Goal: Task Accomplishment & Management: Complete application form

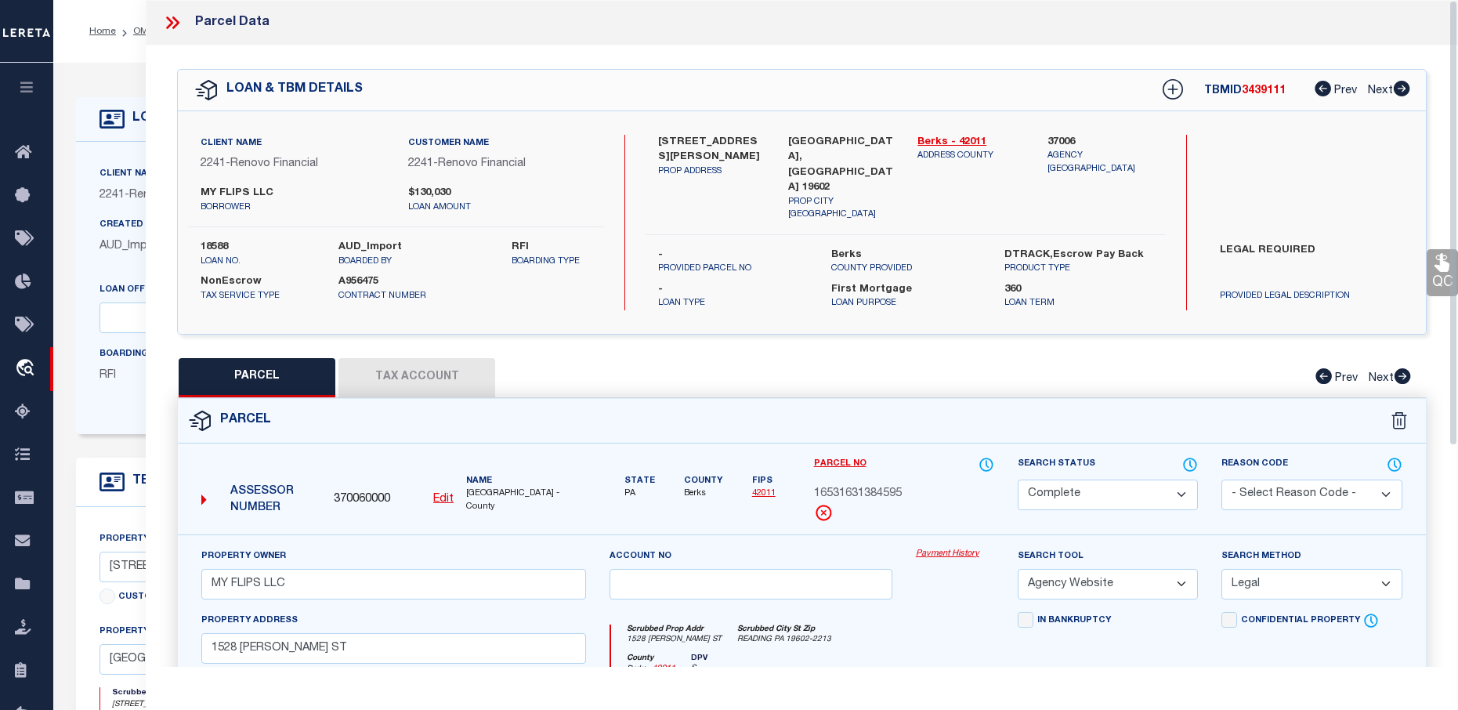
select select "CP"
select select "AGW"
select select "LEG"
select select "14701"
select select "25066"
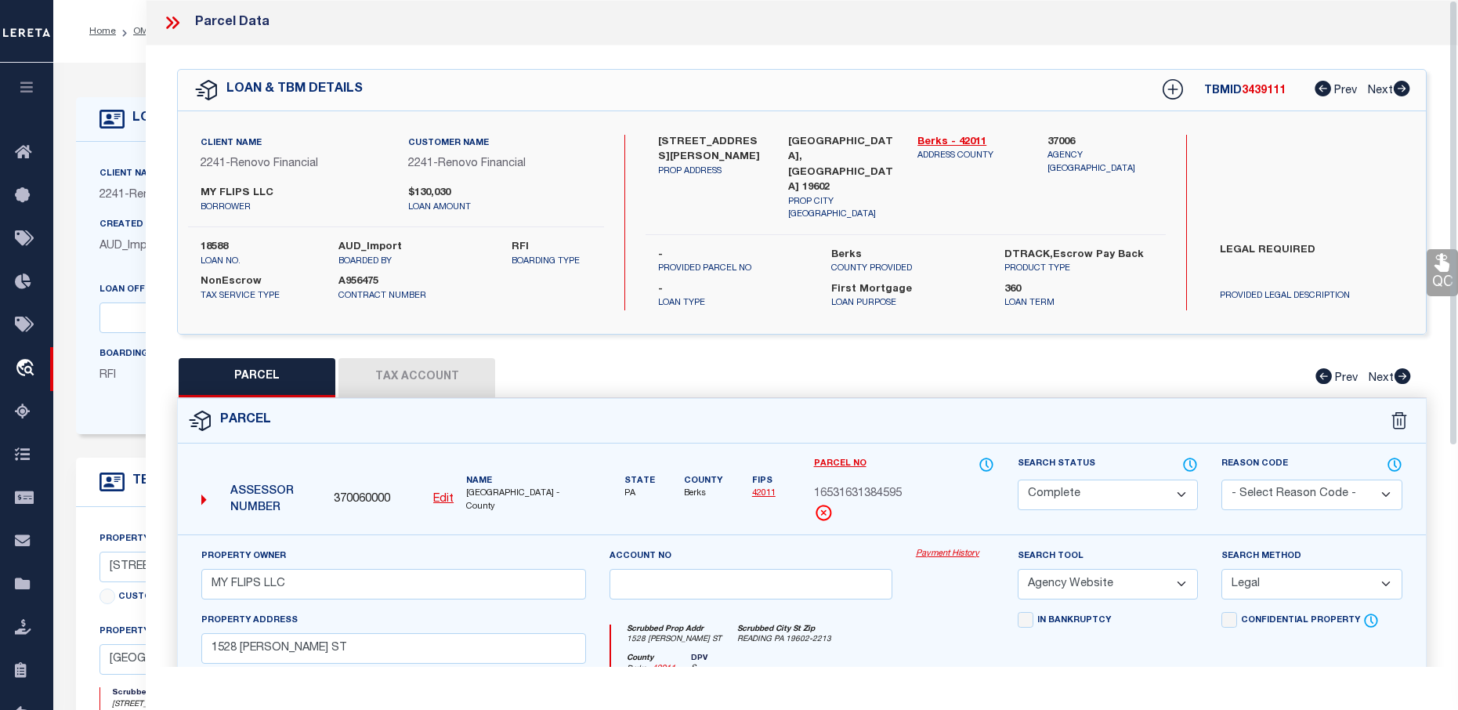
select select "10"
select select "NonEscrow"
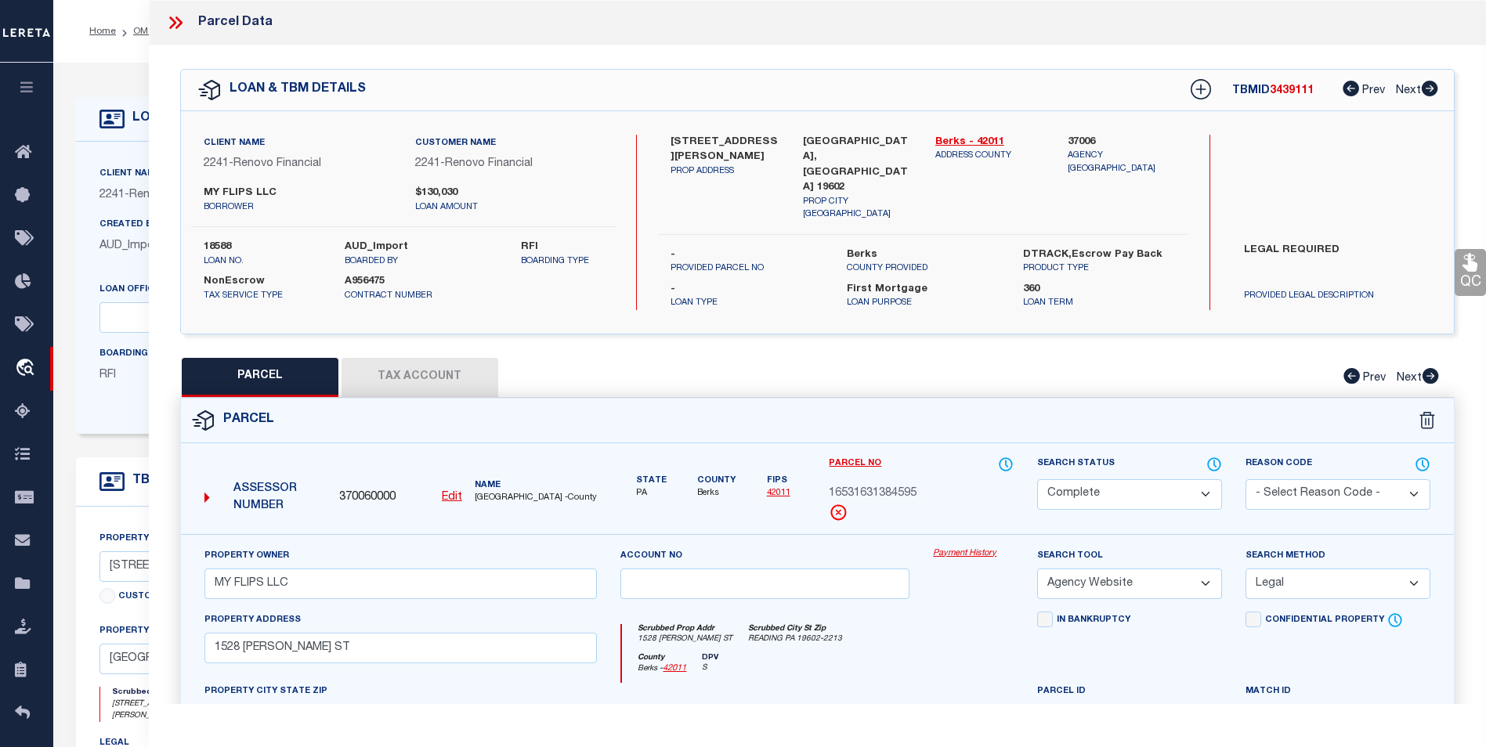
click at [179, 20] on icon at bounding box center [178, 22] width 7 height 13
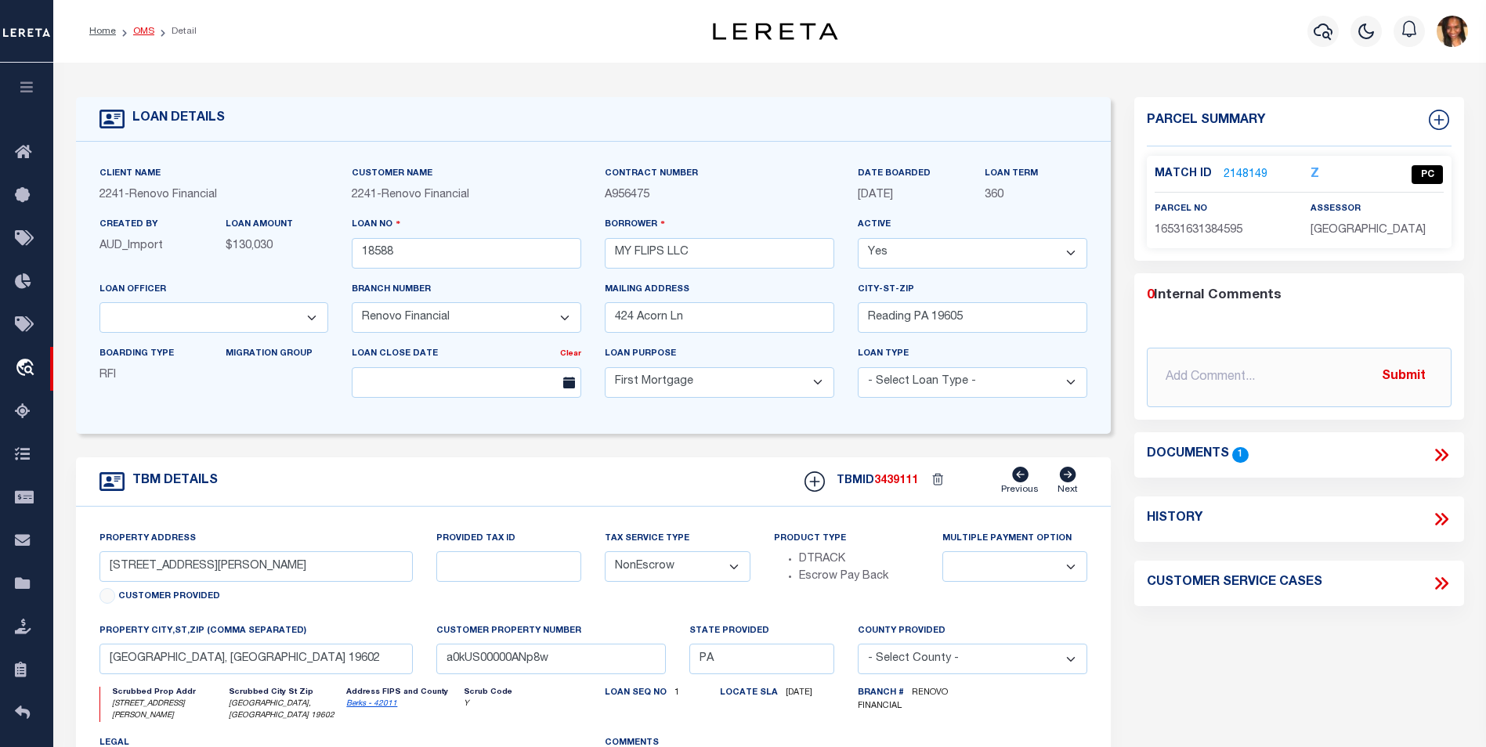
click at [136, 29] on link "OMS" at bounding box center [143, 31] width 21 height 9
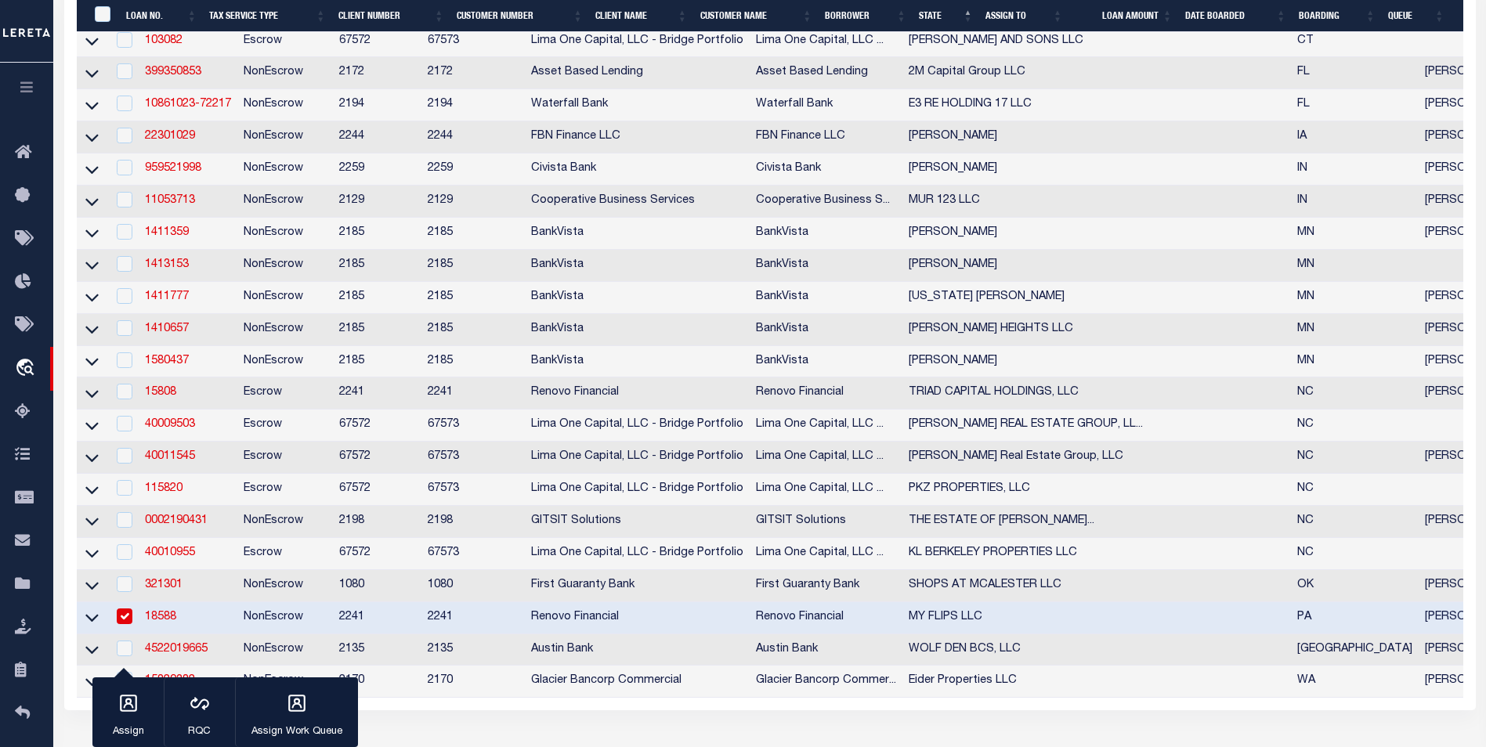
scroll to position [705, 0]
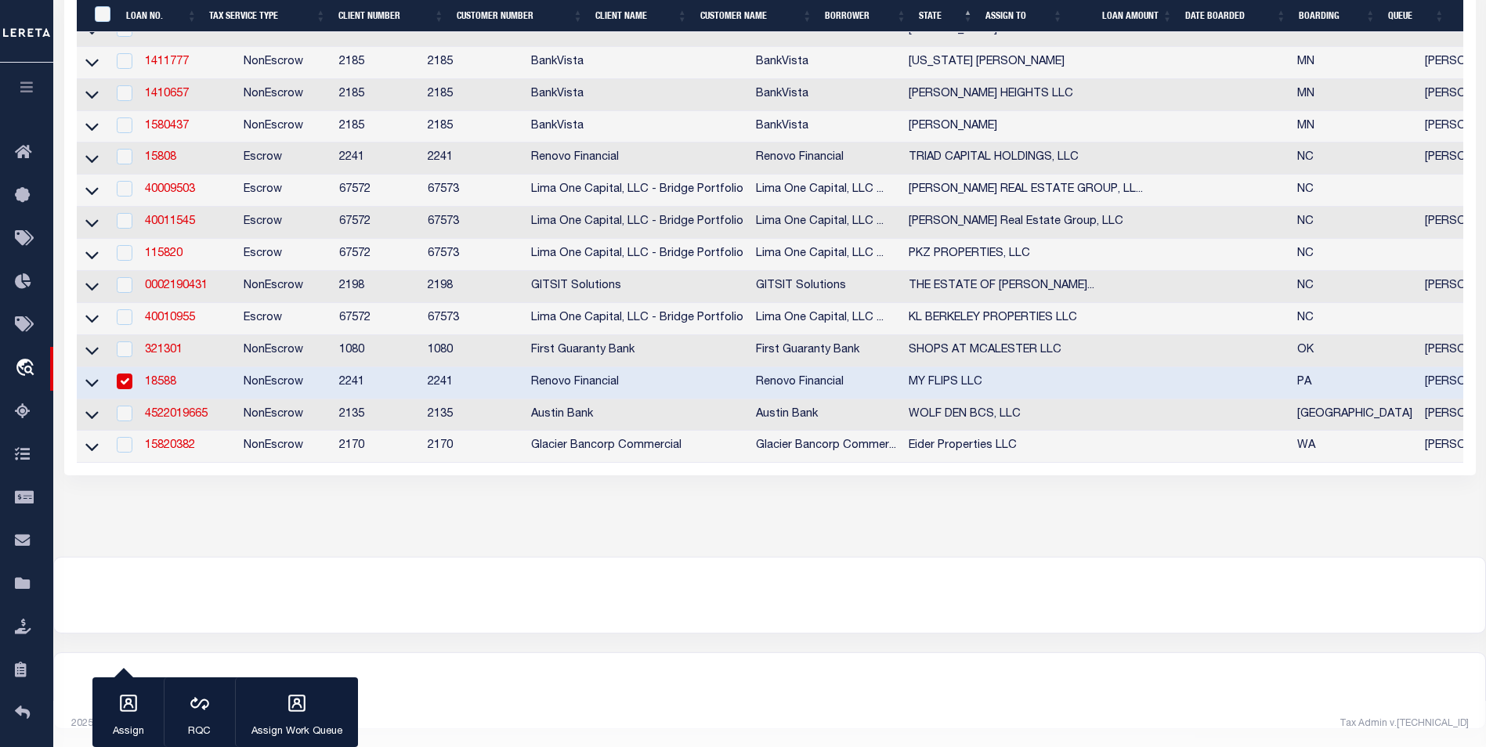
click at [153, 388] on link "18588" at bounding box center [160, 382] width 31 height 11
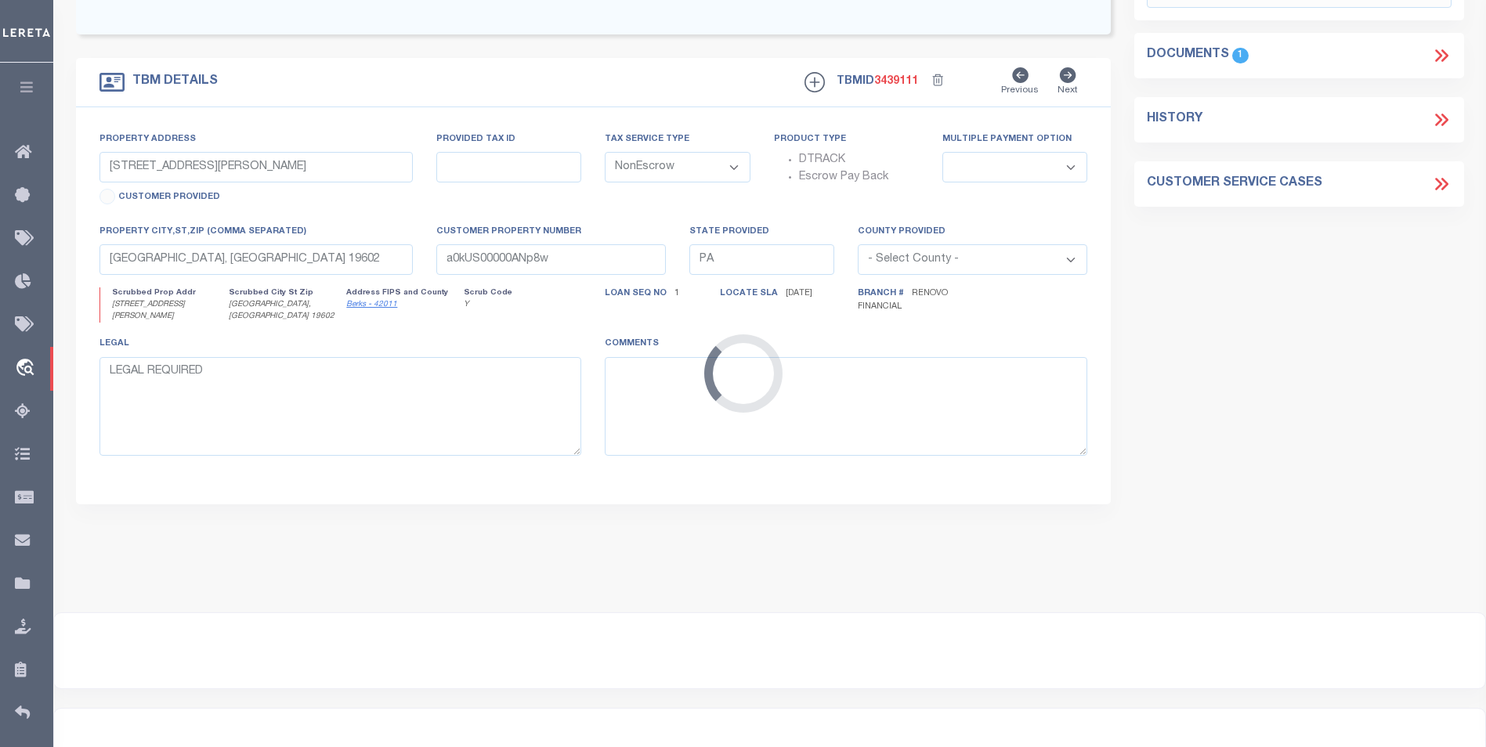
select select "25066"
select select
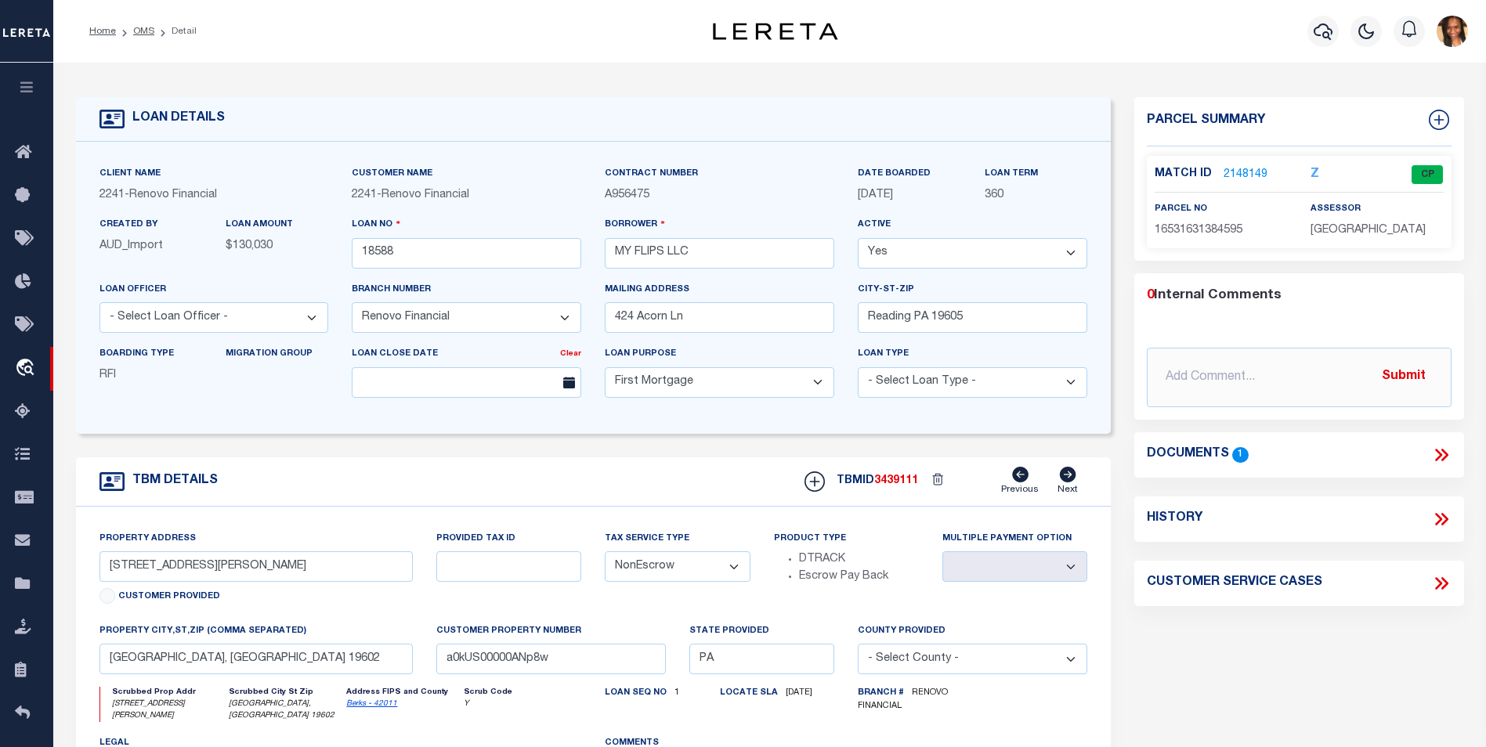
click at [1250, 167] on link "2148149" at bounding box center [1246, 175] width 44 height 16
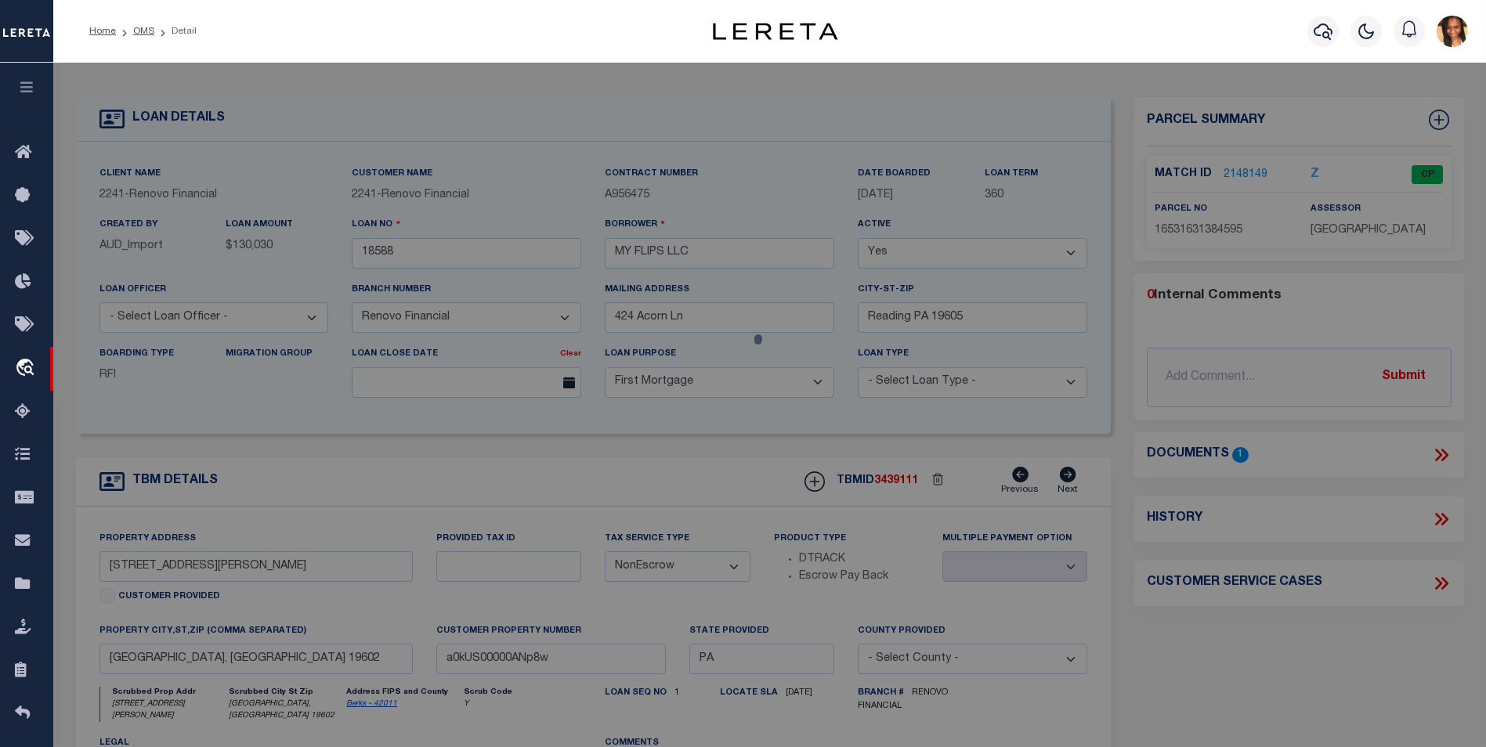
select select "AS"
select select
checkbox input "false"
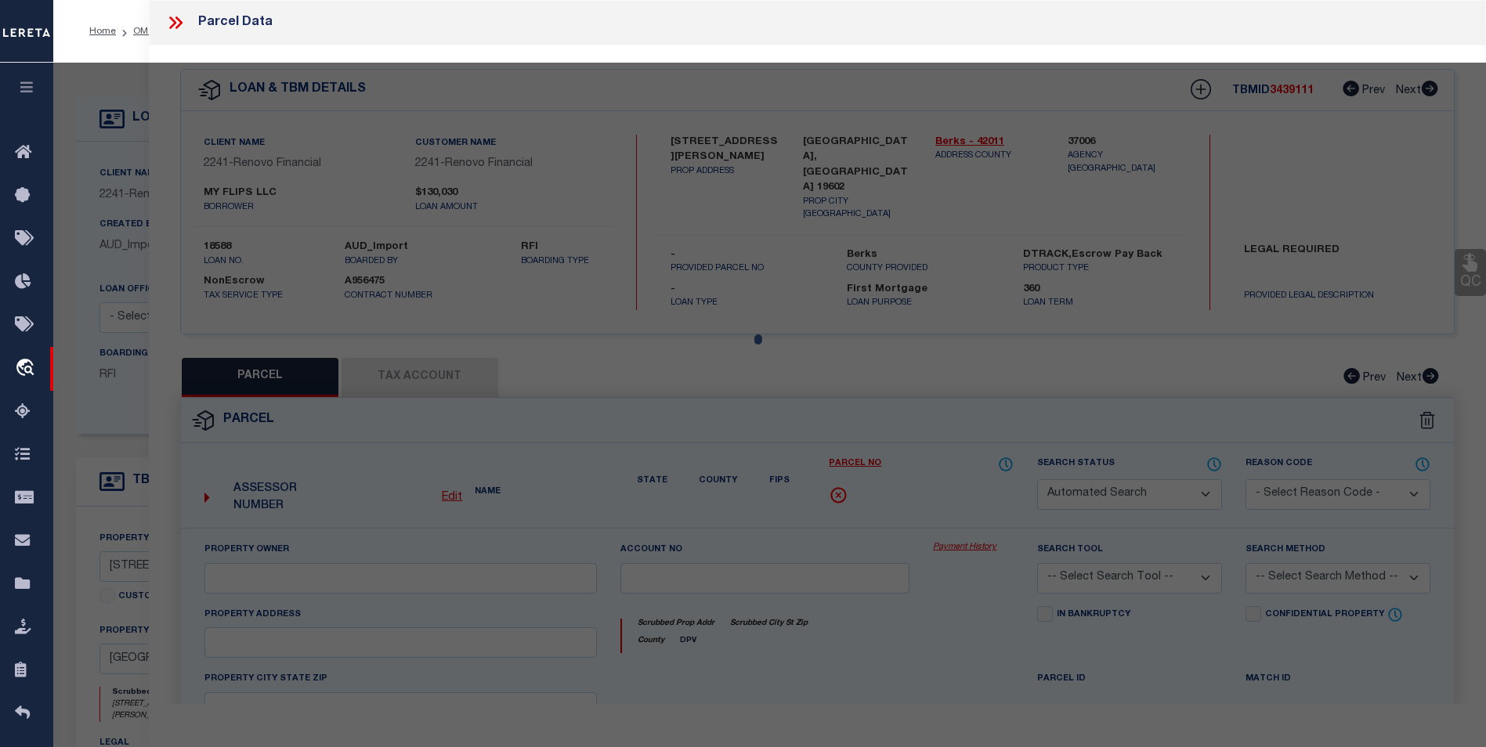
select select "CP"
type input "MY FLIPS LLC"
select select "AGW"
select select "LEG"
type input "1528 HAAK ST"
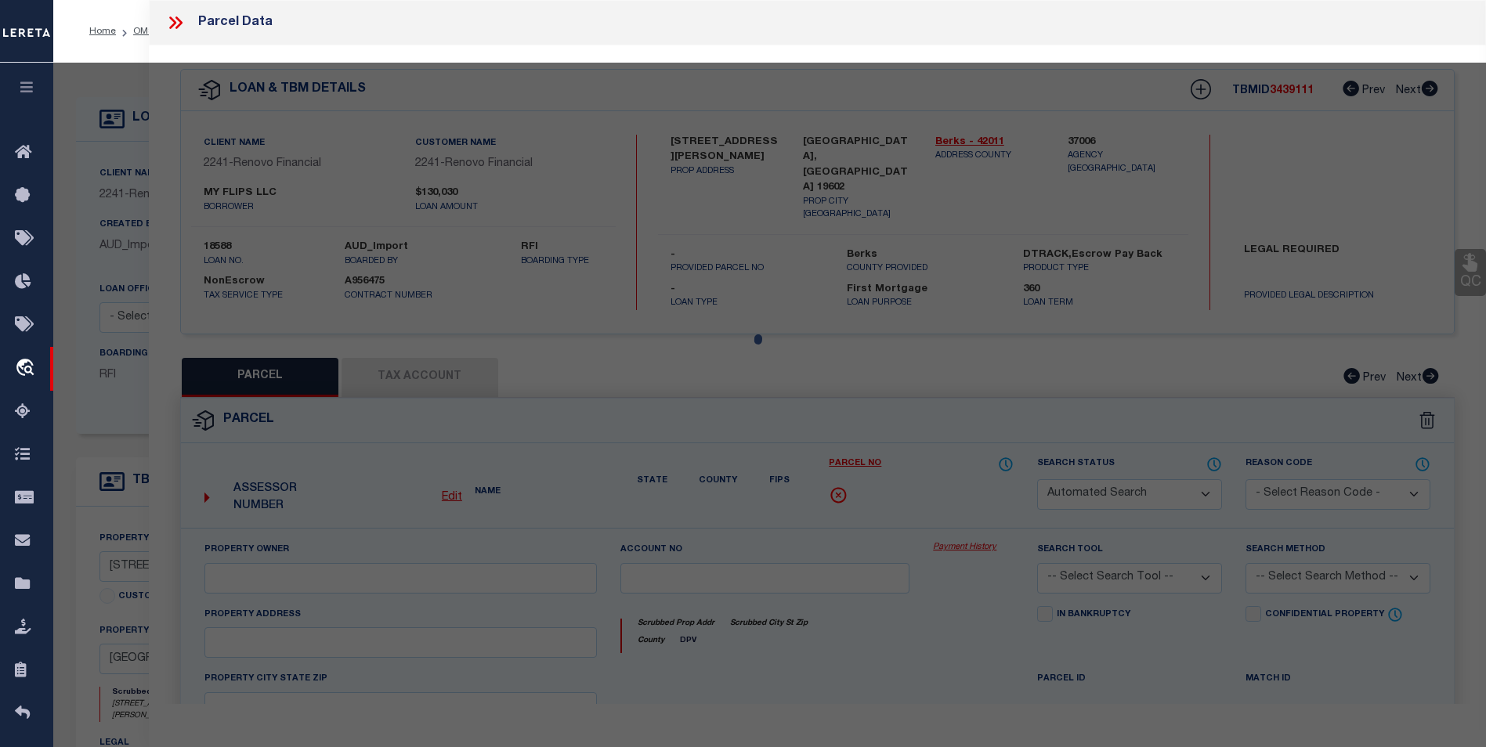
type input "Reading, PA 19602"
type textarea "2 STORY BRICK/MASONRY Net Acreage: 0.03"
type textarea "Missing Agency I have added Reading City"
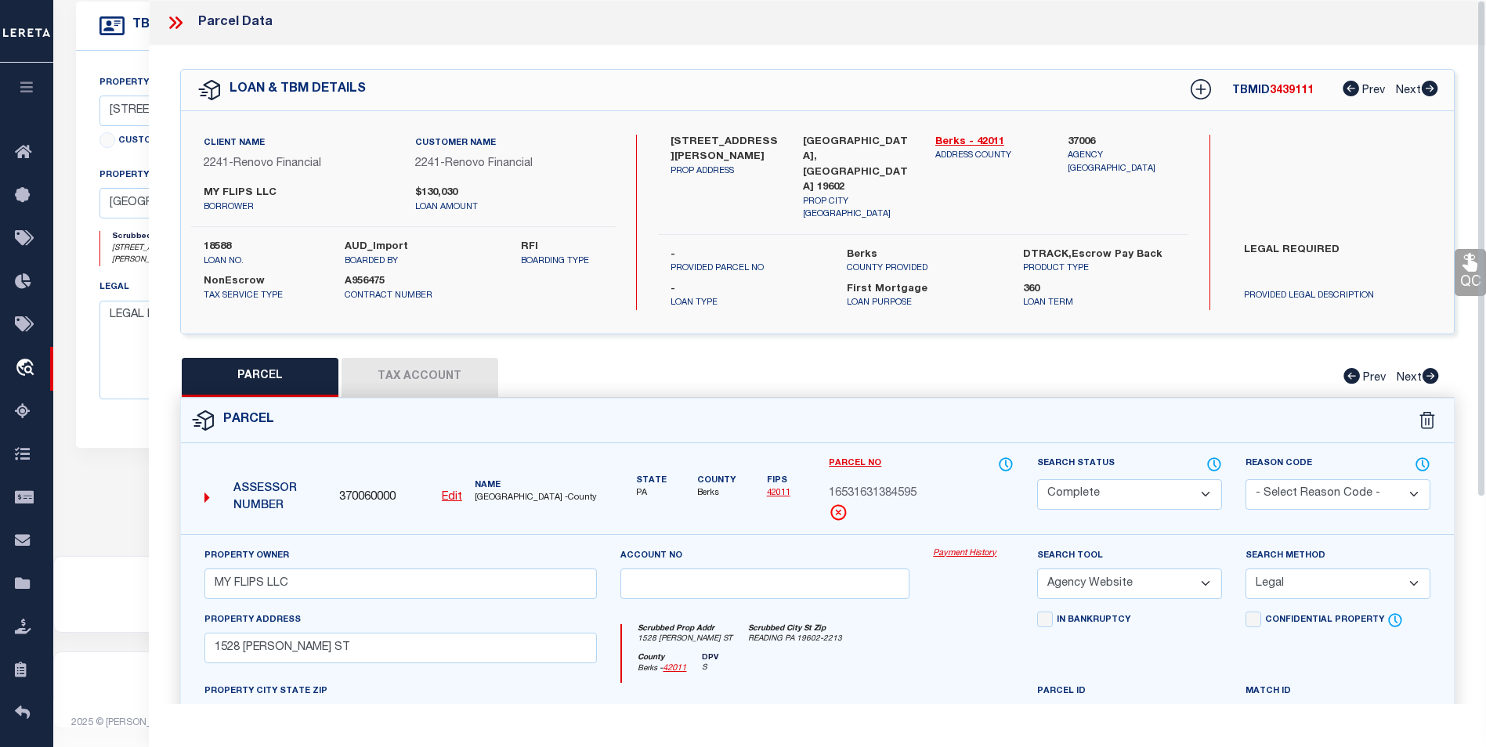
click at [443, 368] on button "Tax Account" at bounding box center [420, 377] width 157 height 39
select select "100"
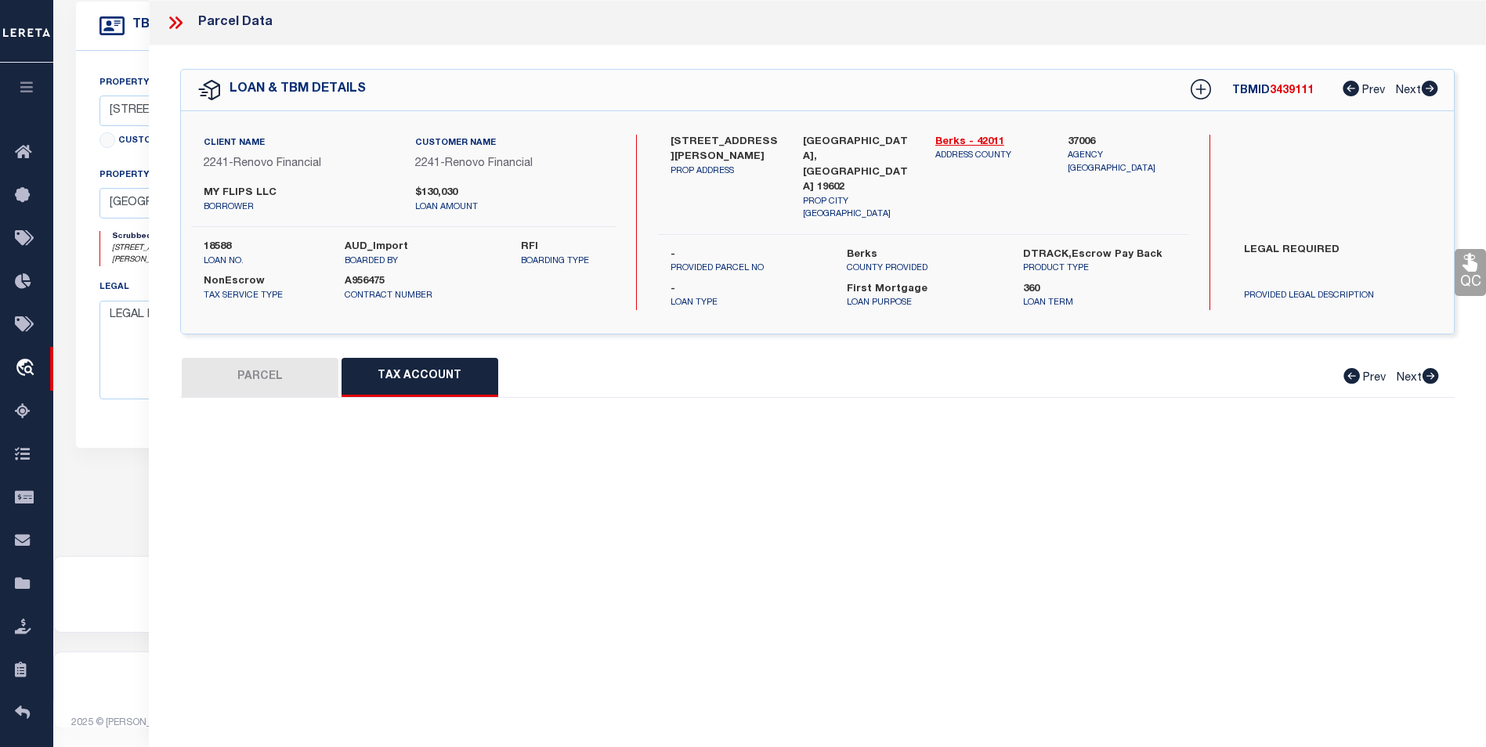
select select "100"
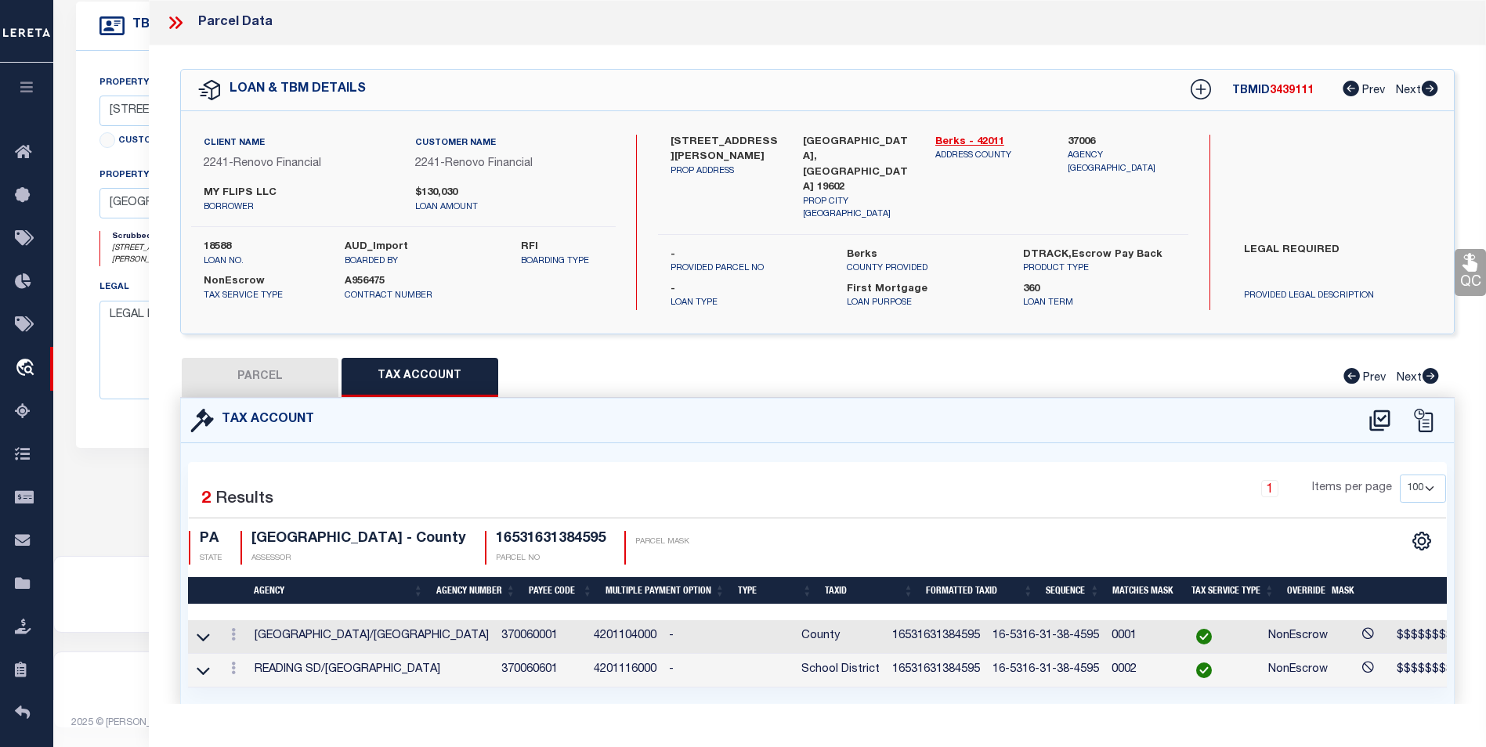
click at [302, 378] on button "PARCEL" at bounding box center [260, 377] width 157 height 39
select select "AS"
select select
checkbox input "false"
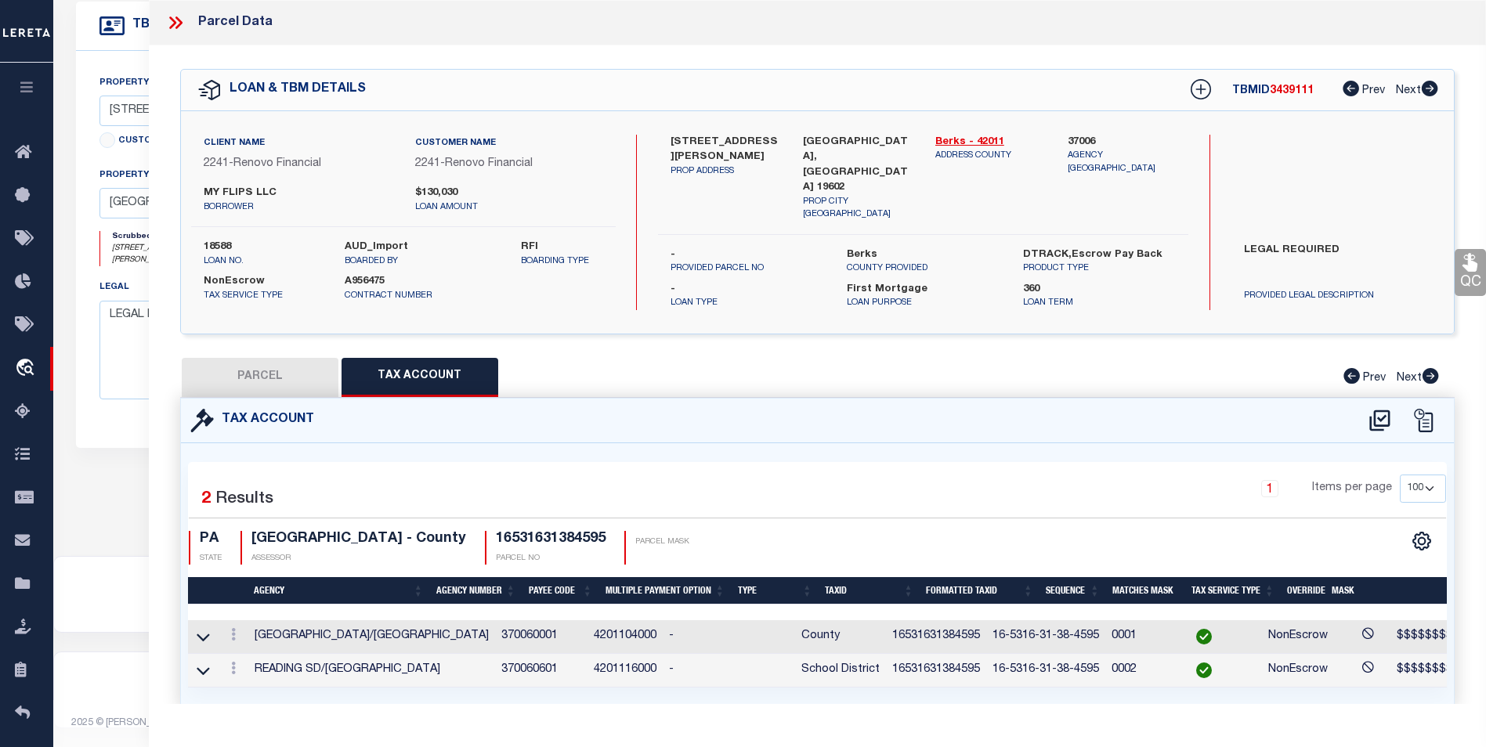
checkbox input "false"
select select "CP"
type input "MY FLIPS LLC"
select select "AGW"
select select "LEG"
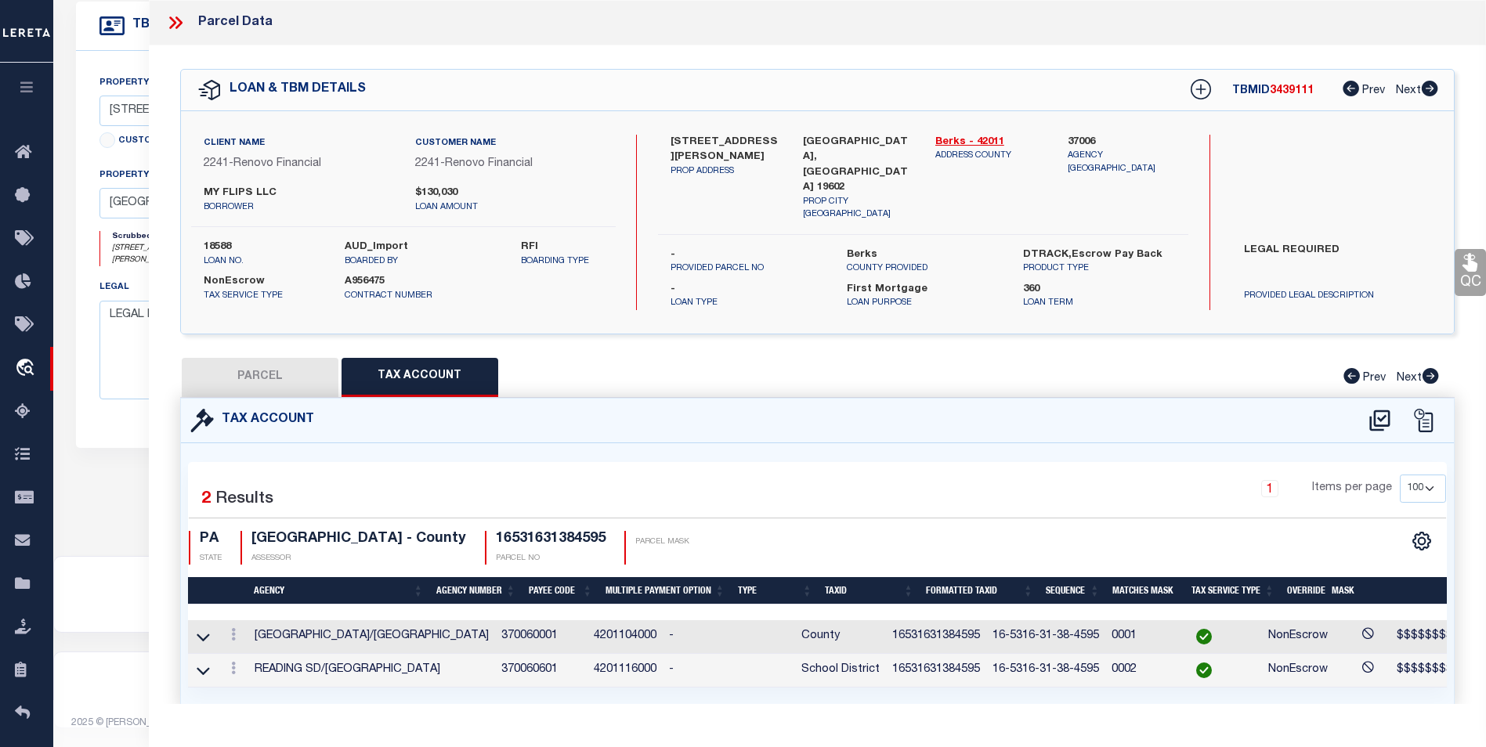
type input "1528 HAAK ST"
type input "Reading, PA 19602"
type textarea "2 STORY BRICK/MASONRY Net Acreage: 0.03"
type textarea "Missing Agency I have added Reading City"
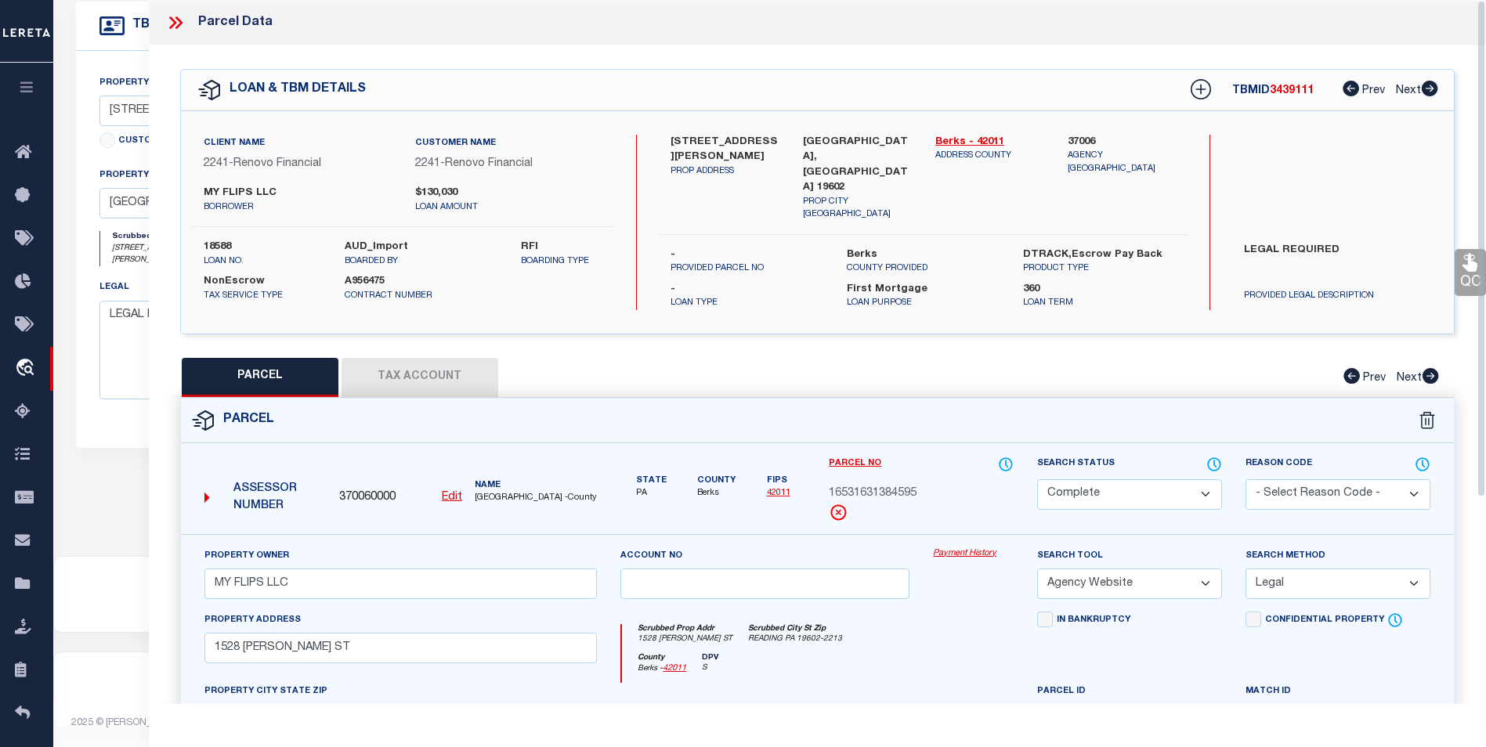
click at [172, 14] on icon at bounding box center [175, 23] width 20 height 20
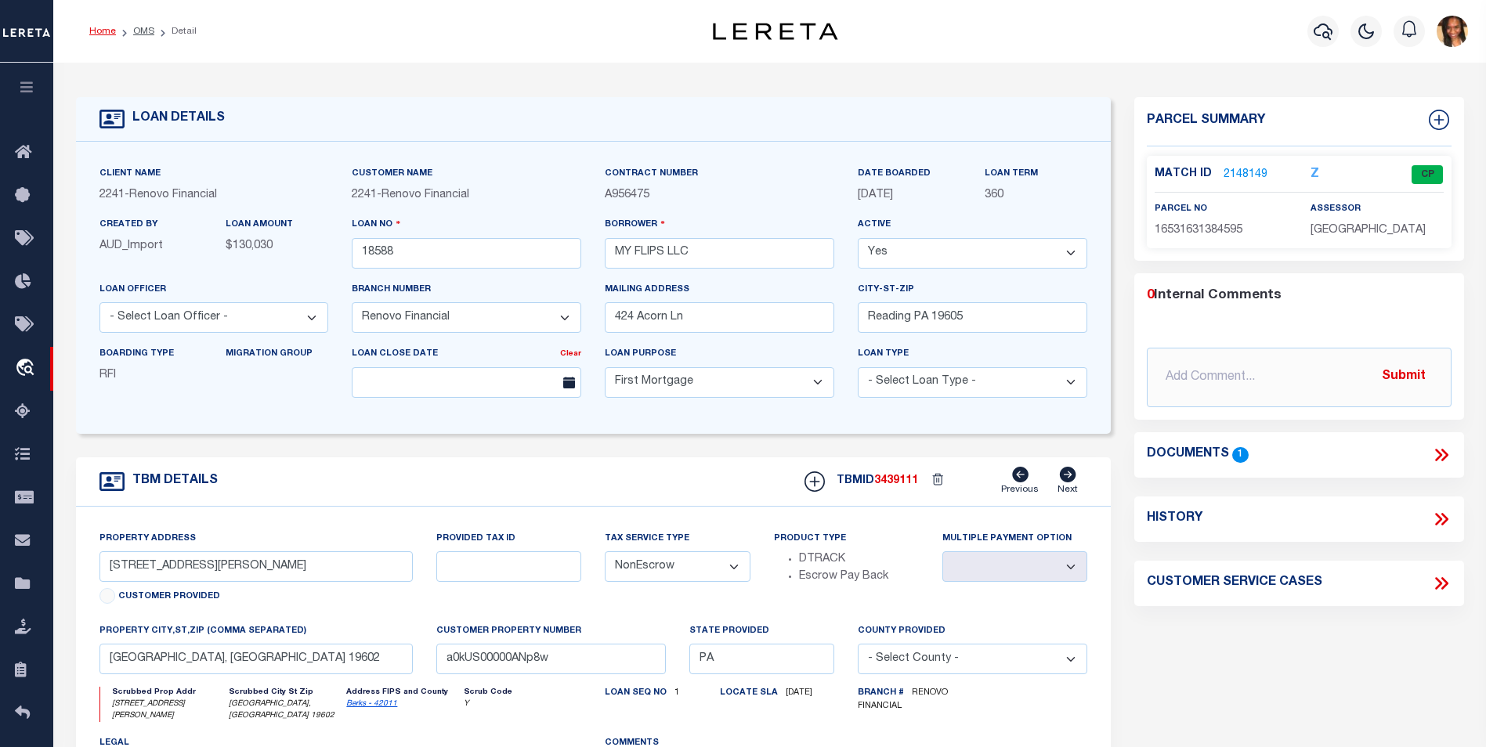
click at [107, 35] on link "Home" at bounding box center [102, 31] width 27 height 9
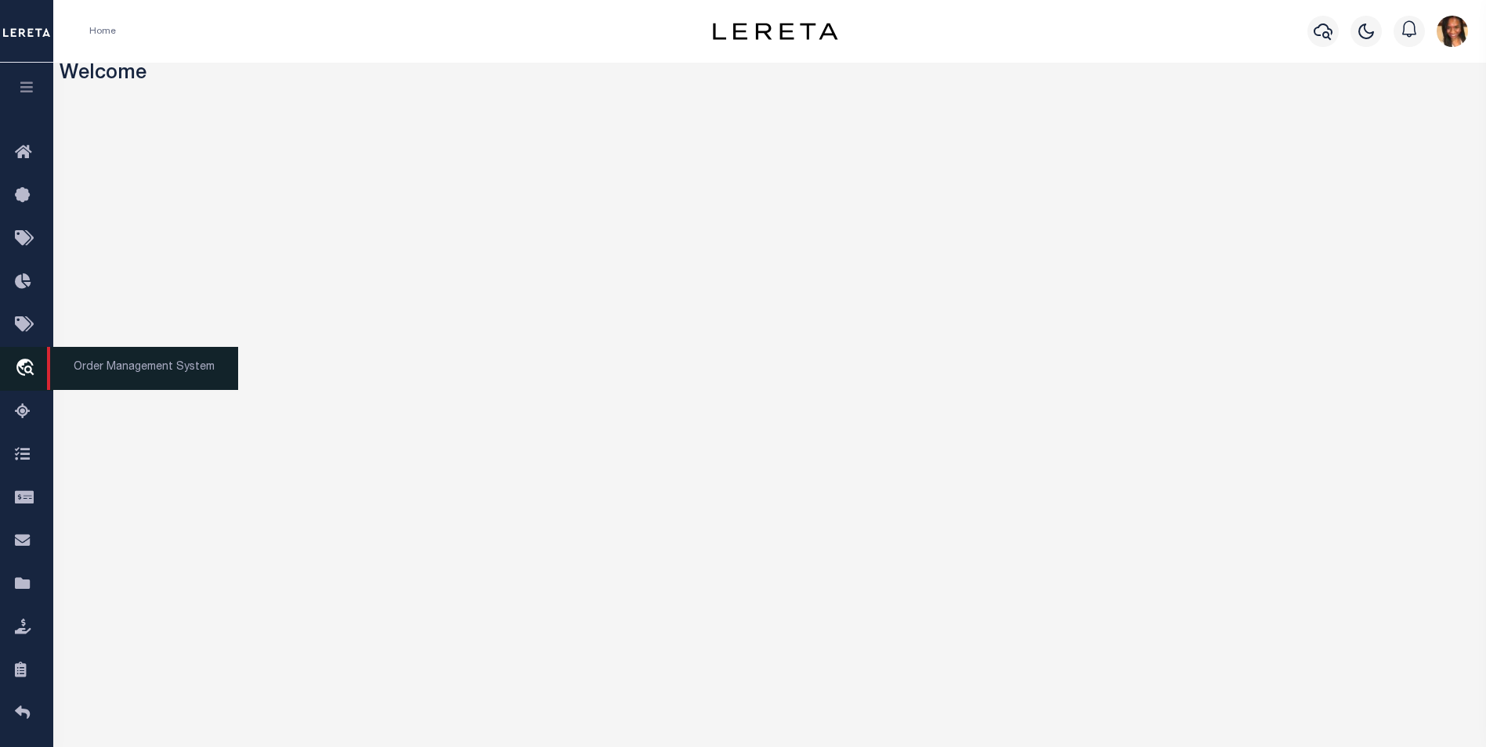
click at [100, 371] on span "Order Management System" at bounding box center [142, 368] width 191 height 43
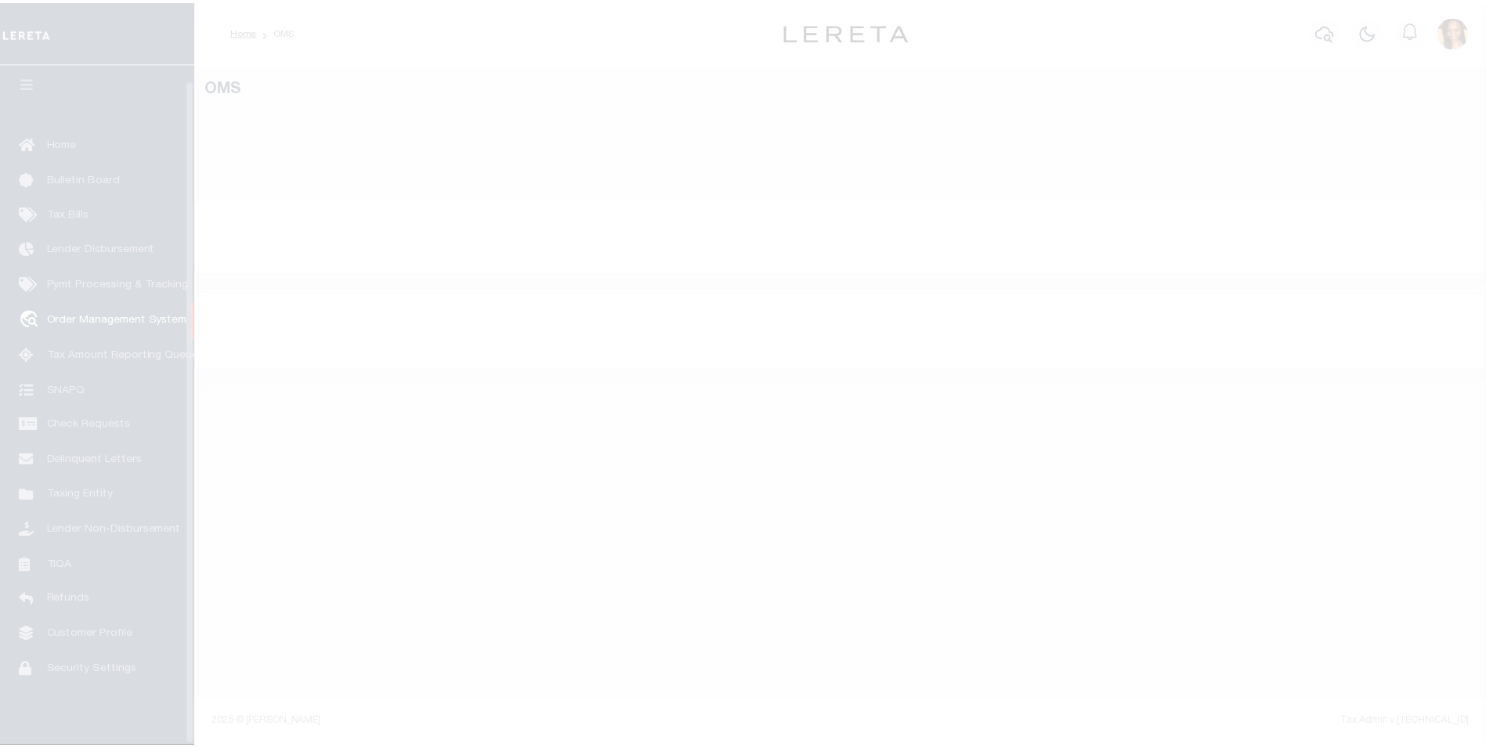
scroll to position [16, 0]
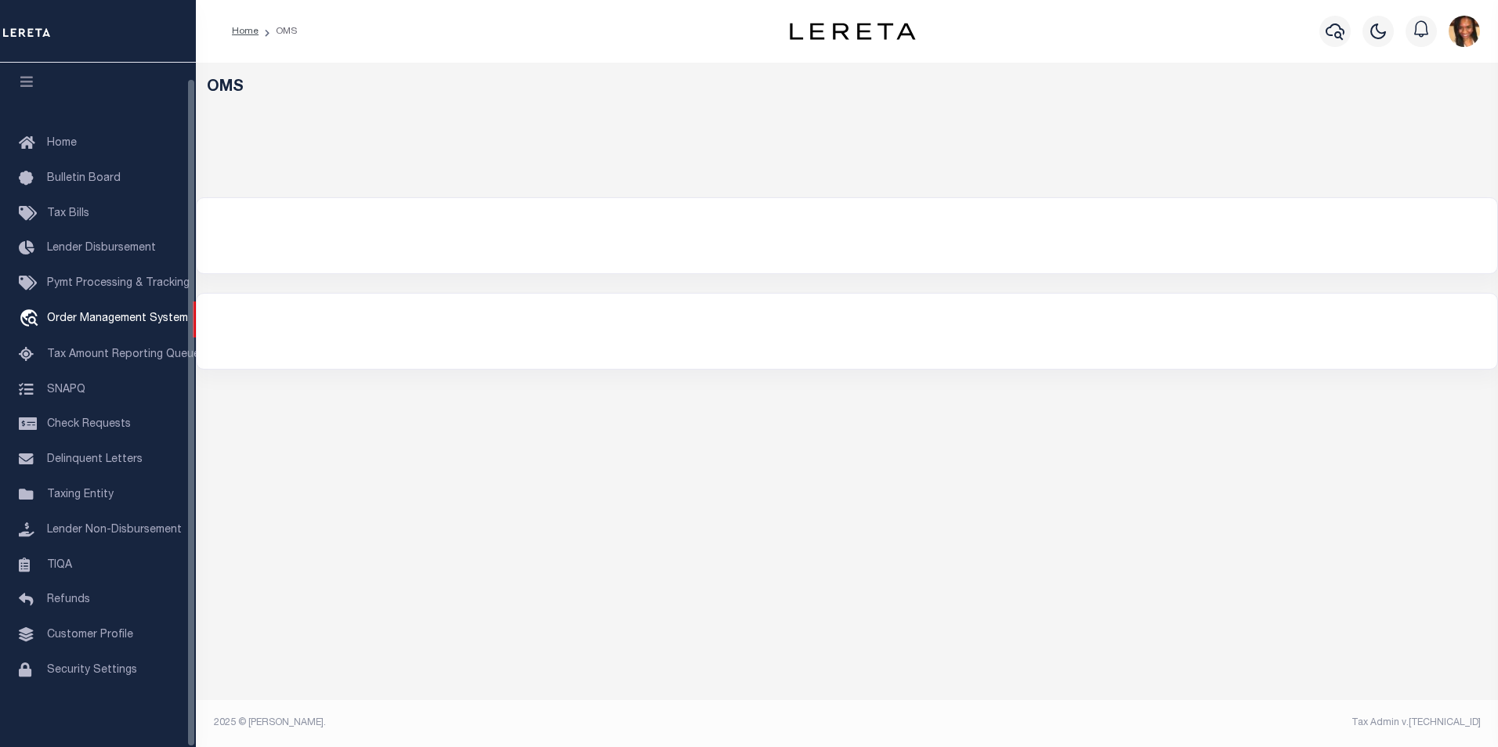
select select "200"
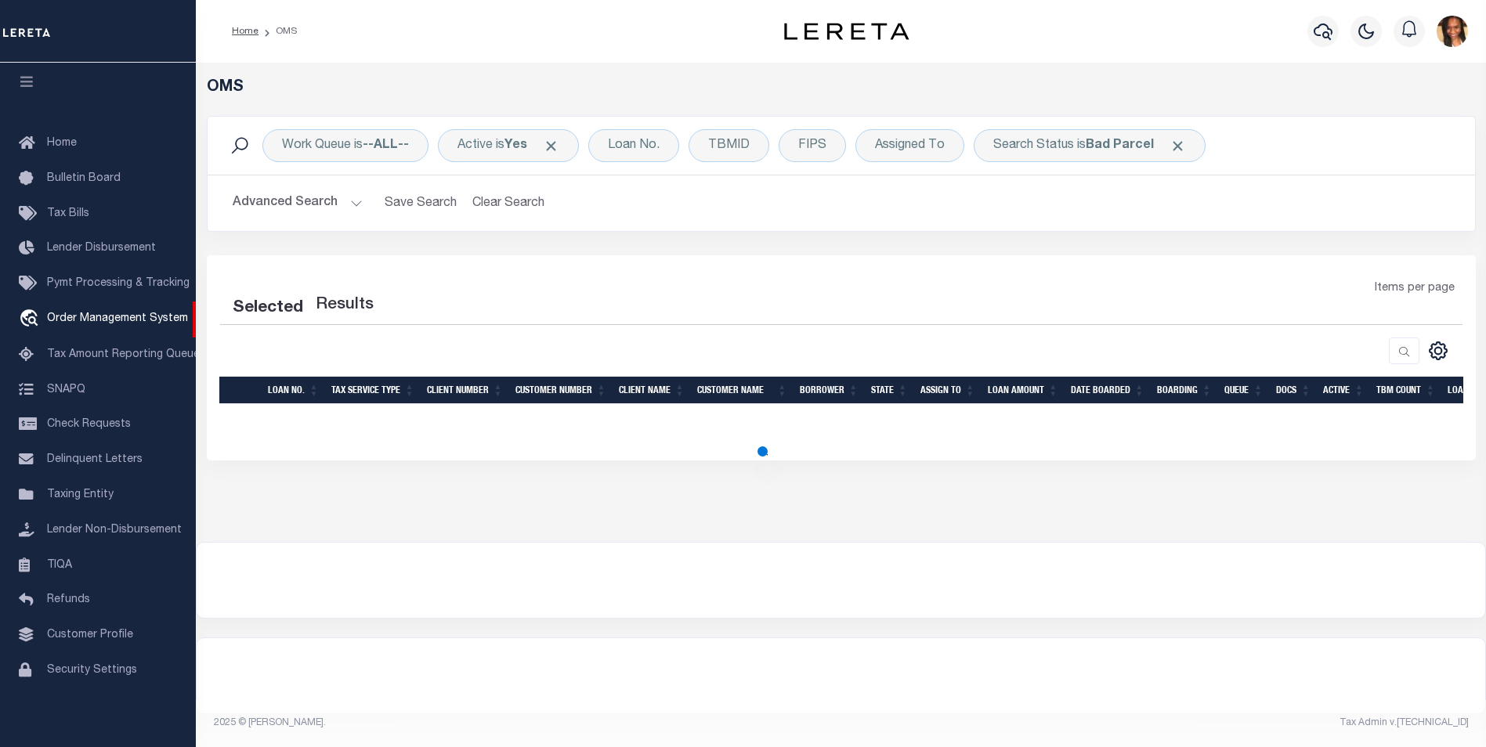
select select "200"
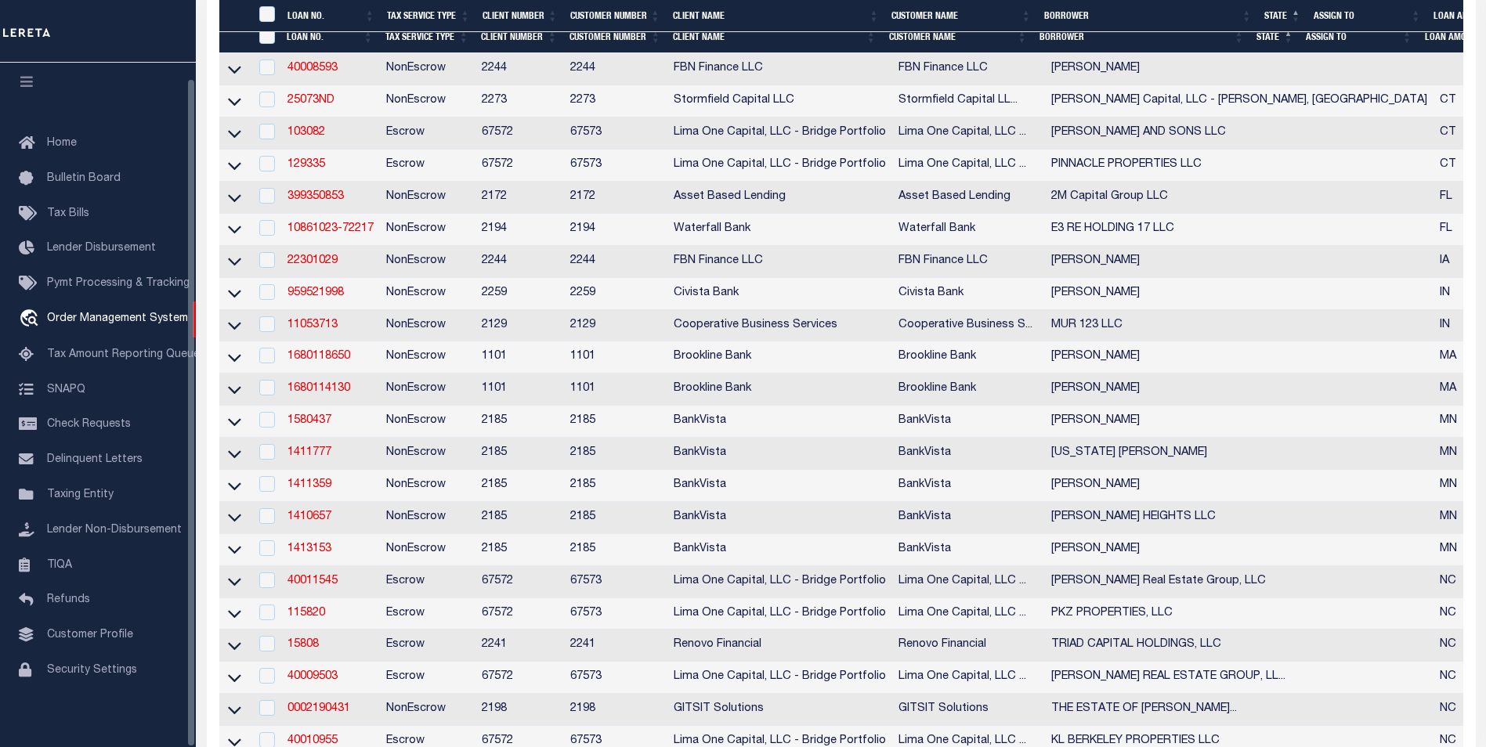
scroll to position [458, 0]
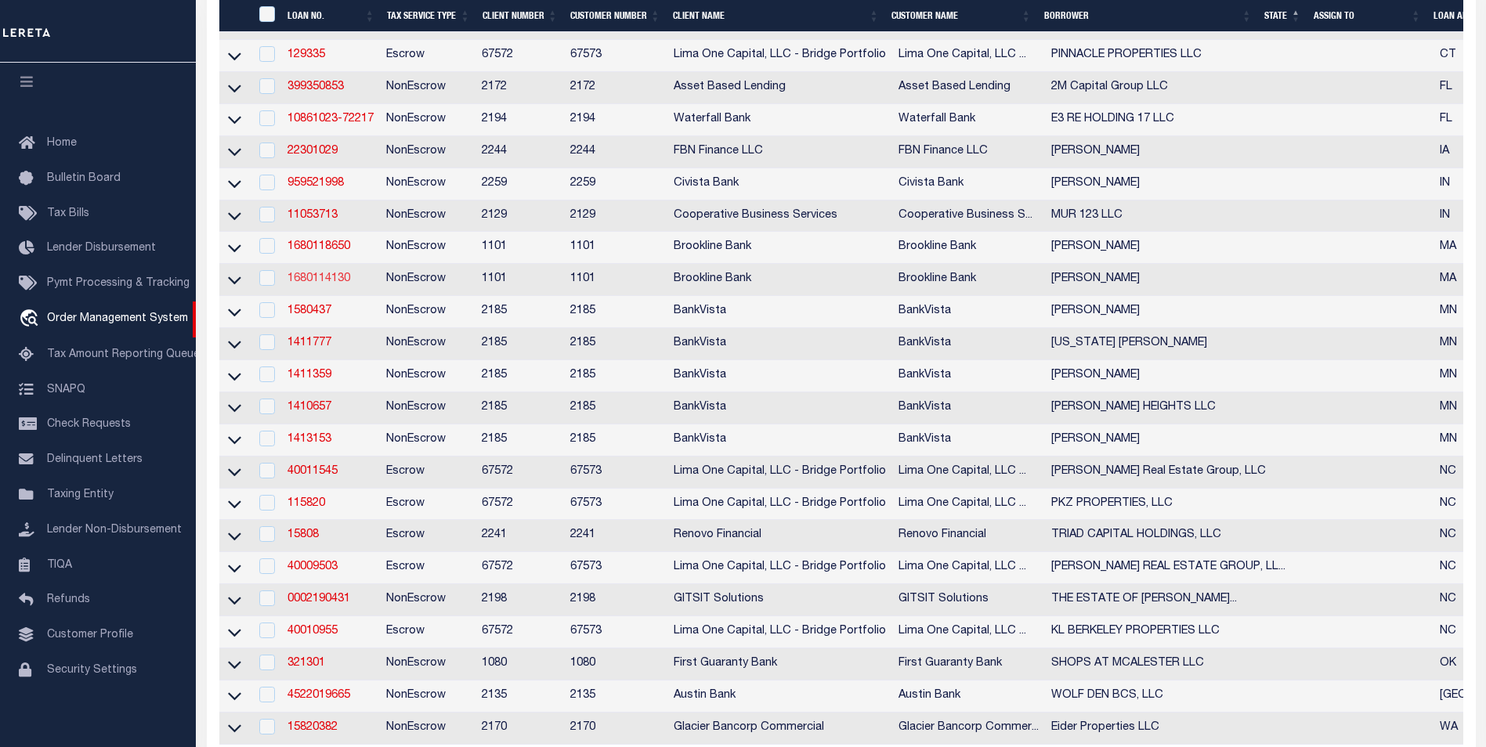
click at [306, 284] on link "1680114130" at bounding box center [319, 278] width 63 height 11
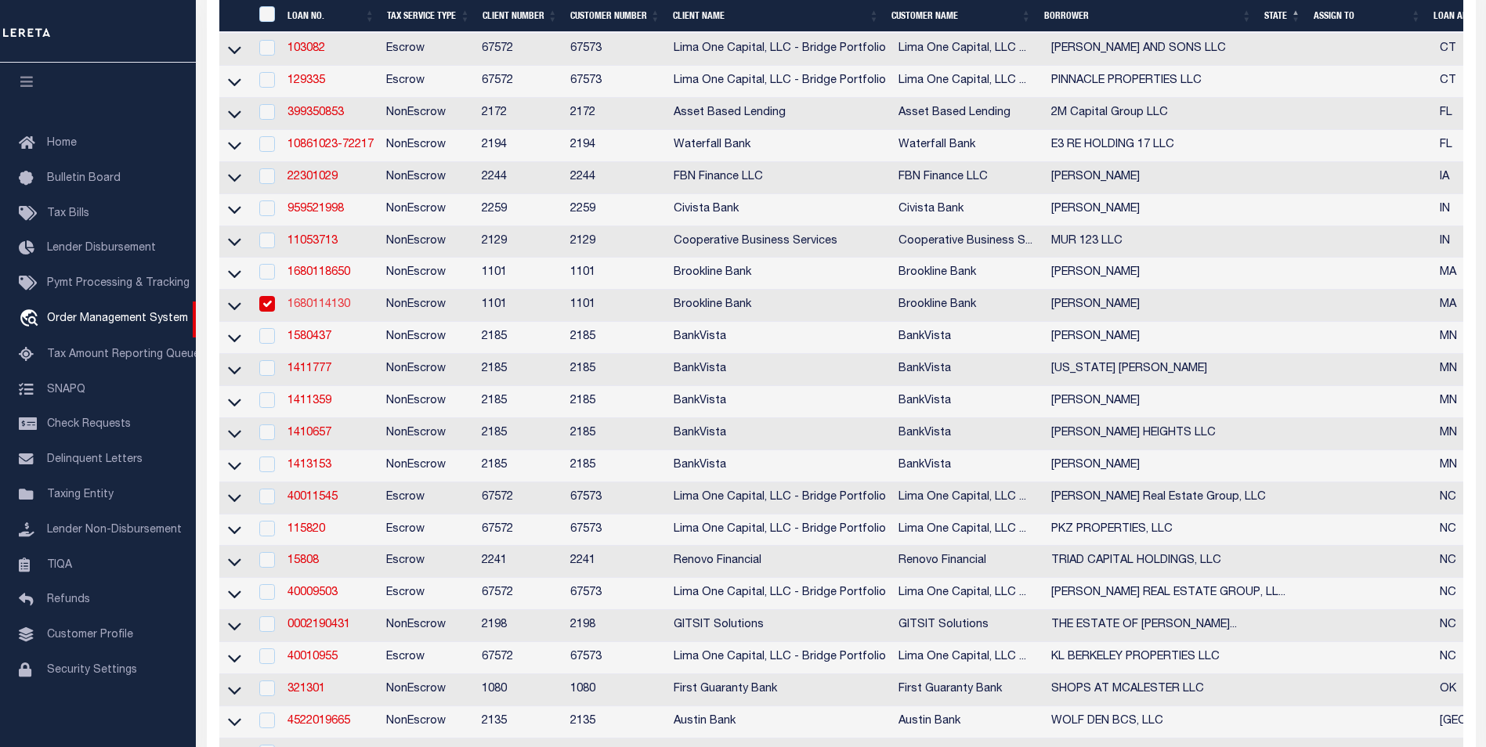
type input "1680114130"
type input "[PERSON_NAME]"
select select
select select "NonEscrow"
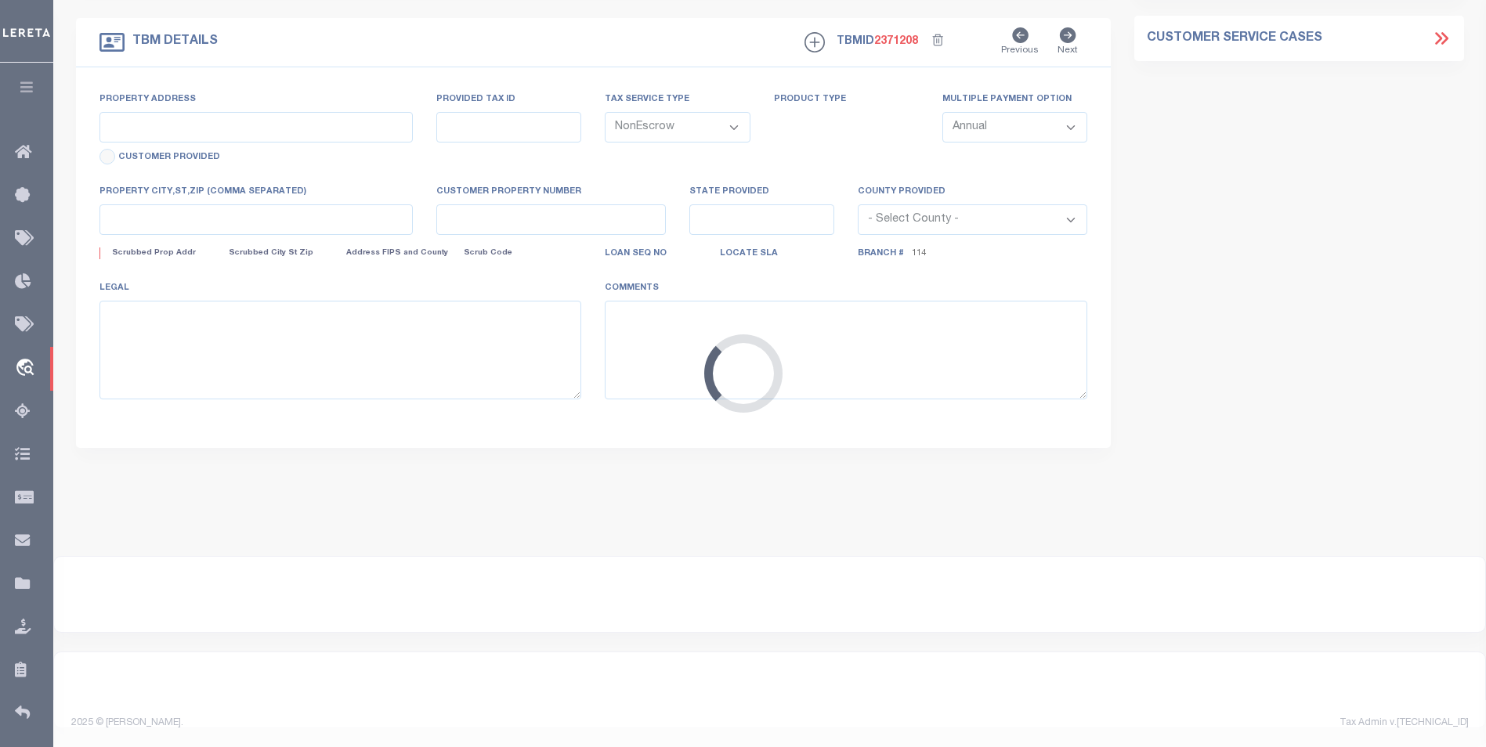
type input "[STREET_ADDRESS]"
type input "79-129001"
select select
type input "[GEOGRAPHIC_DATA], MA 01730"
type input "14280"
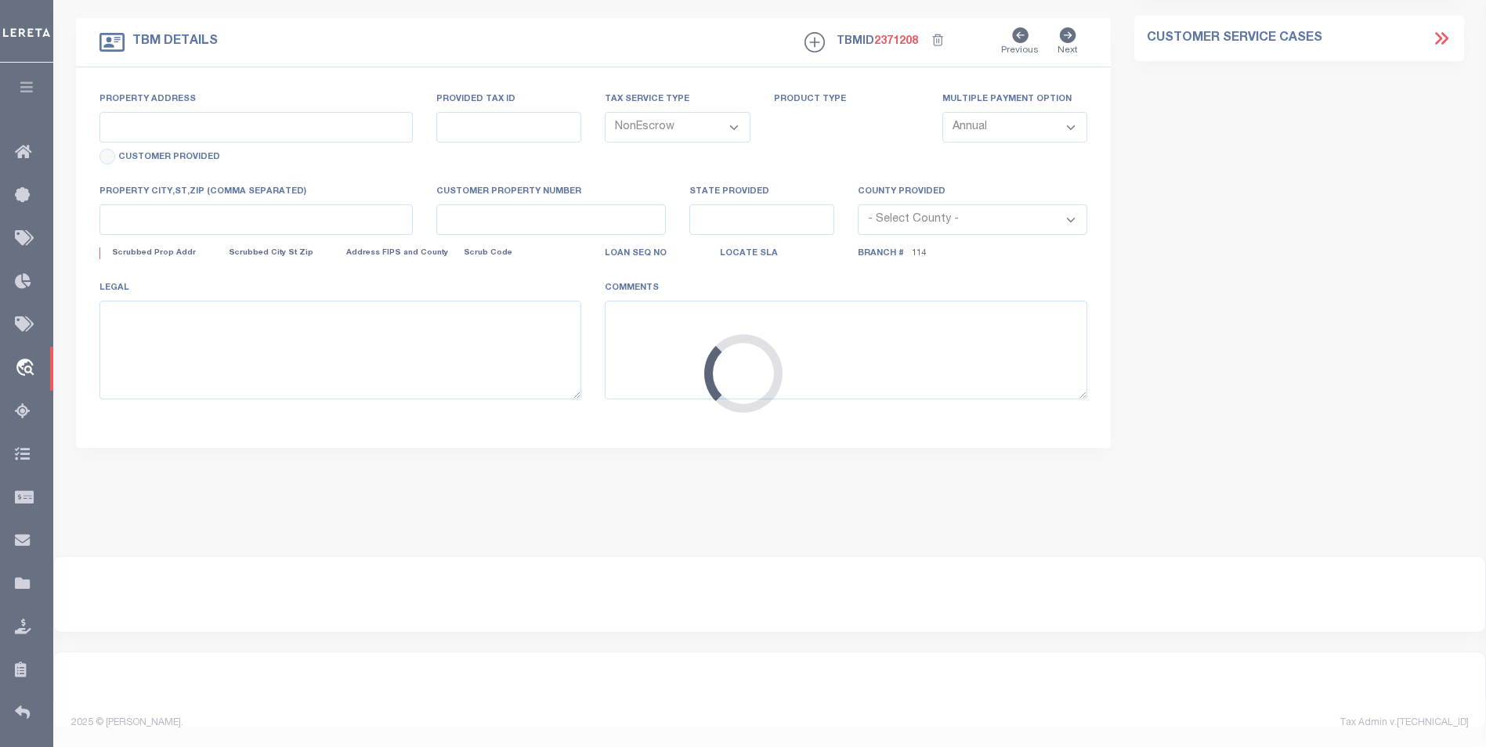
type input "MA"
select select "[GEOGRAPHIC_DATA]"
type textarea "BEDFORD TOWN * - 000079 129001 Per [PERSON_NAME] Email"
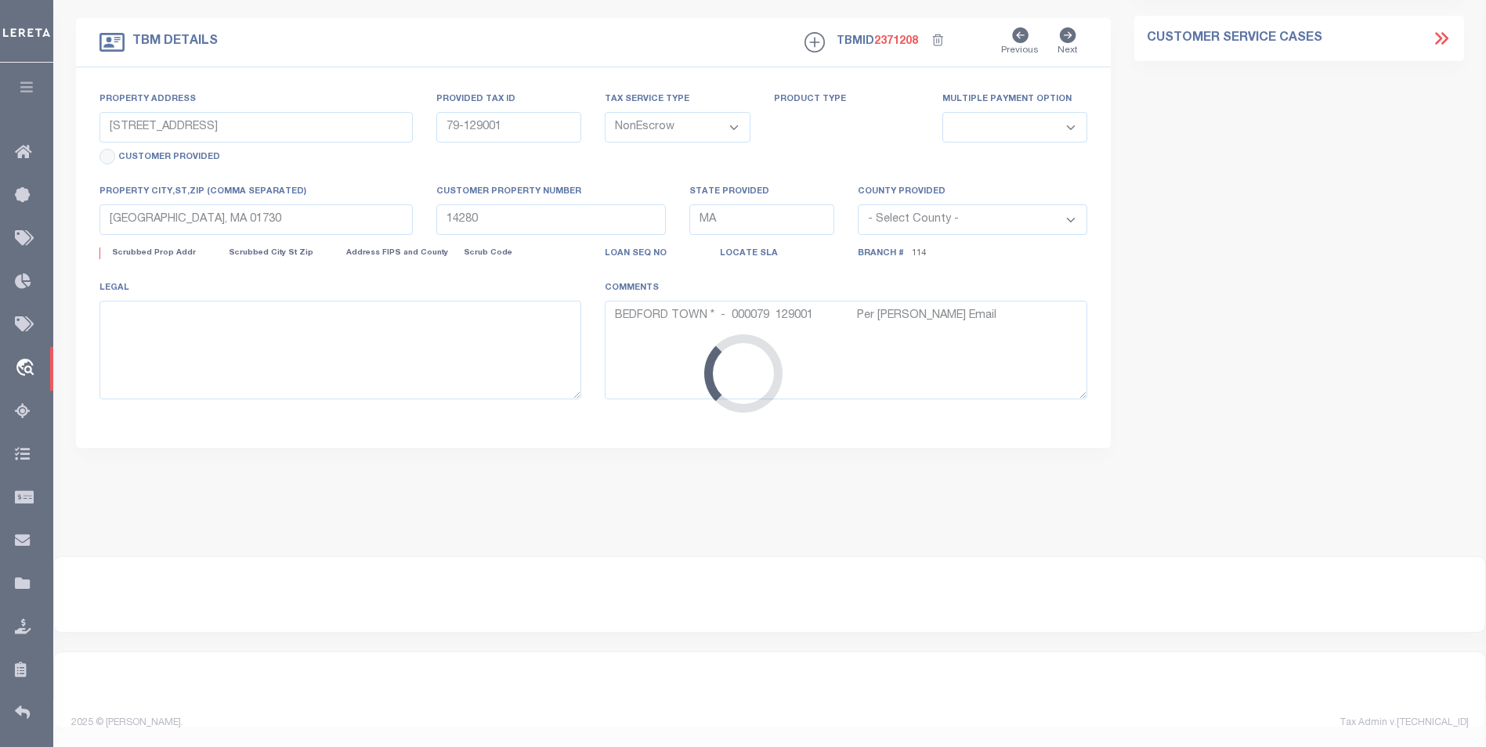
select select "3204"
select select "1511"
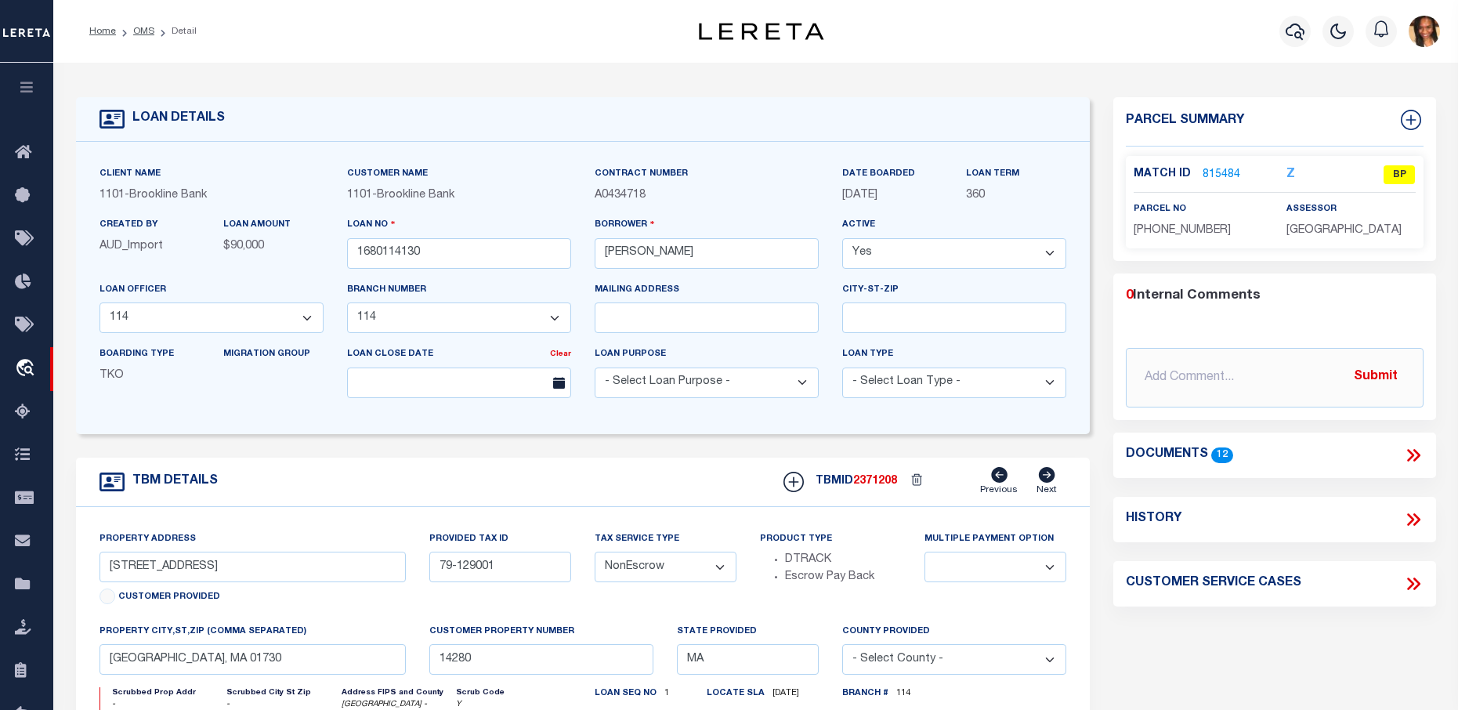
click at [641, 29] on div "Home OMS Detail" at bounding box center [362, 31] width 570 height 33
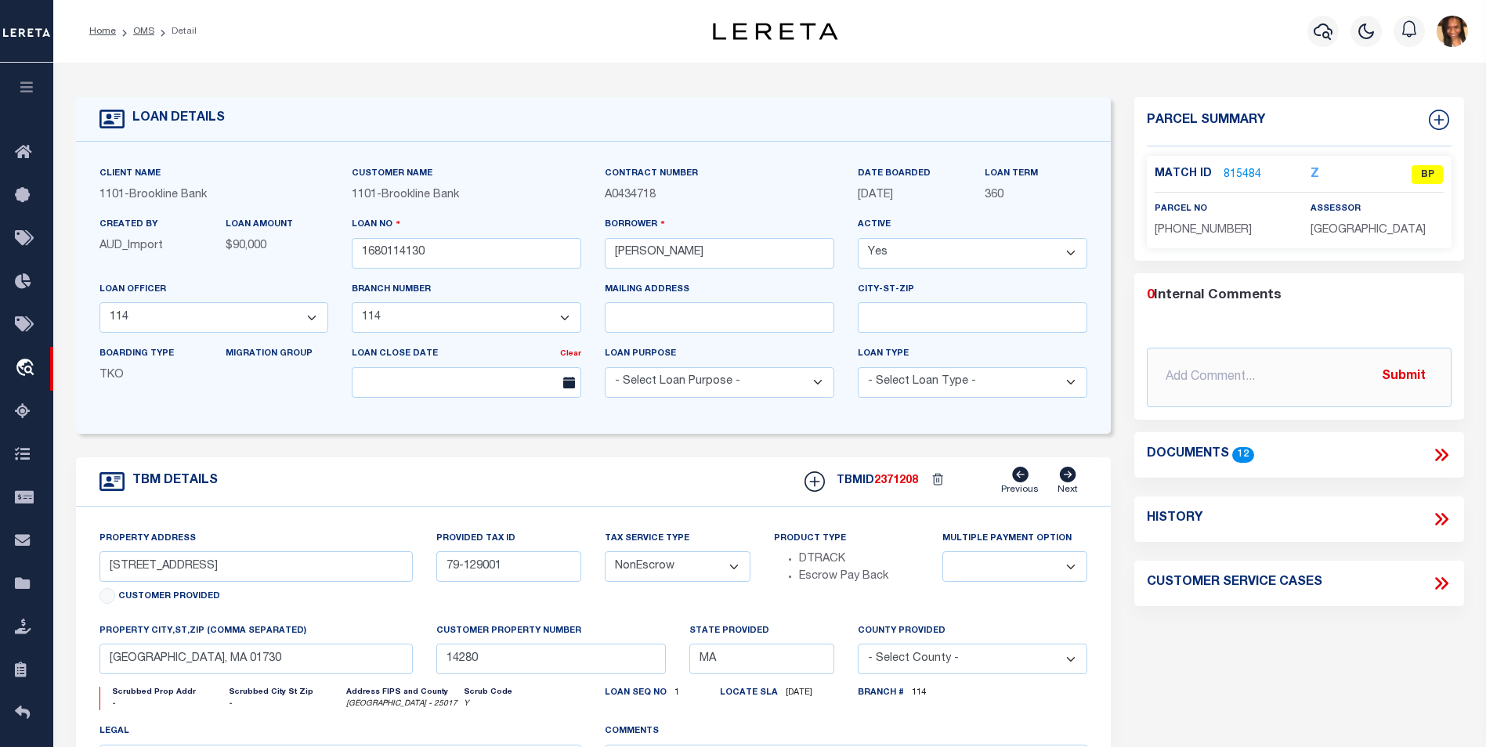
click at [138, 37] on li "OMS" at bounding box center [135, 31] width 38 height 14
click at [143, 27] on link "OMS" at bounding box center [143, 31] width 21 height 9
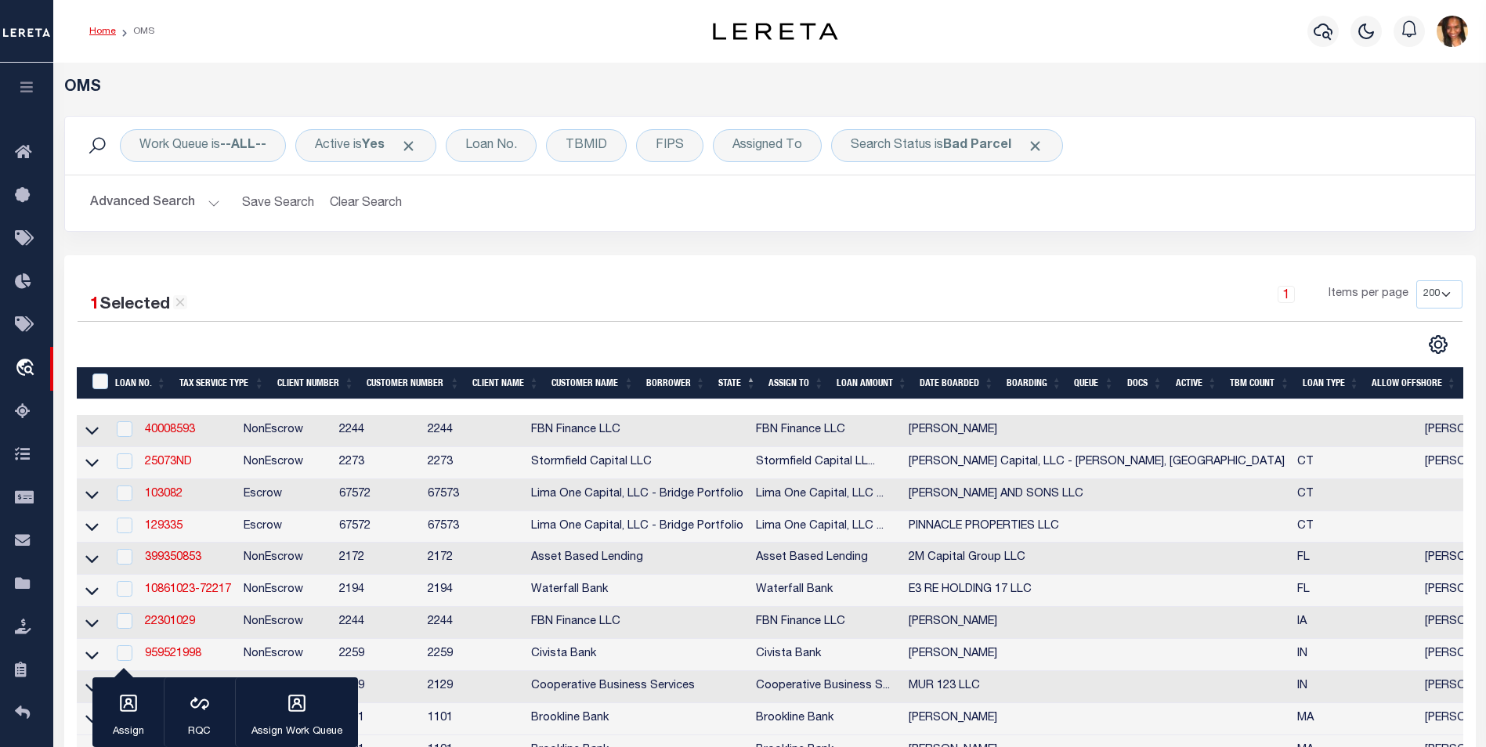
click at [105, 32] on link "Home" at bounding box center [102, 31] width 27 height 9
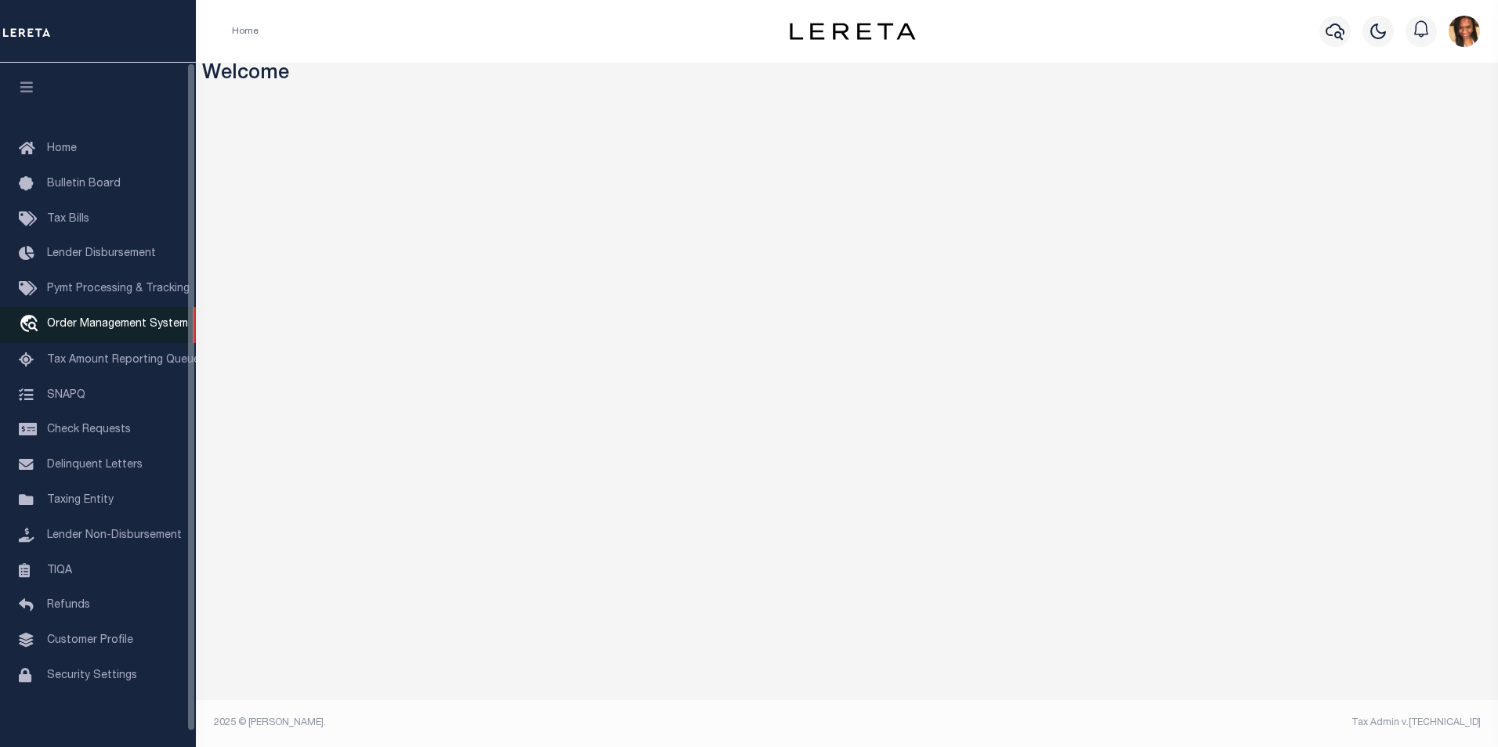
click at [95, 330] on span "Order Management System" at bounding box center [117, 324] width 141 height 11
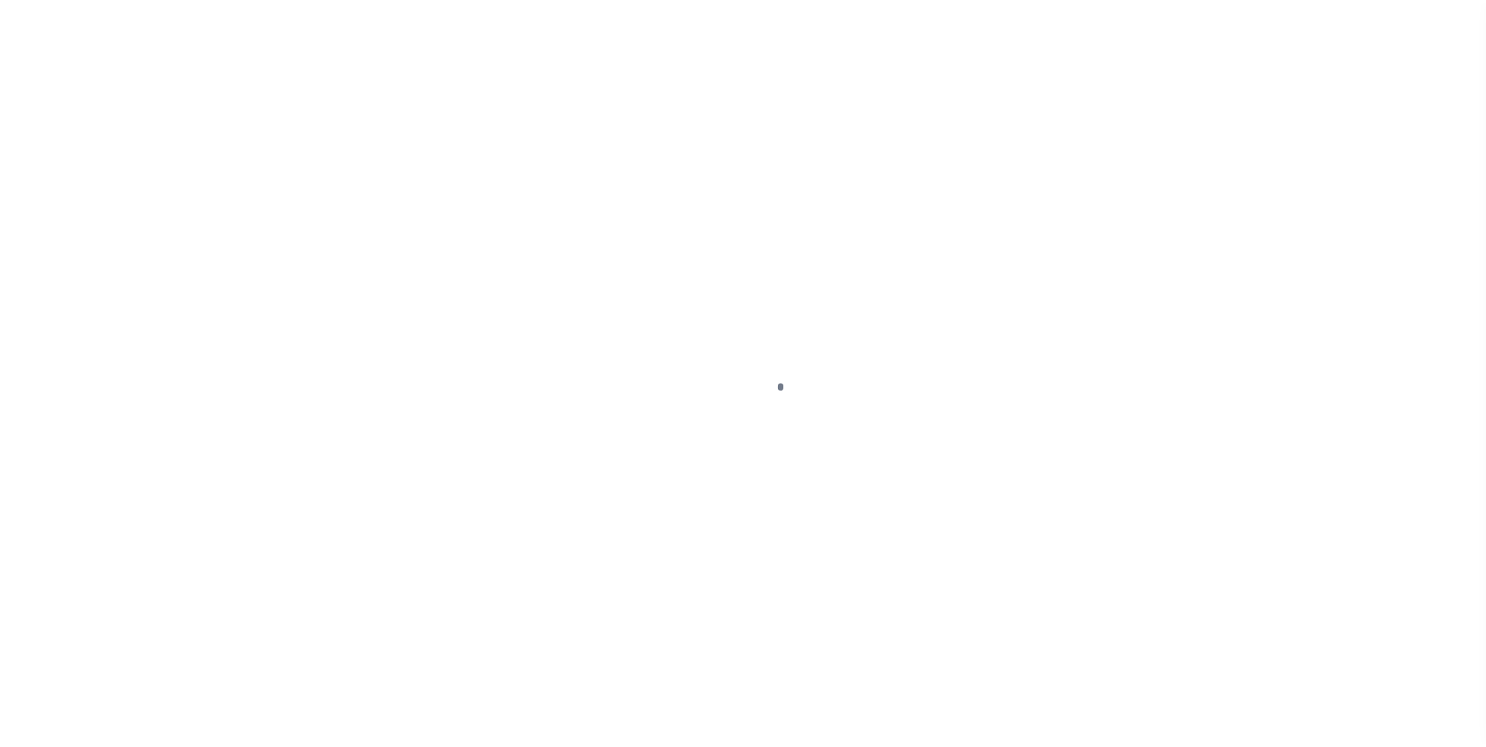
scroll to position [16, 0]
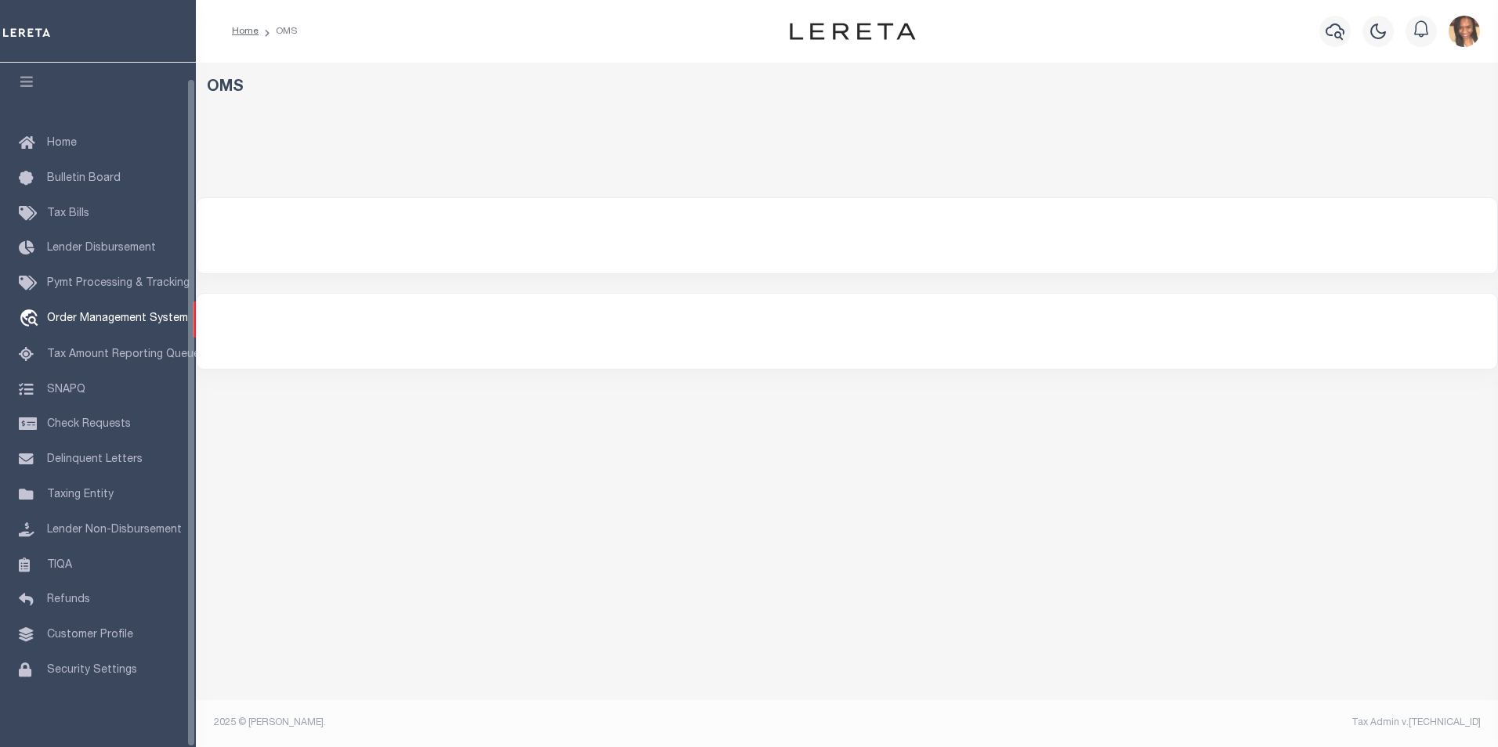
select select "200"
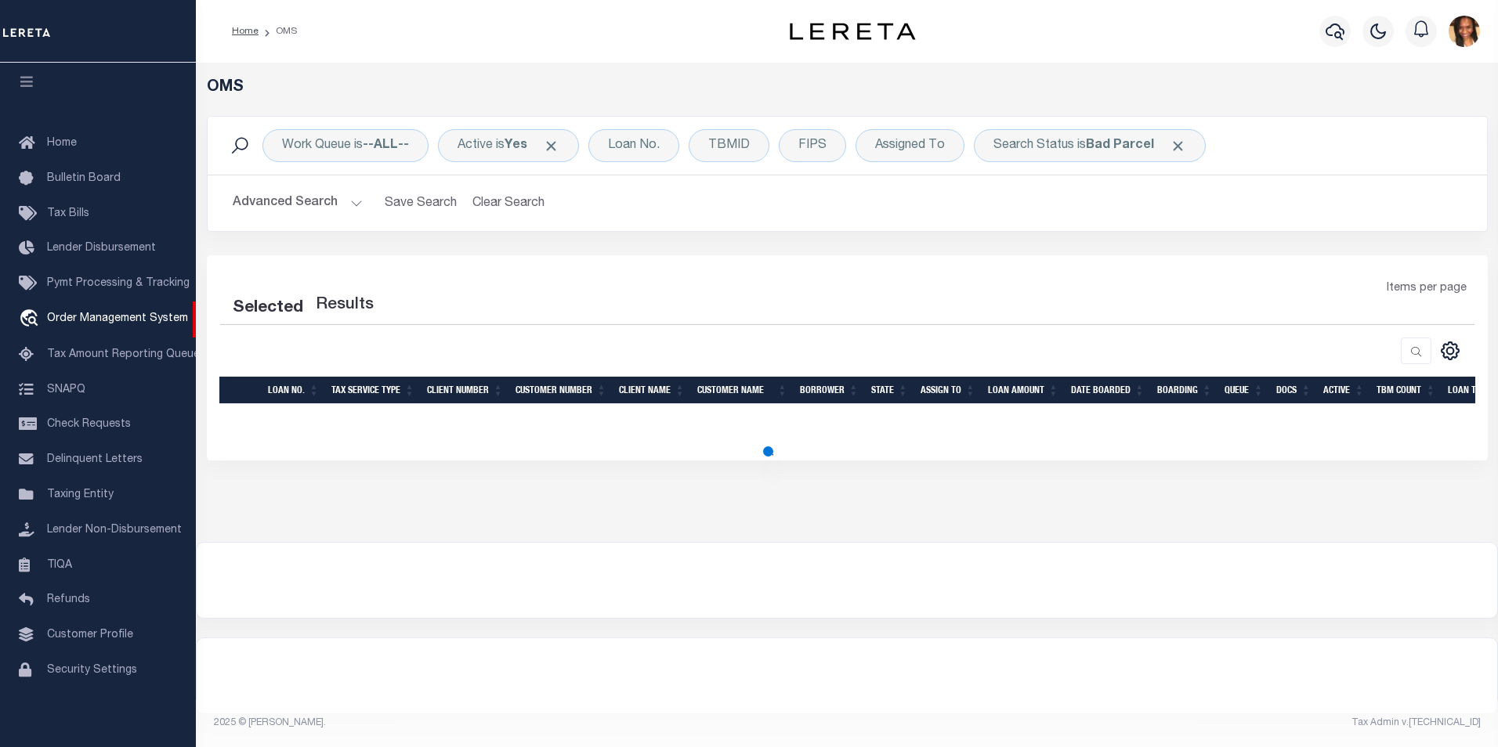
select select "200"
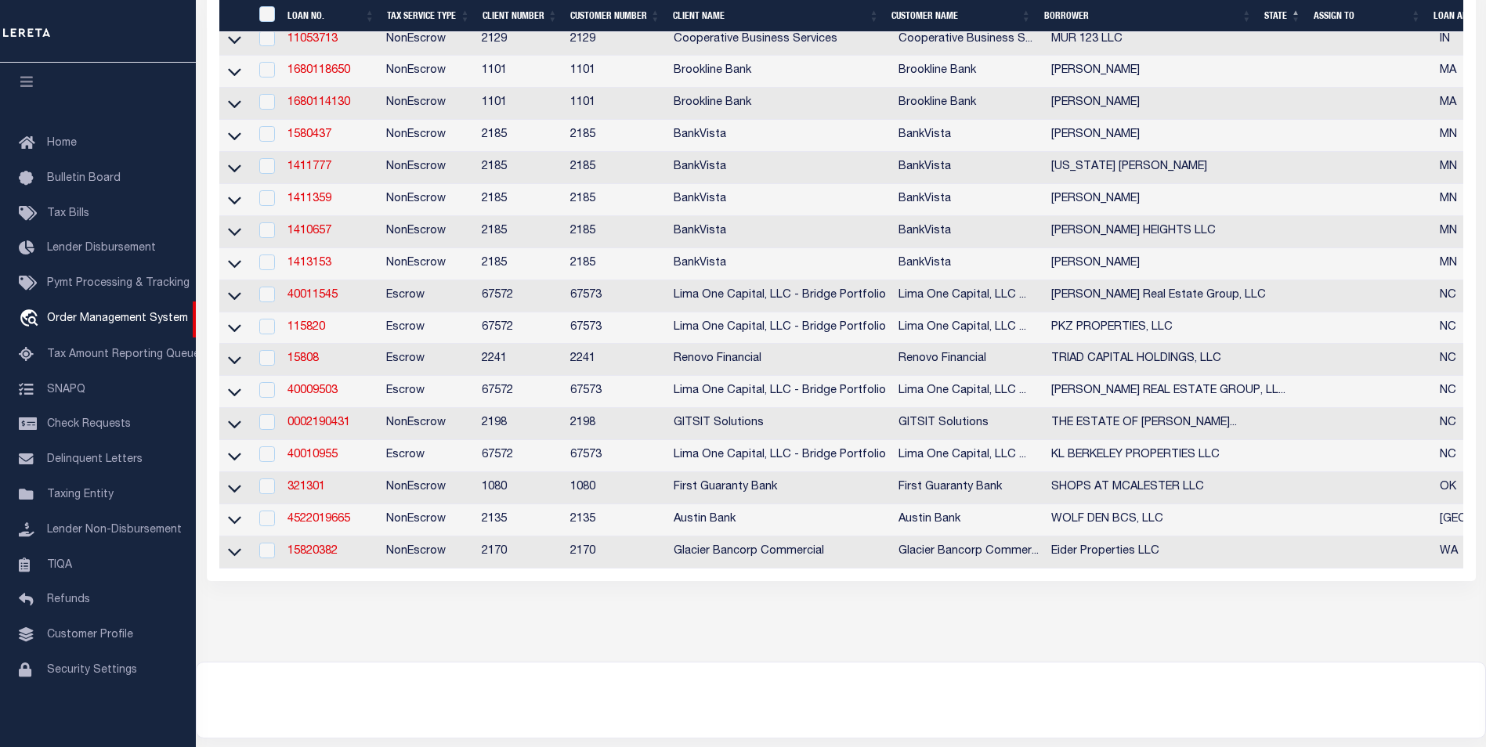
scroll to position [705, 0]
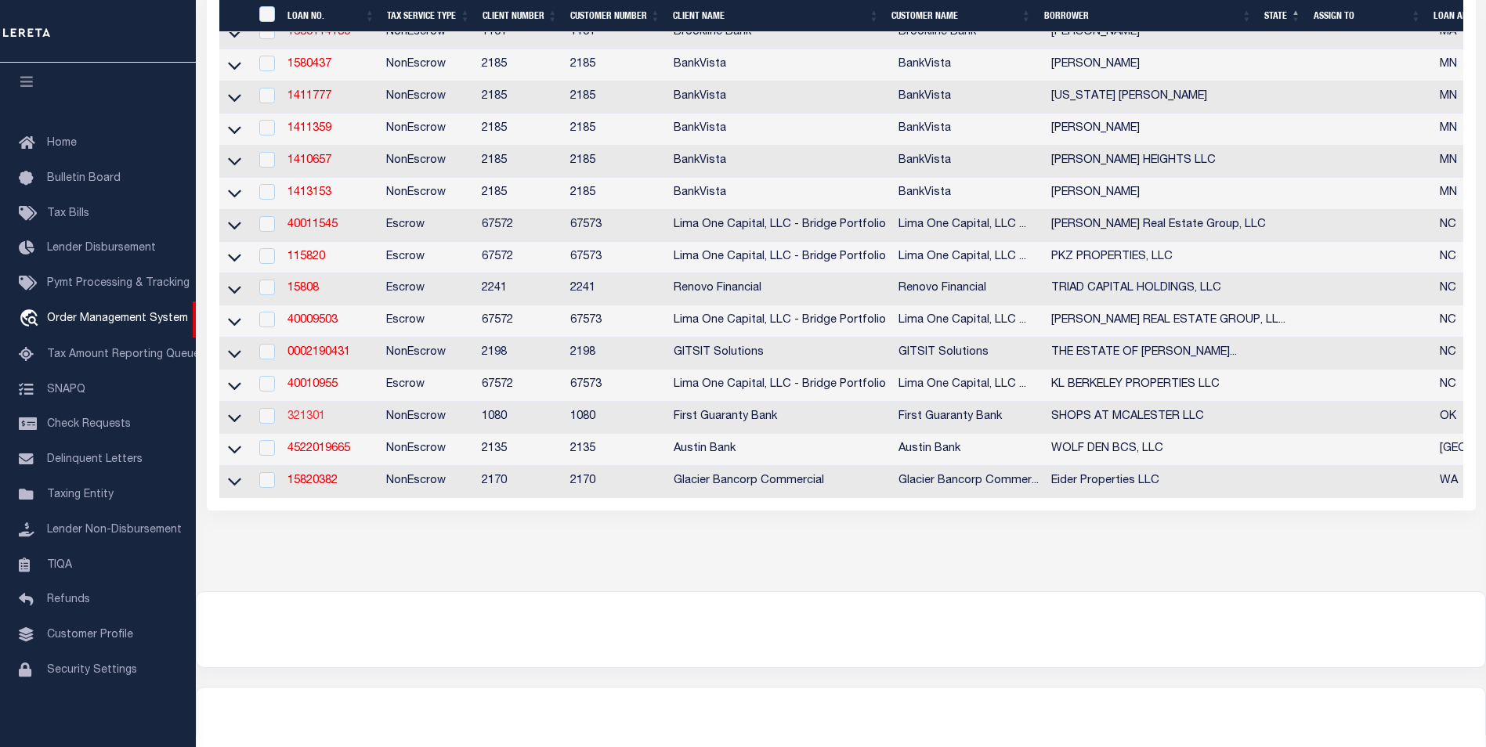
click at [312, 422] on link "321301" at bounding box center [307, 416] width 38 height 11
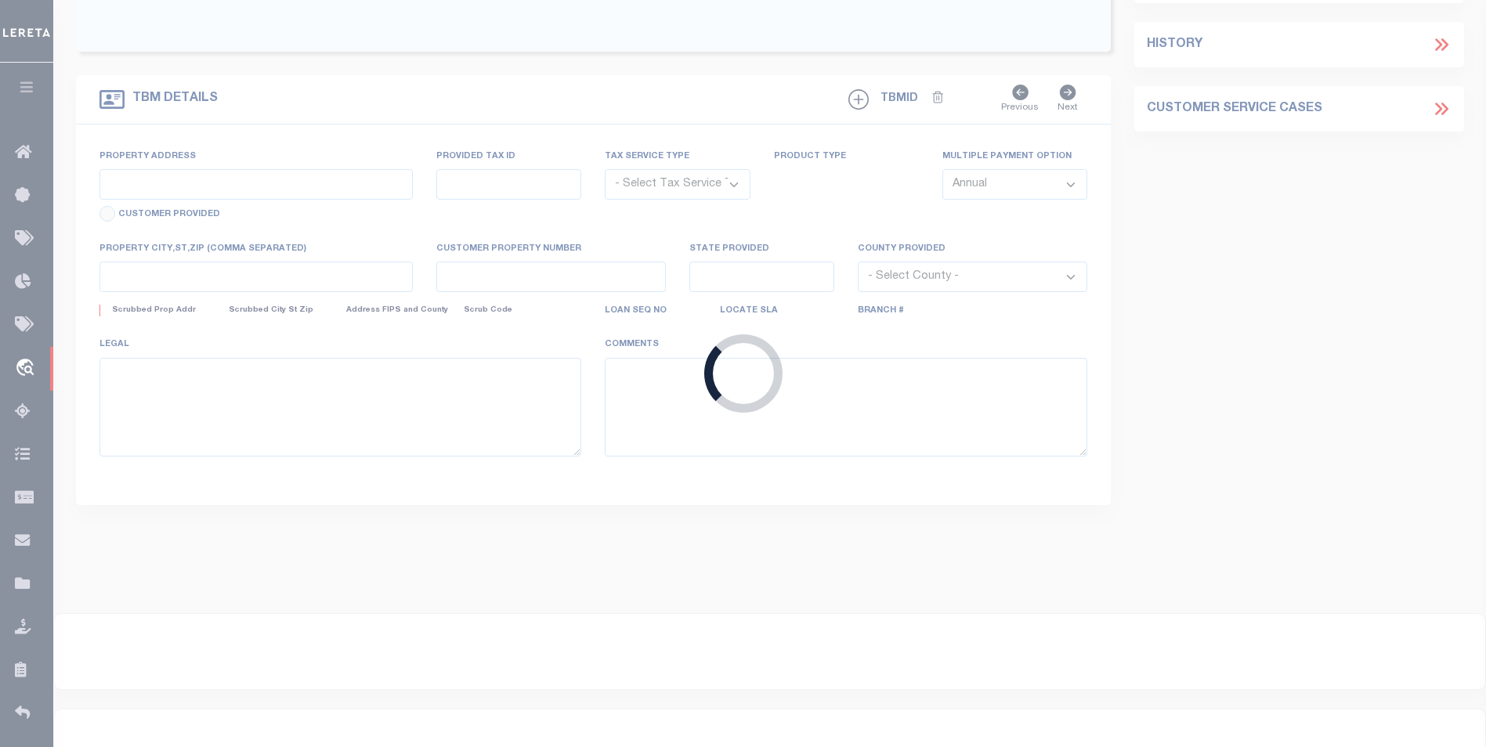
type input "321301"
type input "SHOPS AT MCALESTER LLC"
select select
select select "10"
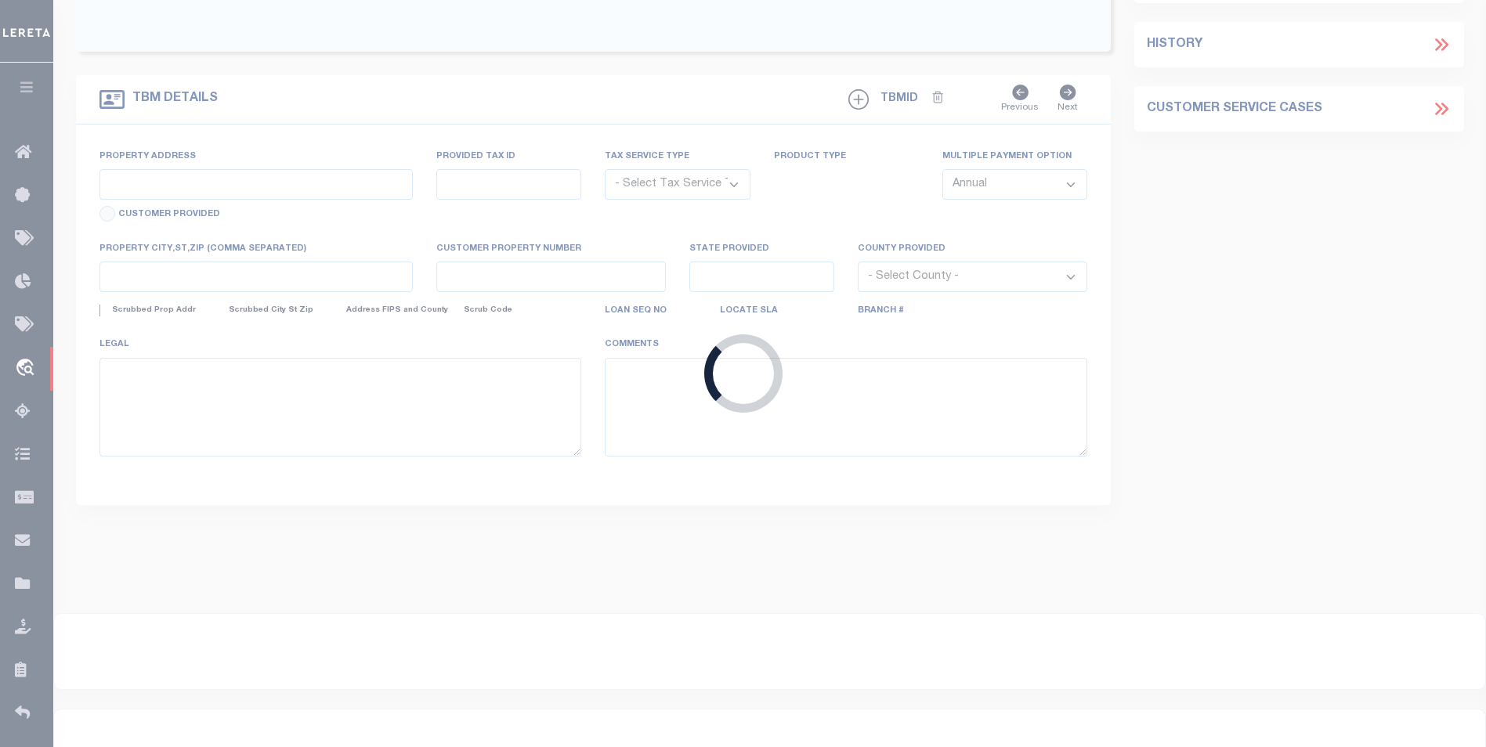
select select "NonEscrow"
select select "7089"
select select "2525"
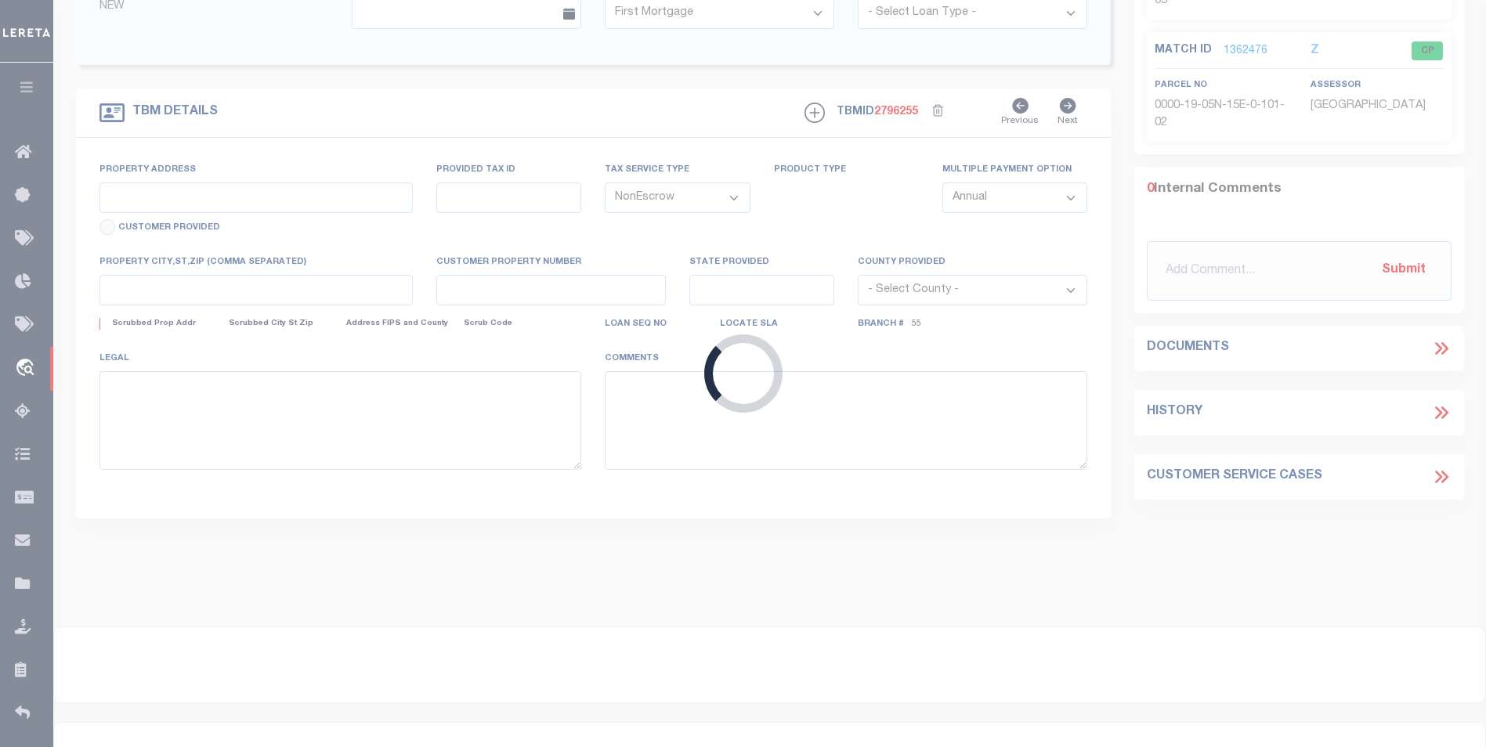
type input "SW CORNER OF S 14TH & US HWY 69"
type input "0000-19-05N-15E-0-101-01"
select select
type input "MCALESTER OK 74501"
type input "206290819"
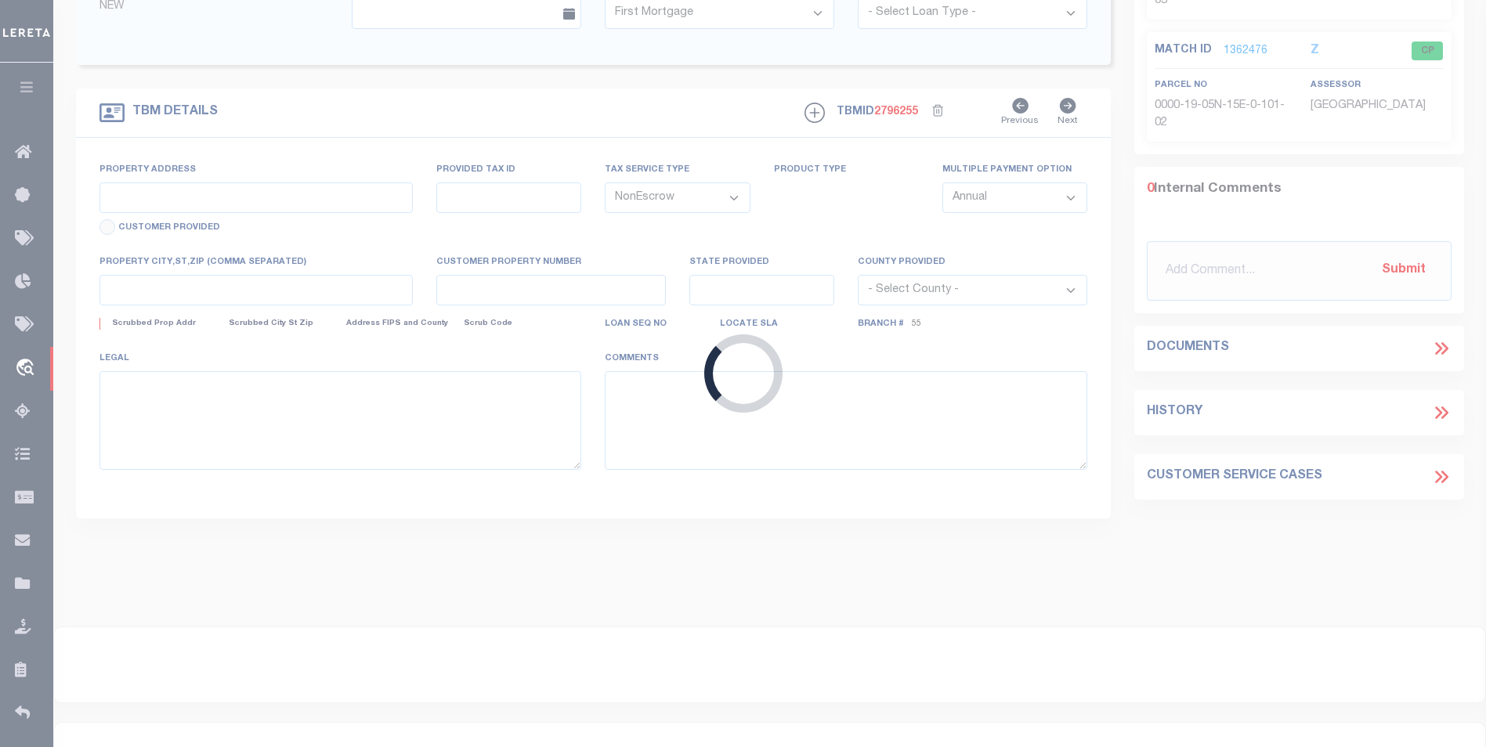
type input "OK"
select select
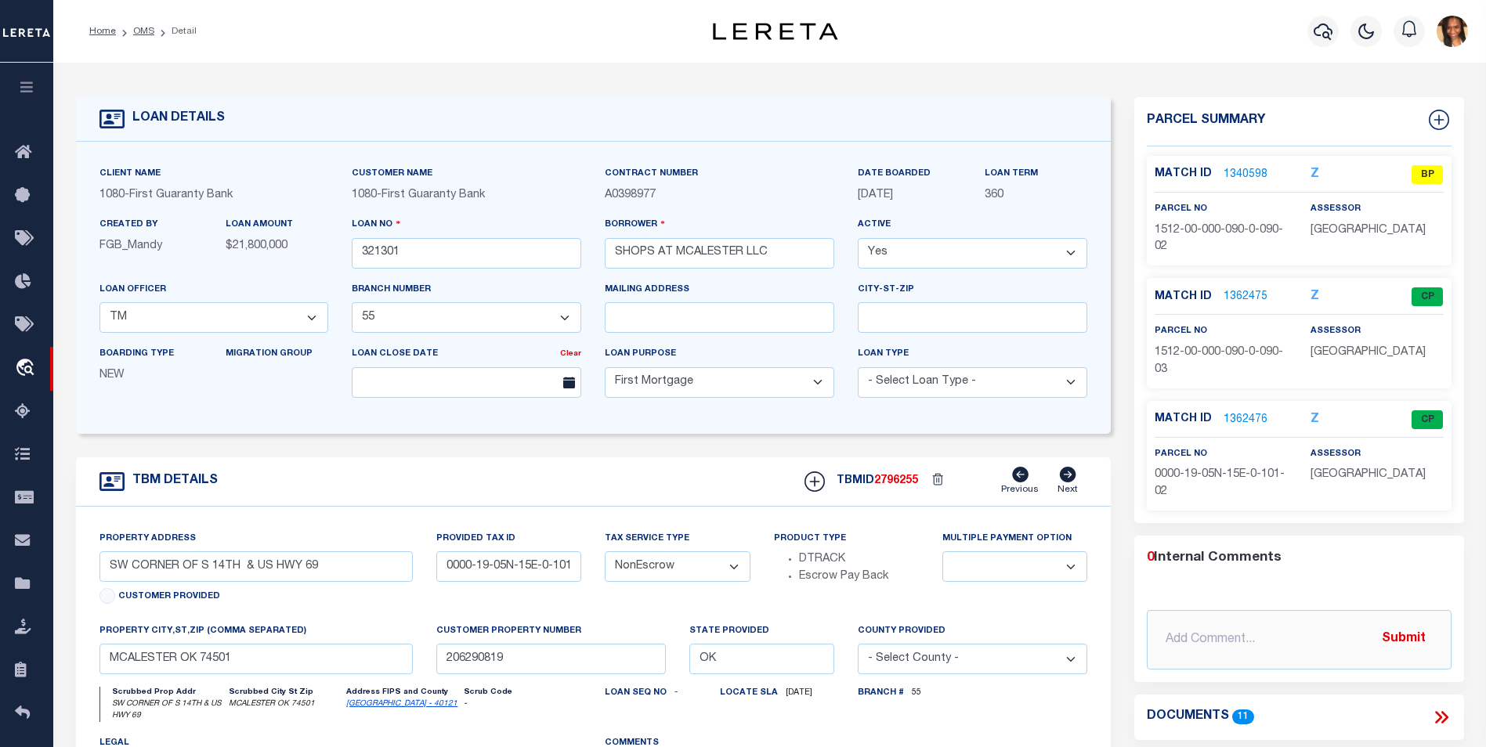
click at [1250, 169] on link "1340598" at bounding box center [1246, 175] width 44 height 16
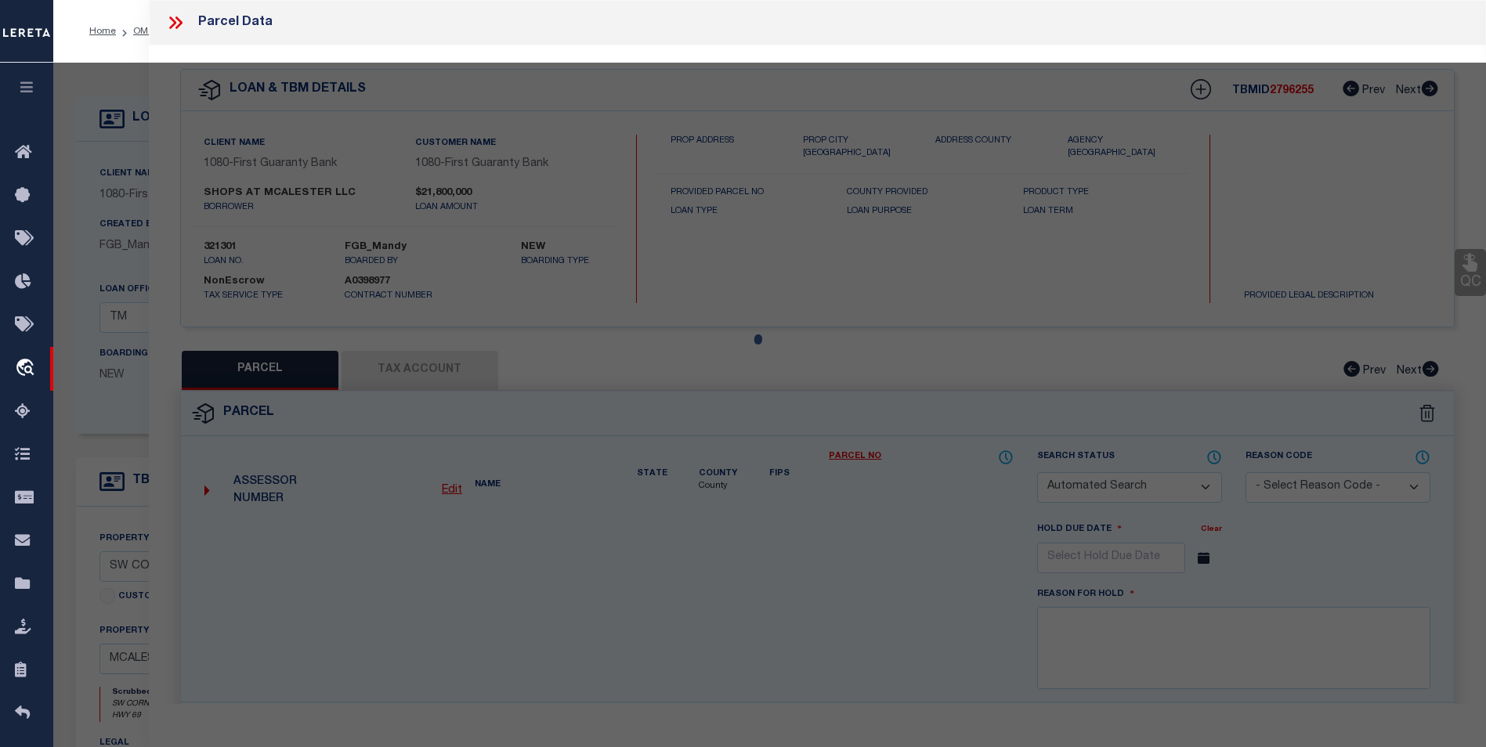
checkbox input "false"
select select "BP"
type input "SHOPS AT MCALESTER, LLC"
select select
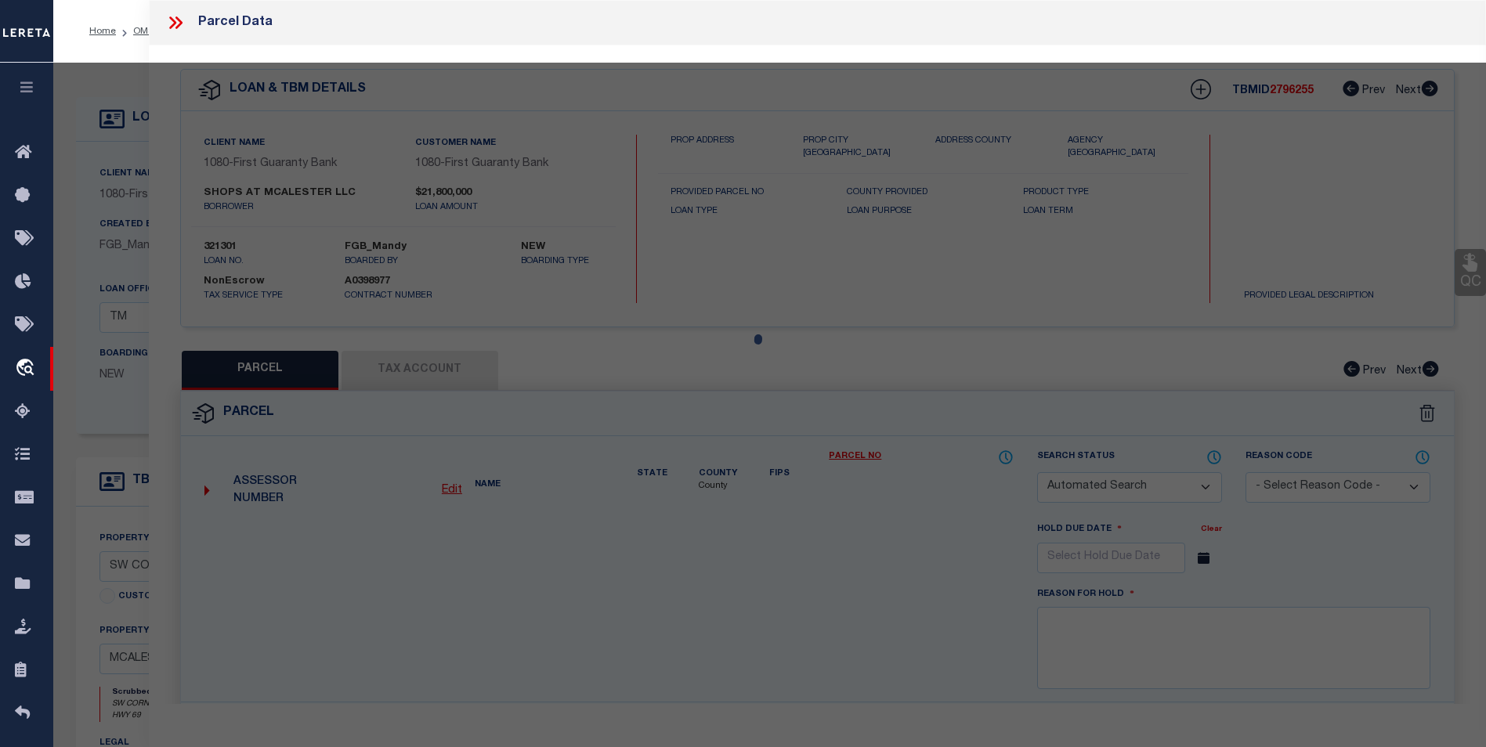
type input "0 151209002 ,"
checkbox input "false"
type input "OK"
type textarea "THAT PT OF W 405' OF L 90 LYING S OF HWY 69 ROW TOWNSITE ADD #4"
type textarea "Parcel is Inactive"
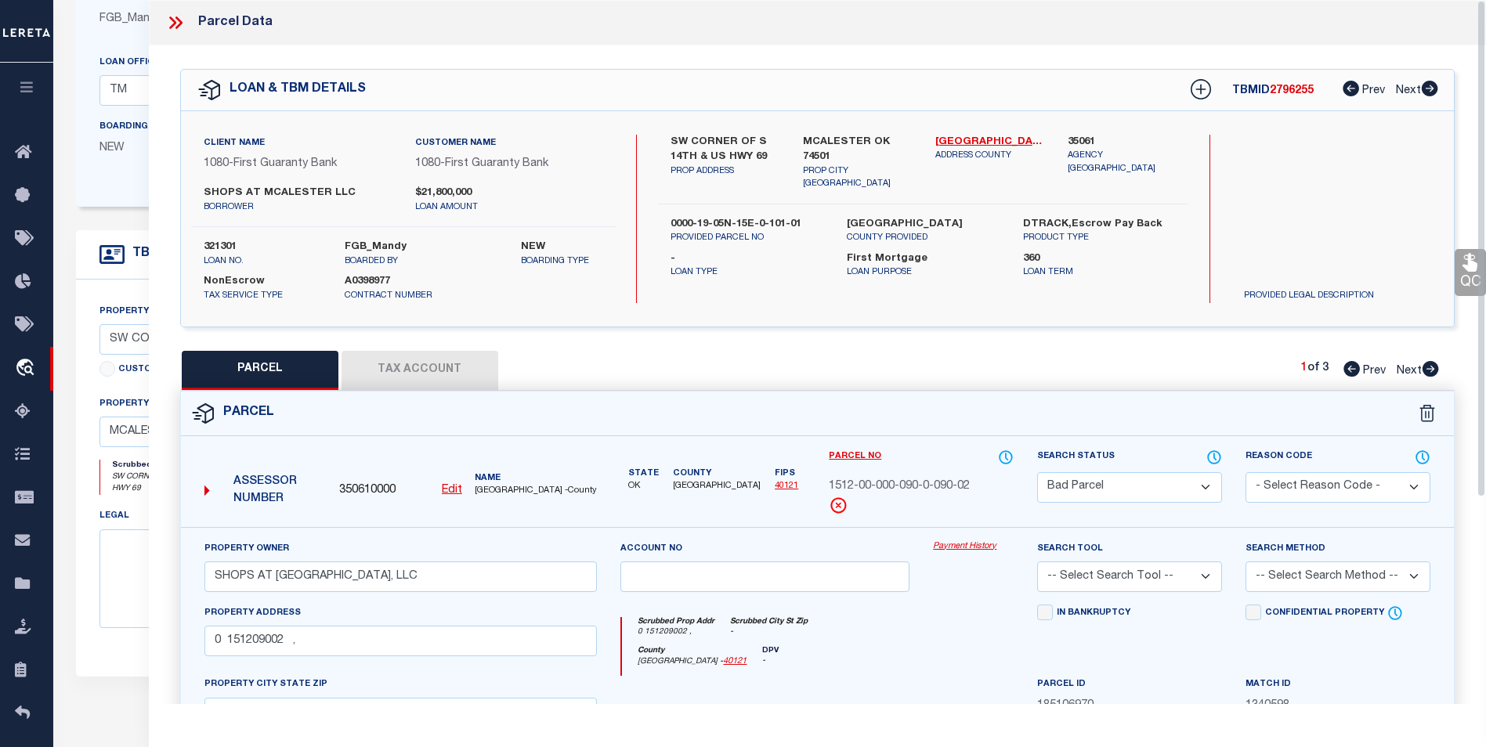
click at [171, 27] on icon at bounding box center [172, 22] width 7 height 13
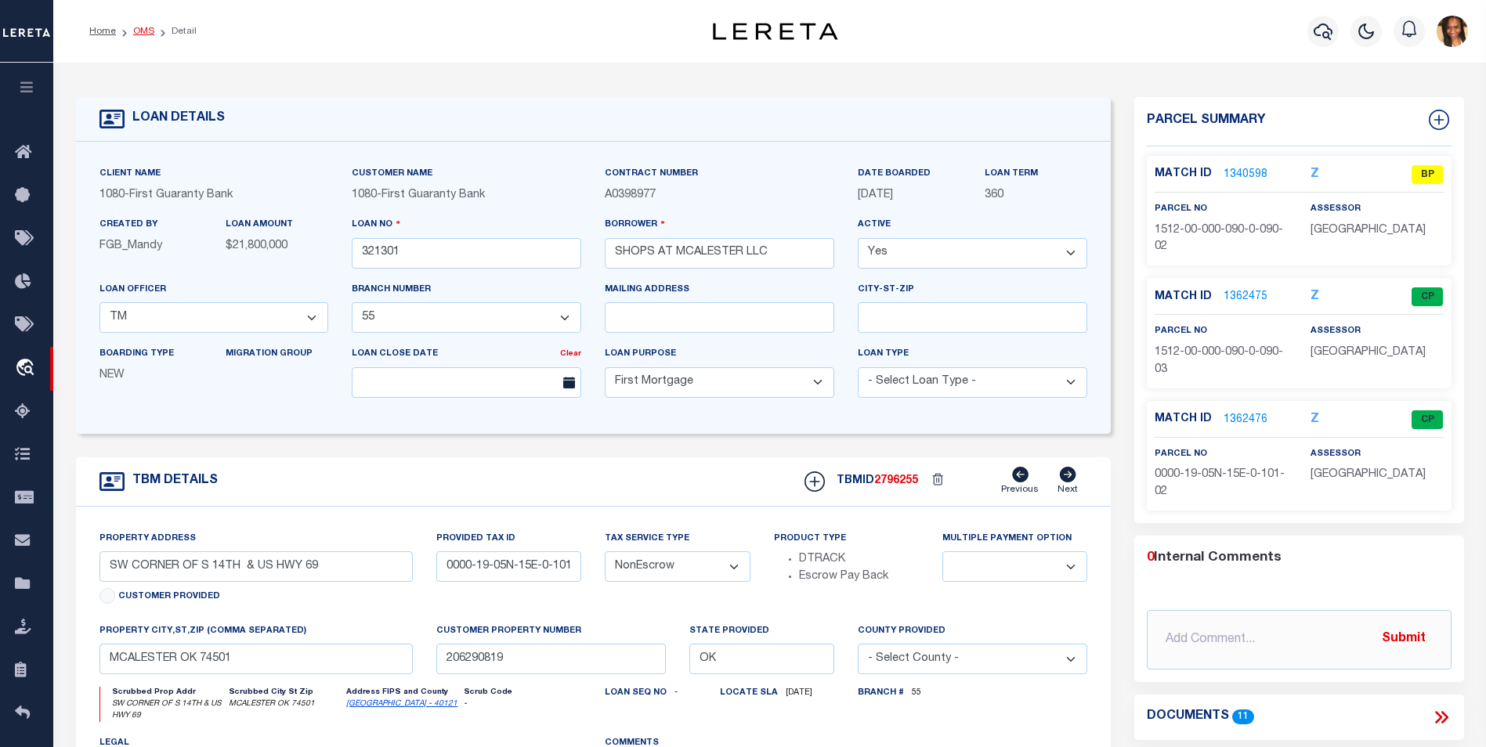
click at [139, 32] on link "OMS" at bounding box center [143, 31] width 21 height 9
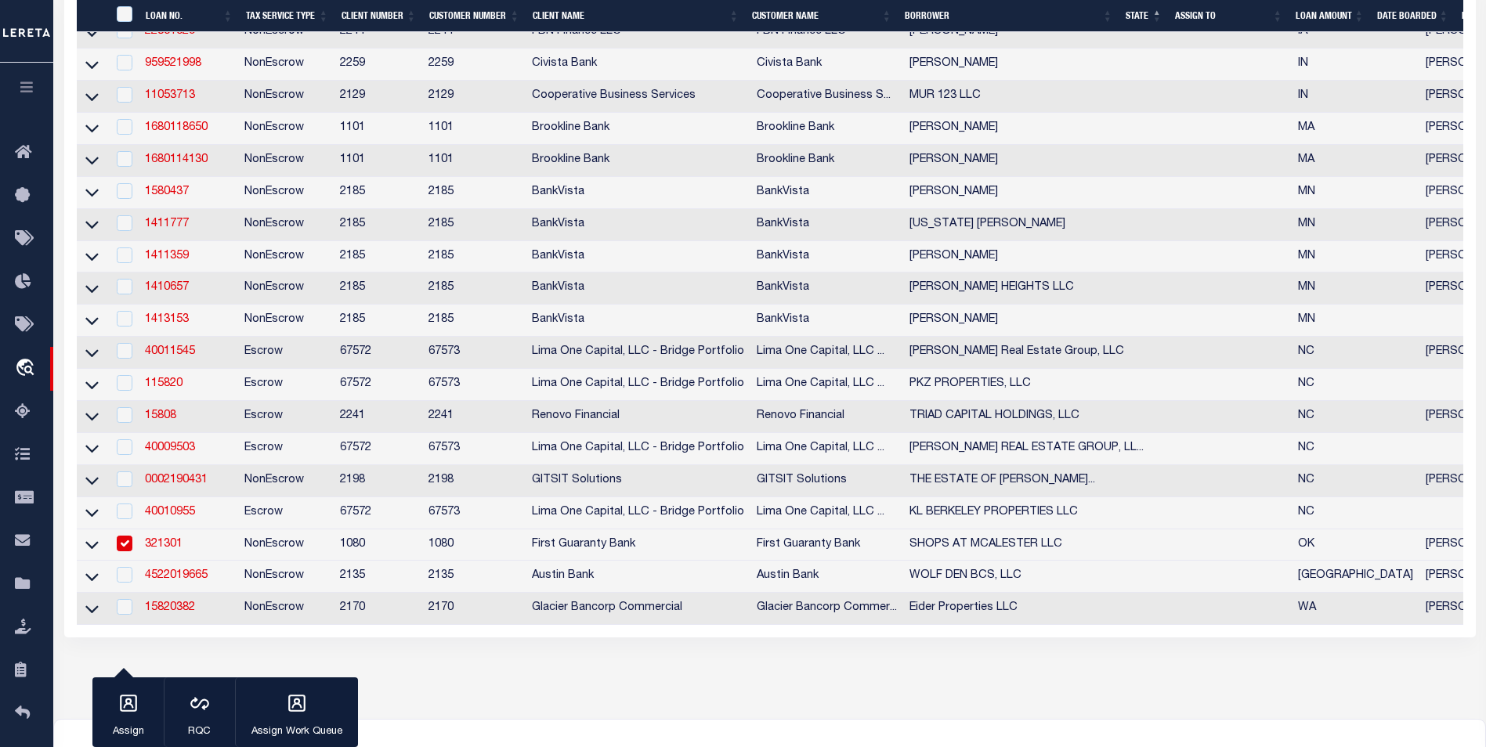
scroll to position [533, 0]
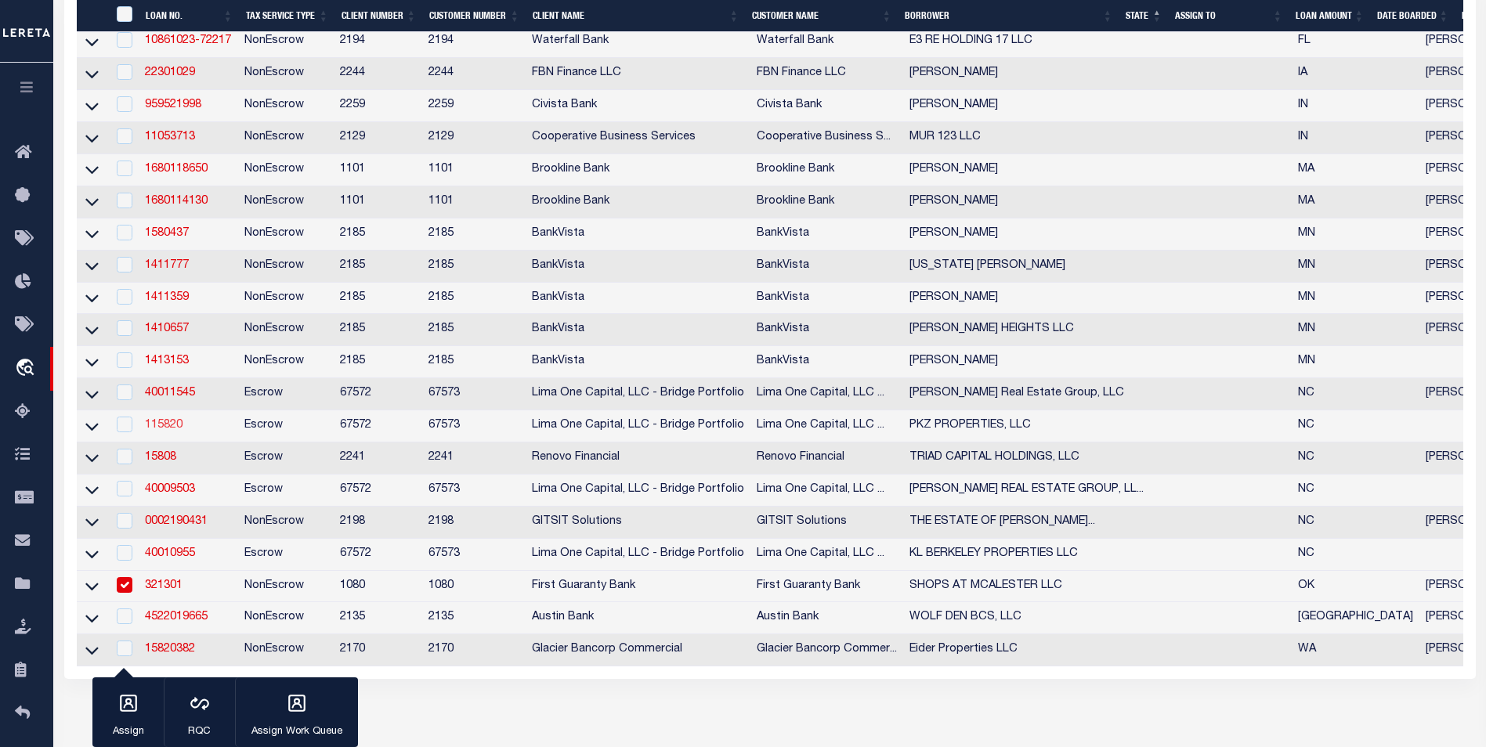
click at [168, 431] on link "115820" at bounding box center [164, 425] width 38 height 11
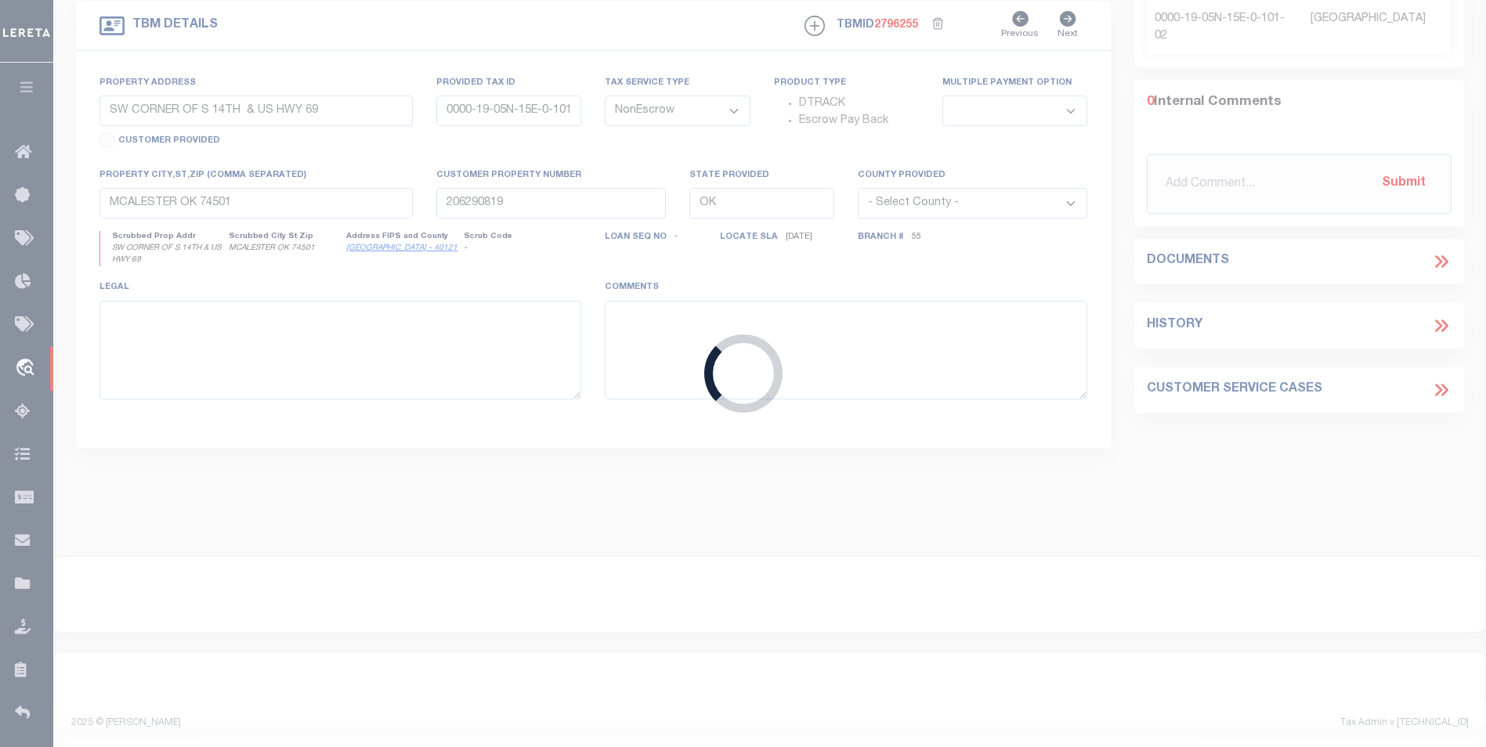
type input "115820"
type input "PKZ PROPERTIES, LLC"
select select
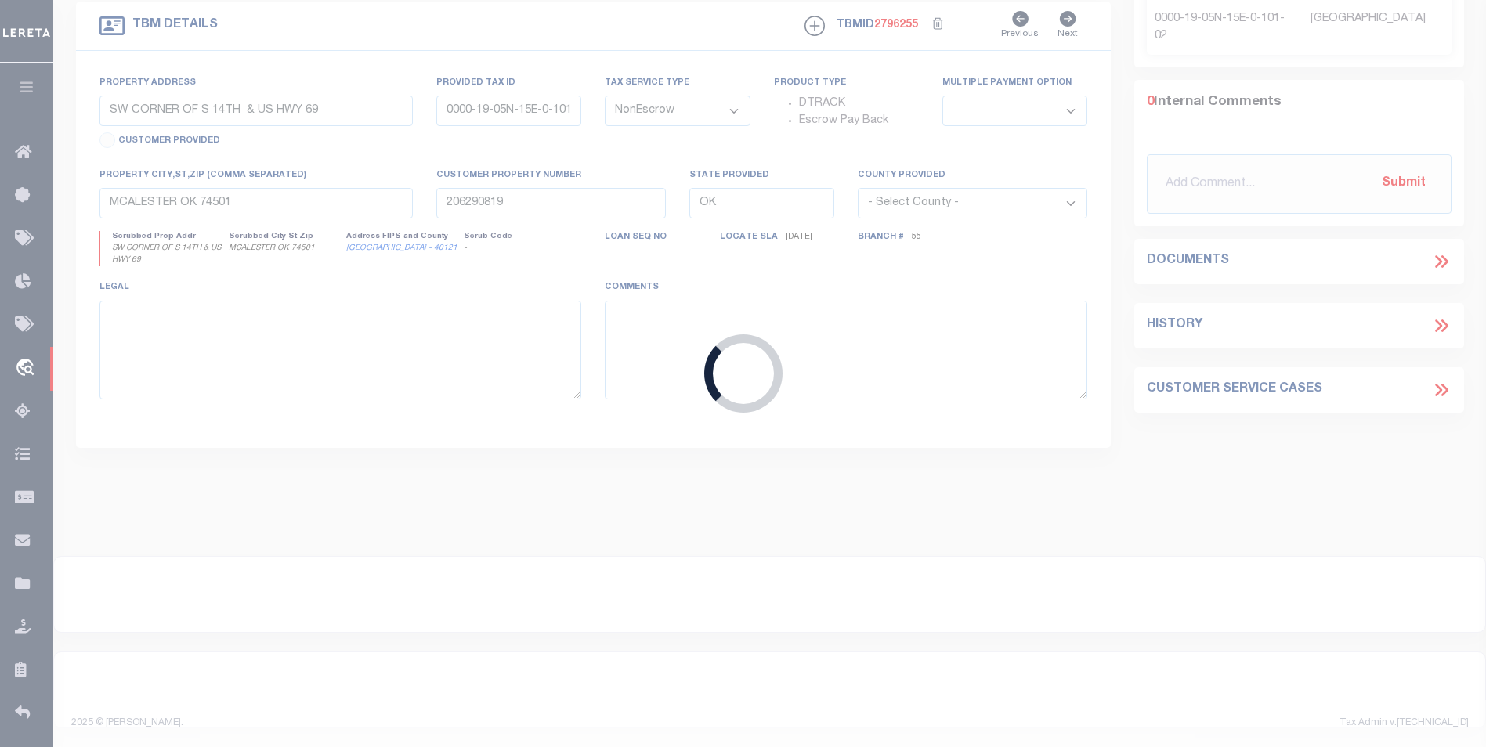
select select
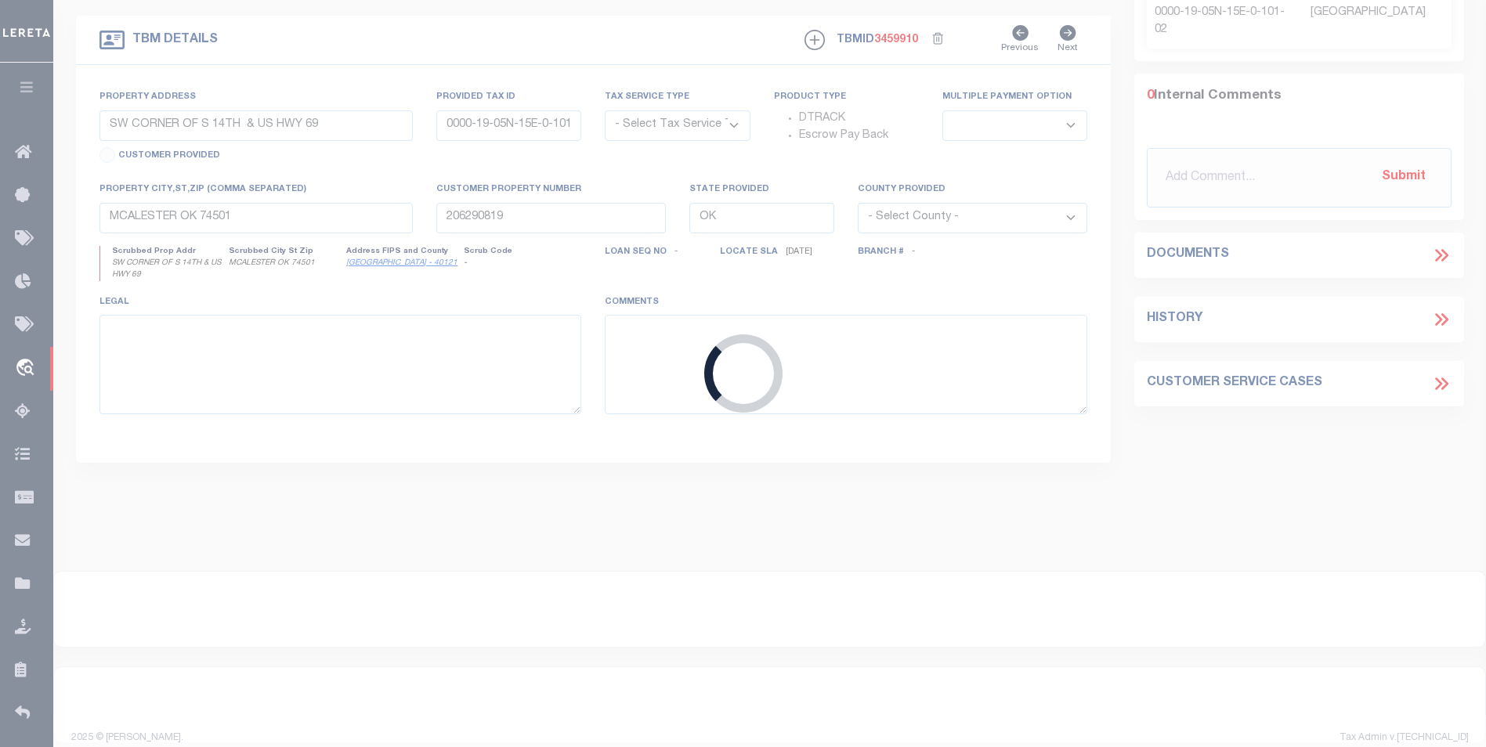
type input "1418 RATCHFORD DR"
radio input "true"
select select "Escrow"
select select
type input "DALLAS NC 28034"
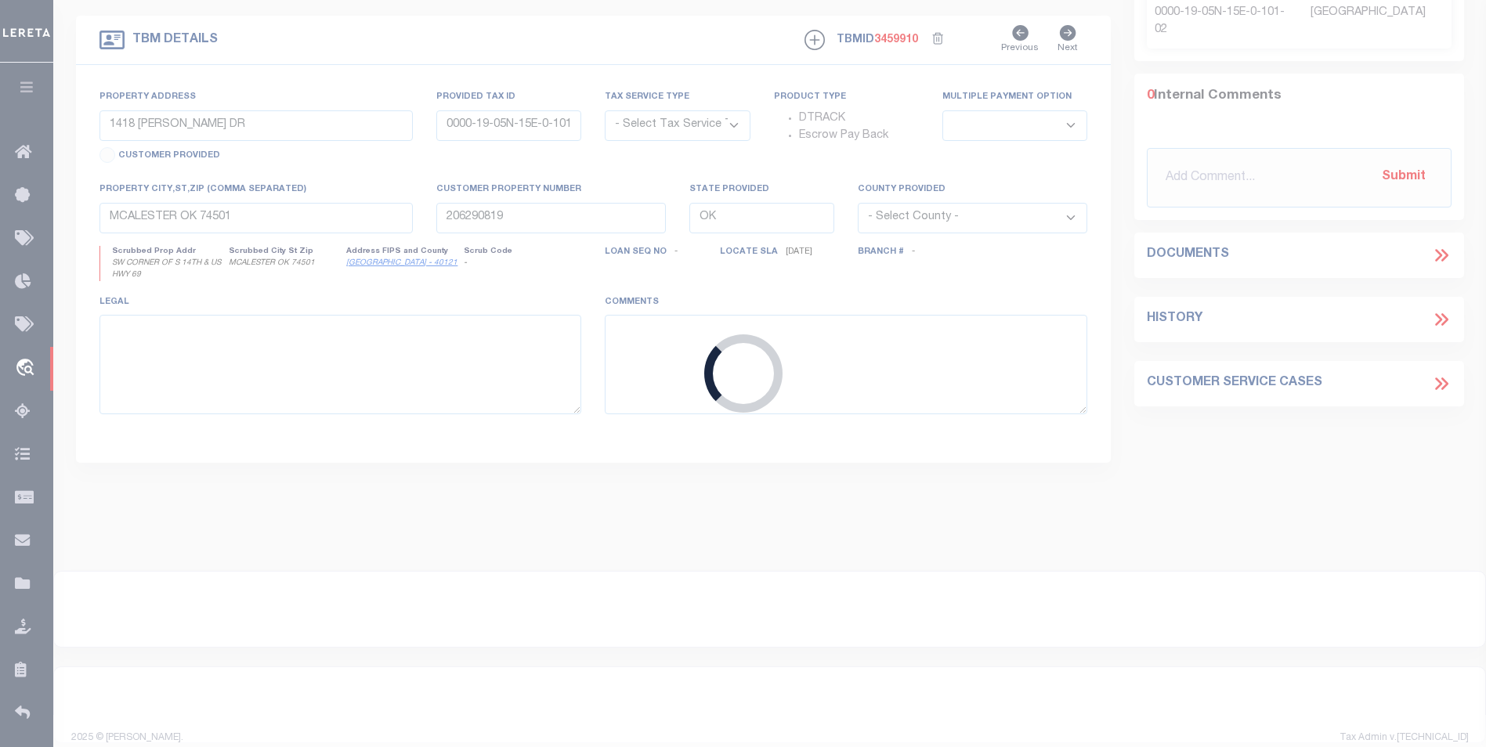
type input "115820-1"
type input "NC"
type textarea "COLLECTOR: ENTITY: PARCEL: 169156"
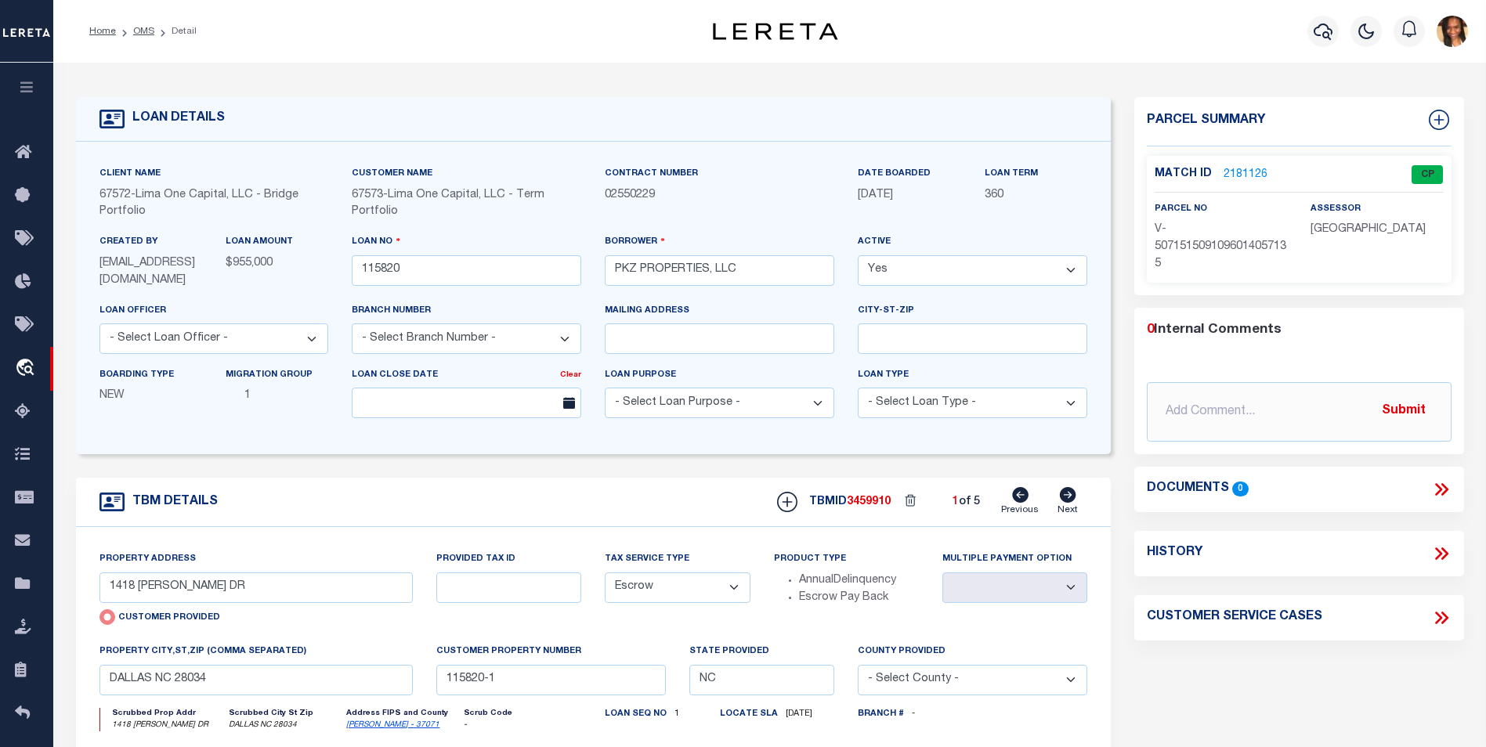
click at [1244, 172] on link "2181126" at bounding box center [1246, 175] width 44 height 16
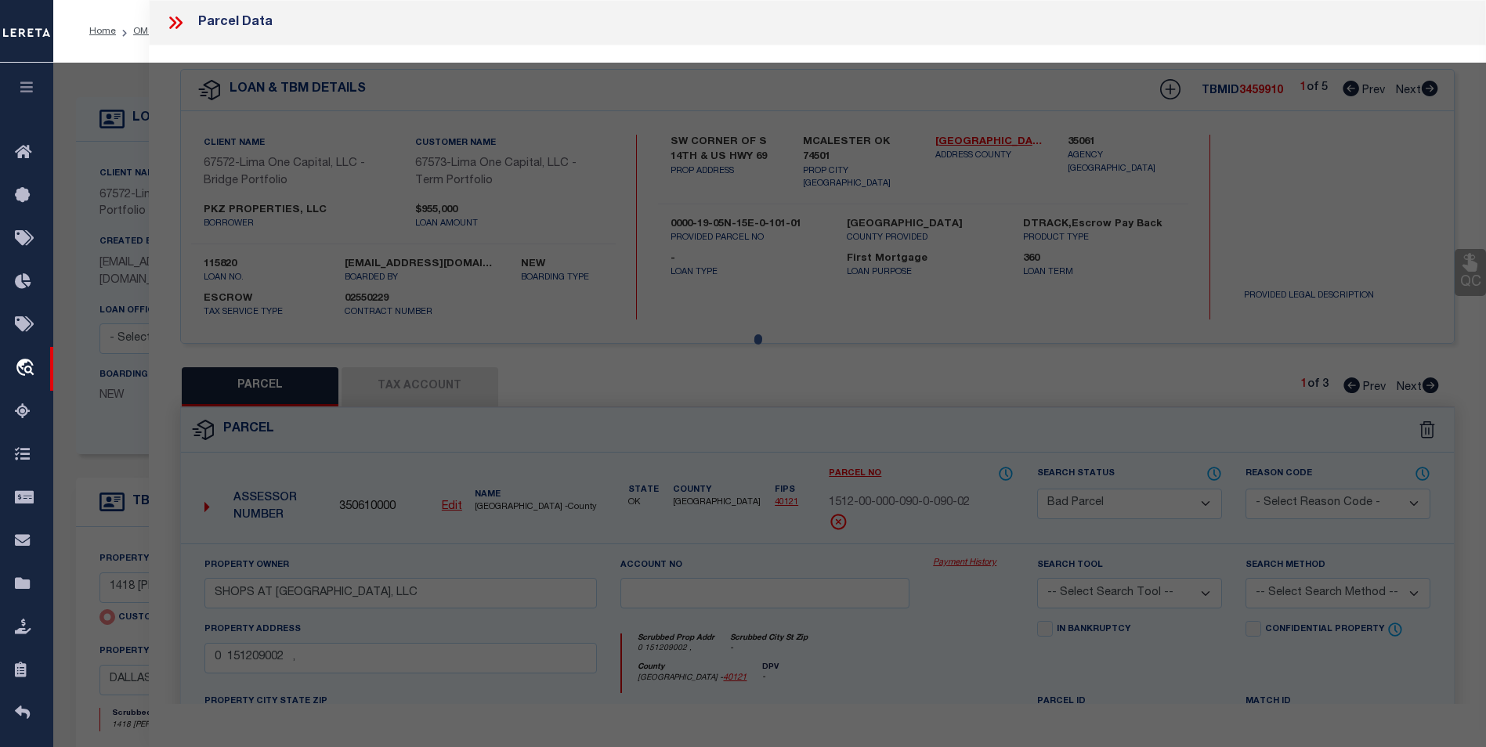
select select "AS"
checkbox input "false"
select select "CP"
select select "AGW"
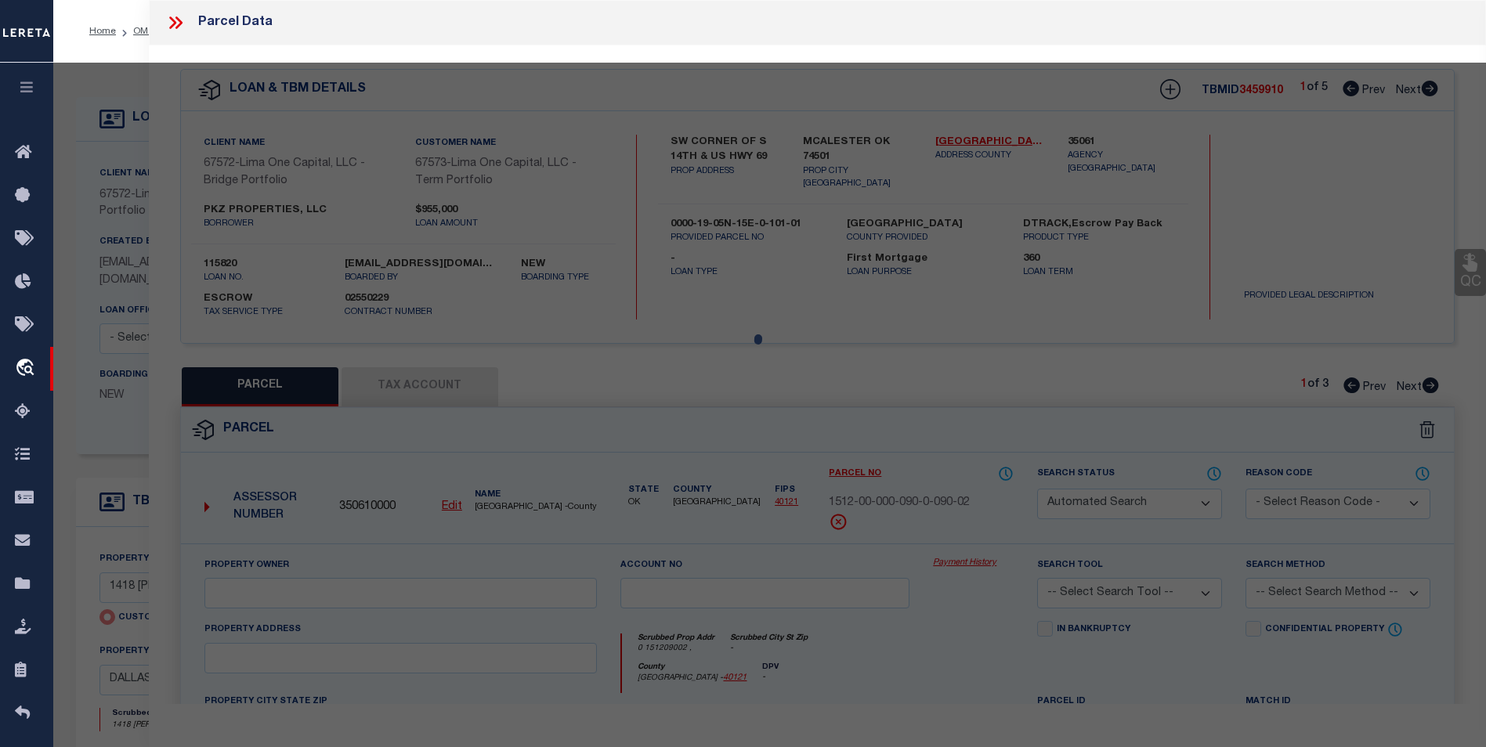
select select
type input "1418 RATCHFORD DR"
checkbox input "false"
type input "DALLAS NC 28034"
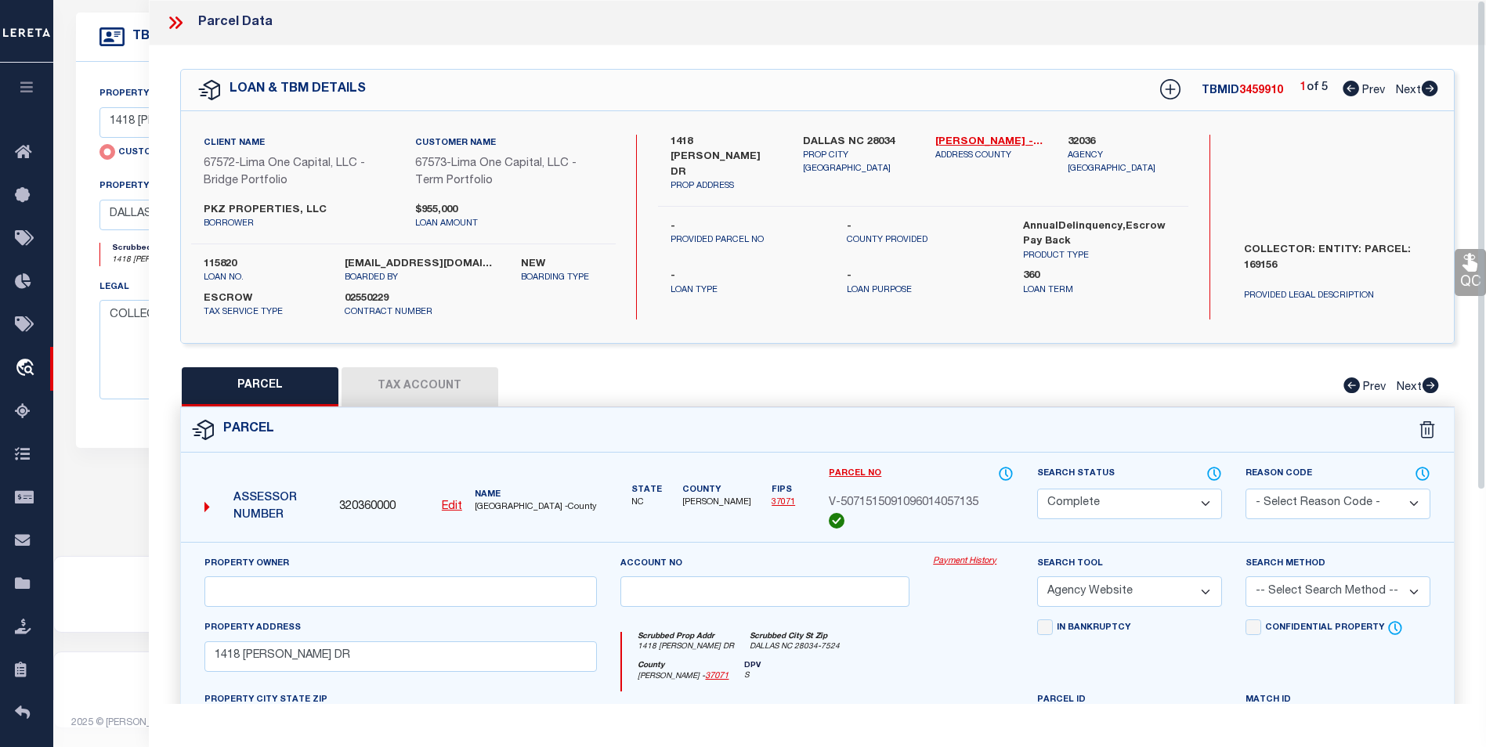
click at [1427, 93] on icon at bounding box center [1430, 89] width 16 height 16
select select "AS"
select select
checkbox input "false"
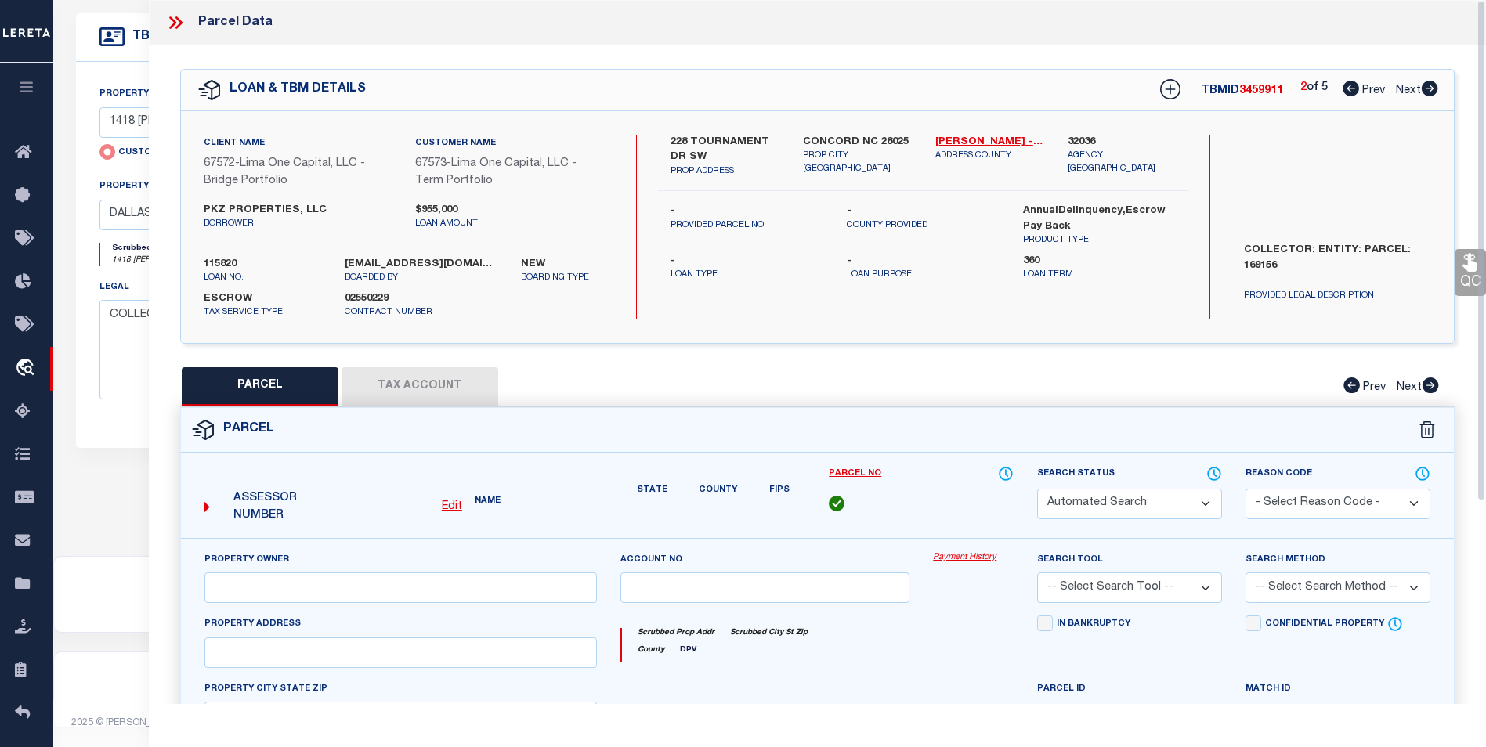
select select "BP"
select select "AGW"
select select
type input "228 TOURNAMENT DR SW"
checkbox input "false"
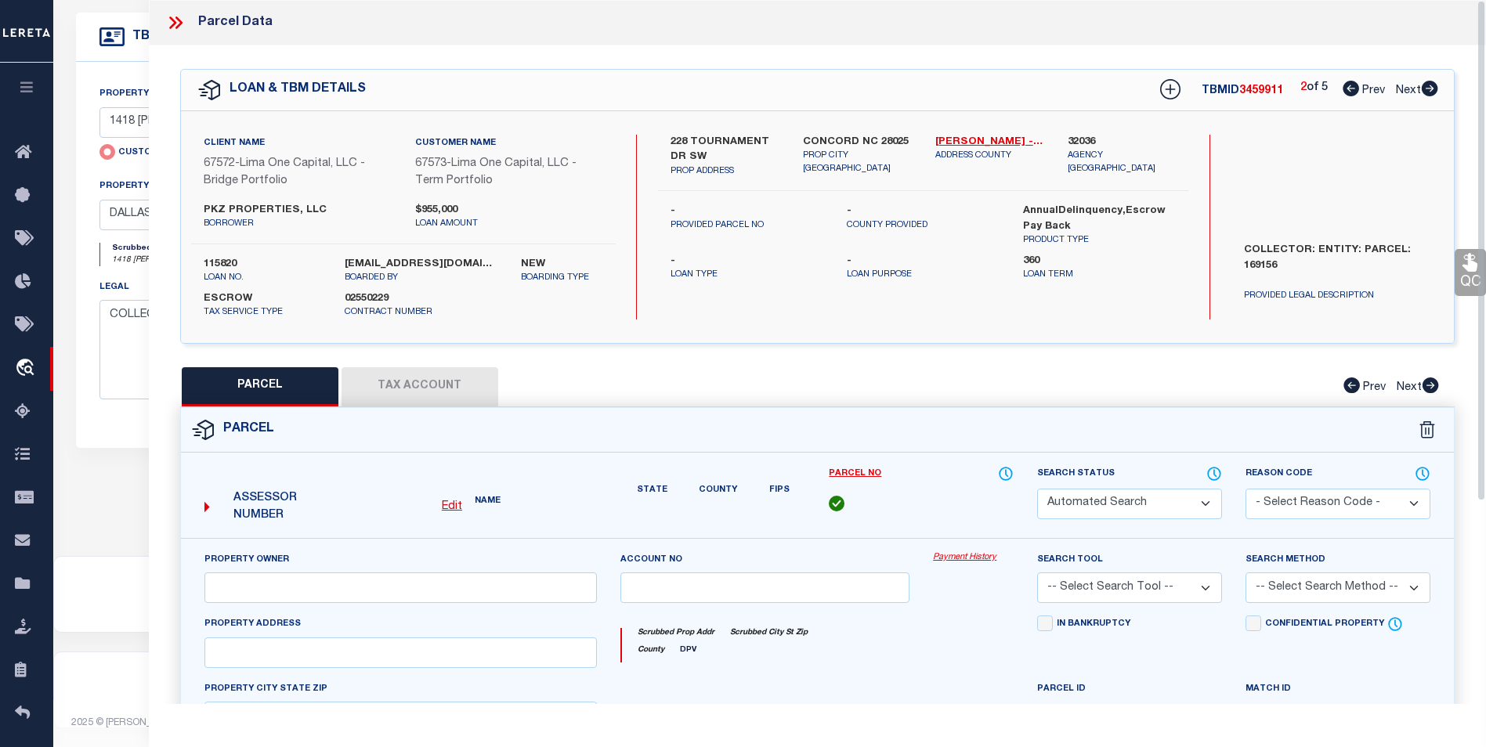
type input "CONCORD NC 28025"
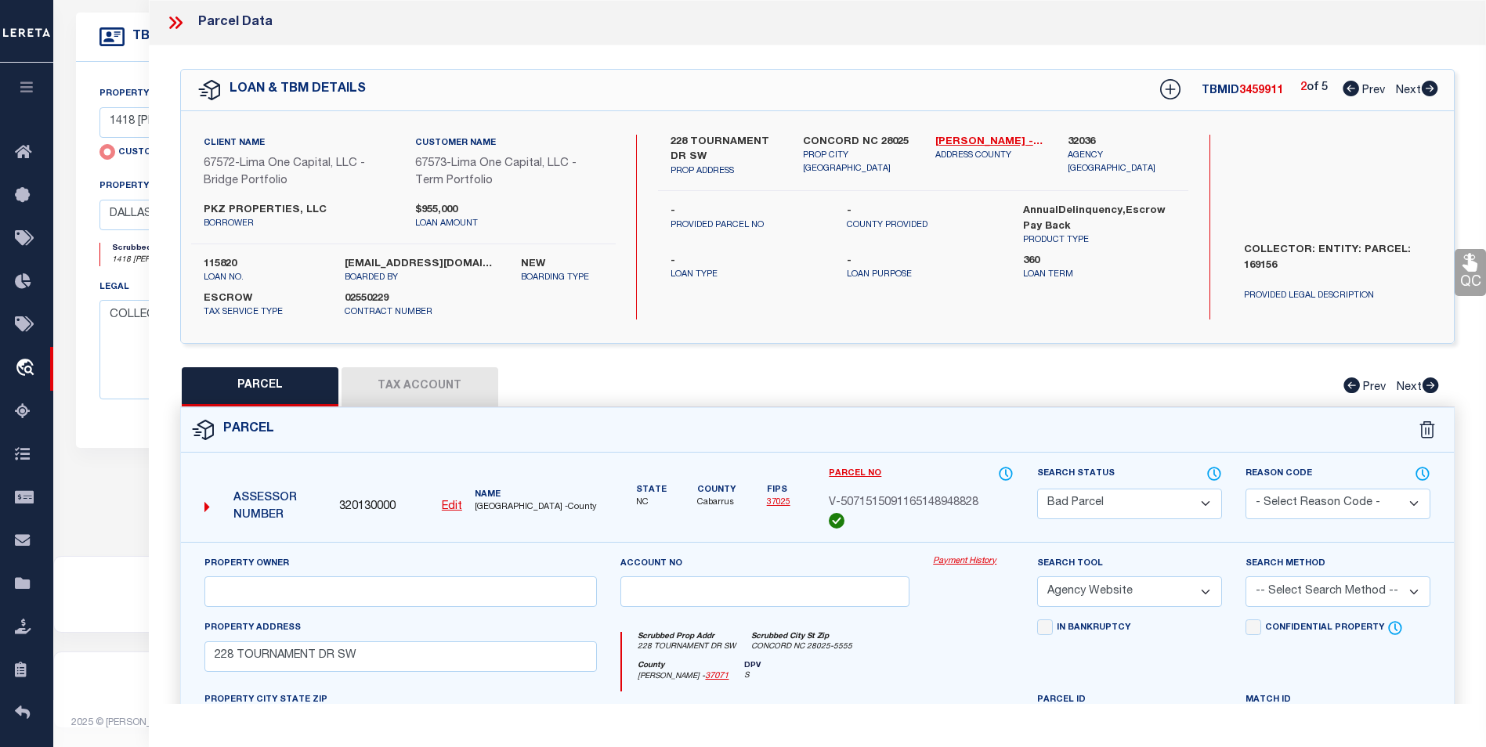
click at [1427, 93] on icon at bounding box center [1430, 89] width 16 height 16
select select "AS"
select select
checkbox input "false"
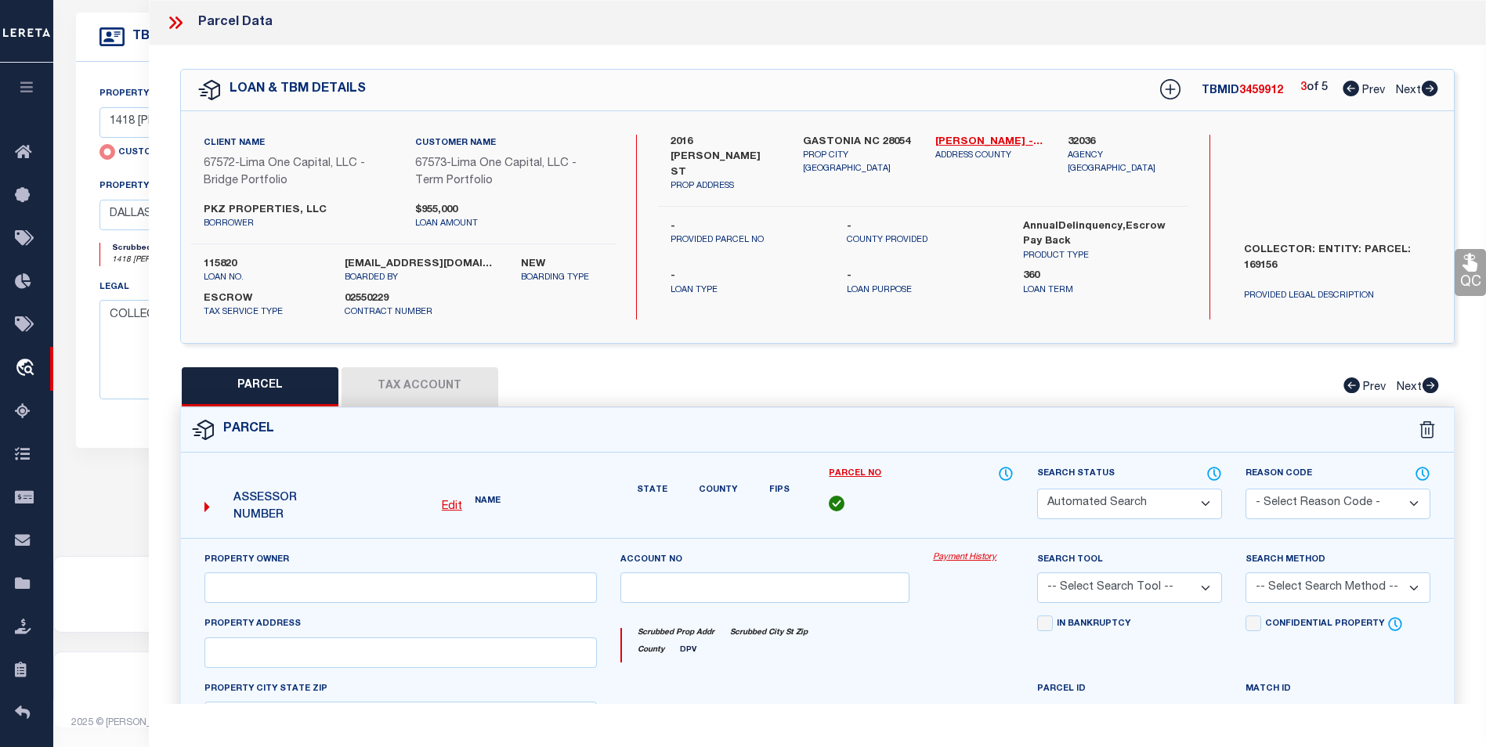
select select "CP"
select select "AGW"
select select
type input "2016 WITHERS ST"
checkbox input "false"
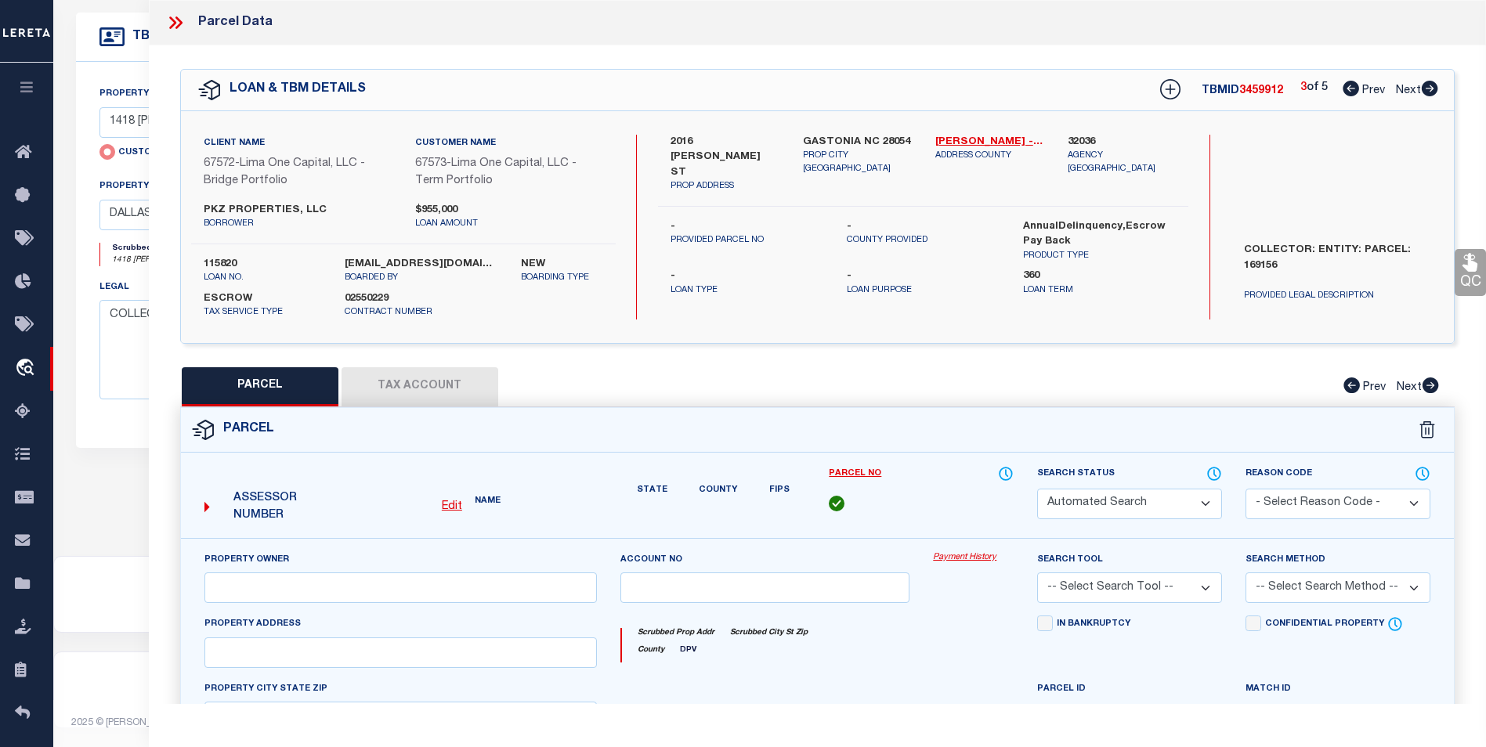
type input "GASTONIA NC 28054"
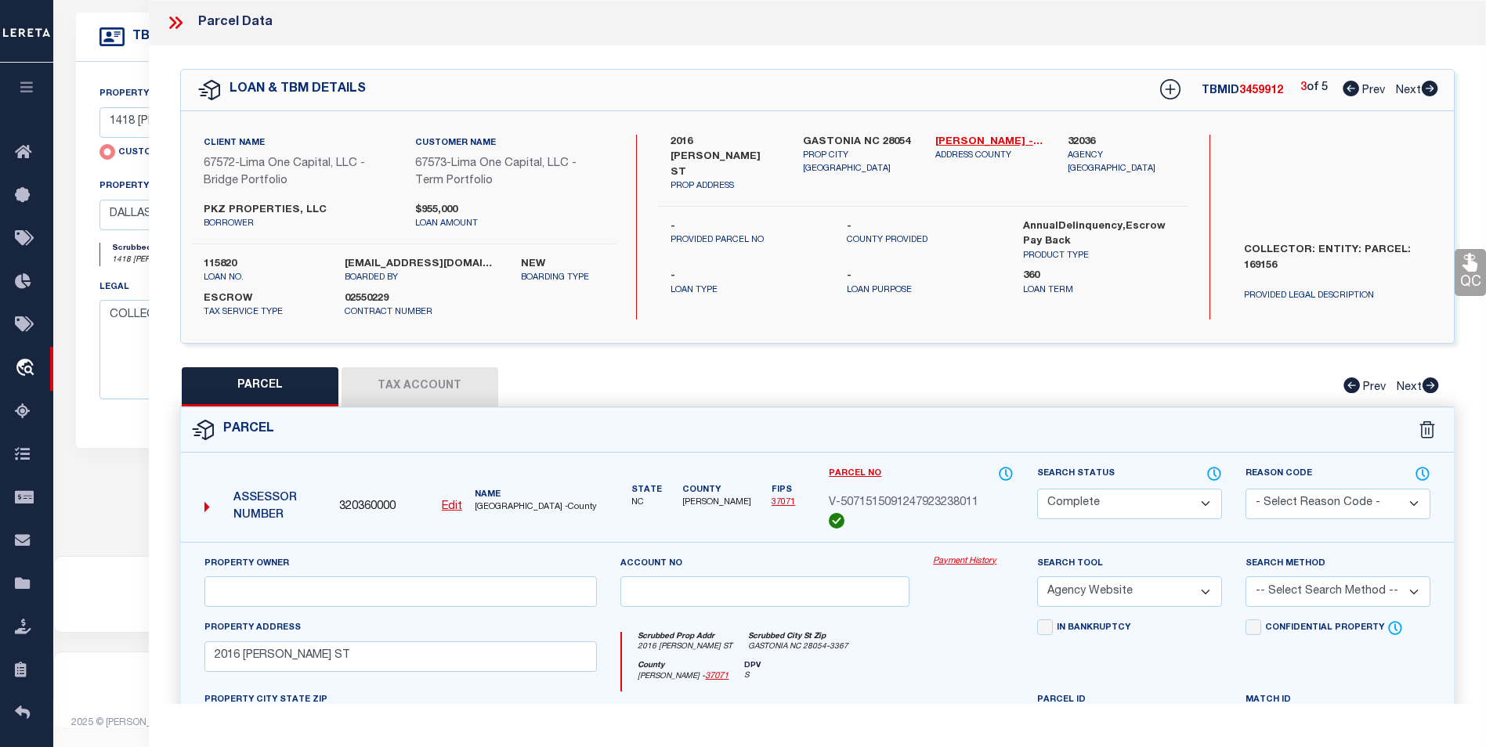
click at [1427, 93] on icon at bounding box center [1430, 89] width 16 height 16
select select "AS"
select select
checkbox input "false"
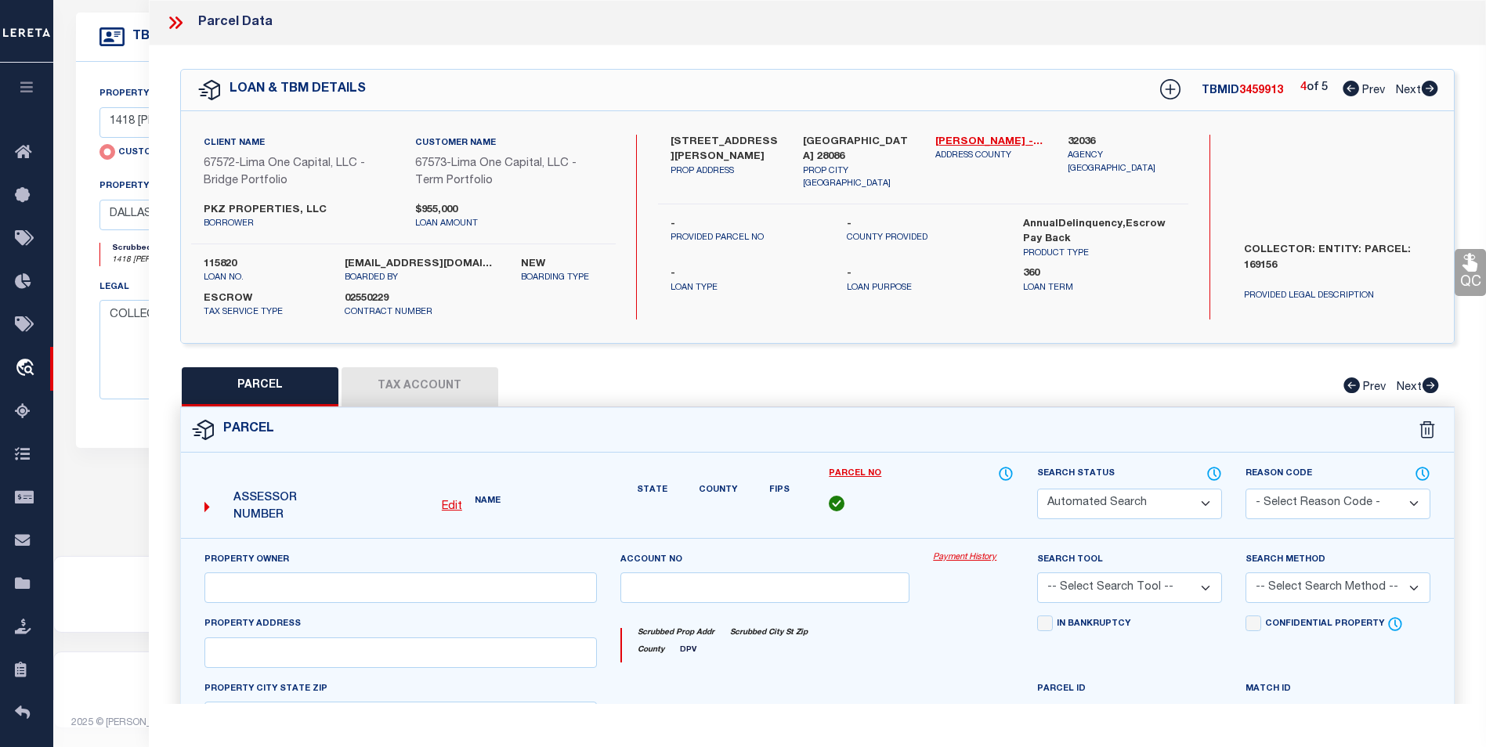
select select "CP"
select select "AGW"
select select
type input "48 JULIAN ST"
checkbox input "false"
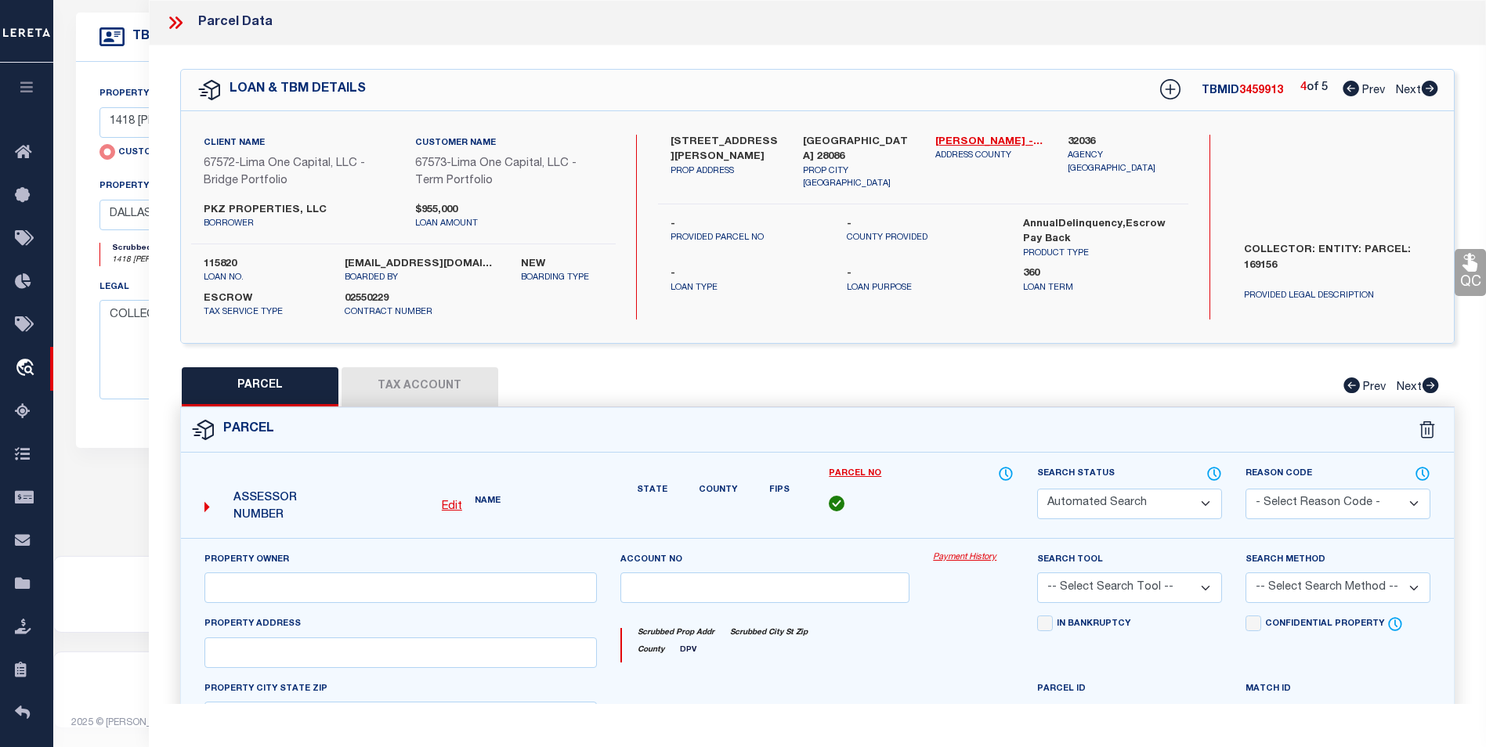
type input "KINGS MOUNTAIN NC 28086"
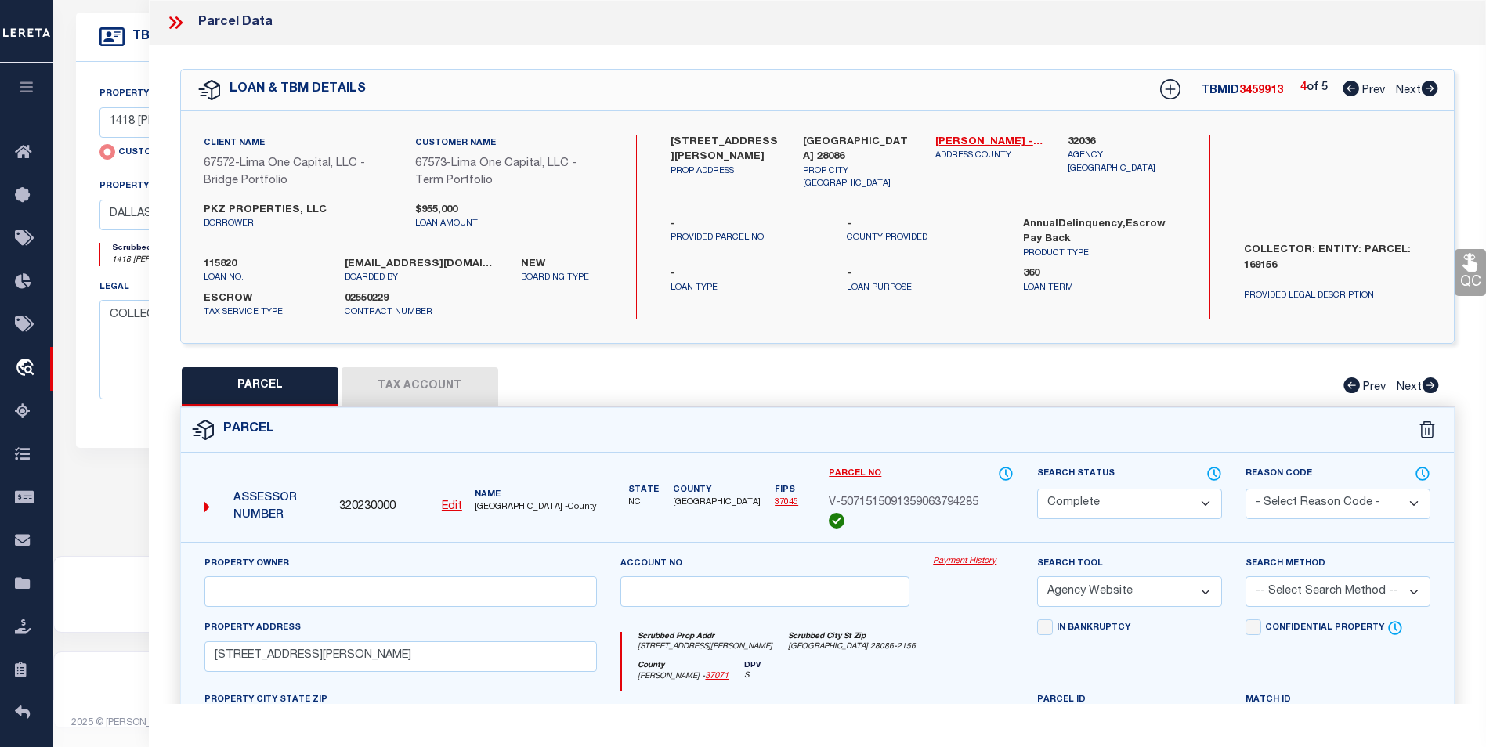
click at [1427, 93] on icon at bounding box center [1430, 89] width 16 height 16
select select "AS"
select select
checkbox input "false"
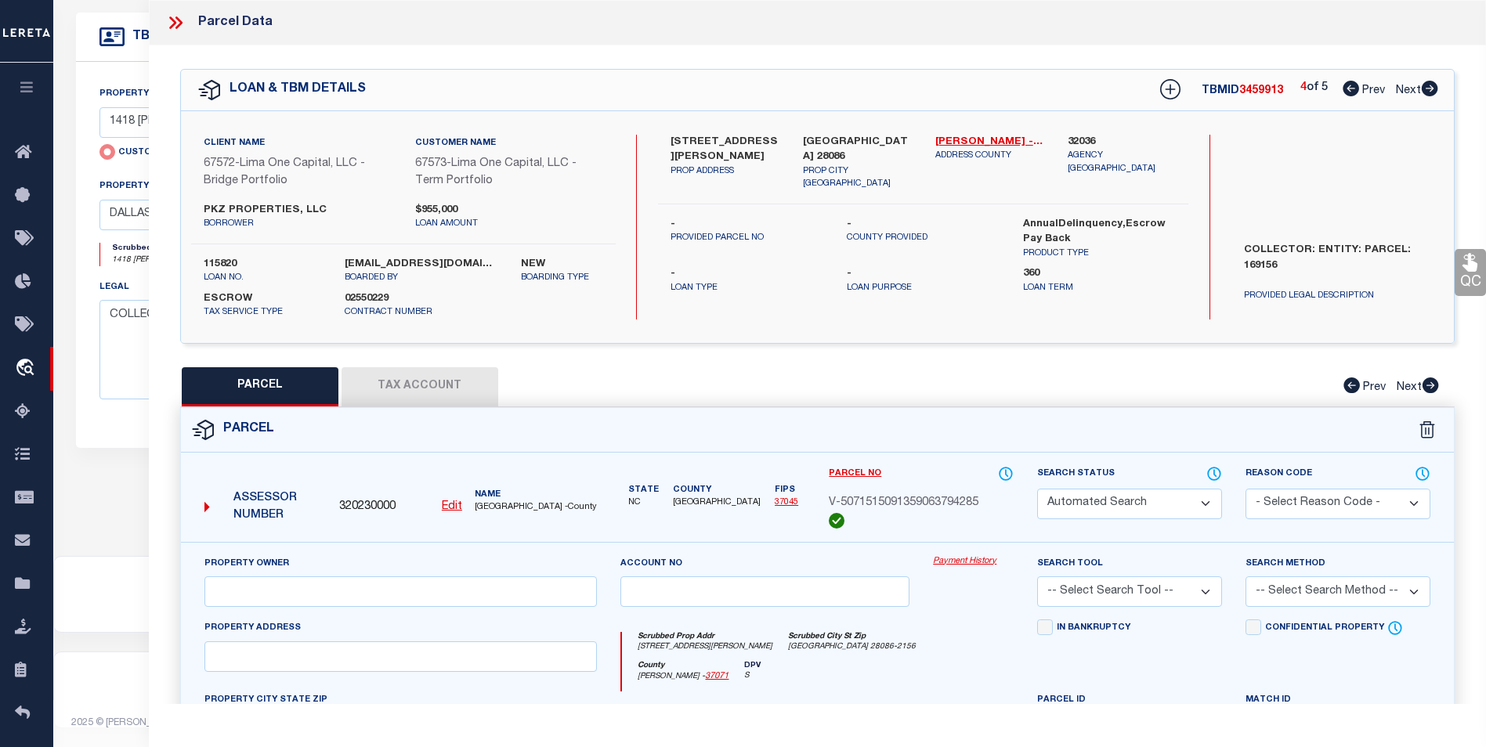
select select "PR"
type input "1846 ARKRAY ST"
checkbox input "false"
type input "GASTONIA NC 28052"
type textarea "Legacy Inactive"
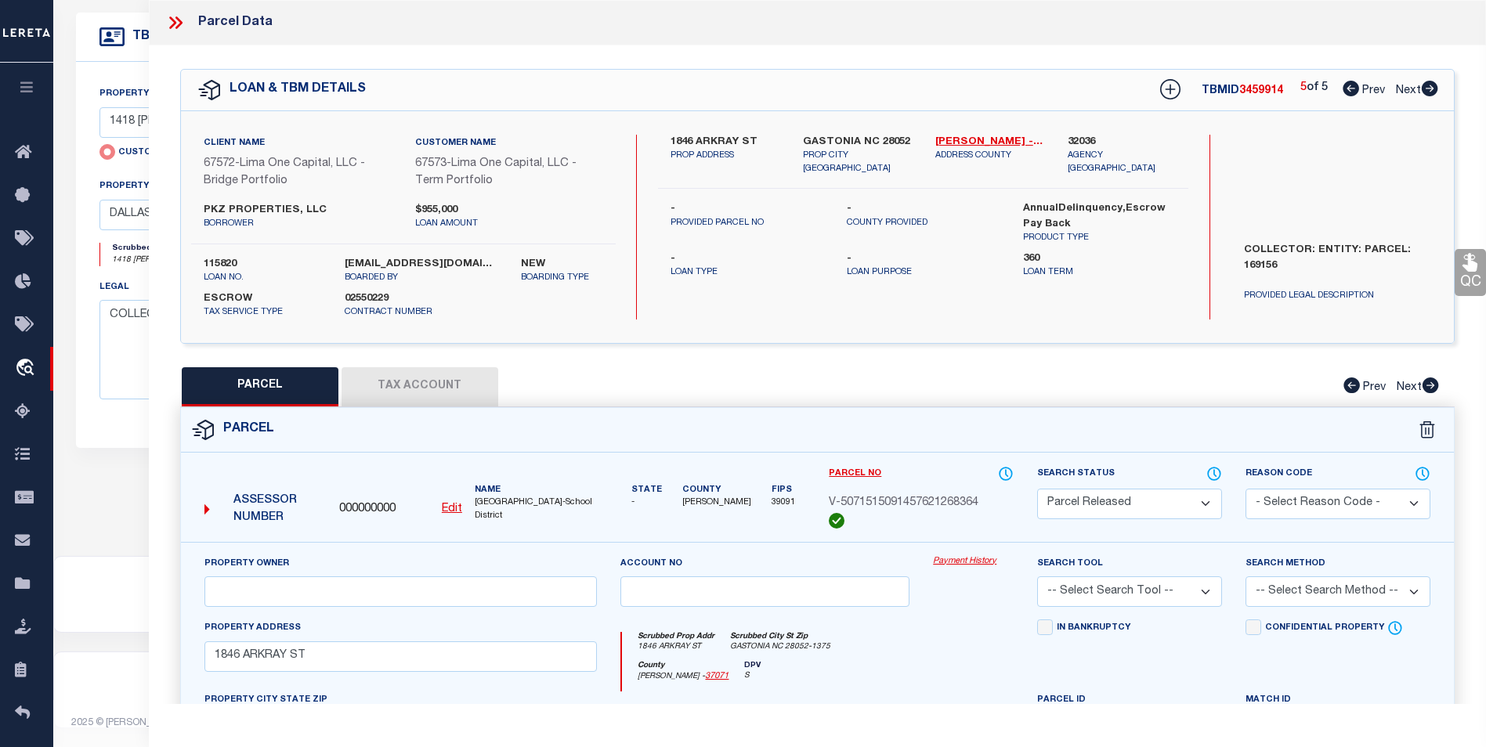
click at [1427, 93] on icon at bounding box center [1430, 89] width 16 height 16
click at [1346, 86] on icon at bounding box center [1351, 89] width 16 height 16
select select "AS"
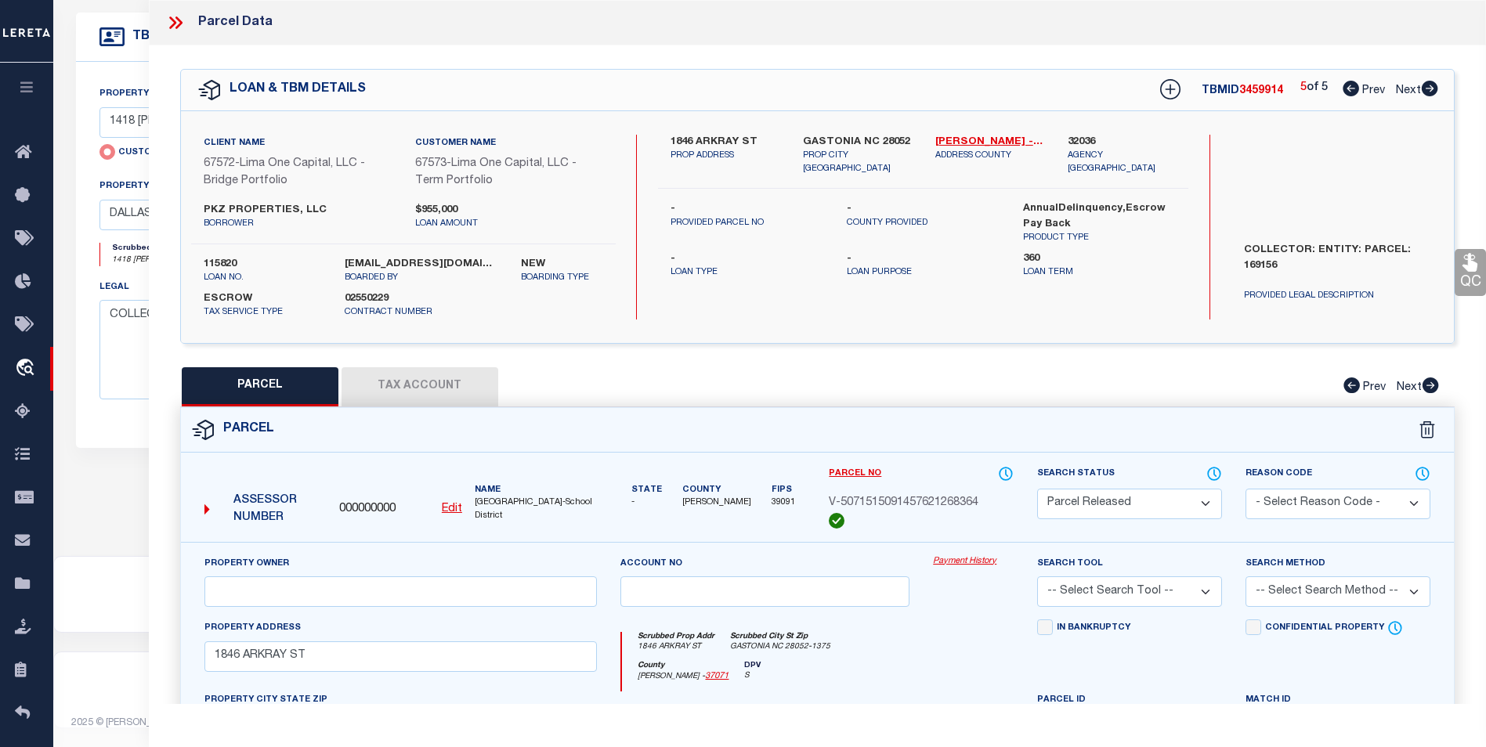
checkbox input "false"
select select "CP"
select select "AGW"
select select
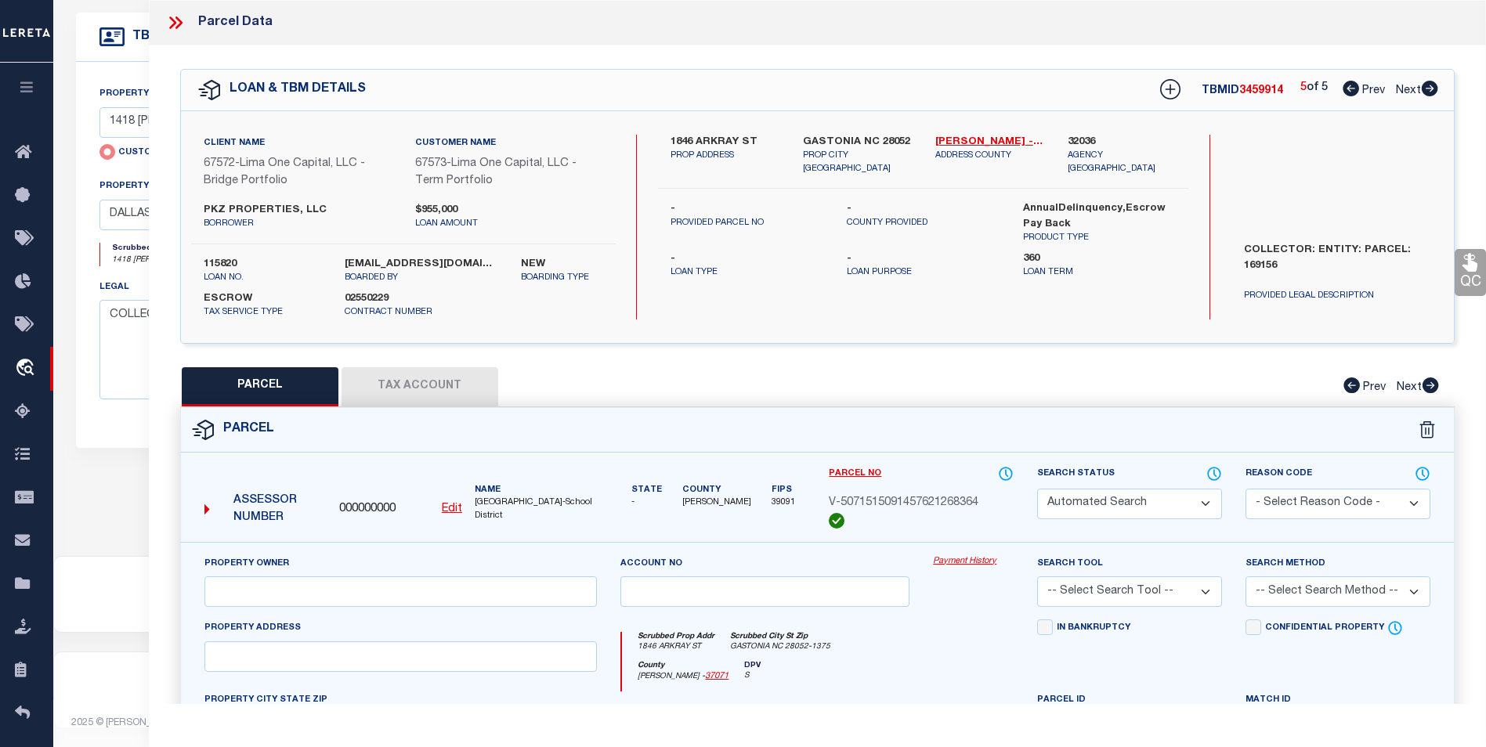
type input "48 JULIAN ST"
checkbox input "false"
type input "KINGS MOUNTAIN NC 28086"
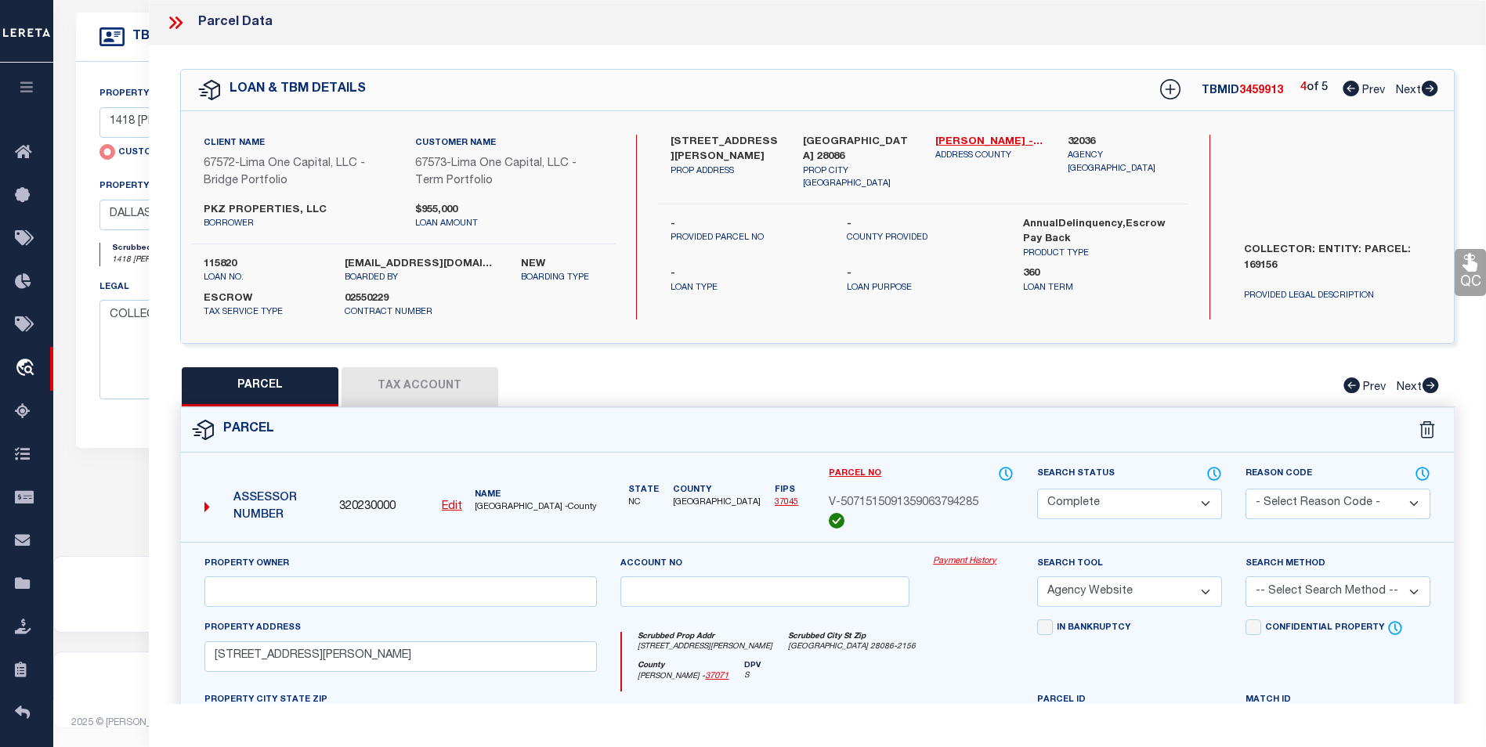
click at [1346, 86] on icon at bounding box center [1351, 89] width 16 height 16
select select "AS"
select select
checkbox input "false"
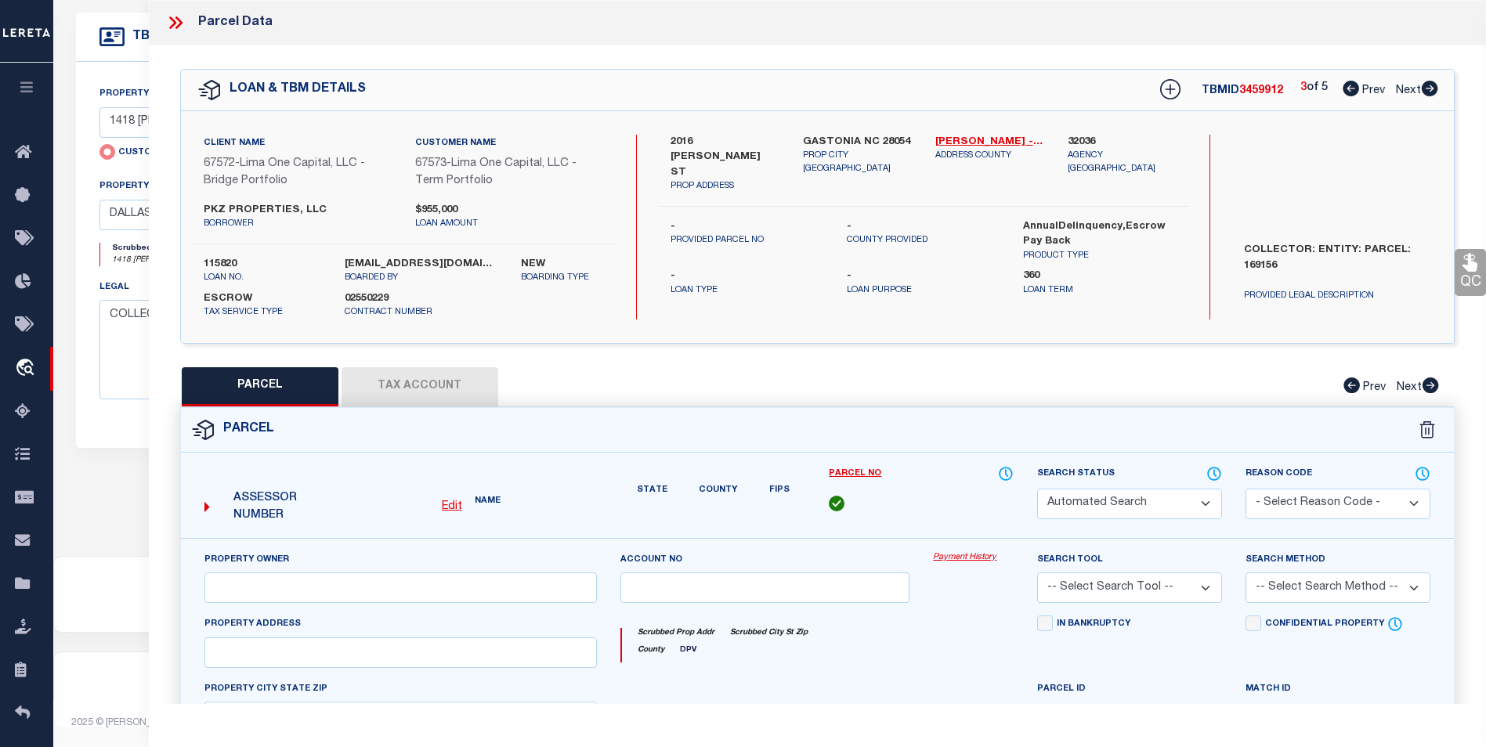
select select "CP"
select select "AGW"
select select
type input "2016 WITHERS ST"
checkbox input "false"
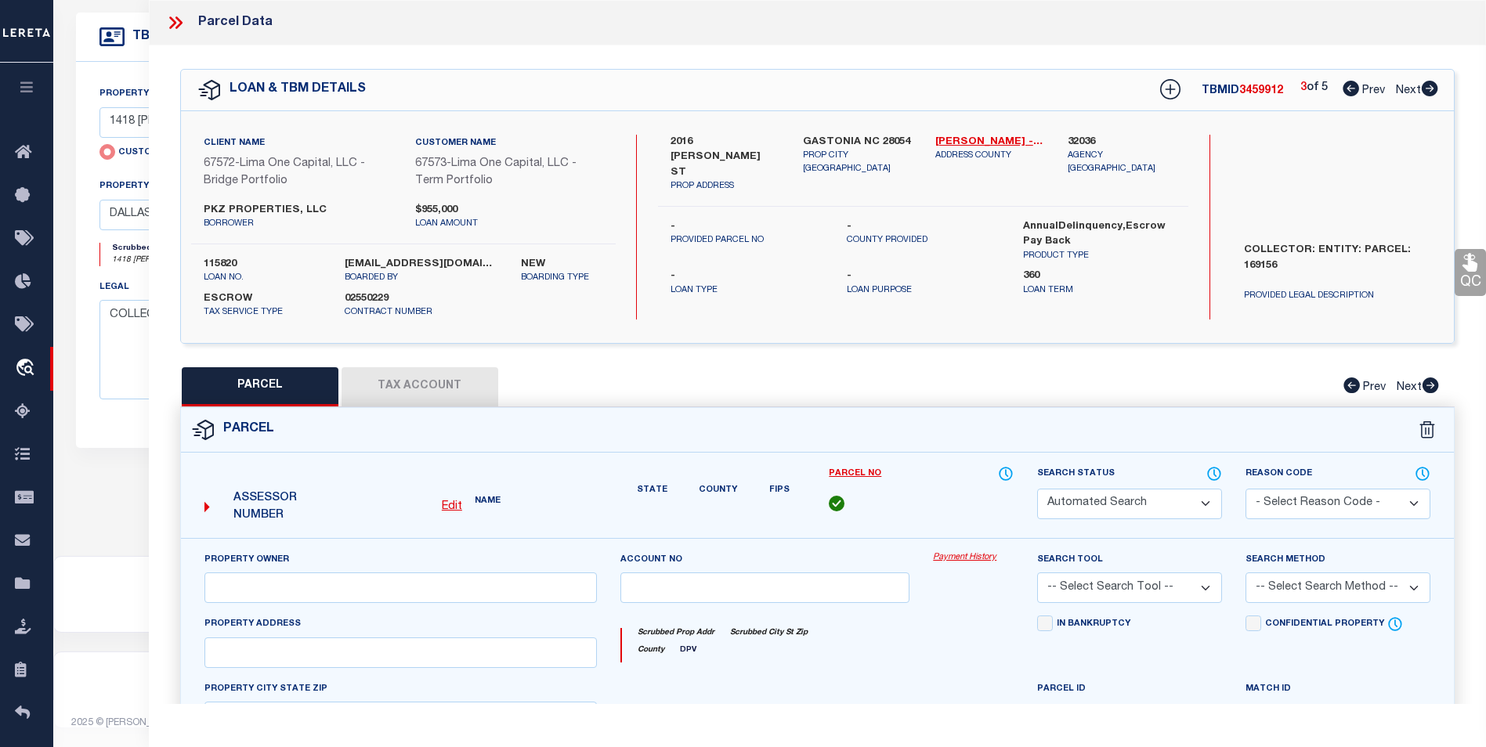
type input "GASTONIA NC 28054"
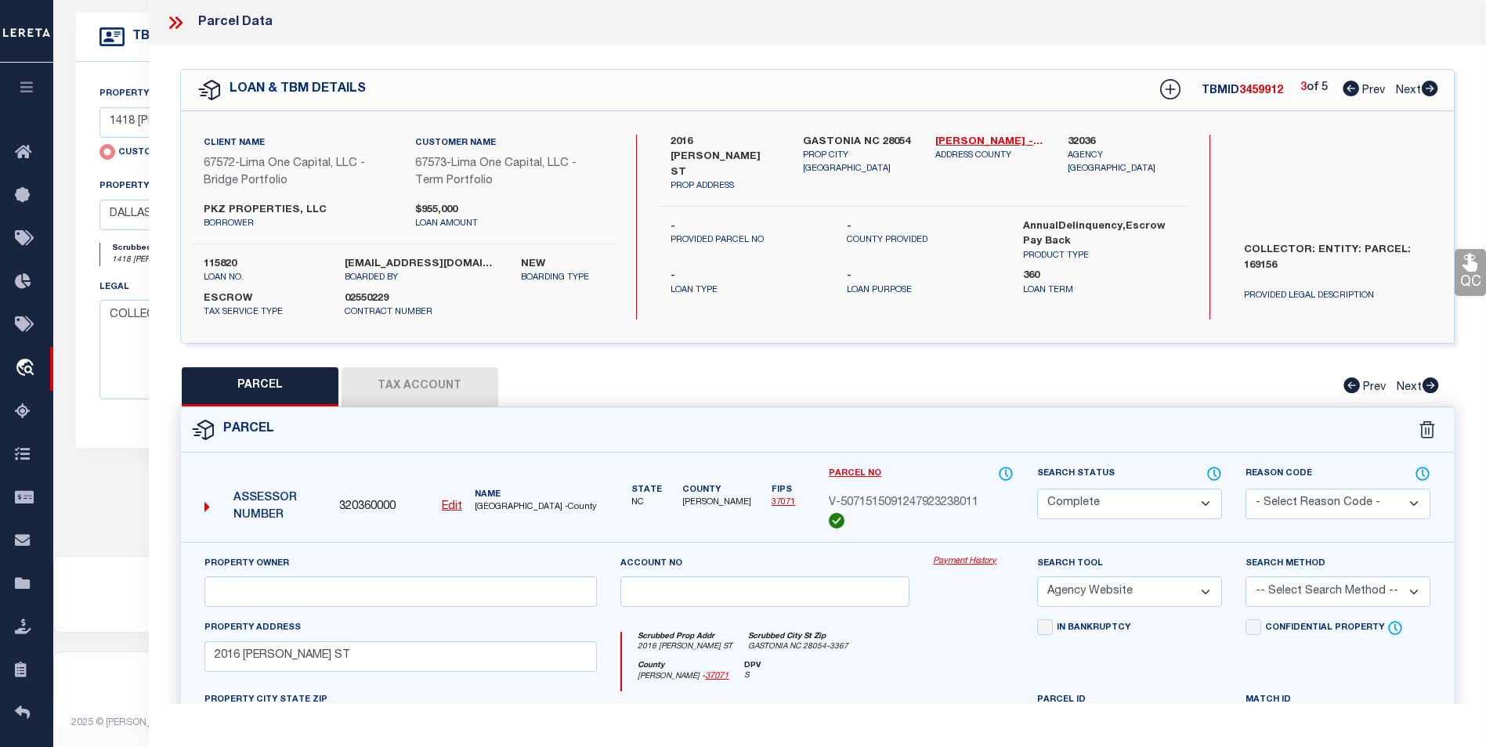
click at [1346, 86] on icon at bounding box center [1351, 89] width 16 height 16
select select "AS"
select select
checkbox input "false"
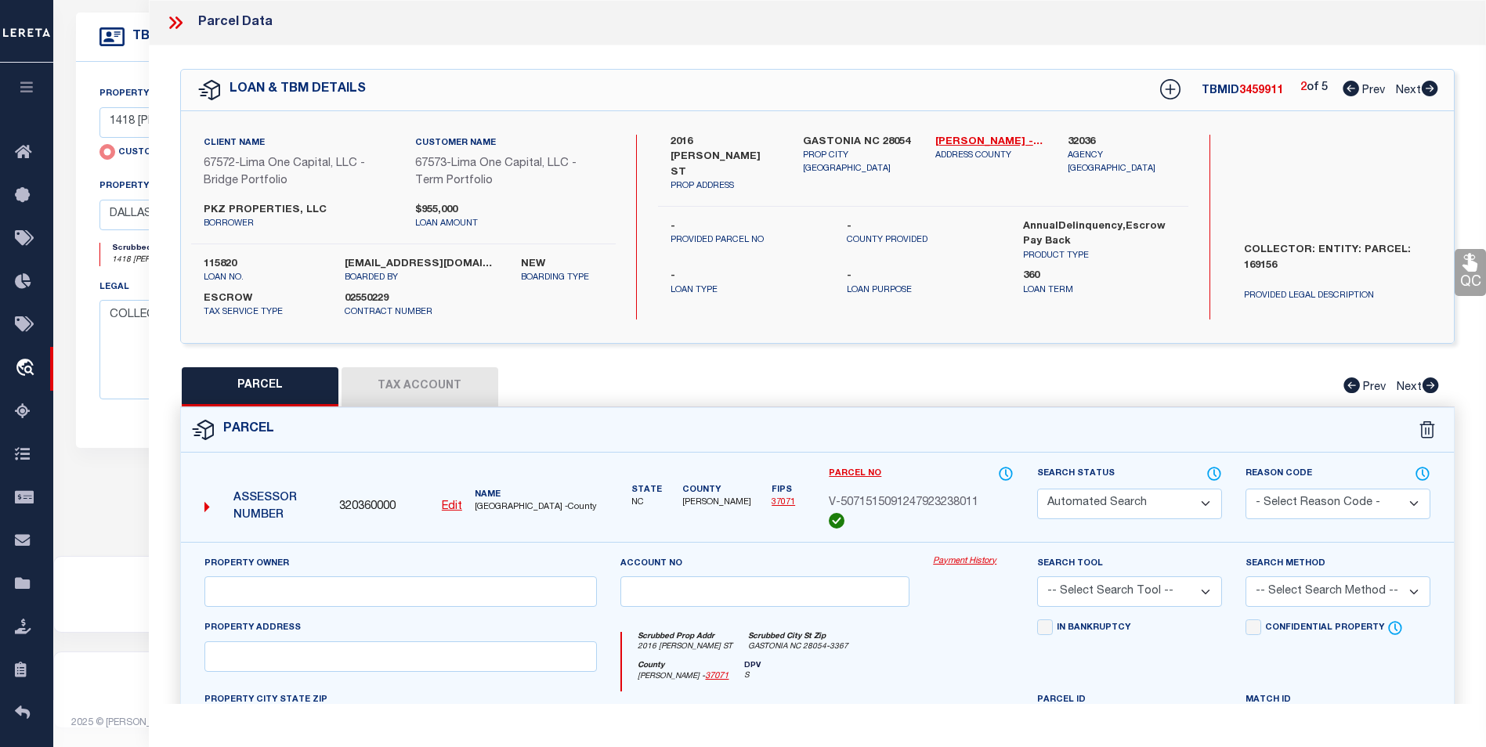
select select "BP"
select select "AGW"
select select
type input "228 TOURNAMENT DR SW"
checkbox input "false"
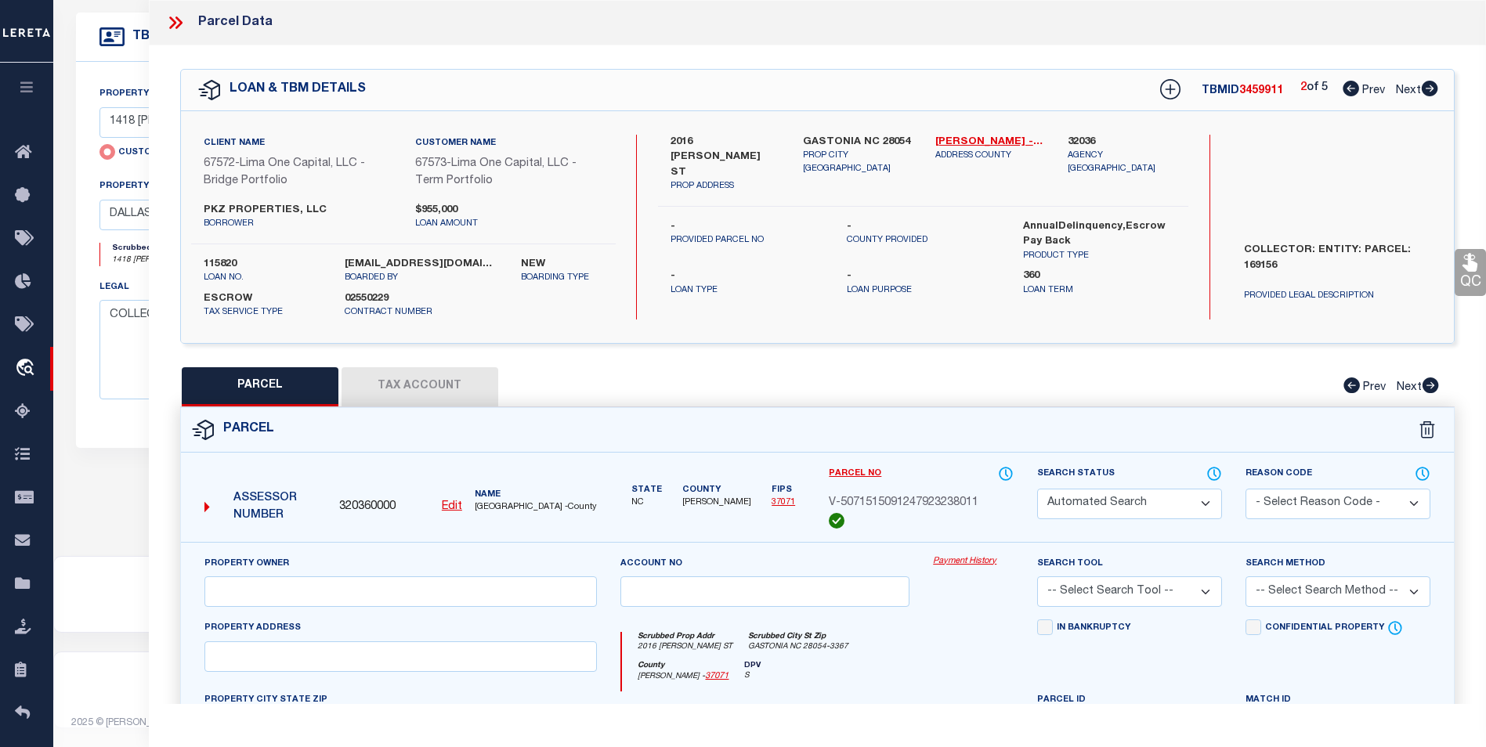
type input "CONCORD NC 28025"
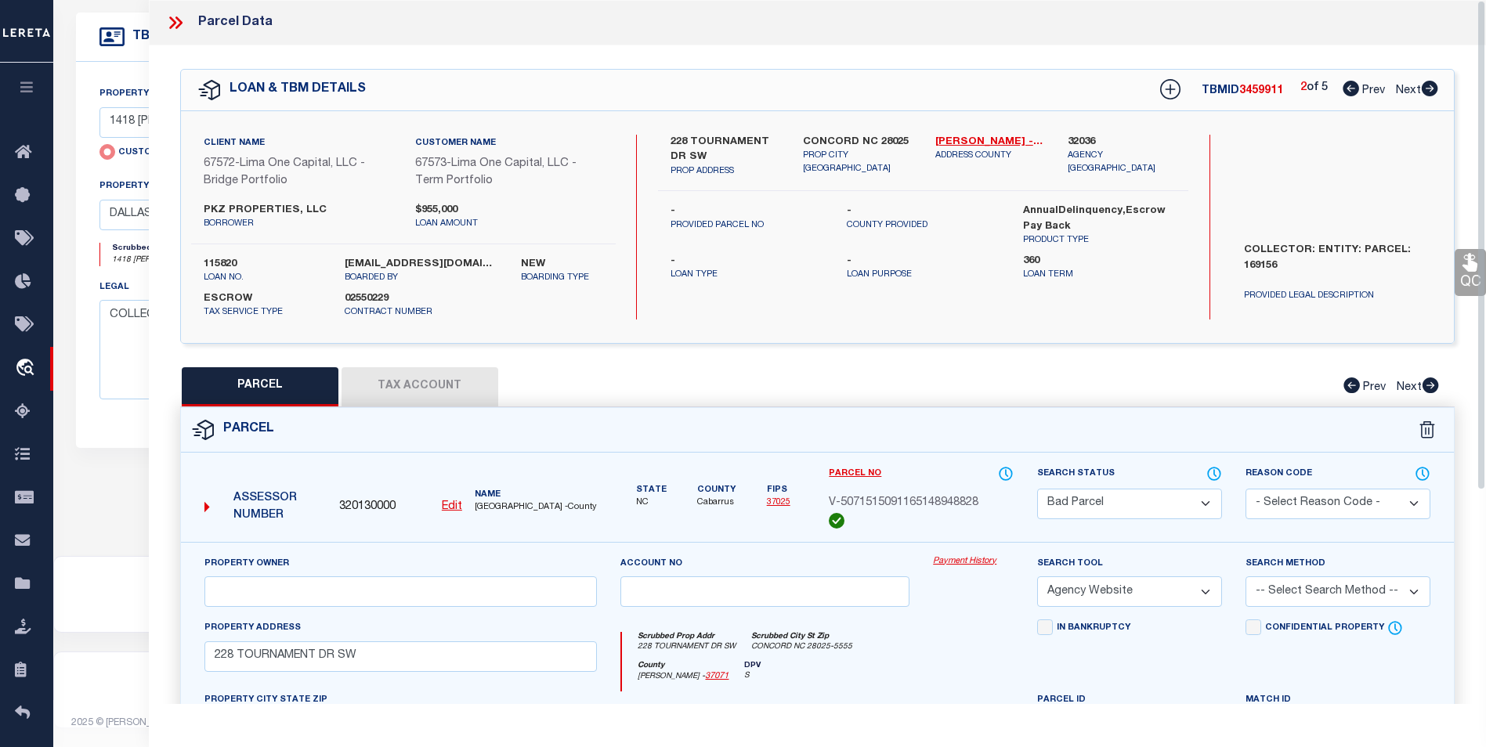
click at [175, 27] on icon at bounding box center [175, 23] width 20 height 20
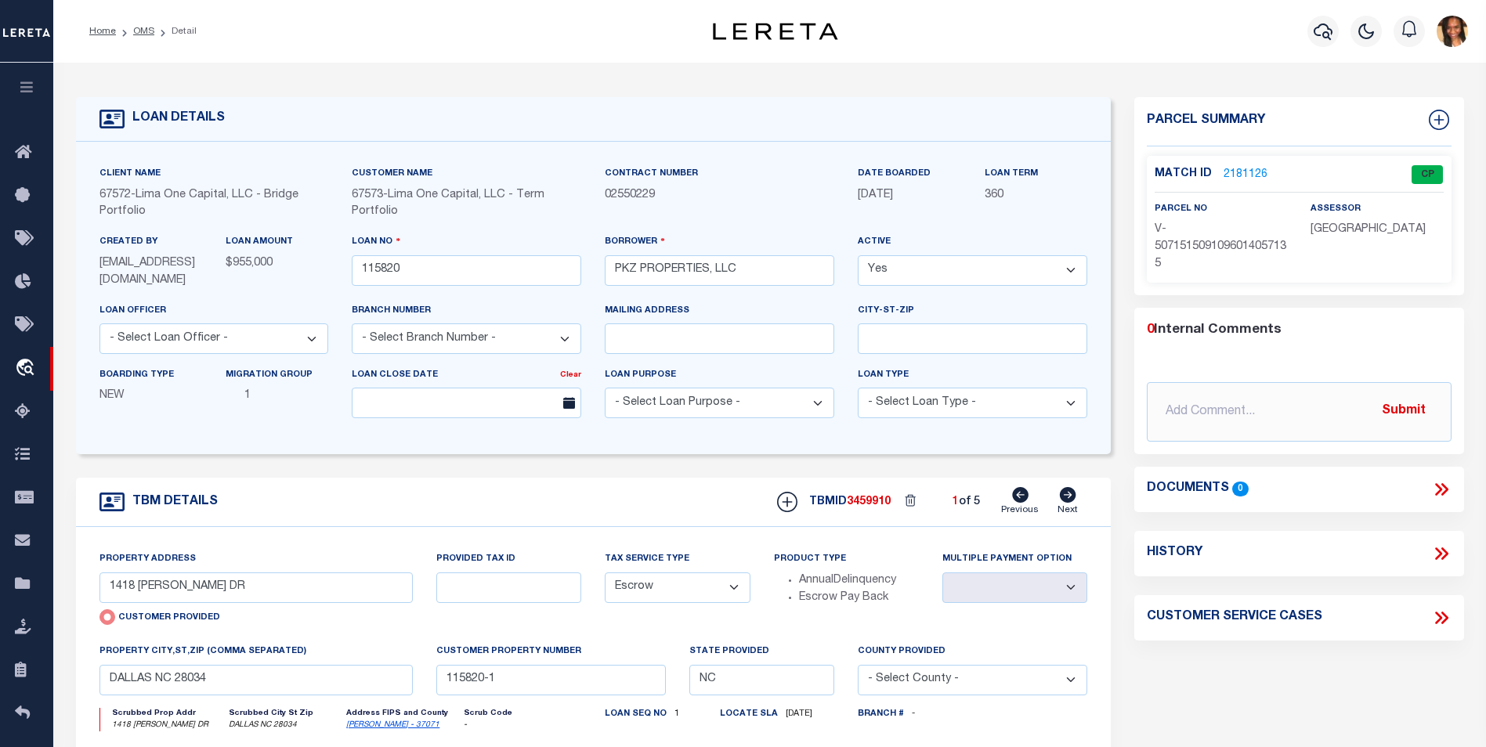
click at [1250, 172] on link "2181126" at bounding box center [1246, 175] width 44 height 16
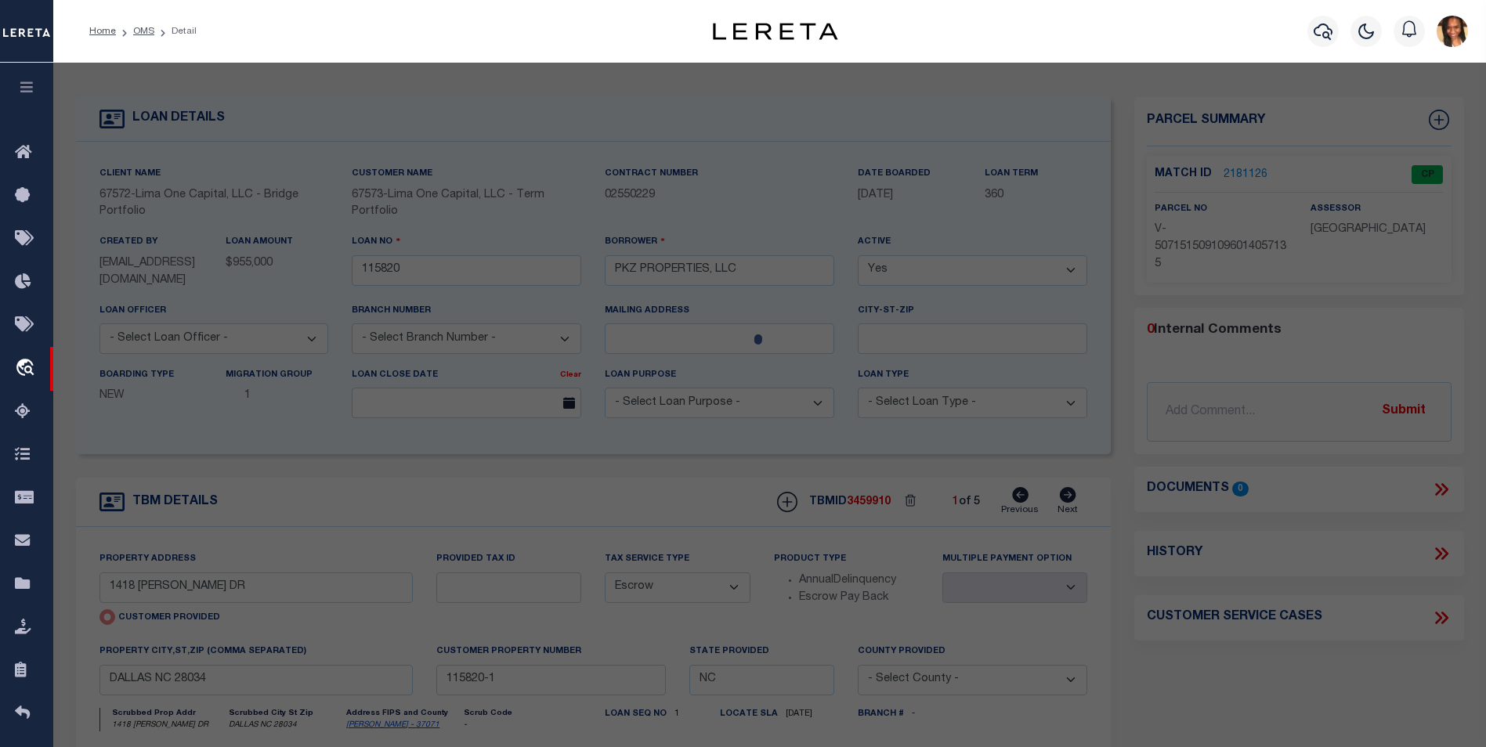
select select "AS"
select select
checkbox input "false"
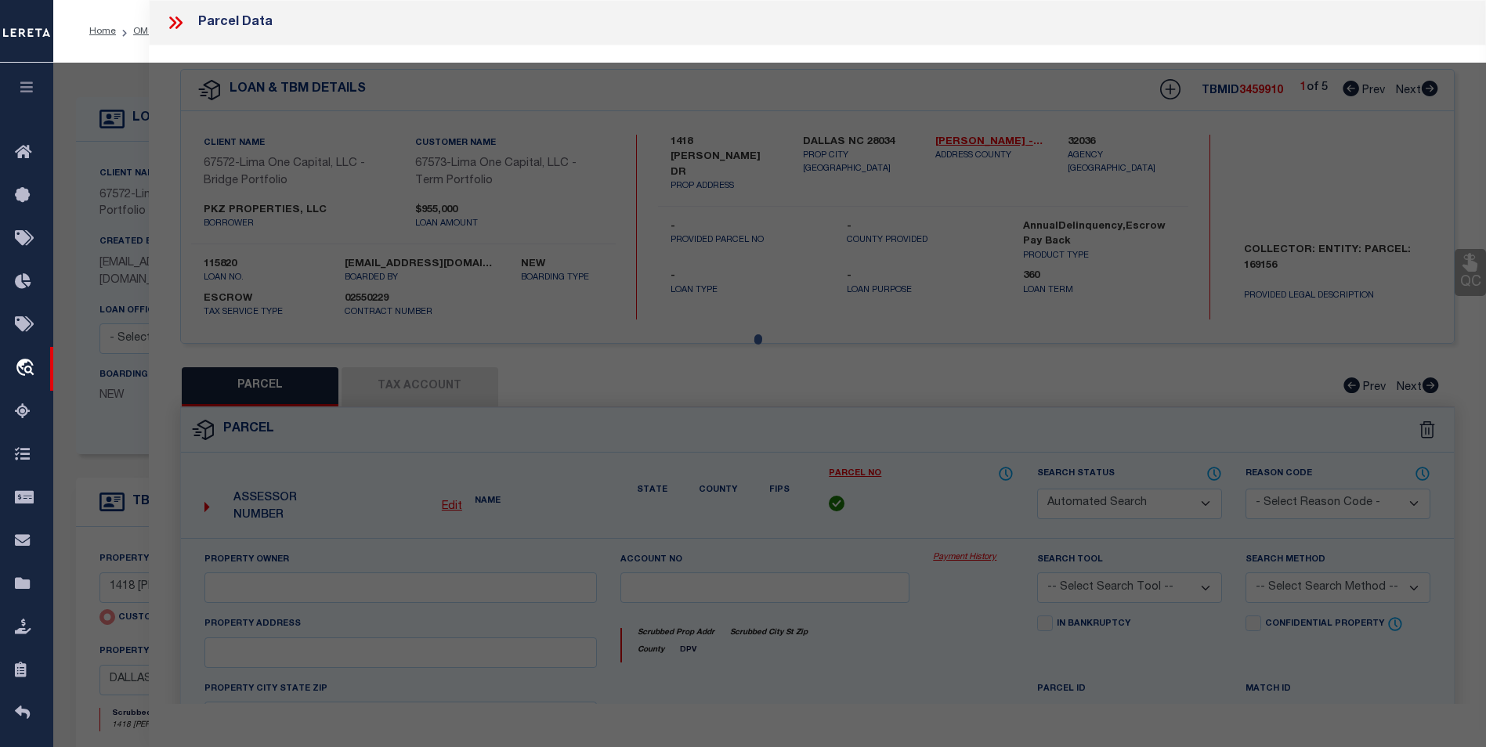
select select "CP"
select select "AGW"
select select
type input "1418 RATCHFORD DR"
checkbox input "false"
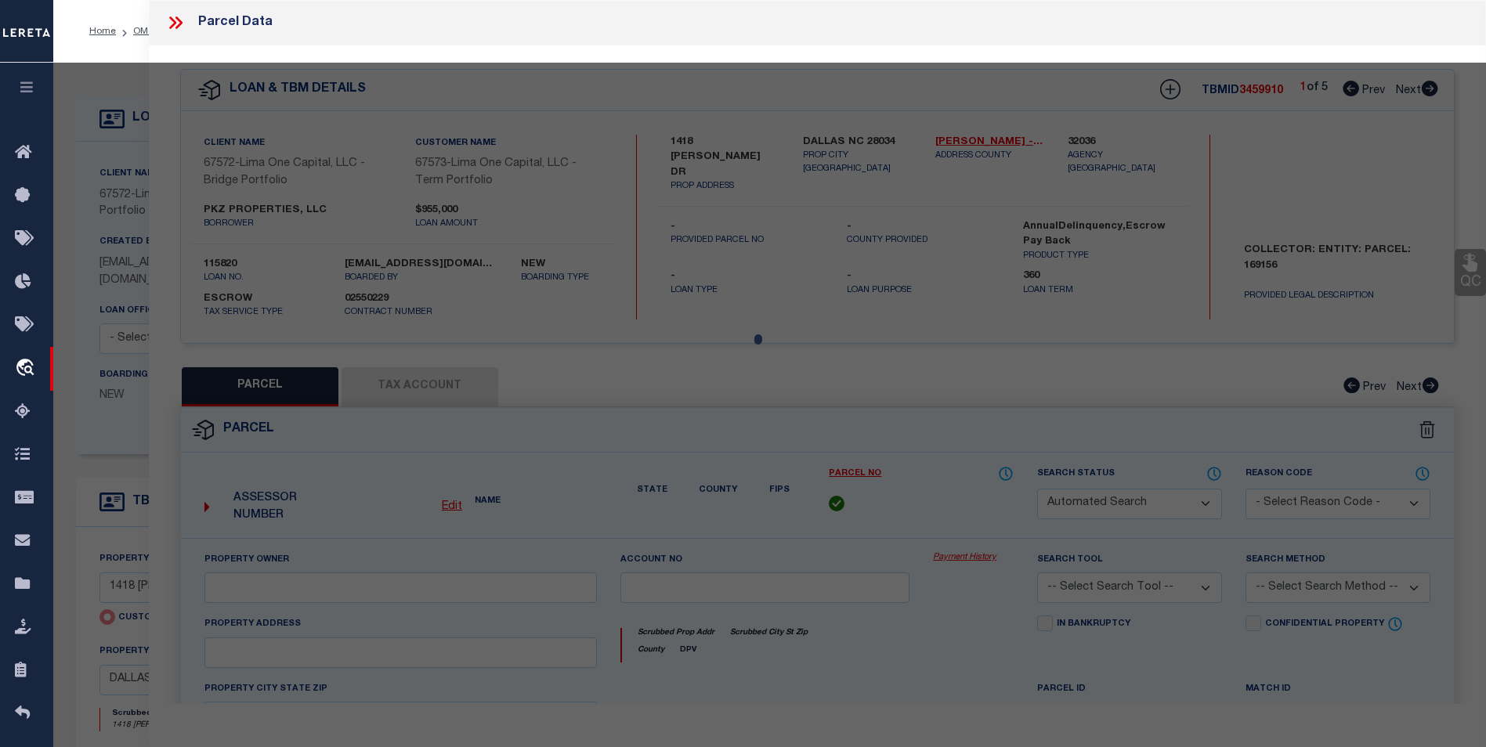
type input "DALLAS NC 28034"
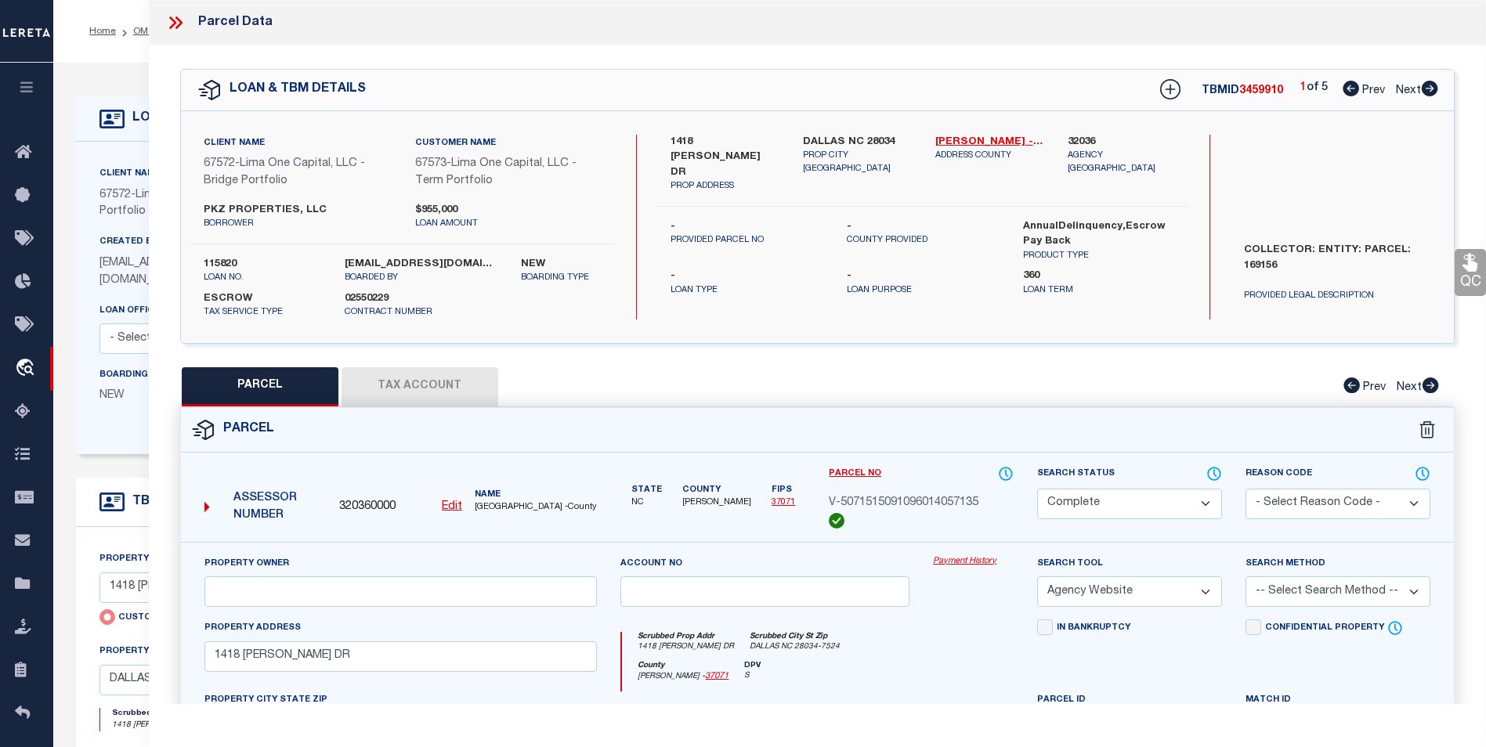
click at [1423, 88] on icon at bounding box center [1430, 89] width 16 height 16
select select "AS"
select select
checkbox input "false"
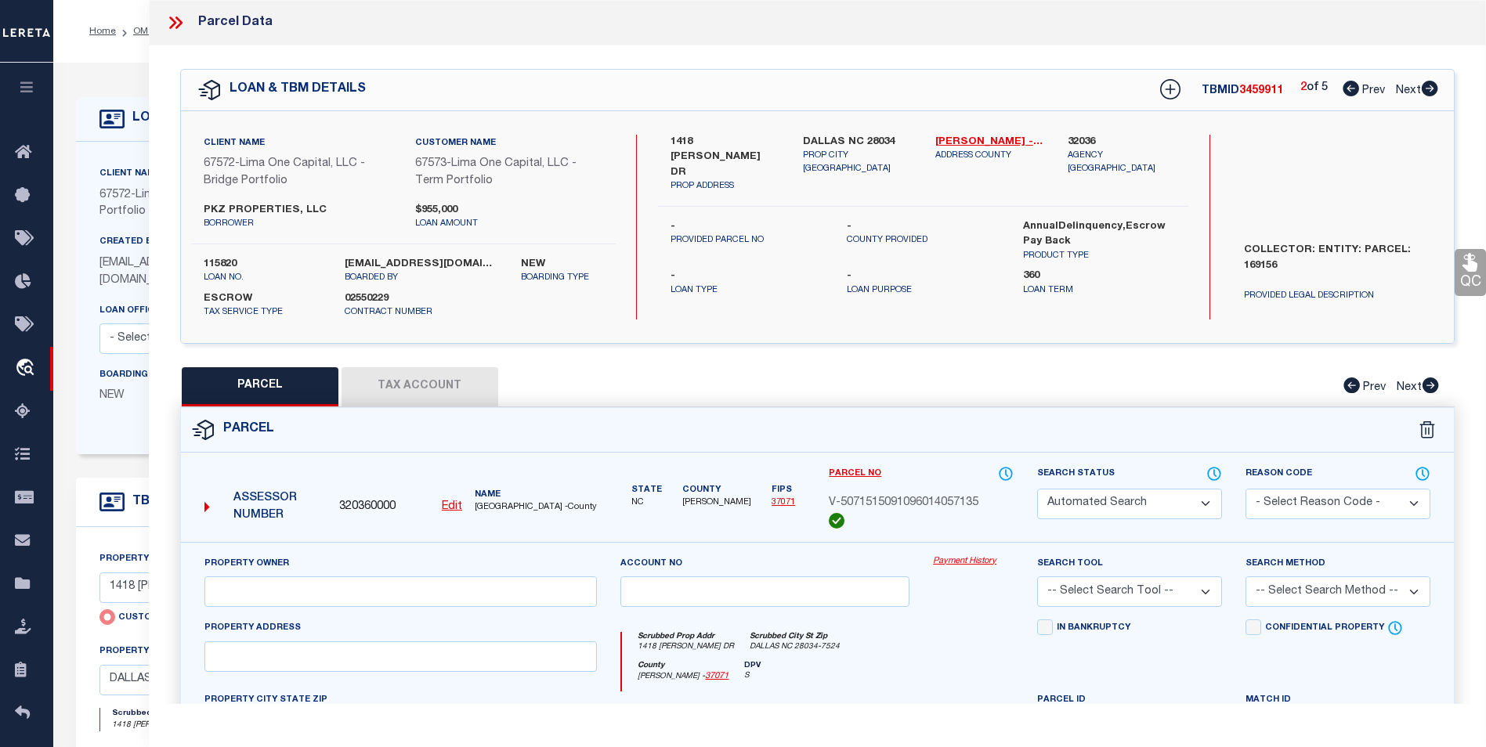
select select "BP"
select select "AGW"
select select
type input "228 TOURNAMENT DR SW"
checkbox input "false"
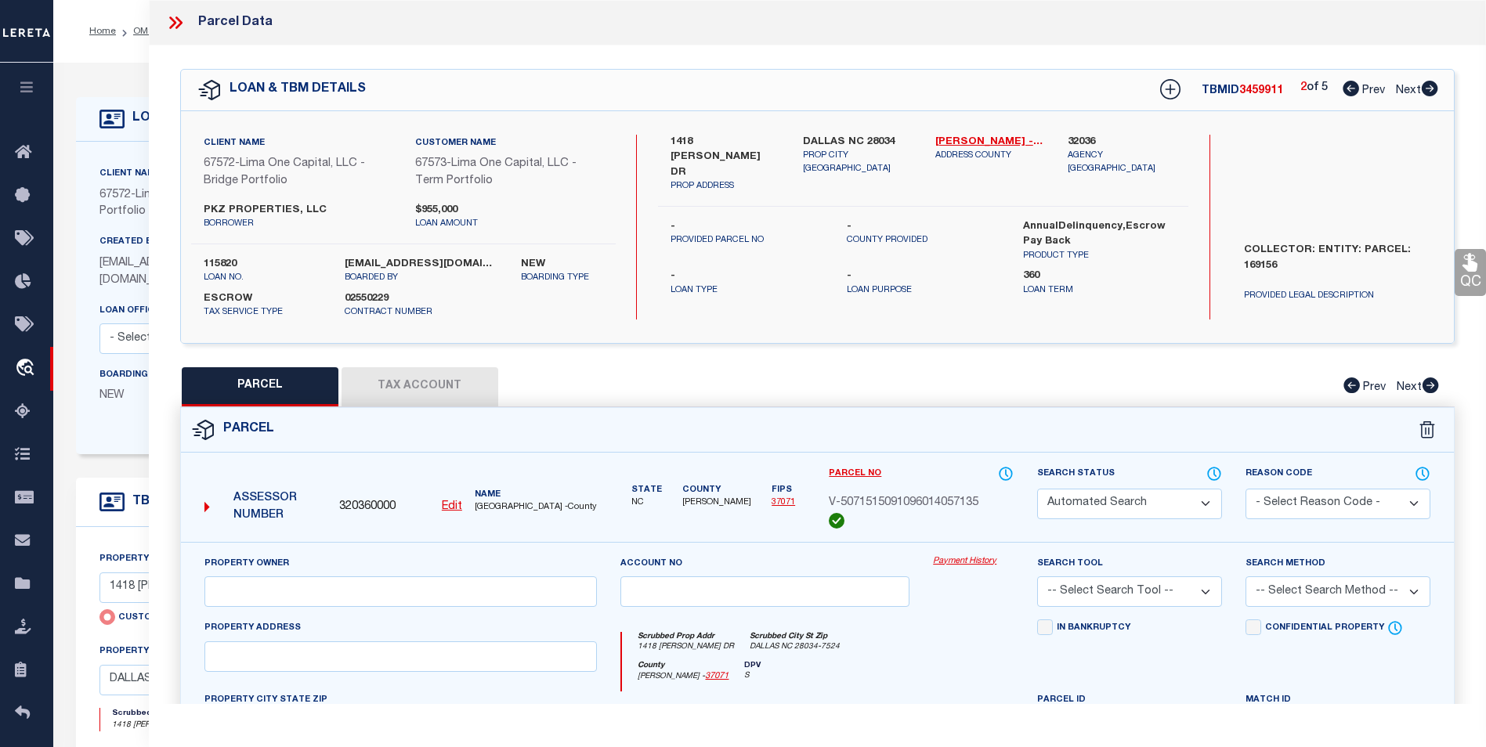
type input "CONCORD NC 28025"
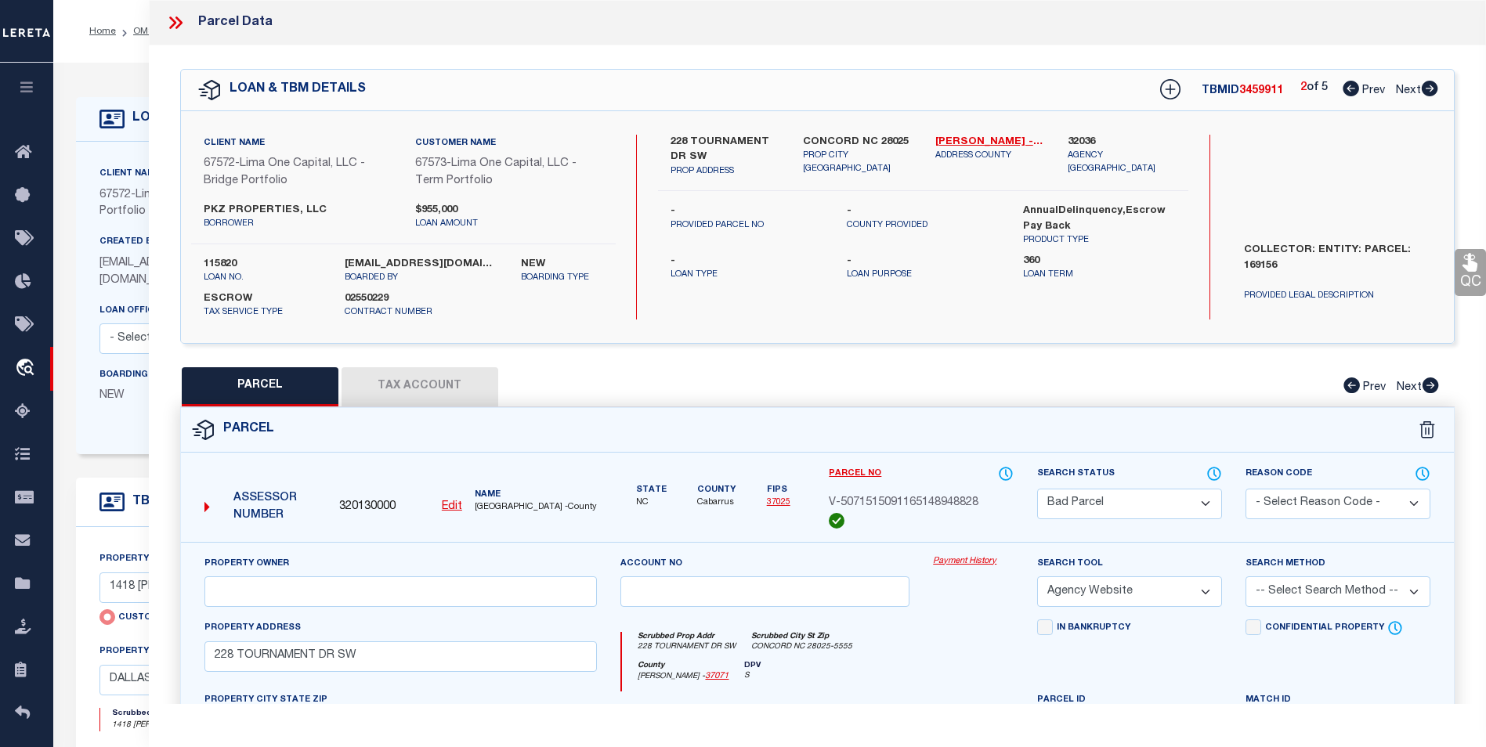
click at [169, 18] on icon at bounding box center [175, 23] width 20 height 20
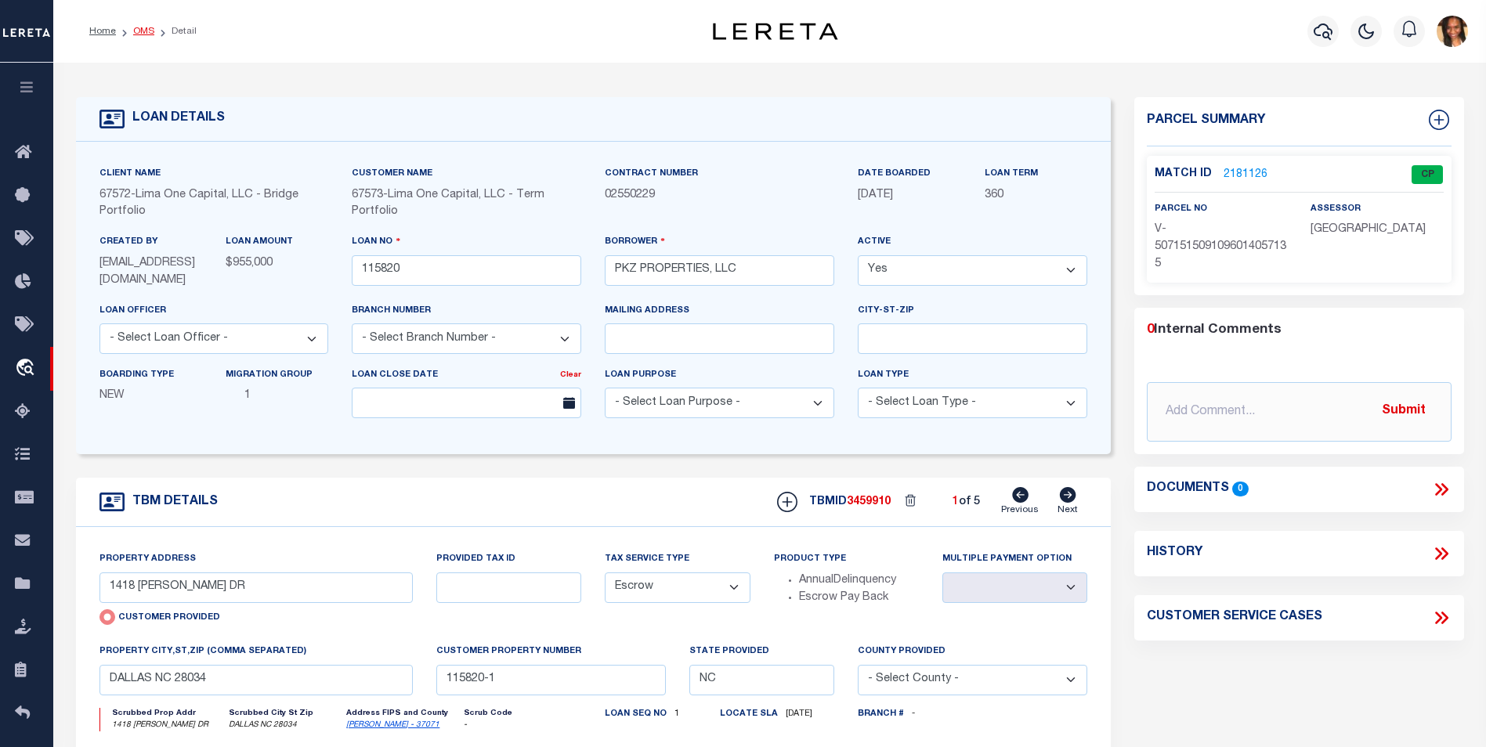
click at [139, 32] on link "OMS" at bounding box center [143, 31] width 21 height 9
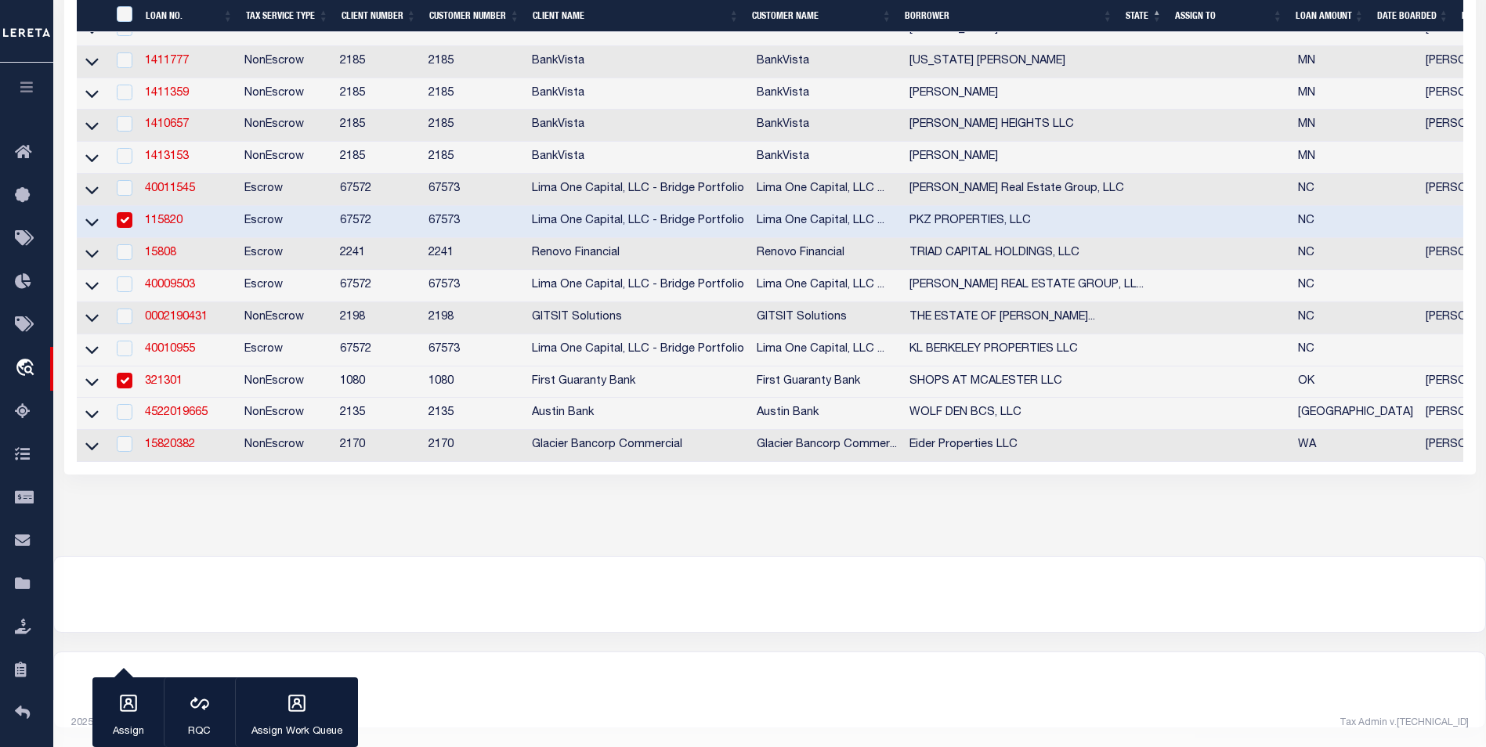
scroll to position [769, 0]
click at [154, 248] on link "15808" at bounding box center [160, 253] width 31 height 11
type input "15808"
type input "TRIAD CAPITAL HOLDINGS, LLC"
select select
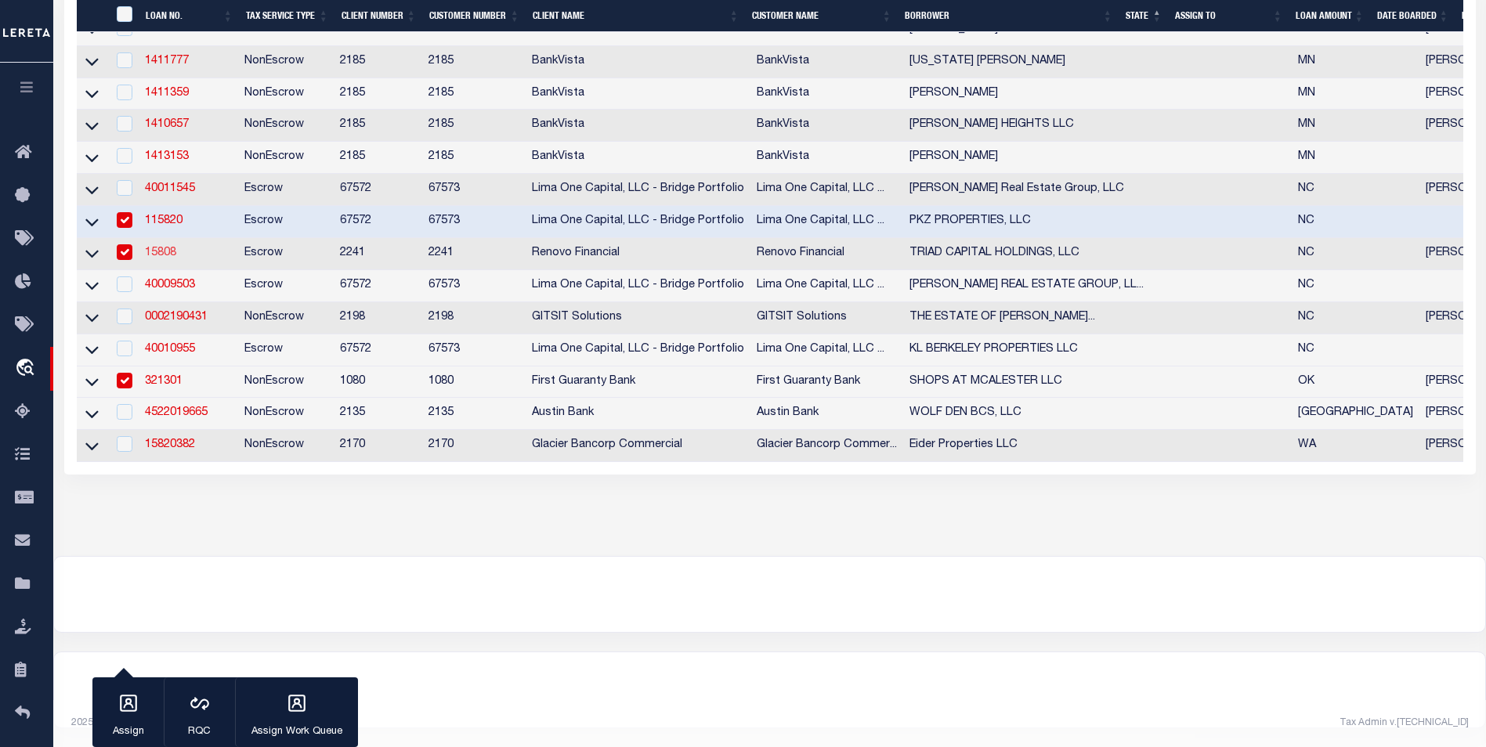
select select
type input "5664 Misty Hill Circle"
type input "Clemmons NC 27012"
select select "10"
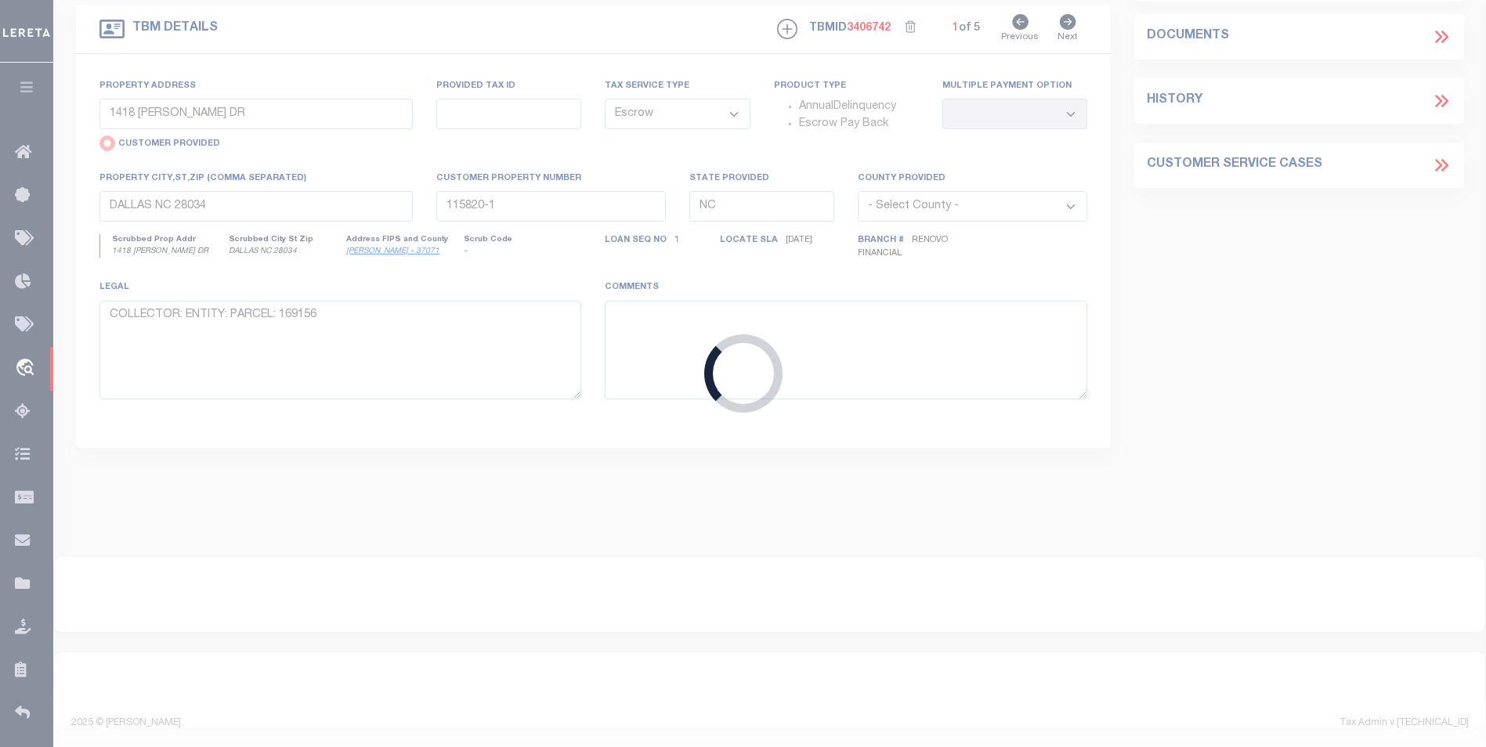
type input "401 East Monmouth Street"
radio input "false"
select select
type input "Winston Salem, NC 27127"
type input "a0kUS000007MMAj"
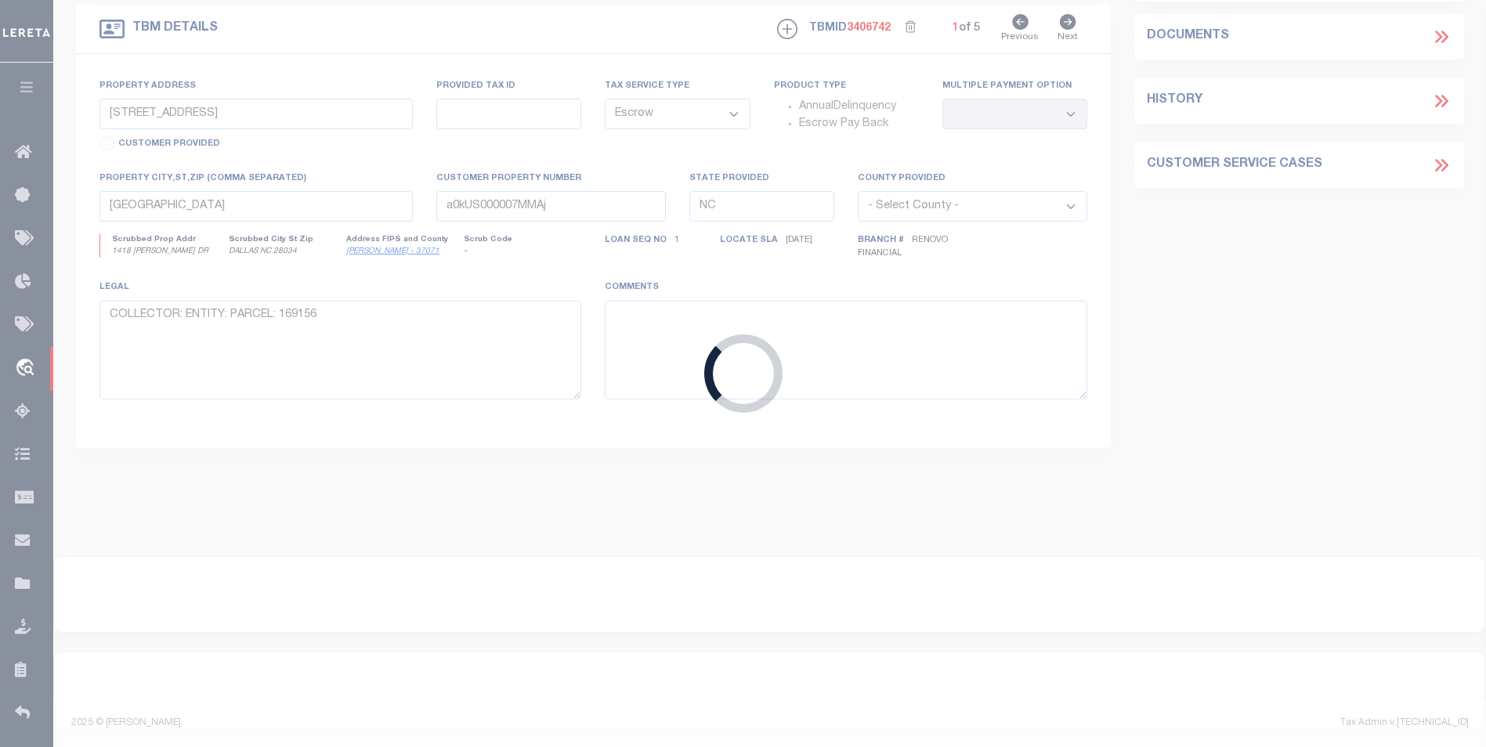
select select
type textarea "LEGAL REQUIRED"
type textarea "Liability Limited to Customer Provided Parcel"
select select "14701"
select select "25066"
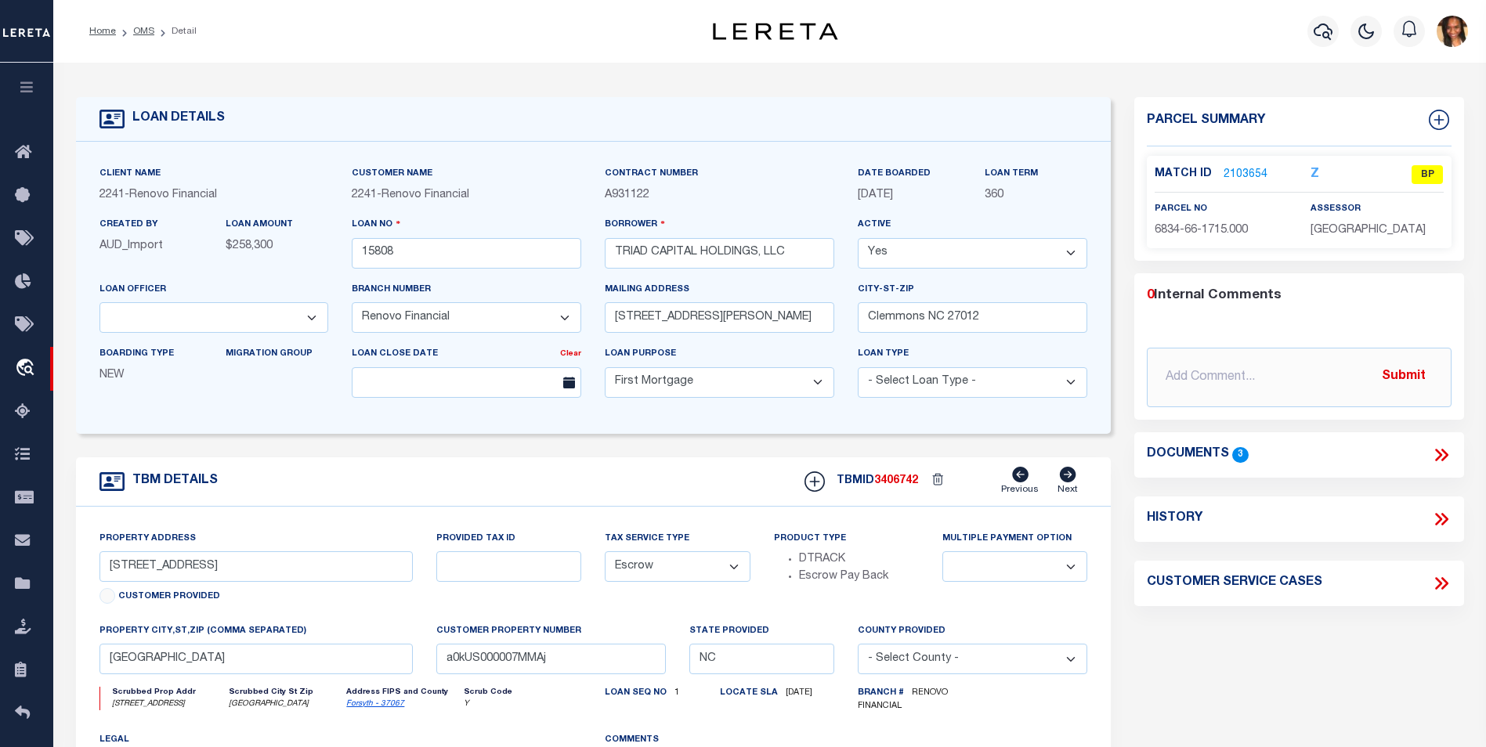
click at [1236, 171] on link "2103654" at bounding box center [1246, 175] width 44 height 16
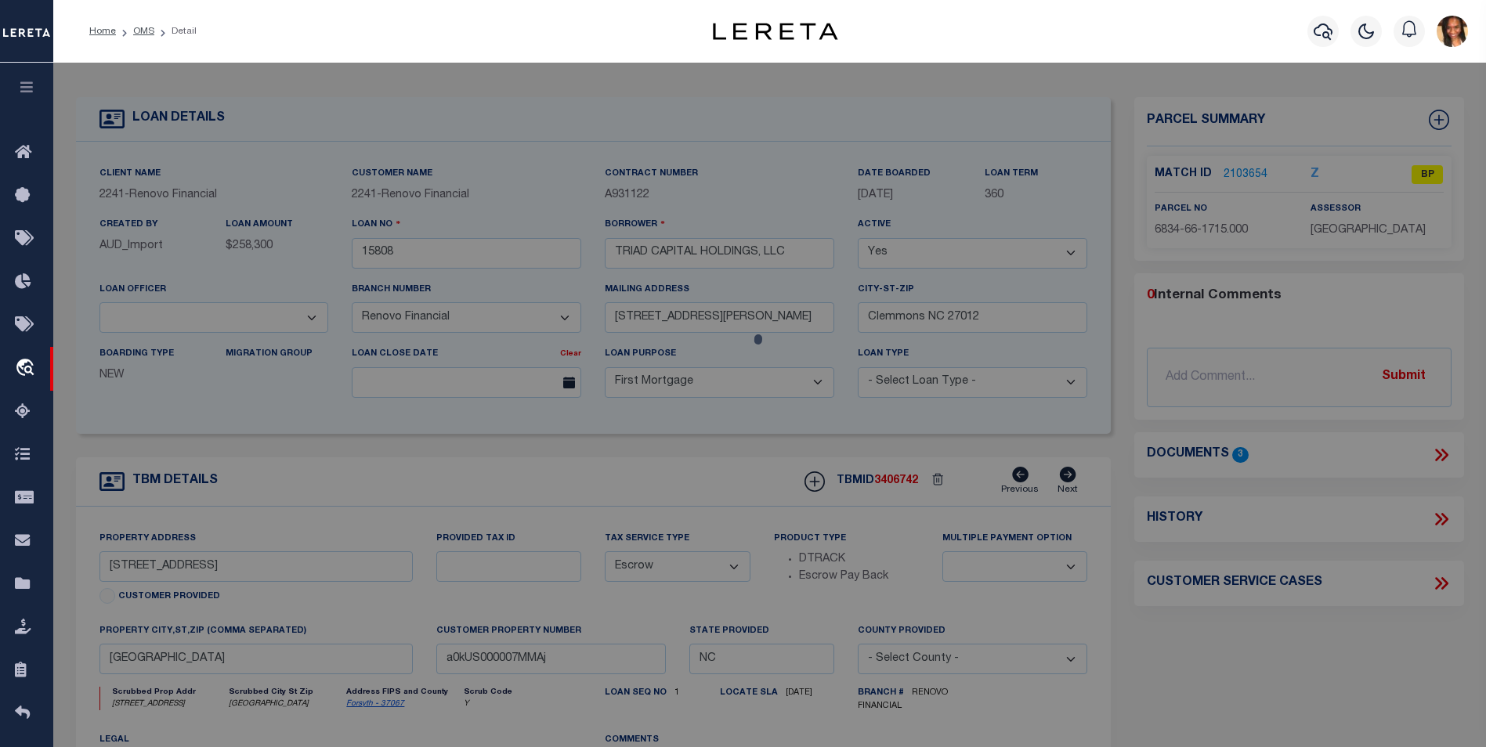
select select "AS"
select select
checkbox input "false"
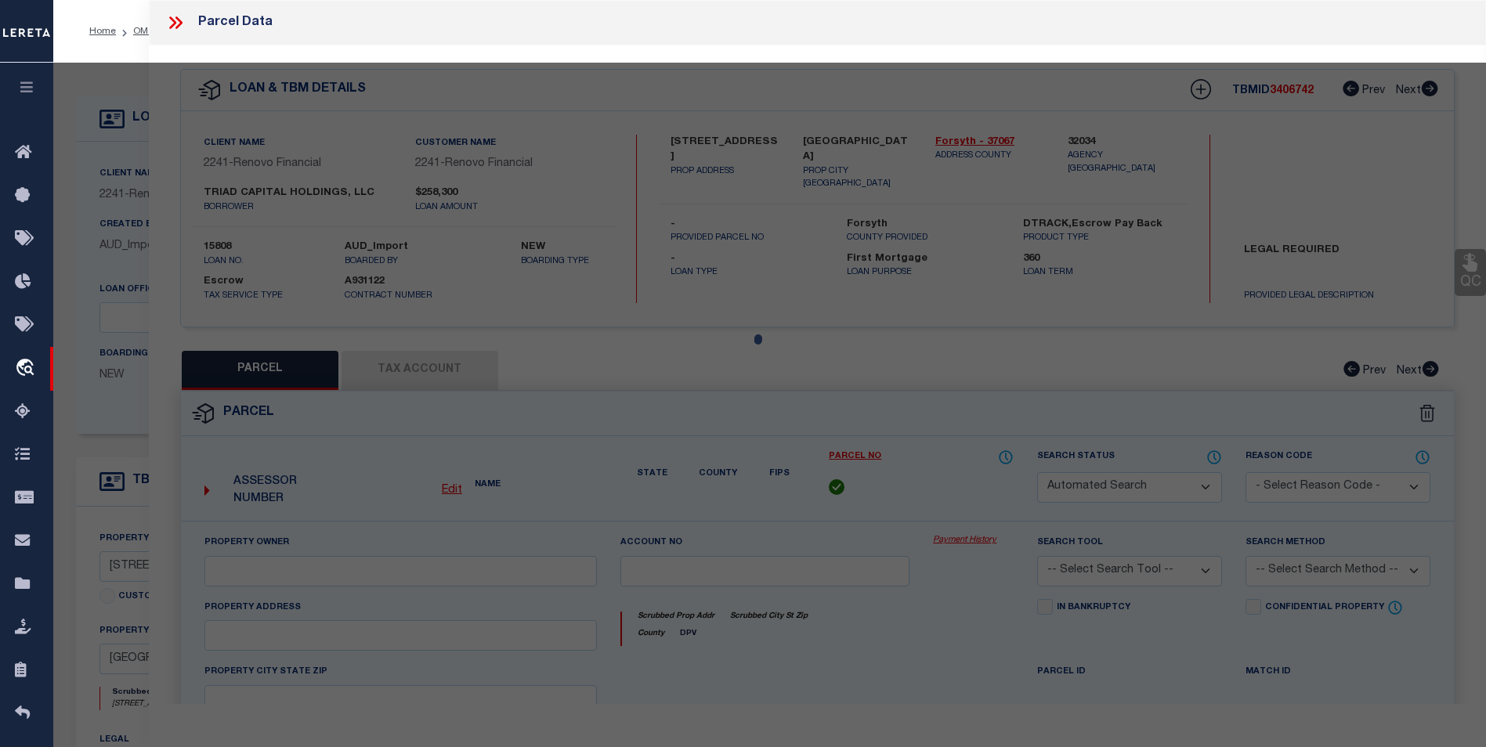
select select "BP"
type input "TRIAD CAPITAL HOLDINGS LLC"
select select "AGW"
select select
type input "401 E Monmouth ST"
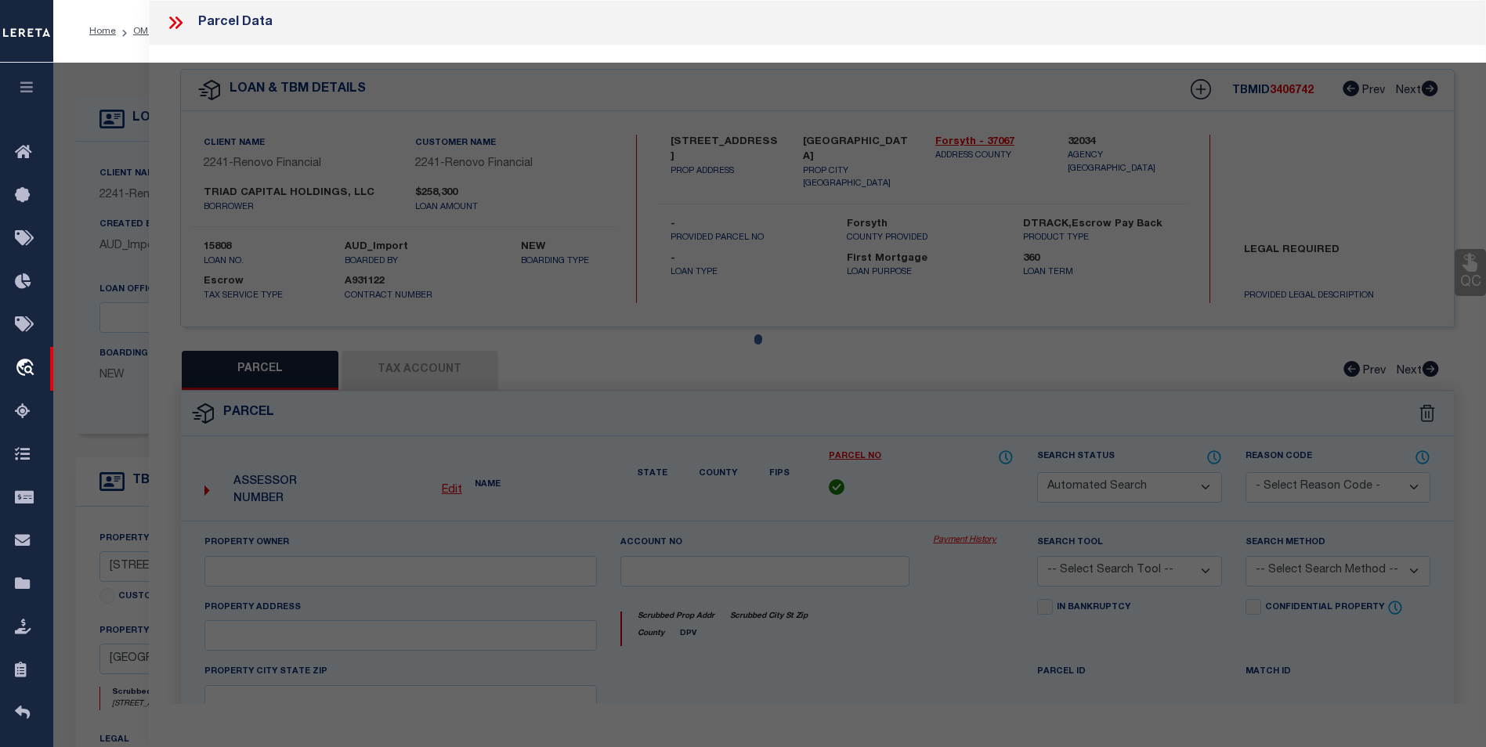
checkbox input "false"
type input "Winston Salem, NC 27127"
type textarea "SECURITY STORAGE LO:103A BL:0725 PL:79-169 BU:1"
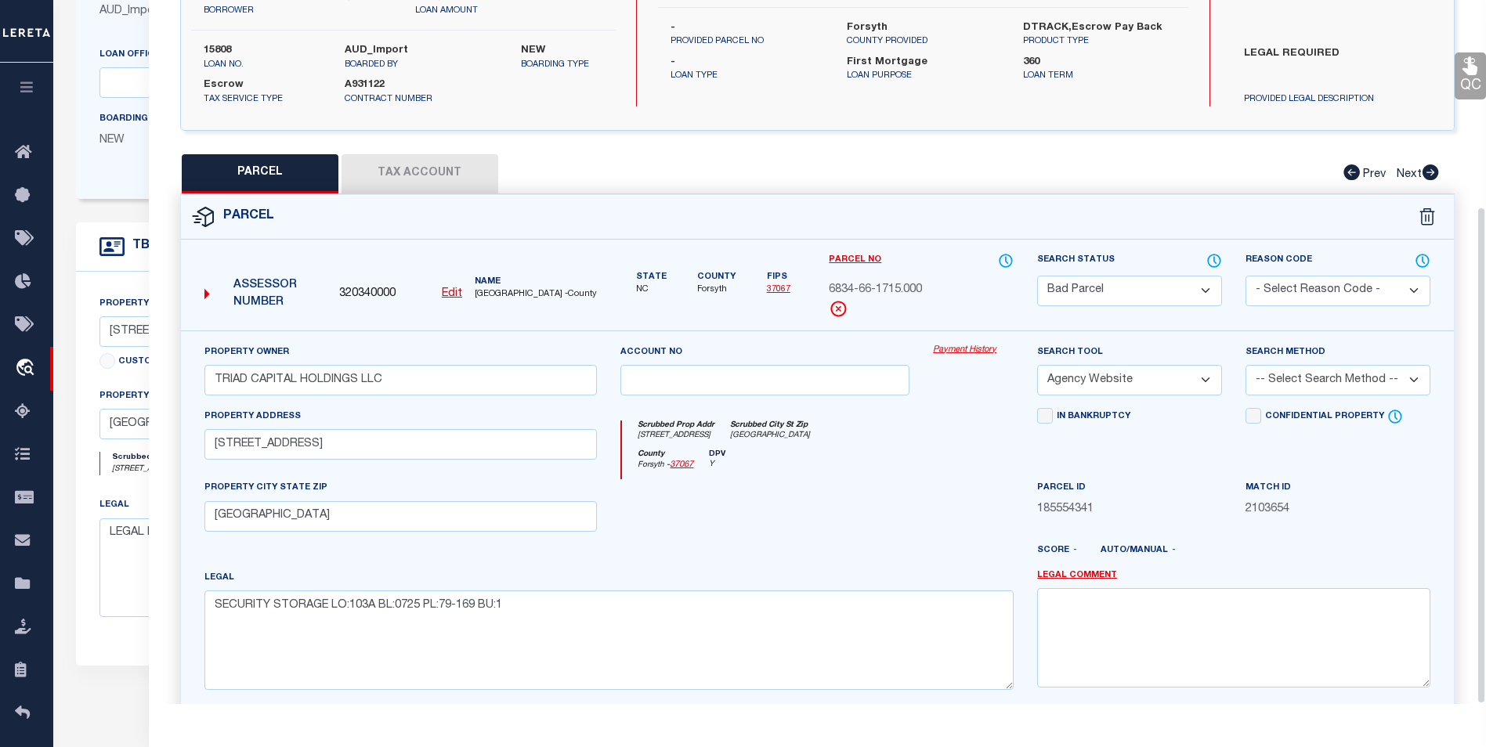
scroll to position [291, 0]
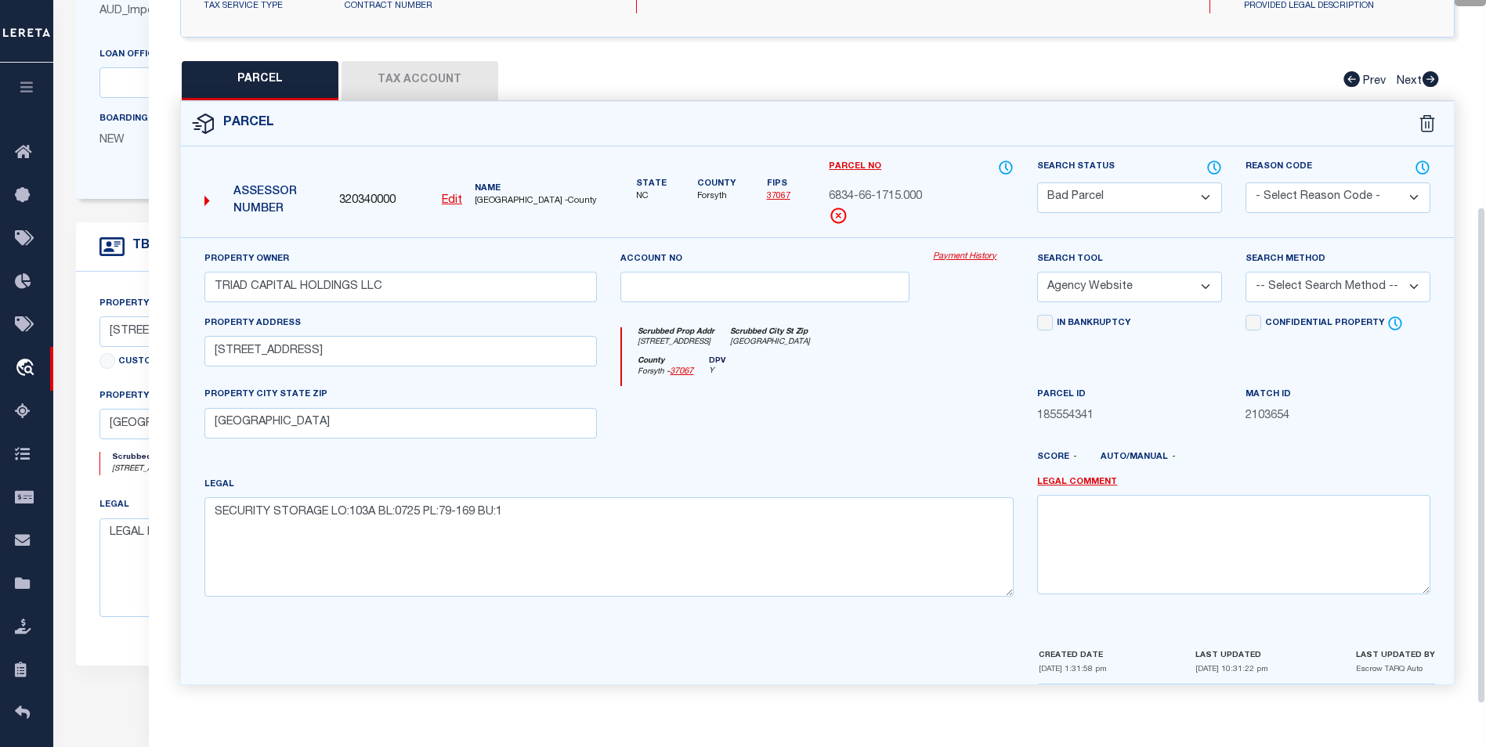
click at [399, 74] on button "Tax Account" at bounding box center [420, 80] width 157 height 39
select select "100"
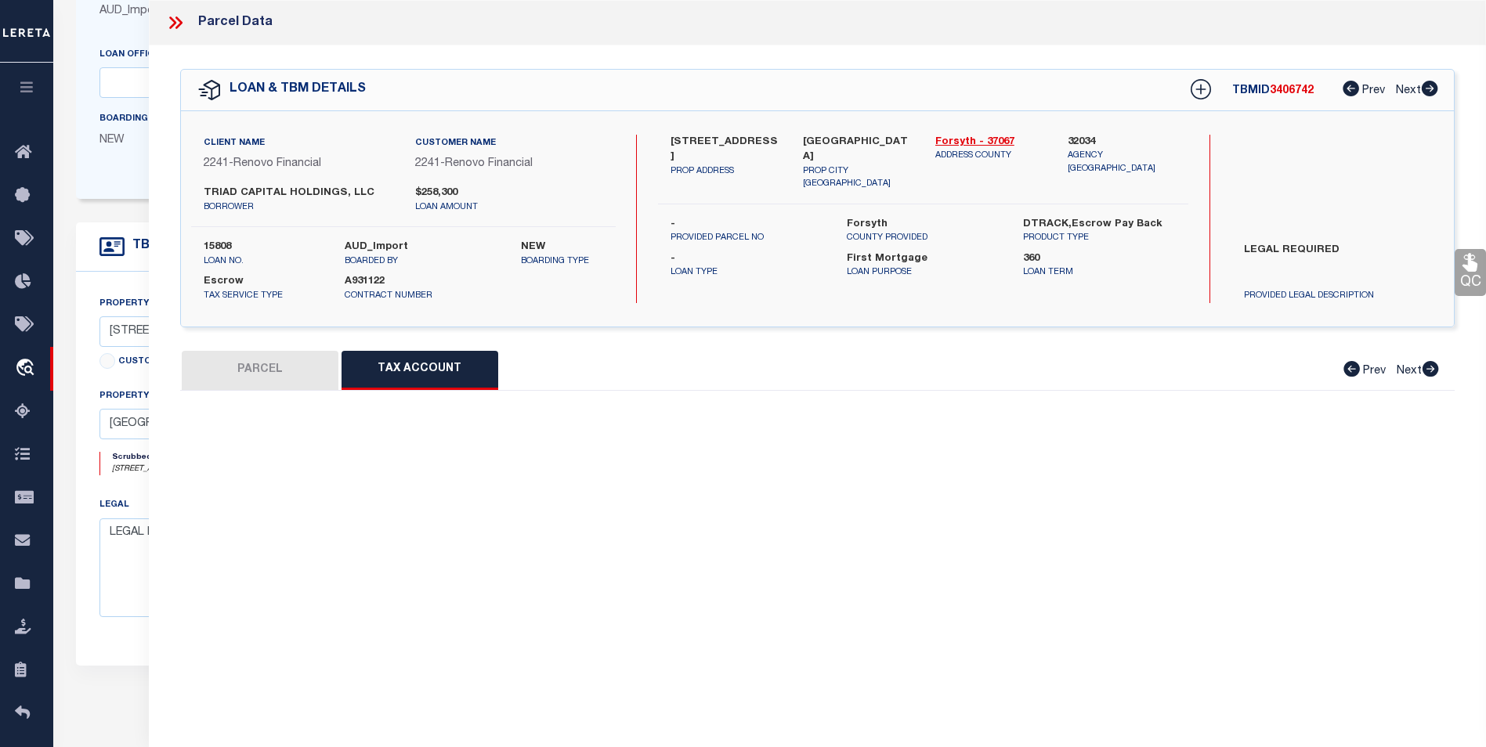
scroll to position [0, 0]
select select "100"
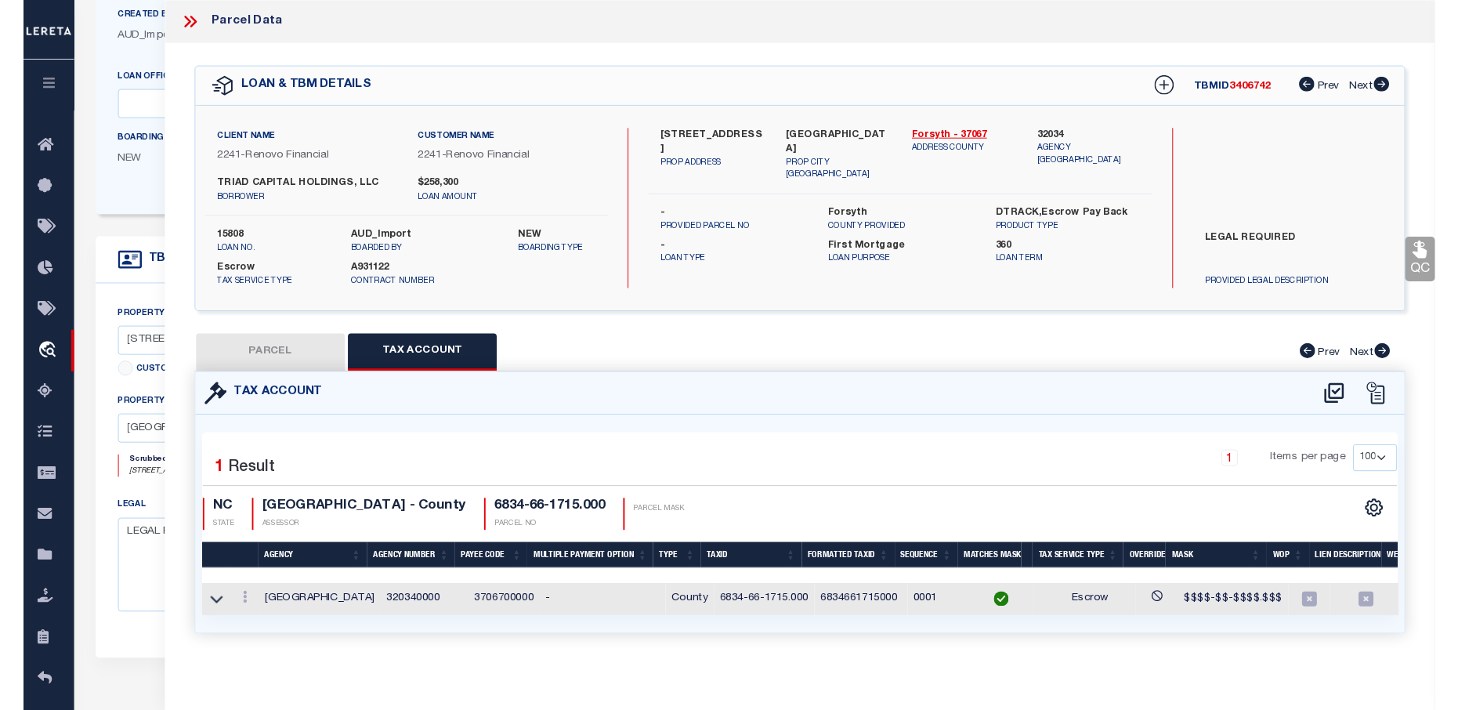
scroll to position [313, 0]
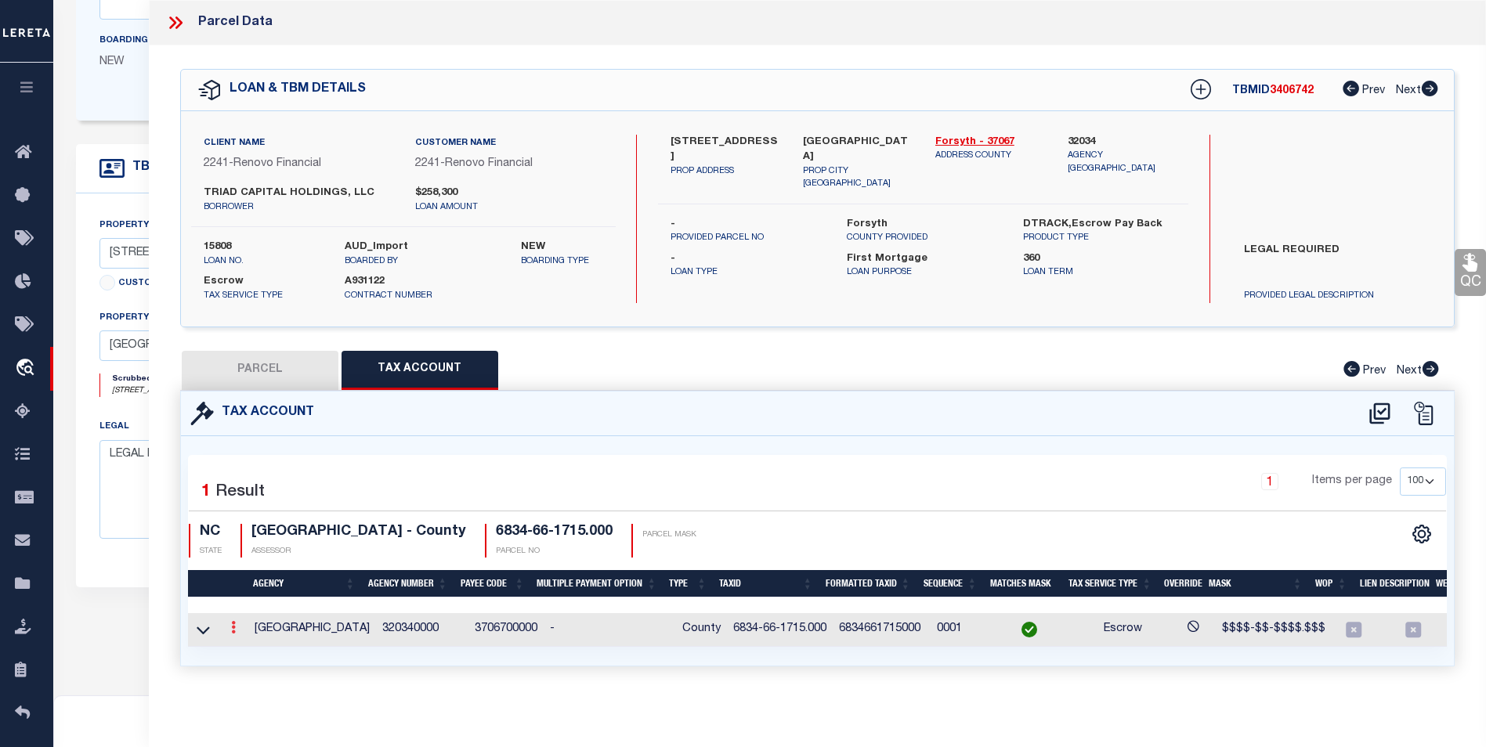
click at [231, 631] on icon at bounding box center [233, 627] width 5 height 13
click at [253, 653] on icon "" at bounding box center [250, 652] width 12 height 12
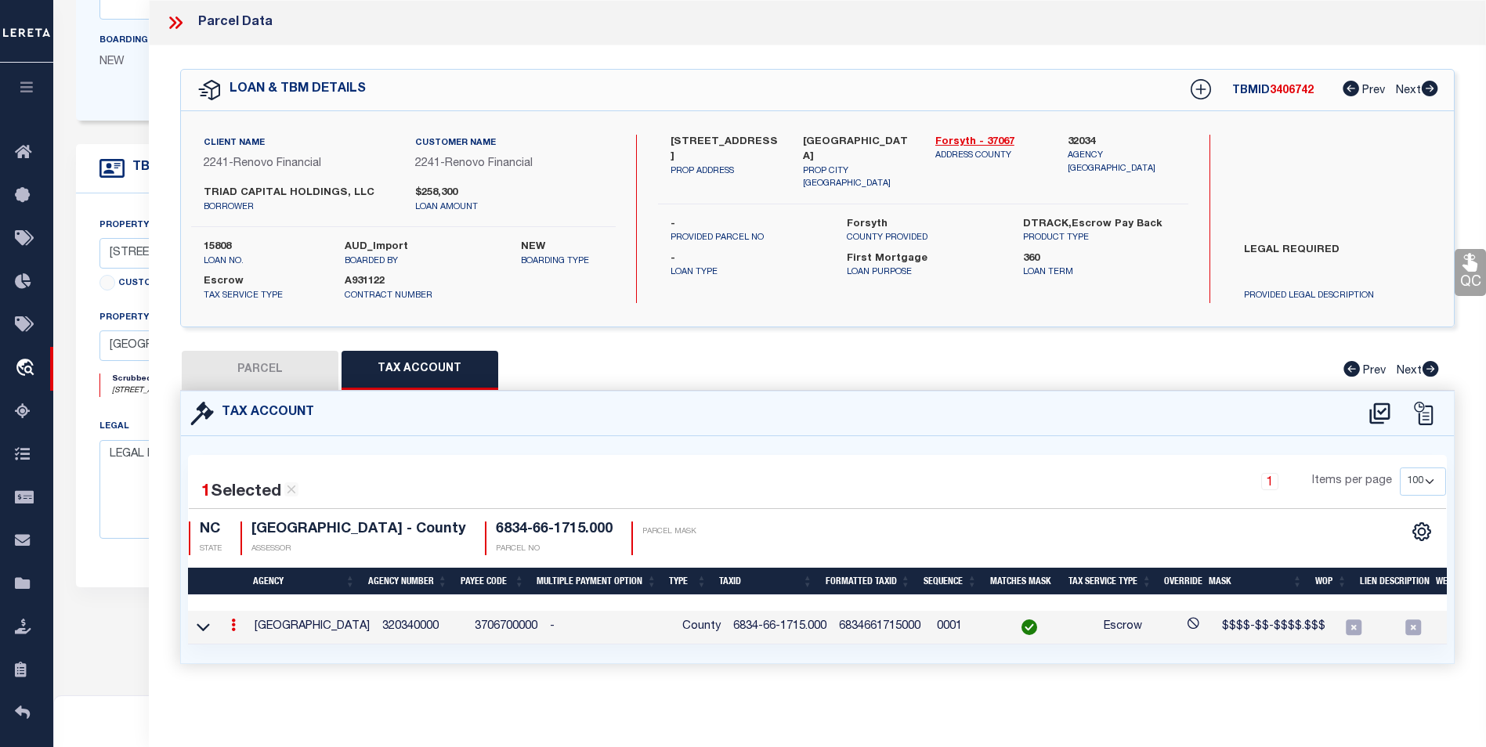
type input "6834-66-1715.000"
type textarea "$$$$-$$-$$$$.$$$"
checkbox input "true"
type input "XXXXXXXXXXXXXXXX*"
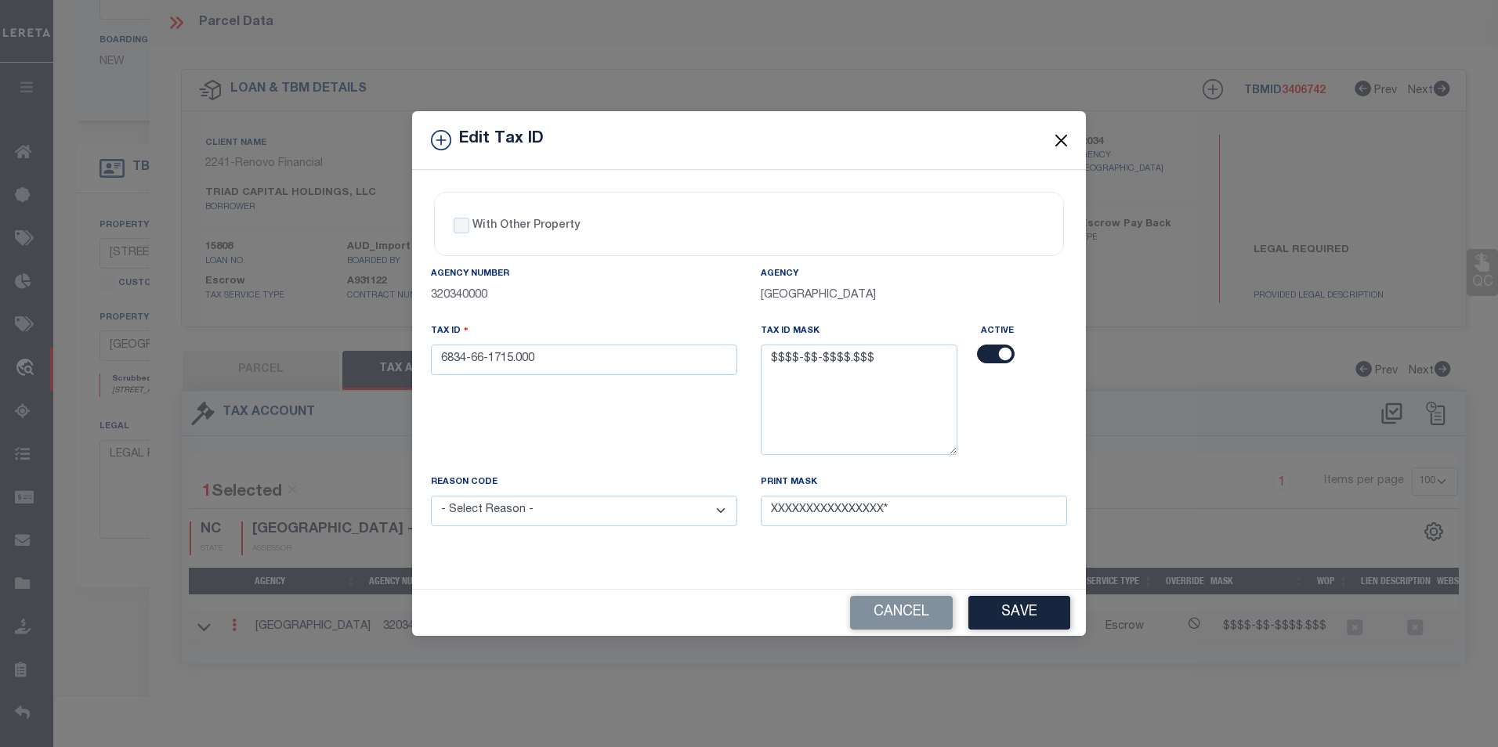
click at [1065, 138] on button "Close" at bounding box center [1061, 140] width 20 height 20
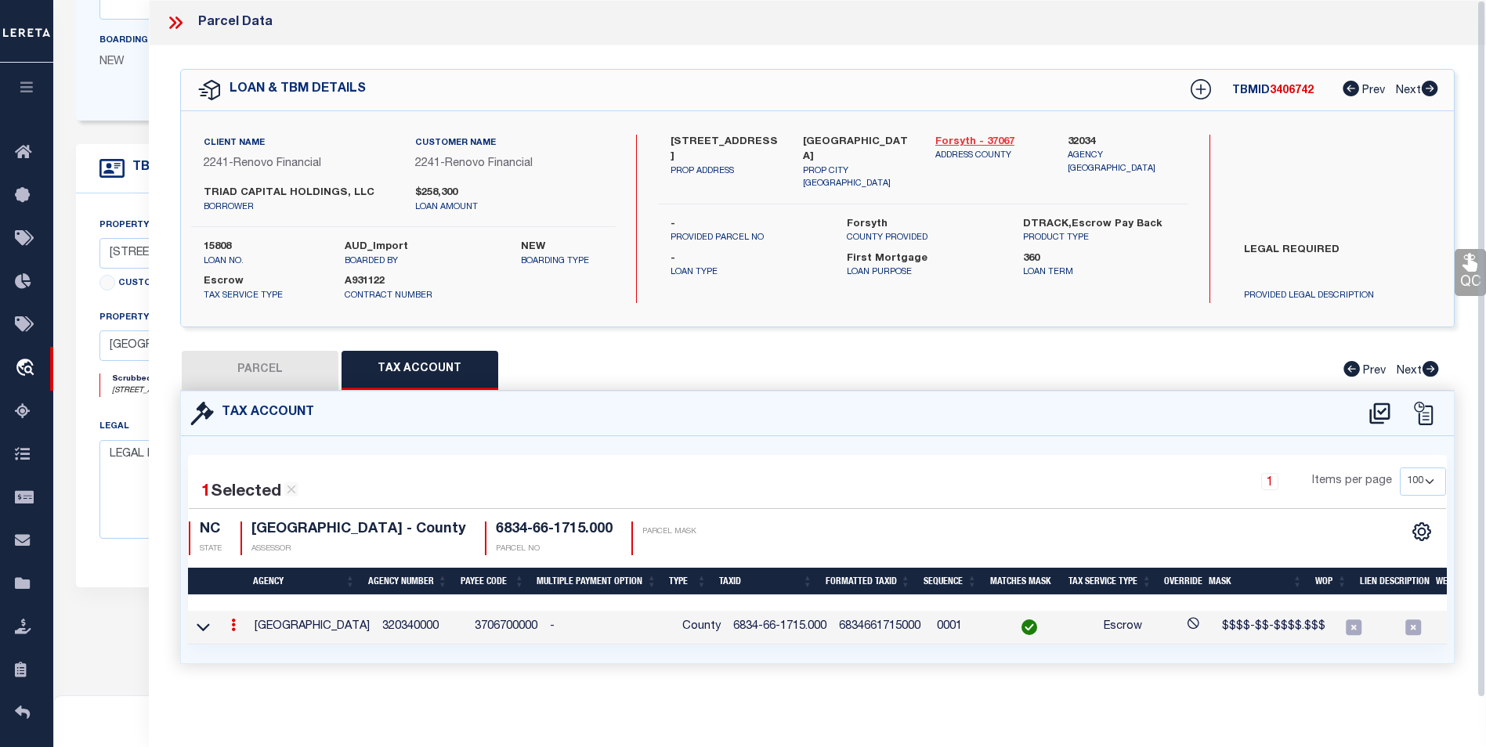
click at [967, 139] on link "Forsyth - 37067" at bounding box center [989, 143] width 109 height 16
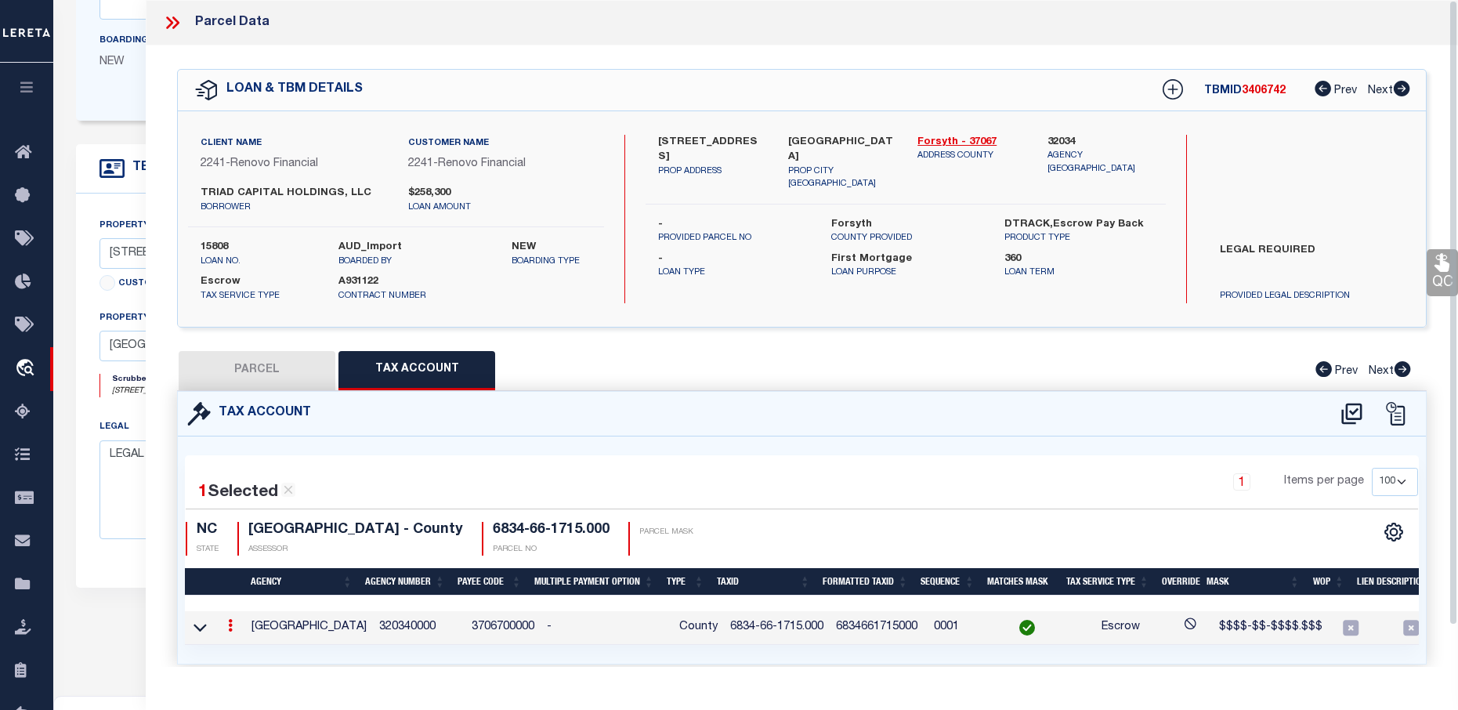
click at [284, 376] on button "PARCEL" at bounding box center [257, 370] width 157 height 39
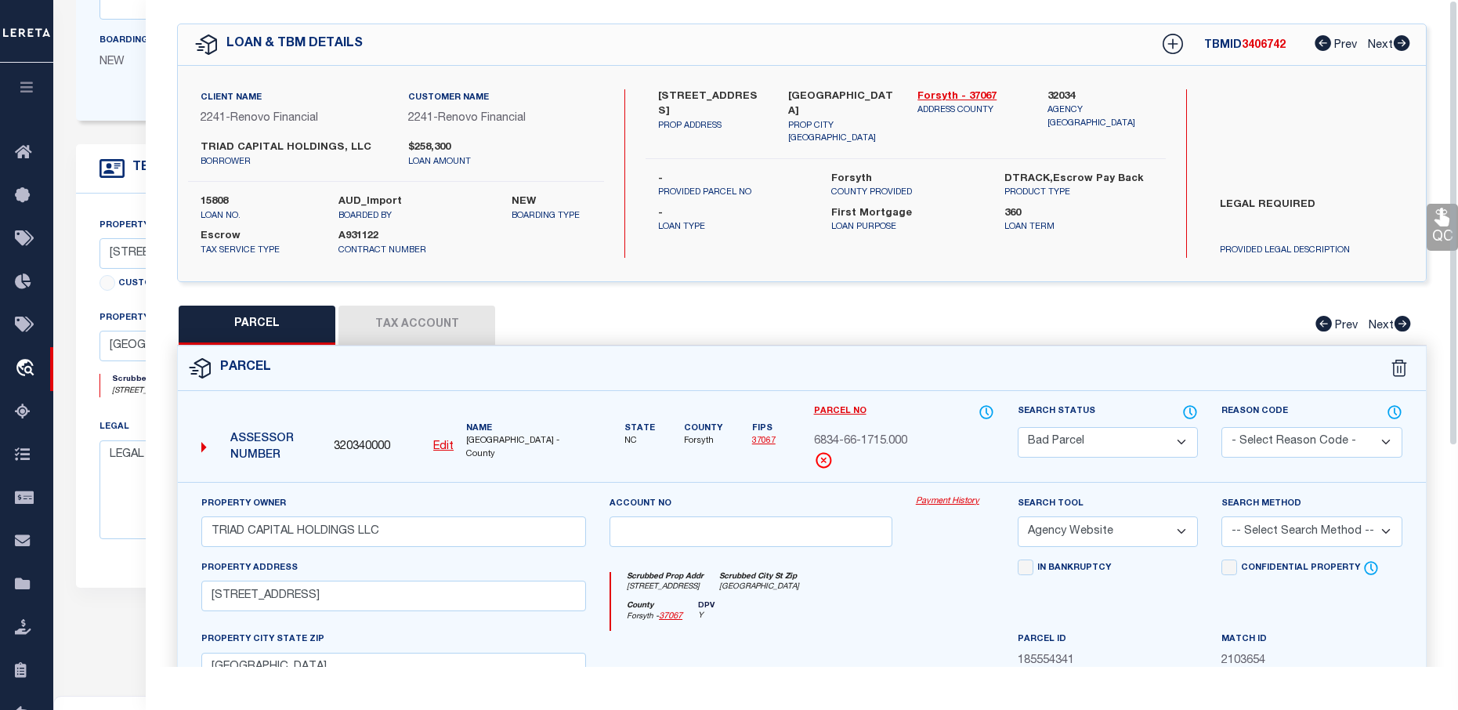
scroll to position [0, 0]
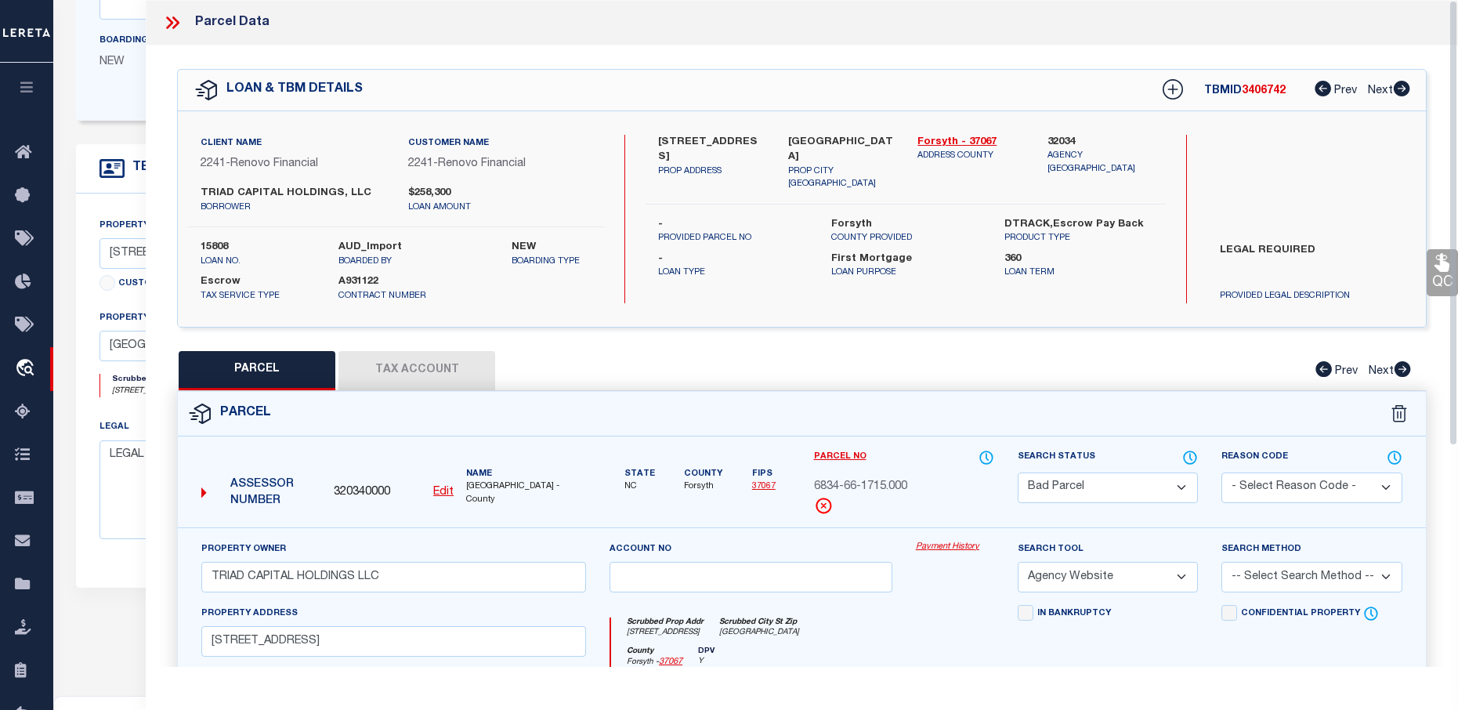
click at [403, 375] on button "Tax Account" at bounding box center [416, 370] width 157 height 39
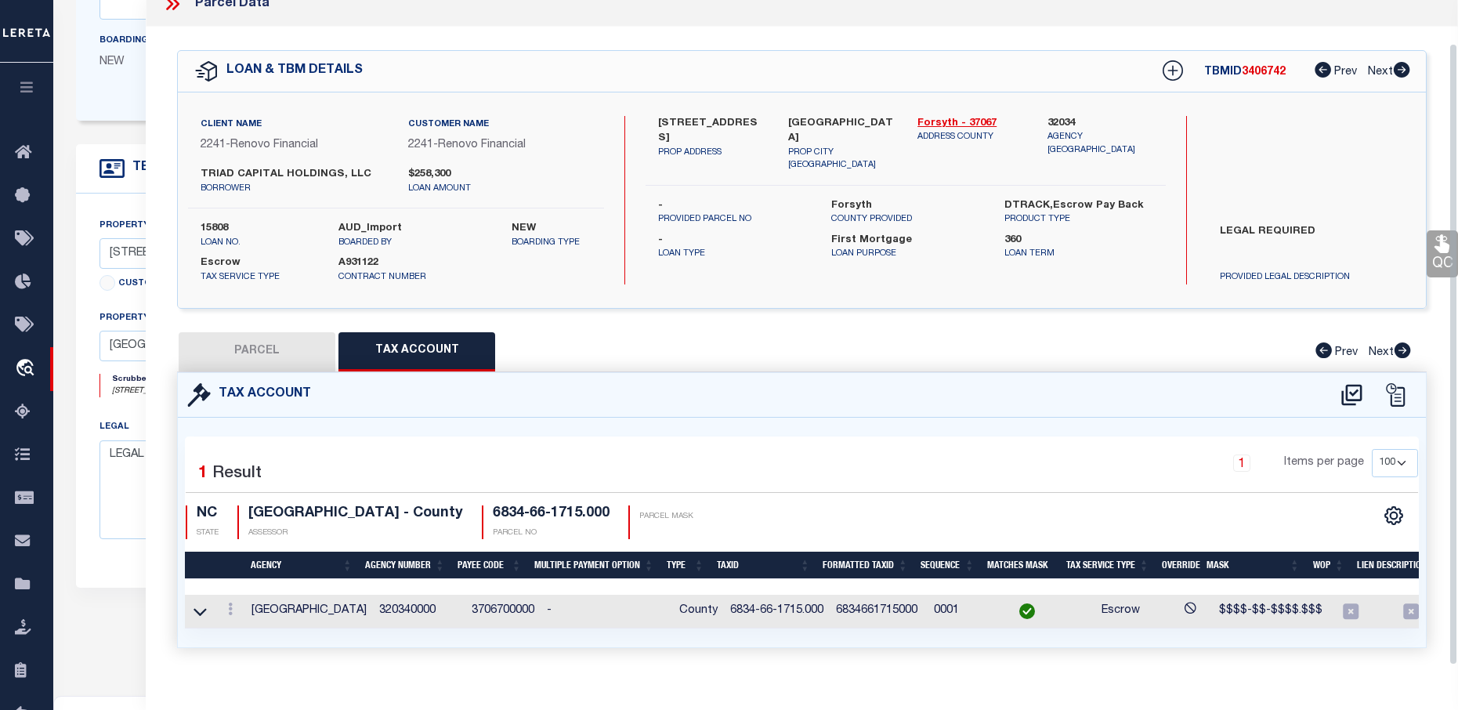
scroll to position [47, 0]
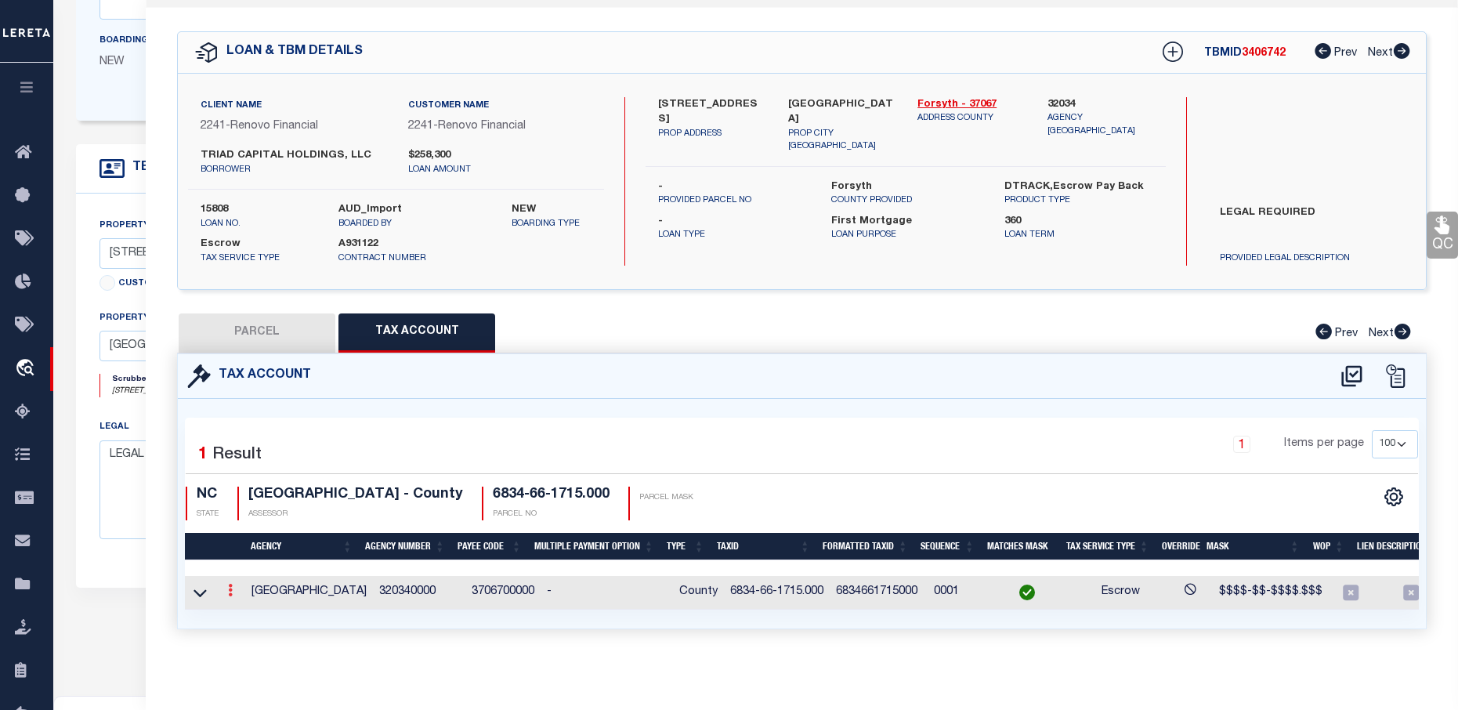
click at [224, 586] on link at bounding box center [230, 592] width 17 height 13
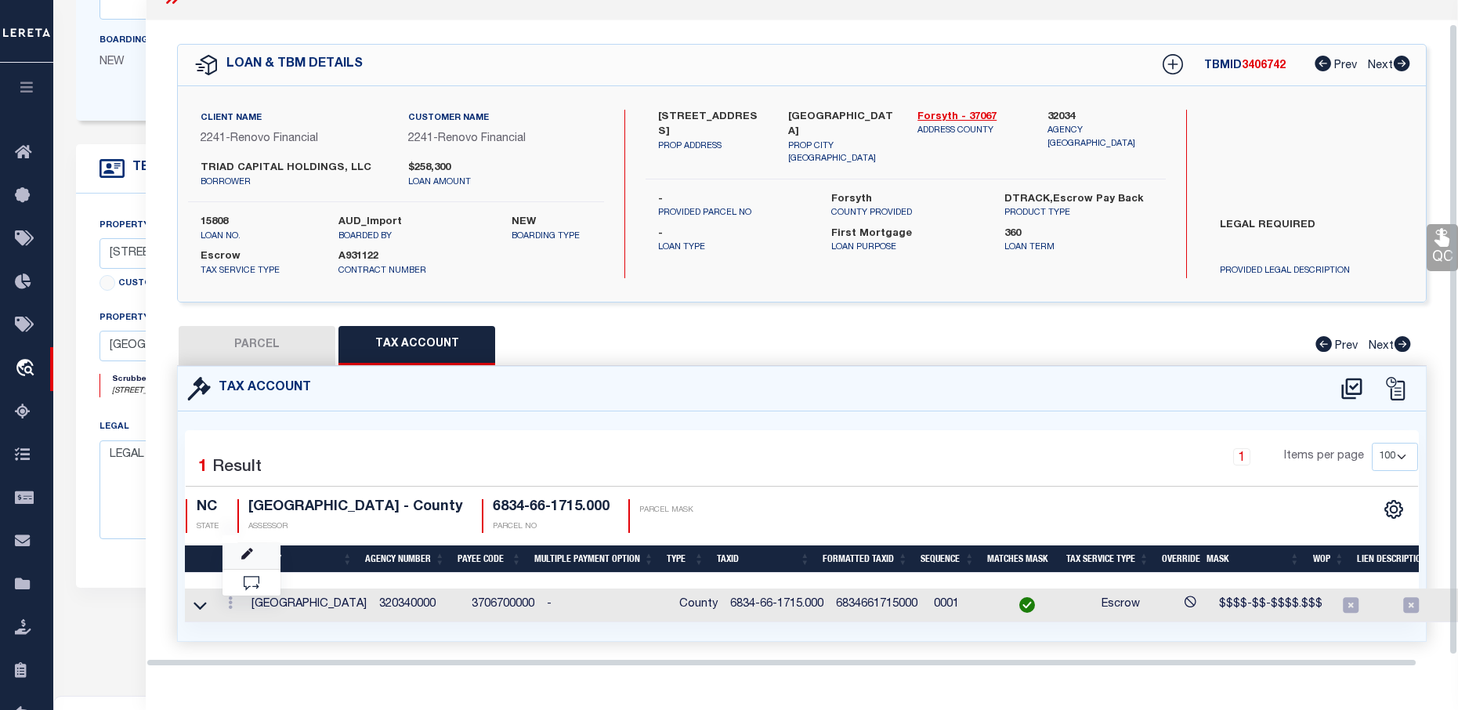
click at [238, 559] on link at bounding box center [251, 556] width 58 height 26
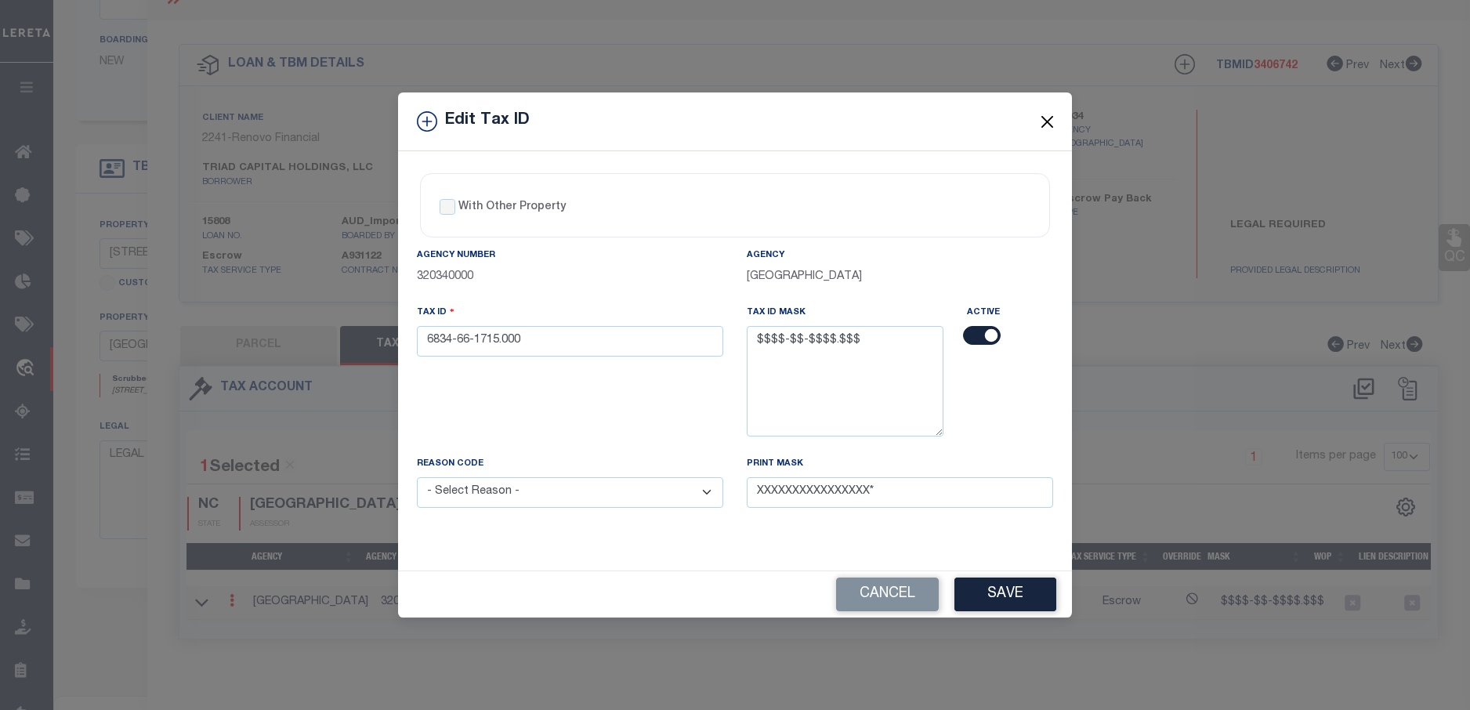
click at [1041, 122] on button "Close" at bounding box center [1047, 121] width 20 height 20
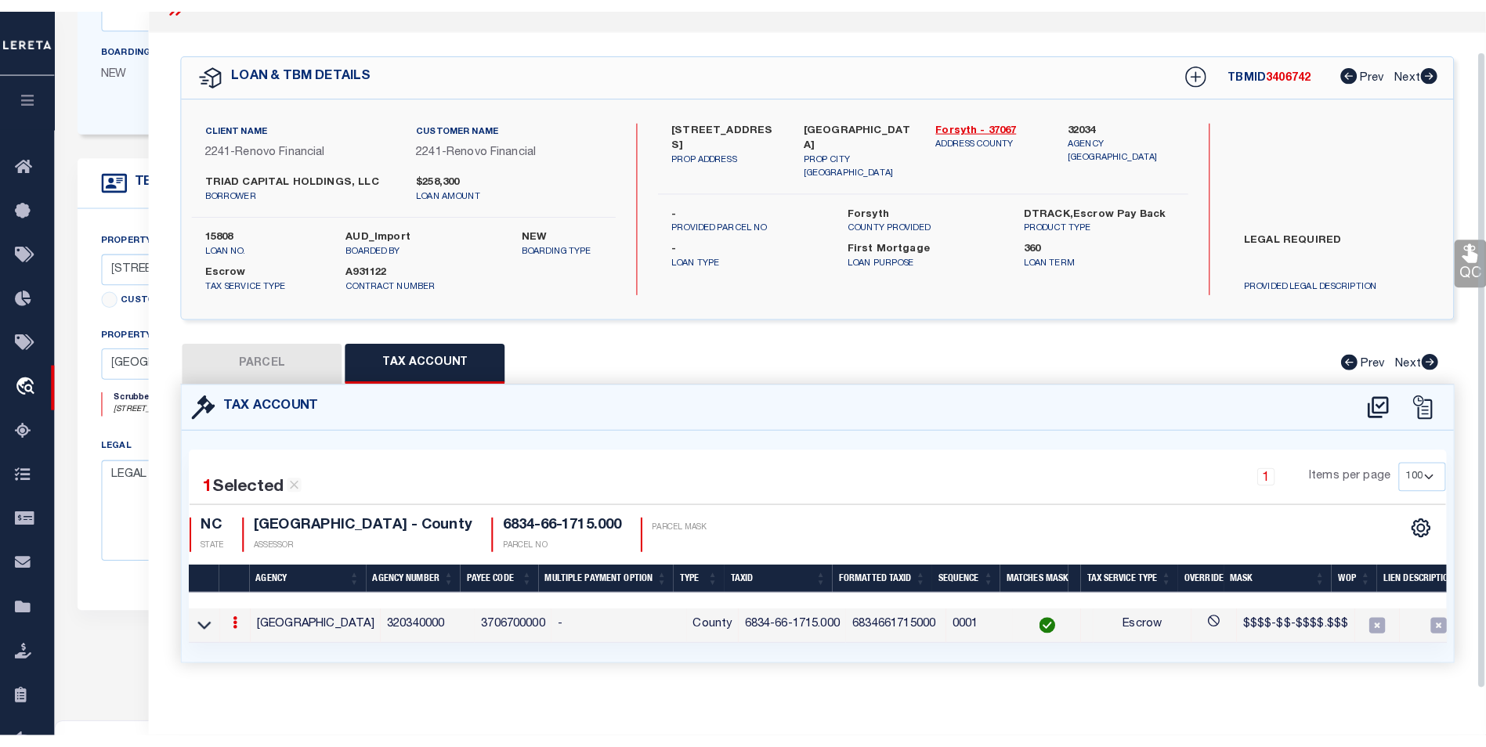
scroll to position [44, 0]
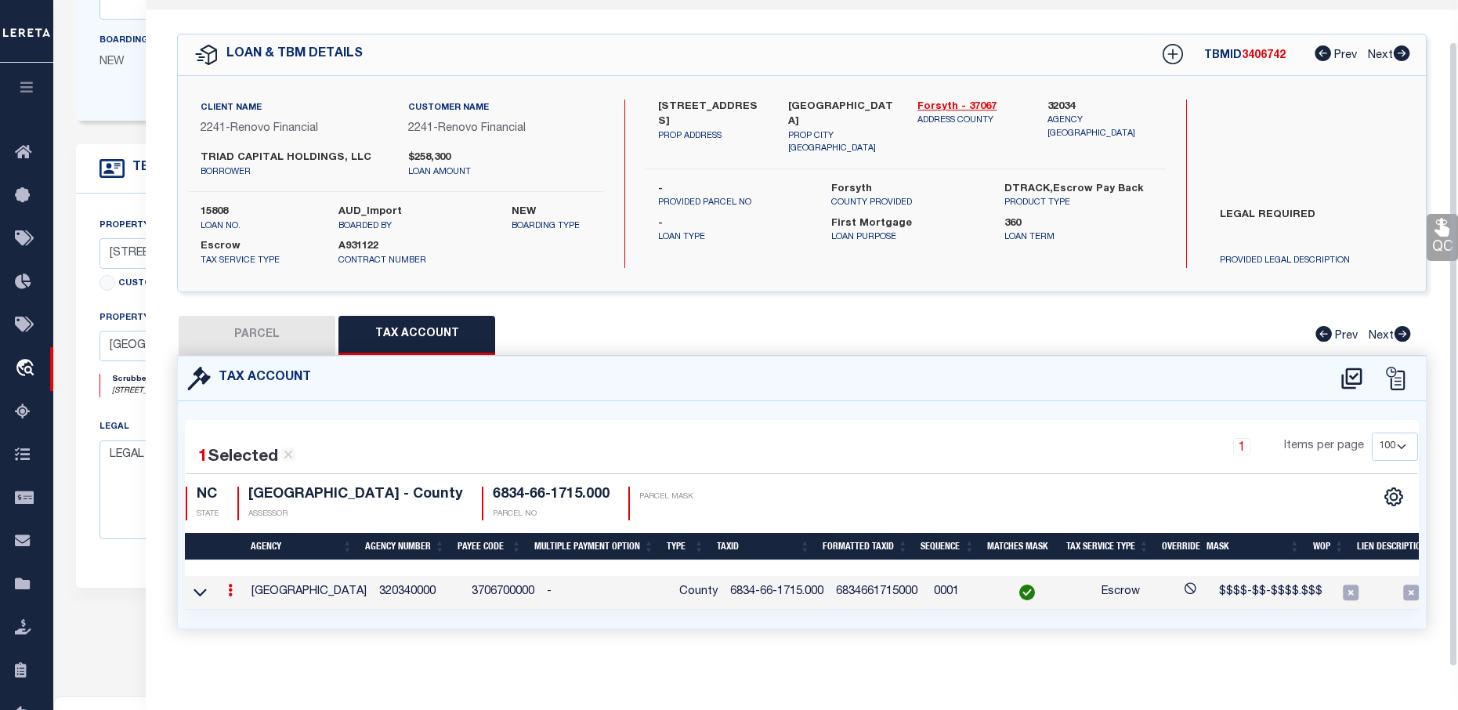
click at [200, 324] on button "PARCEL" at bounding box center [257, 335] width 157 height 39
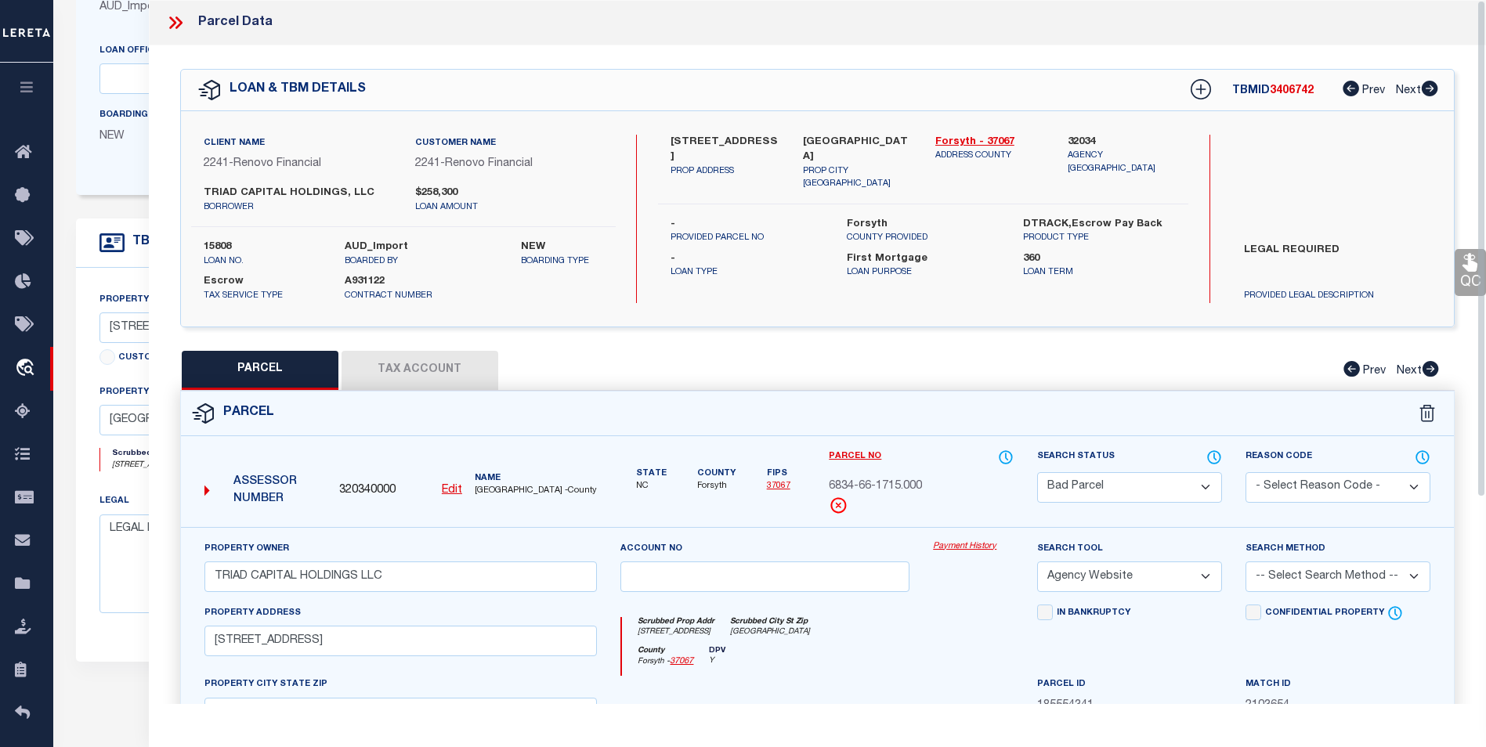
scroll to position [235, 0]
click at [180, 27] on icon at bounding box center [175, 23] width 20 height 20
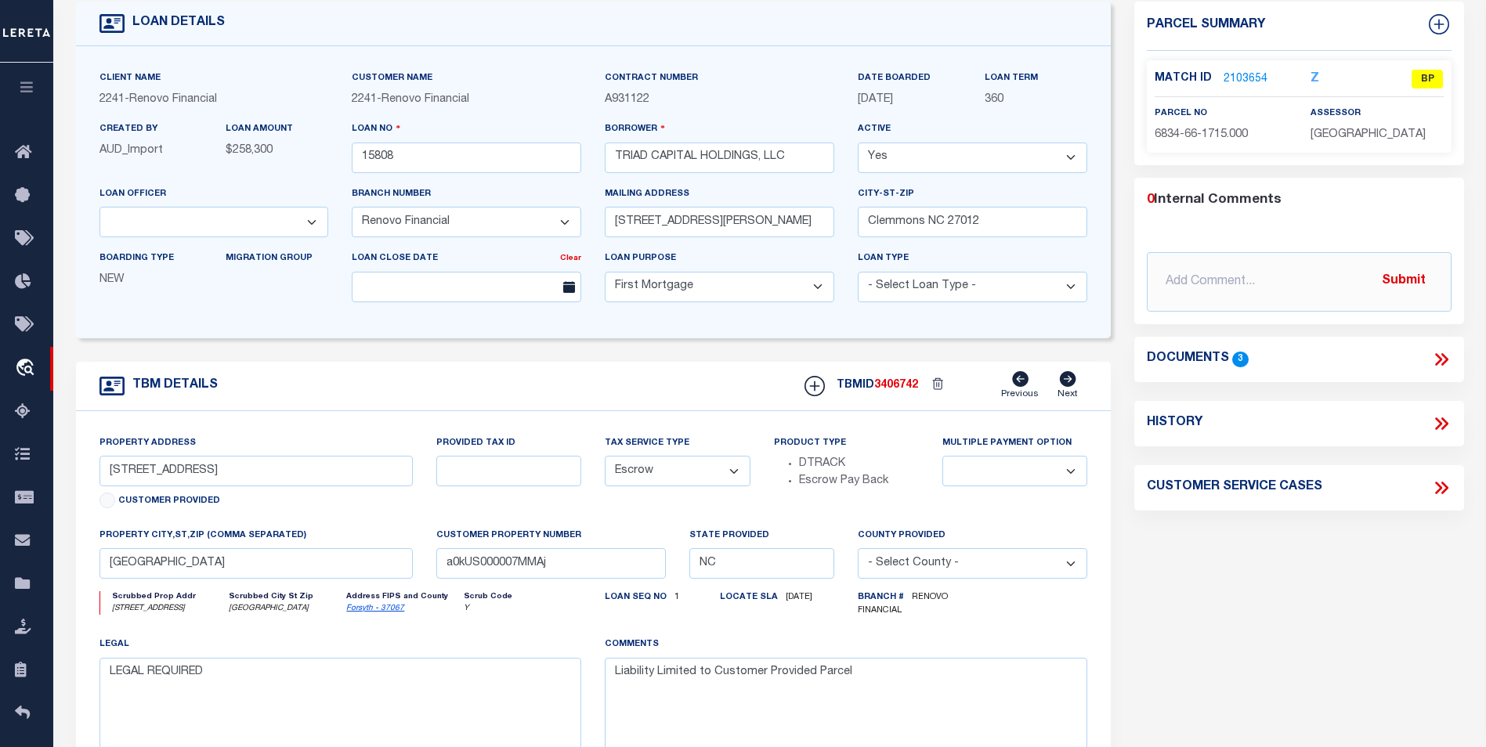
scroll to position [0, 0]
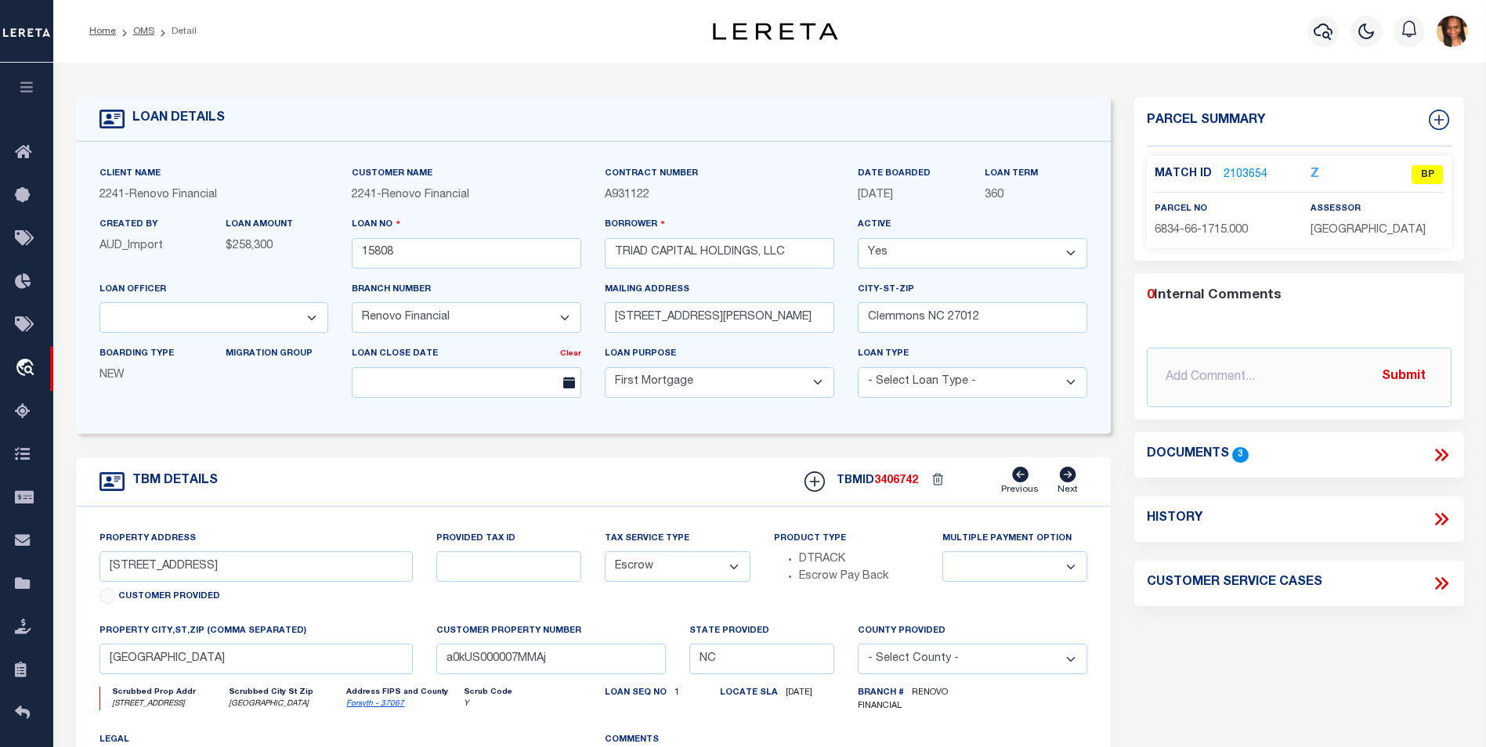
click at [1432, 449] on icon at bounding box center [1441, 455] width 20 height 20
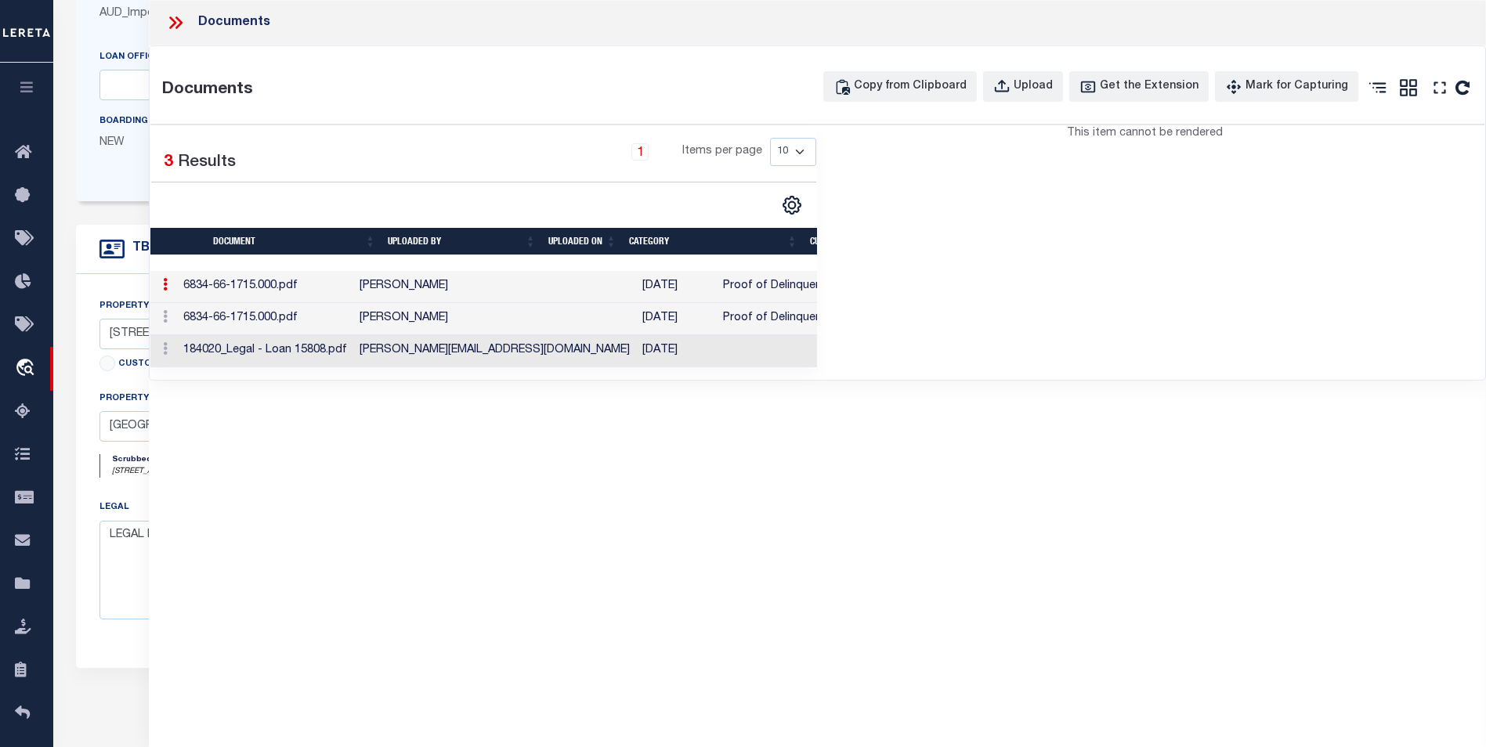
scroll to position [224, 0]
click at [176, 13] on icon at bounding box center [175, 23] width 20 height 20
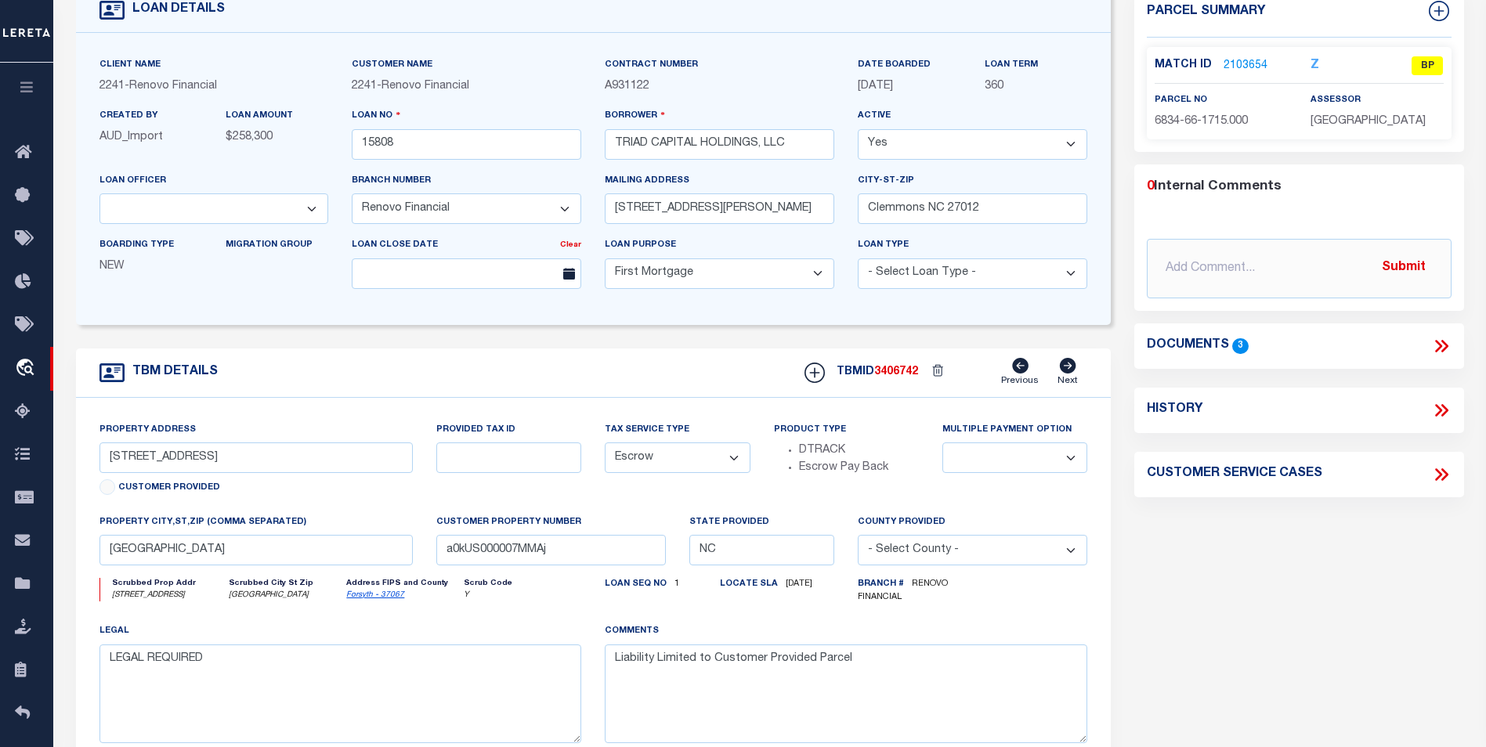
scroll to position [0, 0]
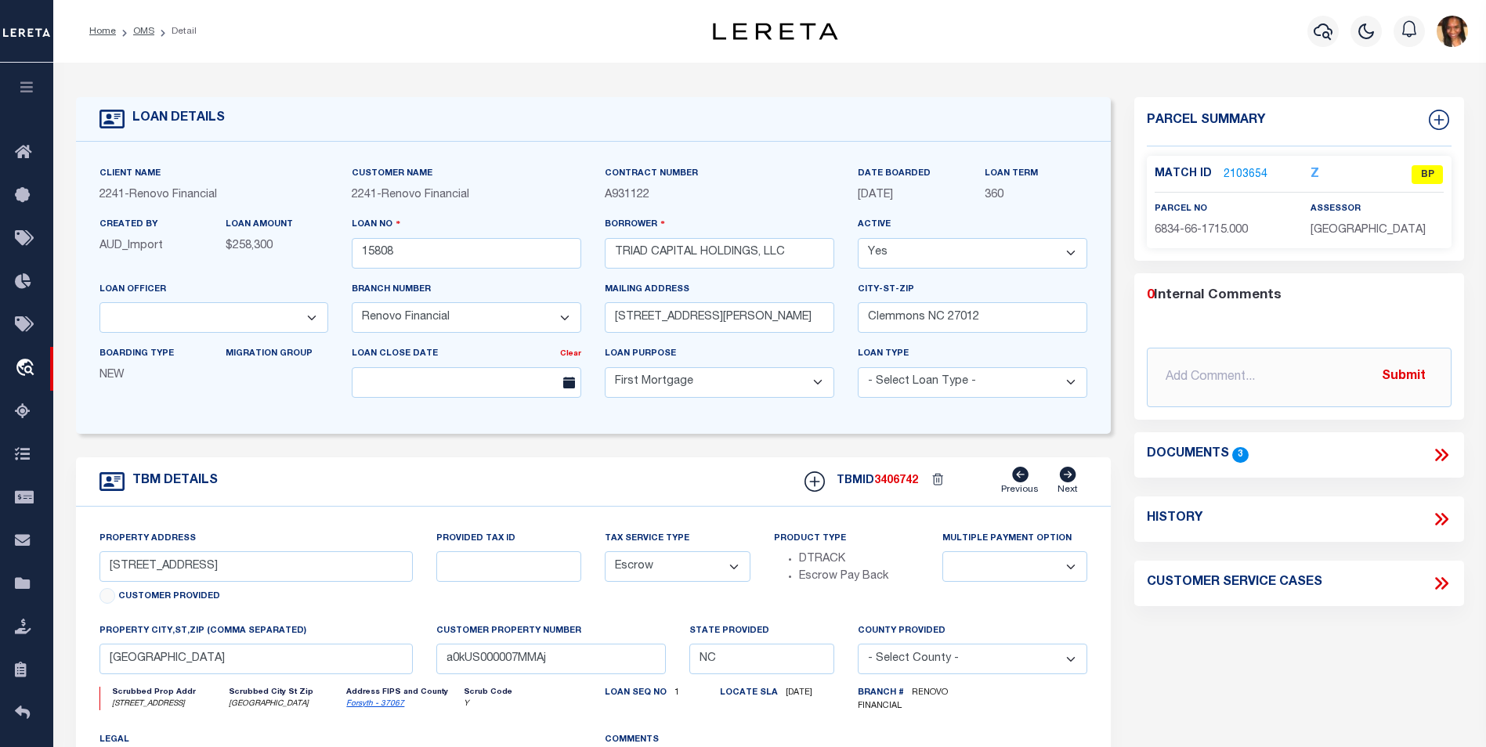
click at [1229, 168] on link "2103654" at bounding box center [1246, 175] width 44 height 16
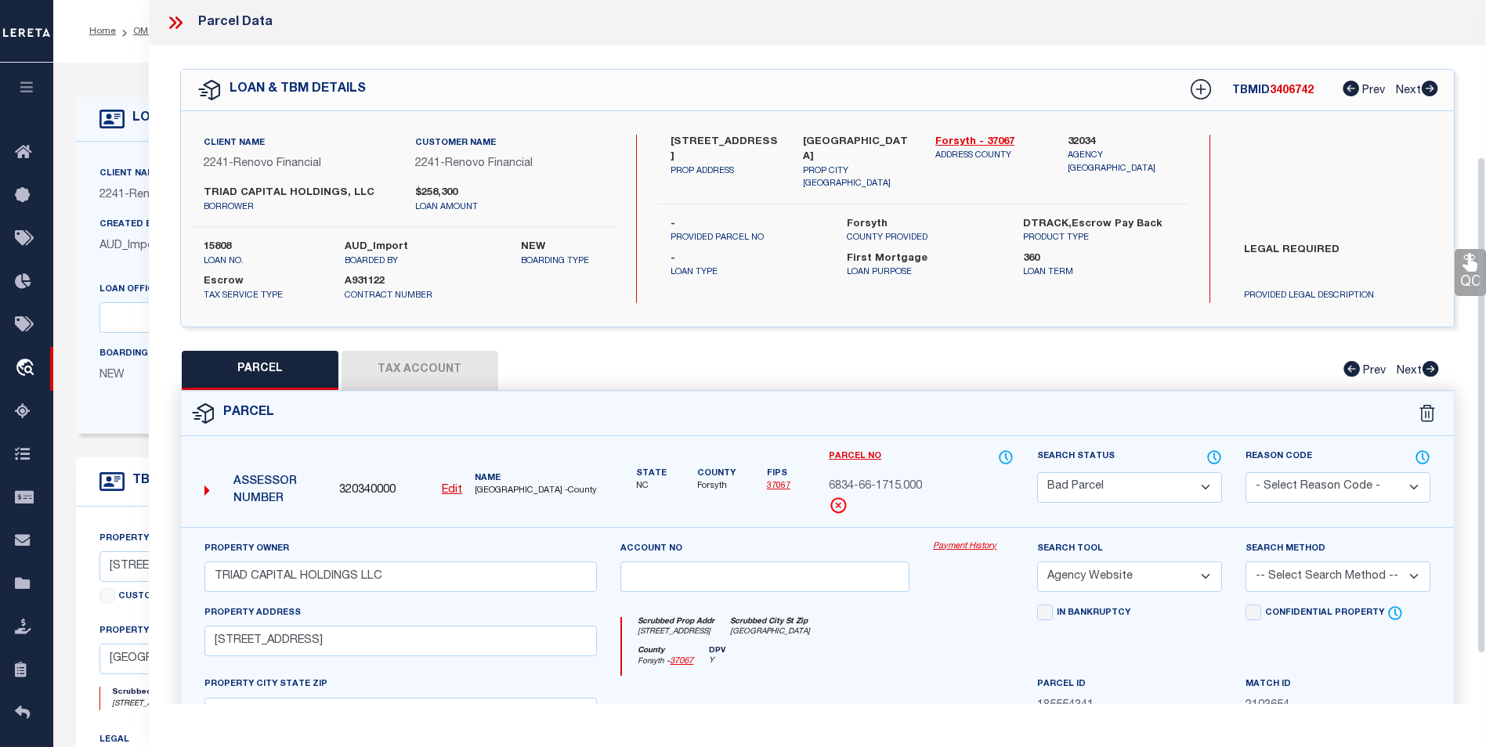
scroll to position [291, 0]
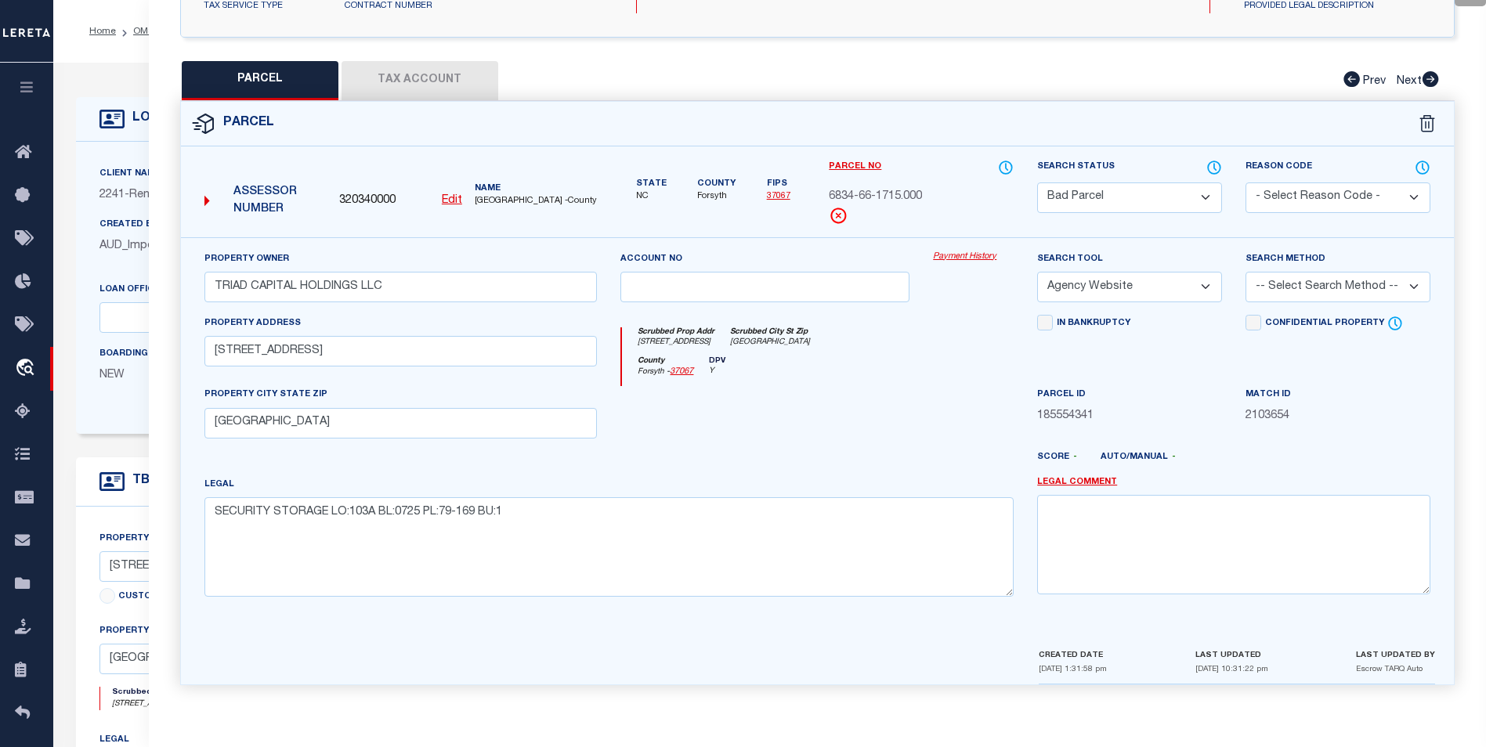
click at [396, 78] on button "Tax Account" at bounding box center [420, 80] width 157 height 39
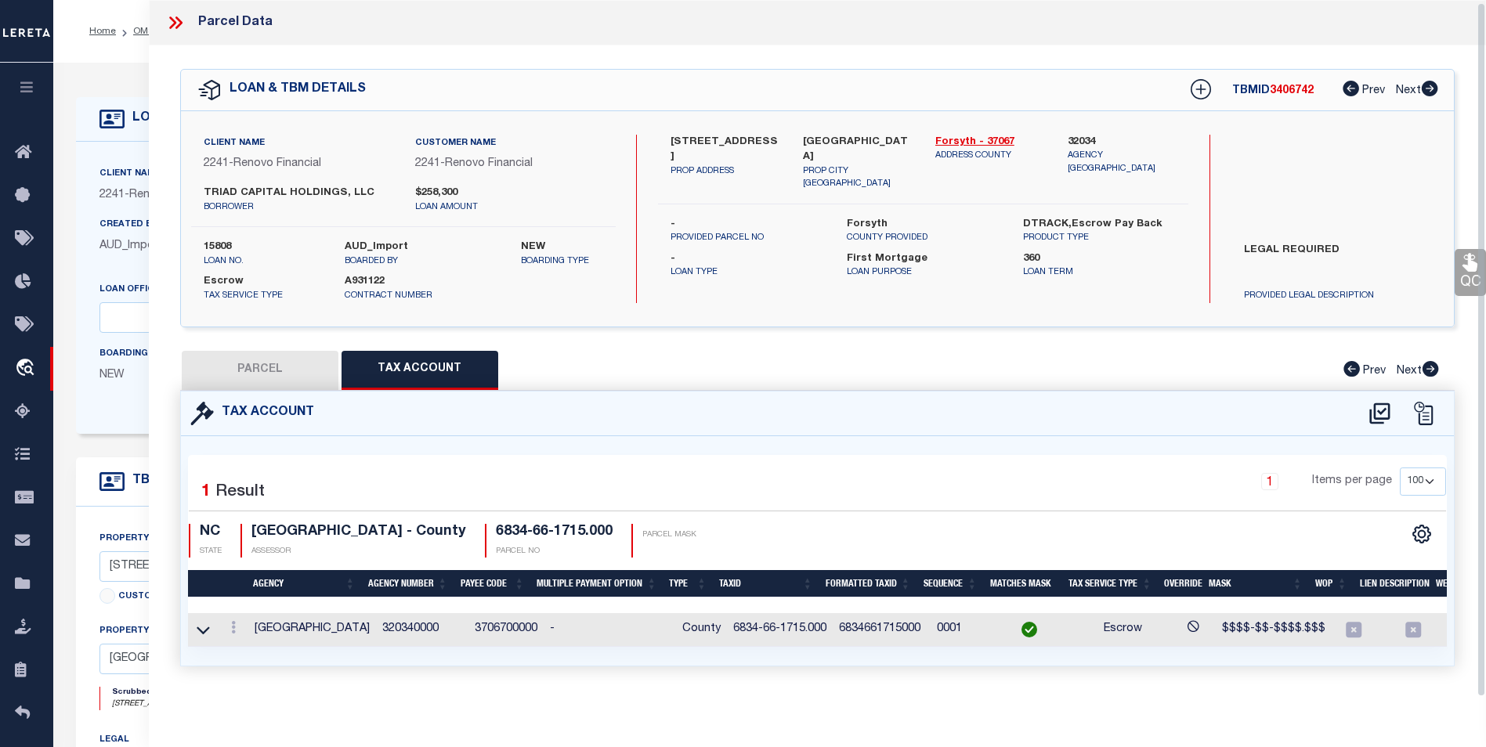
scroll to position [9, 0]
click at [277, 351] on button "PARCEL" at bounding box center [260, 370] width 157 height 39
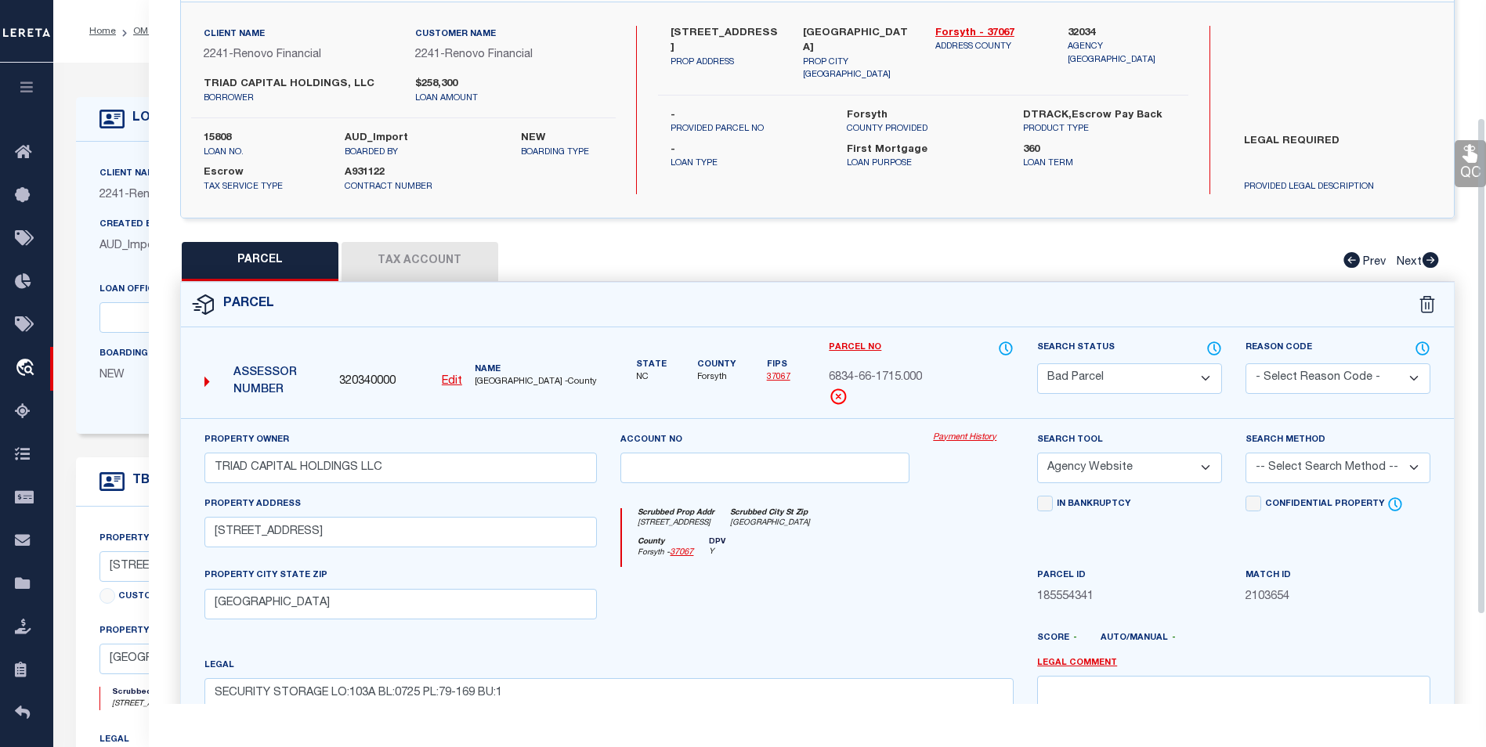
scroll to position [166, 0]
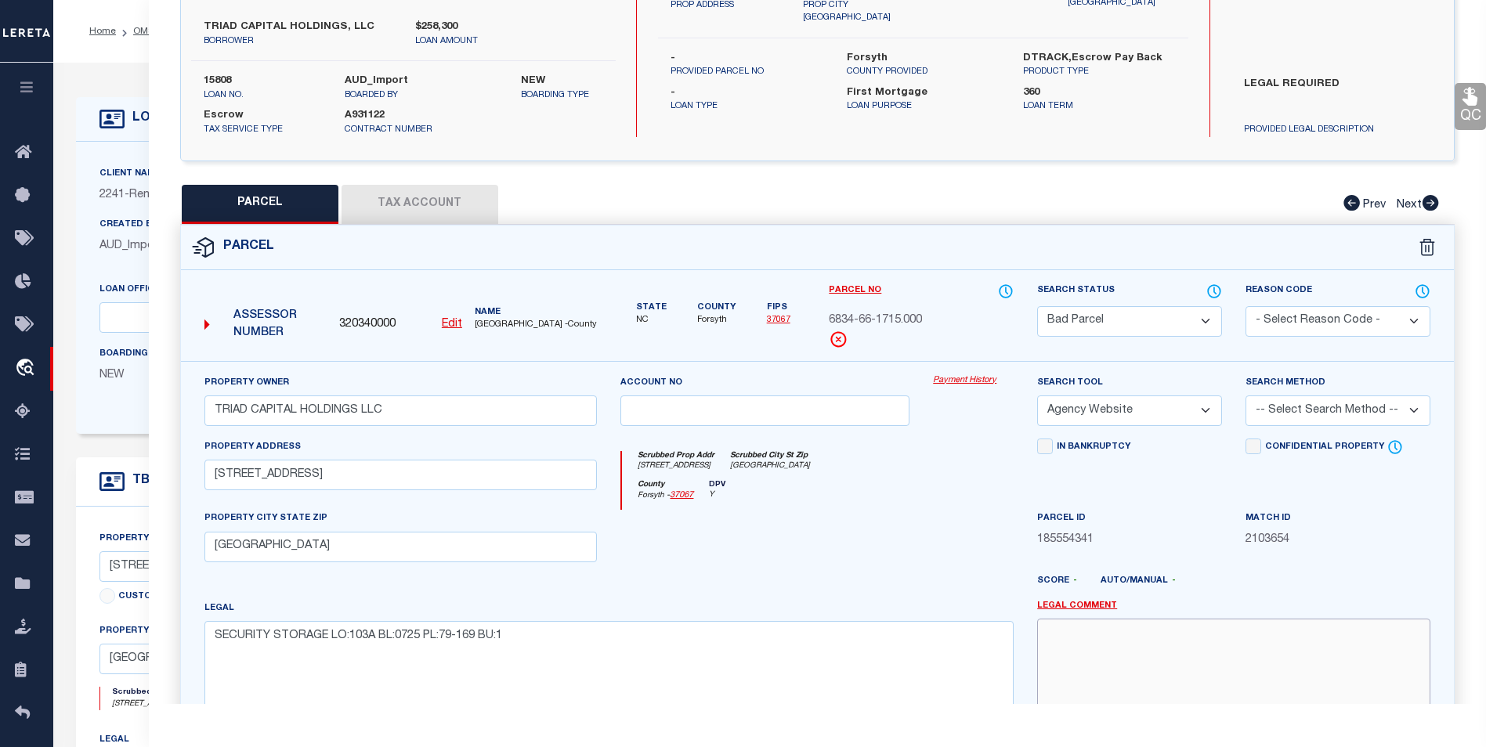
click at [1070, 654] on textarea at bounding box center [1233, 668] width 393 height 99
click at [1078, 670] on textarea "parcel is active on agency website" at bounding box center [1233, 668] width 393 height 99
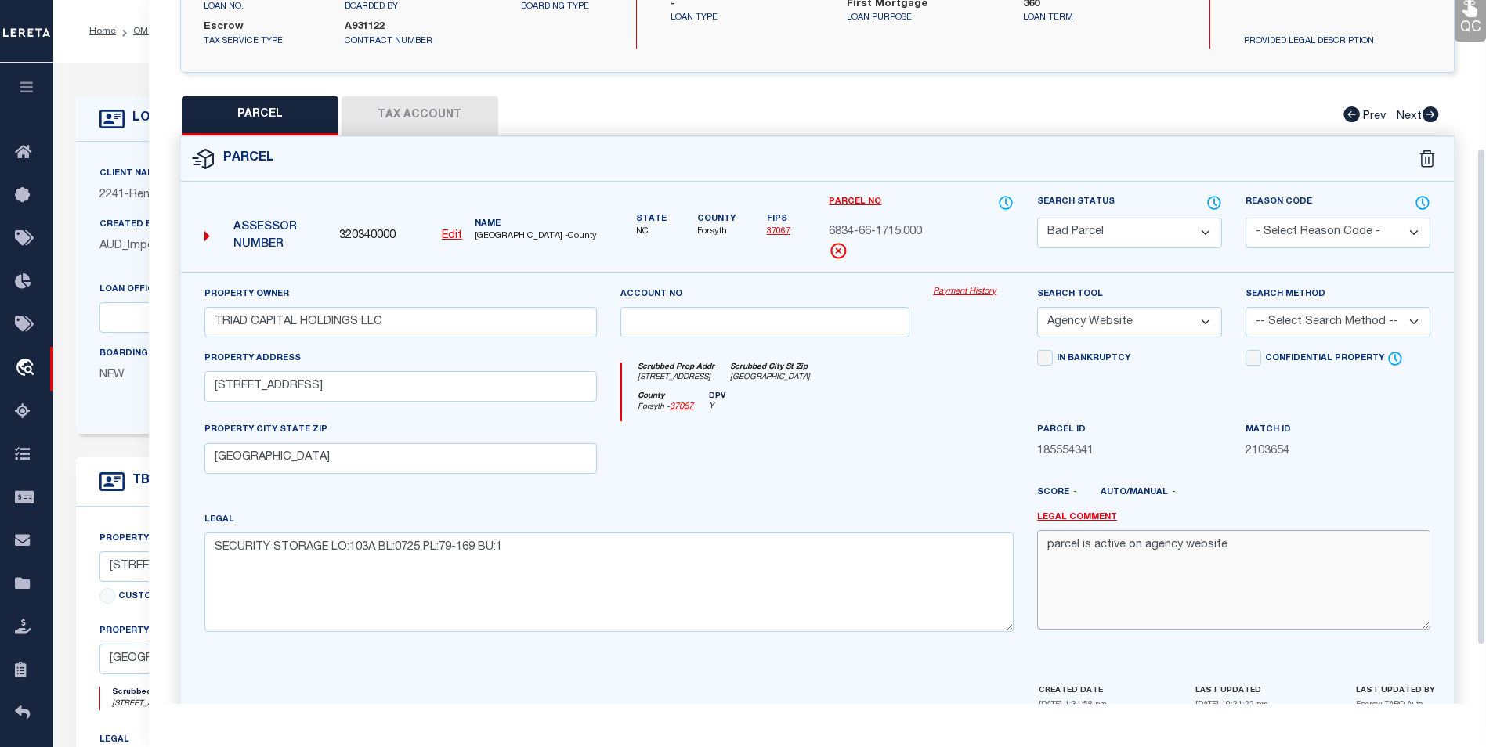
scroll to position [291, 0]
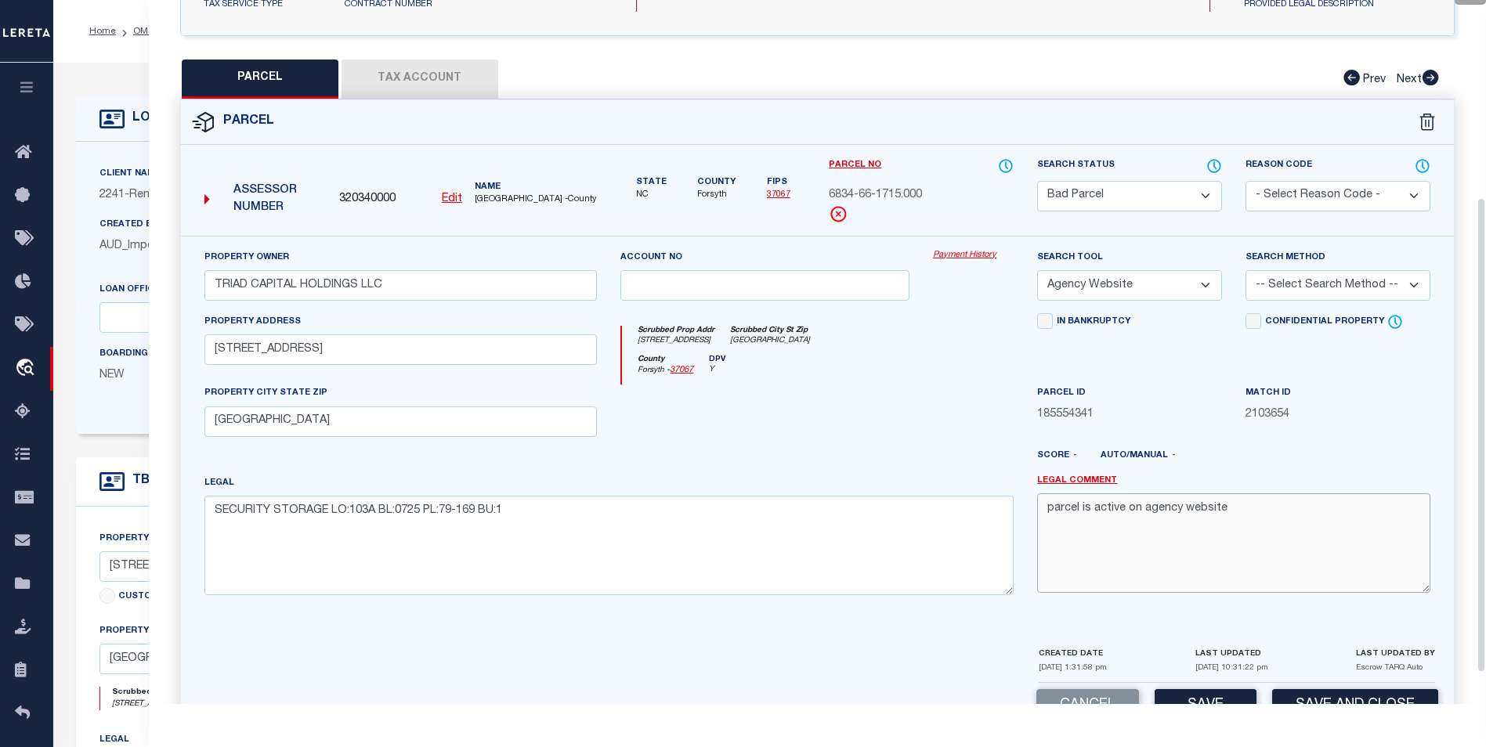
click at [1060, 526] on textarea "parcel is active on agency website" at bounding box center [1233, 543] width 393 height 99
paste textarea "6834-66-1715.000 TRIAD CAPITAL HOLDINGS LLC 401 E Monmouth ST WINSTON-SALEM CIT…"
click at [1072, 526] on textarea "parcel is active on agency website 6834-66-1715.000 TRIAD CAPITAL HOLDINGS LLC …" at bounding box center [1233, 543] width 393 height 99
click at [1253, 509] on textarea "parcel is active on agency website 6834-66-1715.000 TRIAD CAPITAL HOLDINGS LLC …" at bounding box center [1233, 543] width 393 height 99
click at [1126, 506] on textarea "parcel is active on agency website; new f 6834-66-1715.000 TRIAD CAPITAL HOLDIN…" at bounding box center [1233, 543] width 393 height 99
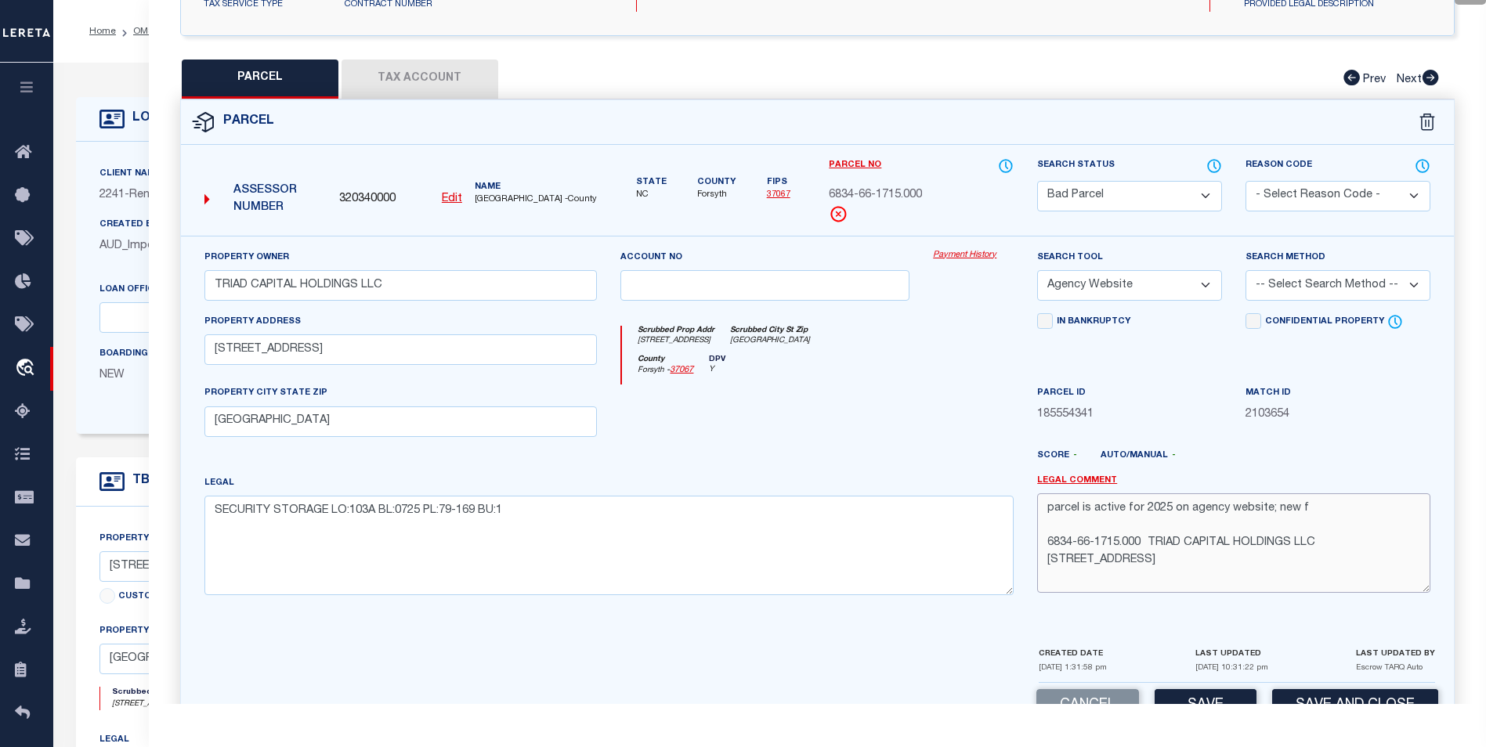
click at [1321, 513] on textarea "parcel is active for 2025 on agency website; new f 6834-66-1715.000 TRIAD CAPIT…" at bounding box center [1233, 543] width 393 height 99
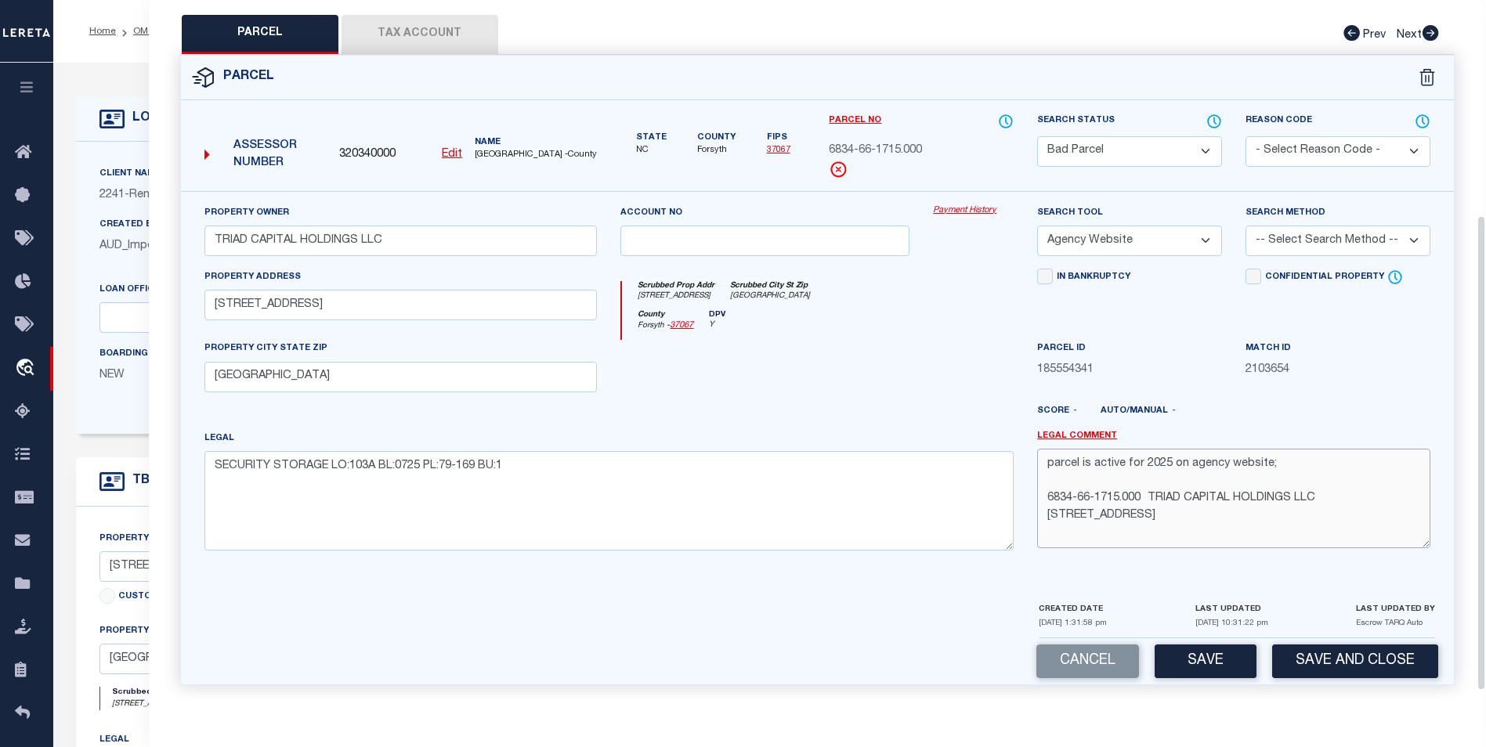
scroll to position [338, 0]
click at [1134, 158] on select "Automated Search Bad Parcel Complete Duplicate Parcel High Dollar Reporting In …" at bounding box center [1129, 151] width 185 height 31
click at [1037, 136] on select "Automated Search Bad Parcel Complete Duplicate Parcel High Dollar Reporting In …" at bounding box center [1129, 151] width 185 height 31
click at [1114, 146] on select "Automated Search Bad Parcel Complete Duplicate Parcel High Dollar Reporting In …" at bounding box center [1129, 151] width 185 height 31
click at [1037, 136] on select "Automated Search Bad Parcel Complete Duplicate Parcel High Dollar Reporting In …" at bounding box center [1129, 151] width 185 height 31
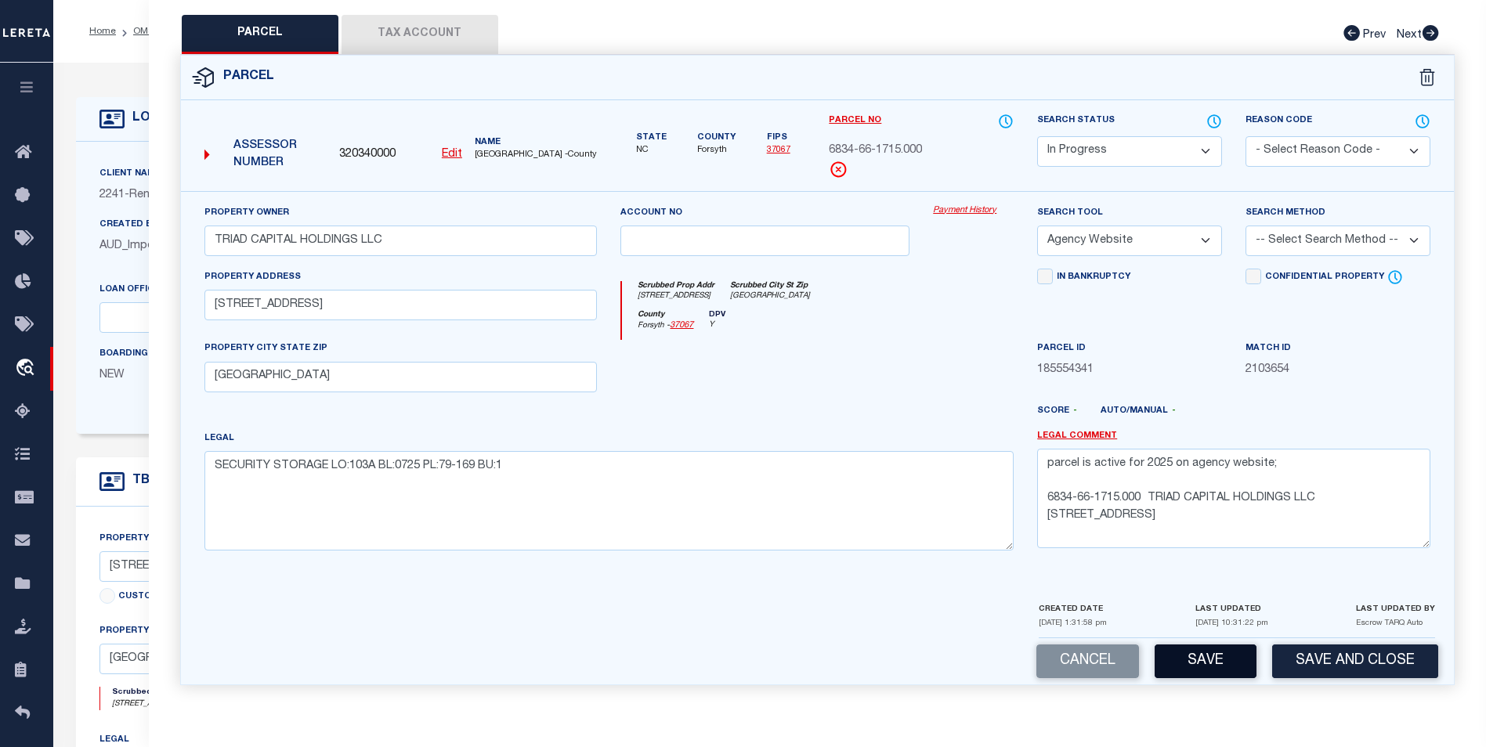
click at [1205, 663] on button "Save" at bounding box center [1206, 662] width 102 height 34
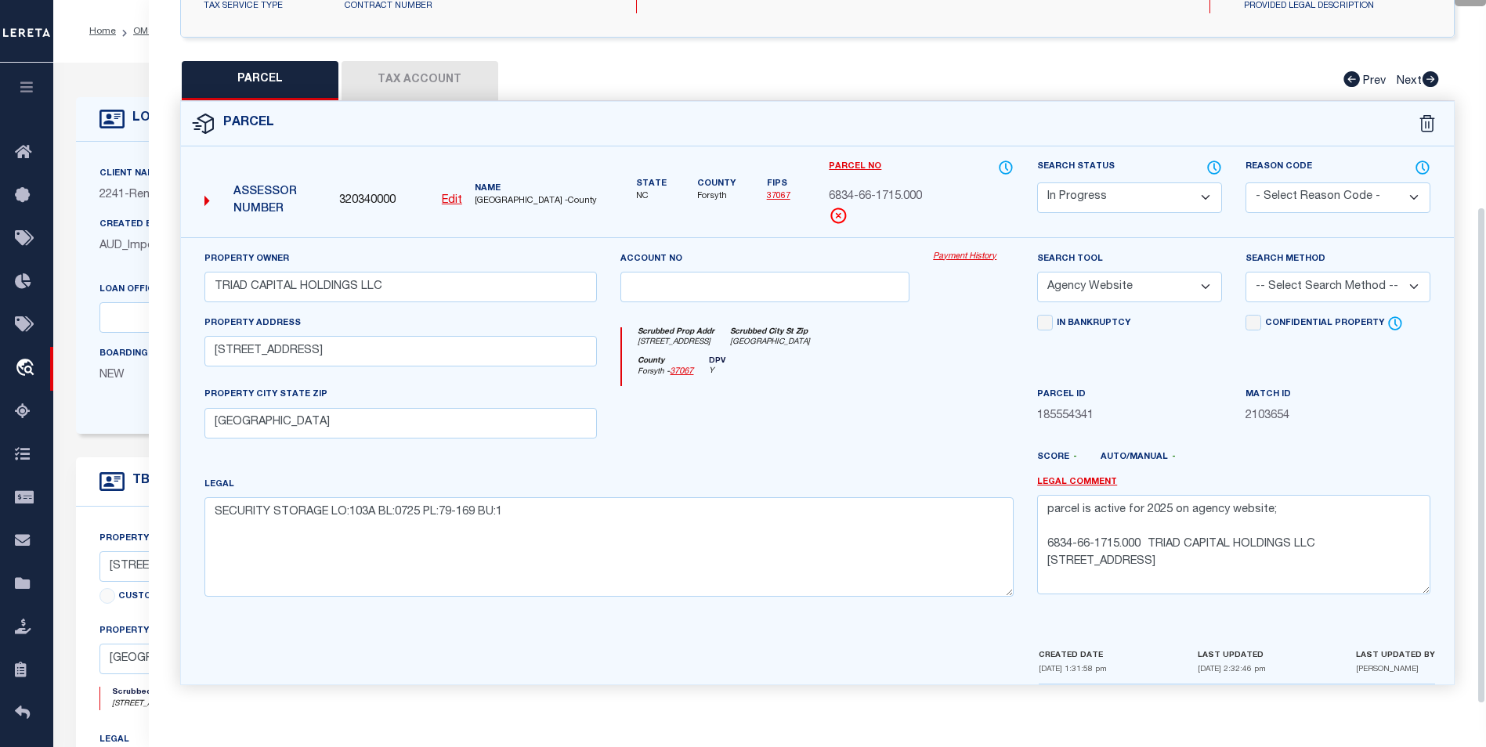
scroll to position [291, 0]
click at [474, 84] on button "Tax Account" at bounding box center [420, 80] width 157 height 39
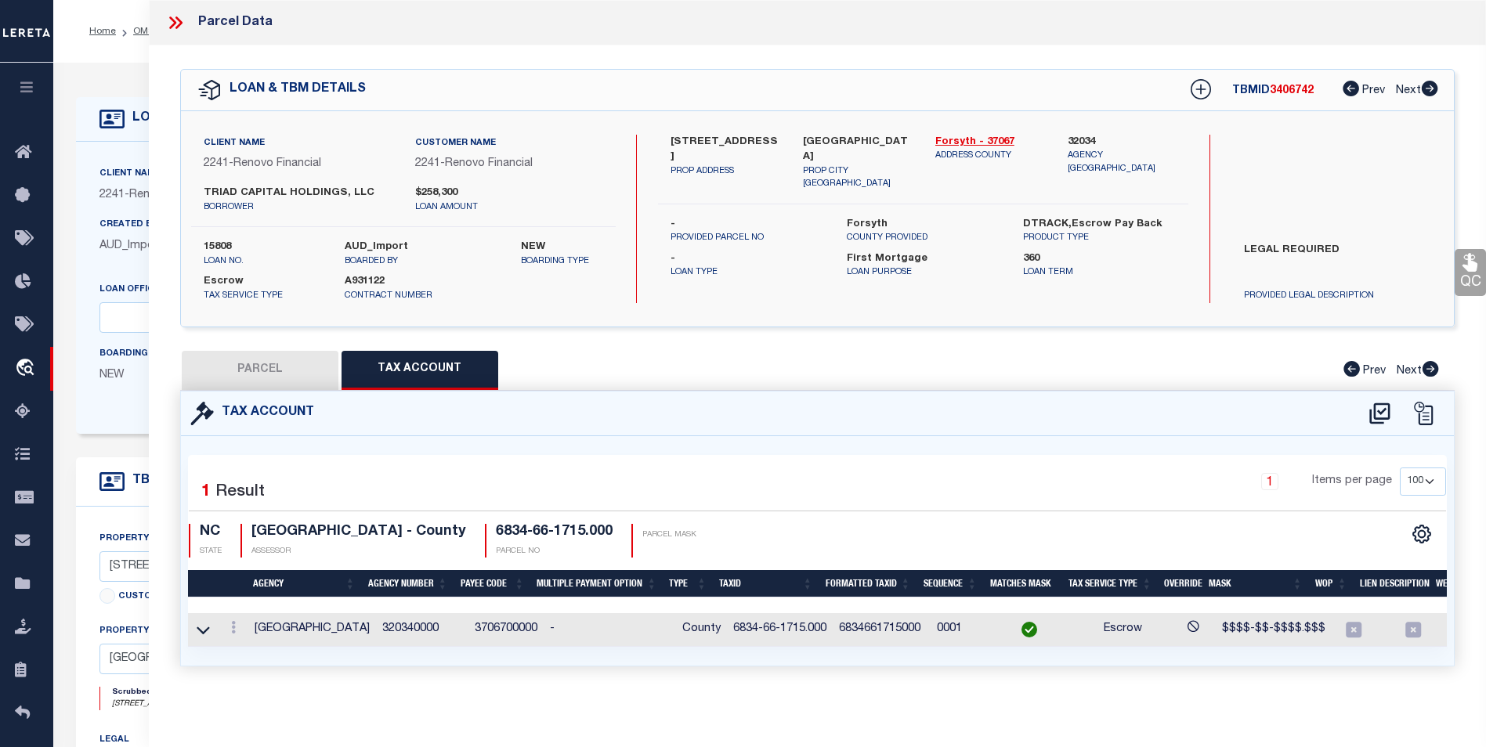
click at [228, 639] on td at bounding box center [234, 630] width 30 height 34
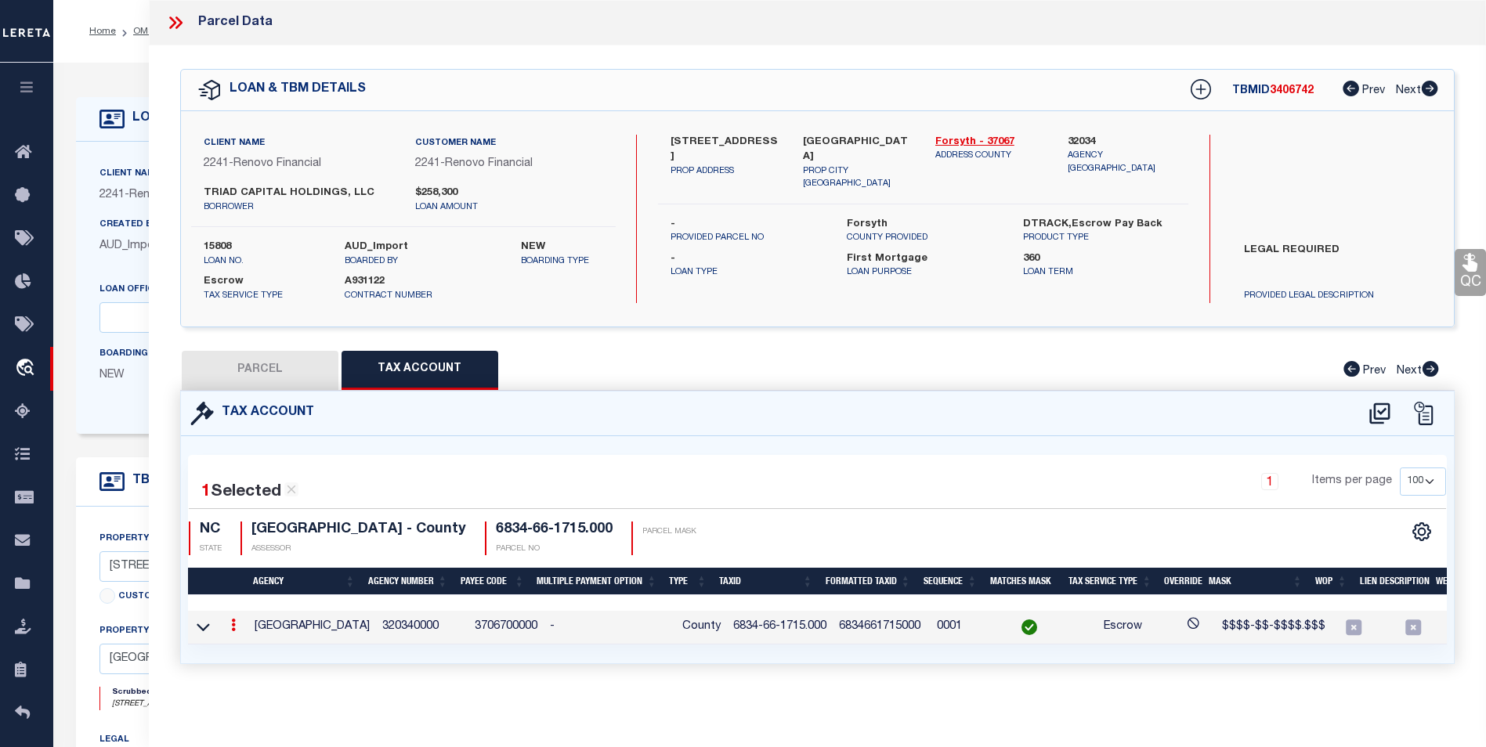
click at [230, 633] on div at bounding box center [233, 627] width 17 height 19
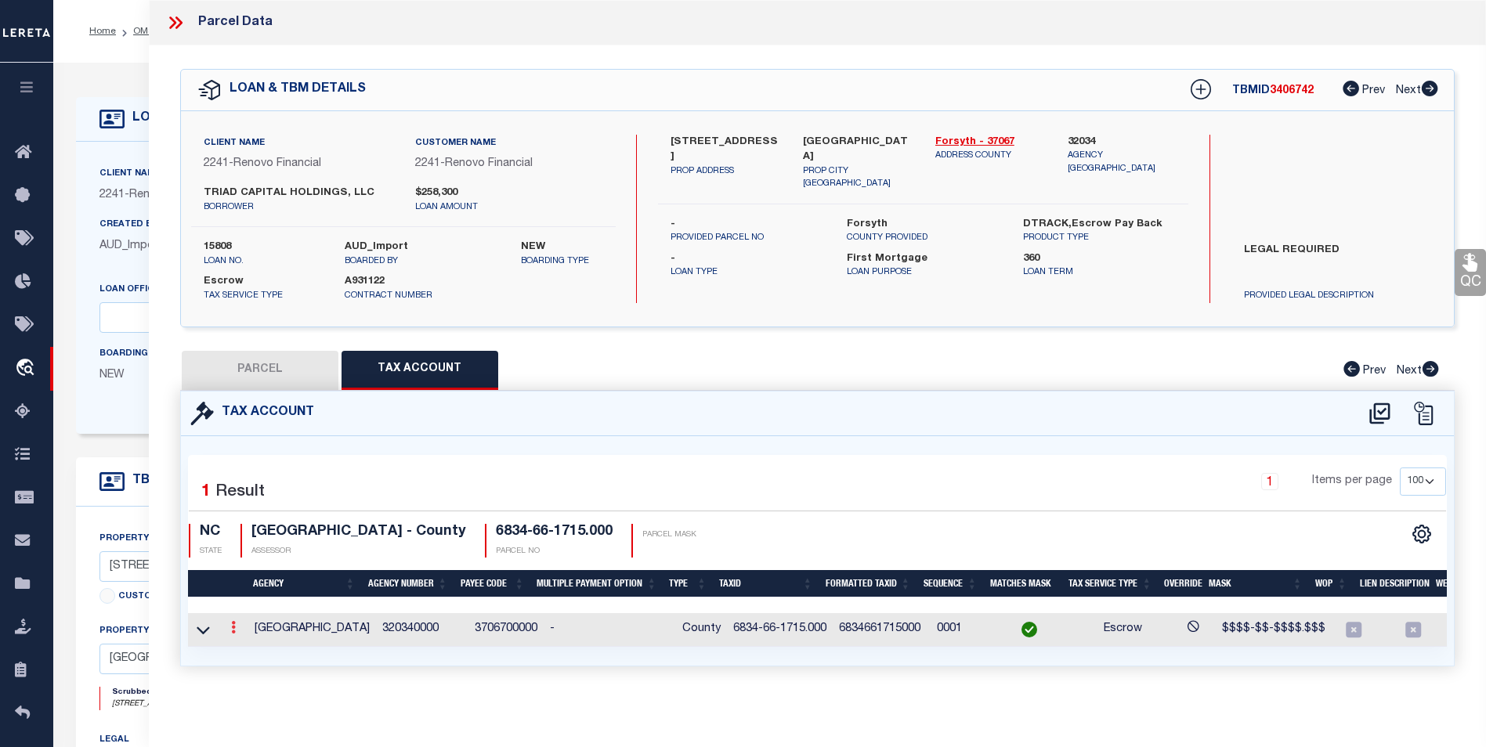
click at [232, 624] on icon at bounding box center [233, 627] width 5 height 13
click at [261, 653] on link at bounding box center [255, 653] width 58 height 26
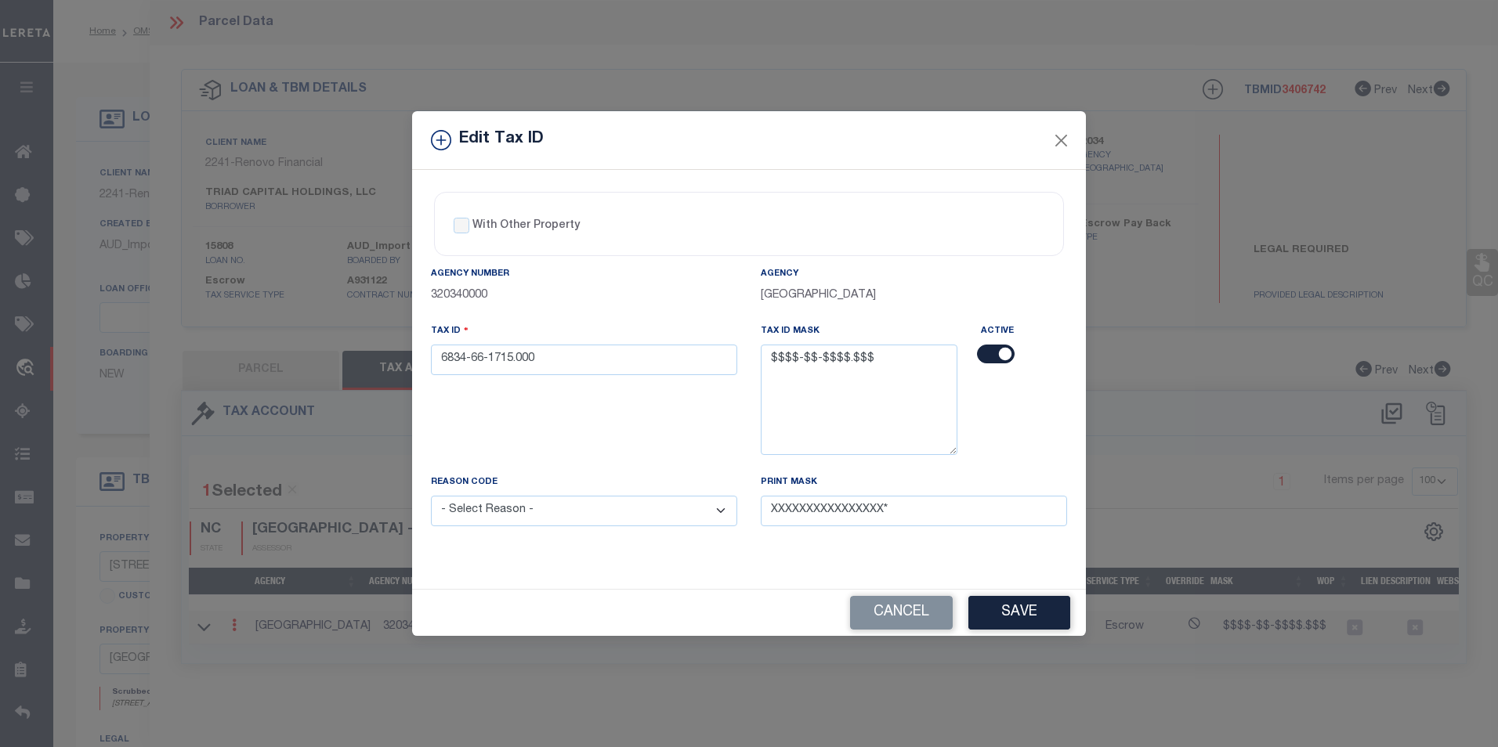
click at [631, 512] on select "- Select Reason - 099 - Other (Provide additional detail) ACT - Agency Changed …" at bounding box center [584, 511] width 306 height 31
click at [431, 497] on select "- Select Reason - 099 - Other (Provide additional detail) ACT - Agency Changed …" at bounding box center [584, 511] width 306 height 31
click at [1011, 608] on button "Save" at bounding box center [1019, 613] width 102 height 34
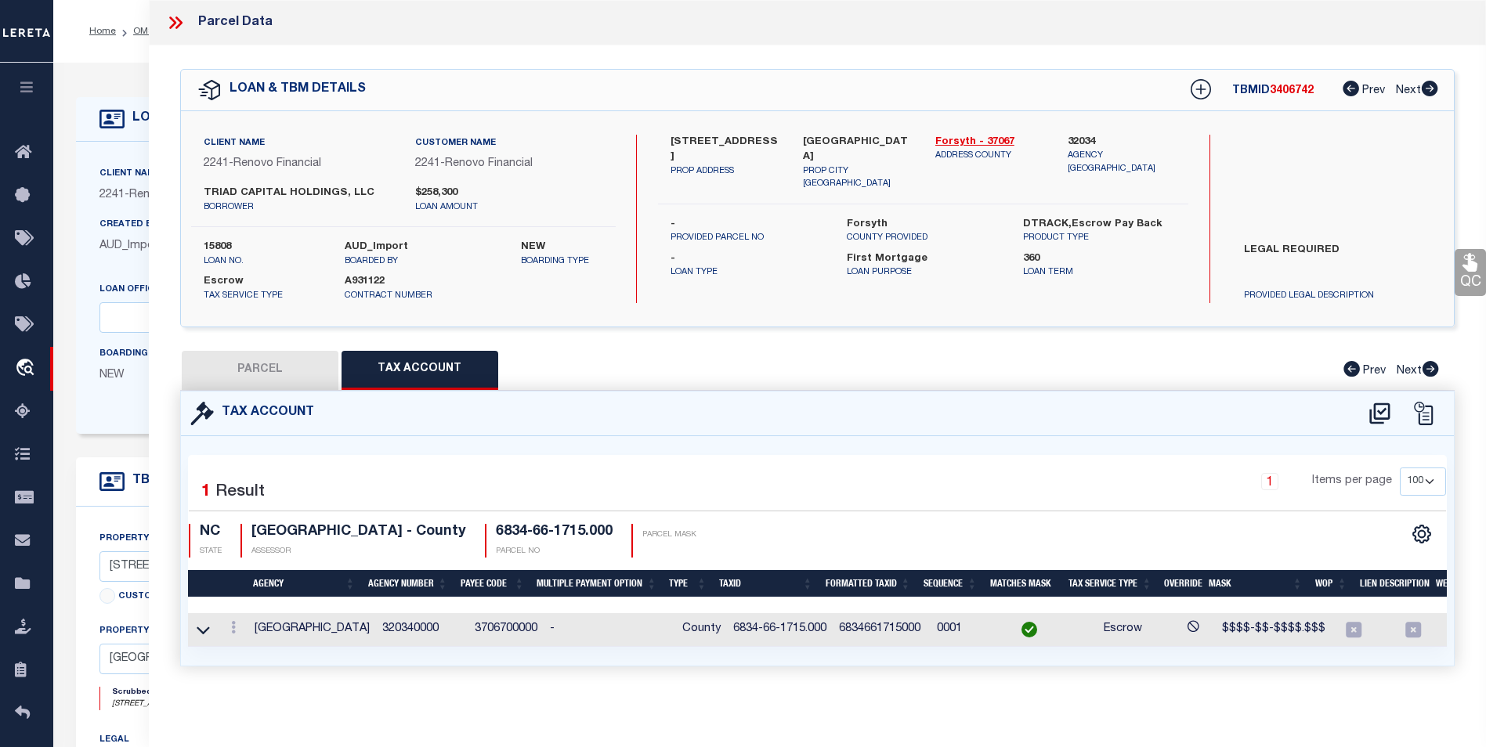
click at [291, 379] on button "PARCEL" at bounding box center [260, 370] width 157 height 39
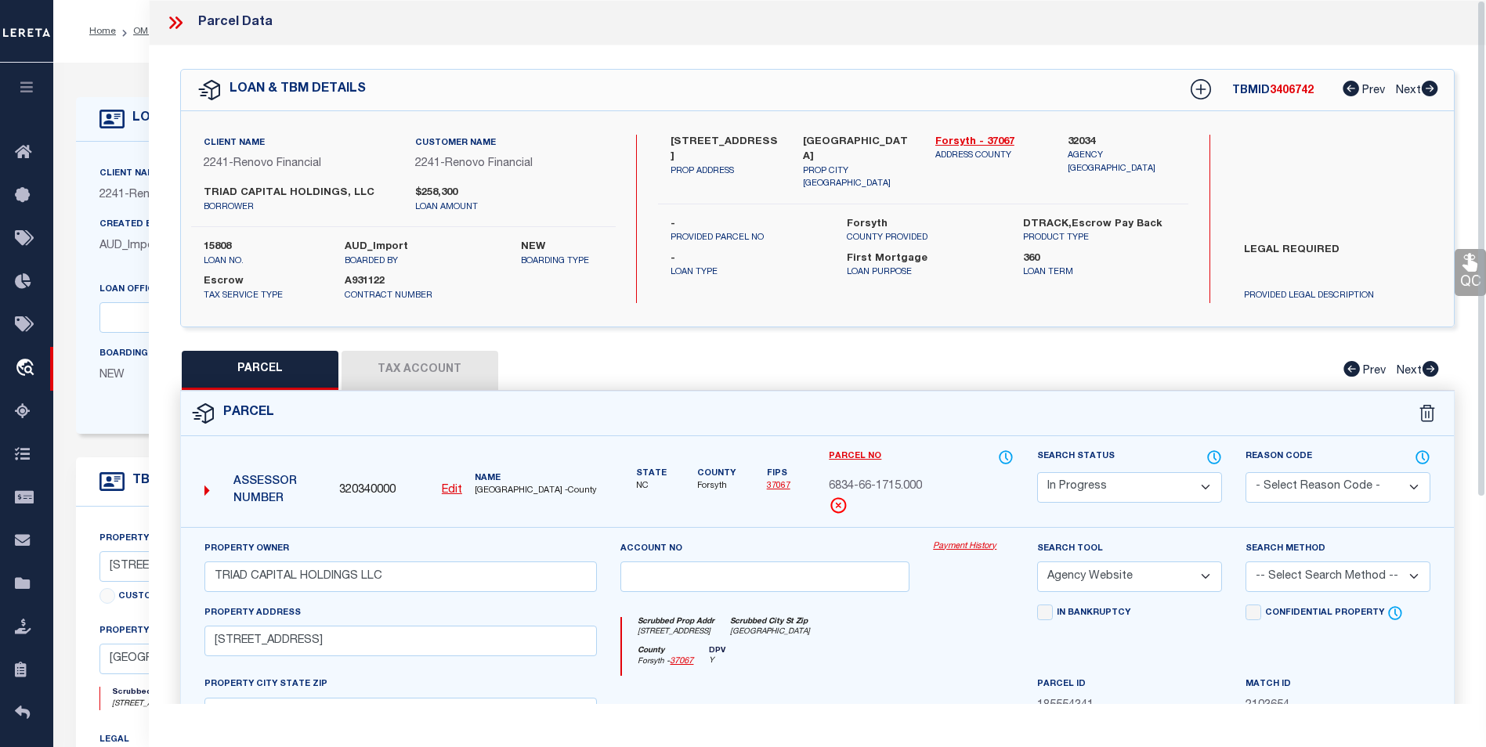
click at [1119, 490] on select "Automated Search Bad Parcel Complete Duplicate Parcel High Dollar Reporting In …" at bounding box center [1129, 487] width 185 height 31
click at [1037, 472] on select "Automated Search Bad Parcel Complete Duplicate Parcel High Dollar Reporting In …" at bounding box center [1129, 487] width 185 height 31
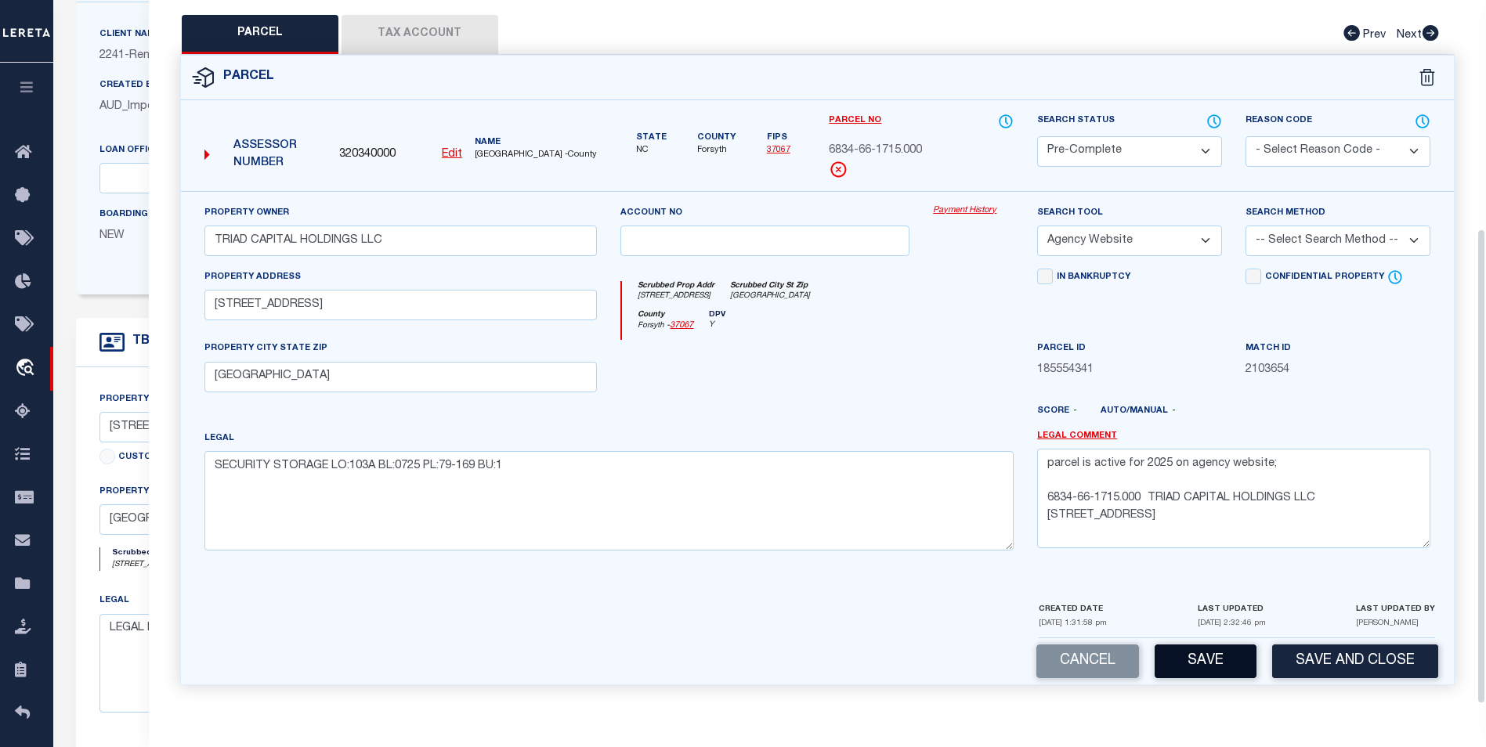
scroll to position [157, 0]
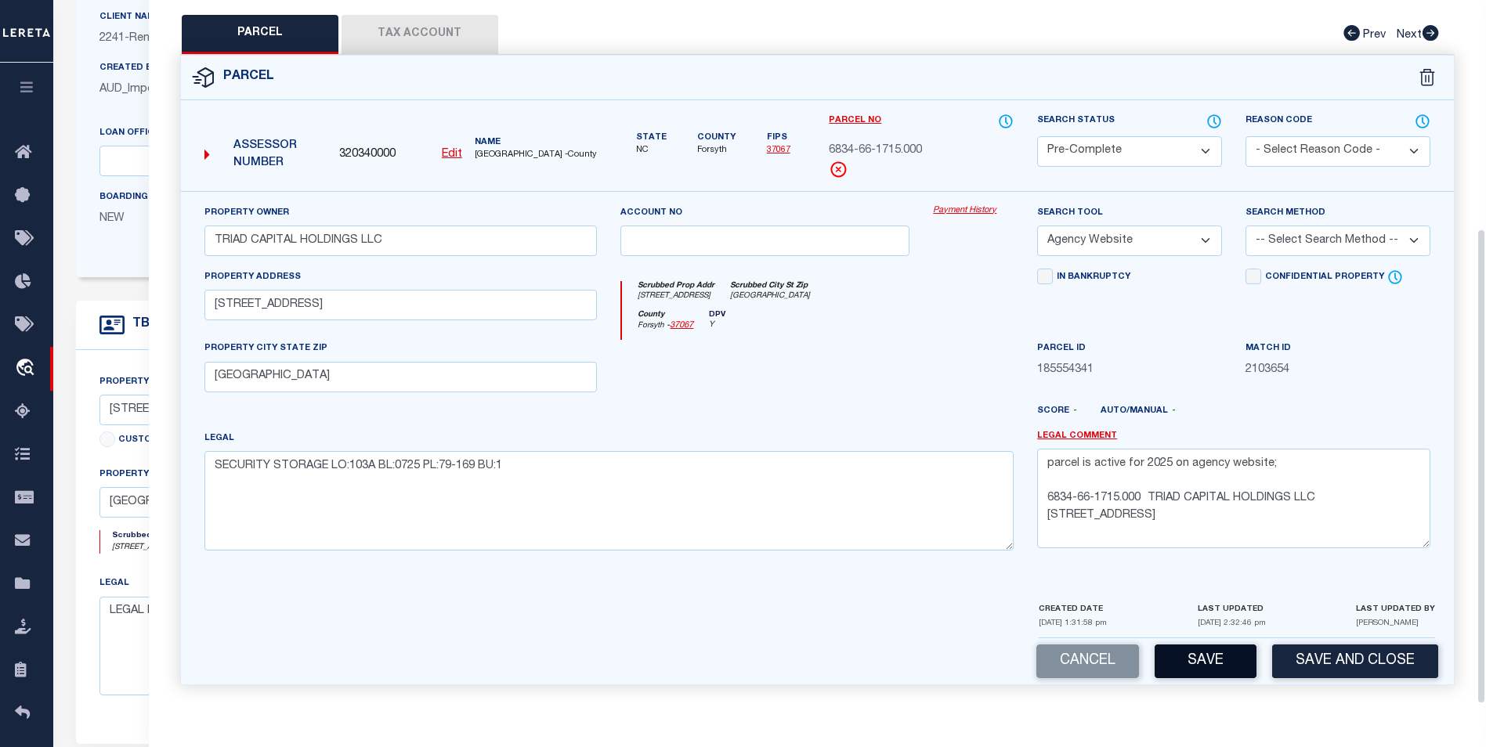
click at [1224, 657] on button "Save" at bounding box center [1206, 662] width 102 height 34
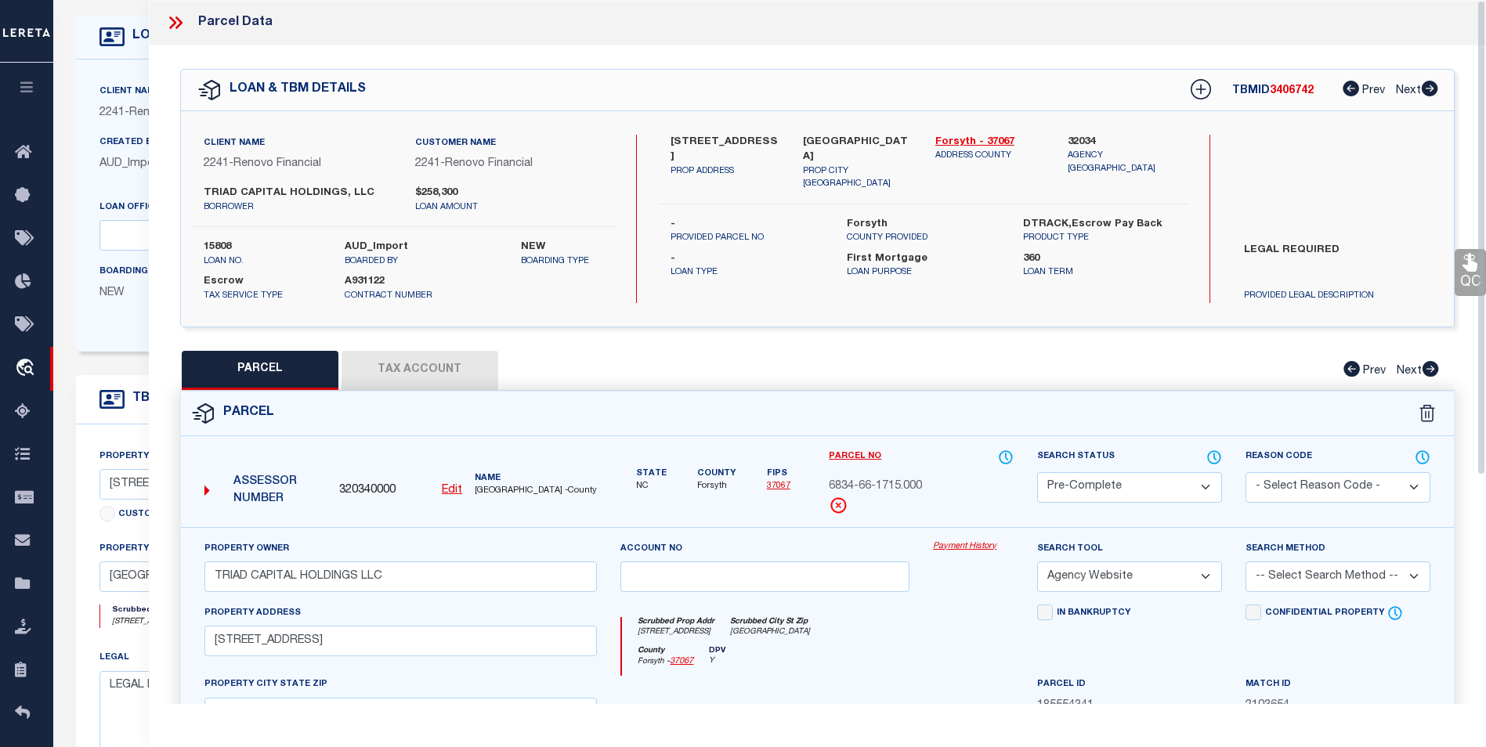
scroll to position [78, 0]
click at [179, 20] on icon at bounding box center [178, 22] width 7 height 13
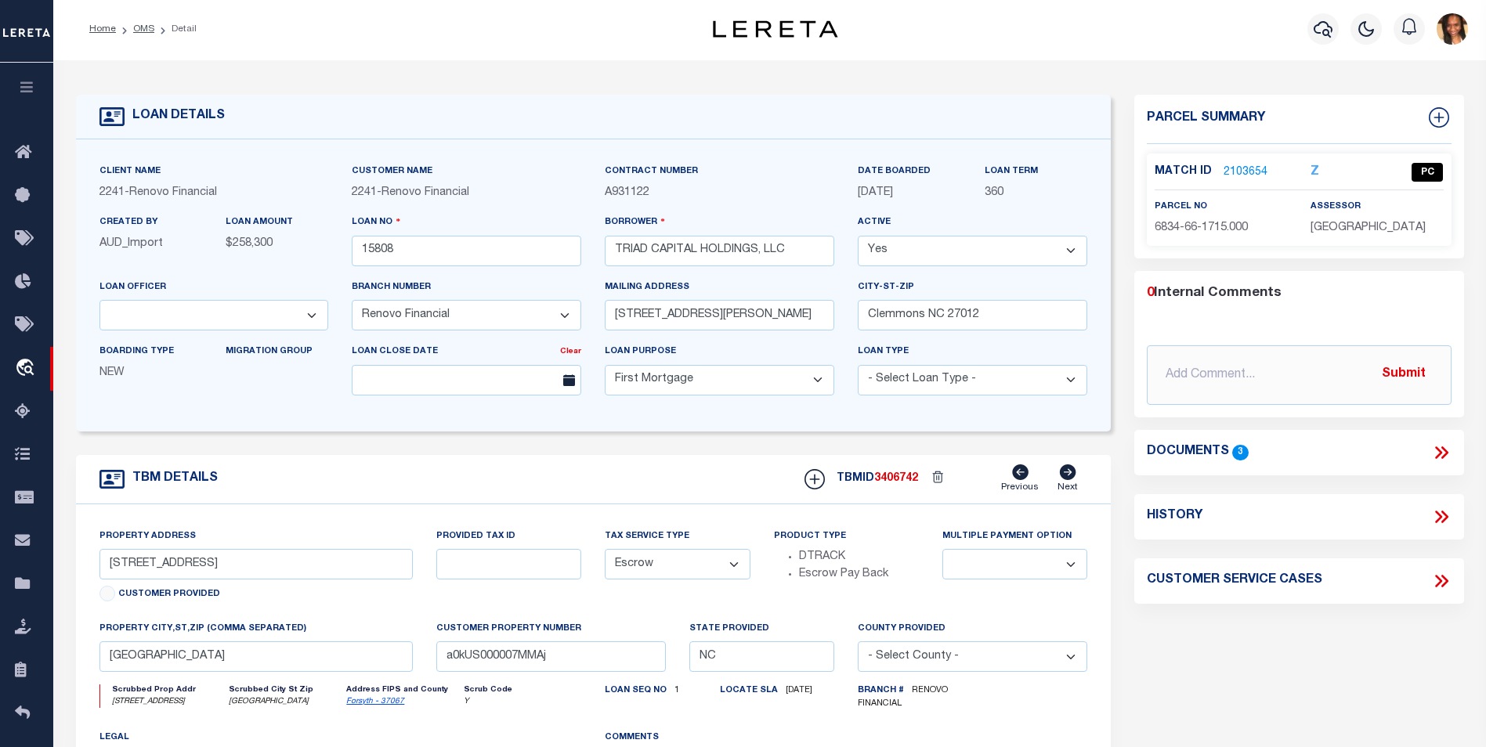
scroll to position [0, 0]
click at [151, 29] on link "OMS" at bounding box center [143, 31] width 21 height 9
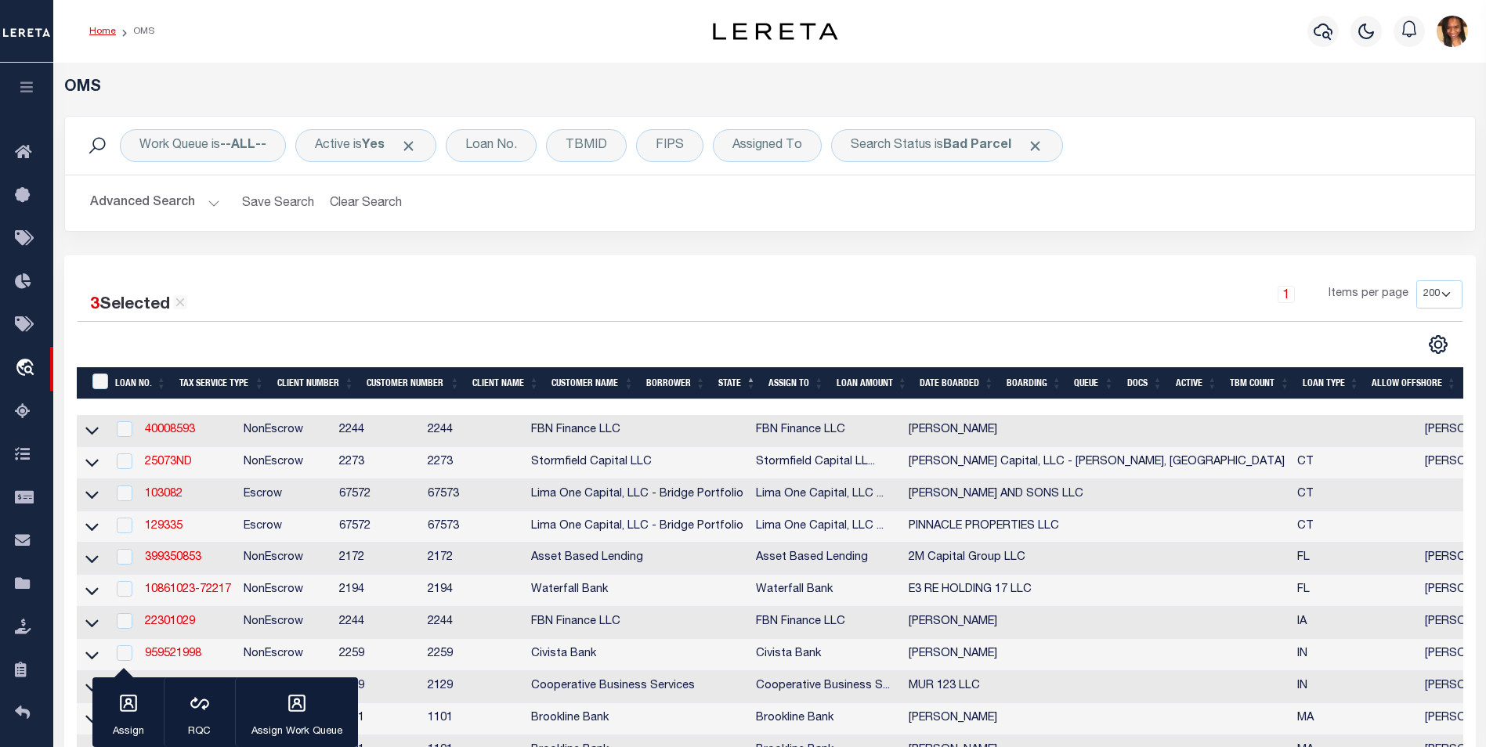
click at [102, 31] on link "Home" at bounding box center [102, 31] width 27 height 9
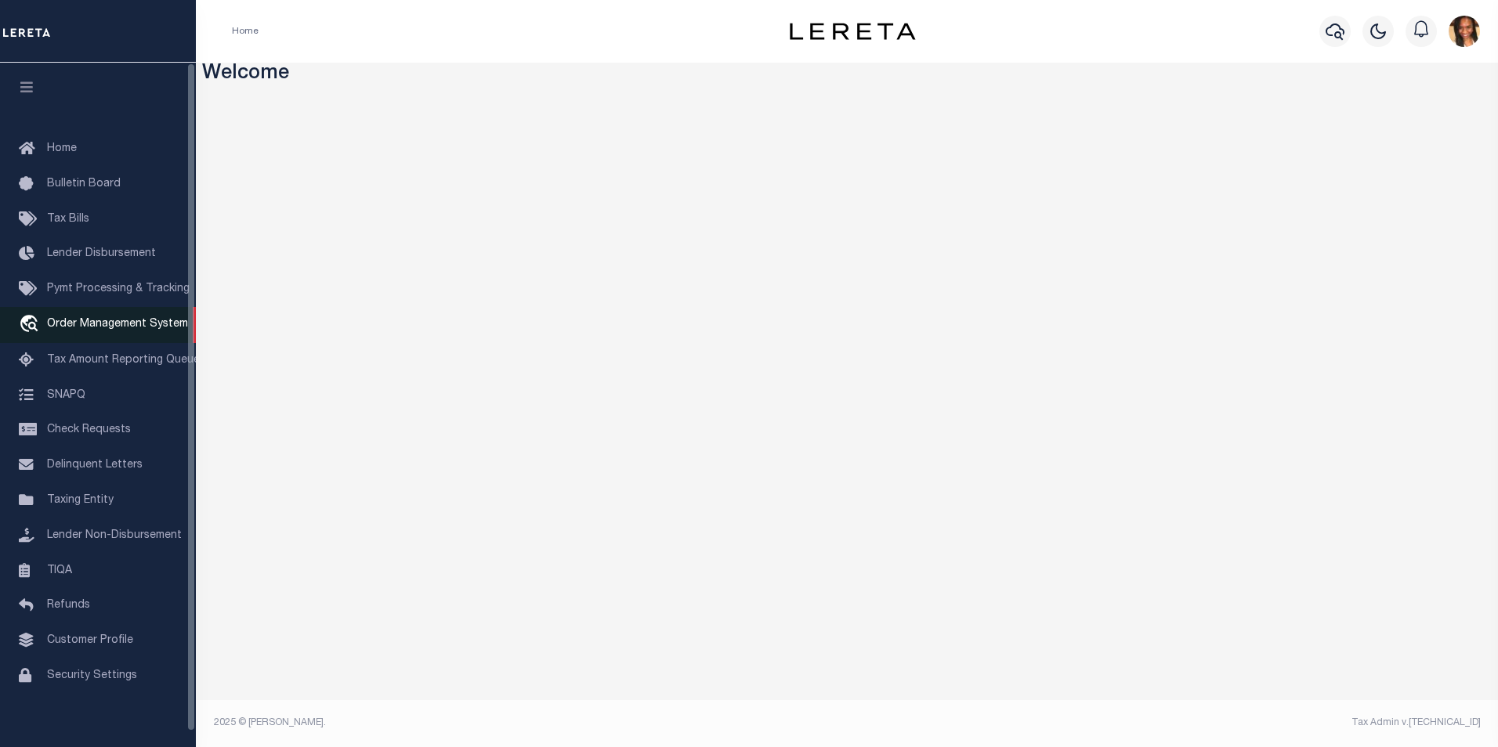
click at [120, 318] on link "travel_explore Order Management System" at bounding box center [98, 325] width 196 height 36
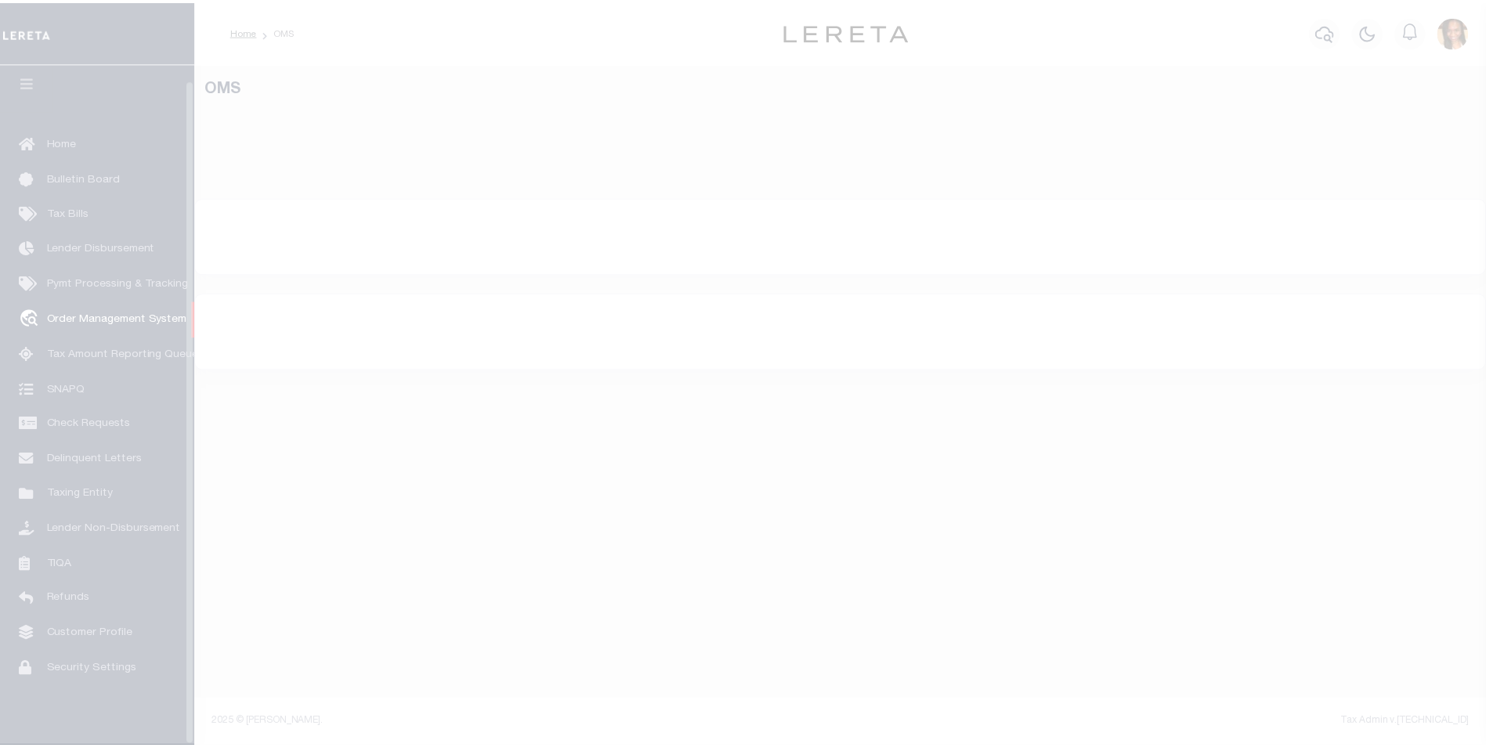
scroll to position [16, 0]
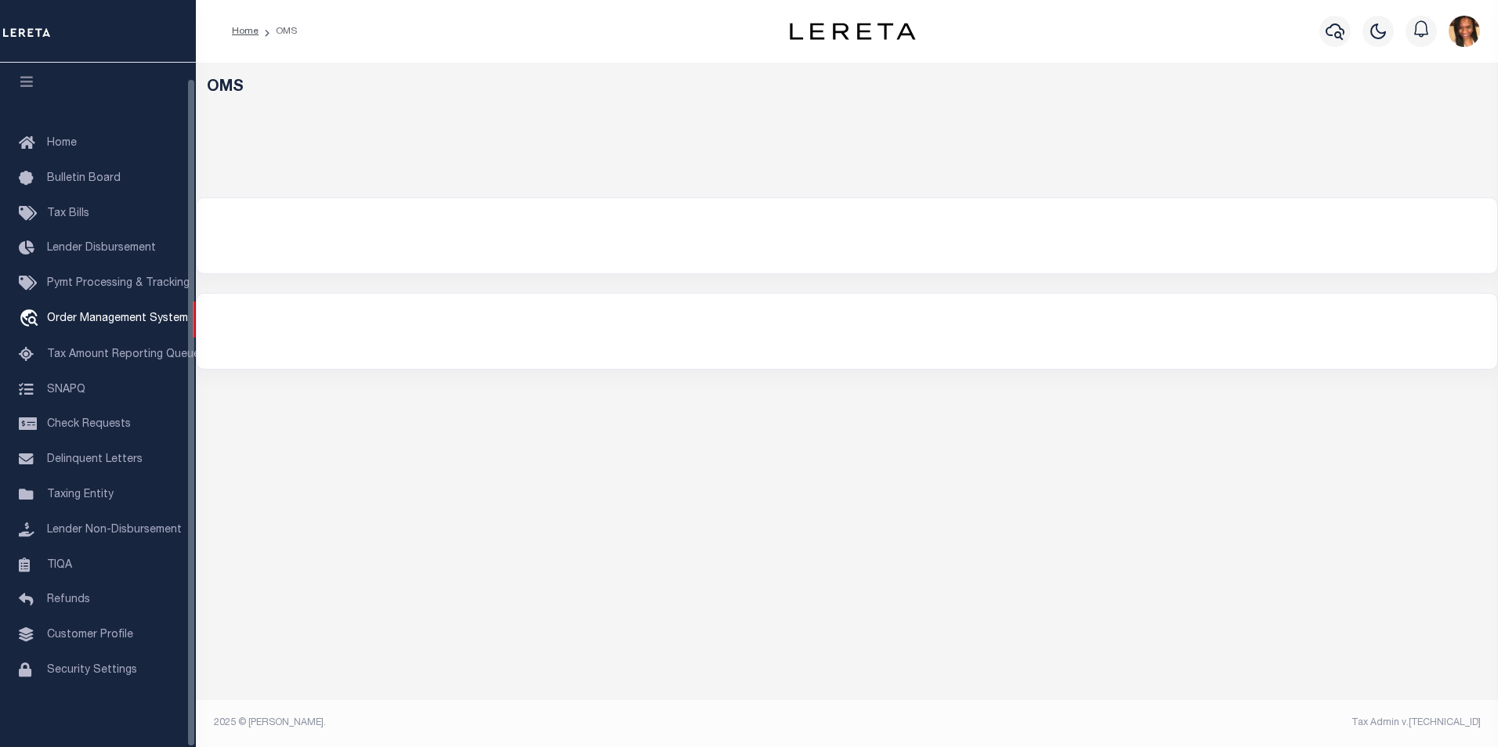
select select "200"
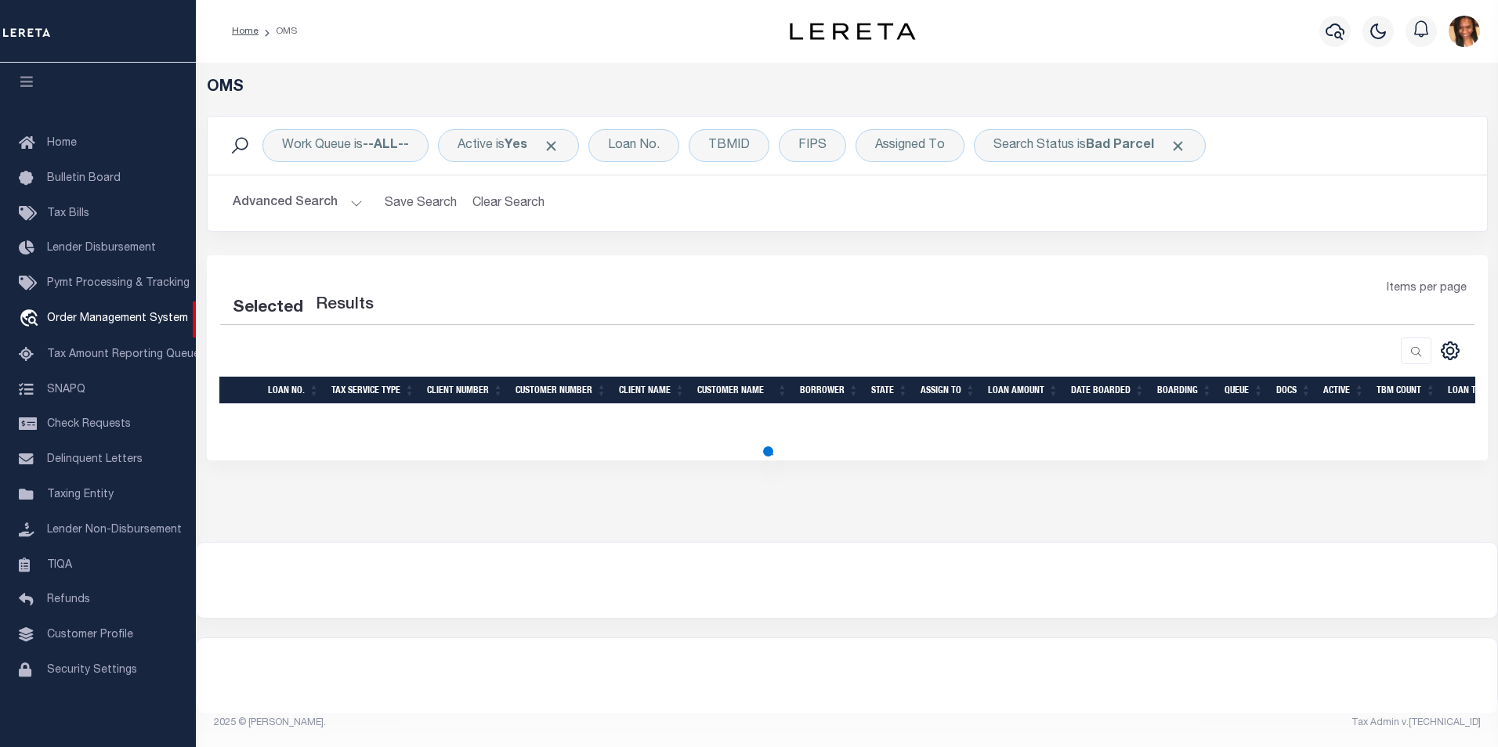
select select "200"
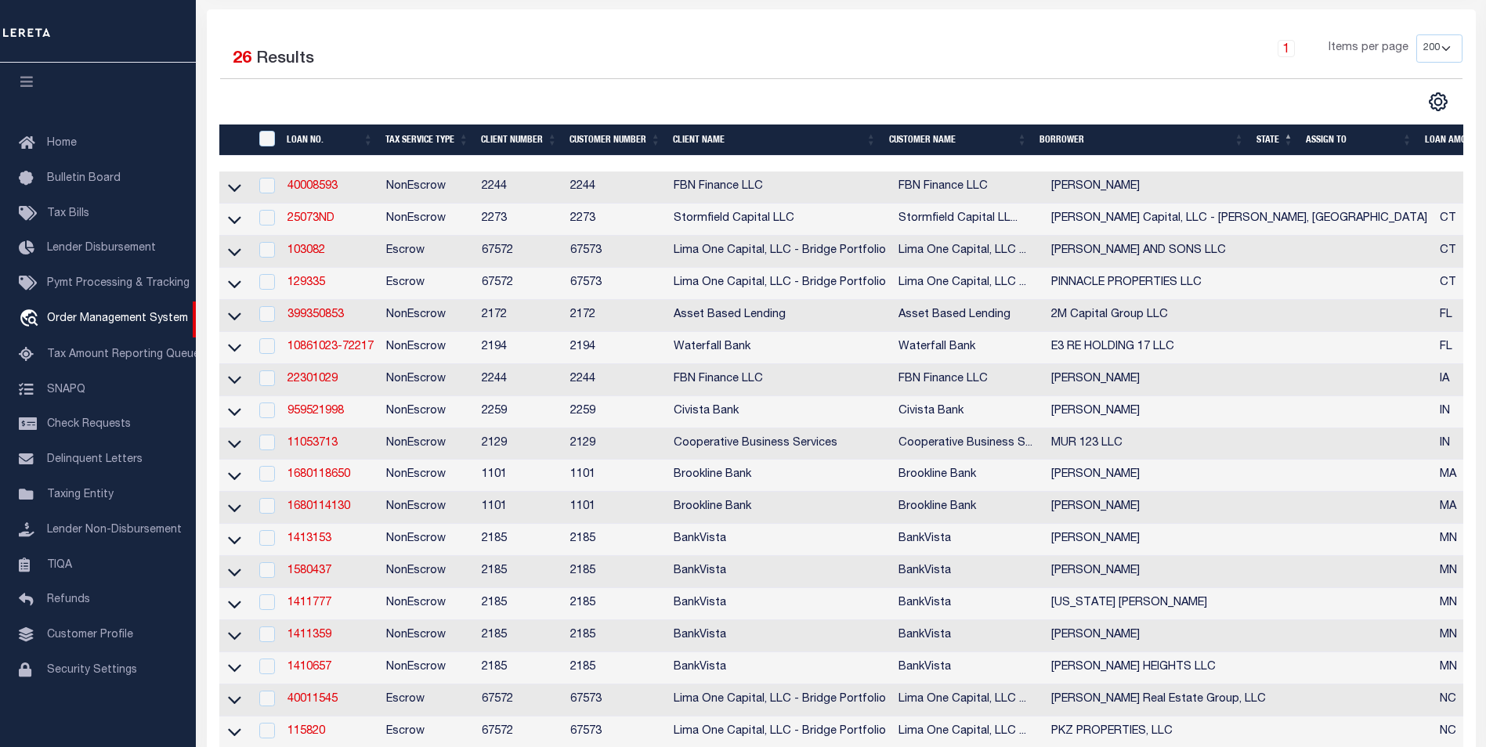
scroll to position [392, 0]
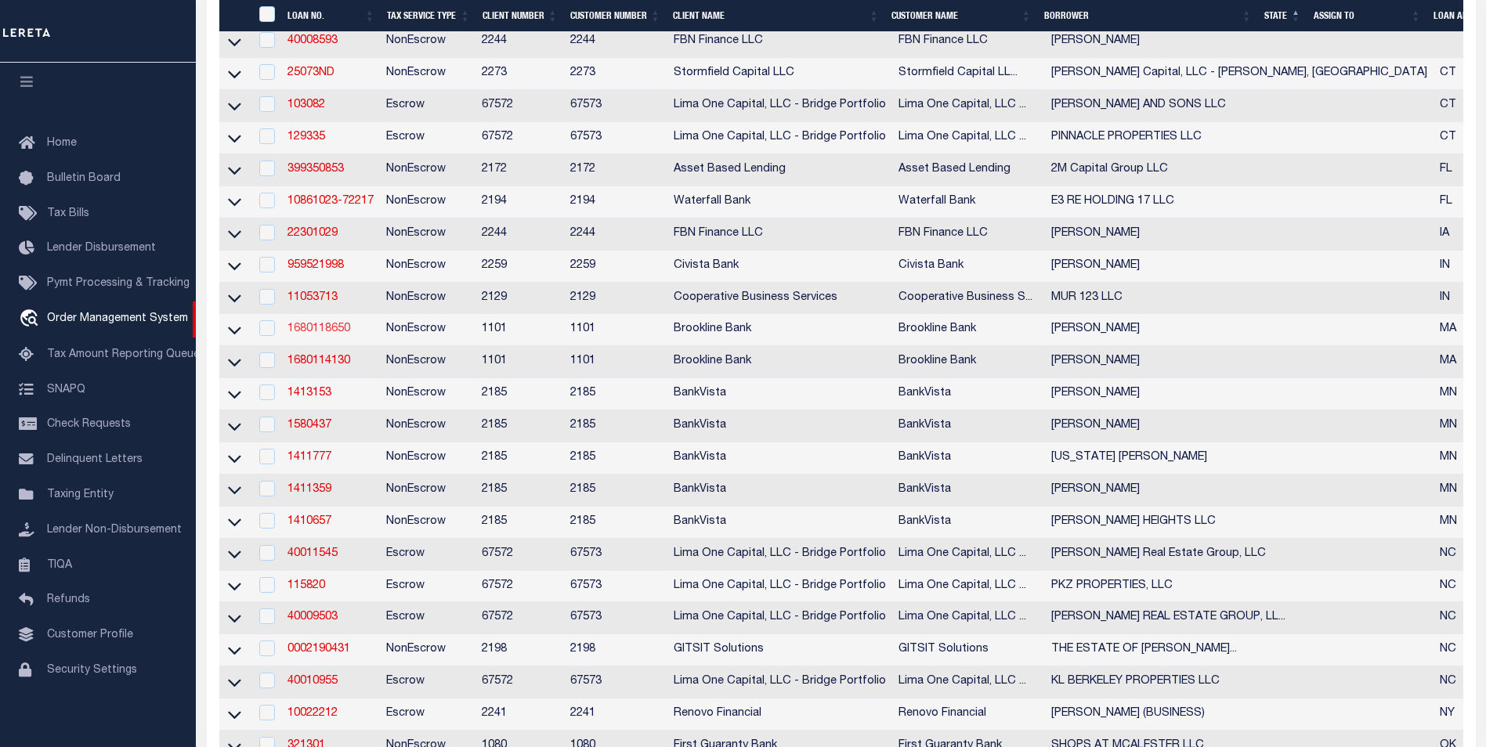
click at [319, 335] on link "1680118650" at bounding box center [319, 329] width 63 height 11
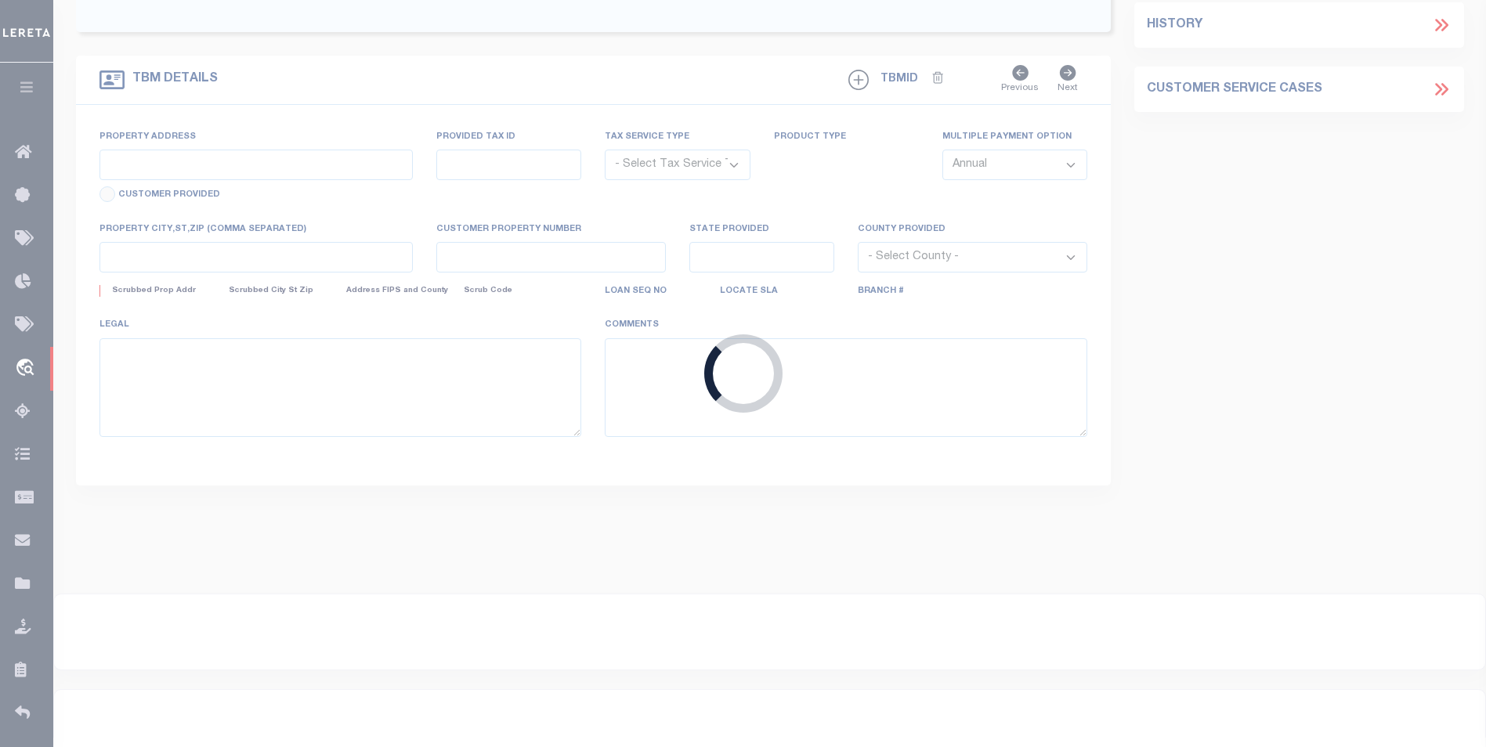
type input "1680118650"
type input "[PERSON_NAME]"
select select
select select "NonEscrow"
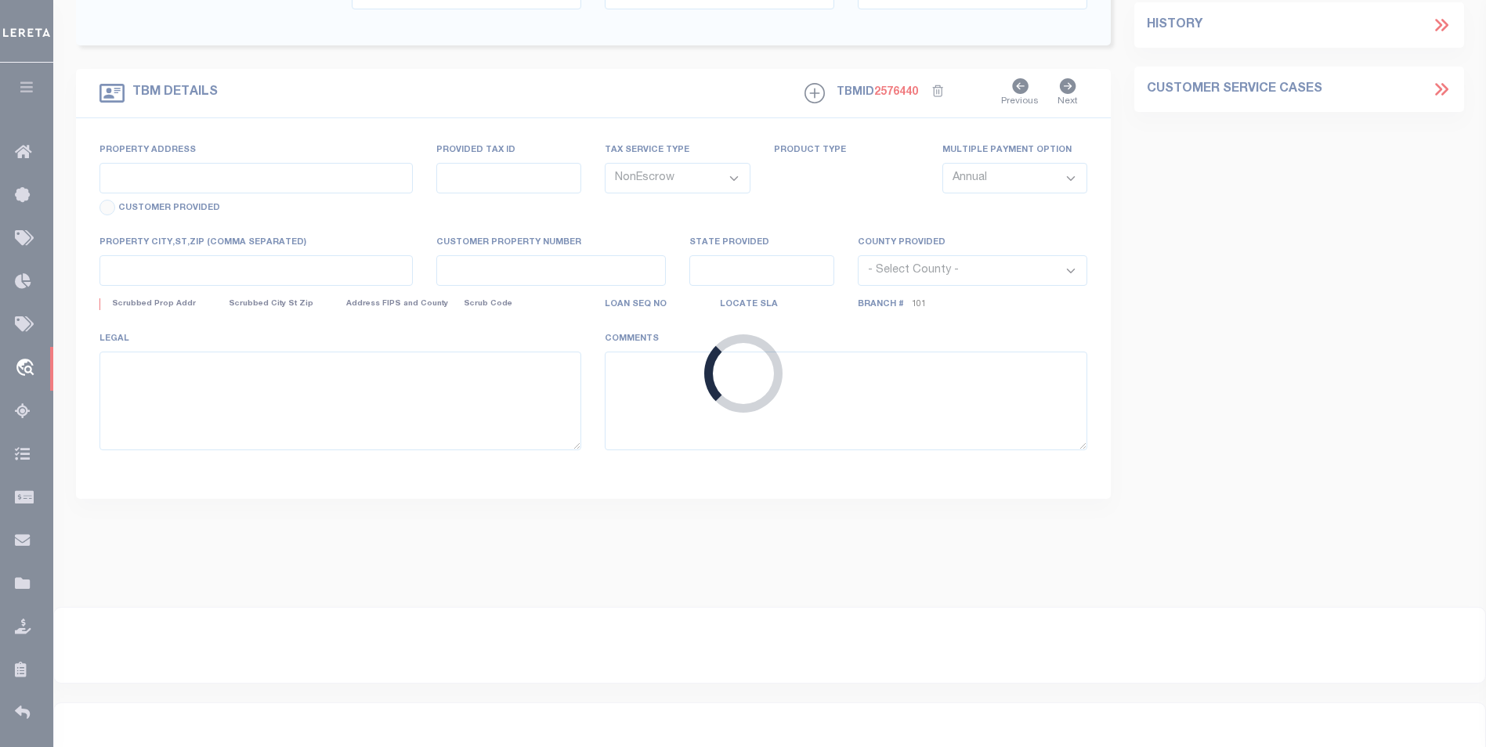
select select "1487"
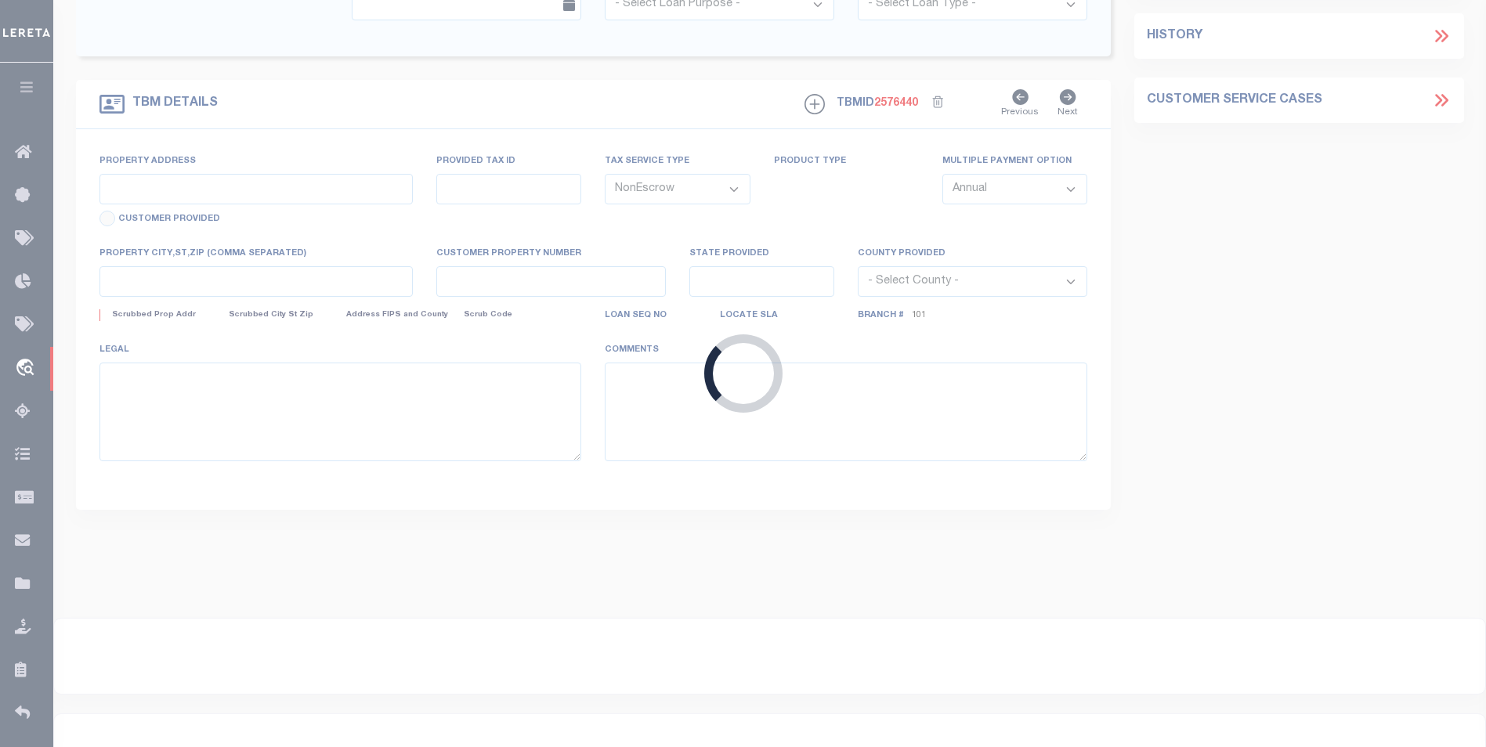
type input "[STREET_ADDRESS][PERSON_NAME]"
type input "103 26-2001"
select select
type input "BEDFORD MA 01730"
type input "23252"
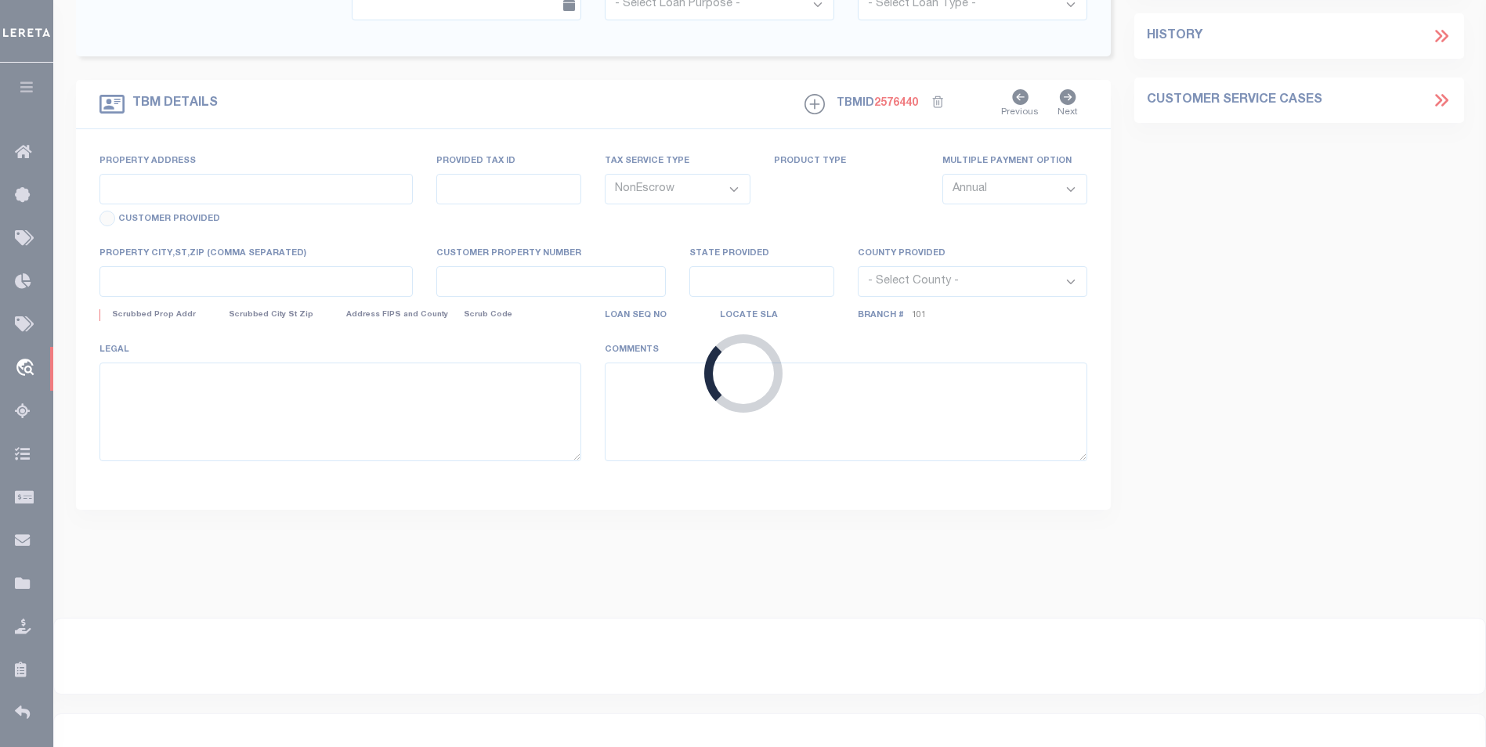
type input "MA"
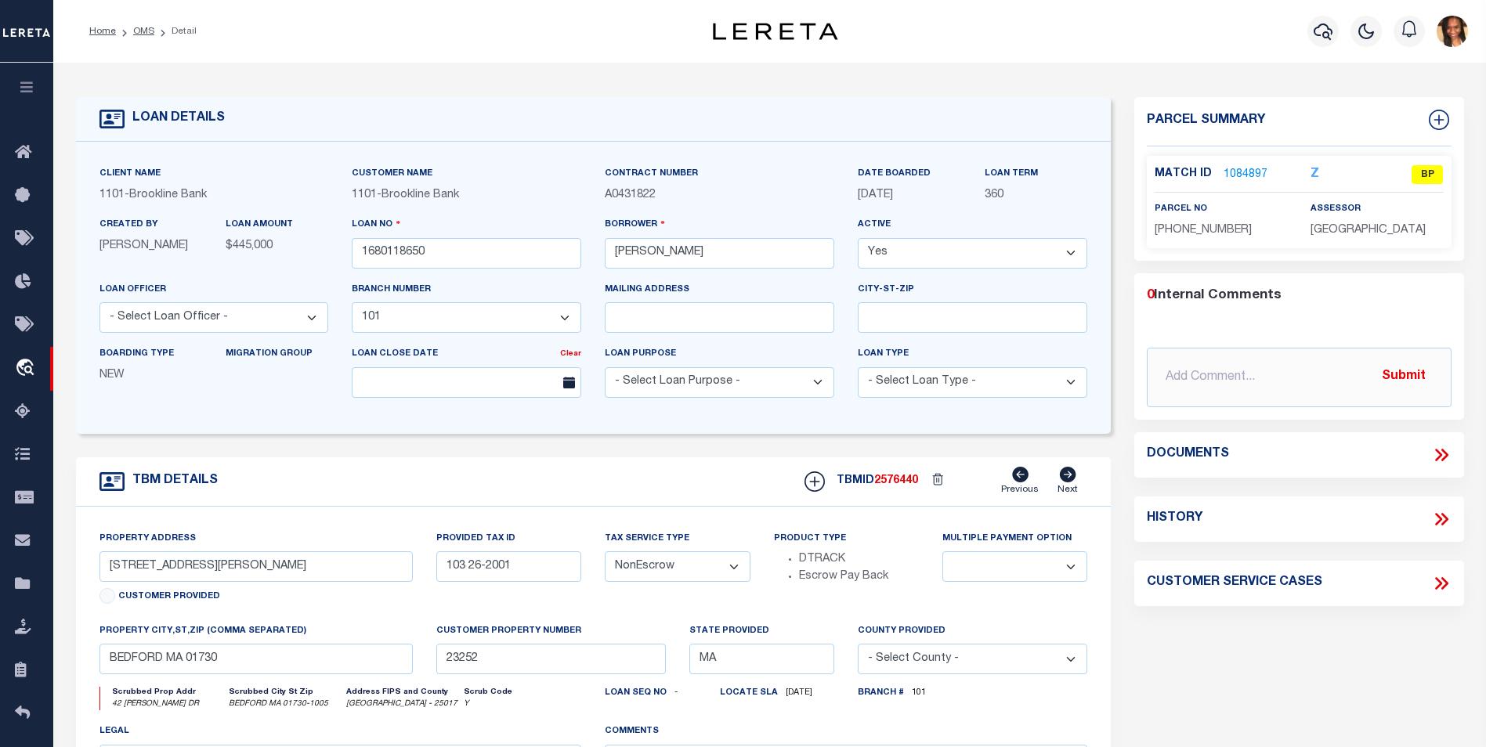
click at [1240, 170] on link "1084897" at bounding box center [1246, 175] width 44 height 16
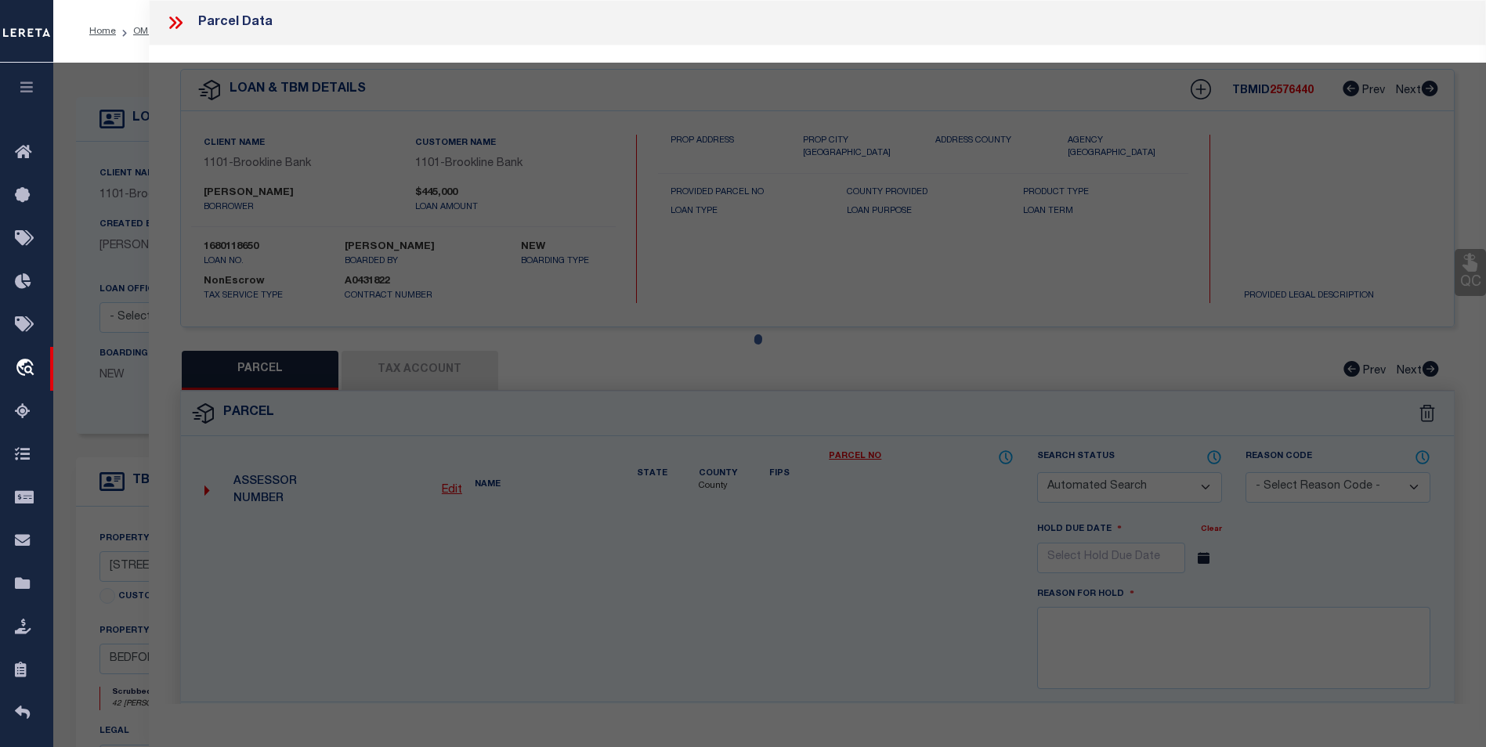
checkbox input "false"
select select "BP"
type input "[PERSON_NAME], TR, [PERSON_NAME] THE [PERSON_NAME] TRUST"
select select
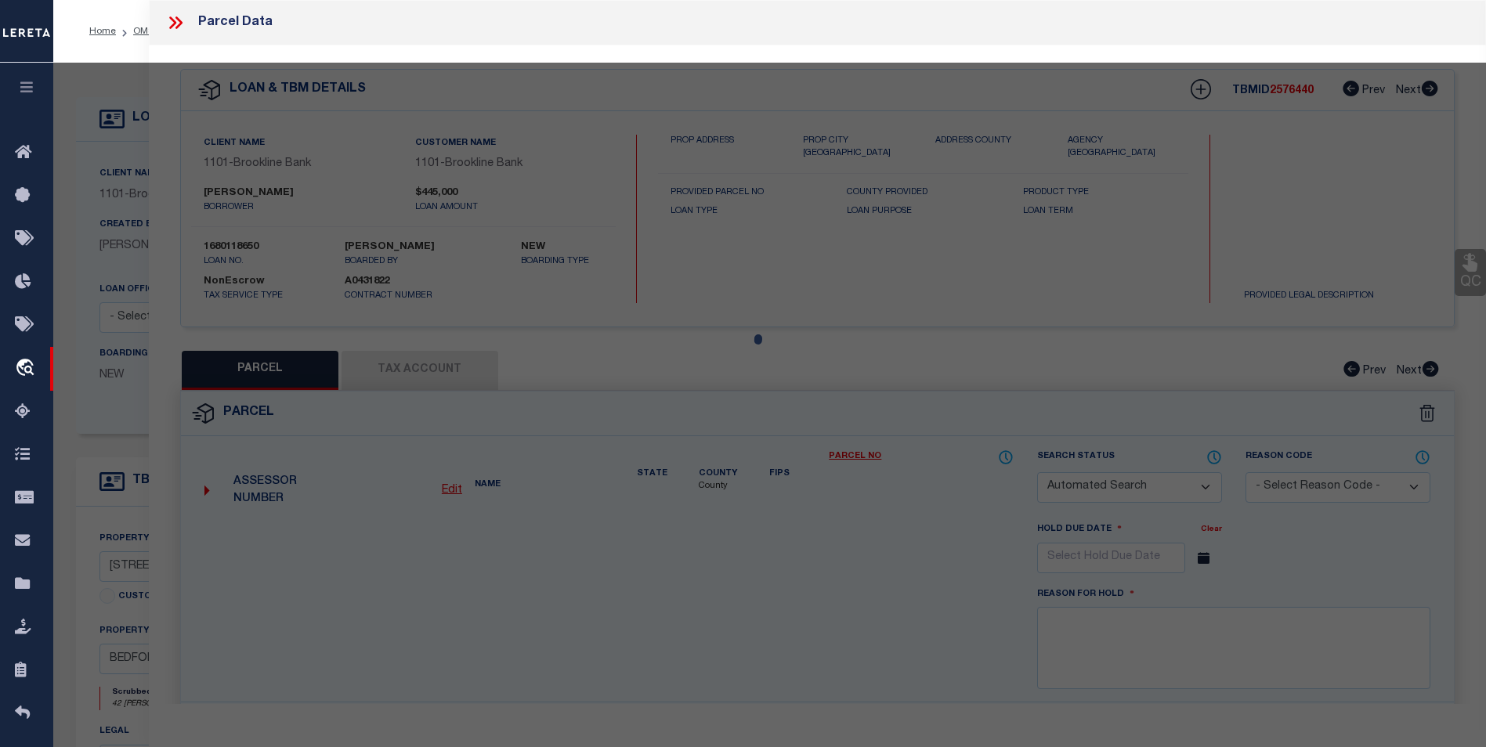
type input "[STREET_ADDRESS][PERSON_NAME]"
checkbox input "false"
type input "BEDFORD MA 01730"
type textarea "invalid M/P"
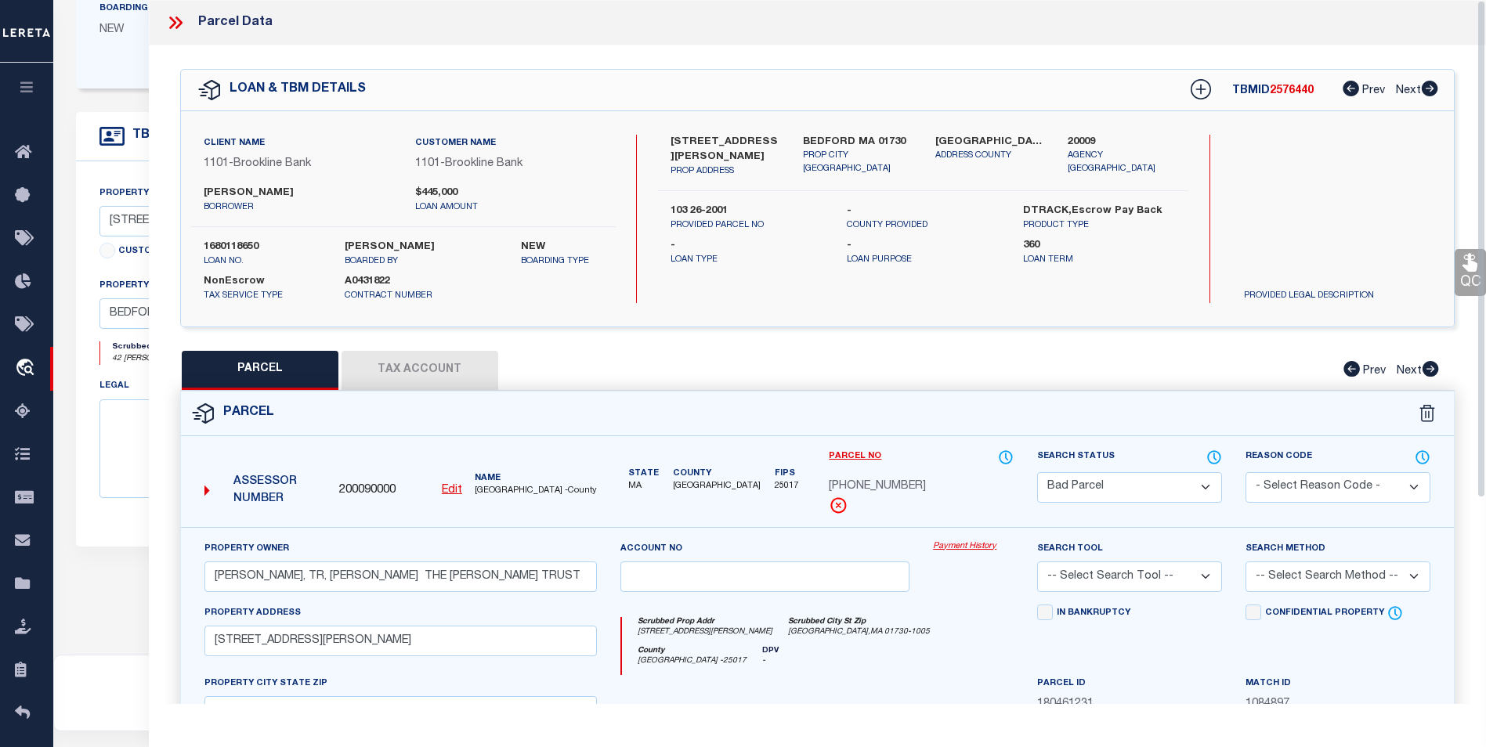
scroll to position [294, 0]
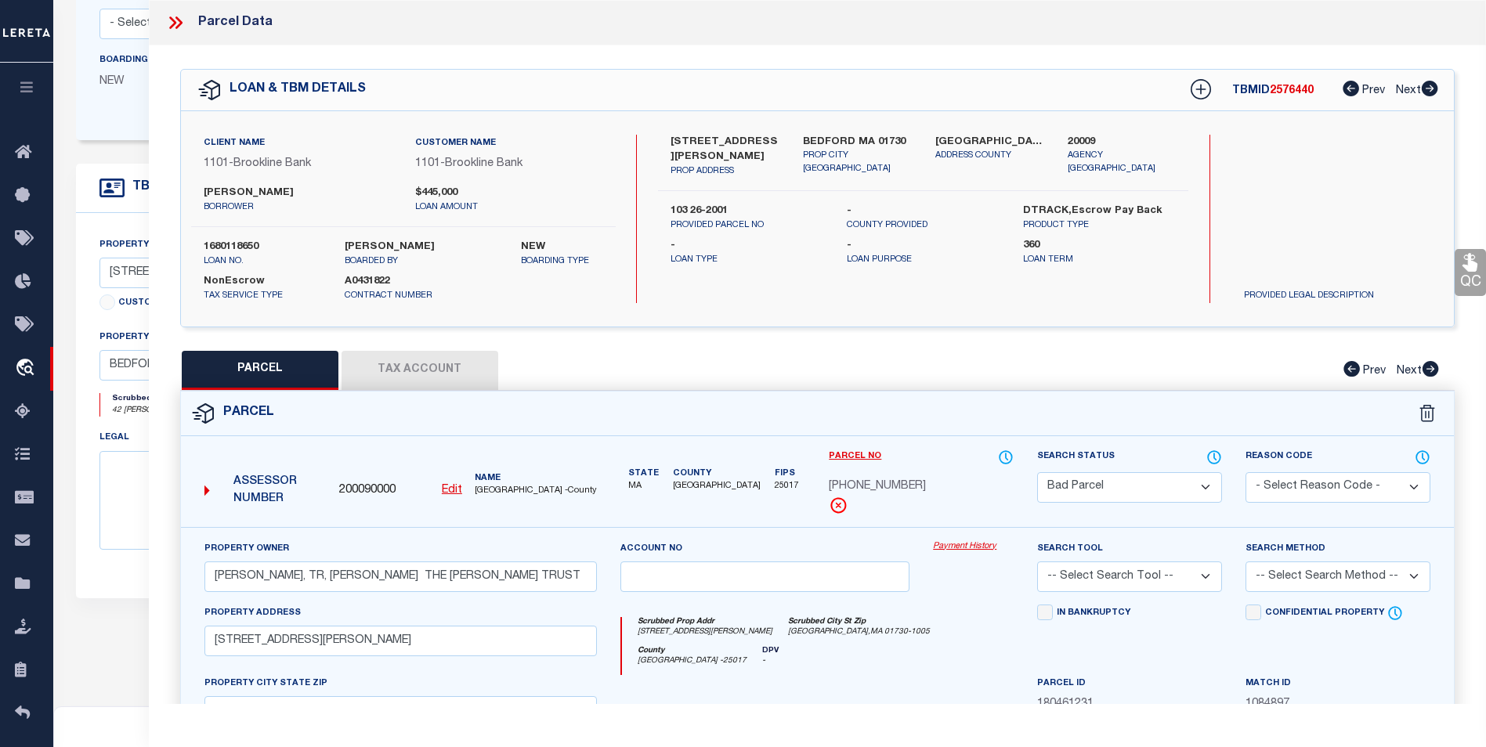
click at [463, 372] on button "Tax Account" at bounding box center [420, 370] width 157 height 39
select select "100"
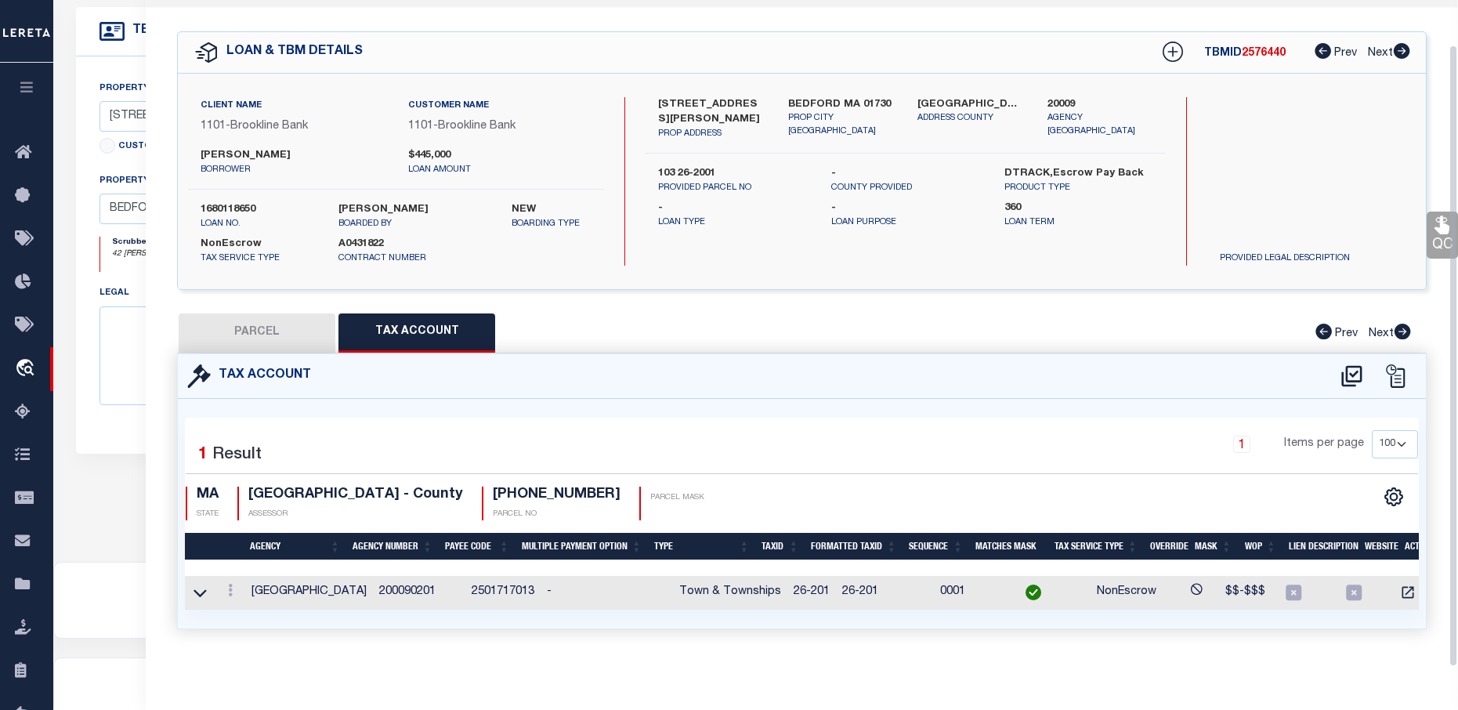
scroll to position [47, 0]
click at [224, 586] on link at bounding box center [230, 592] width 17 height 13
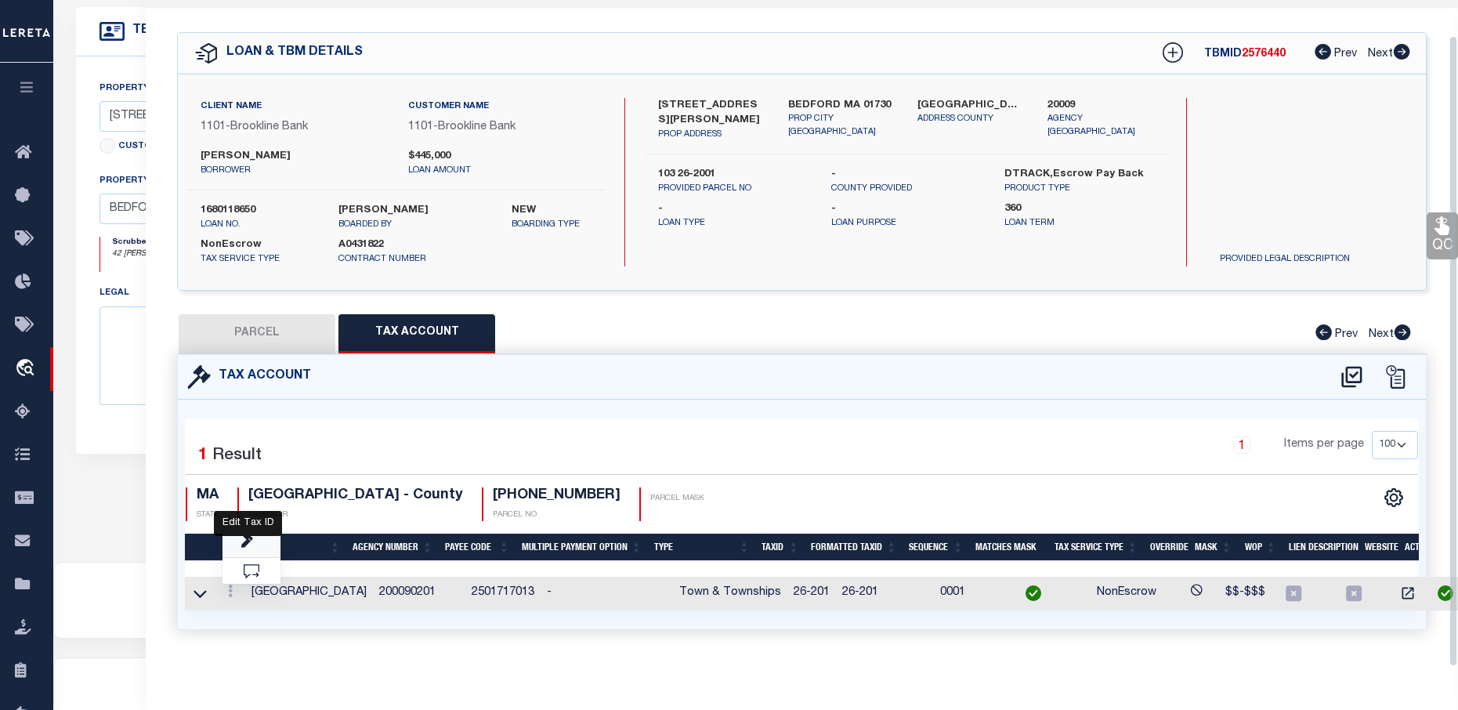
click at [243, 539] on icon "" at bounding box center [247, 543] width 12 height 12
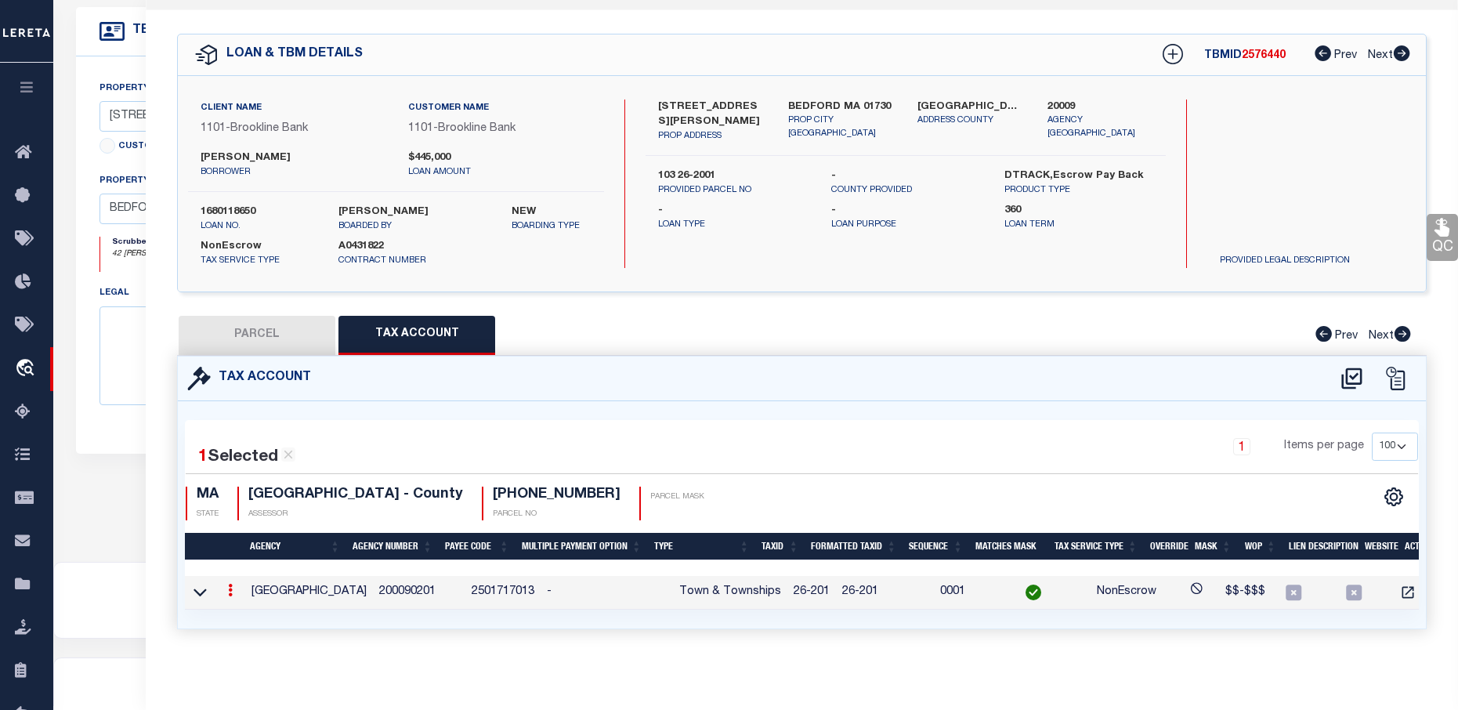
type input "26-201"
type textarea "$$-$$$"
checkbox input "true"
select select "ACT"
type input "XXXXXXXX"
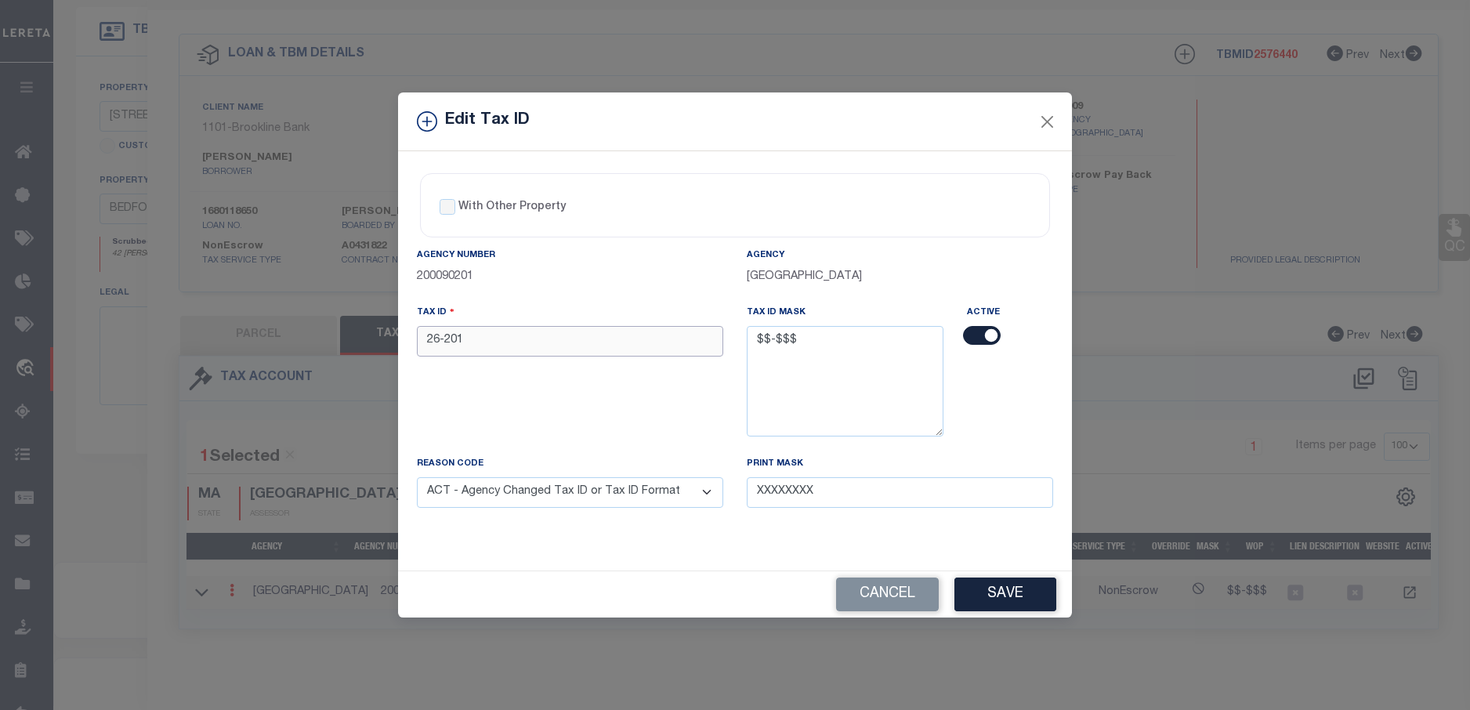
click at [454, 341] on input "26-201" at bounding box center [570, 341] width 306 height 31
type input "26-2001"
click at [1025, 595] on button "Save" at bounding box center [1005, 594] width 102 height 34
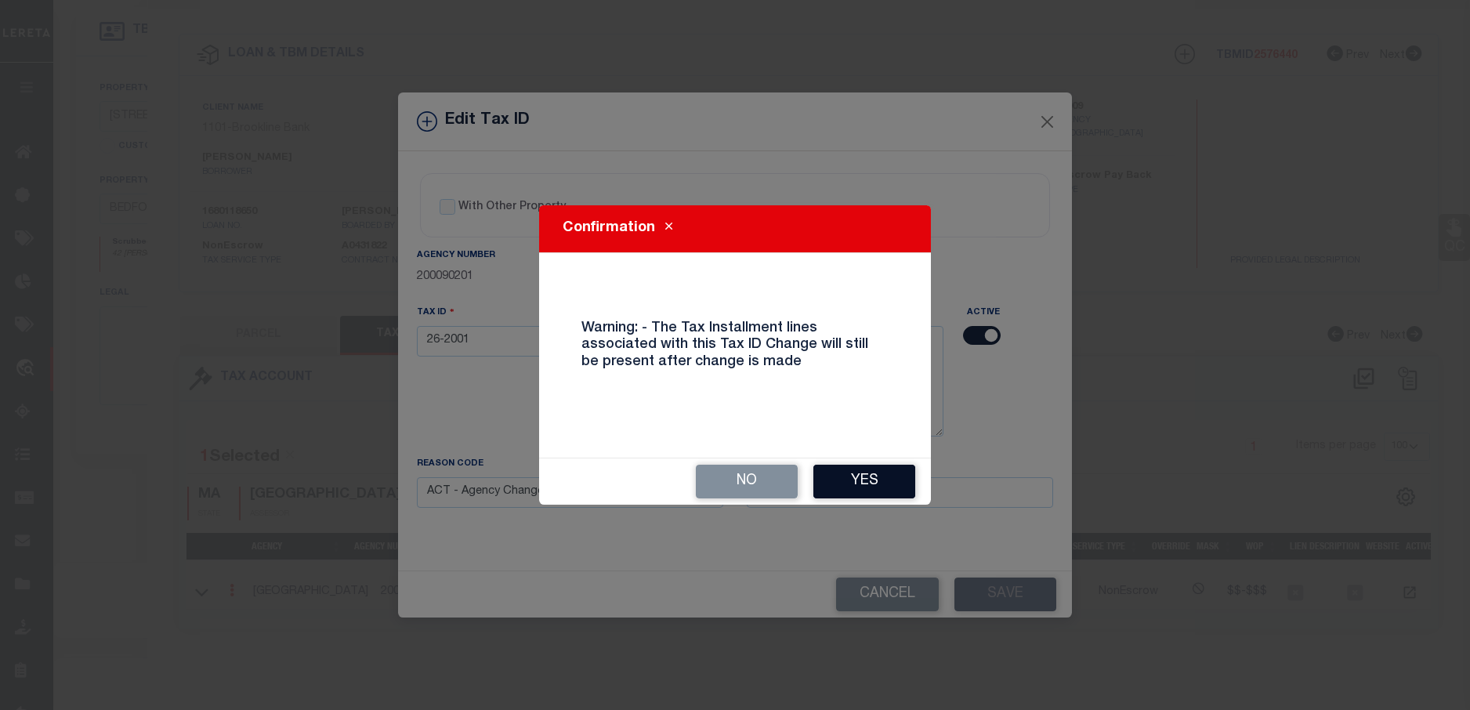
click at [877, 490] on button "Yes" at bounding box center [864, 482] width 102 height 34
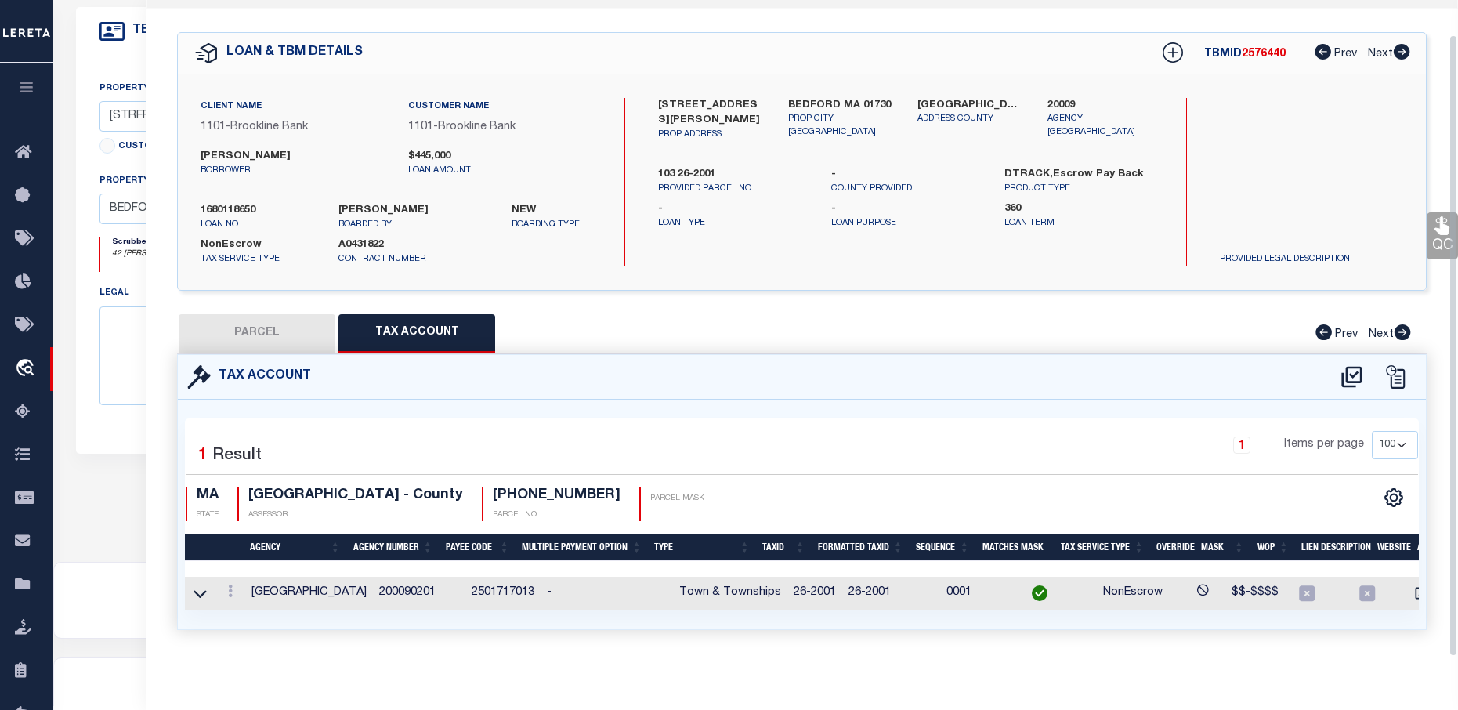
select select
click at [262, 332] on button "PARCEL" at bounding box center [257, 333] width 157 height 39
select select "AS"
checkbox input "false"
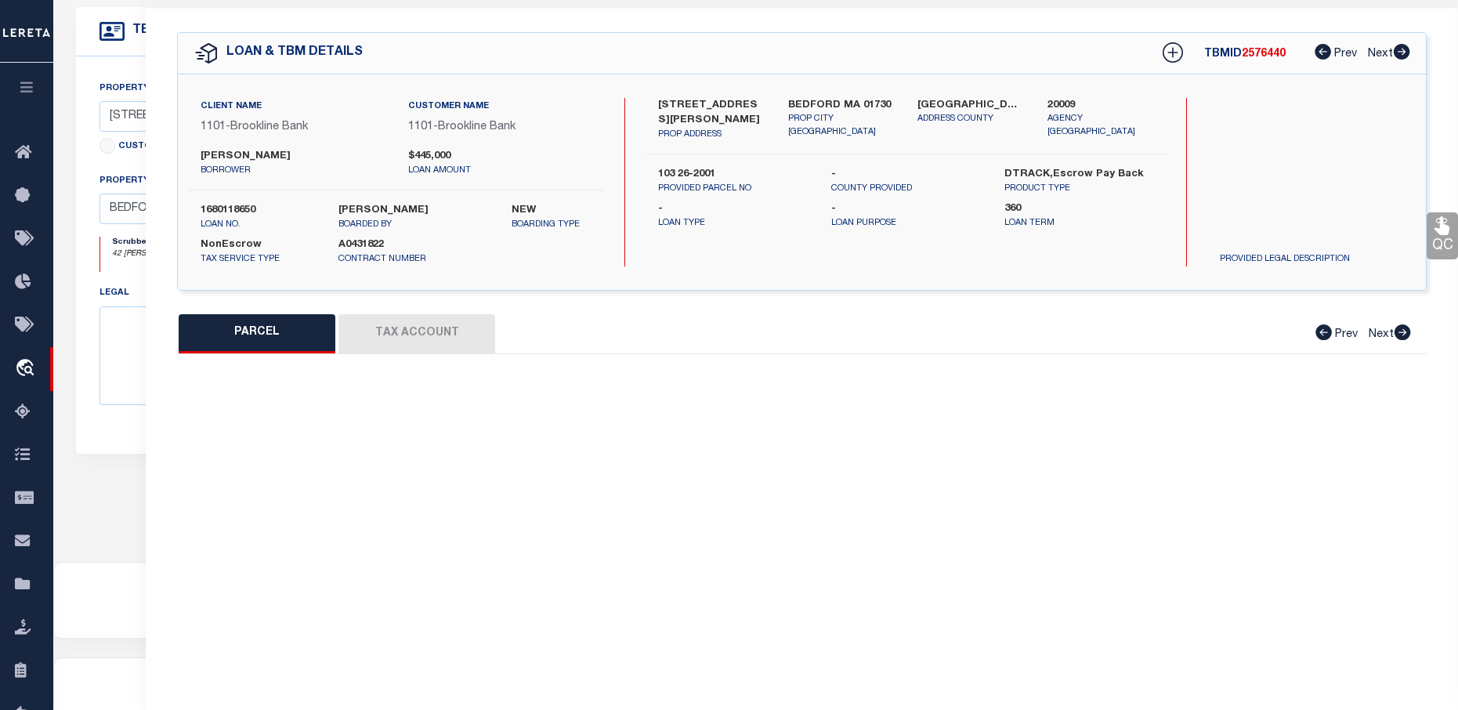
select select "BP"
type input "LLOYD, TR, PATRICIA C THE PATRICIA C LLOYD TRUST"
select select
type input "42 PICKMAN DRIVE"
checkbox input "false"
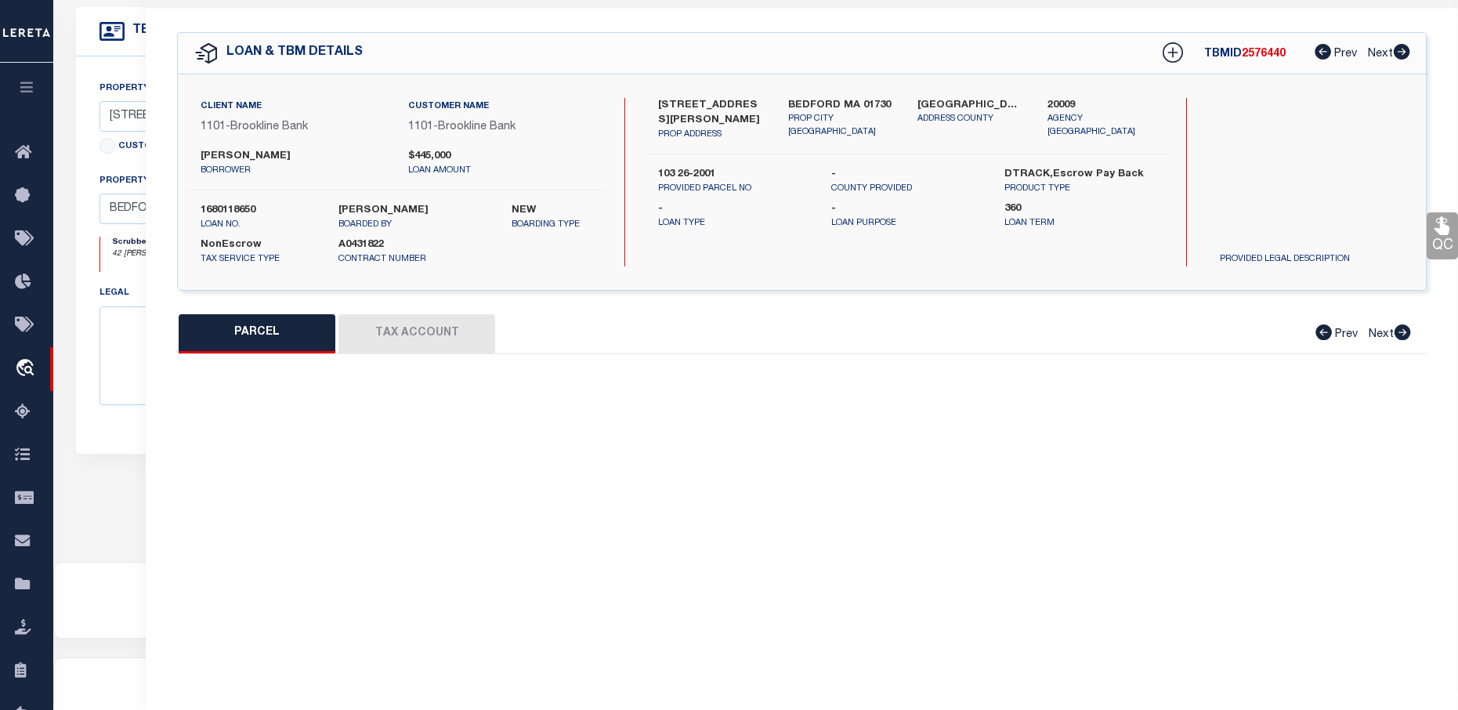
type input "BEDFORD MA 01730"
type textarea "invalid M/P"
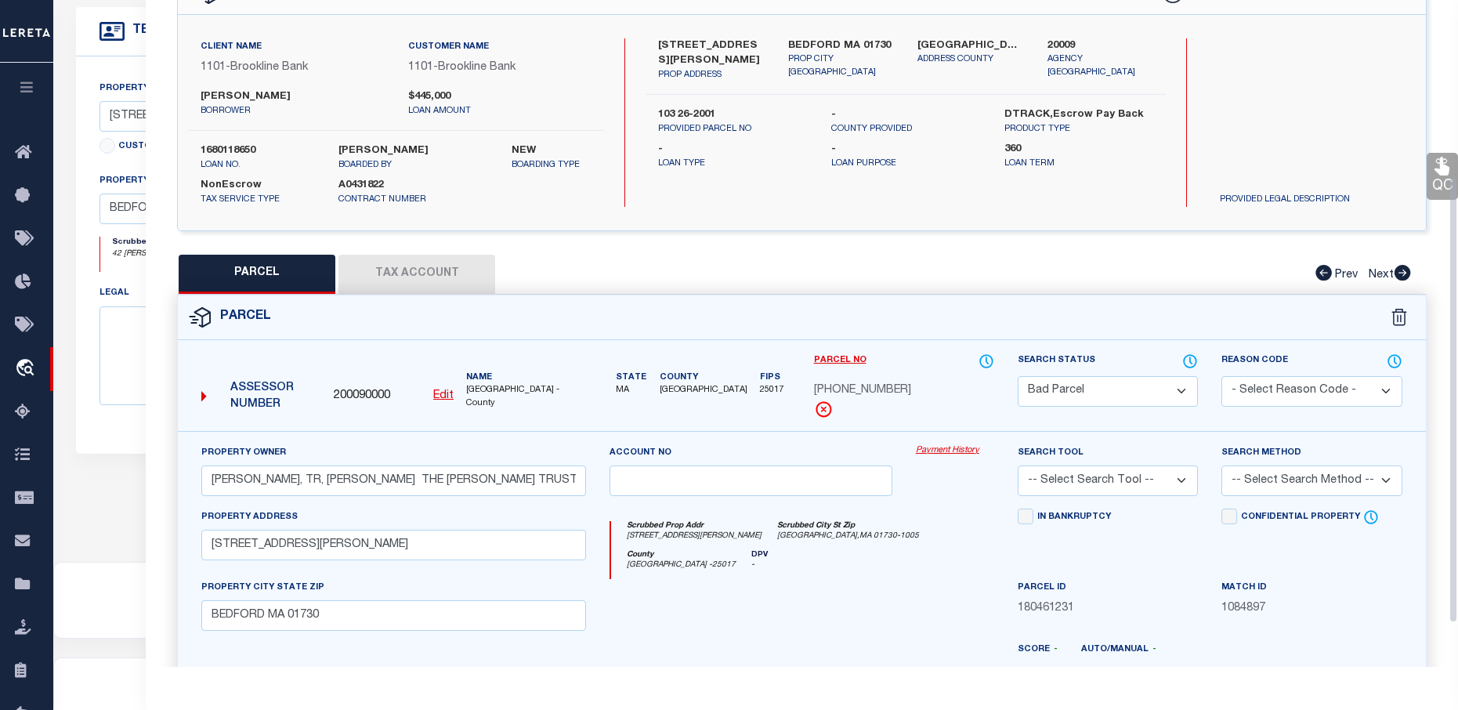
scroll to position [272, 0]
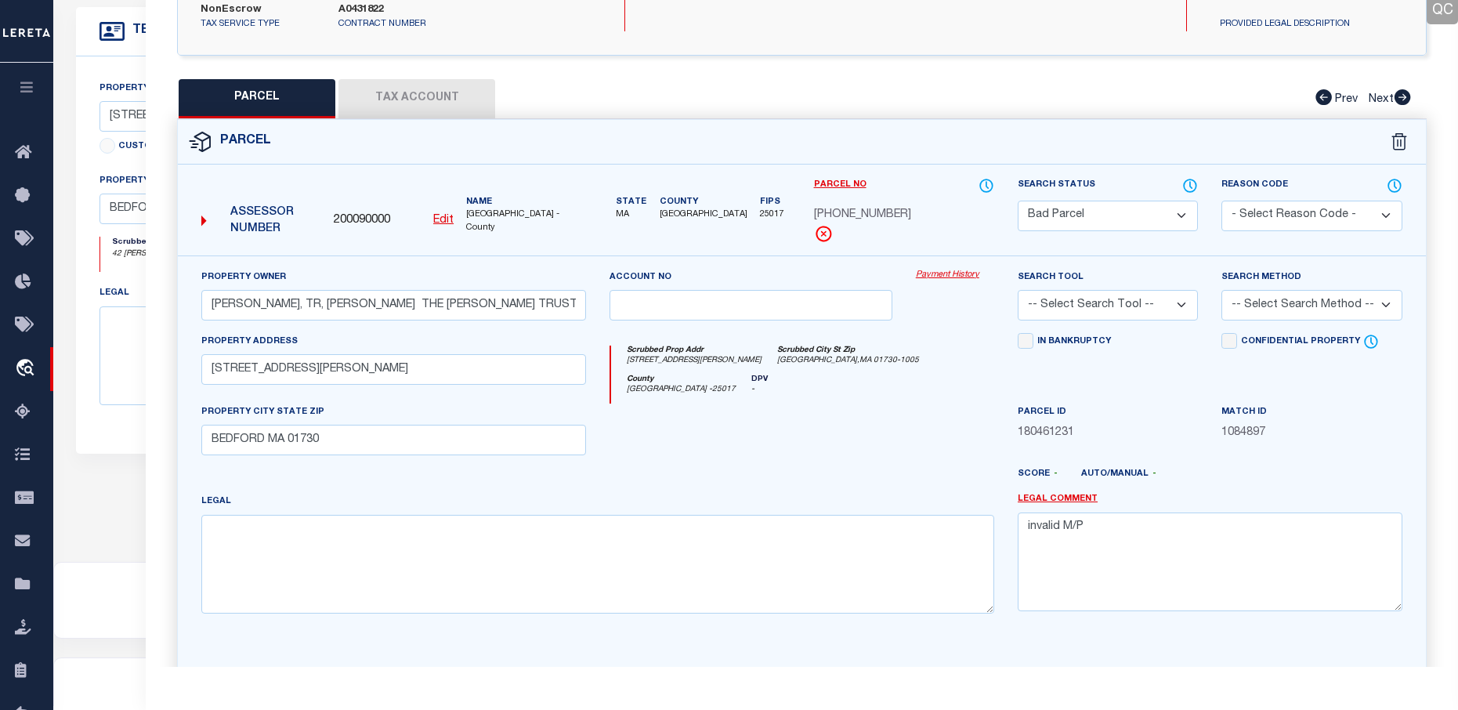
click at [1102, 204] on select "Automated Search Bad Parcel Complete Duplicate Parcel High Dollar Reporting In …" at bounding box center [1108, 216] width 180 height 31
select select "PC"
click at [1018, 201] on select "Automated Search Bad Parcel Complete Duplicate Parcel High Dollar Reporting In …" at bounding box center [1108, 216] width 180 height 31
click at [1185, 306] on select "-- Select Search Tool -- 3rd Party Website Agency File Agency Website ATLS CNV-…" at bounding box center [1108, 305] width 180 height 31
select select "AGF"
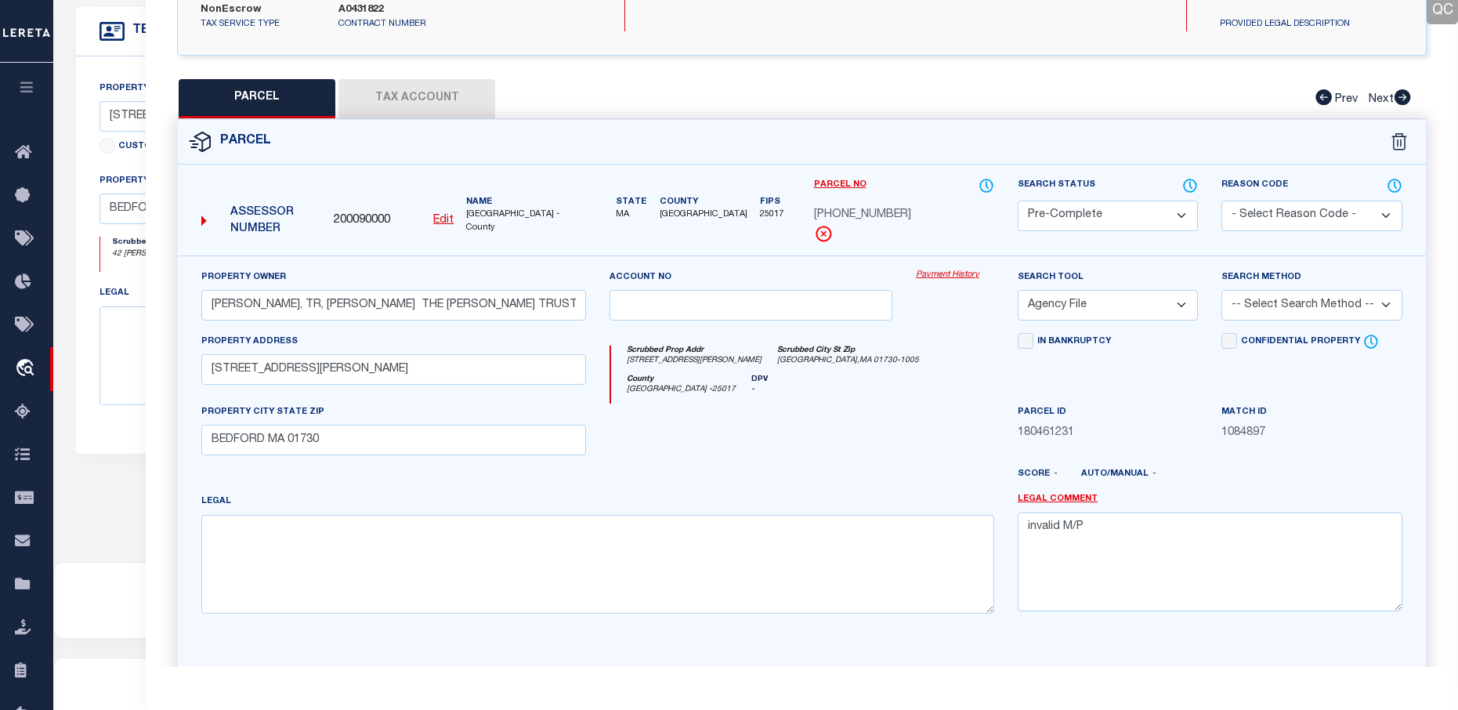
click at [1018, 290] on select "-- Select Search Tool -- 3rd Party Website Agency File Agency Website ATLS CNV-…" at bounding box center [1108, 305] width 180 height 31
click at [1328, 276] on div "Search Method -- Select Search Method -- Property Address Legal Liability Info …" at bounding box center [1311, 295] width 180 height 52
click at [1324, 292] on select "-- Select Search Method -- Property Address Legal Liability Info Provided" at bounding box center [1311, 305] width 180 height 31
select select "ADD"
click at [1221, 290] on select "-- Select Search Method -- Property Address Legal Liability Info Provided" at bounding box center [1311, 305] width 180 height 31
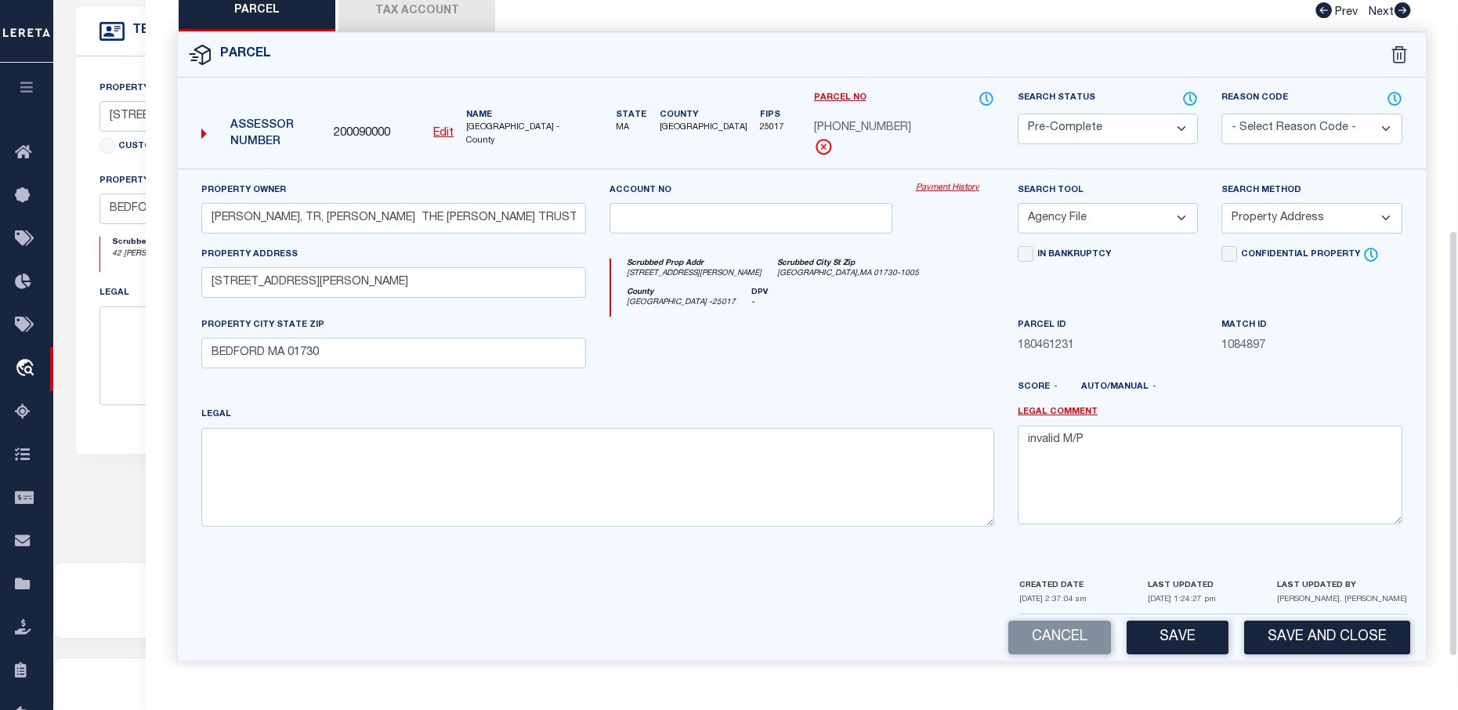
scroll to position [374, 0]
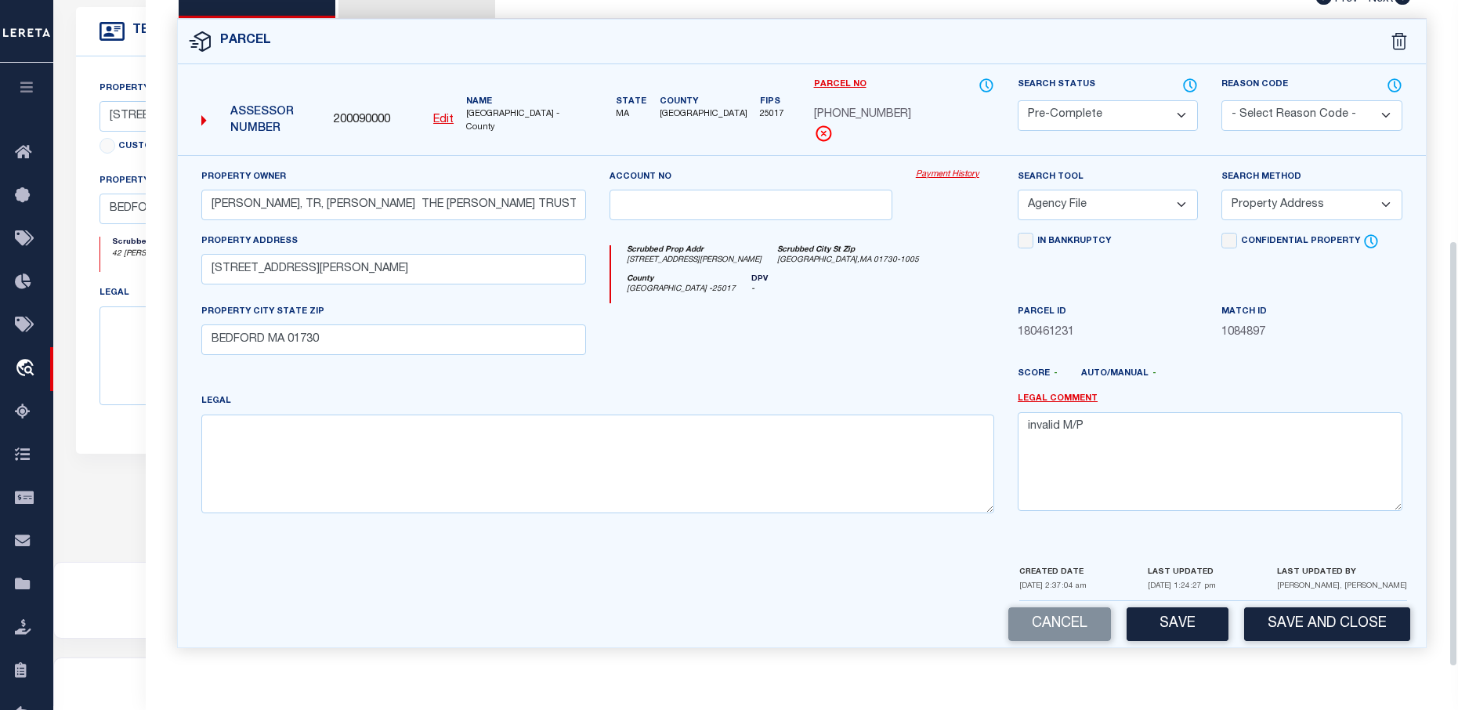
click at [1206, 605] on div "Cancel Save Save and Close" at bounding box center [802, 624] width 1248 height 46
click at [1203, 617] on button "Save" at bounding box center [1178, 624] width 102 height 34
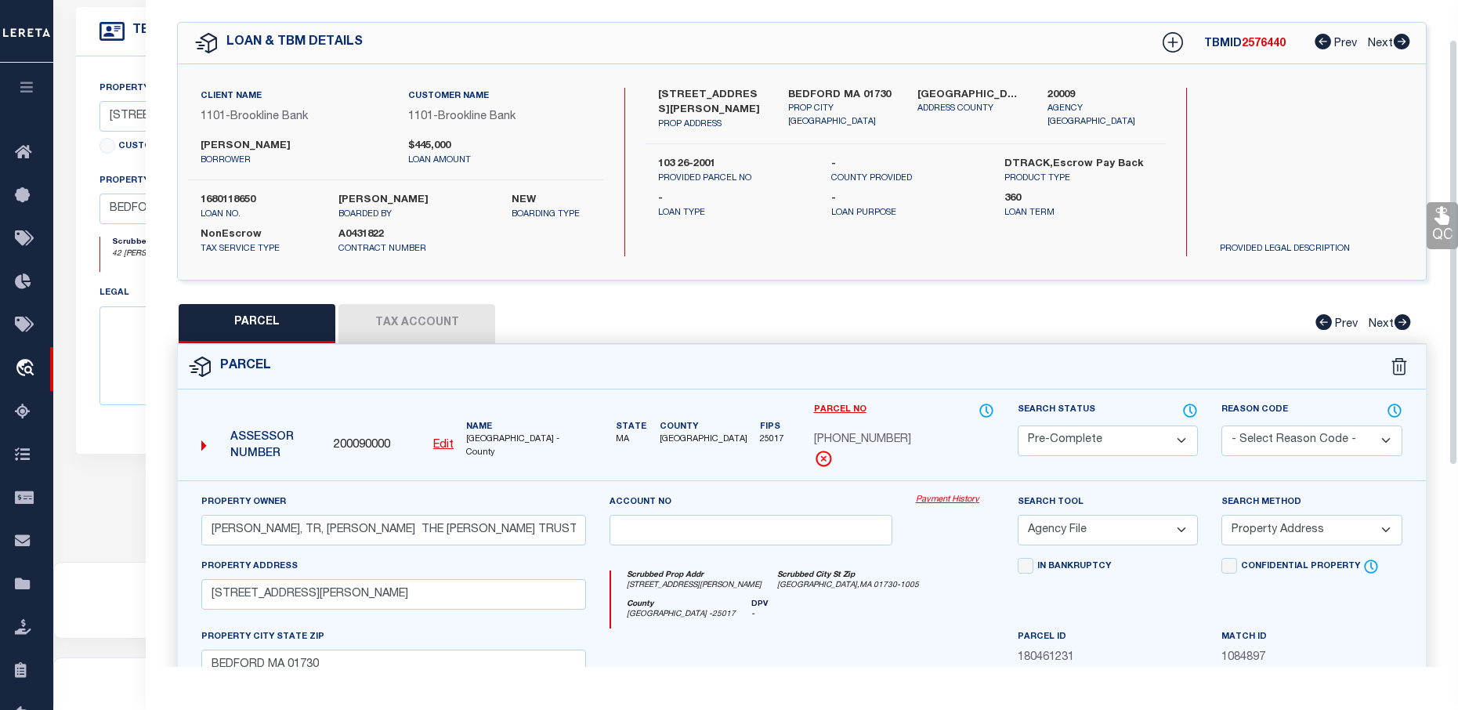
scroll to position [0, 0]
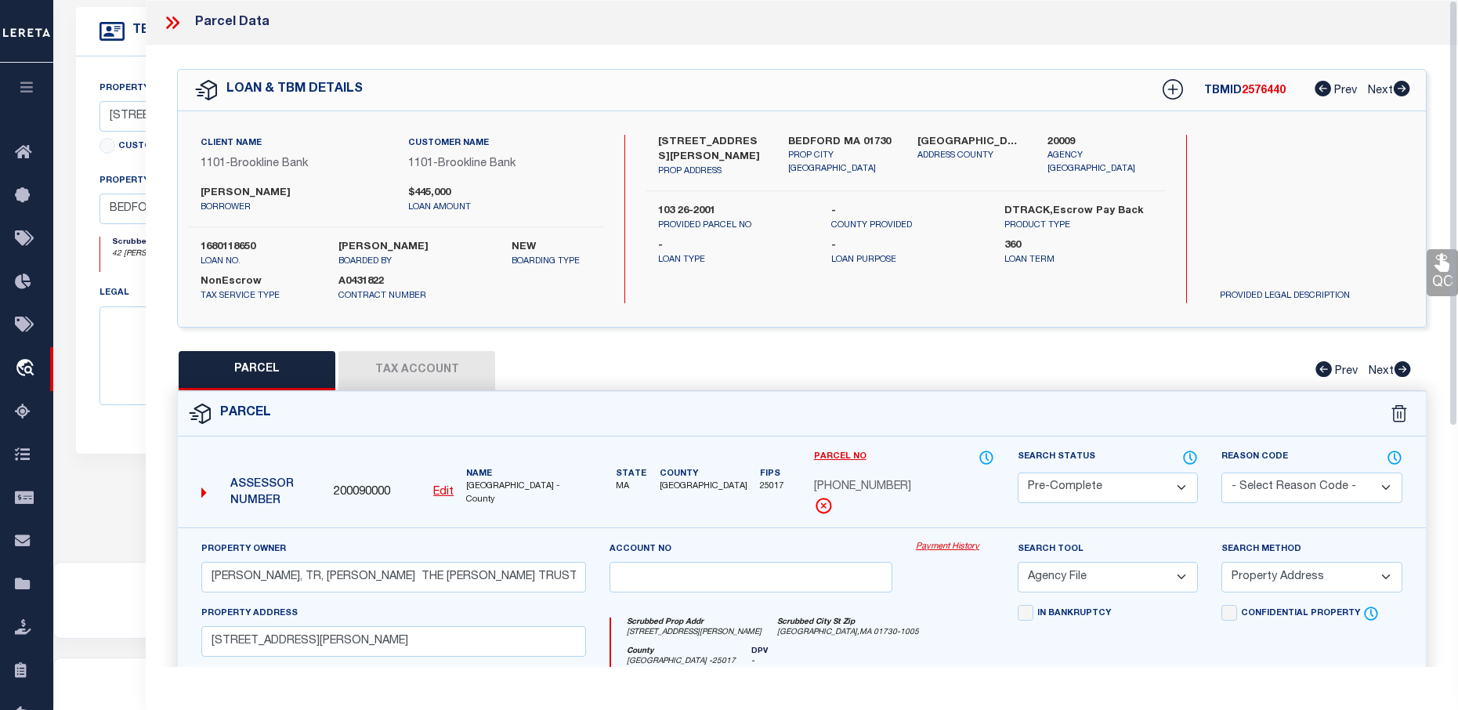
select select "AS"
select select
checkbox input "false"
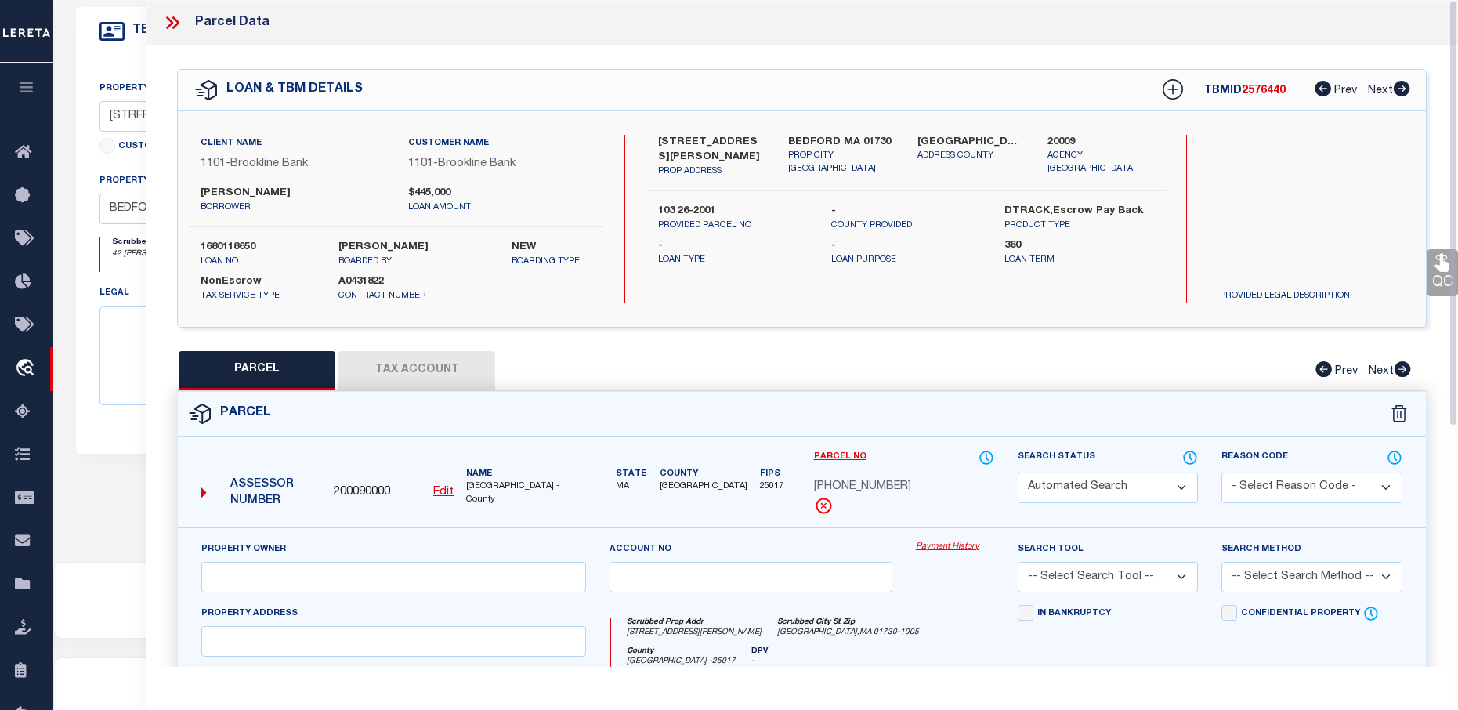
select select "PC"
type input "LLOYD, TR, PATRICIA C THE PATRICIA C LLOYD TRUST"
select select "AGF"
select select "ADD"
type input "42 PICKMAN DRIVE"
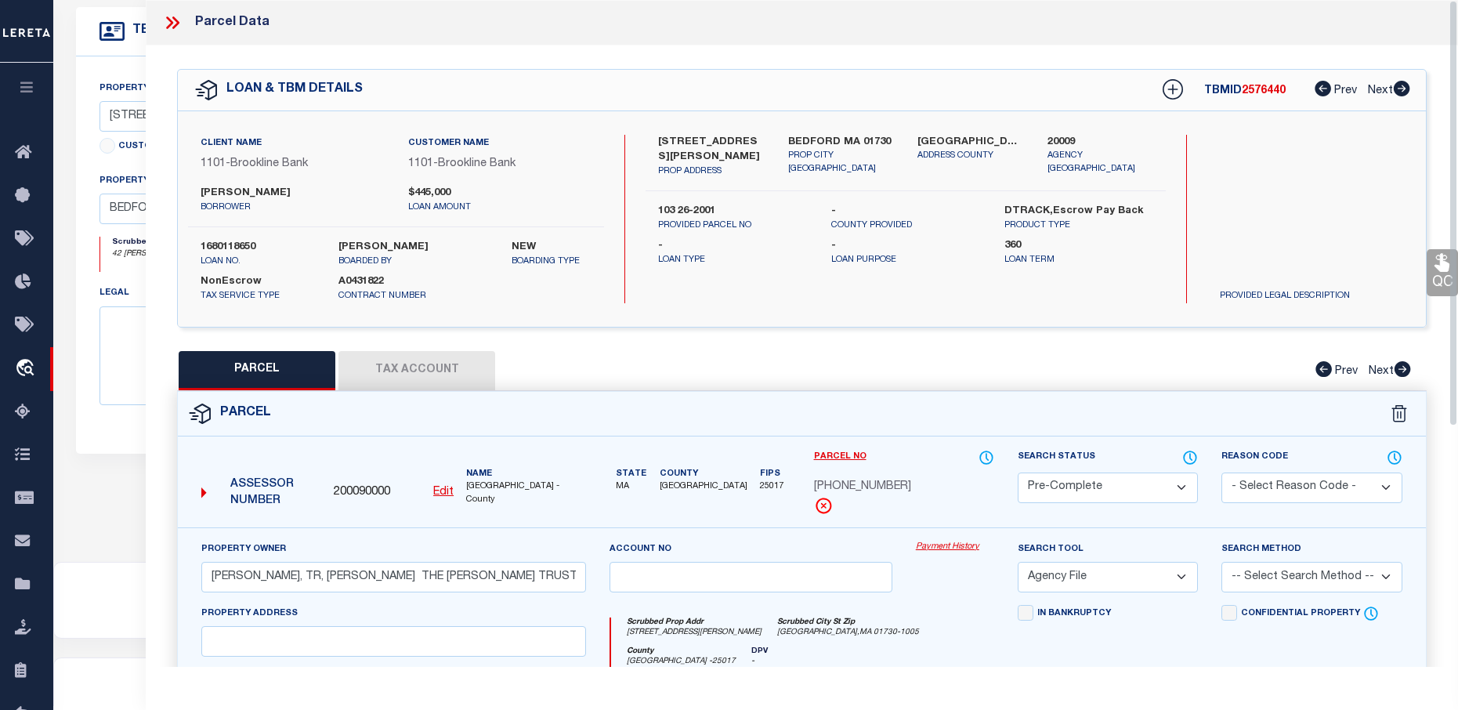
type input "BEDFORD MA 01730"
type textarea "invalid M/P"
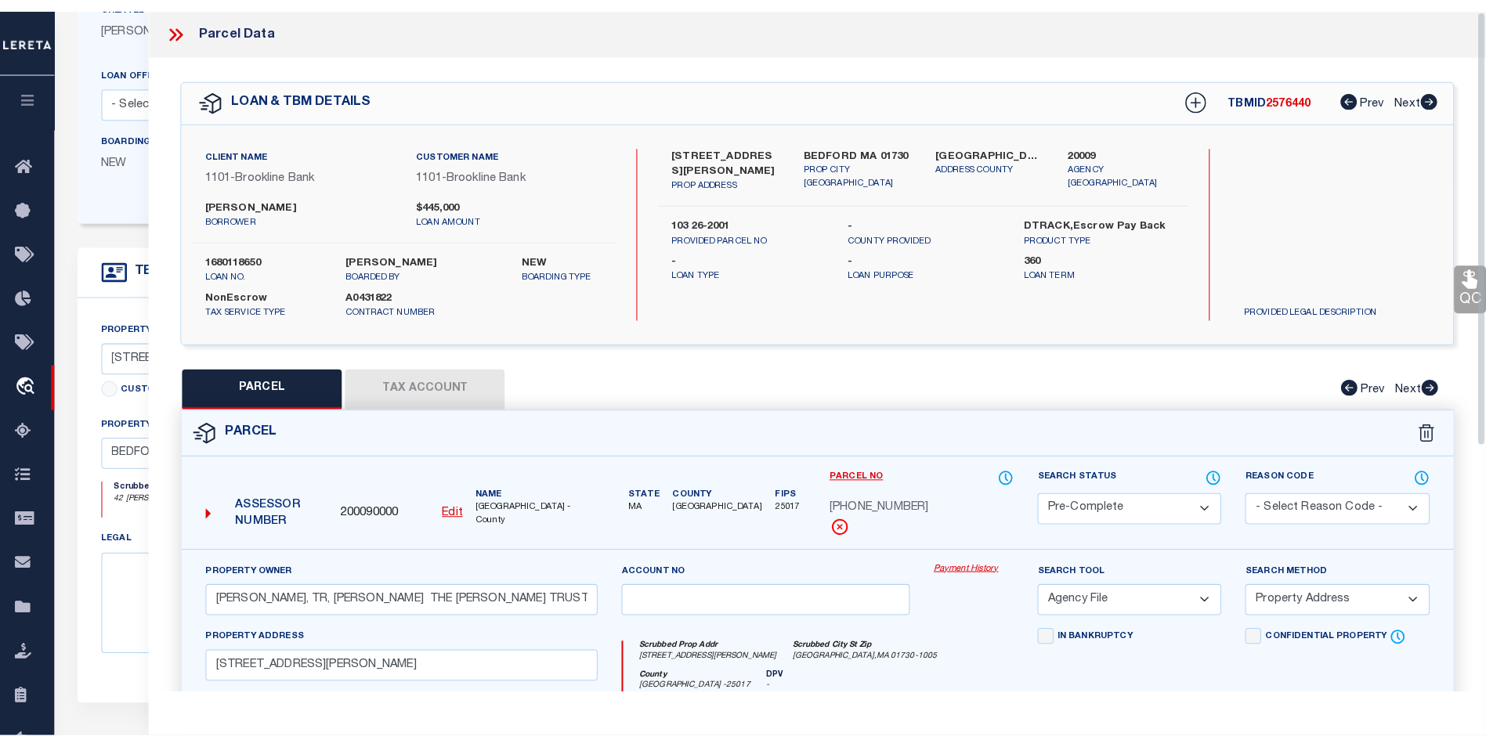
scroll to position [215, 0]
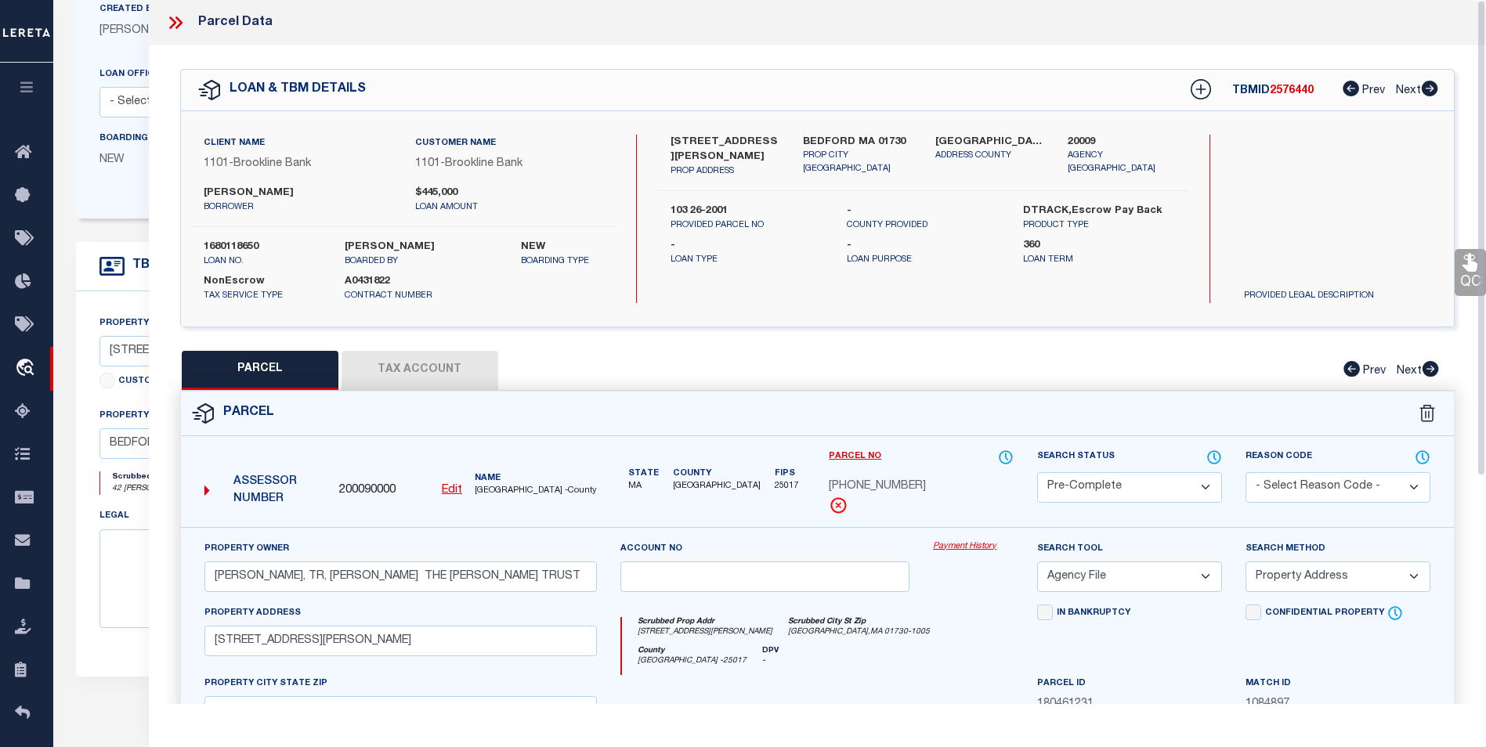
click at [179, 21] on icon at bounding box center [178, 22] width 7 height 13
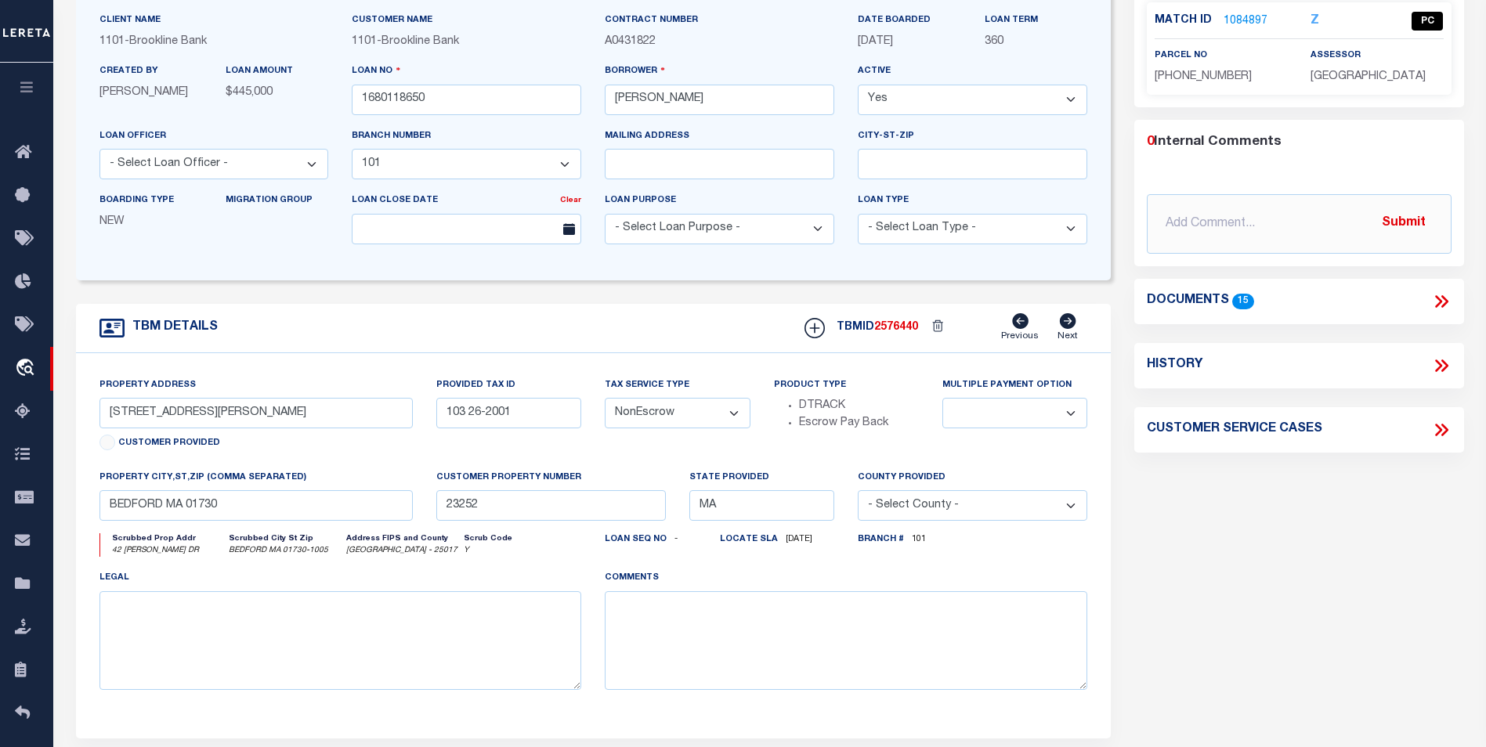
scroll to position [0, 0]
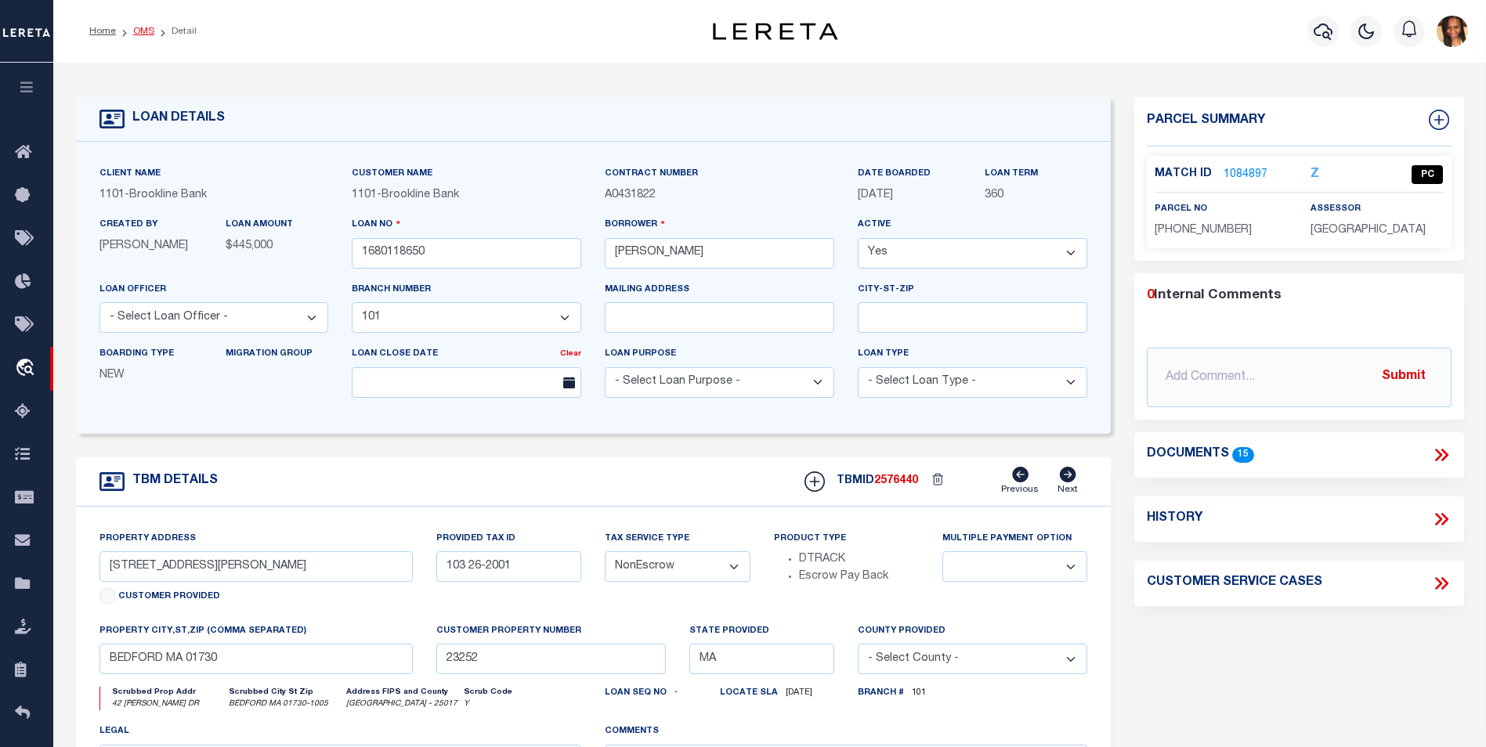
click at [137, 27] on link "OMS" at bounding box center [143, 31] width 21 height 9
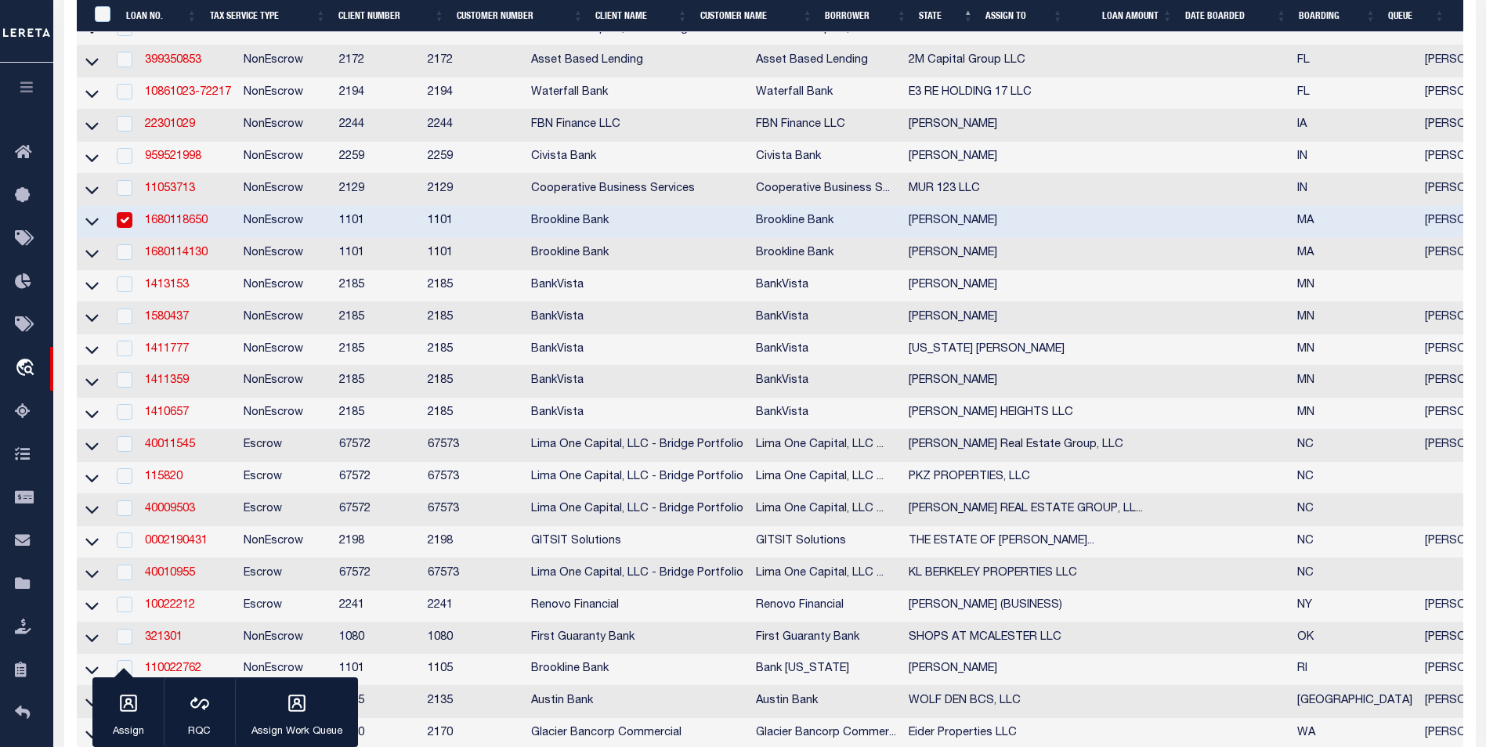
scroll to position [331, 0]
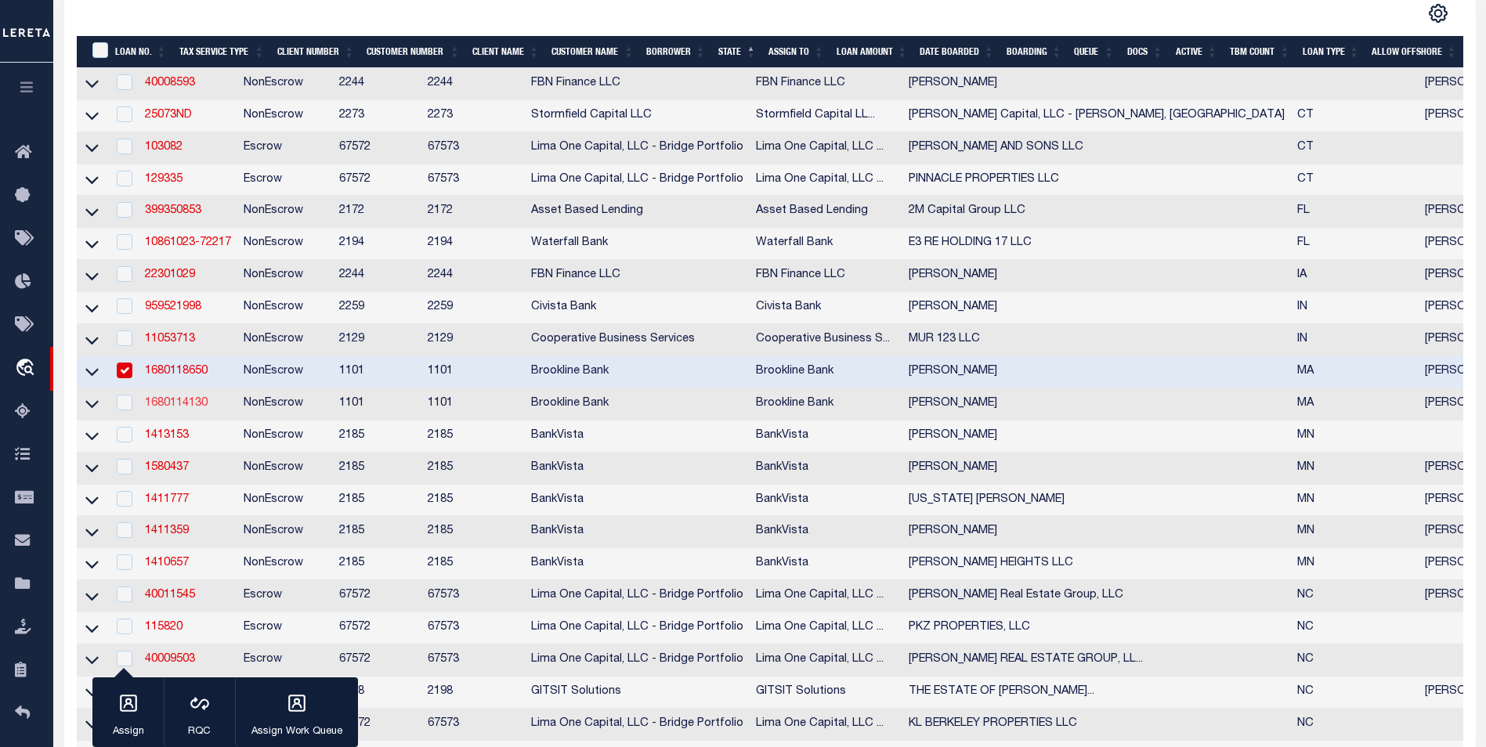
click at [185, 409] on link "1680114130" at bounding box center [176, 403] width 63 height 11
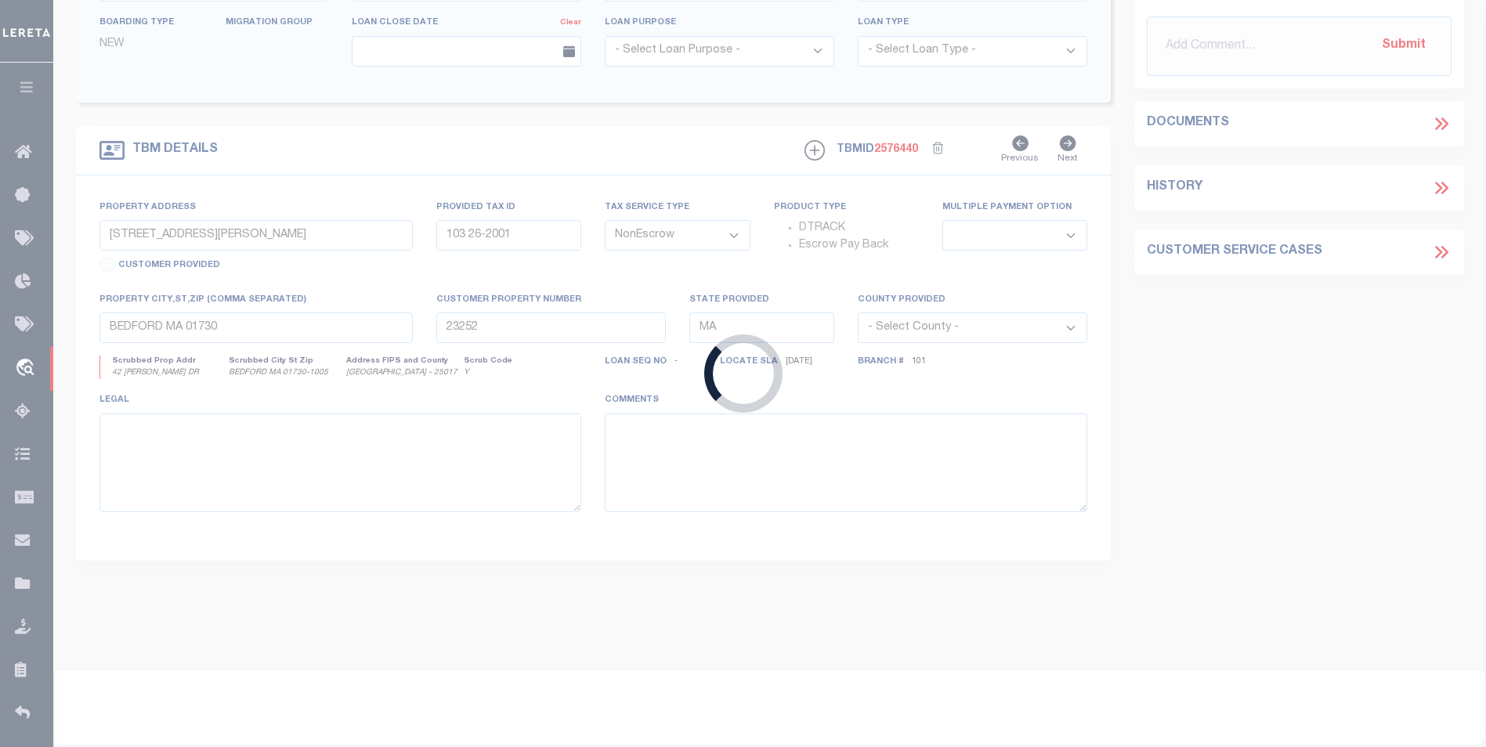
type input "1680114130"
type input "SIKORSKI KRZYSZTOF"
select select "3204"
select select "1511"
type input "34 SUMMER STREET"
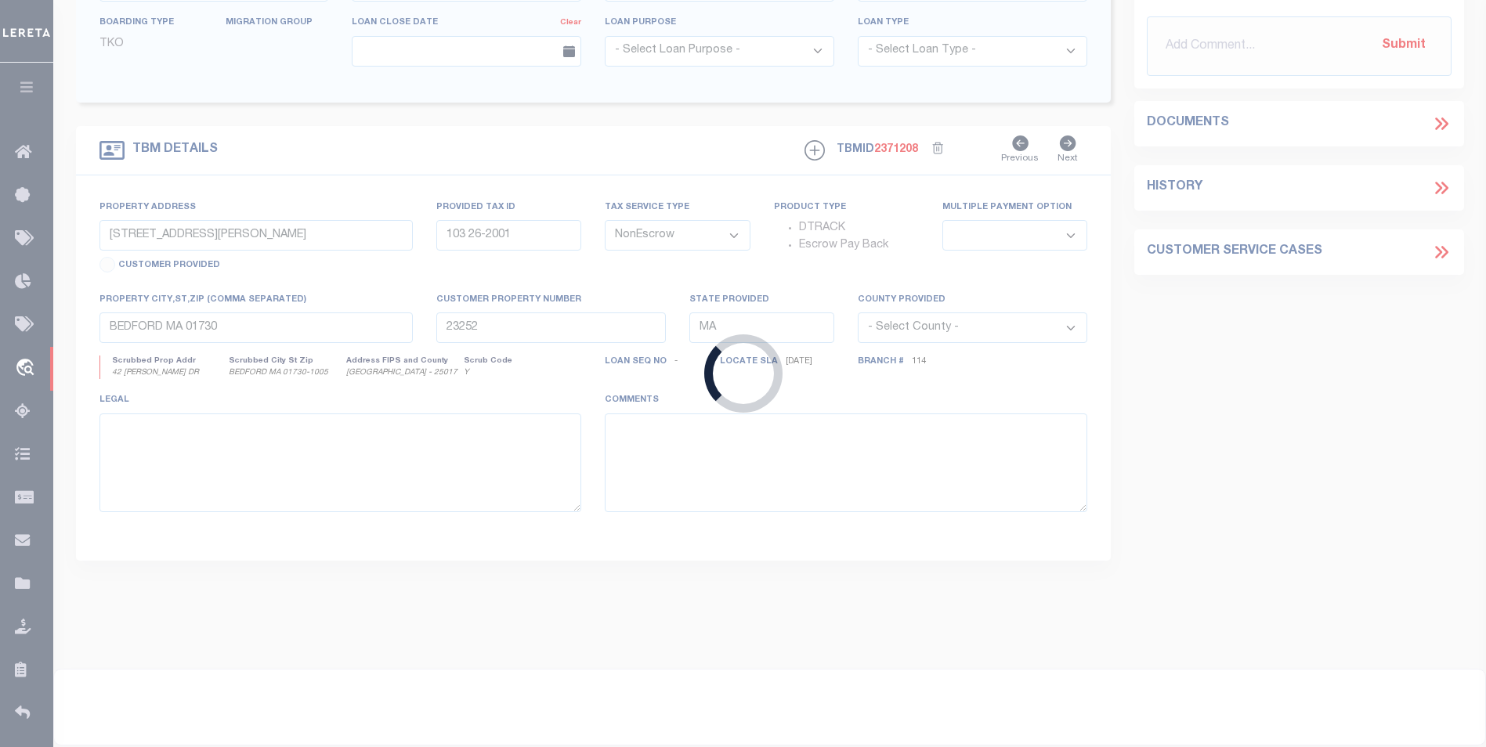
type input "79-129001"
select select
type input "BEDFORD, MA 01730"
type input "14280"
select select "Middlesex"
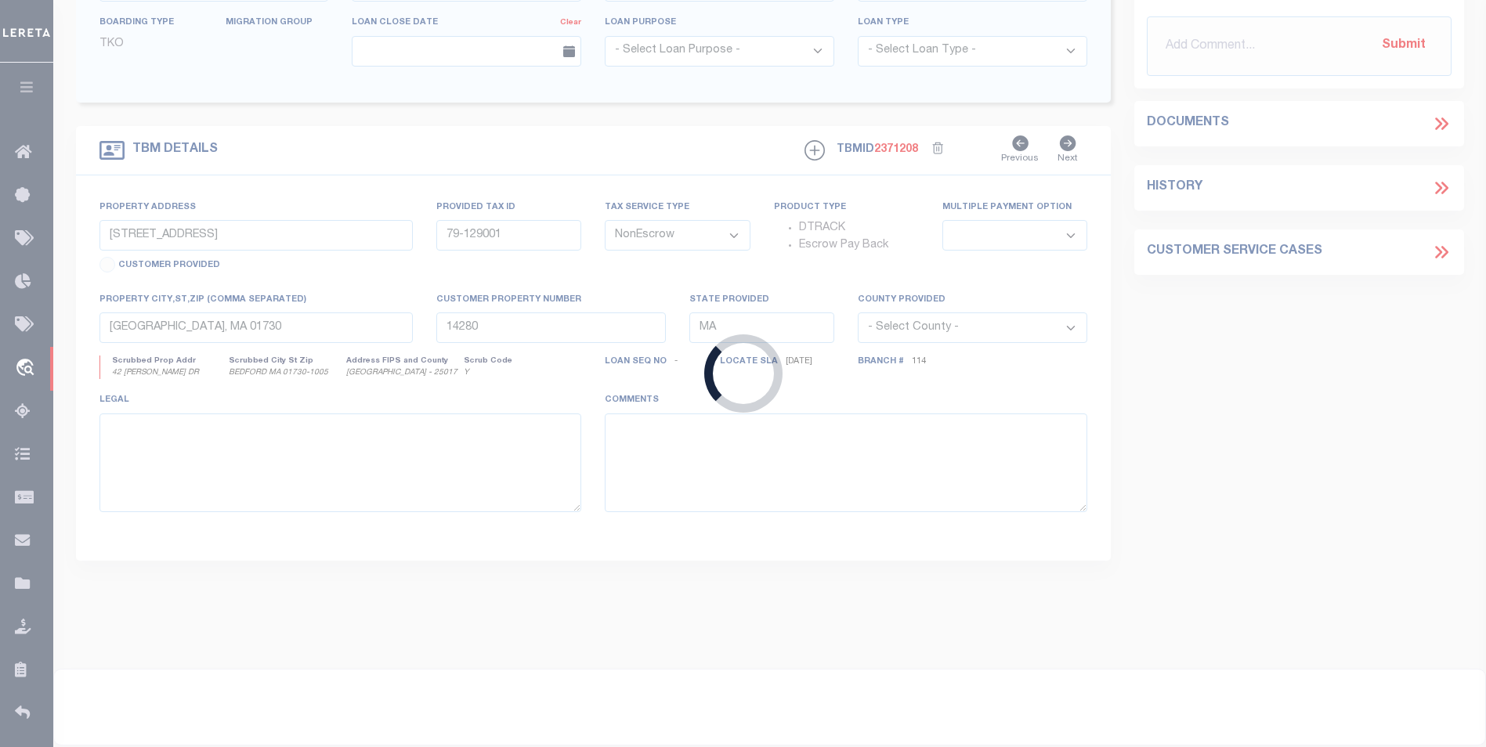
type textarea "BEDFORD TOWN * - 000079 129001 Per Mike Alltop Email"
select select "3204"
select select "1511"
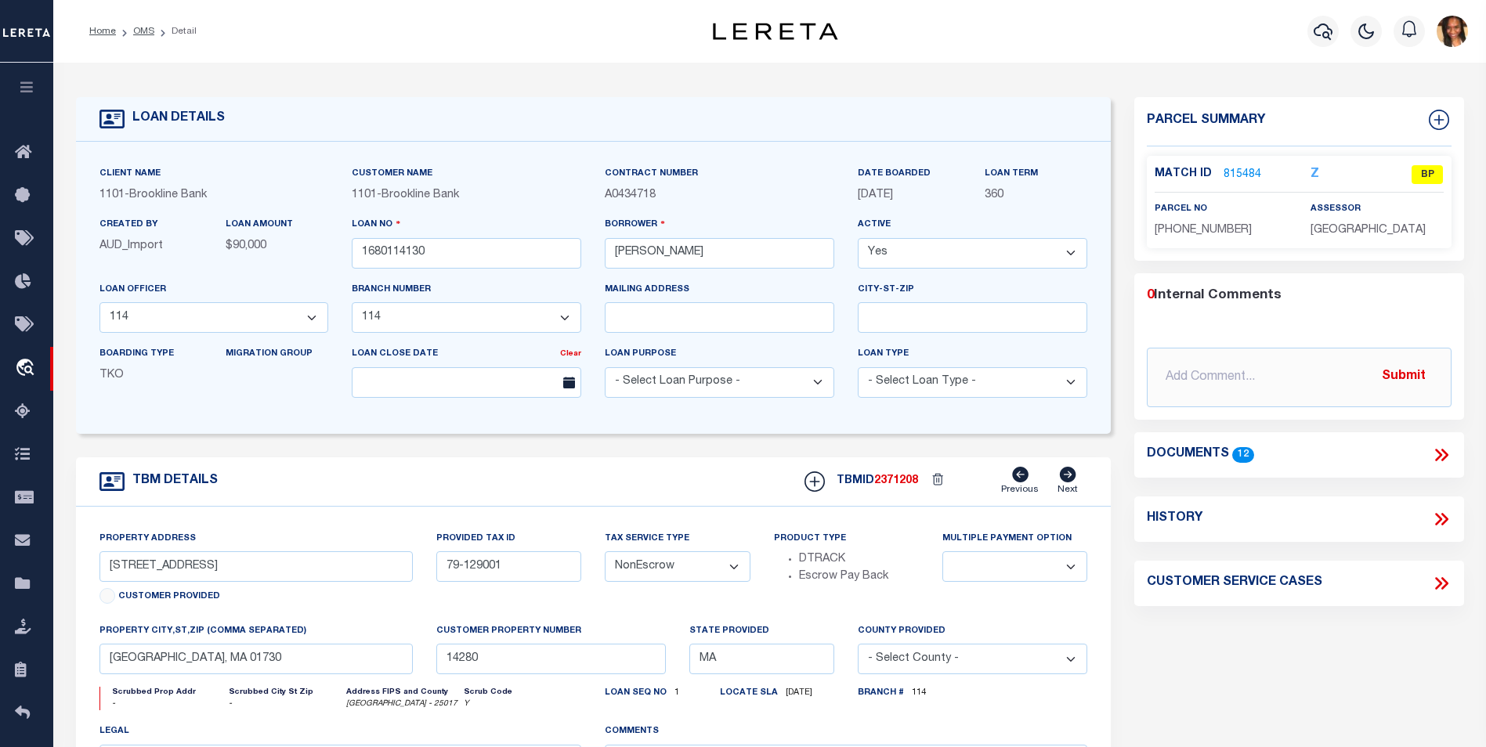
click at [1242, 176] on link "815484" at bounding box center [1243, 175] width 38 height 16
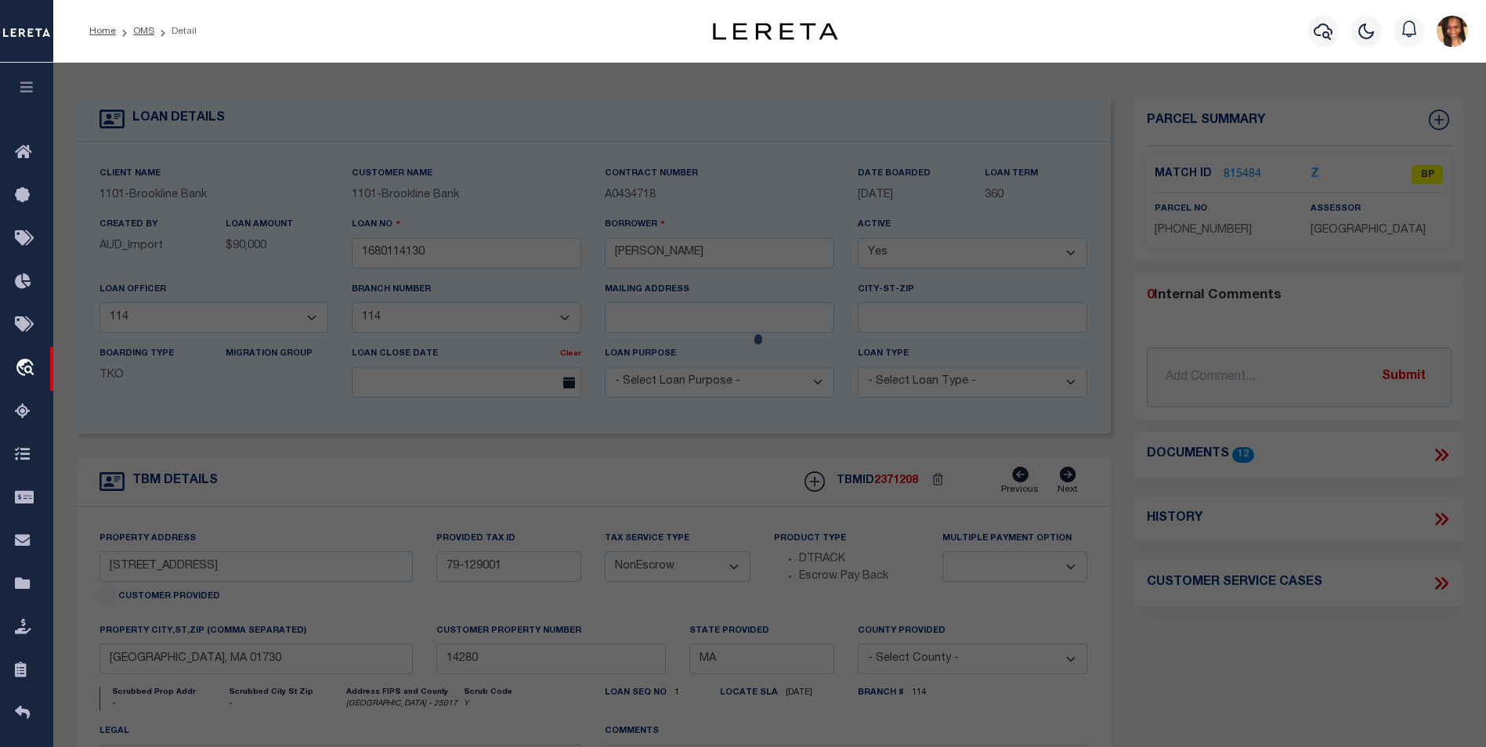
select select "AS"
select select
checkbox input "false"
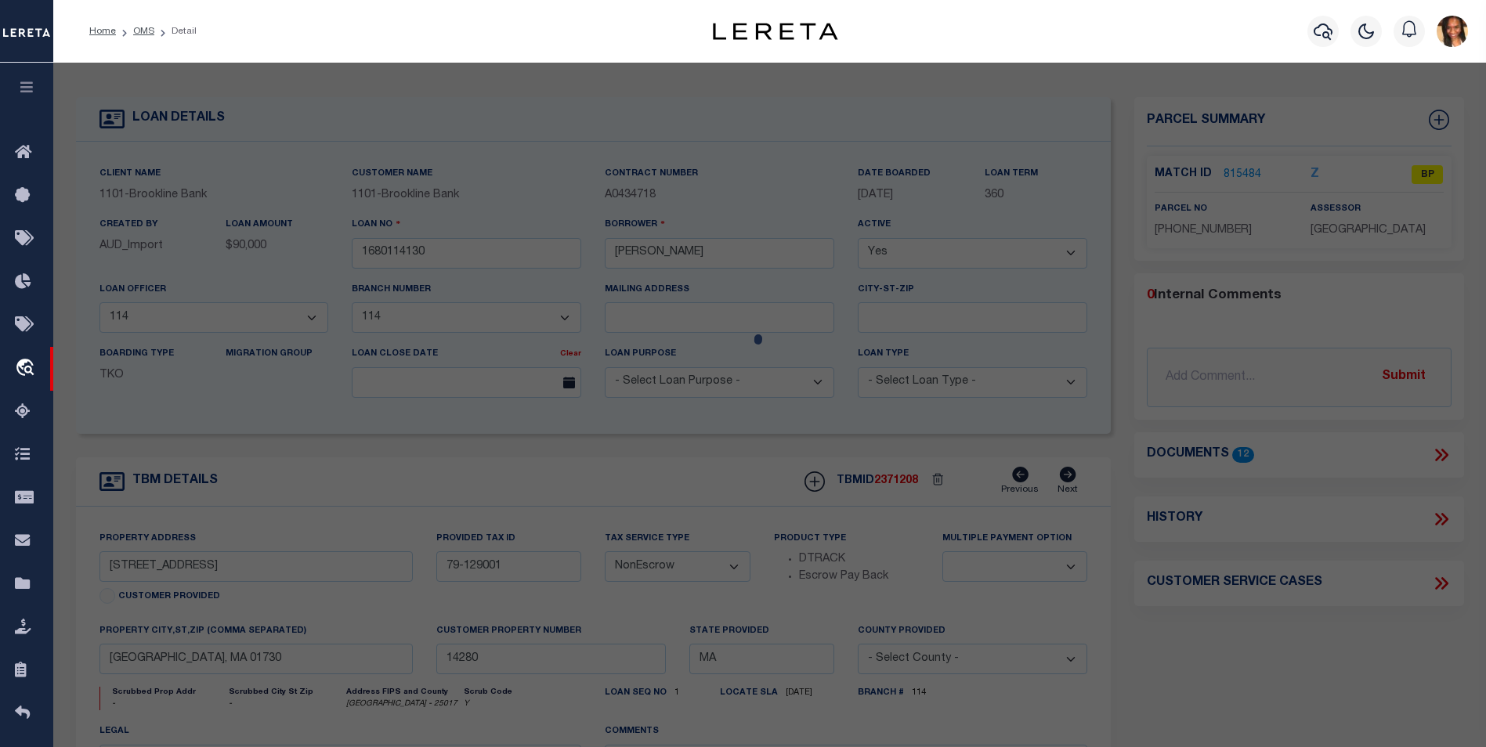
select select "BP"
type input "SIKORSKA ELZBIETA &"
type input "34 SUMMER STREET"
checkbox input "false"
type input "BEDFORD MA 01730"
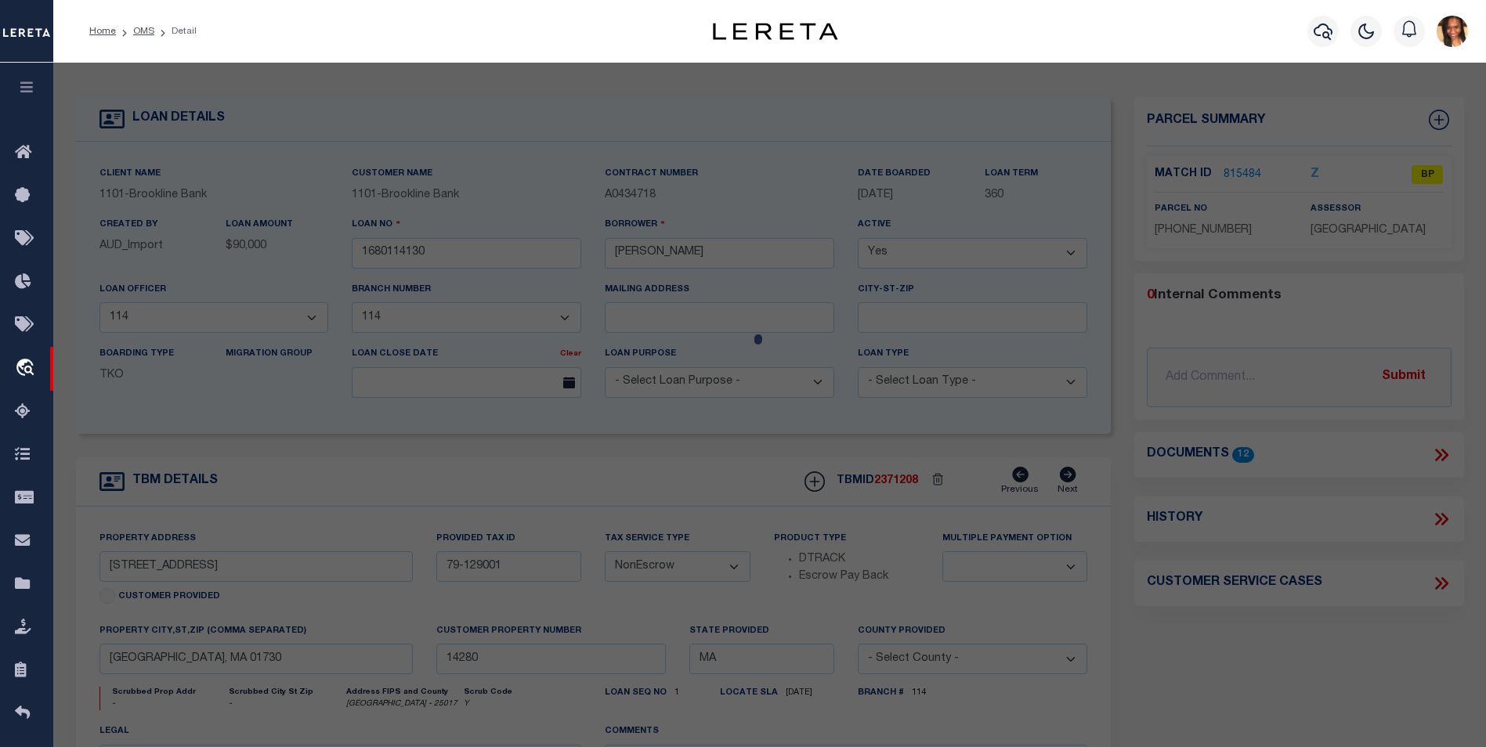
type textarea "invalid parcel"
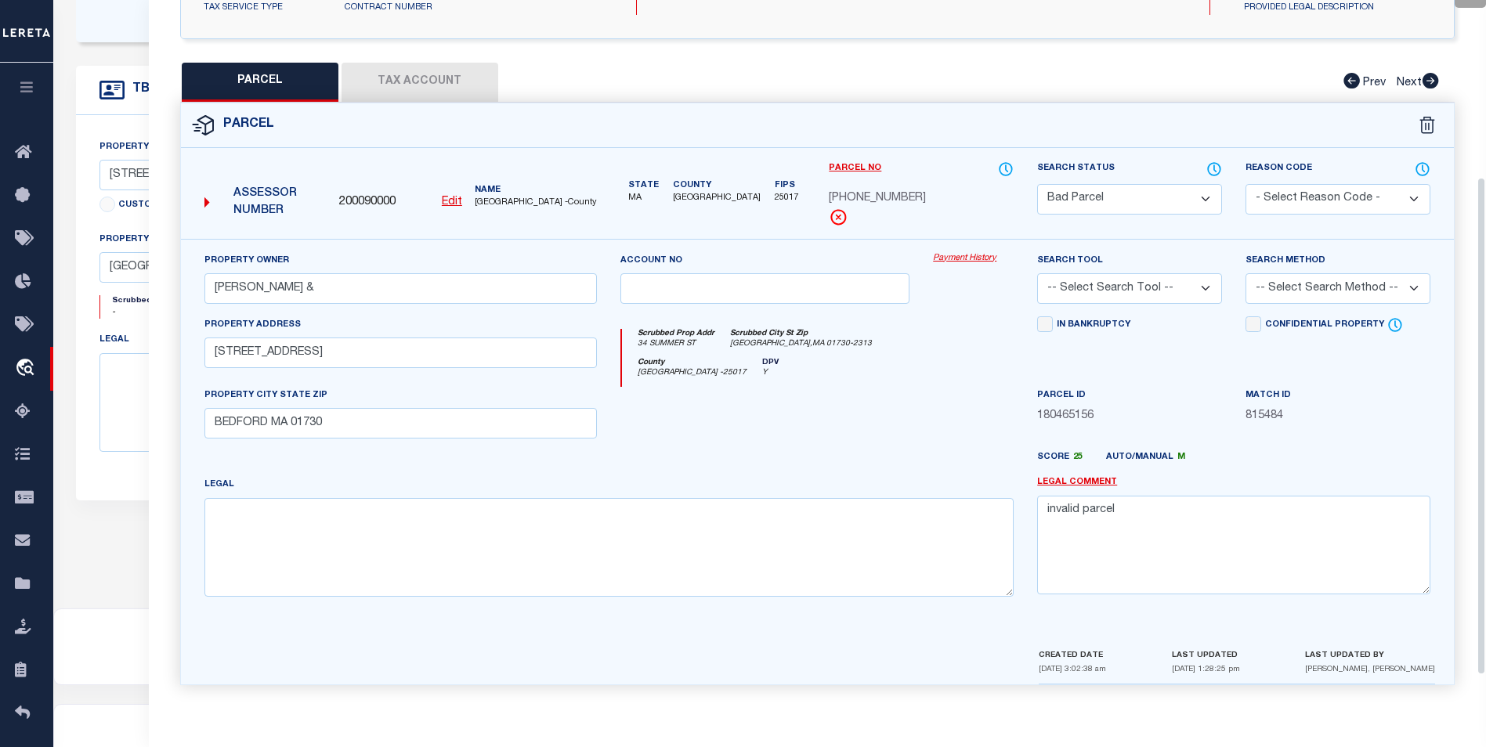
scroll to position [212, 0]
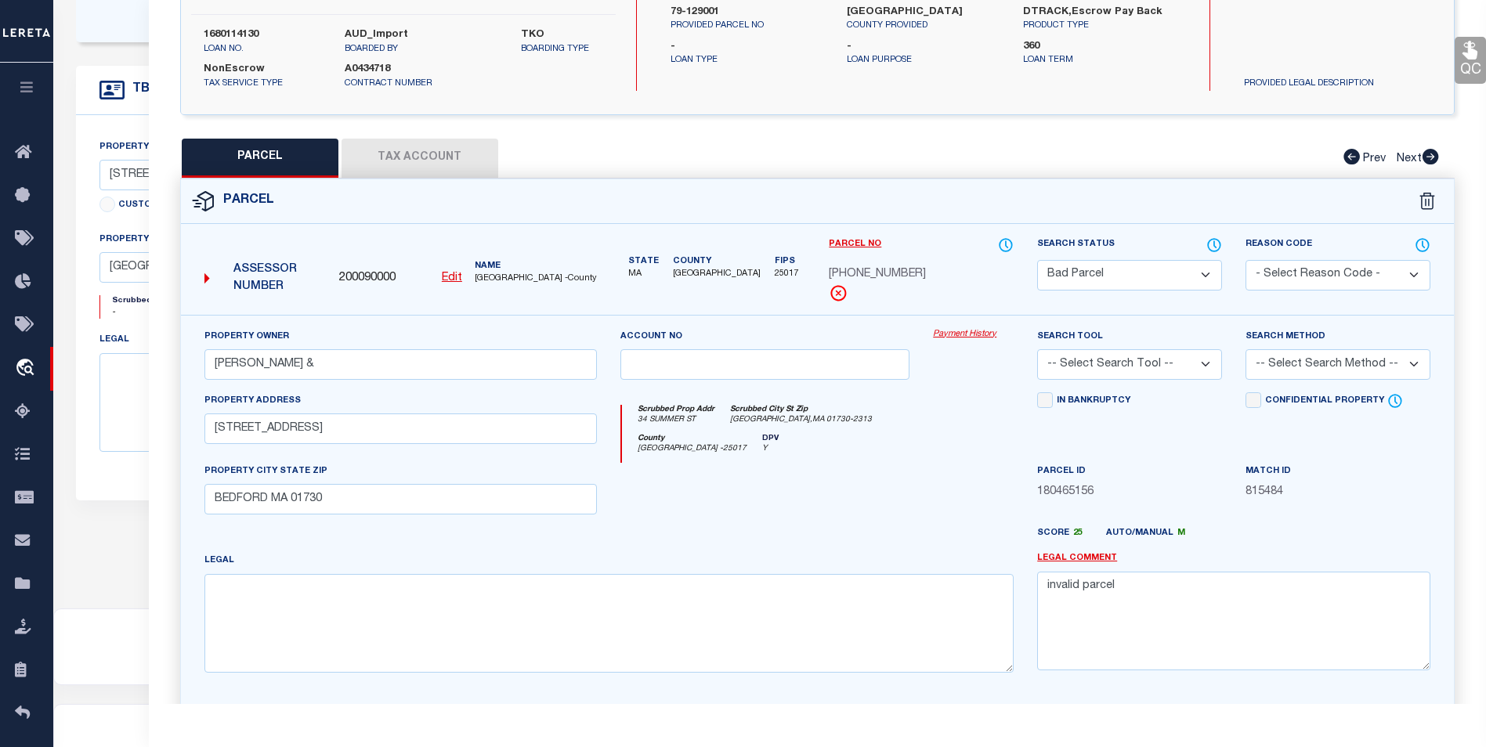
click at [458, 156] on button "Tax Account" at bounding box center [420, 158] width 157 height 39
select select "100"
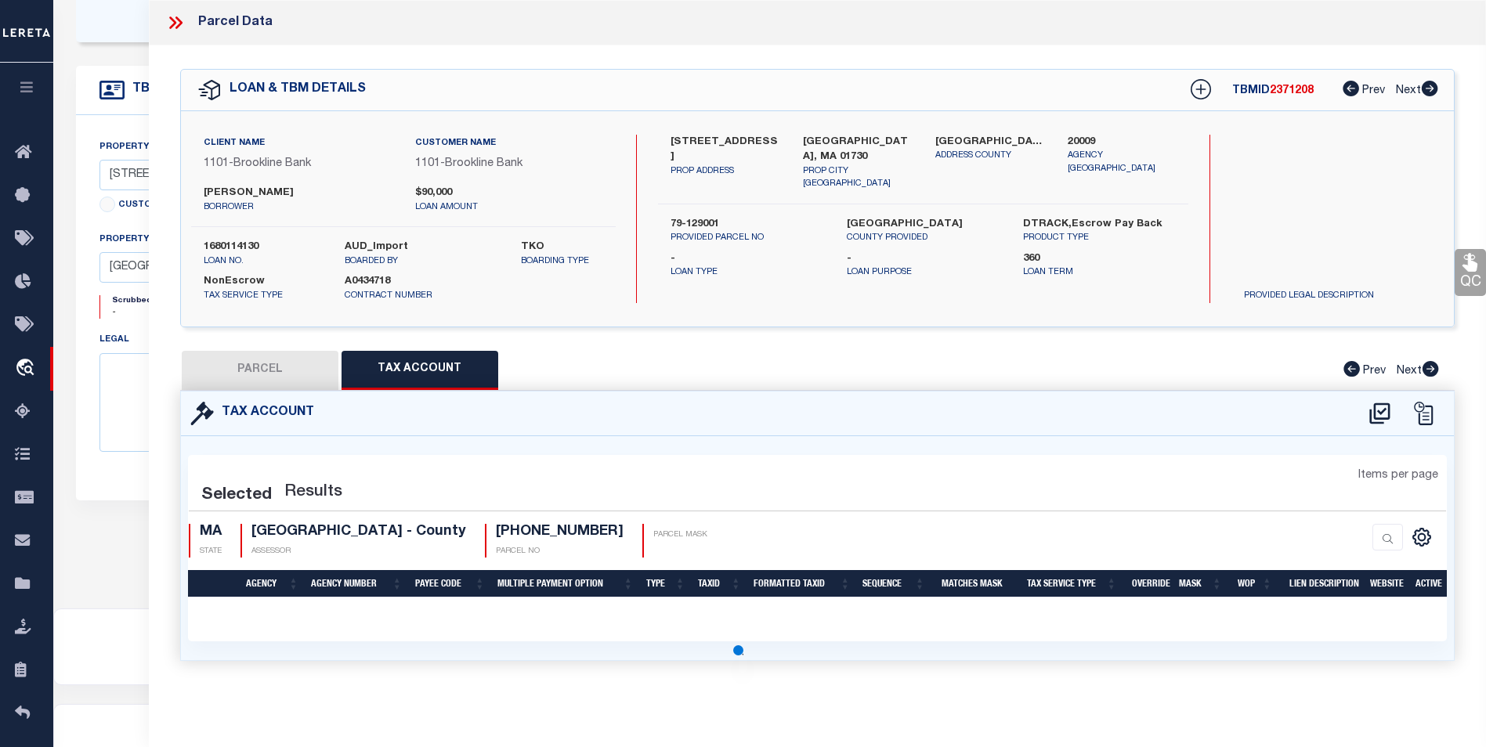
scroll to position [0, 0]
select select "100"
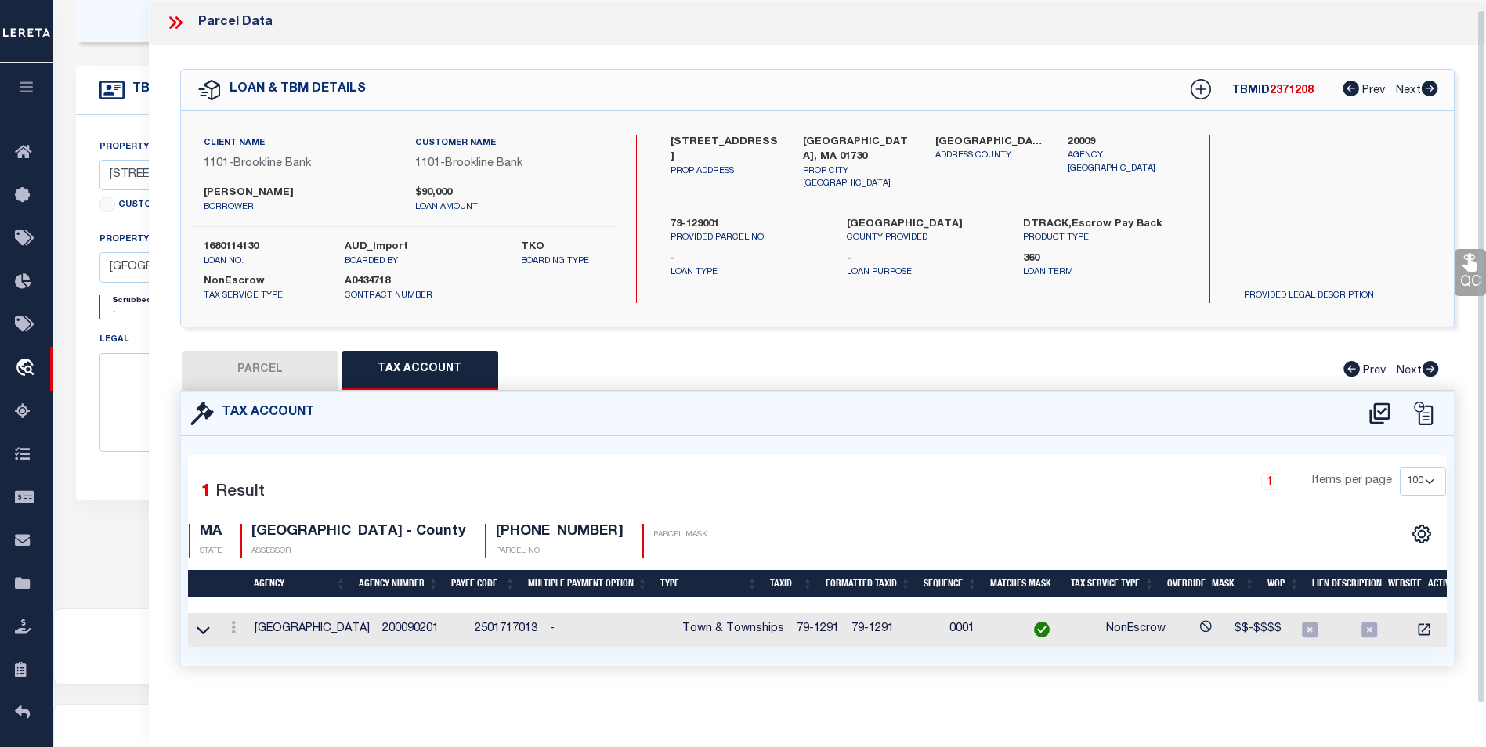
scroll to position [9, 0]
click at [231, 621] on icon at bounding box center [233, 627] width 5 height 13
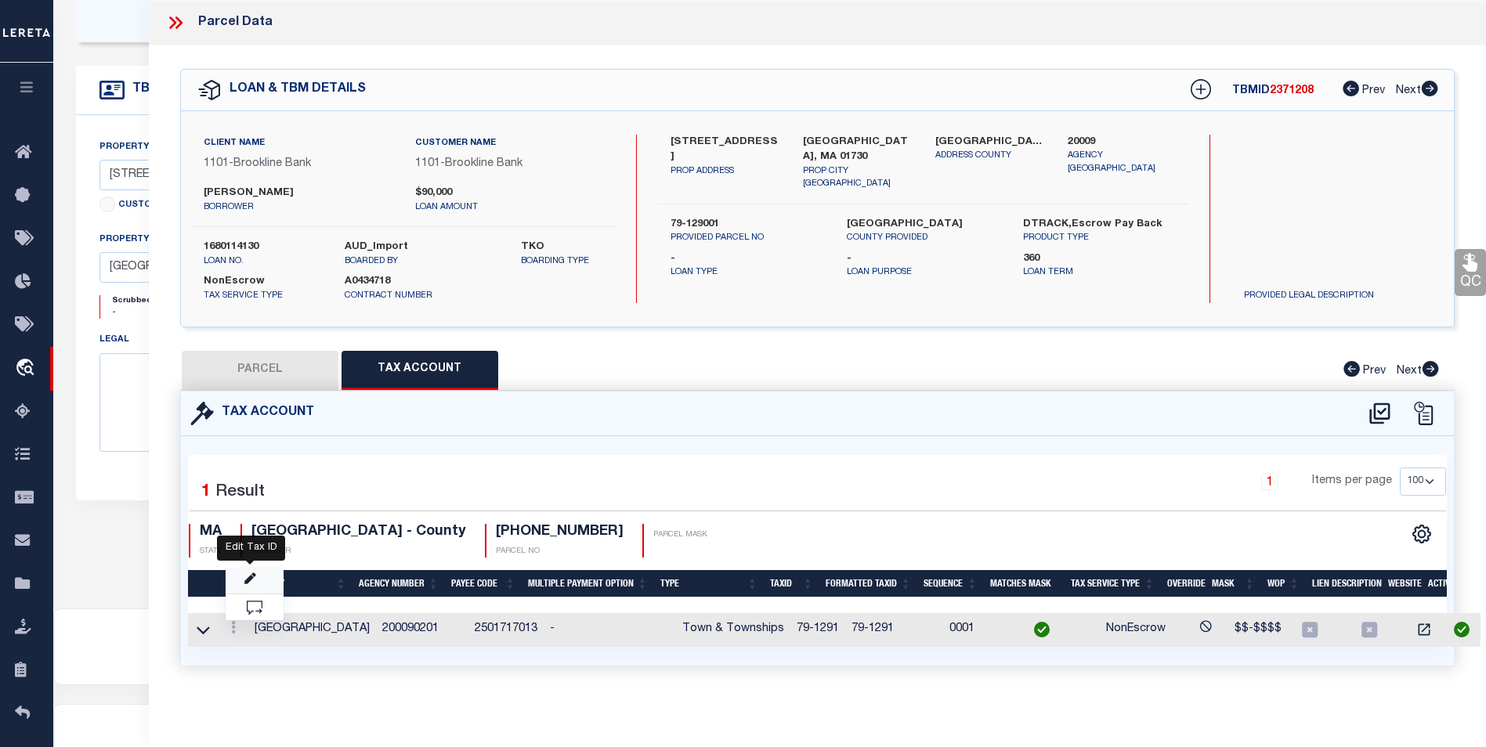
click at [247, 578] on icon "" at bounding box center [250, 579] width 12 height 12
type input "79-1291"
type textarea "$$-$$$$"
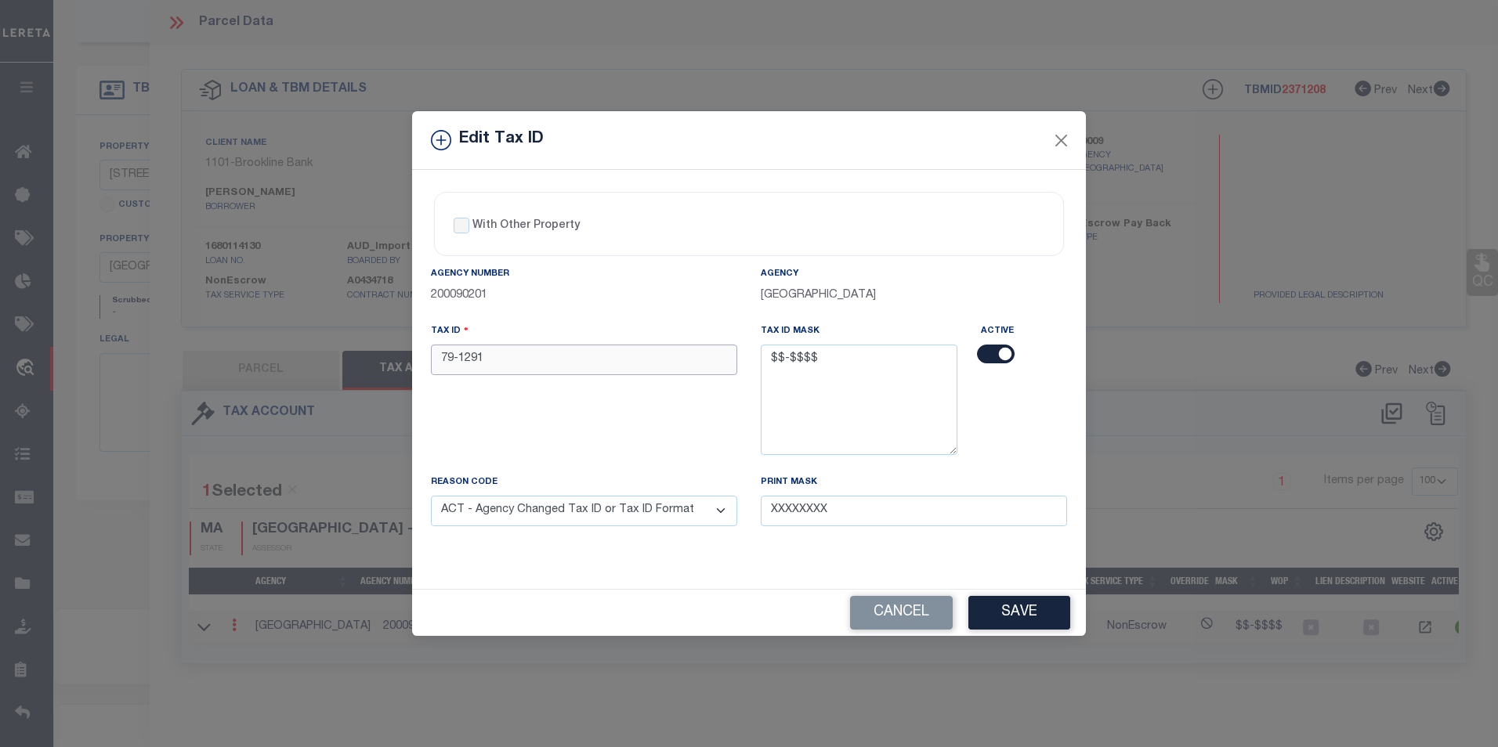
click at [461, 360] on input "79-1291" at bounding box center [584, 360] width 306 height 31
click at [473, 362] on input "79-1291" at bounding box center [584, 360] width 306 height 31
click at [476, 360] on input "79-1291" at bounding box center [584, 360] width 306 height 31
type input "79-129001"
click at [1039, 620] on button "Save" at bounding box center [1019, 613] width 102 height 34
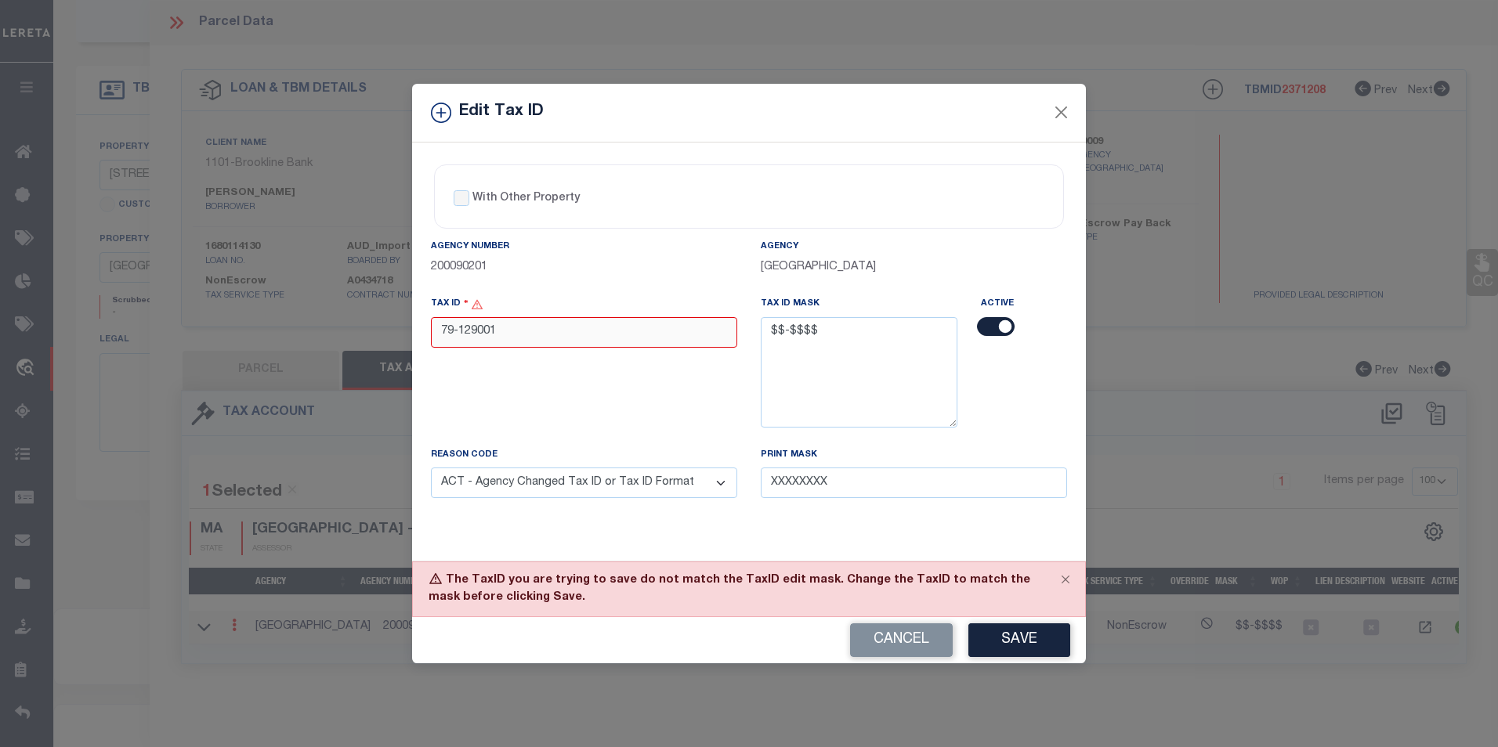
drag, startPoint x: 518, startPoint y: 339, endPoint x: 425, endPoint y: 335, distance: 92.5
click at [425, 335] on div "Tax ID 79-129001" at bounding box center [584, 370] width 330 height 151
click at [555, 338] on input "79-129001" at bounding box center [584, 332] width 306 height 31
click at [555, 335] on input "79-129001" at bounding box center [584, 332] width 306 height 31
click at [1062, 107] on button "Close" at bounding box center [1061, 113] width 20 height 20
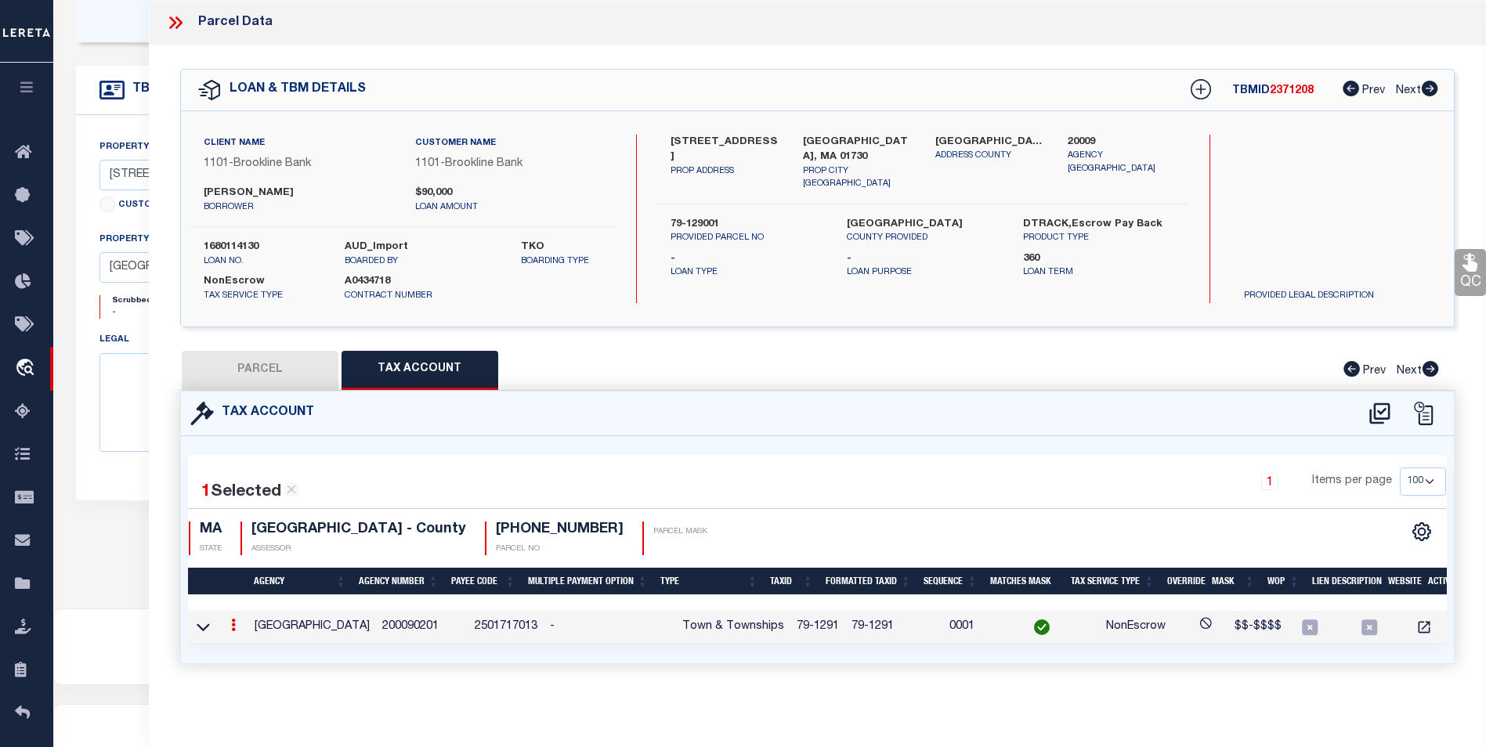
click at [233, 629] on icon at bounding box center [233, 625] width 5 height 13
click at [249, 645] on icon "" at bounding box center [250, 648] width 12 height 12
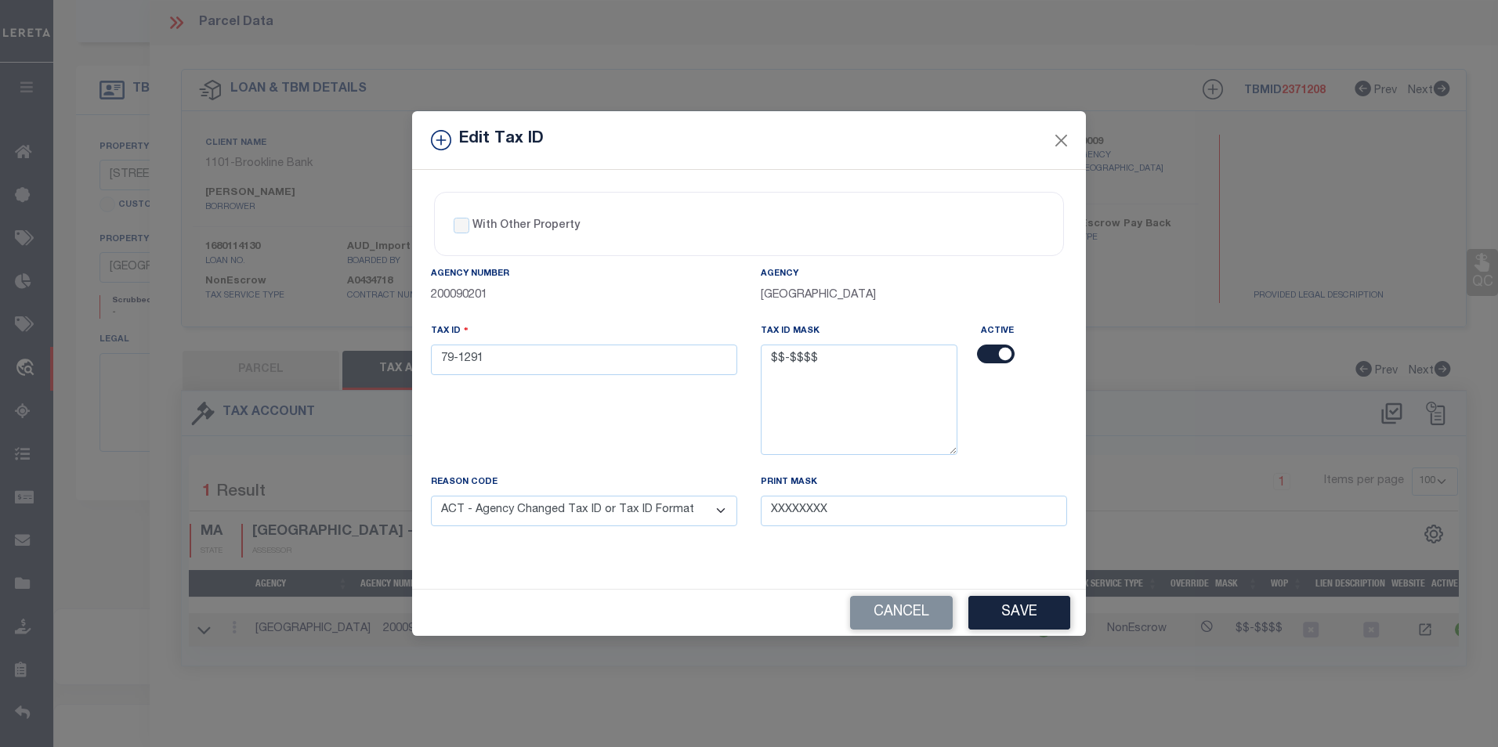
click at [714, 511] on select "- Select Reason - 099 - Other (Provide additional detail) ACT - Agency Changed …" at bounding box center [584, 511] width 306 height 31
click at [431, 497] on select "- Select Reason - 099 - Other (Provide additional detail) ACT - Agency Changed …" at bounding box center [584, 511] width 306 height 31
click at [1023, 609] on button "Save" at bounding box center [1019, 613] width 102 height 34
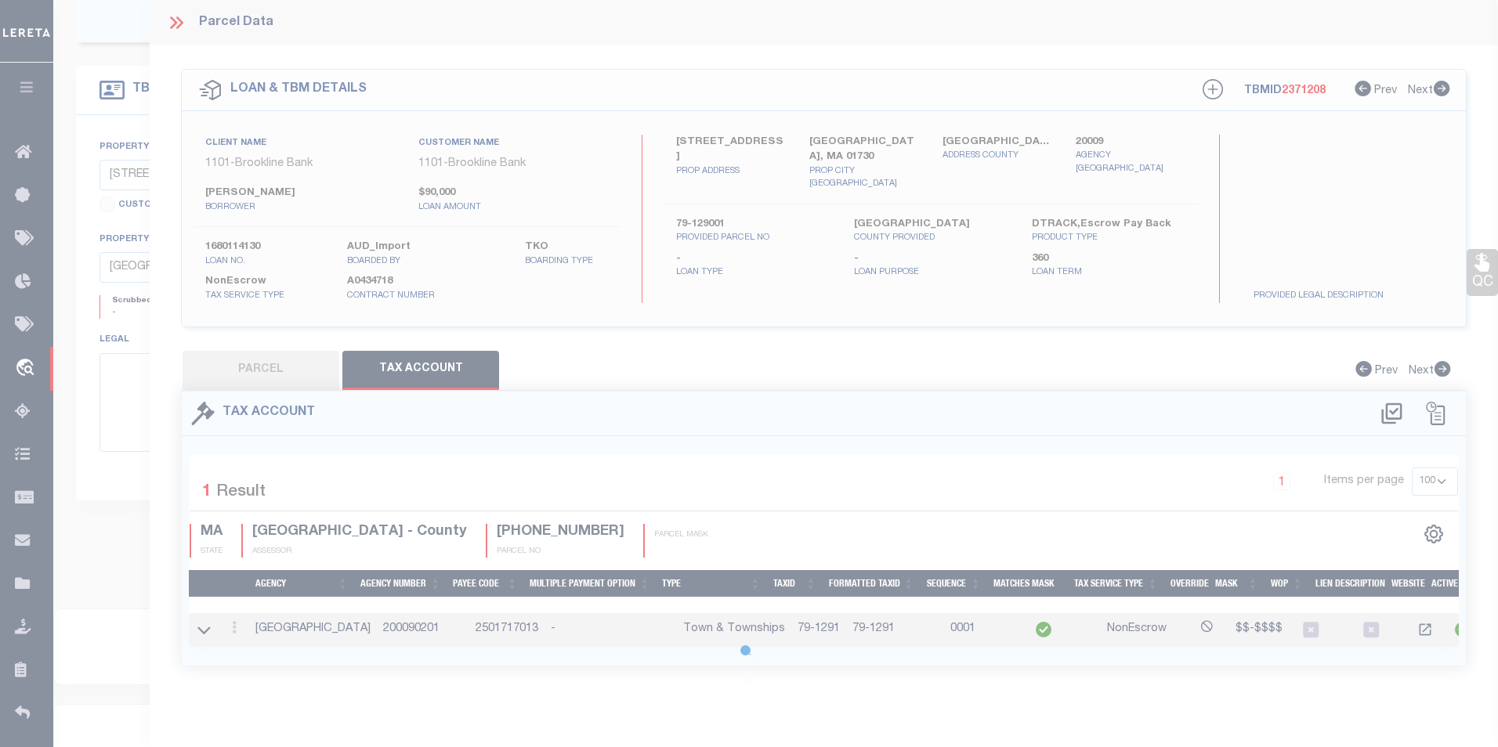
select select
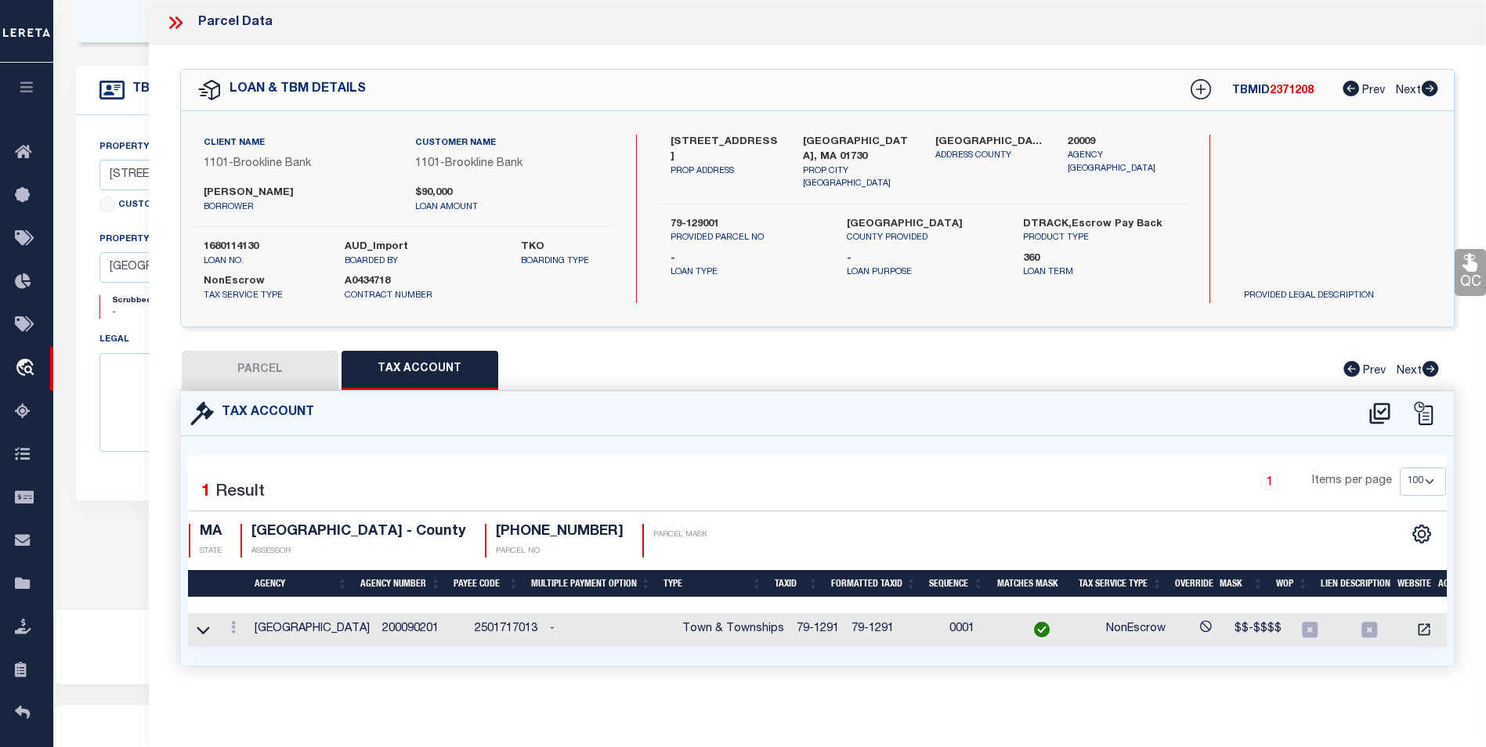
click at [308, 370] on button "PARCEL" at bounding box center [260, 370] width 157 height 39
select select "AS"
checkbox input "false"
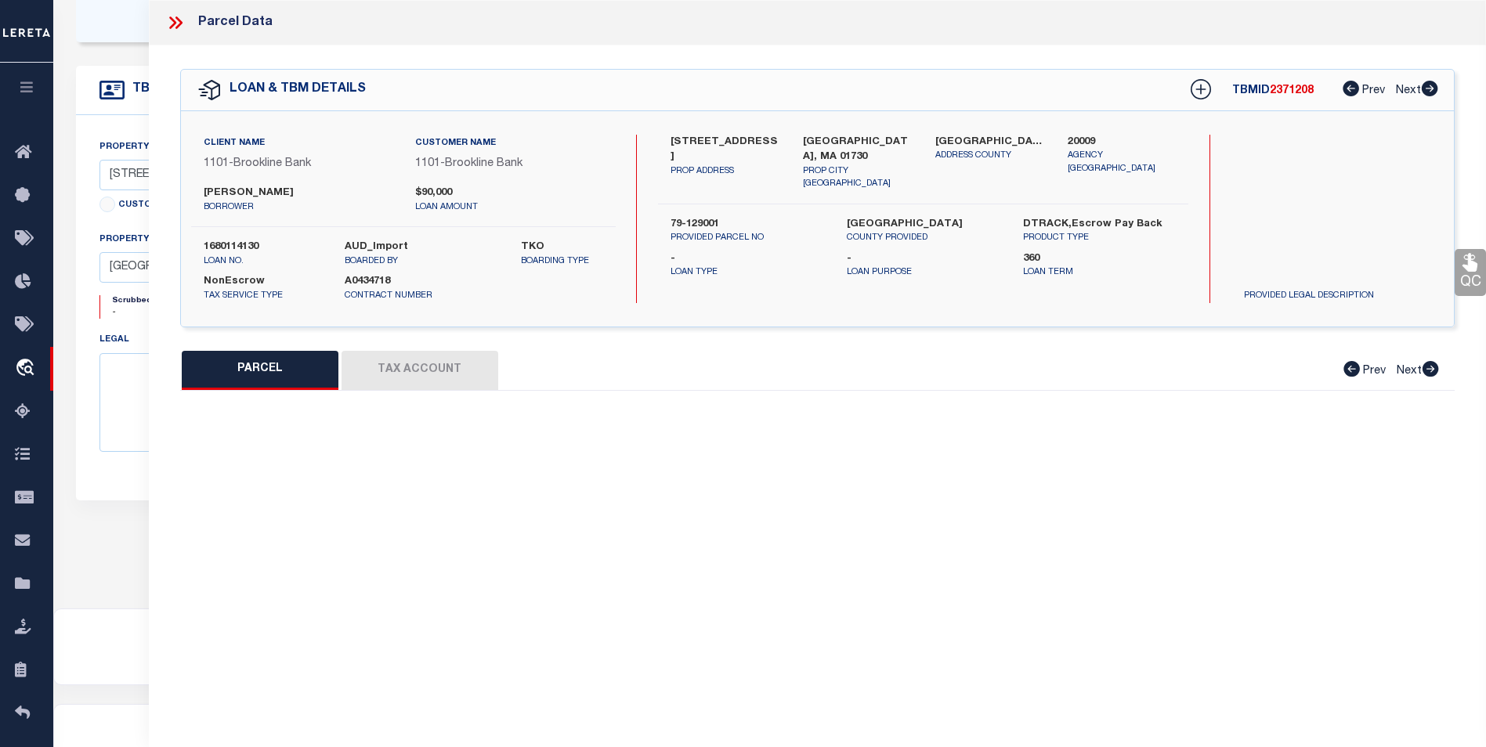
select select "BP"
type input "SIKORSKA ELZBIETA &"
type input "34 SUMMER STREET"
checkbox input "false"
type input "BEDFORD MA 01730"
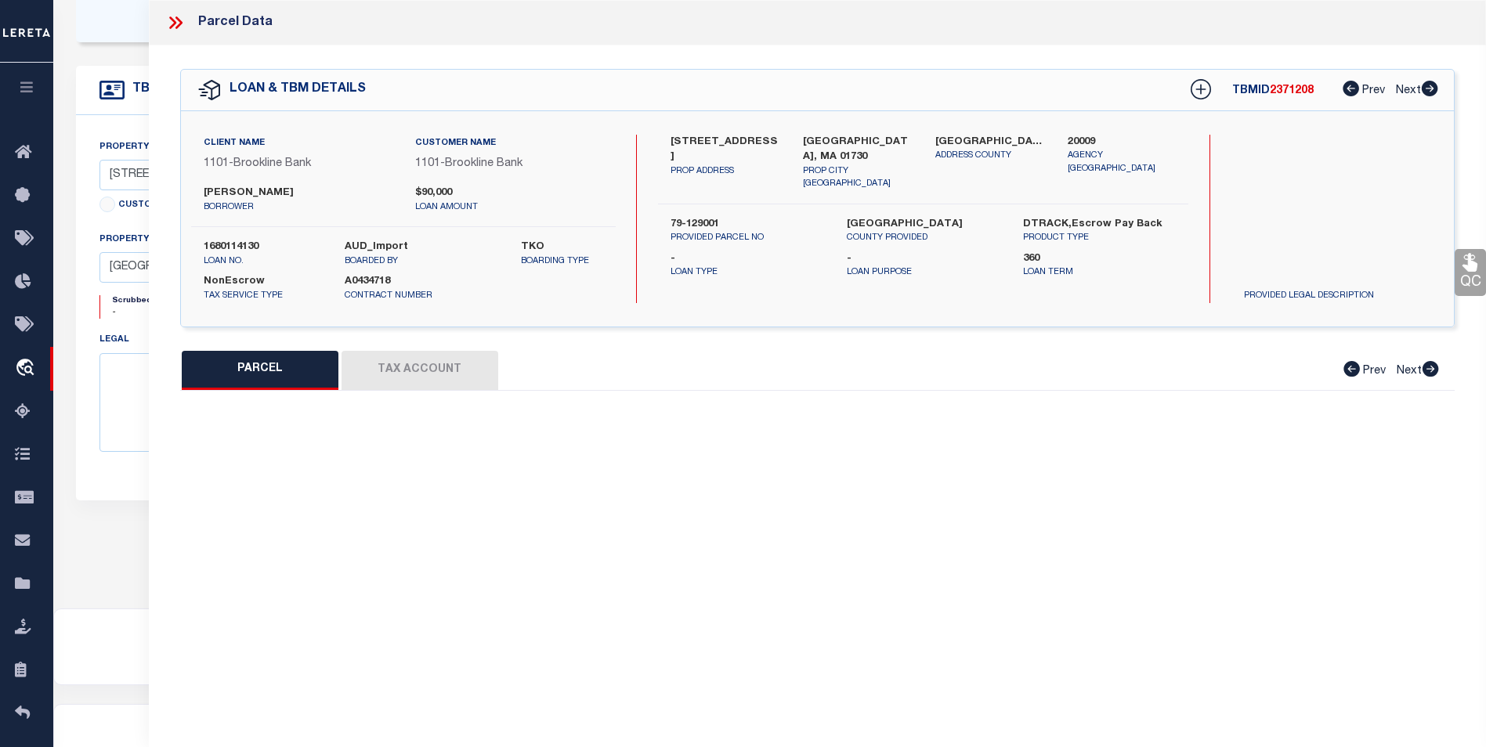
type textarea "invalid parcel"
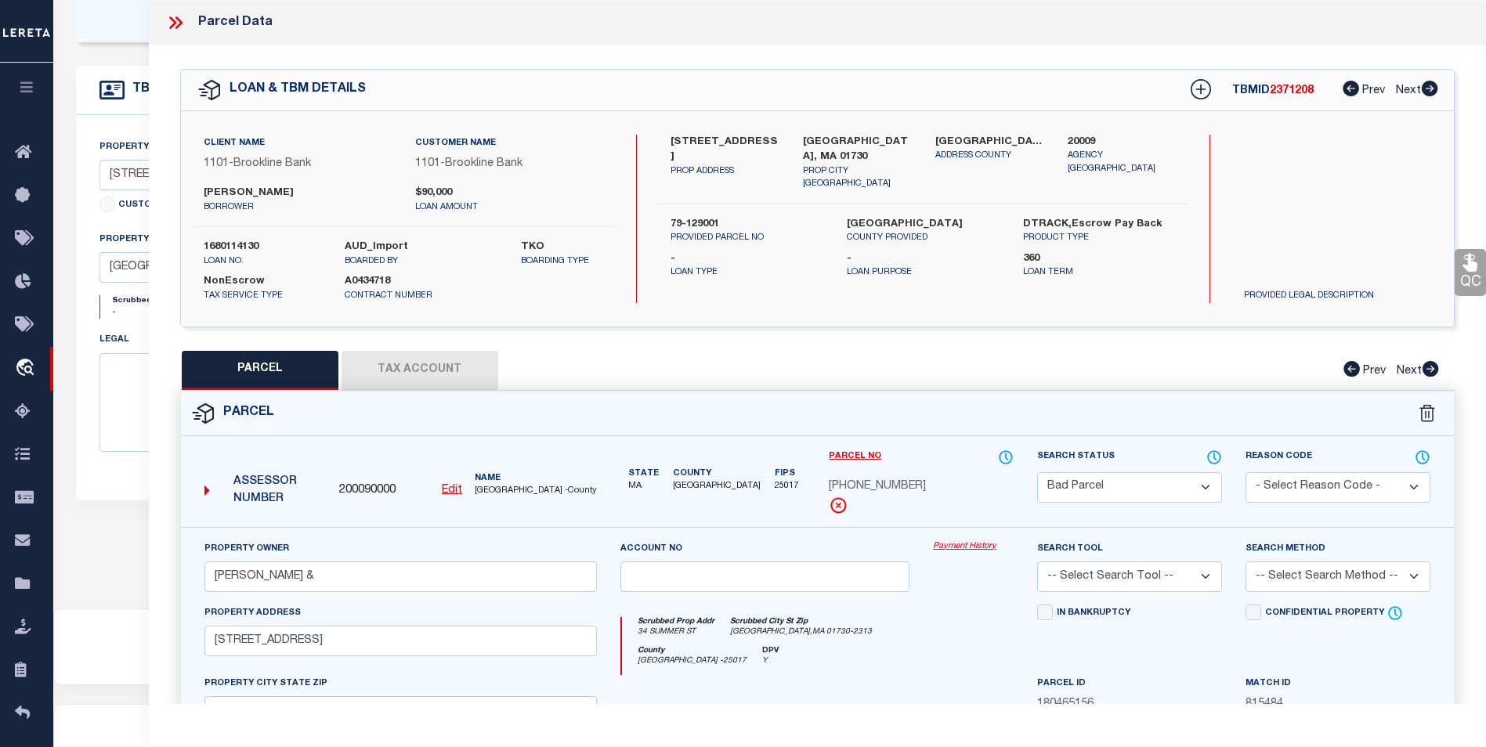
click at [1130, 490] on select "Automated Search Bad Parcel Complete Duplicate Parcel High Dollar Reporting In …" at bounding box center [1129, 487] width 185 height 31
select select "PC"
click at [1037, 472] on select "Automated Search Bad Parcel Complete Duplicate Parcel High Dollar Reporting In …" at bounding box center [1129, 487] width 185 height 31
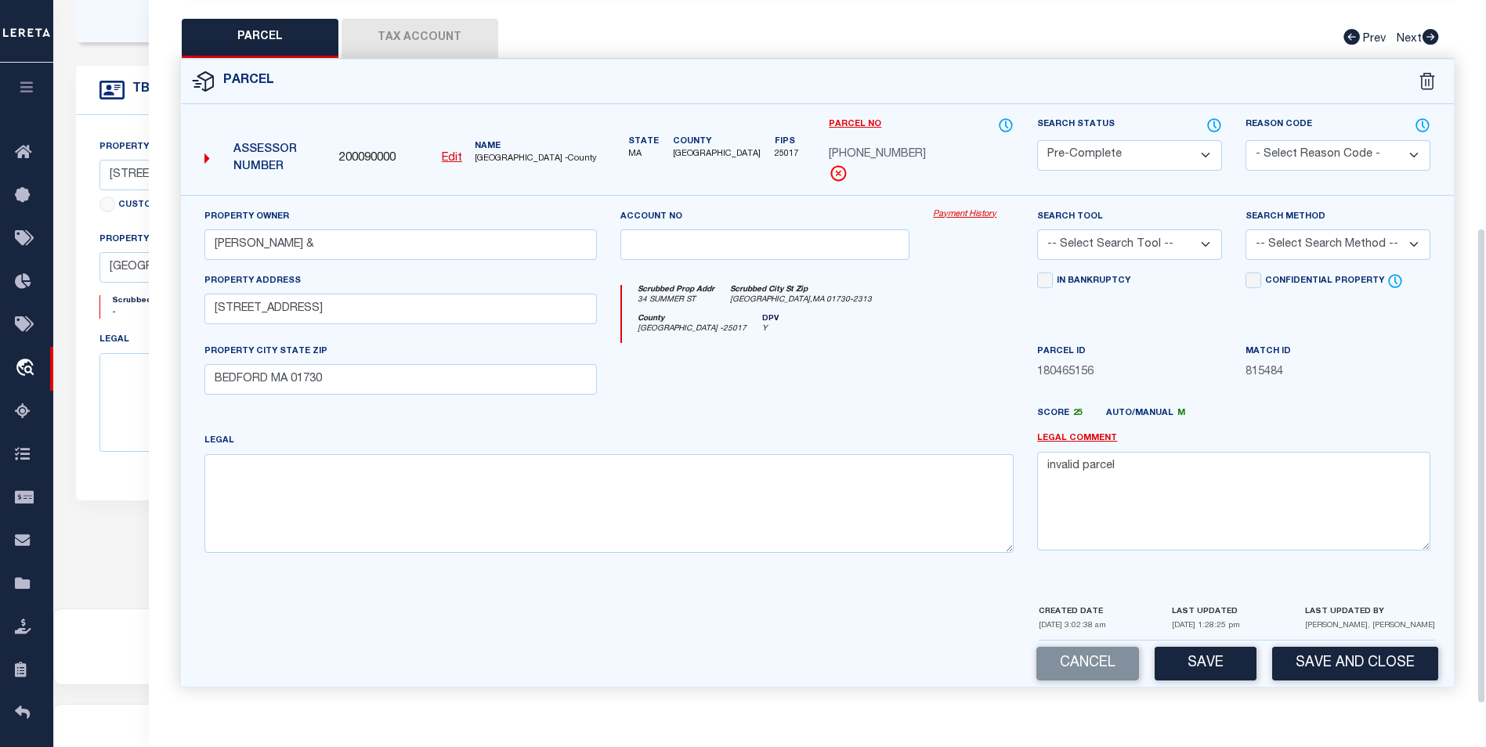
scroll to position [337, 0]
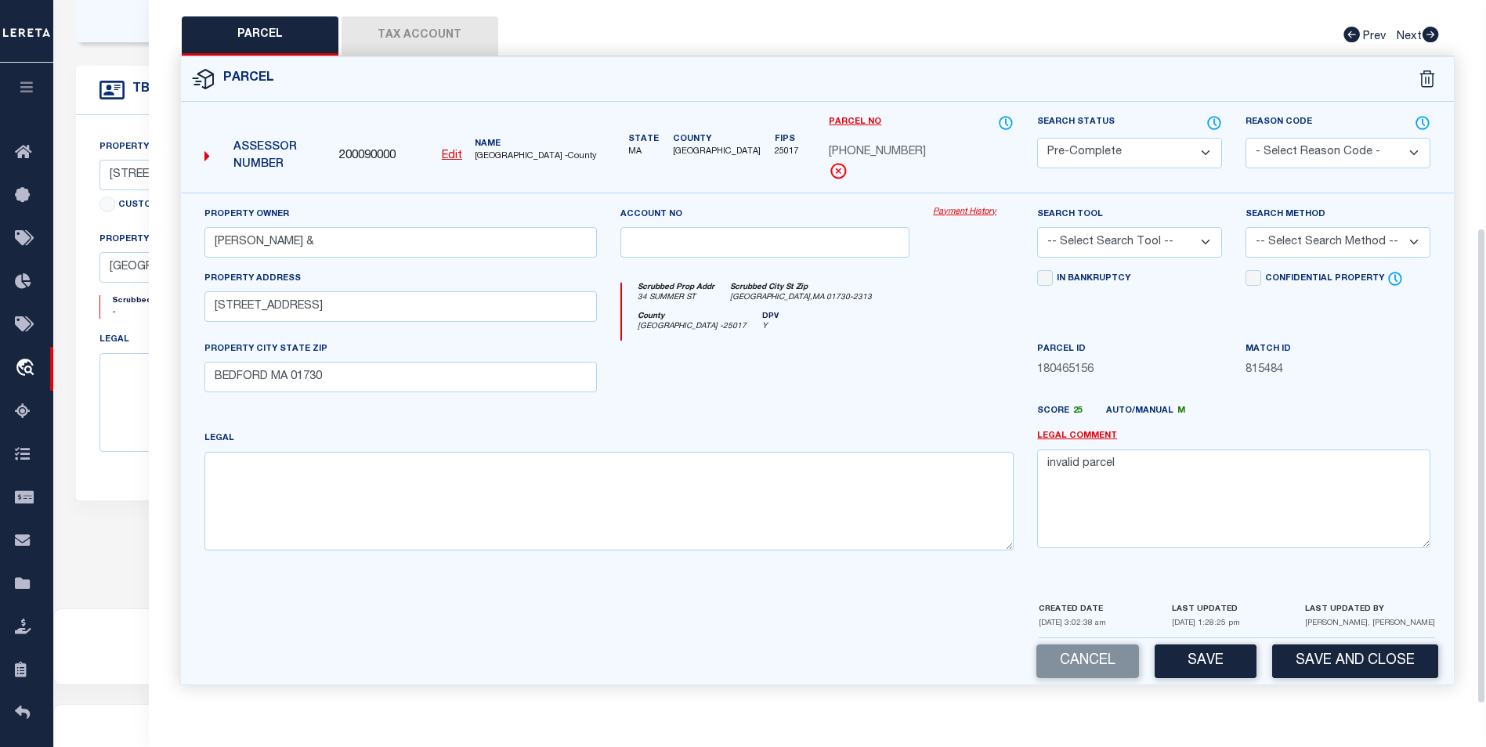
click at [1139, 237] on select "-- Select Search Tool -- 3rd Party Website Agency File Agency Website ATLS CNV-…" at bounding box center [1129, 242] width 185 height 31
select select "AGF"
click at [1037, 227] on select "-- Select Search Tool -- 3rd Party Website Agency File Agency Website ATLS CNV-…" at bounding box center [1129, 242] width 185 height 31
click at [1299, 234] on select "-- Select Search Method -- Property Address Legal Liability Info Provided" at bounding box center [1338, 242] width 185 height 31
select select "ADD"
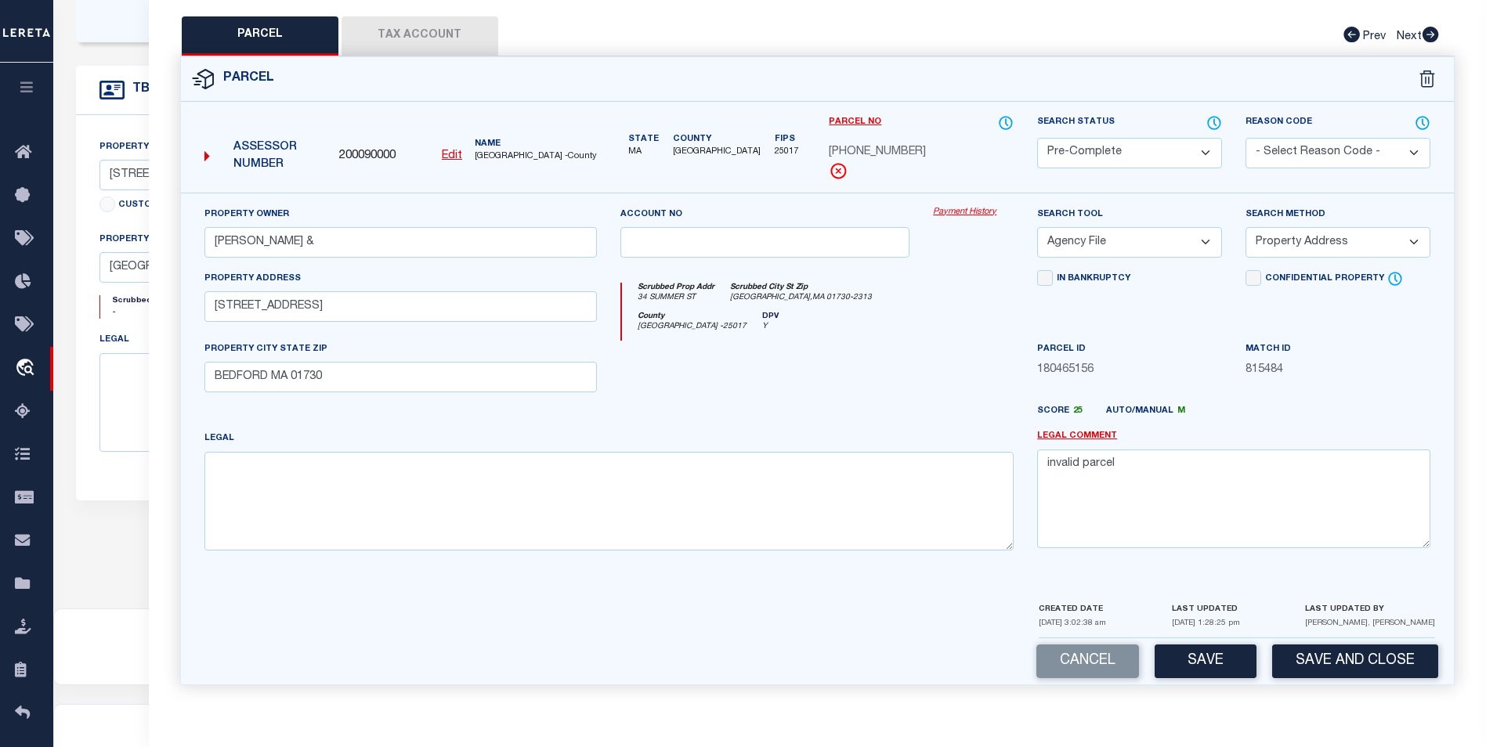
click at [1246, 227] on select "-- Select Search Method -- Property Address Legal Liability Info Provided" at bounding box center [1338, 242] width 185 height 31
click at [1203, 653] on button "Save" at bounding box center [1206, 662] width 102 height 34
select select "AS"
select select
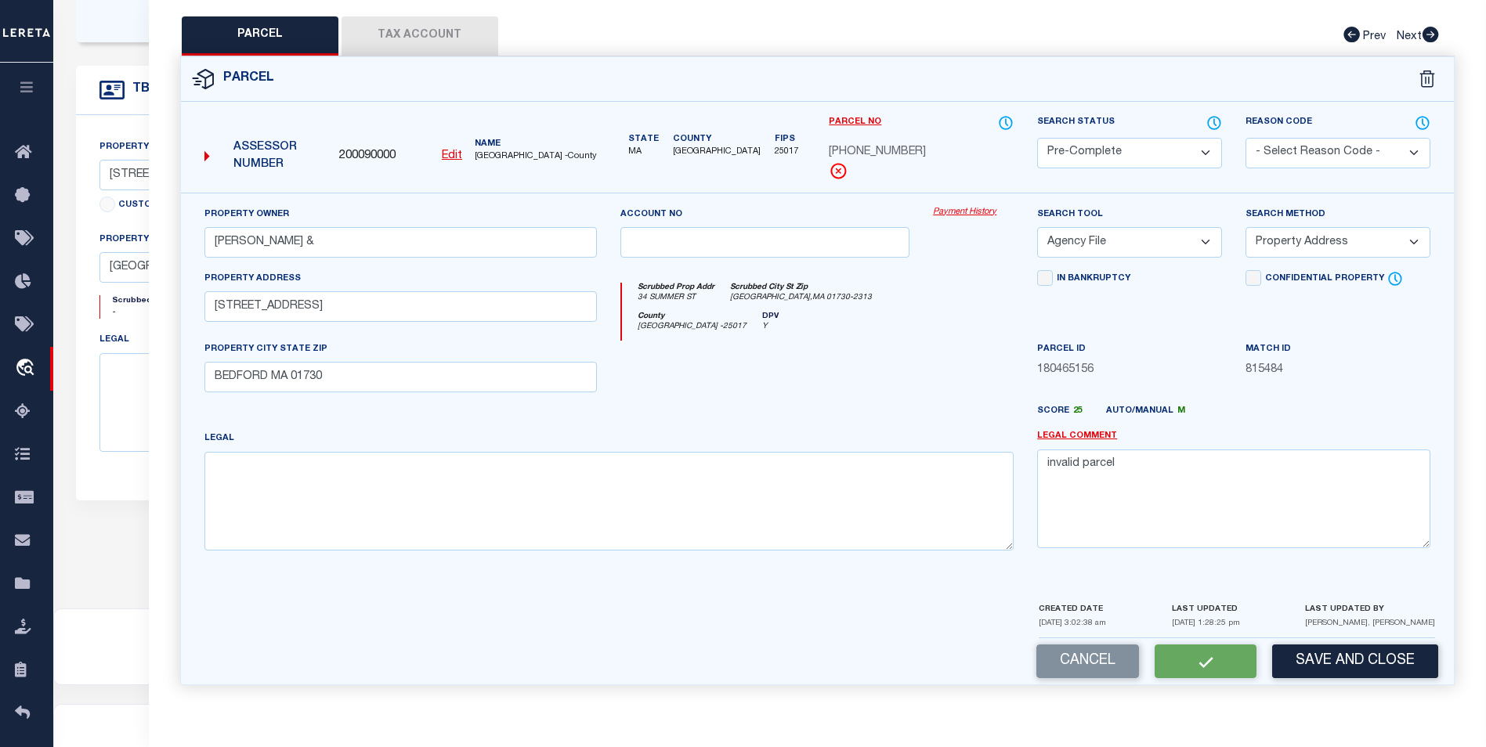
checkbox input "false"
select select "CP"
type input "SIKORSKA ELZBIETA &"
select select "AGF"
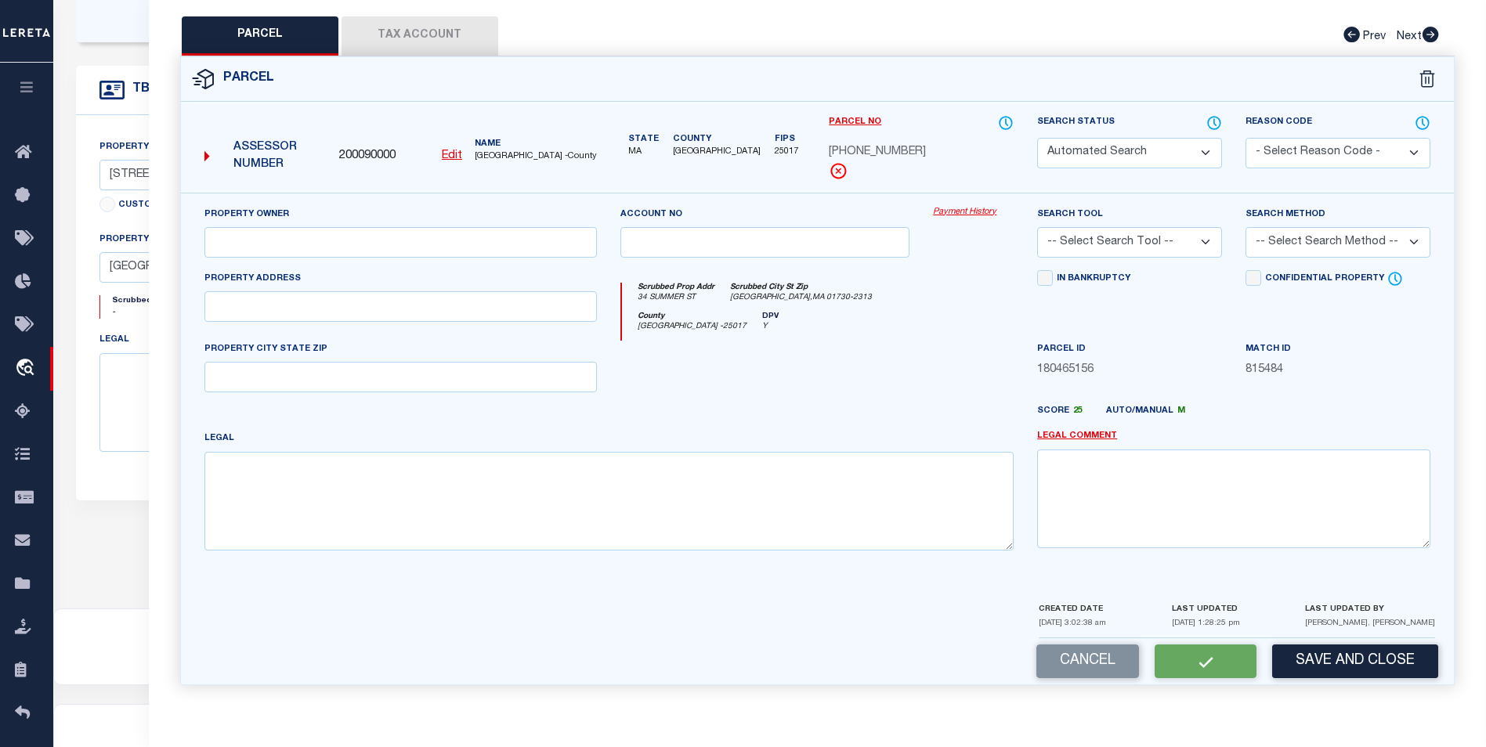
select select "ADD"
type input "34 SUMMER STREET"
type input "BEDFORD MA 01730"
type textarea "invalid parcel"
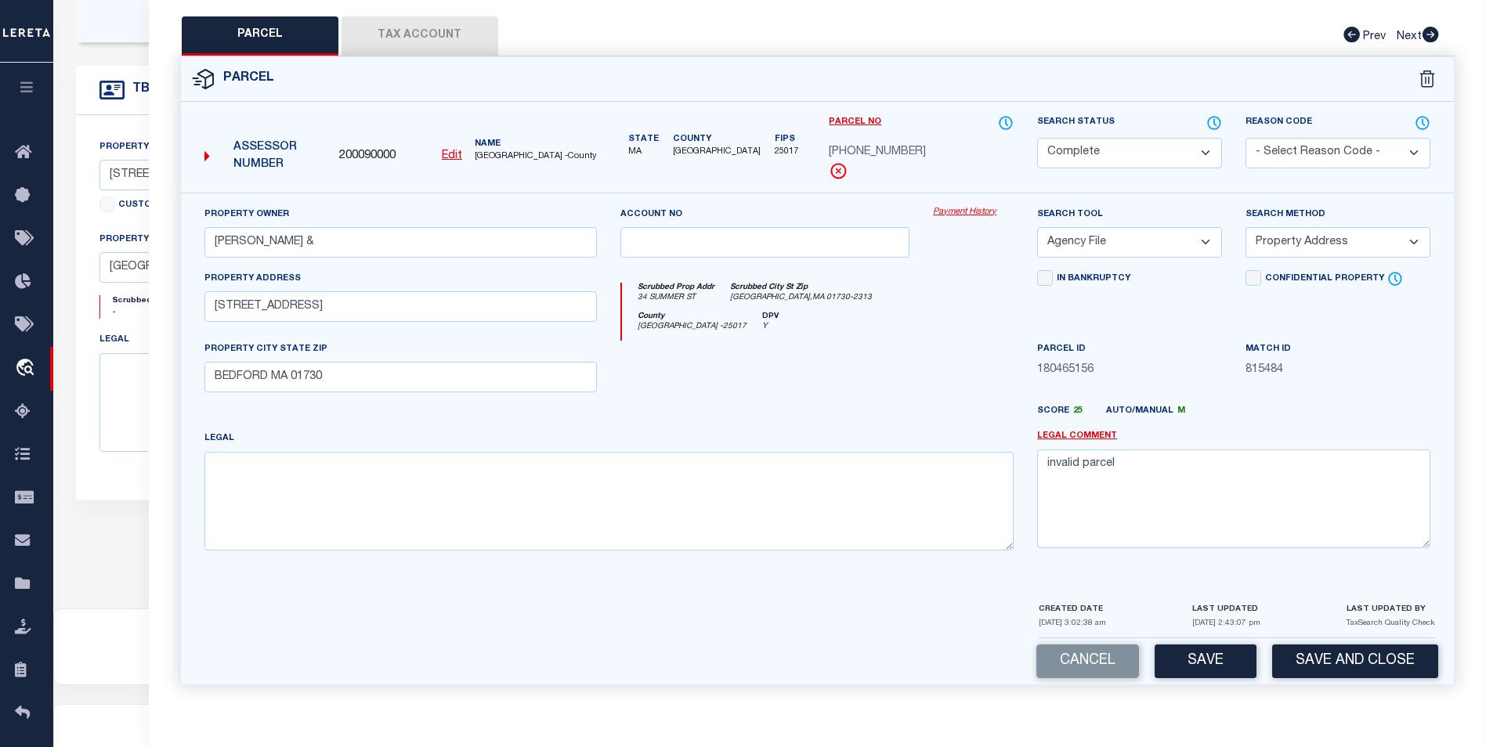
click at [1130, 147] on select "Automated Search Bad Parcel Complete Duplicate Parcel High Dollar Reporting In …" at bounding box center [1129, 153] width 185 height 31
click at [1191, 138] on select "Automated Search Bad Parcel Complete Duplicate Parcel High Dollar Reporting In …" at bounding box center [1129, 153] width 185 height 31
click at [1174, 140] on select "Automated Search Bad Parcel Complete Duplicate Parcel High Dollar Reporting In …" at bounding box center [1129, 153] width 185 height 31
select select "OH"
click at [1037, 138] on select "Automated Search Bad Parcel Complete Duplicate Parcel High Dollar Reporting In …" at bounding box center [1129, 153] width 185 height 31
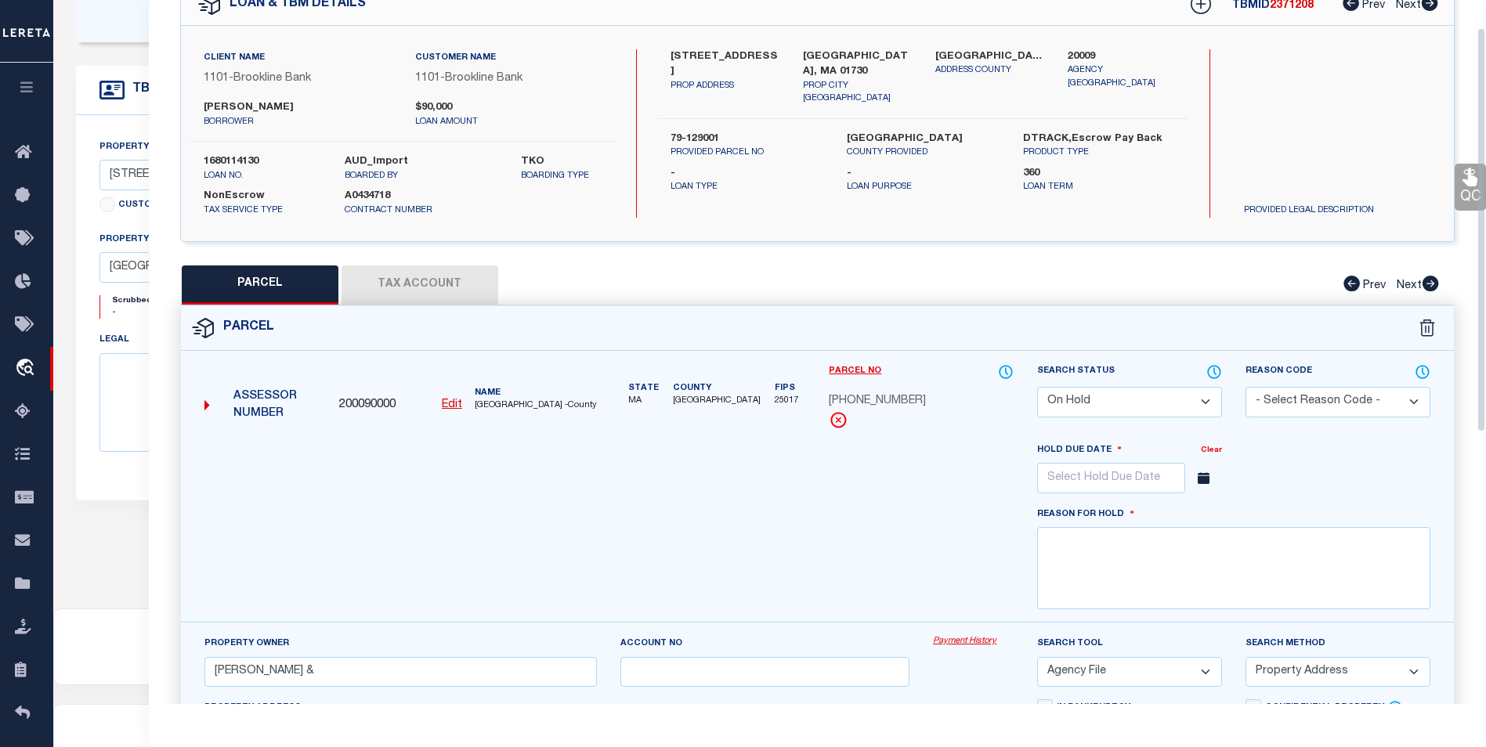
scroll to position [49, 0]
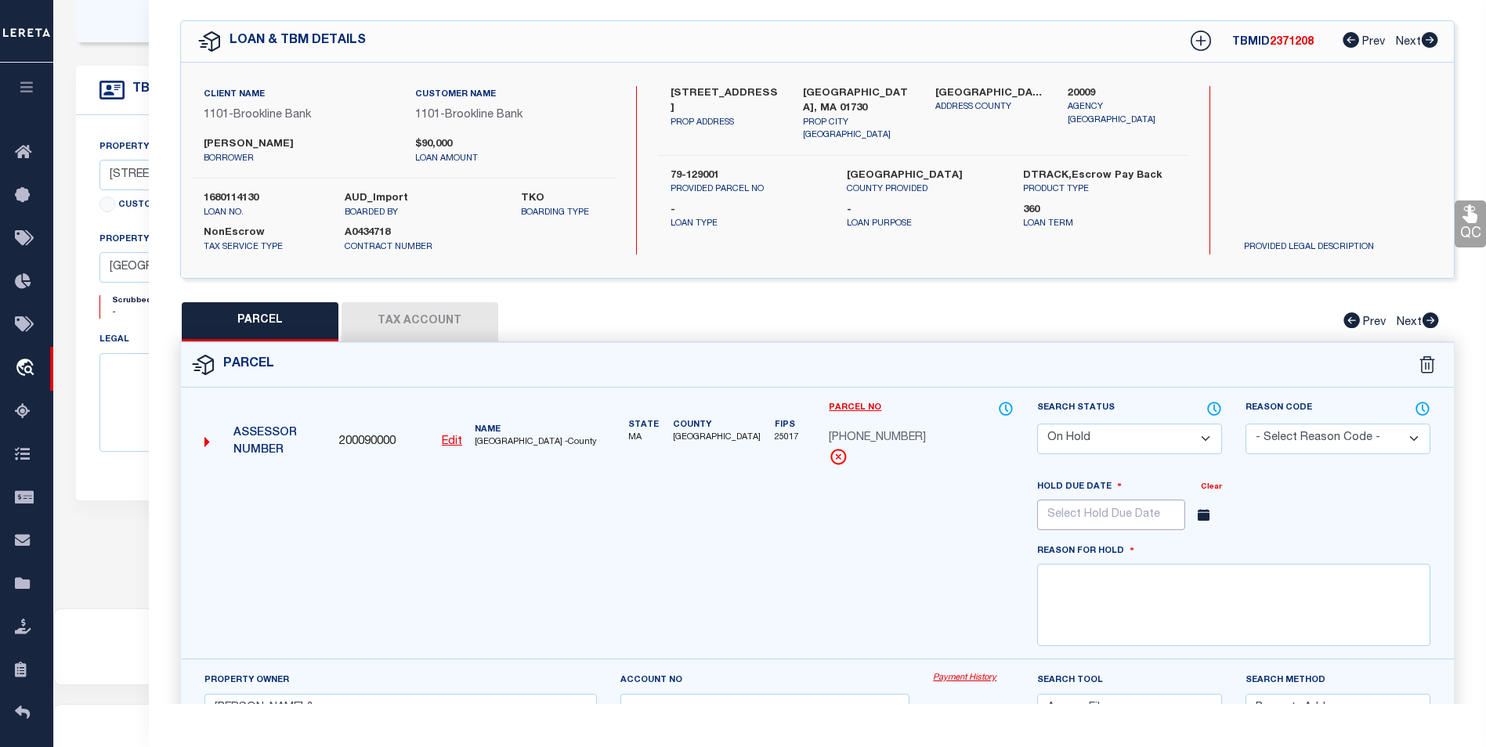
click at [1141, 507] on input "text" at bounding box center [1111, 515] width 148 height 31
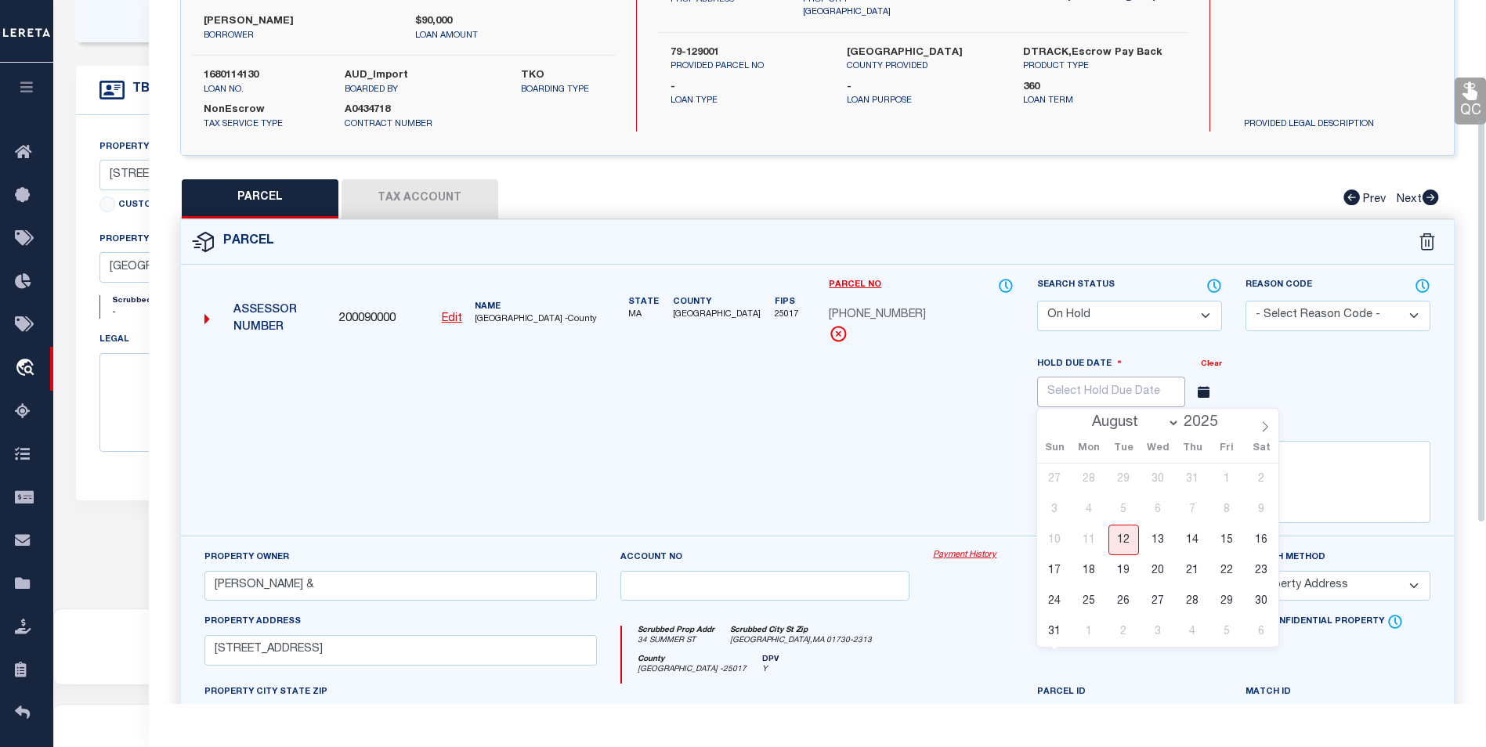
scroll to position [205, 0]
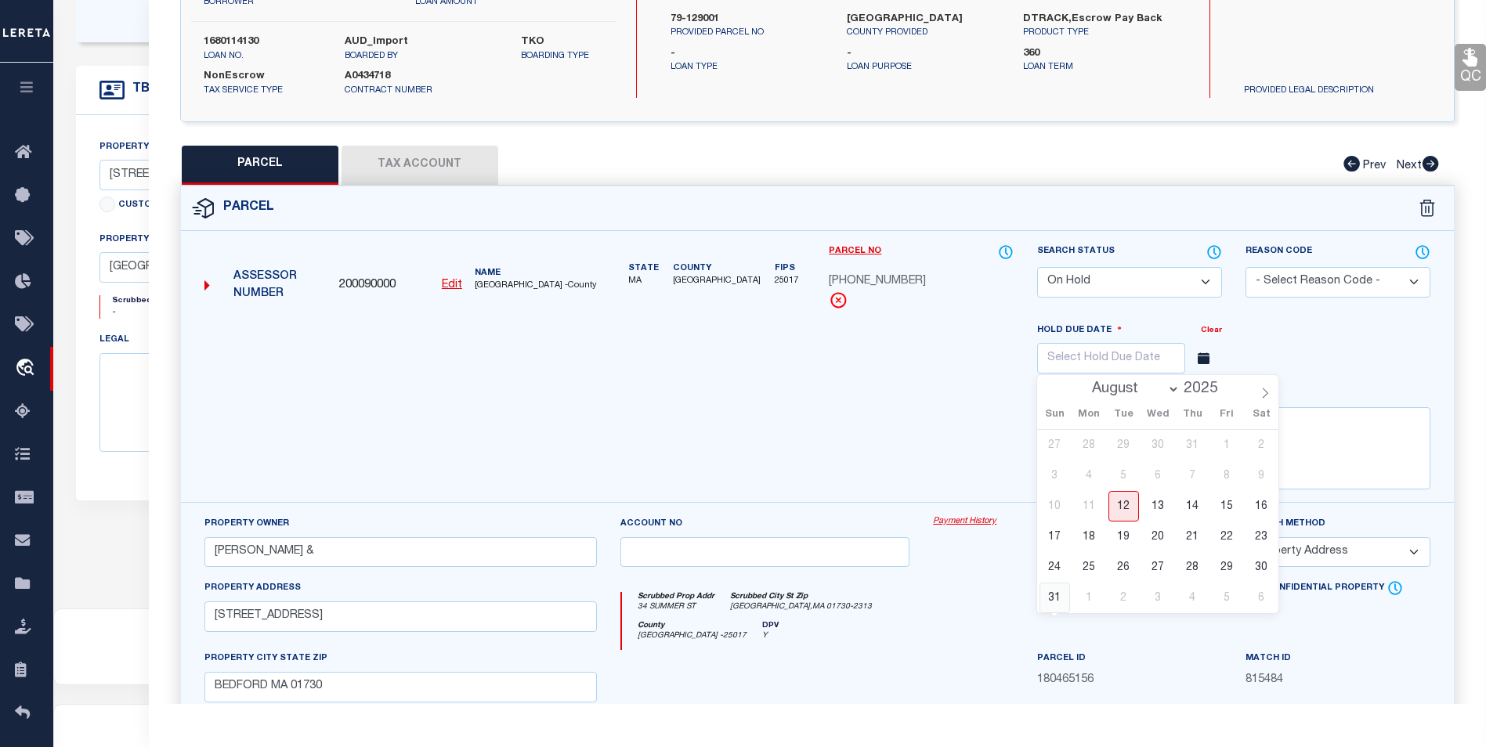
click at [1062, 599] on span "31" at bounding box center [1055, 598] width 31 height 31
type input "08/31/2025"
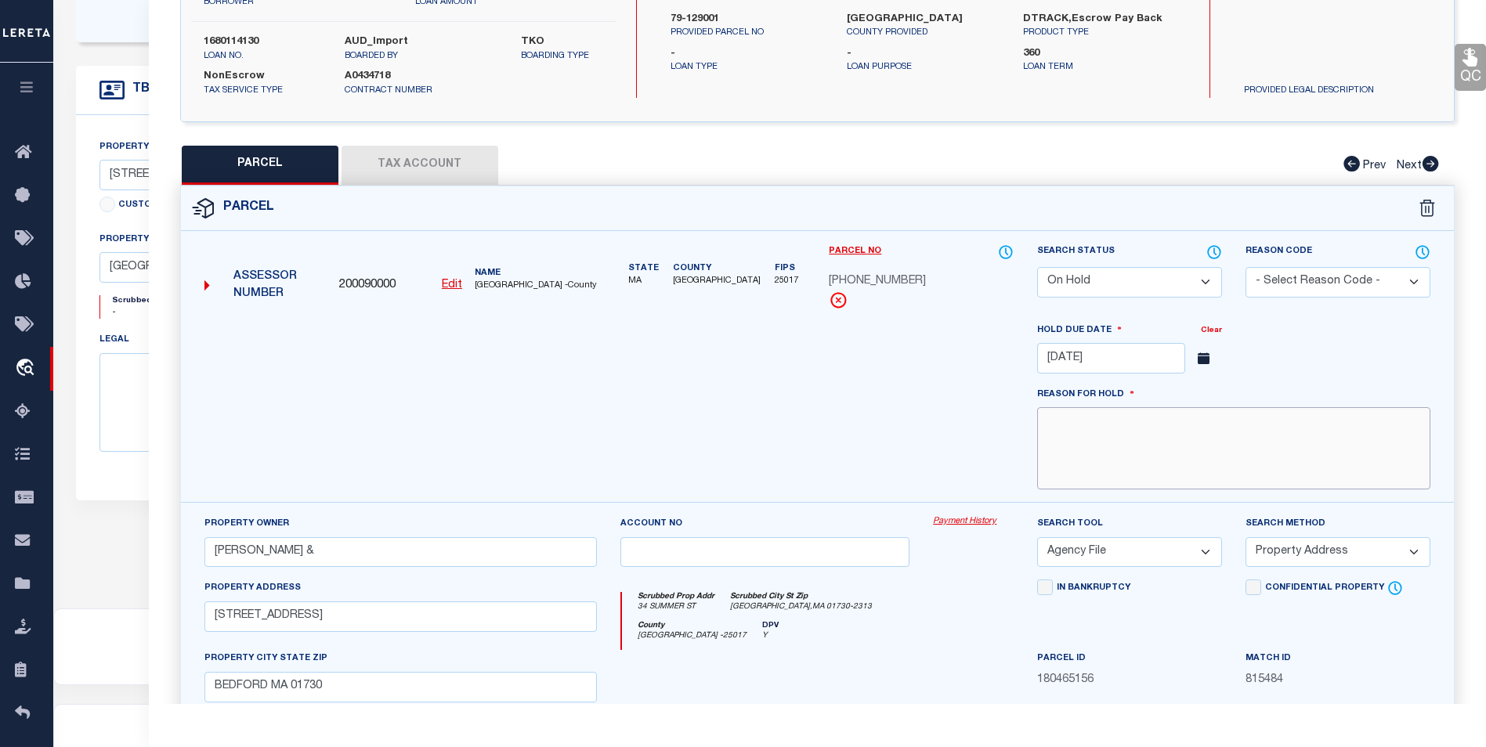
click at [1108, 439] on textarea at bounding box center [1233, 448] width 393 height 82
click at [1169, 284] on select "Automated Search Bad Parcel Complete Duplicate Parcel High Dollar Reporting In …" at bounding box center [1129, 282] width 185 height 31
select select "JR"
click at [1037, 267] on select "Automated Search Bad Parcel Complete Duplicate Parcel High Dollar Reporting In …" at bounding box center [1129, 282] width 185 height 31
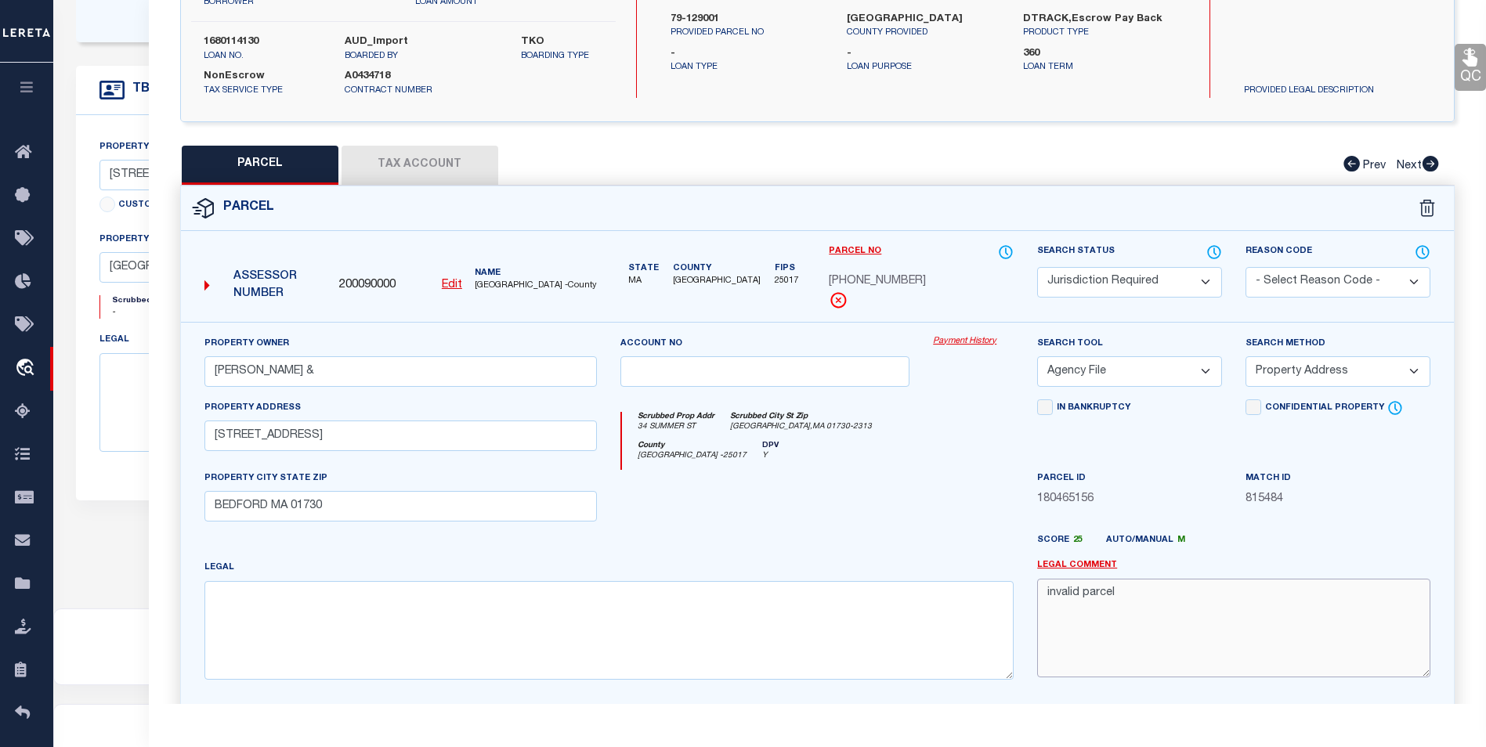
click at [1123, 604] on textarea "invalid parcel" at bounding box center [1233, 628] width 393 height 99
type textarea "invalid parcel"
click at [1302, 272] on select "- Select Reason Code - 099 - Other (Provide additional detail) ACT - Agency Cha…" at bounding box center [1338, 282] width 185 height 31
select select "099"
click at [1246, 267] on select "- Select Reason Code - 099 - Other (Provide additional detail) ACT - Agency Cha…" at bounding box center [1338, 282] width 185 height 31
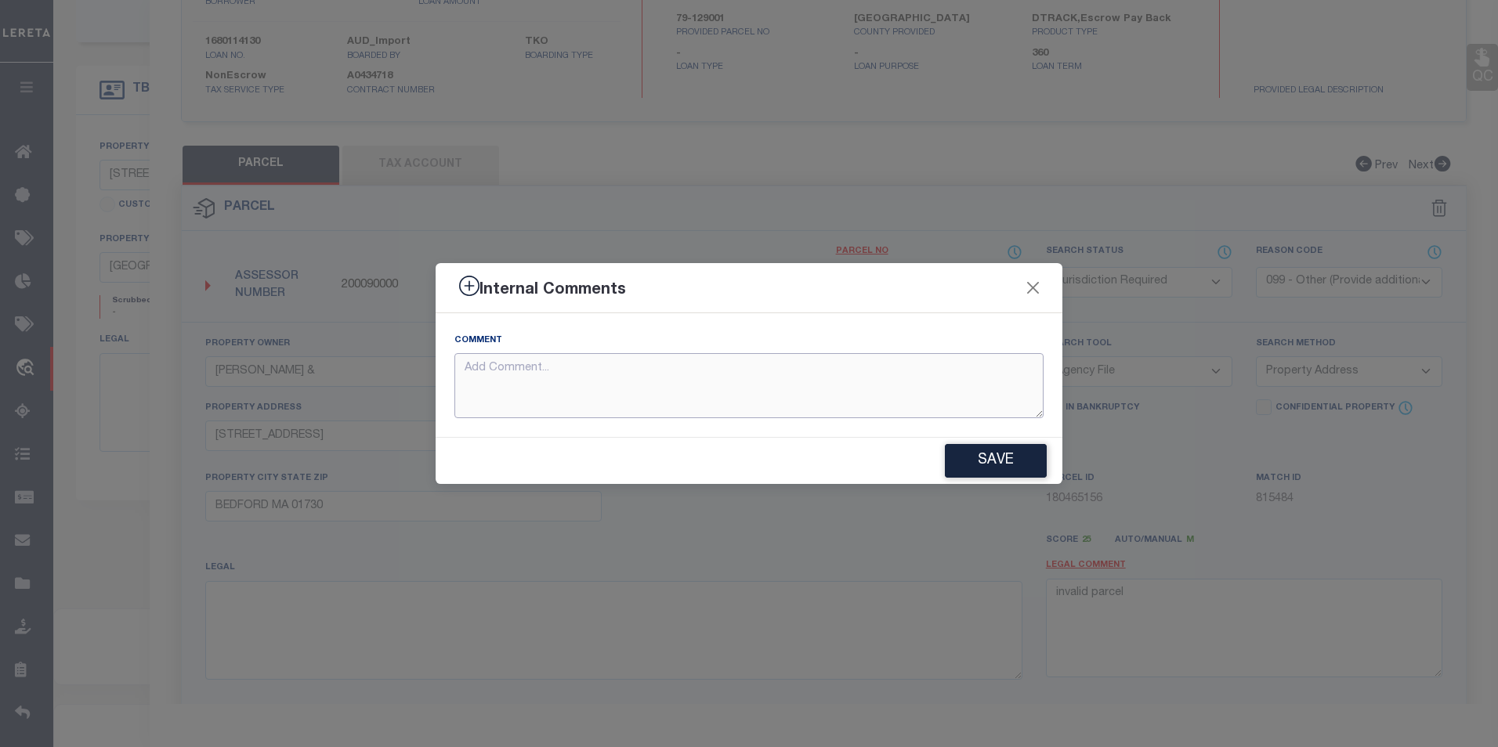
click at [565, 383] on textarea at bounding box center [748, 385] width 589 height 65
type textarea "Parcel does not fit the edit mask in parcel viewer. It should be 79-129001"
click at [1007, 464] on button "Save" at bounding box center [996, 461] width 102 height 34
type textarea "Parcel does not fit the edit mask in parcel viewer. It should be 79-129001"
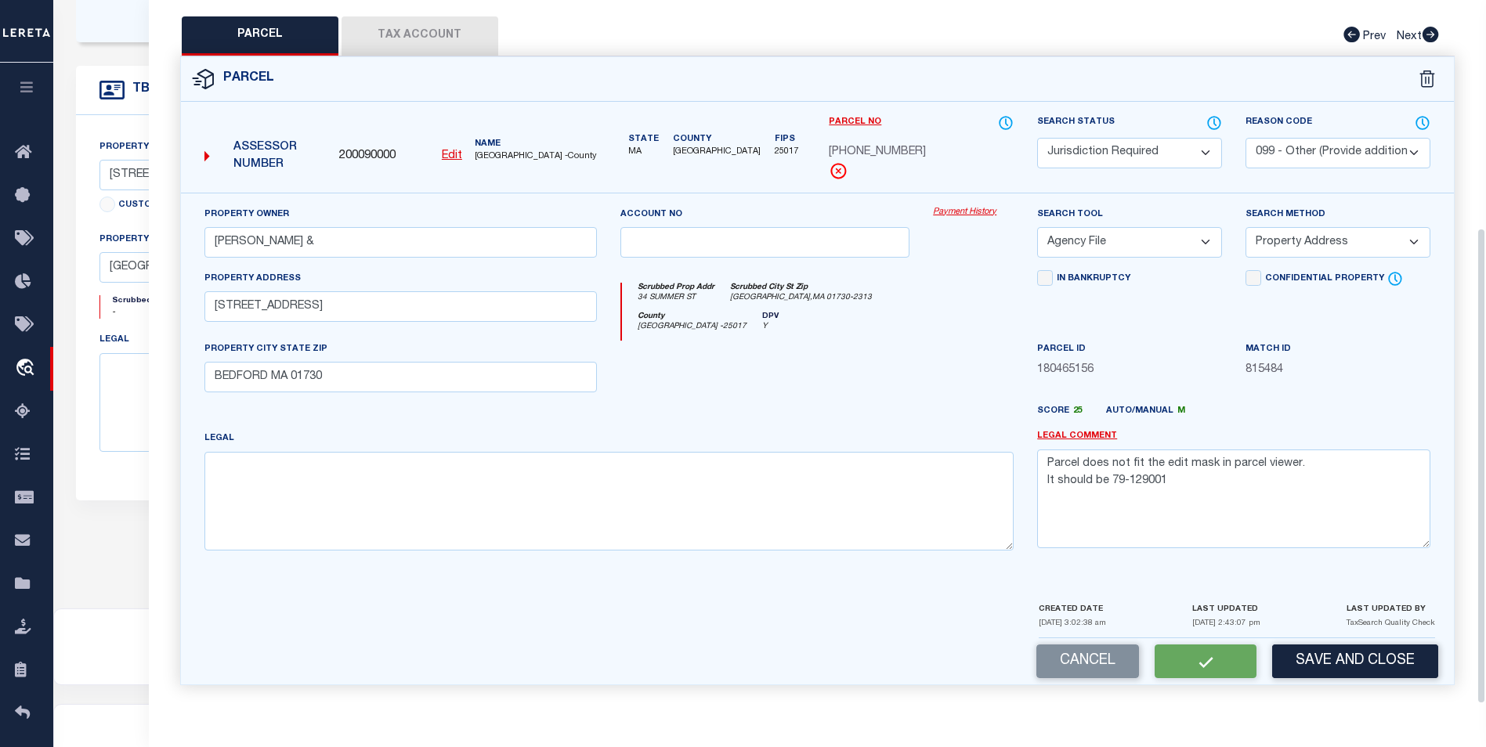
scroll to position [450, 0]
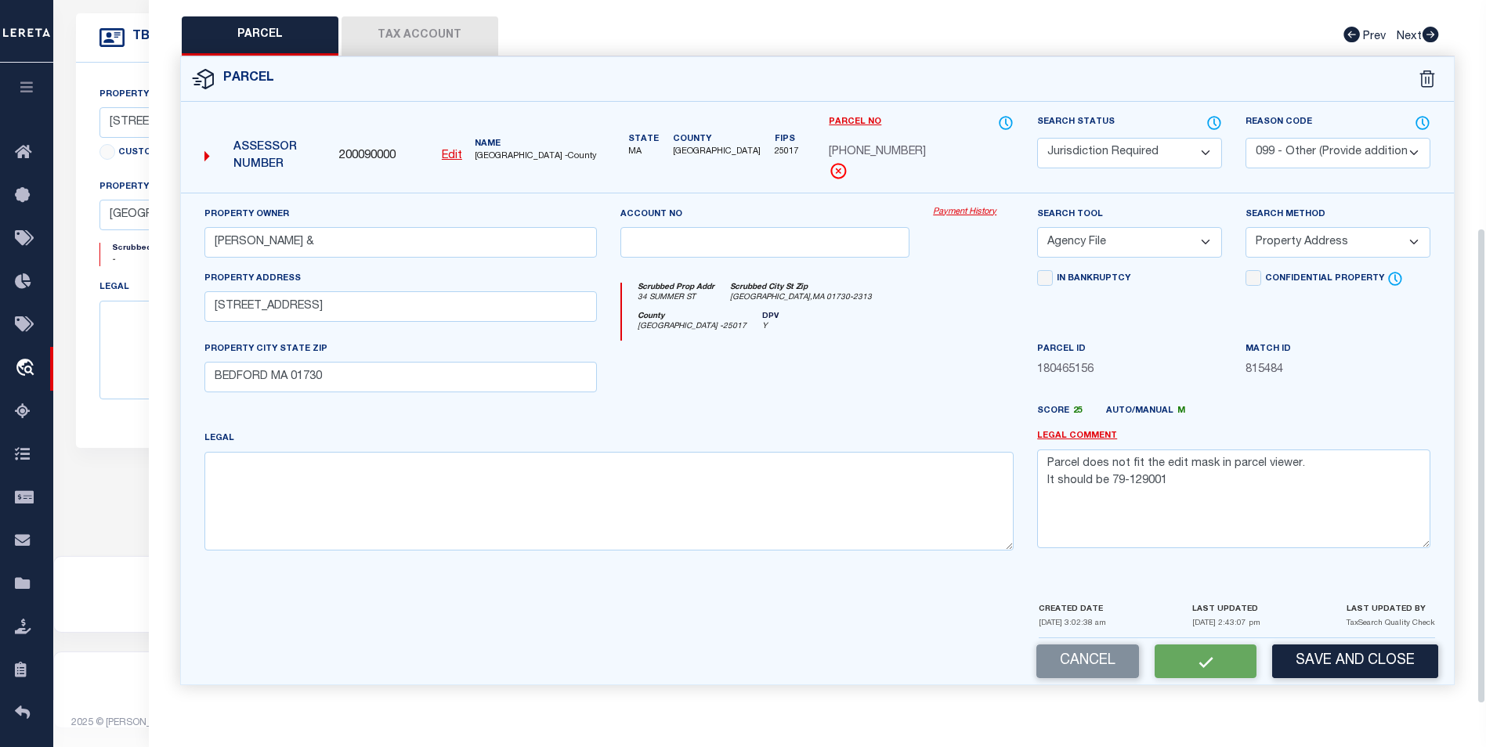
select select "AS"
select select
checkbox input "false"
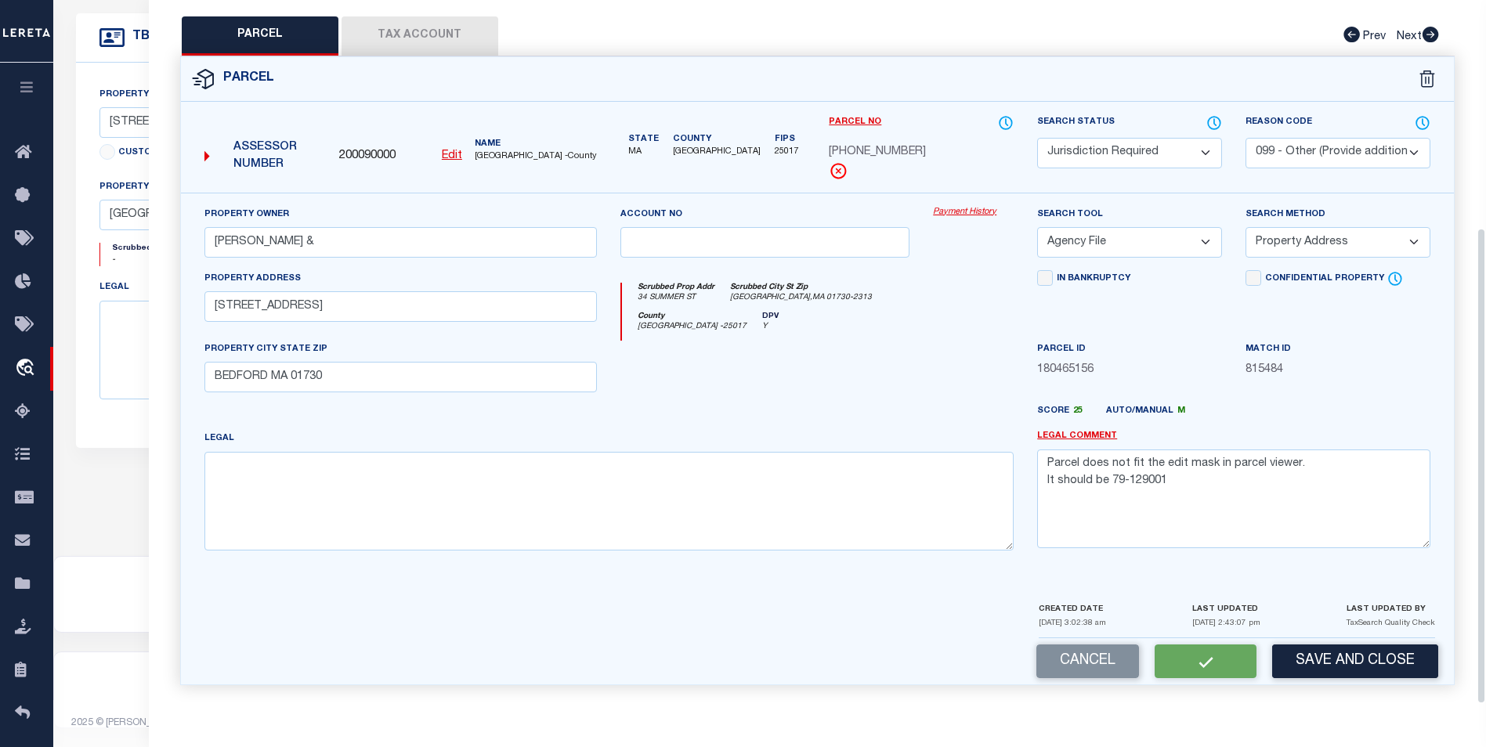
checkbox input "false"
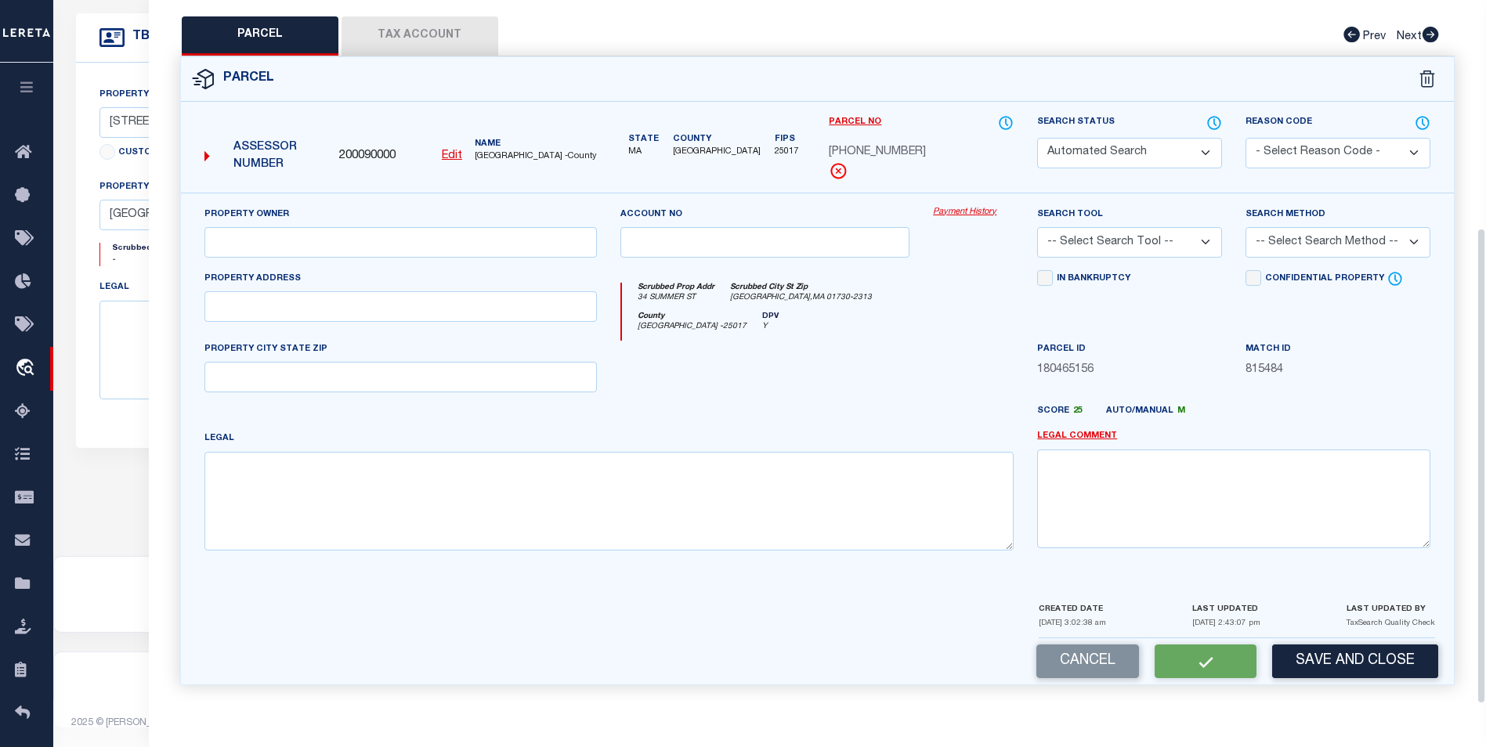
select select "JR"
select select "099"
type input "SIKORSKA ELZBIETA &"
select select "AGF"
select select "ADD"
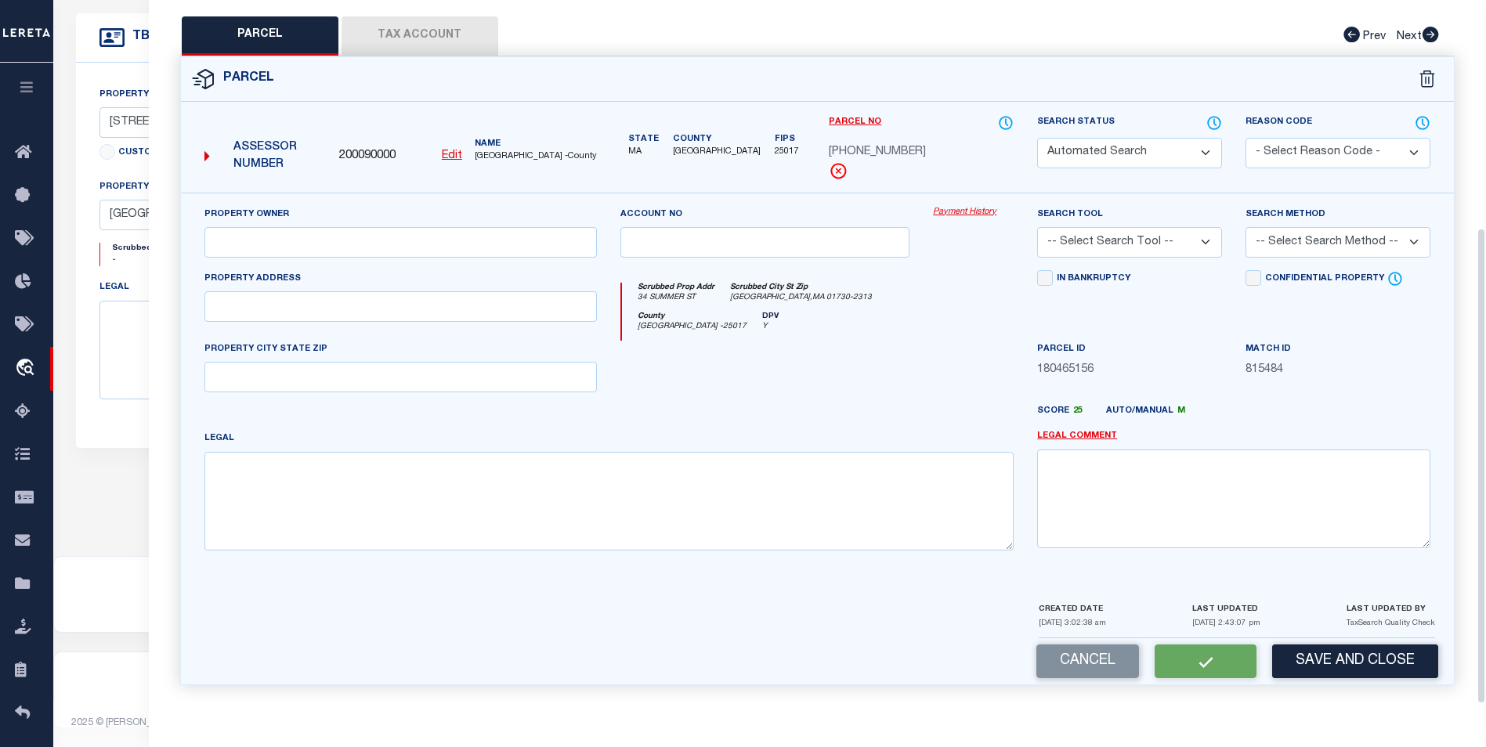
type input "34 SUMMER STREET"
type input "BEDFORD MA 01730"
type textarea "Parcel does not fit the edit mask in parcel viewer. It should be 79-129001"
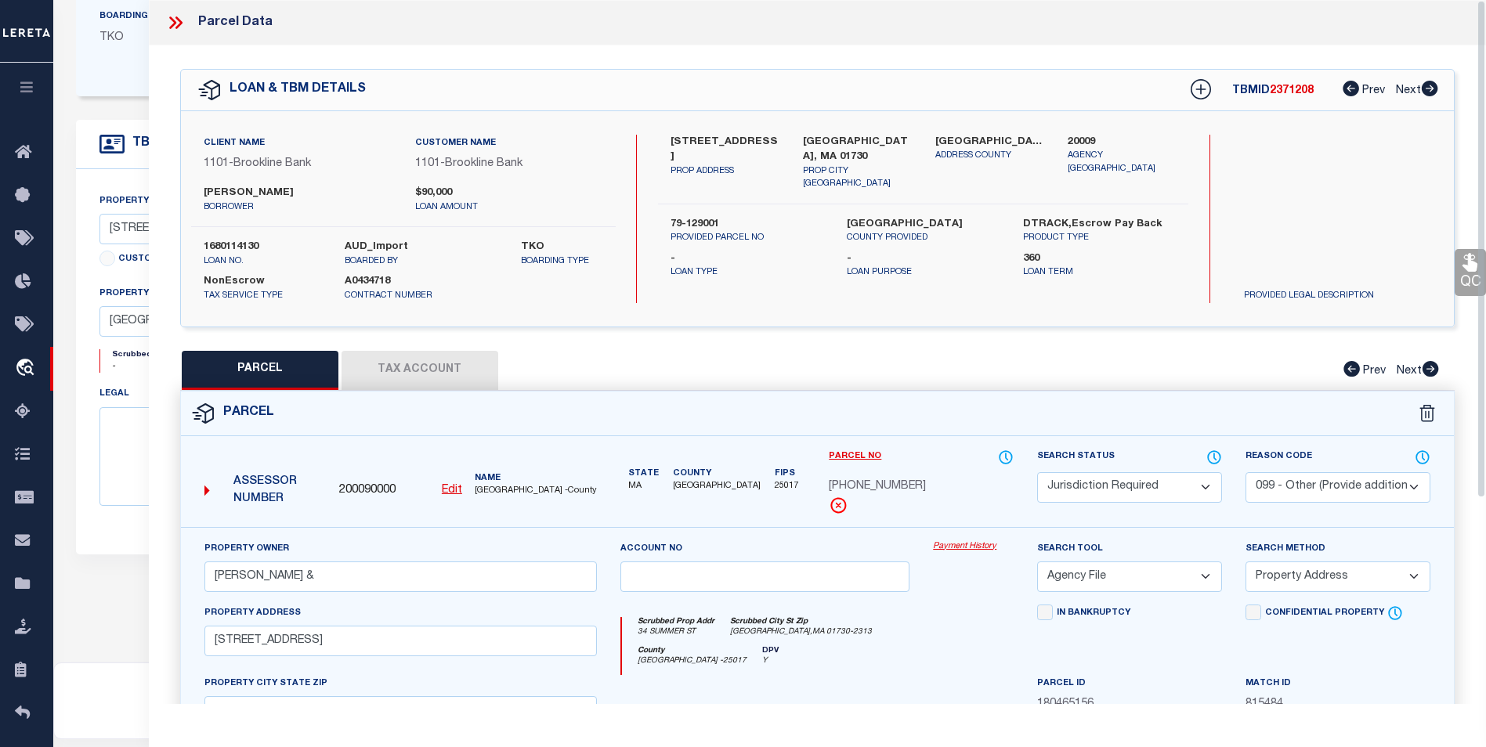
scroll to position [294, 0]
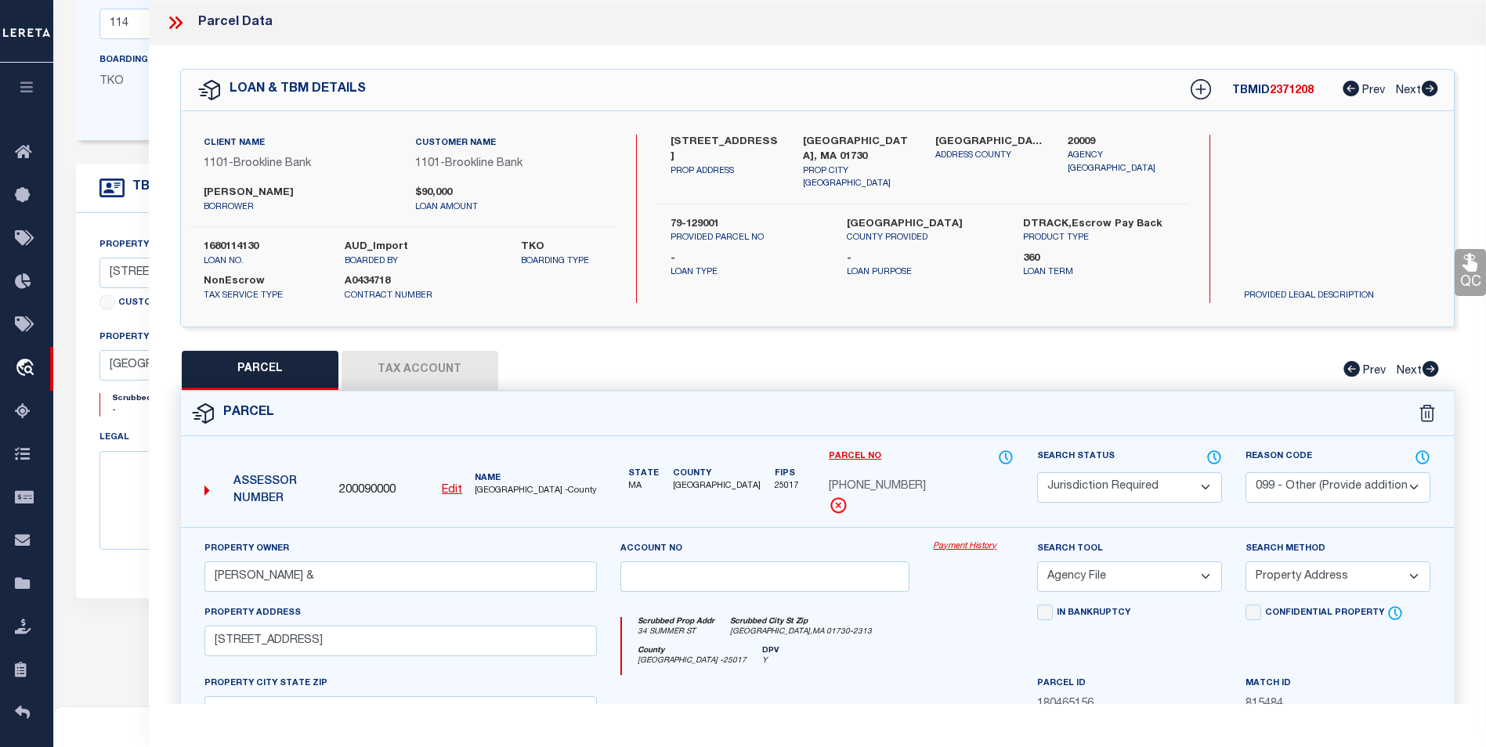
click at [180, 23] on icon at bounding box center [178, 22] width 7 height 13
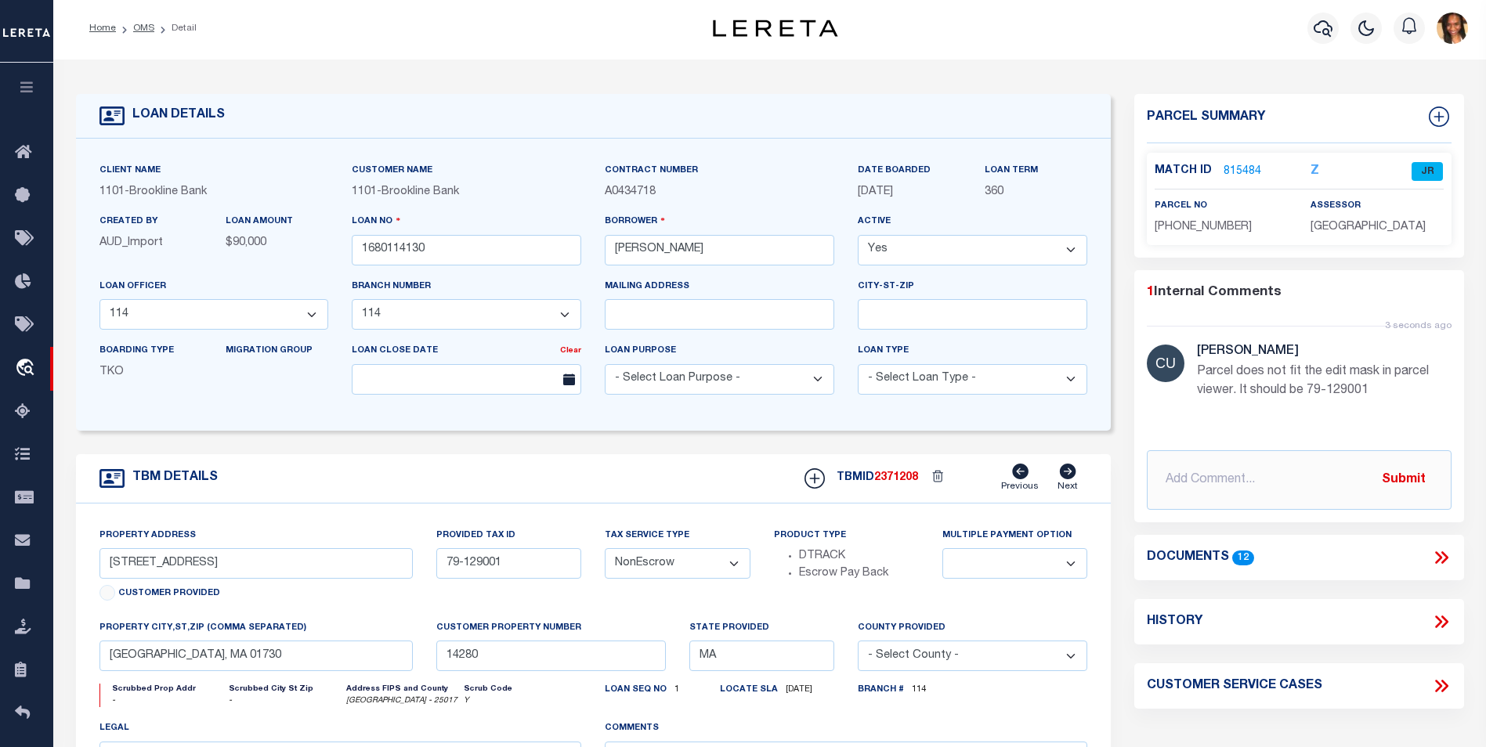
scroll to position [0, 0]
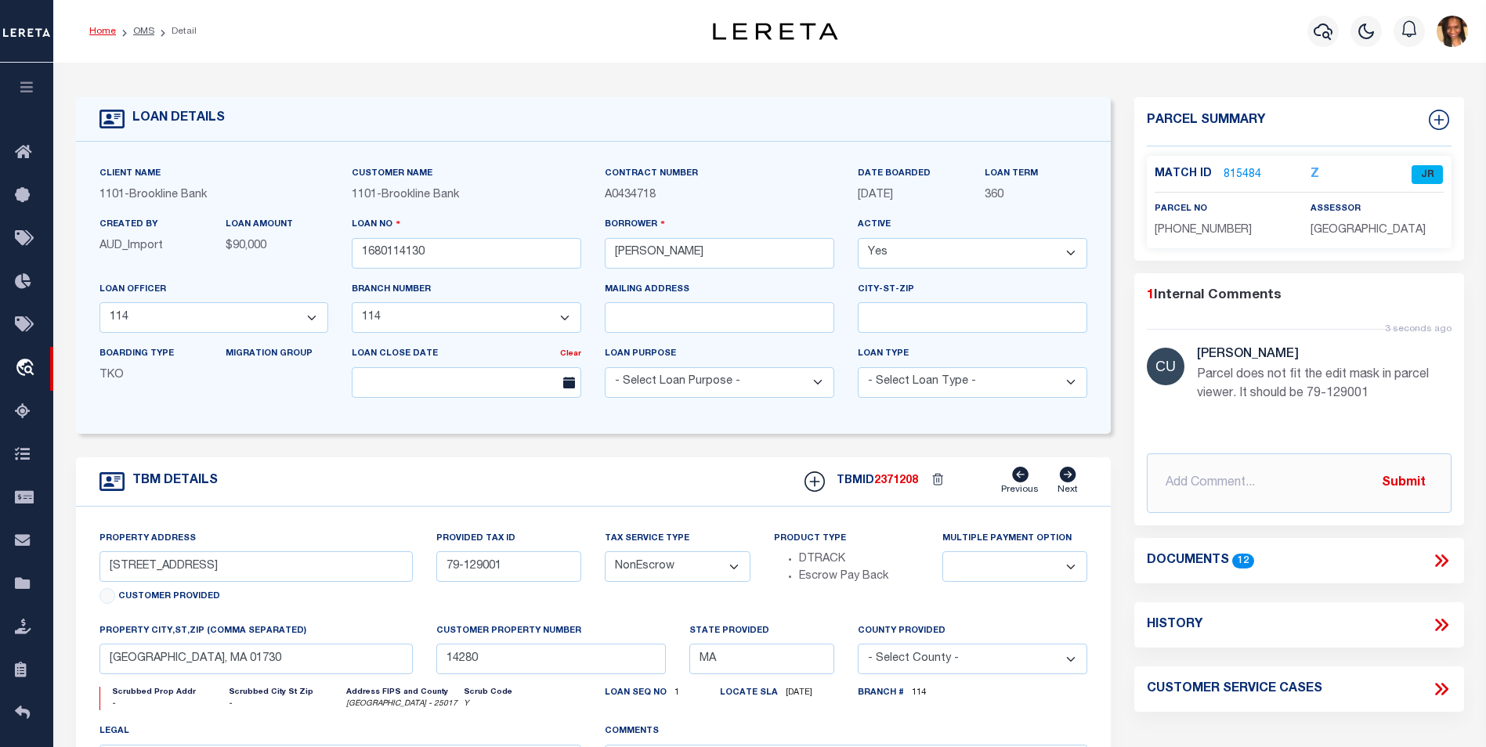
click at [113, 32] on link "Home" at bounding box center [102, 31] width 27 height 9
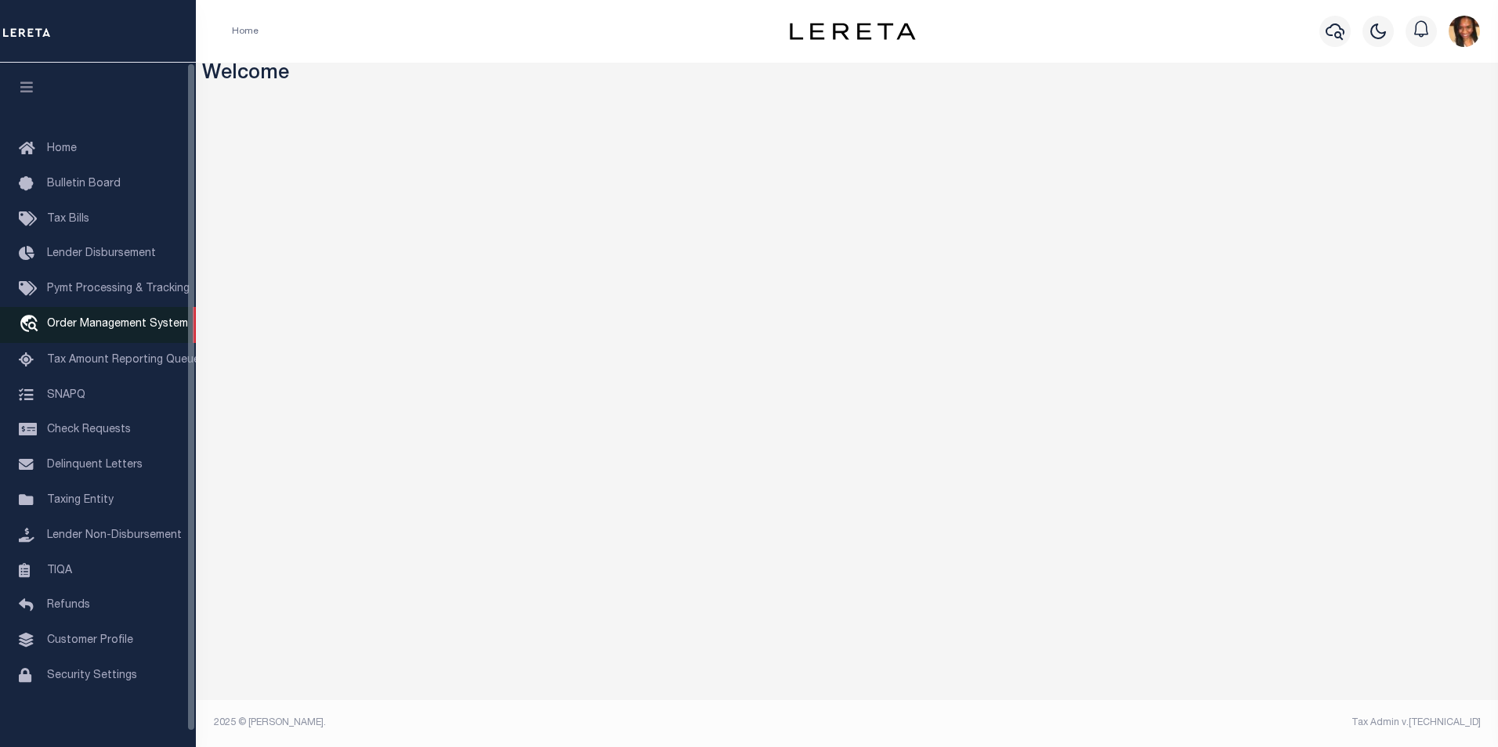
click at [90, 330] on span "Order Management System" at bounding box center [117, 324] width 141 height 11
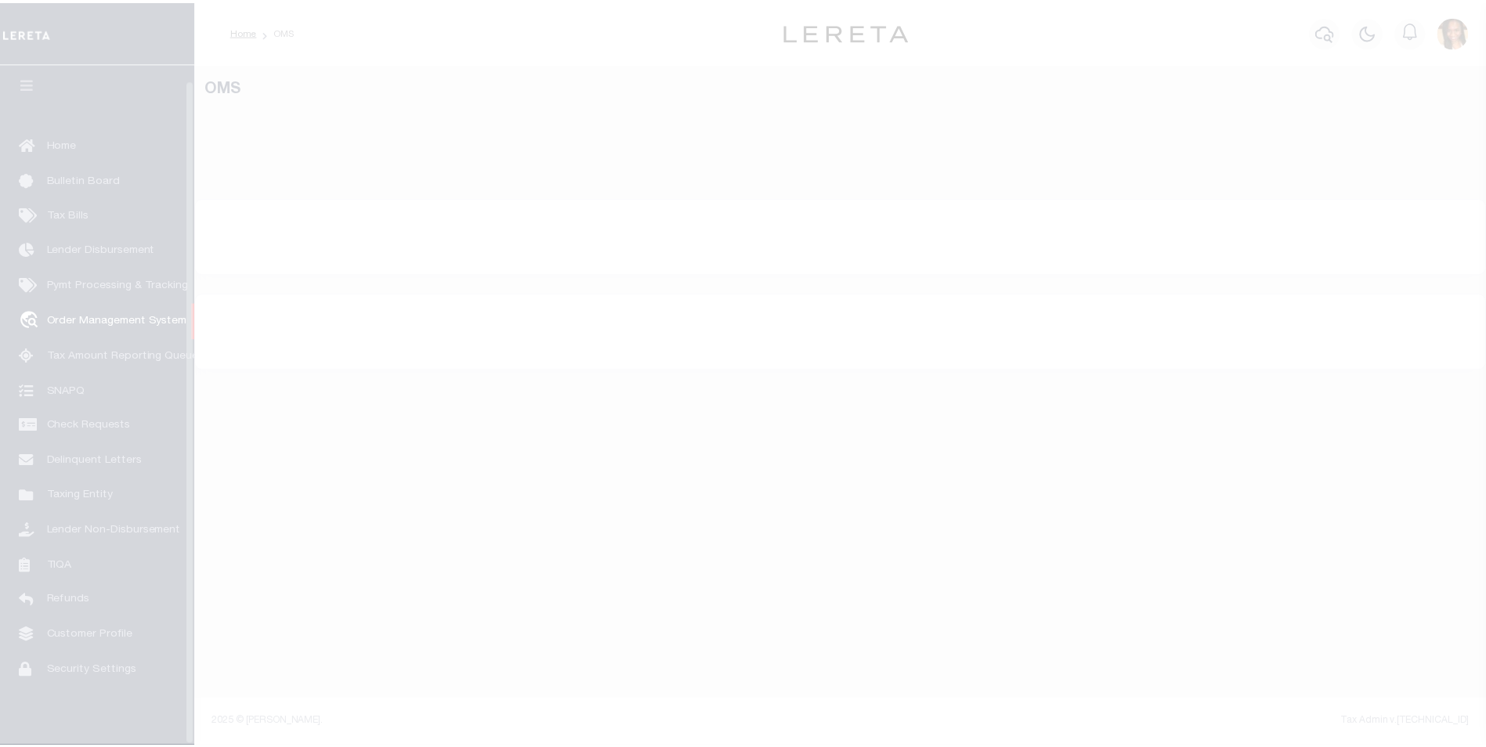
scroll to position [16, 0]
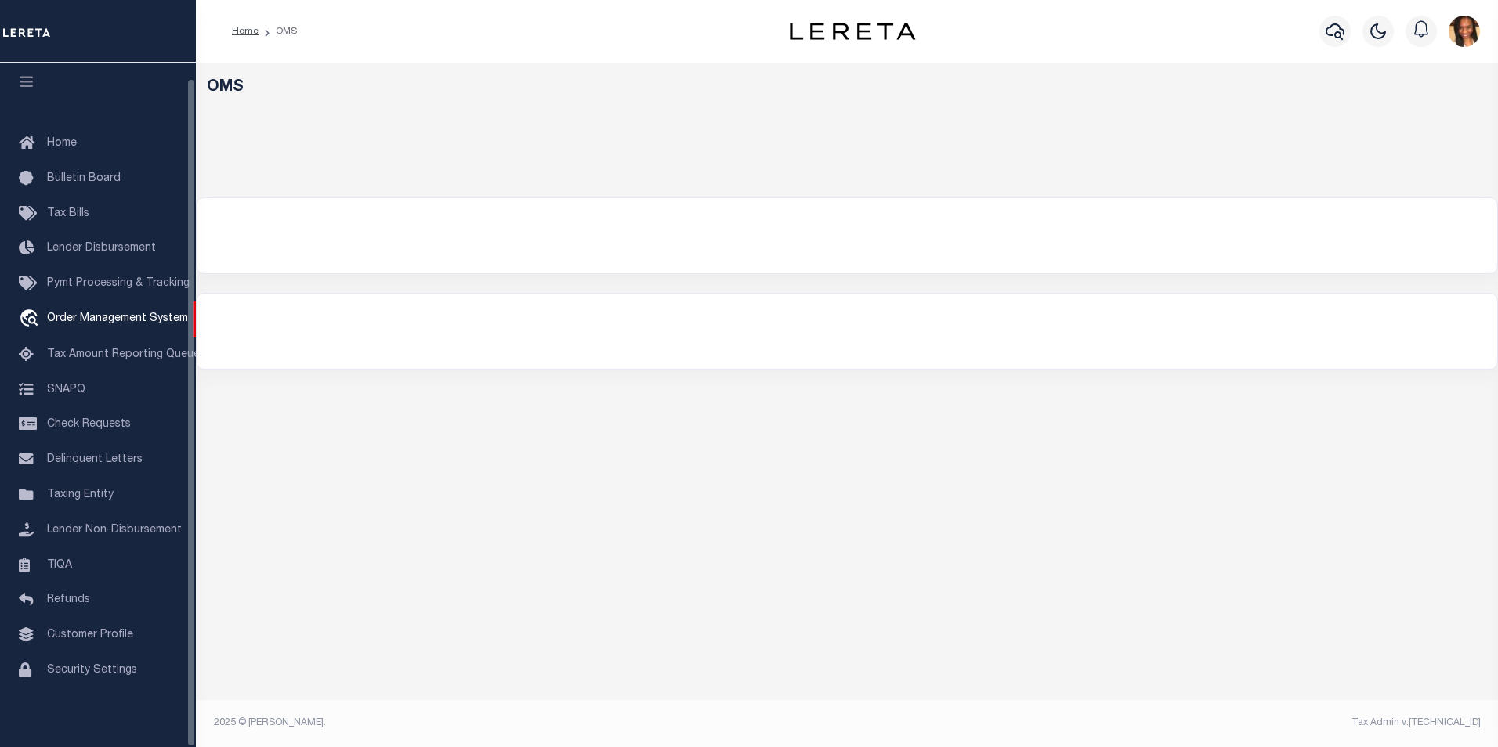
select select "200"
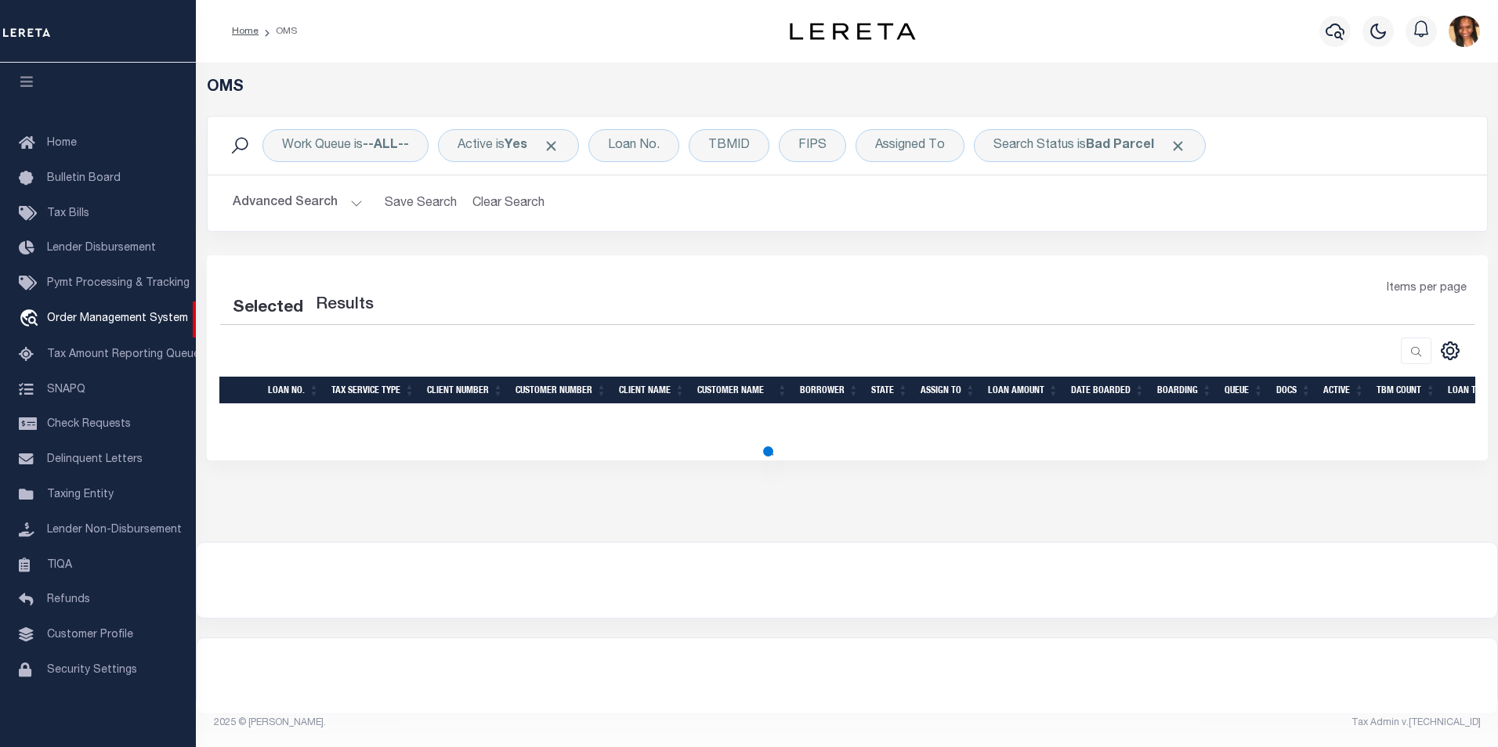
select select "200"
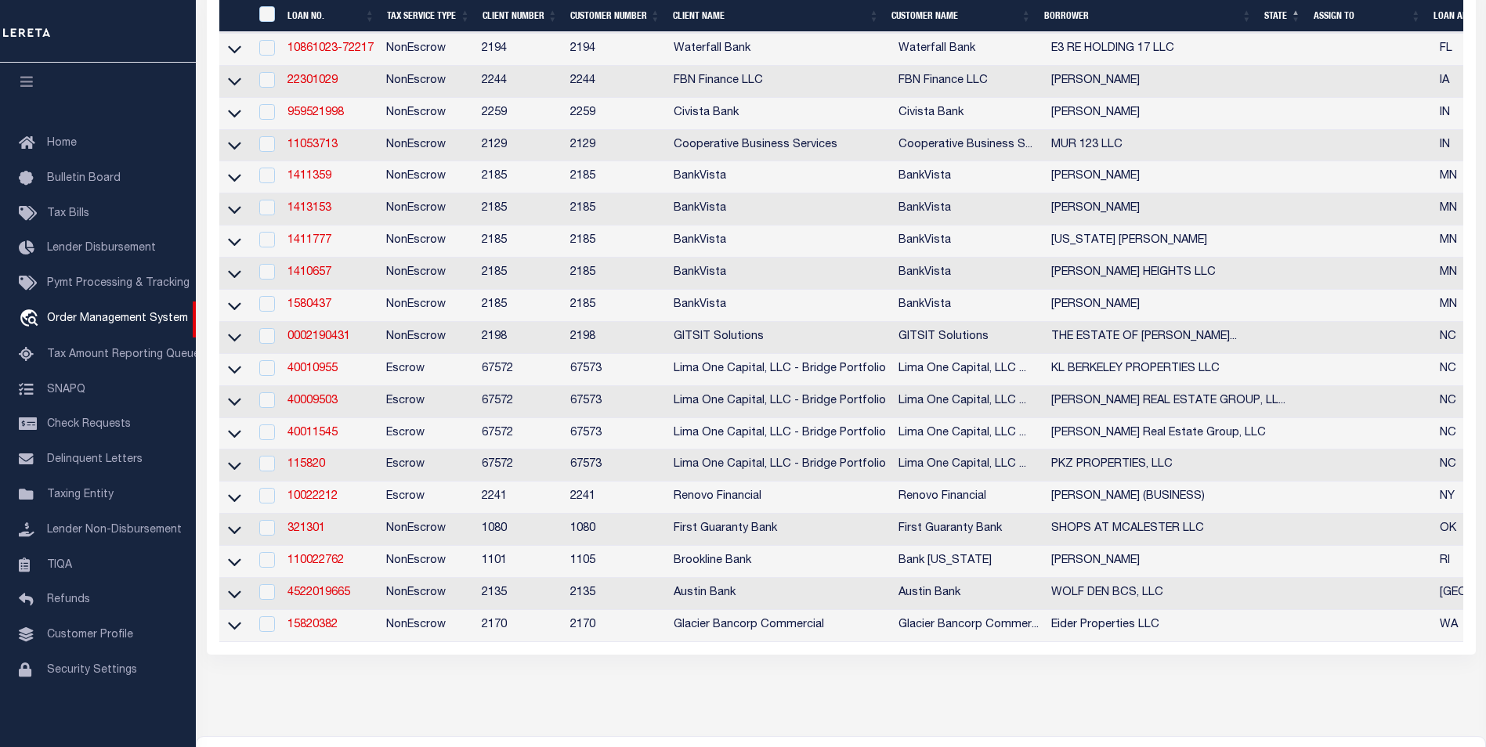
scroll to position [470, 0]
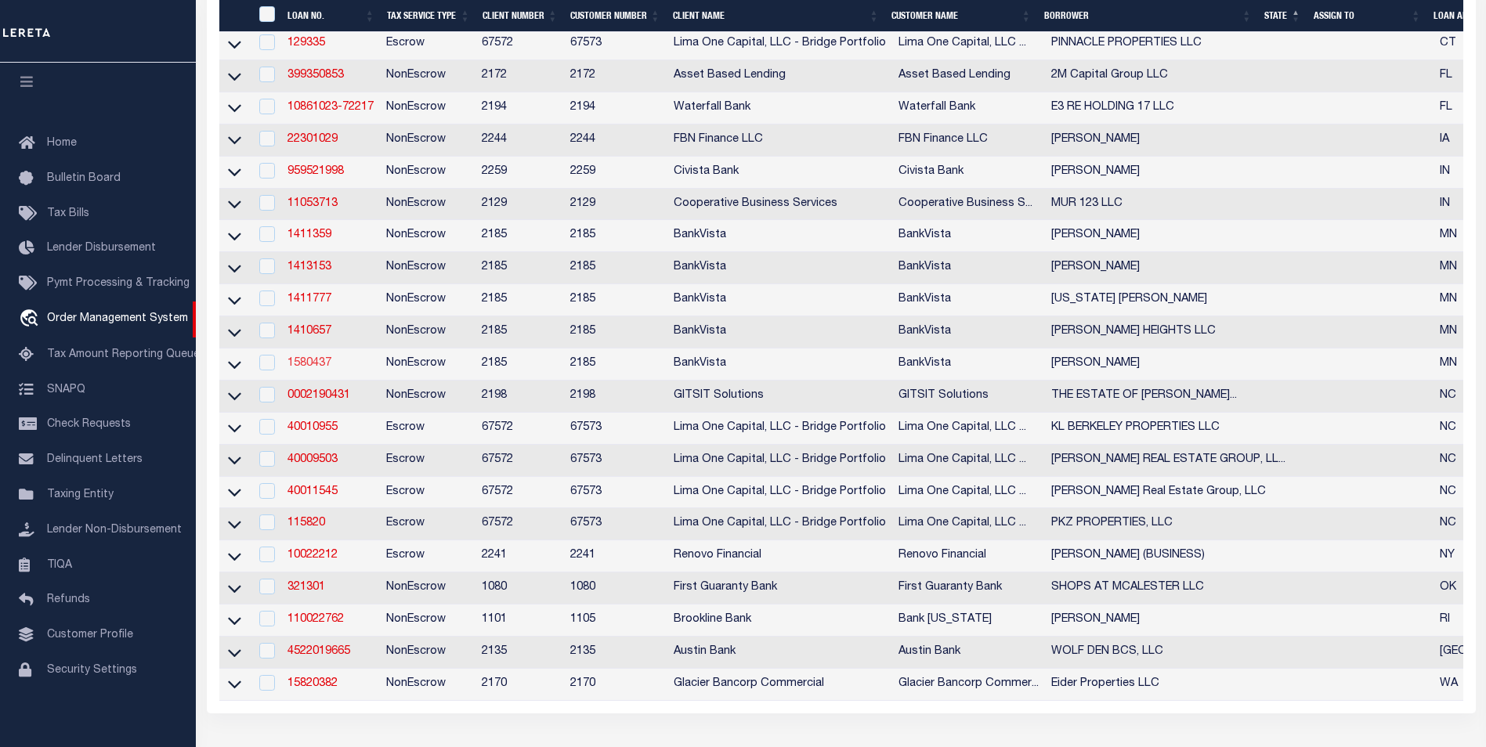
click at [319, 369] on link "1580437" at bounding box center [310, 363] width 44 height 11
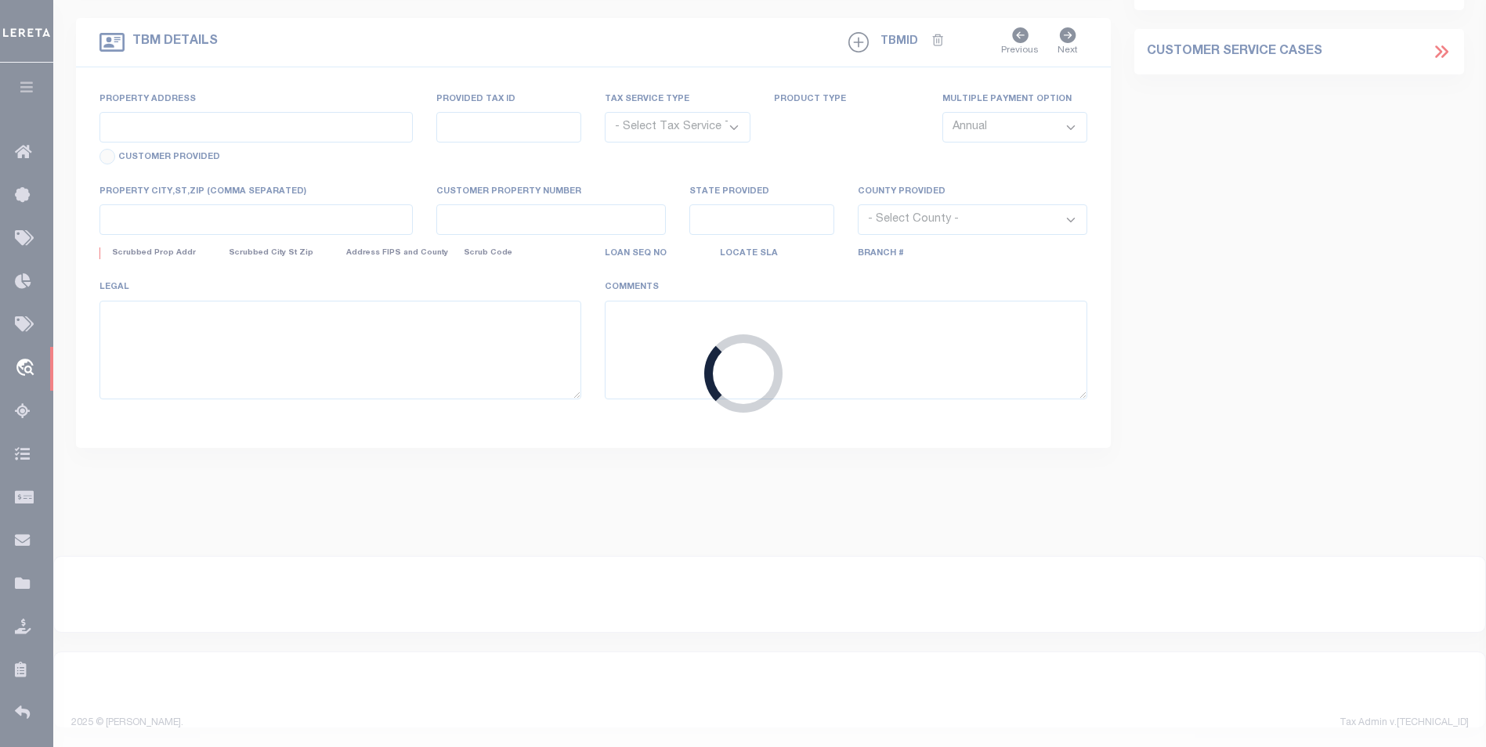
type input "1580437"
type input "[PERSON_NAME]"
select select
type input "[STREET_ADDRESS]"
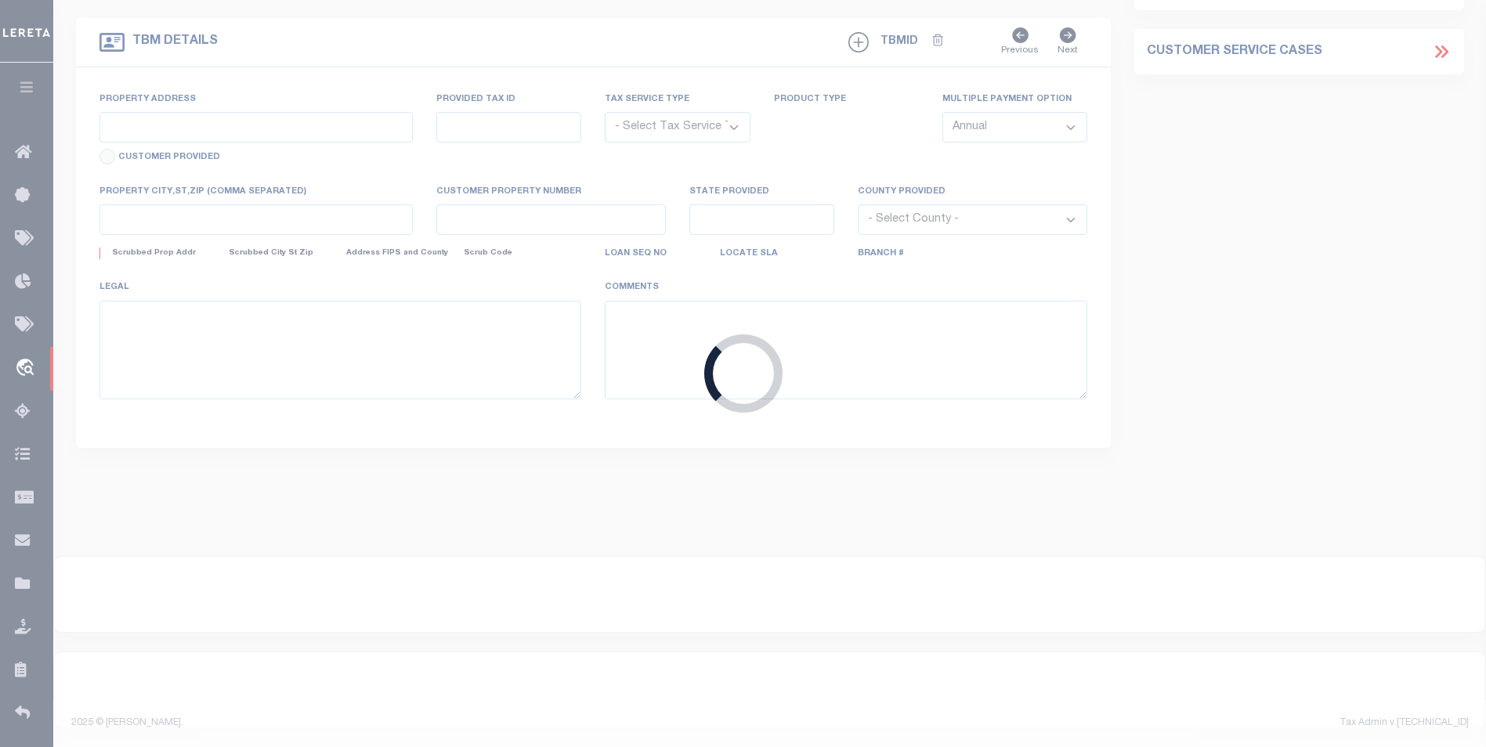
type input "RICE, MN 56367"
select select "100"
select select "NonEscrow"
select select "12353"
select select "4780"
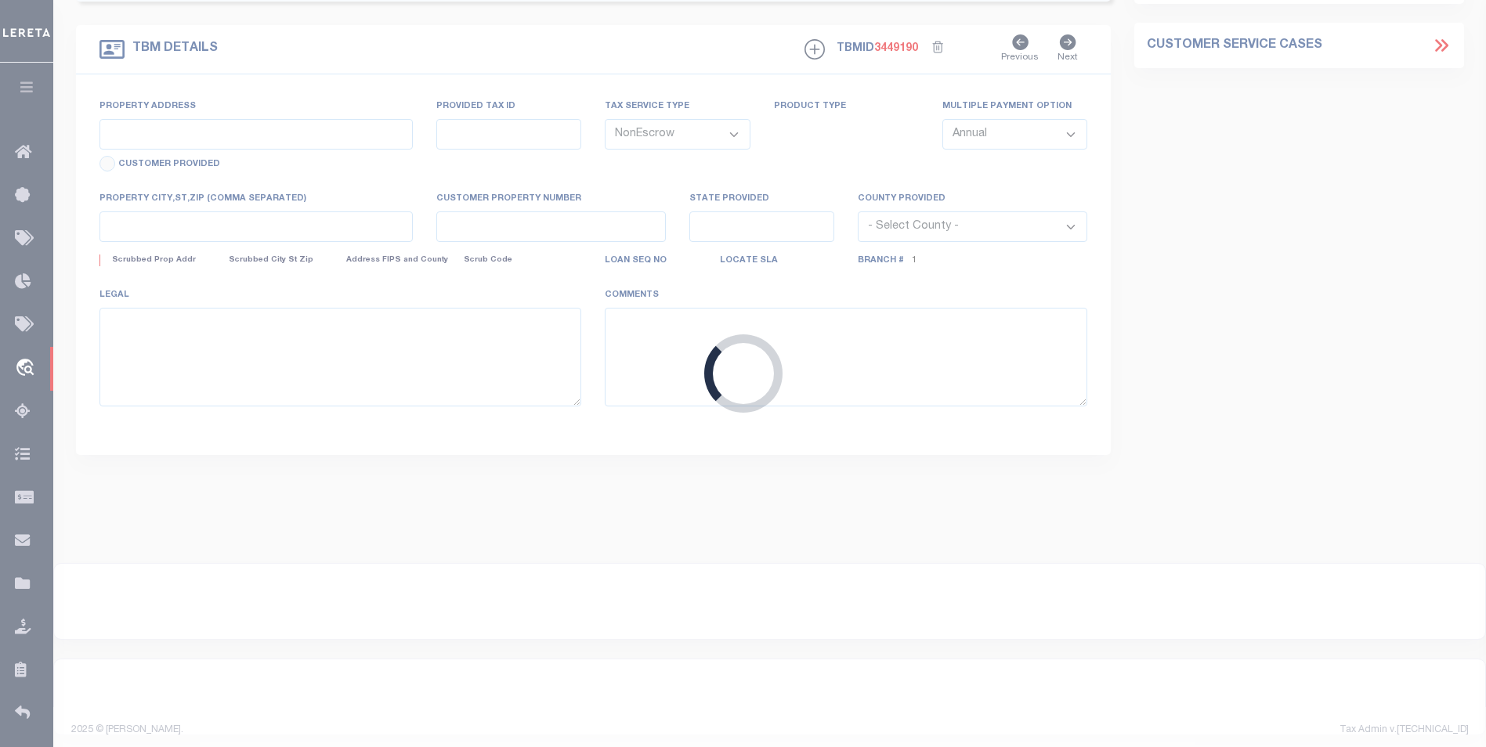
type input "2014 [GEOGRAPHIC_DATA]"
type input "06.00282.00 AND 15.00014.00"
select select
type input "RICE MN 56367"
type input "18455"
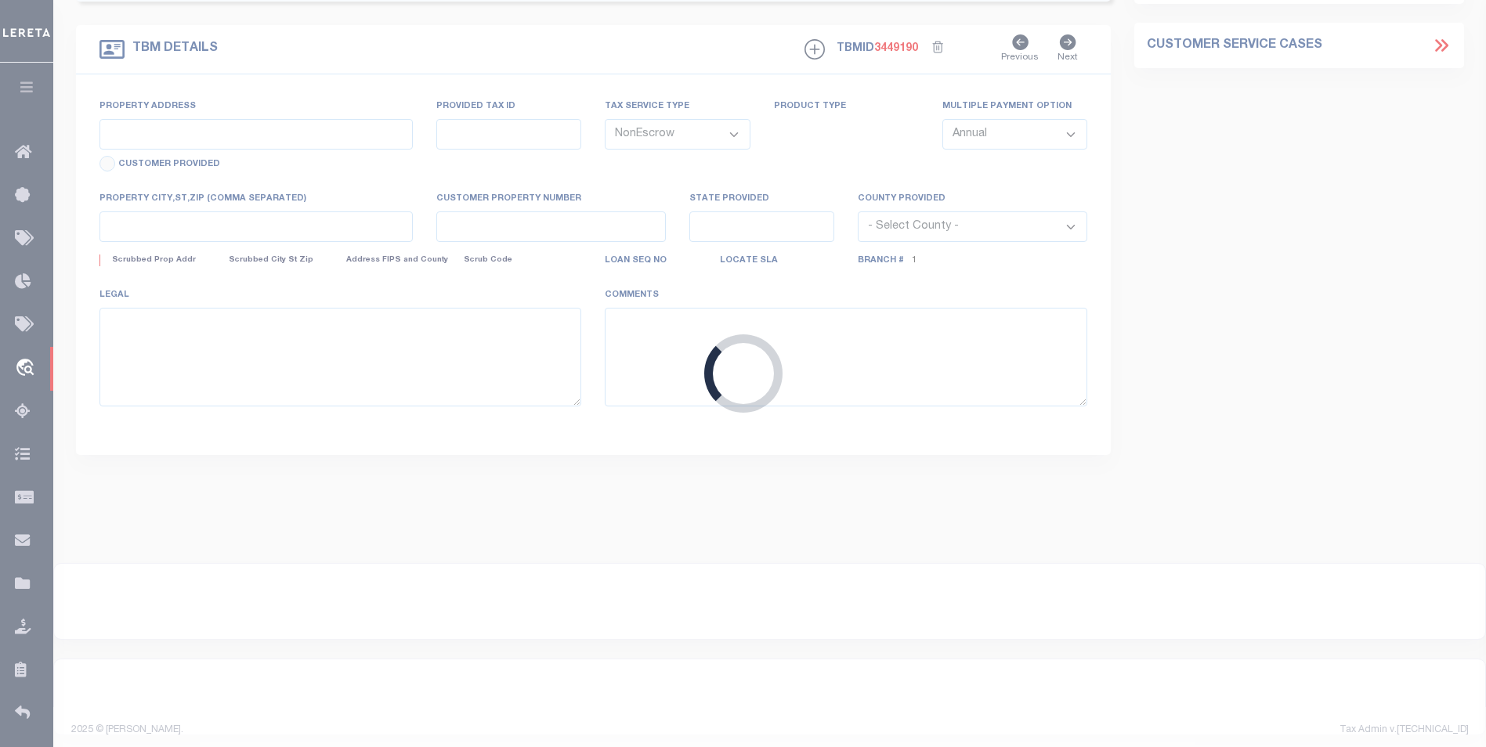
type input "MN"
select select
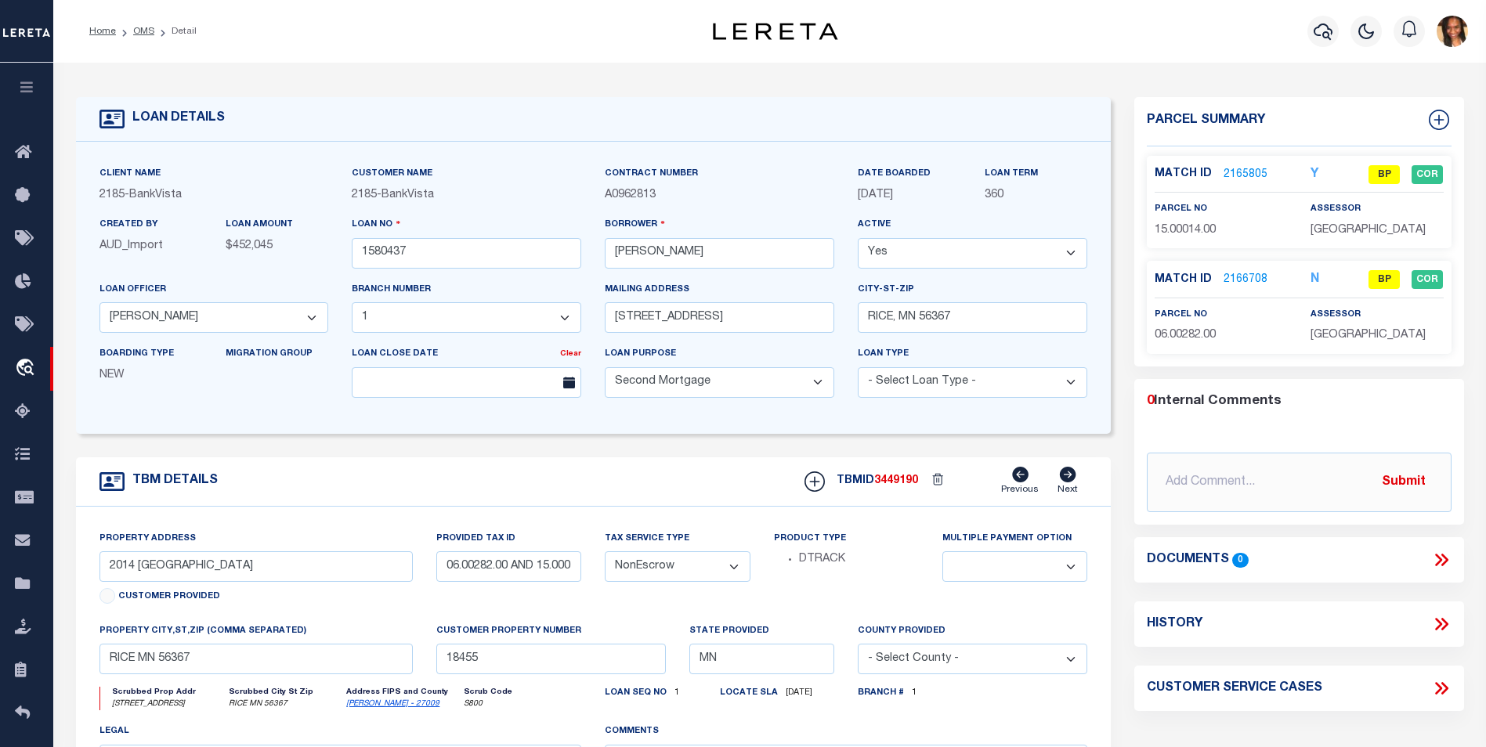
click at [1239, 169] on link "2165805" at bounding box center [1246, 175] width 44 height 16
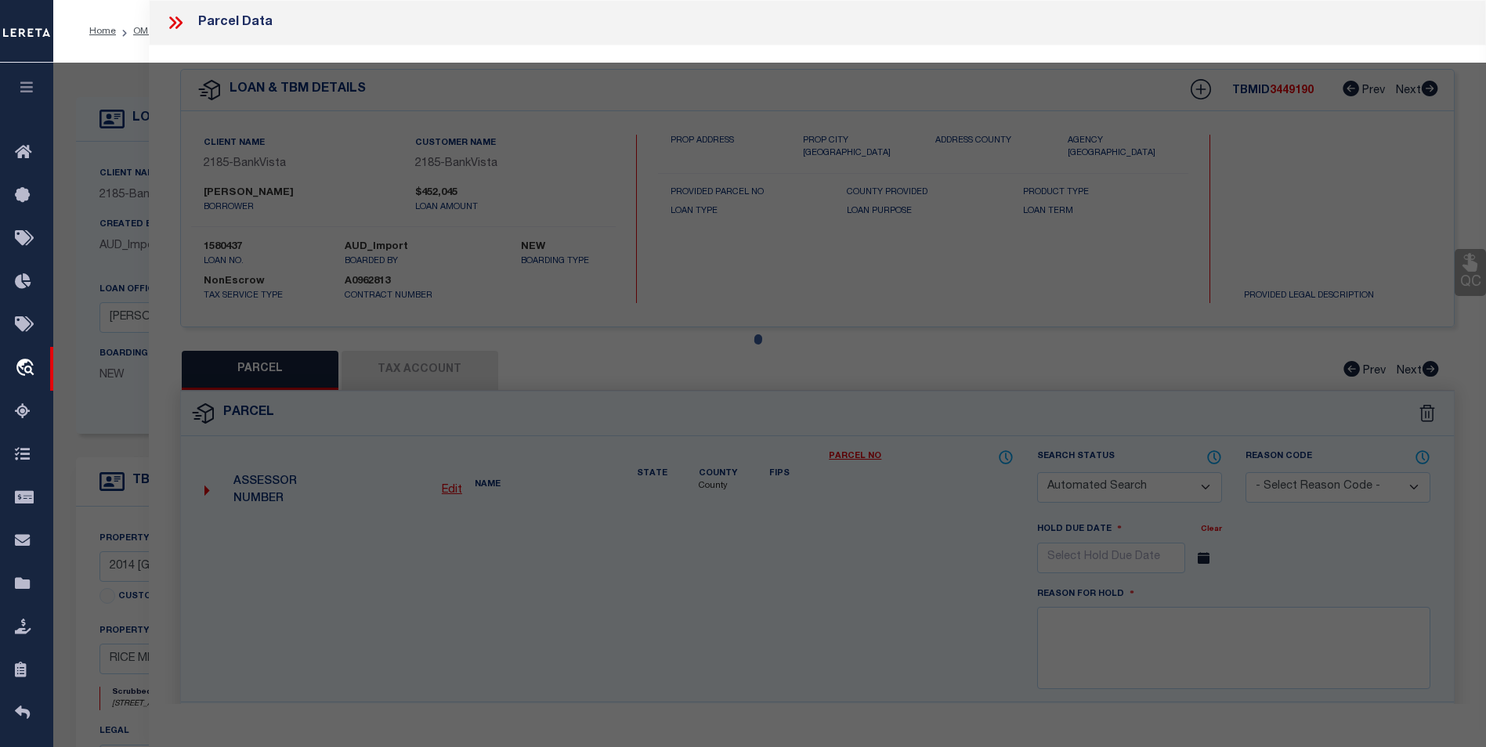
checkbox input "false"
select select "BP"
type input "[PERSON_NAME]"
select select "AGW"
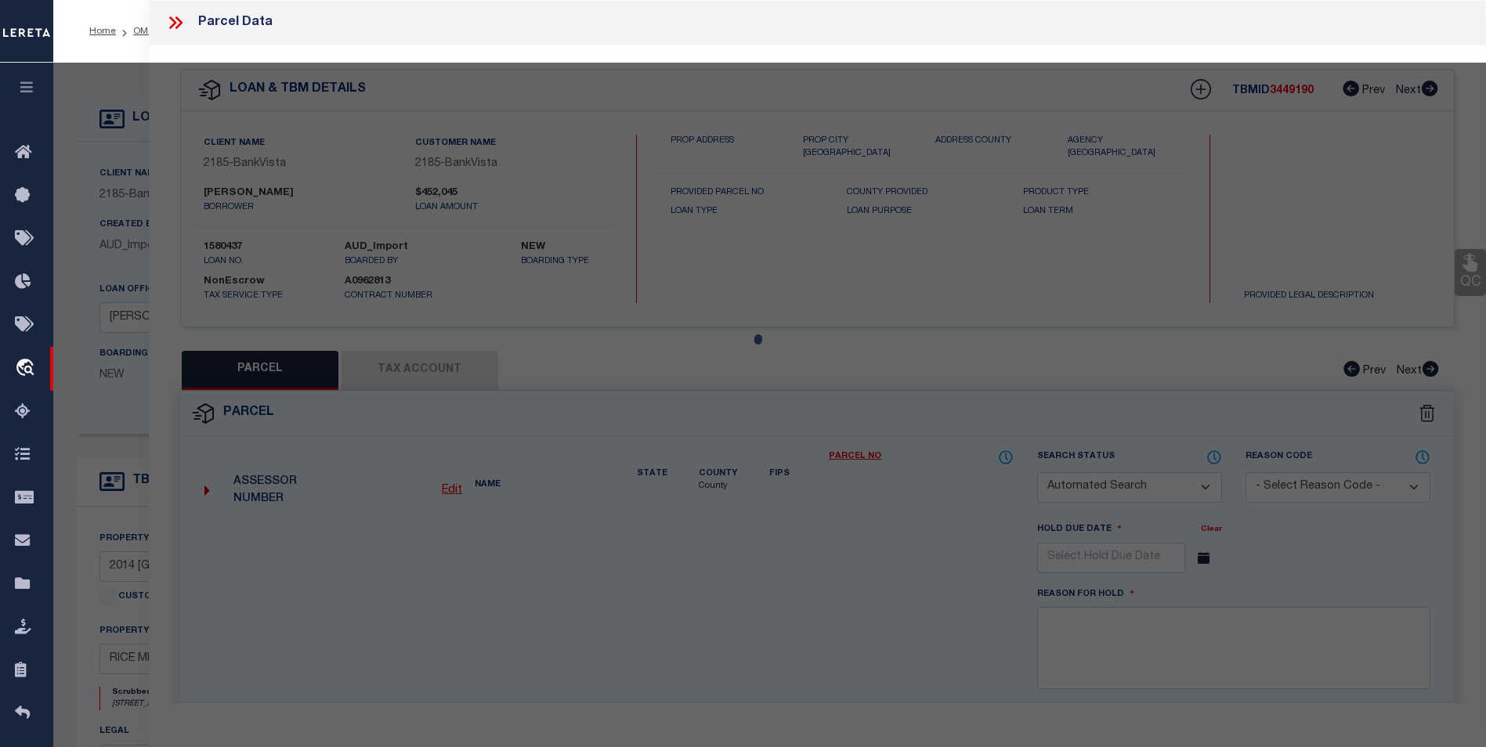
select select "ADD"
type input "[STREET_ADDRESS]"
type input "RICE, MN 56367"
type textarea "SECT-28 TWP-038 RANGE-031 1.21 AC A 1.21 AC TR IN NE1/4 NW1/4"
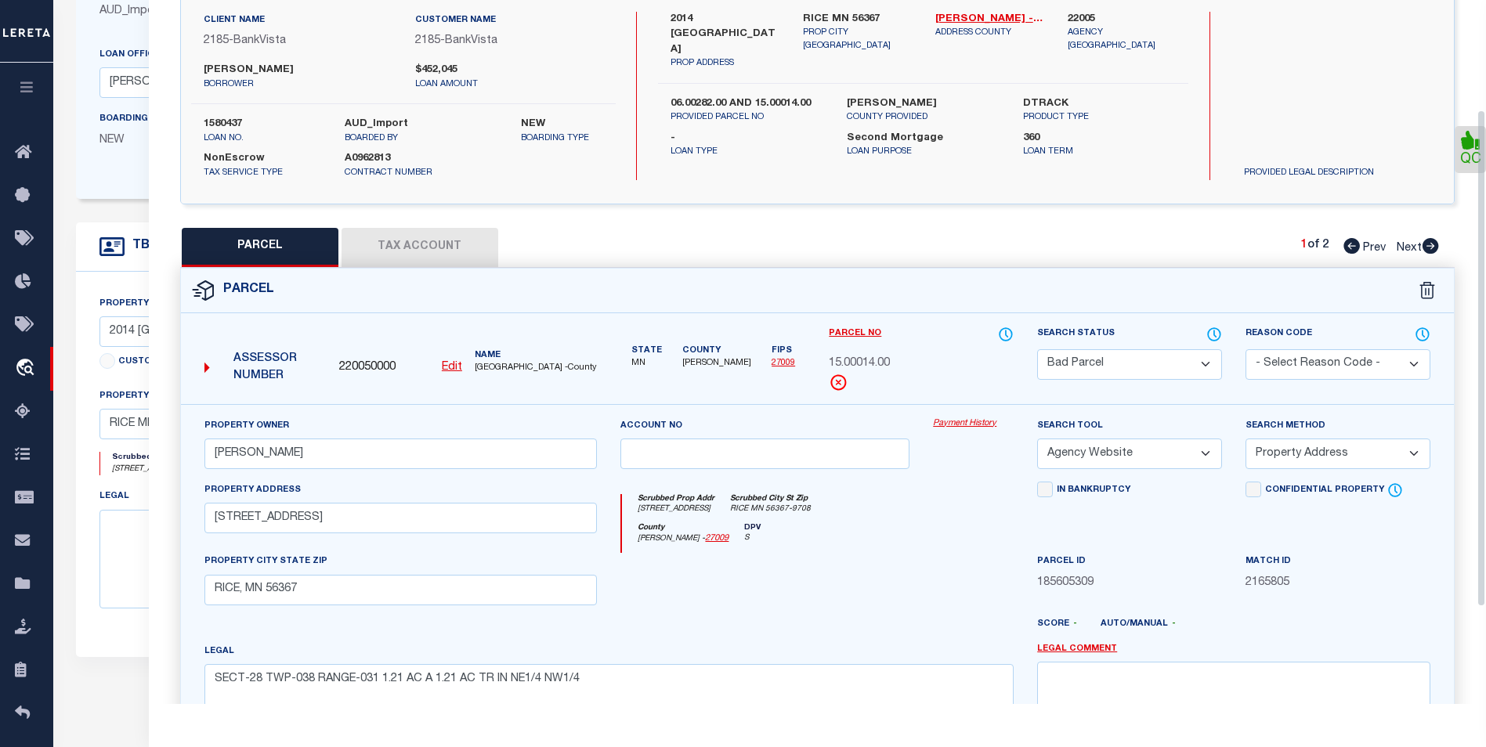
scroll to position [157, 0]
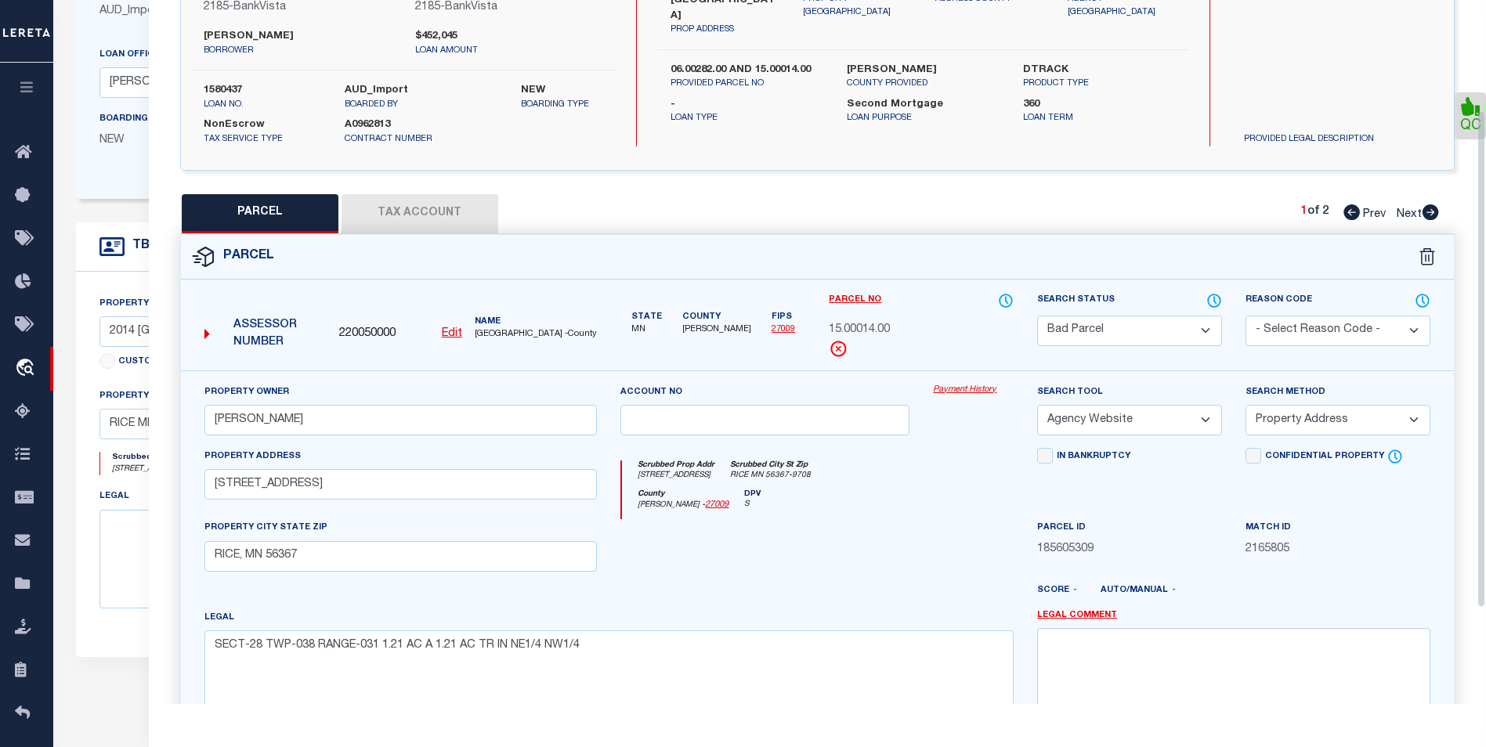
click at [443, 228] on button "Tax Account" at bounding box center [420, 213] width 157 height 39
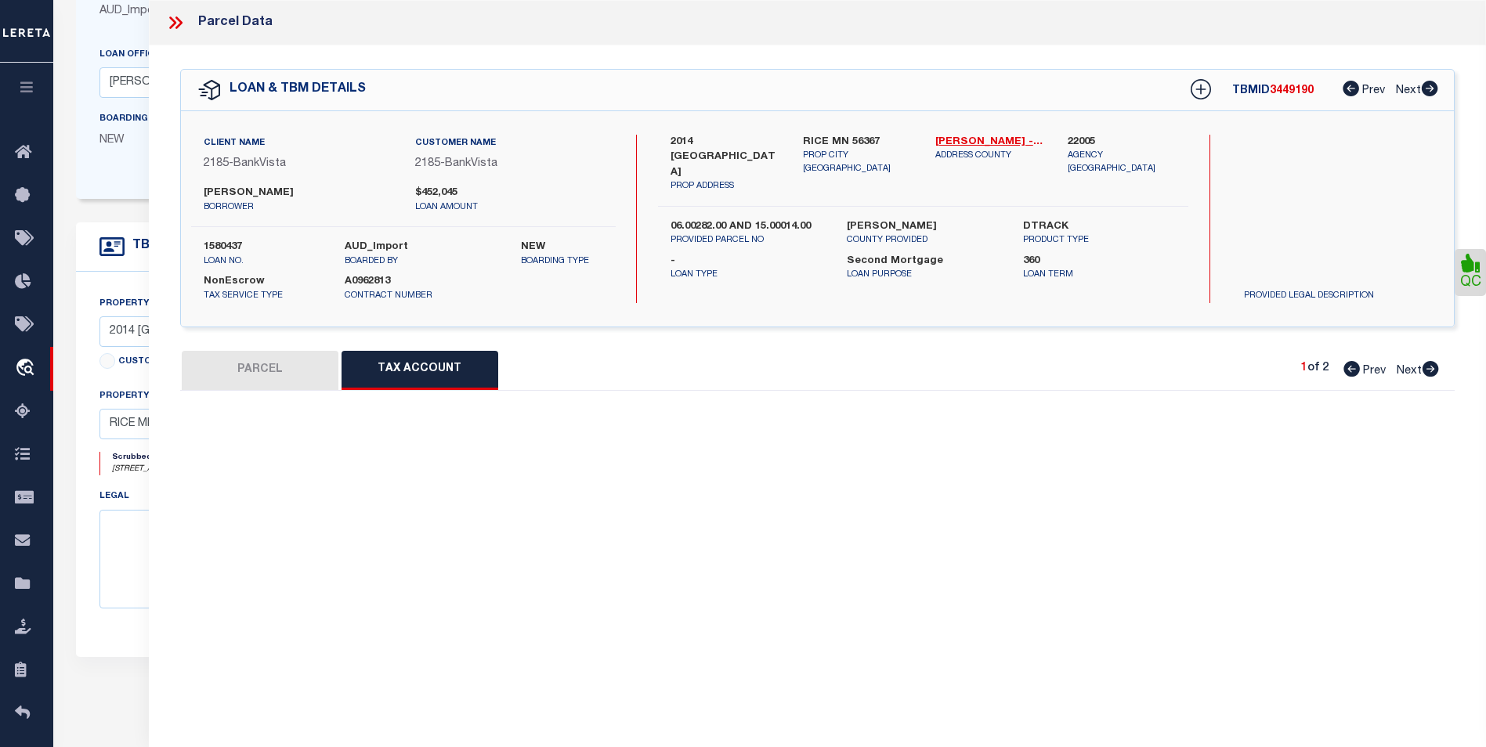
scroll to position [0, 0]
select select "100"
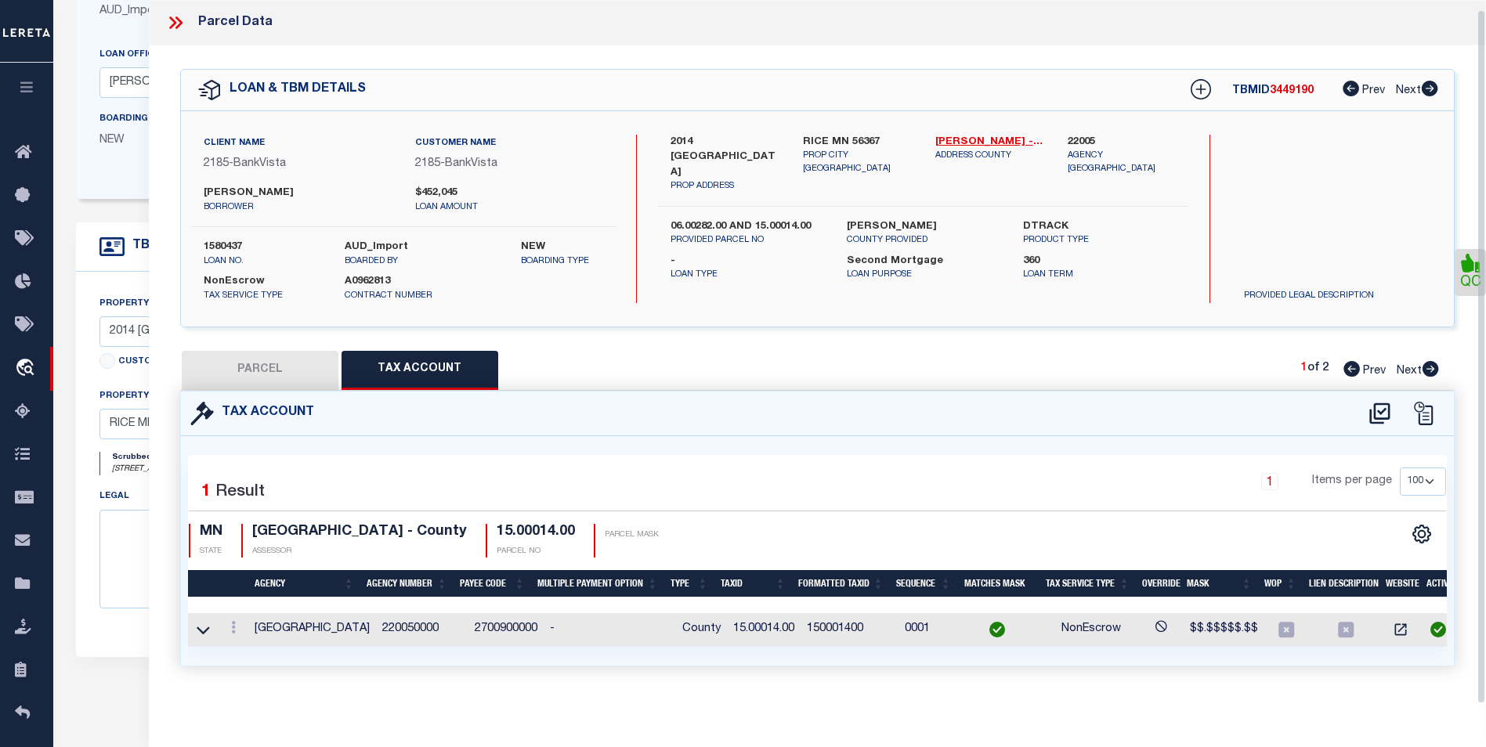
scroll to position [9, 0]
click at [282, 353] on button "PARCEL" at bounding box center [260, 370] width 157 height 39
select select "AS"
select select
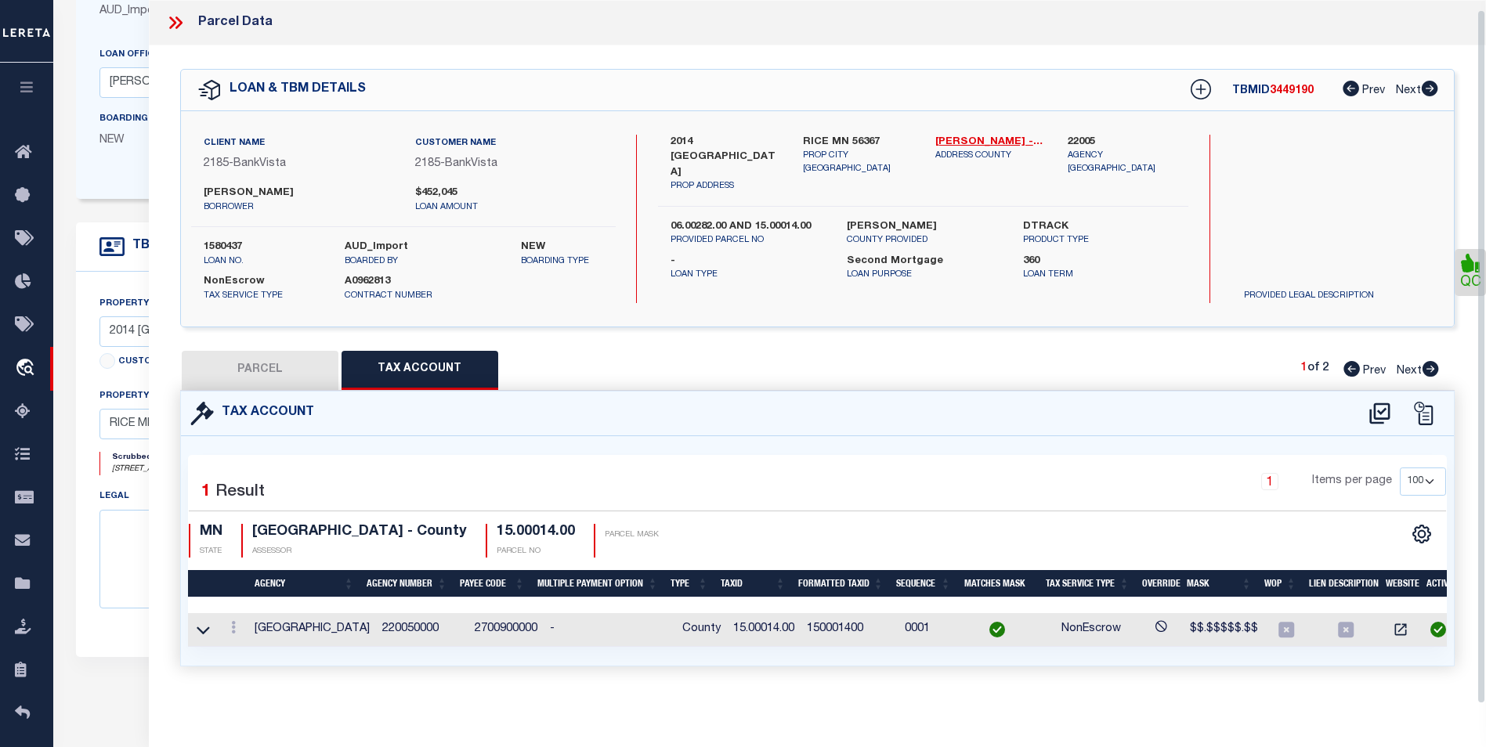
checkbox input "false"
select select "BP"
type input "[PERSON_NAME]"
select select "AGW"
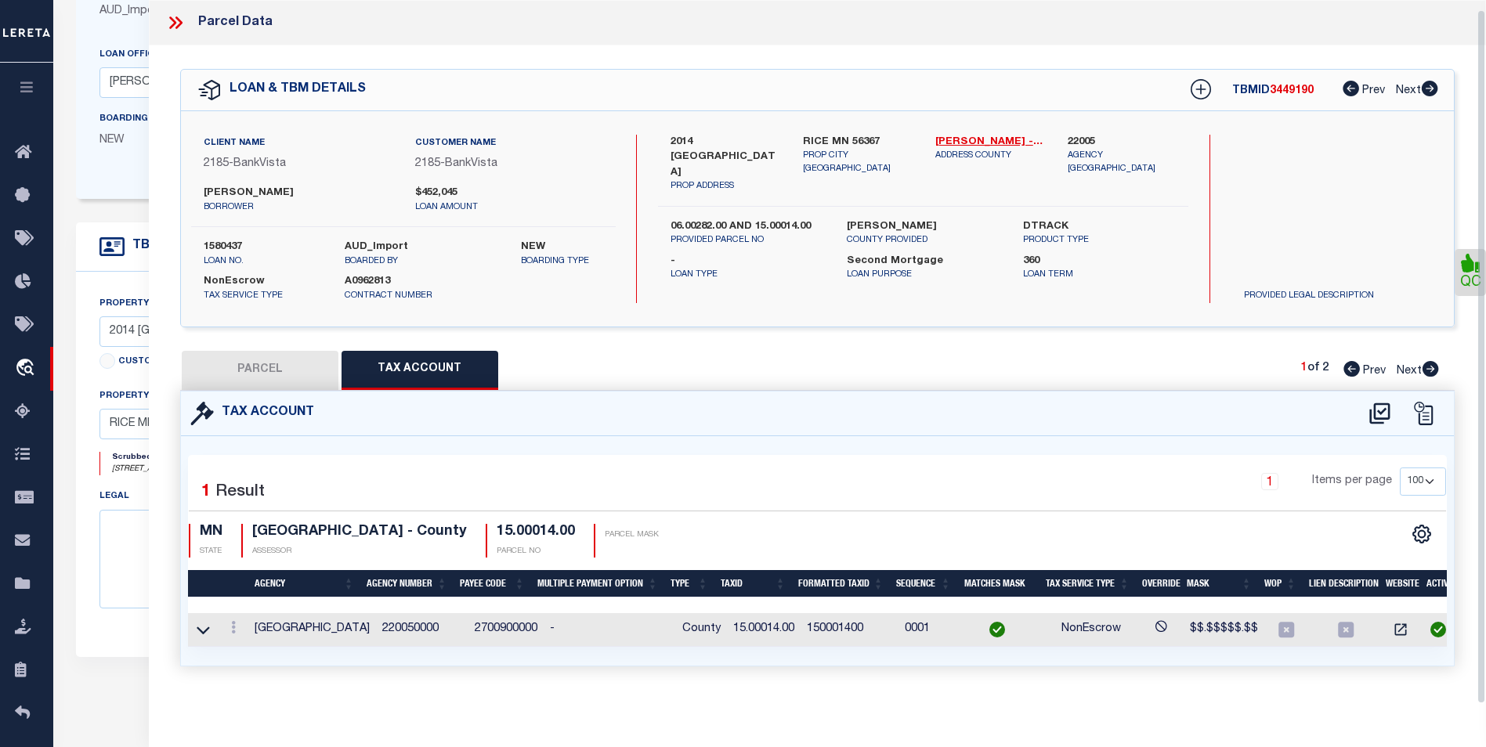
select select "ADD"
type input "[STREET_ADDRESS]"
type input "RICE, MN 56367"
type textarea "SECT-28 TWP-038 RANGE-031 1.21 AC A 1.21 AC TR IN NE1/4 NW1/4"
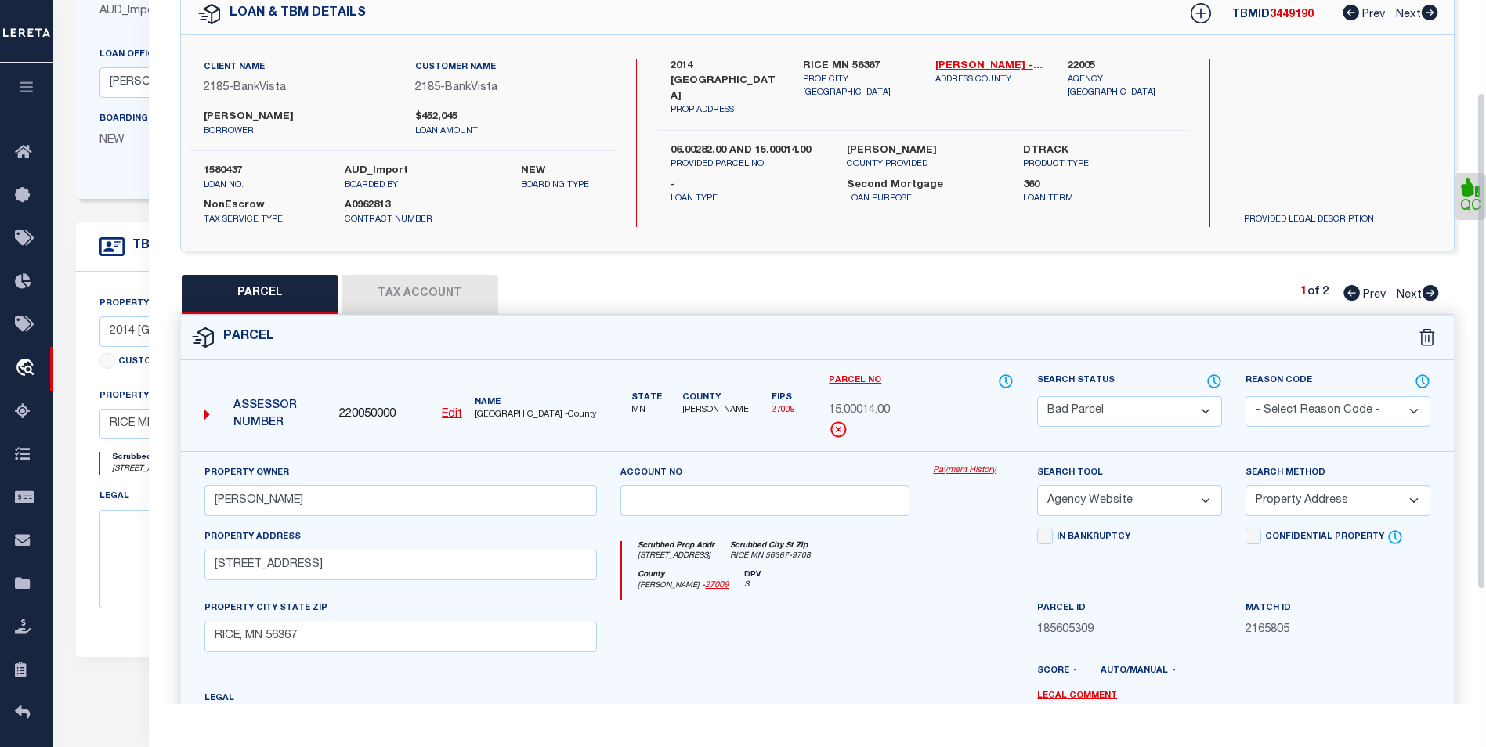
scroll to position [0, 0]
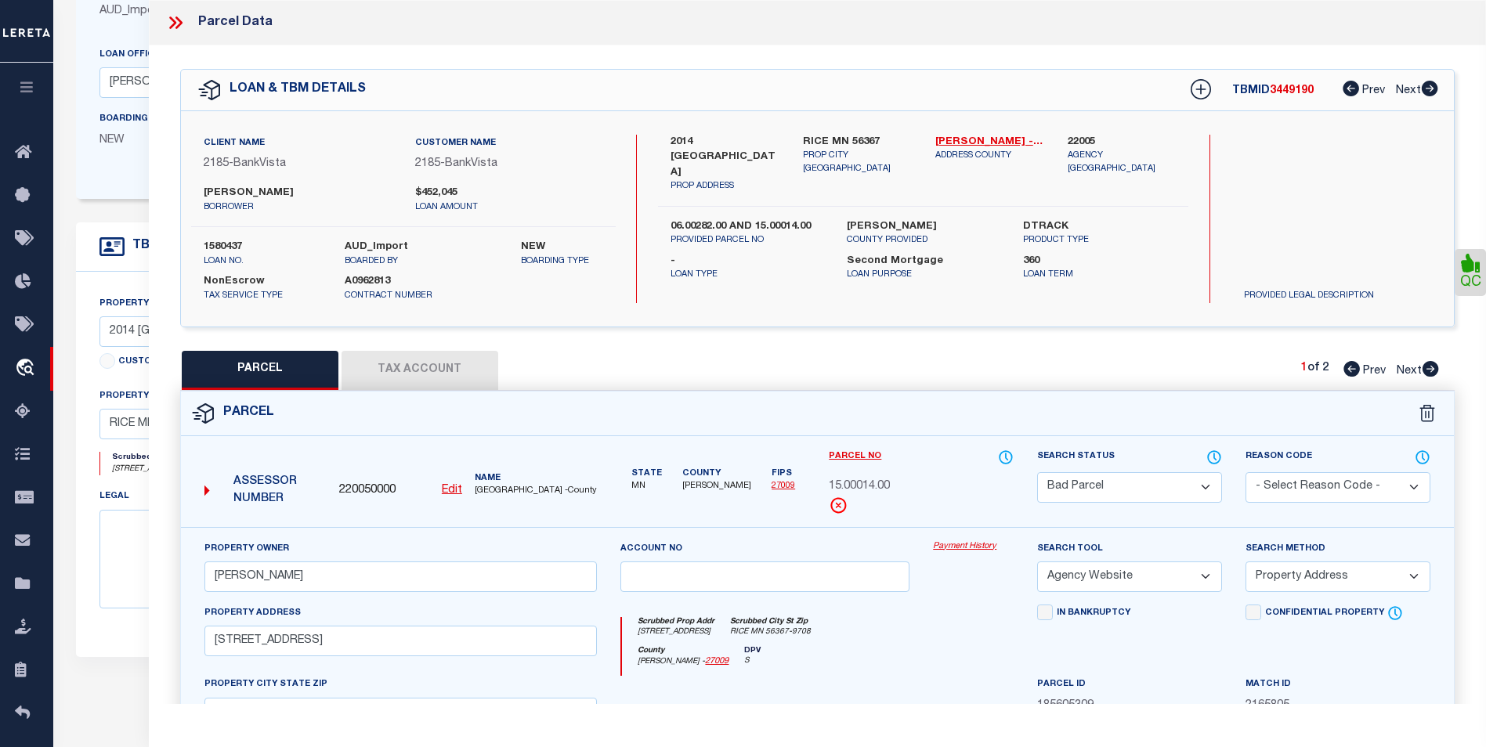
click at [450, 360] on button "Tax Account" at bounding box center [420, 370] width 157 height 39
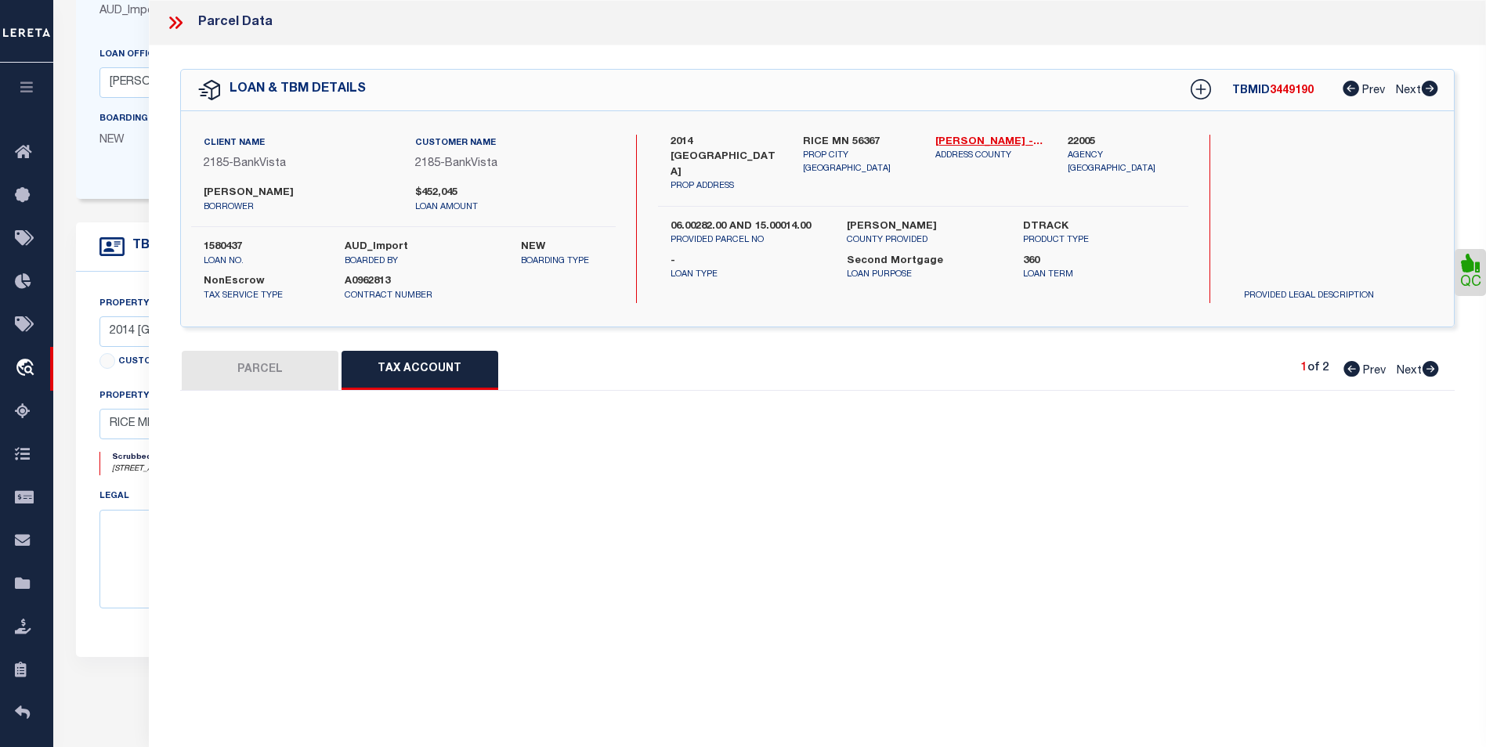
select select "100"
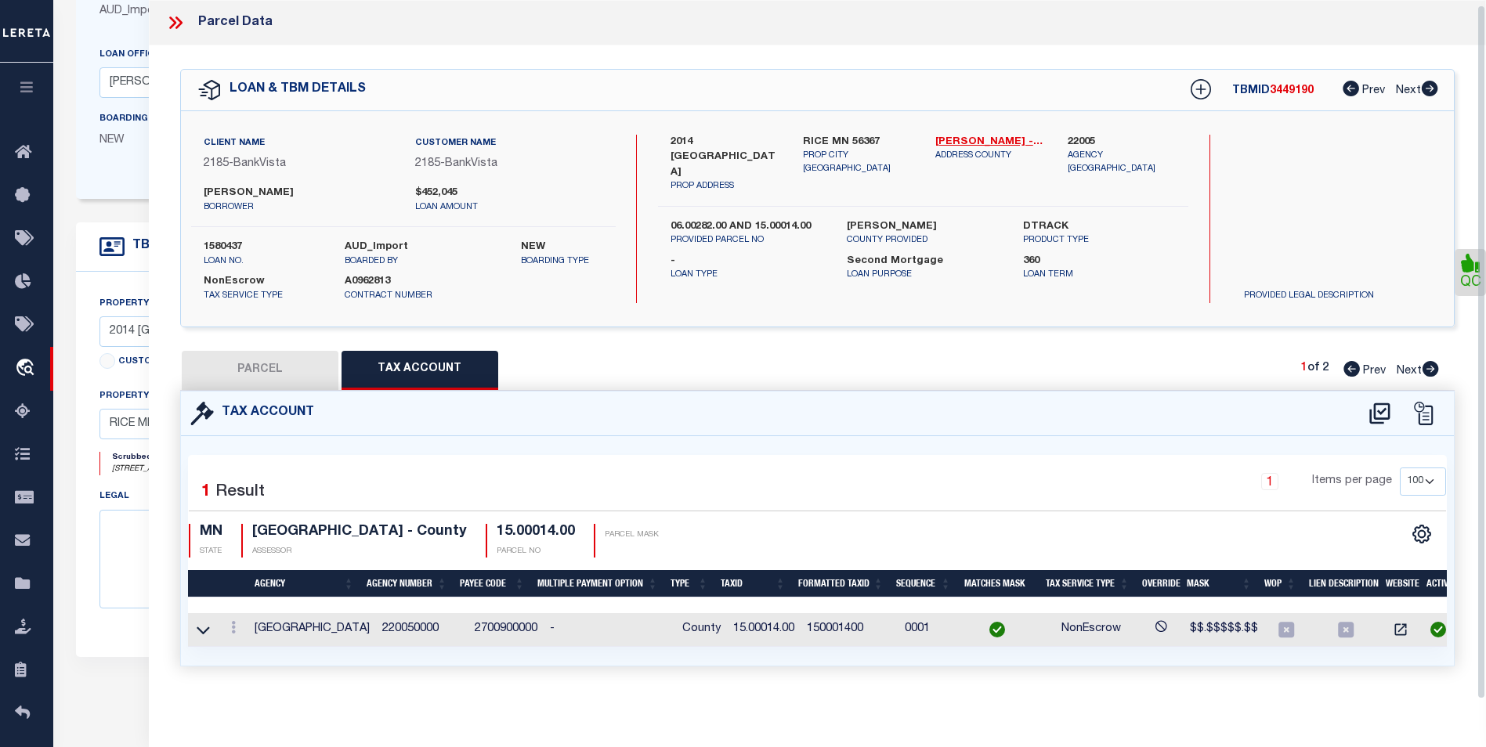
scroll to position [9, 0]
click at [232, 621] on icon at bounding box center [233, 627] width 5 height 13
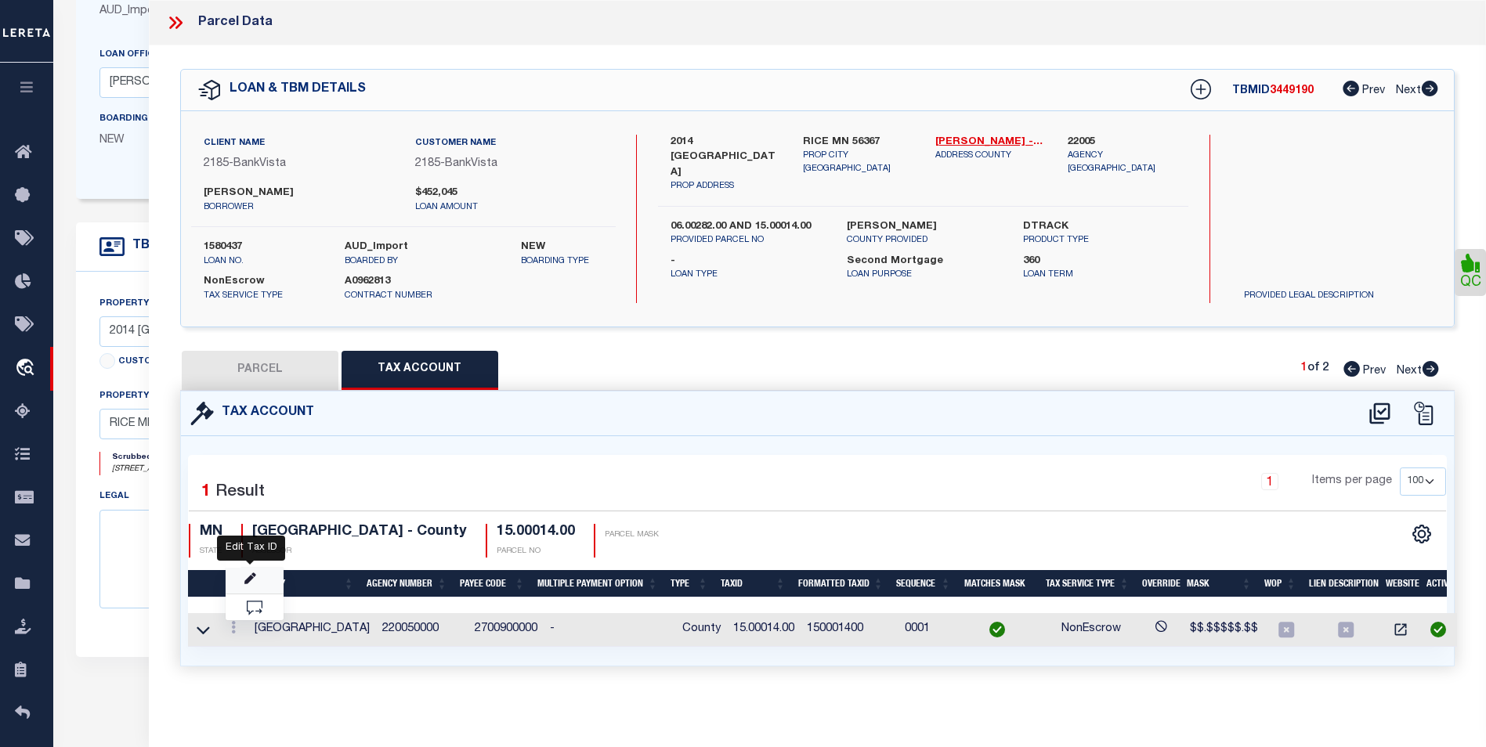
click at [247, 580] on icon "" at bounding box center [250, 579] width 12 height 12
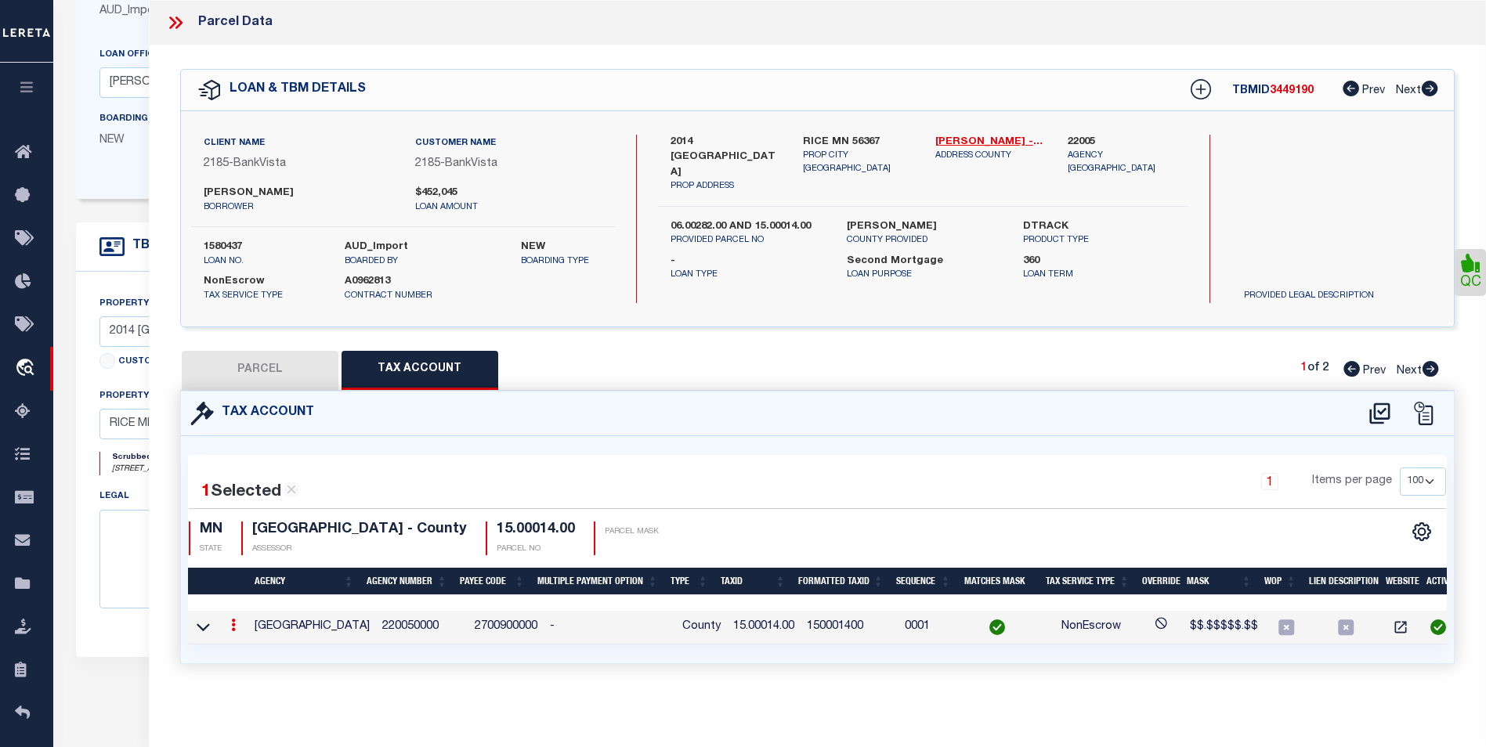
type input "15.00014.00"
type textarea "$$.$$$$$.$$"
checkbox input "true"
type input "XXXXXXXXXXX*"
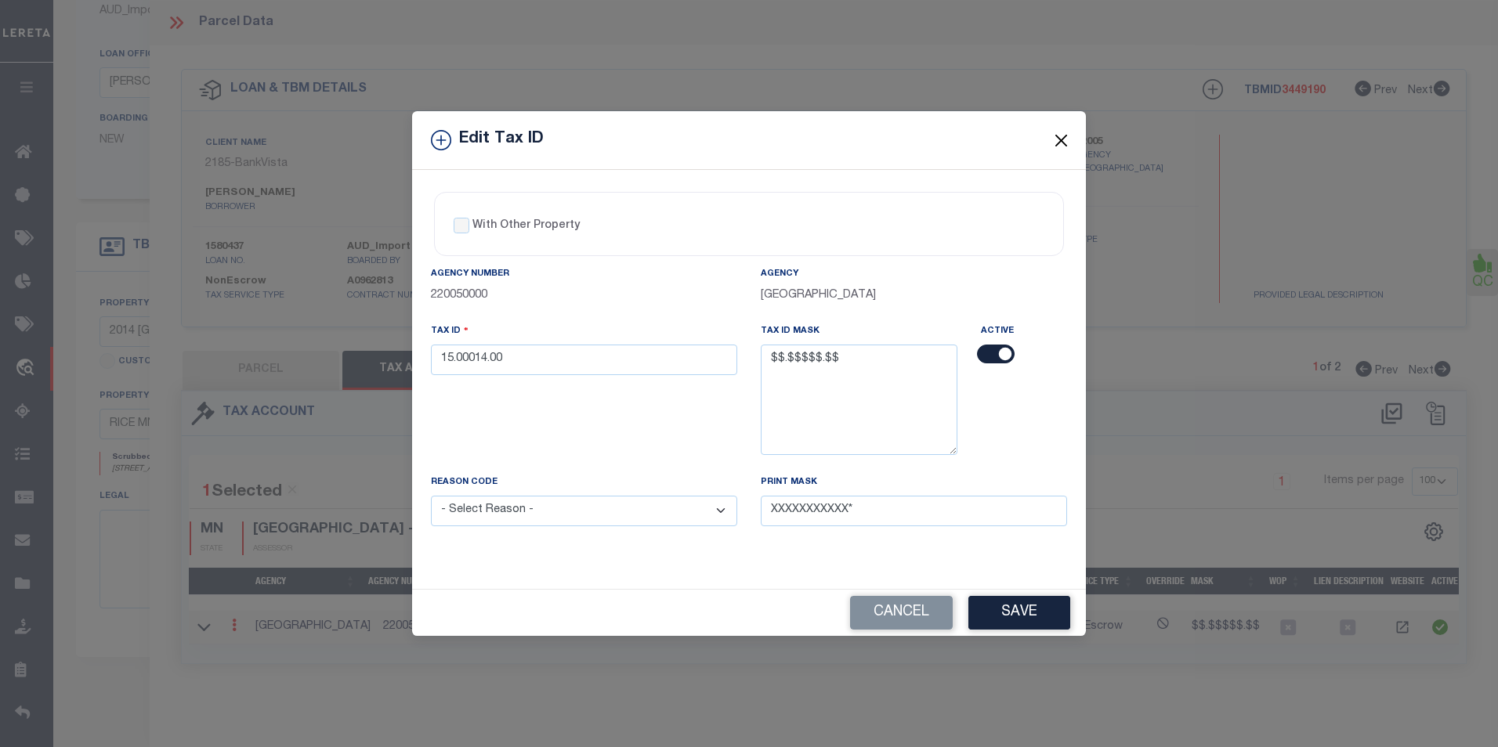
click at [1069, 142] on button "Close" at bounding box center [1061, 140] width 20 height 20
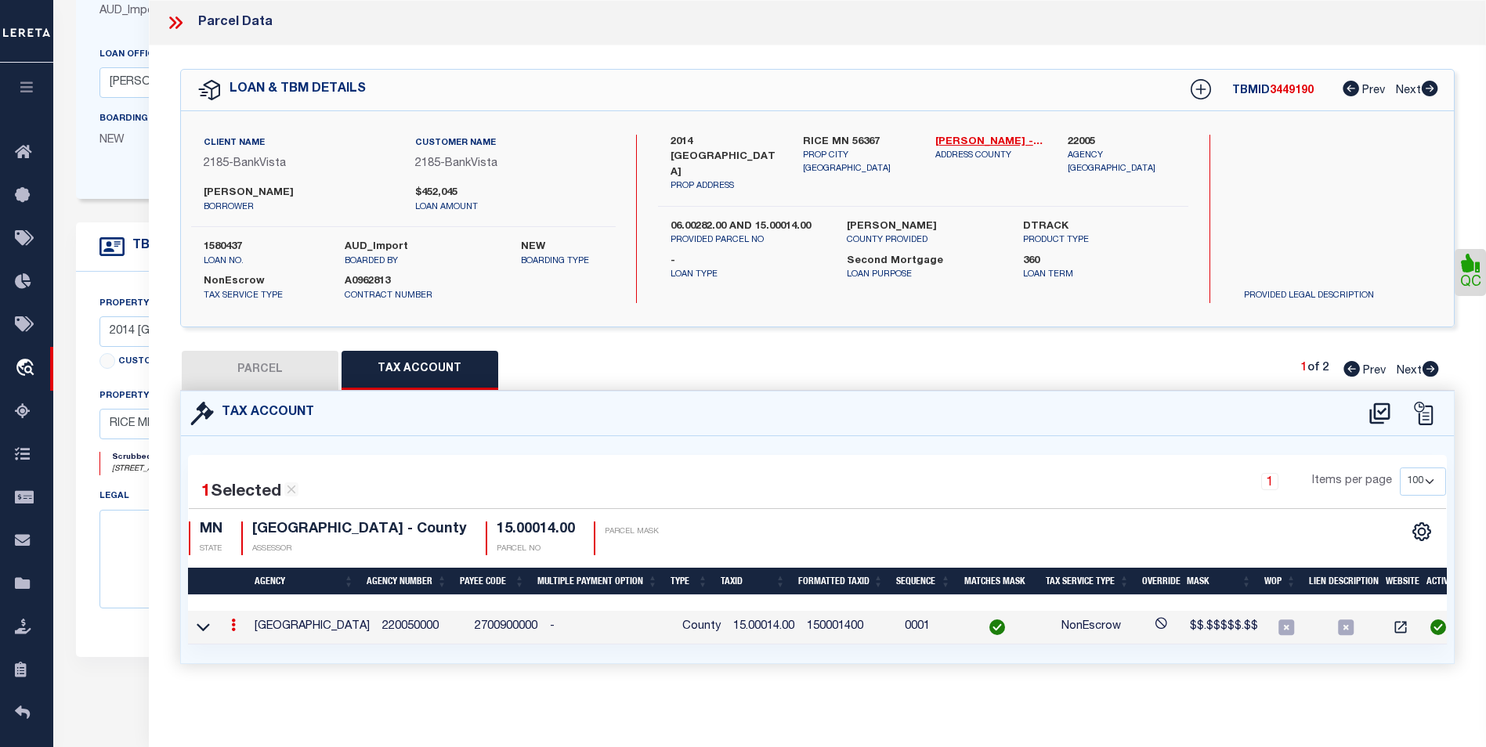
click at [235, 624] on icon at bounding box center [233, 625] width 5 height 13
click at [254, 652] on icon "" at bounding box center [250, 648] width 12 height 12
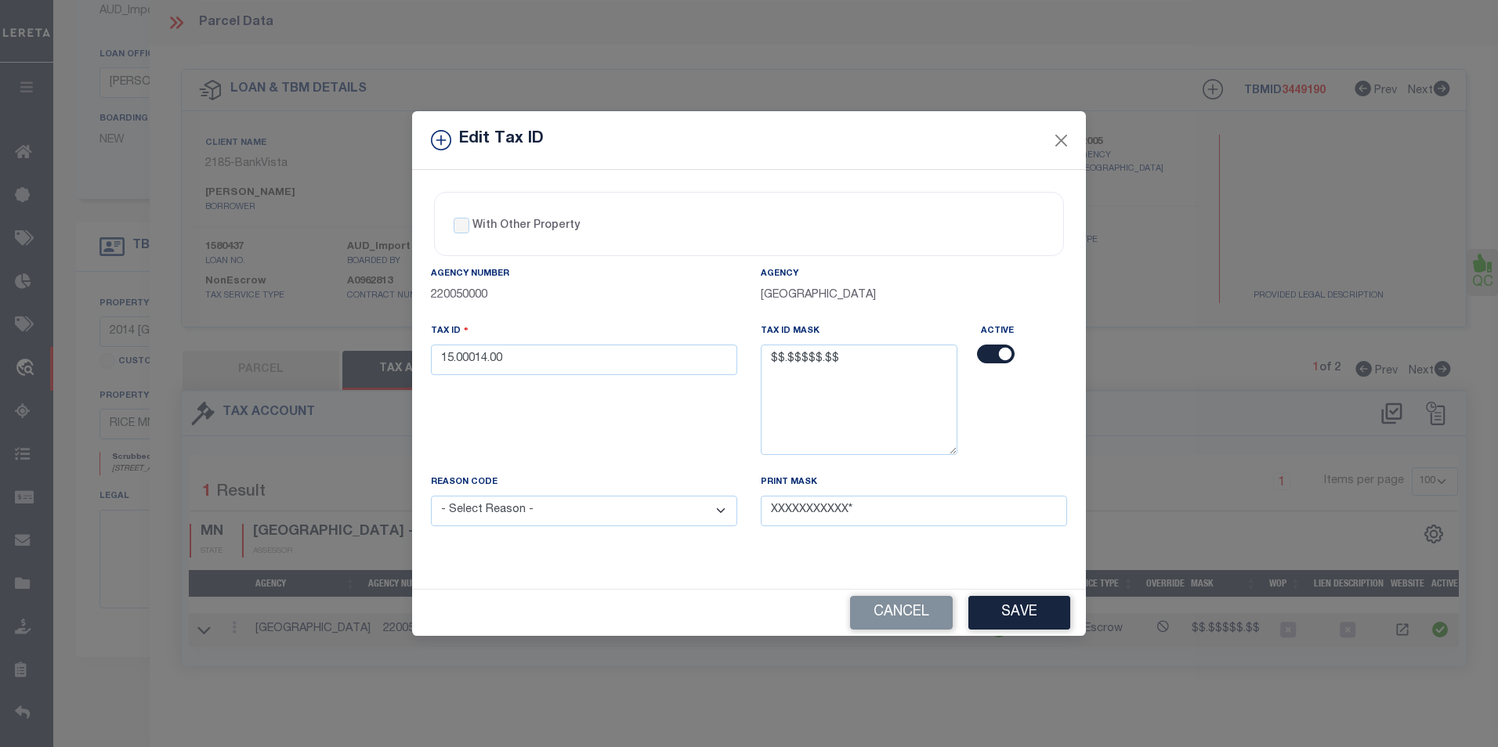
click at [563, 507] on select "- Select Reason - 099 - Other (Provide additional detail) ACT - Agency Changed …" at bounding box center [584, 511] width 306 height 31
select select "ACT"
click at [431, 497] on select "- Select Reason - 099 - Other (Provide additional detail) ACT - Agency Changed …" at bounding box center [584, 511] width 306 height 31
click at [990, 602] on button "Save" at bounding box center [1019, 613] width 102 height 34
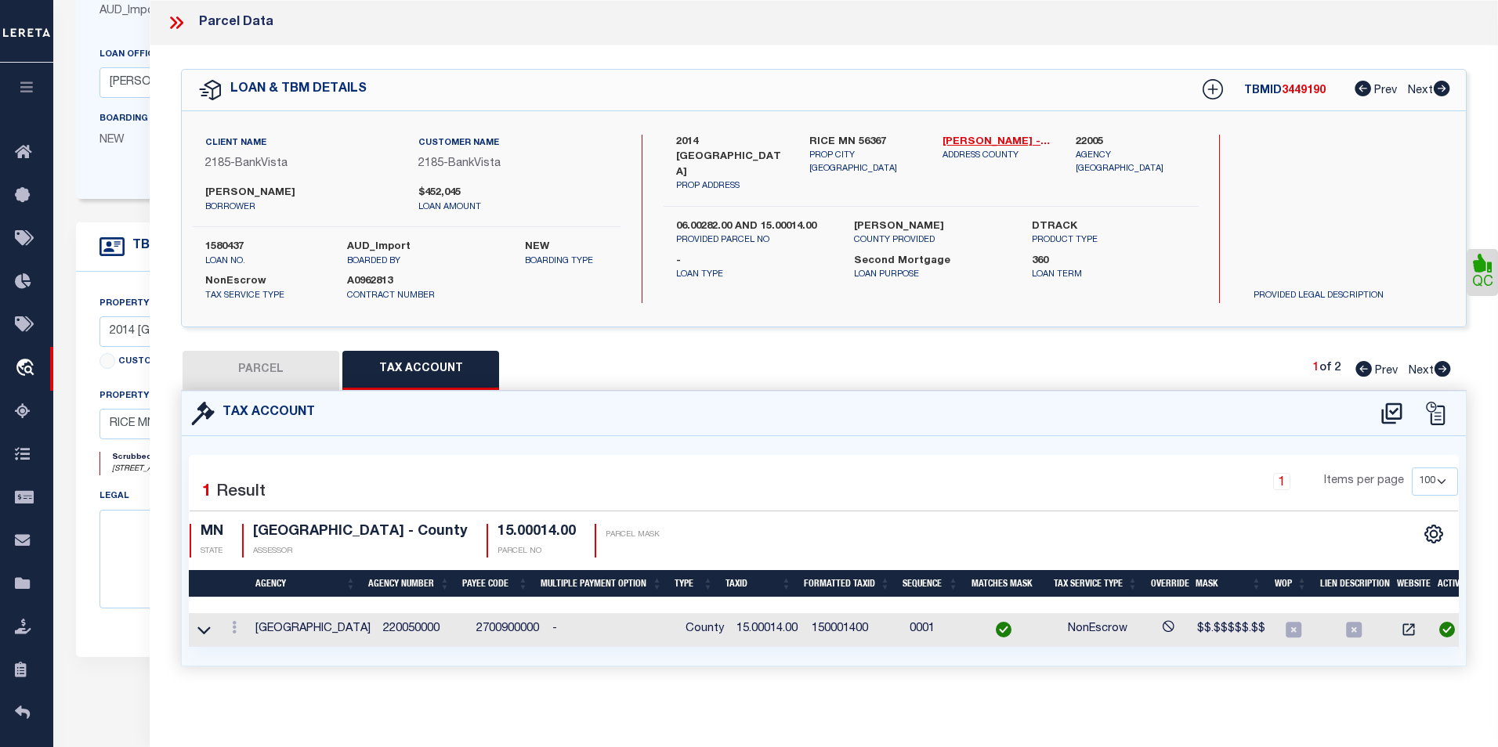
select select
click at [229, 627] on link at bounding box center [233, 630] width 17 height 13
click at [254, 653] on icon at bounding box center [250, 652] width 12 height 12
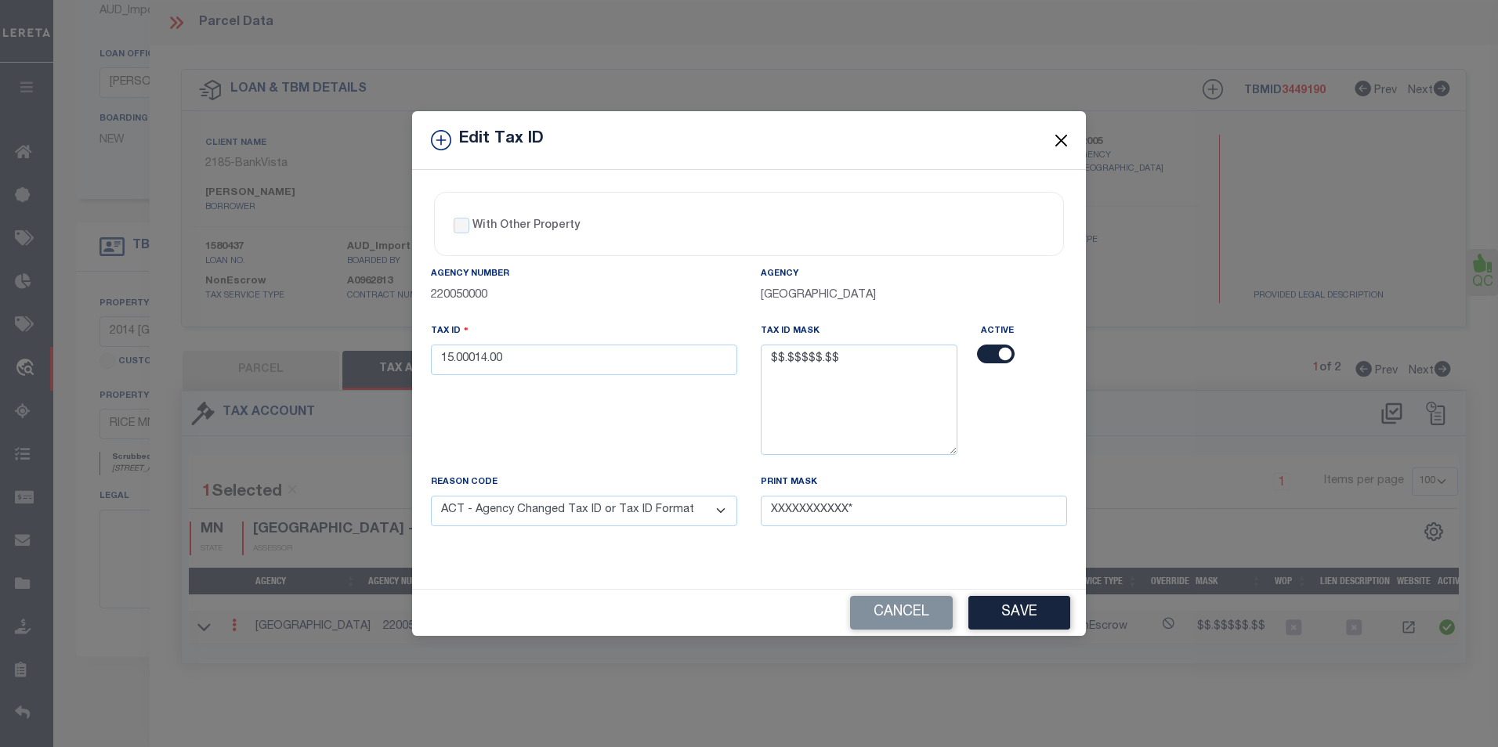
click at [1051, 136] on button "Close" at bounding box center [1061, 140] width 20 height 20
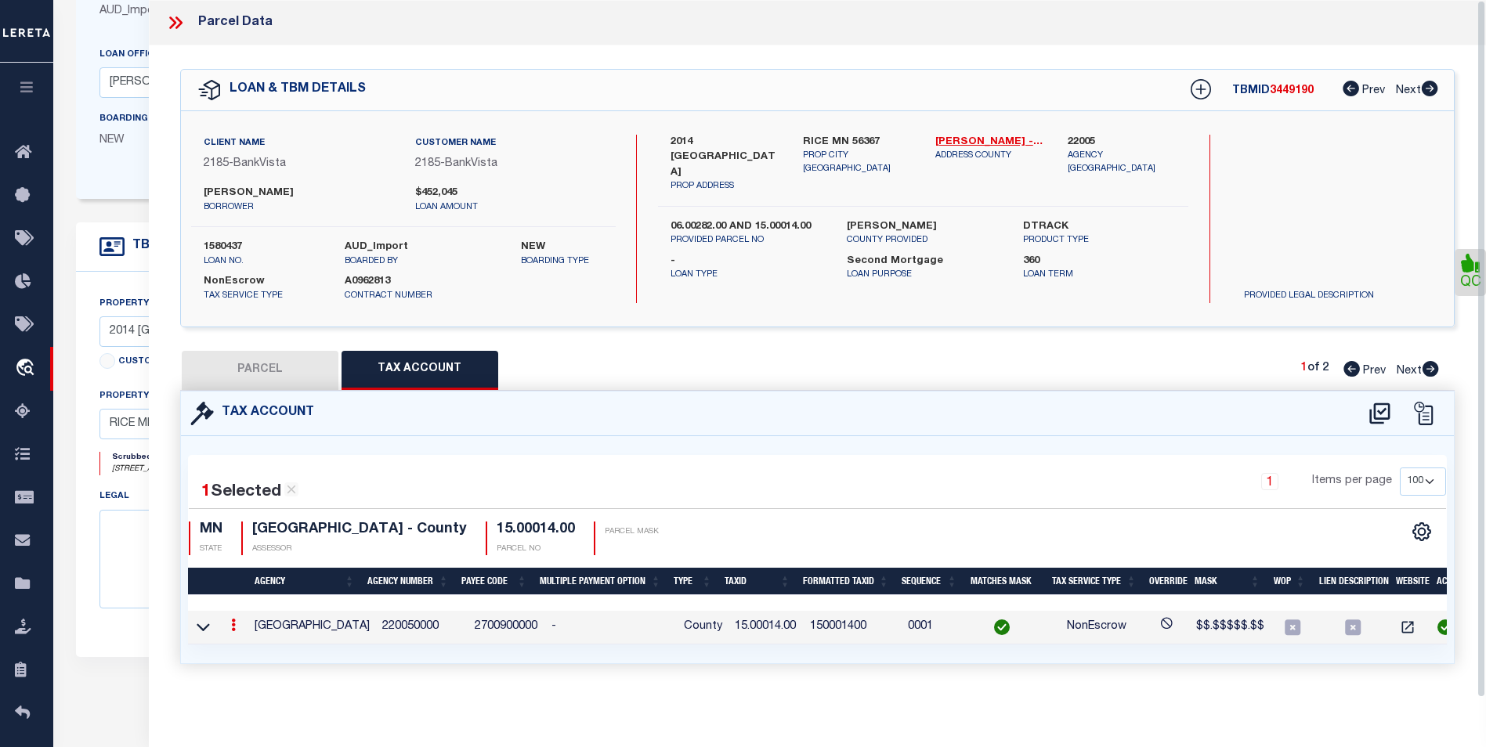
click at [230, 368] on button "PARCEL" at bounding box center [260, 370] width 157 height 39
select select "AS"
select select
checkbox input "false"
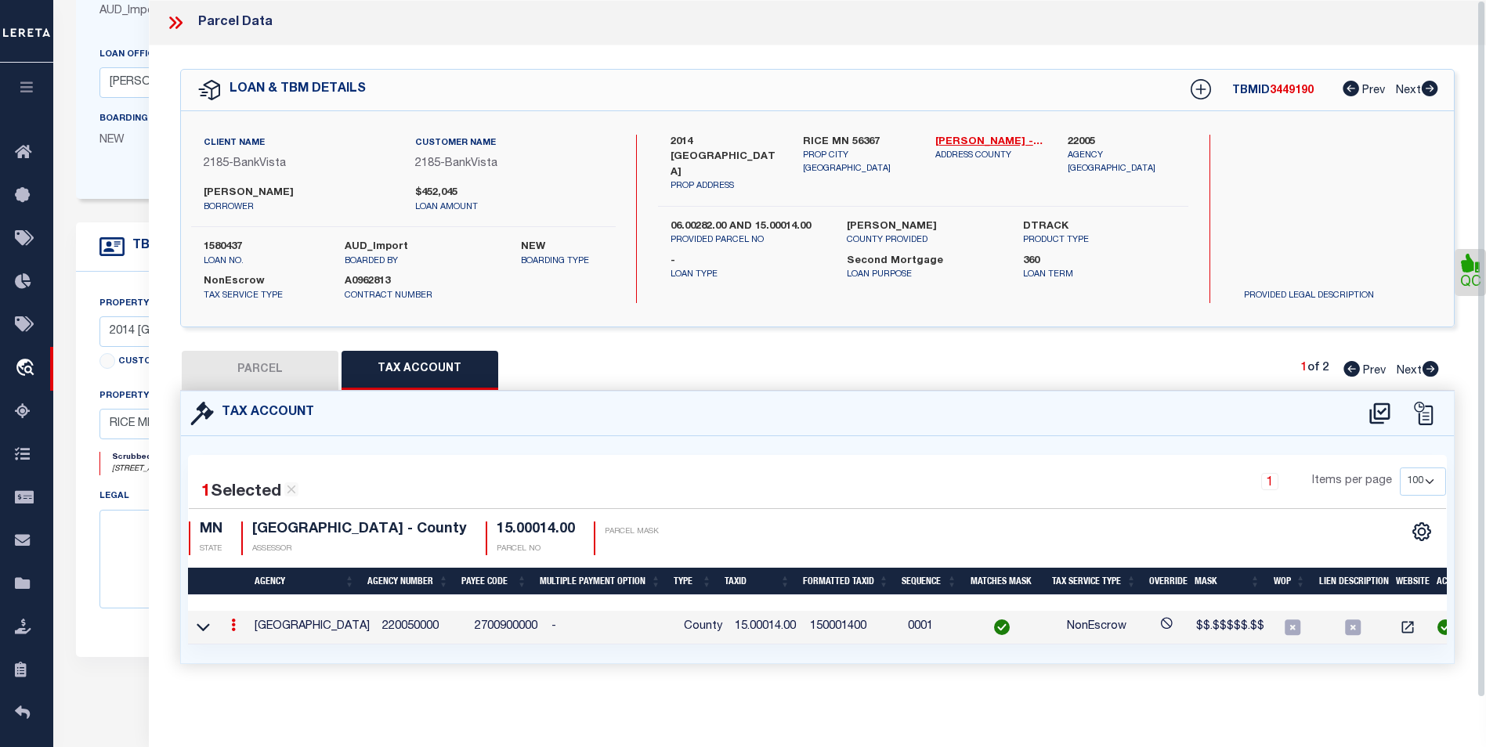
checkbox input "false"
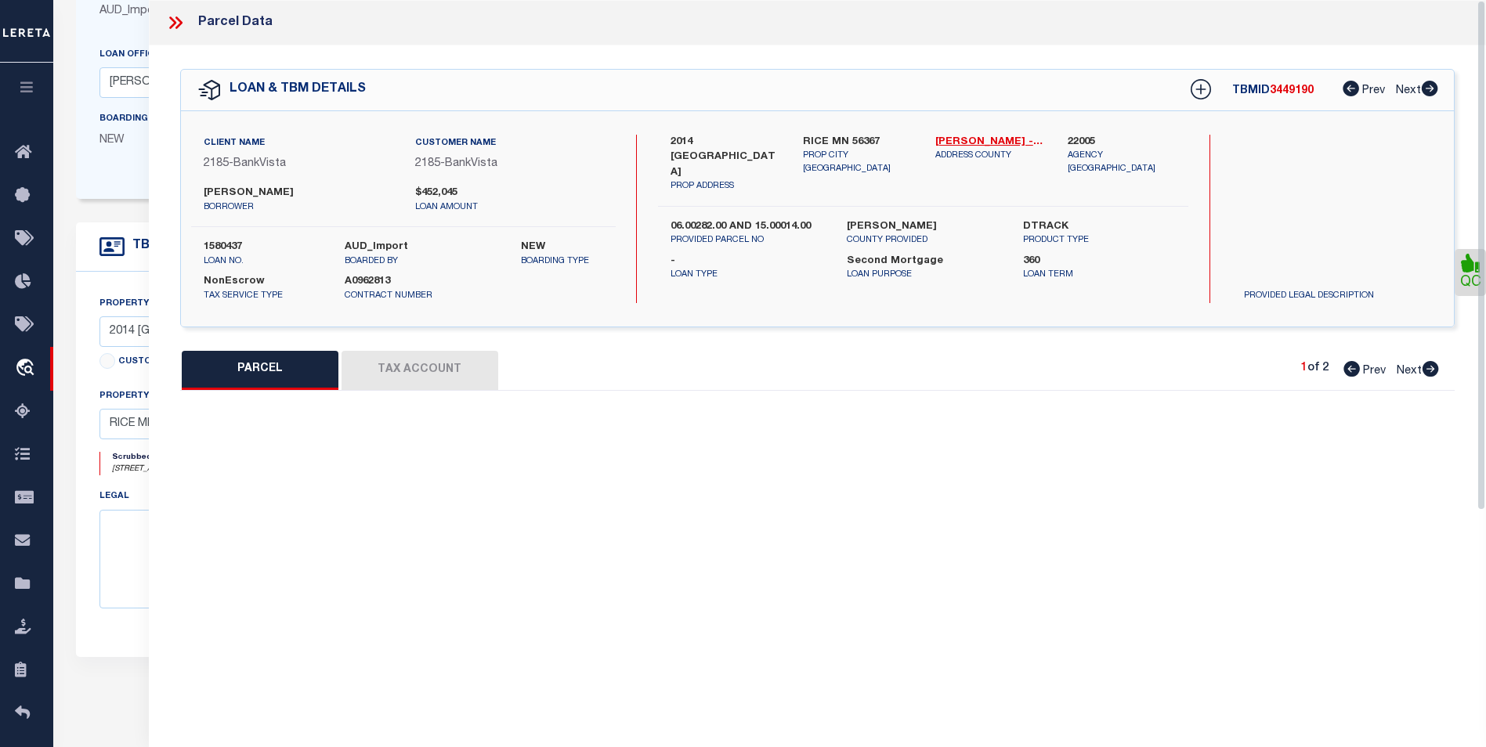
select select "BP"
type input "PATTON,ALEX M"
select select "AGW"
select select "ADD"
type input "2014 PINE RD NW"
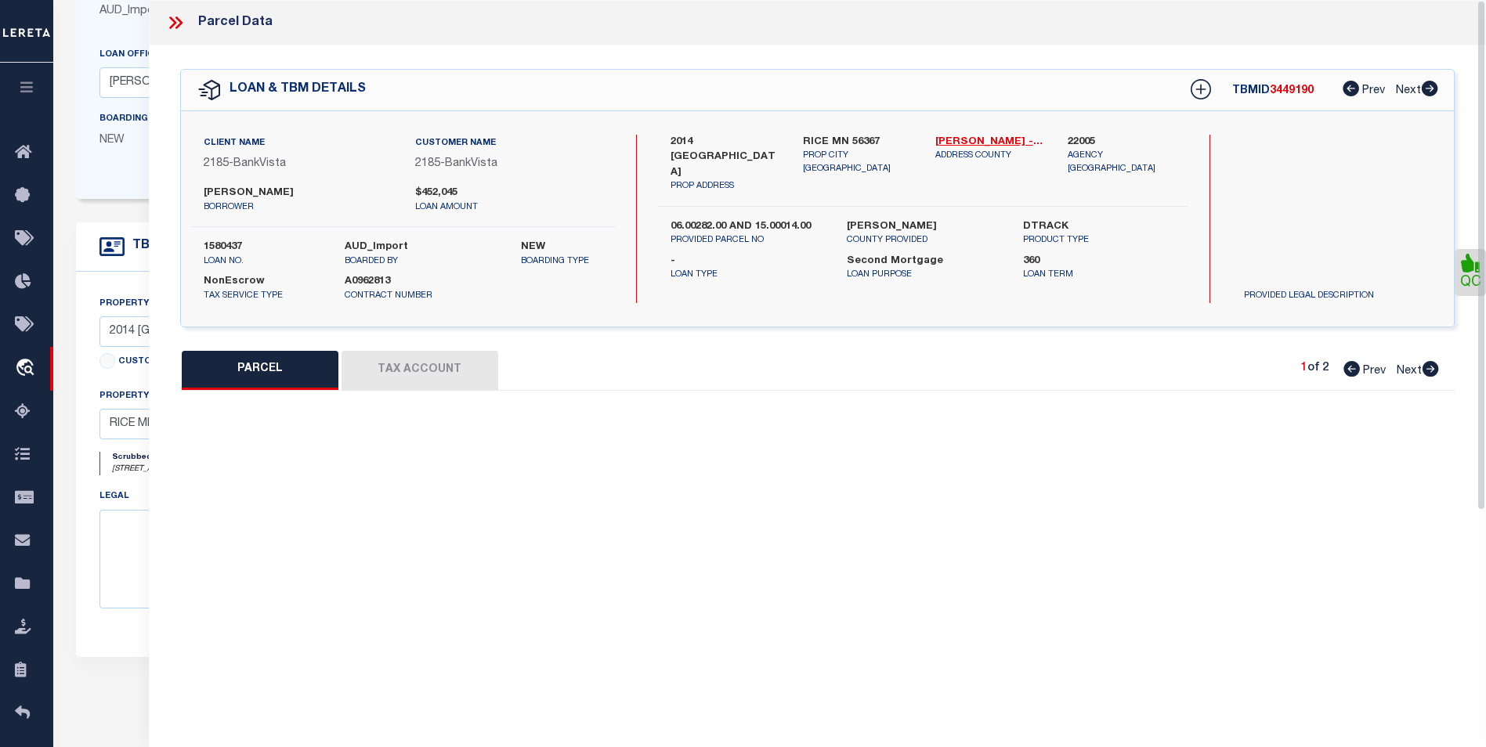
type input "RICE, MN 56367"
type textarea "SECT-28 TWP-038 RANGE-031 1.21 AC A 1.21 AC TR IN NE1/4 NW1/4"
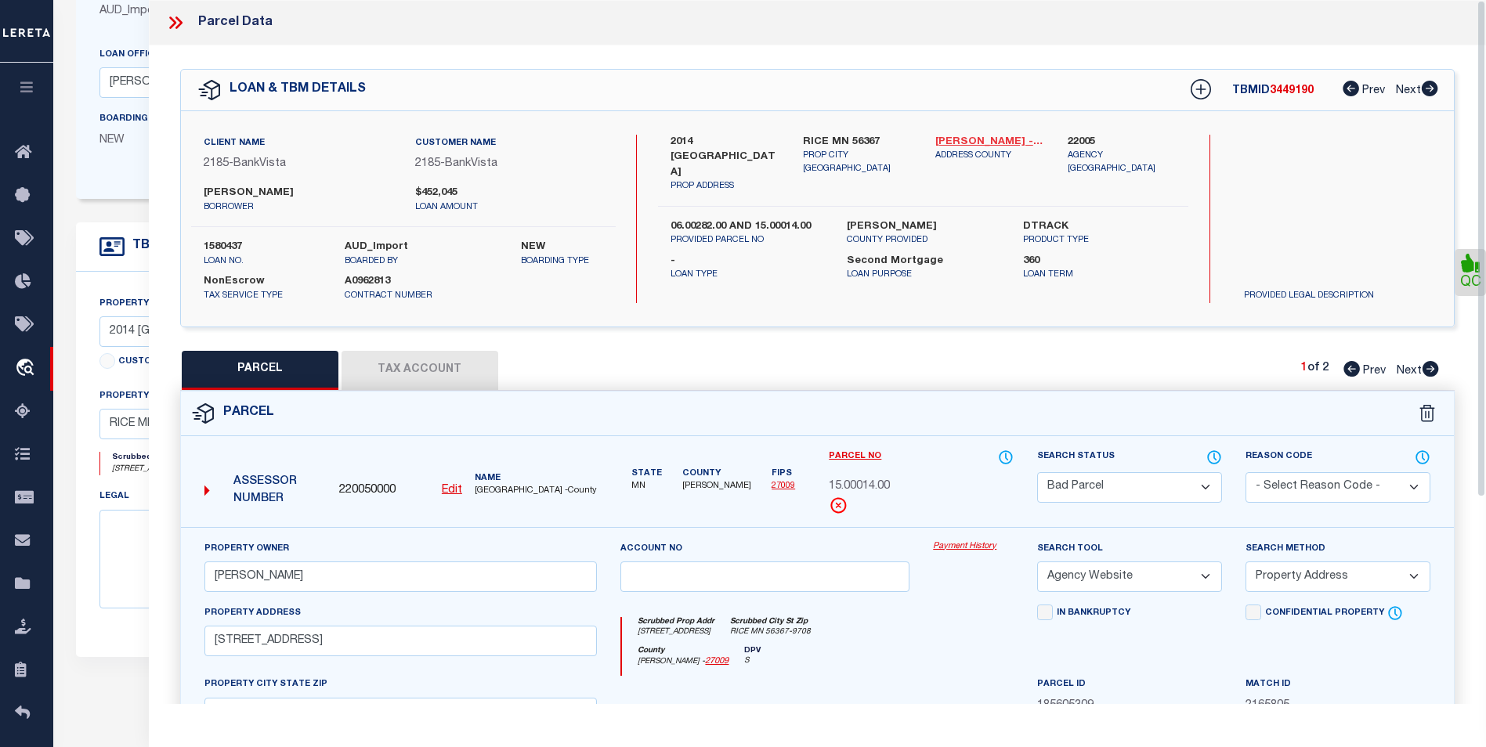
click at [946, 137] on link "[PERSON_NAME] - 27009" at bounding box center [989, 143] width 109 height 16
click at [432, 359] on button "Tax Account" at bounding box center [420, 370] width 157 height 39
select select "100"
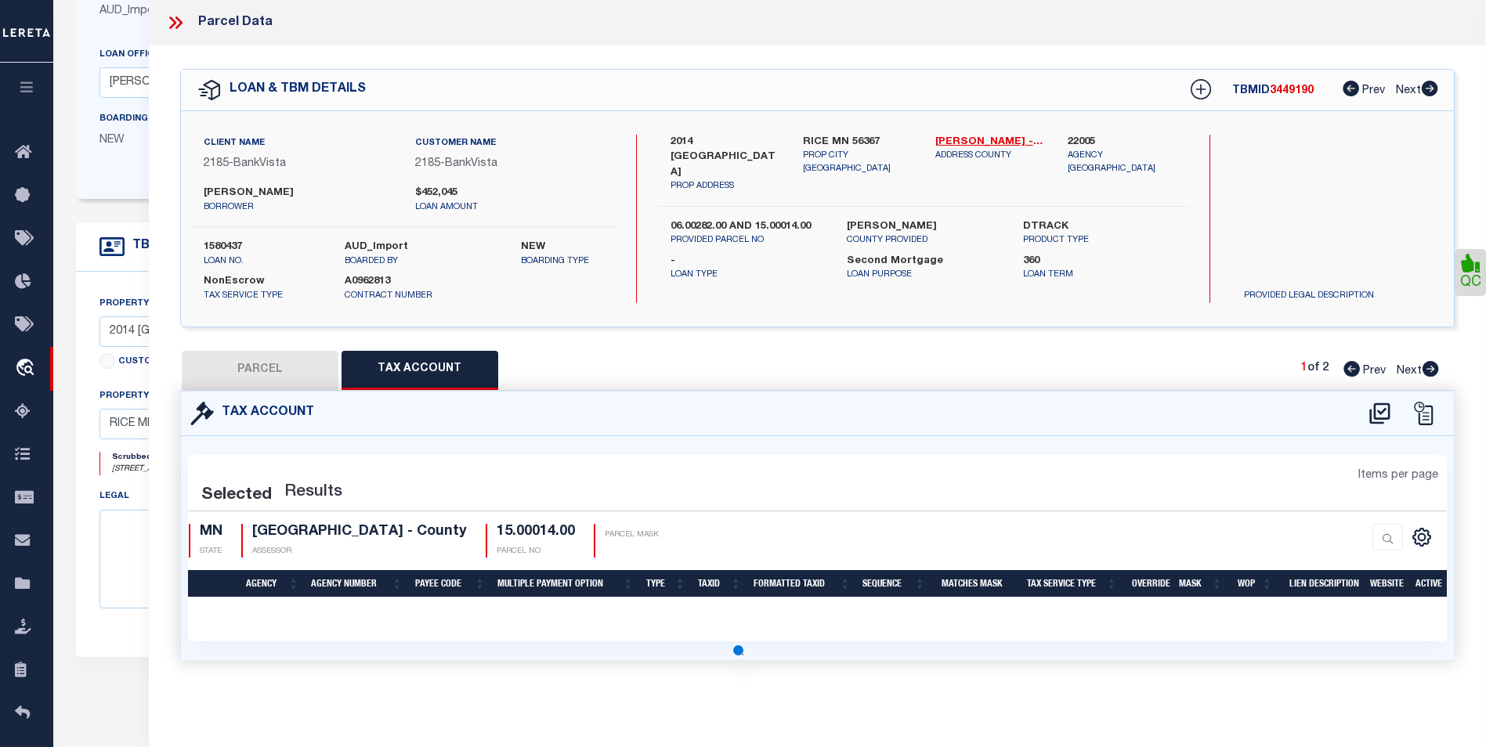
select select "100"
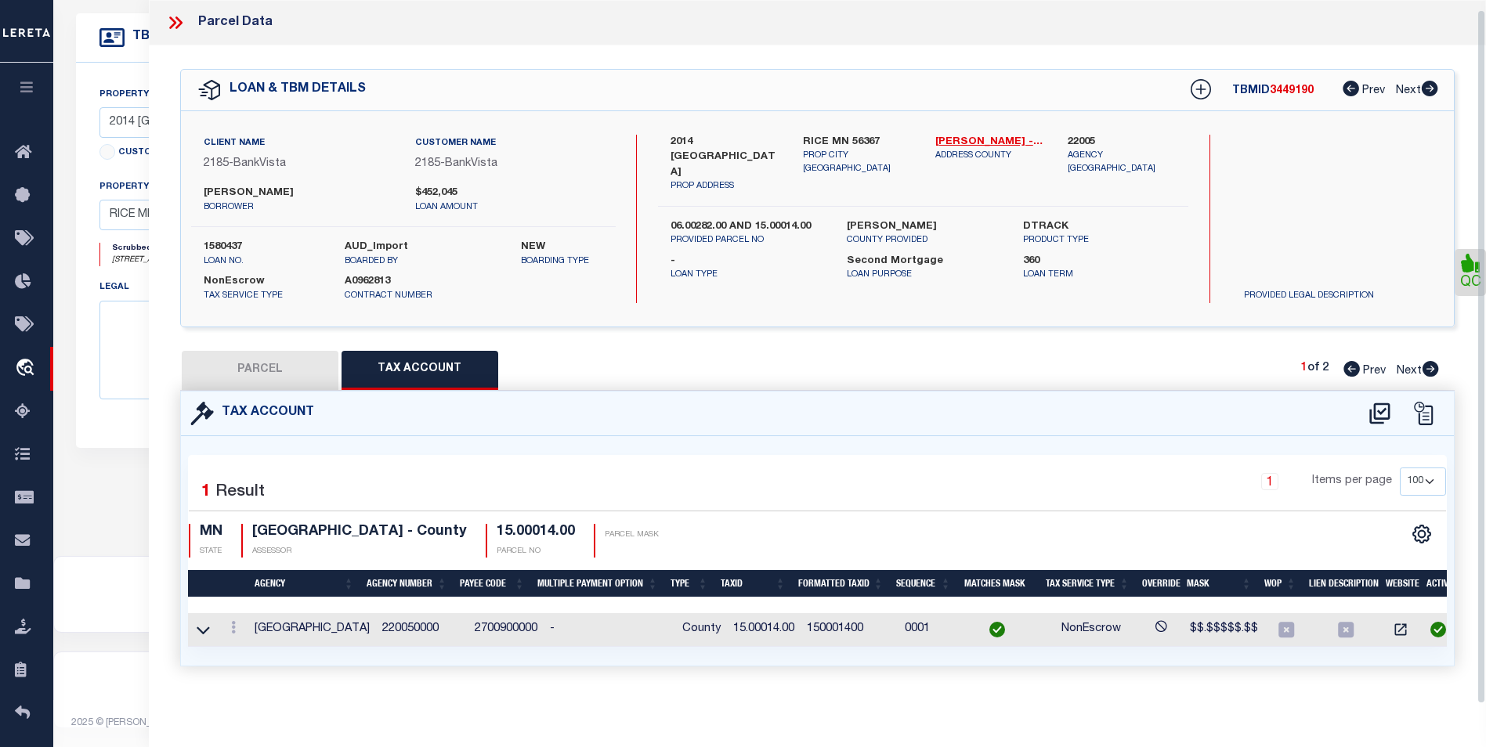
scroll to position [9, 0]
click at [234, 621] on icon at bounding box center [233, 627] width 5 height 13
click at [263, 578] on link at bounding box center [255, 581] width 58 height 26
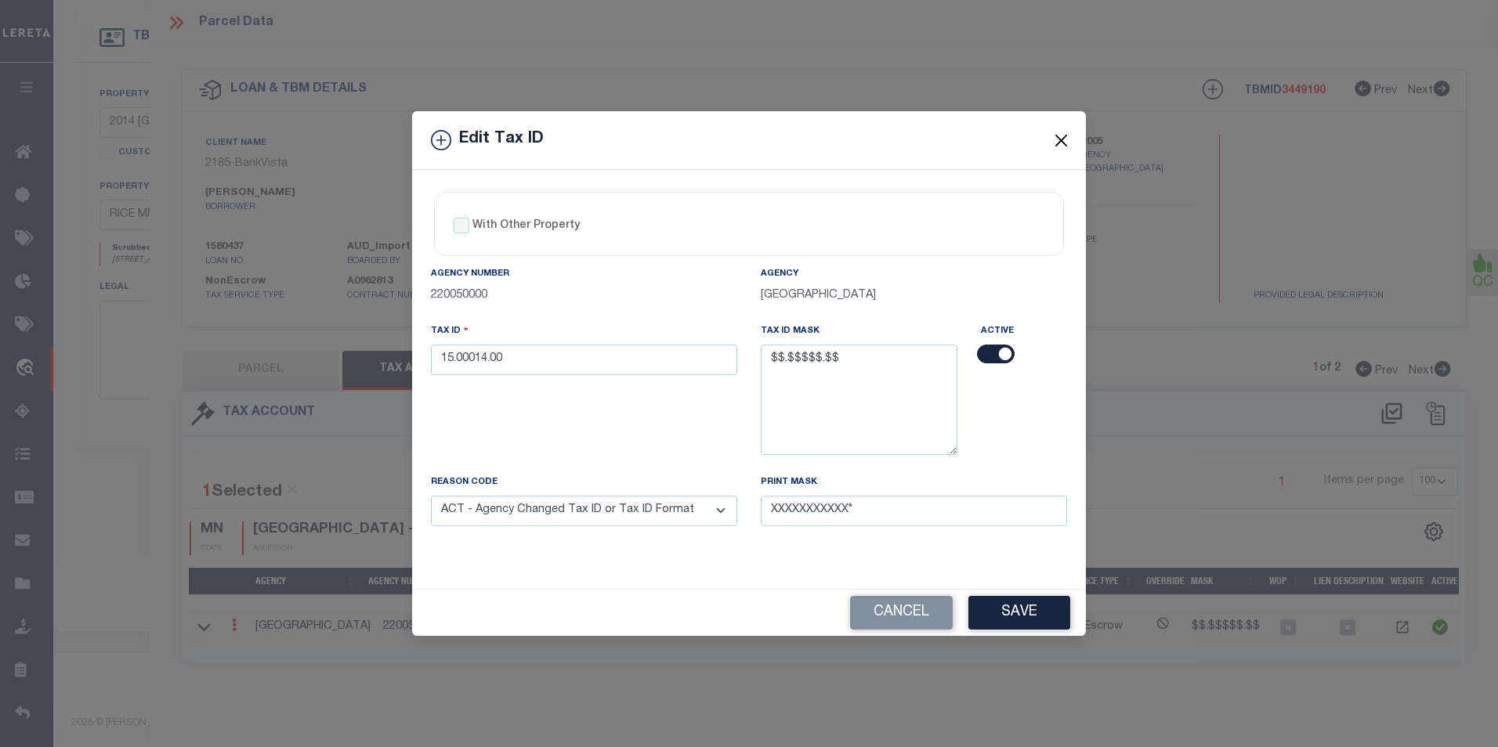
click at [1066, 133] on button "Close" at bounding box center [1061, 140] width 20 height 20
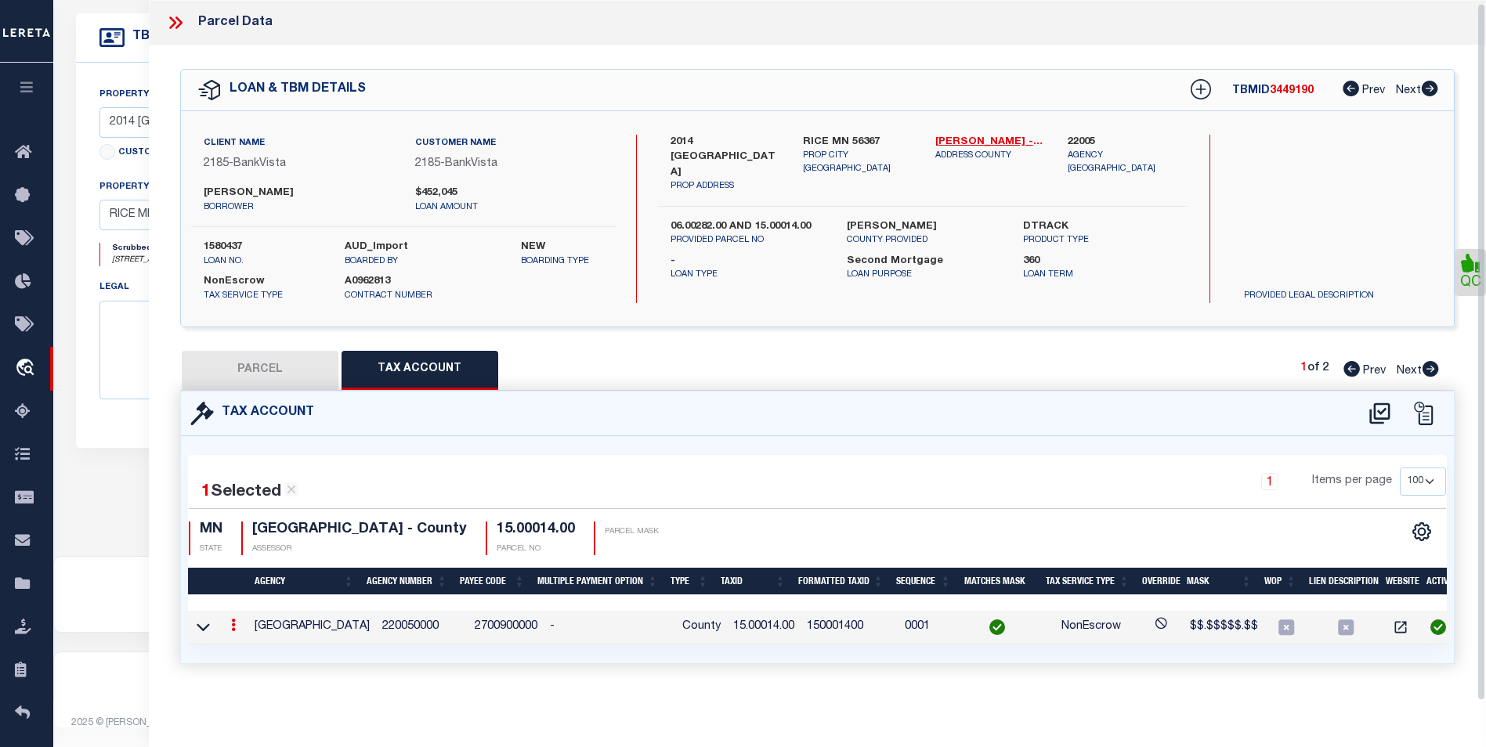
scroll to position [6, 0]
click at [236, 621] on link at bounding box center [233, 627] width 17 height 13
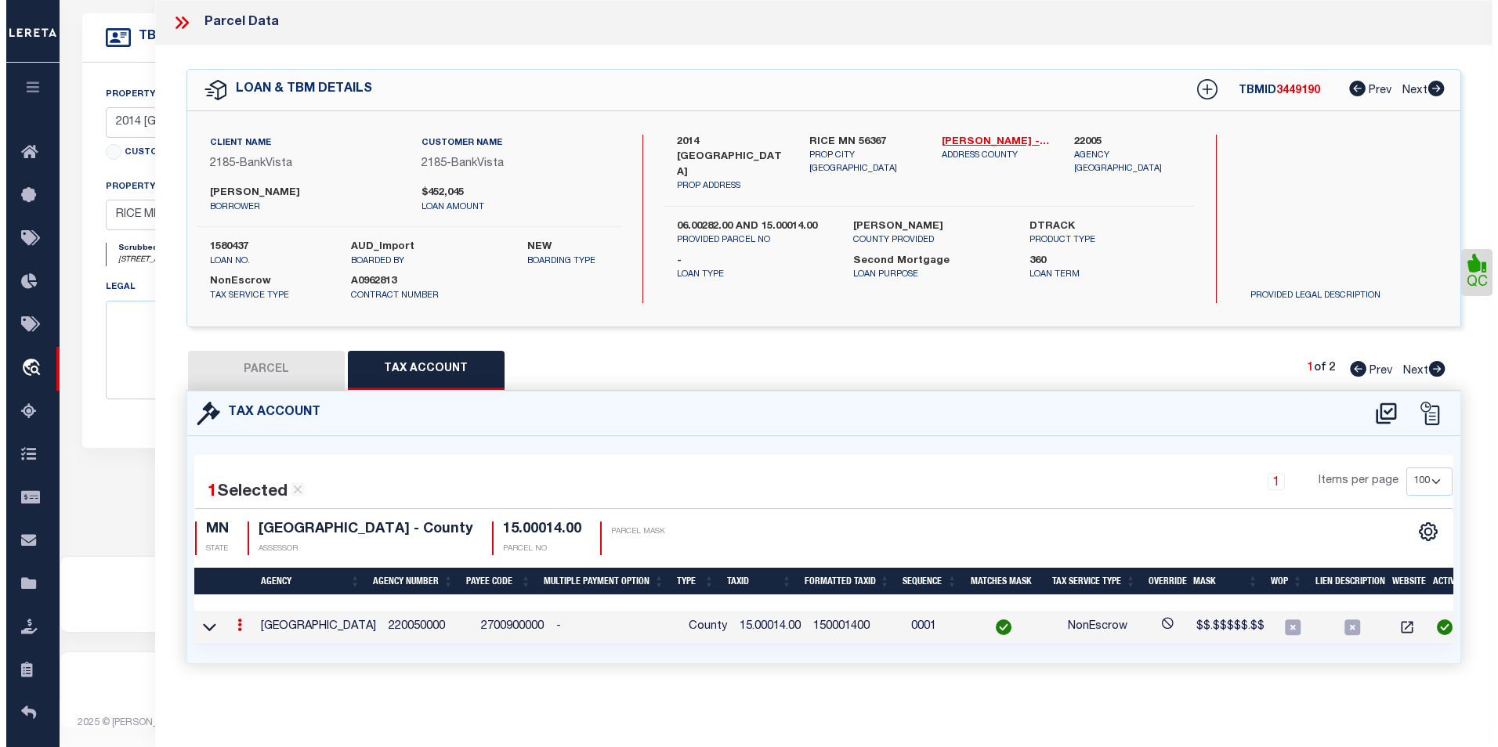
scroll to position [0, 0]
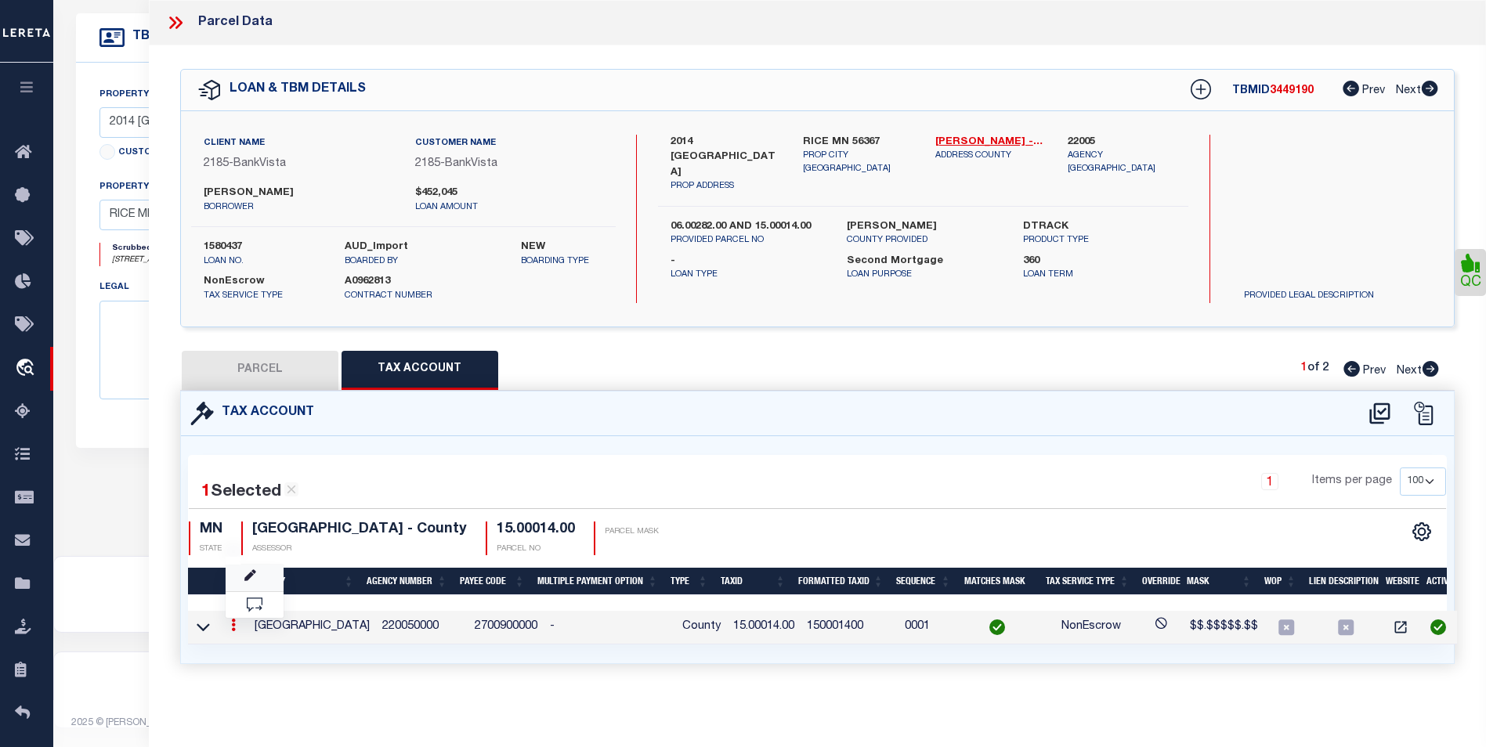
click at [254, 582] on link at bounding box center [255, 578] width 58 height 26
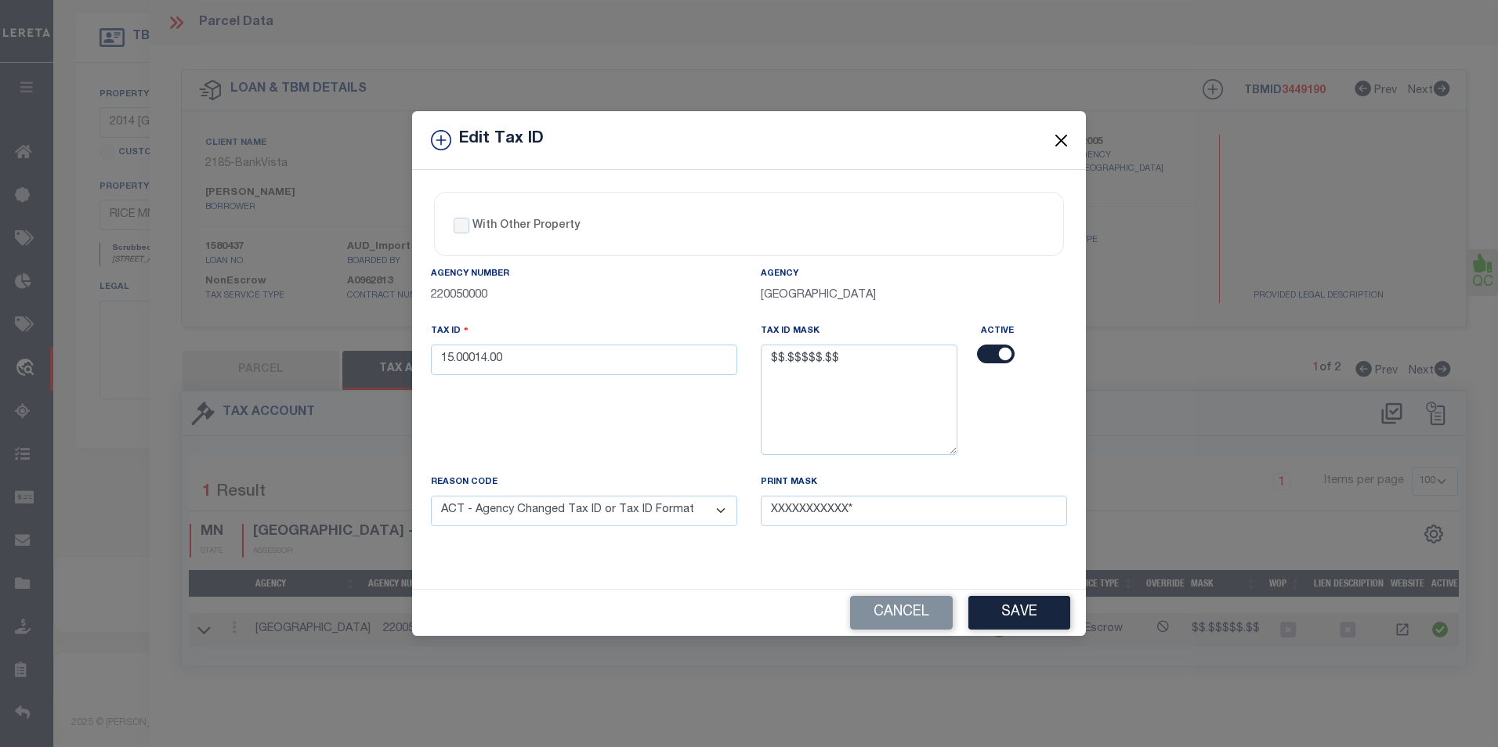
click at [1056, 133] on button "Close" at bounding box center [1061, 140] width 20 height 20
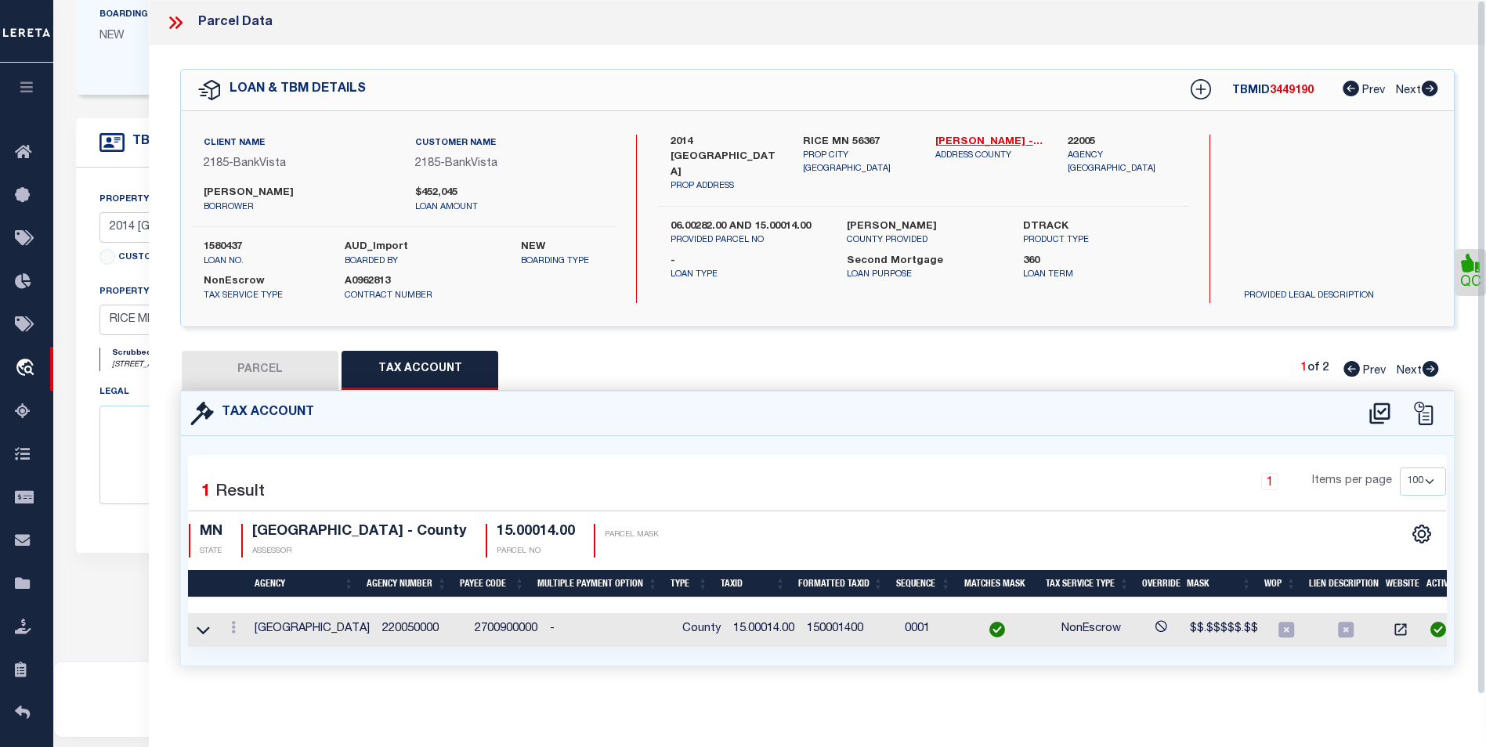
scroll to position [294, 0]
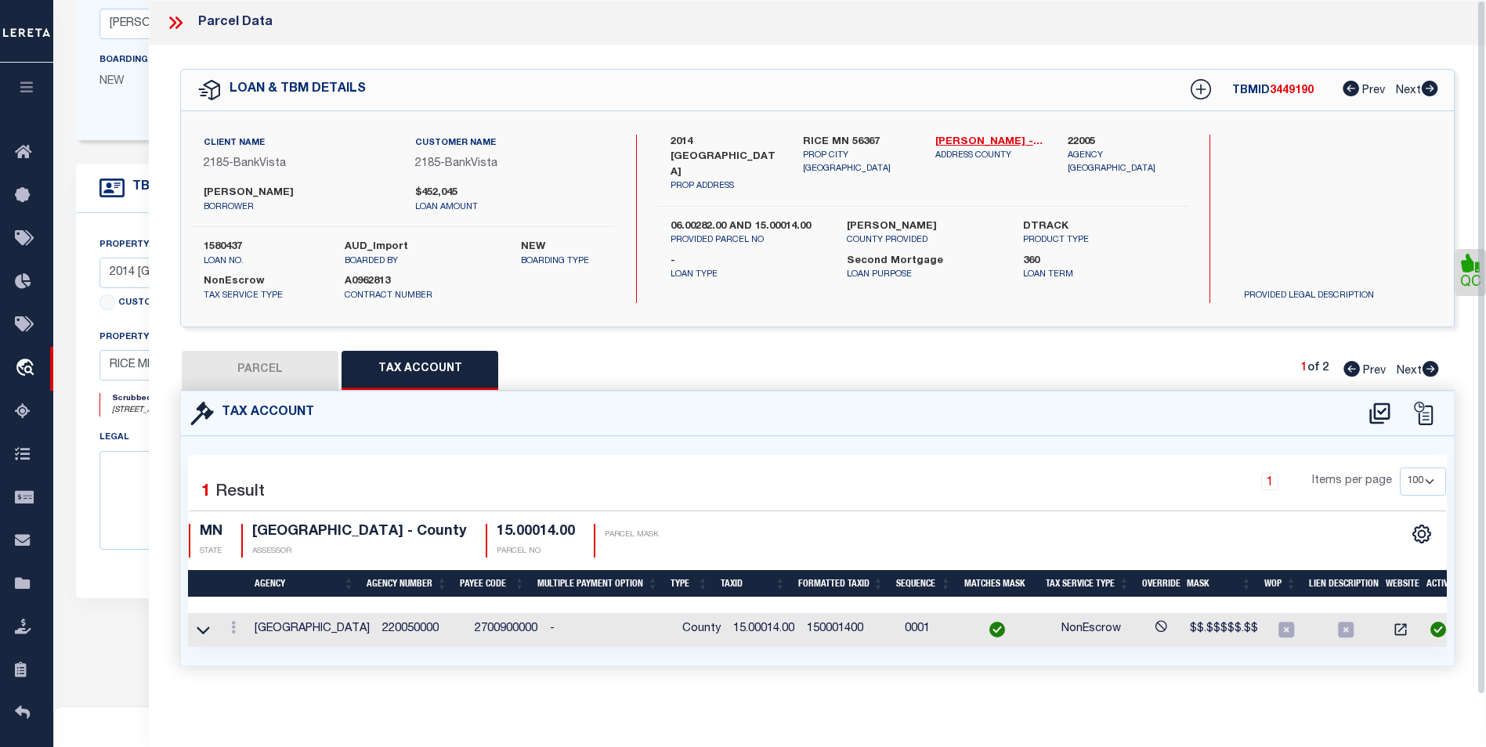
click at [284, 355] on button "PARCEL" at bounding box center [260, 370] width 157 height 39
select select "AS"
select select
checkbox input "false"
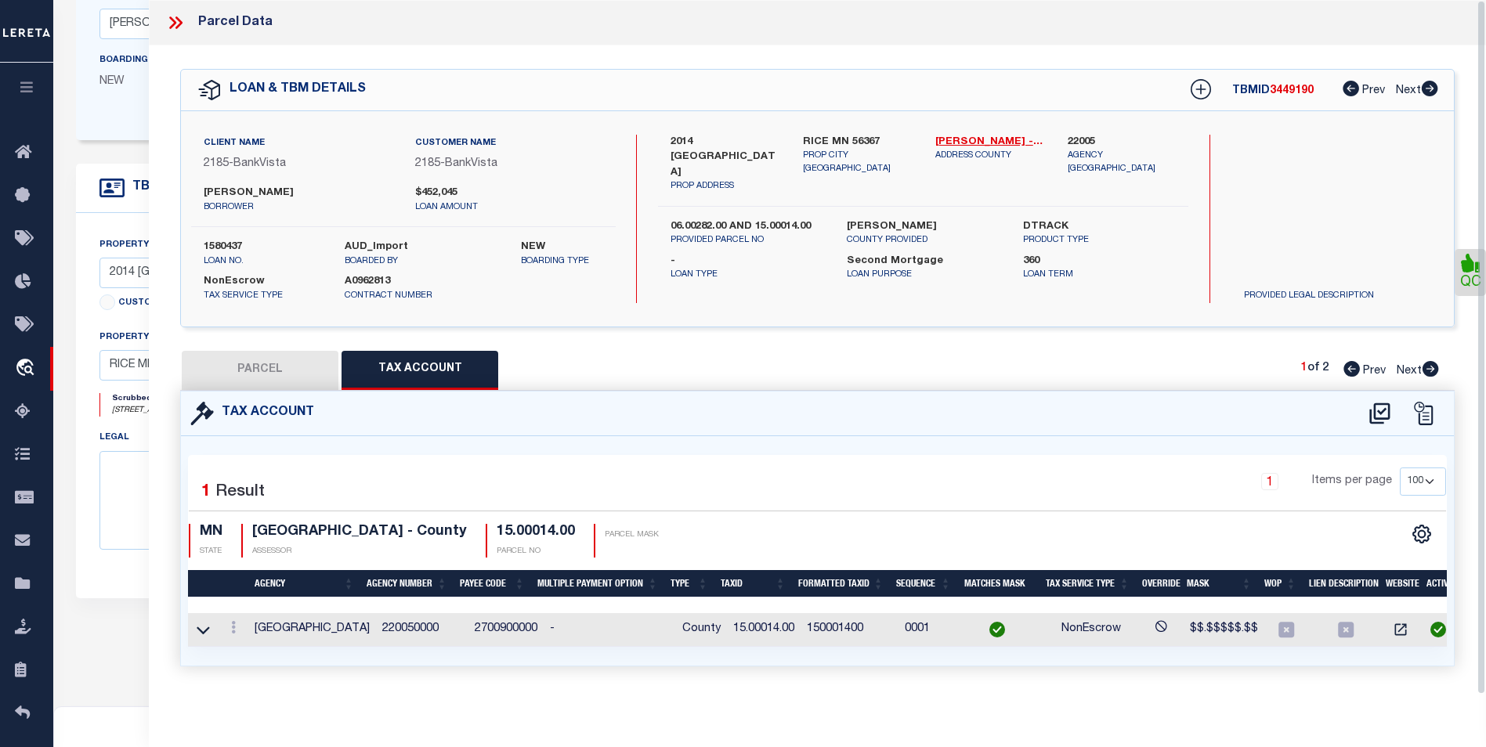
checkbox input "false"
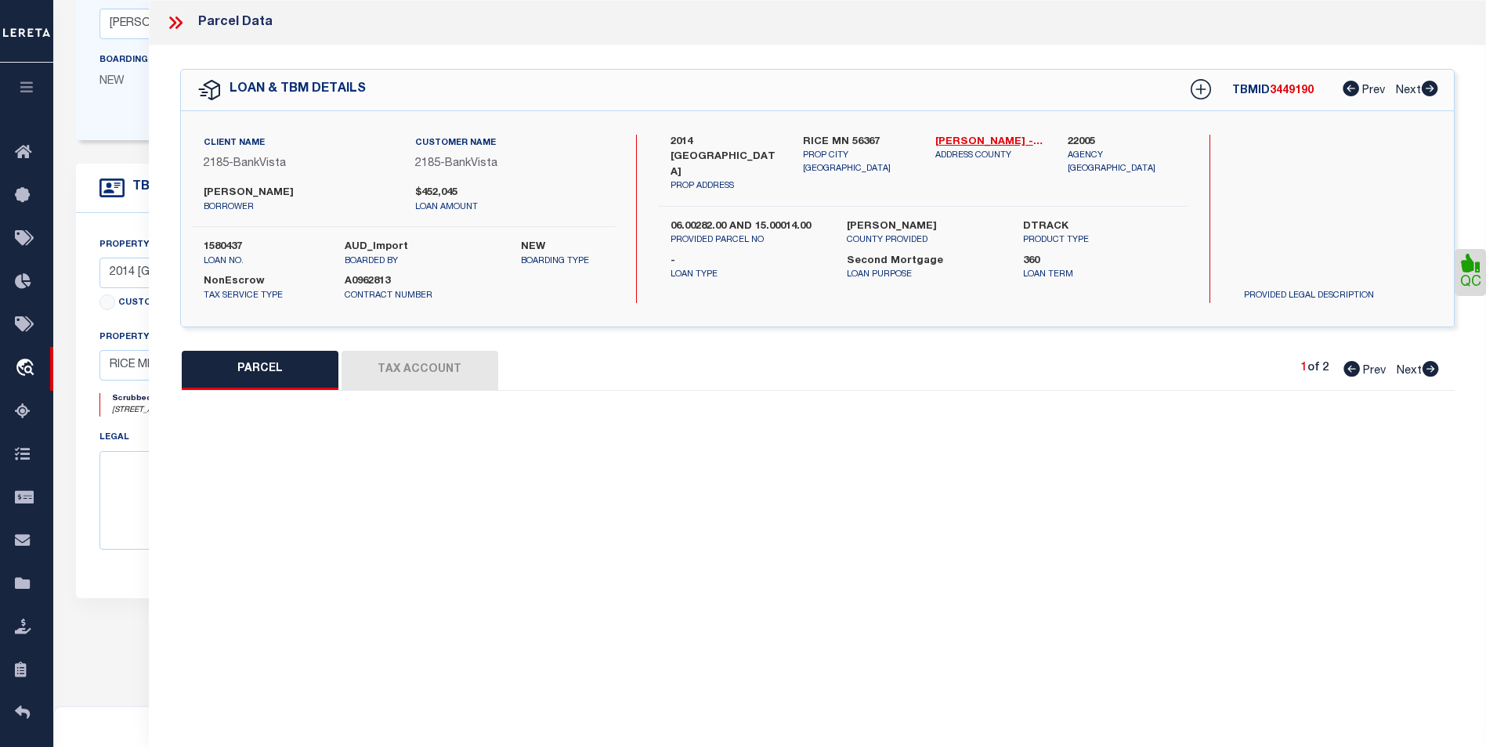
select select "BP"
type input "PATTON,ALEX M"
select select "AGW"
select select "ADD"
type input "2014 PINE RD NW"
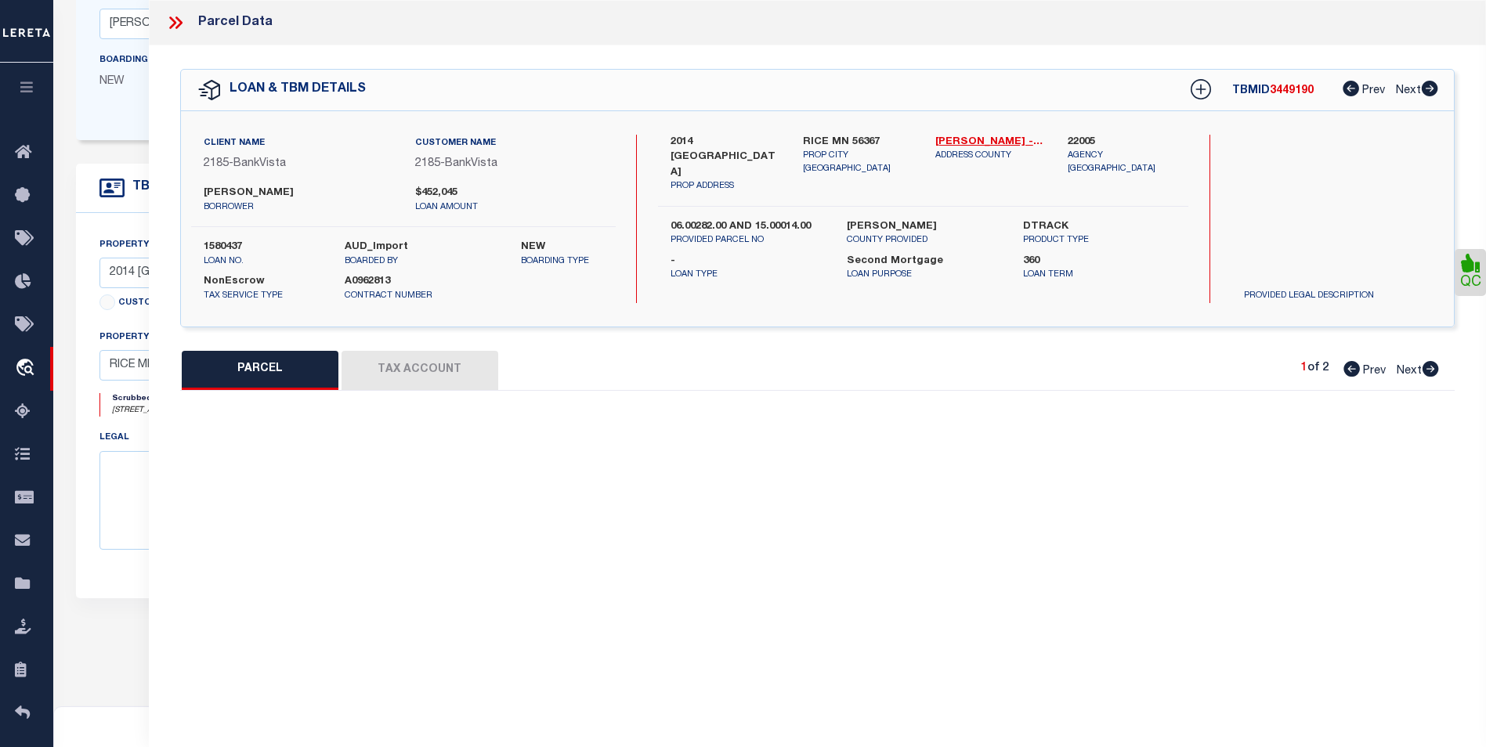
type input "RICE, MN 56367"
type textarea "SECT-28 TWP-038 RANGE-031 1.21 AC A 1.21 AC TR IN NE1/4 NW1/4"
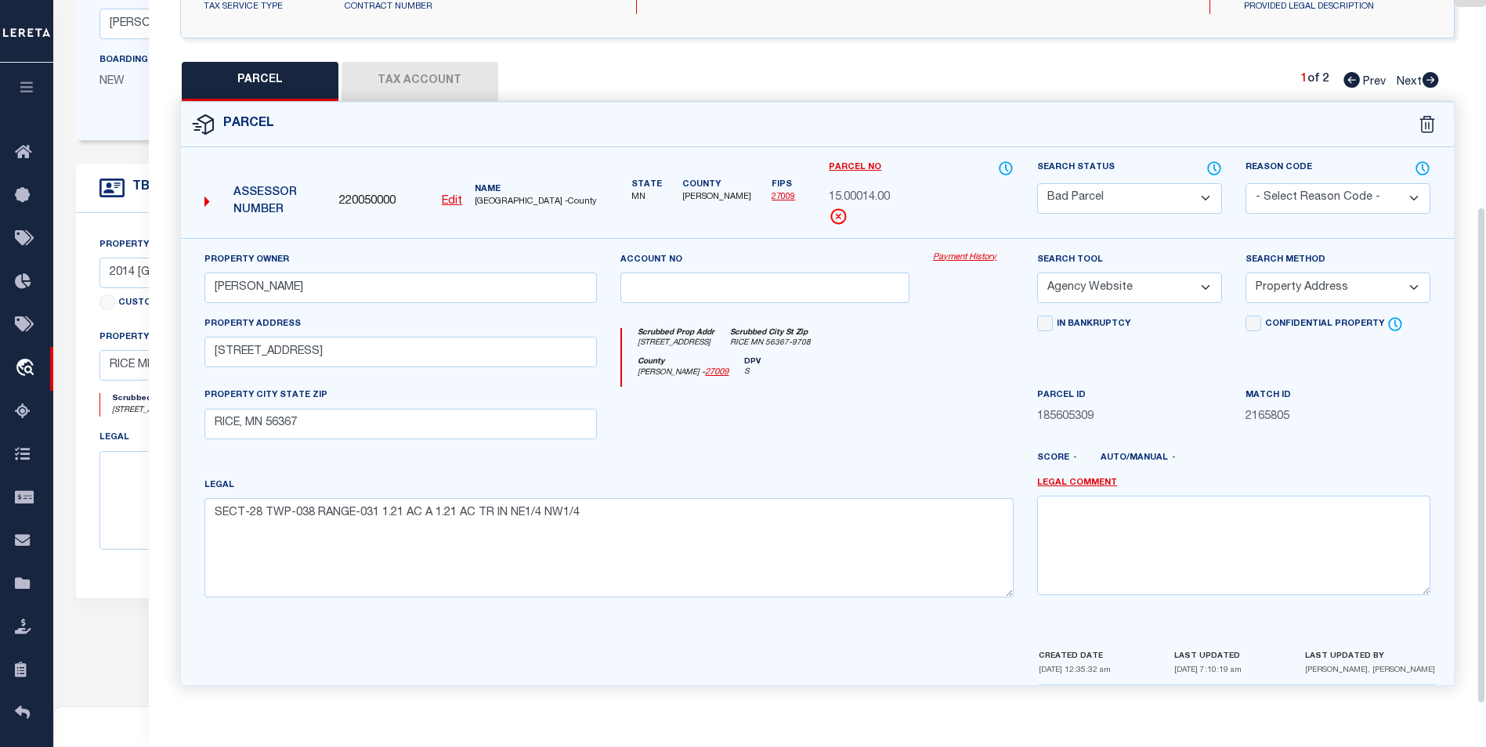
scroll to position [291, 0]
click at [1169, 531] on textarea at bounding box center [1233, 544] width 393 height 99
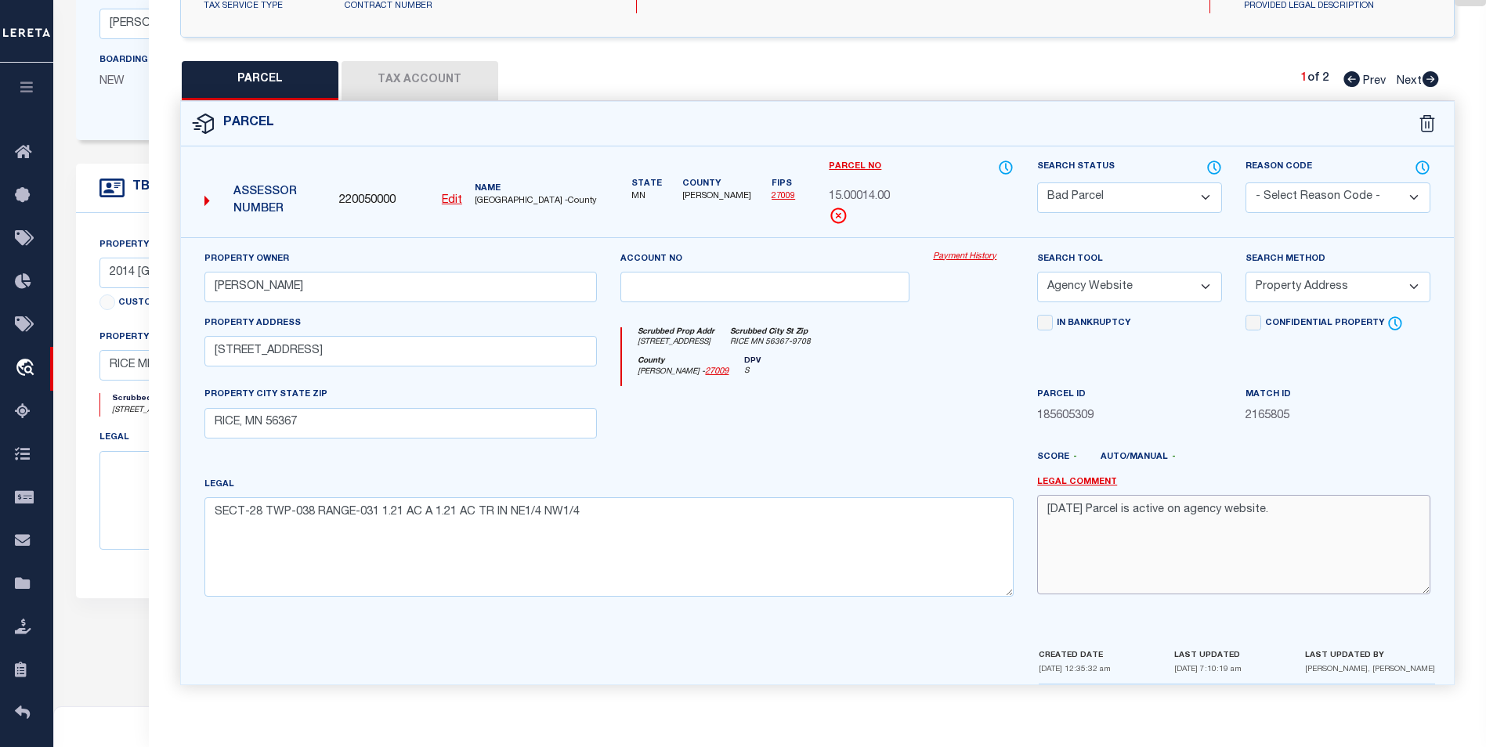
scroll to position [450, 0]
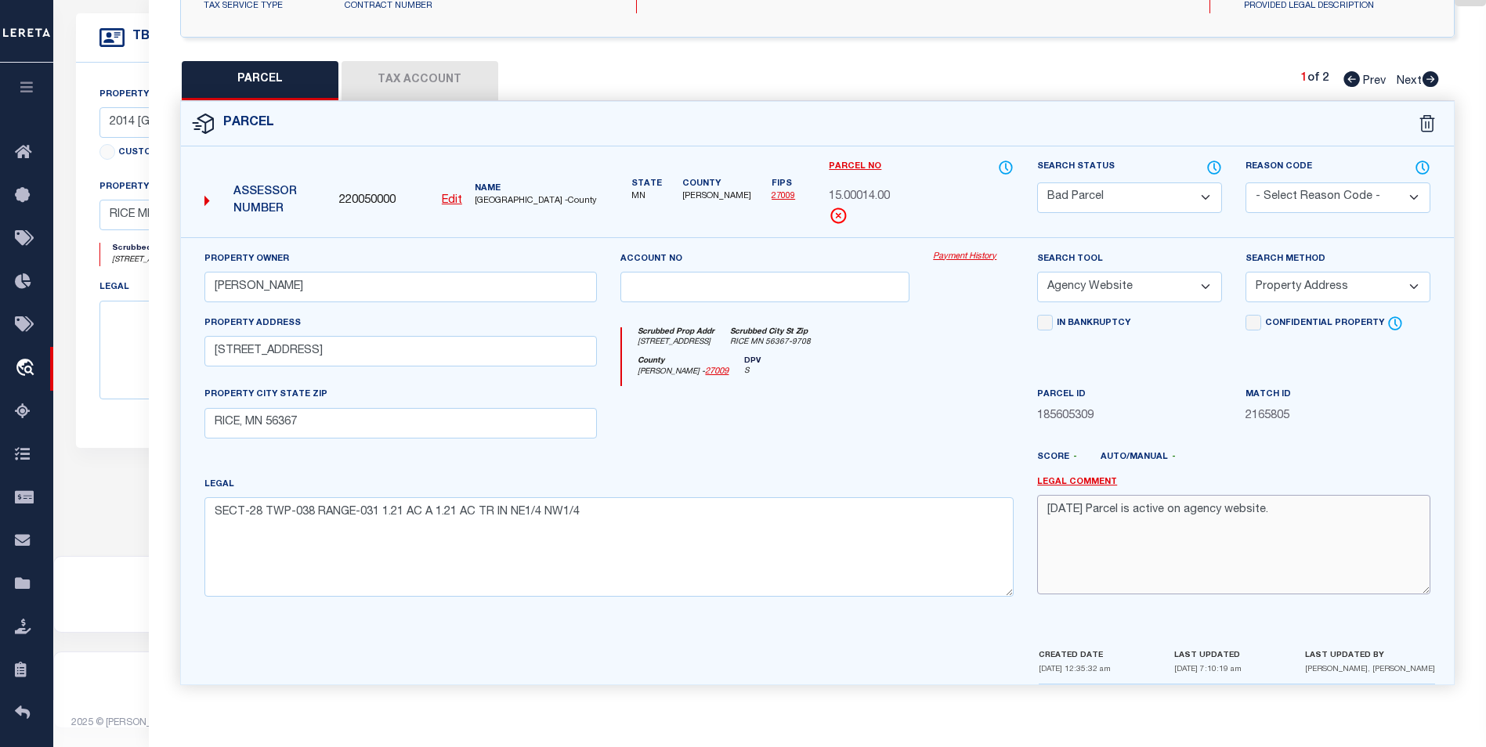
type textarea "8/12/25 Parcel is active on agency website."
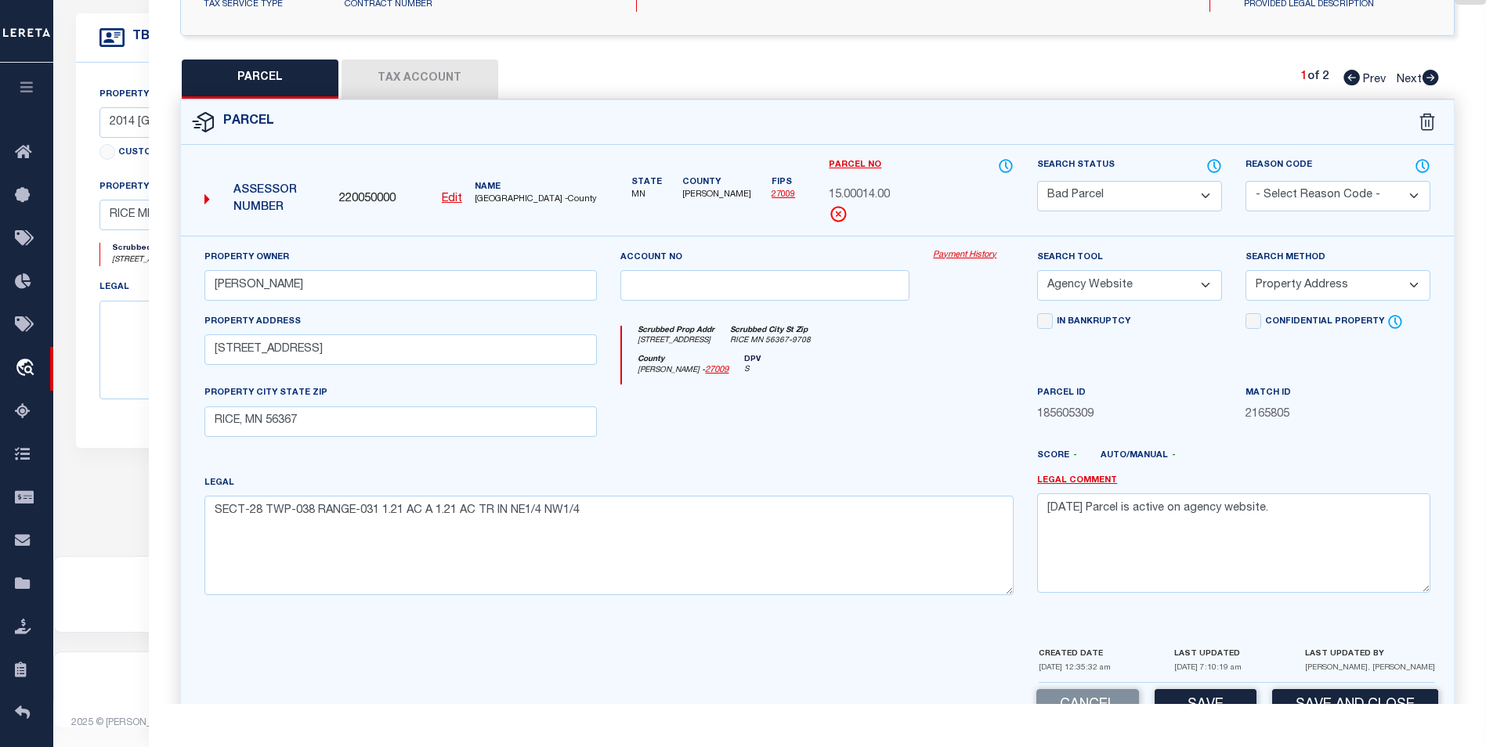
click at [1296, 483] on label "Legal Comment" at bounding box center [1233, 481] width 393 height 13
click at [1192, 693] on button "Save" at bounding box center [1206, 706] width 102 height 34
select select "AS"
select select
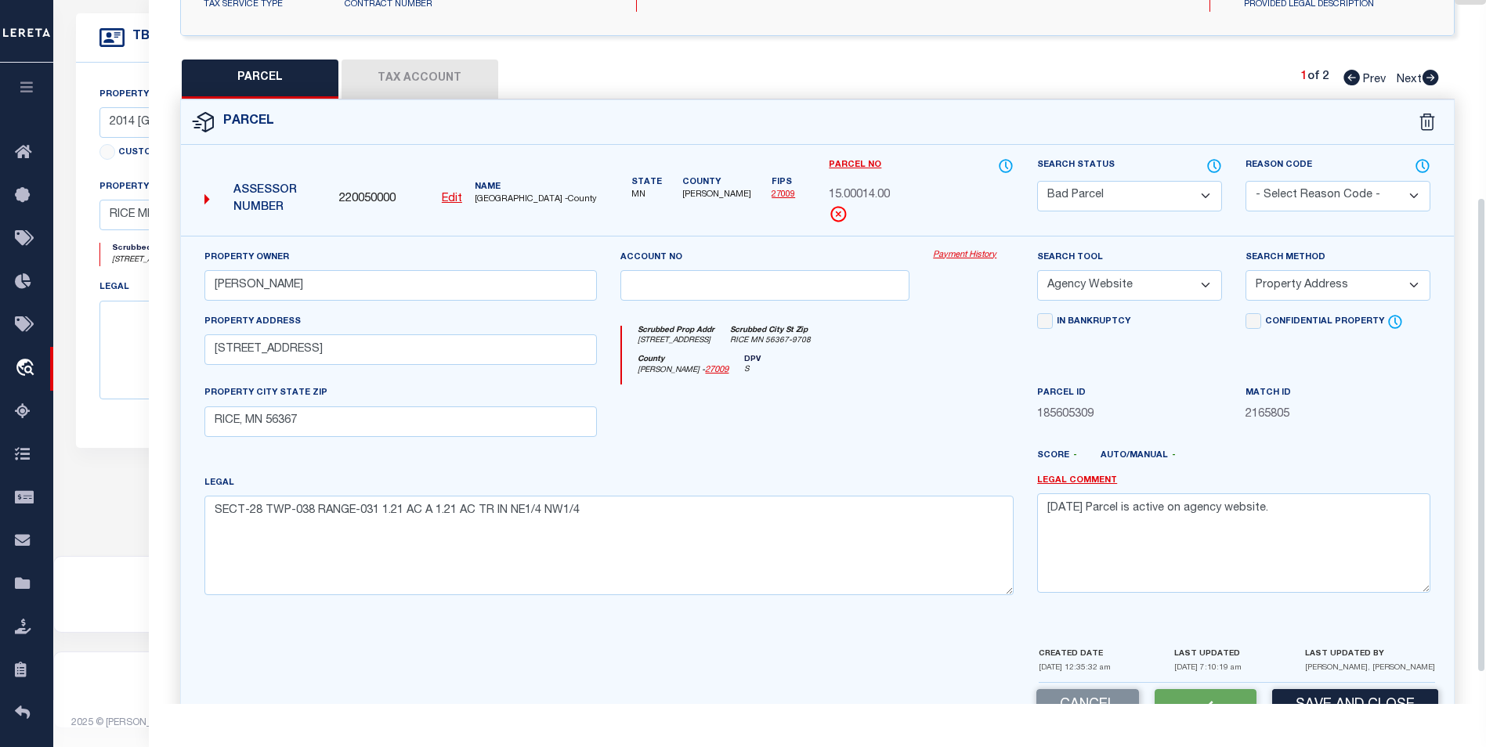
checkbox input "false"
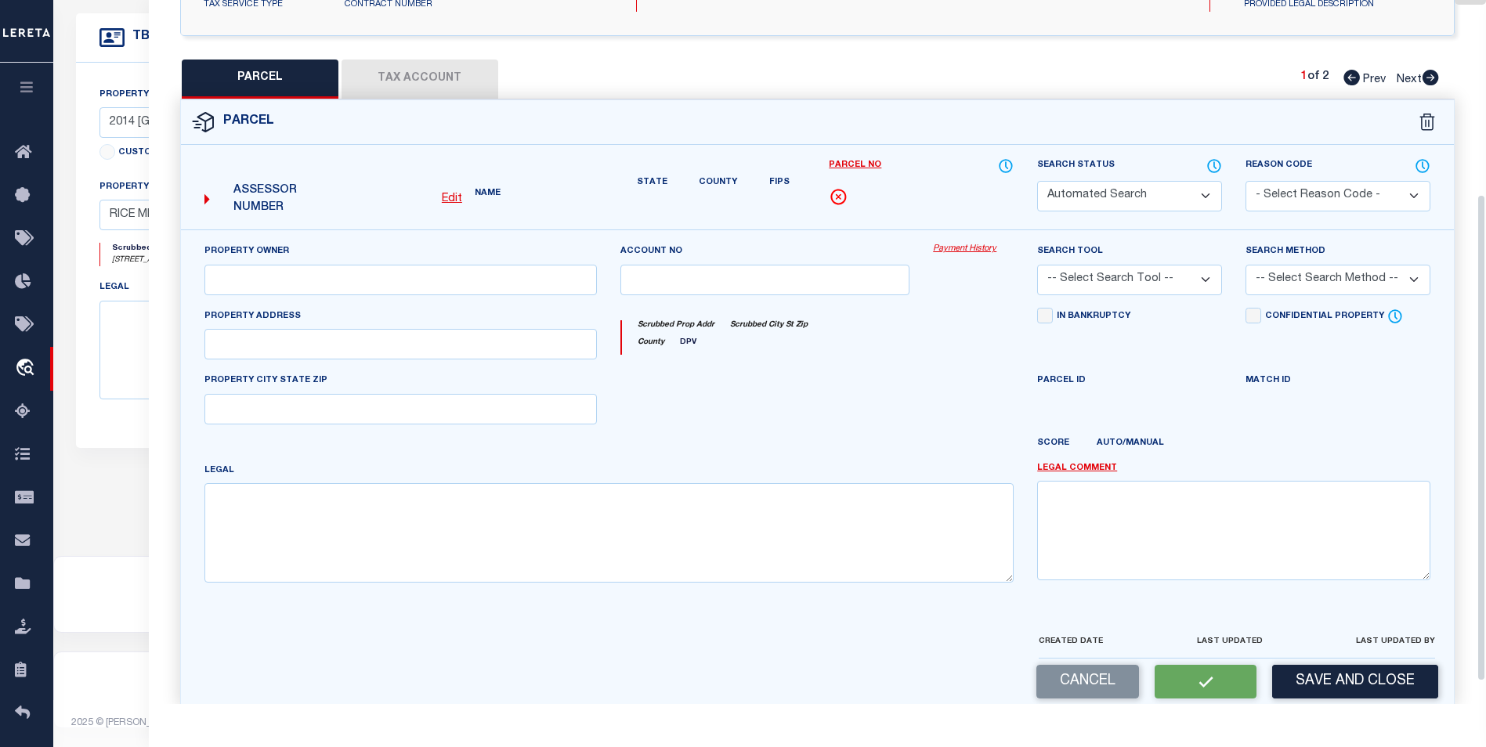
select select "BP"
type input "PATTON,ALEX M"
select select "AGW"
select select "ADD"
type input "2014 PINE RD NW"
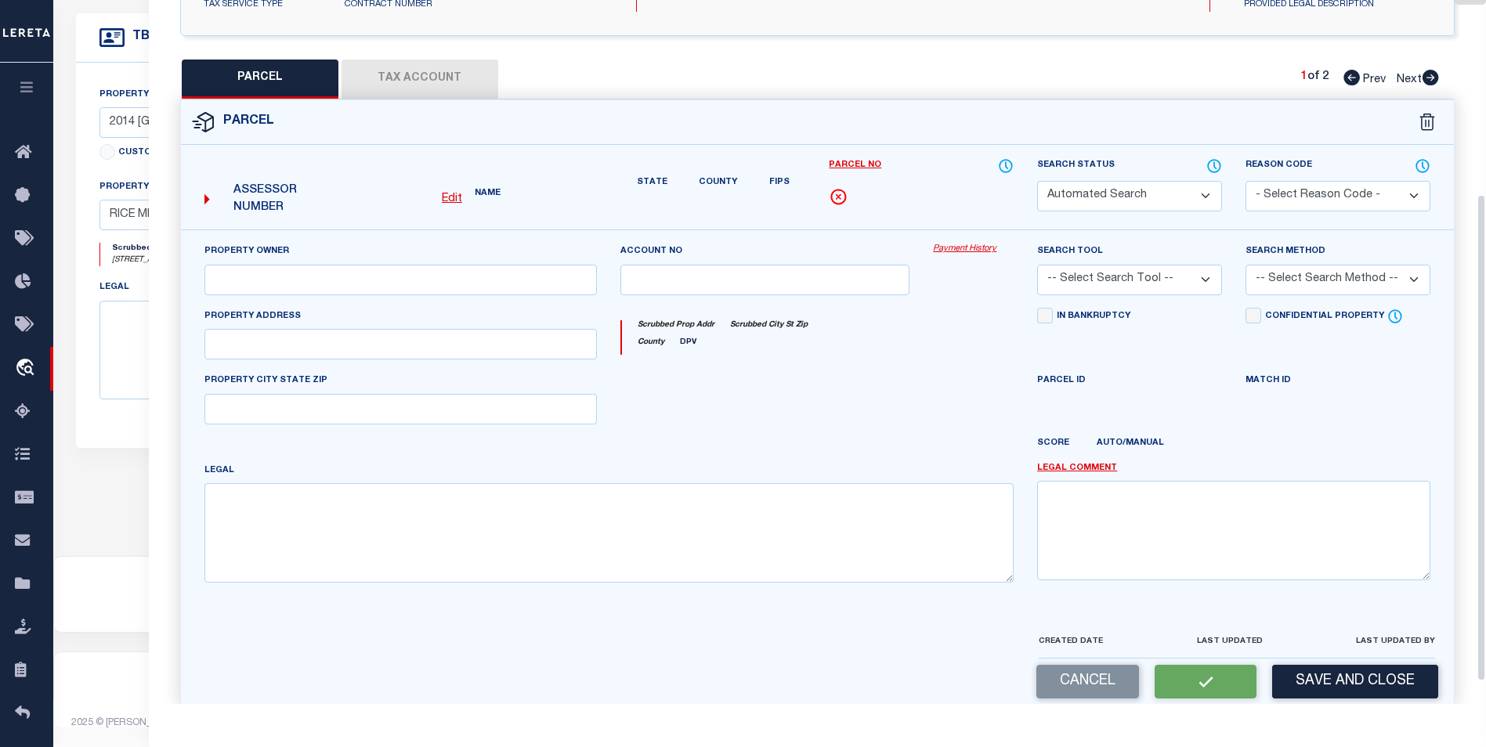
type input "RICE, MN 56367"
type textarea "SECT-28 TWP-038 RANGE-031 1.21 AC A 1.21 AC TR IN NE1/4 NW1/4"
type textarea "8/12/25 Parcel is active on agency website."
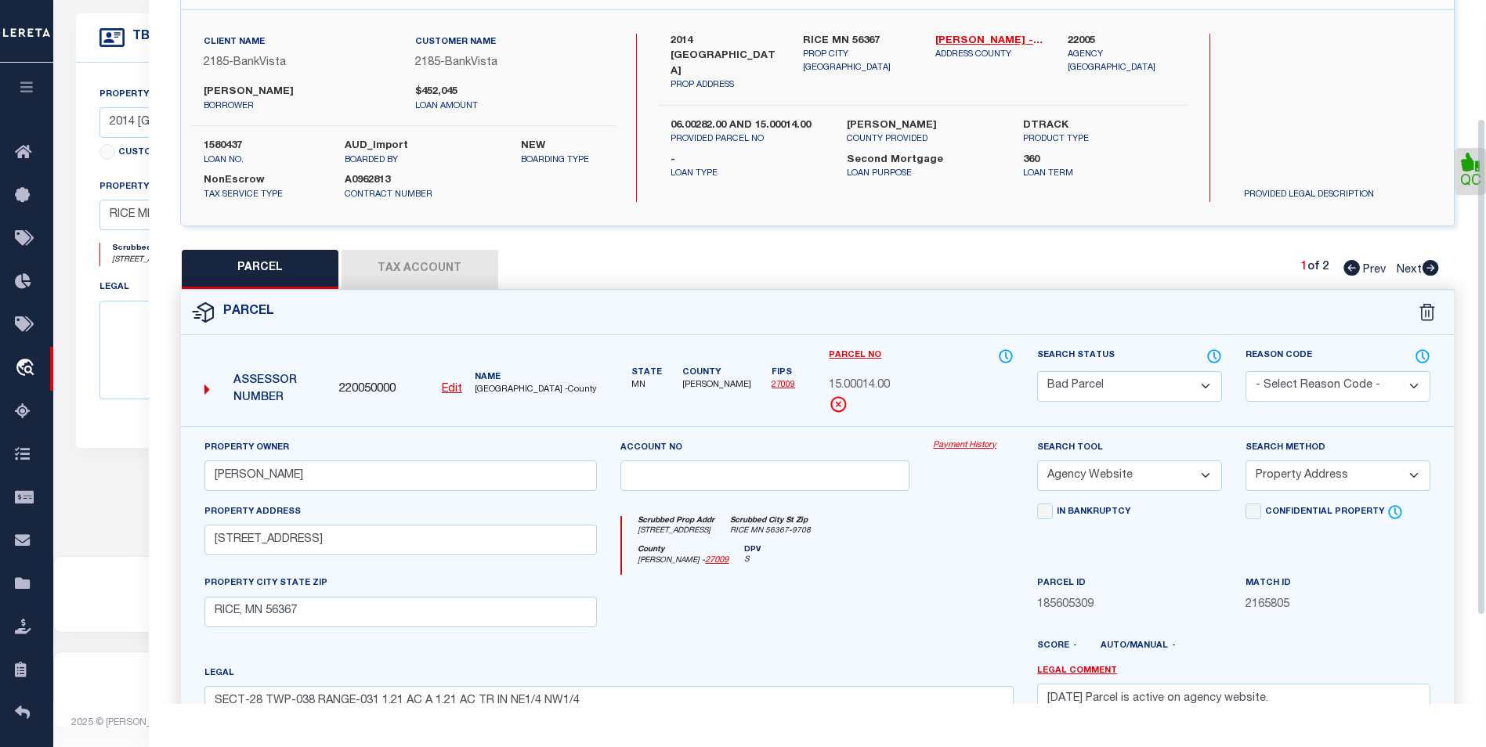
scroll to position [291, 0]
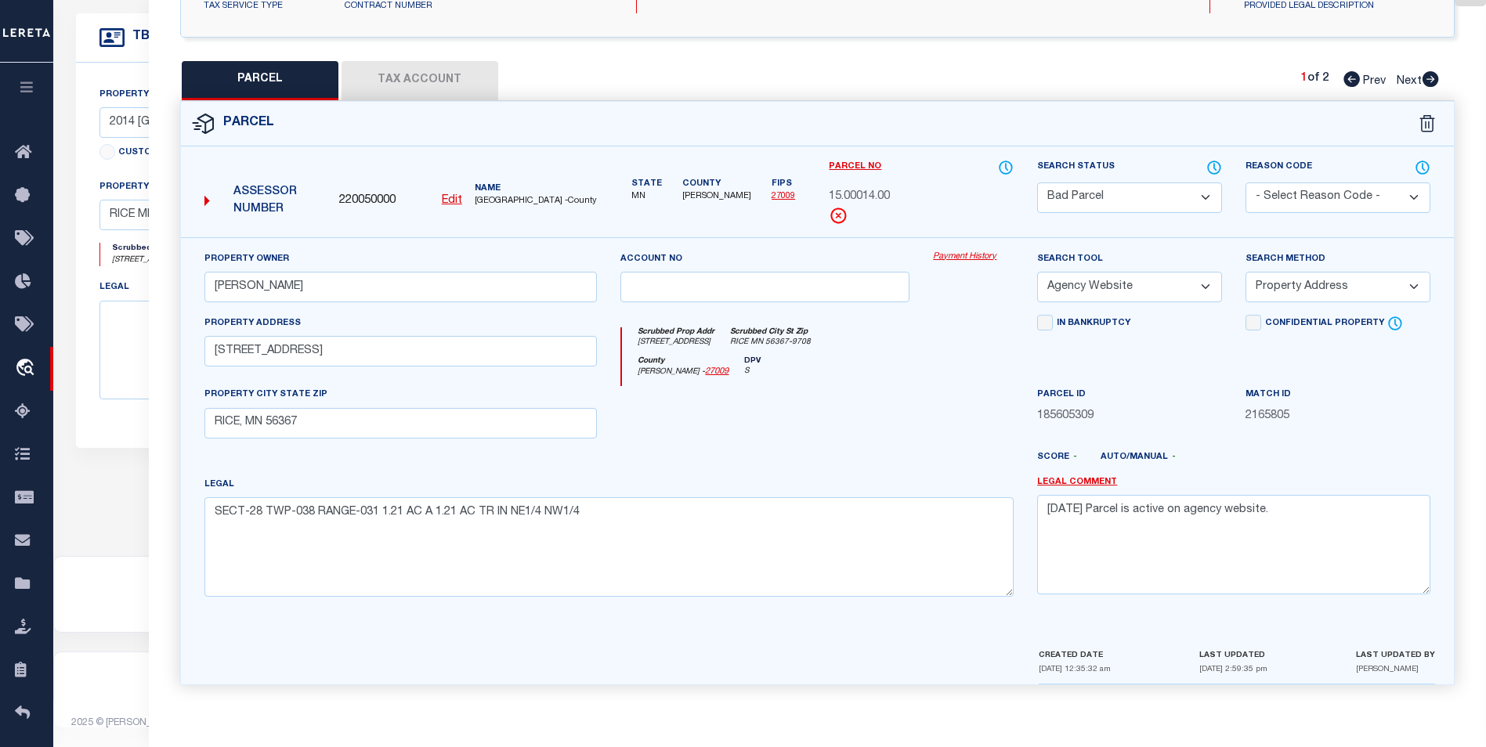
click at [1112, 192] on select "Automated Search Bad Parcel Complete Duplicate Parcel High Dollar Reporting In …" at bounding box center [1129, 198] width 185 height 31
click at [1037, 183] on select "Automated Search Bad Parcel Complete Duplicate Parcel High Dollar Reporting In …" at bounding box center [1129, 198] width 185 height 31
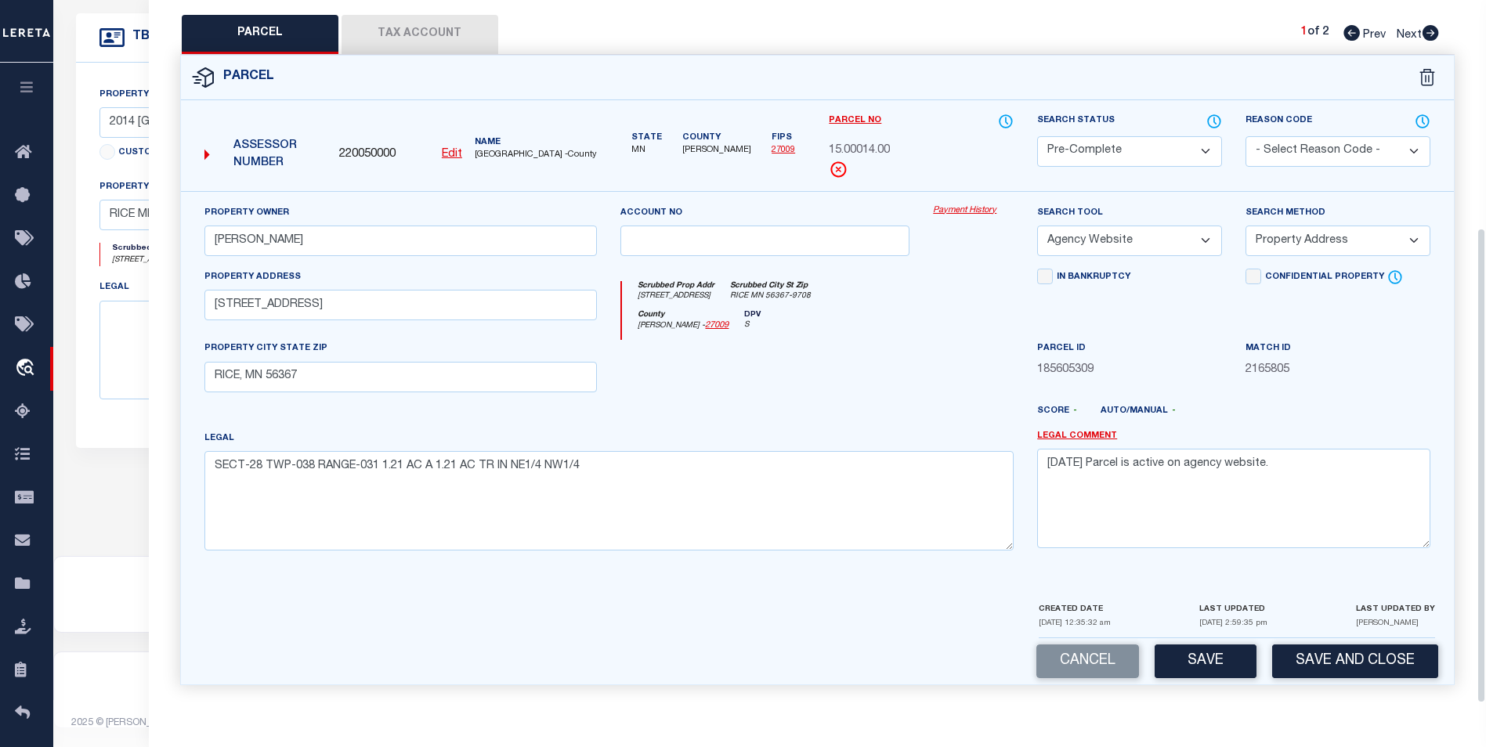
scroll to position [338, 0]
click at [1213, 664] on button "Save" at bounding box center [1206, 662] width 102 height 34
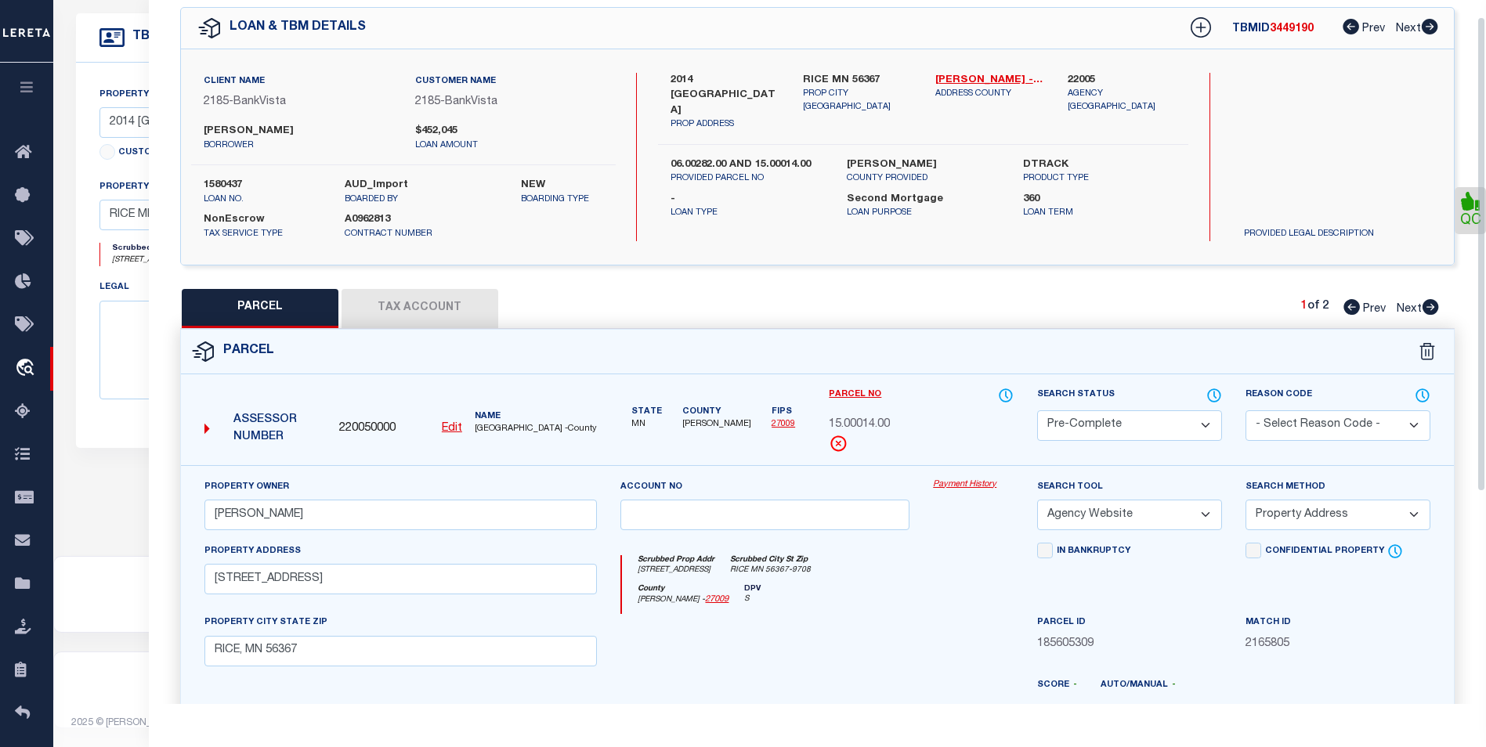
scroll to position [24, 0]
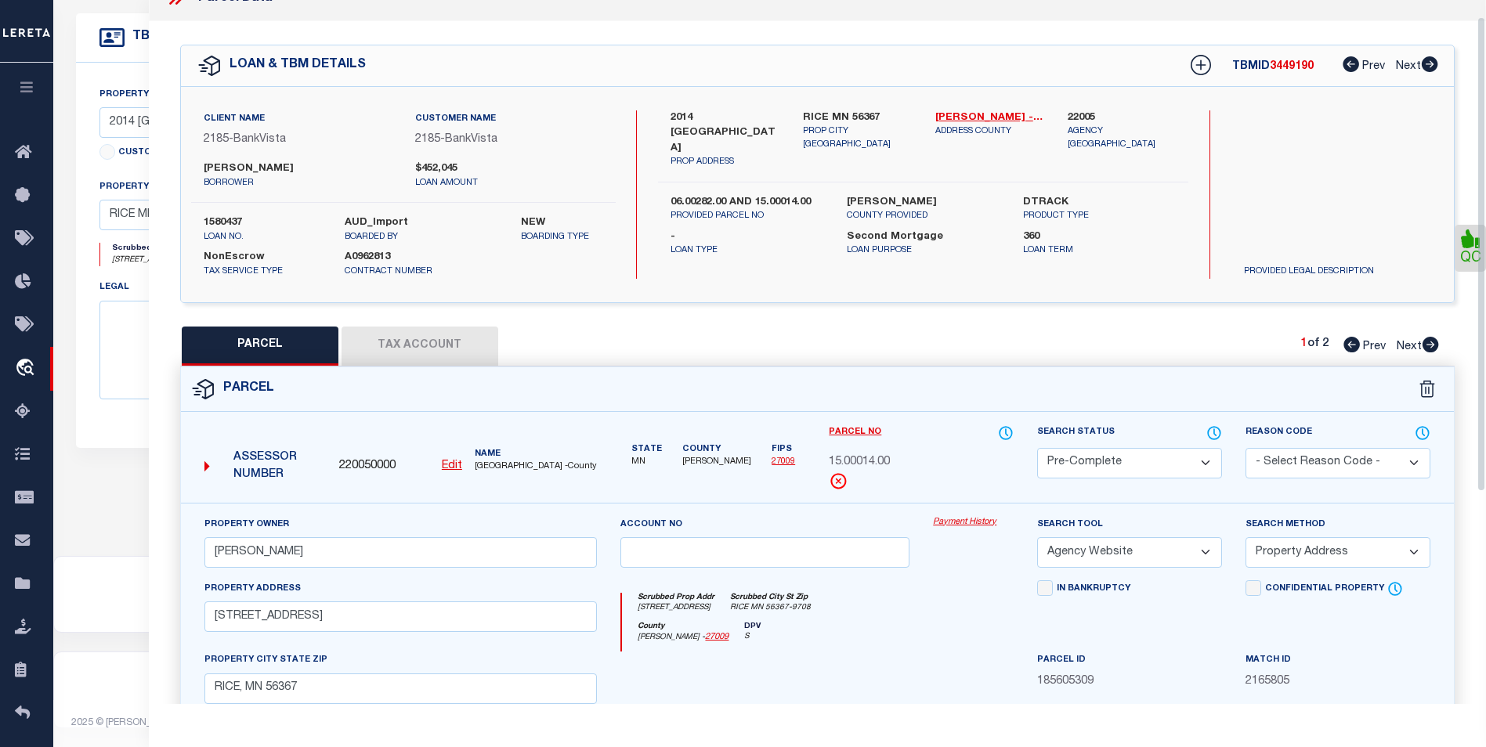
select select "AS"
select select
checkbox input "false"
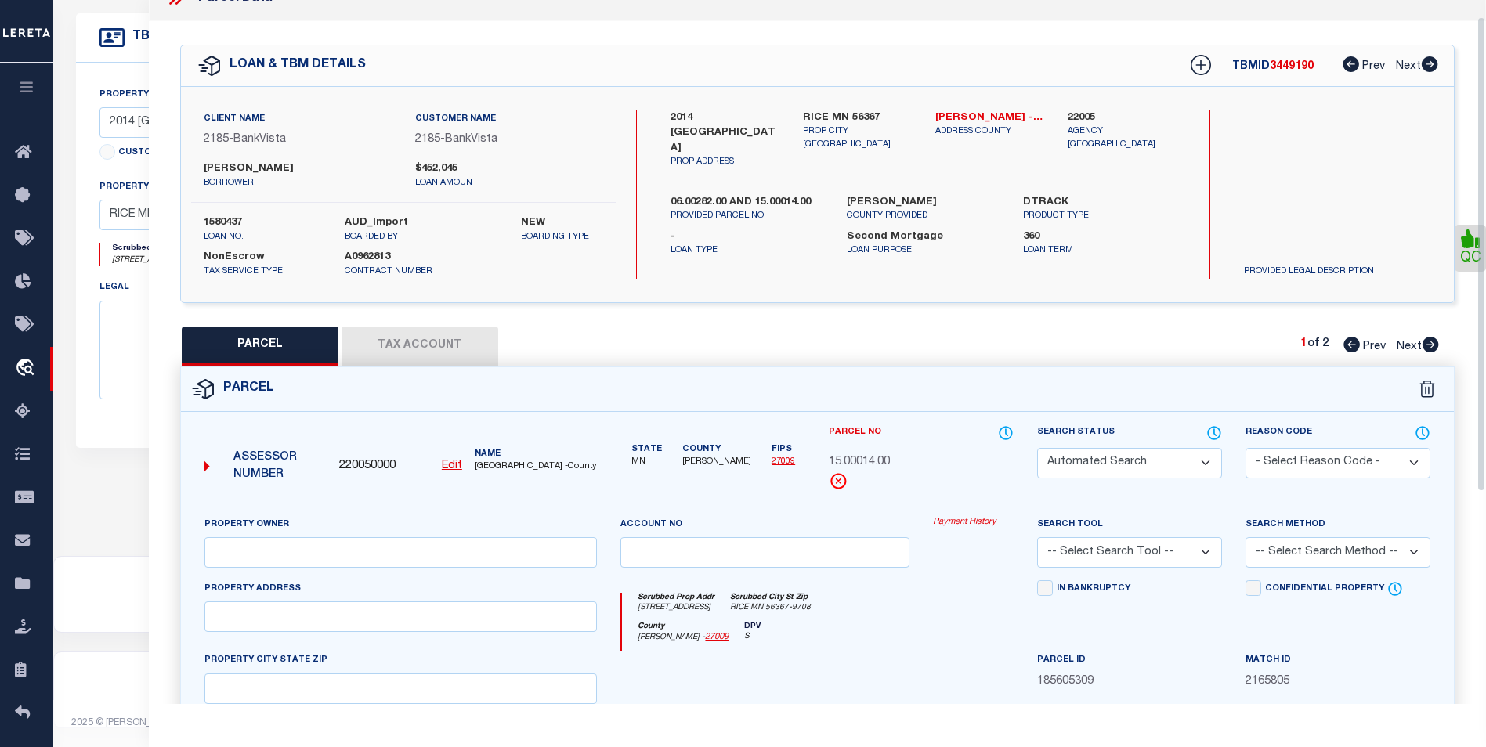
select select "PC"
type input "PATTON,ALEX M"
select select "AGW"
select select "ADD"
type input "2014 PINE RD NW"
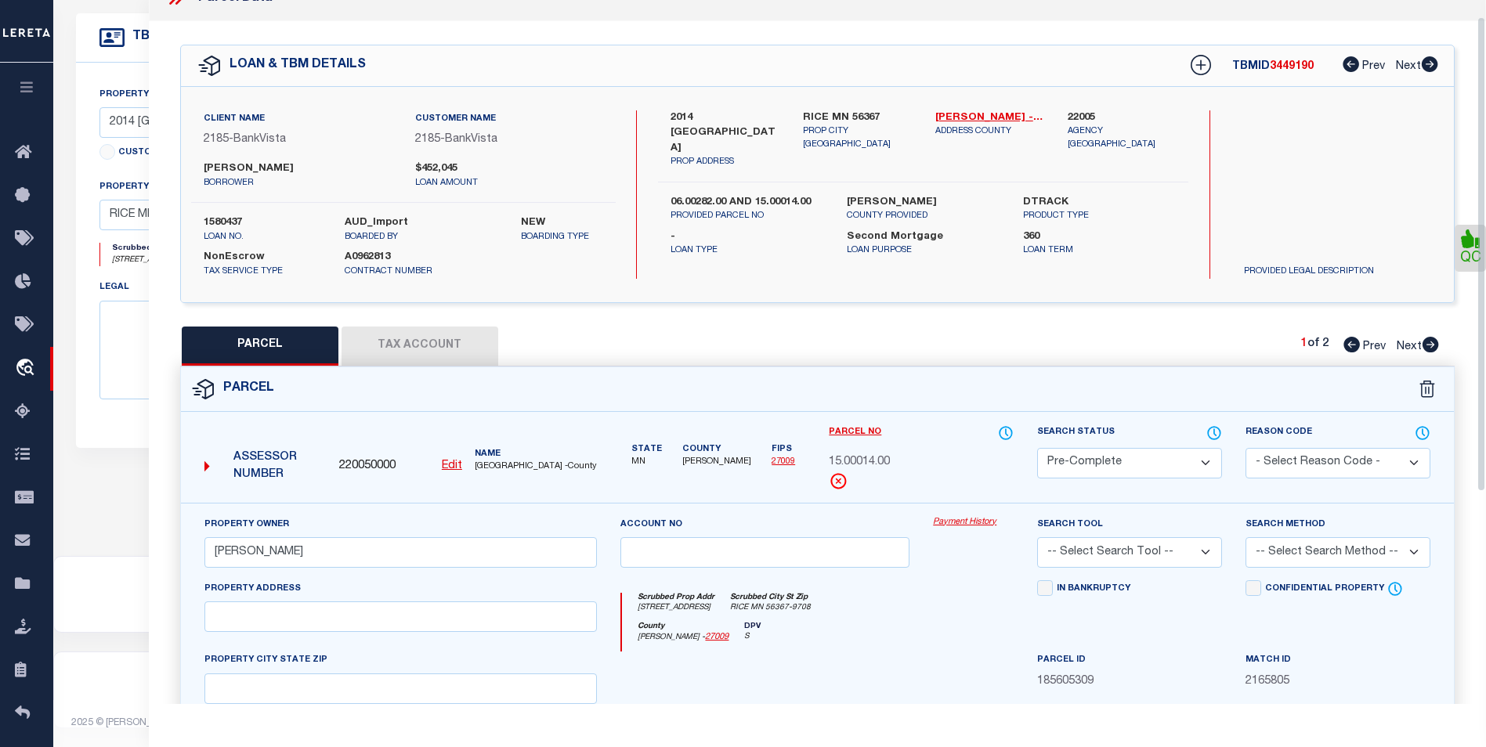
type input "RICE, MN 56367"
type textarea "SECT-28 TWP-038 RANGE-031 1.21 AC A 1.21 AC TR IN NE1/4 NW1/4"
type textarea "8/12/25 Parcel is active on agency website."
click at [1423, 344] on icon at bounding box center [1431, 345] width 16 height 16
select select "AS"
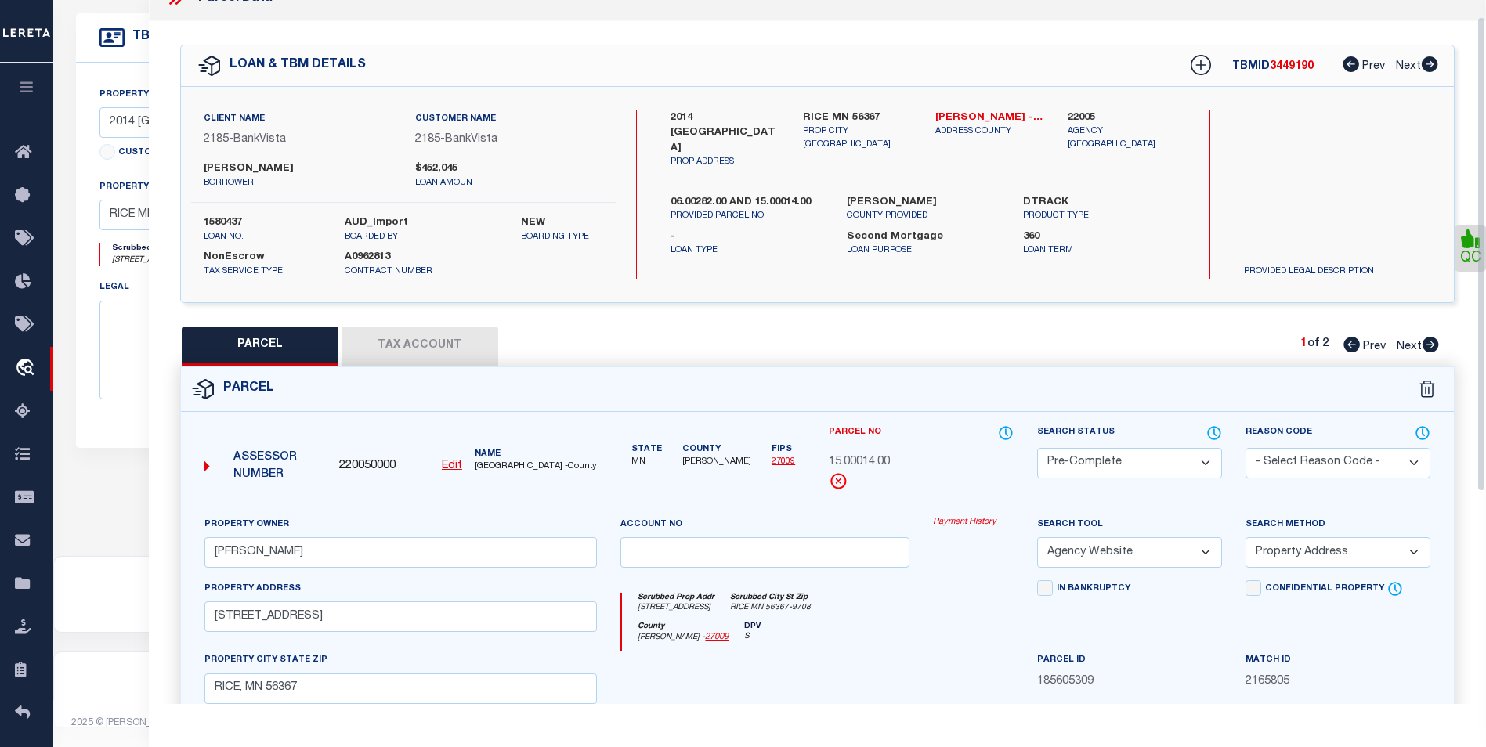
select select
checkbox input "false"
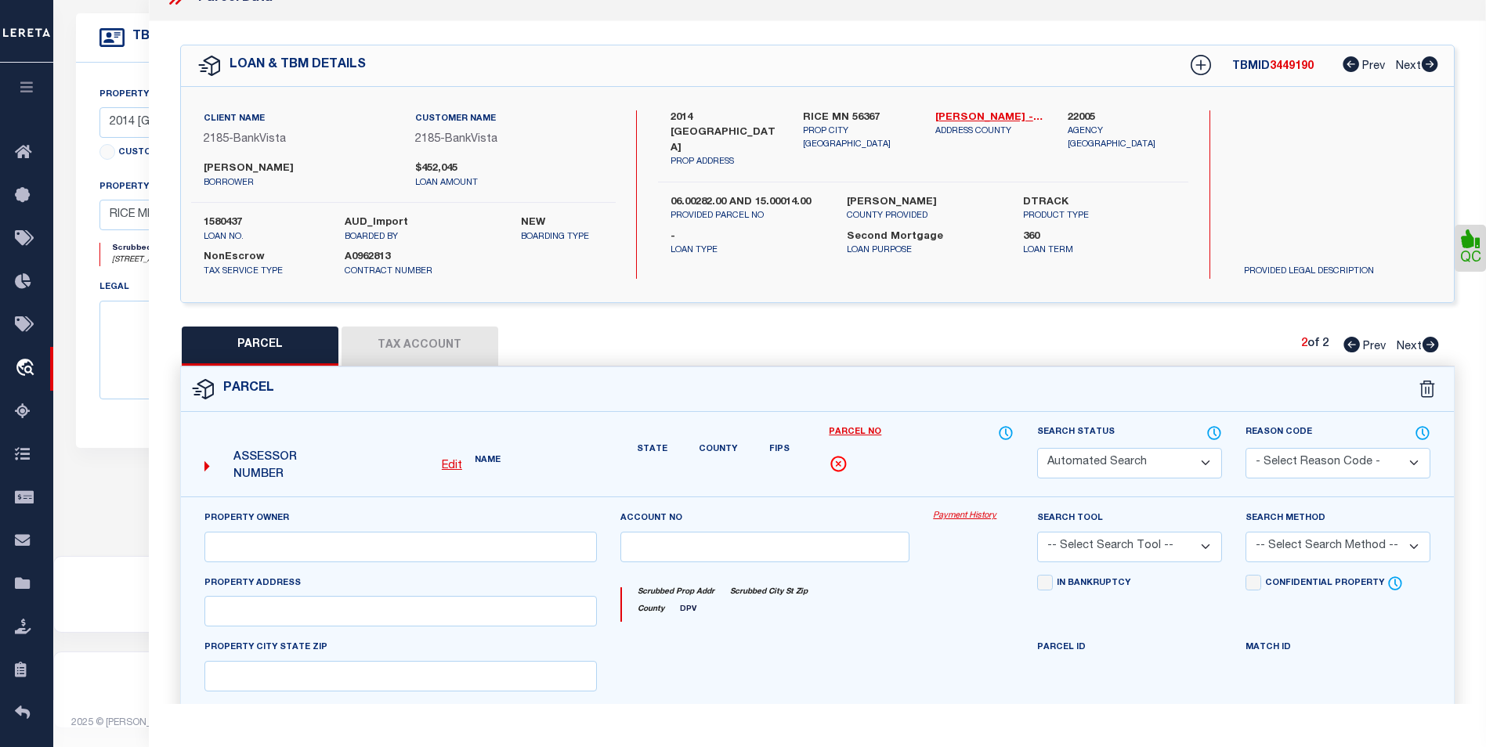
select select "BP"
type input "PATTON,ALEX M"
select select "AGW"
select select
type input "RICE, MN 56367"
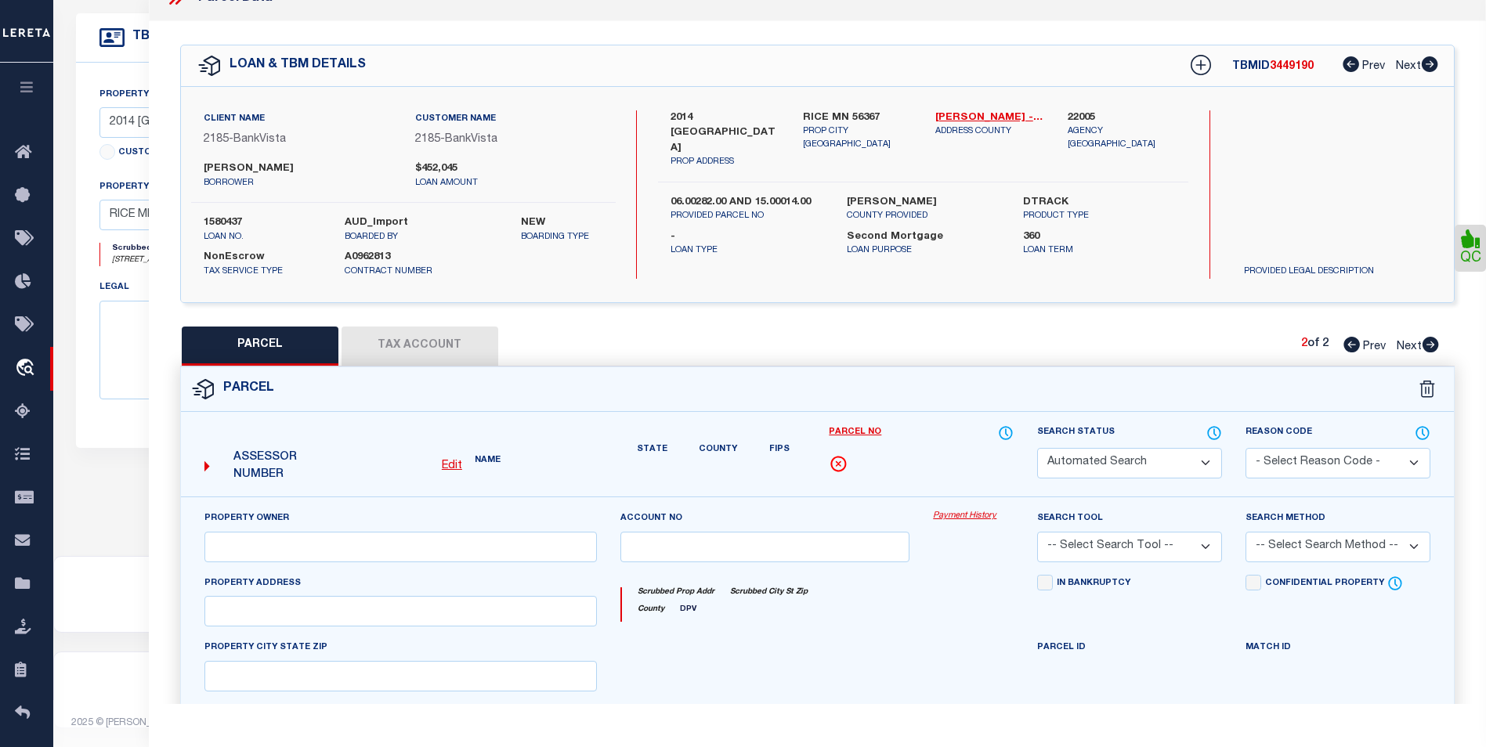
type textarea "SECT-28 TWP-038 RANGE-031 5.52 AC A 5.52 AC TRACT IN NE1/4 NW1/4"
type textarea "inactive parcel"
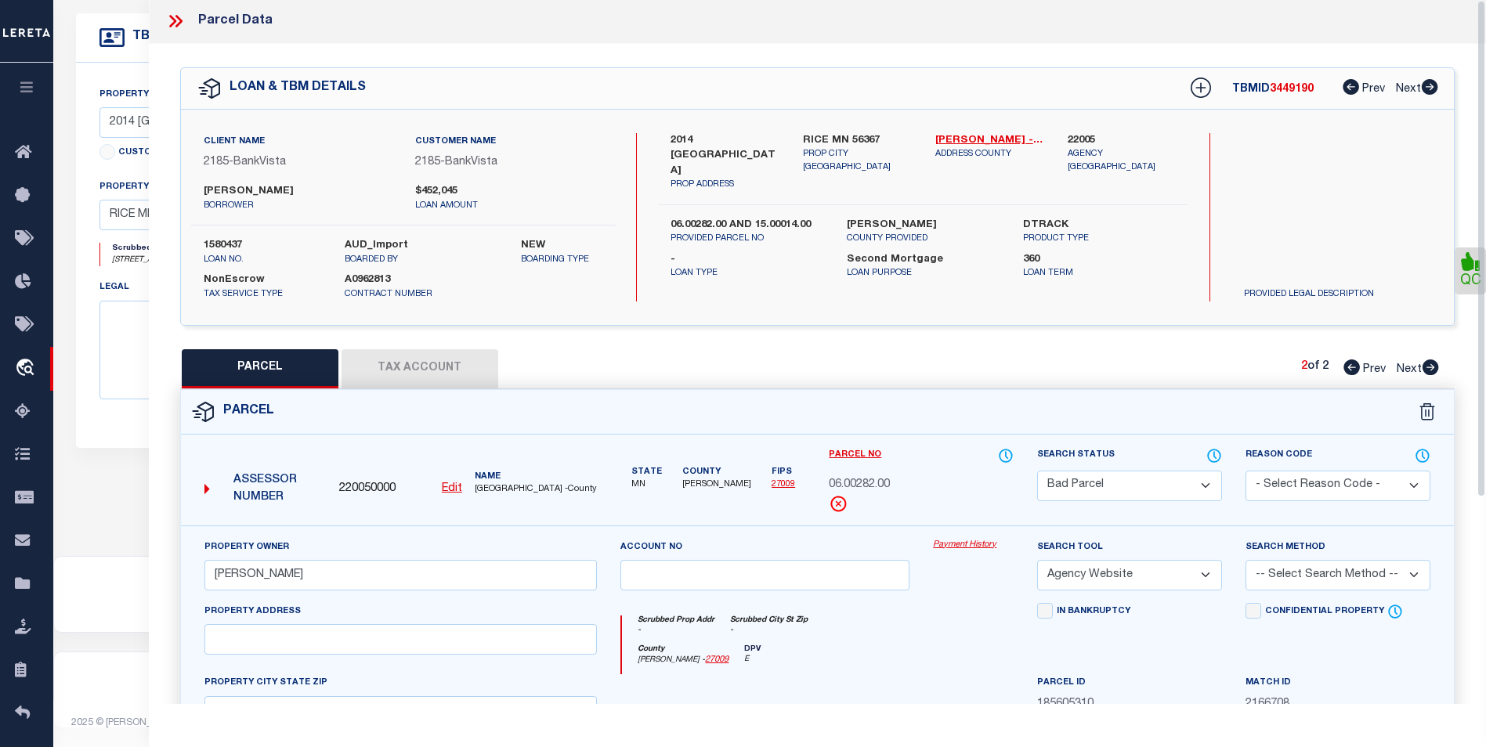
scroll to position [0, 0]
click at [170, 27] on icon at bounding box center [172, 22] width 7 height 13
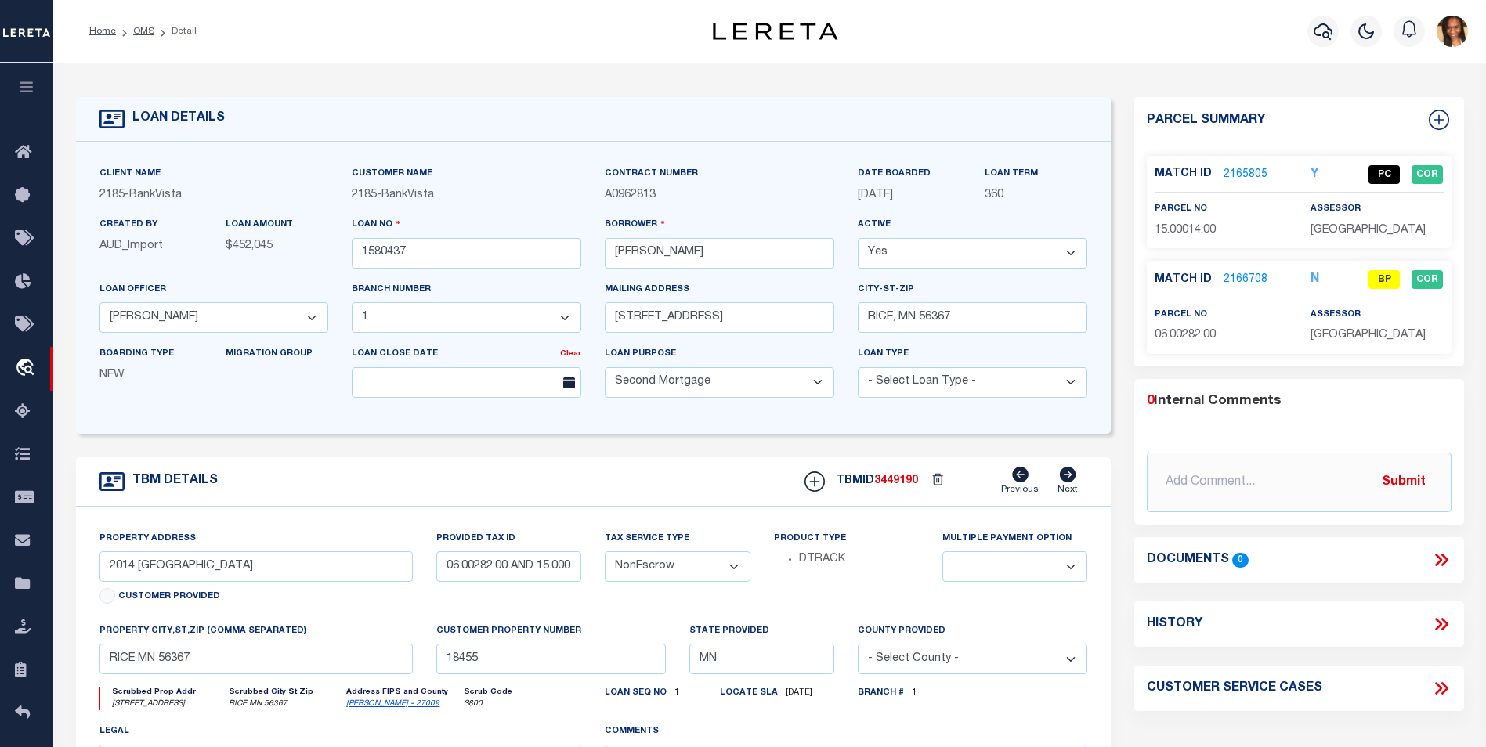
click at [1241, 278] on link "2166708" at bounding box center [1246, 280] width 44 height 16
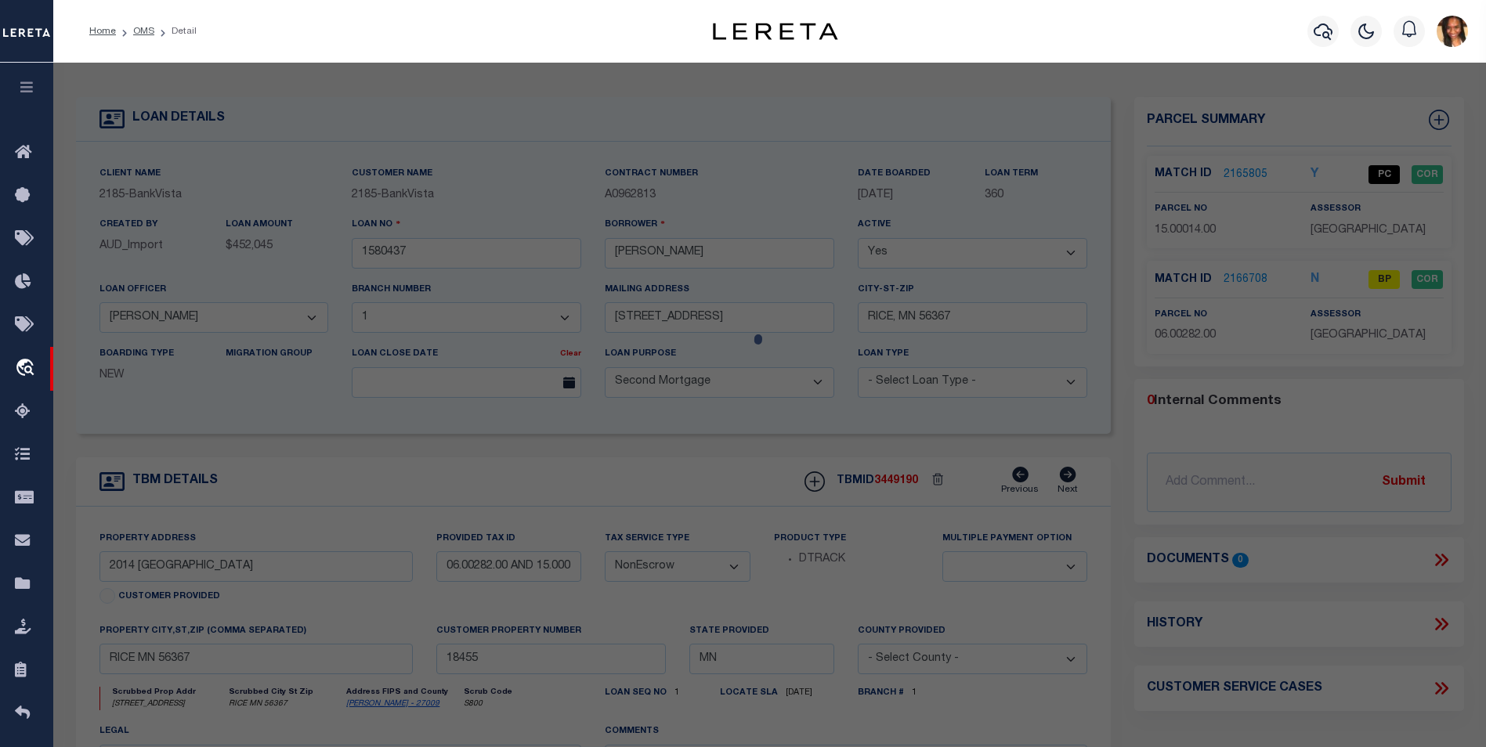
select select "AS"
select select
checkbox input "false"
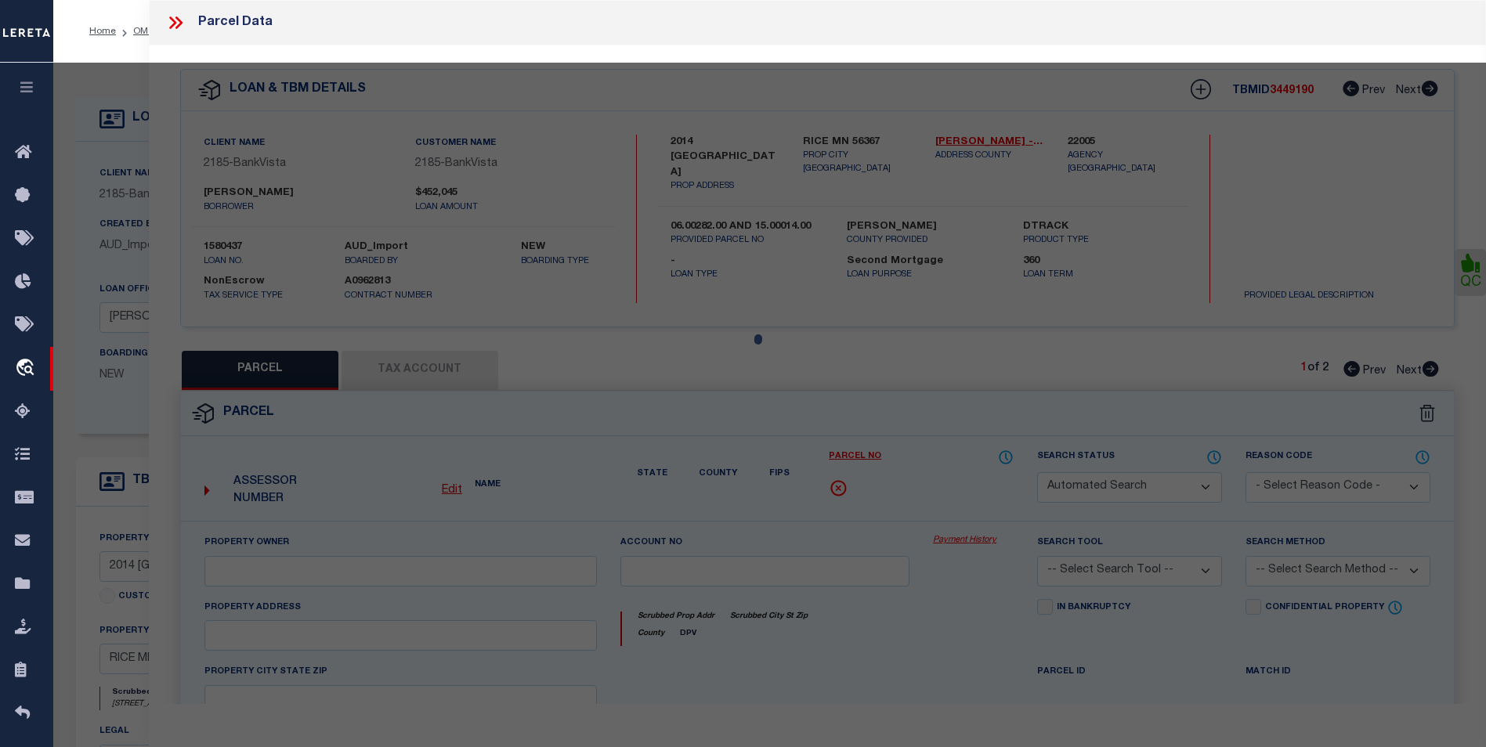
select select "BP"
type input "PATTON,ALEX M"
select select "AGW"
select select
type input "RICE, MN 56367"
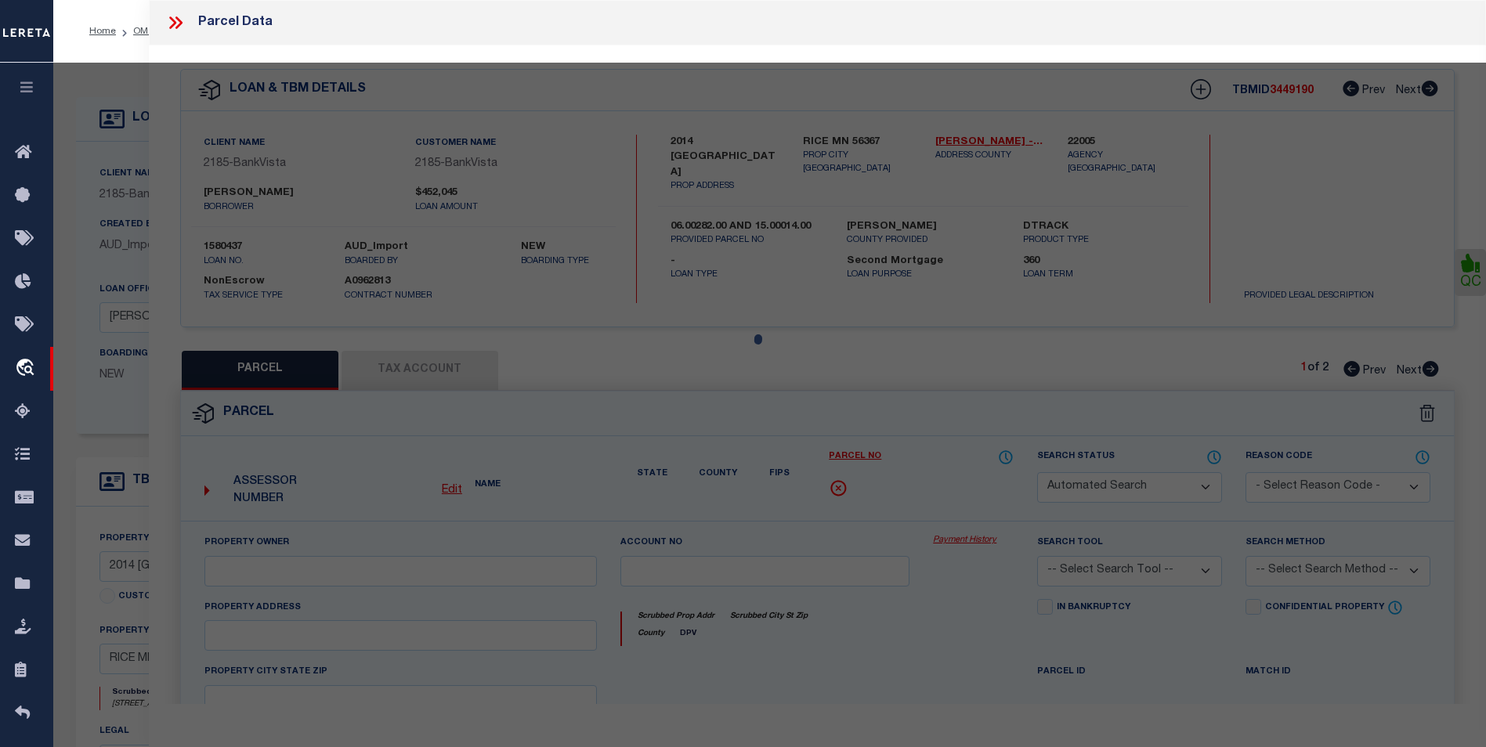
type textarea "SECT-28 TWP-038 RANGE-031 5.52 AC A 5.52 AC TRACT IN NE1/4 NW1/4"
type textarea "inactive parcel"
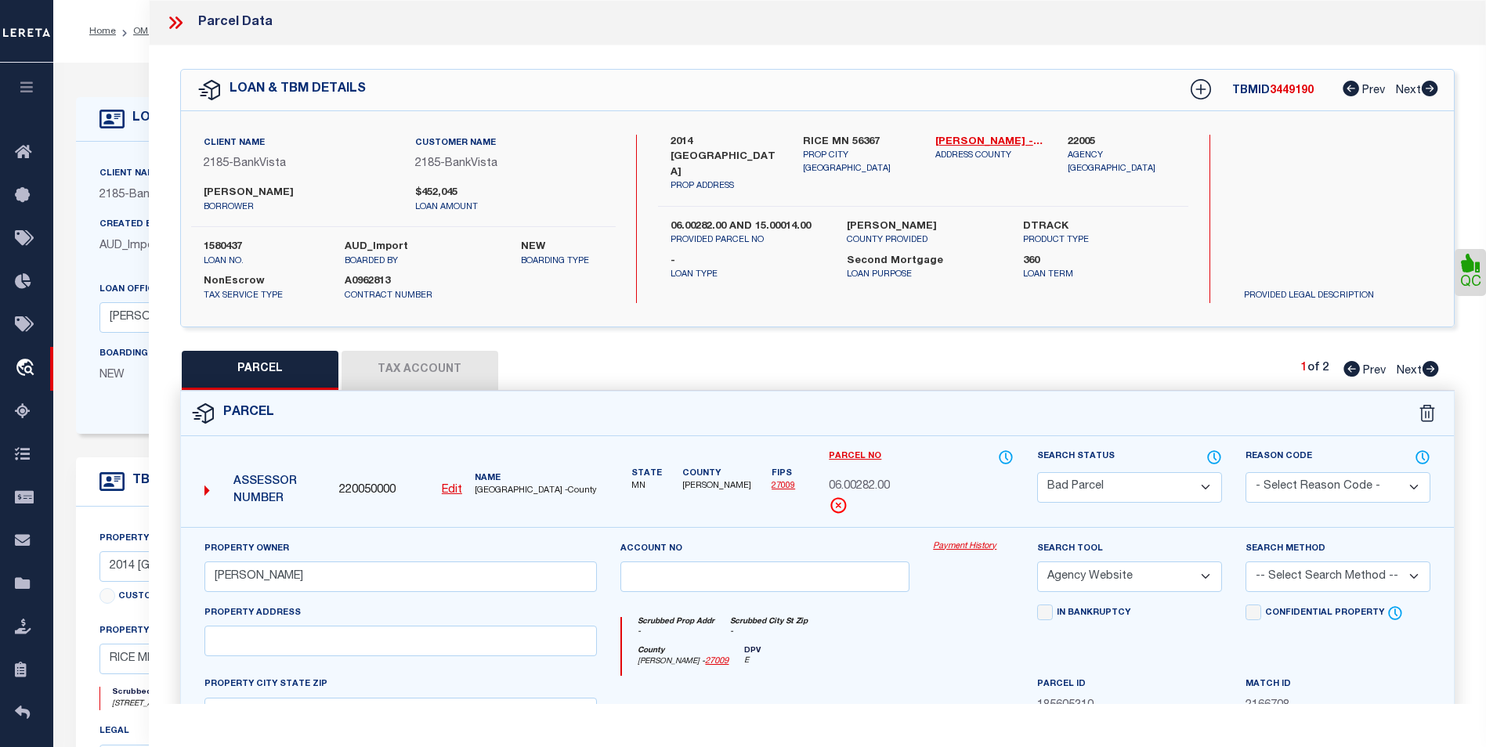
click at [1347, 82] on link "Prev" at bounding box center [1368, 87] width 50 height 11
click at [1345, 85] on icon at bounding box center [1351, 89] width 16 height 16
click at [1347, 88] on icon at bounding box center [1351, 89] width 16 height 16
click at [1434, 368] on icon at bounding box center [1431, 369] width 16 height 16
select select "AS"
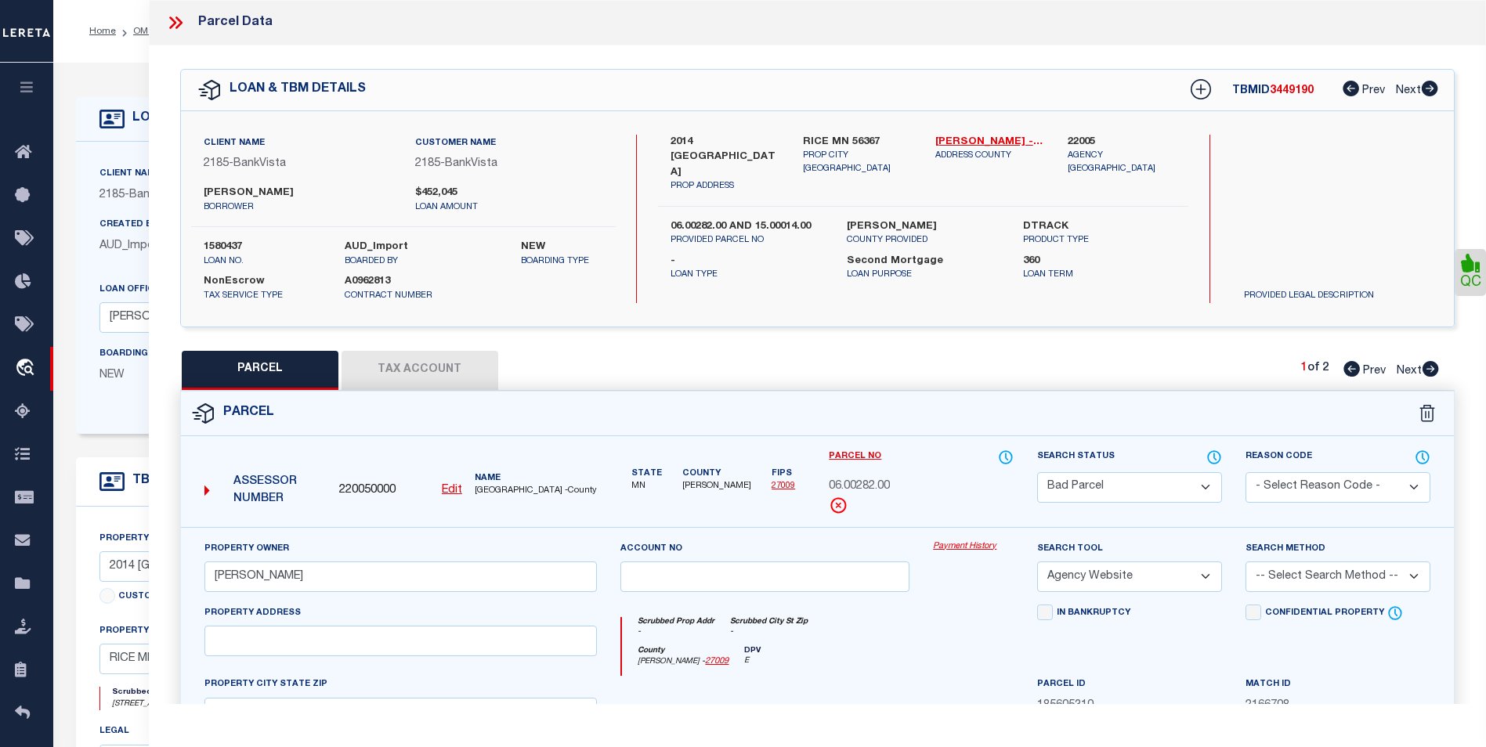
select select
checkbox input "false"
select select "PC"
type input "PATTON,ALEX M"
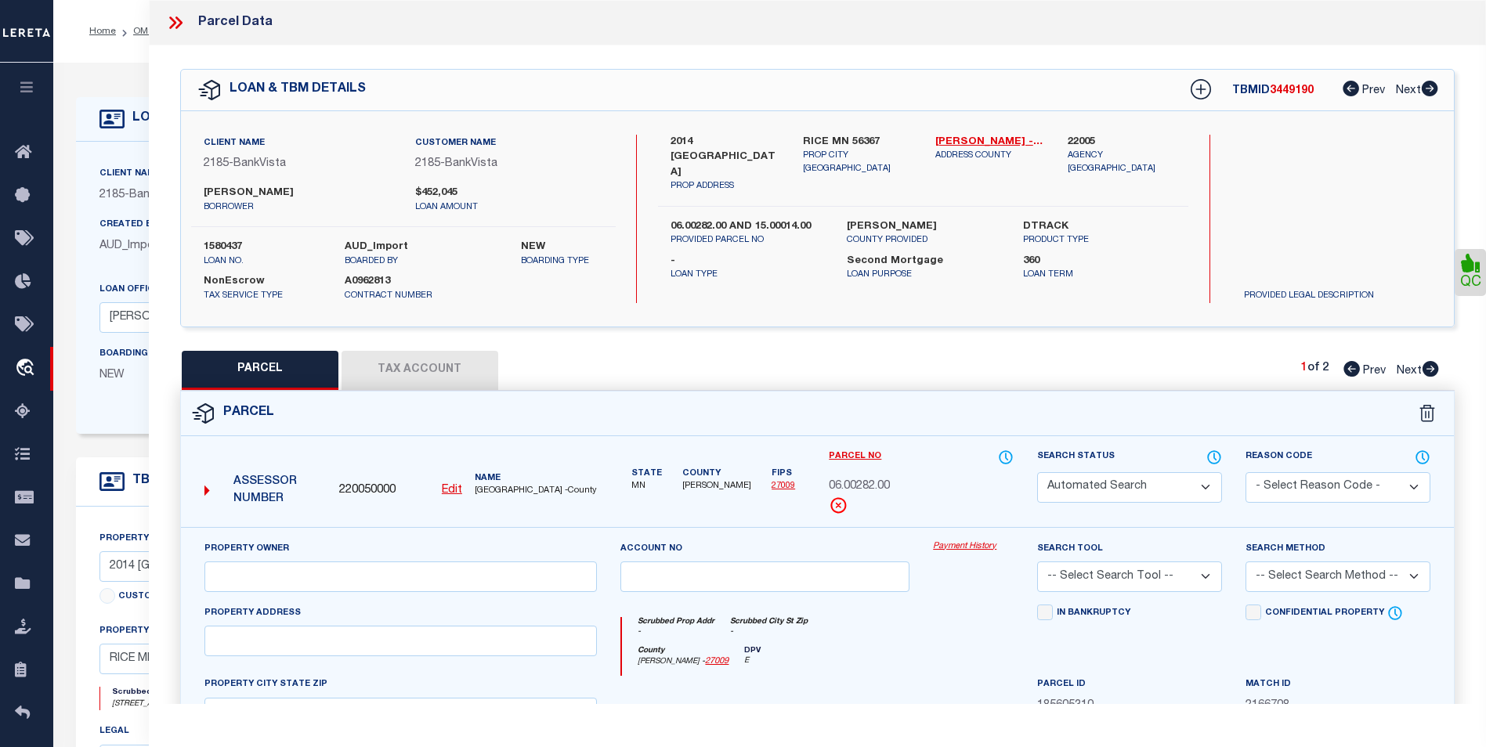
select select "AGW"
select select "ADD"
type input "2014 PINE RD NW"
type input "RICE, MN 56367"
type textarea "SECT-28 TWP-038 RANGE-031 1.21 AC A 1.21 AC TR IN NE1/4 NW1/4"
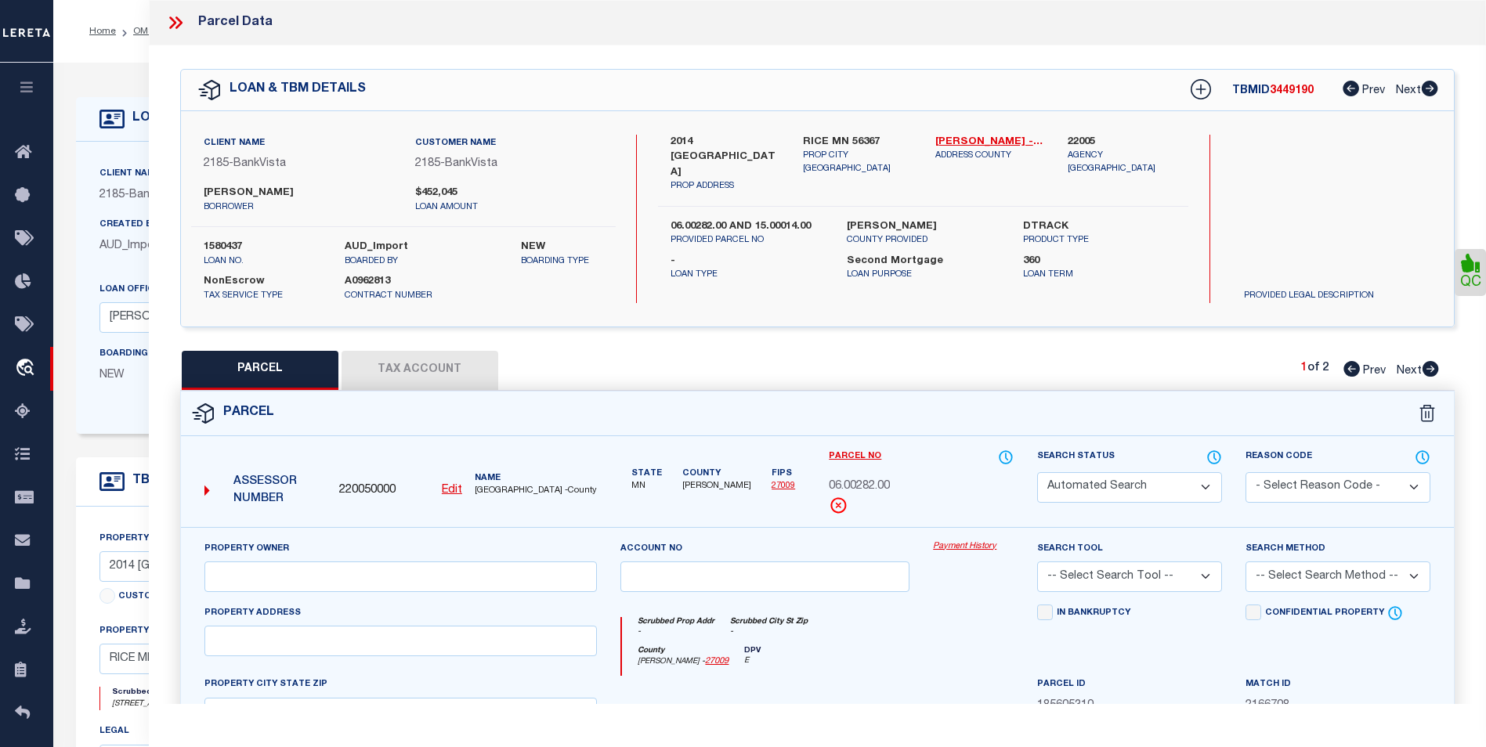
type textarea "8/12/25 Parcel is active on agency website."
click at [1356, 367] on icon at bounding box center [1352, 369] width 16 height 16
select select "AS"
select select
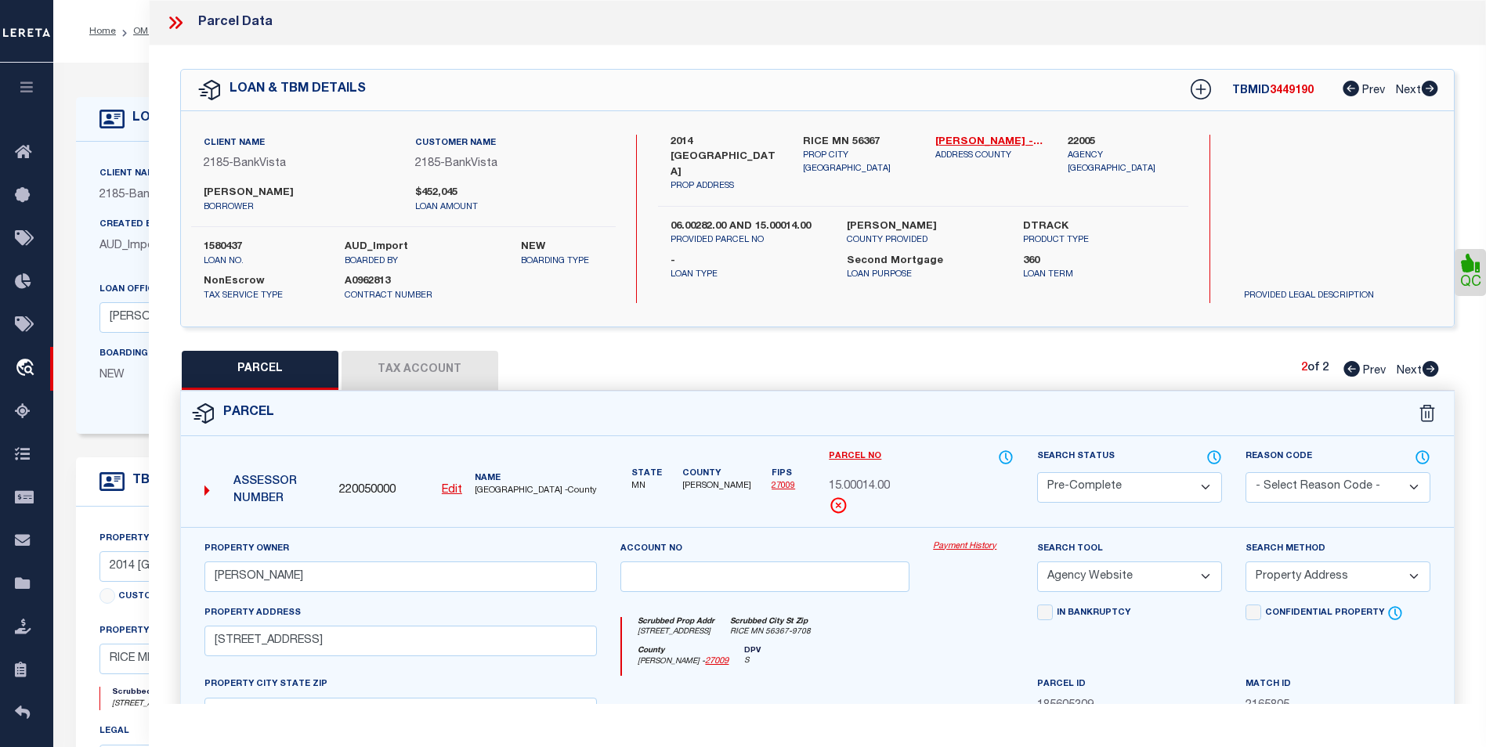
checkbox input "false"
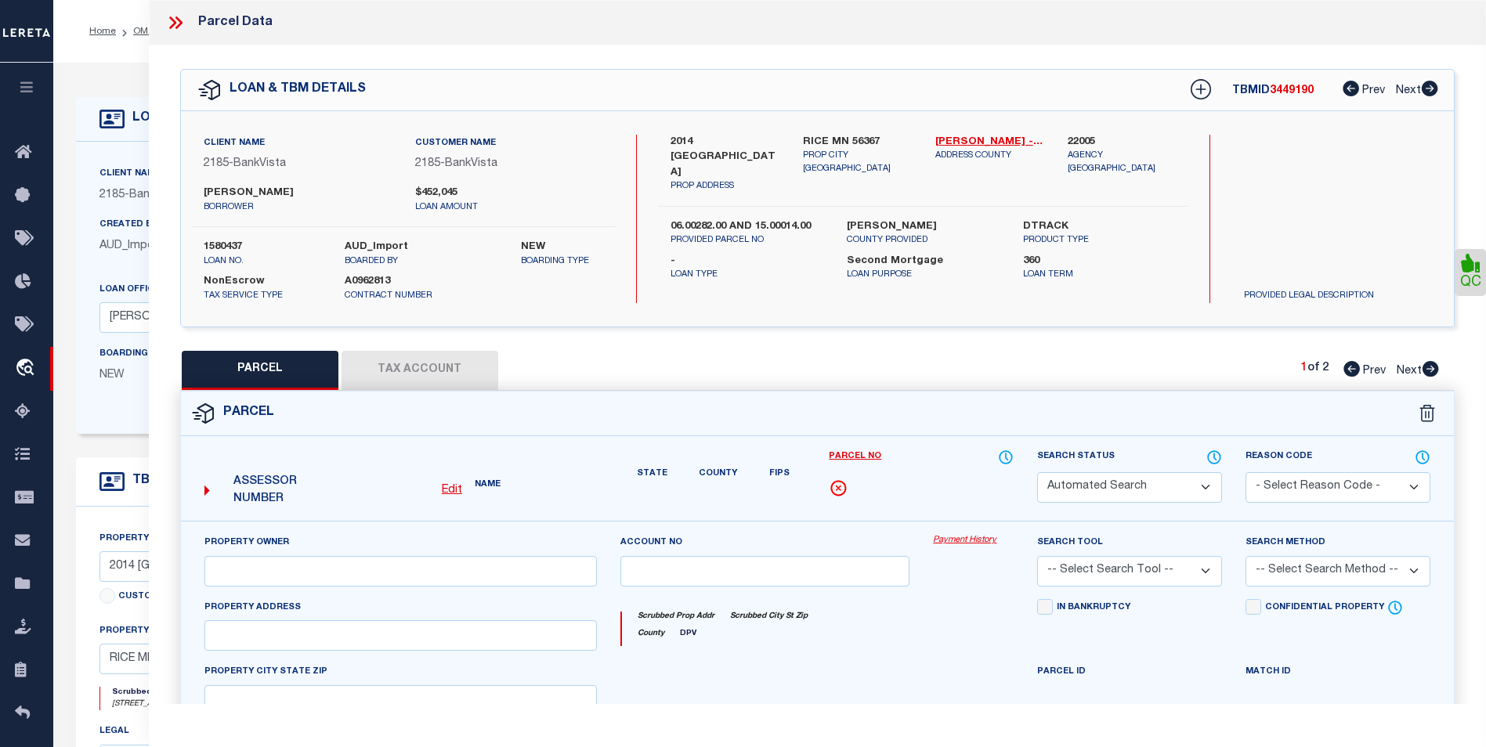
select select "BP"
type input "PATTON,ALEX M"
select select "AGW"
select select
type input "RICE, MN 56367"
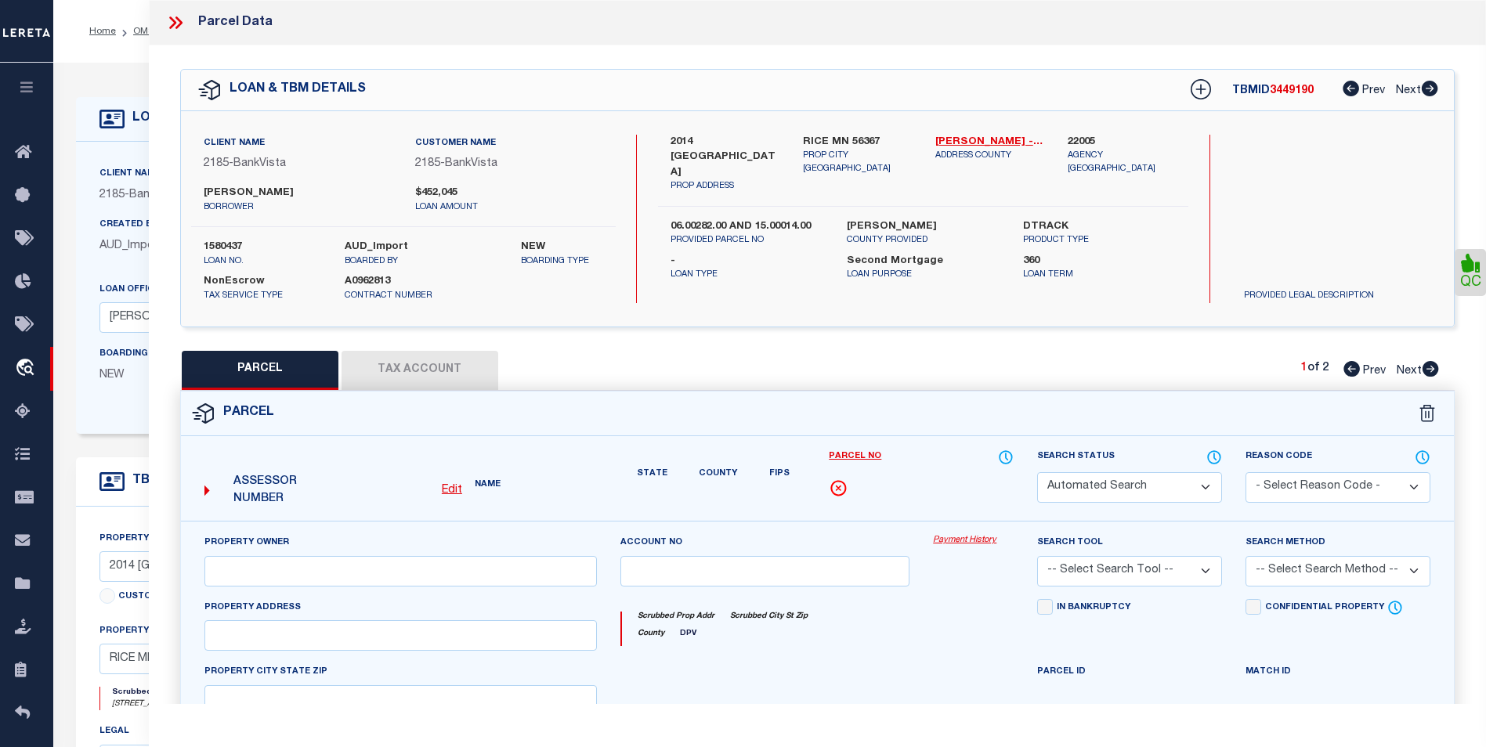
type textarea "SECT-28 TWP-038 RANGE-031 5.52 AC A 5.52 AC TRACT IN NE1/4 NW1/4"
type textarea "inactive parcel"
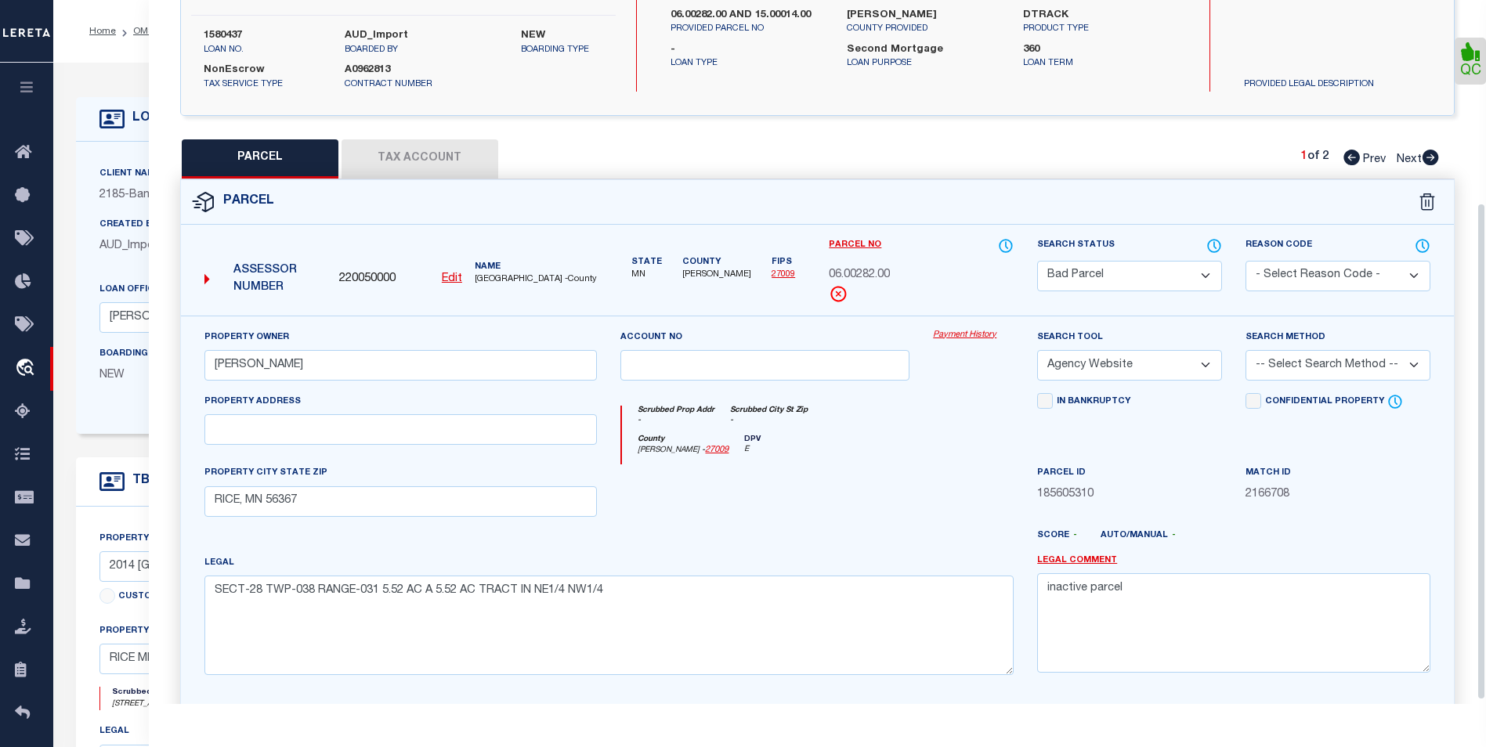
scroll to position [56, 0]
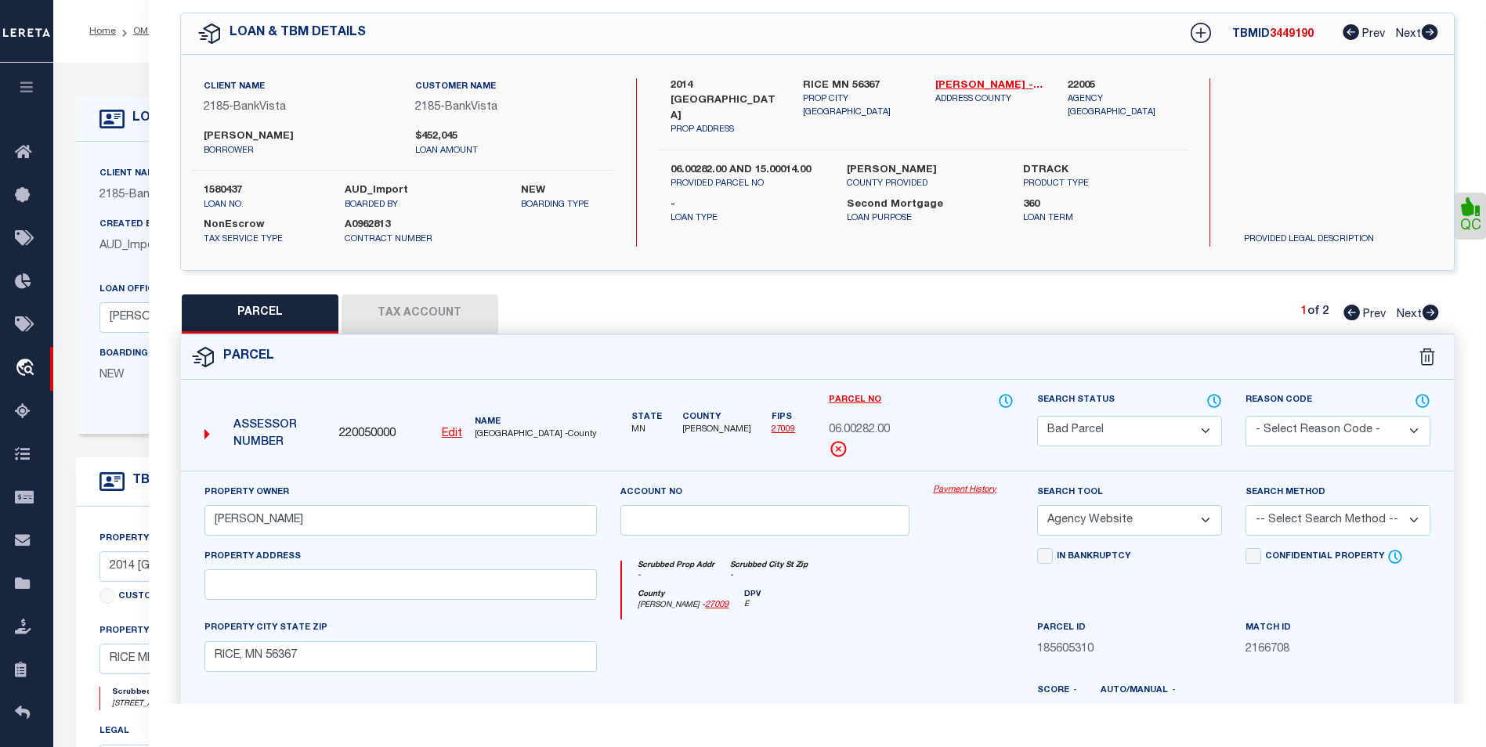
click at [1429, 313] on icon at bounding box center [1430, 313] width 17 height 16
select select "AS"
select select
checkbox input "false"
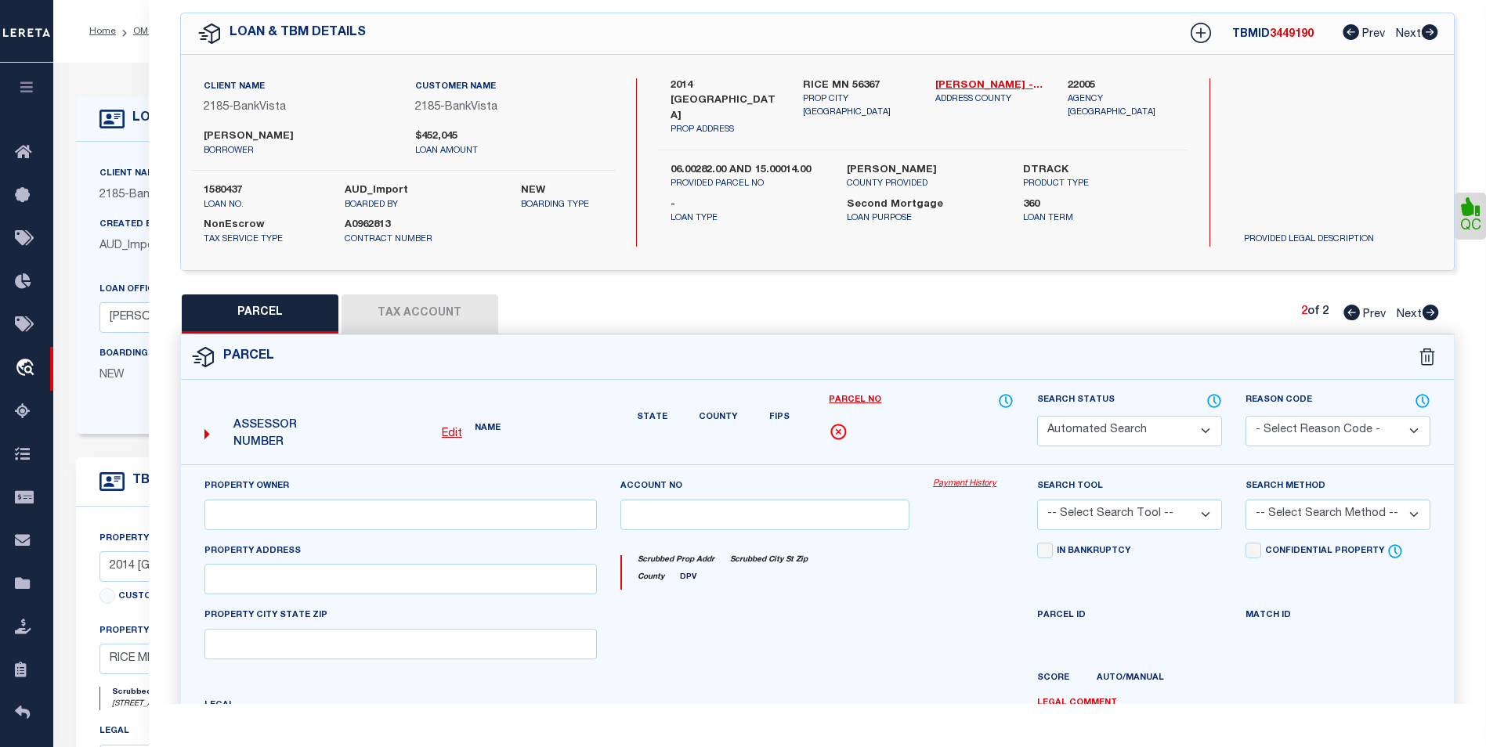
select select "CP"
type input "PATTON,ALEX M"
select select "AGW"
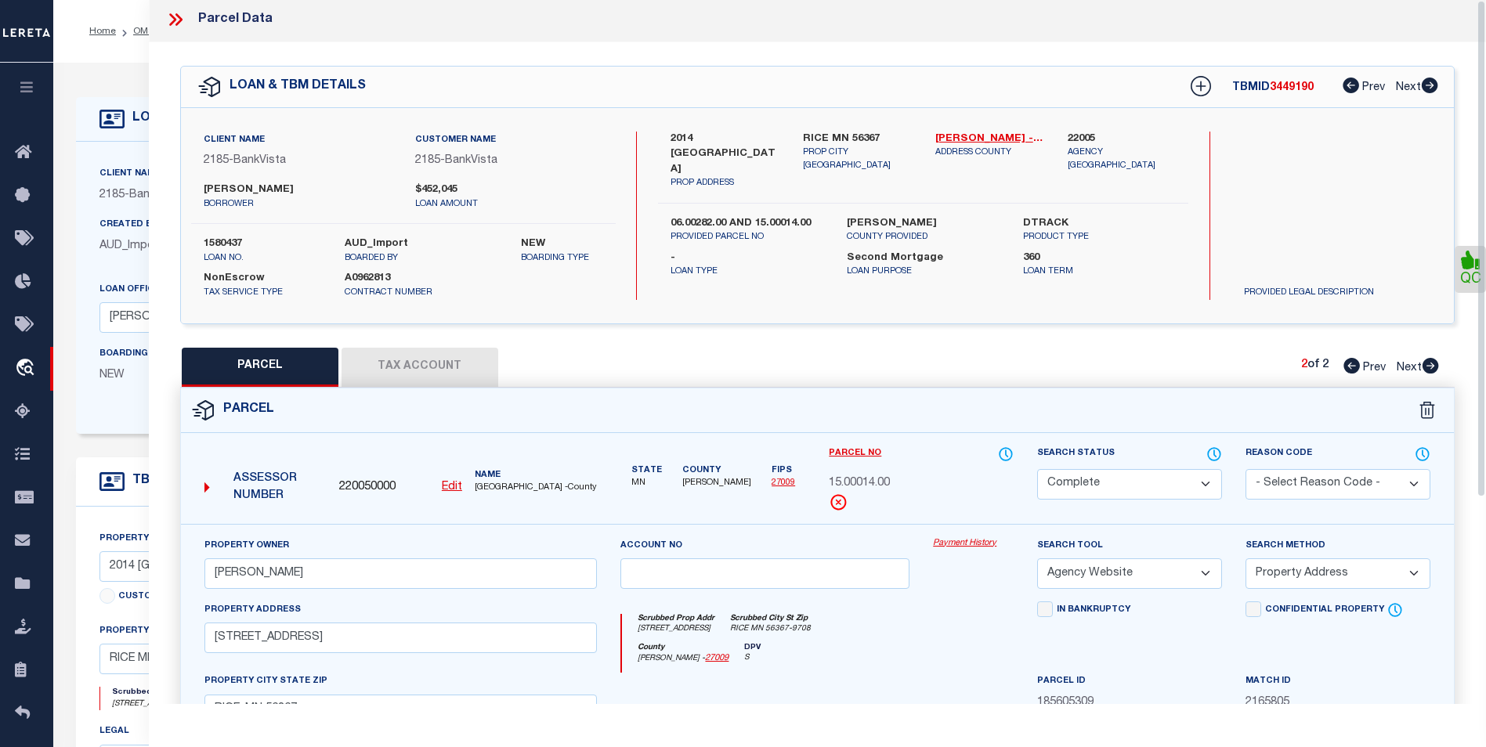
scroll to position [0, 0]
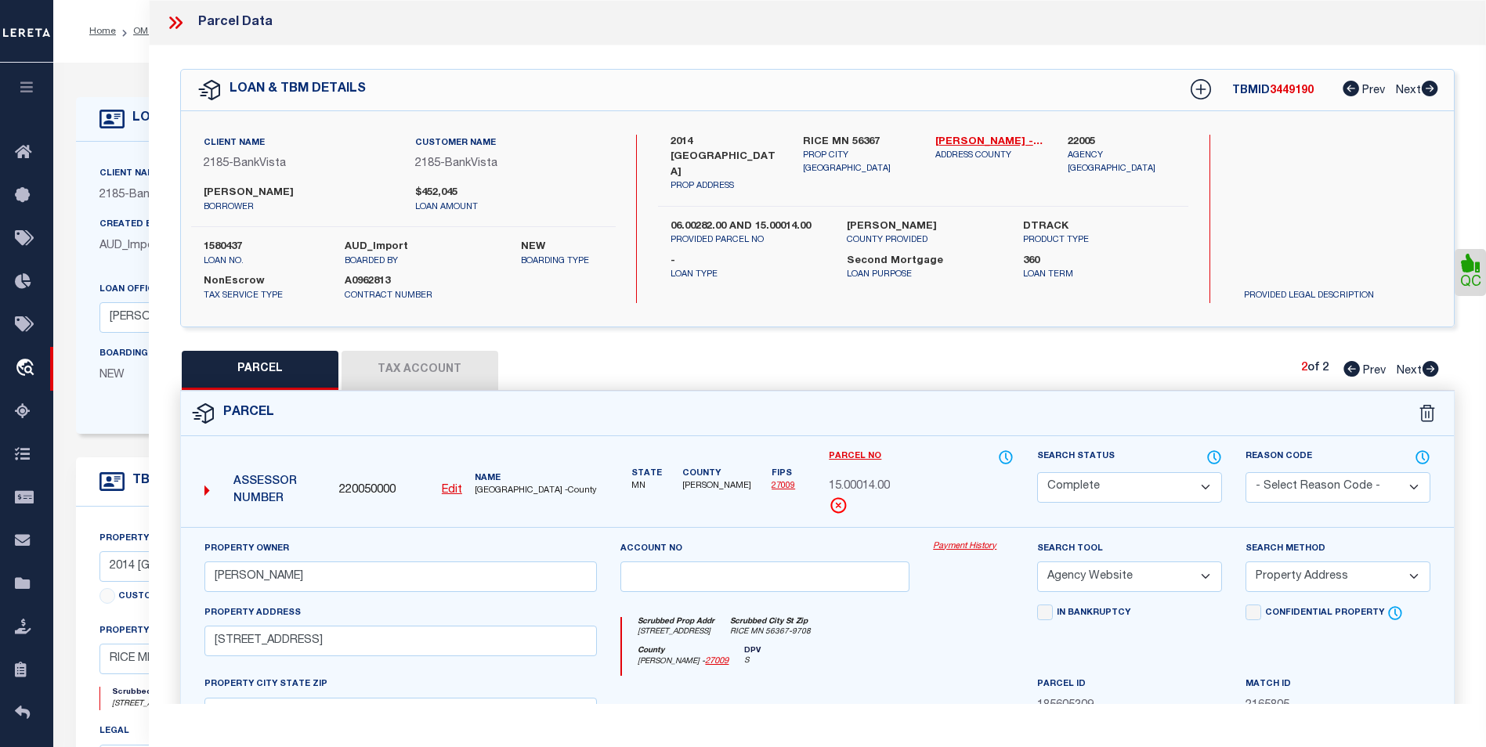
drag, startPoint x: 308, startPoint y: 193, endPoint x: 193, endPoint y: 186, distance: 115.4
click at [193, 186] on div "MADALYN JUAREZ borrower" at bounding box center [298, 200] width 212 height 28
copy label "[PERSON_NAME]"
click at [1349, 368] on icon at bounding box center [1352, 369] width 16 height 16
click at [641, 351] on div "PARCEL Tax Account 1 of 2 Prev Next" at bounding box center [817, 370] width 1275 height 39
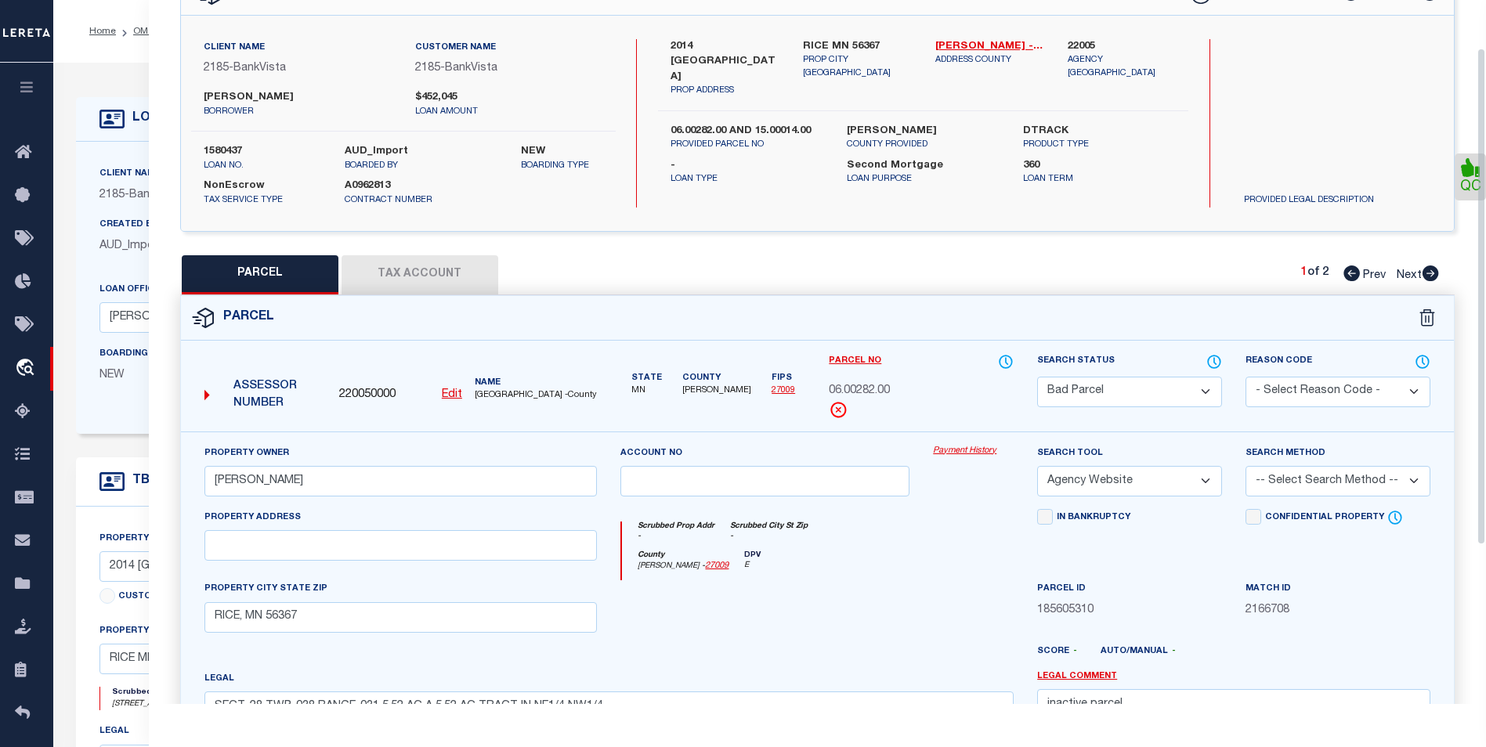
scroll to position [56, 0]
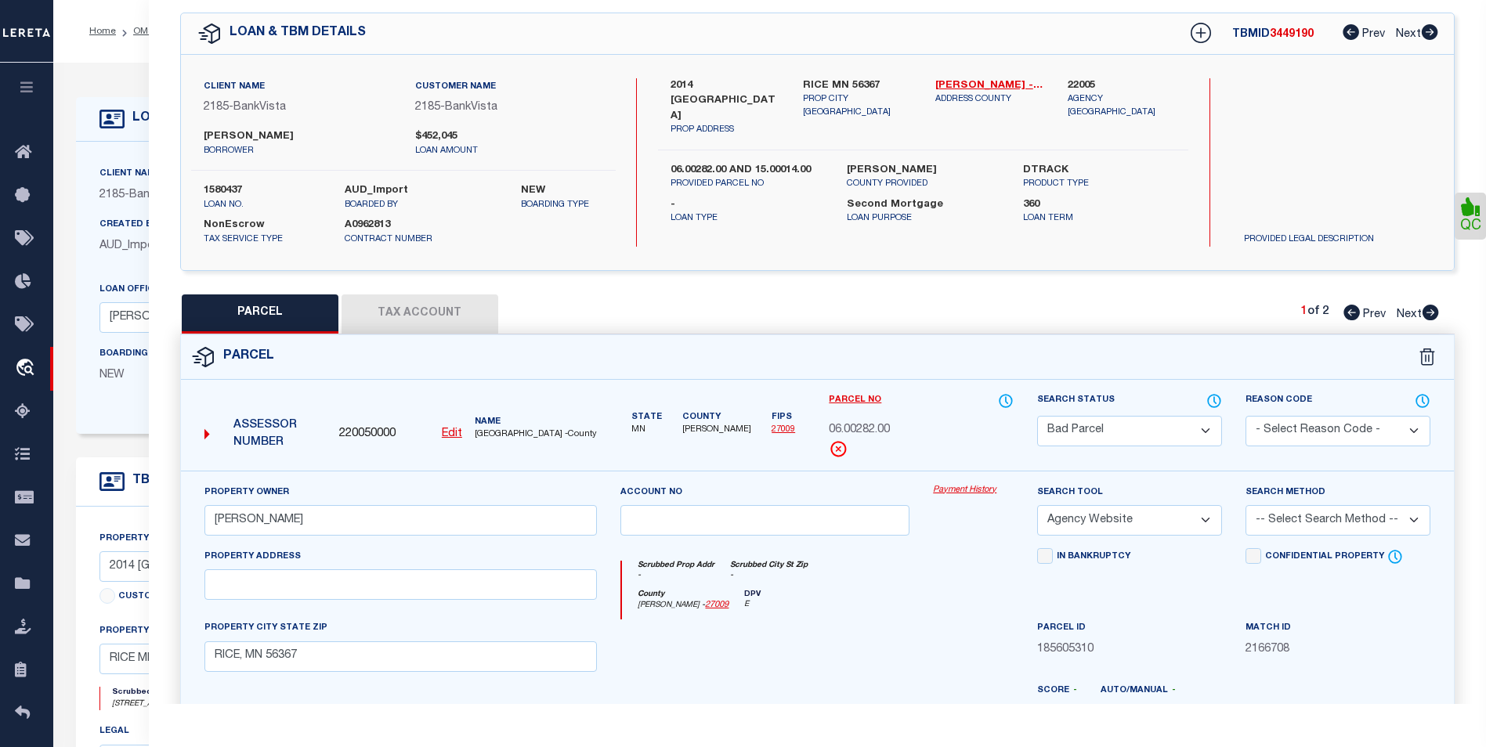
click at [1434, 309] on icon at bounding box center [1431, 313] width 16 height 16
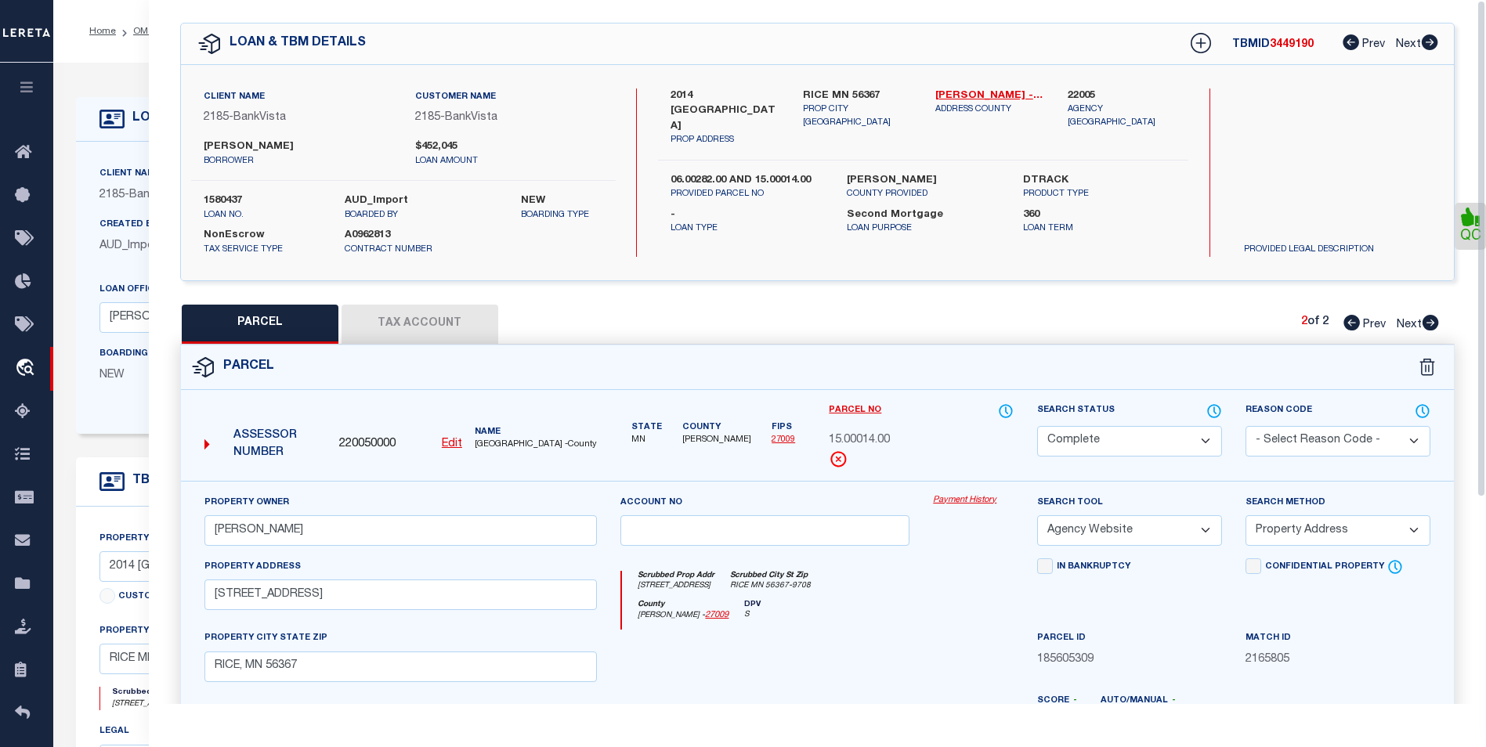
scroll to position [0, 0]
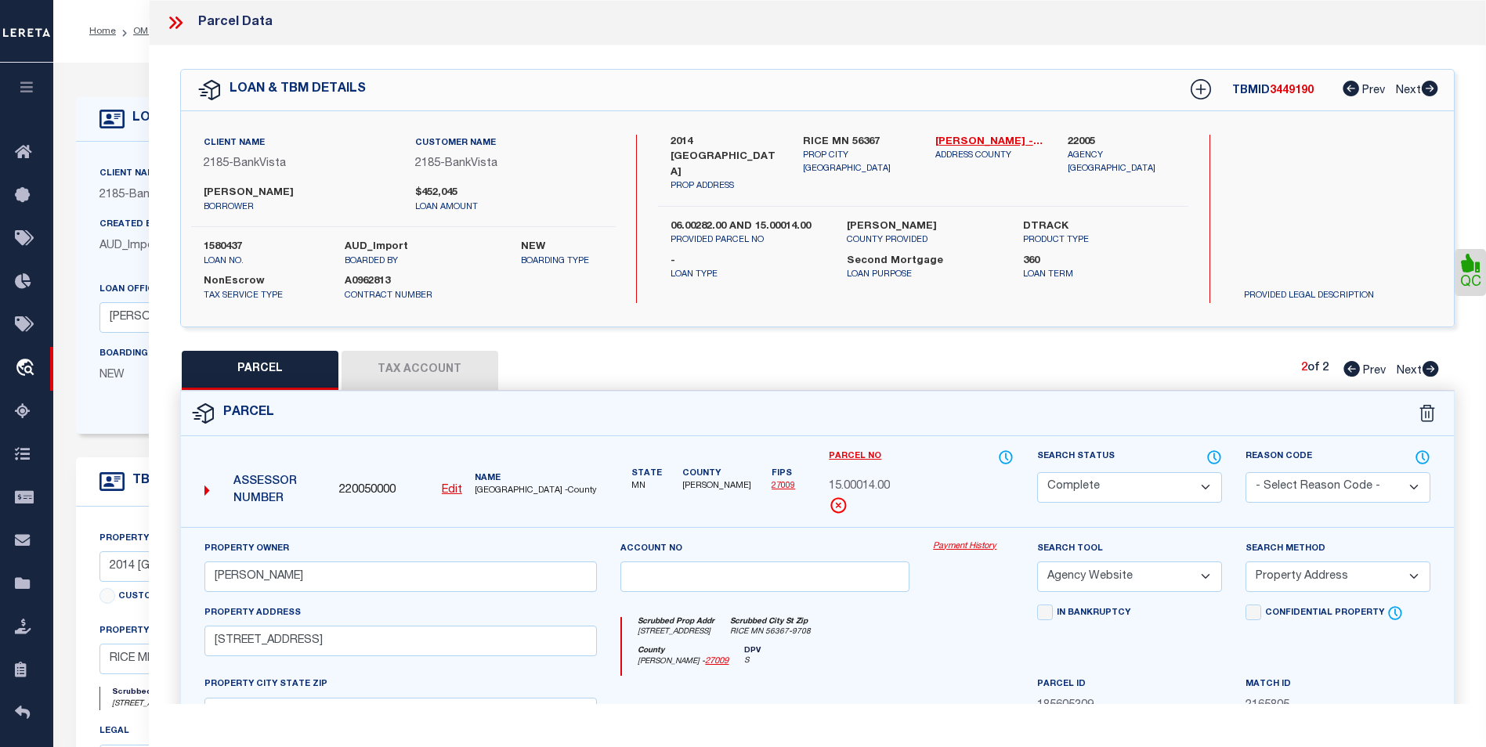
click at [1436, 367] on icon at bounding box center [1431, 369] width 16 height 16
click at [1347, 372] on icon at bounding box center [1352, 369] width 16 height 16
drag, startPoint x: 900, startPoint y: 485, endPoint x: 823, endPoint y: 485, distance: 77.6
click at [823, 485] on div "Parcel No 06.00282.00" at bounding box center [921, 488] width 208 height 78
copy span "06.00282.00"
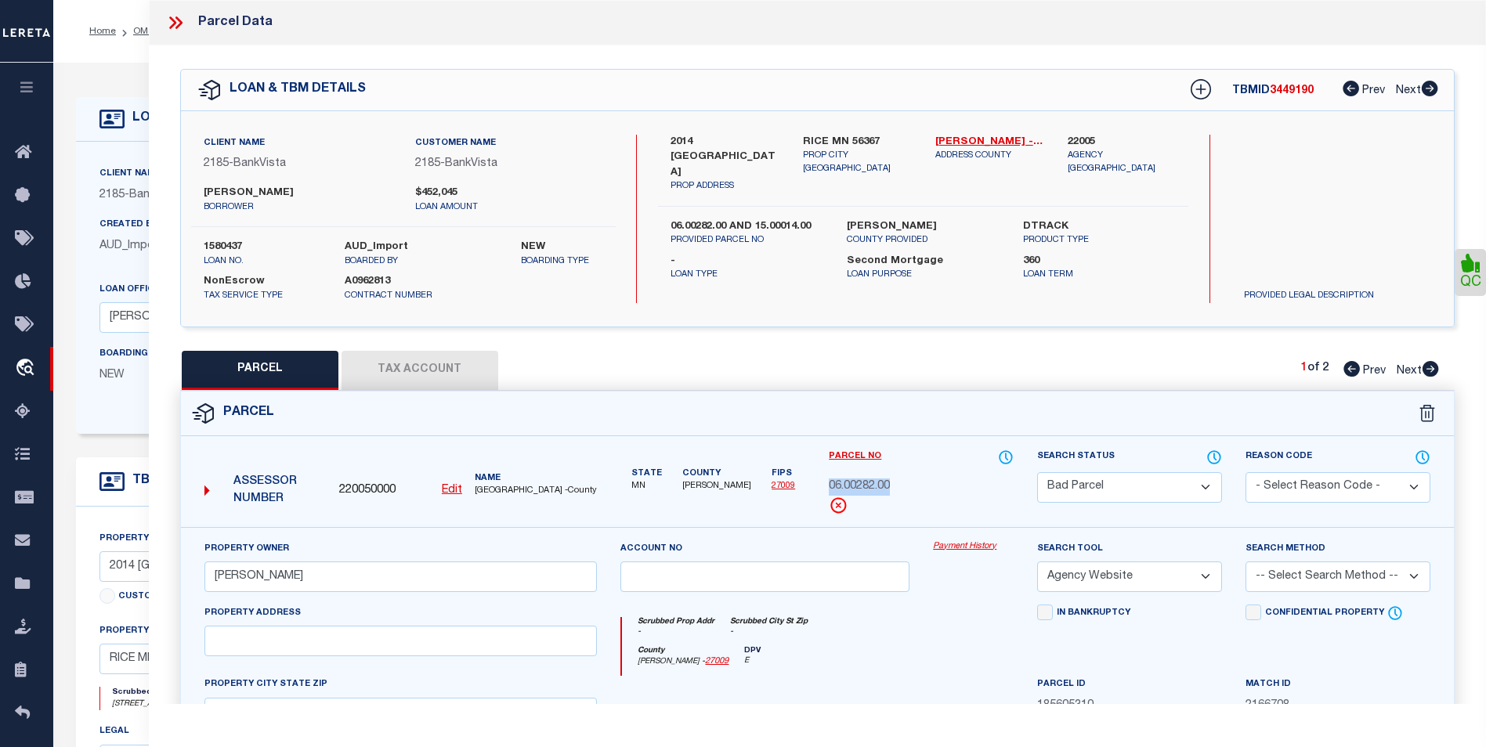
click at [1430, 373] on icon at bounding box center [1431, 369] width 16 height 16
drag, startPoint x: 895, startPoint y: 483, endPoint x: 829, endPoint y: 479, distance: 65.9
click at [829, 479] on div "15.00014.00" at bounding box center [921, 487] width 185 height 17
copy span "15.00014.00"
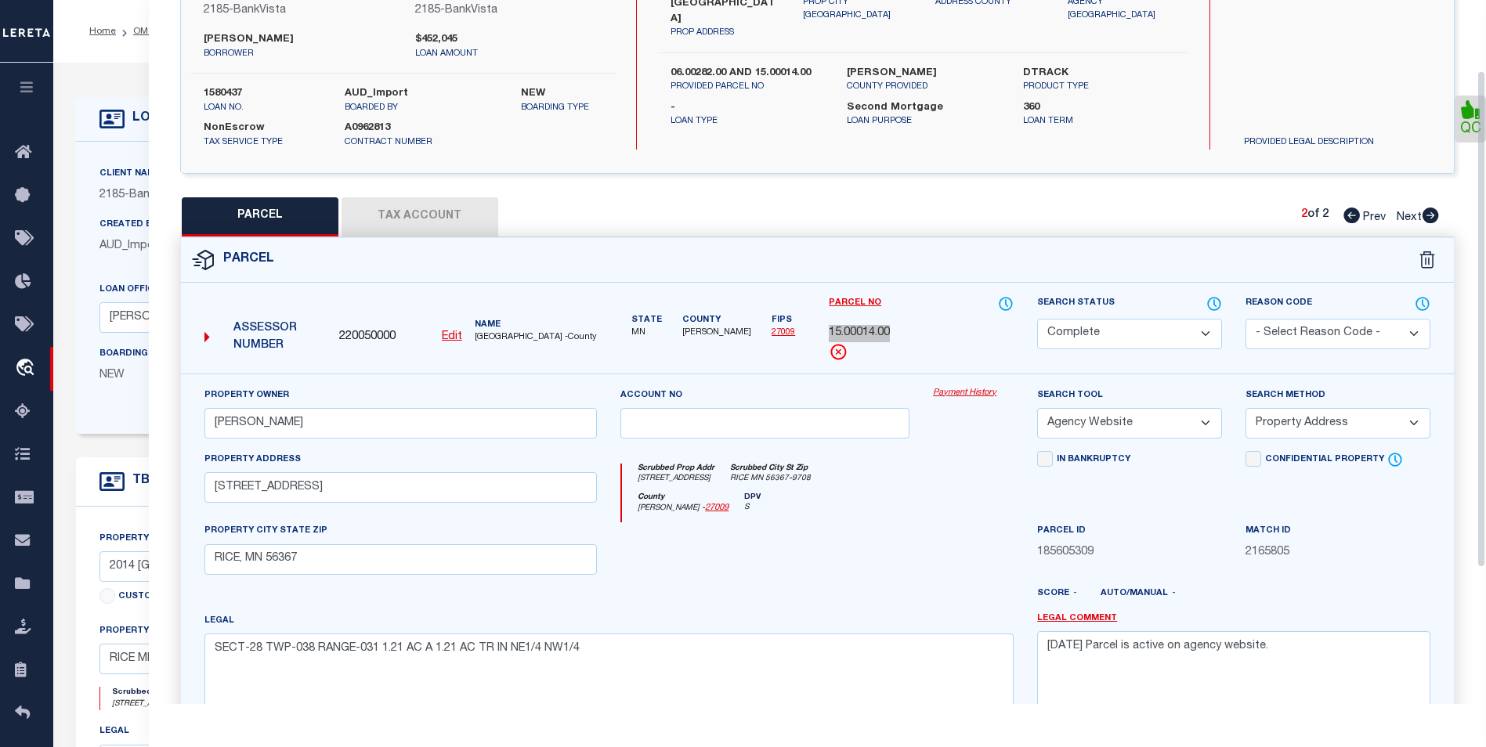
scroll to position [56, 0]
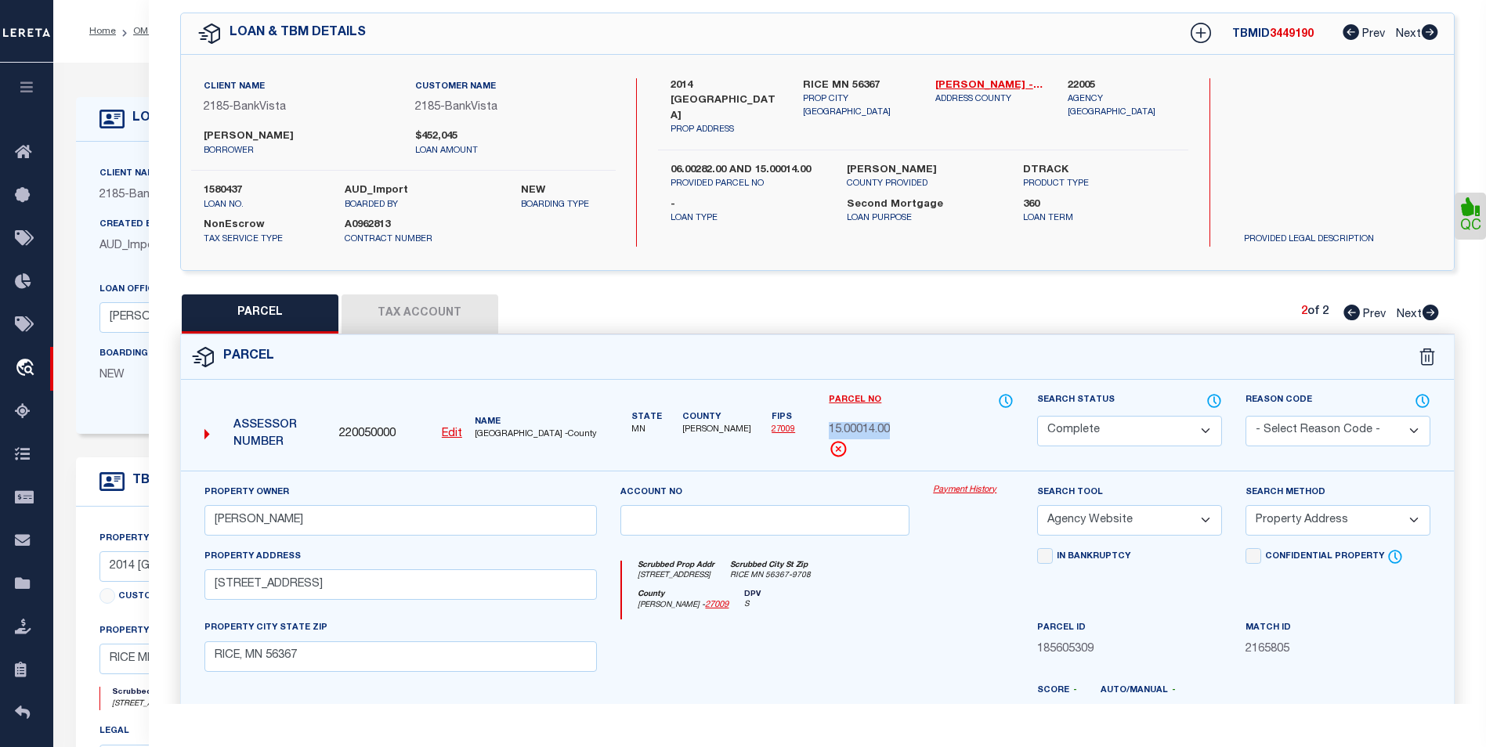
click at [1429, 313] on icon at bounding box center [1431, 313] width 16 height 16
click at [1351, 314] on icon at bounding box center [1352, 313] width 16 height 16
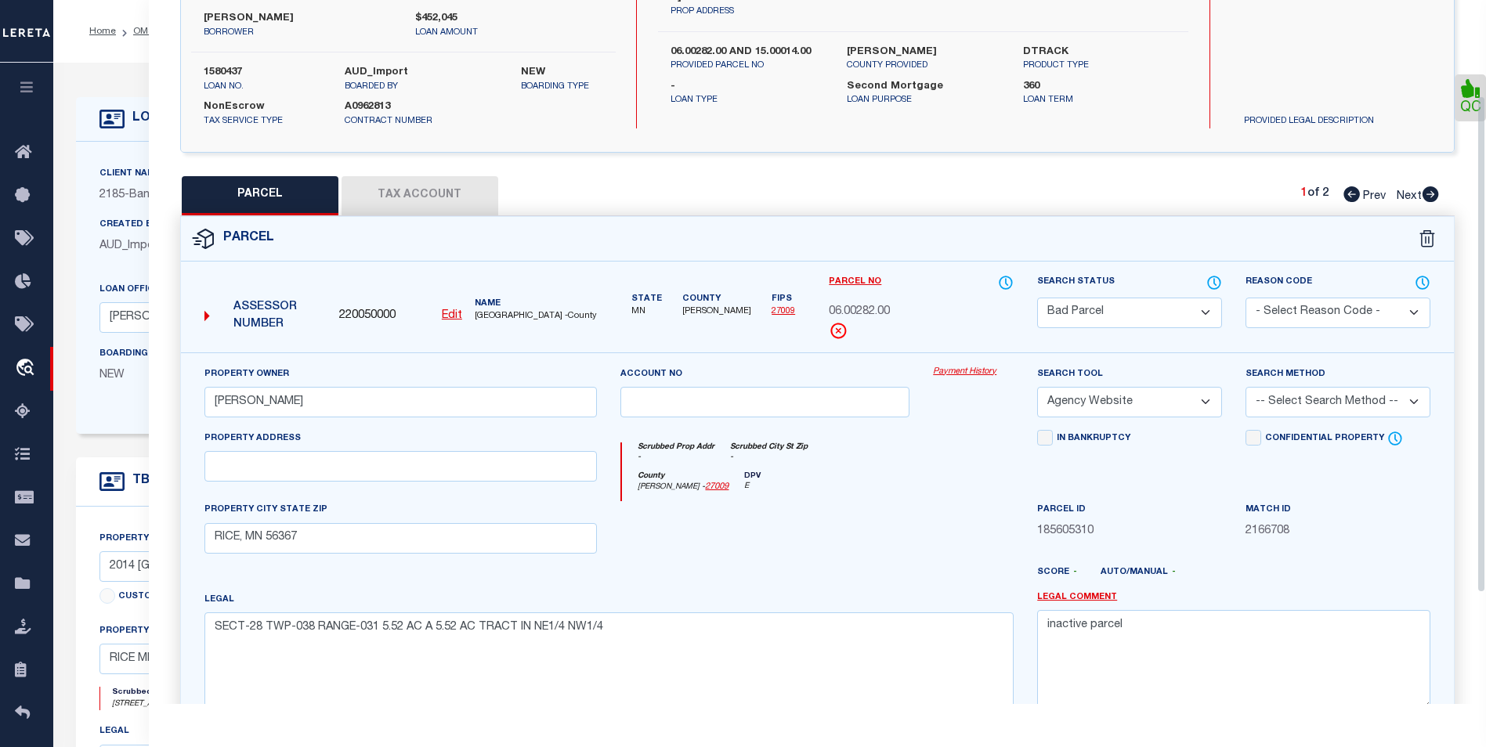
scroll to position [291, 0]
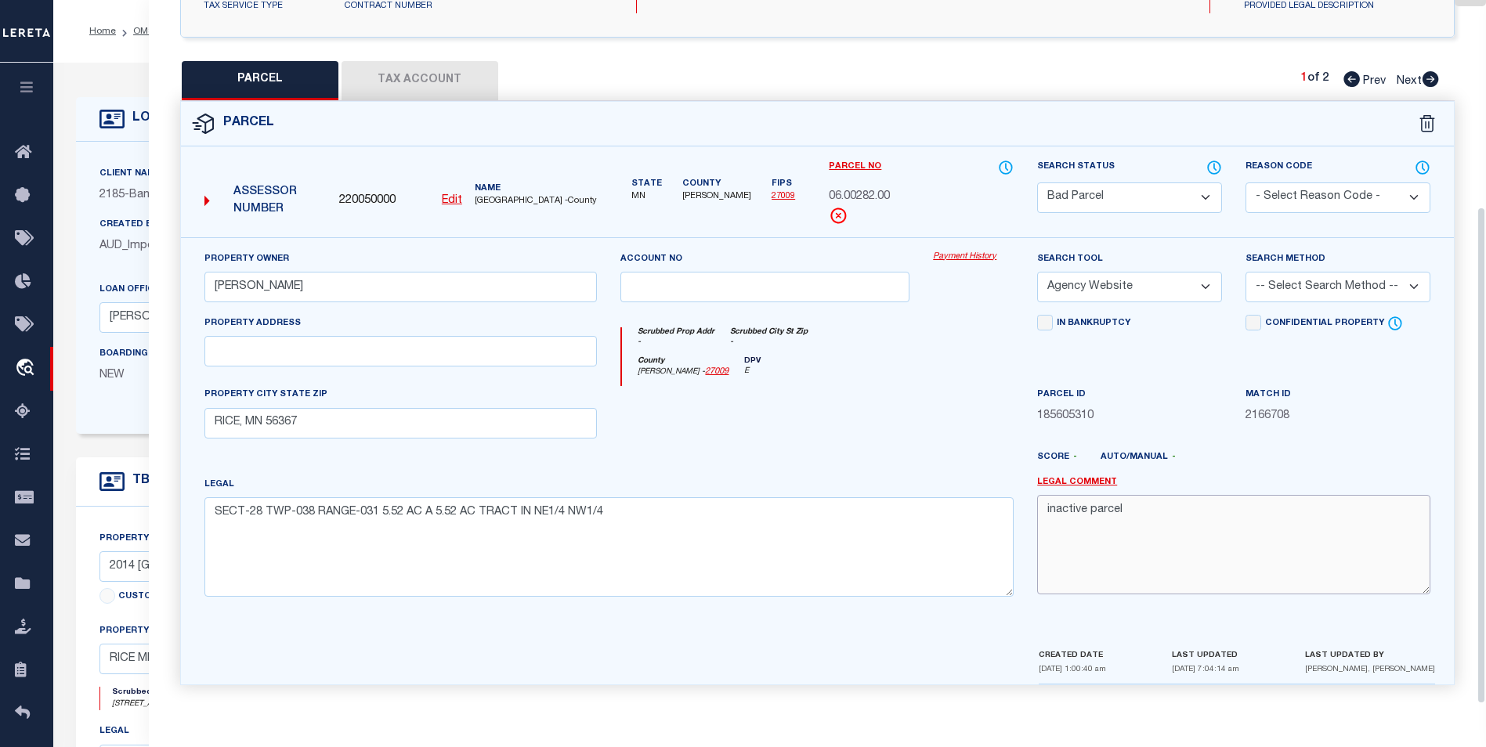
click at [1156, 536] on textarea "inactive parcel" at bounding box center [1233, 544] width 393 height 99
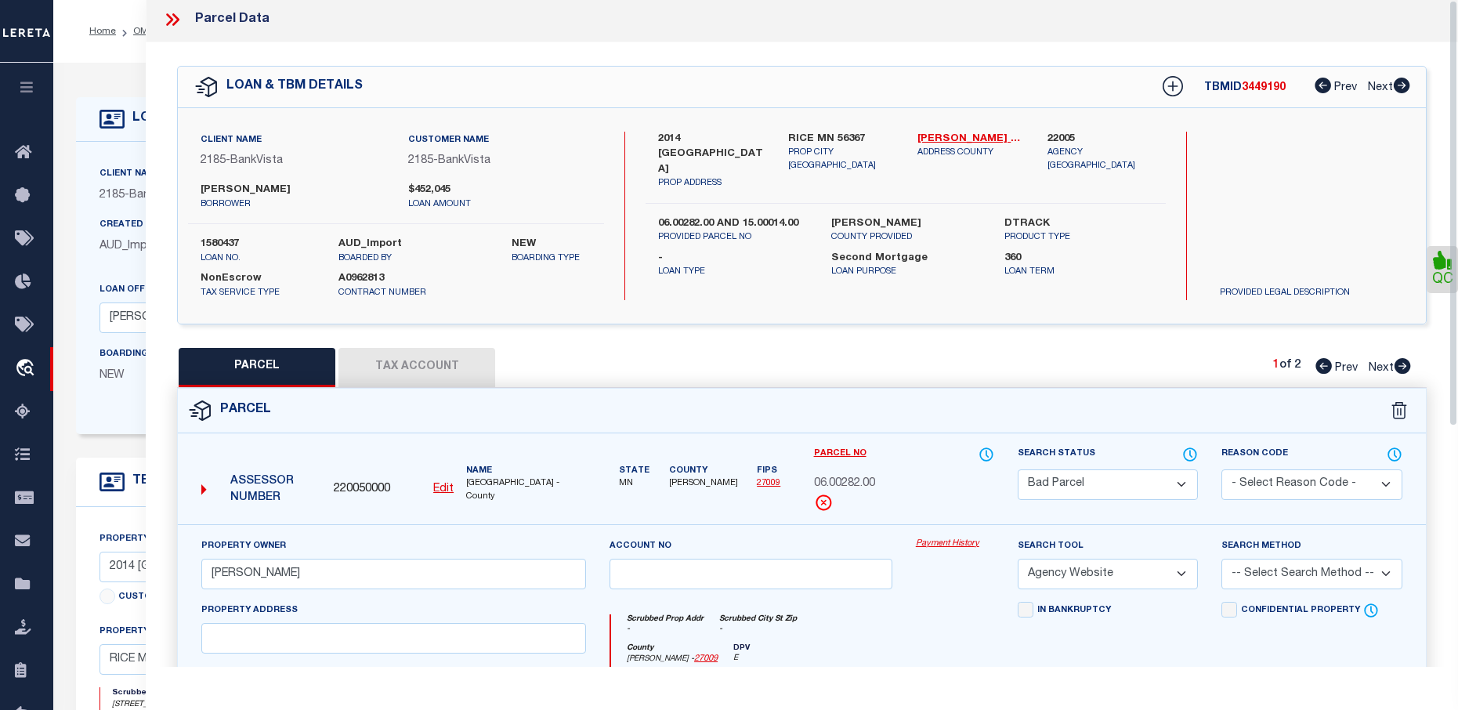
scroll to position [0, 0]
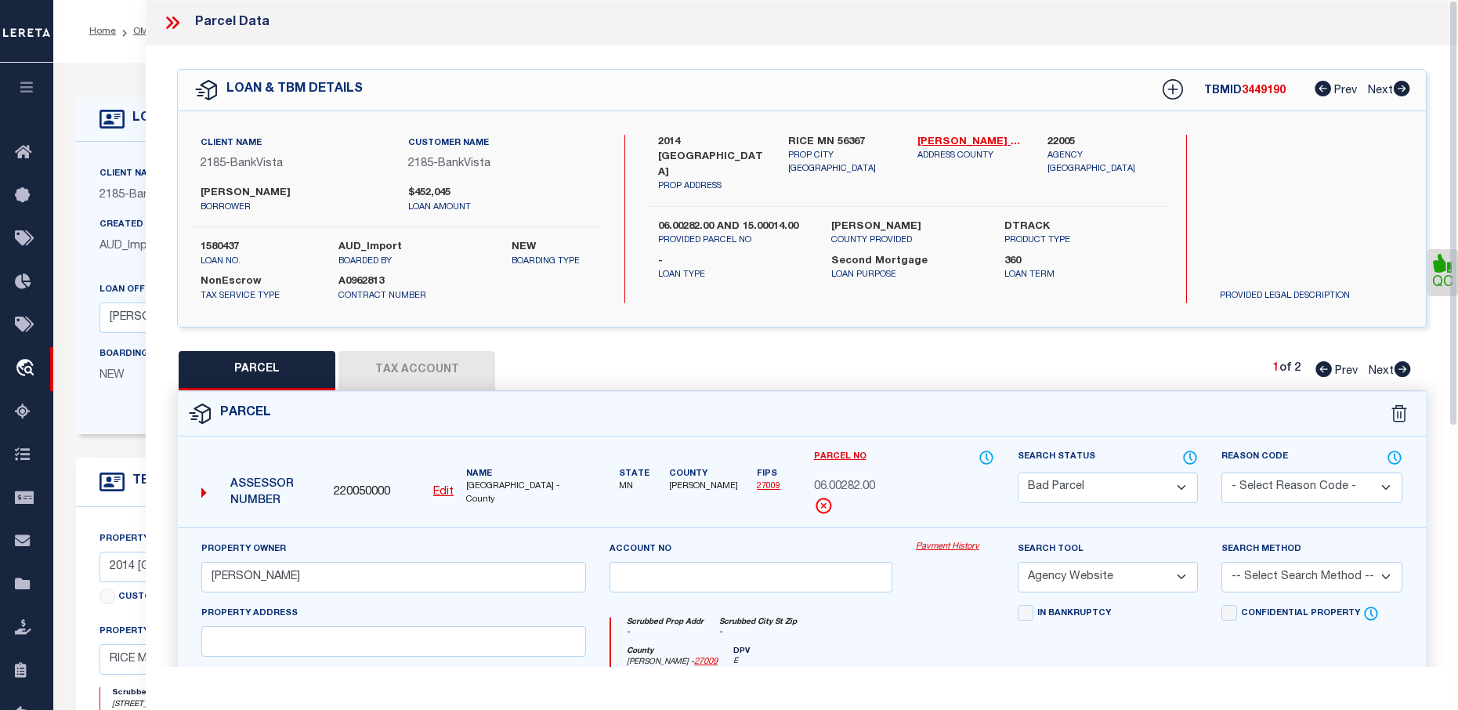
click at [164, 22] on icon at bounding box center [172, 23] width 20 height 20
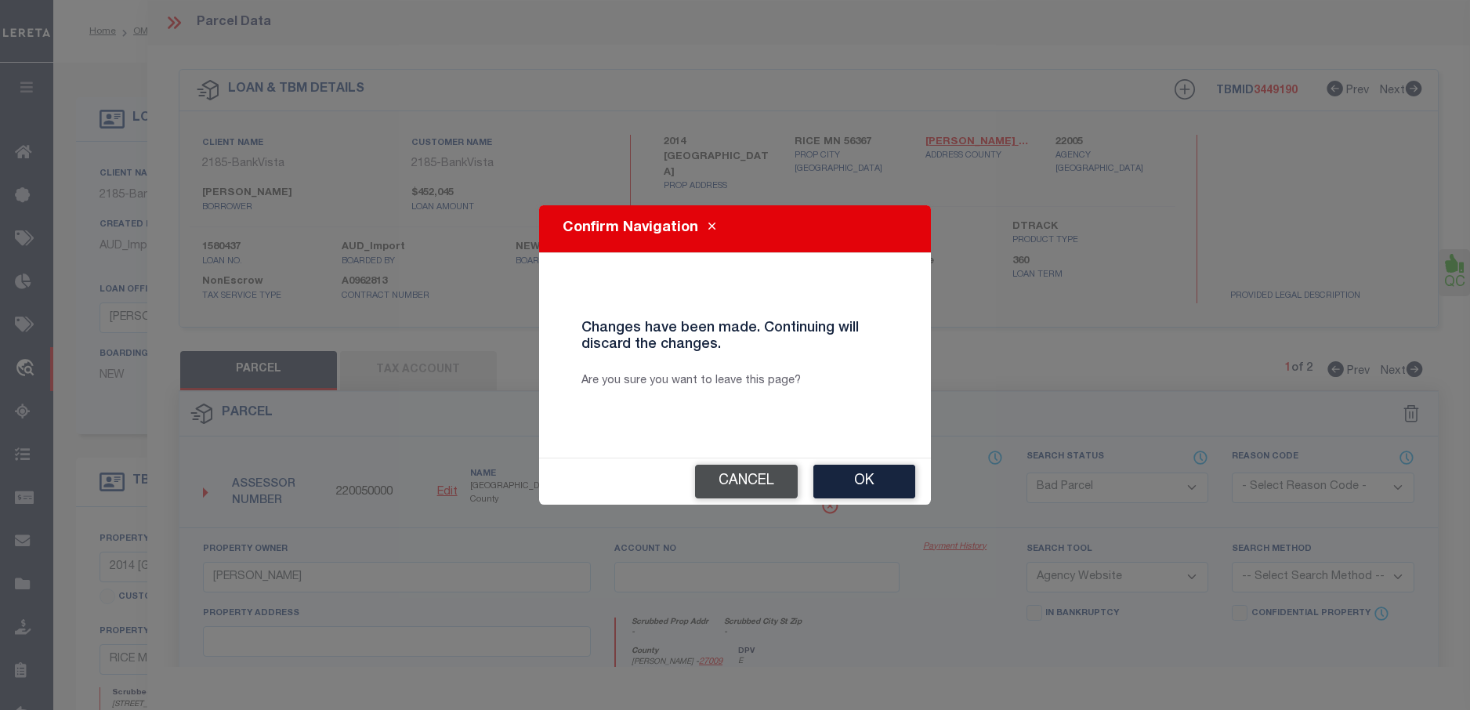
click at [758, 480] on button "Cancel" at bounding box center [746, 482] width 103 height 34
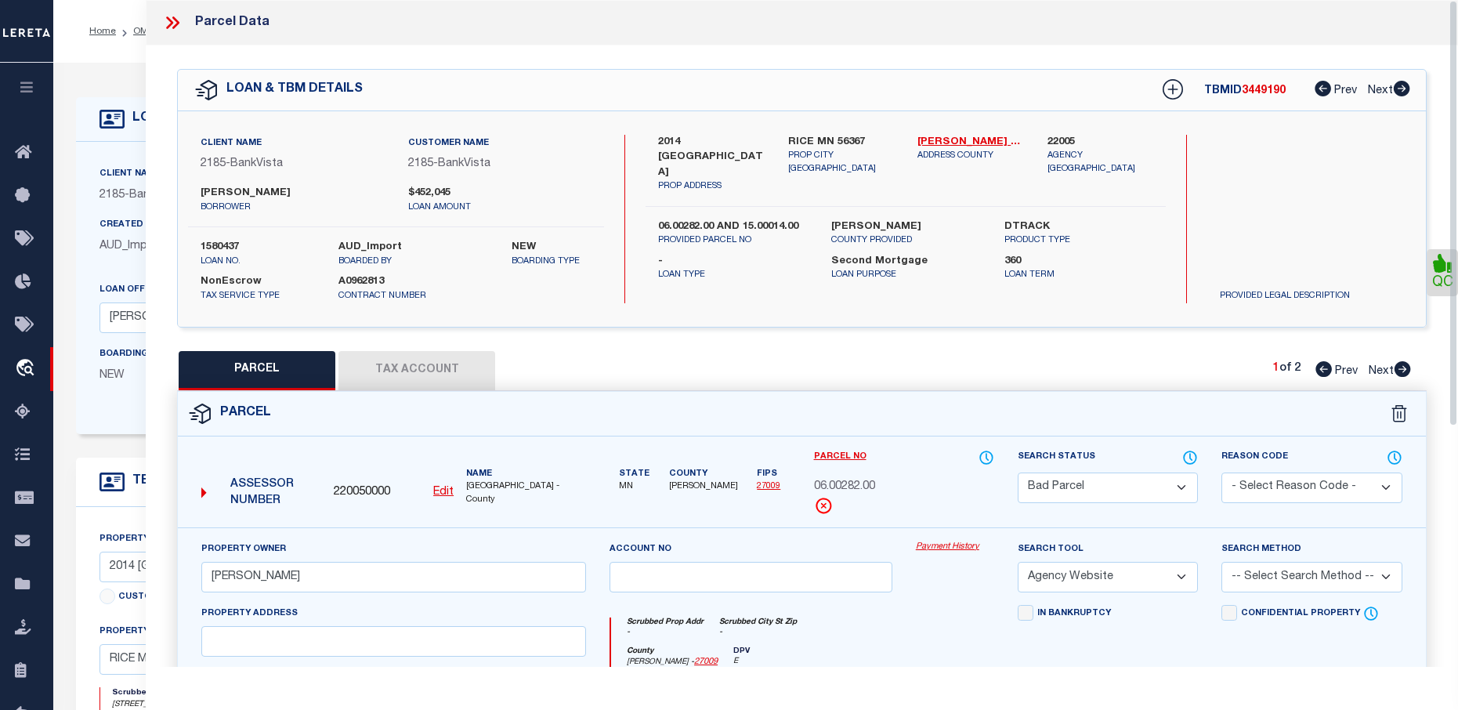
click at [176, 22] on icon at bounding box center [172, 23] width 20 height 20
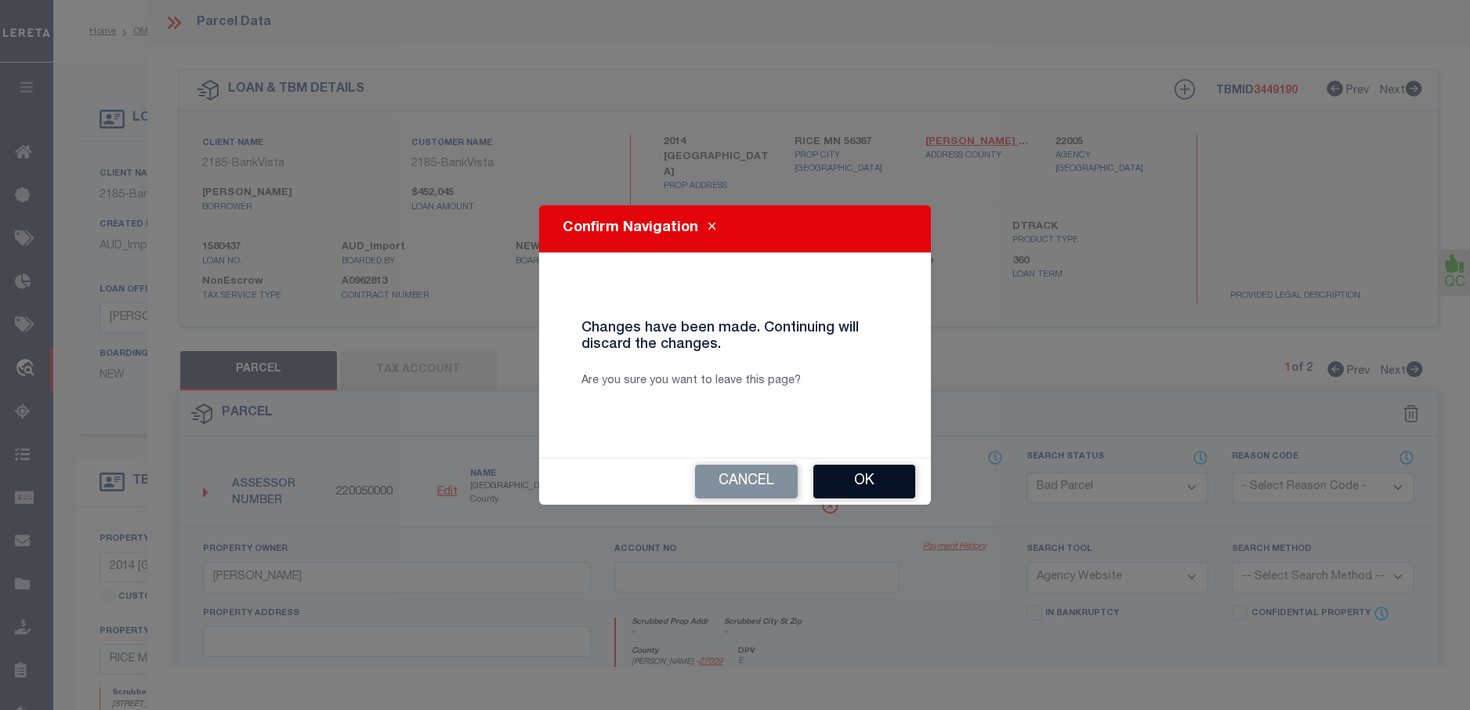
click at [899, 484] on button "Ok" at bounding box center [864, 482] width 102 height 34
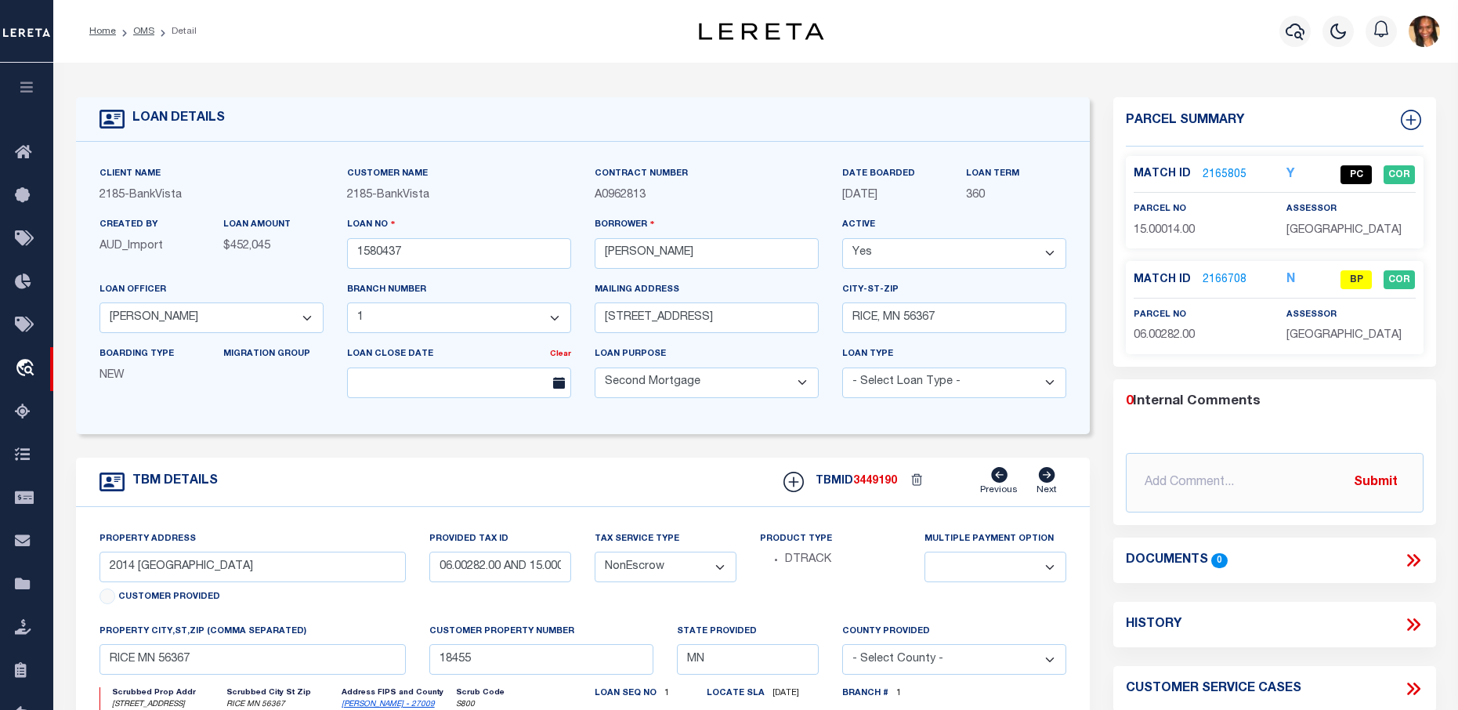
click at [140, 17] on ol "Home OMS Detail" at bounding box center [143, 31] width 132 height 33
click at [143, 37] on li "OMS" at bounding box center [135, 31] width 38 height 14
click at [138, 35] on link "OMS" at bounding box center [143, 31] width 21 height 9
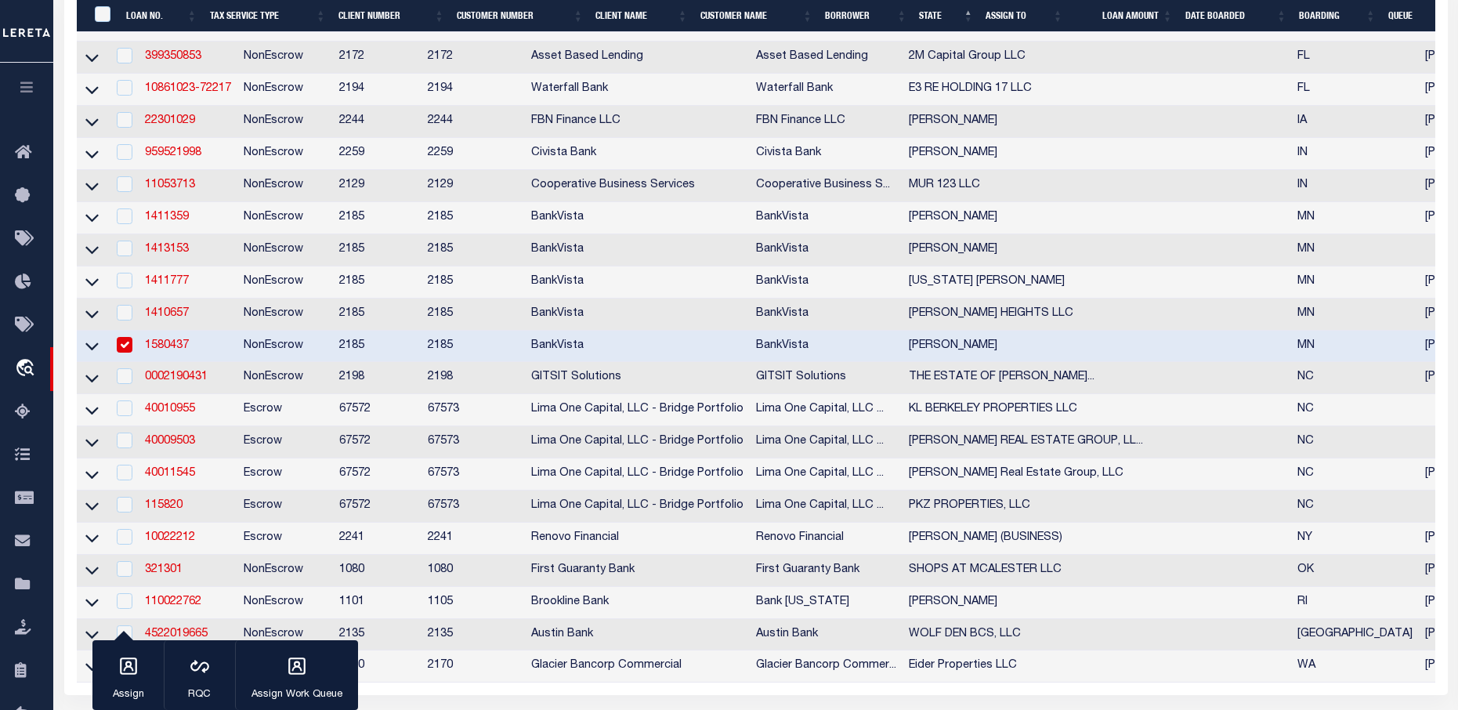
scroll to position [548, 0]
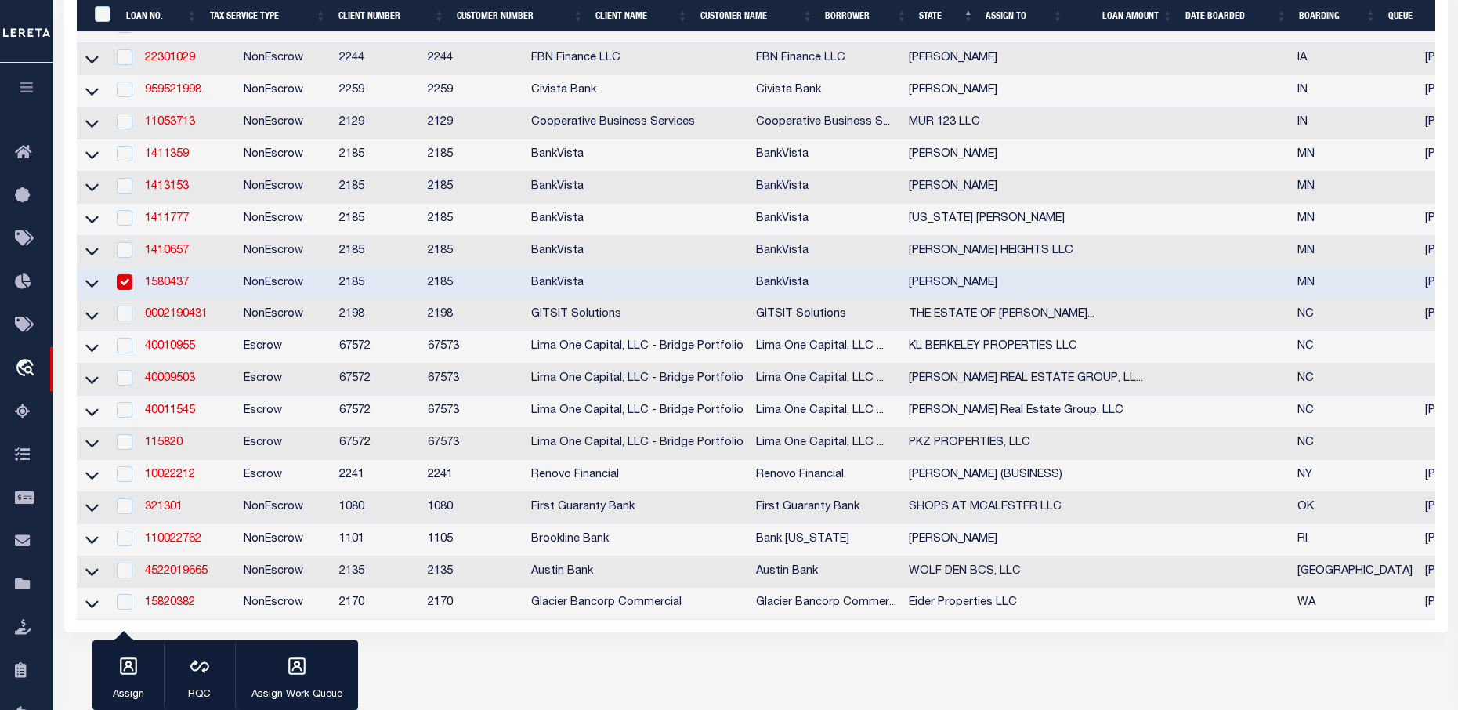
click at [125, 290] on input "checkbox" at bounding box center [125, 282] width 16 height 16
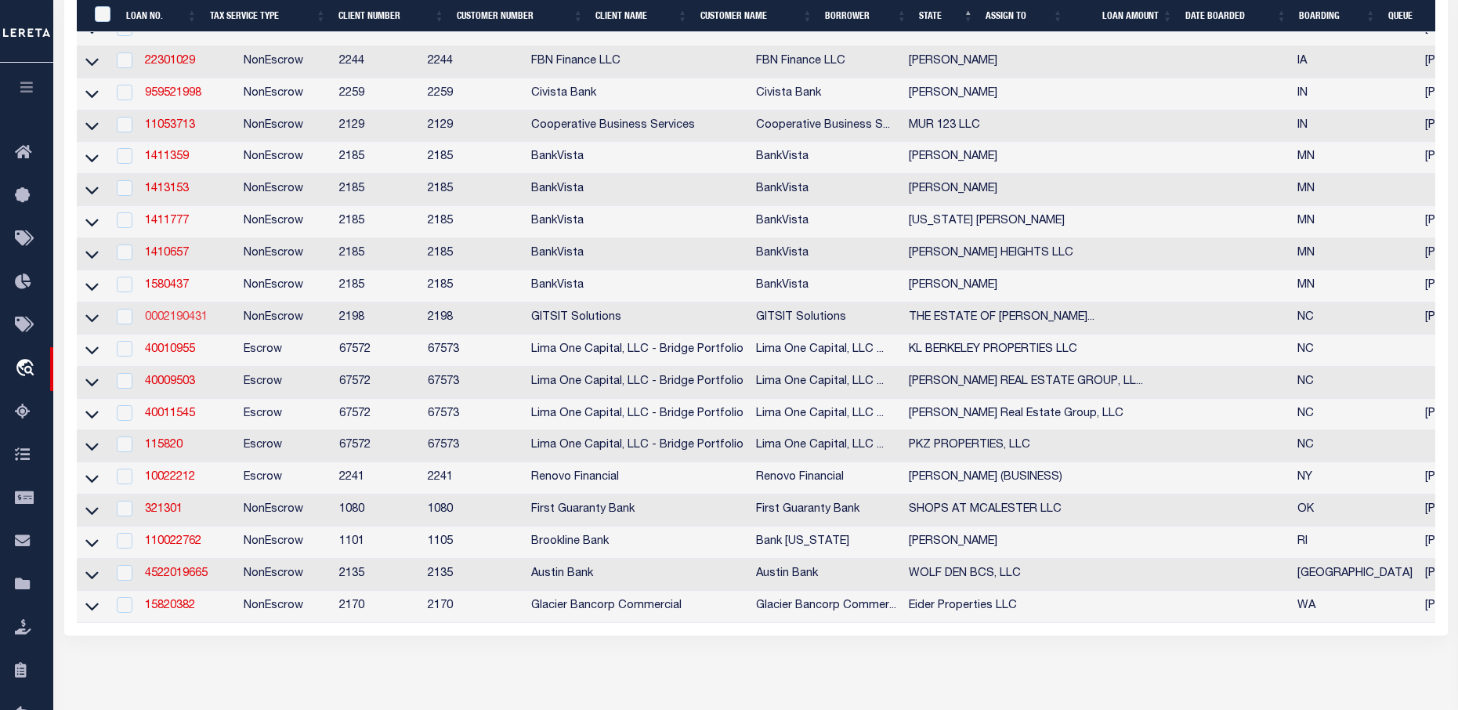
click at [195, 323] on link "0002190431" at bounding box center [176, 317] width 63 height 11
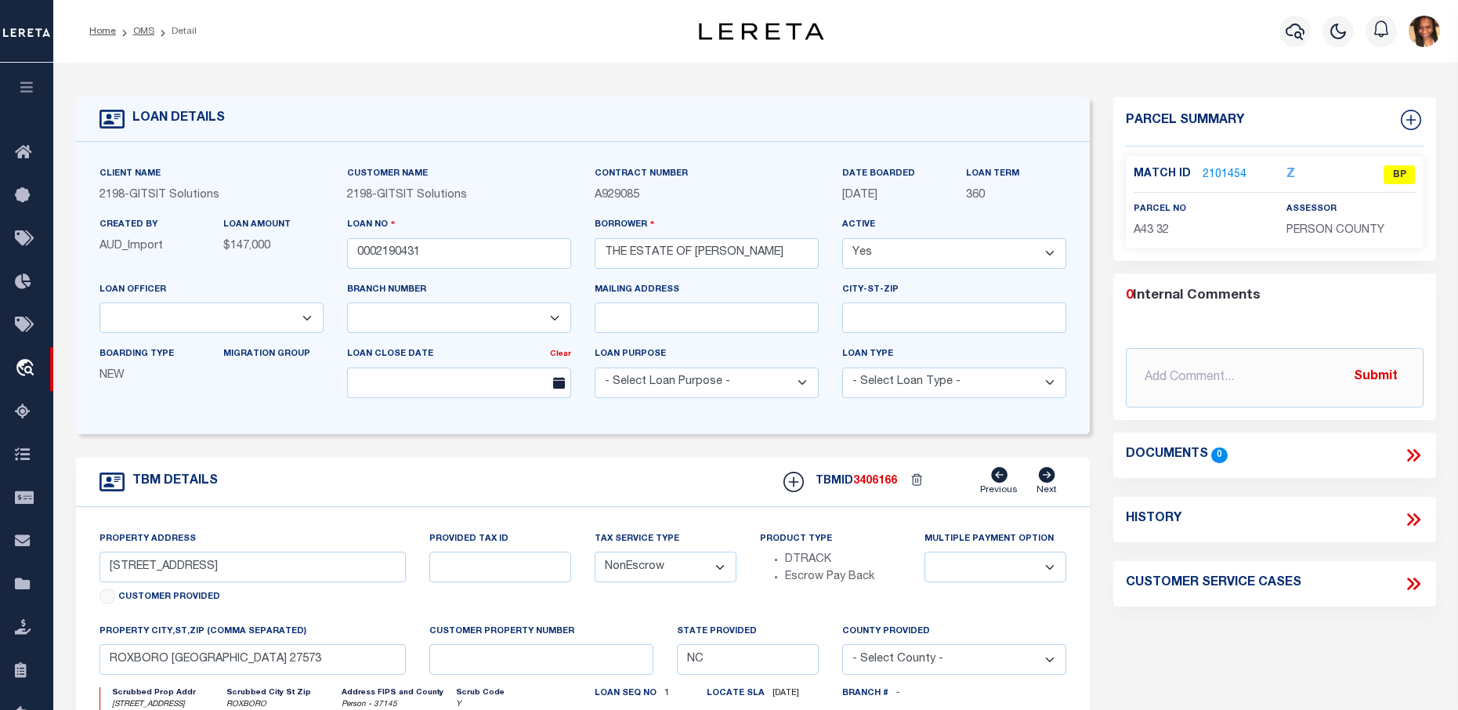
click at [1224, 170] on link "2101454" at bounding box center [1225, 175] width 44 height 16
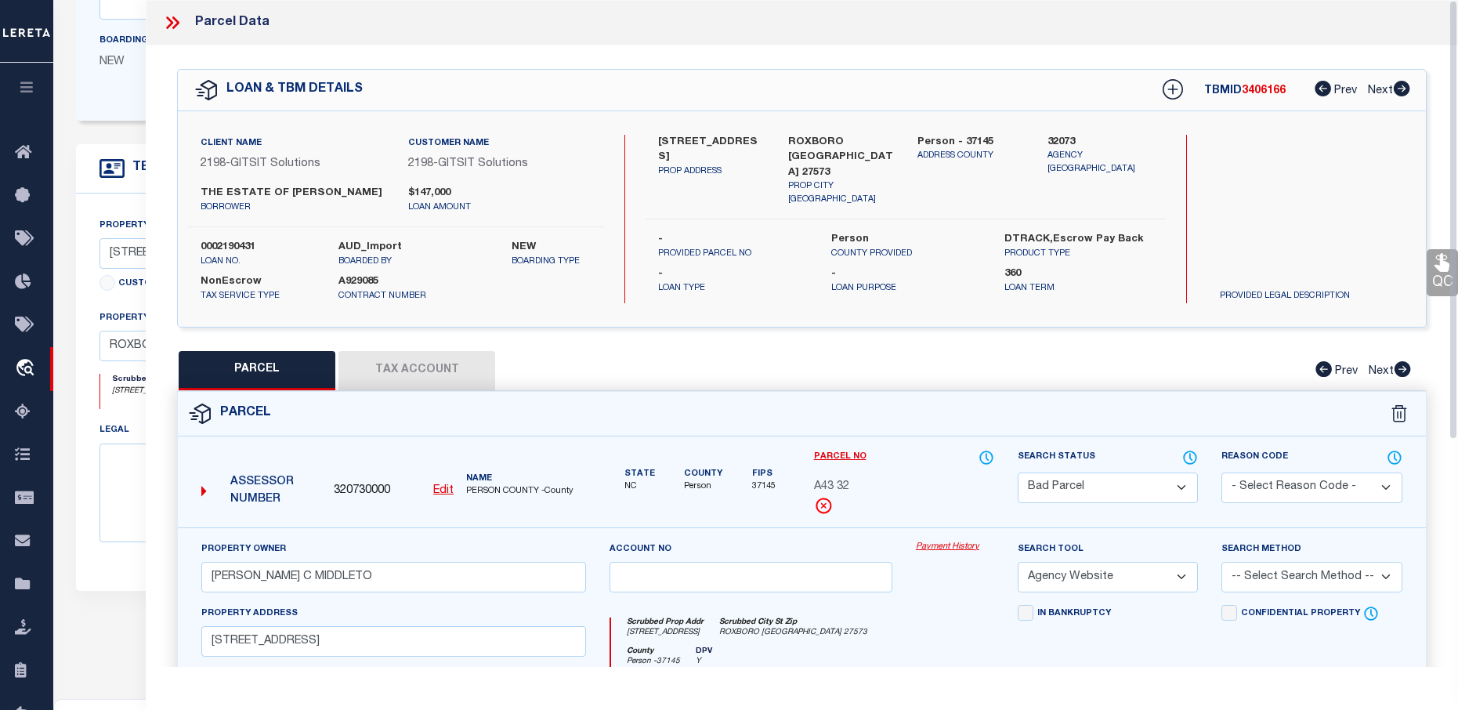
click at [166, 26] on icon at bounding box center [172, 23] width 20 height 20
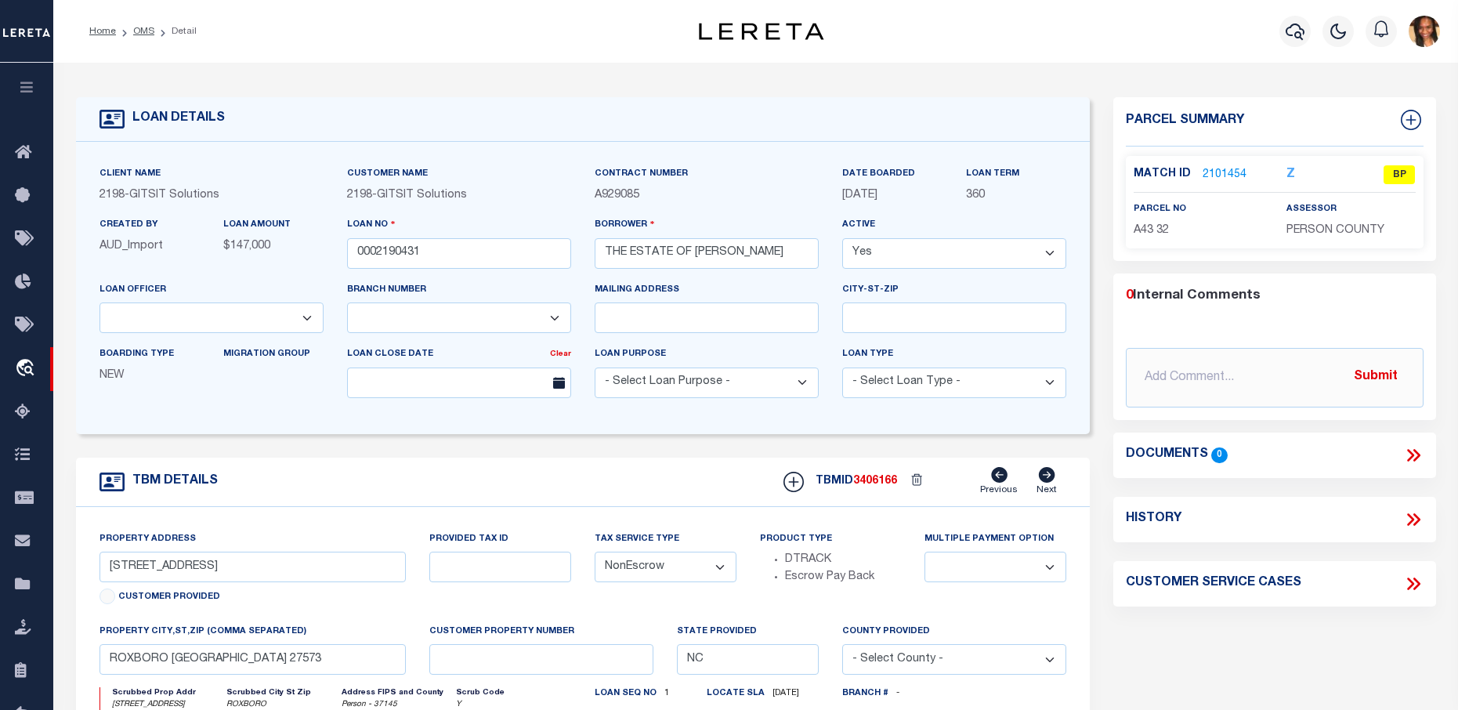
click at [1232, 172] on link "2101454" at bounding box center [1225, 175] width 44 height 16
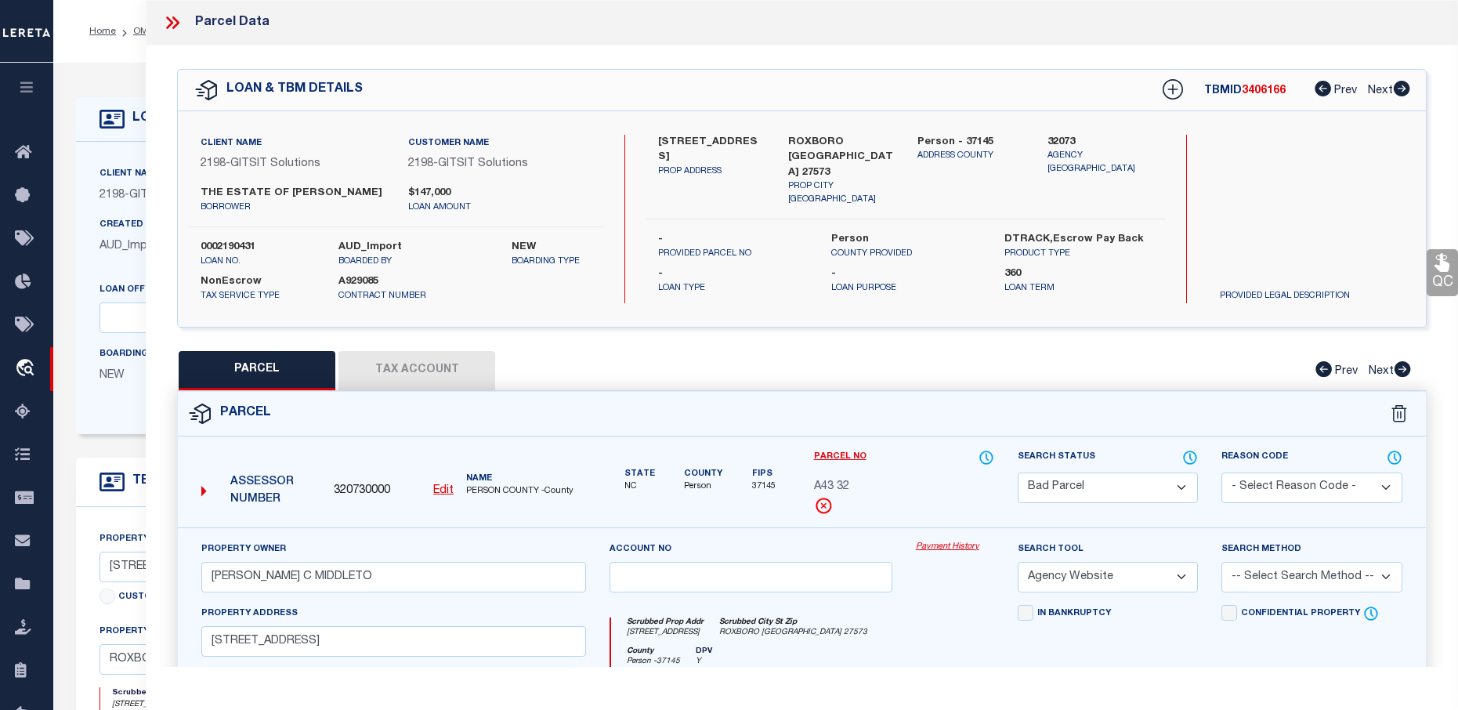
click at [444, 496] on u "Edit" at bounding box center [443, 490] width 20 height 11
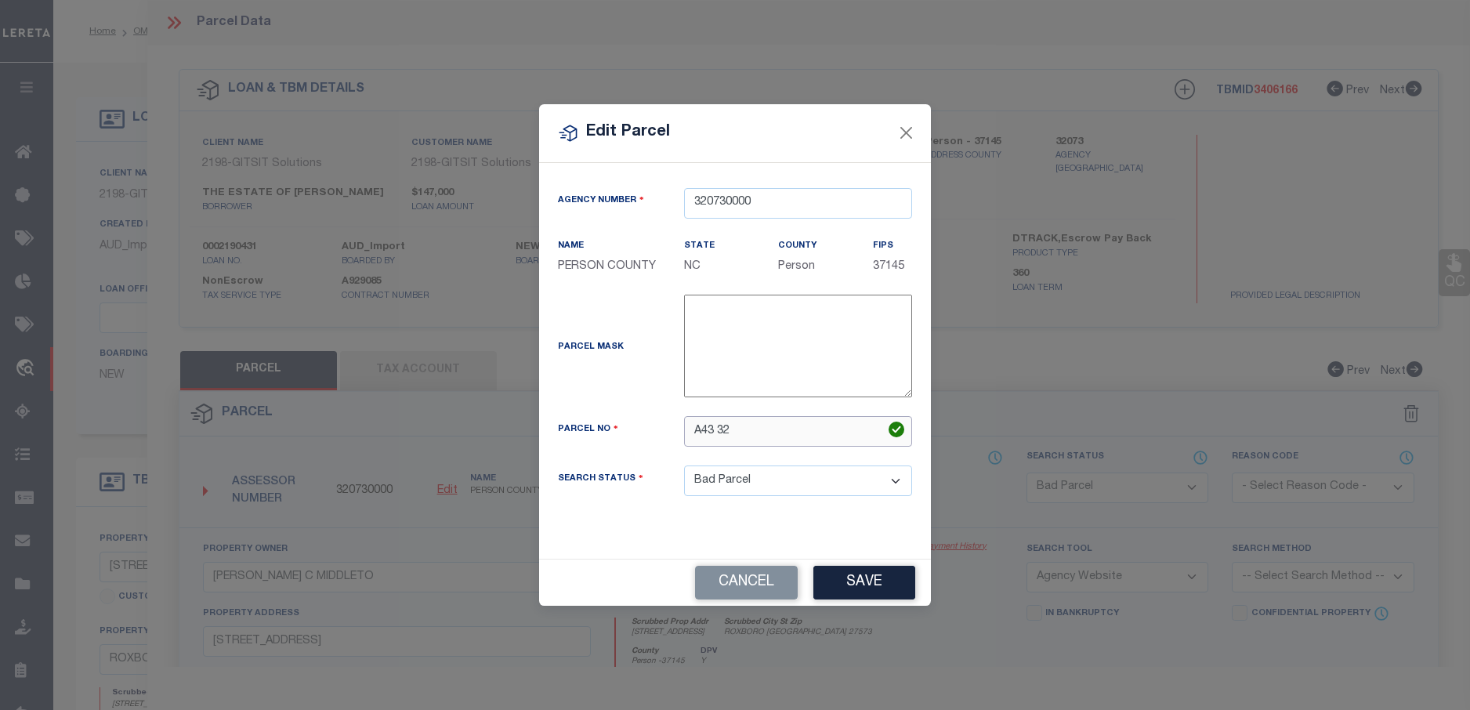
click at [700, 432] on input "A43 32" at bounding box center [798, 431] width 228 height 31
click at [866, 584] on button "Save" at bounding box center [864, 583] width 102 height 34
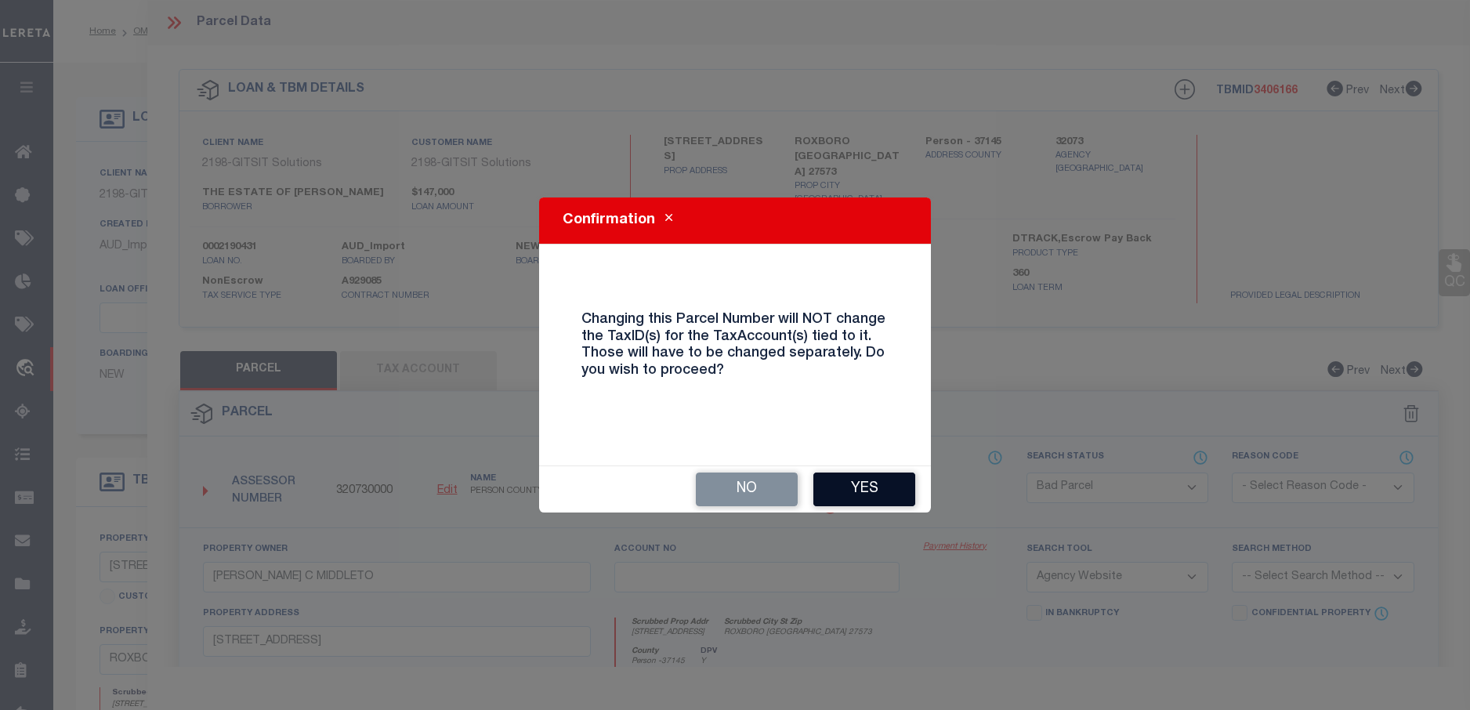
click at [862, 493] on button "Yes" at bounding box center [864, 489] width 102 height 34
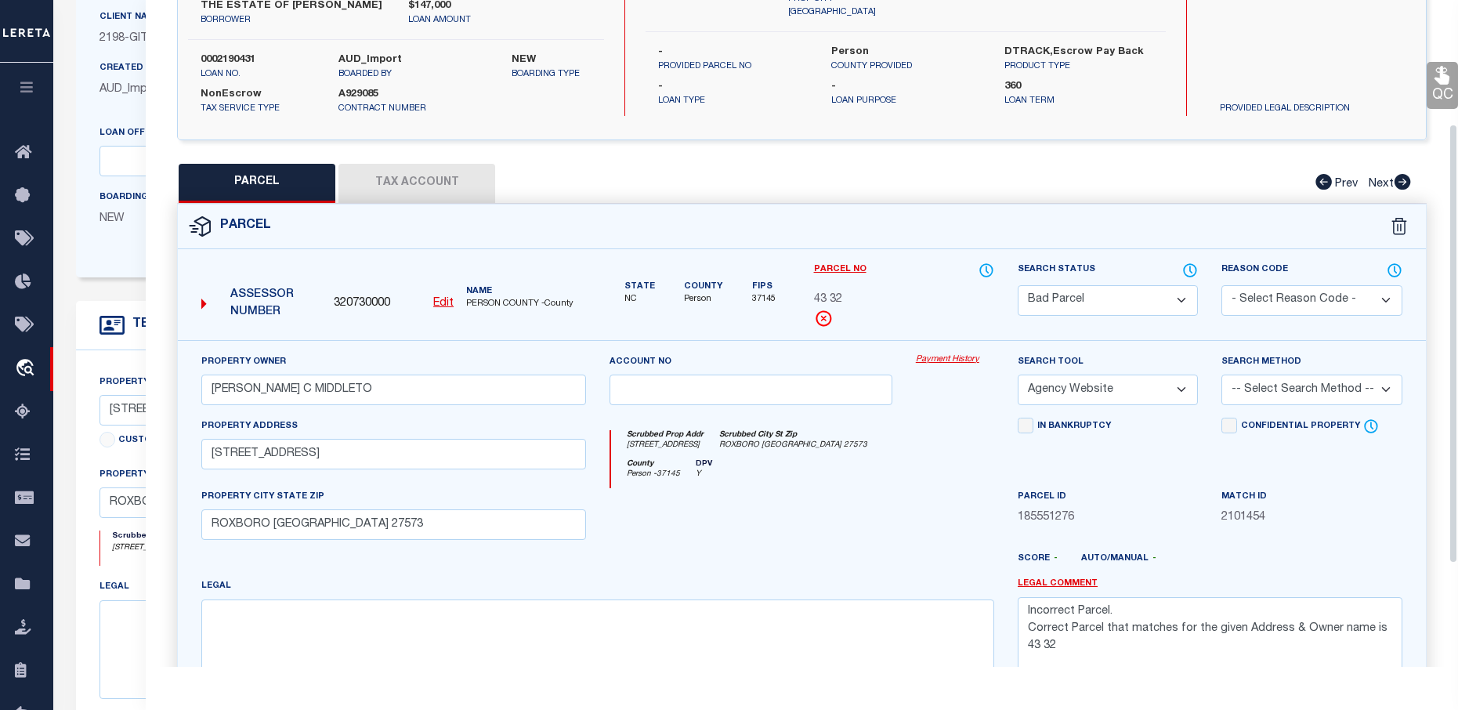
scroll to position [108, 0]
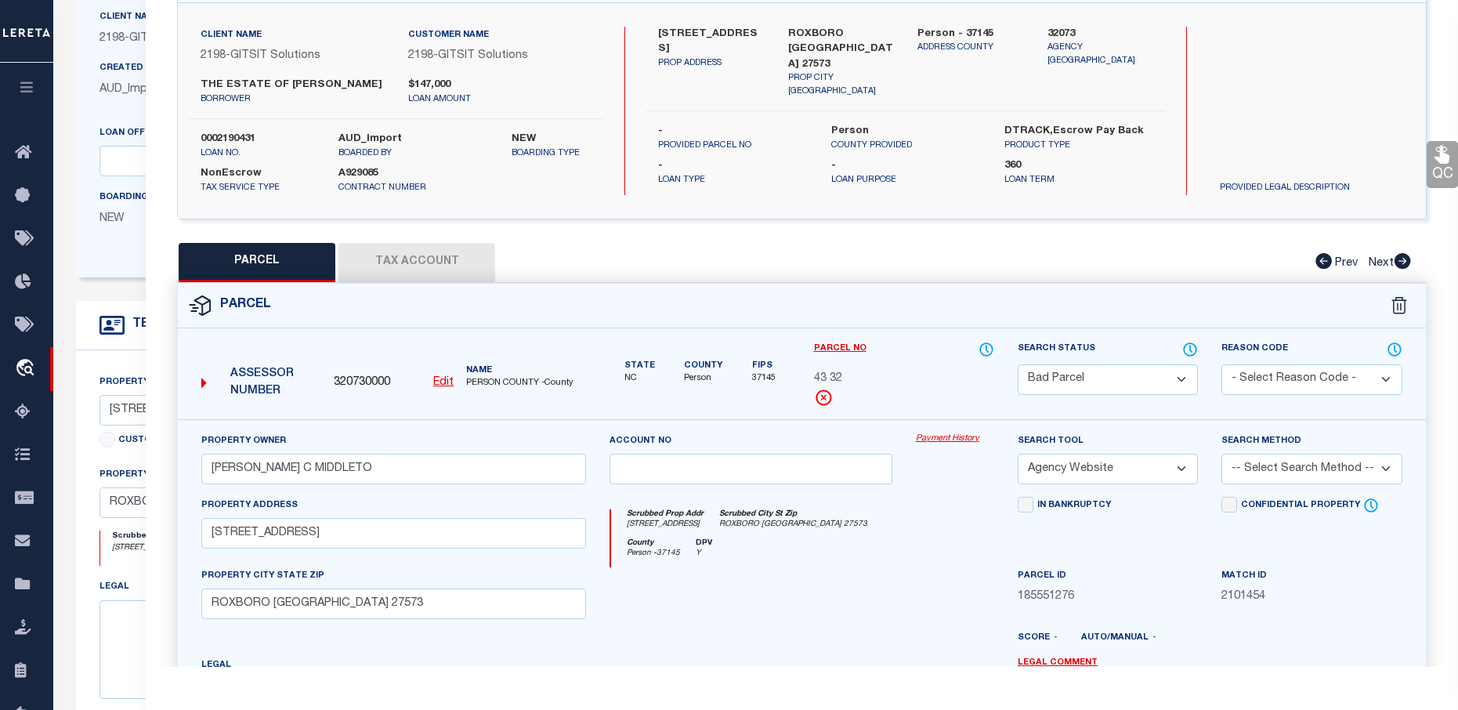
click at [454, 273] on button "Tax Account" at bounding box center [416, 262] width 157 height 39
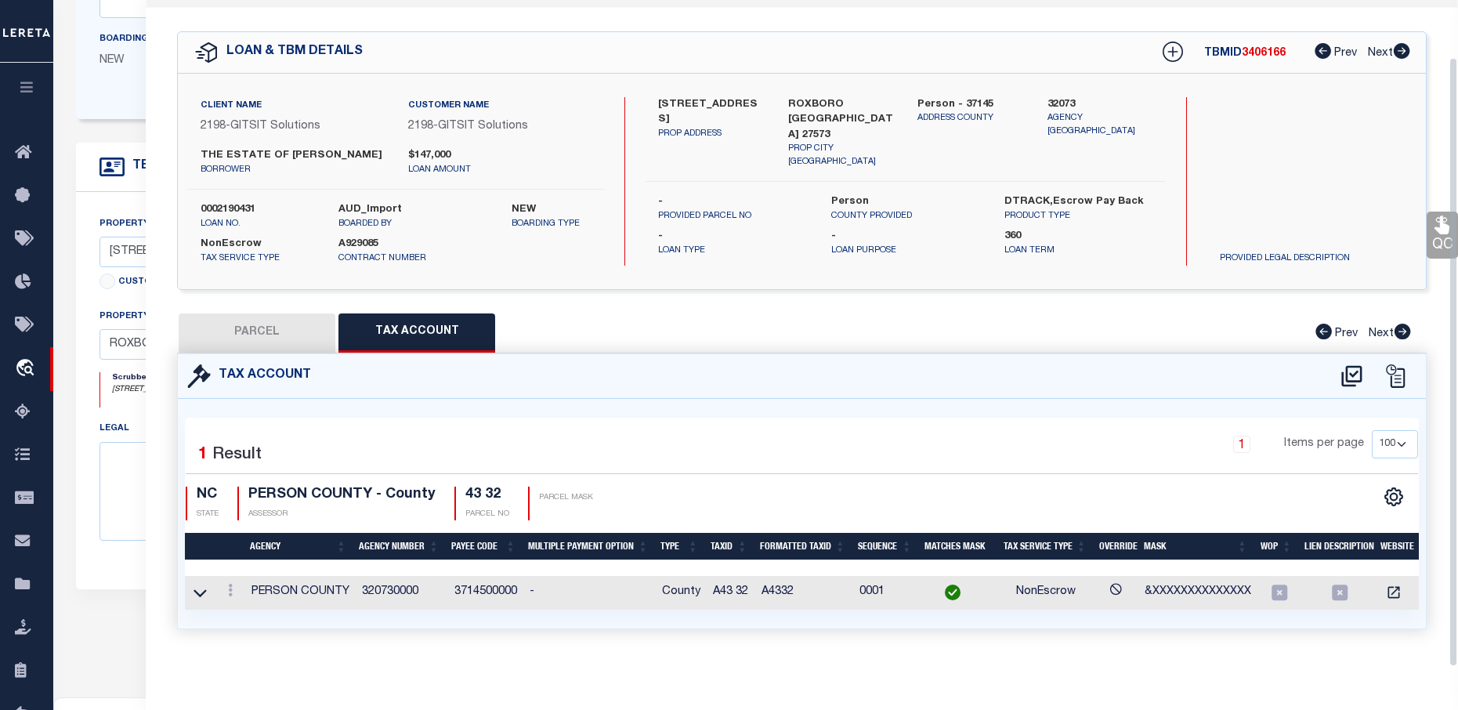
scroll to position [470, 0]
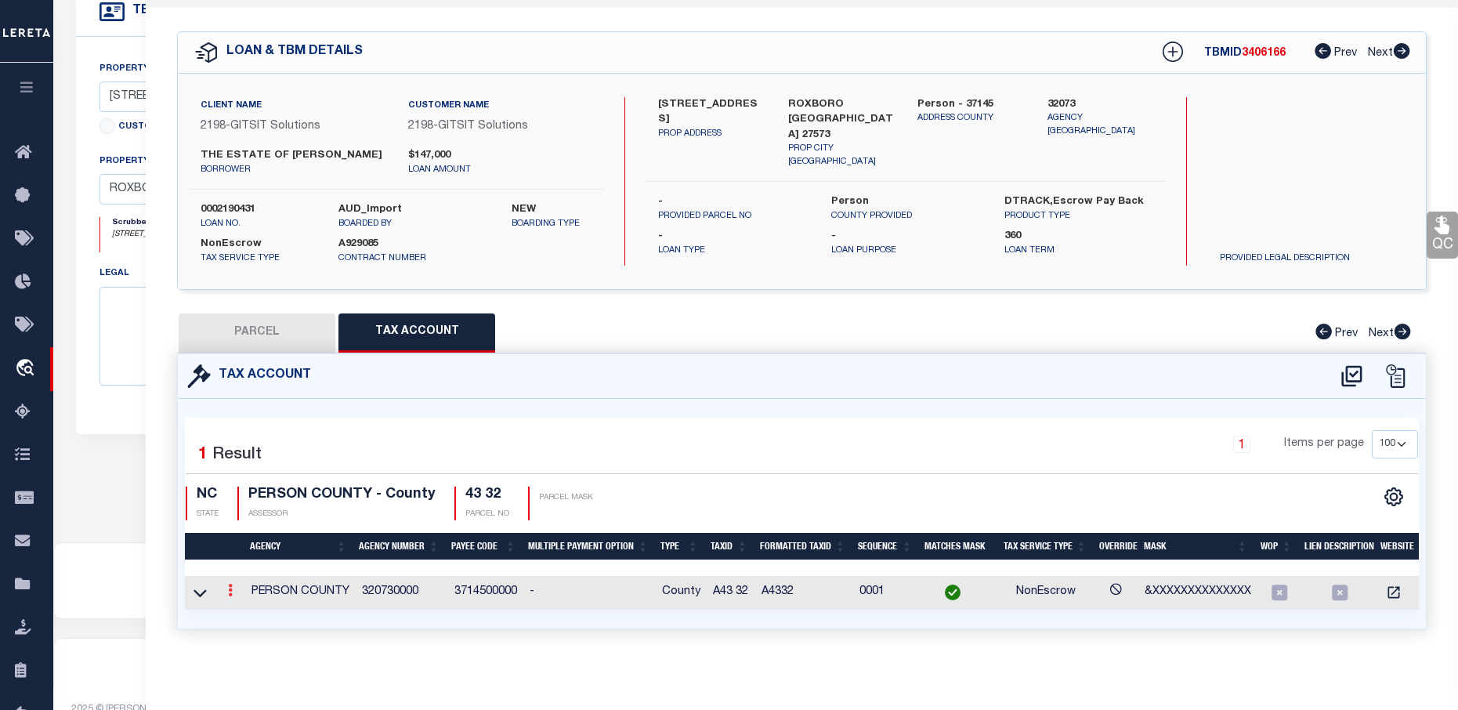
click at [232, 588] on link at bounding box center [230, 592] width 17 height 13
click at [255, 533] on link at bounding box center [251, 543] width 58 height 26
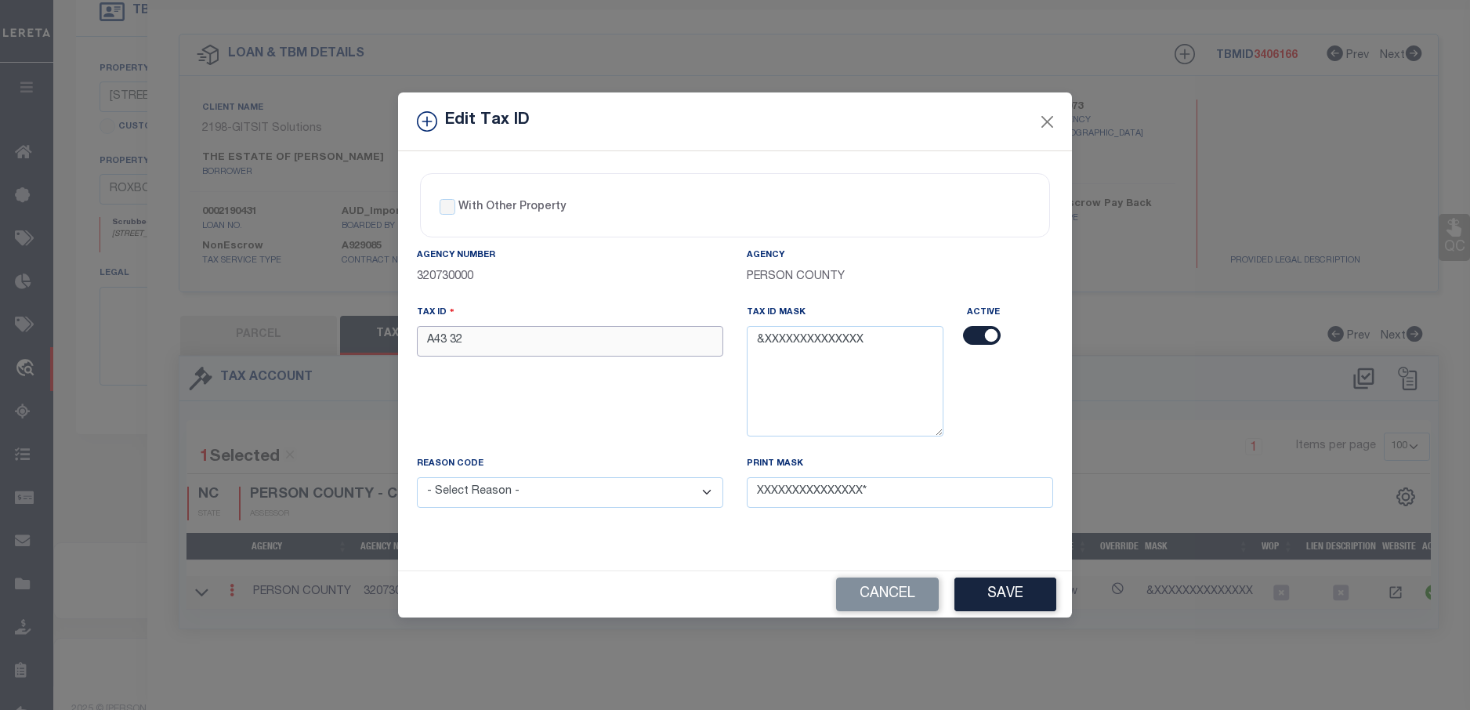
click at [432, 338] on input "A43 32" at bounding box center [570, 341] width 306 height 31
click at [1051, 125] on button "Close" at bounding box center [1047, 121] width 20 height 20
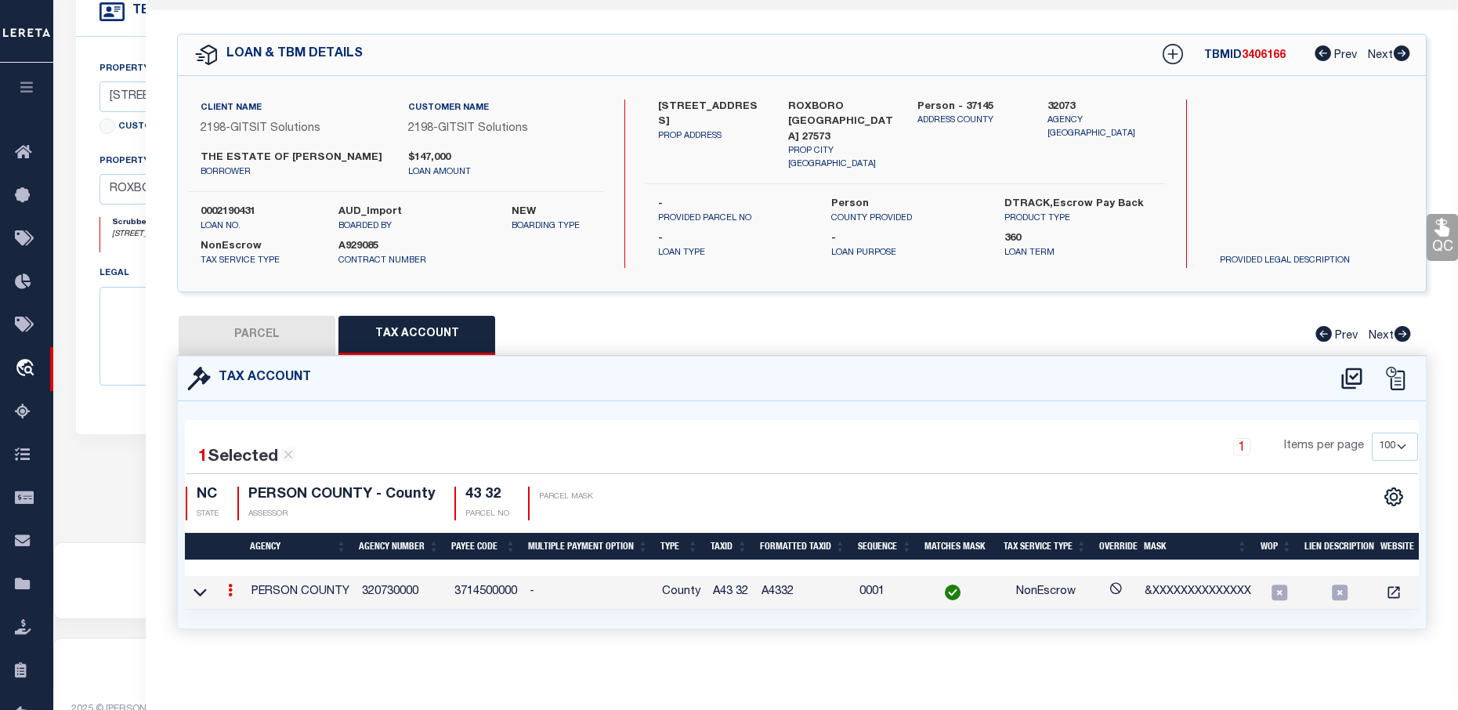
click at [233, 587] on link at bounding box center [230, 592] width 17 height 13
click at [255, 544] on link at bounding box center [251, 543] width 58 height 26
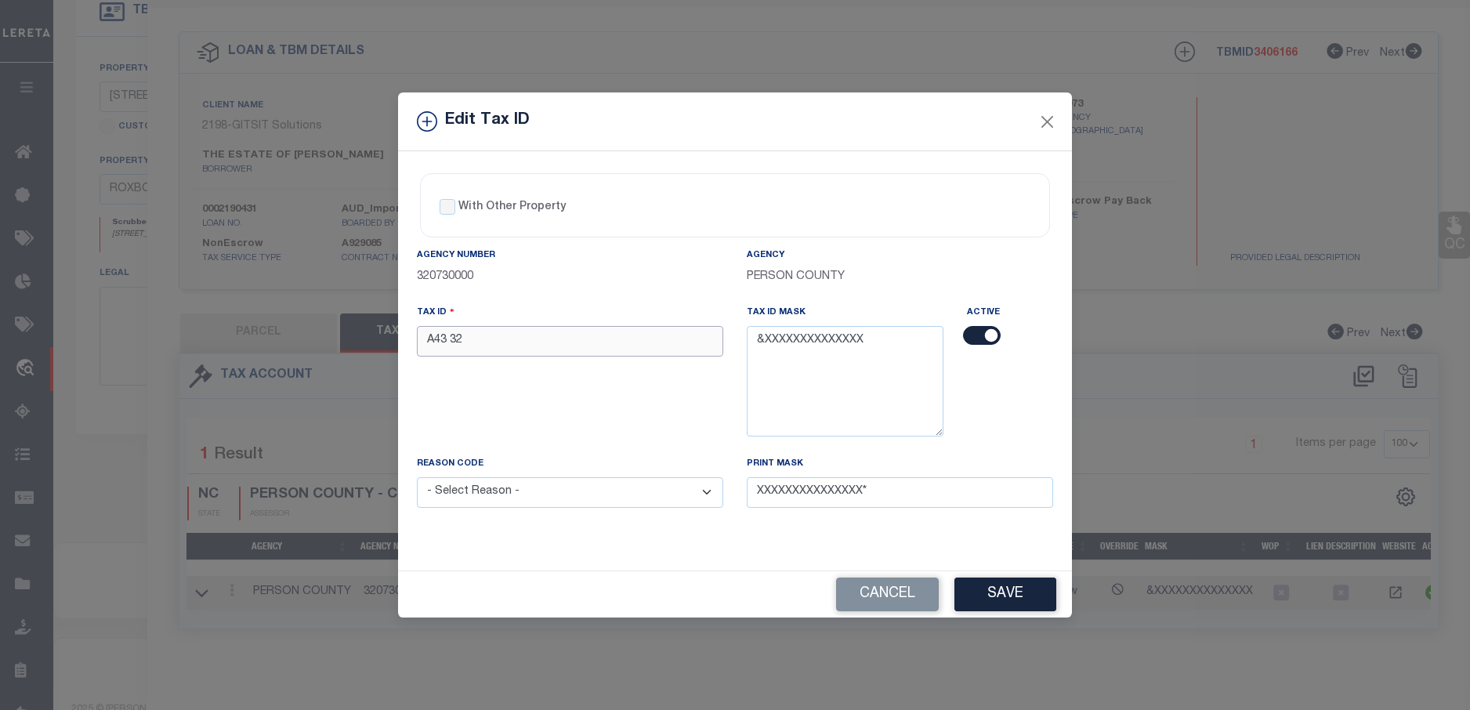
click at [436, 345] on input "A43 32" at bounding box center [570, 341] width 306 height 31
click at [499, 490] on select "- Select Reason - 099 - Other (Provide additional detail) ACT - Agency Changed …" at bounding box center [570, 492] width 306 height 31
click at [417, 478] on select "- Select Reason - 099 - Other (Provide additional detail) ACT - Agency Changed …" at bounding box center [570, 492] width 306 height 31
click at [1001, 602] on button "Save" at bounding box center [1005, 594] width 102 height 34
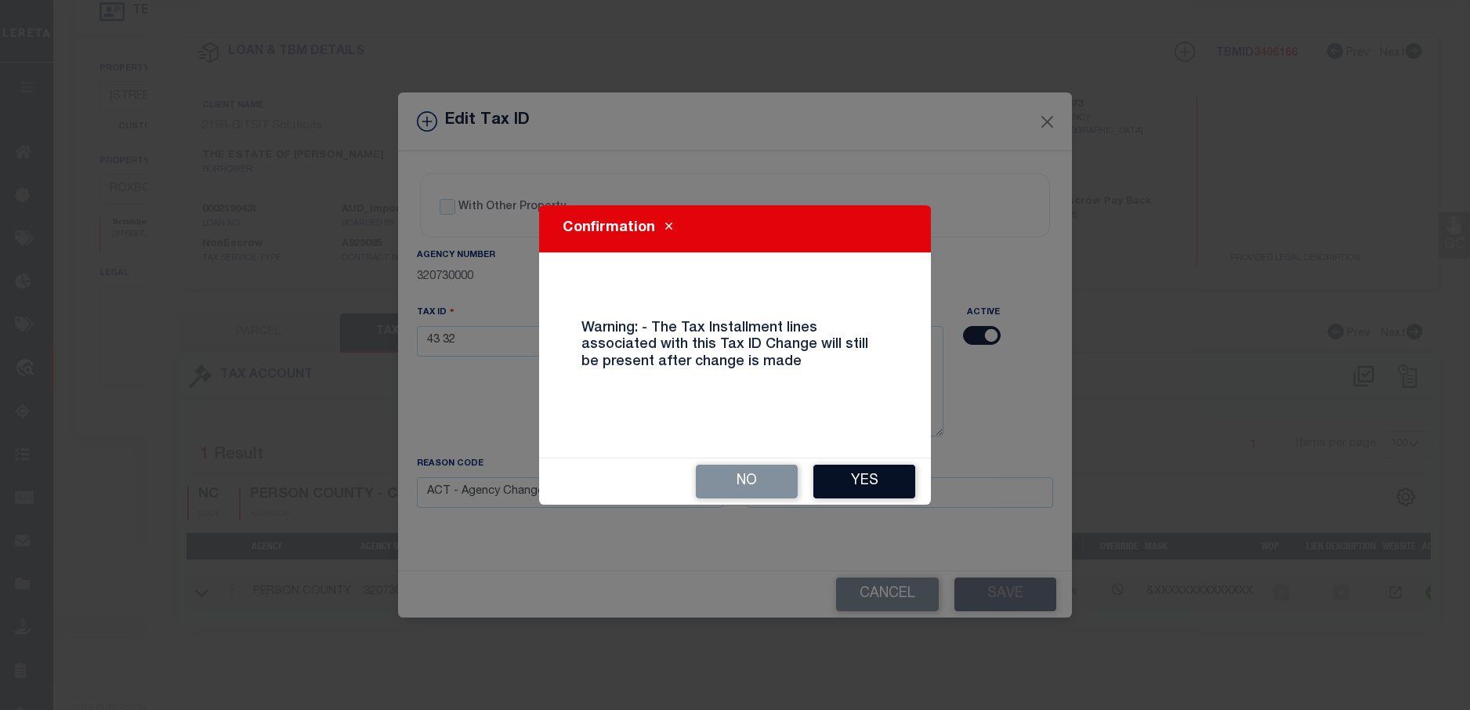
click at [897, 478] on button "Yes" at bounding box center [864, 482] width 102 height 34
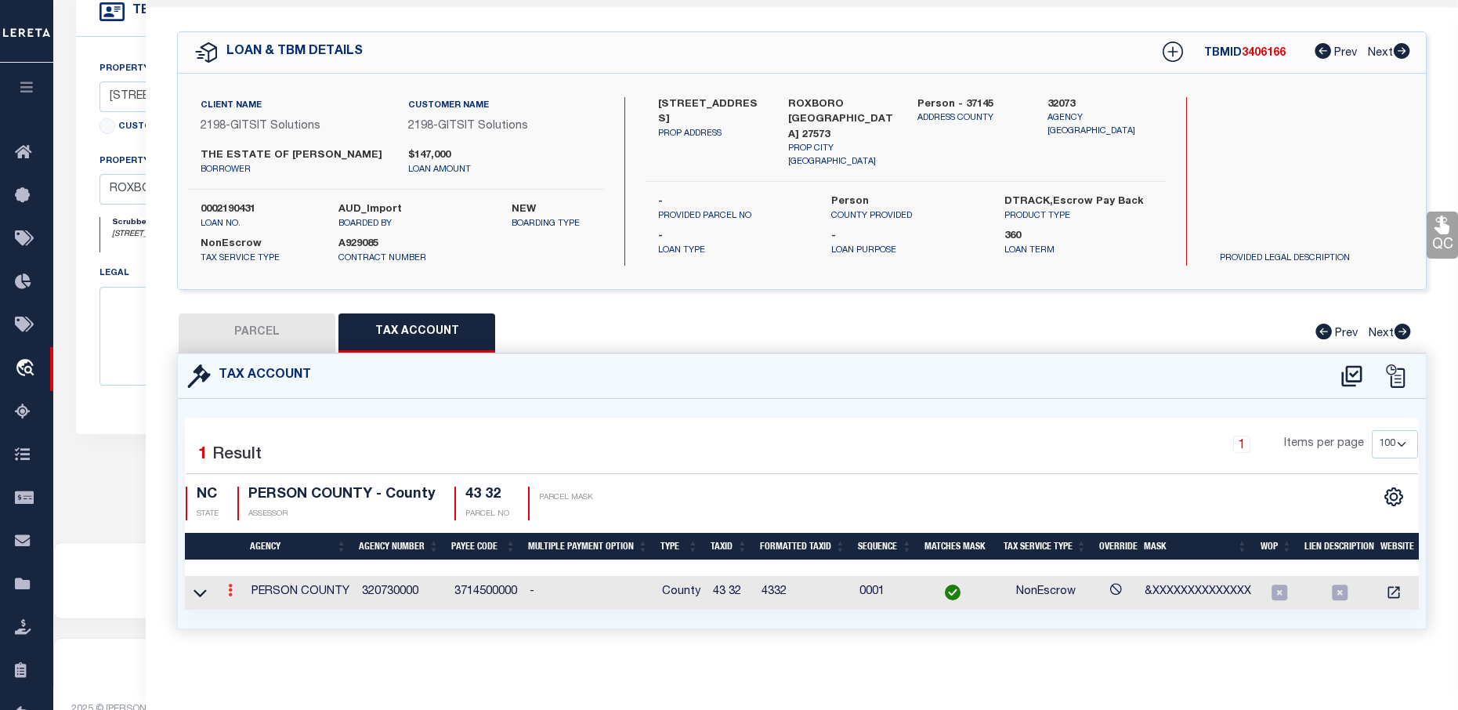
click at [225, 593] on link at bounding box center [230, 592] width 17 height 13
click at [254, 615] on link at bounding box center [251, 615] width 58 height 26
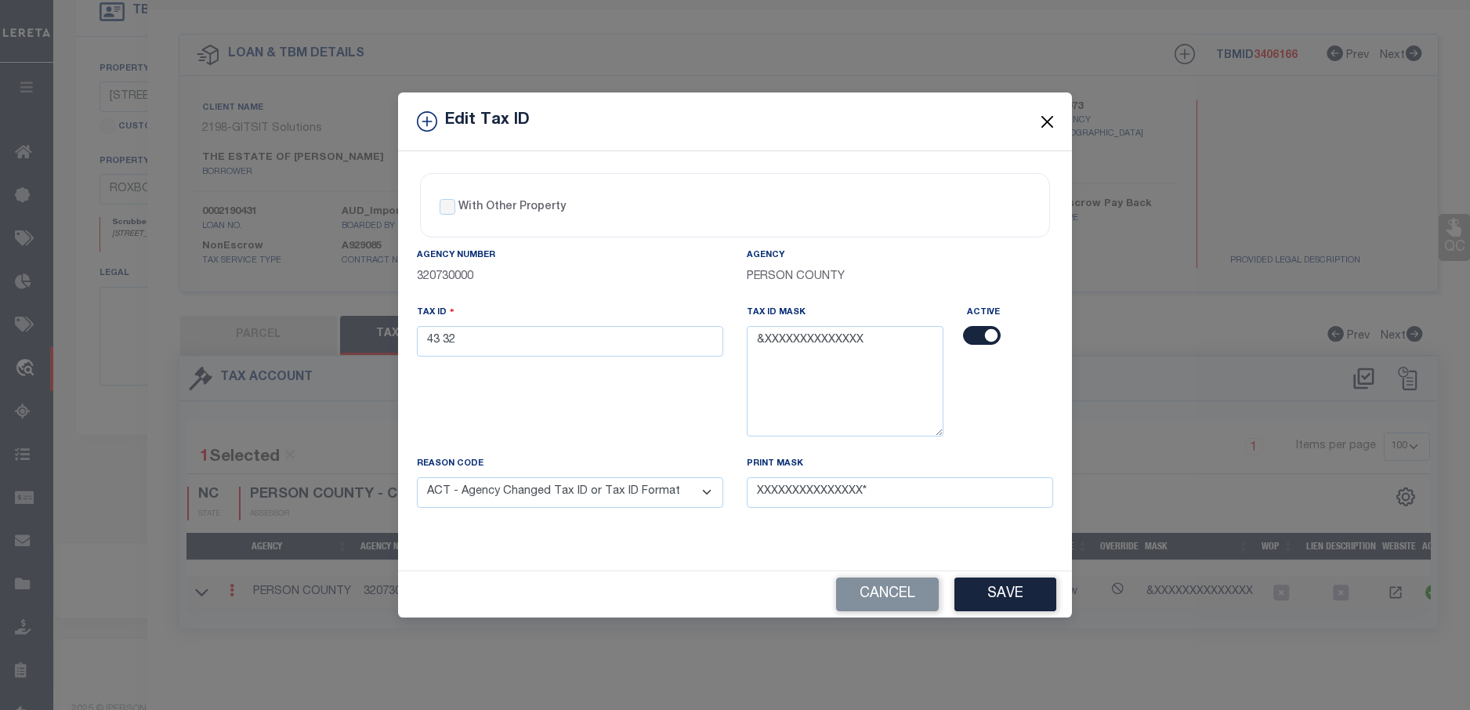
click at [1051, 112] on button "Close" at bounding box center [1047, 121] width 20 height 20
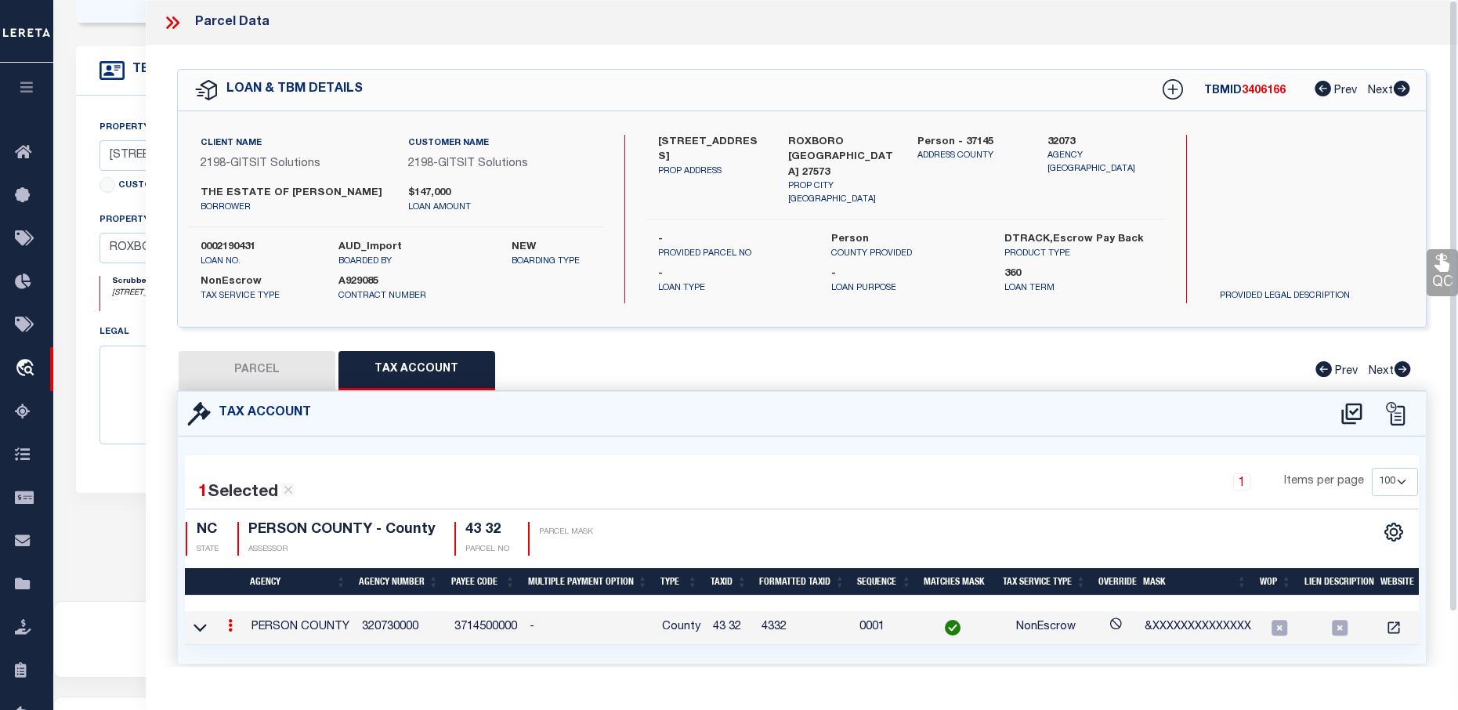
scroll to position [313, 0]
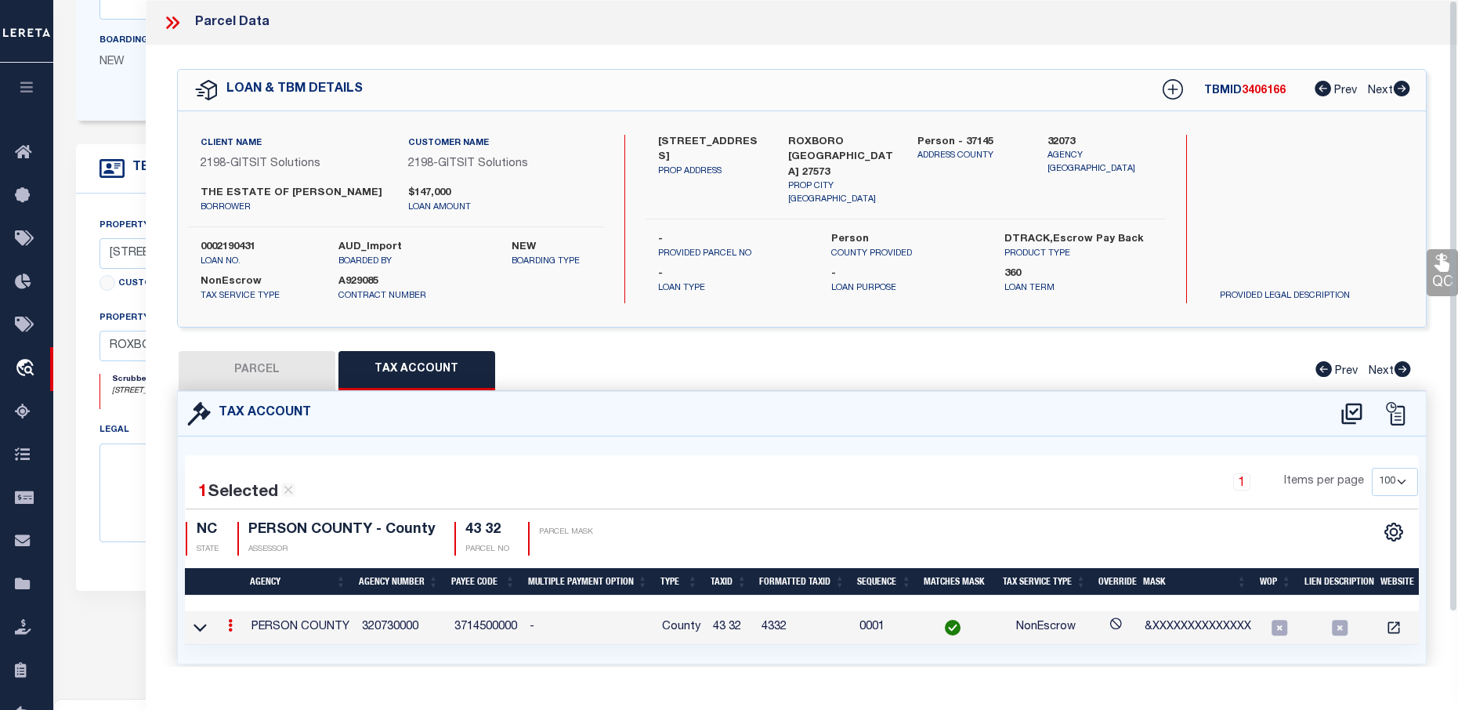
click at [172, 20] on icon at bounding box center [172, 23] width 20 height 20
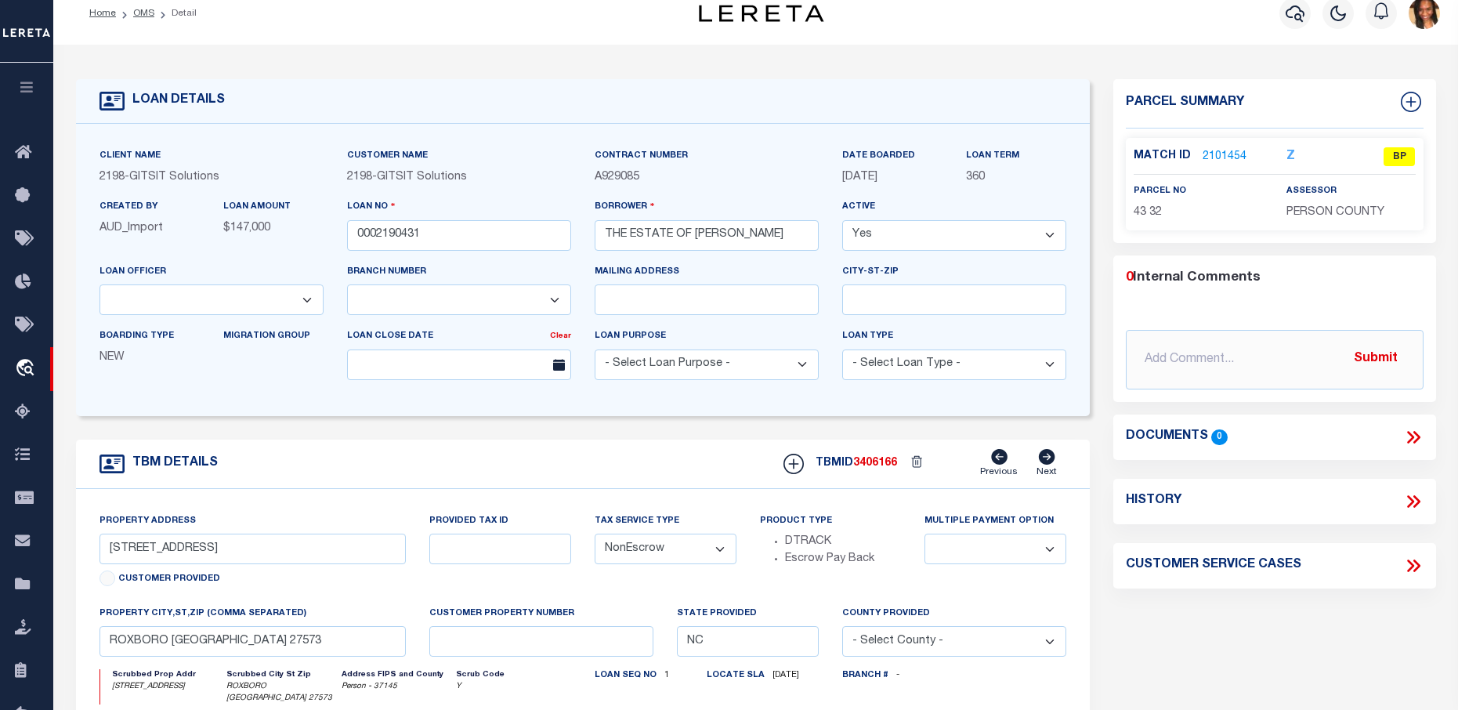
scroll to position [0, 0]
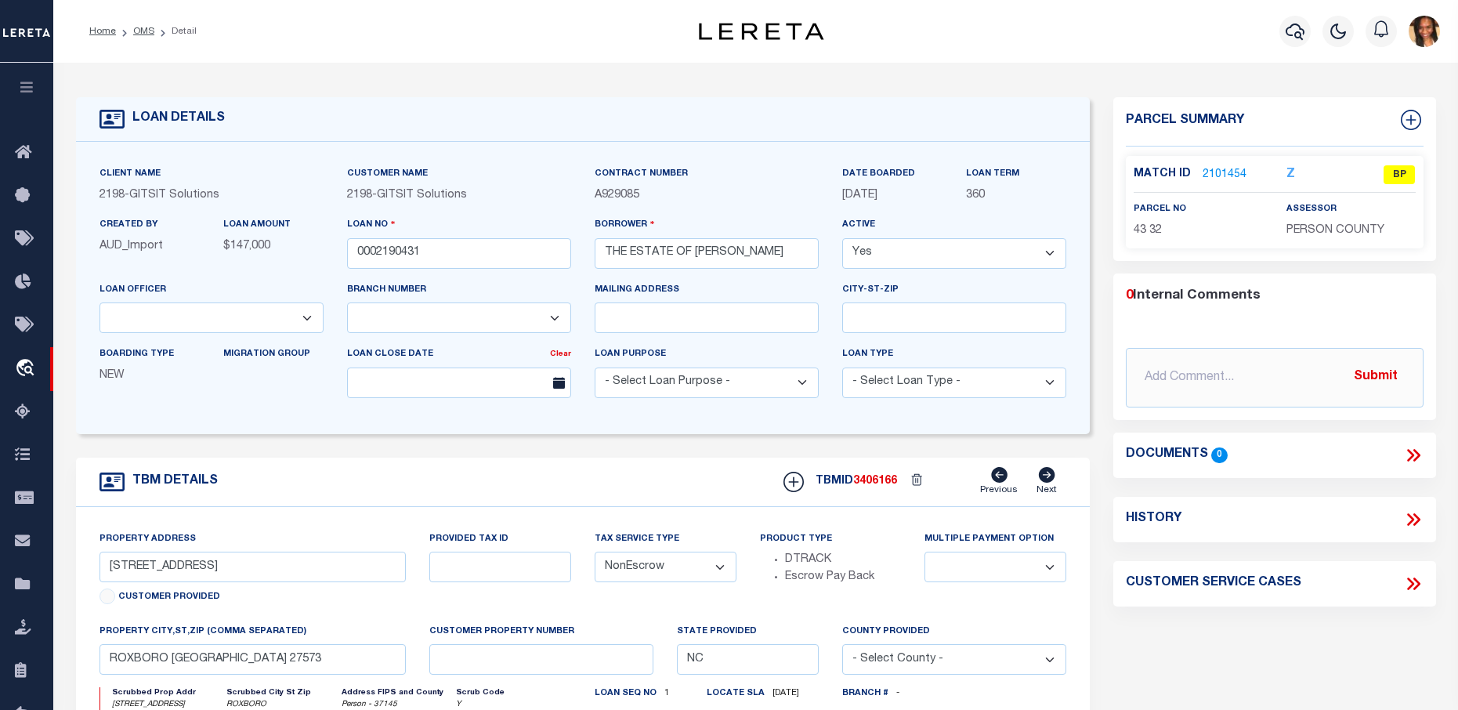
click at [1225, 166] on p "2101454" at bounding box center [1225, 174] width 44 height 17
click at [1219, 179] on link "2101454" at bounding box center [1225, 175] width 44 height 16
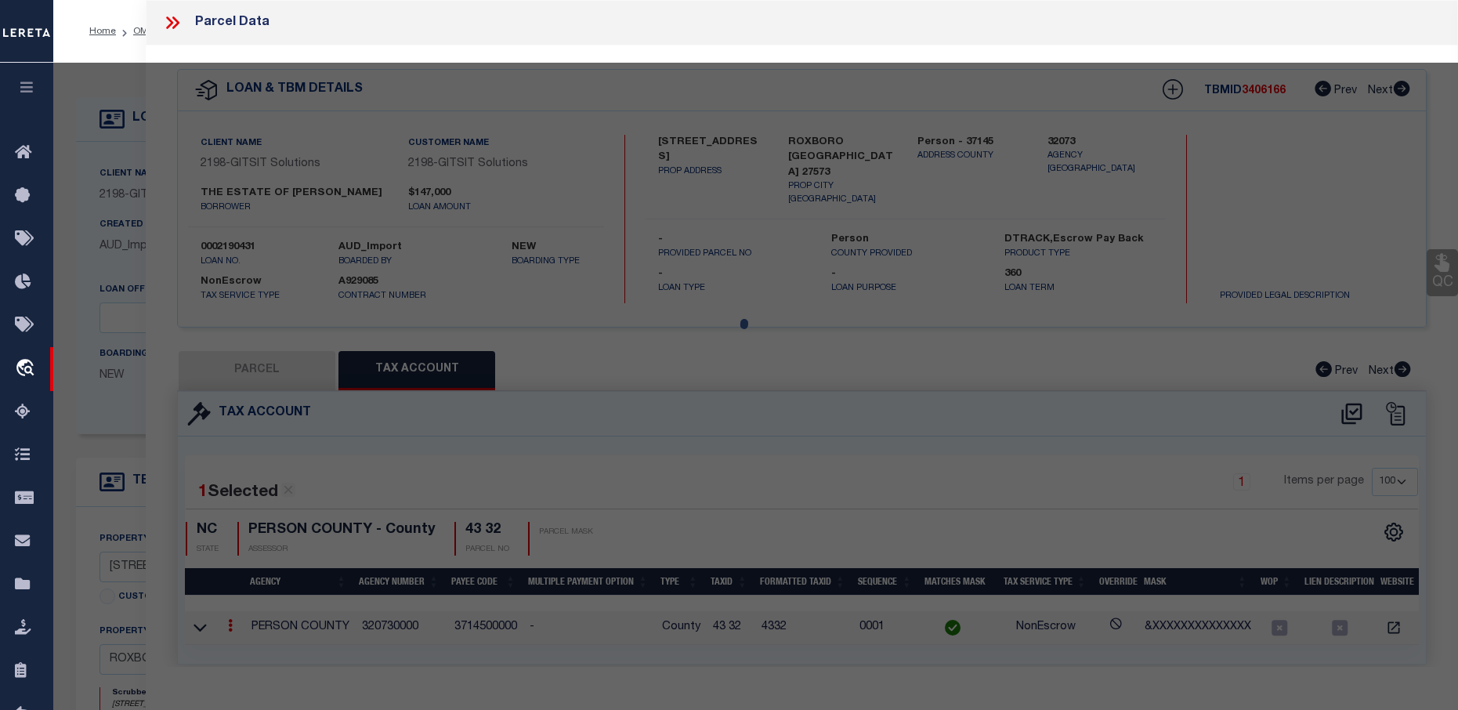
click at [1223, 172] on div at bounding box center [755, 624] width 1405 height 1122
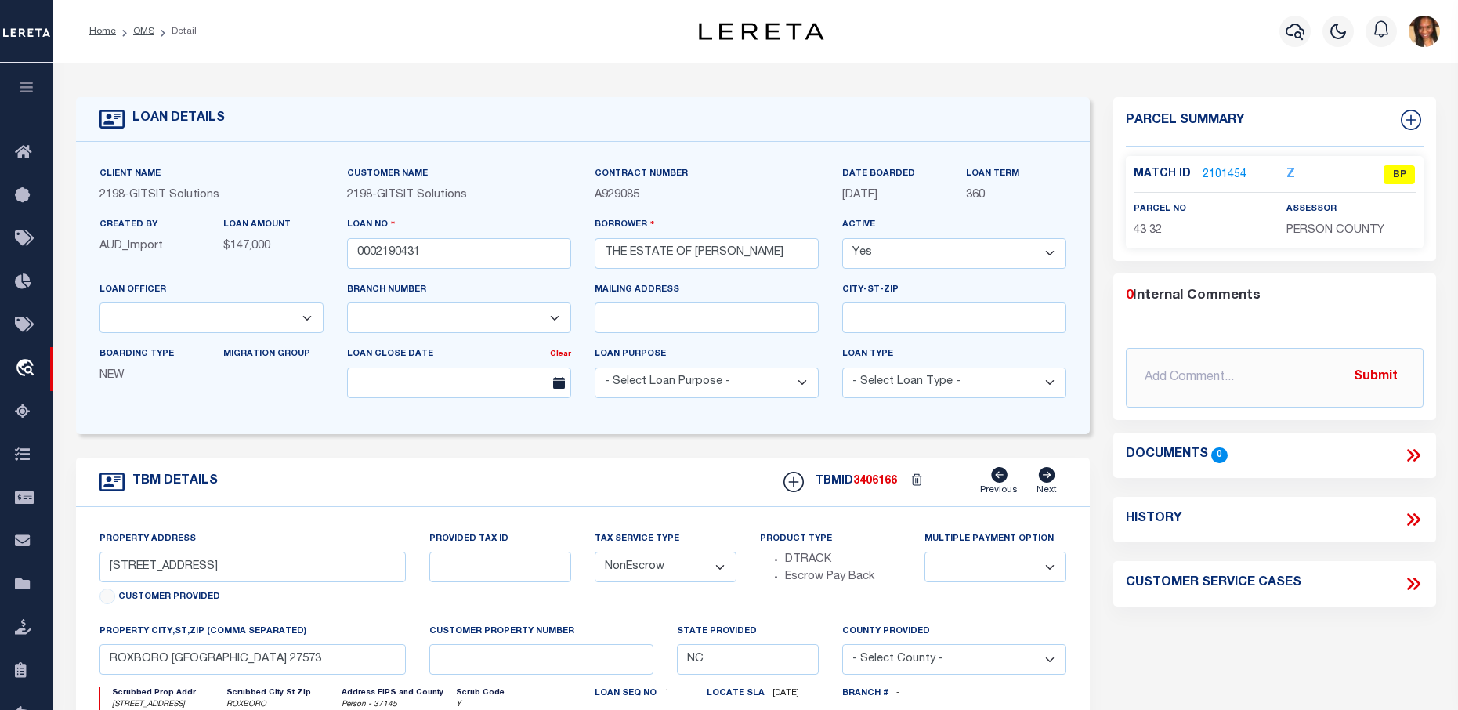
click at [1218, 177] on link "2101454" at bounding box center [1225, 175] width 44 height 16
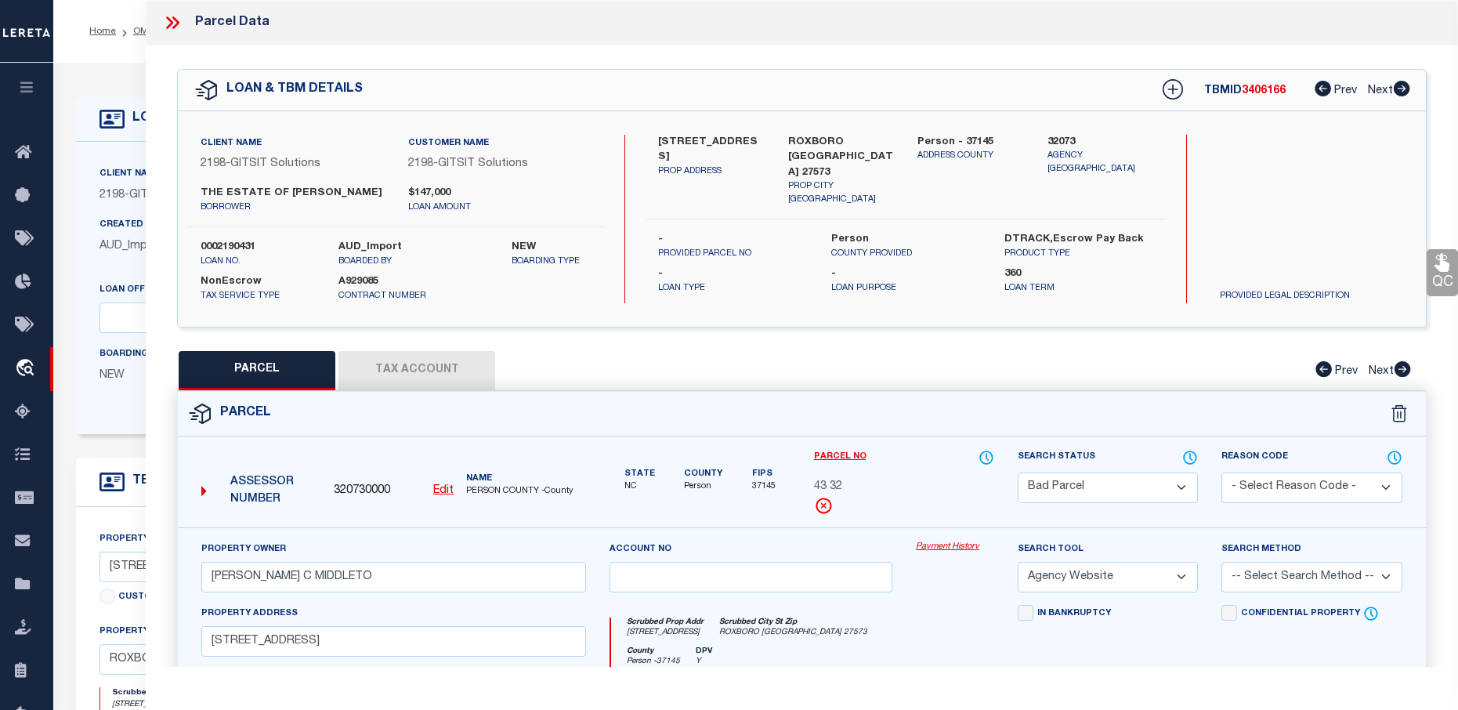
click at [1043, 503] on select "Automated Search Bad Parcel Complete Duplicate Parcel High Dollar Reporting In …" at bounding box center [1108, 487] width 180 height 31
click at [1018, 485] on select "Automated Search Bad Parcel Complete Duplicate Parcel High Dollar Reporting In …" at bounding box center [1108, 487] width 180 height 31
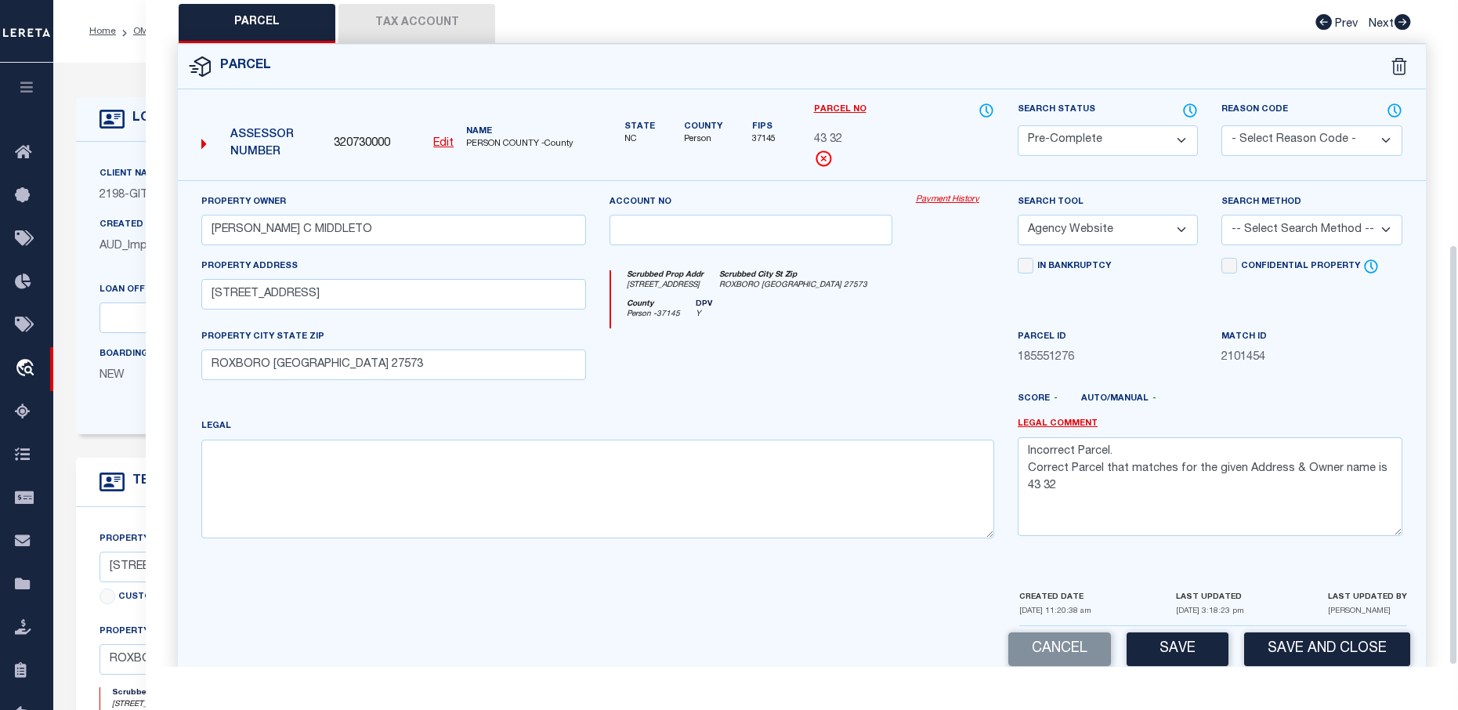
scroll to position [389, 0]
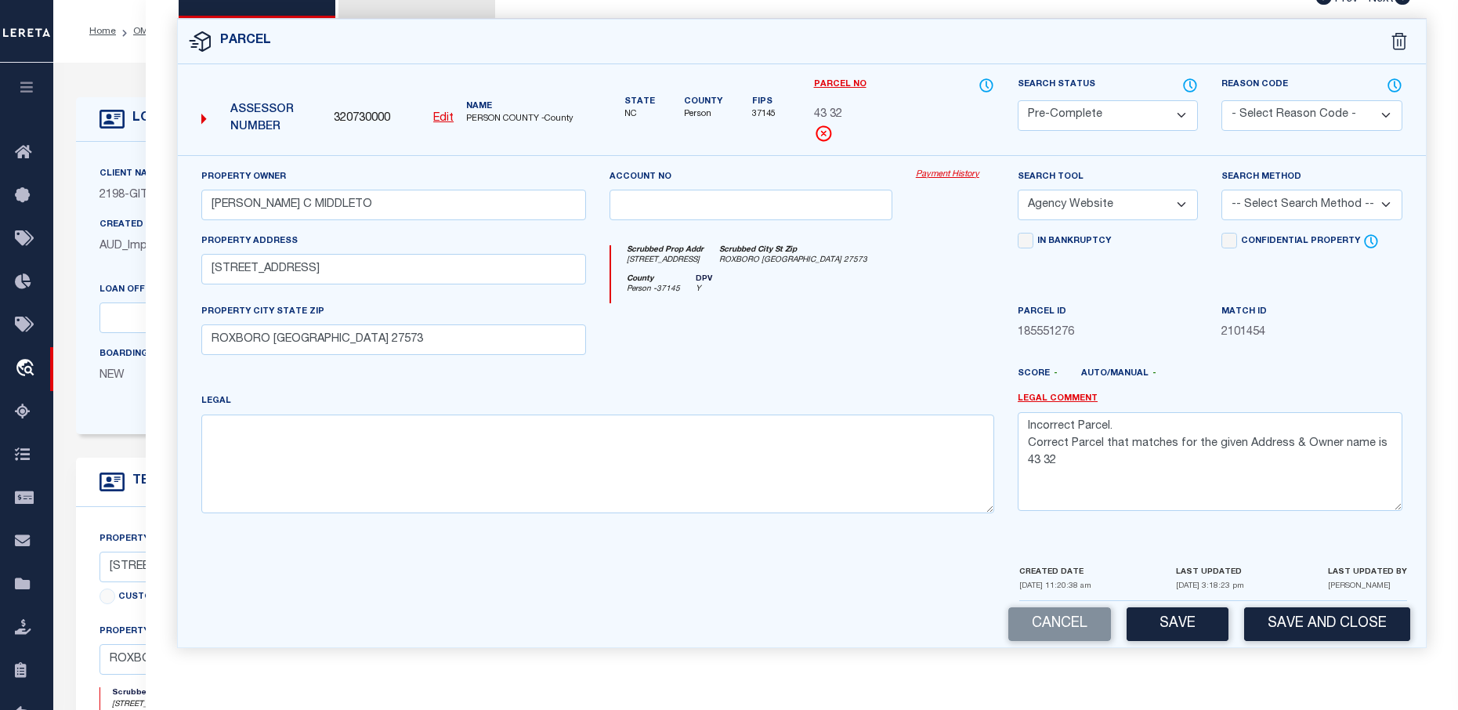
click at [1269, 197] on select "-- Select Search Method -- Property Address Legal Liability Info Provided" at bounding box center [1311, 205] width 180 height 31
click at [1221, 190] on select "-- Select Search Method -- Property Address Legal Liability Info Provided" at bounding box center [1311, 205] width 180 height 31
click at [1185, 627] on button "Save" at bounding box center [1178, 624] width 102 height 34
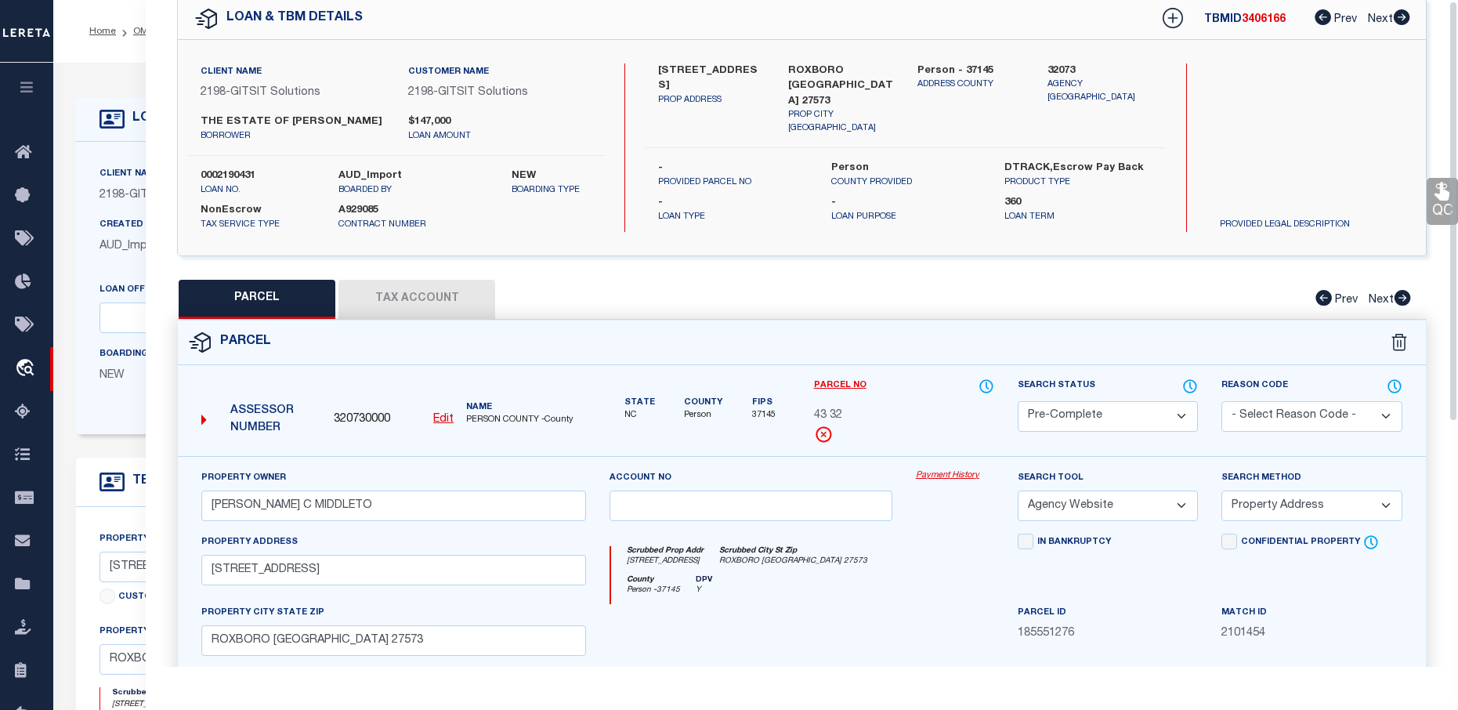
scroll to position [0, 0]
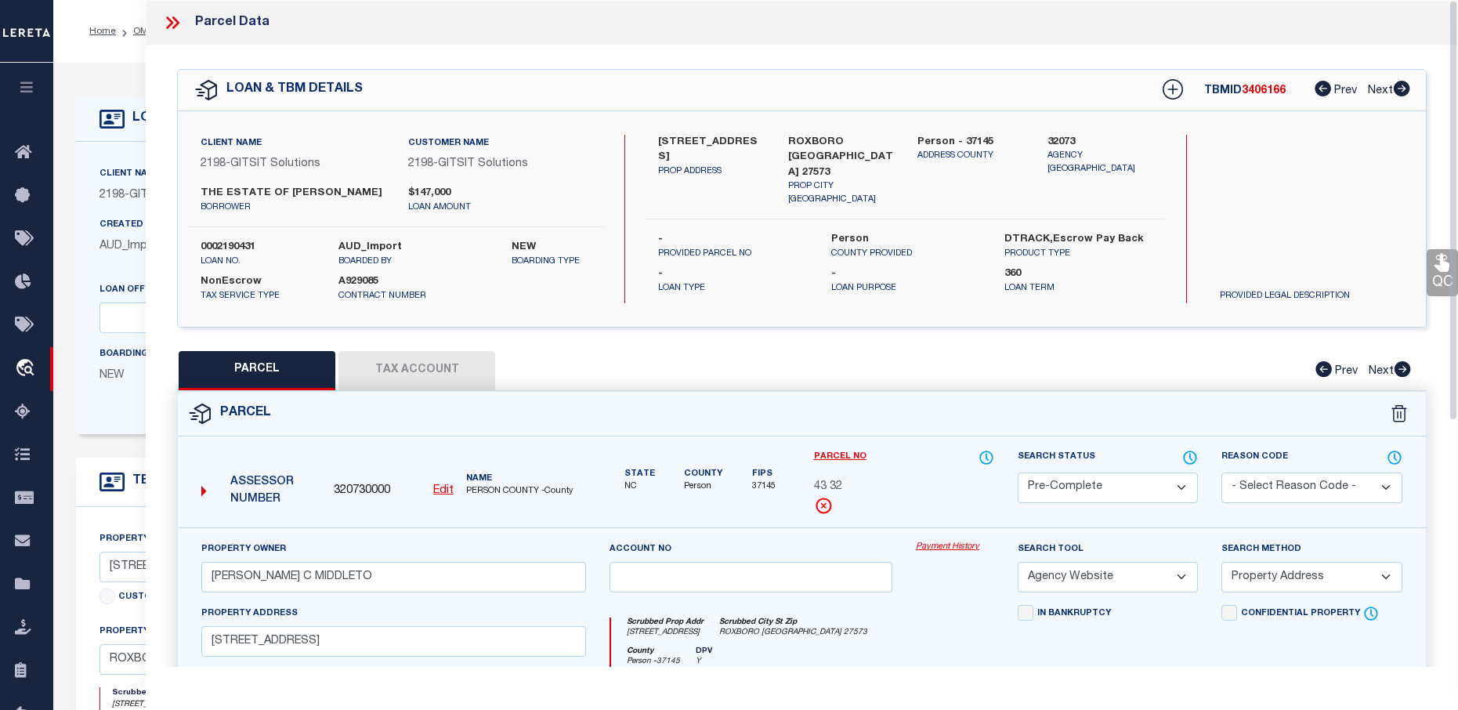
click at [174, 24] on icon at bounding box center [172, 23] width 20 height 20
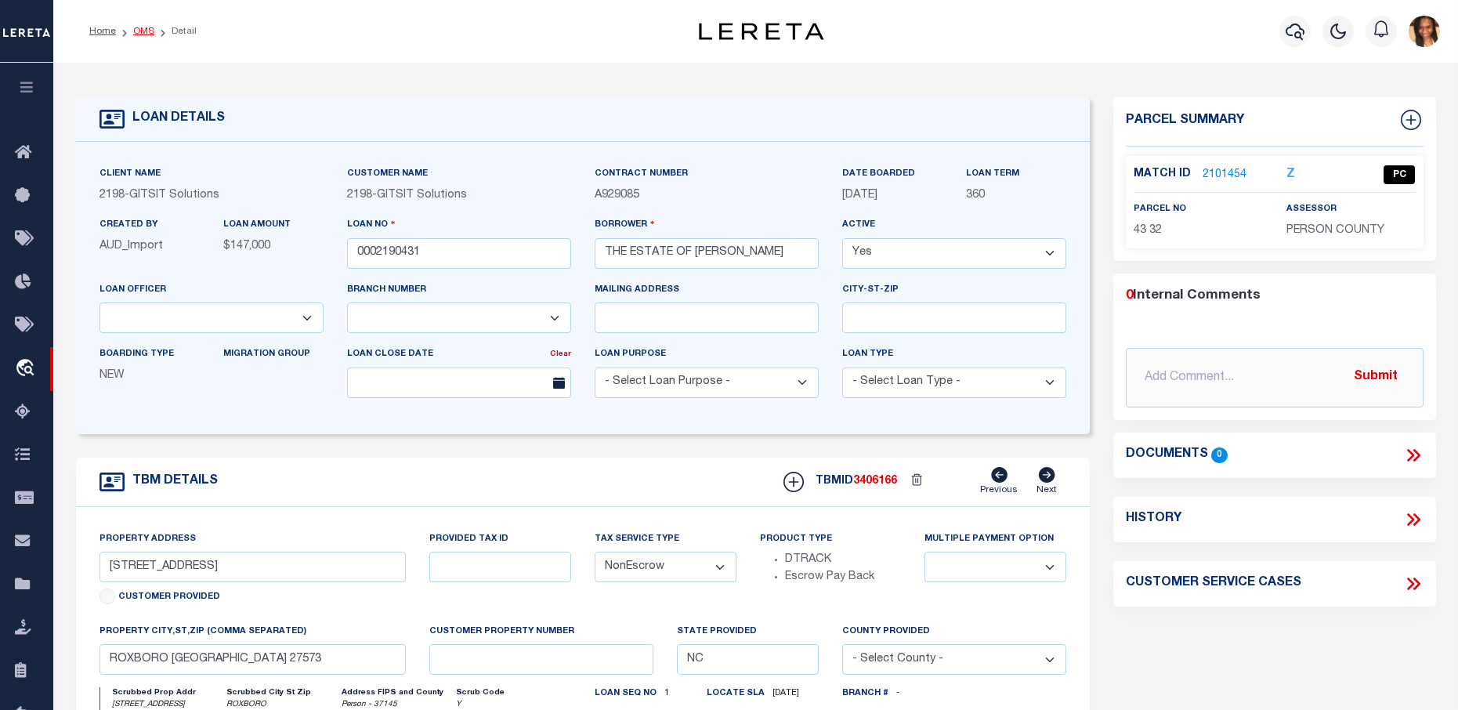
click at [143, 29] on link "OMS" at bounding box center [143, 31] width 21 height 9
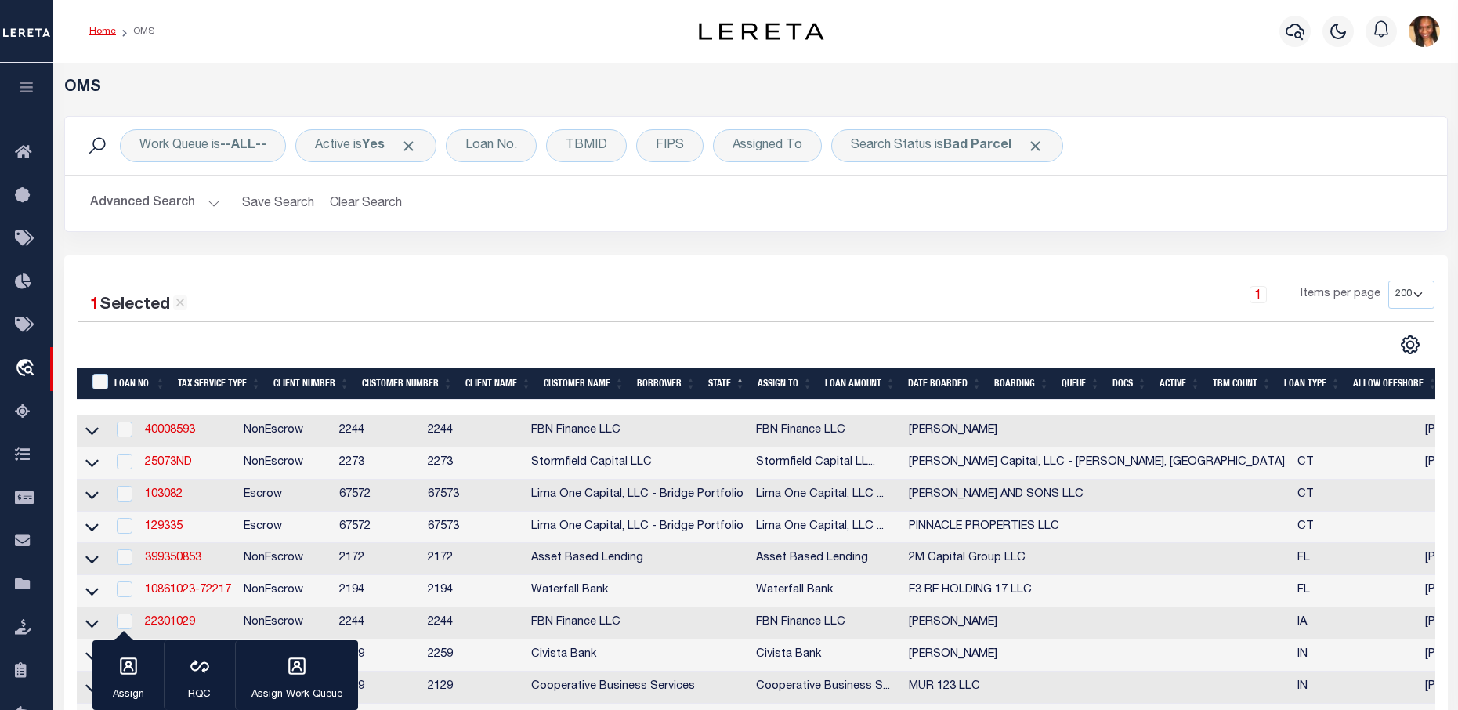
click at [107, 27] on link "Home" at bounding box center [102, 31] width 27 height 9
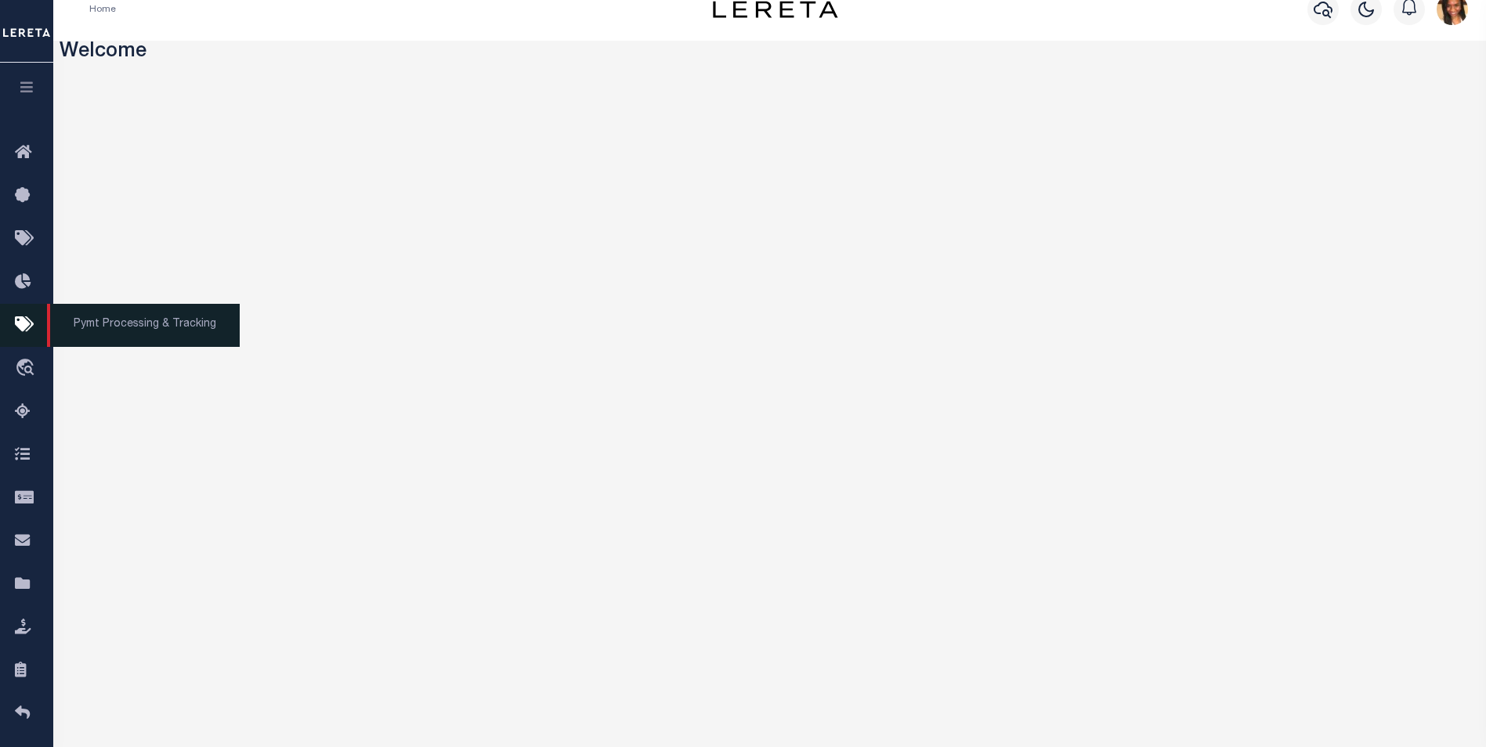
scroll to position [5, 0]
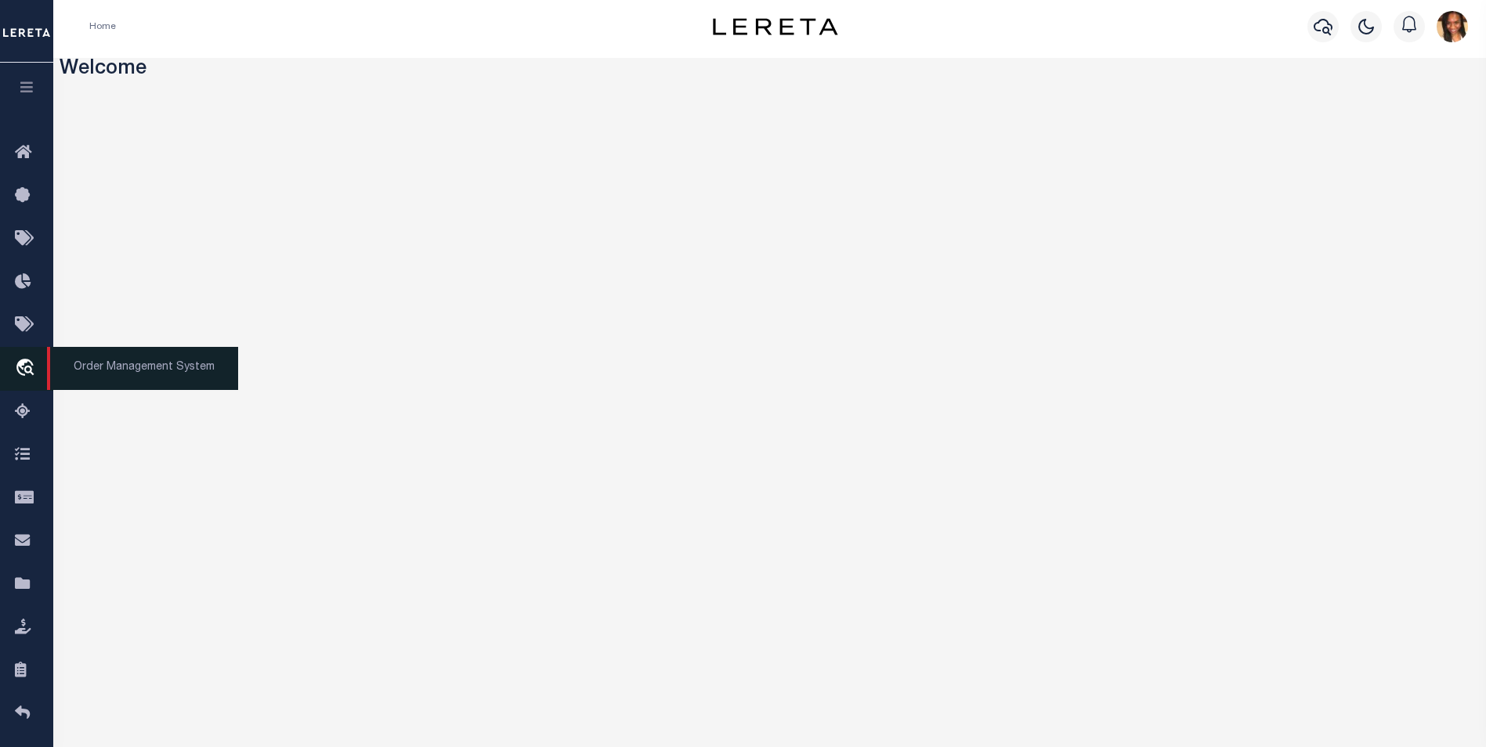
click at [27, 373] on icon "travel_explore" at bounding box center [27, 369] width 25 height 20
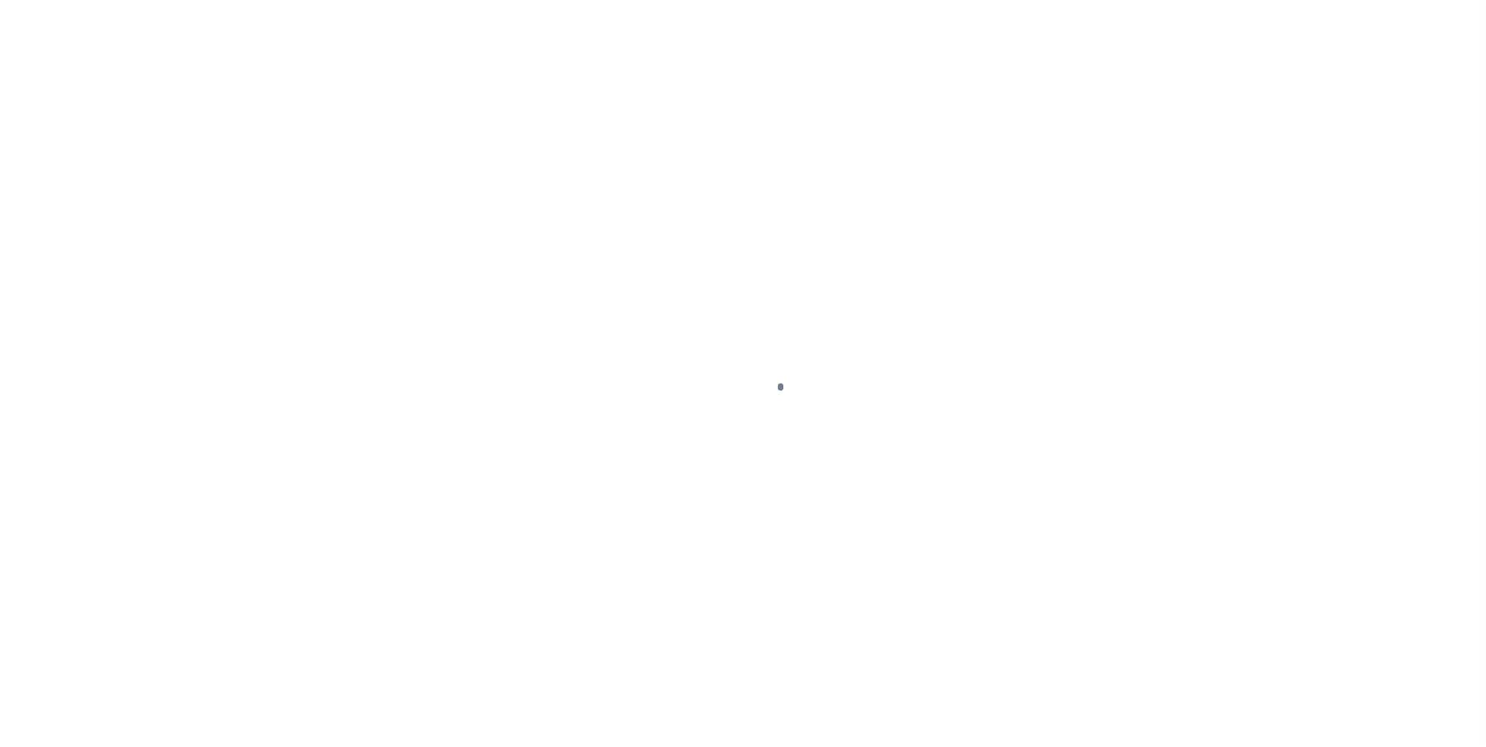
scroll to position [16, 0]
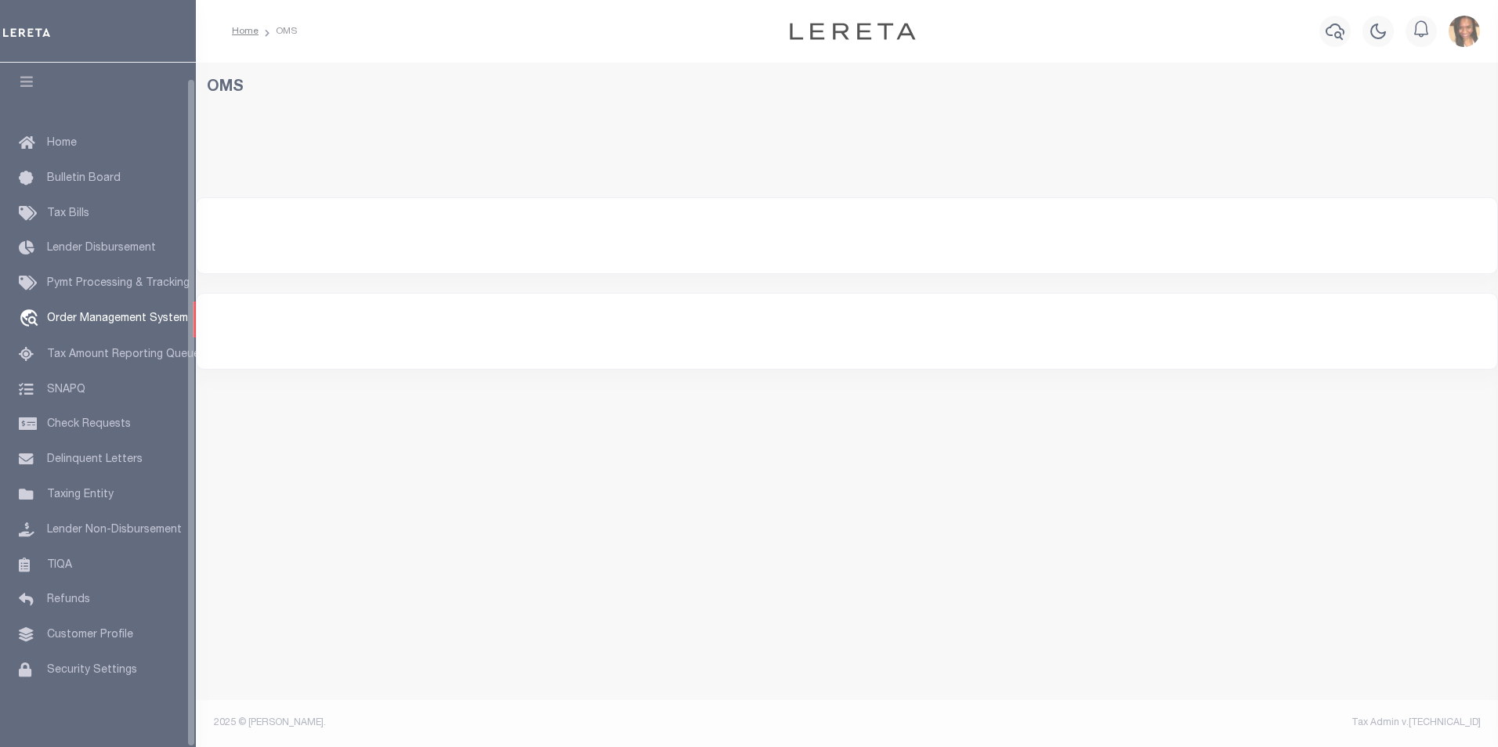
select select "200"
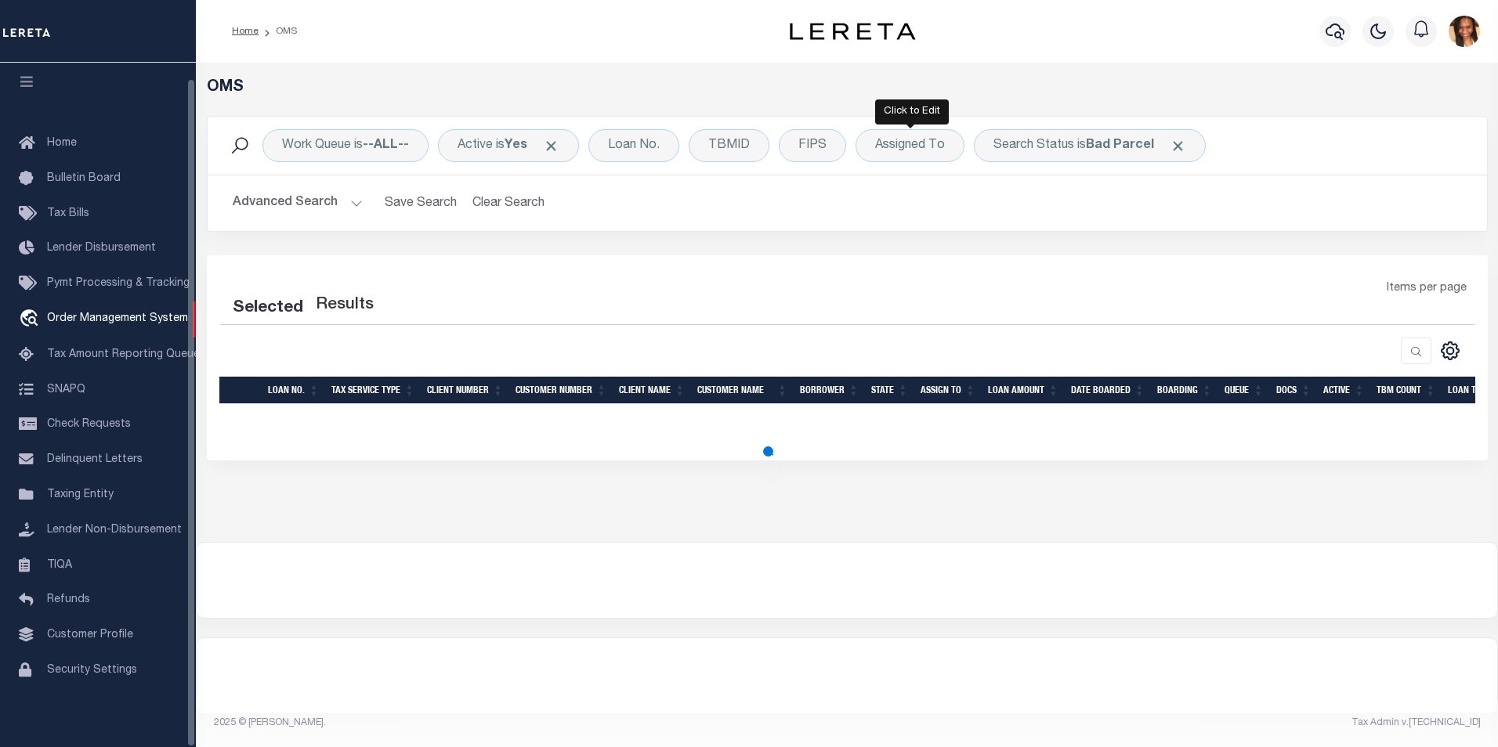
select select "200"
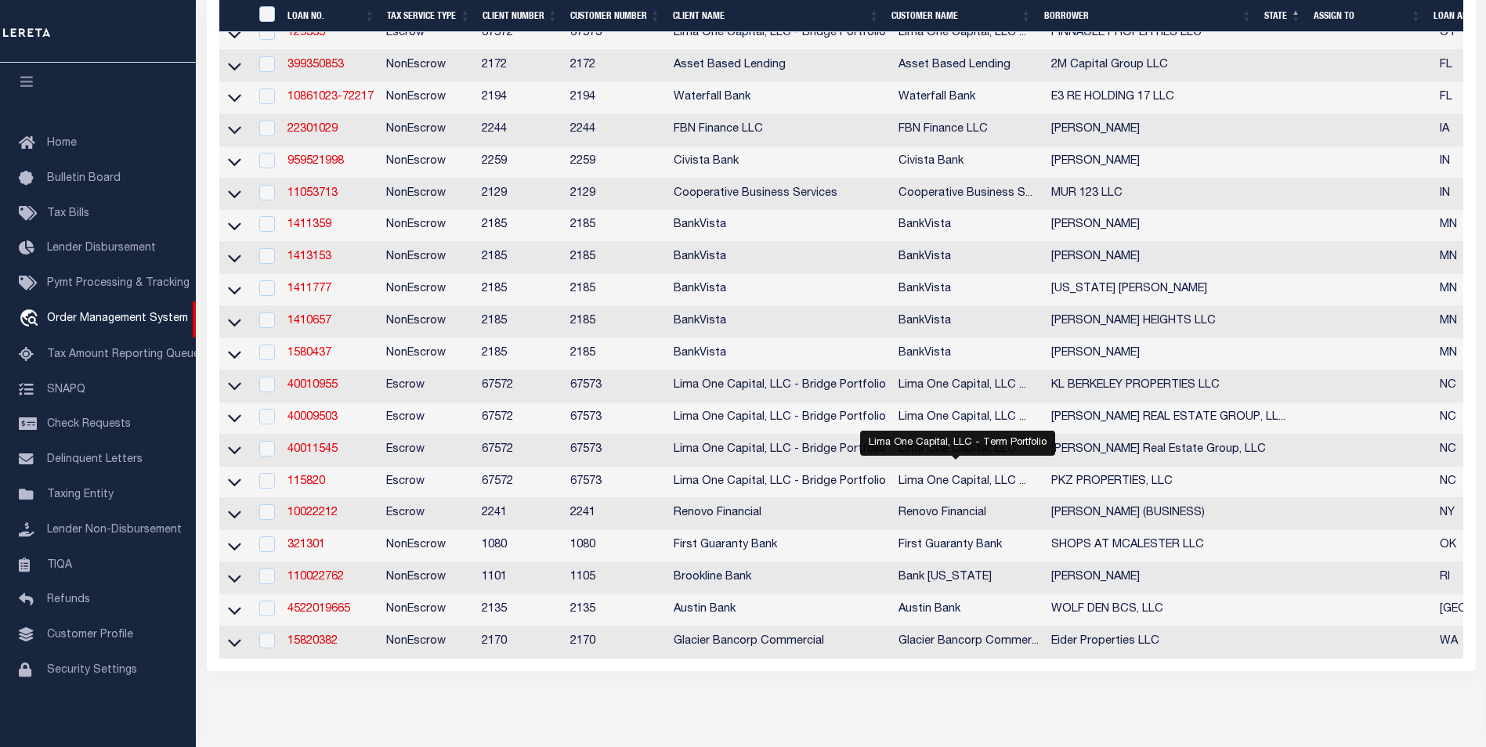
scroll to position [548, 0]
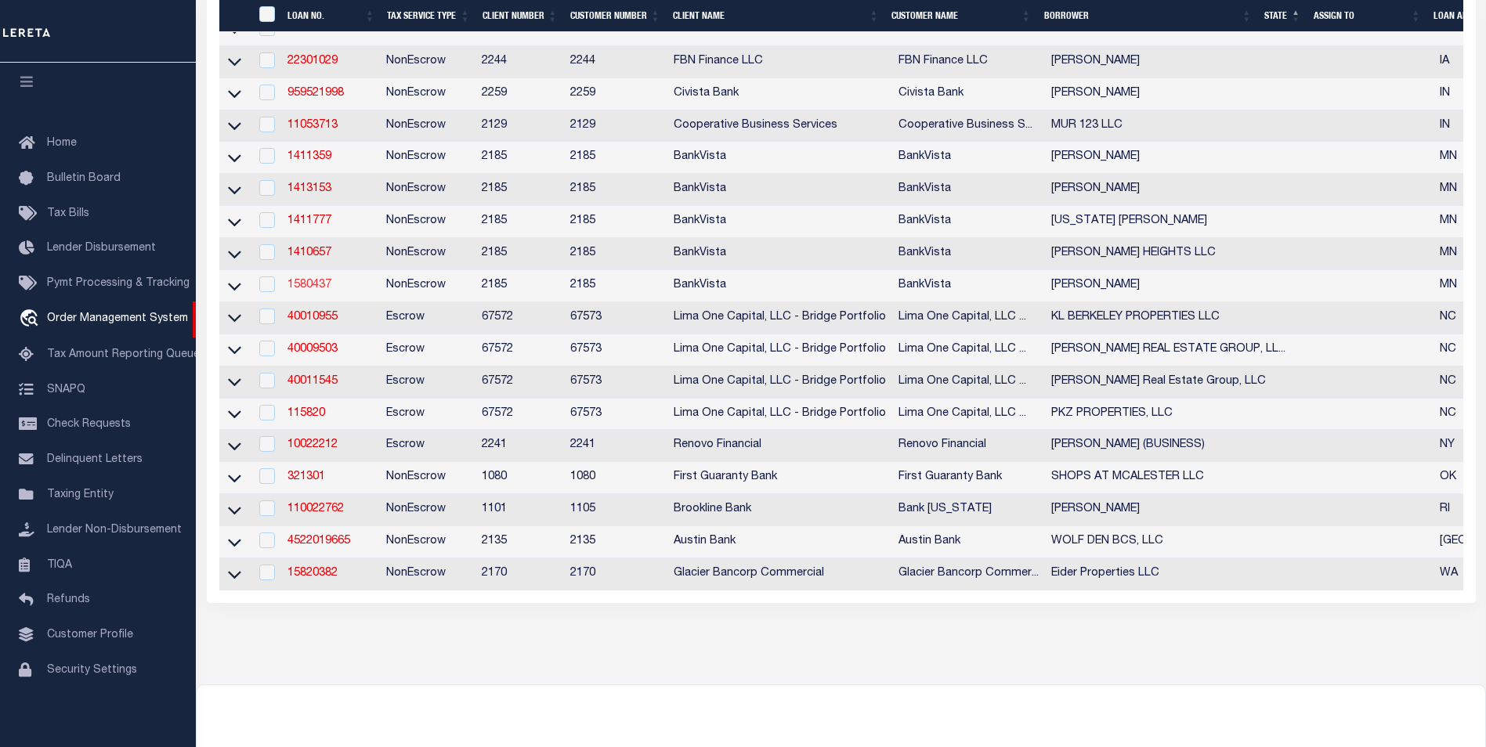
click at [301, 291] on link "1580437" at bounding box center [310, 285] width 44 height 11
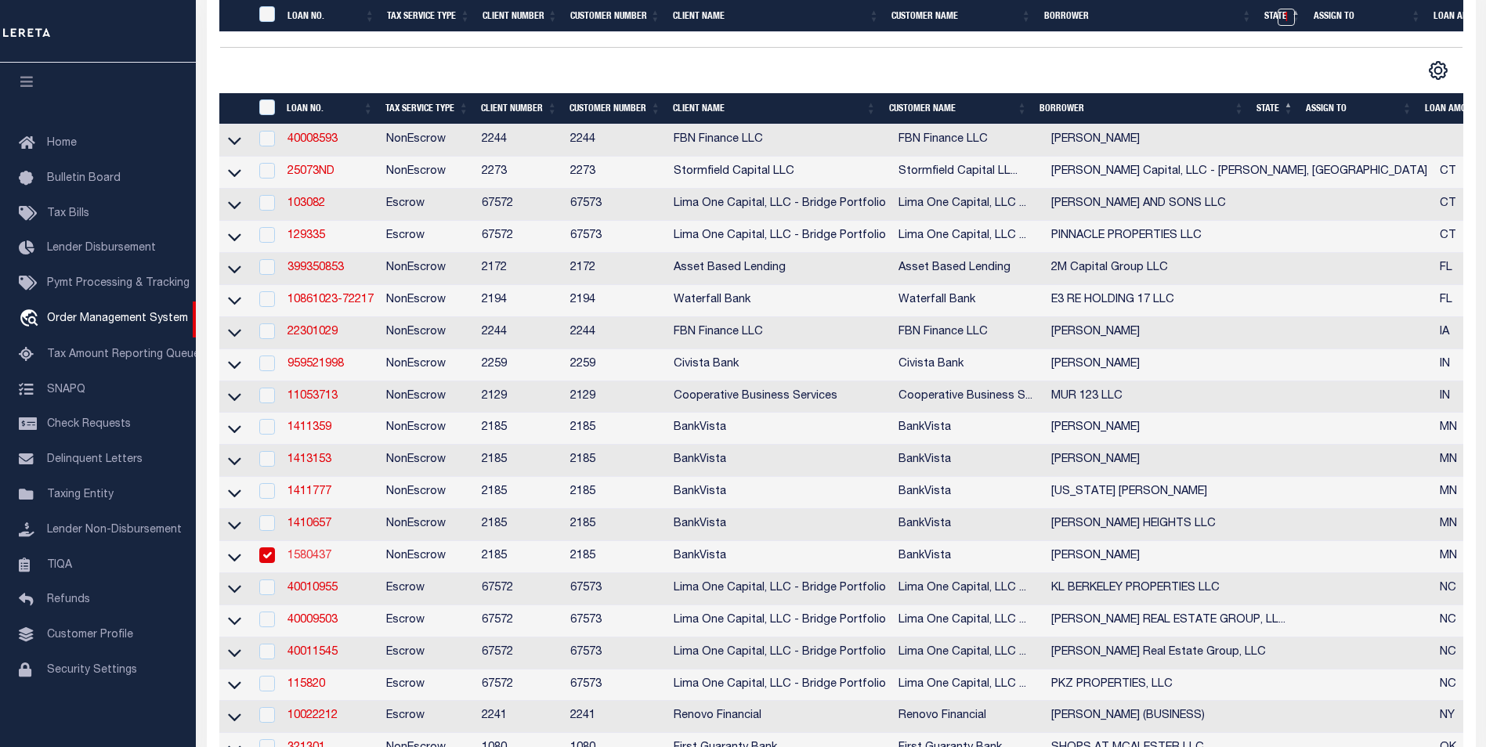
type input "1580437"
type input "[PERSON_NAME]"
select select
type input "[STREET_ADDRESS]"
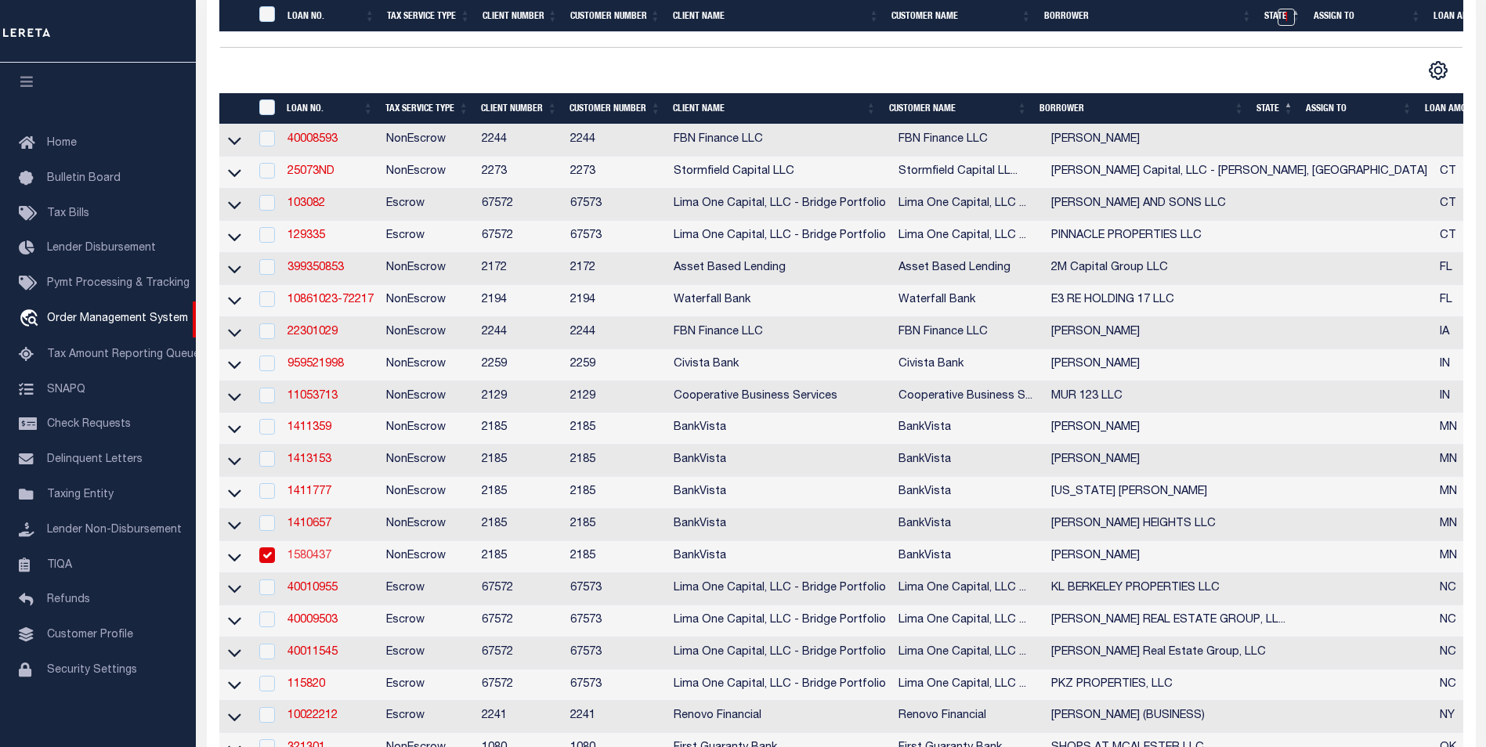
type input "RICE, MN 56367"
select select "100"
select select "NonEscrow"
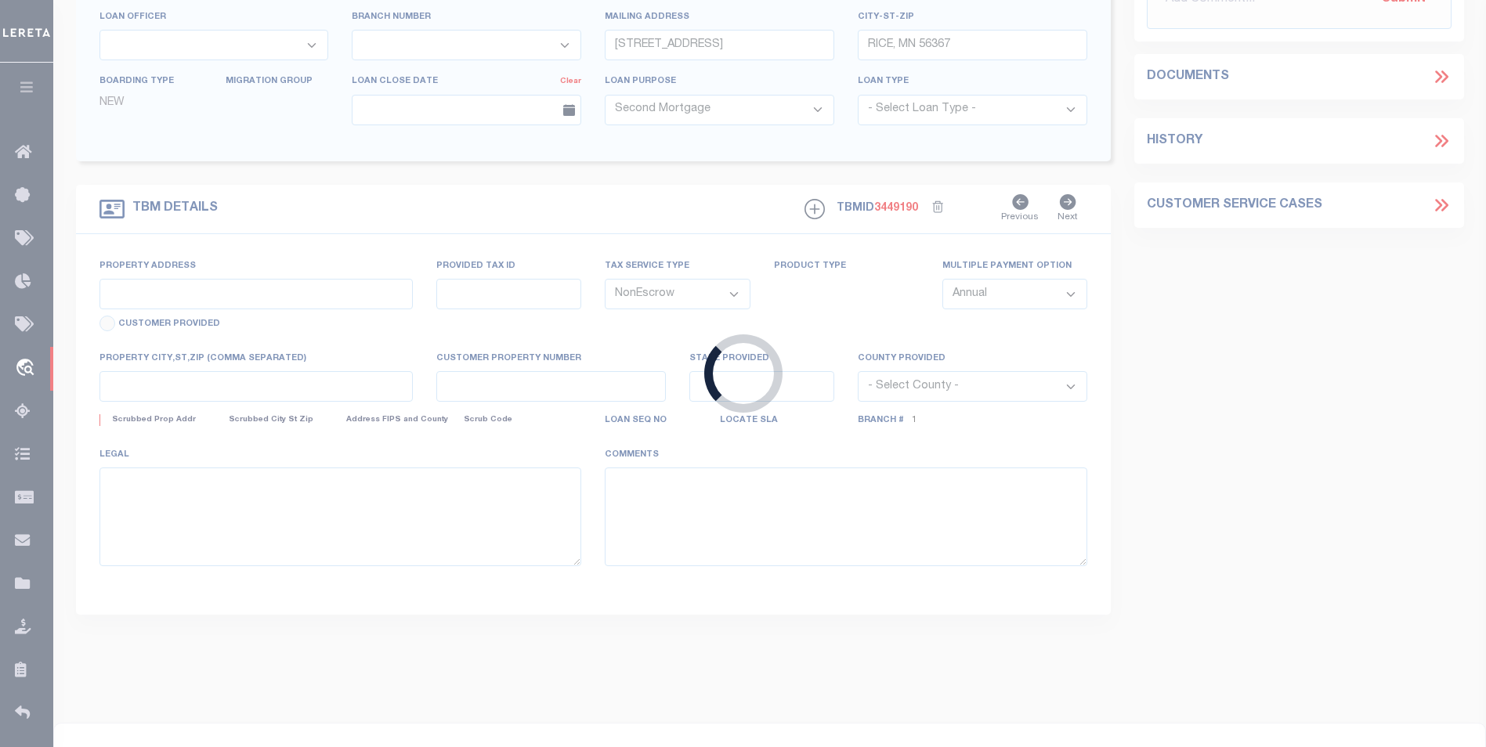
type input "2014 [GEOGRAPHIC_DATA]"
type input "06.00282.00 AND 15.00014.00"
select select
type input "RICE MN 56367"
type input "18455"
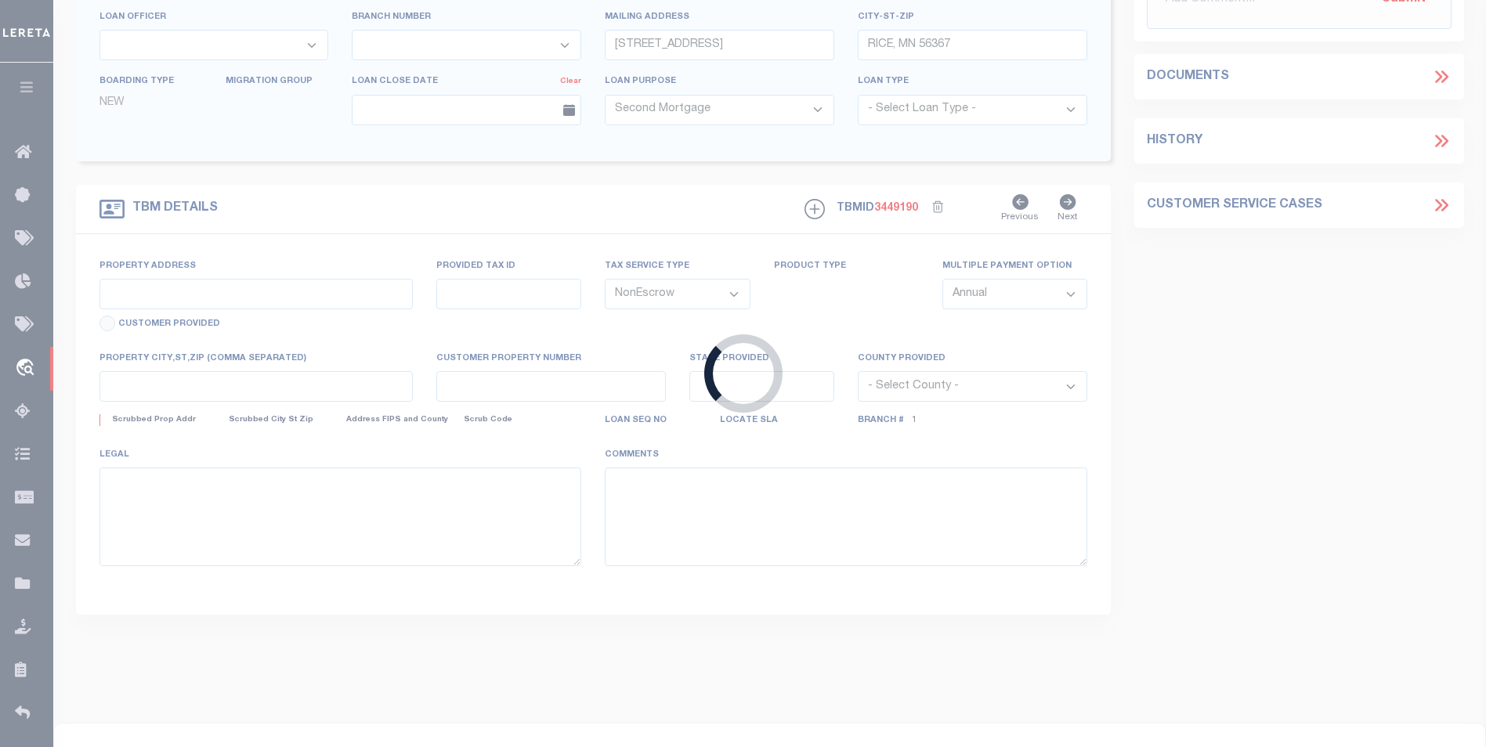
type input "MN"
select select
select select "12353"
select select "4780"
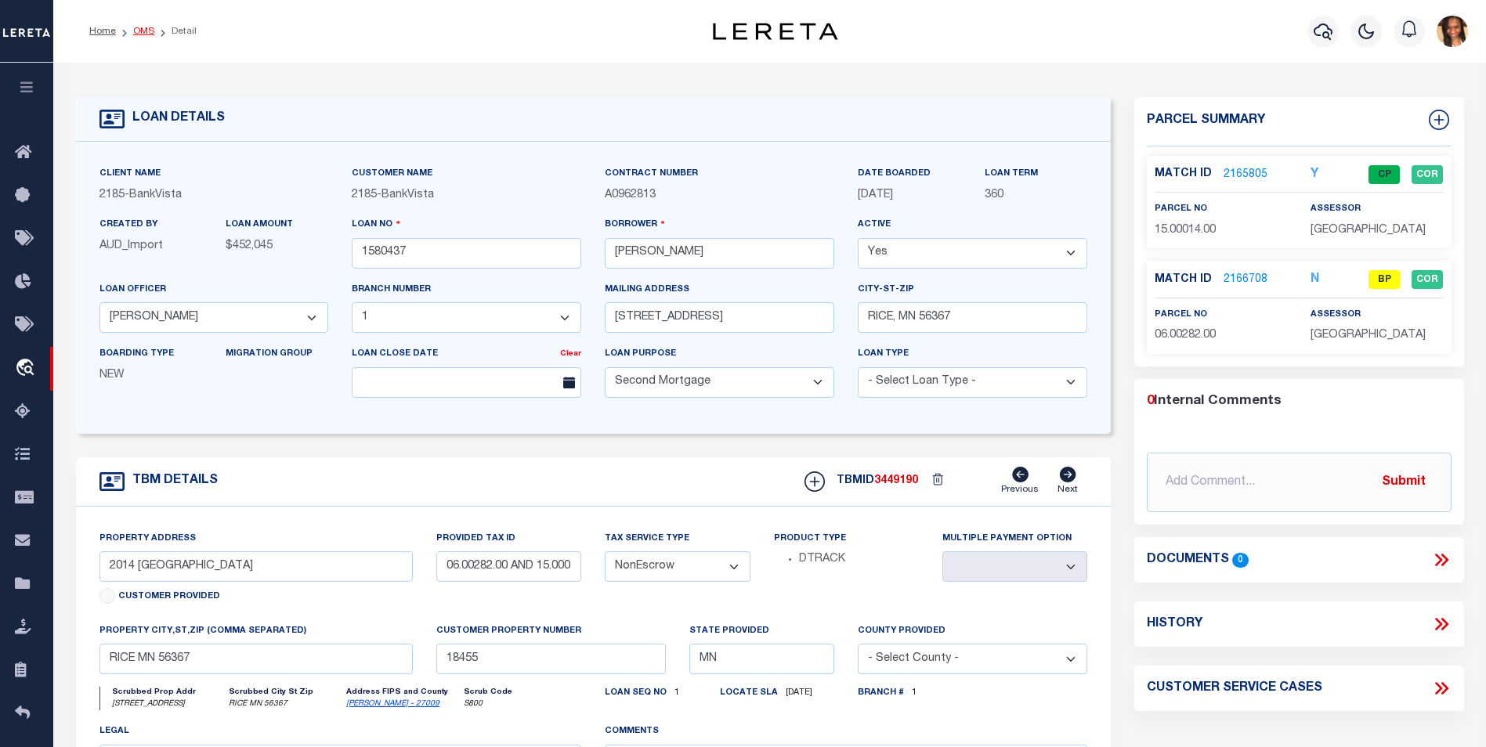
click at [139, 28] on link "OMS" at bounding box center [143, 31] width 21 height 9
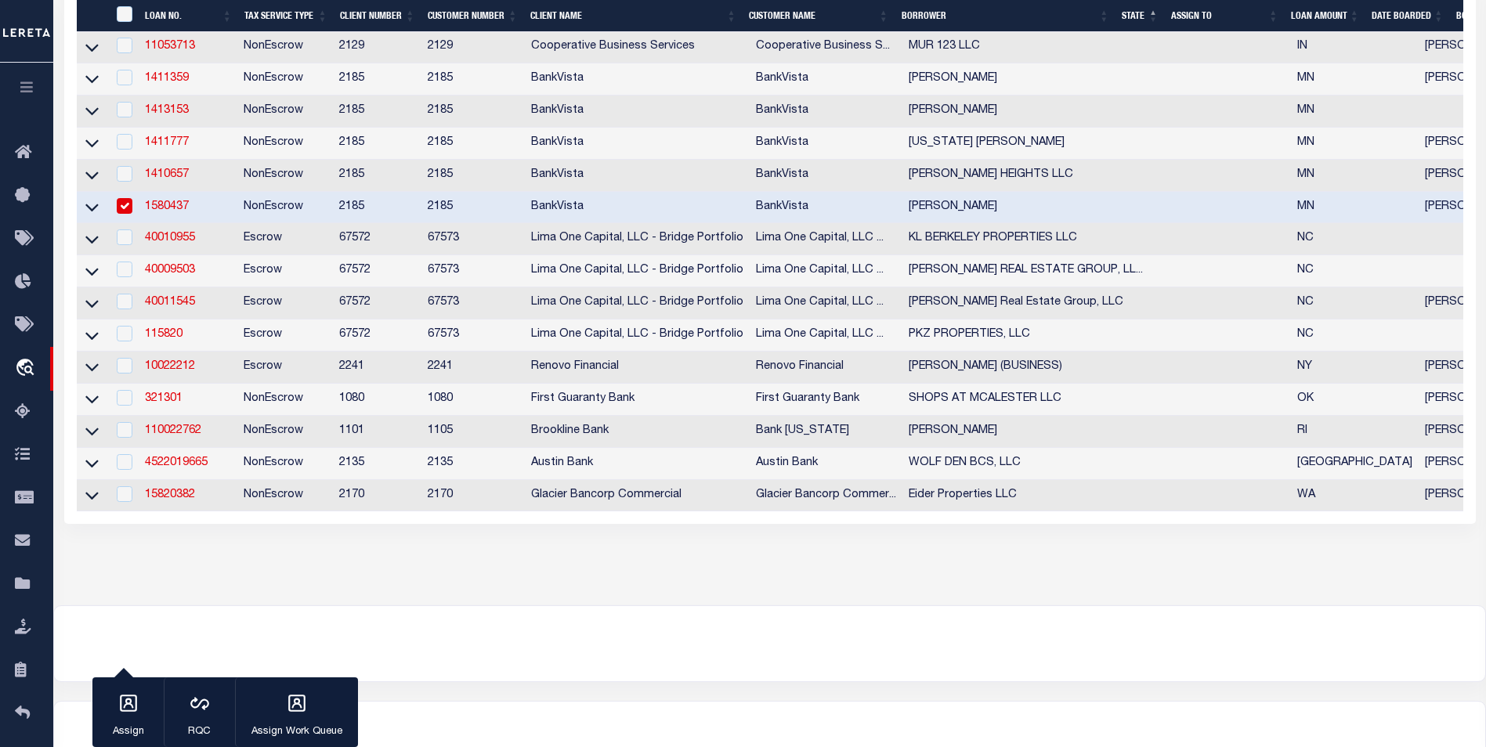
scroll to position [627, 0]
click at [128, 212] on input "checkbox" at bounding box center [125, 204] width 16 height 16
checkbox input "false"
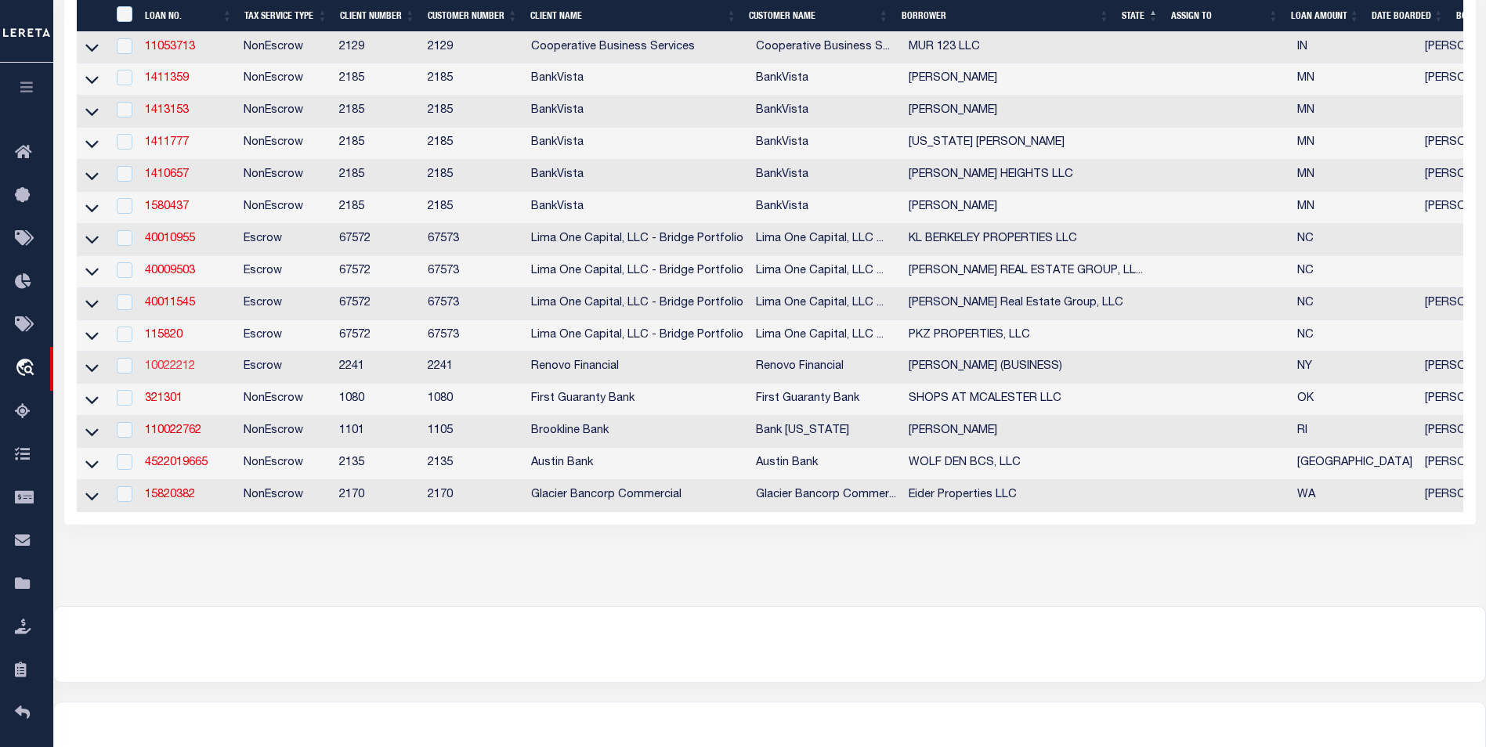
click at [176, 372] on link "10022212" at bounding box center [170, 366] width 50 height 11
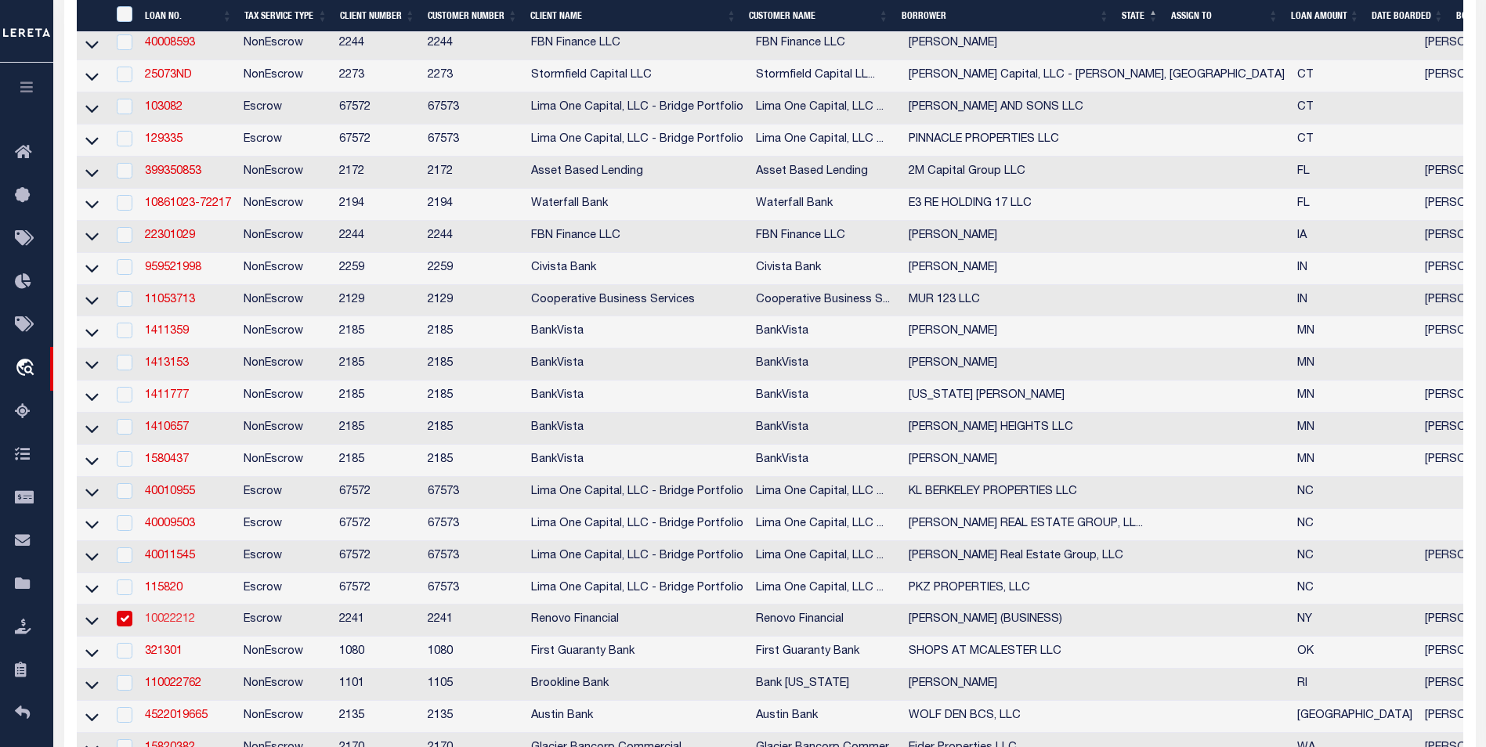
type input "10022212"
type input "[PERSON_NAME] (BUSINESS)"
select select
select select "400"
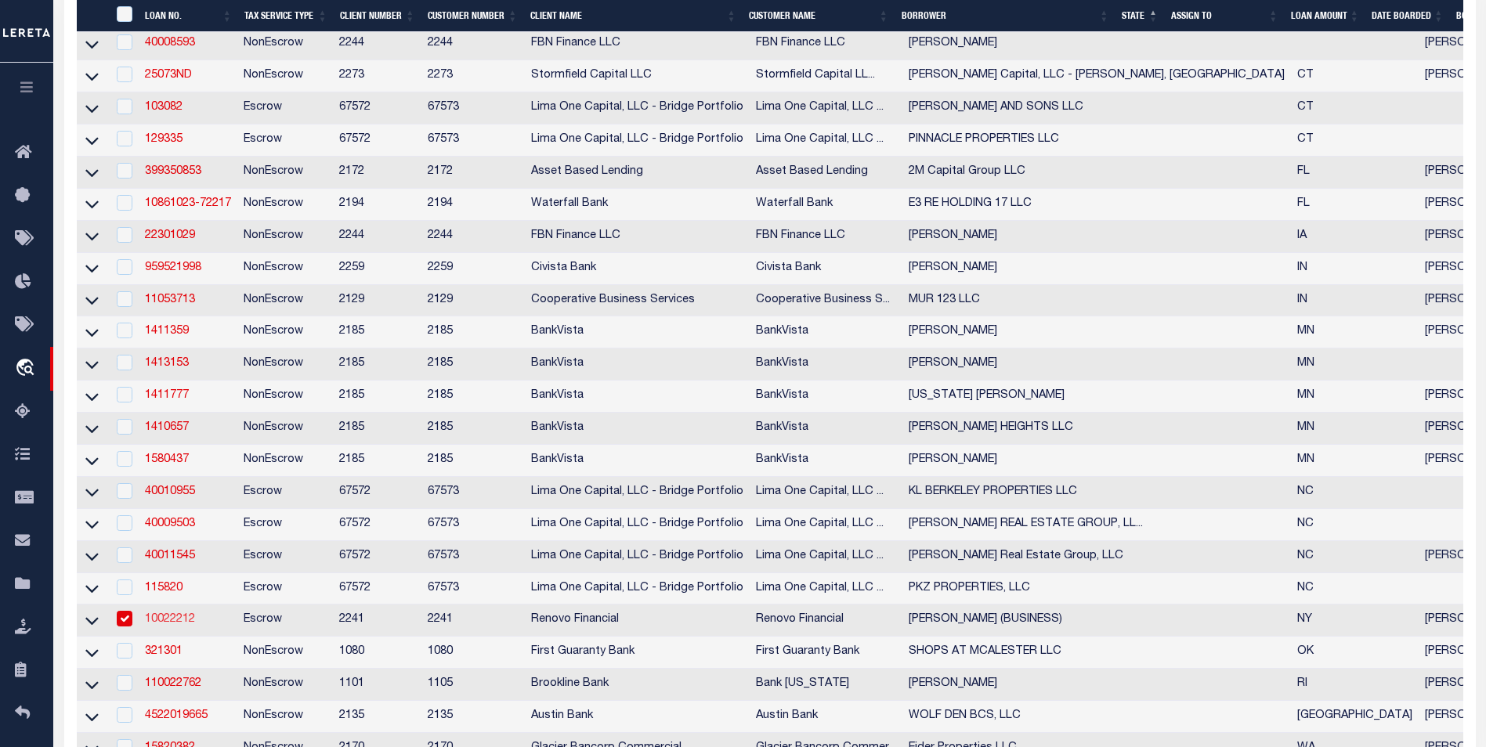
select select "Escrow"
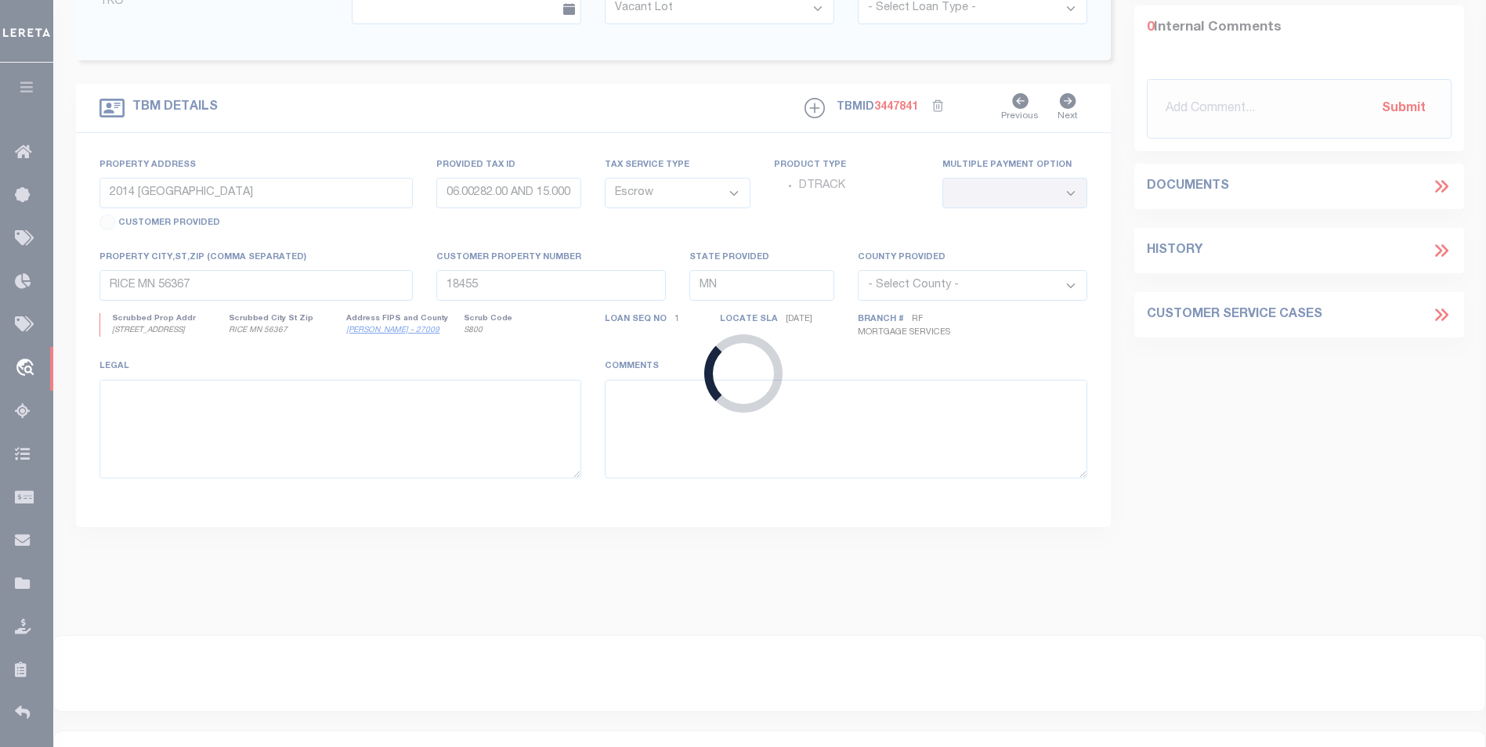
type input "11 [PERSON_NAME]"
type input "YONKERS, NY 10704"
type input "a0kUS00000BoiSX"
type input "NY"
select select
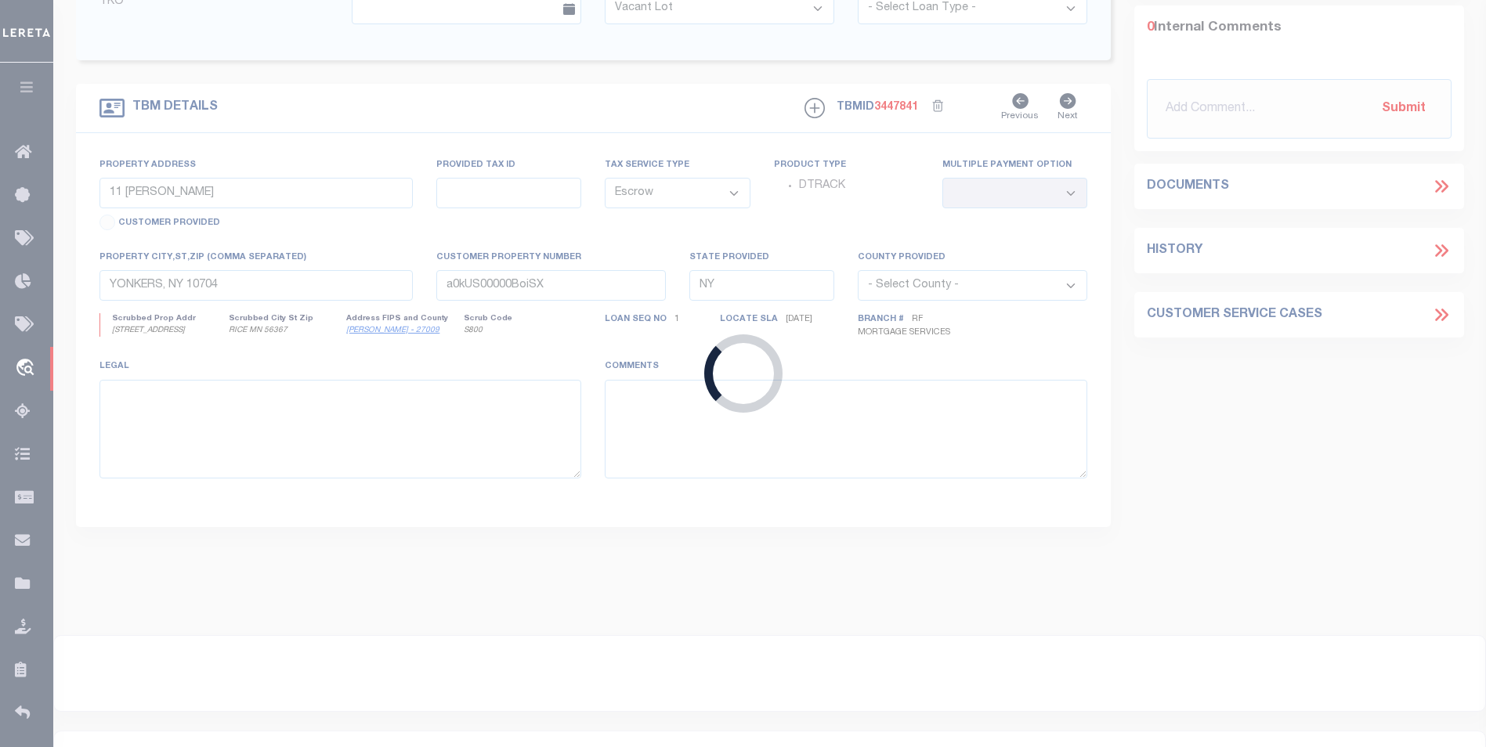
select select "14701"
select select "25067"
select select "4"
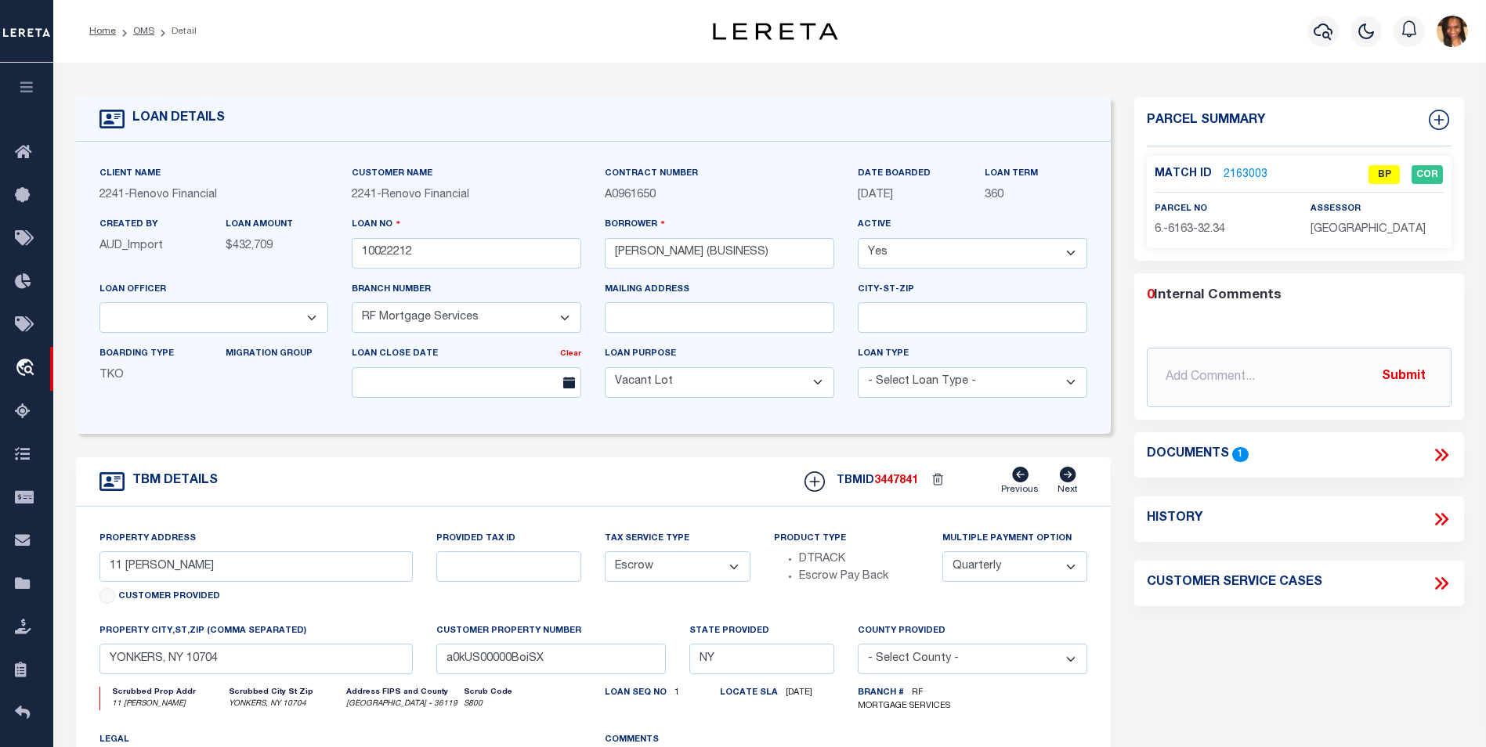
click at [1230, 175] on link "2163003" at bounding box center [1246, 175] width 44 height 16
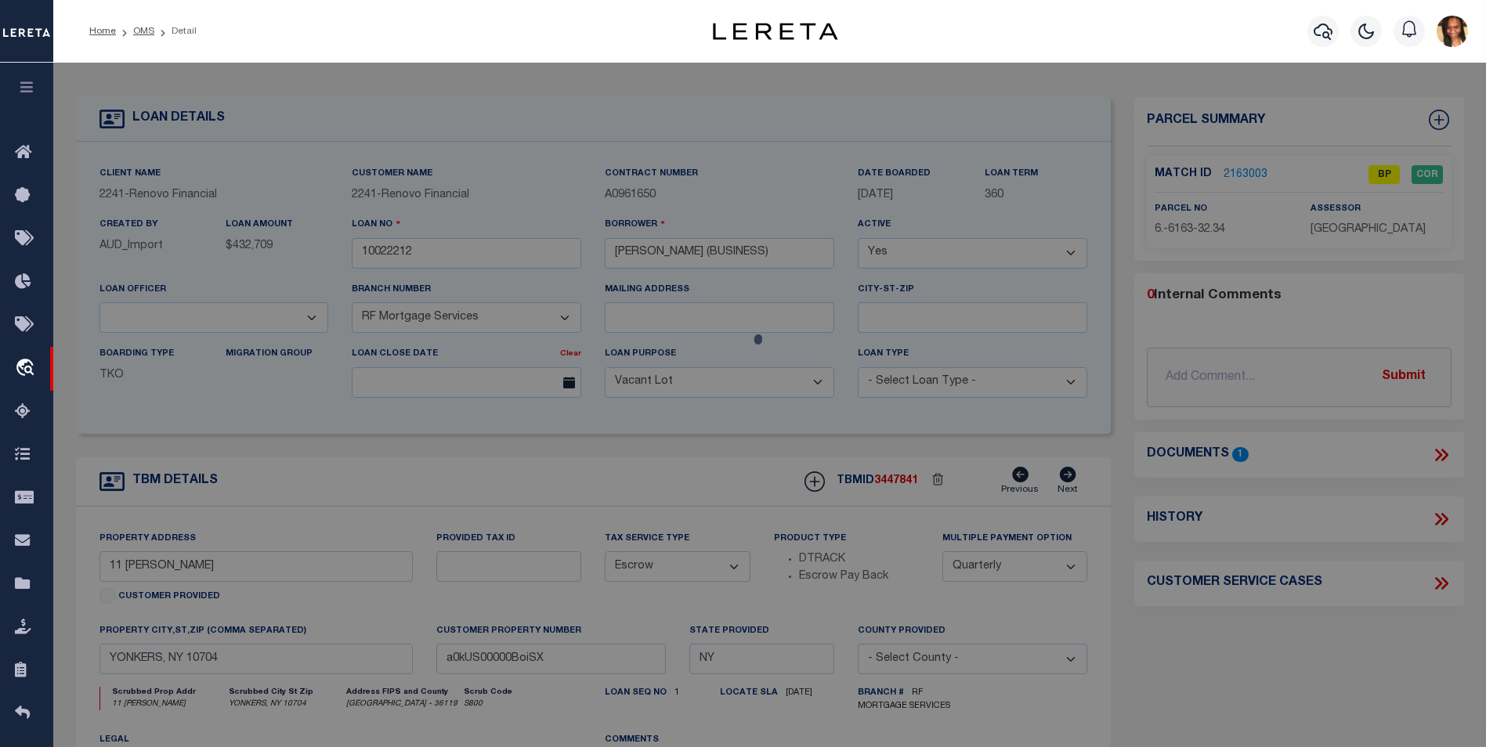
checkbox input "false"
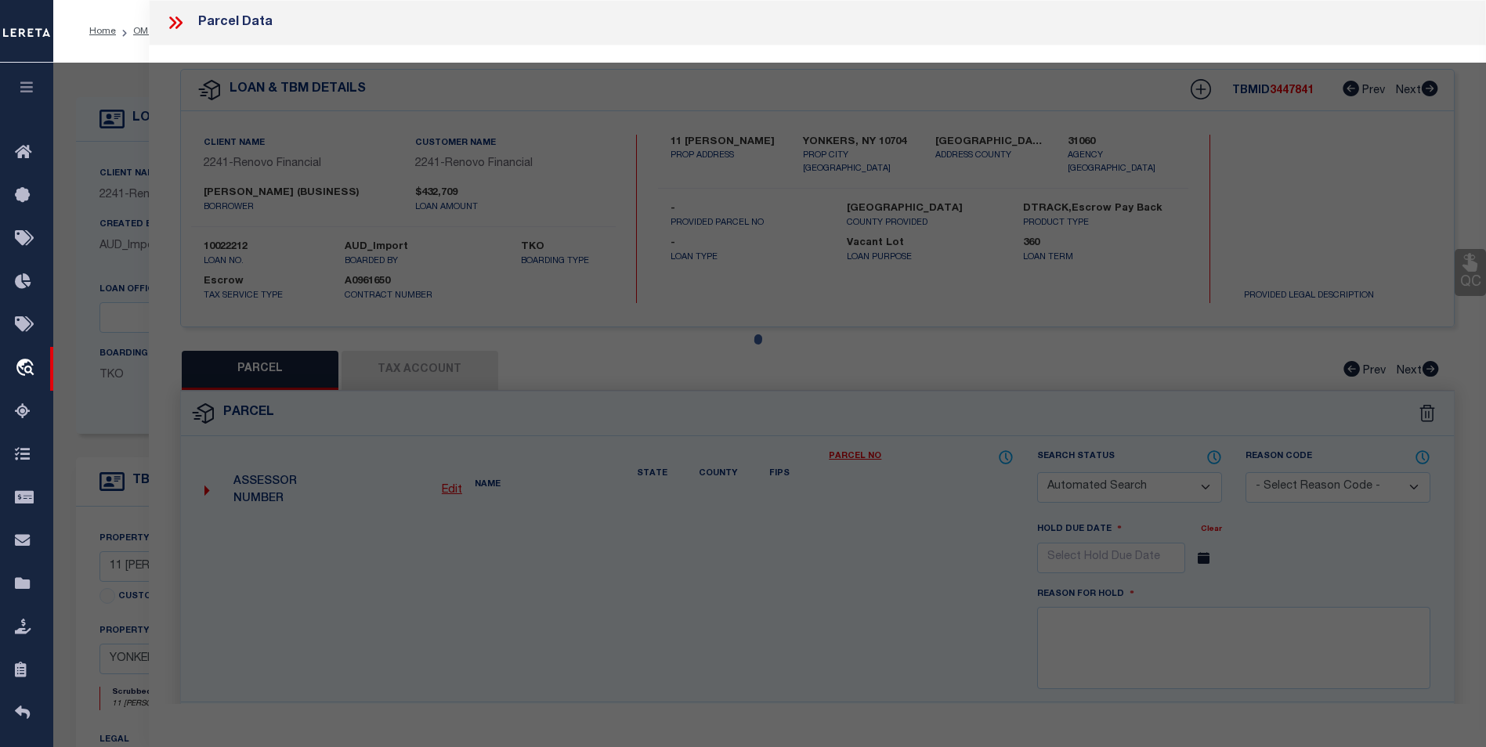
select select "BP"
type input "[PERSON_NAME]"
select select "AGW"
select select "LEG"
type input "9 [PERSON_NAME]"
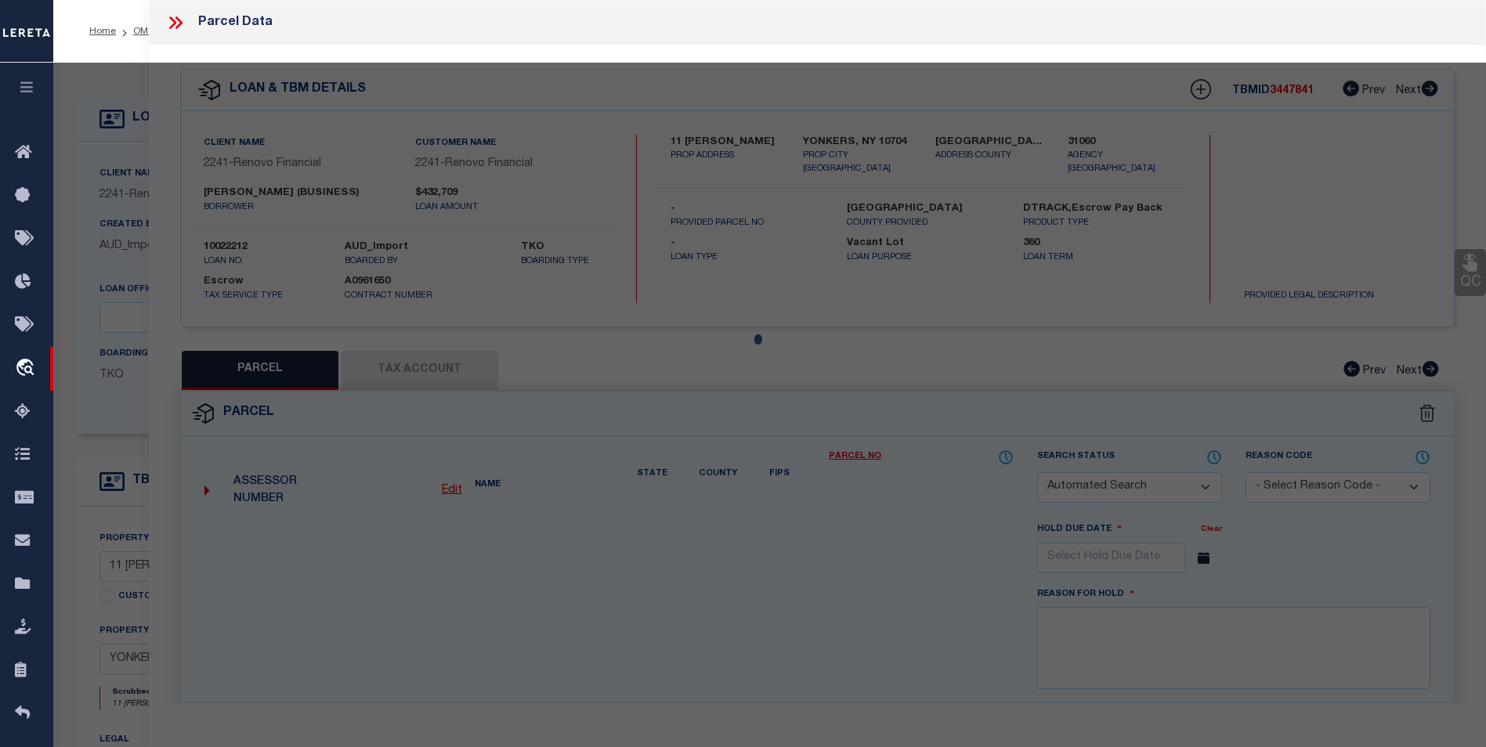
type input "YONKERS, NY 10704"
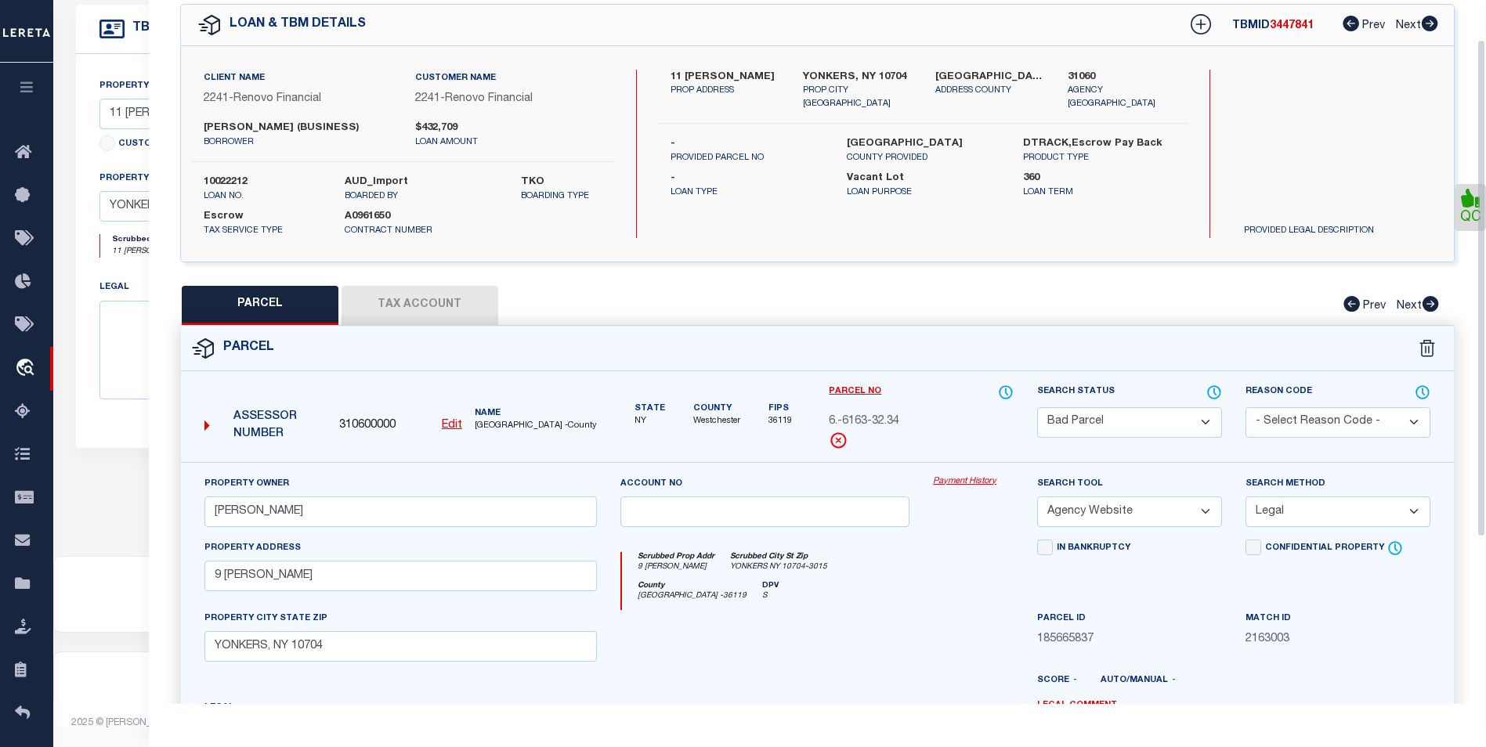
scroll to position [56, 0]
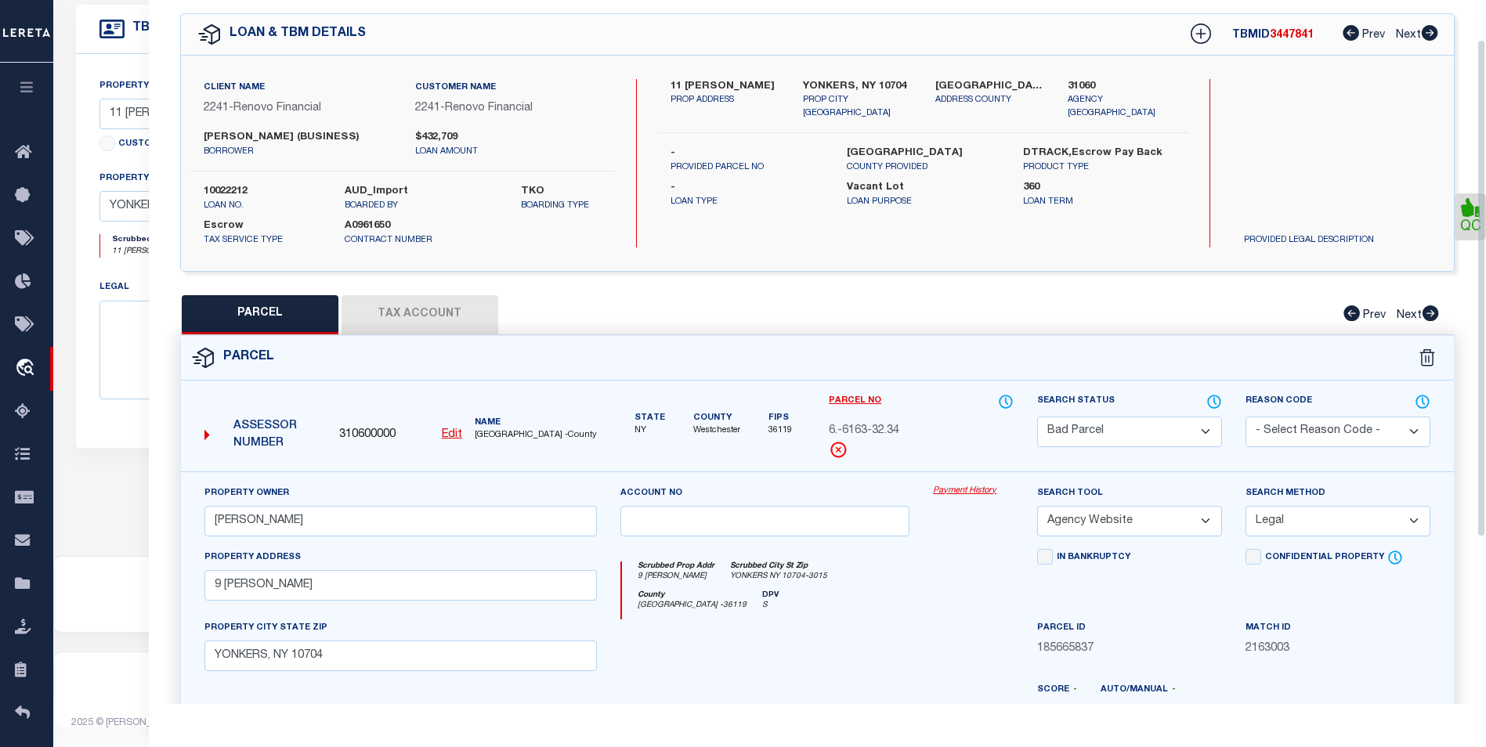
click at [453, 304] on button "Tax Account" at bounding box center [420, 314] width 157 height 39
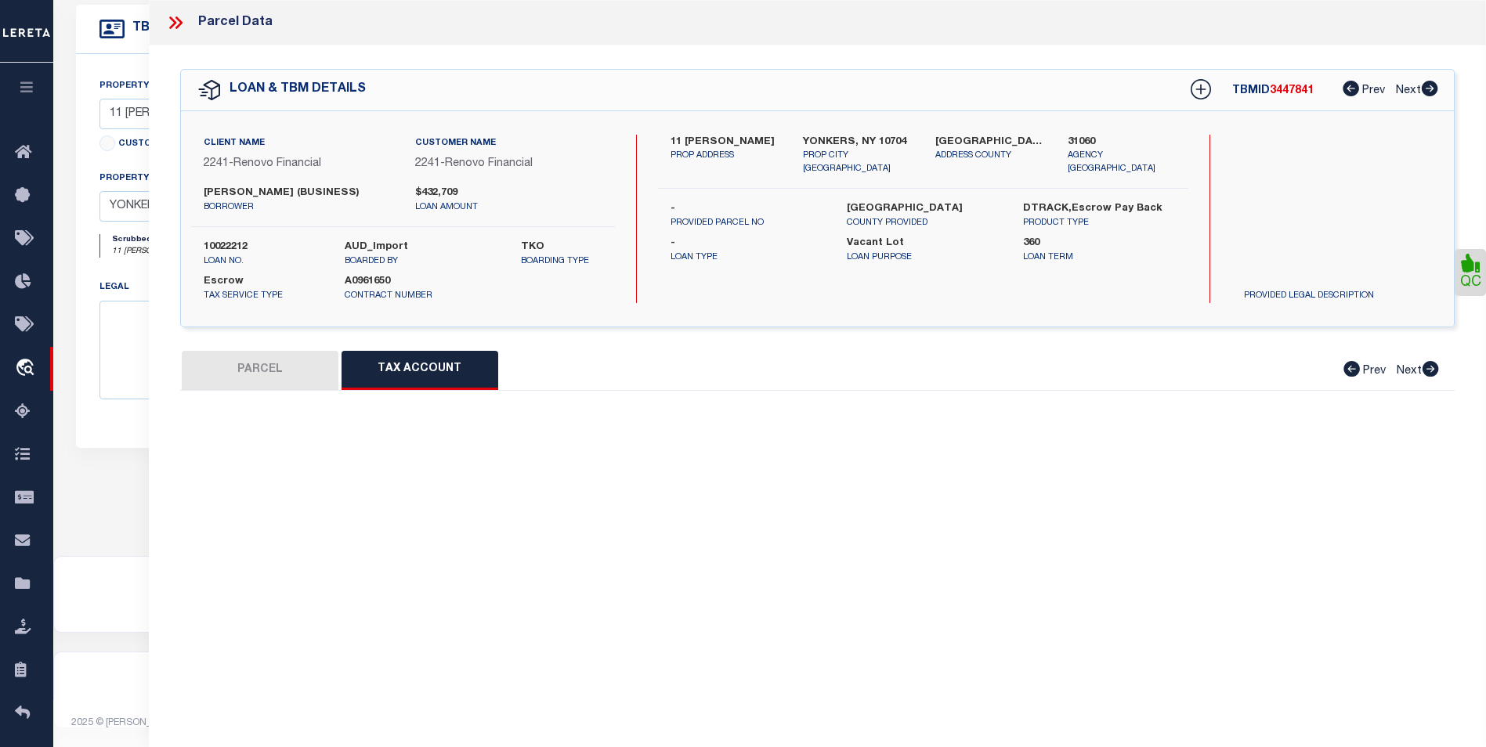
scroll to position [0, 0]
select select "100"
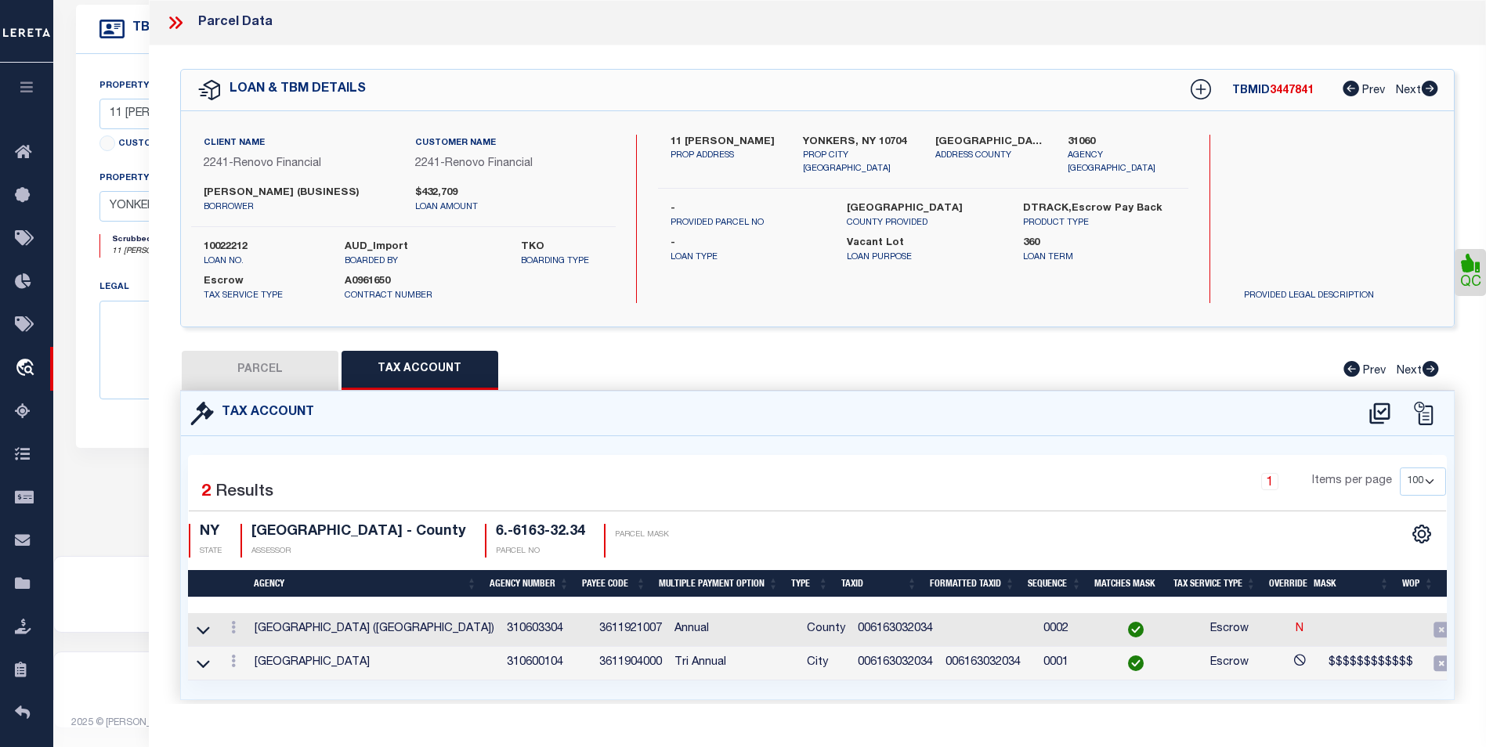
click at [182, 18] on icon at bounding box center [175, 23] width 20 height 20
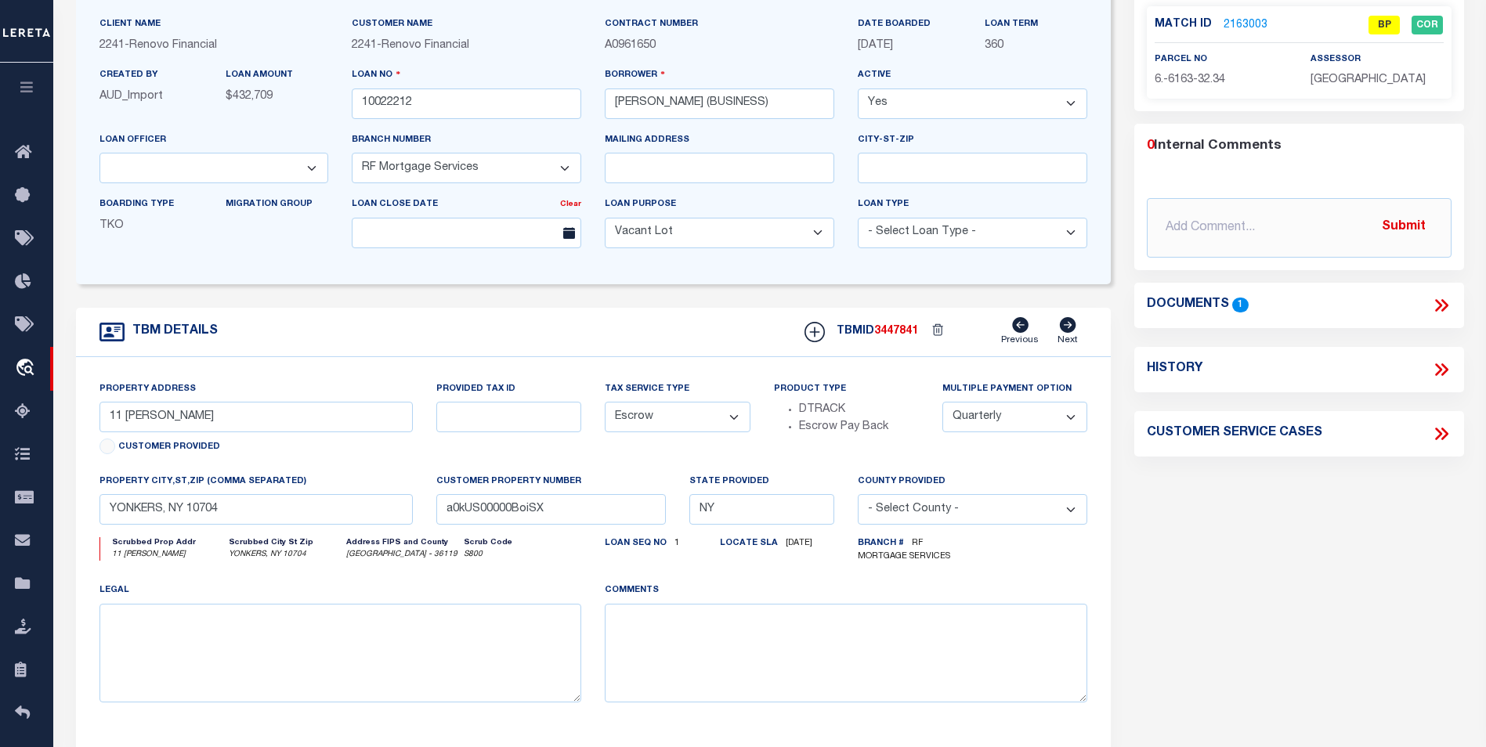
scroll to position [146, 0]
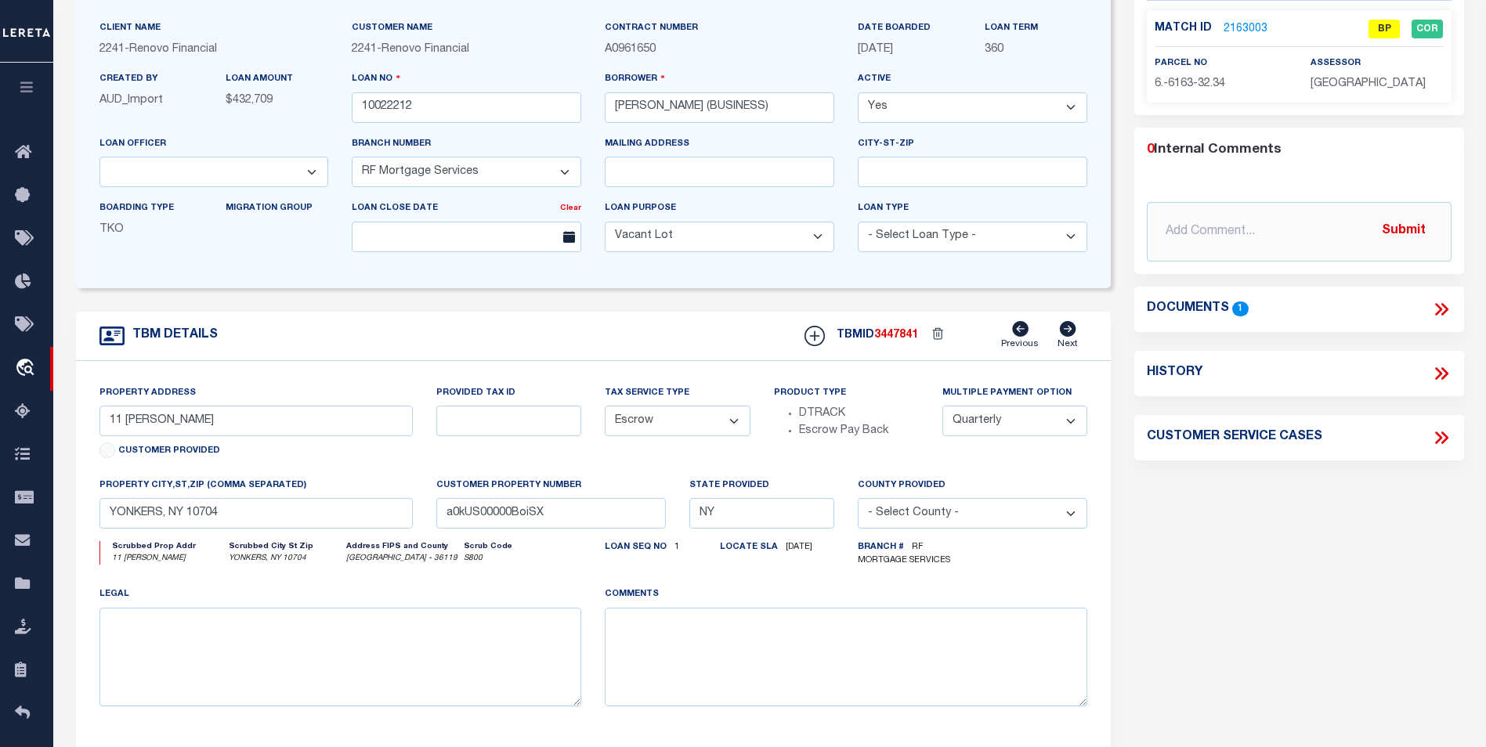
click at [1442, 316] on icon at bounding box center [1444, 309] width 7 height 13
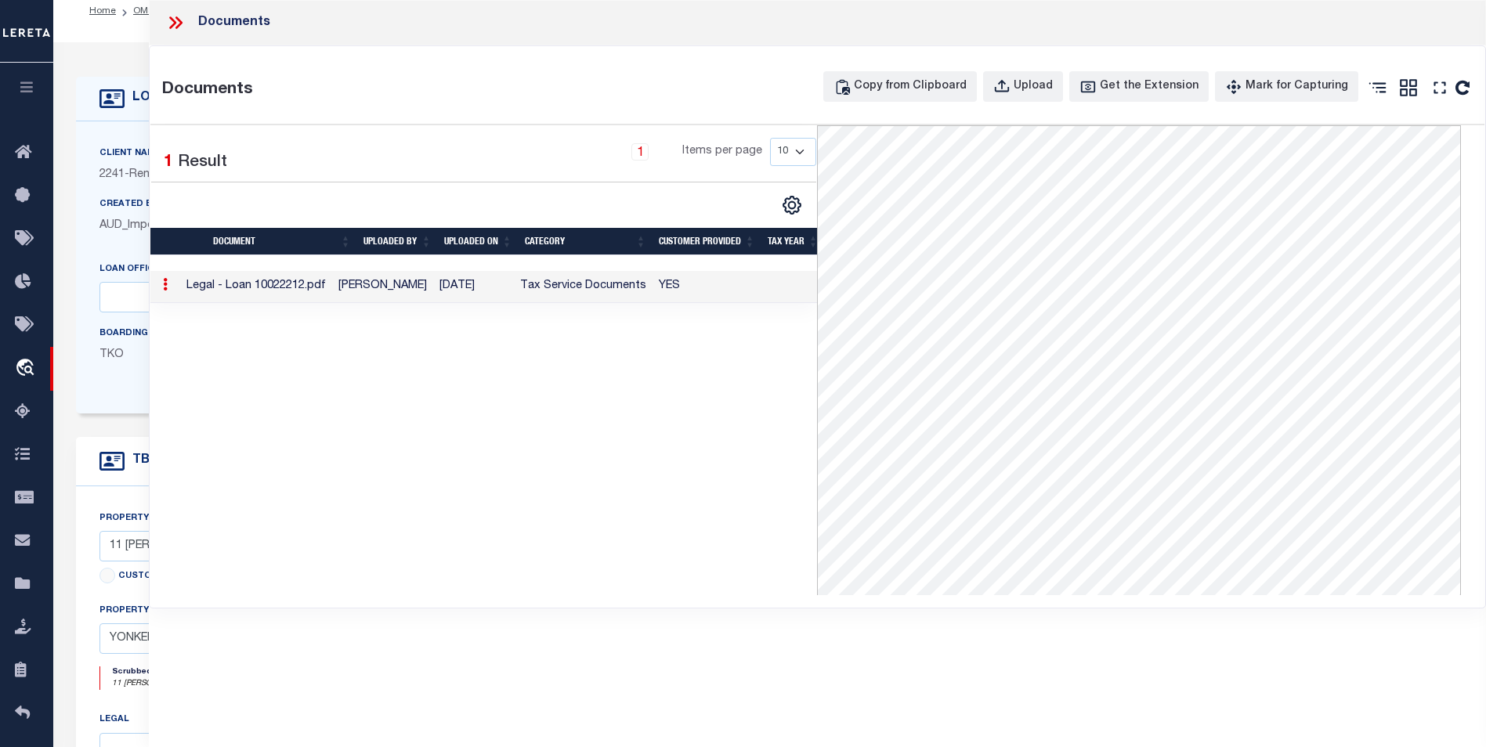
scroll to position [0, 0]
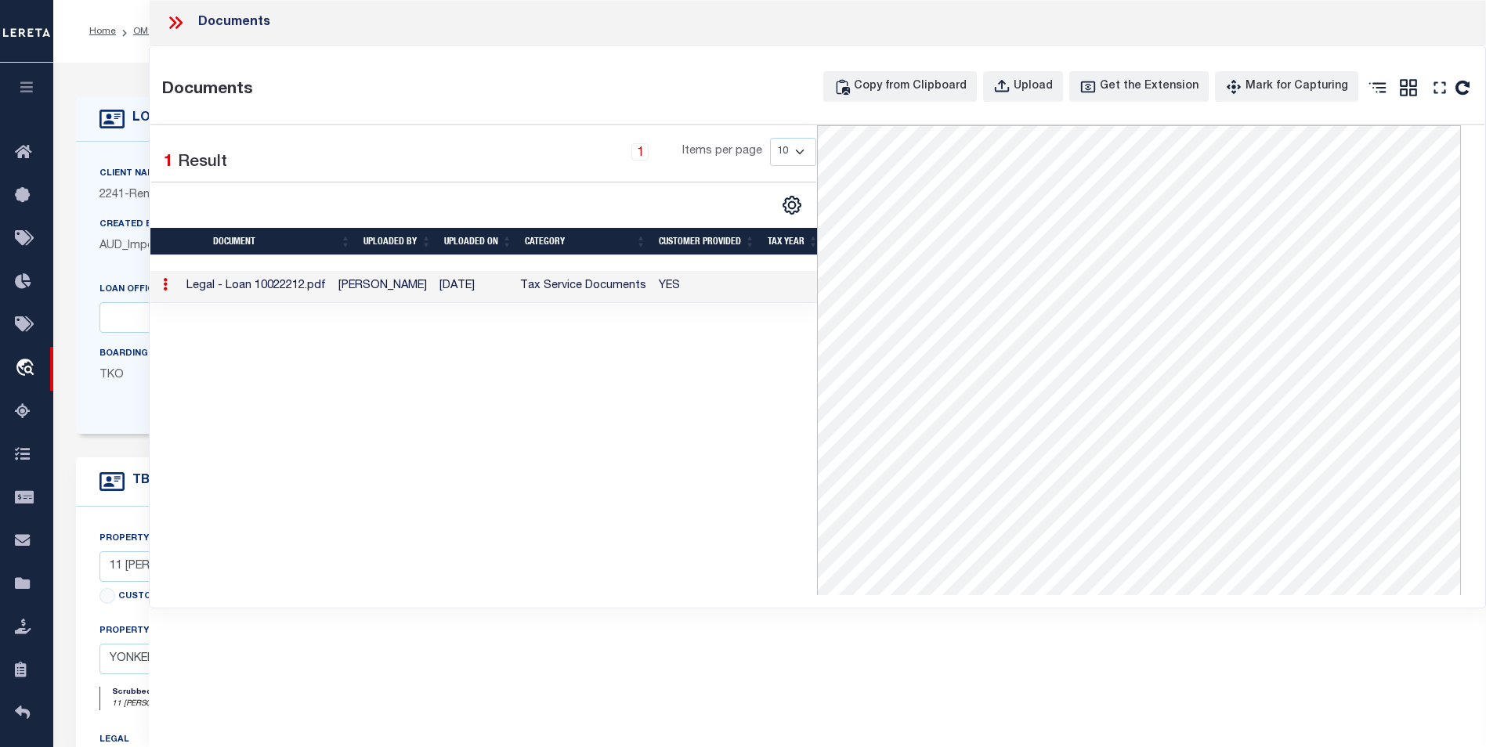
click at [179, 18] on icon at bounding box center [175, 23] width 20 height 20
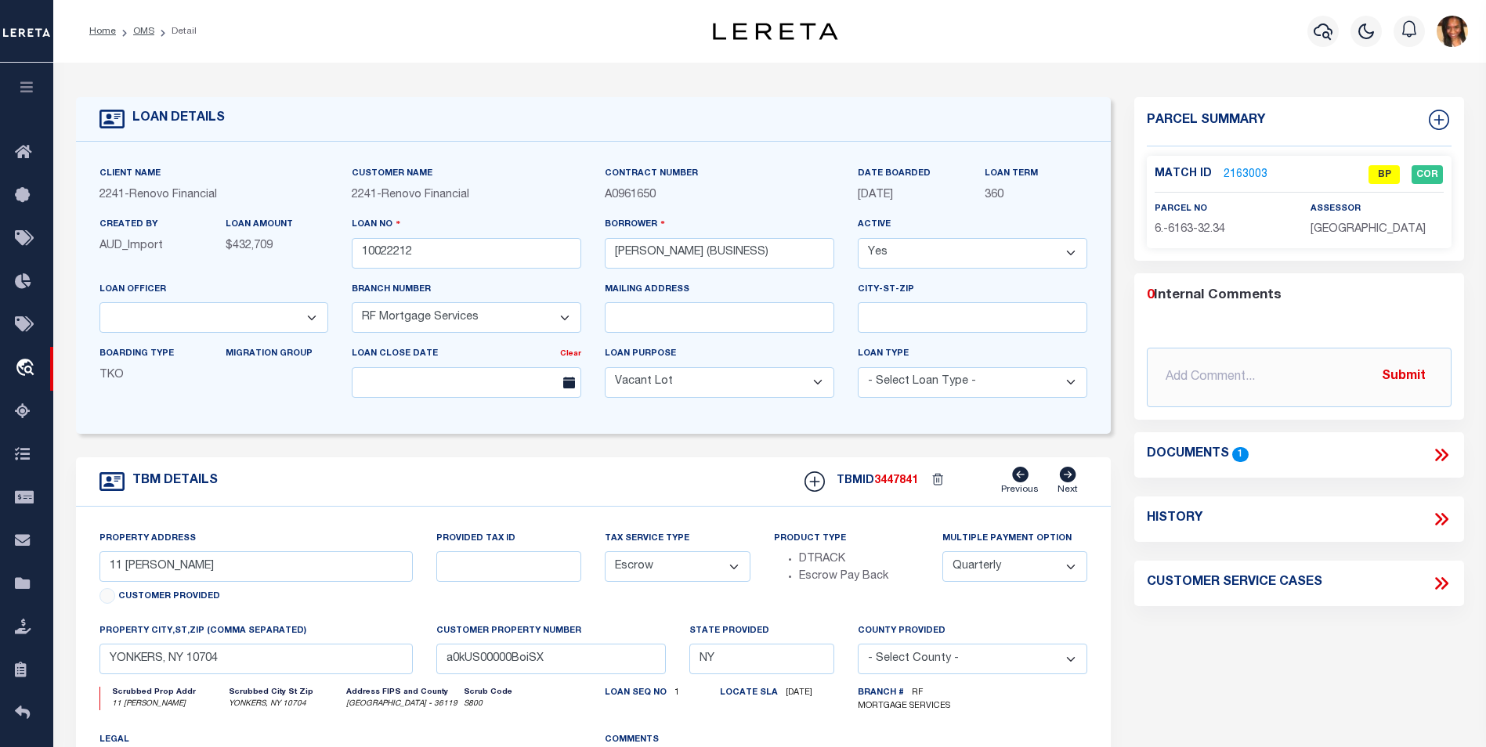
click at [1238, 168] on link "2163003" at bounding box center [1246, 175] width 44 height 16
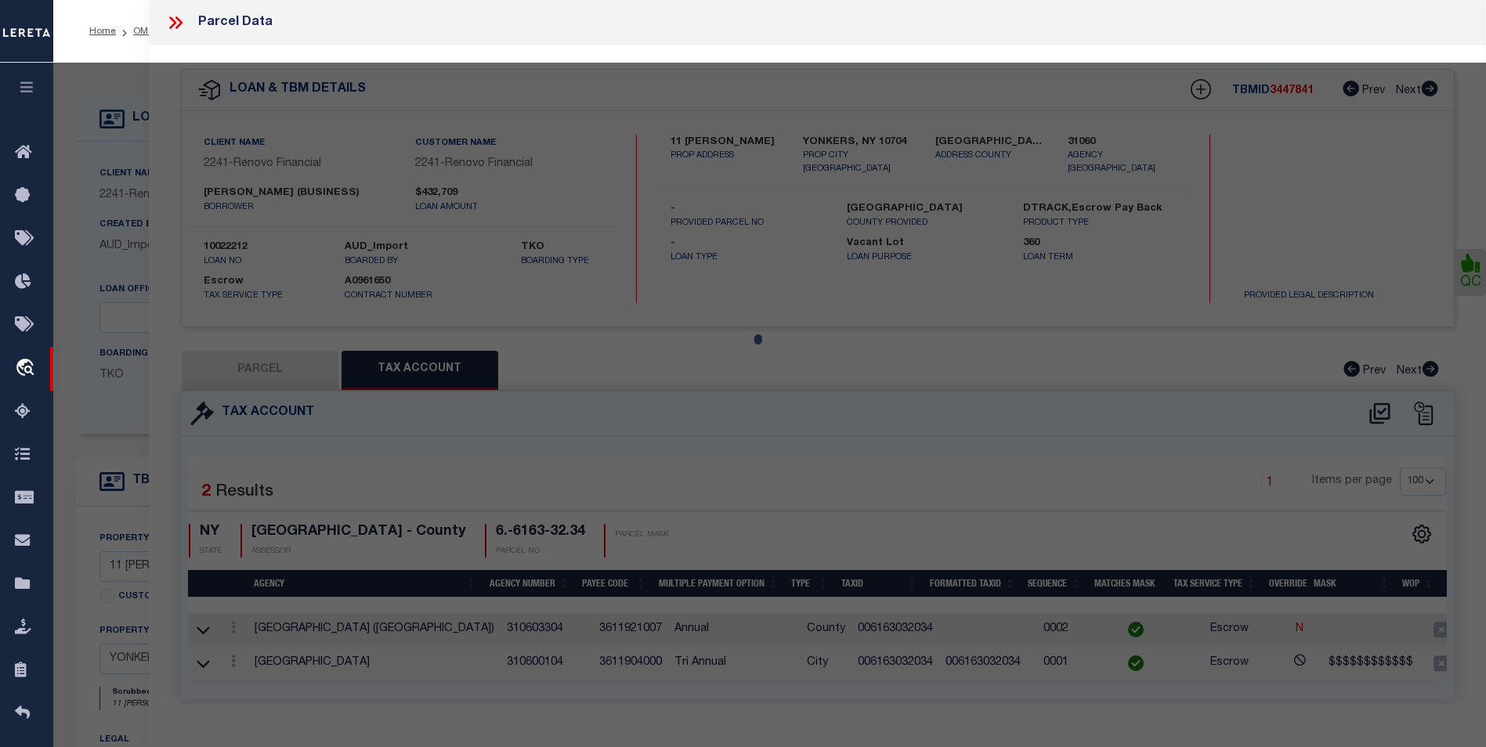
select select "AS"
select select
checkbox input "false"
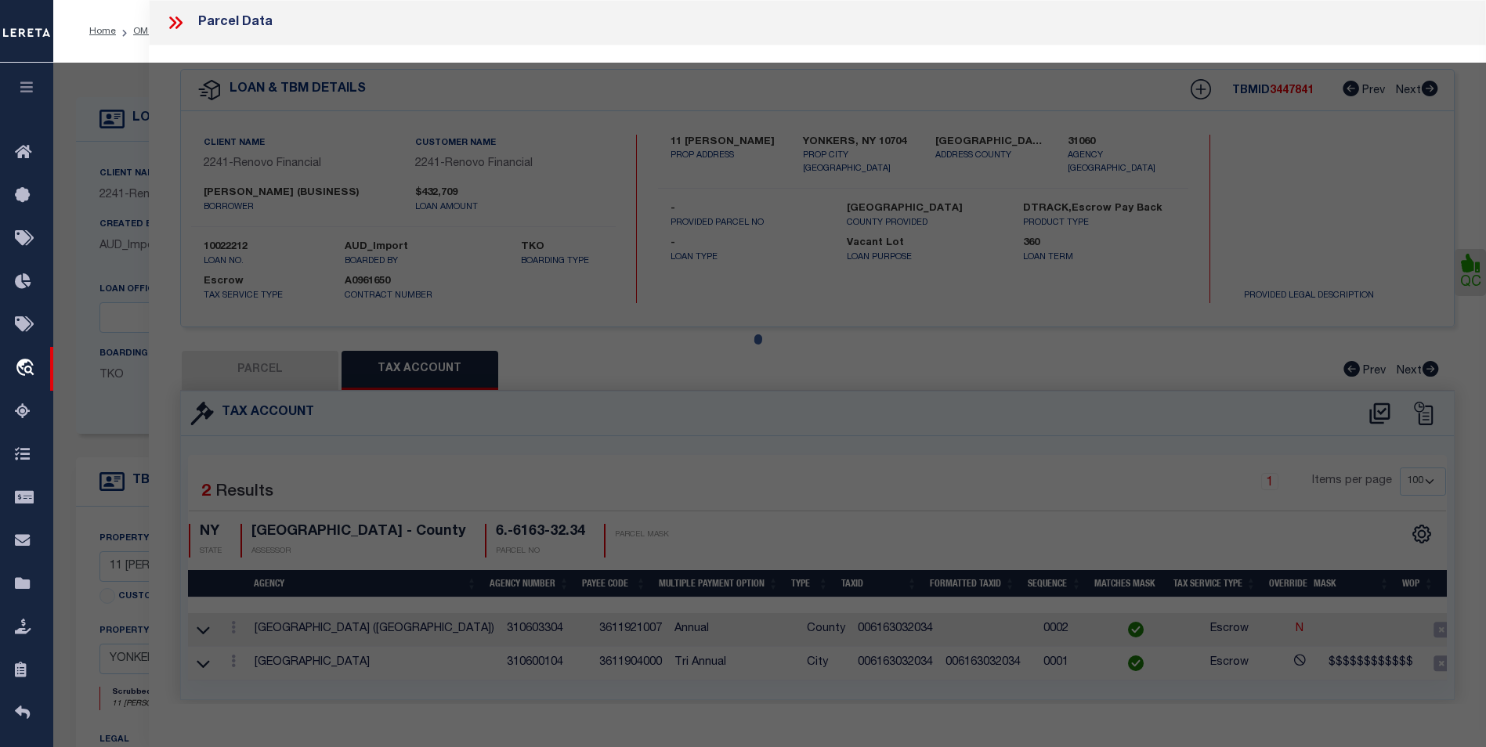
select select "BP"
type input "Pjeter Vukaj"
select select "AGW"
select select "LEG"
type input "9 Abner Pl"
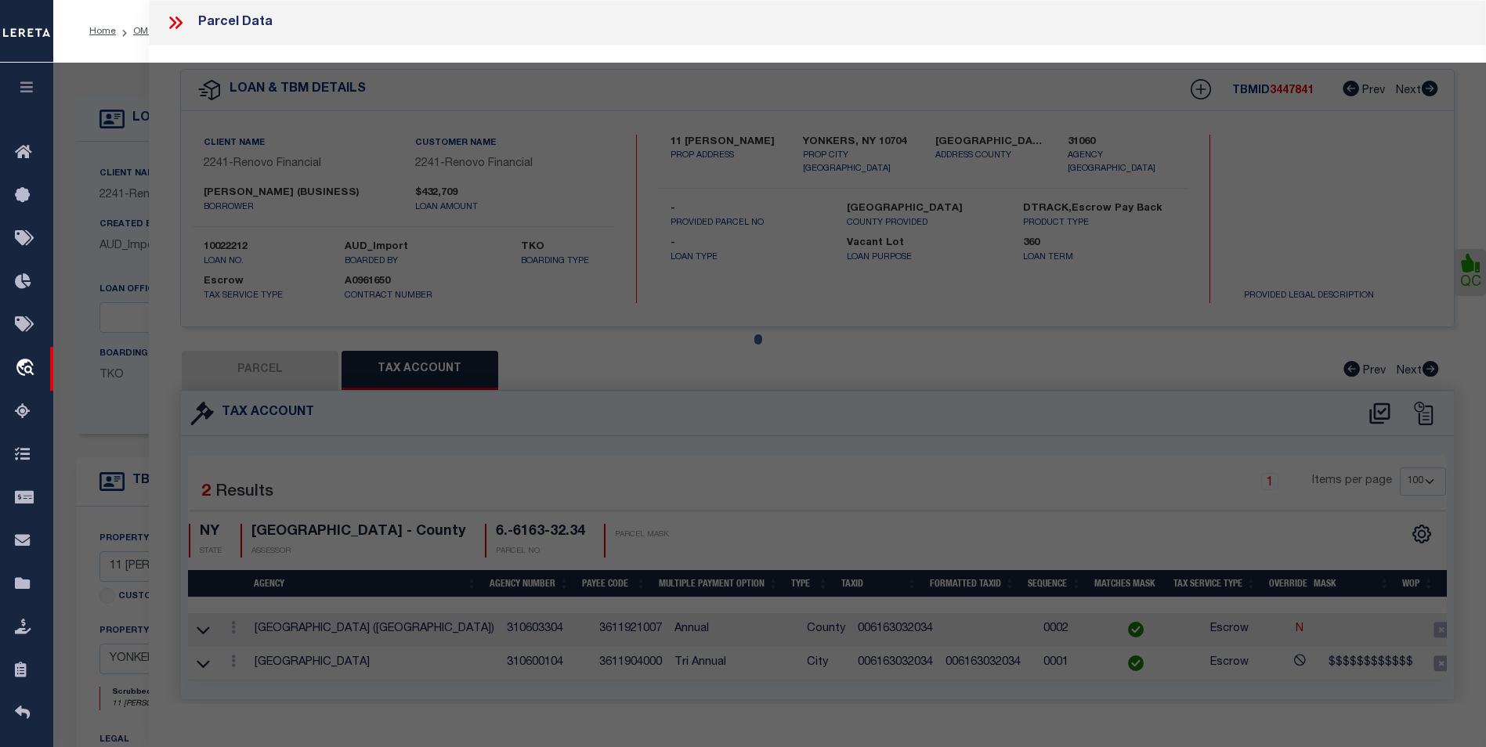
type input "YONKERS, NY 10704"
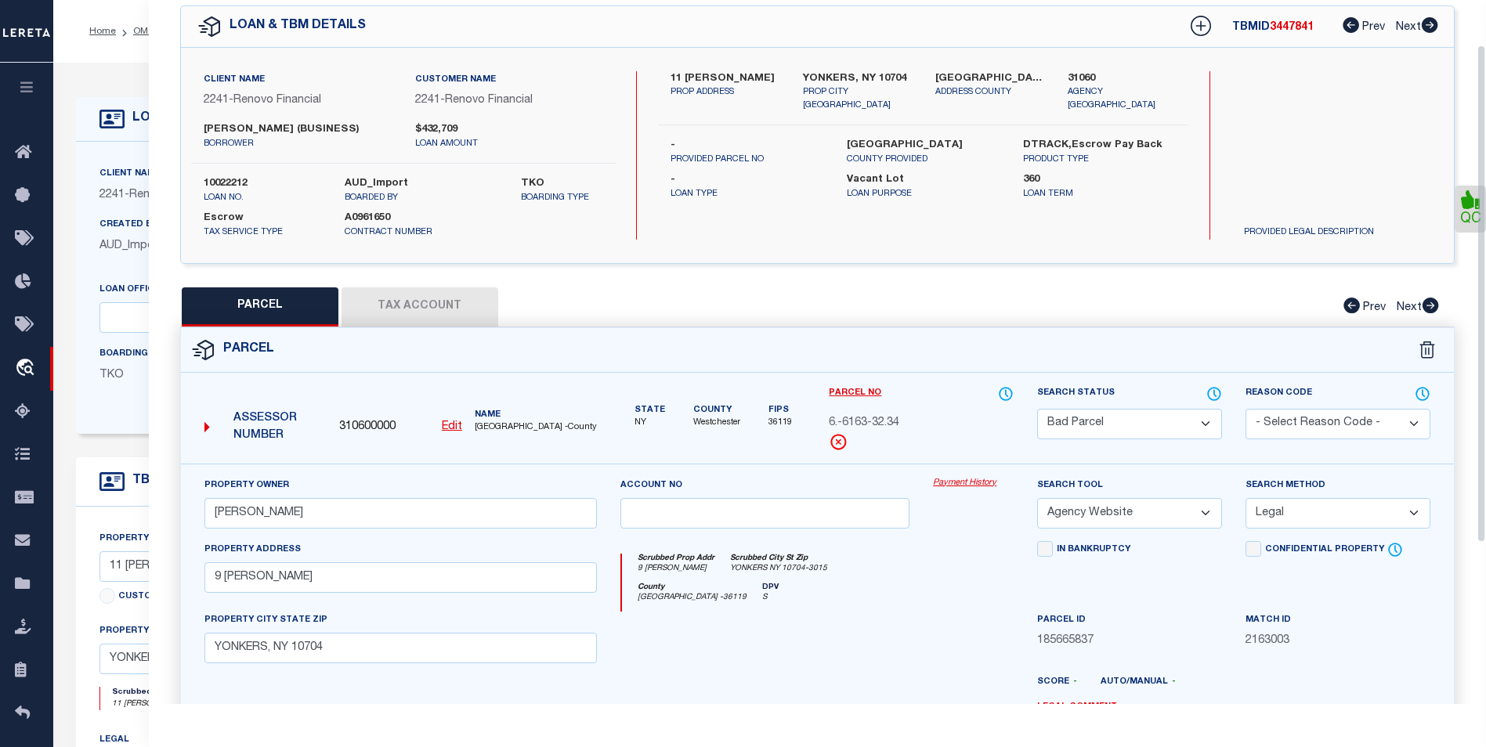
scroll to position [56, 0]
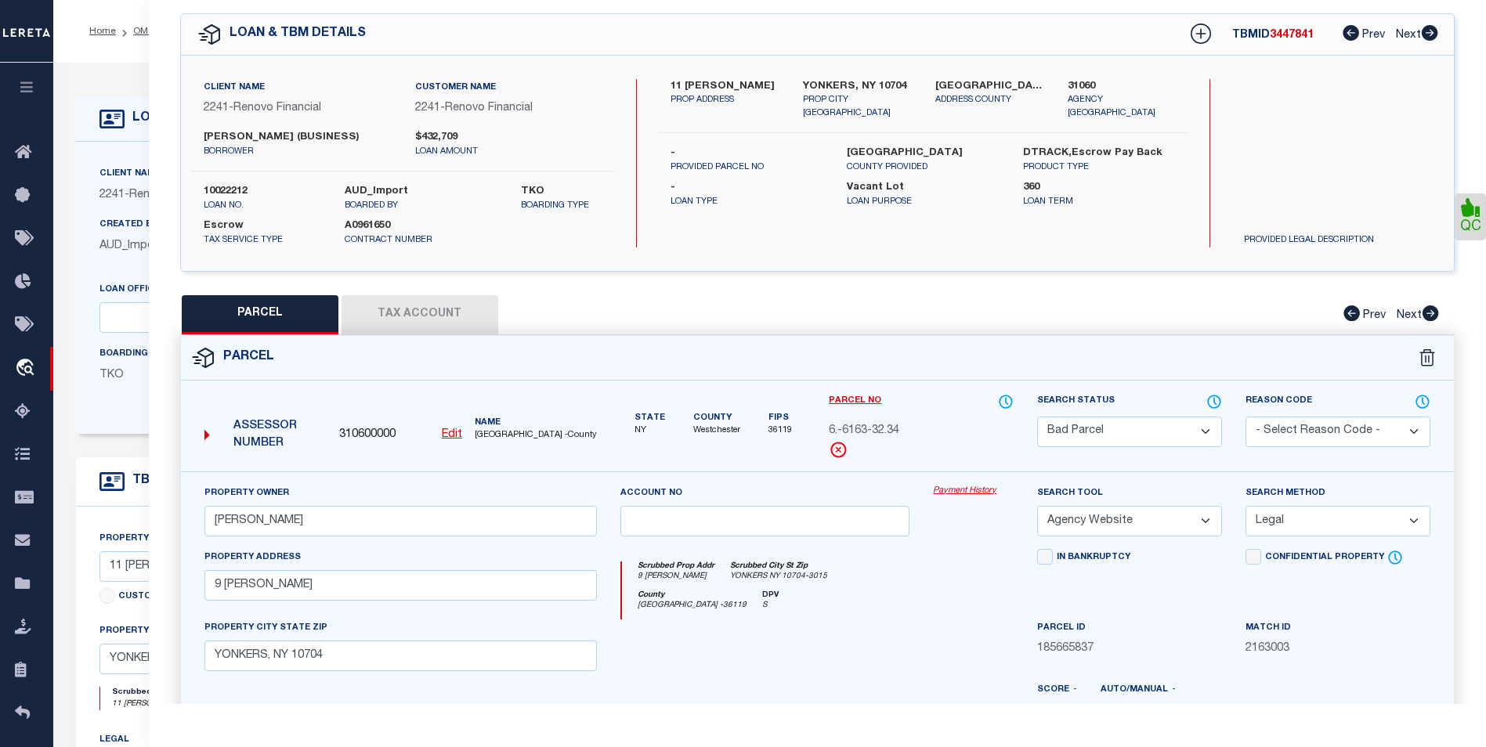
click at [385, 327] on button "Tax Account" at bounding box center [420, 314] width 157 height 39
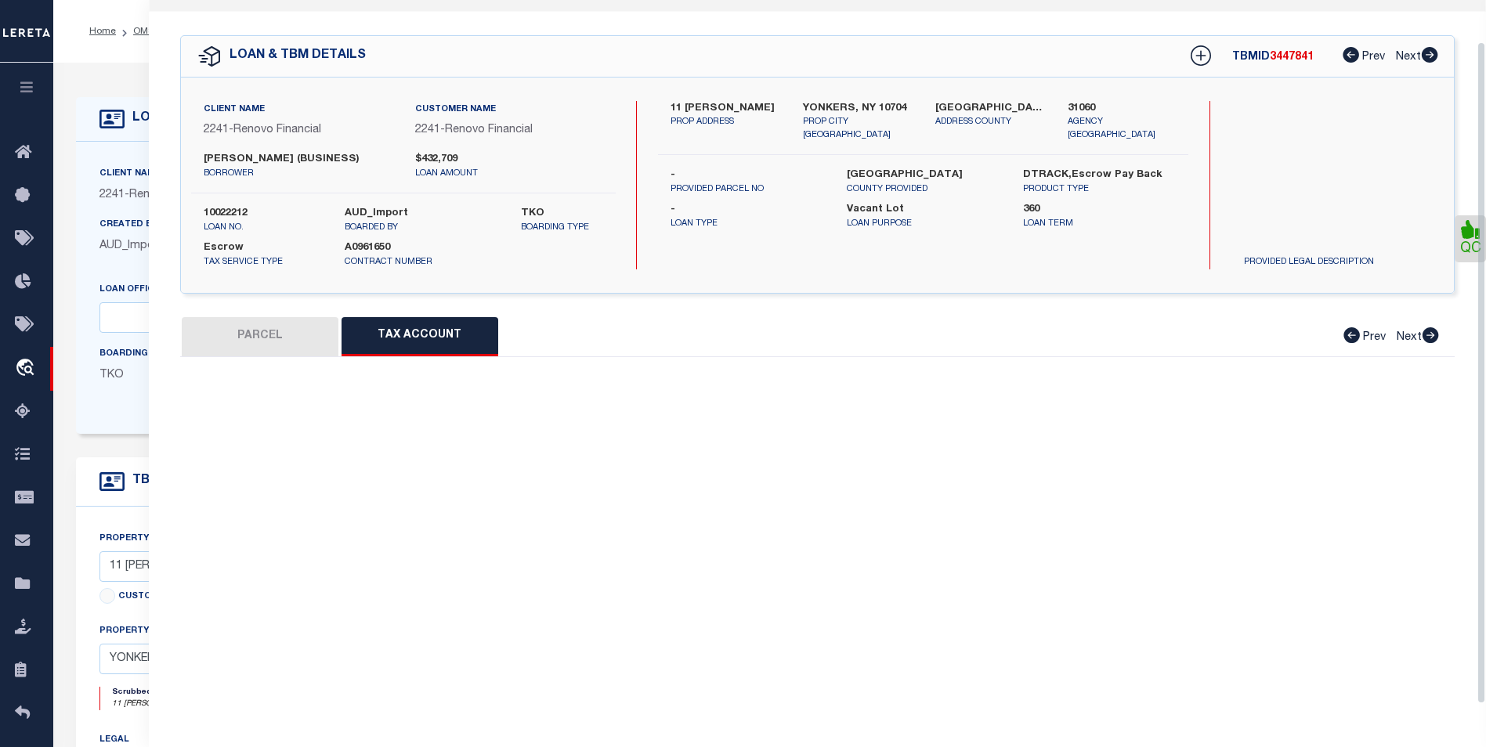
scroll to position [0, 0]
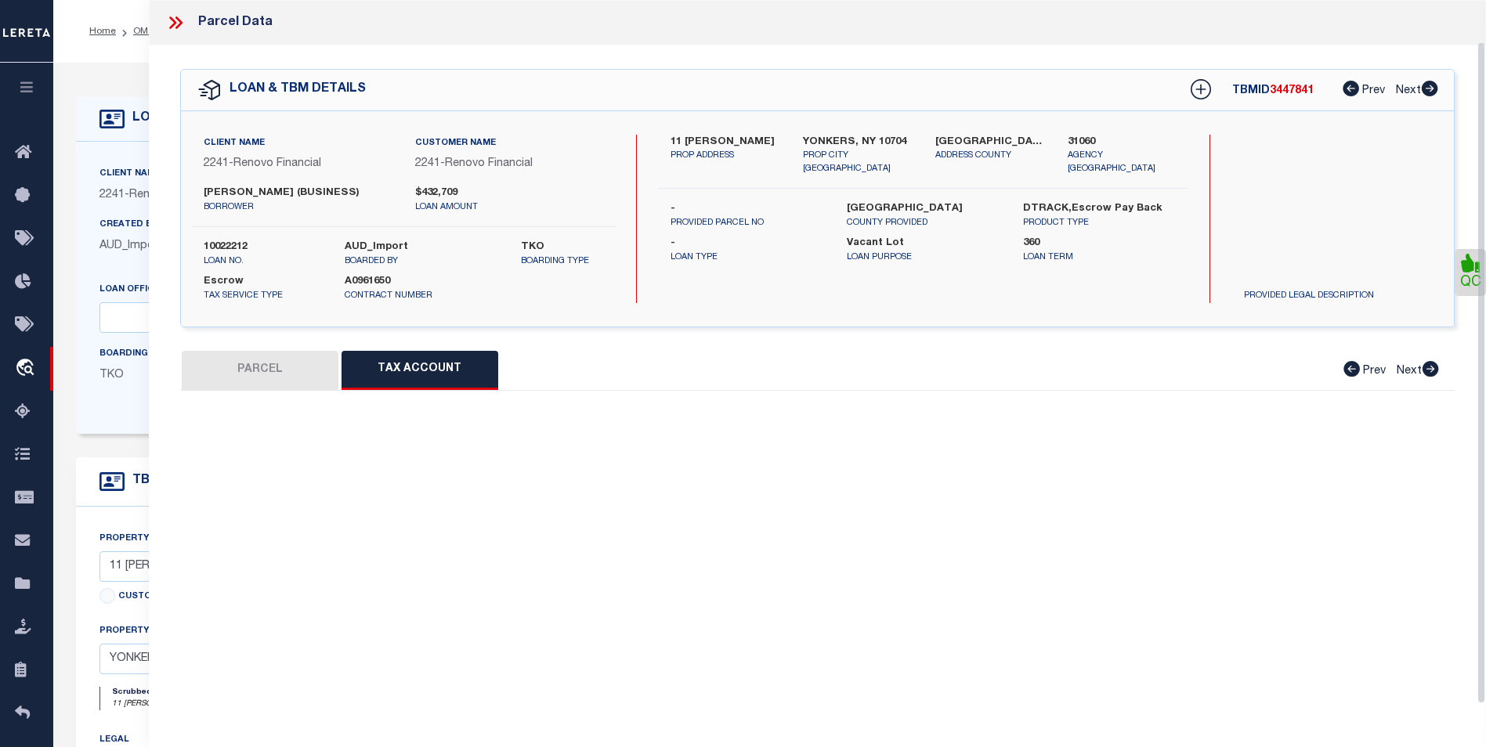
select select "100"
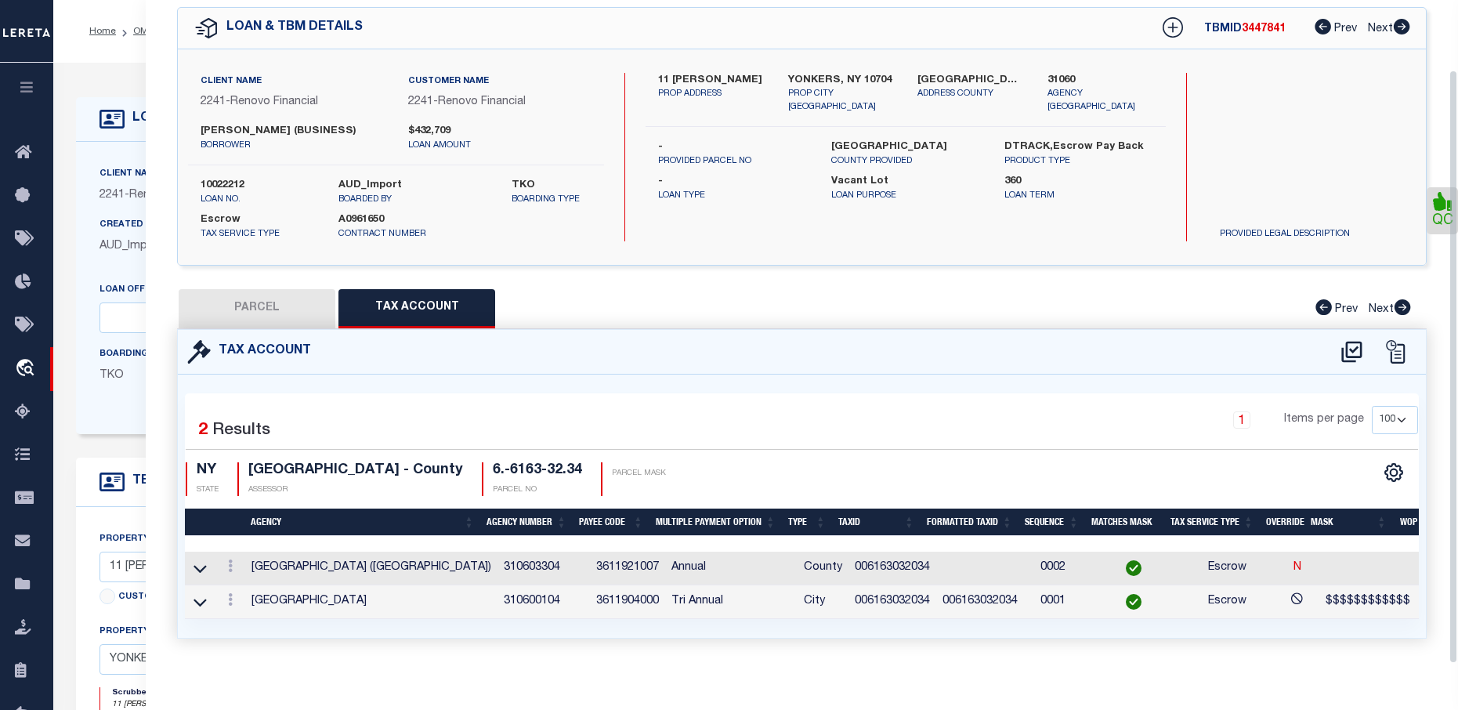
scroll to position [78, 0]
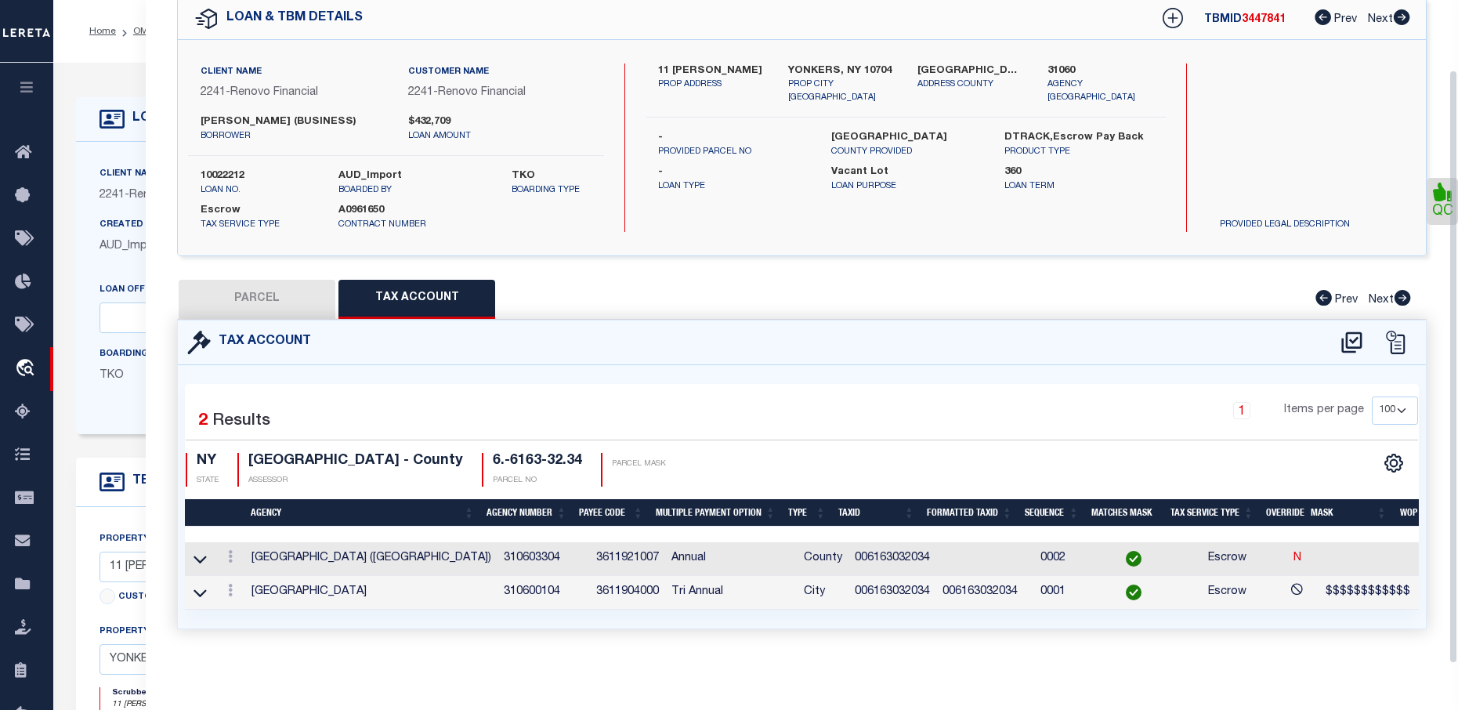
click at [291, 302] on button "PARCEL" at bounding box center [257, 299] width 157 height 39
select select "AS"
select select
checkbox input "false"
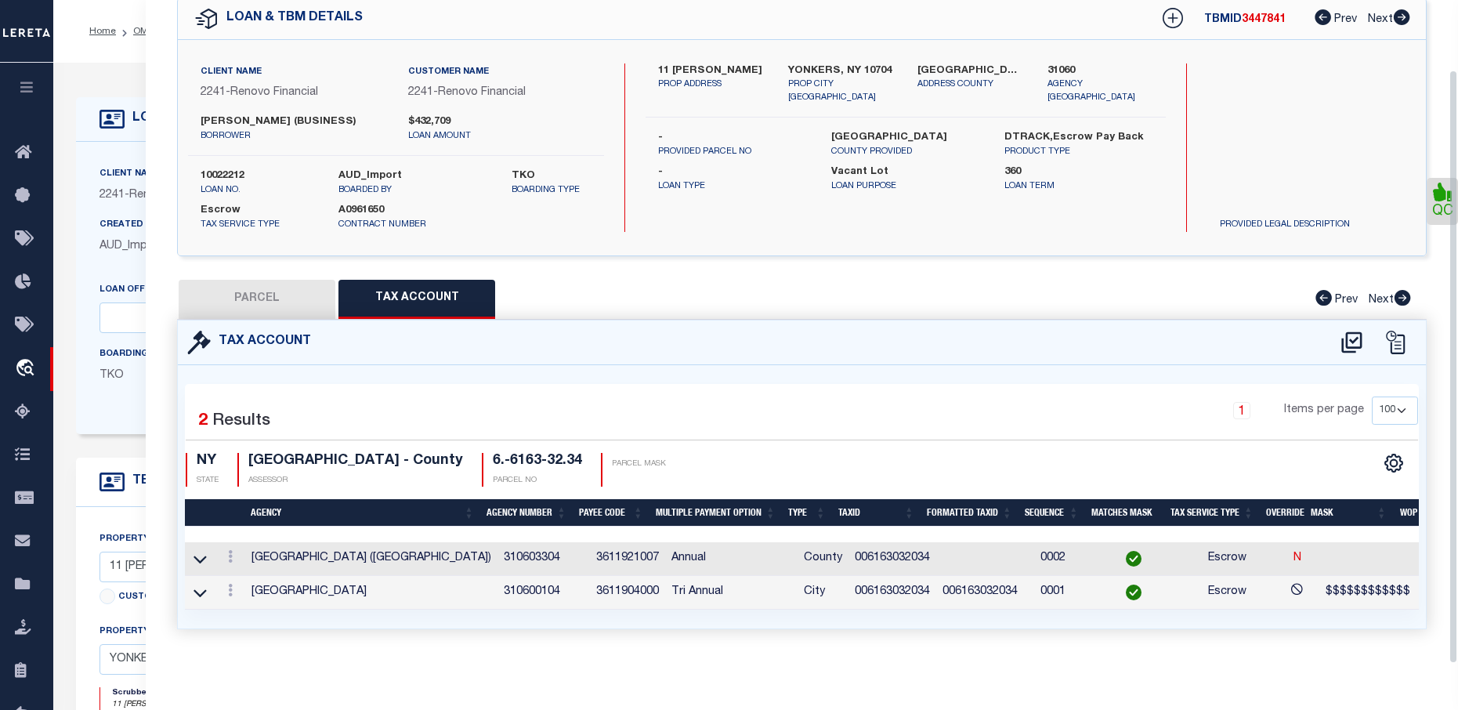
checkbox input "false"
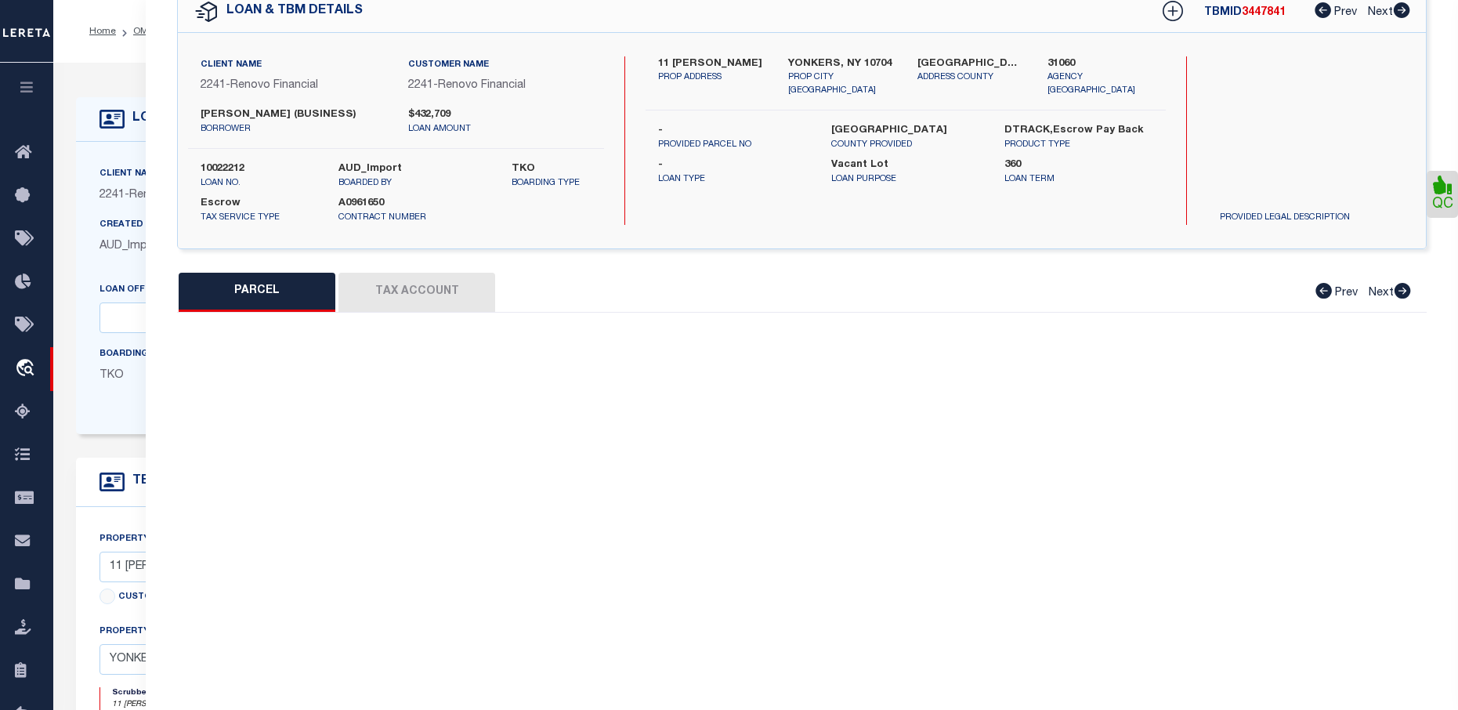
select select "BP"
type input "Pjeter Vukaj"
select select "AGW"
select select "LEG"
type input "9 Abner Pl"
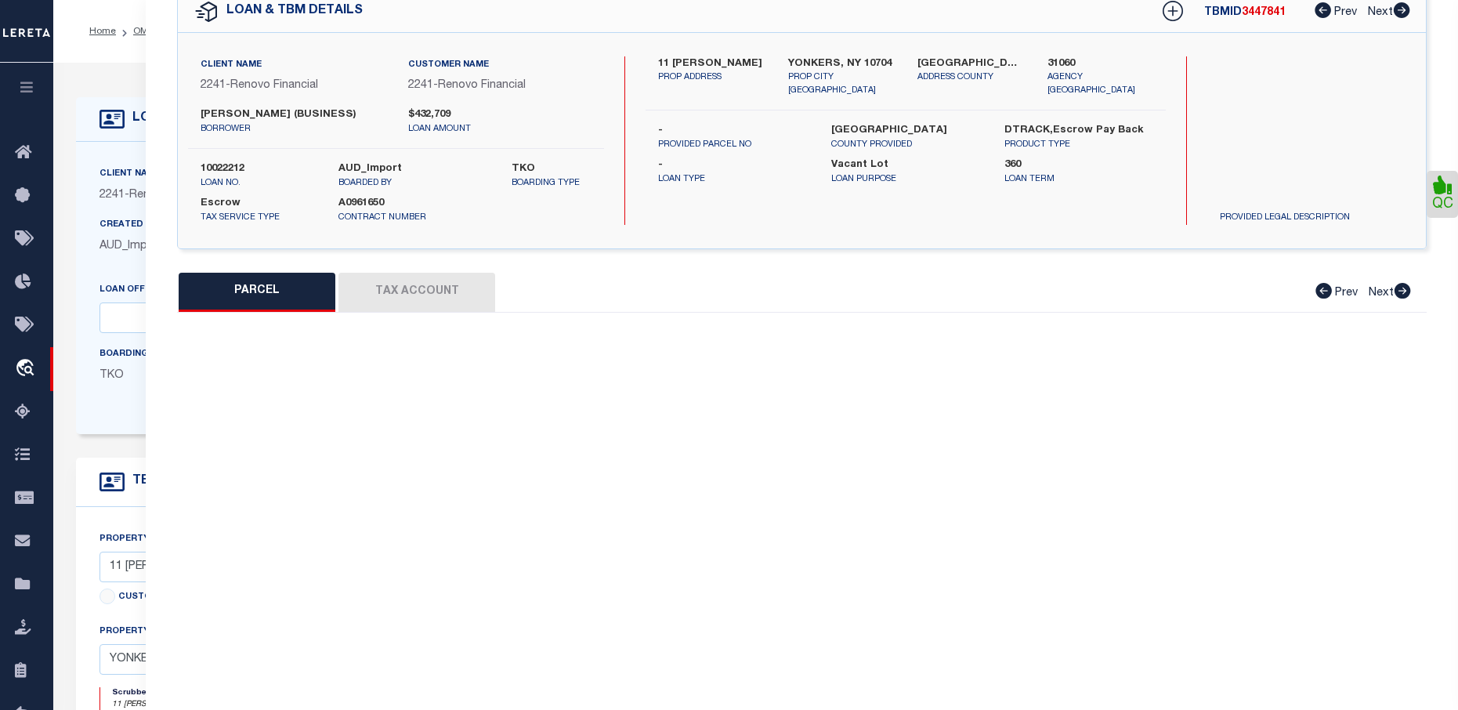
type input "YONKERS, NY 10704"
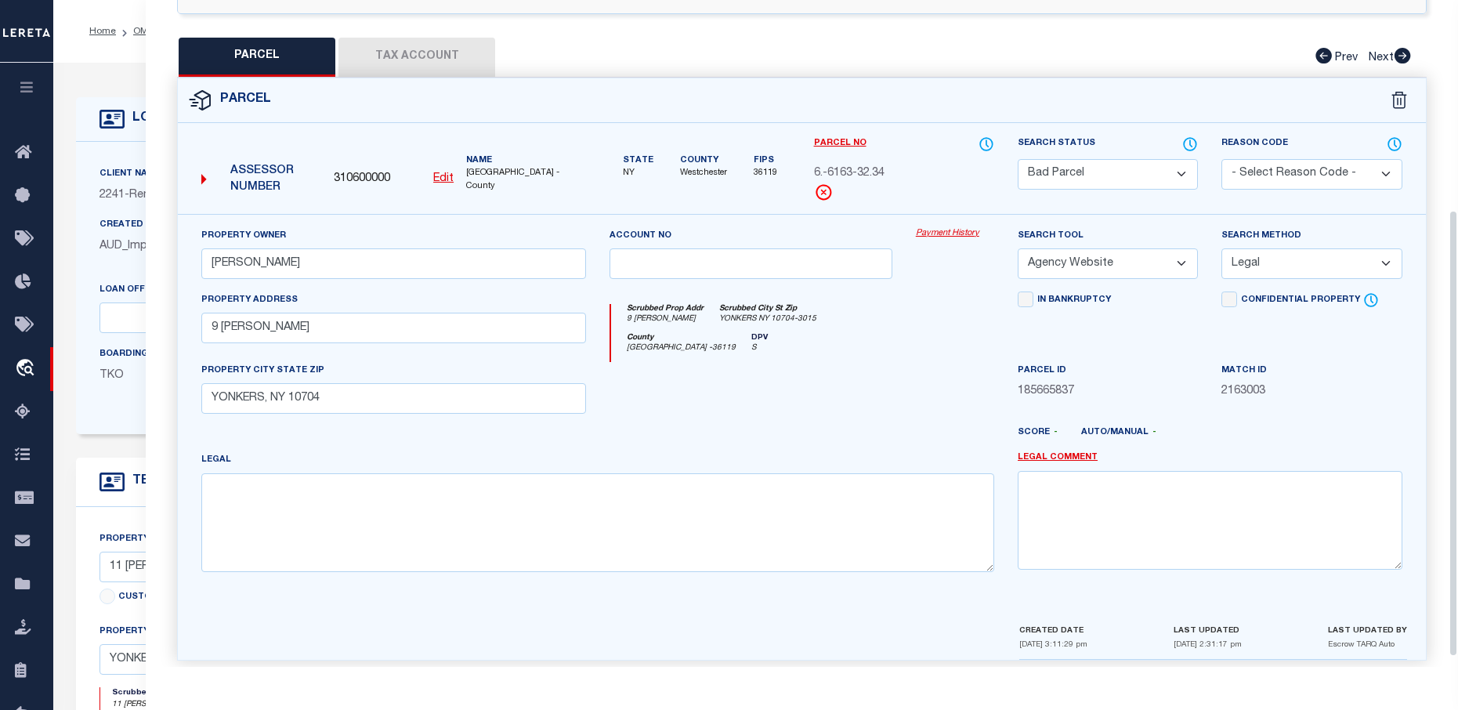
scroll to position [0, 0]
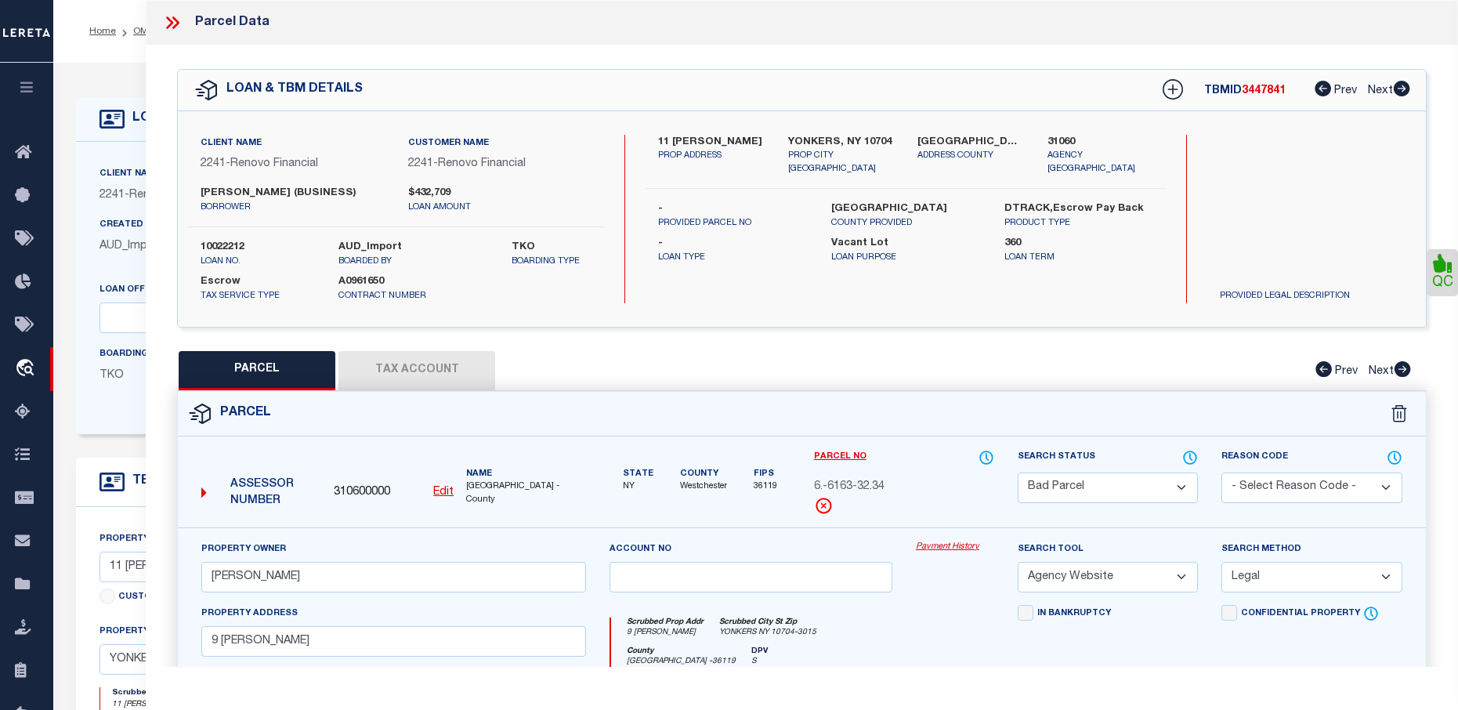
click at [449, 360] on button "Tax Account" at bounding box center [416, 370] width 157 height 39
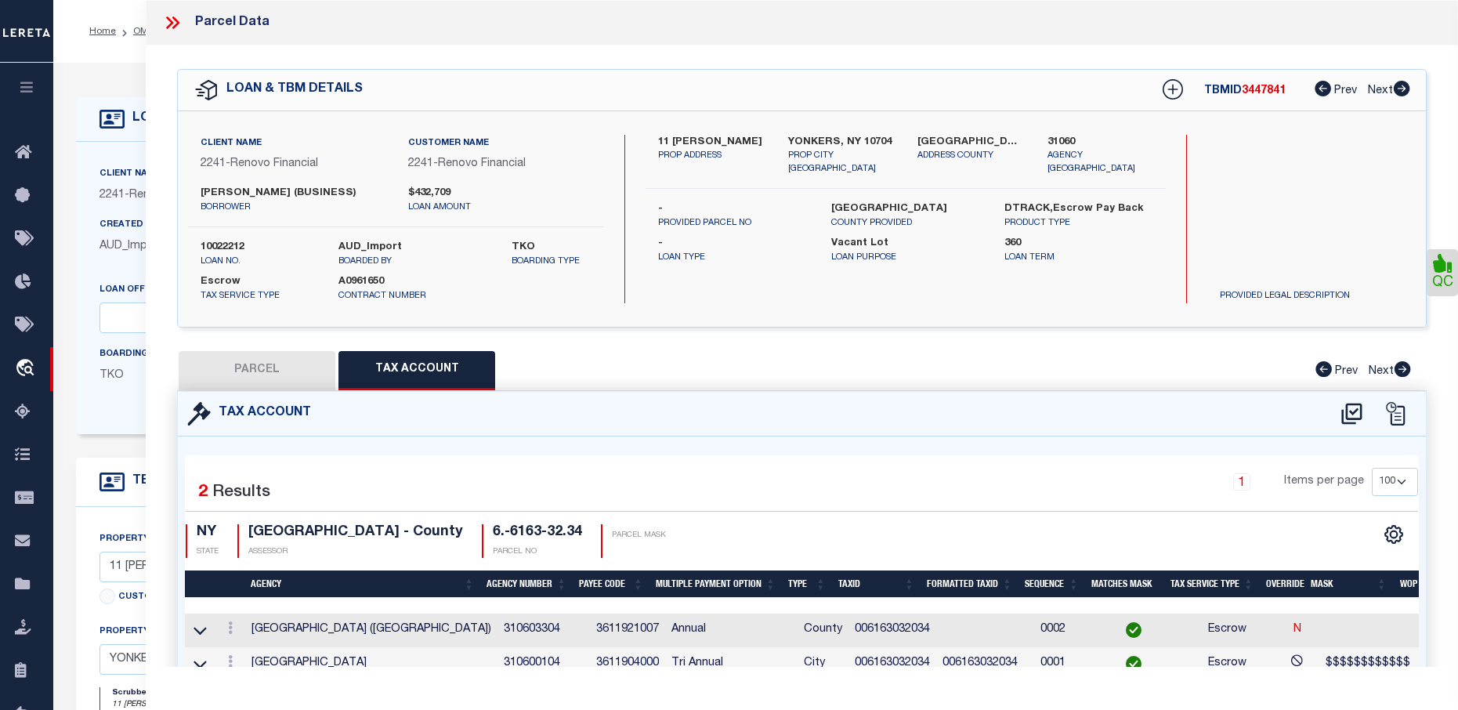
select select "100"
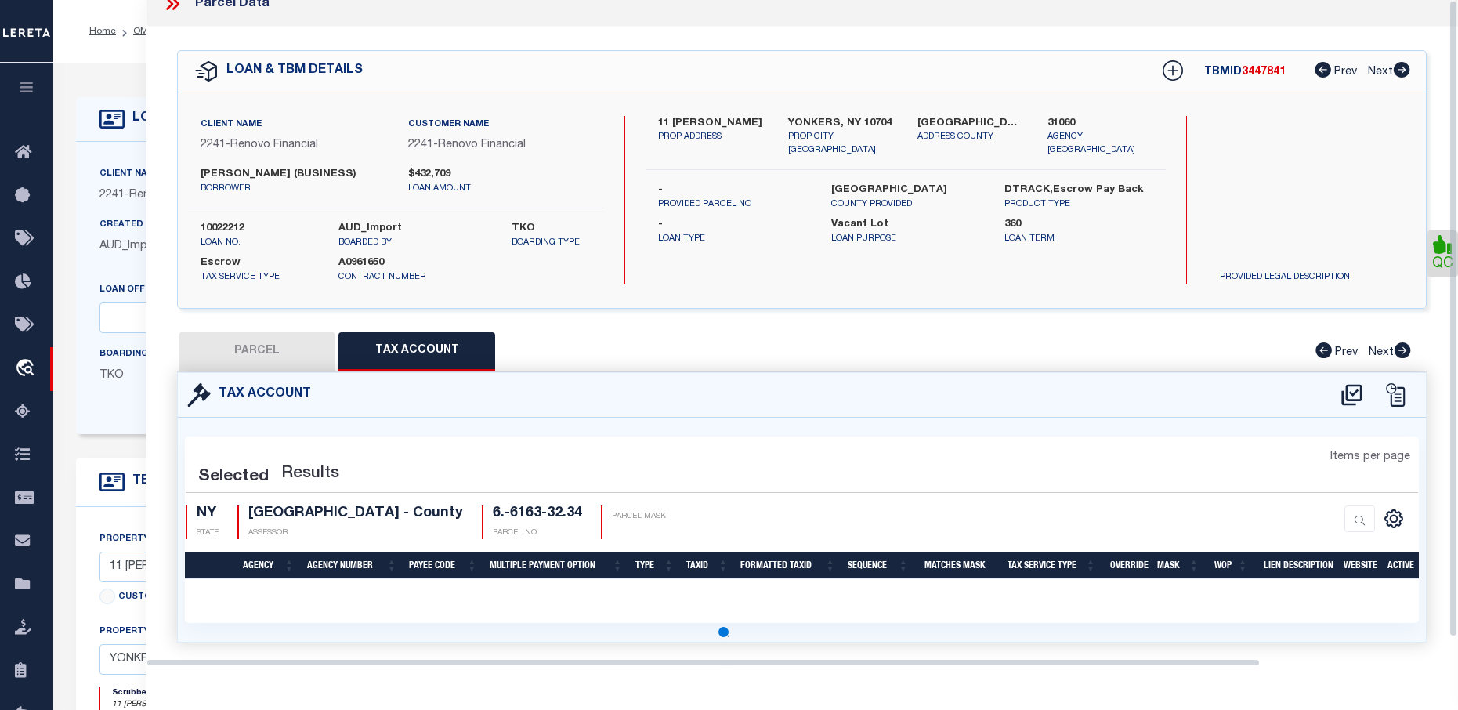
select select "100"
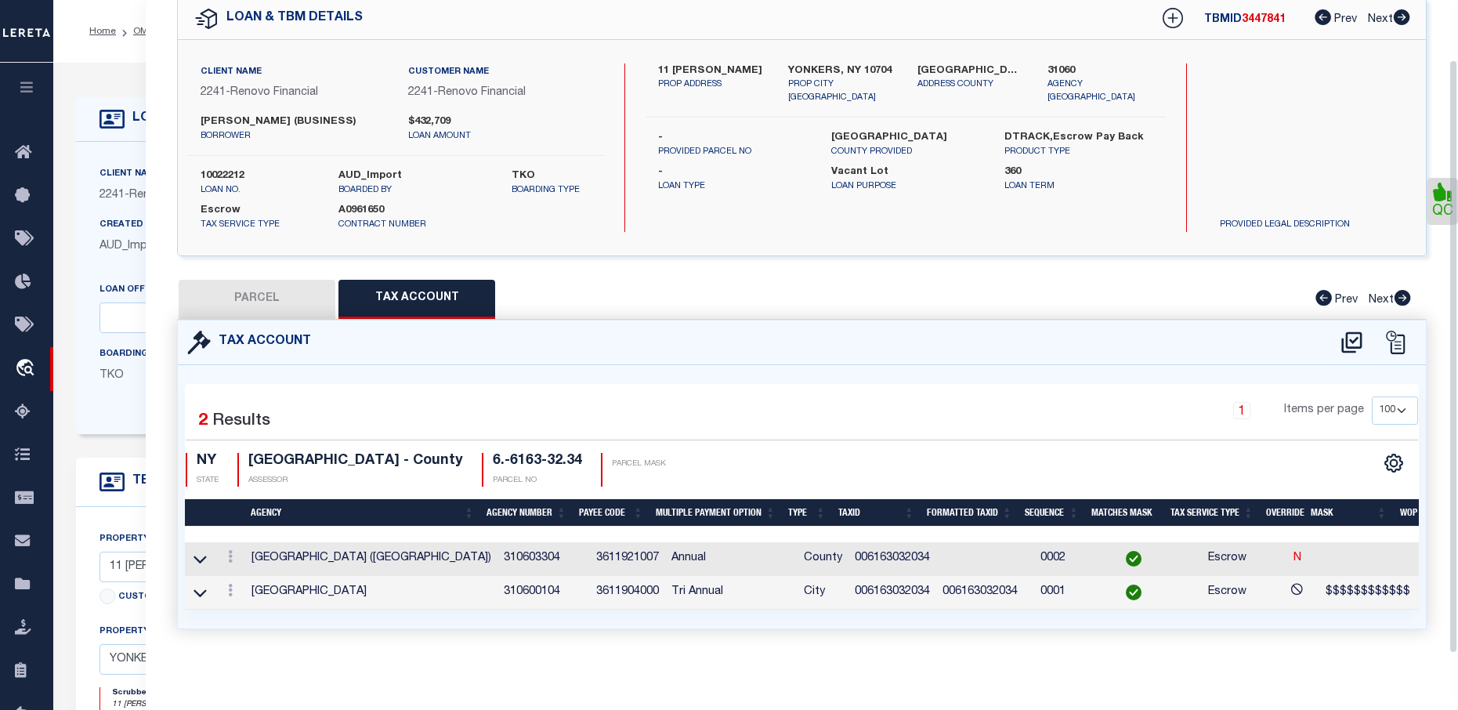
scroll to position [81, 0]
click at [228, 552] on icon at bounding box center [230, 556] width 5 height 13
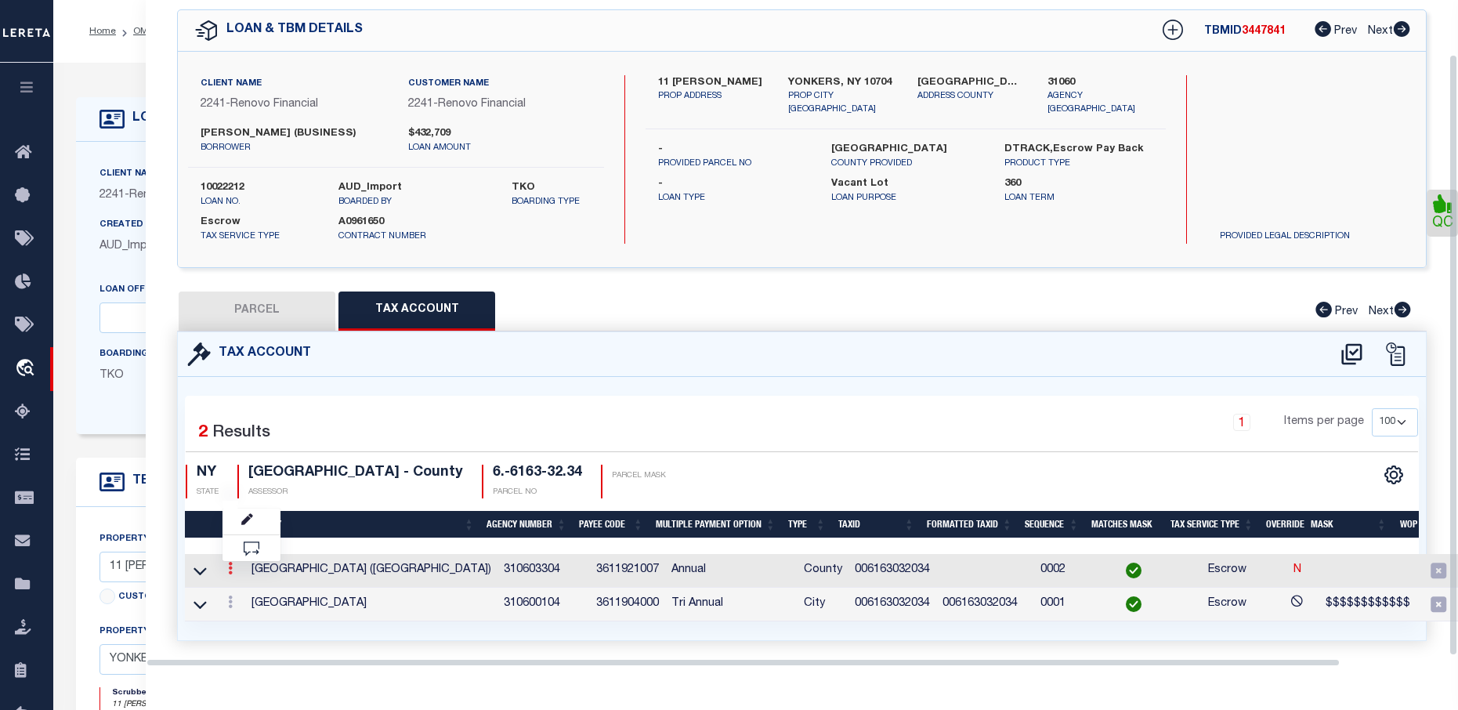
scroll to position [60, 0]
click at [248, 512] on body "Home OMS Detail" at bounding box center [729, 601] width 1458 height 1203
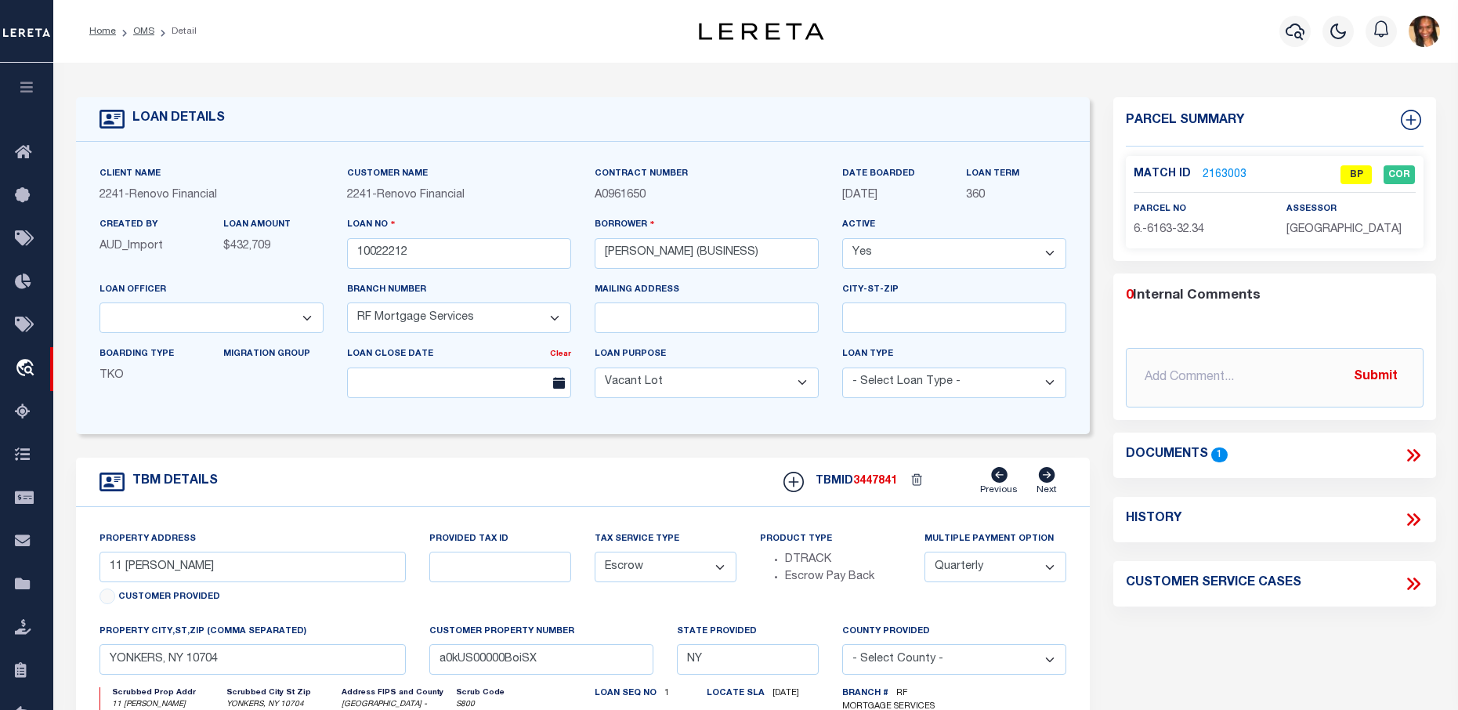
click at [1211, 168] on link "2163003" at bounding box center [1225, 175] width 44 height 16
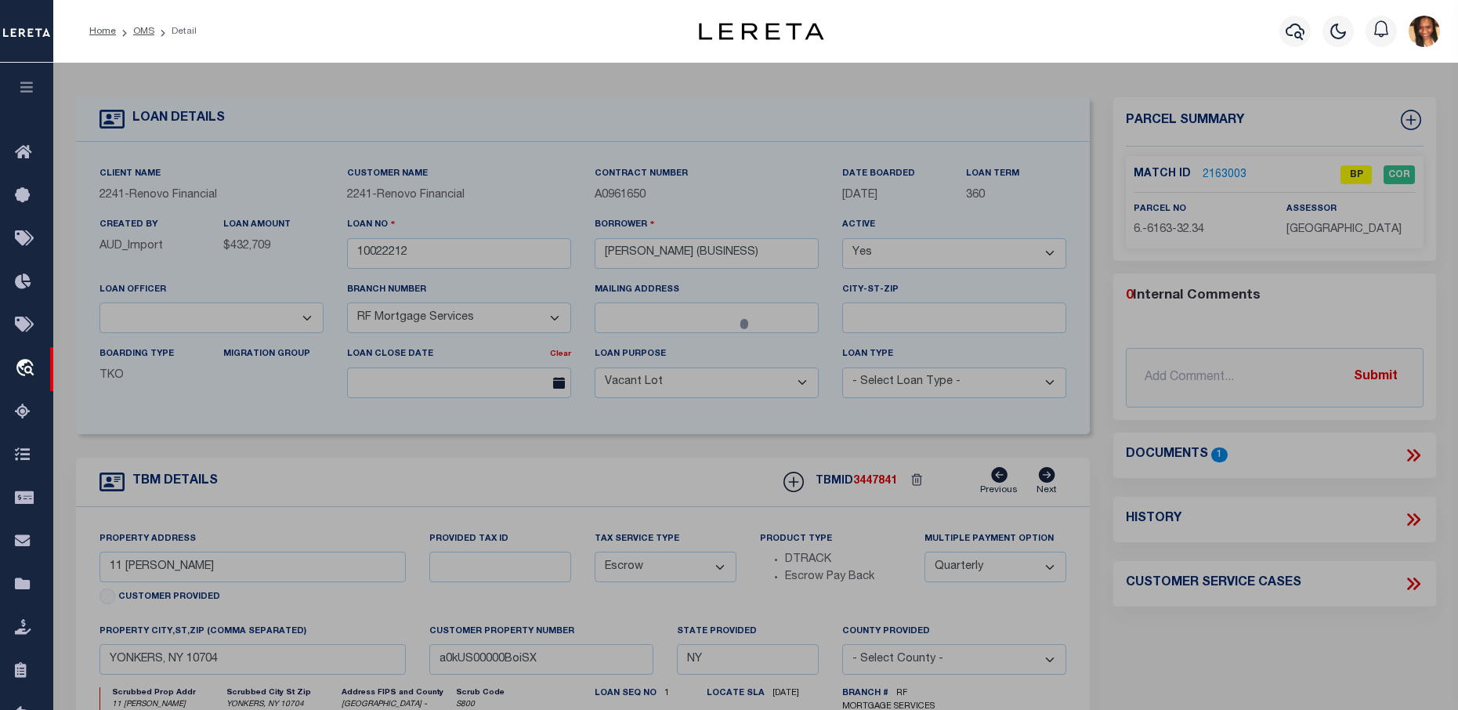
select select "AS"
select select
checkbox input "false"
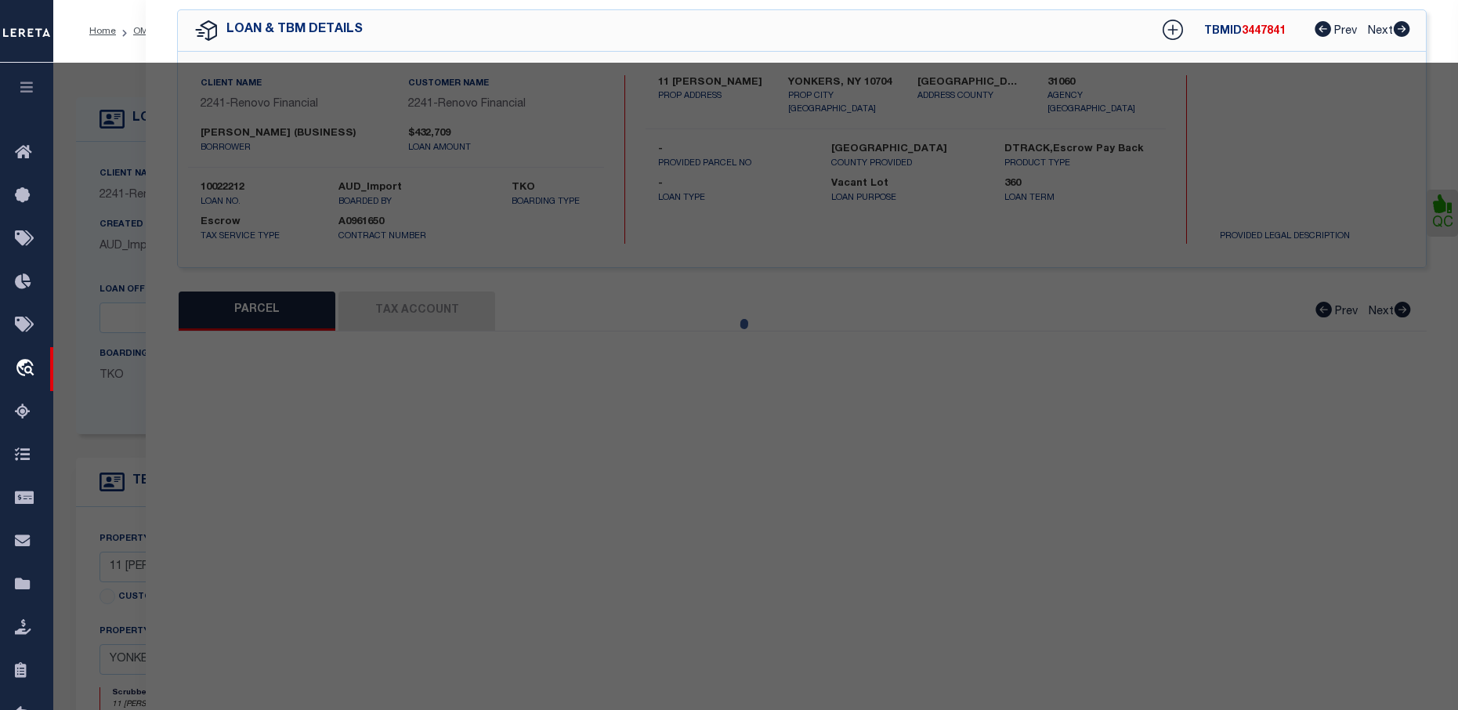
select select "BP"
type input "Pjeter Vukaj"
select select "AGW"
select select "LEG"
type input "9 Abner Pl"
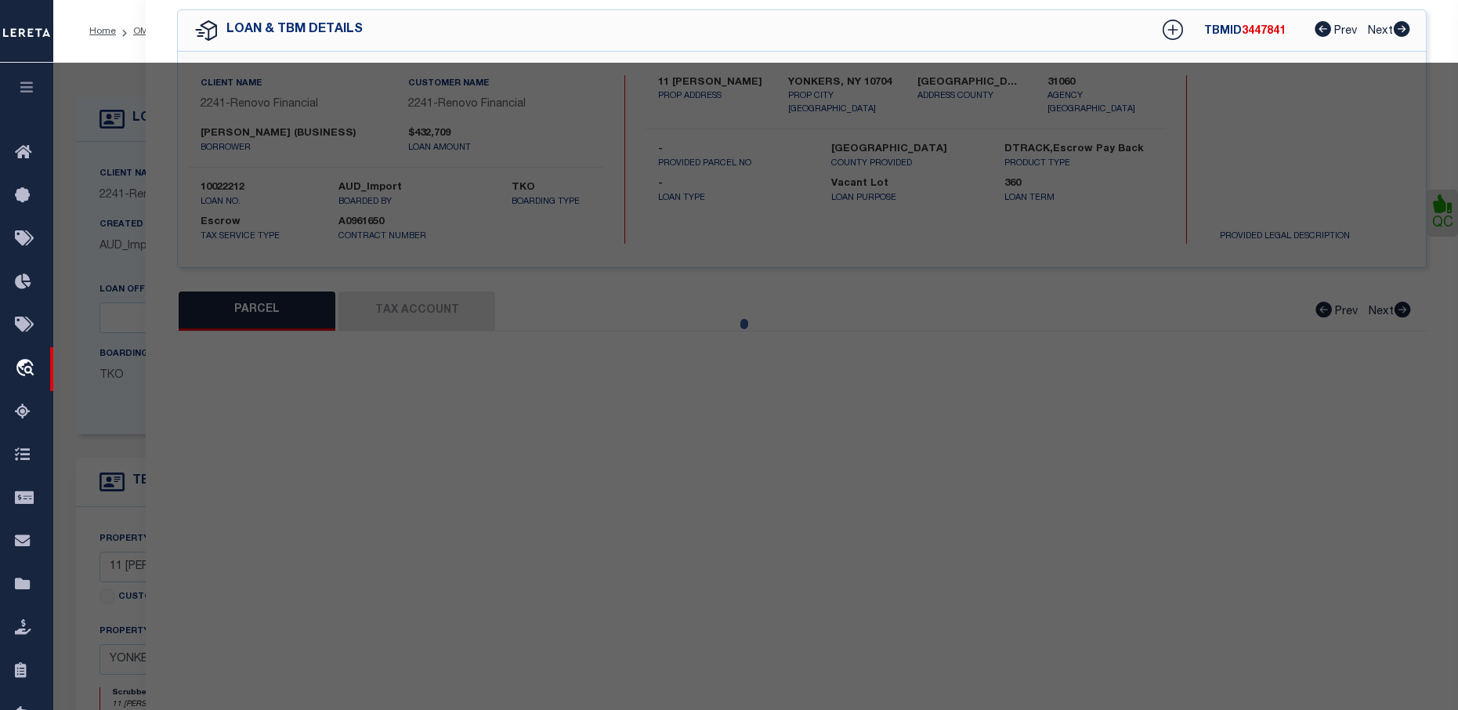
type input "YONKERS, NY 10704"
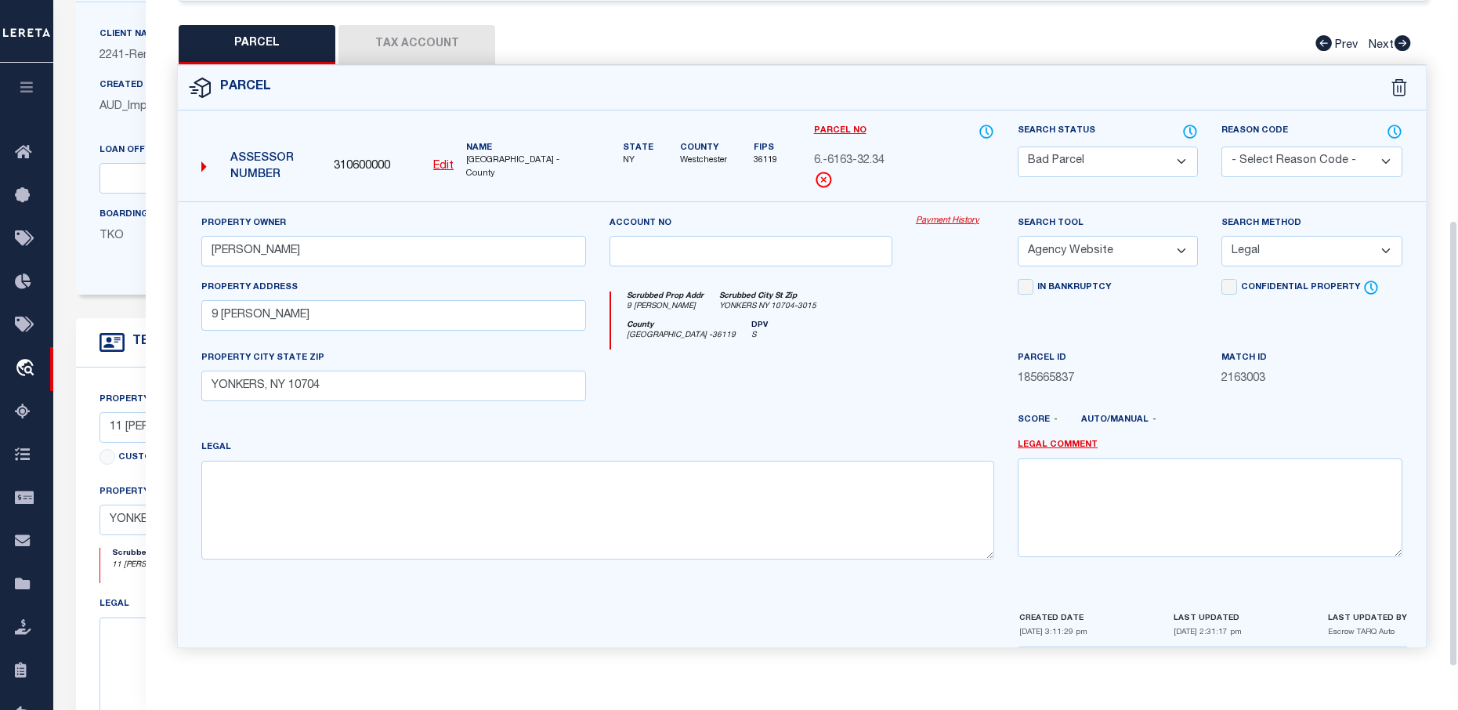
scroll to position [157, 0]
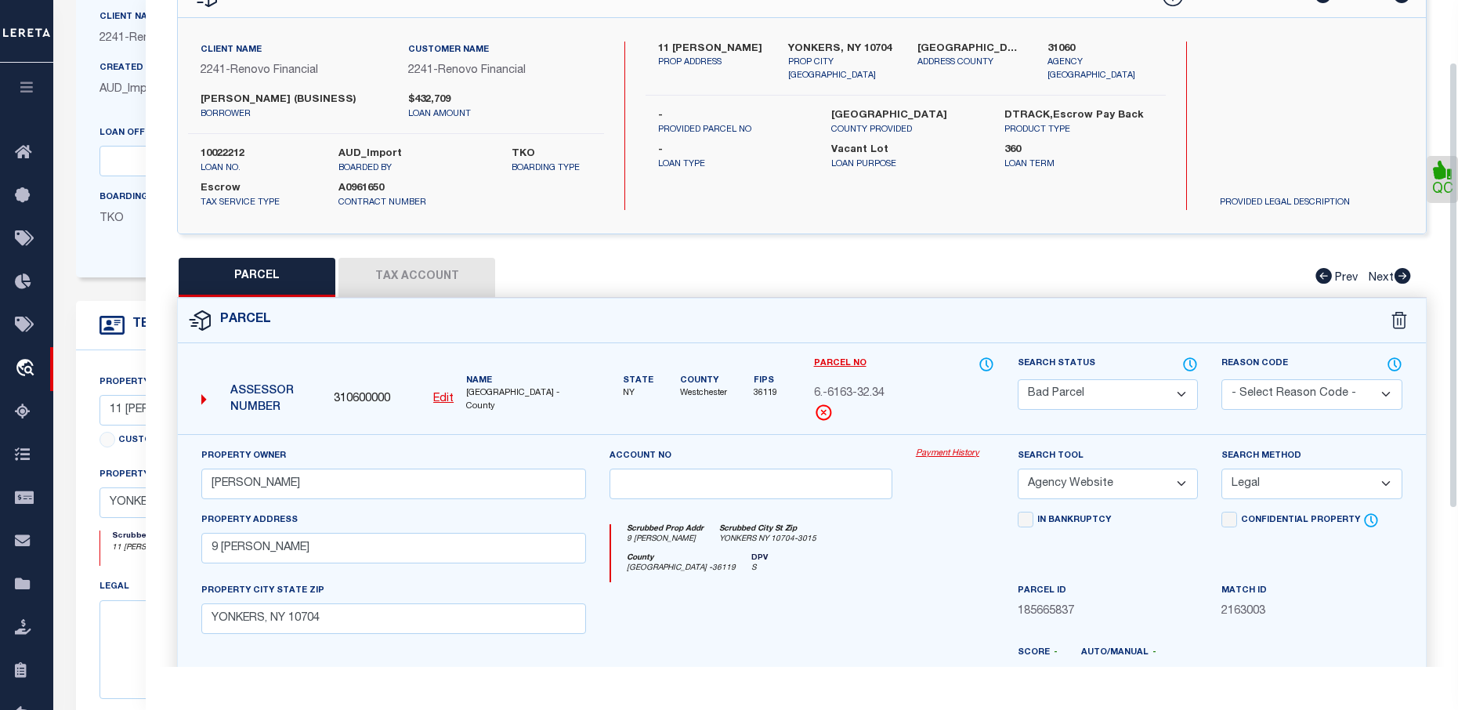
click at [395, 280] on button "Tax Account" at bounding box center [416, 277] width 157 height 39
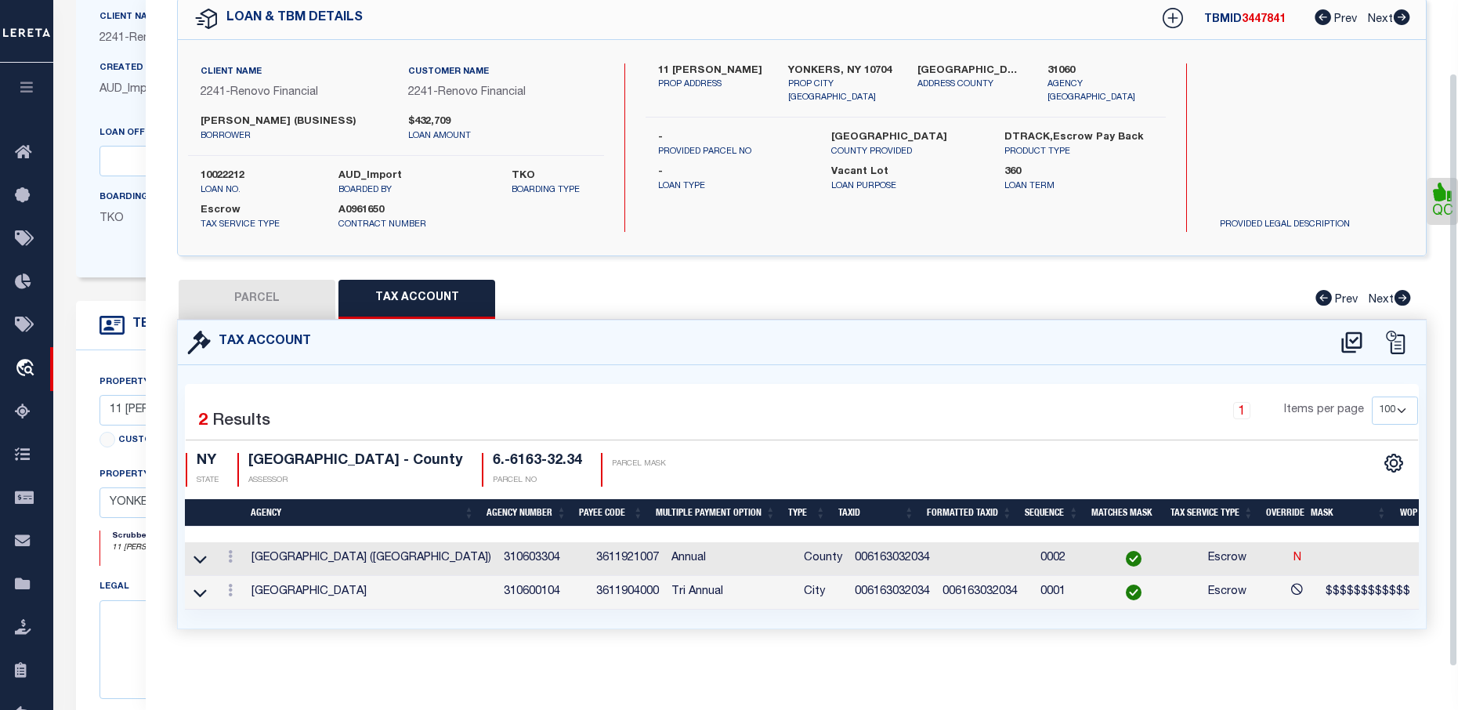
select select "100"
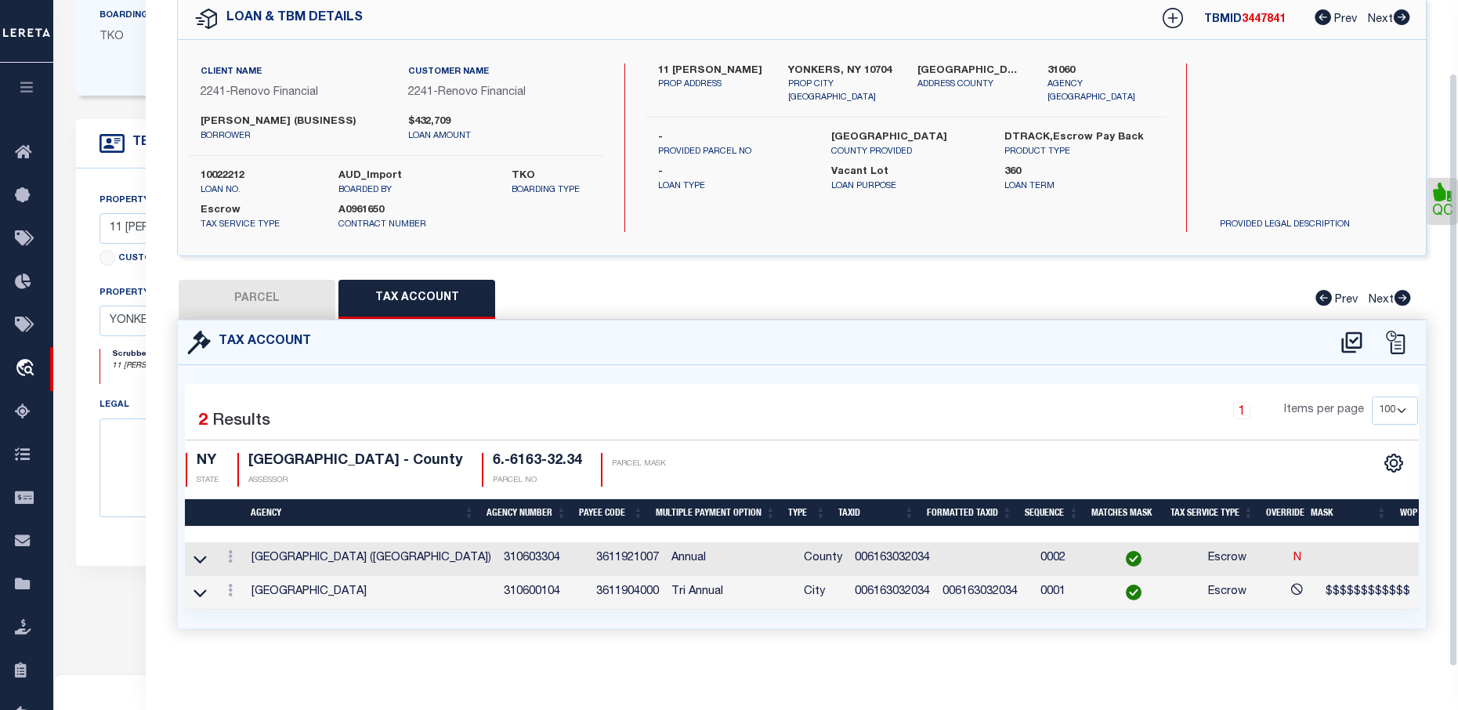
scroll to position [392, 0]
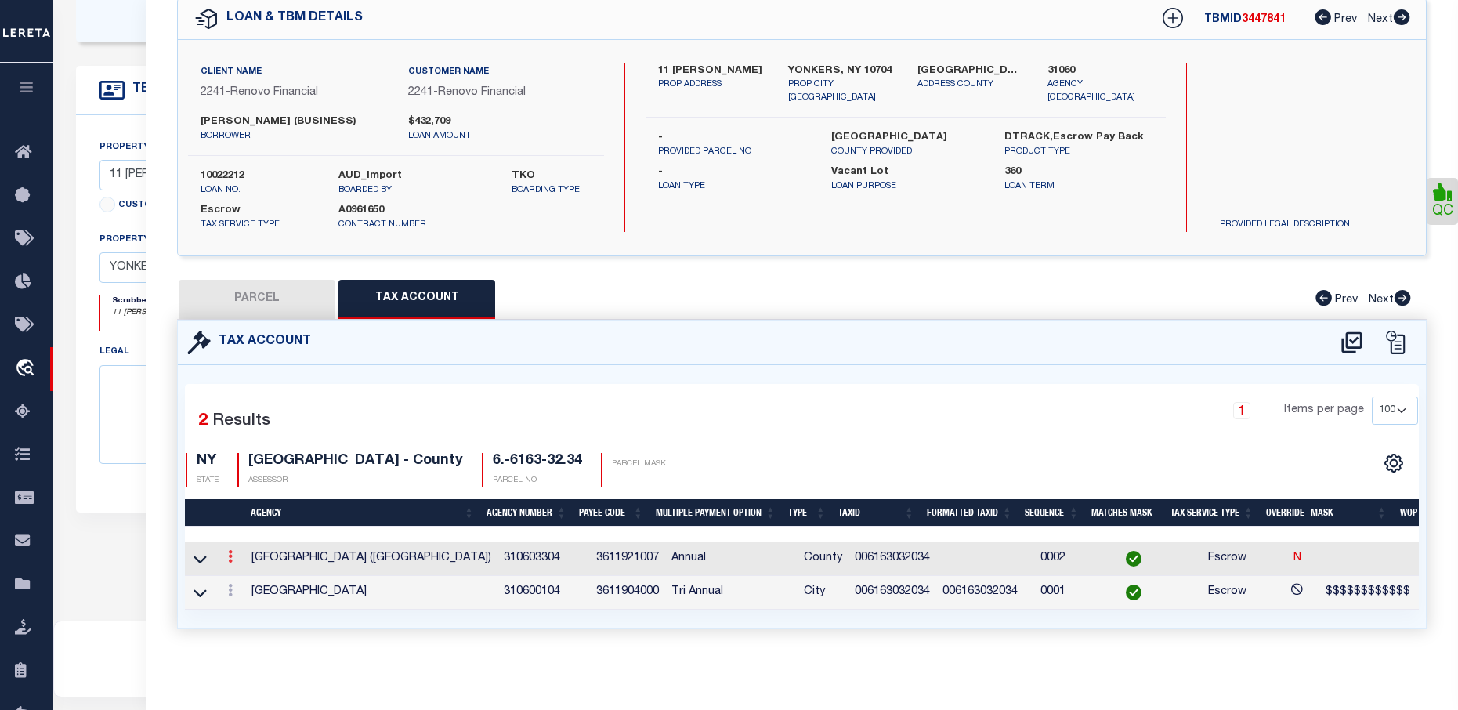
click at [230, 550] on icon at bounding box center [230, 556] width 5 height 13
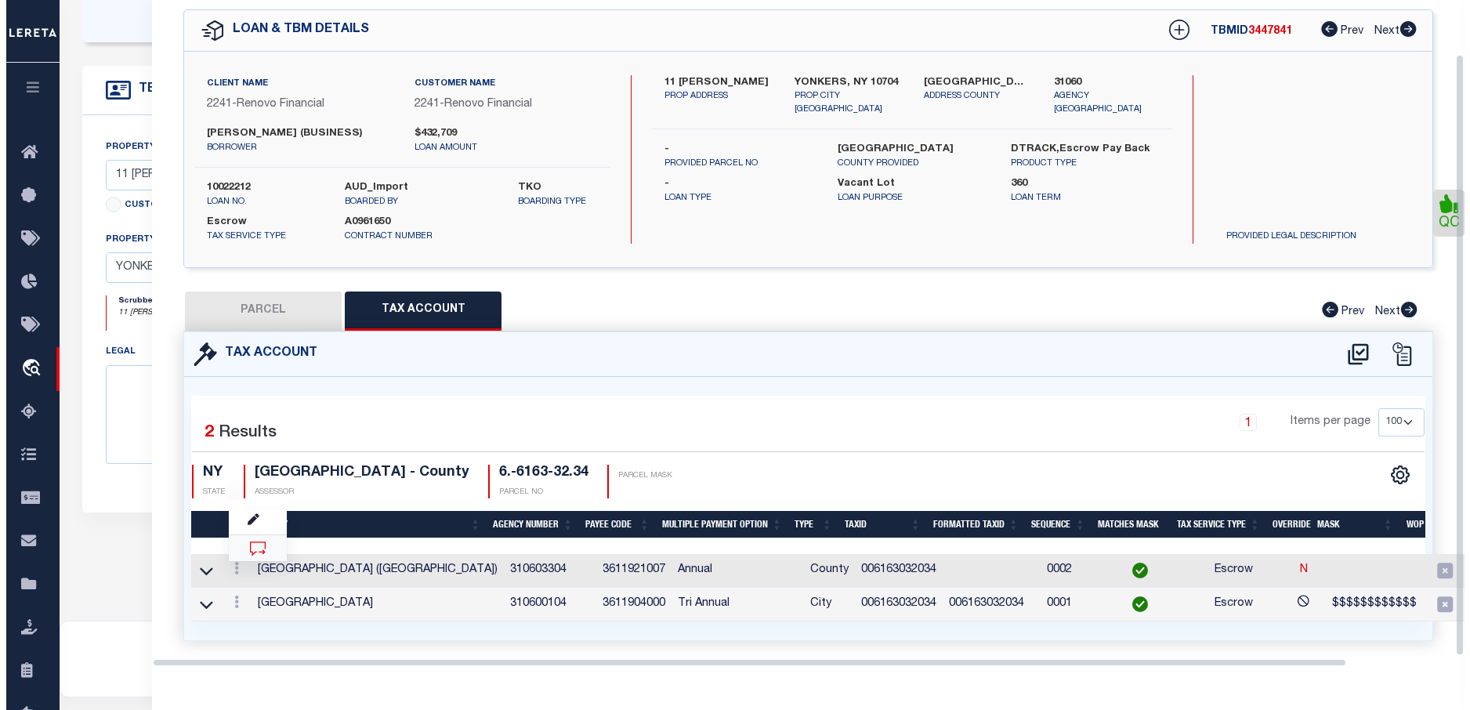
scroll to position [60, 0]
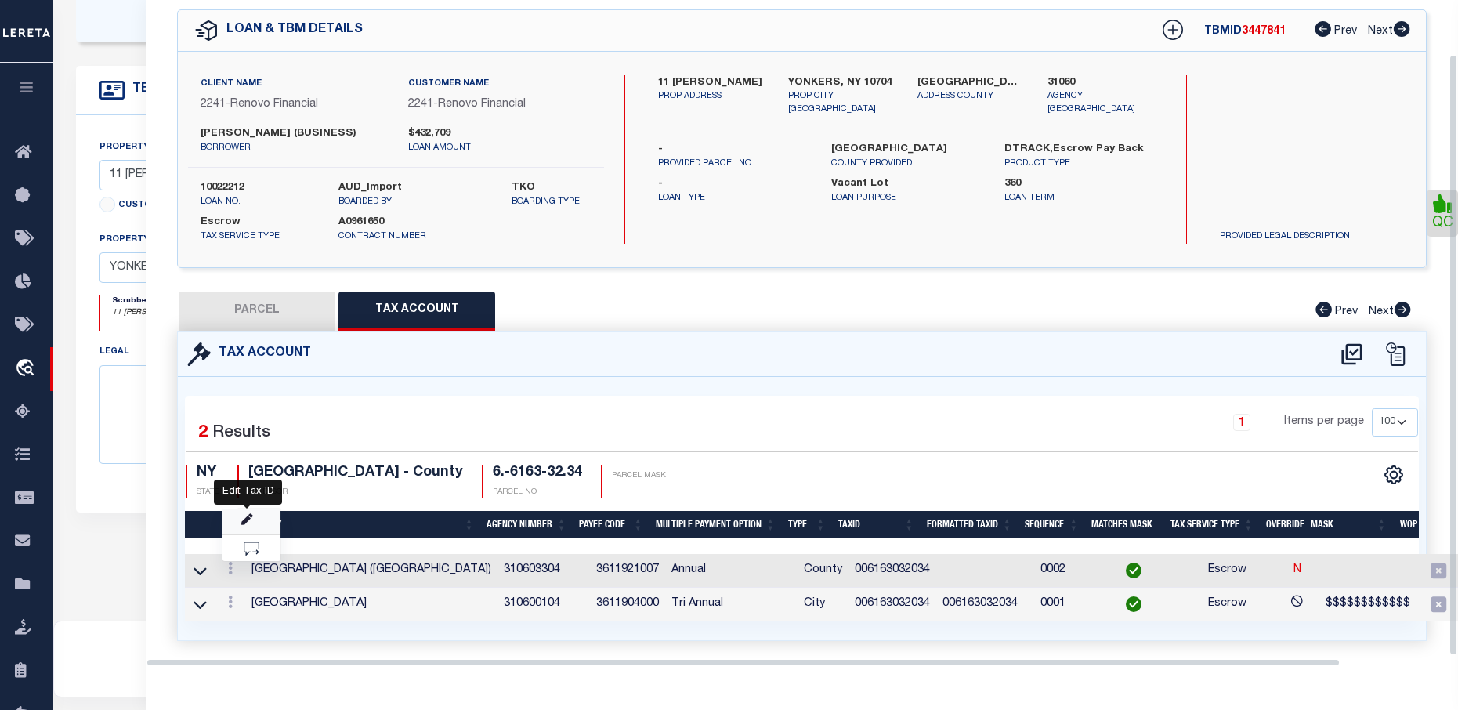
click at [251, 520] on icon "" at bounding box center [247, 520] width 12 height 12
type input "006163032034"
type textarea "$$$$$$$$$$$$"
checkbox input "true"
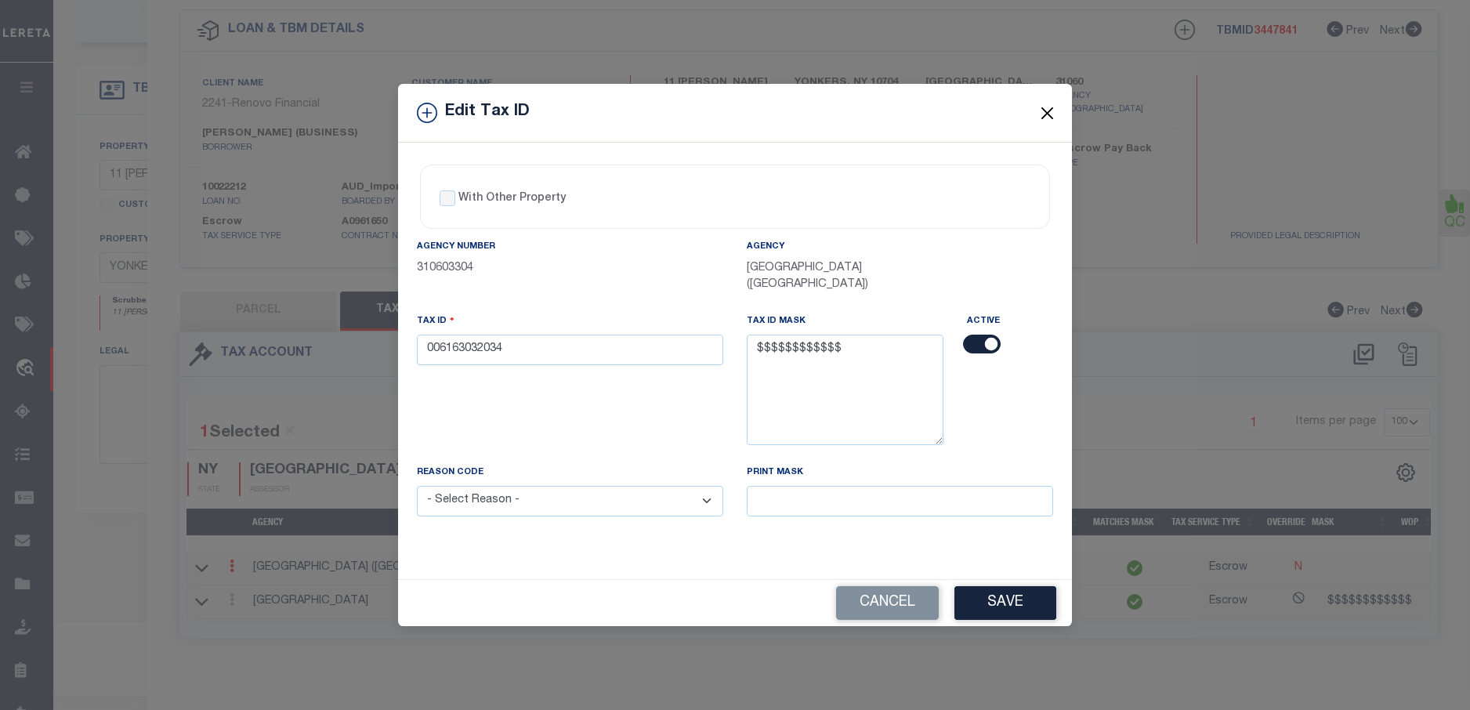
click at [1051, 109] on button "Close" at bounding box center [1047, 113] width 20 height 20
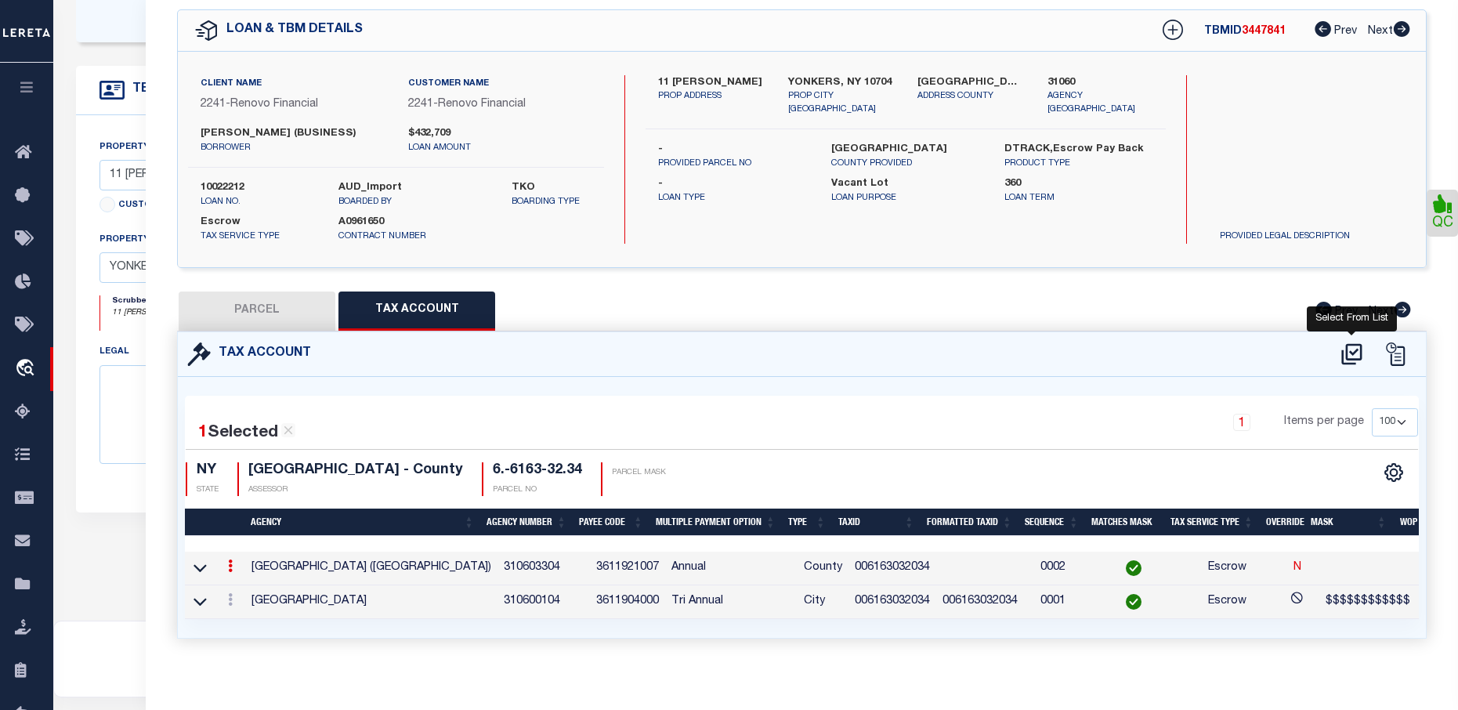
click at [1349, 351] on icon at bounding box center [1352, 354] width 26 height 25
select select "100"
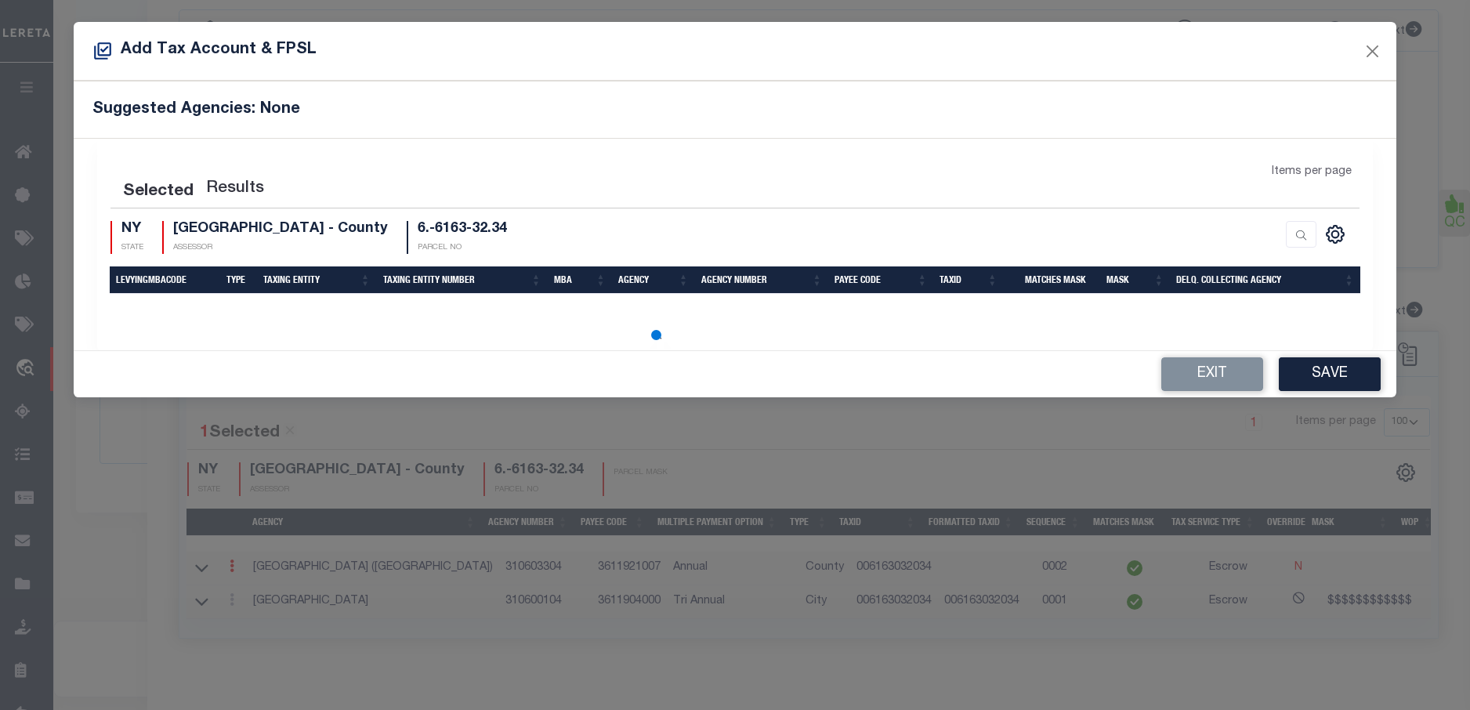
select select "100"
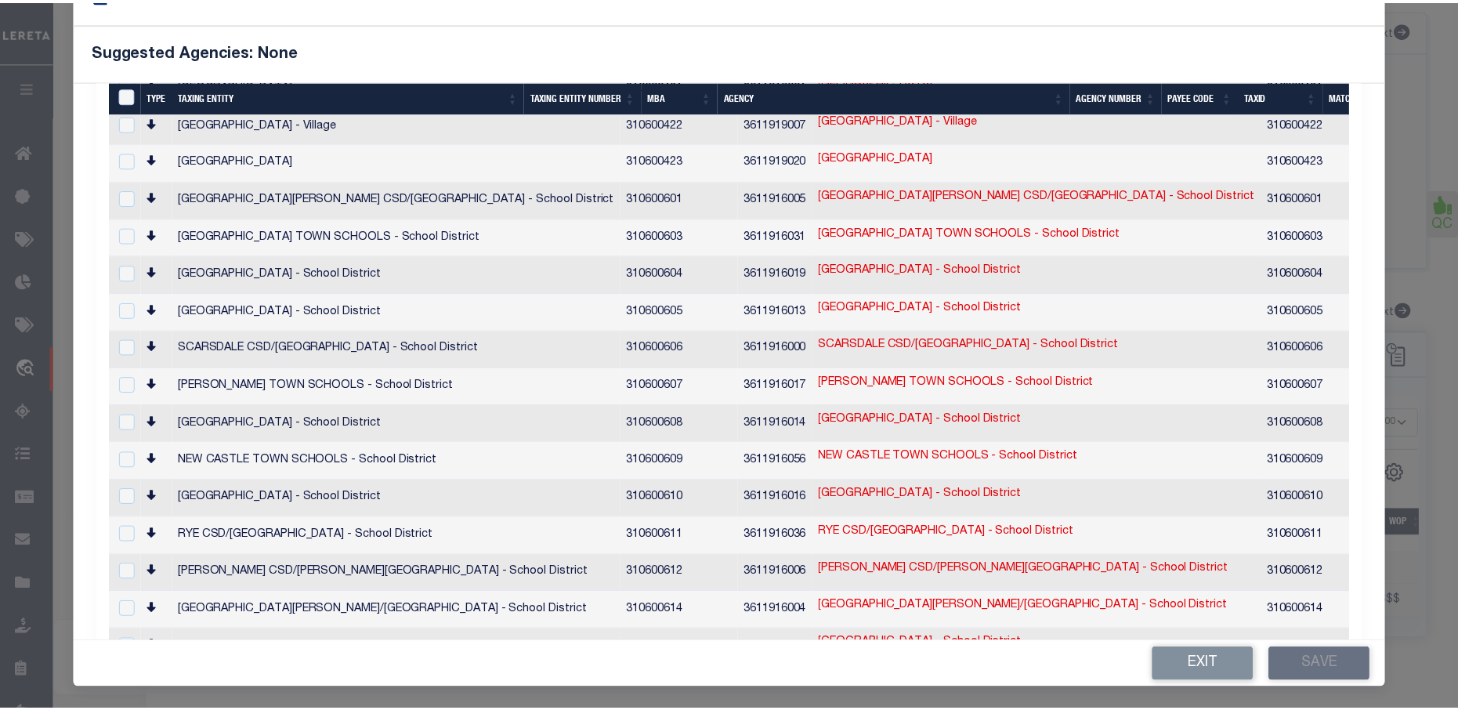
scroll to position [1507, 0]
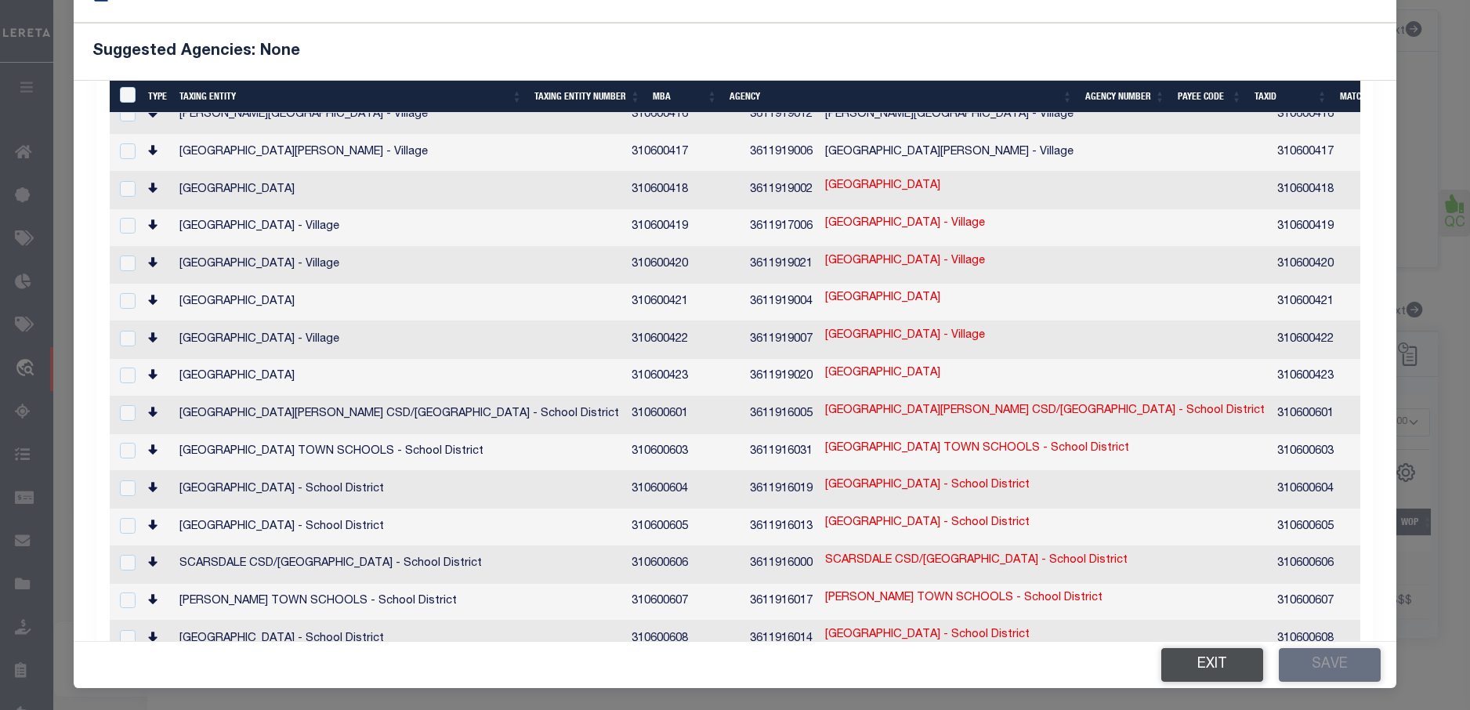
click at [1226, 671] on button "Exit" at bounding box center [1212, 665] width 102 height 34
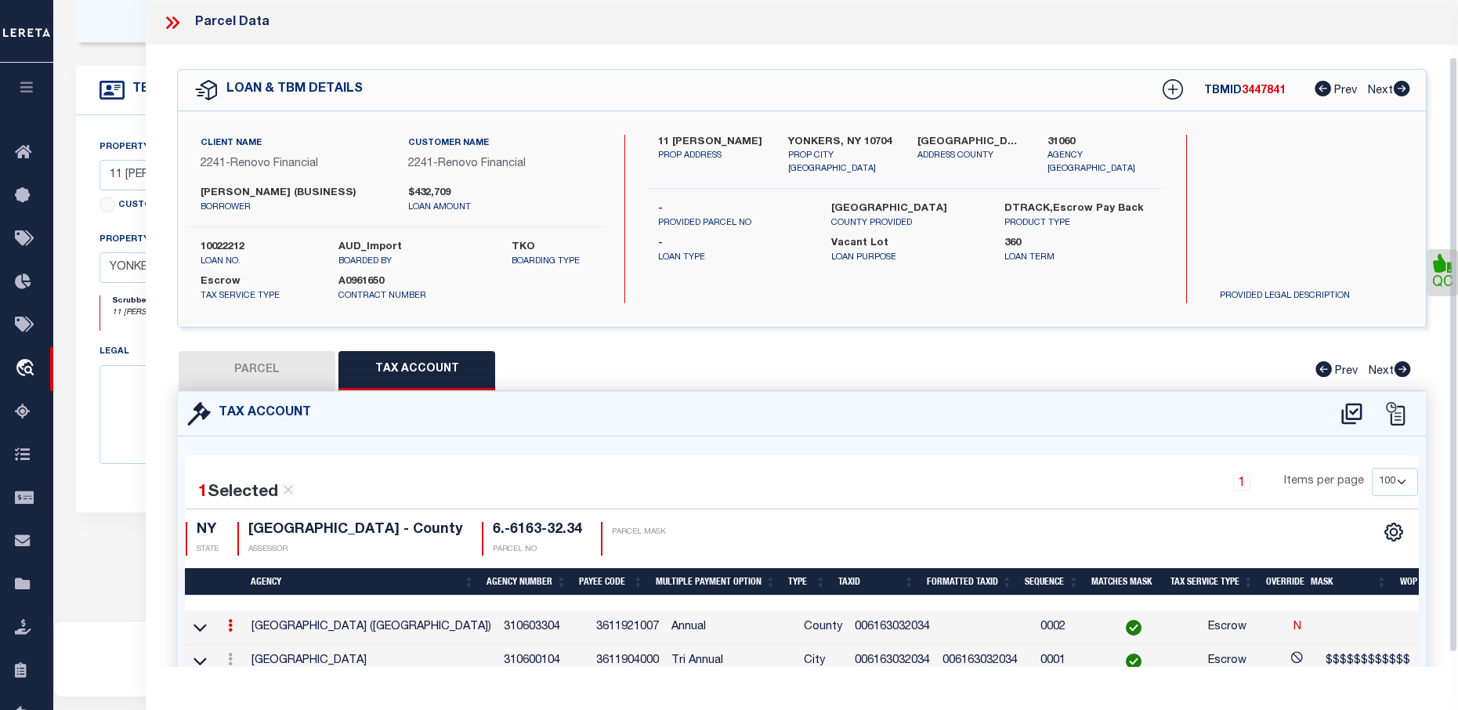
scroll to position [78, 0]
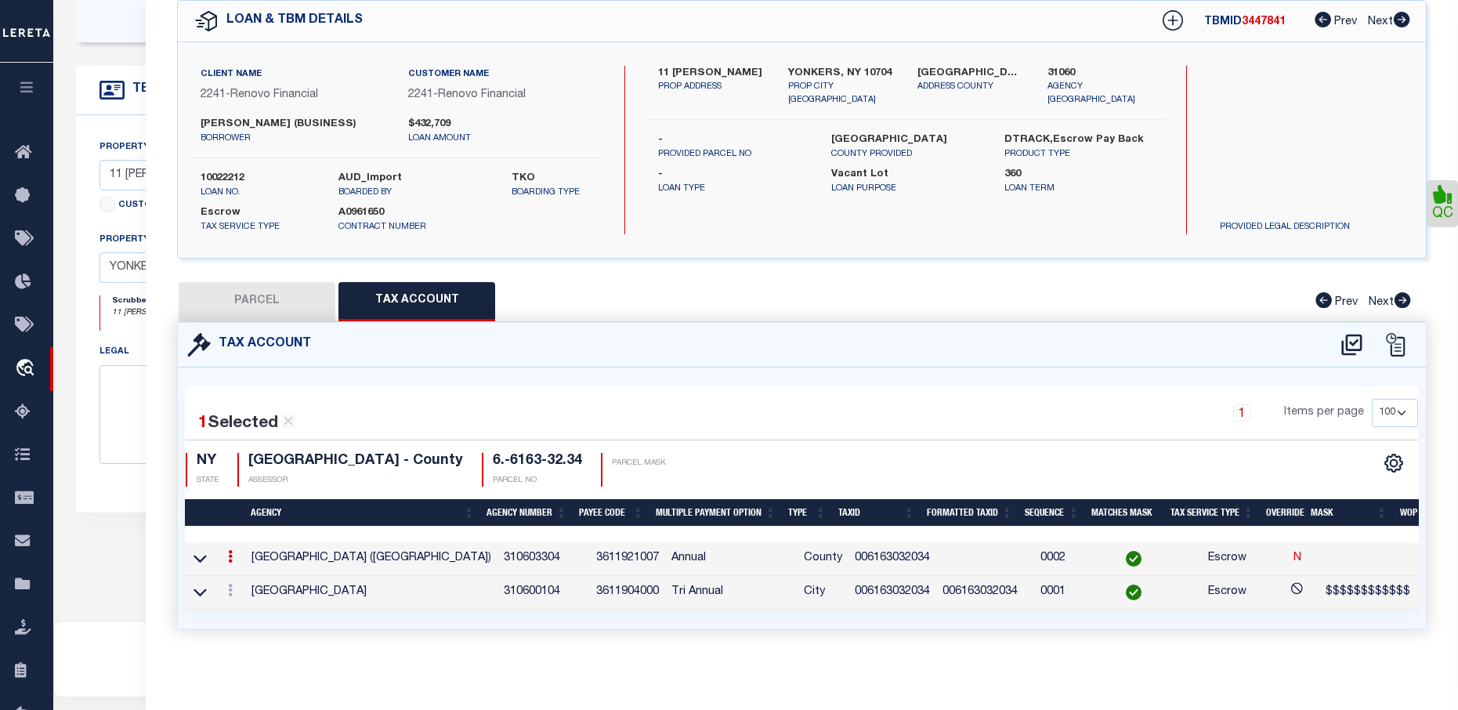
click at [235, 552] on link at bounding box center [230, 558] width 17 height 13
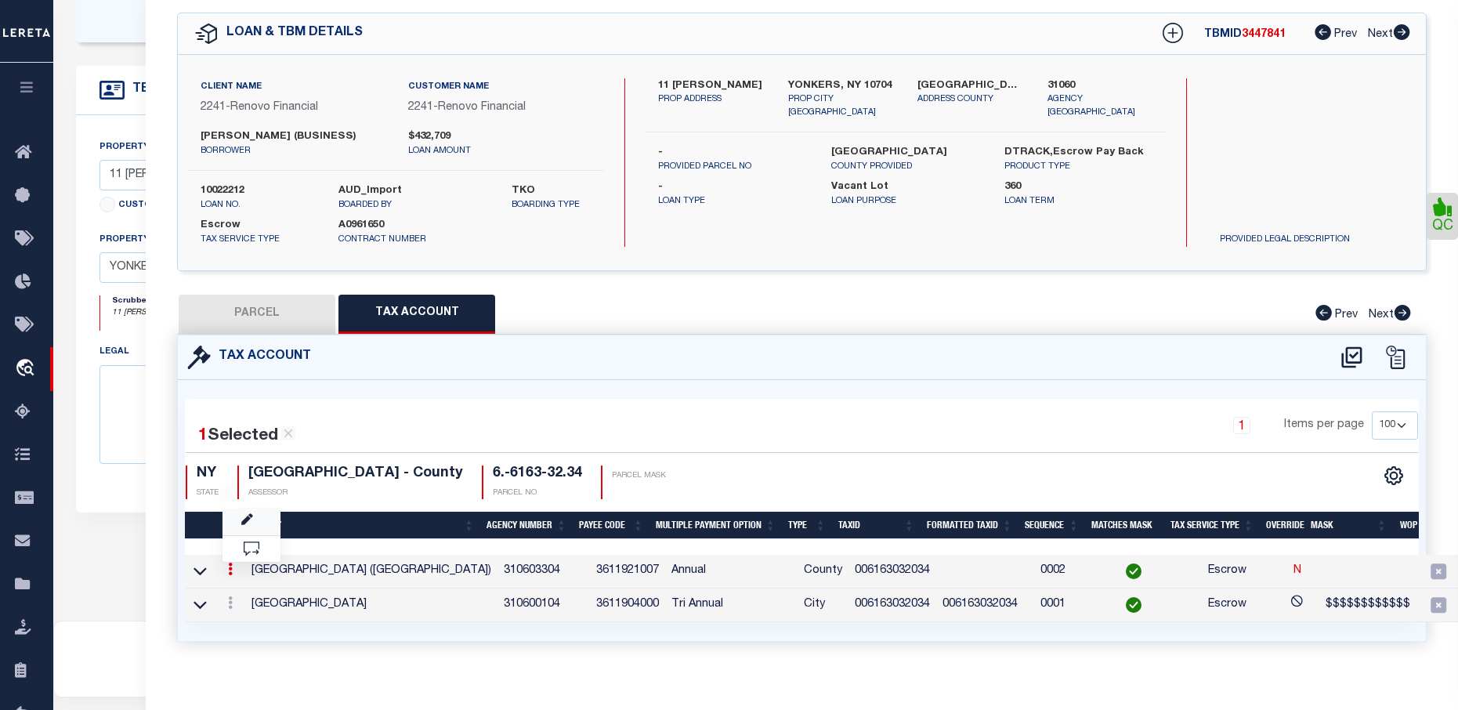
click at [254, 515] on link at bounding box center [251, 521] width 58 height 26
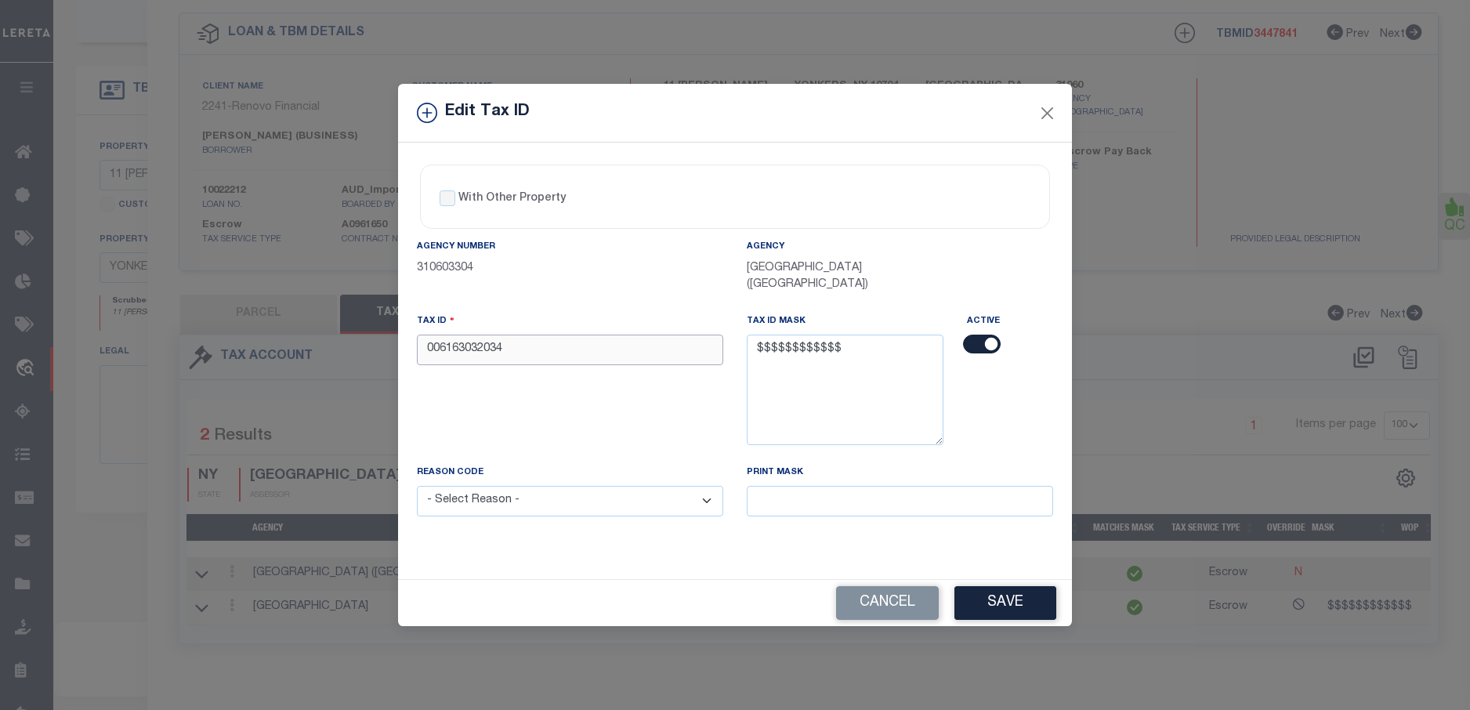
drag, startPoint x: 546, startPoint y: 357, endPoint x: 371, endPoint y: 355, distance: 175.5
click at [371, 355] on div "Edit Tax ID With Other Property With Other Property Type Temporary" at bounding box center [735, 355] width 1470 height 710
type input "606163032034"
click at [609, 500] on select "- Select Reason - 099 - Other (Provide additional detail) ACT - Agency Changed …" at bounding box center [570, 501] width 306 height 31
select select "ACT"
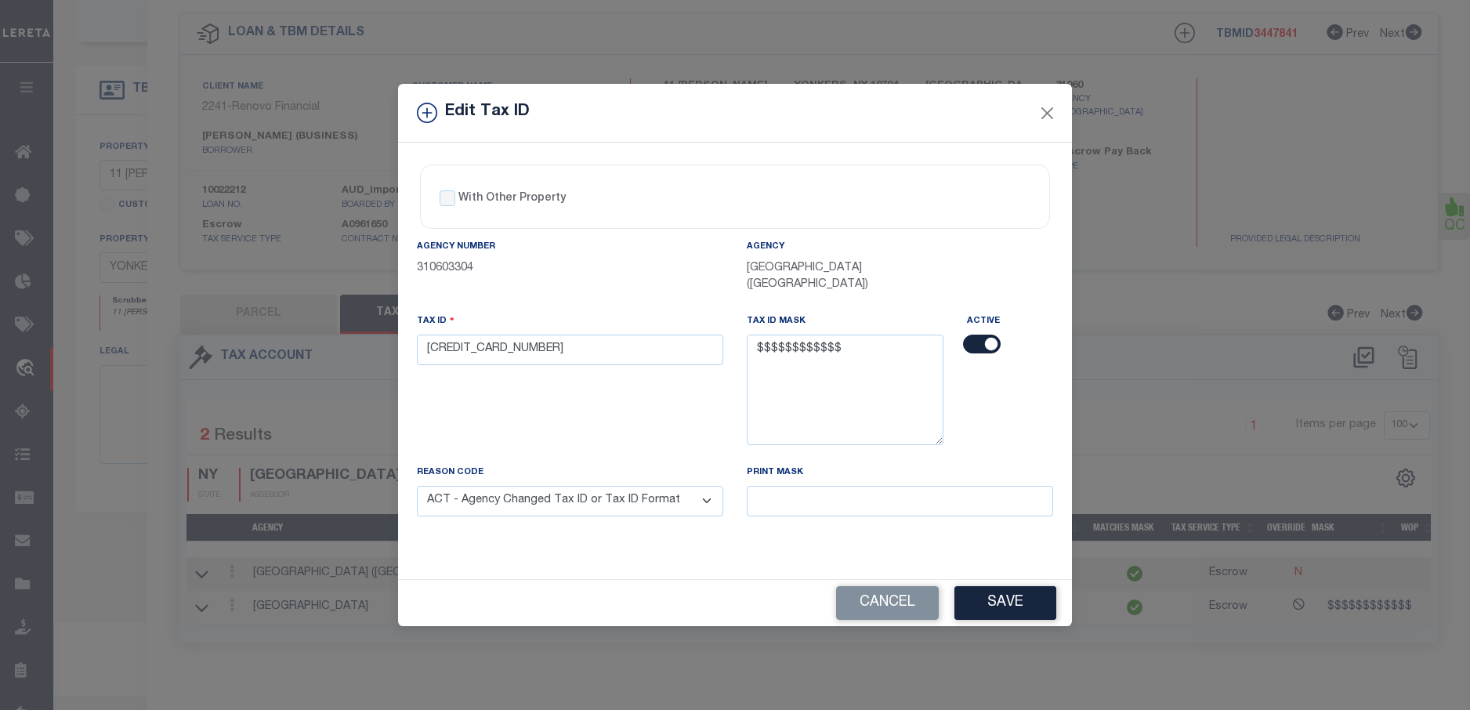
click at [417, 486] on select "- Select Reason - 099 - Other (Provide additional detail) ACT - Agency Changed …" at bounding box center [570, 501] width 306 height 31
click at [1015, 602] on button "Save" at bounding box center [1005, 603] width 102 height 34
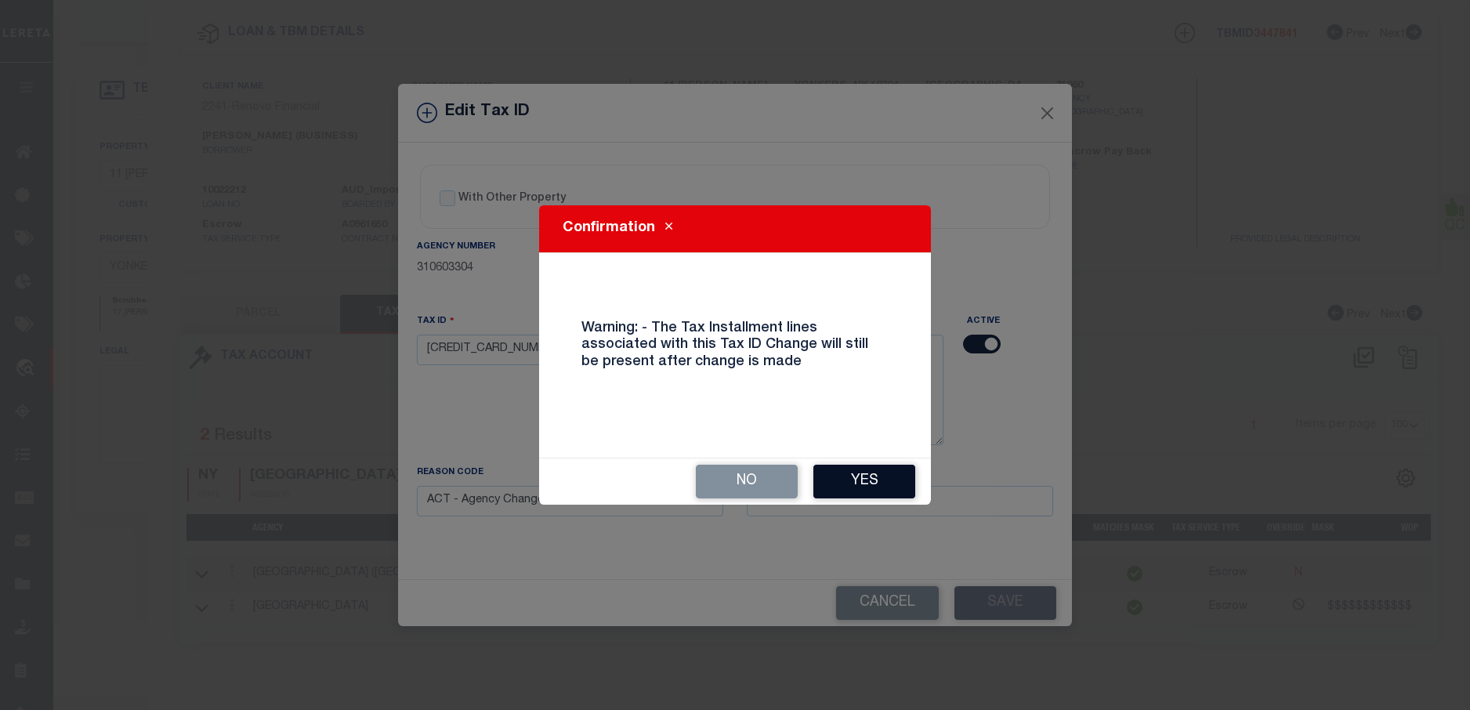
click at [898, 472] on button "Yes" at bounding box center [864, 482] width 102 height 34
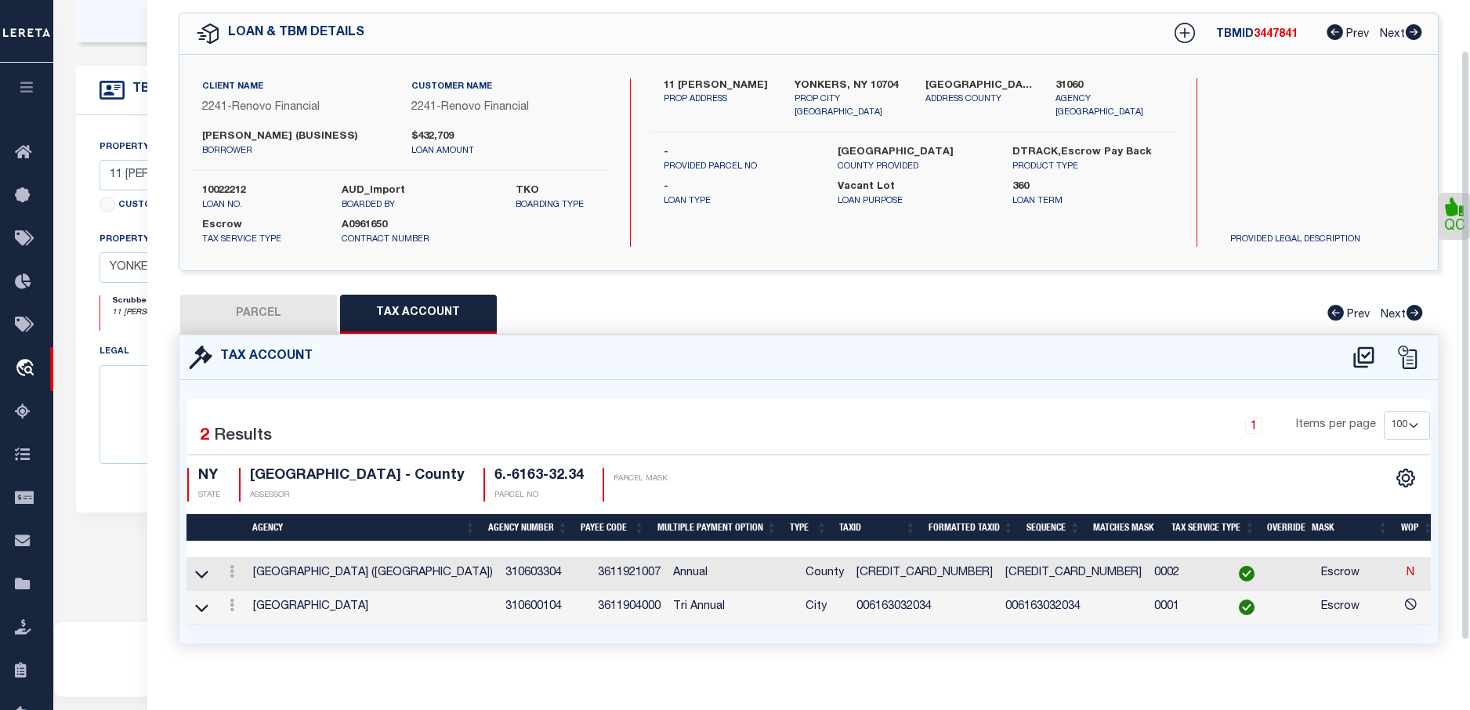
select select
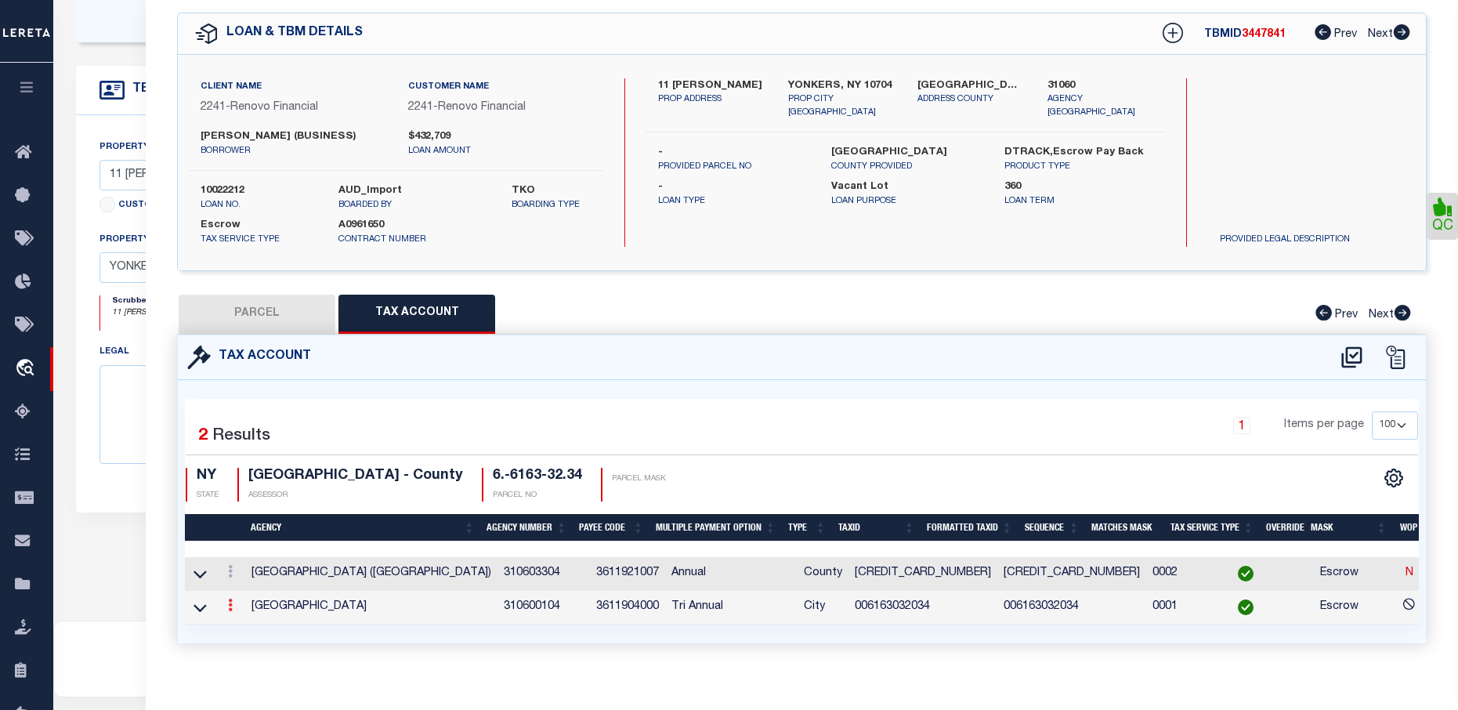
click at [226, 610] on link at bounding box center [230, 607] width 17 height 13
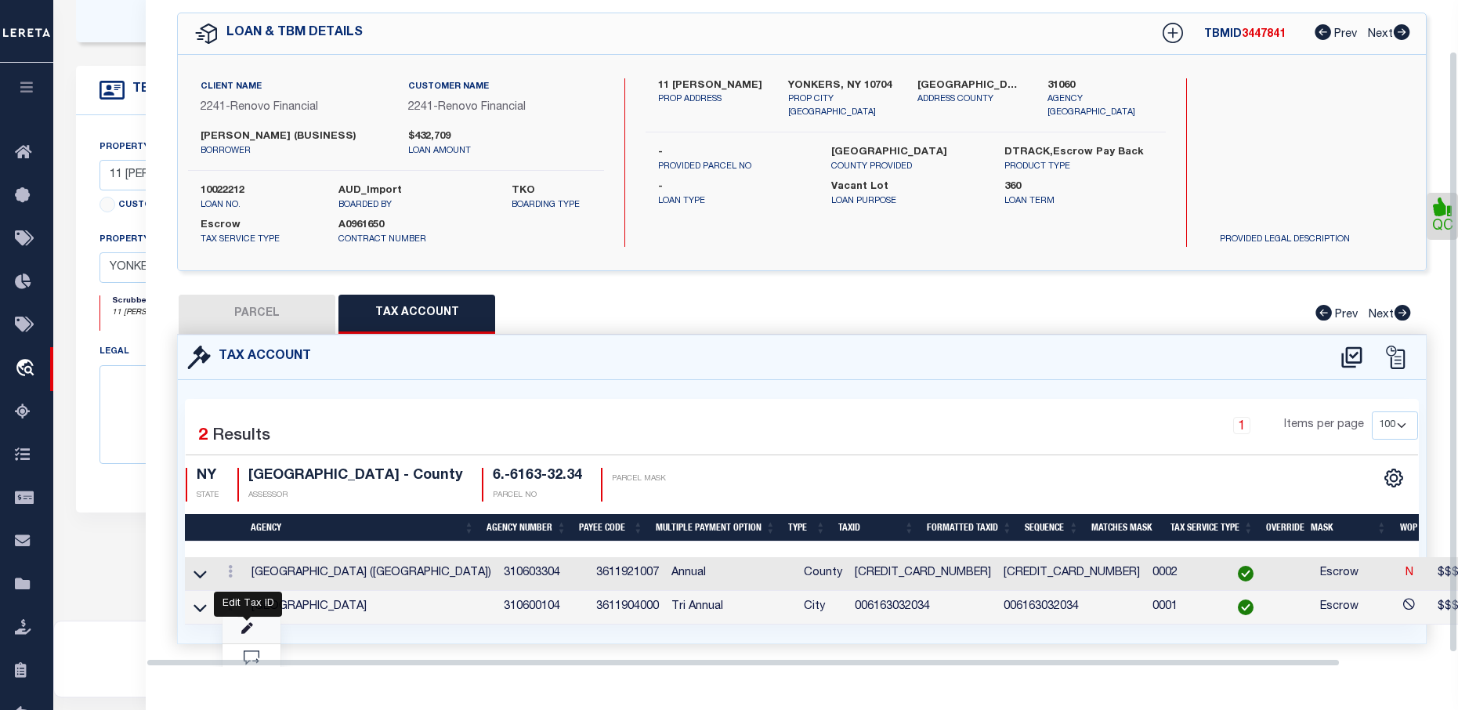
click at [242, 631] on icon at bounding box center [247, 629] width 12 height 12
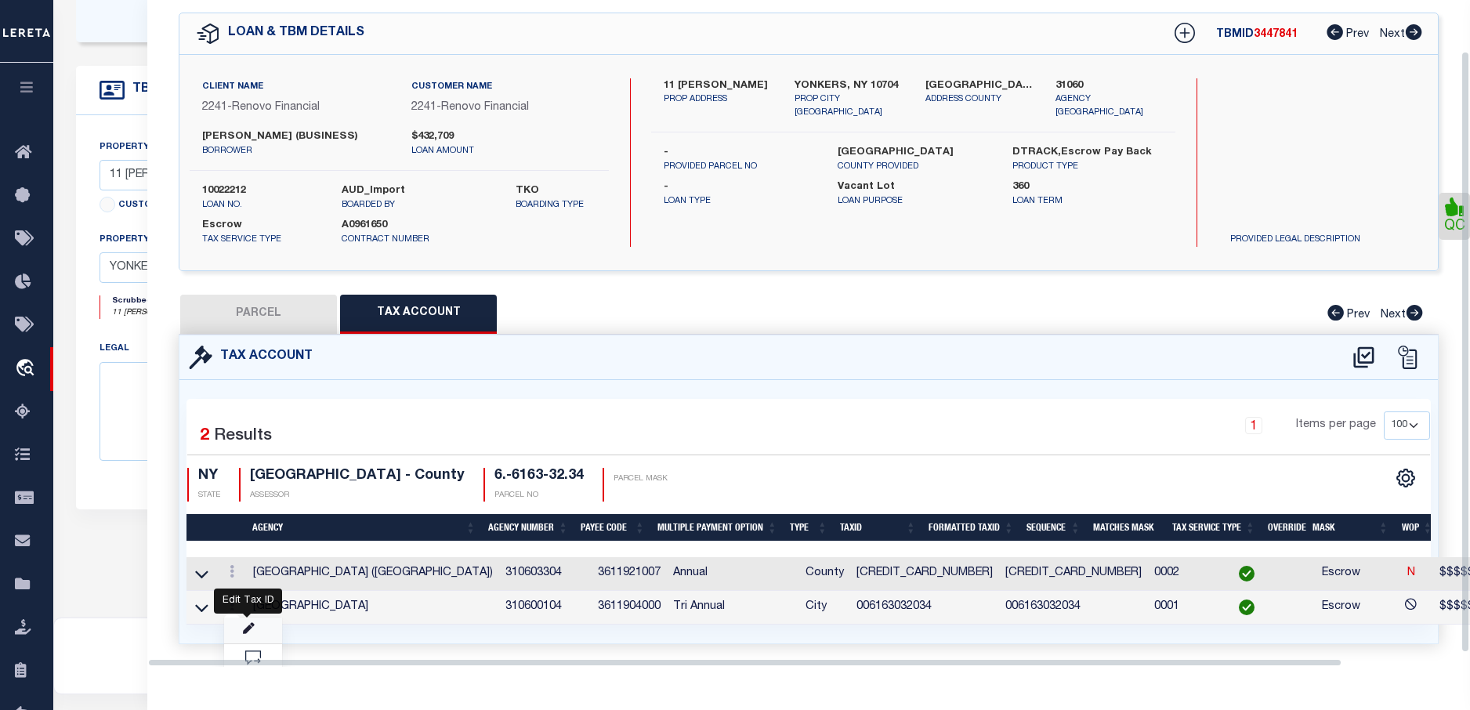
type input "XXXXXXXXXXXXXXX*"
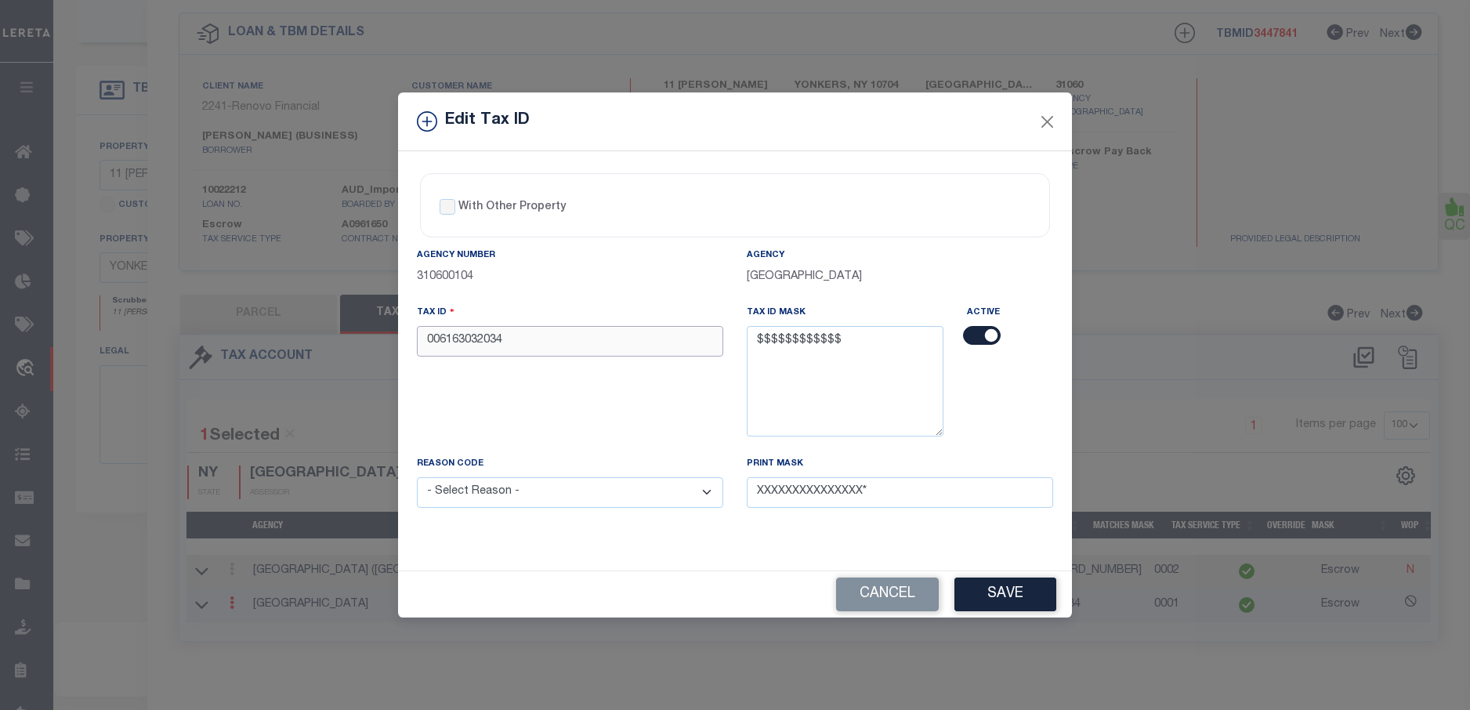
drag, startPoint x: 521, startPoint y: 349, endPoint x: 426, endPoint y: 348, distance: 94.8
click at [426, 348] on input "006163032034" at bounding box center [570, 341] width 306 height 31
type input "606163032034"
click at [623, 492] on select "- Select Reason - 099 - Other (Provide additional detail) ACT - Agency Changed …" at bounding box center [570, 492] width 306 height 31
select select "ACT"
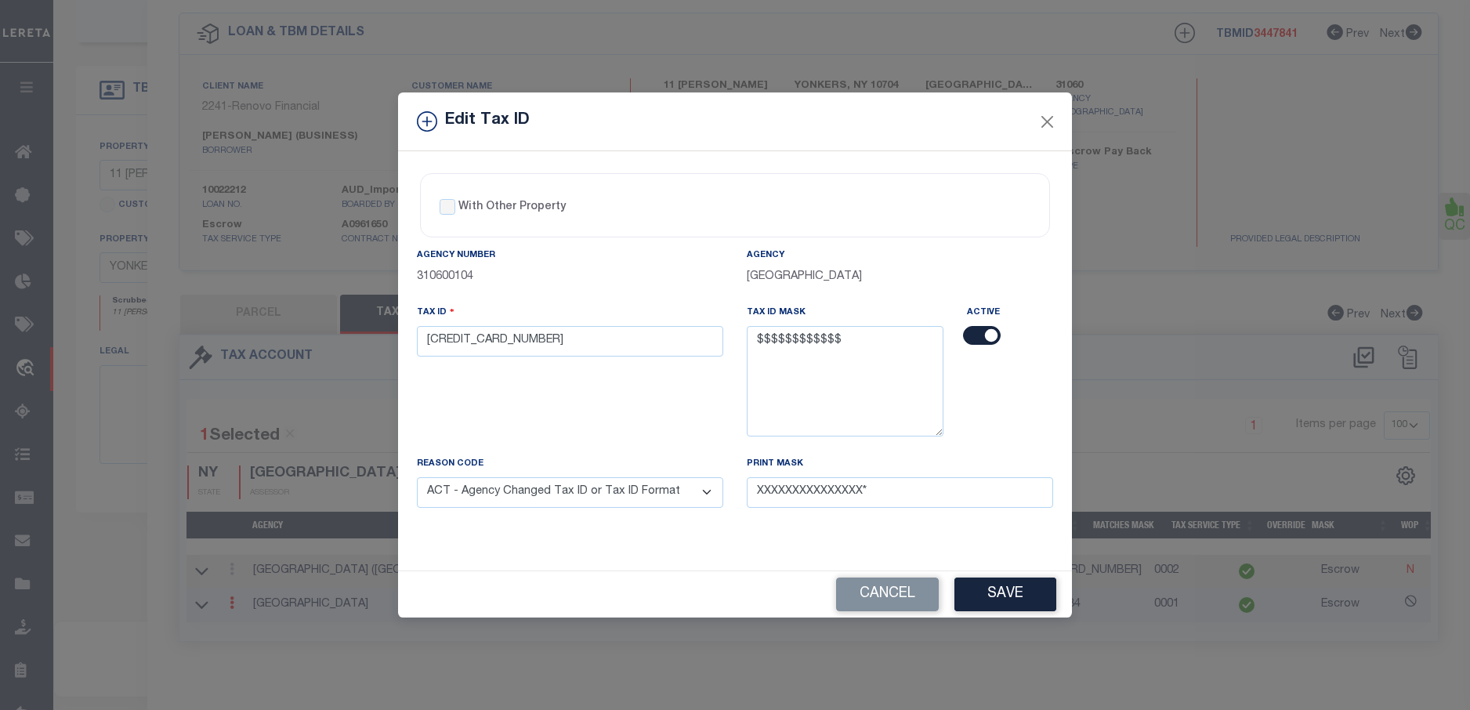
click at [417, 478] on select "- Select Reason - 099 - Other (Provide additional detail) ACT - Agency Changed …" at bounding box center [570, 492] width 306 height 31
click at [1003, 598] on button "Save" at bounding box center [1005, 594] width 102 height 34
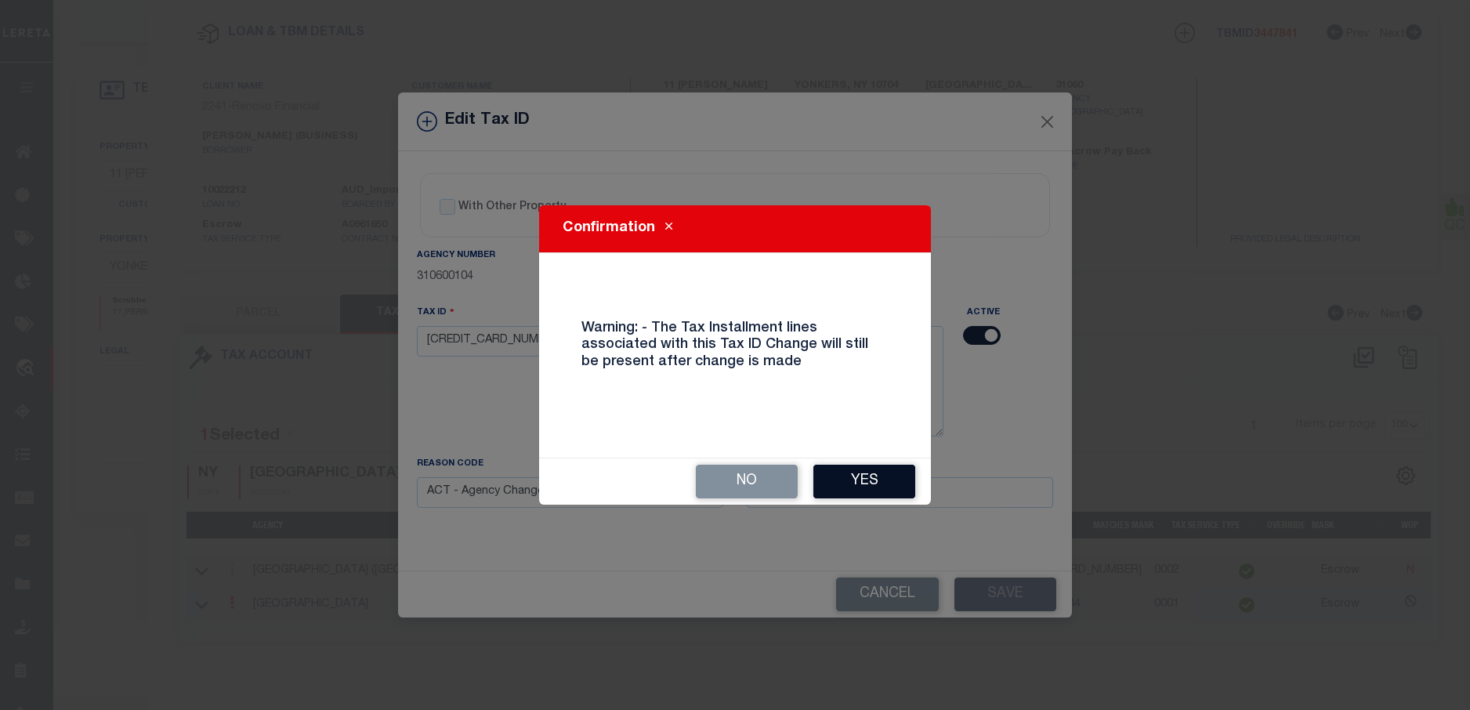
click at [896, 470] on button "Yes" at bounding box center [864, 482] width 102 height 34
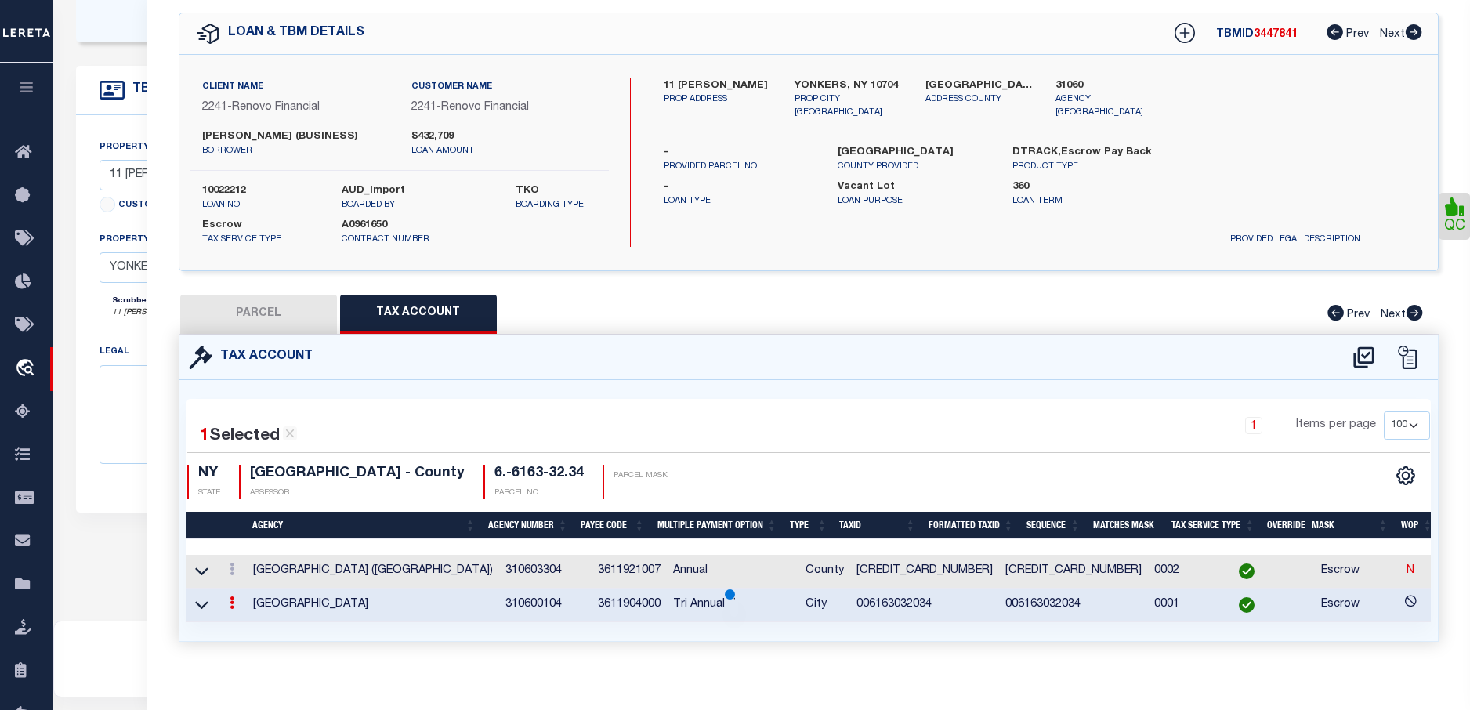
select select
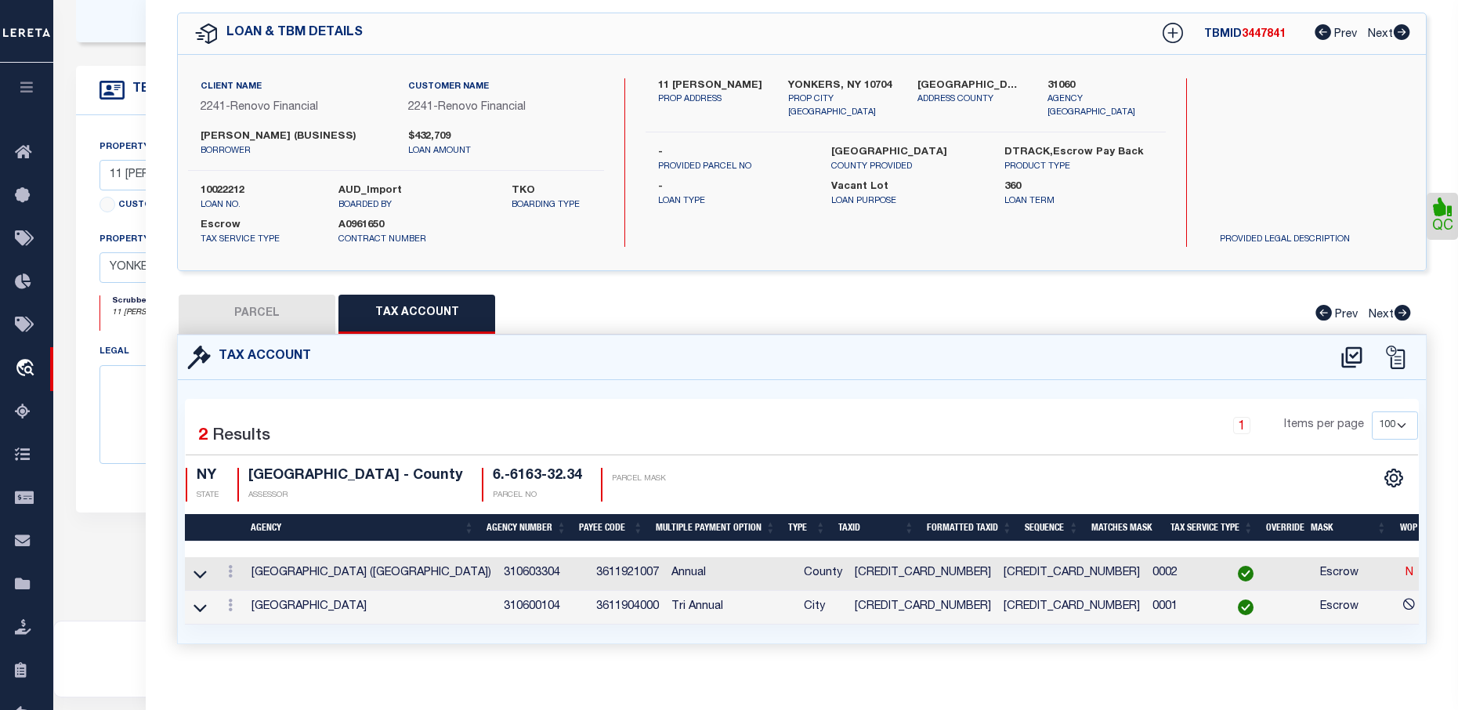
click at [283, 311] on button "PARCEL" at bounding box center [257, 314] width 157 height 39
select select "AS"
select select
checkbox input "false"
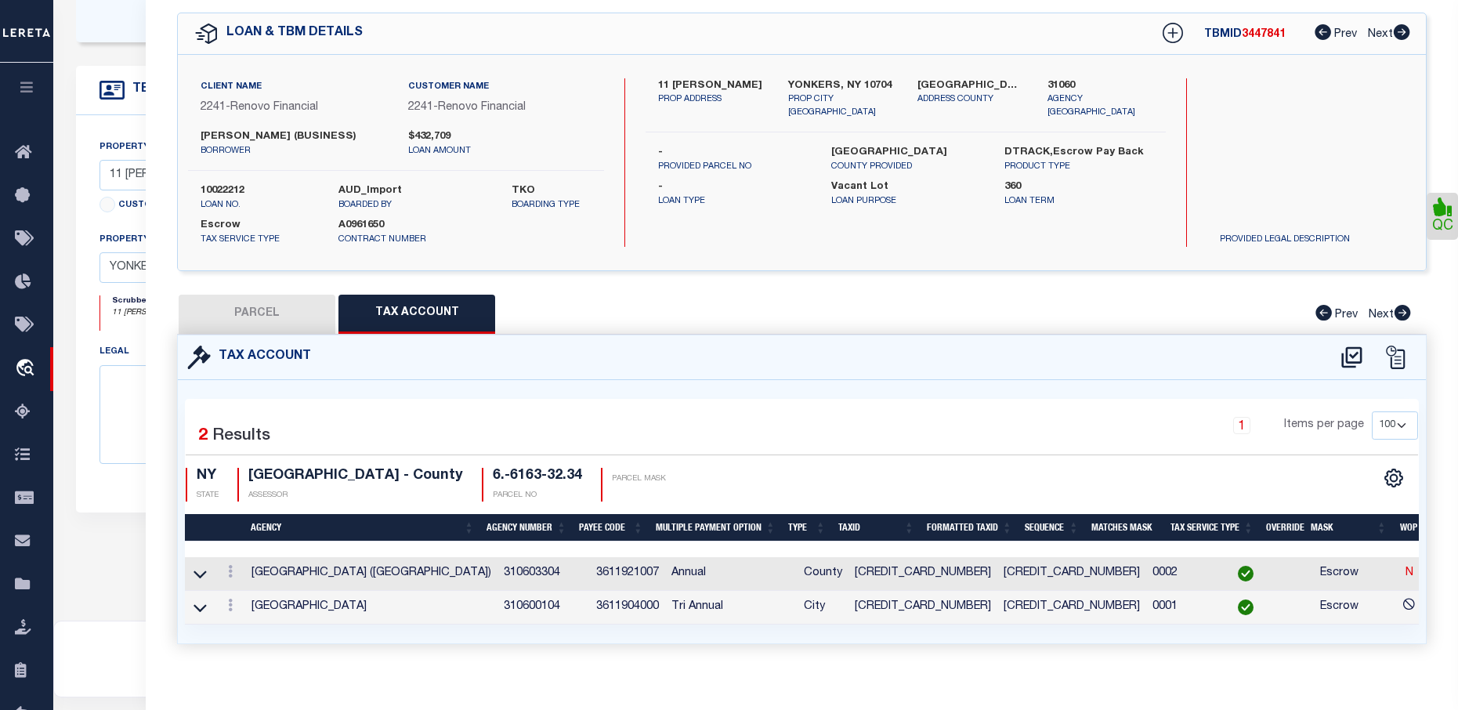
checkbox input "false"
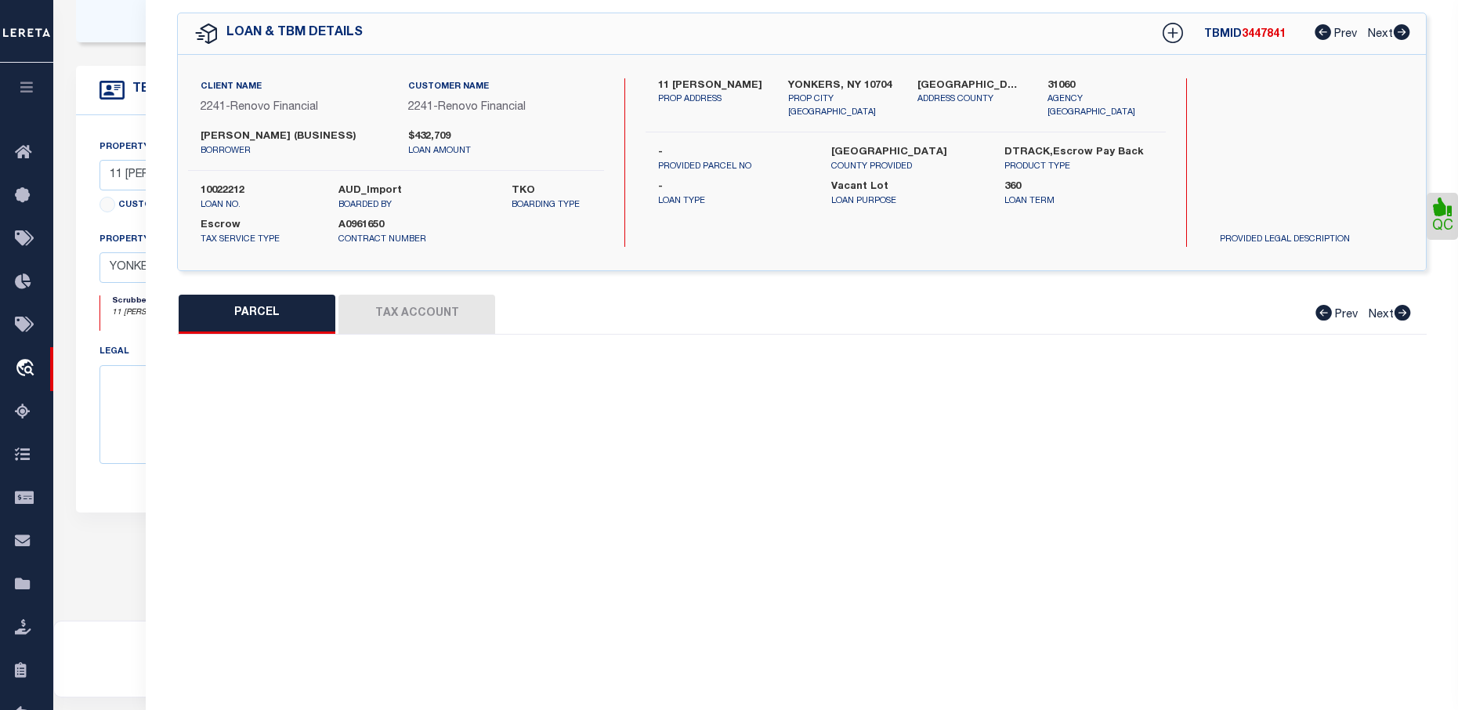
select select "BP"
type input "Pjeter Vukaj"
select select "AGW"
select select "LEG"
type input "9 Abner Pl"
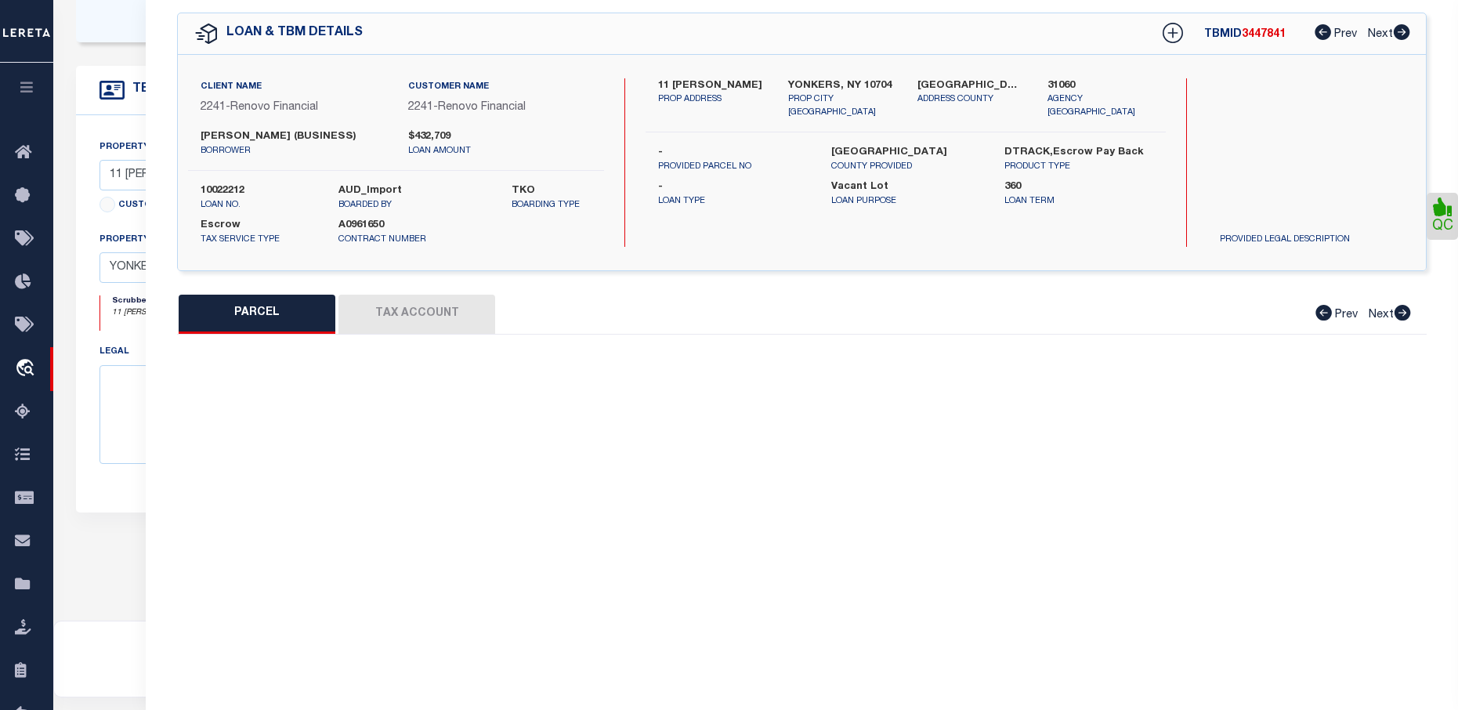
type input "YONKERS, NY 10704"
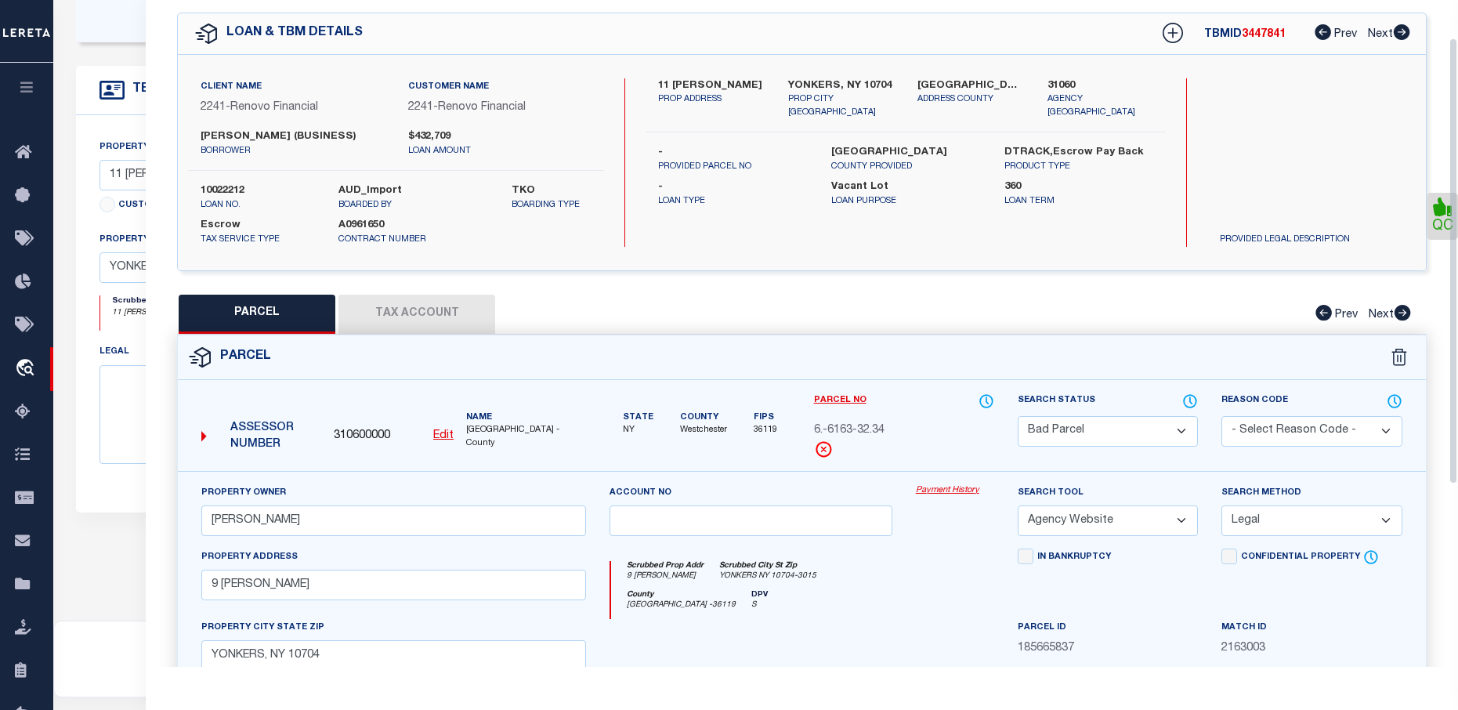
click at [421, 314] on button "Tax Account" at bounding box center [416, 314] width 157 height 39
select select "100"
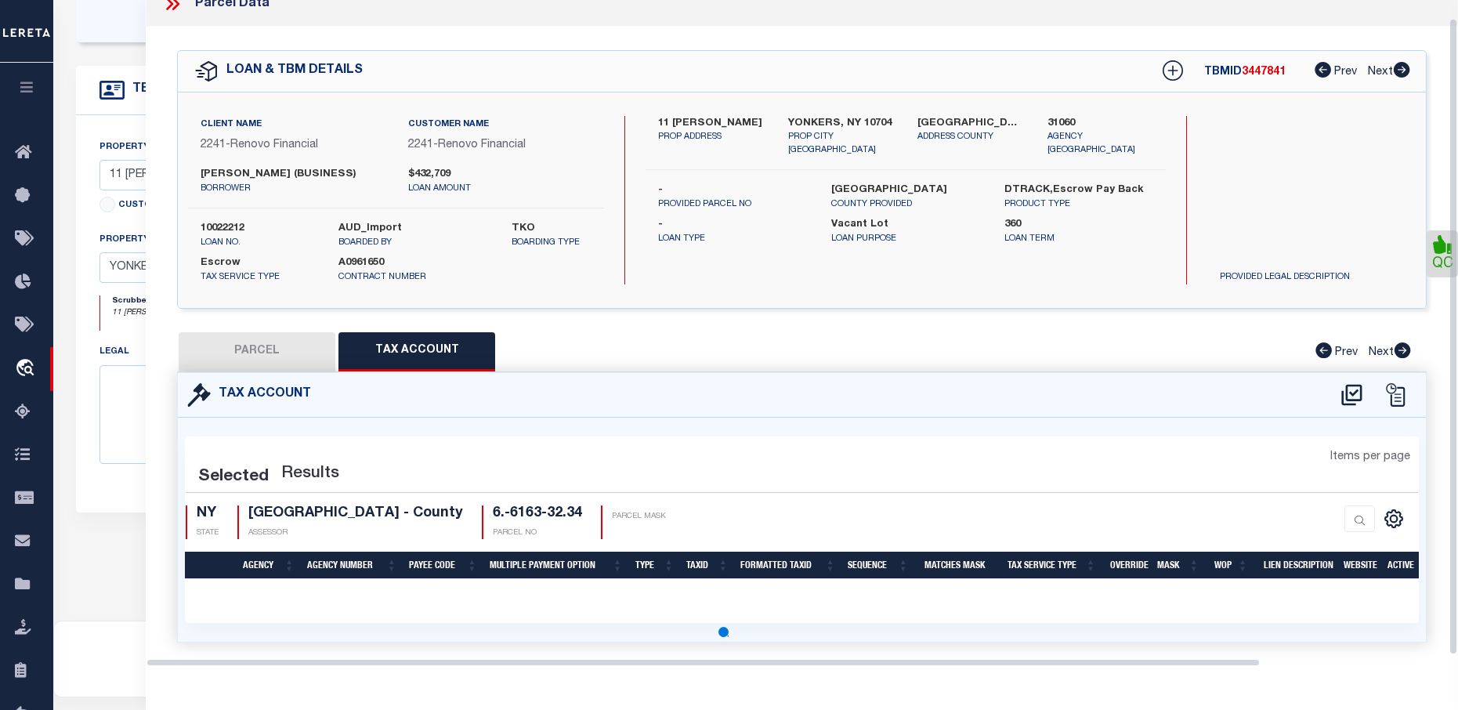
select select "100"
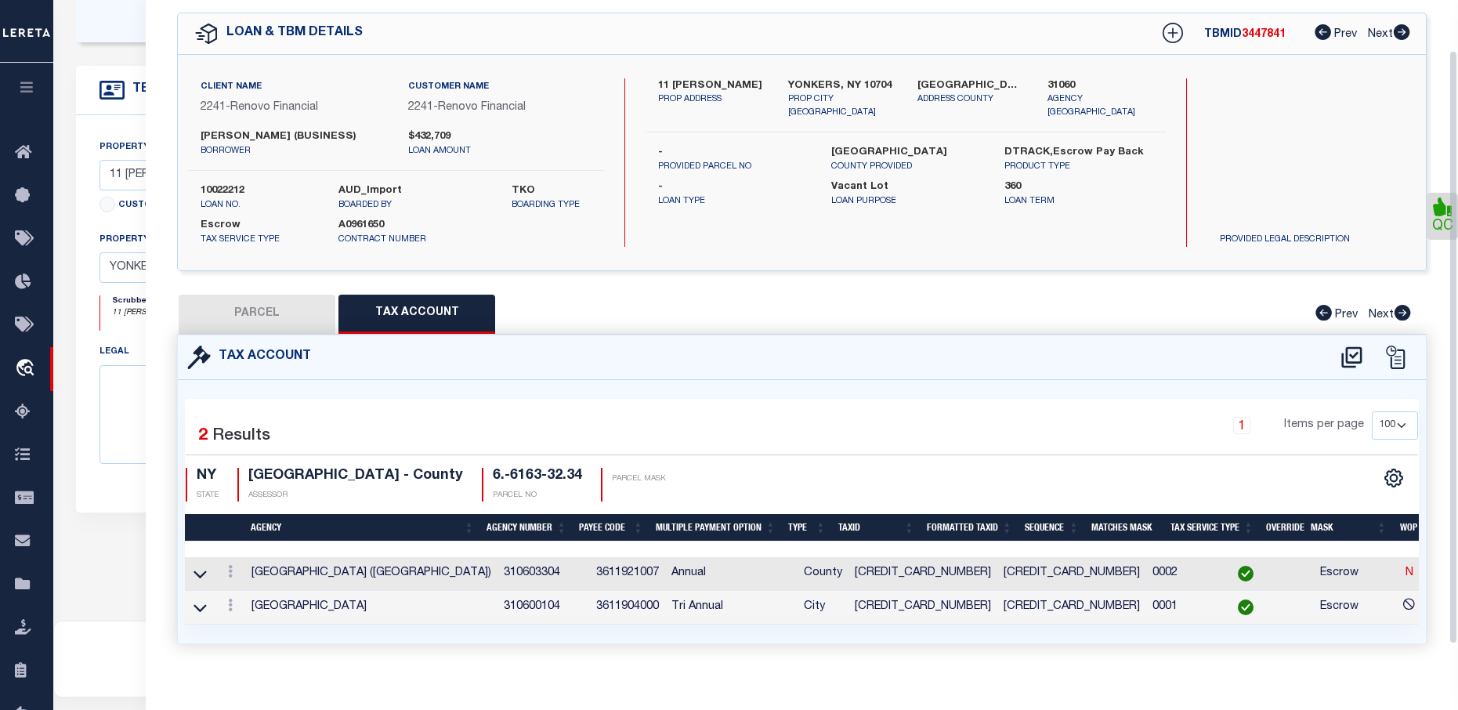
click at [219, 311] on button "PARCEL" at bounding box center [257, 314] width 157 height 39
select select "AS"
select select
checkbox input "false"
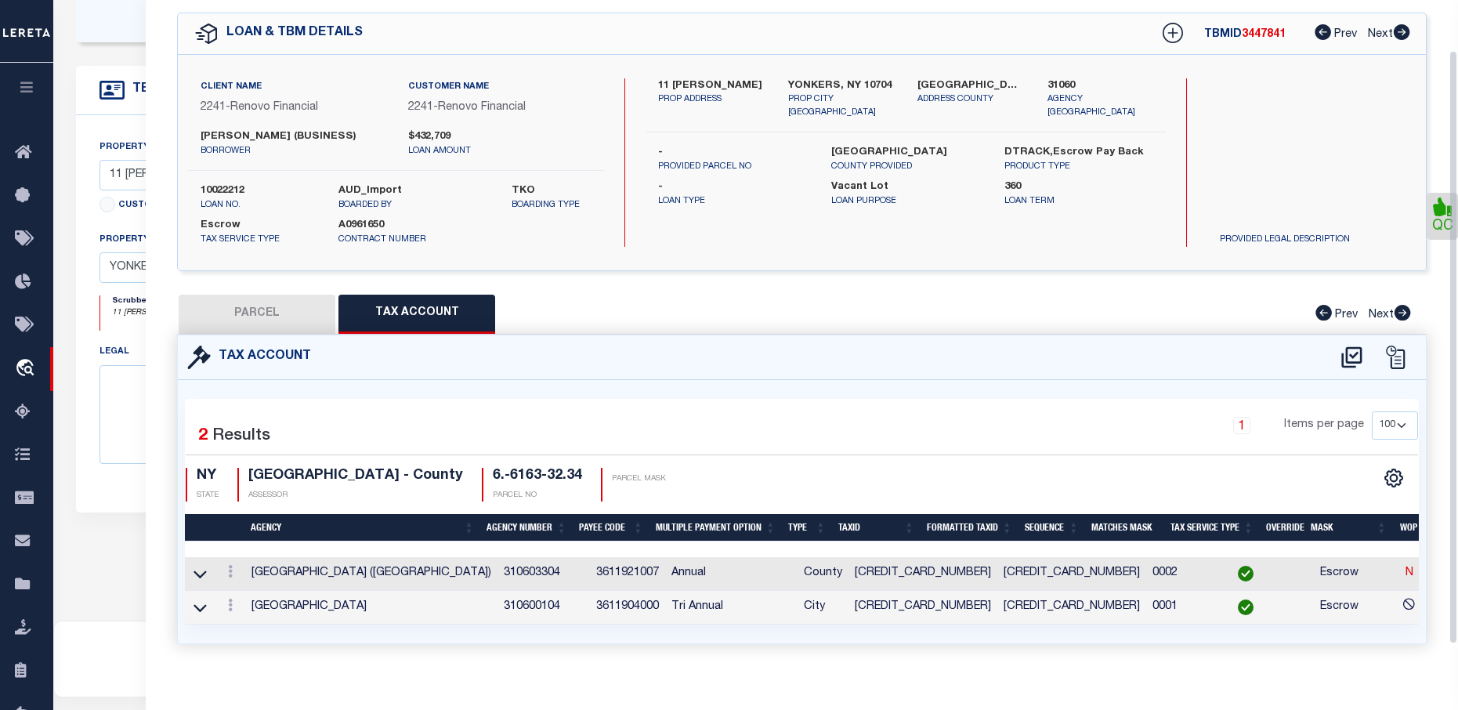
checkbox input "false"
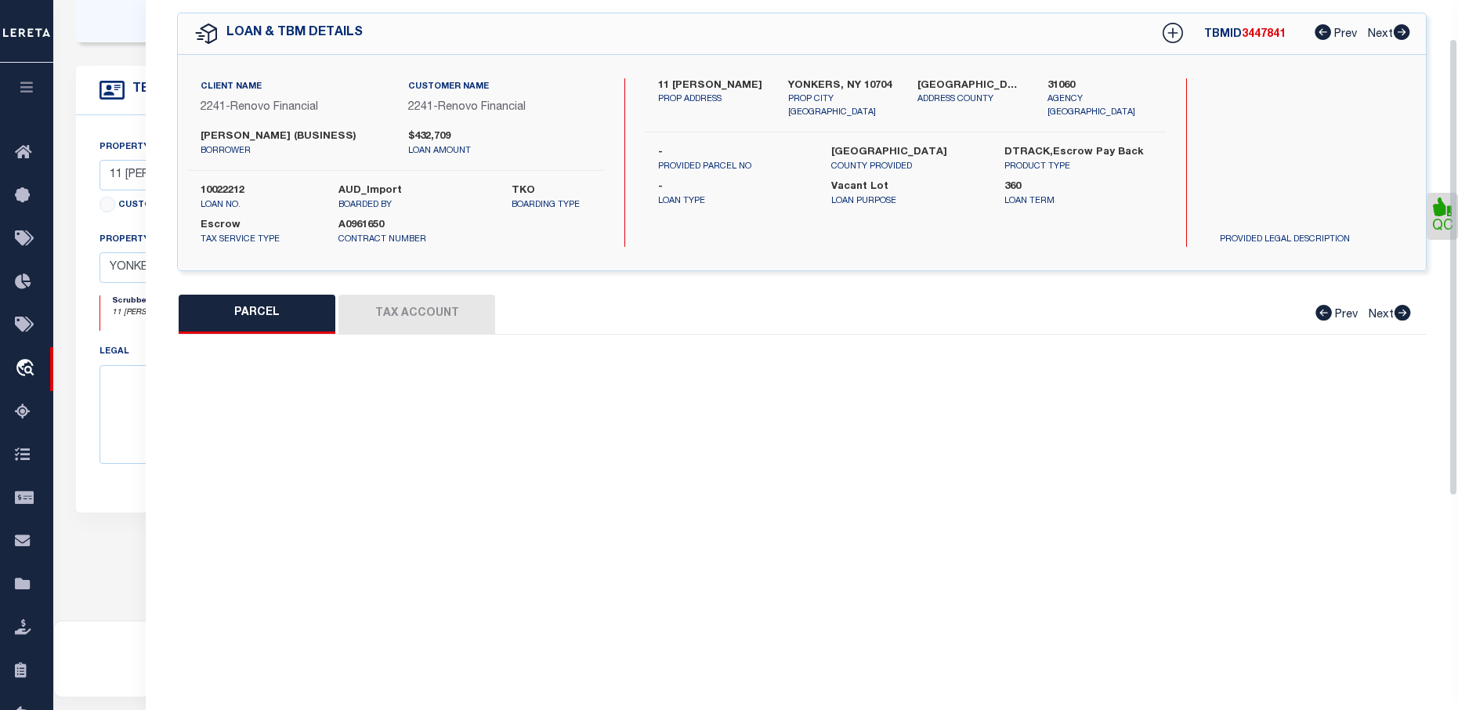
select select "BP"
type input "Pjeter Vukaj"
select select "AGW"
select select "LEG"
type input "9 Abner Pl"
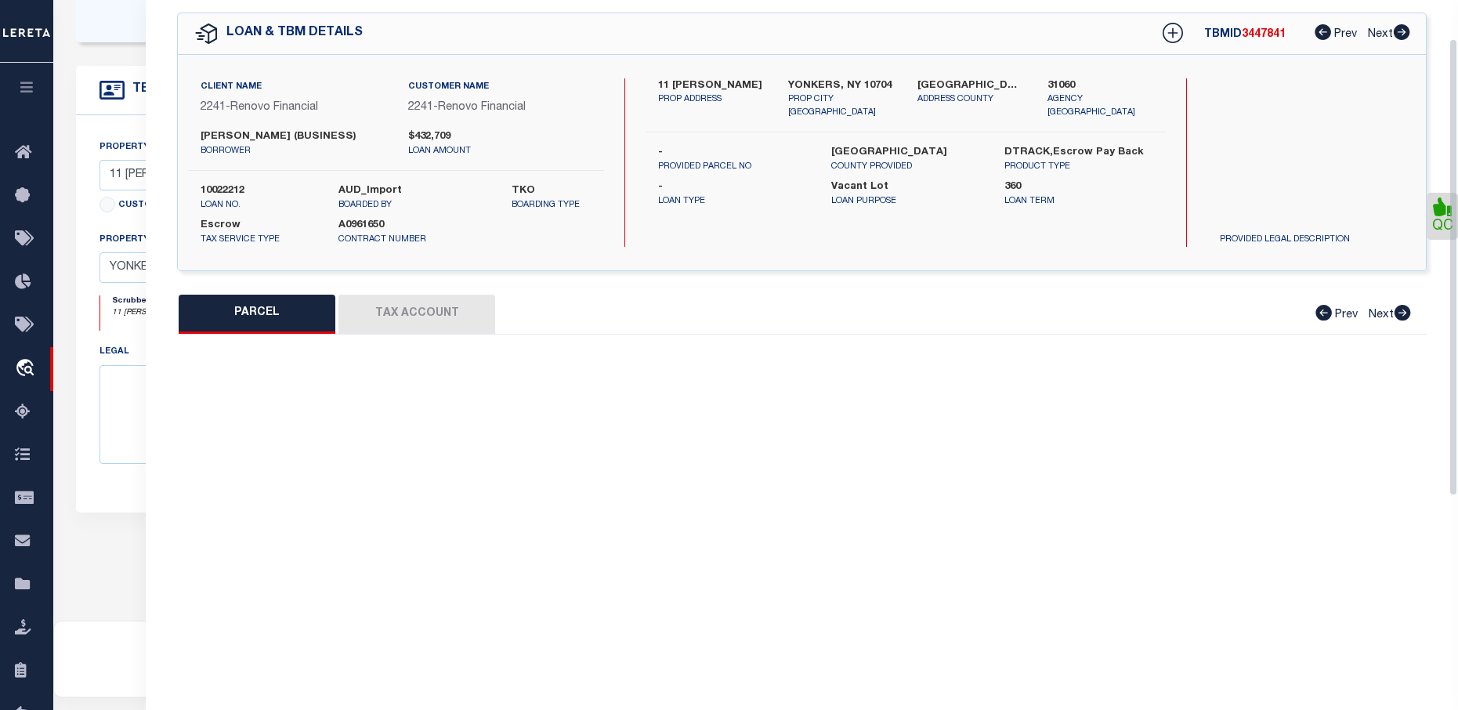
type input "YONKERS, NY 10704"
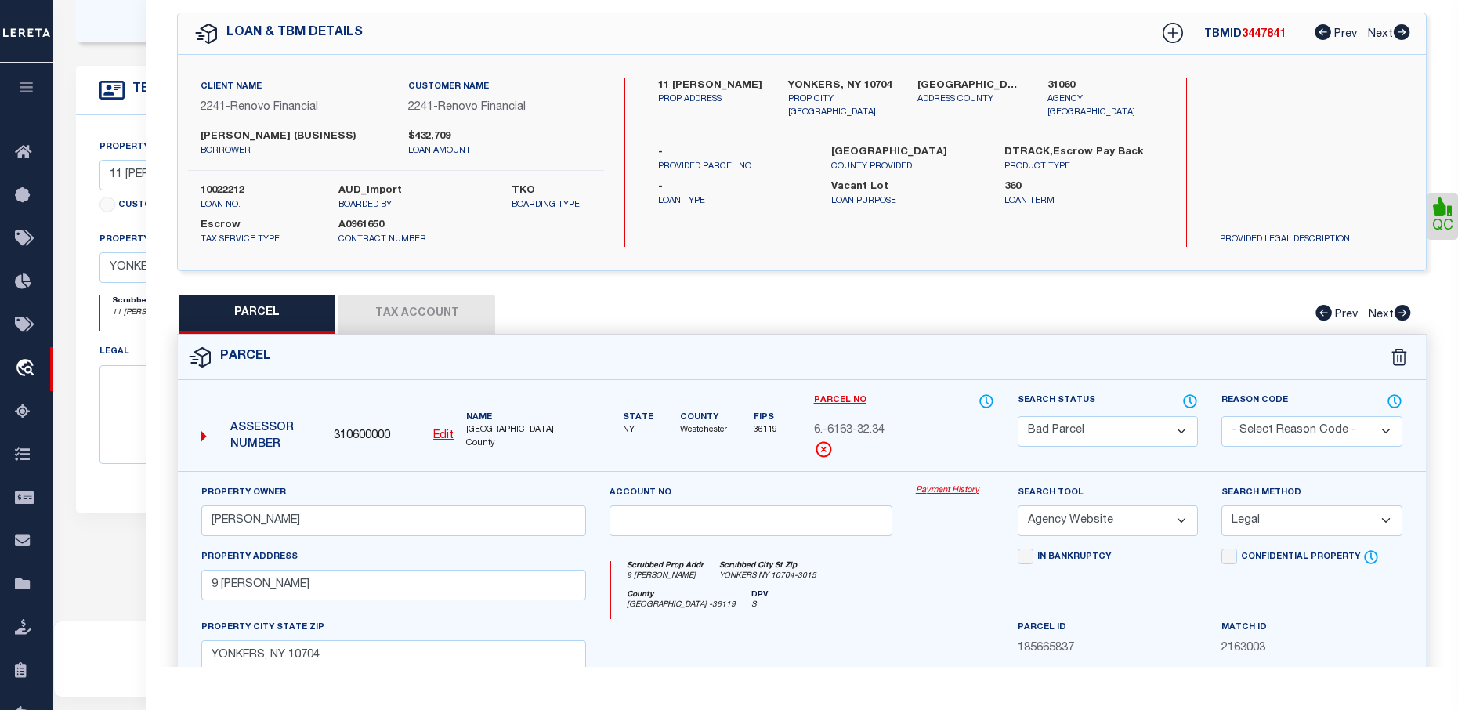
click at [1141, 424] on select "Automated Search Bad Parcel Complete Duplicate Parcel High Dollar Reporting In …" at bounding box center [1108, 431] width 180 height 31
click at [1018, 416] on select "Automated Search Bad Parcel Complete Duplicate Parcel High Dollar Reporting In …" at bounding box center [1108, 431] width 180 height 31
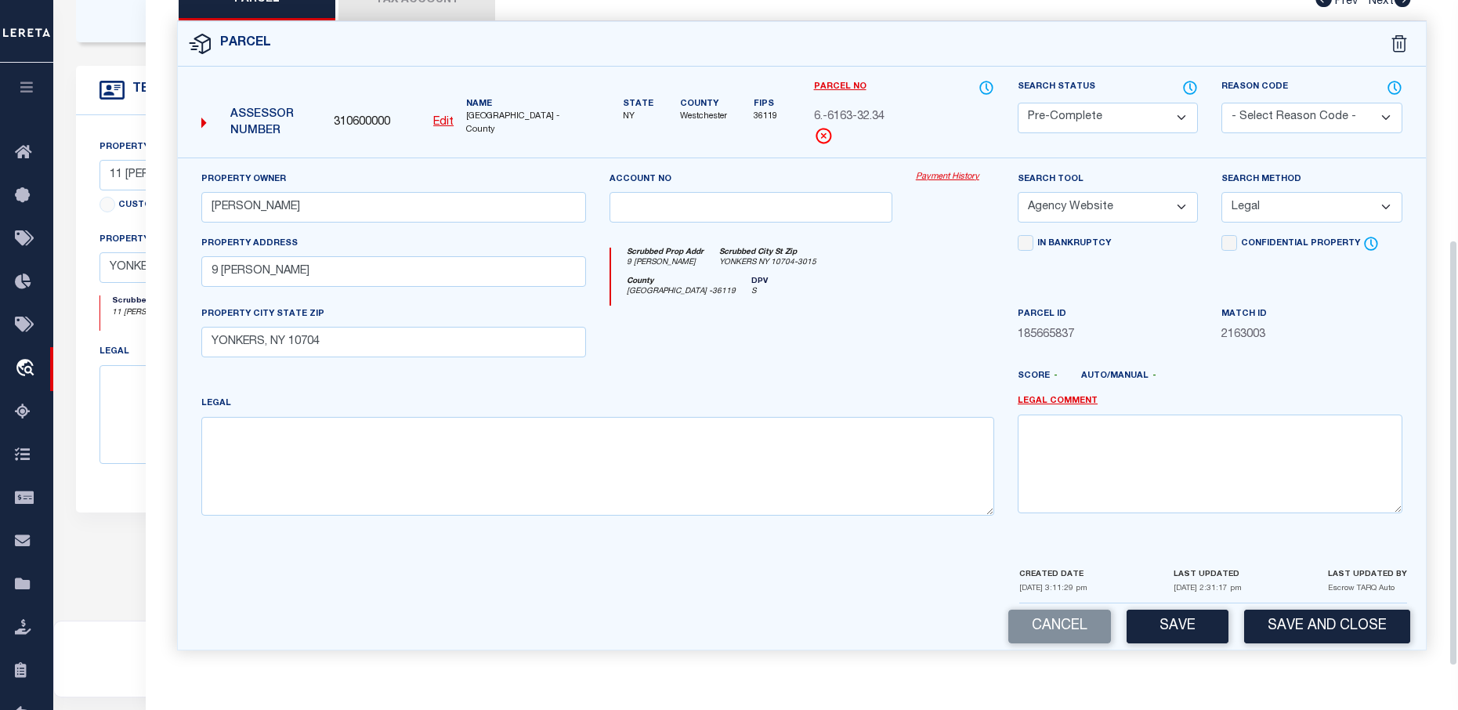
scroll to position [374, 0]
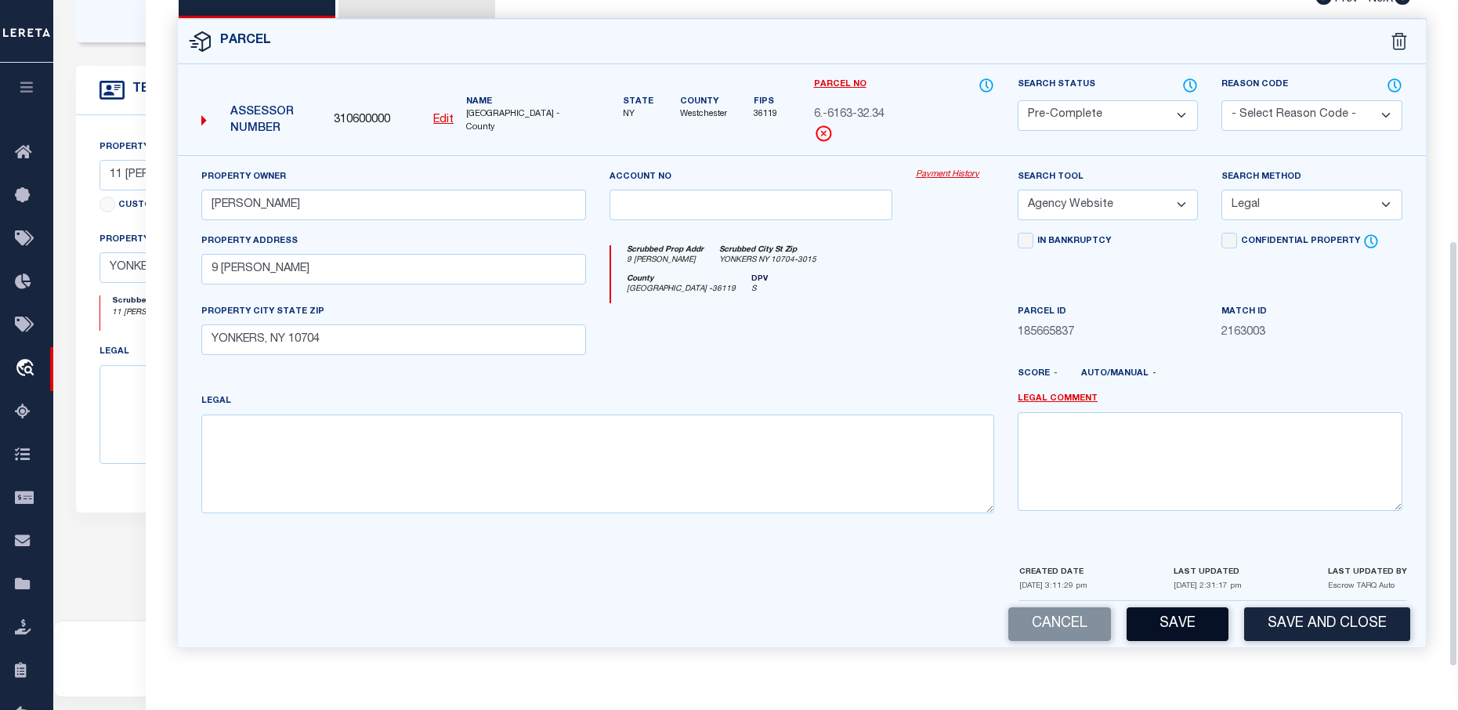
click at [1179, 615] on button "Save" at bounding box center [1178, 624] width 102 height 34
select select "AS"
select select
checkbox input "false"
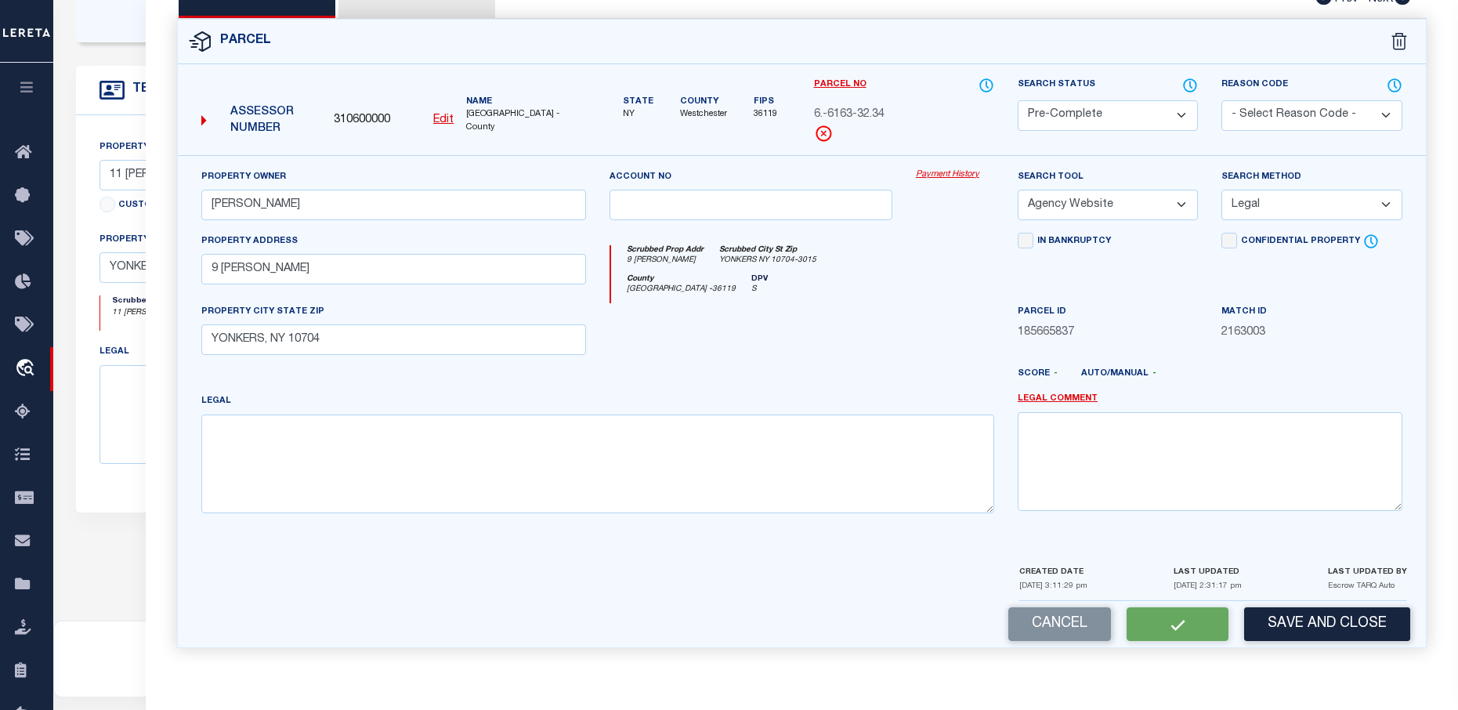
checkbox input "false"
select select "PC"
type input "Pjeter Vukaj"
select select "AGW"
select select "LEG"
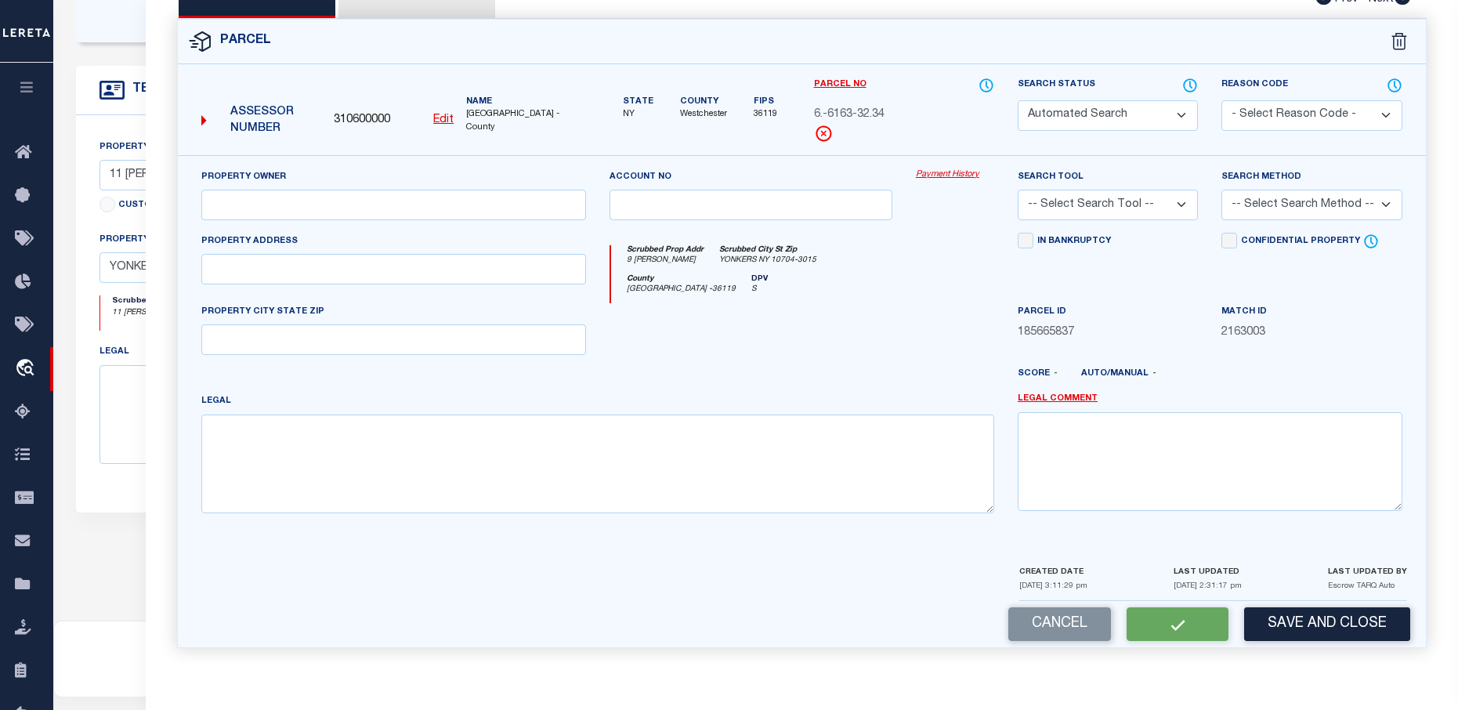
type input "9 Abner Pl"
type input "YONKERS, NY 10704"
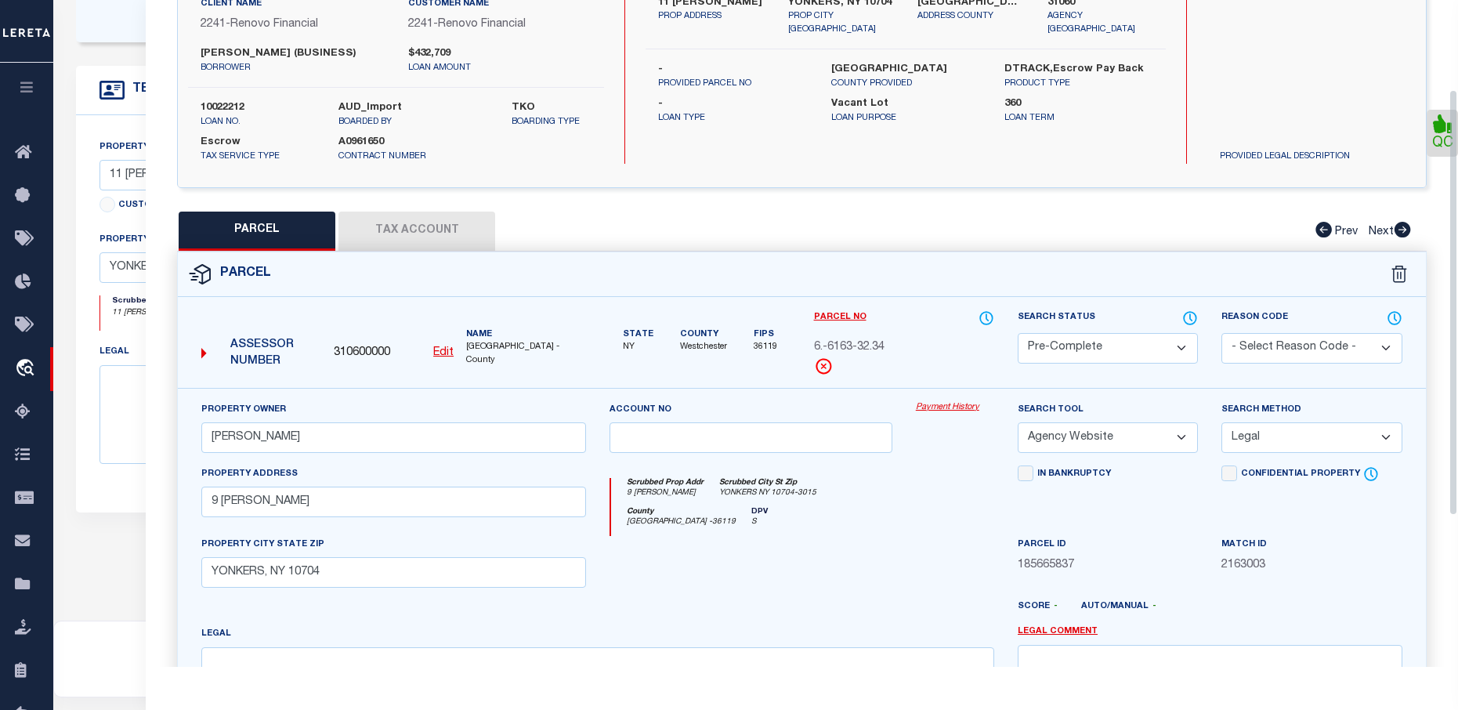
click at [453, 225] on button "Tax Account" at bounding box center [416, 231] width 157 height 39
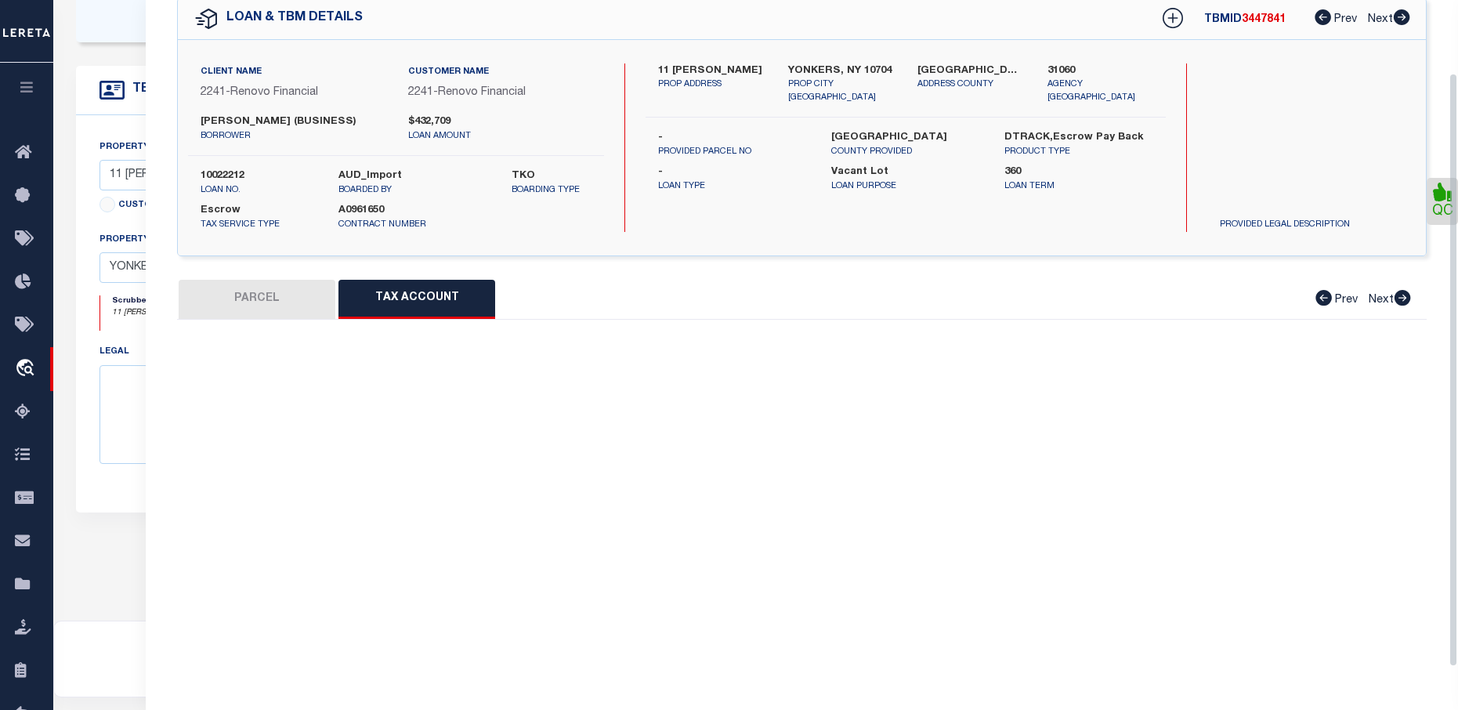
scroll to position [19, 0]
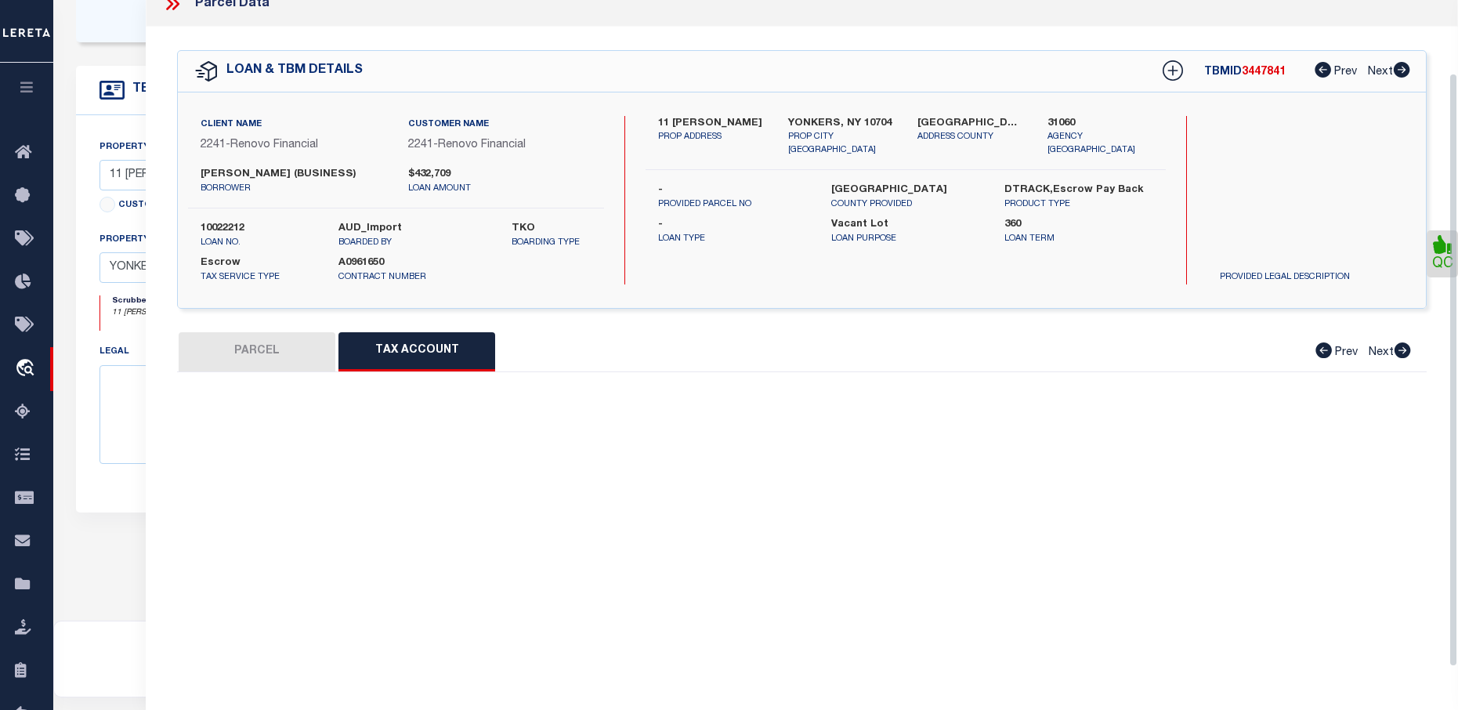
select select "100"
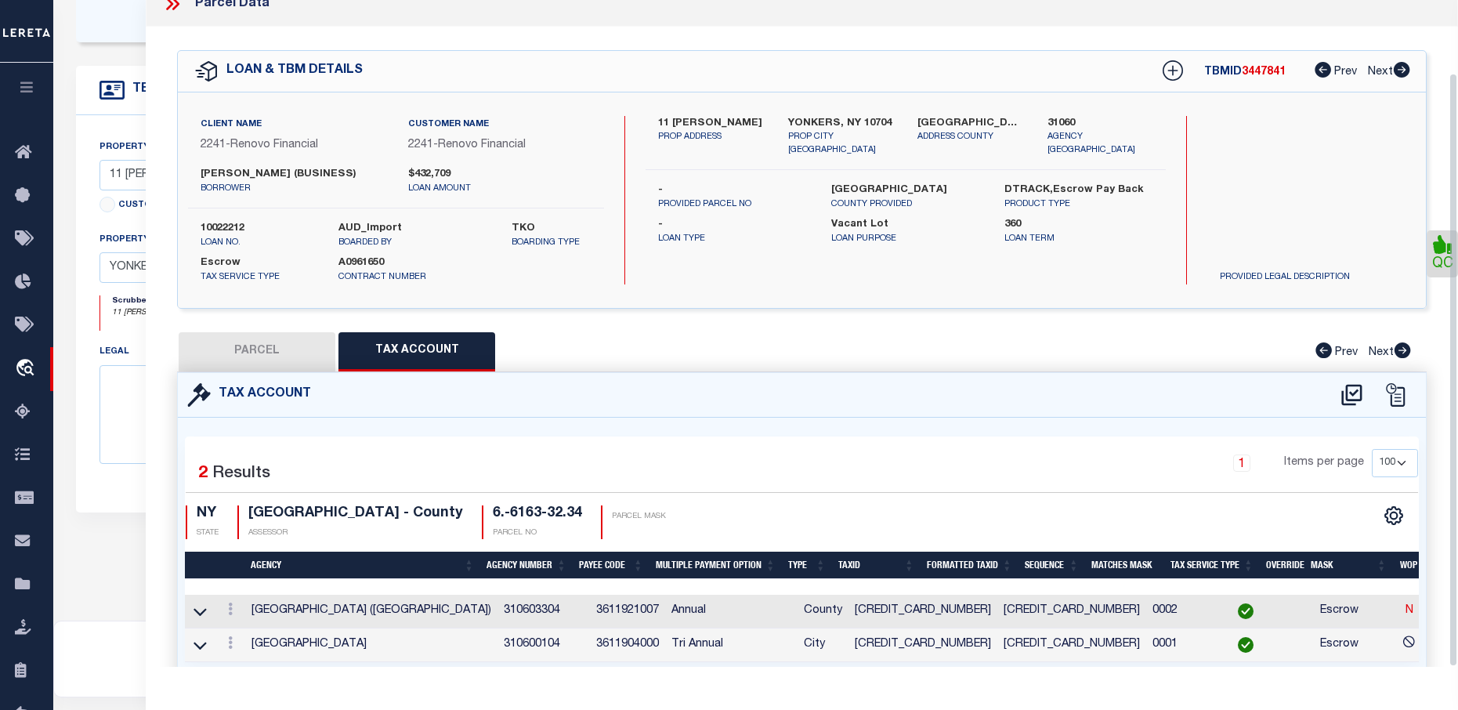
scroll to position [81, 0]
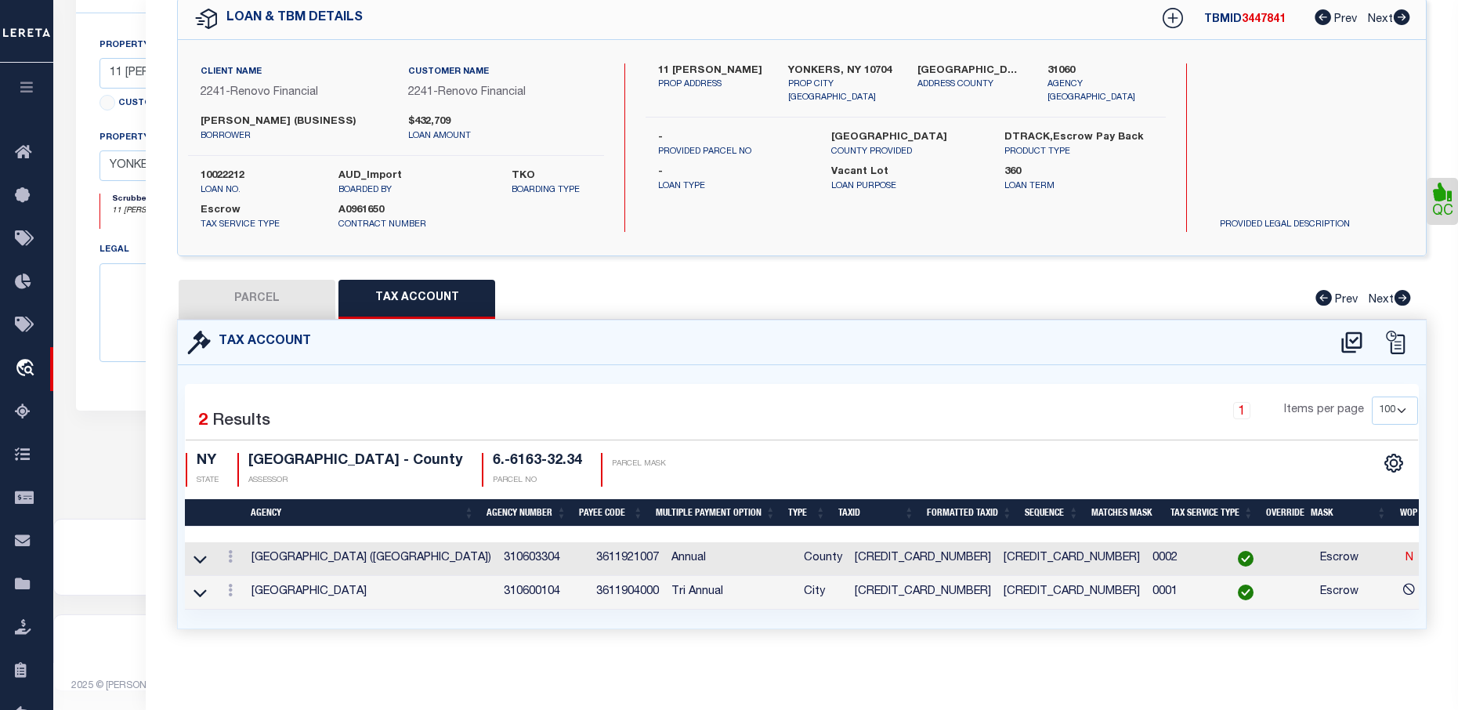
click at [288, 284] on button "PARCEL" at bounding box center [257, 299] width 157 height 39
select select "AS"
select select
checkbox input "false"
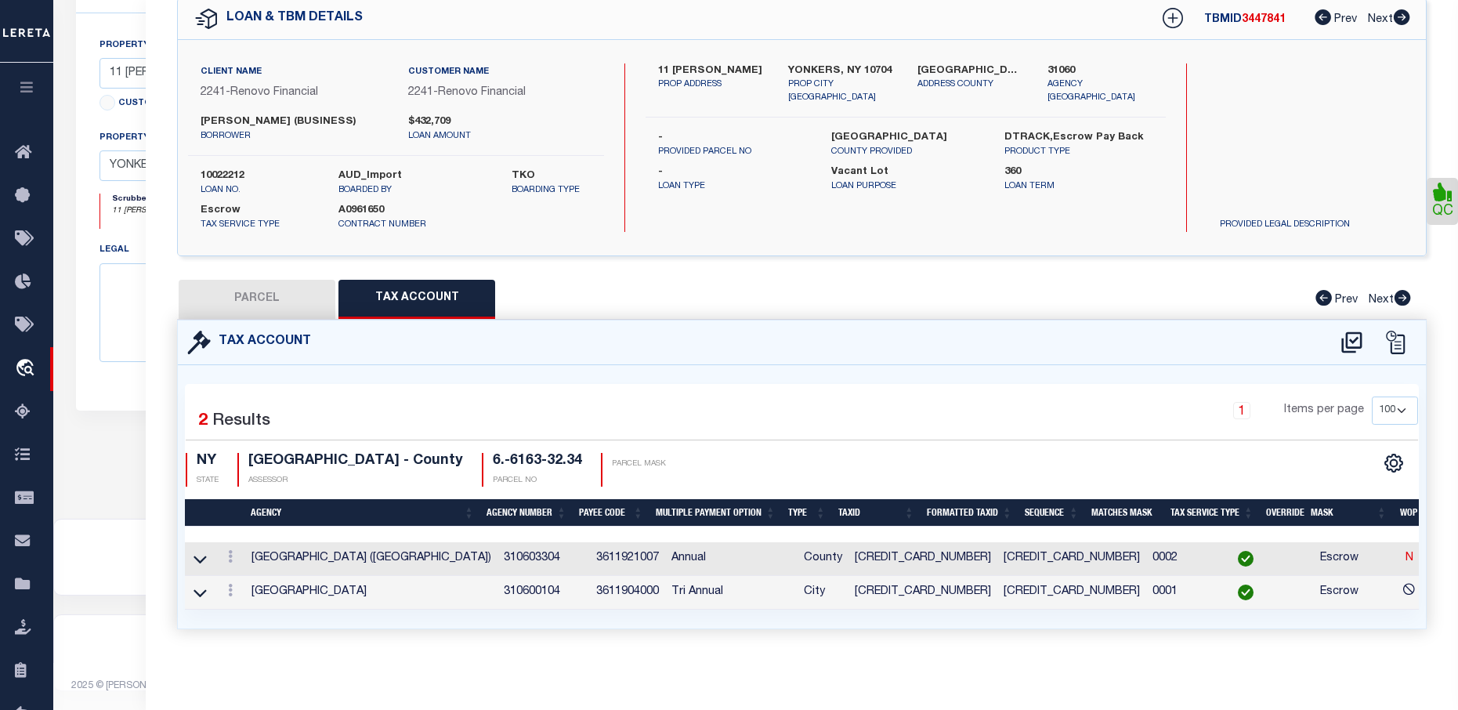
checkbox input "false"
select select "PC"
type input "Pjeter Vukaj"
select select "AGW"
select select "LEG"
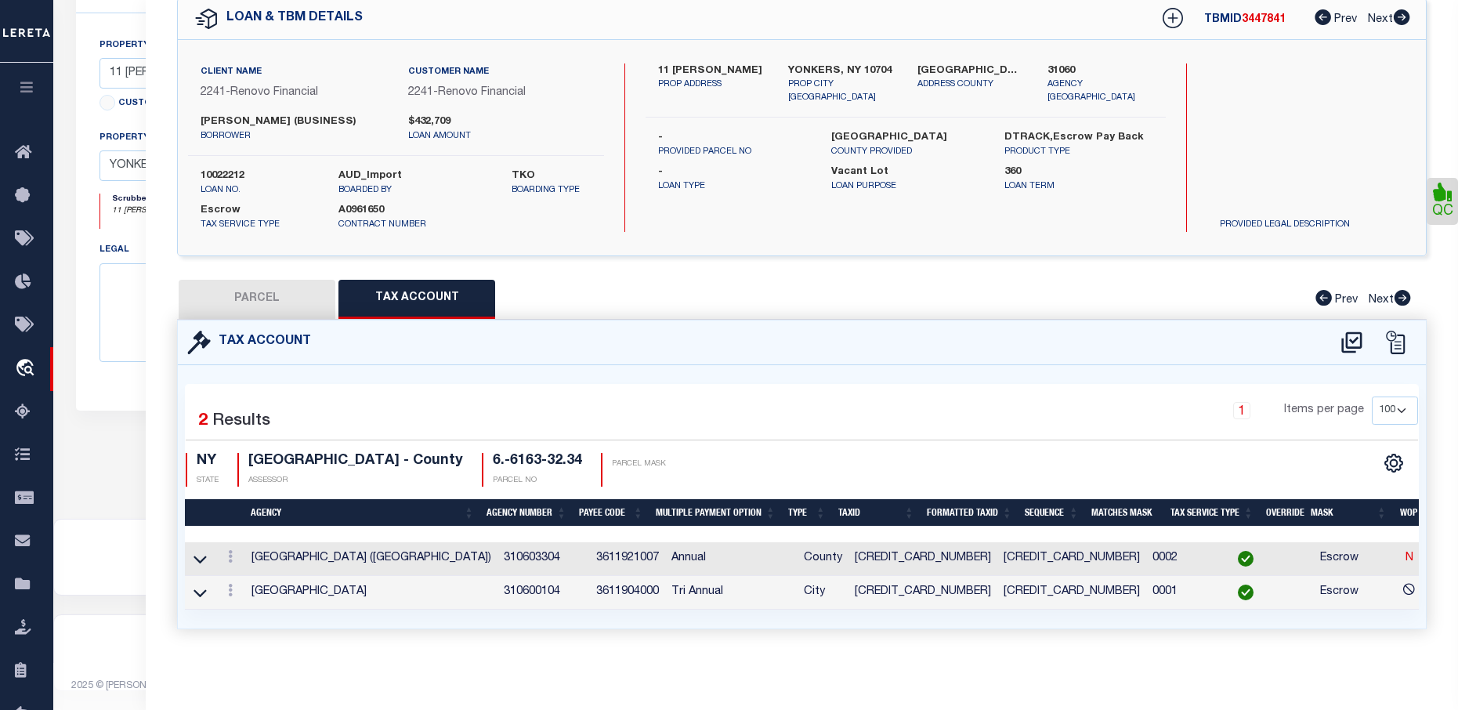
type input "9 Abner Pl"
type input "YONKERS, NY 10704"
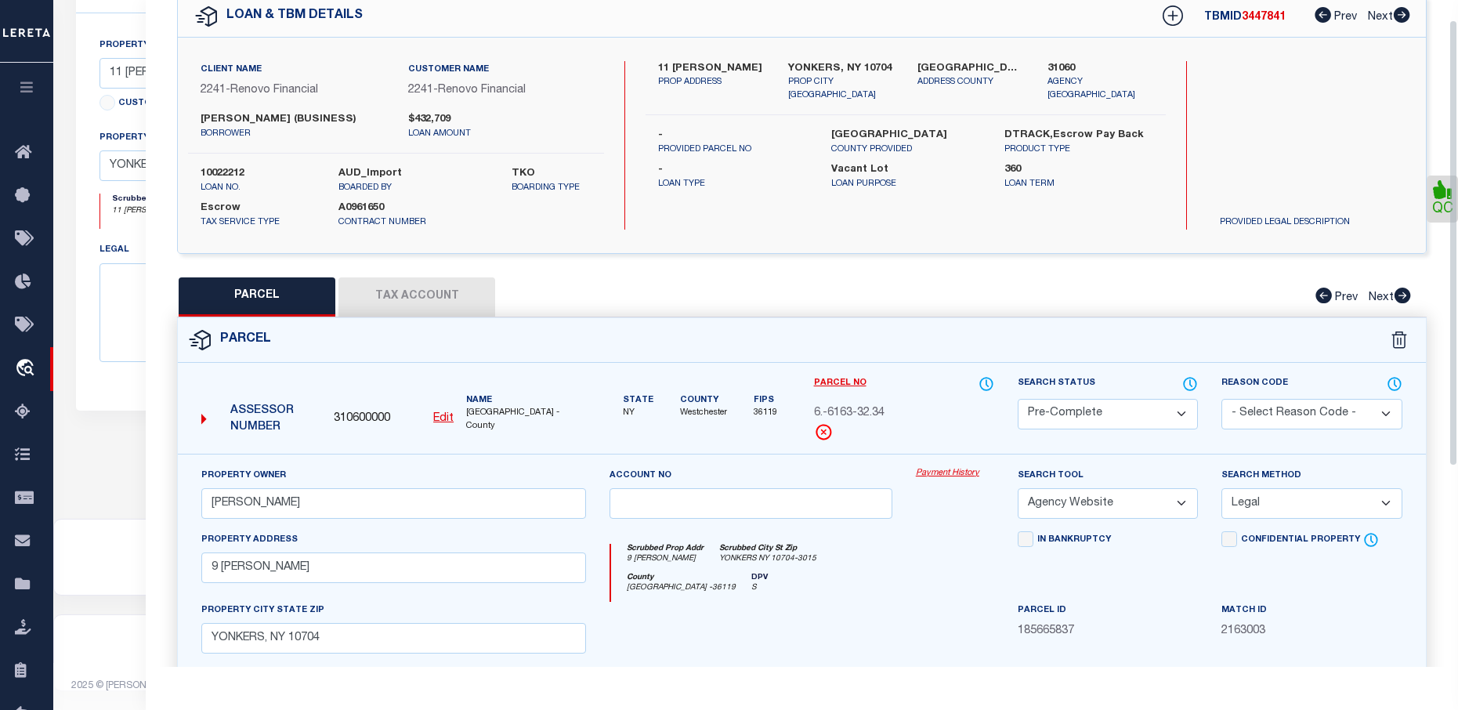
scroll to position [15, 0]
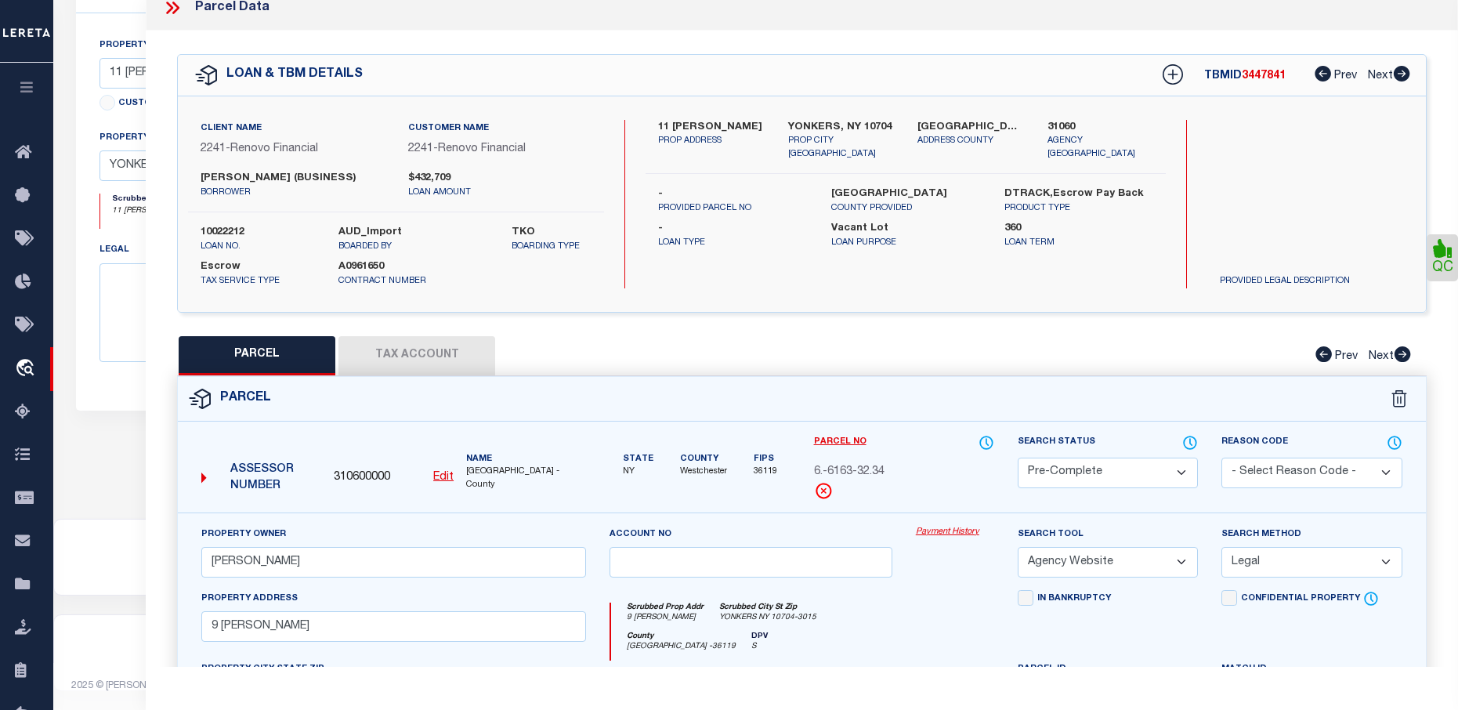
click at [179, 8] on icon at bounding box center [175, 8] width 7 height 13
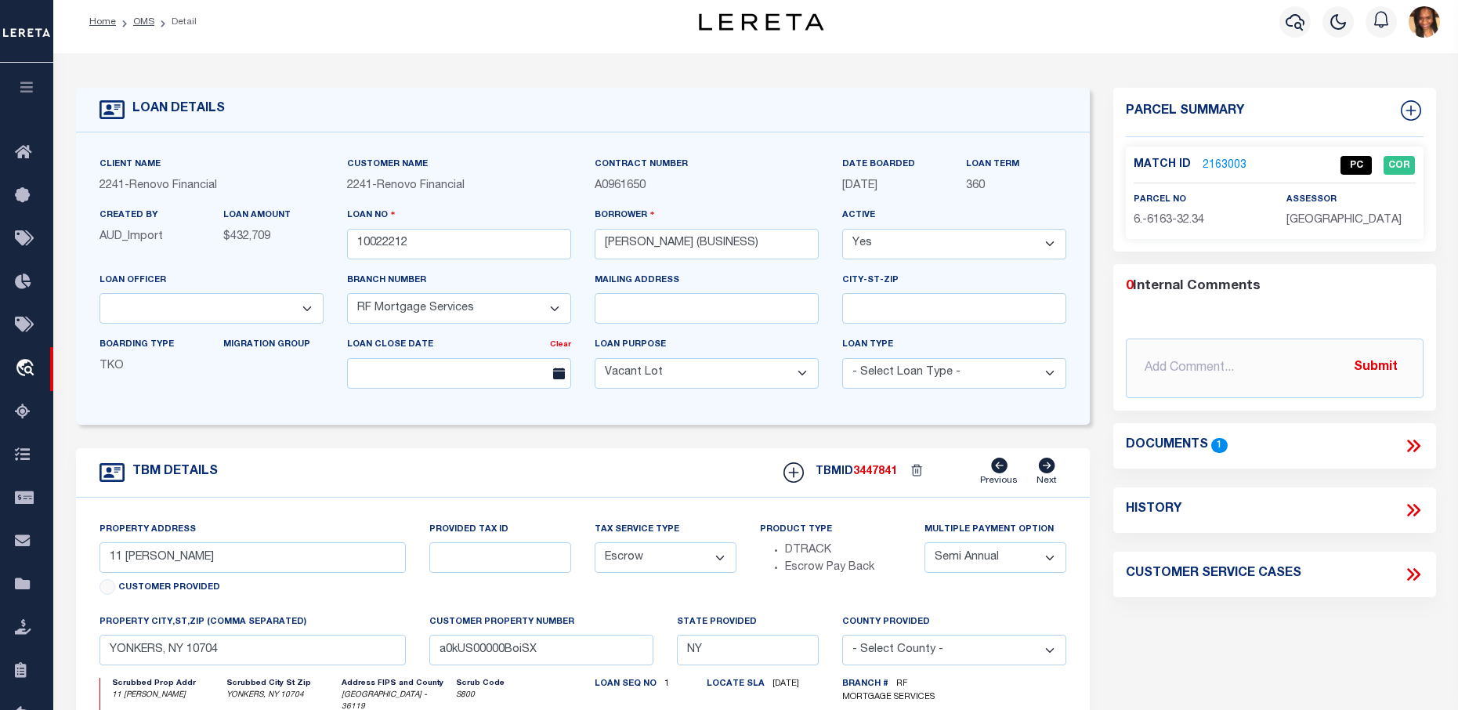
scroll to position [0, 0]
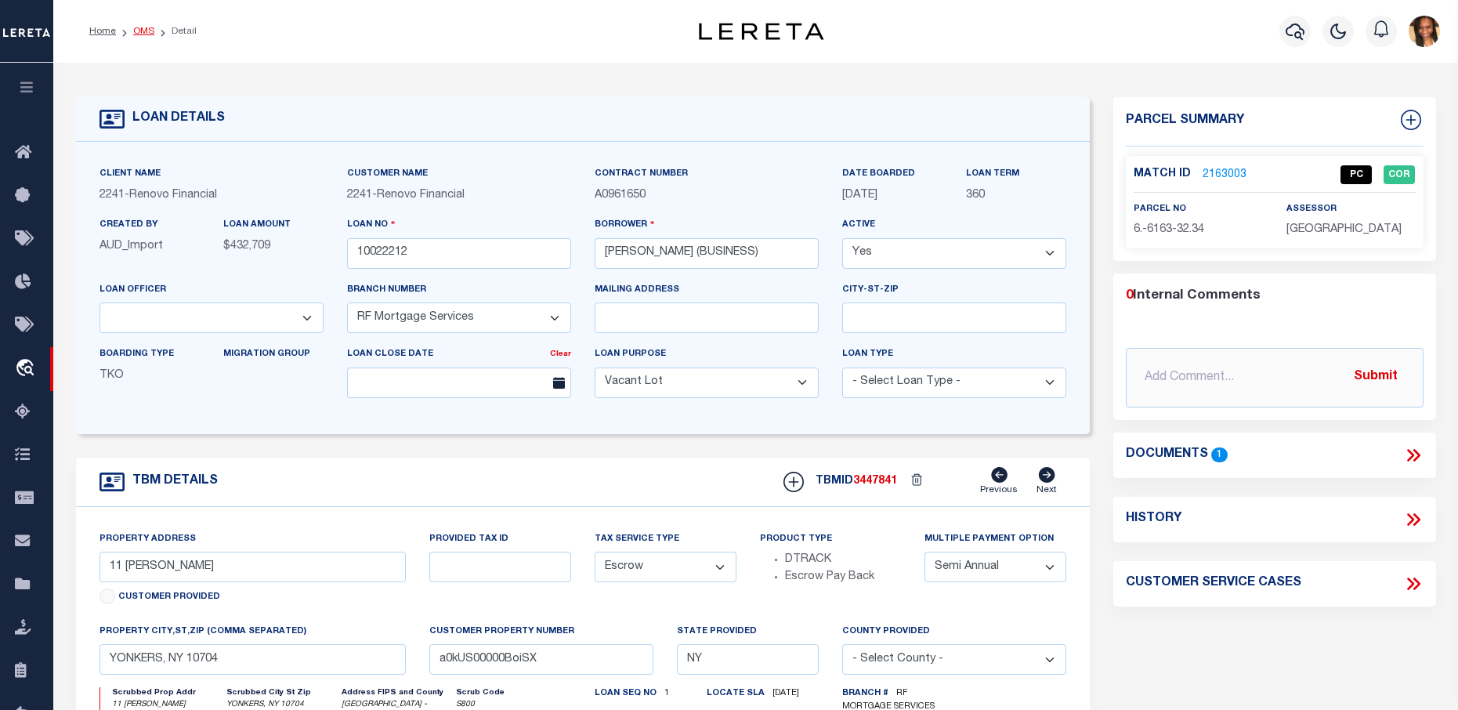
click at [141, 36] on link "OMS" at bounding box center [143, 31] width 21 height 9
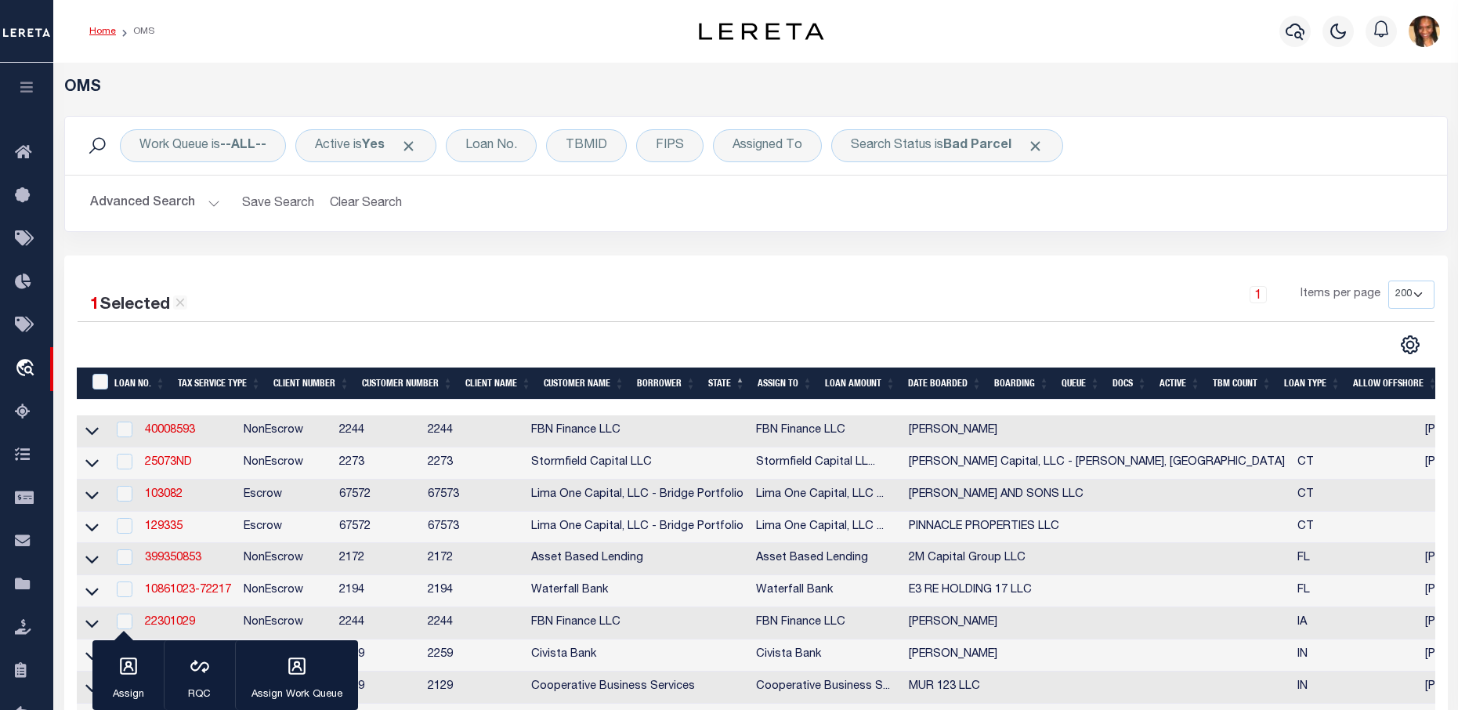
click at [99, 27] on link "Home" at bounding box center [102, 31] width 27 height 9
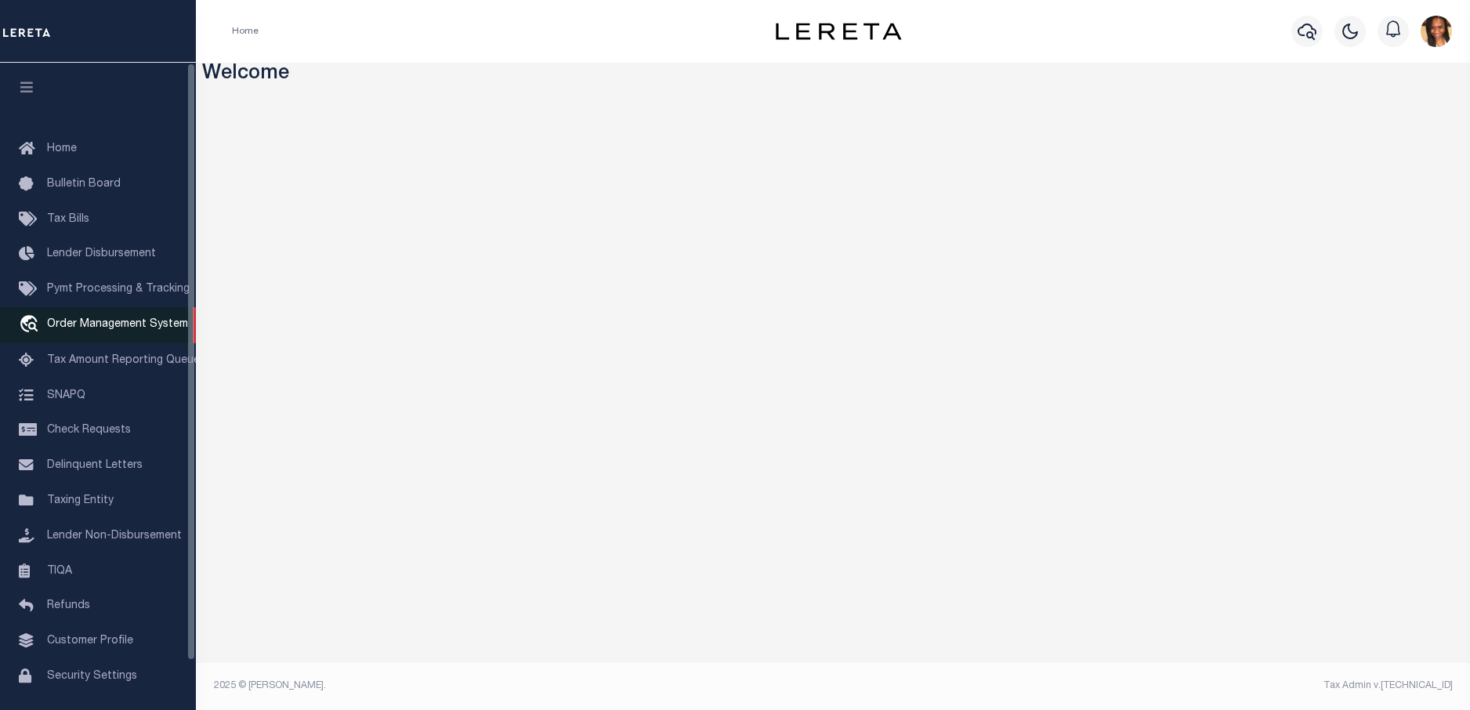
click at [111, 328] on span "Order Management System" at bounding box center [117, 324] width 141 height 11
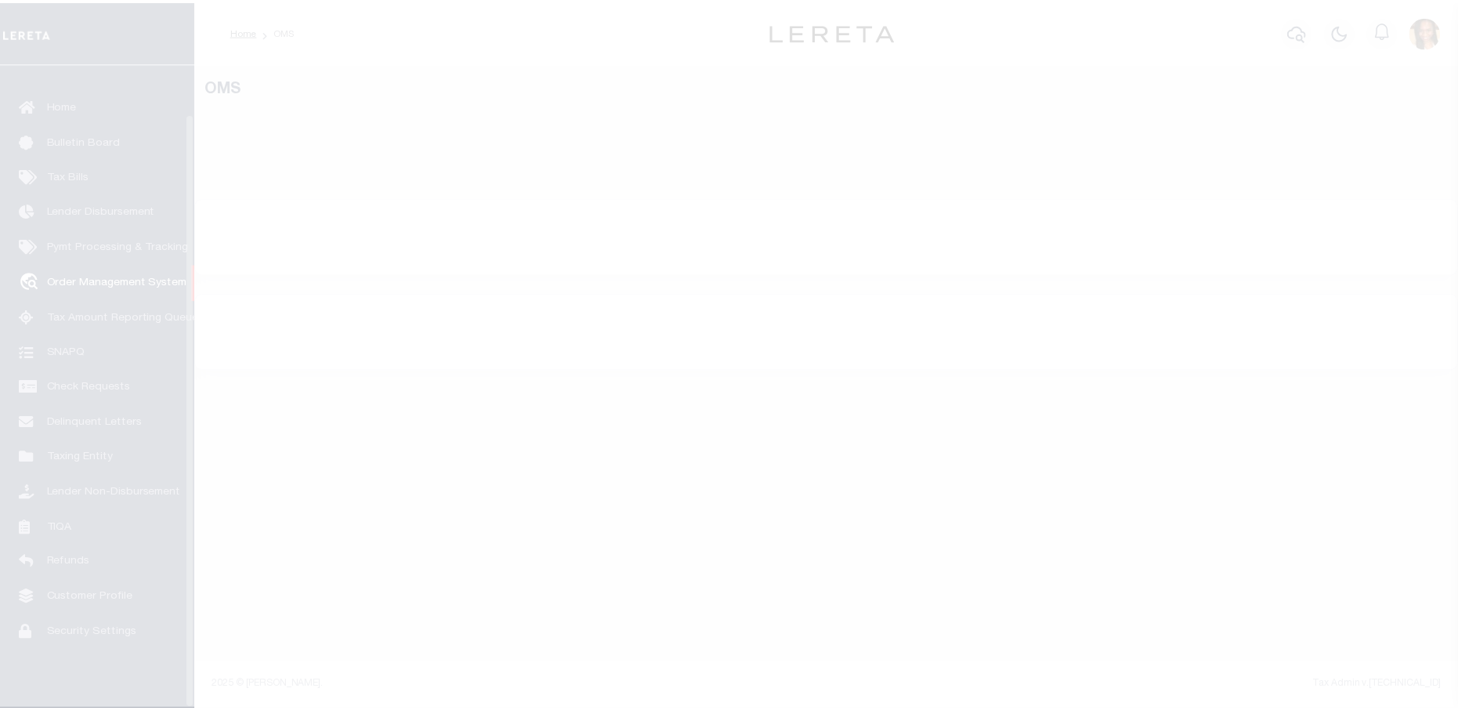
scroll to position [53, 0]
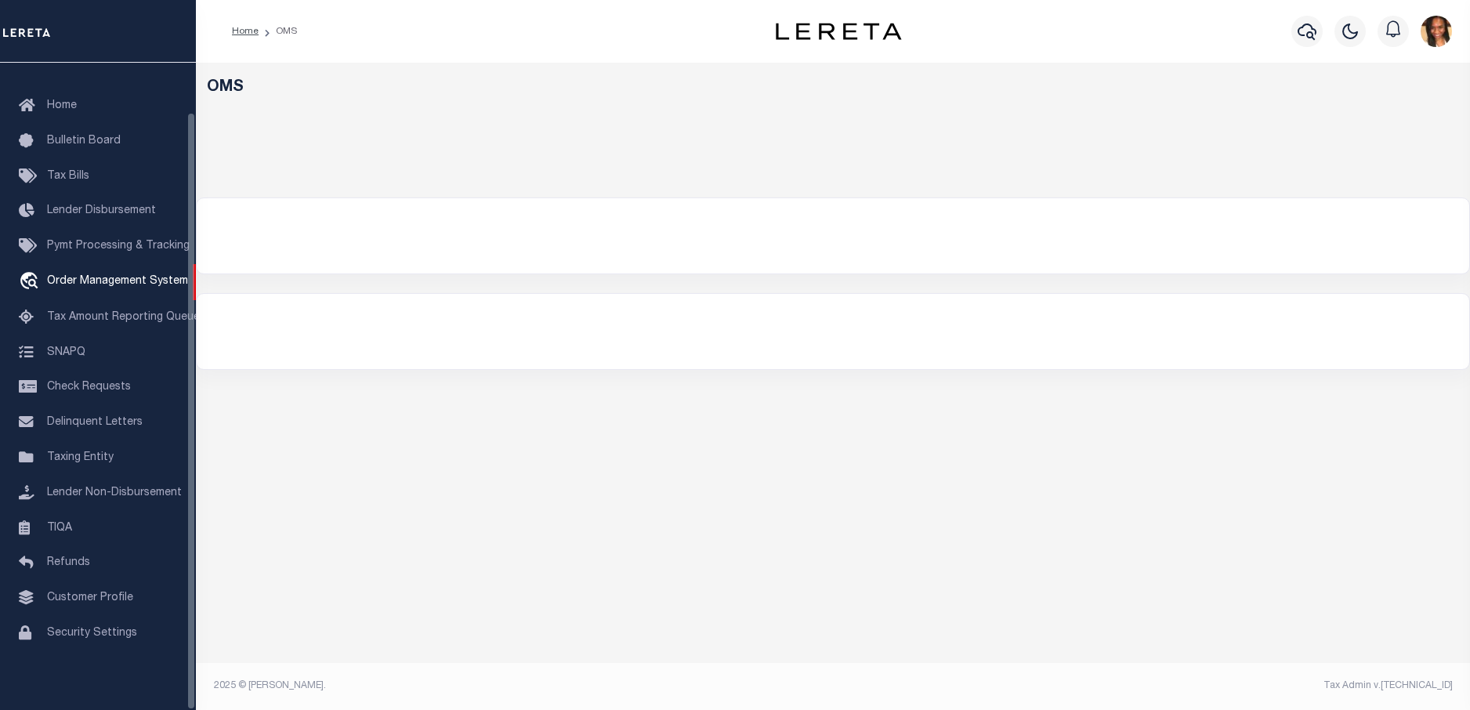
select select "200"
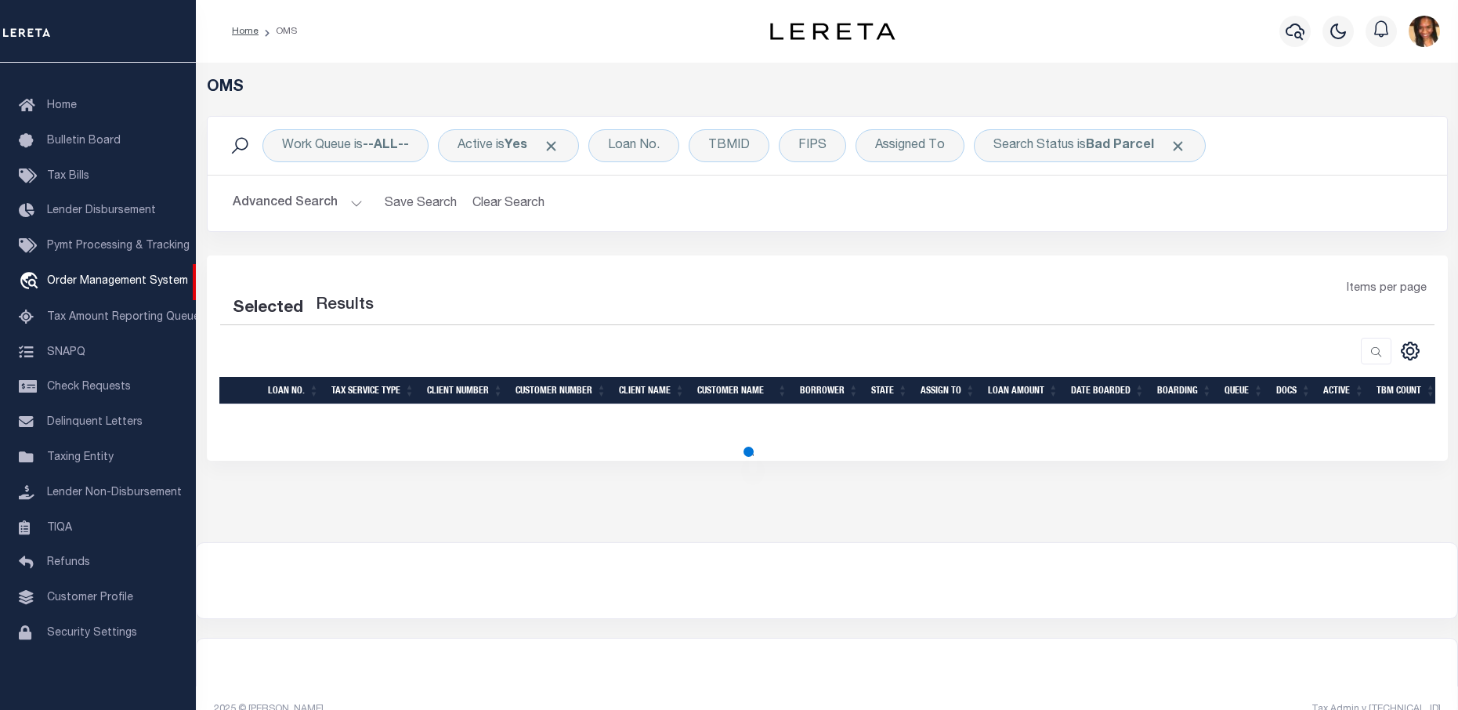
select select "200"
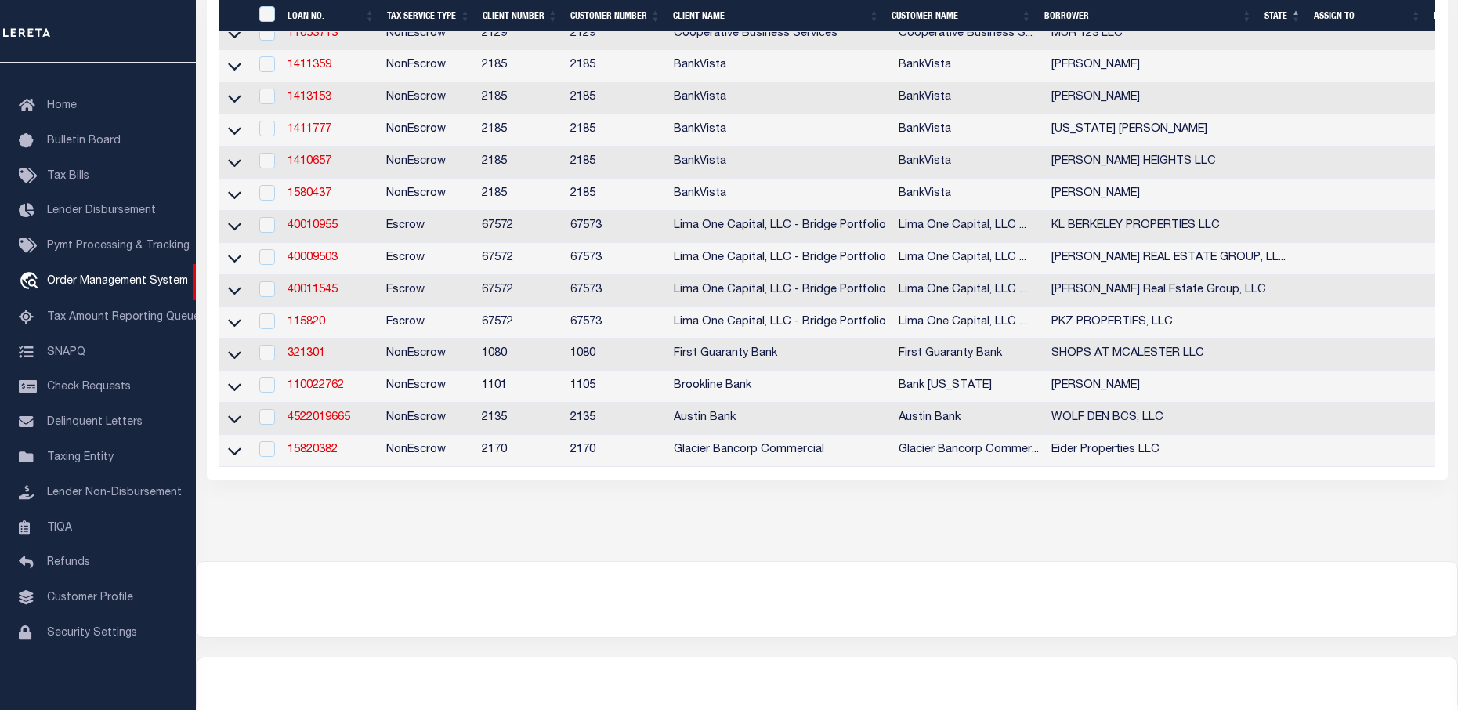
scroll to position [554, 0]
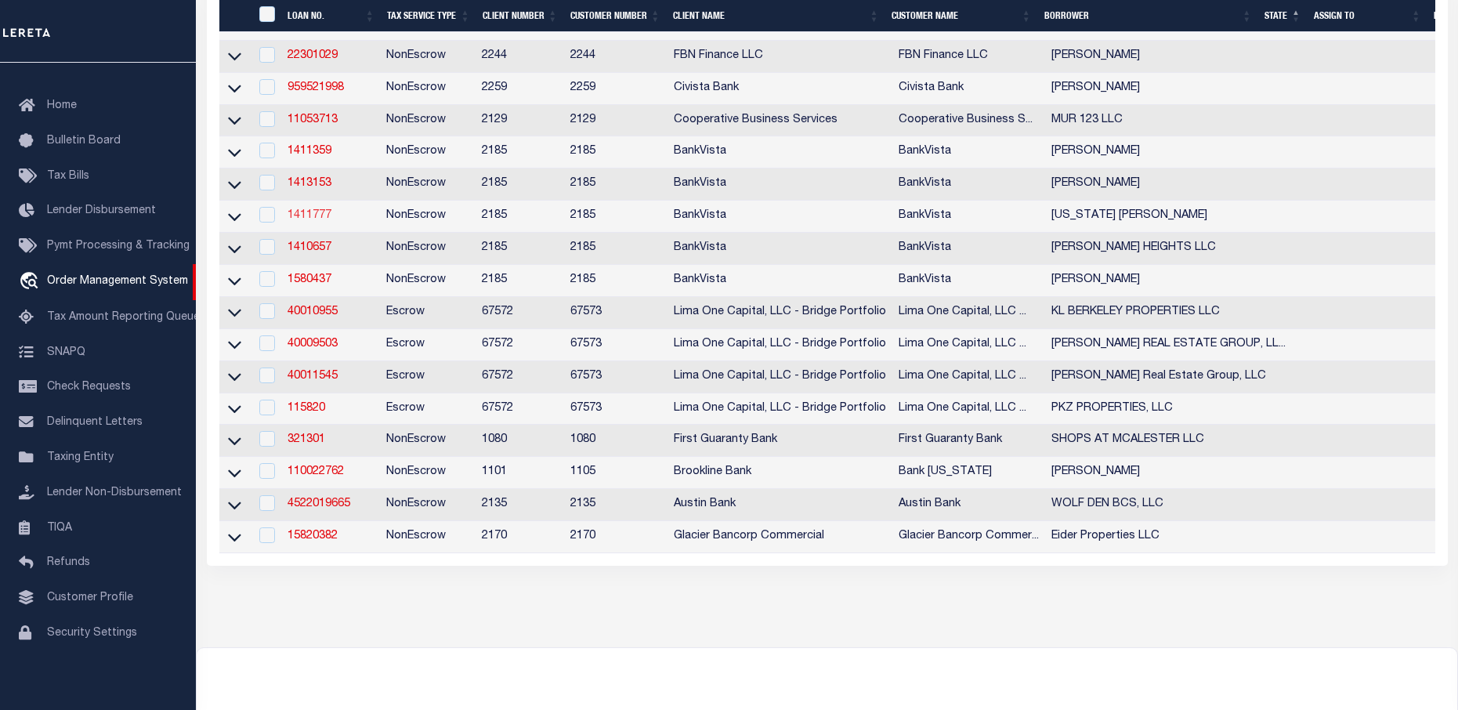
click at [320, 221] on link "1411777" at bounding box center [310, 215] width 44 height 11
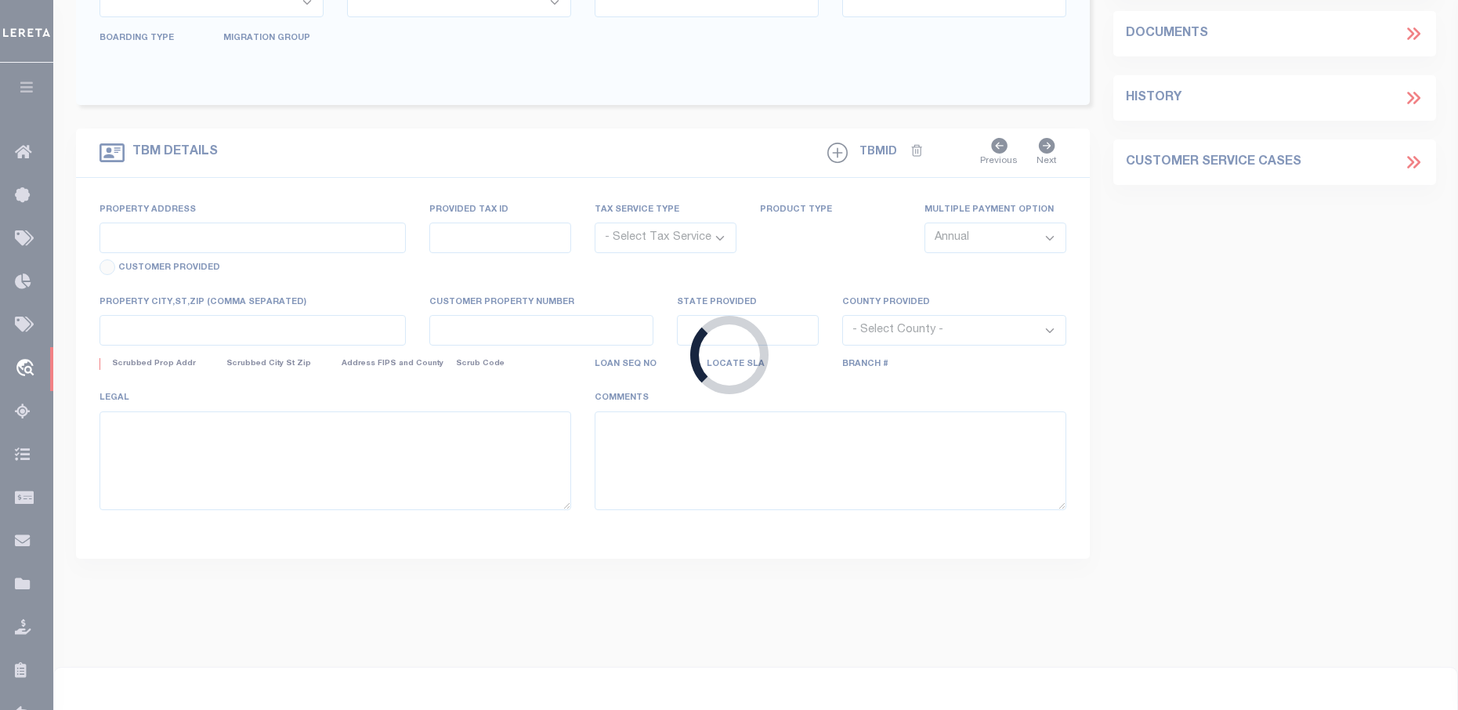
type input "1411777"
type input "[US_STATE] [PERSON_NAME]"
select select
type input "[STREET_ADDRESS]"
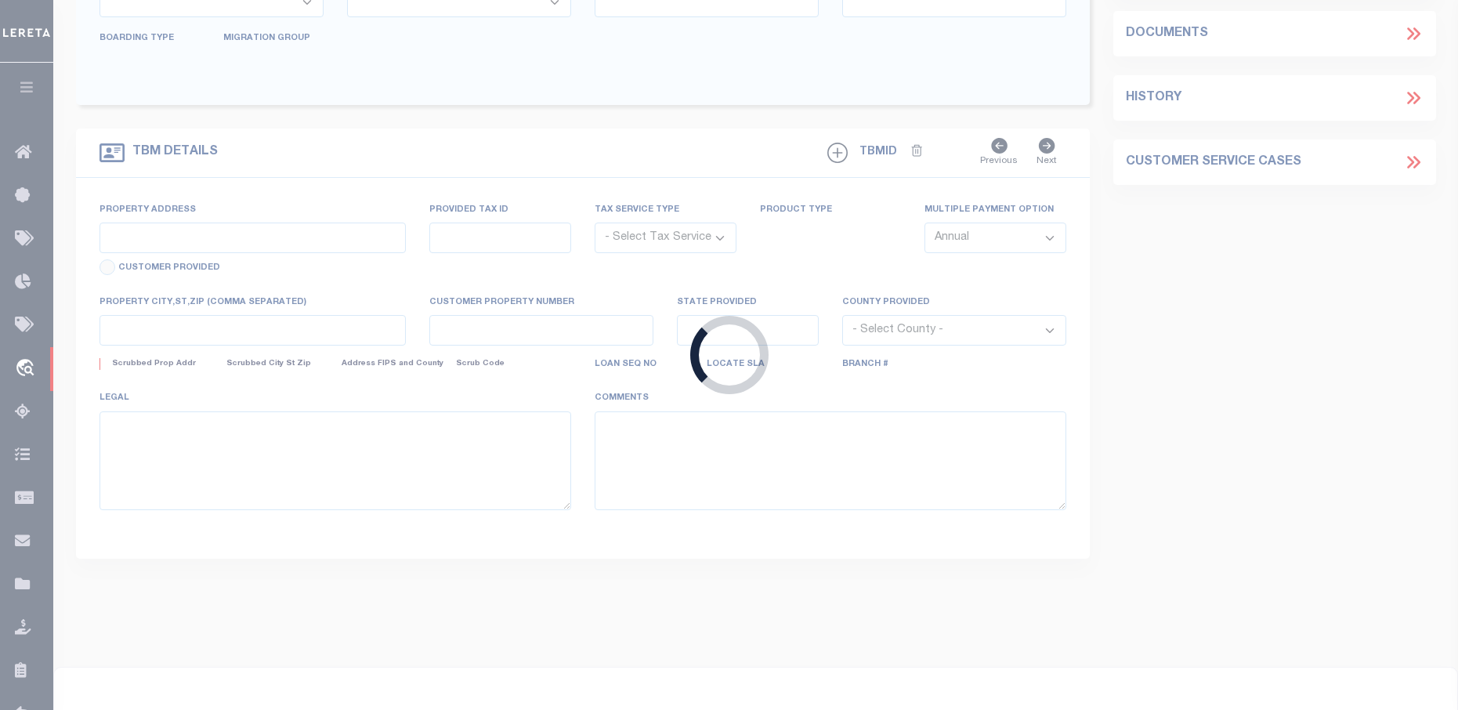
type input "[GEOGRAPHIC_DATA] 56379-2331"
select select "NonEscrow"
type input "[STREET_ADDRESS],"
type input "19.02342.00"
select select
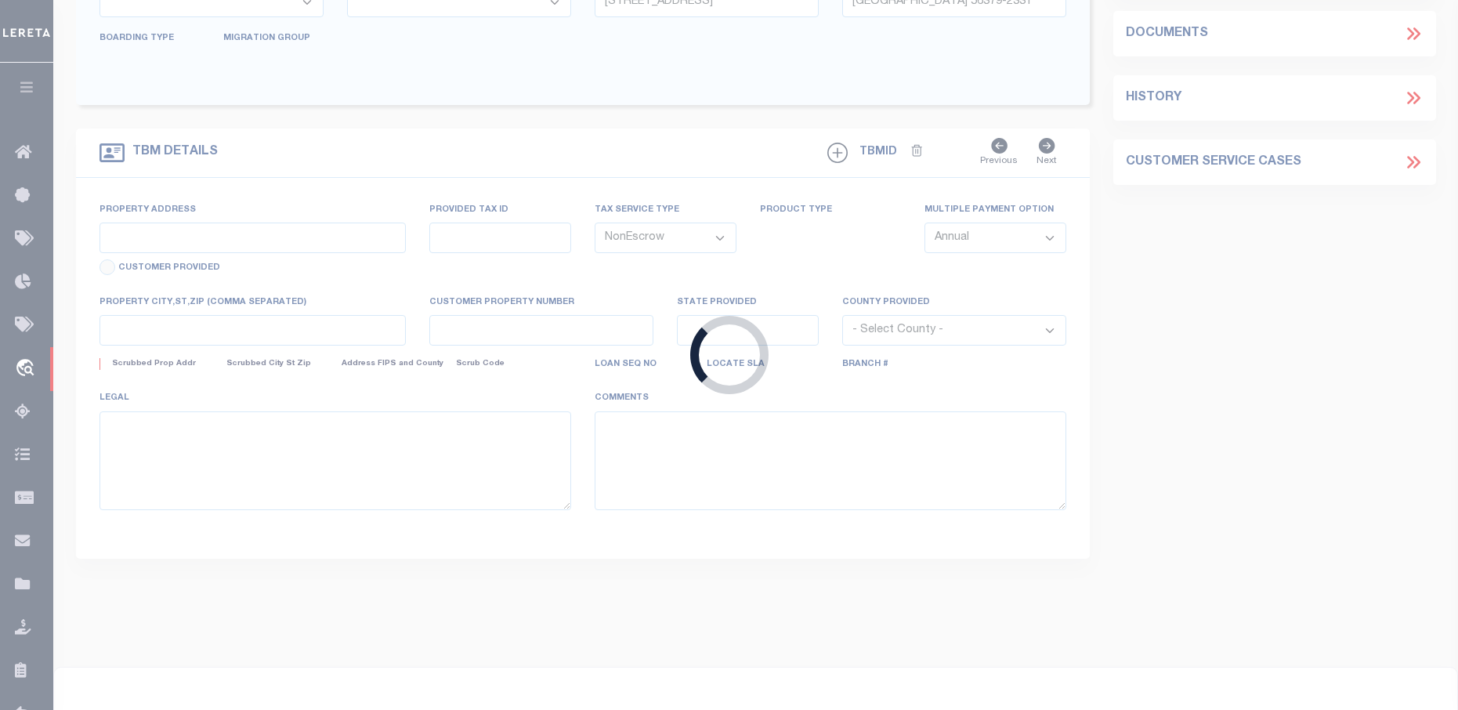
type input "[GEOGRAPHIC_DATA] 56379"
type input "14689"
type input "MN"
select select
select select "12353"
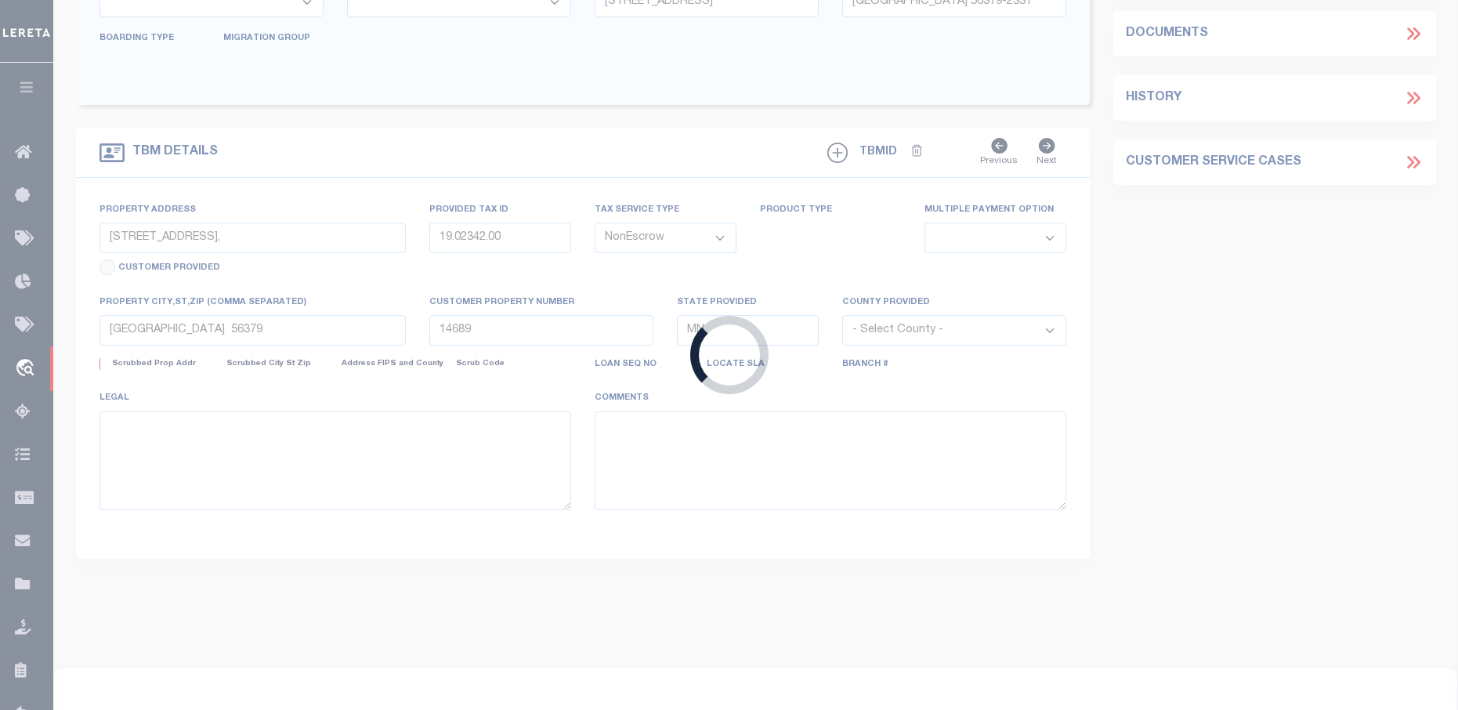
select select "4780"
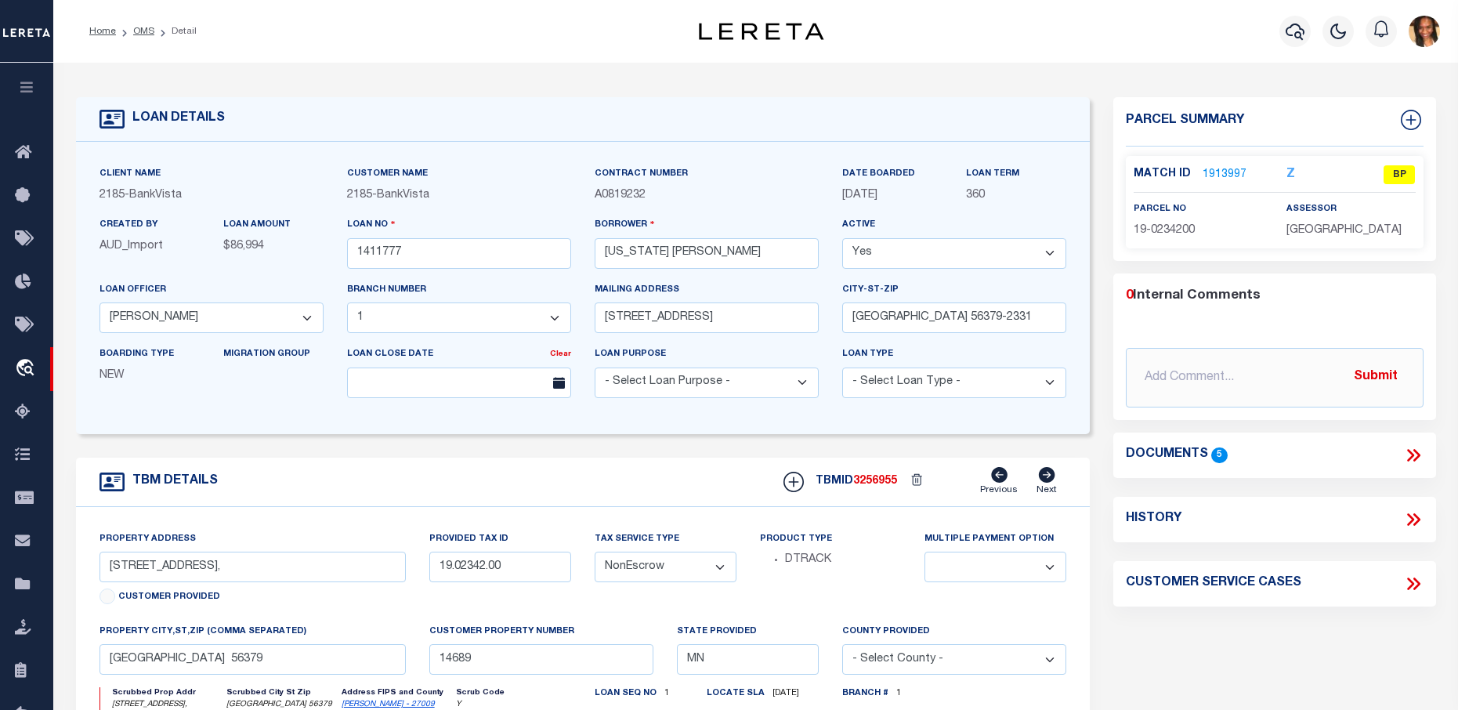
click at [1224, 173] on link "1913997" at bounding box center [1225, 175] width 44 height 16
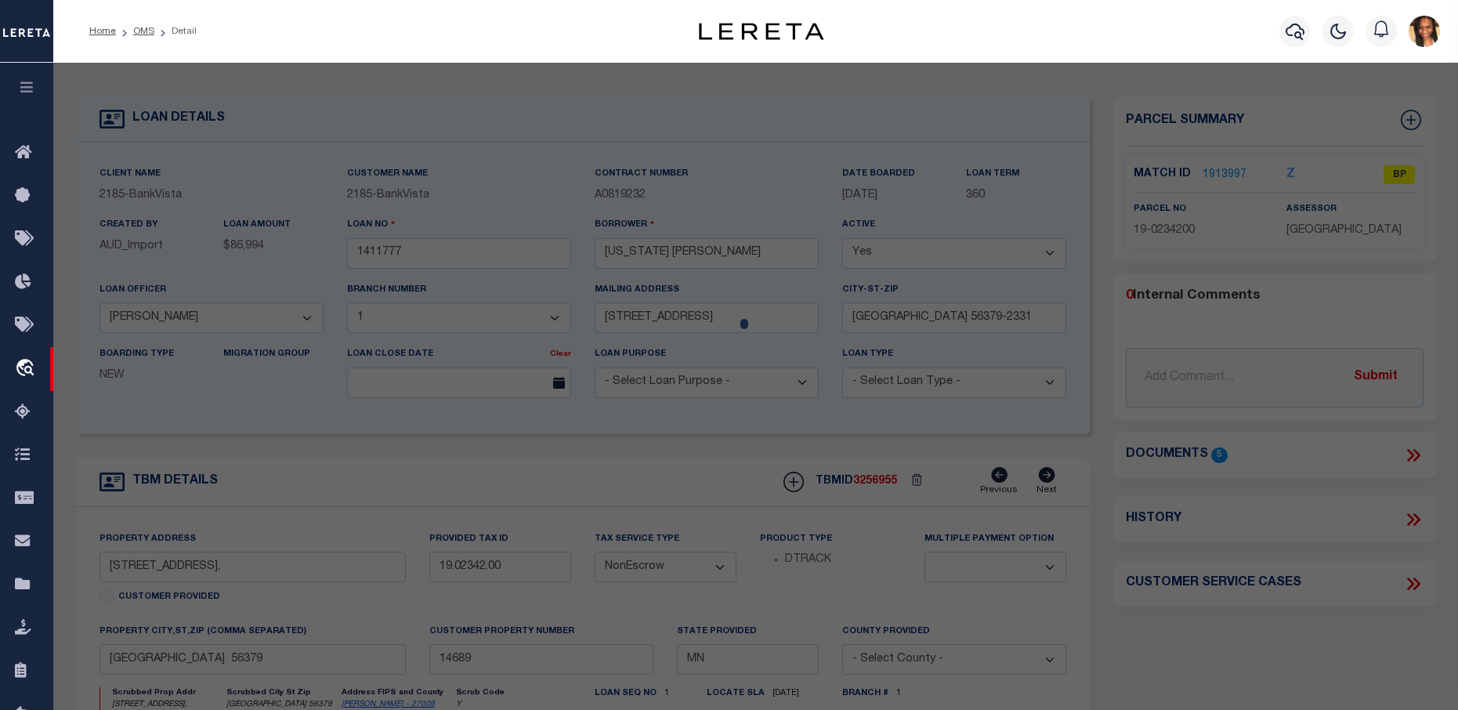
checkbox input "false"
select select "BP"
type input "[US_STATE] [PERSON_NAME]"
select select
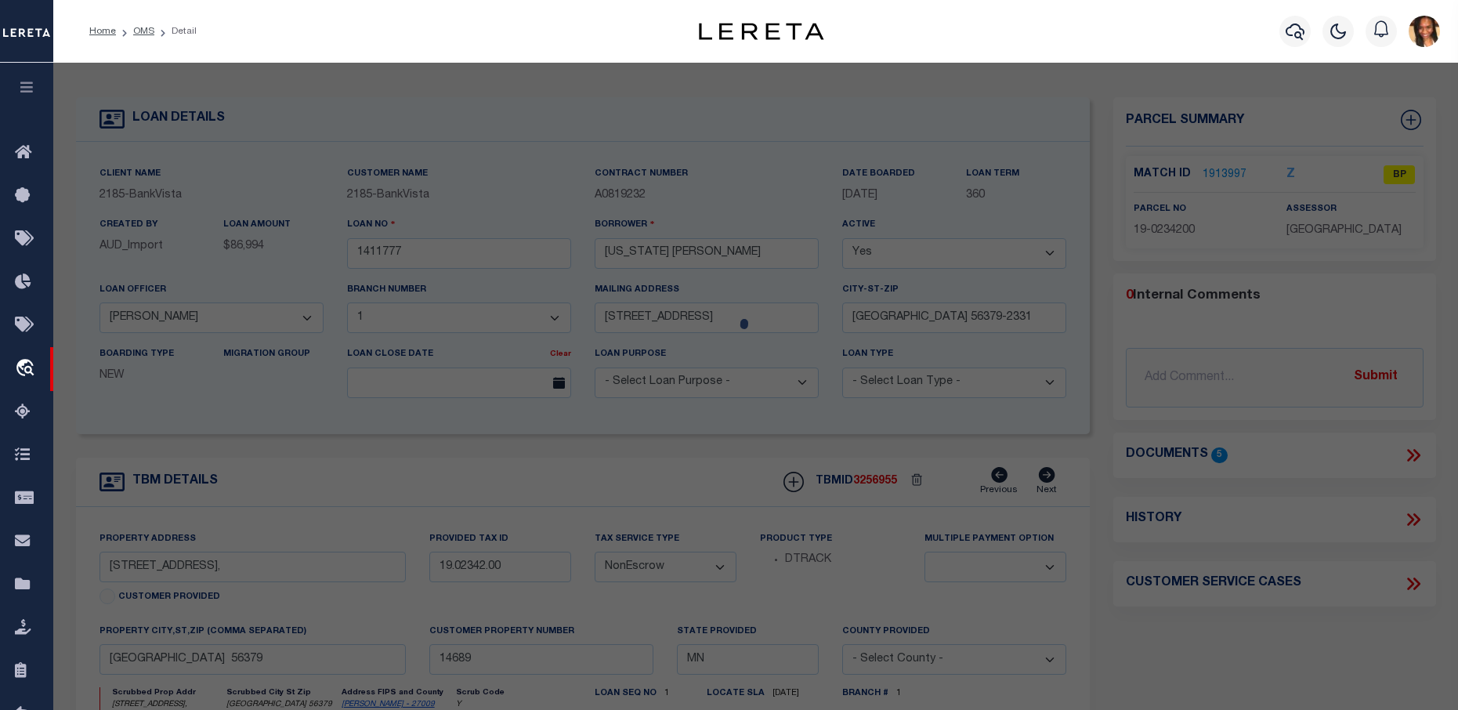
type input "[STREET_ADDRESS]"
checkbox input "false"
type input "[GEOGRAPHIC_DATA] 56379"
type textarea "Sect-23 Twp-036 Range-031 SCENIC VIEW PLAT 2 Lot-018 Block-004"
type textarea "inactive parcel"
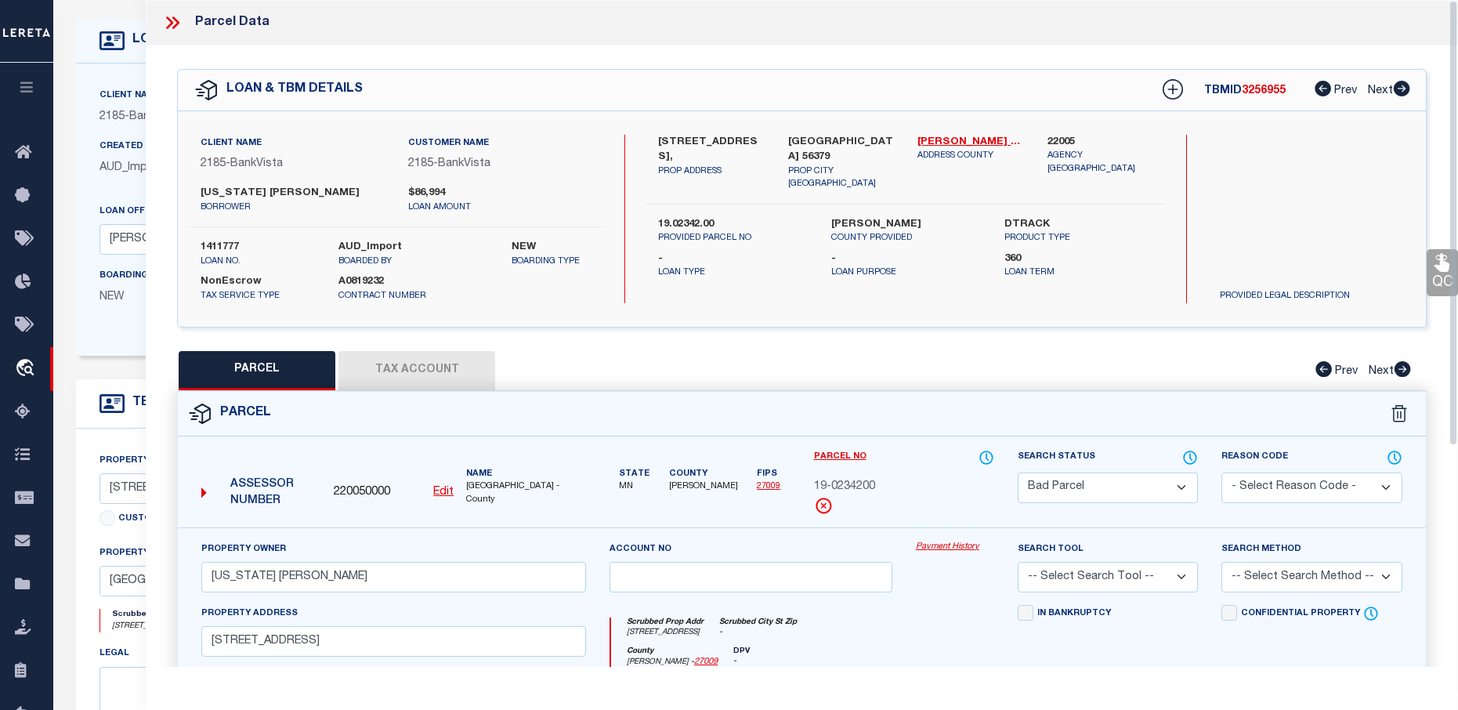
click at [437, 369] on button "Tax Account" at bounding box center [416, 370] width 157 height 39
select select "100"
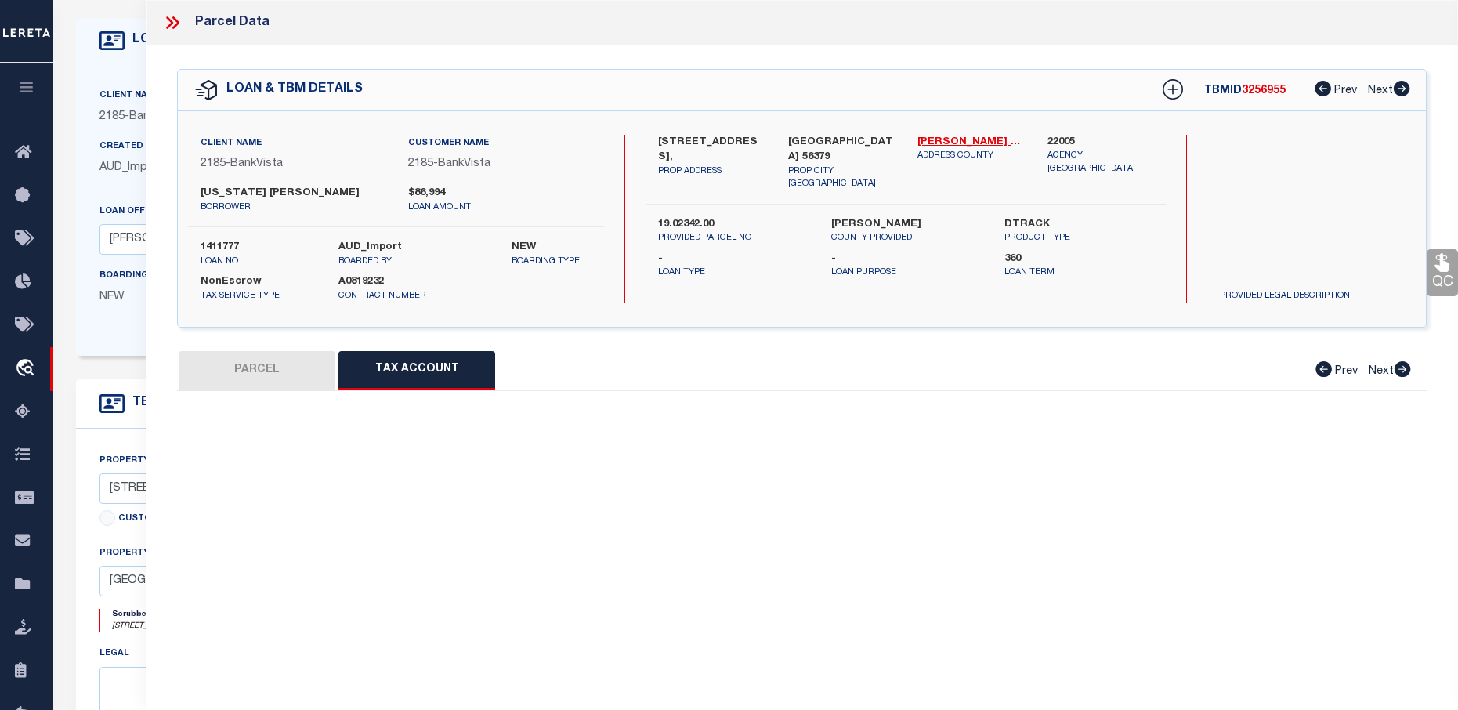
select select "100"
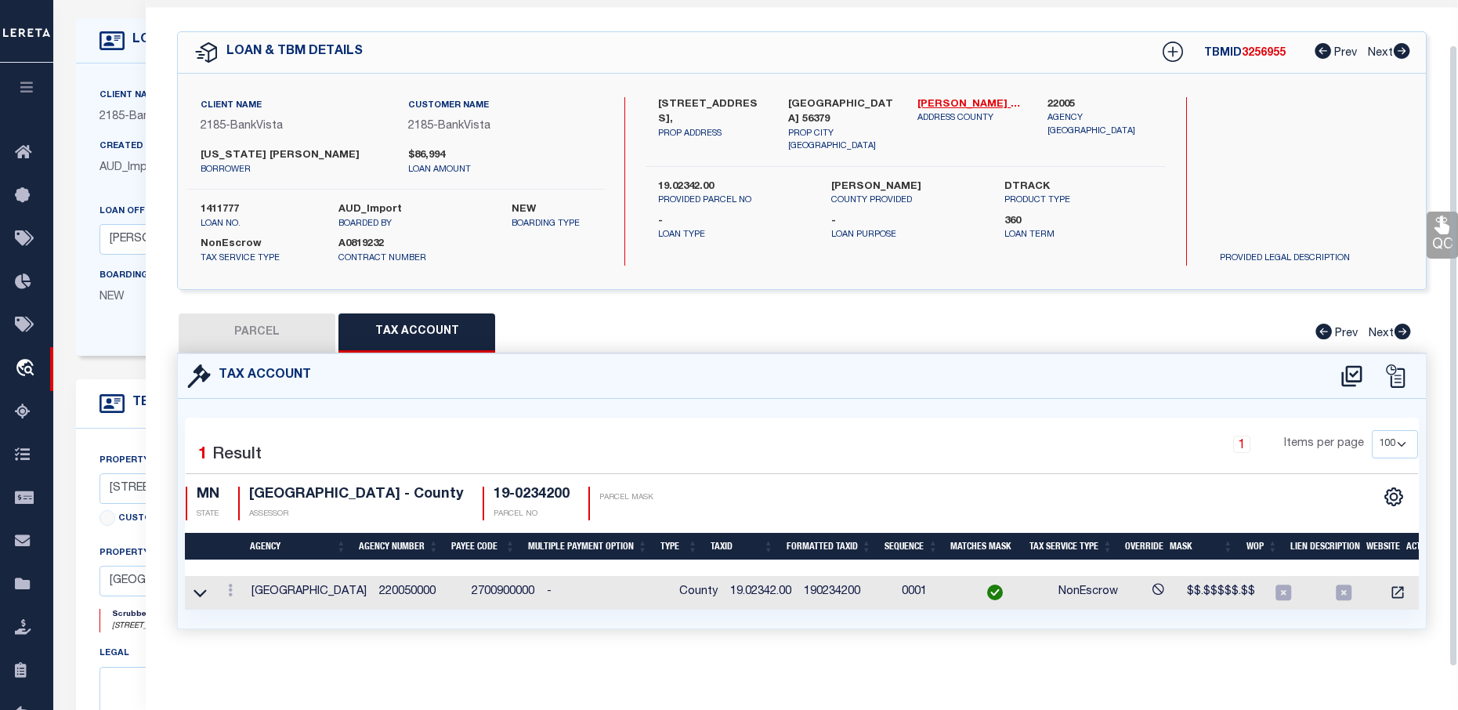
scroll to position [47, 0]
click at [227, 586] on link at bounding box center [230, 592] width 17 height 13
click at [240, 542] on link at bounding box center [251, 544] width 58 height 26
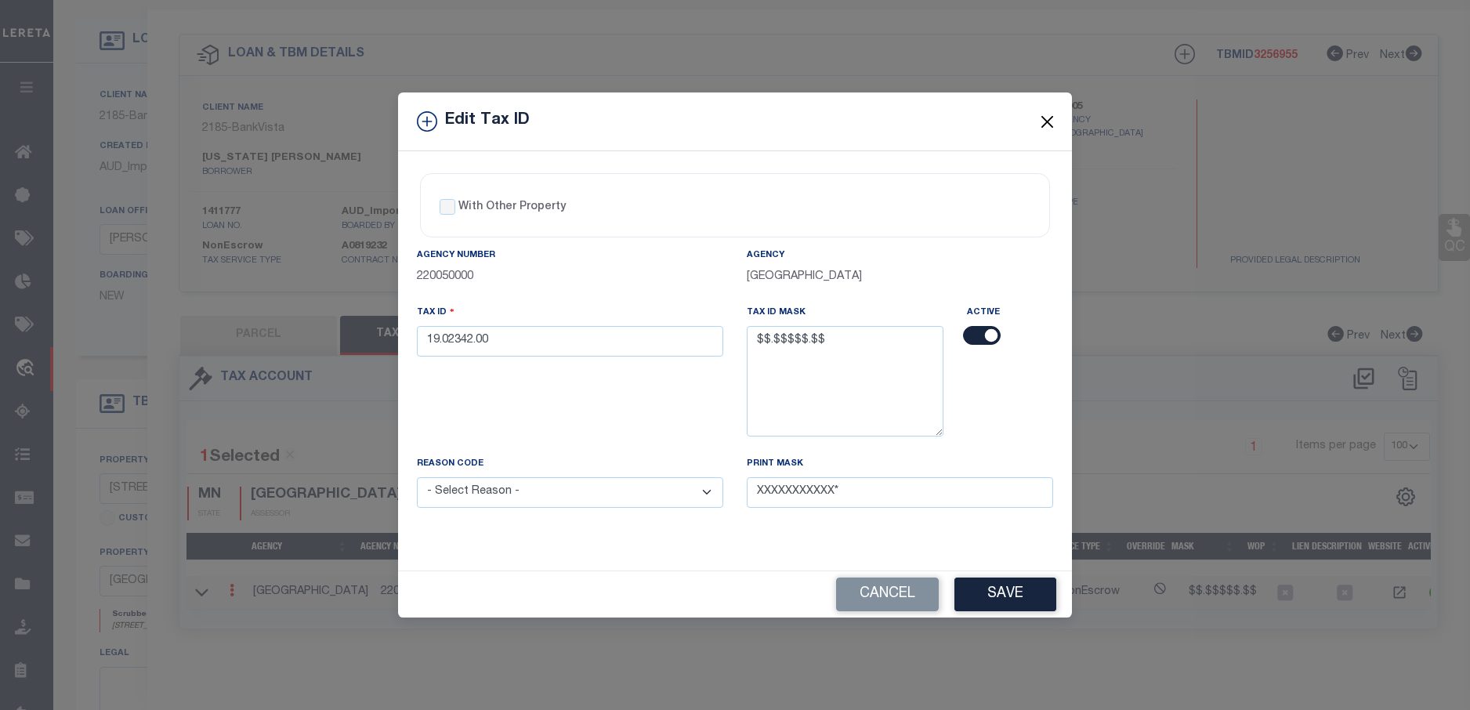
click at [1043, 126] on button "Close" at bounding box center [1047, 121] width 20 height 20
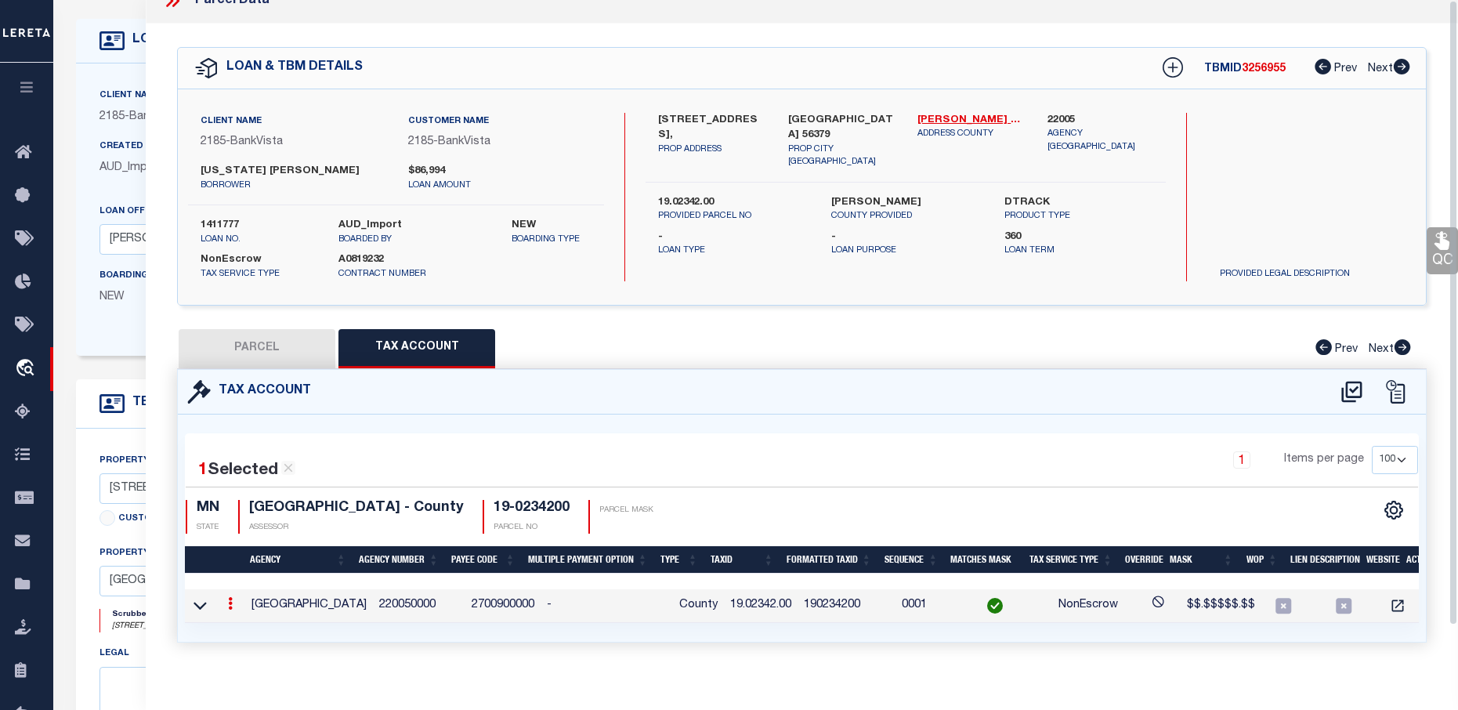
scroll to position [0, 0]
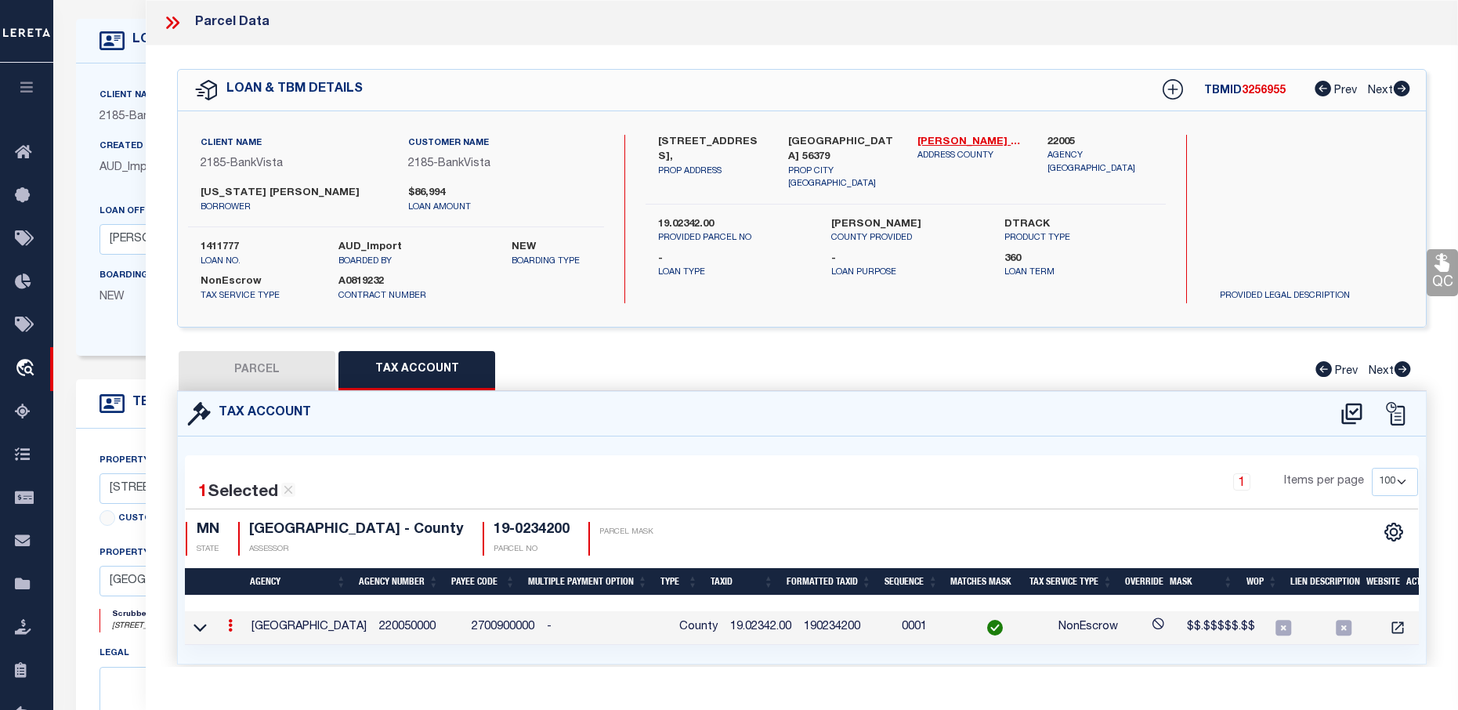
click at [197, 370] on button "PARCEL" at bounding box center [257, 370] width 157 height 39
select select "AS"
checkbox input "false"
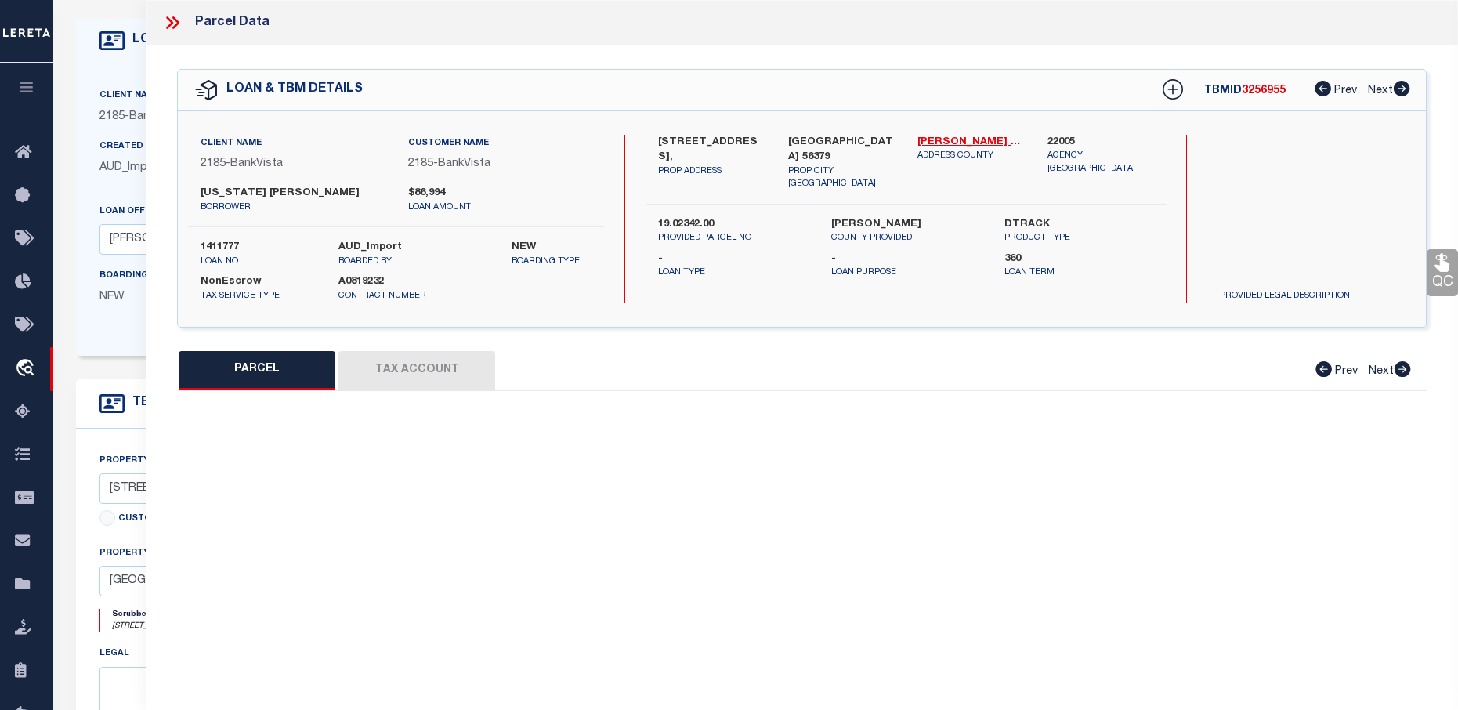
select select "BP"
type input "[US_STATE] [PERSON_NAME]"
select select
type input "611 8TH AVE N"
checkbox input "false"
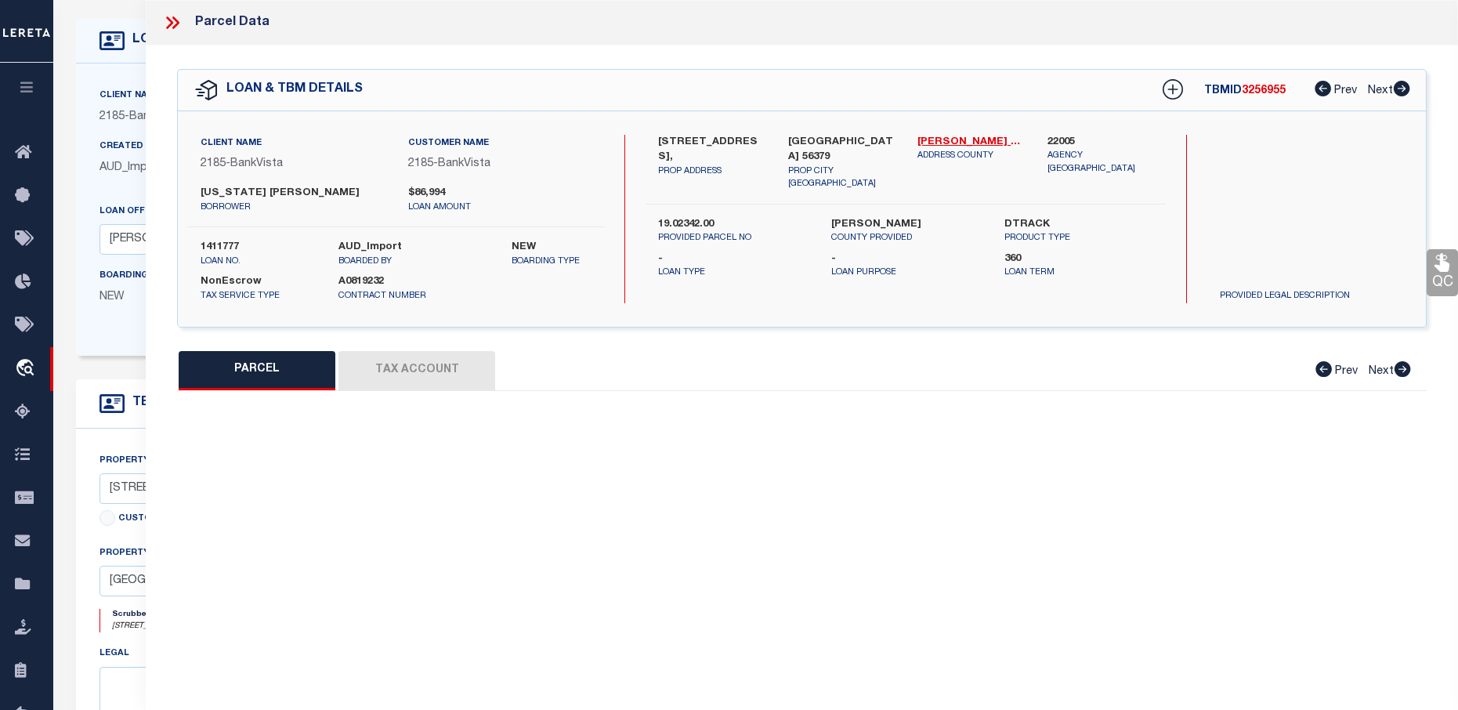
type input "SAUK RAPIDS MN 56379"
type textarea "Sect-23 Twp-036 Range-031 SCENIC VIEW PLAT 2 Lot-018 Block-004"
type textarea "inactive parcel"
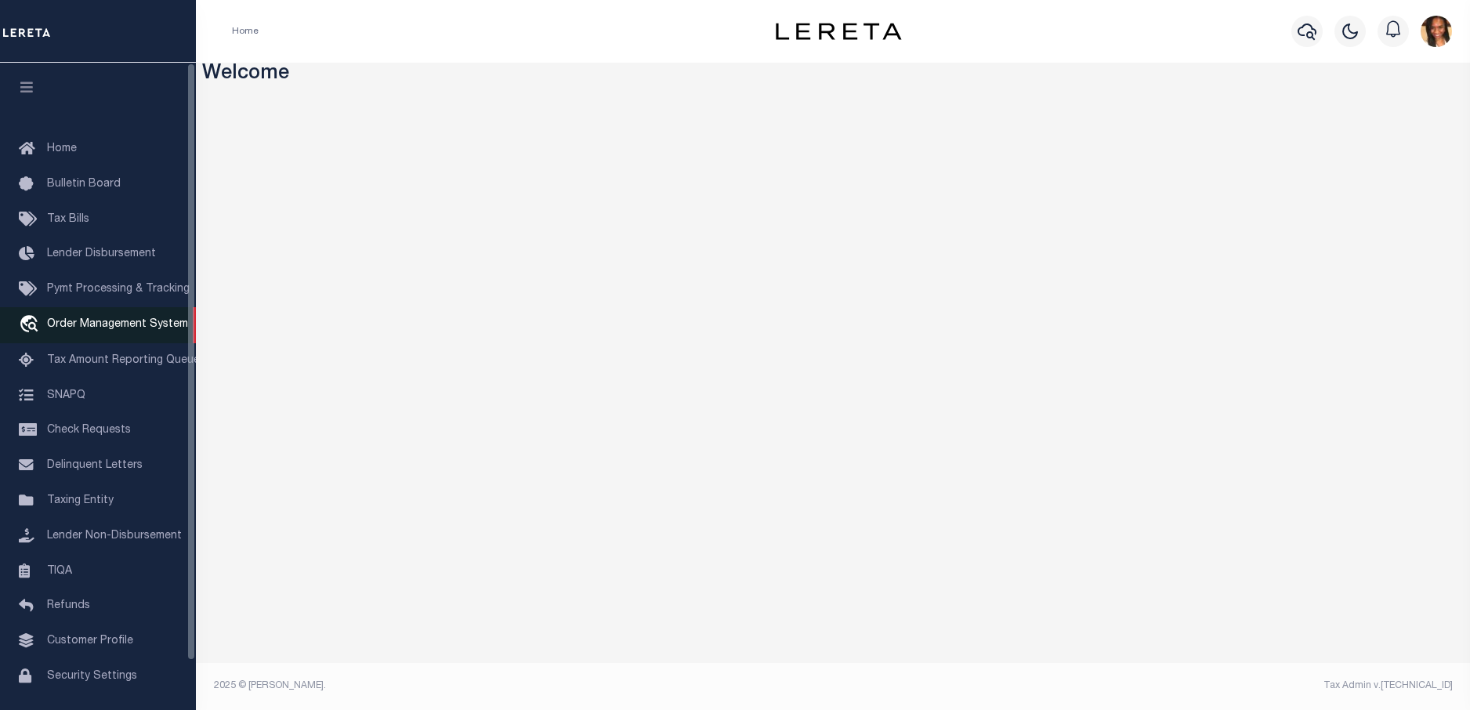
click at [96, 330] on span "Order Management System" at bounding box center [117, 324] width 141 height 11
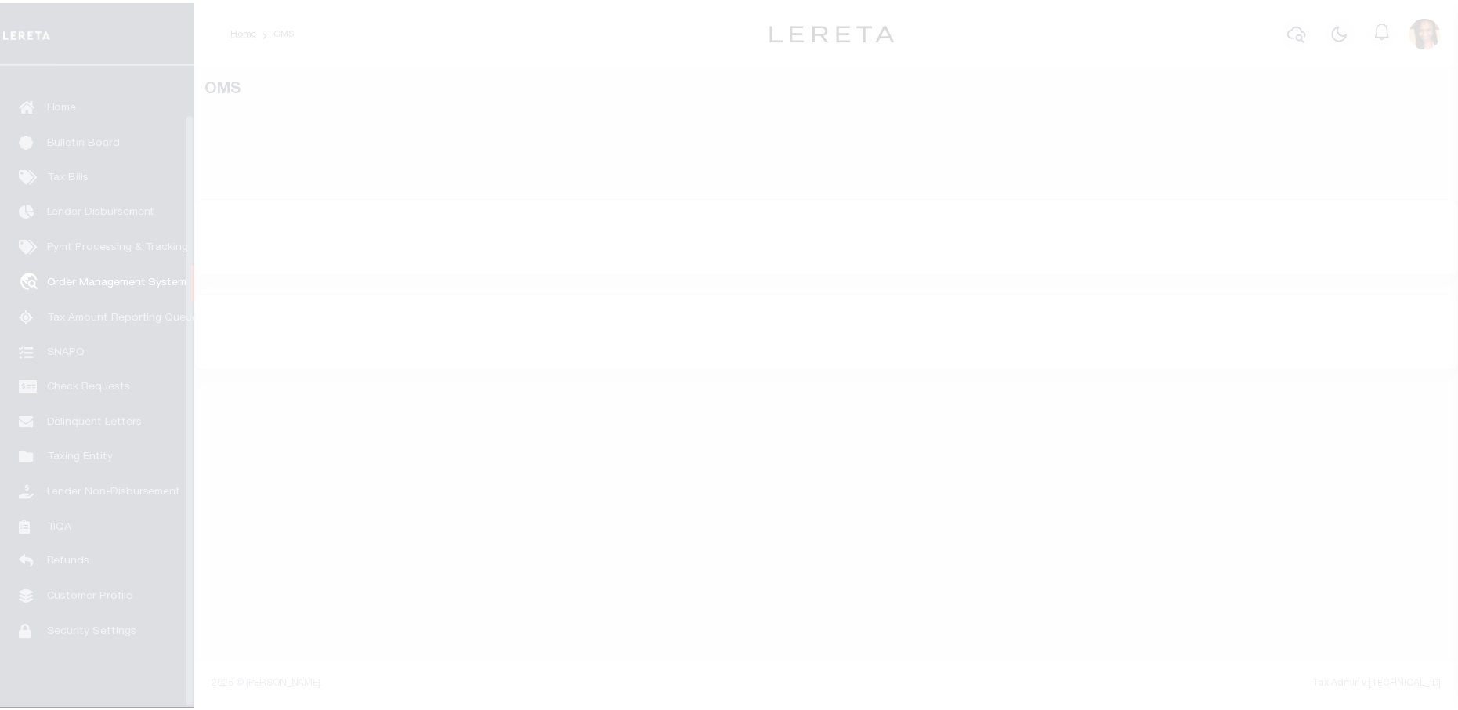
scroll to position [53, 0]
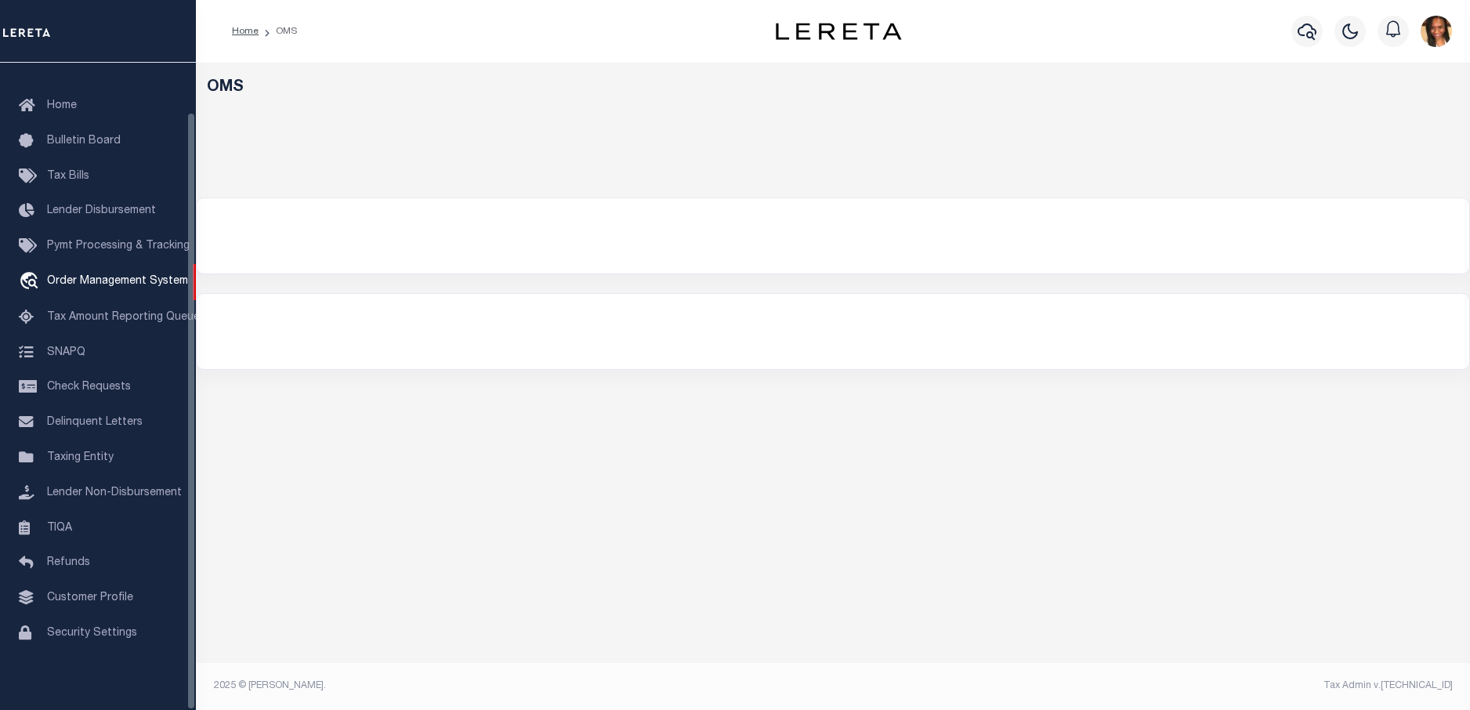
select select "200"
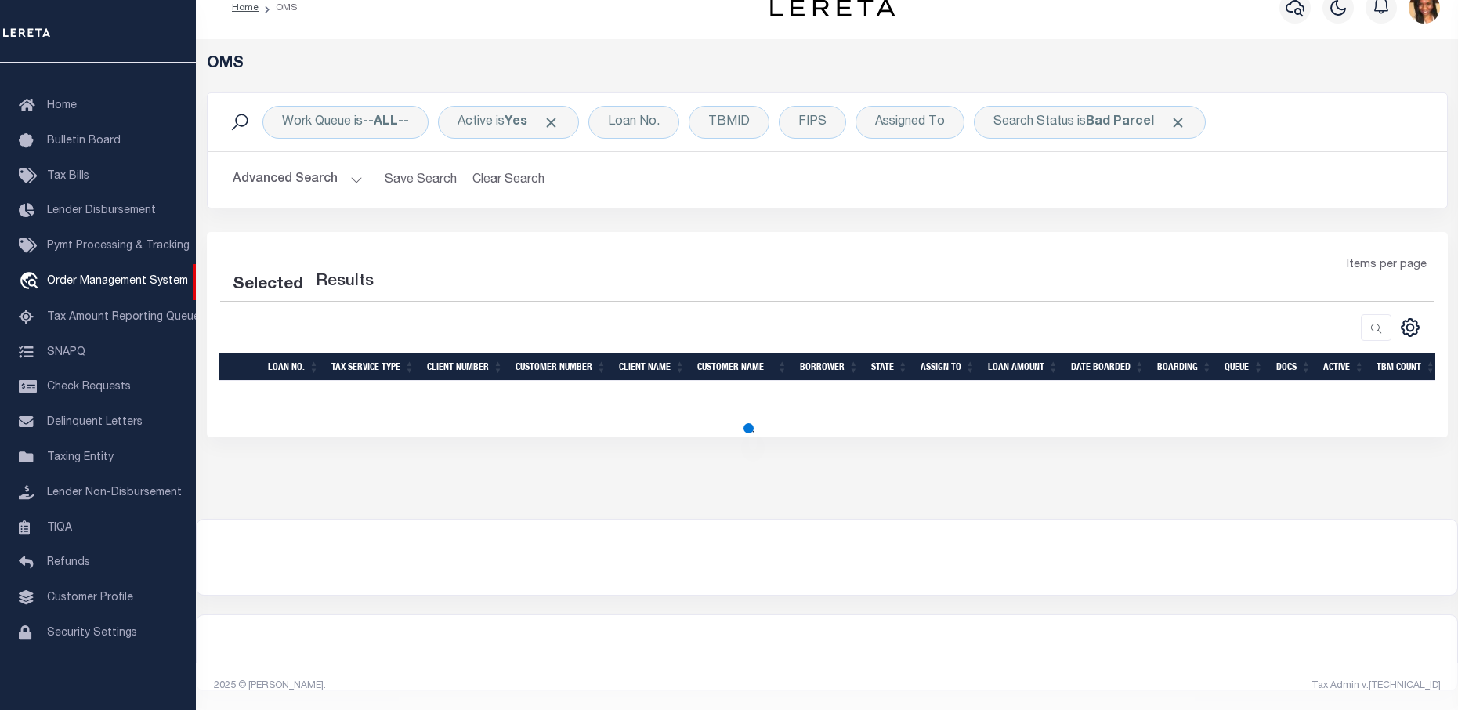
select select "200"
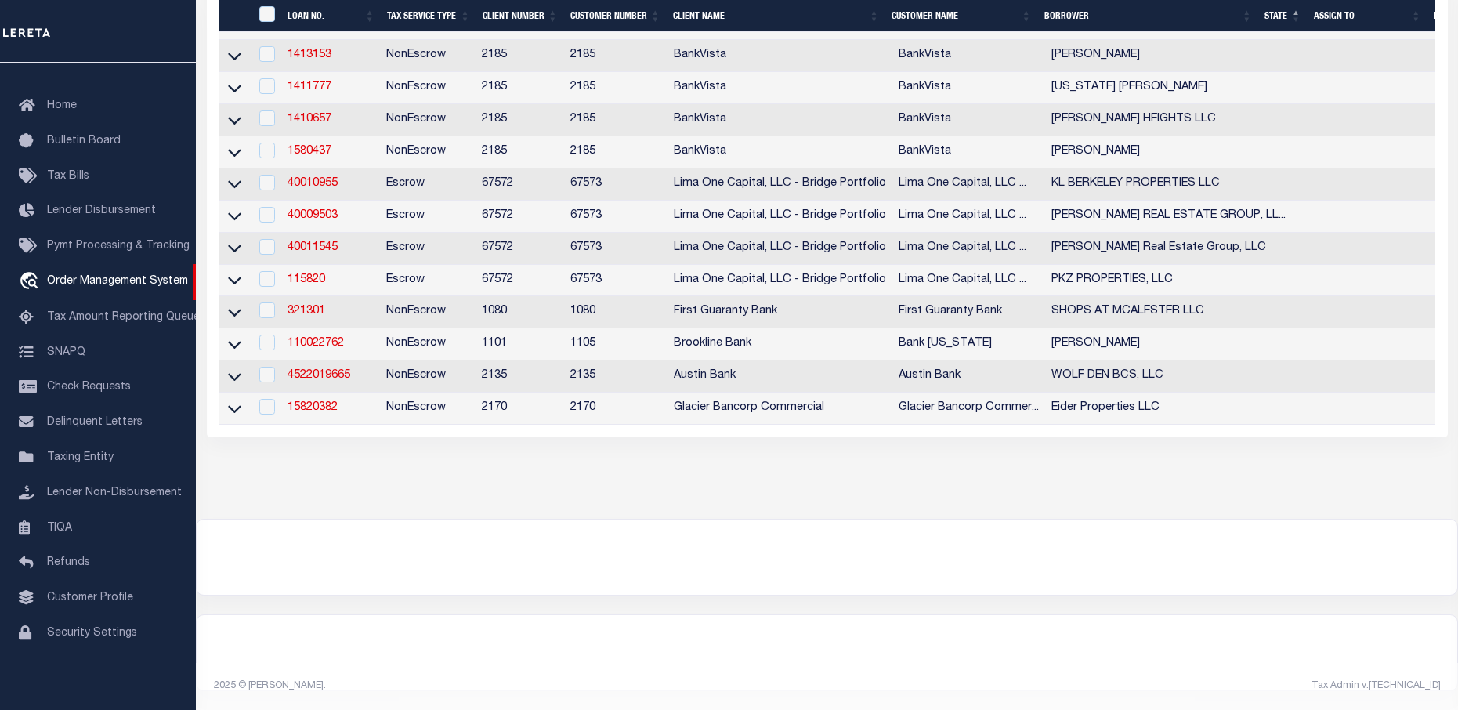
scroll to position [711, 0]
click at [342, 338] on link "110022762" at bounding box center [316, 343] width 56 height 11
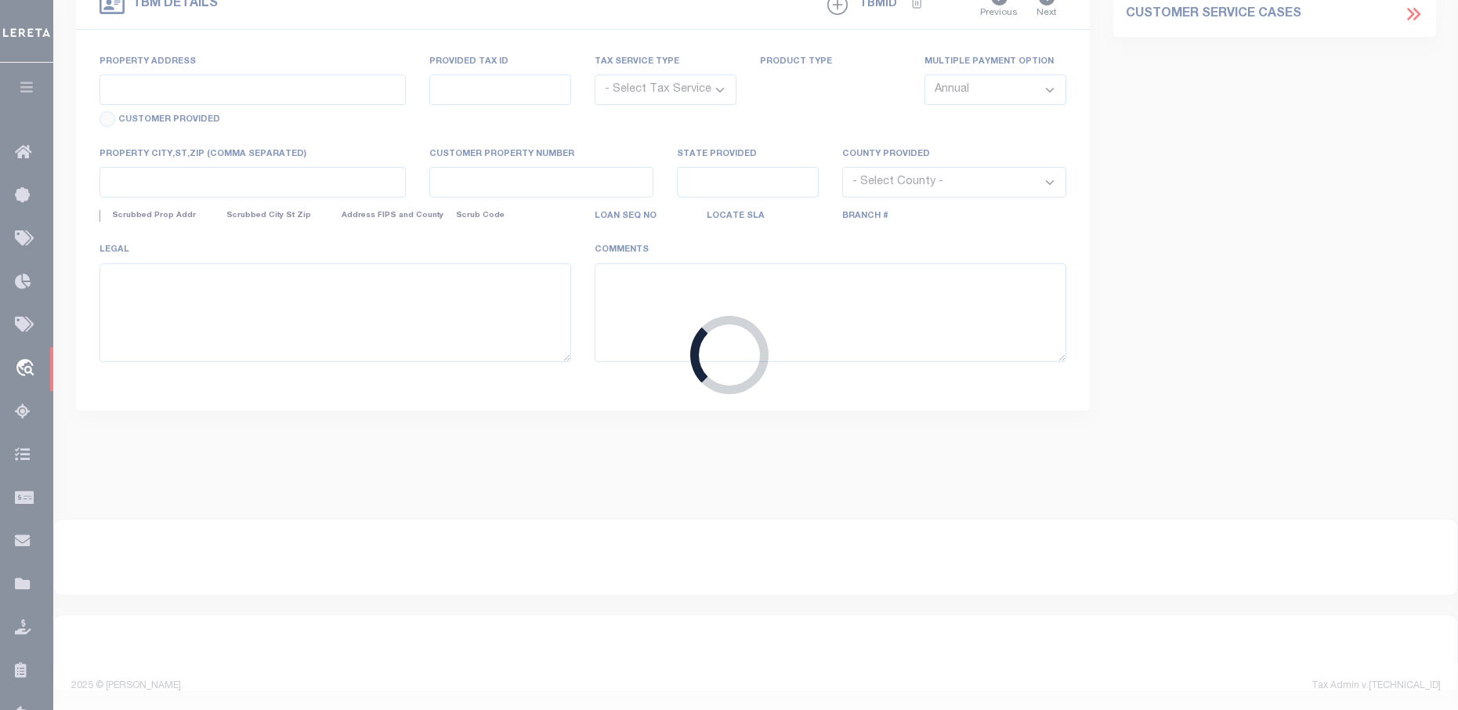
type input "110022762"
type input "[PERSON_NAME]"
select select
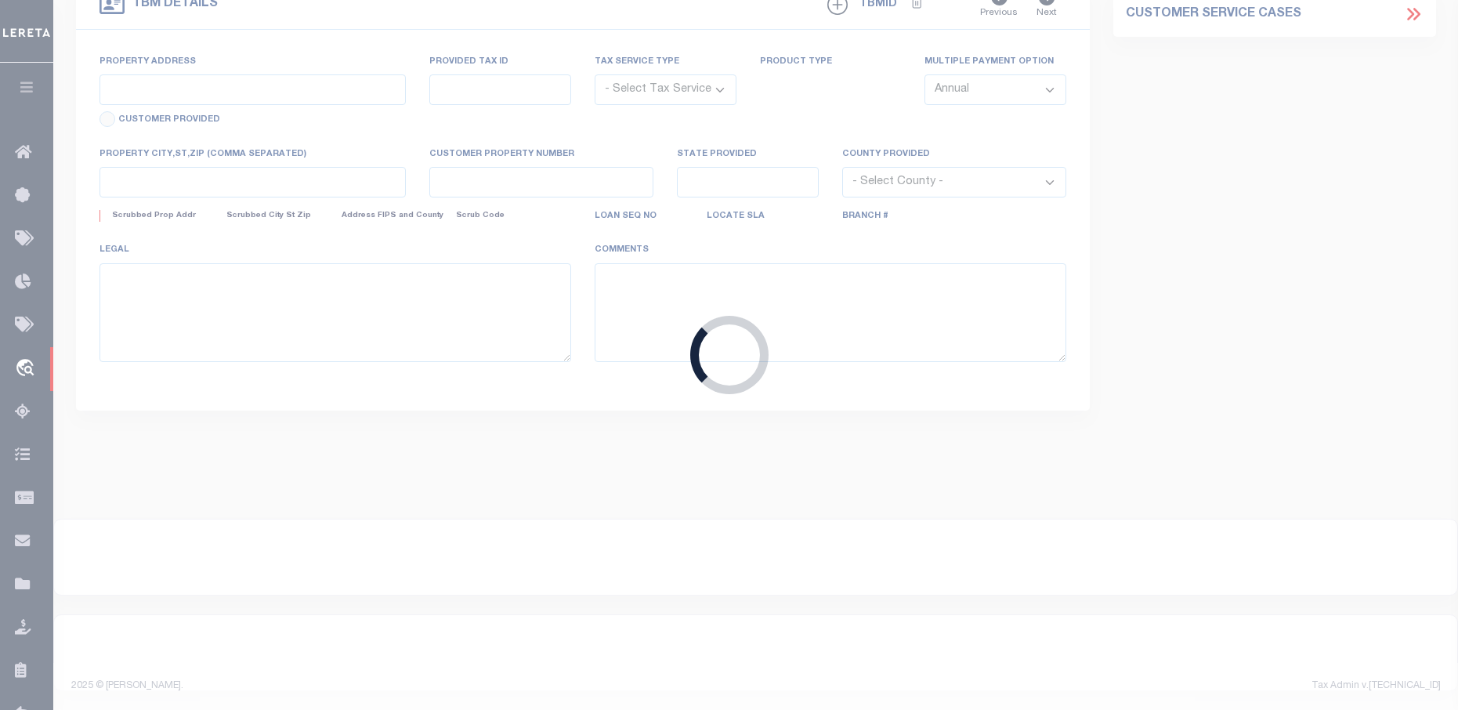
select select "NonEscrow"
select select "9086"
type input "[STREET_ADDRESS]"
type input "PROVIDENCE RI 02909"
type input "23671"
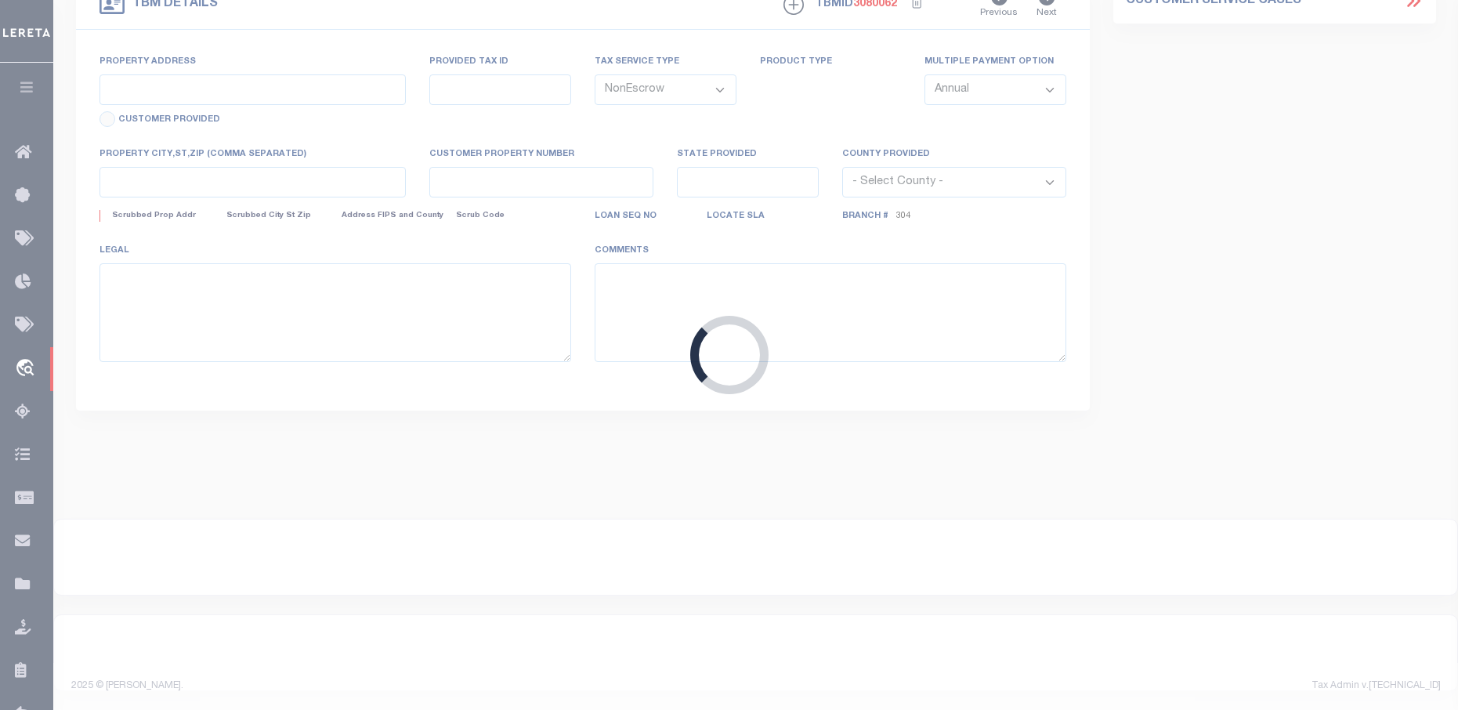
type input "RI"
select select
select select "1755"
select select
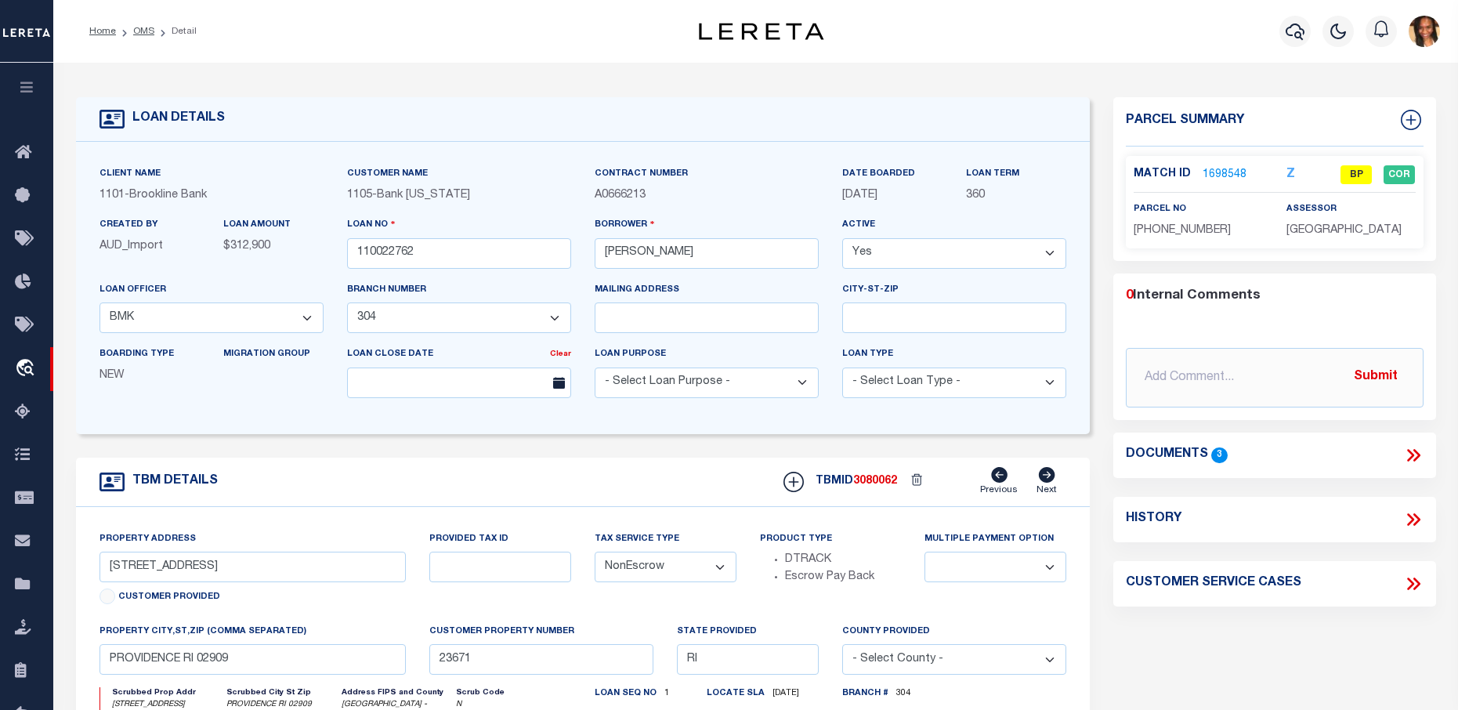
click at [1233, 177] on link "1698548" at bounding box center [1225, 175] width 44 height 16
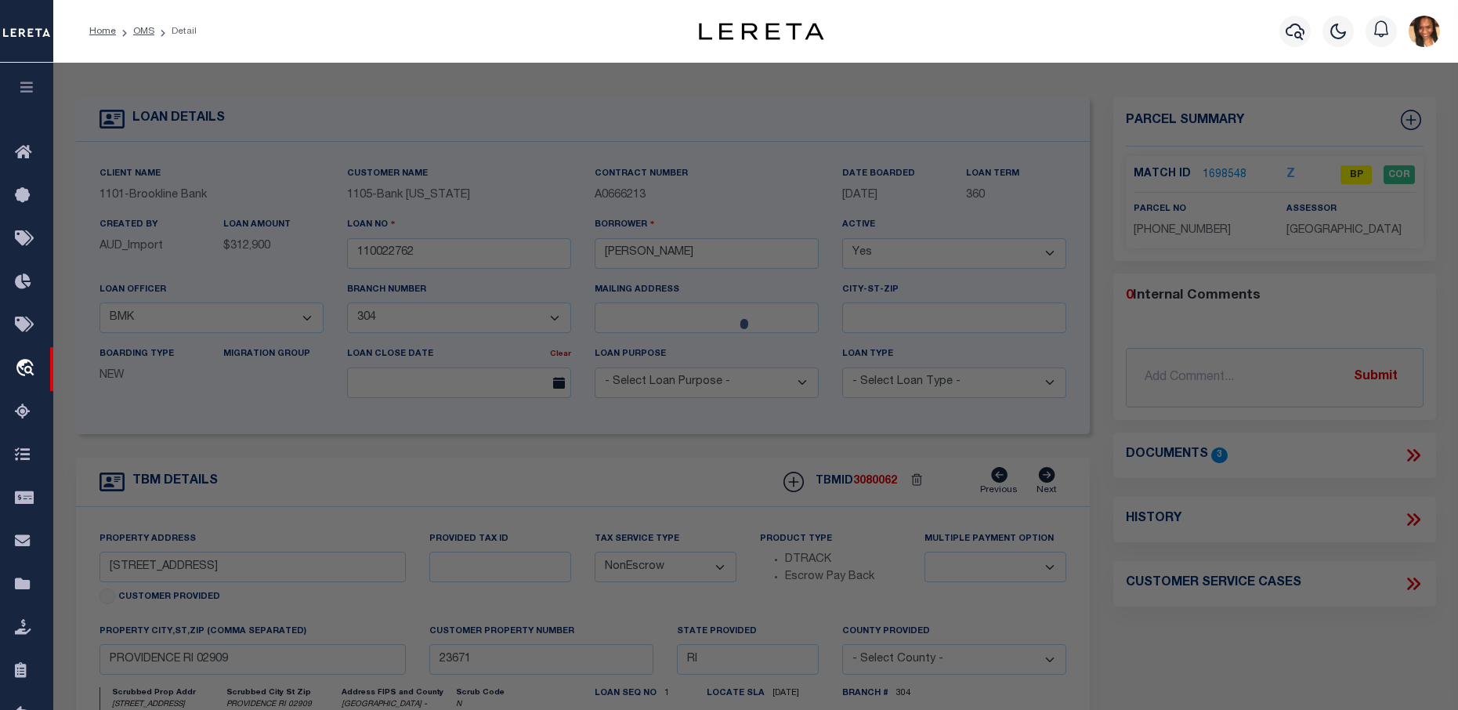
checkbox input "false"
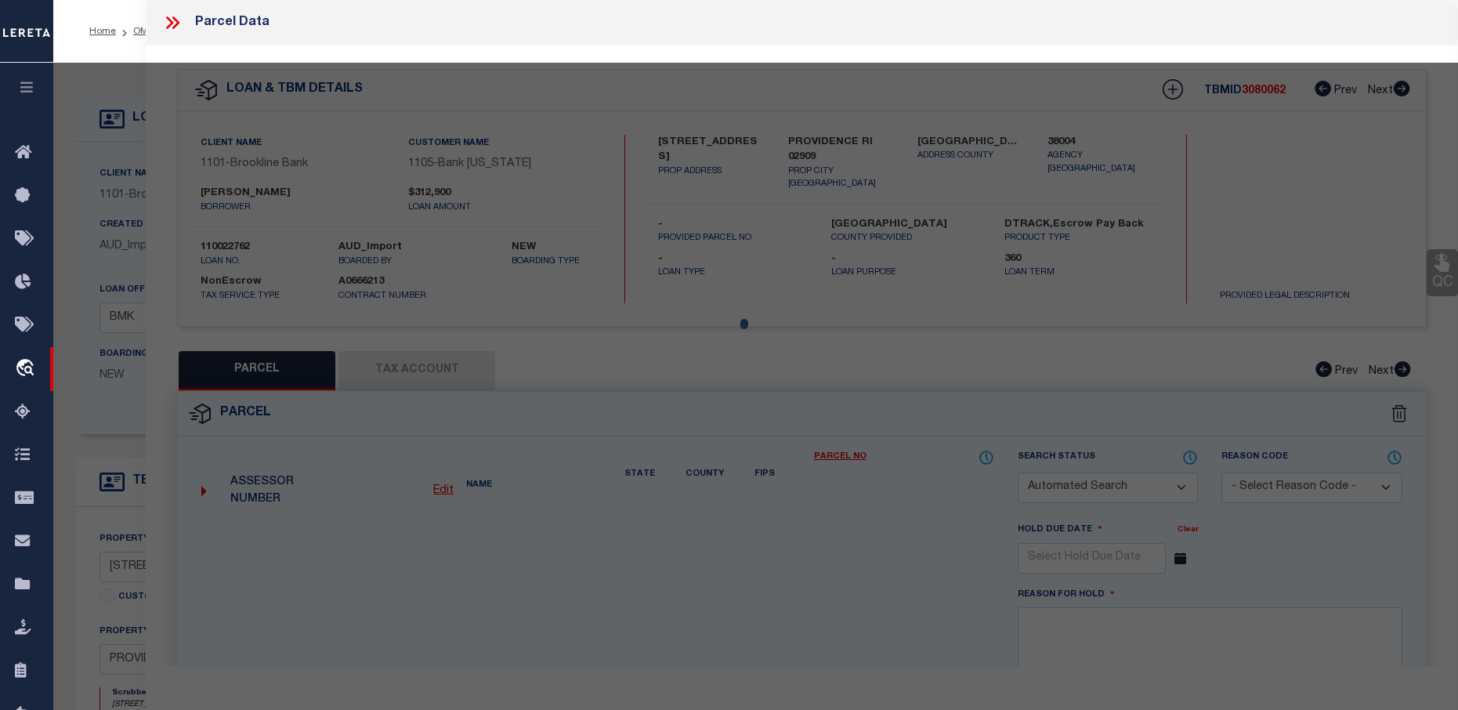
select select "BP"
type input "478-6C LLC"
select select
type input "[STREET_ADDRESS][PERSON_NAME]"
checkbox input "false"
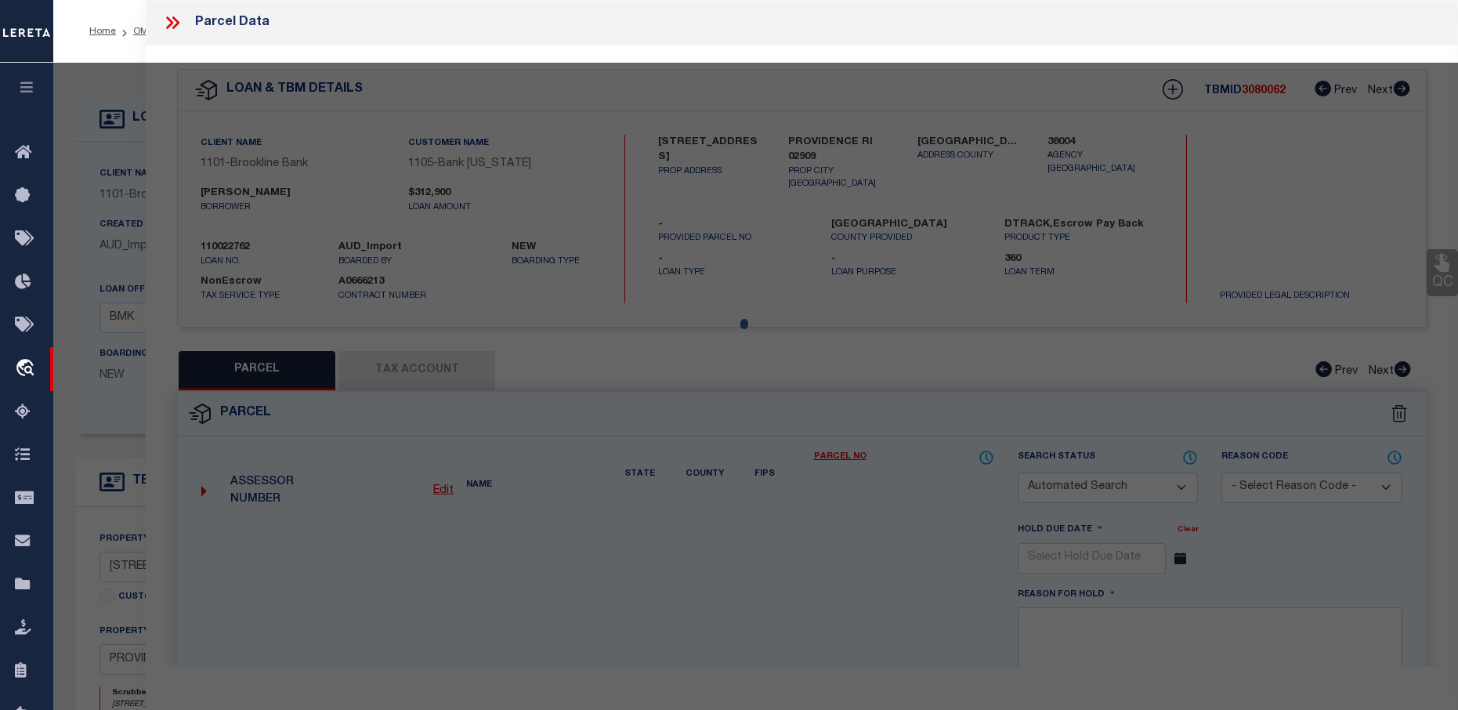
type input "PROVIDENCE RI 02909"
type textarea "Plat Lot Unit -37/ / 367/ / PID -13367"
type textarea "per website we have the inocrrect parcel number"
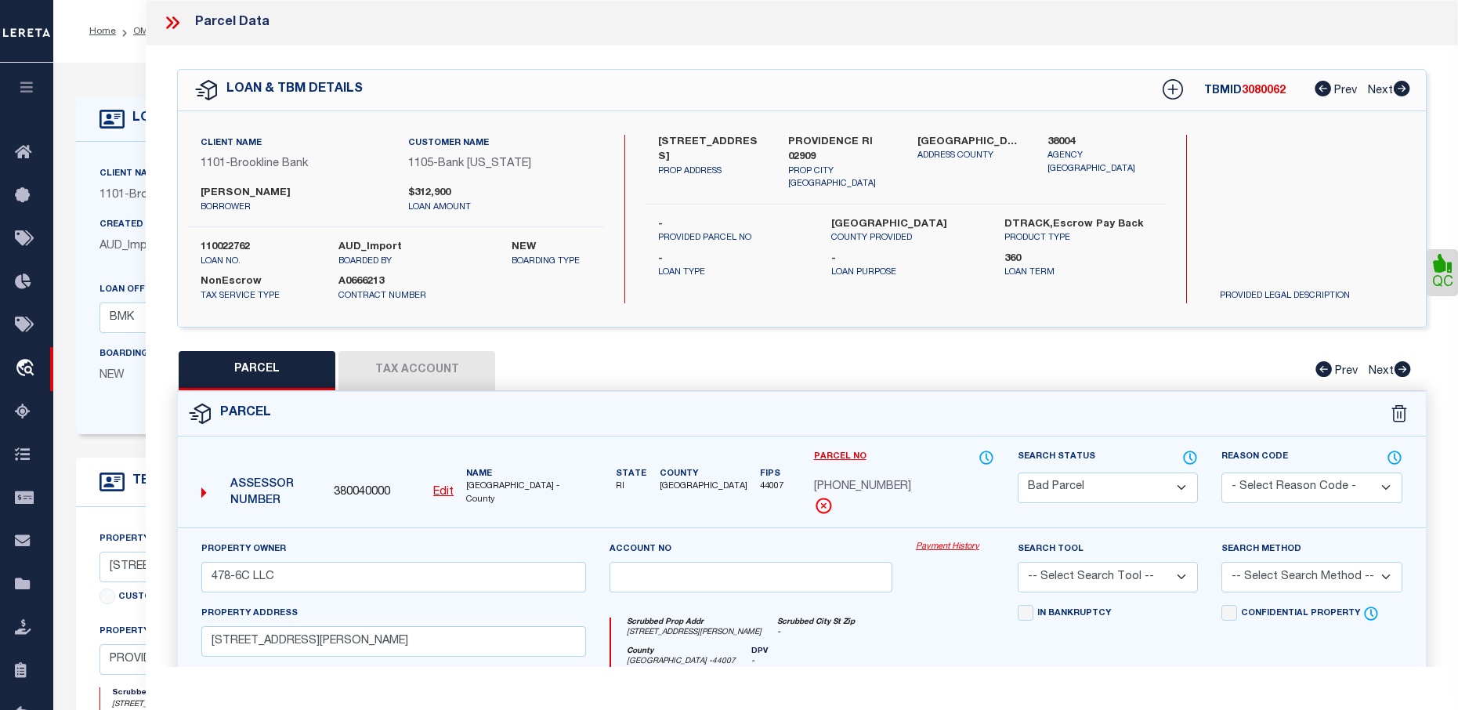
click at [421, 376] on button "Tax Account" at bounding box center [416, 370] width 157 height 39
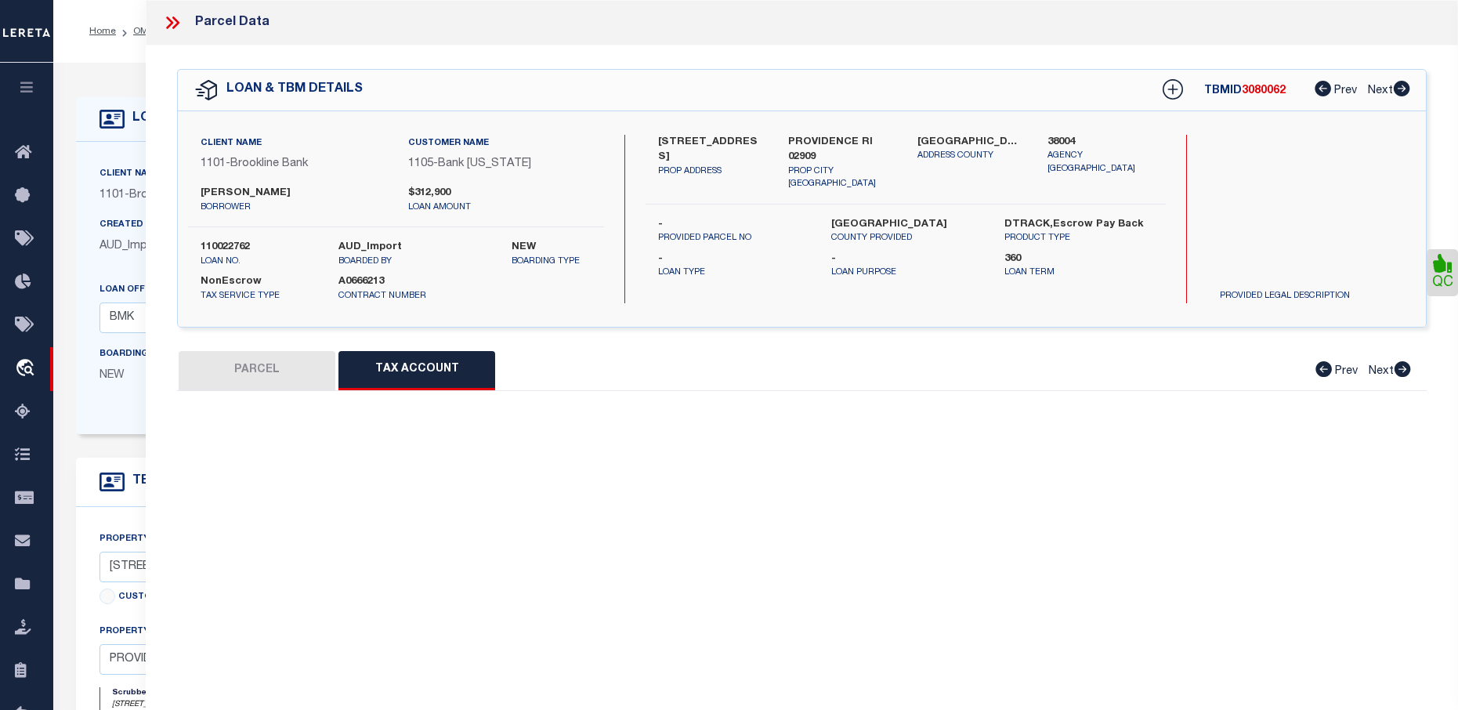
select select "100"
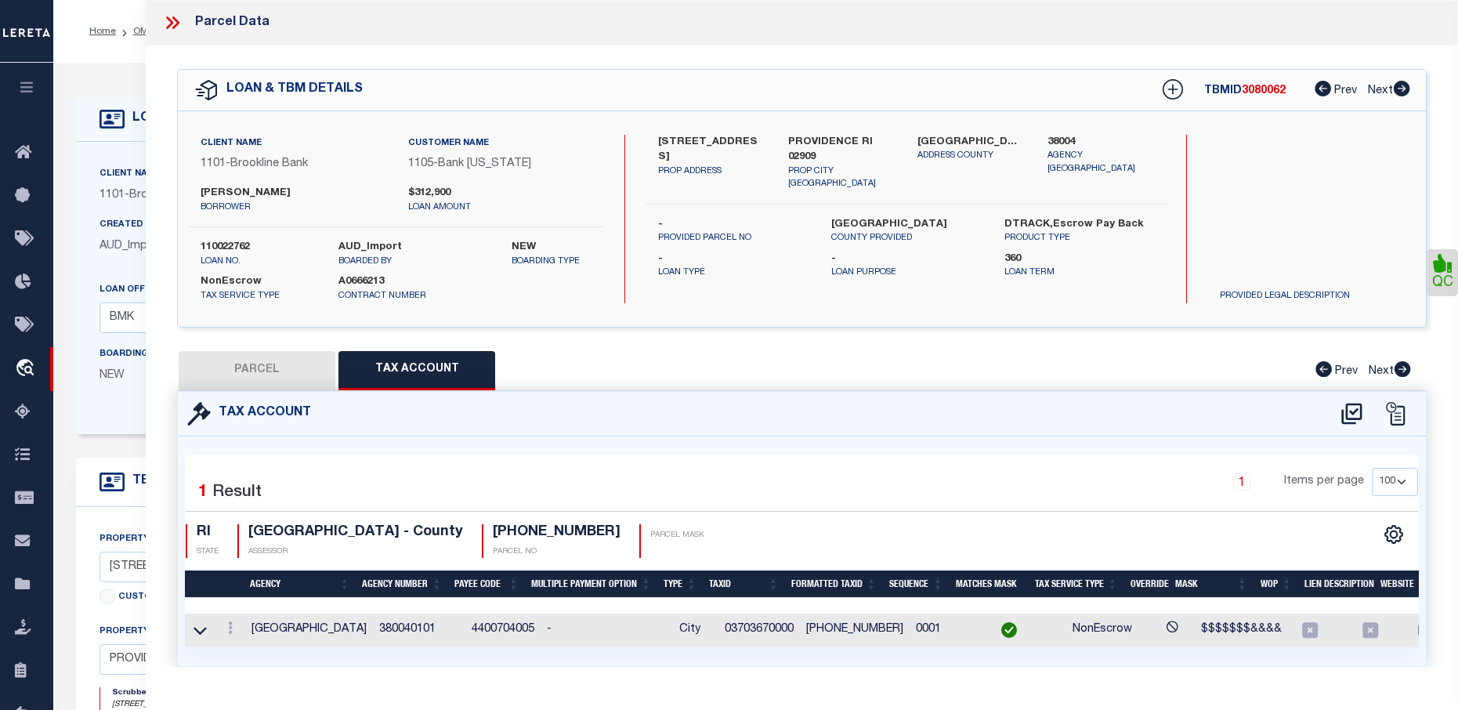
scroll to position [47, 0]
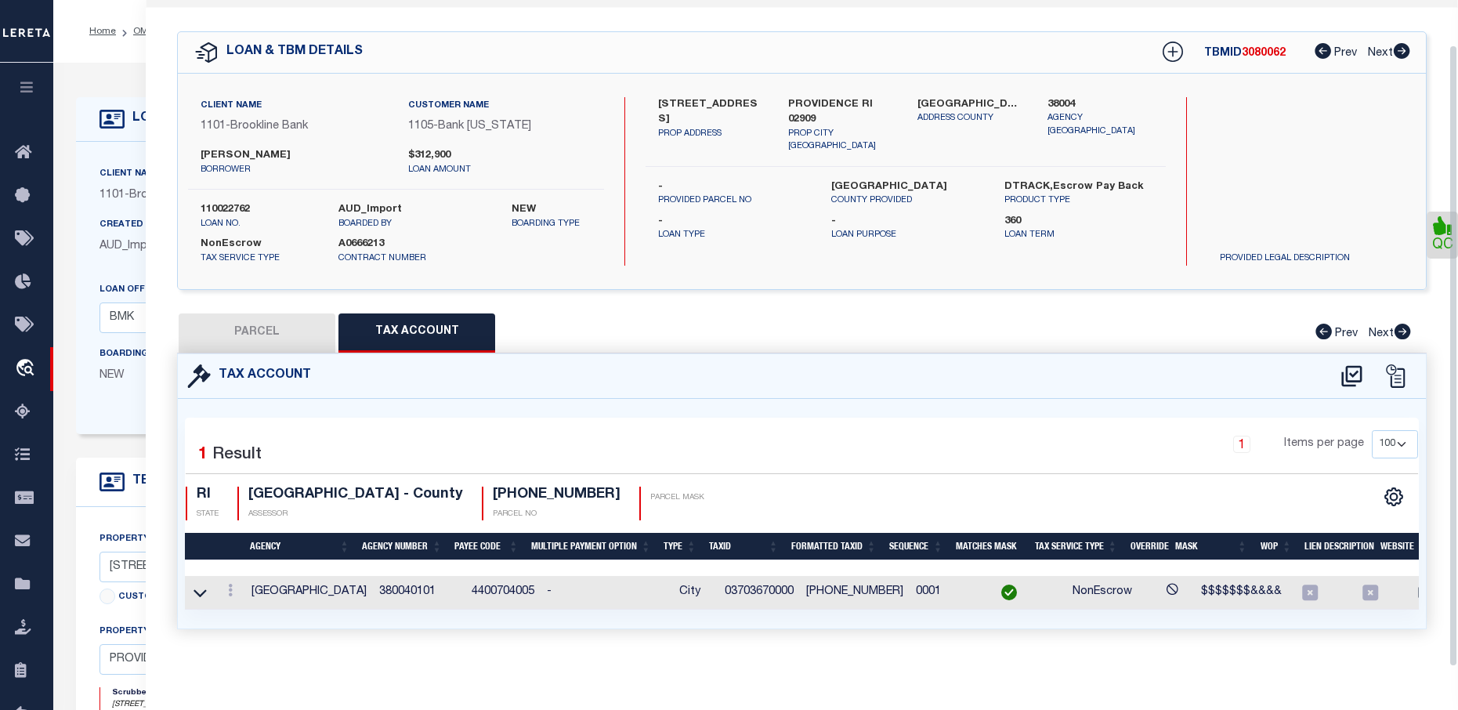
click at [279, 324] on button "PARCEL" at bounding box center [257, 332] width 157 height 39
select select "AS"
checkbox input "false"
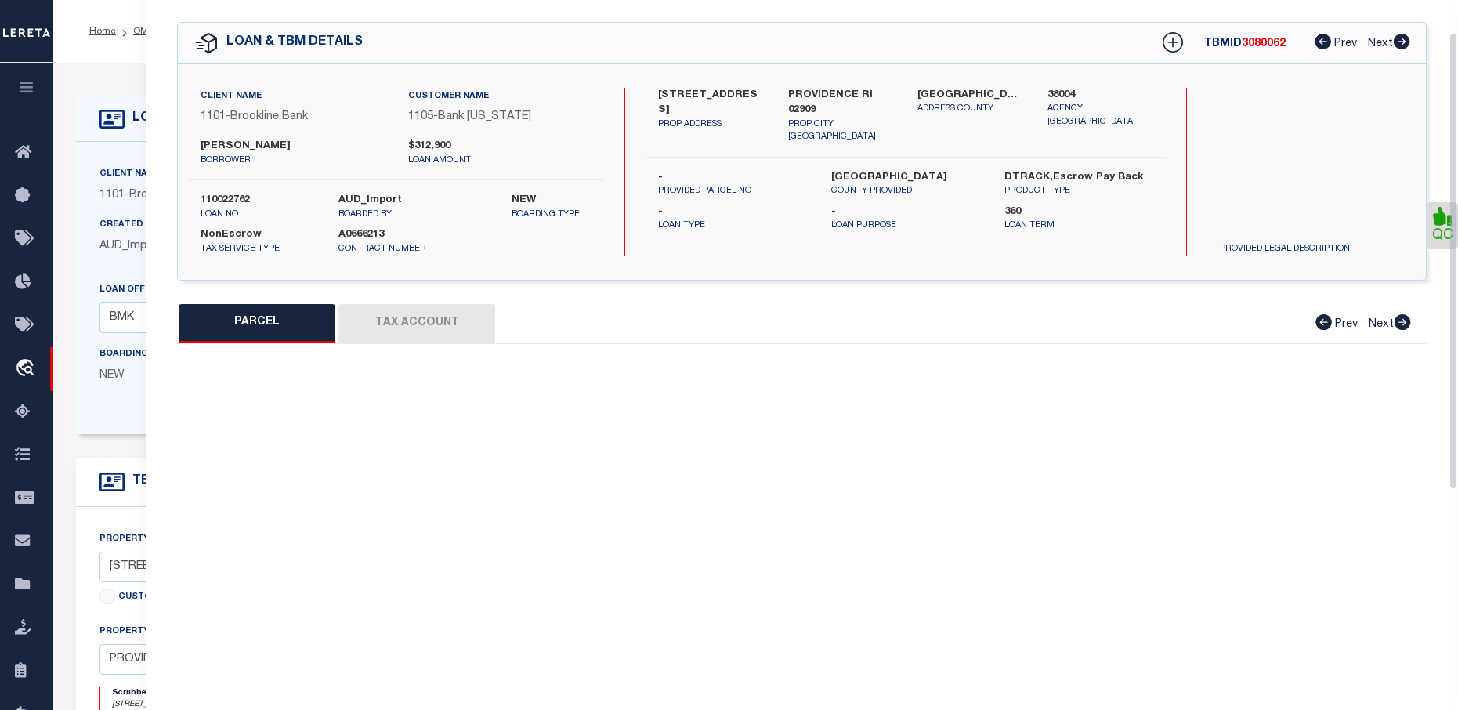
select select "BP"
type input "478-6C LLC"
select select
type input "[STREET_ADDRESS][PERSON_NAME]"
checkbox input "false"
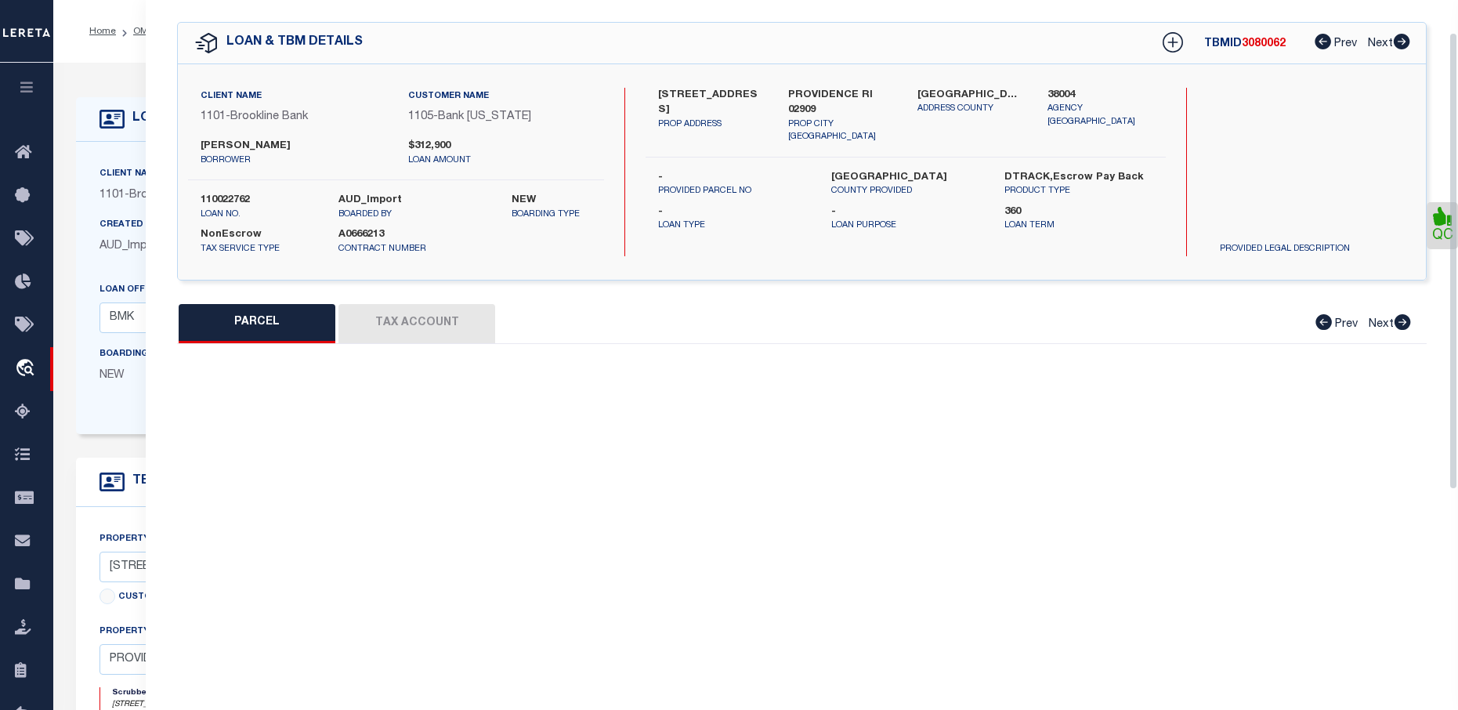
type input "PROVIDENCE RI 02909"
type textarea "Plat Lot Unit -37/ / 367/ / PID -13367"
type textarea "per website we have the inocrrect parcel number"
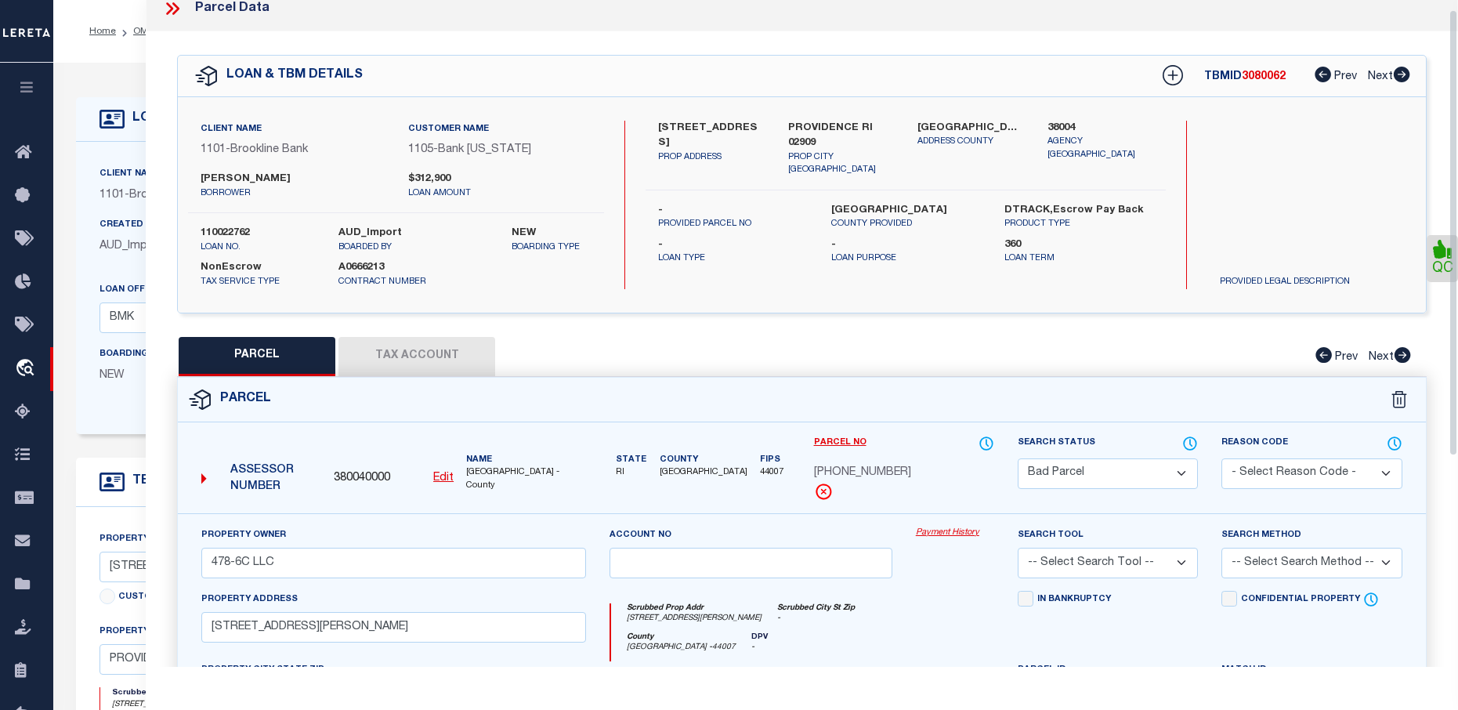
scroll to position [0, 0]
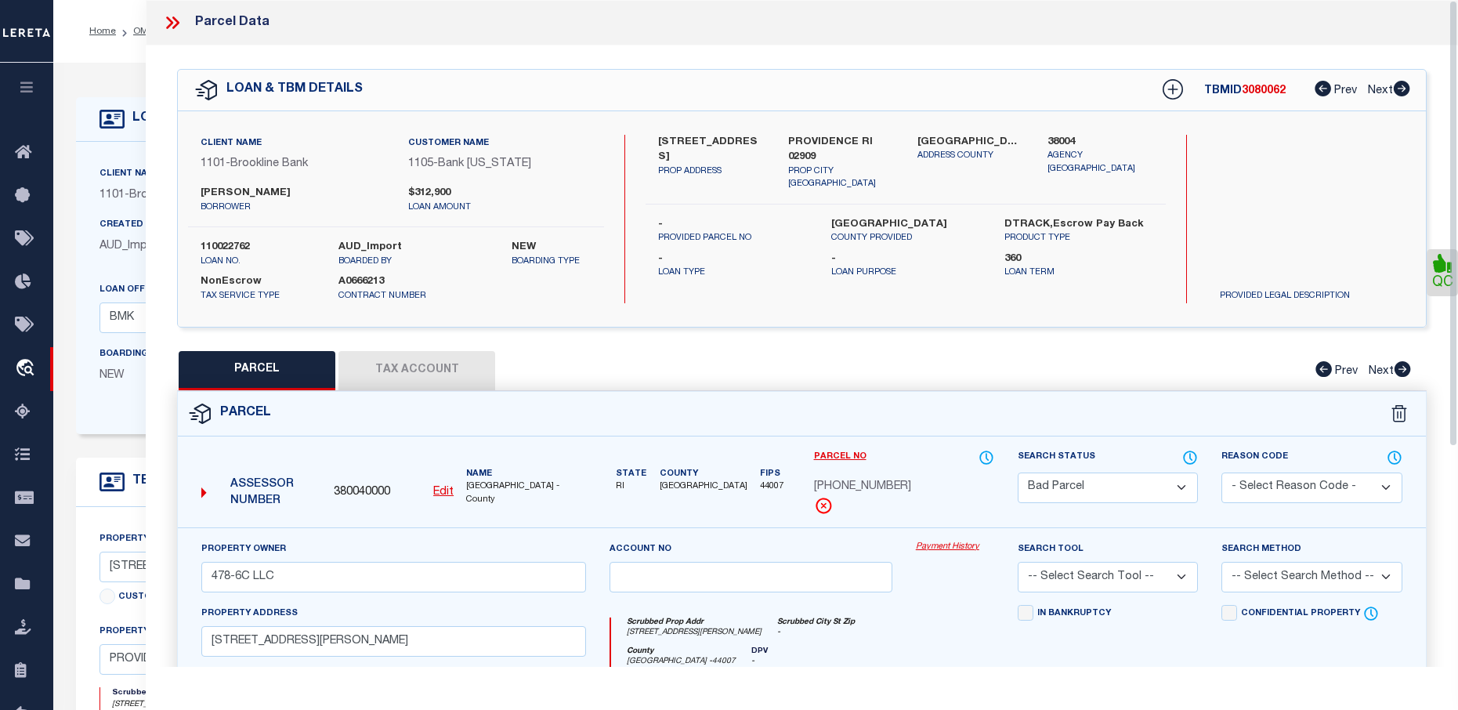
click at [836, 251] on label "-" at bounding box center [906, 259] width 150 height 16
click at [1139, 485] on select "Automated Search Bad Parcel Complete Duplicate Parcel High Dollar Reporting In …" at bounding box center [1108, 487] width 180 height 31
click at [1018, 472] on select "Automated Search Bad Parcel Complete Duplicate Parcel High Dollar Reporting In …" at bounding box center [1108, 487] width 180 height 31
click at [1193, 476] on select "Automated Search Bad Parcel Complete Duplicate Parcel High Dollar Reporting In …" at bounding box center [1108, 487] width 180 height 31
select select "PR"
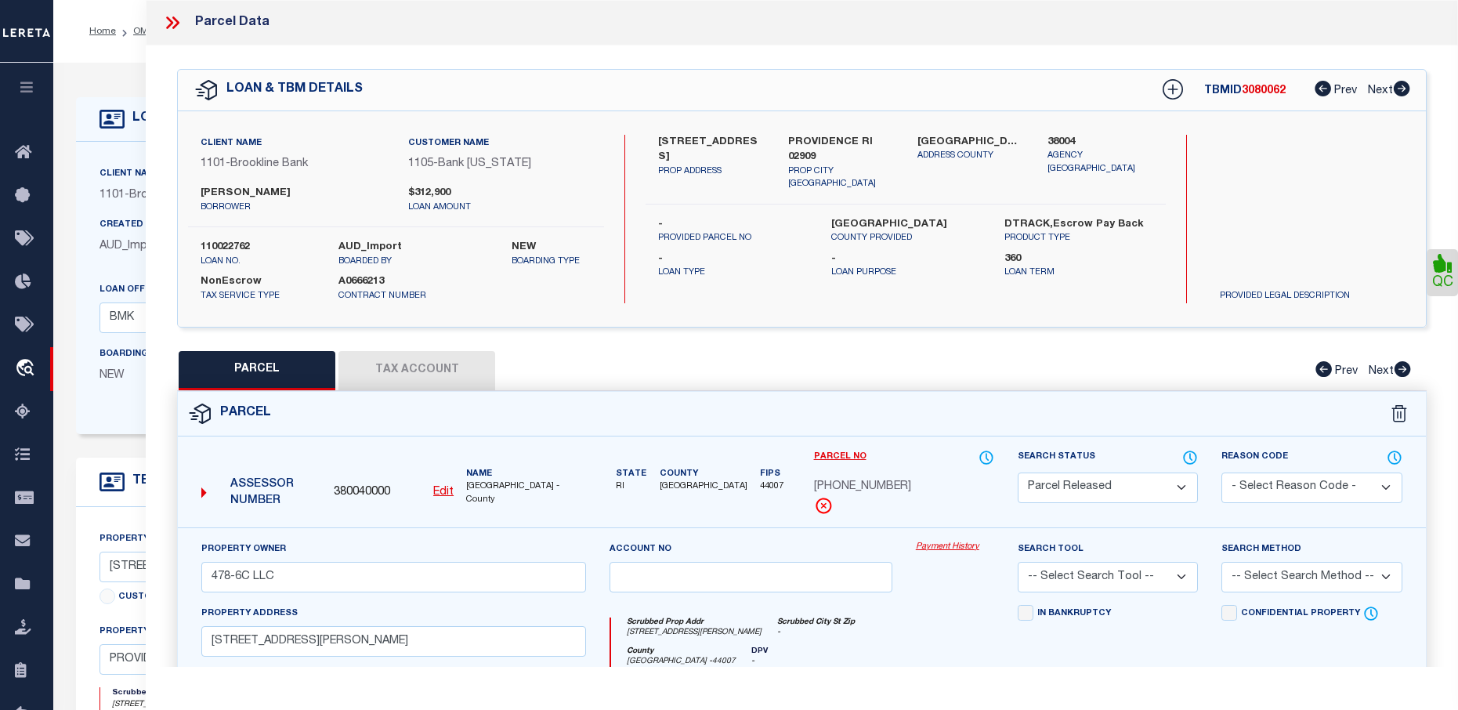
click at [1018, 472] on select "Automated Search Bad Parcel Complete Duplicate Parcel High Dollar Reporting In …" at bounding box center [1108, 487] width 180 height 31
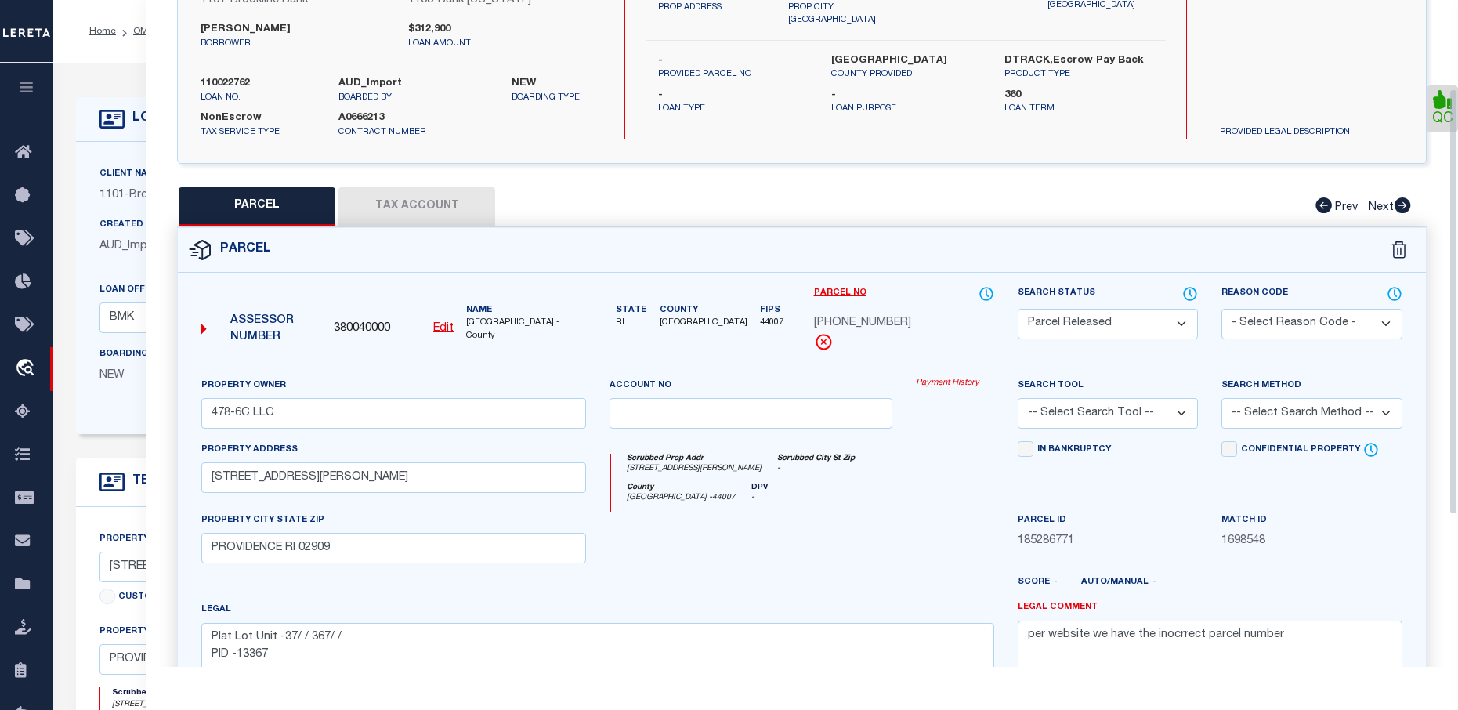
scroll to position [235, 0]
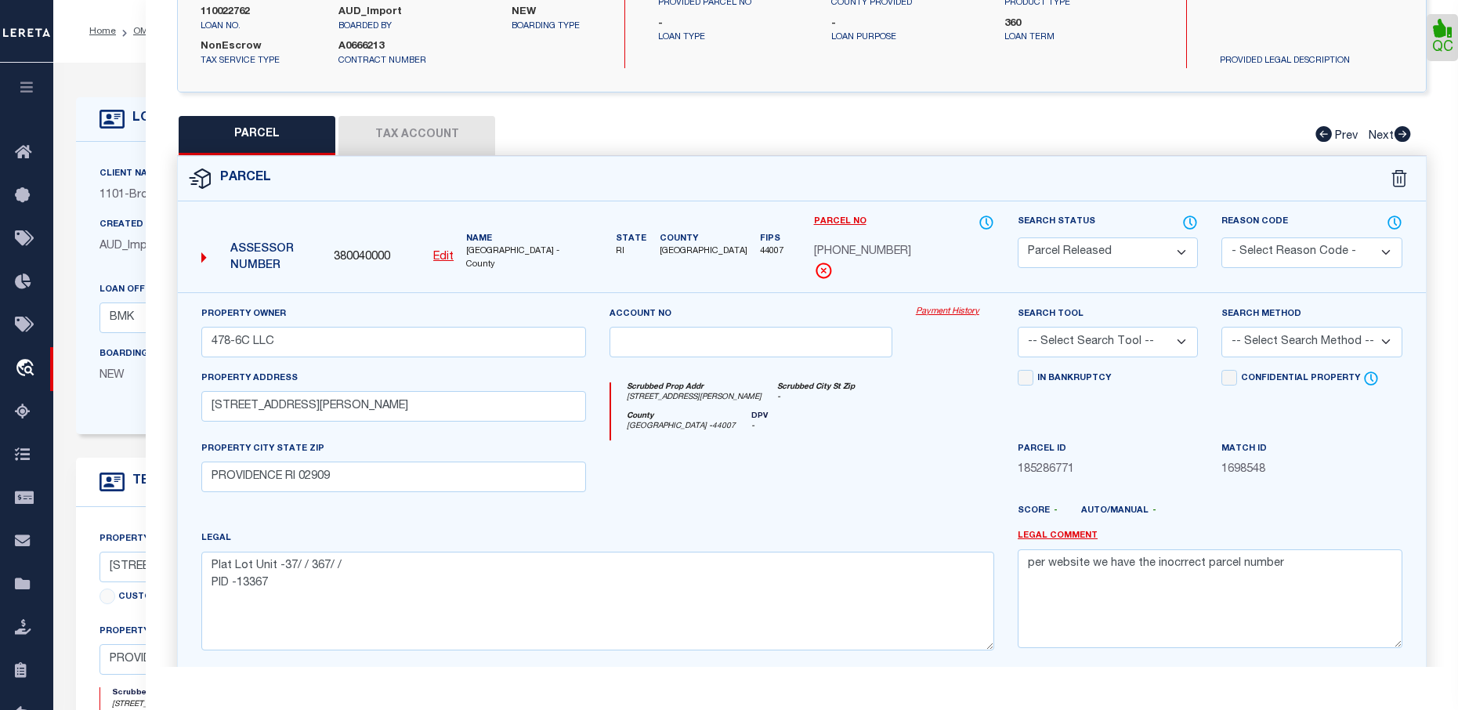
click at [1303, 247] on select "- Select Reason Code - 099 - Other (Provide additional detail) ACT - Agency Cha…" at bounding box center [1311, 252] width 180 height 31
select select "ACT"
click at [1221, 237] on select "- Select Reason Code - 099 - Other (Provide additional detail) ACT - Agency Cha…" at bounding box center [1311, 252] width 180 height 31
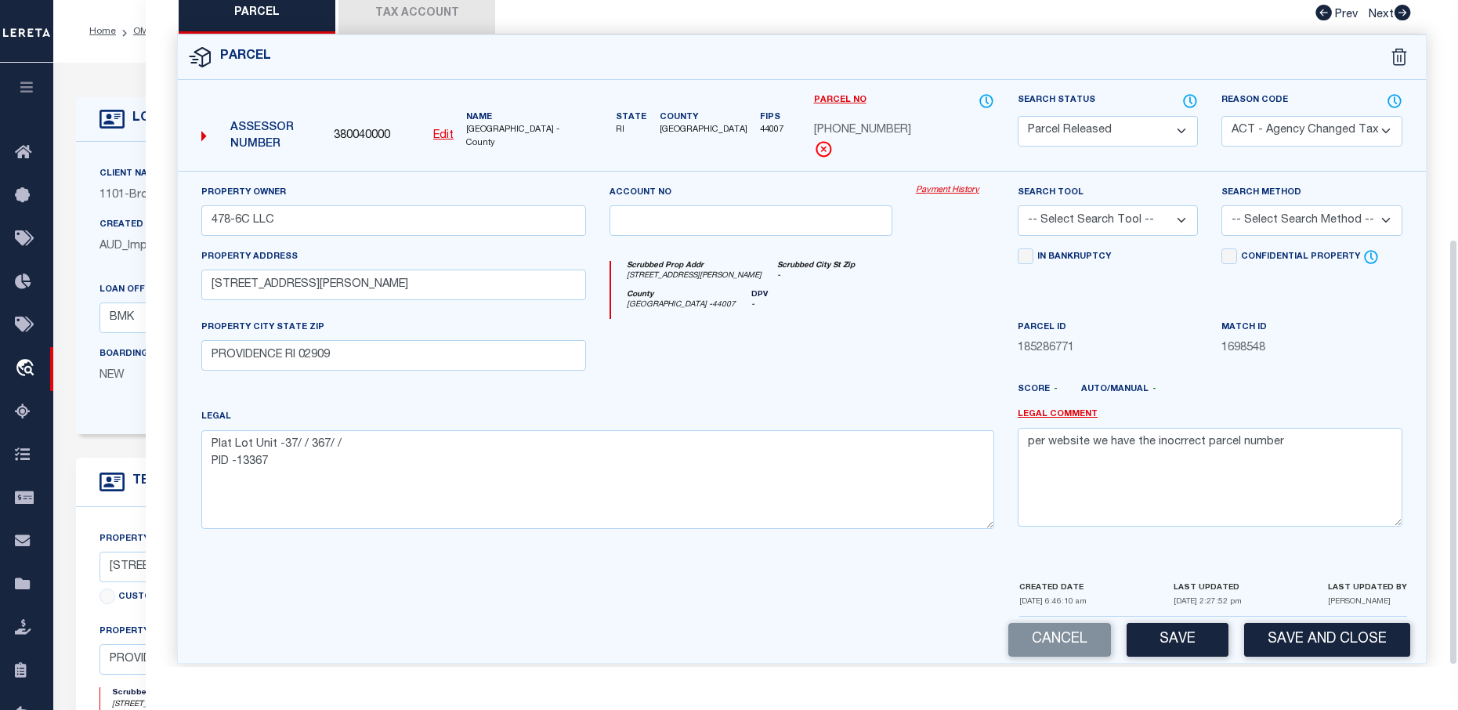
scroll to position [374, 0]
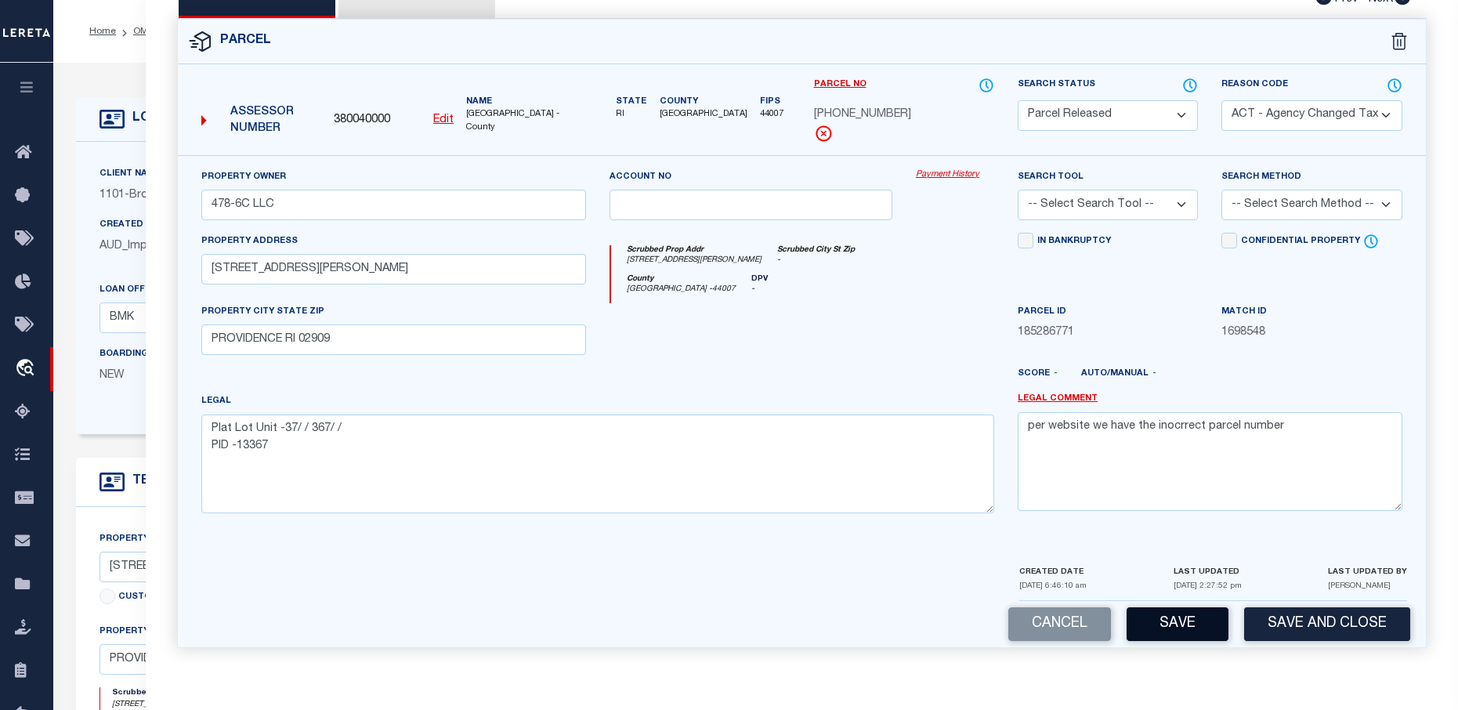
click at [1152, 613] on button "Save" at bounding box center [1178, 624] width 102 height 34
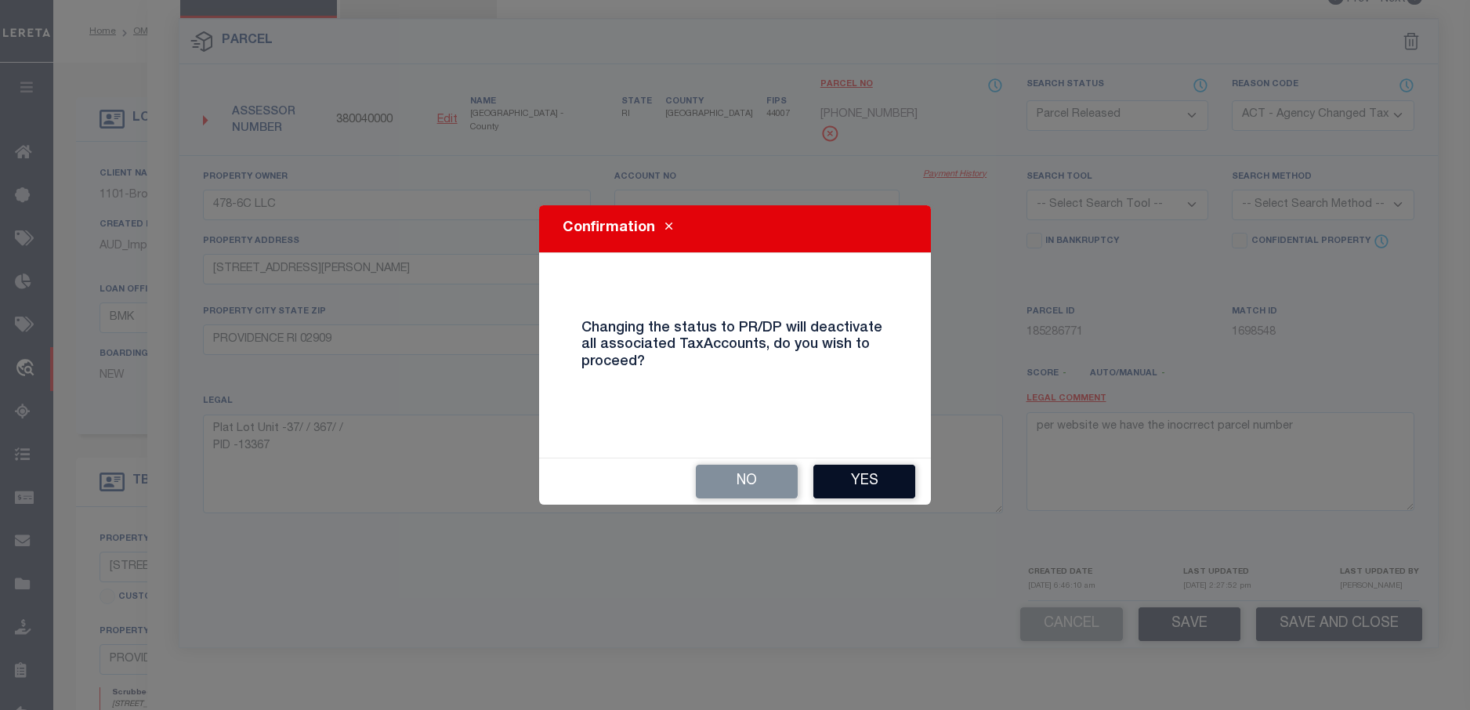
click at [880, 488] on button "Yes" at bounding box center [864, 482] width 102 height 34
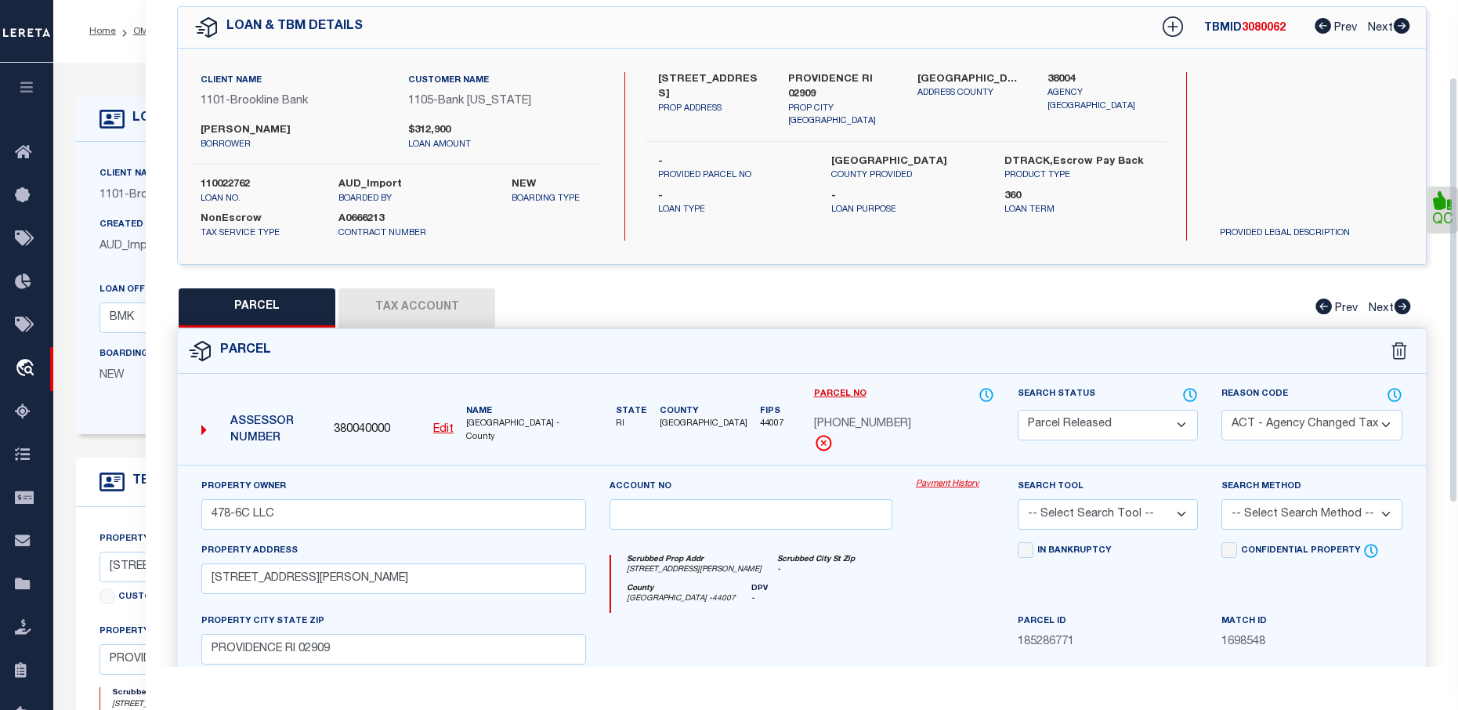
scroll to position [0, 0]
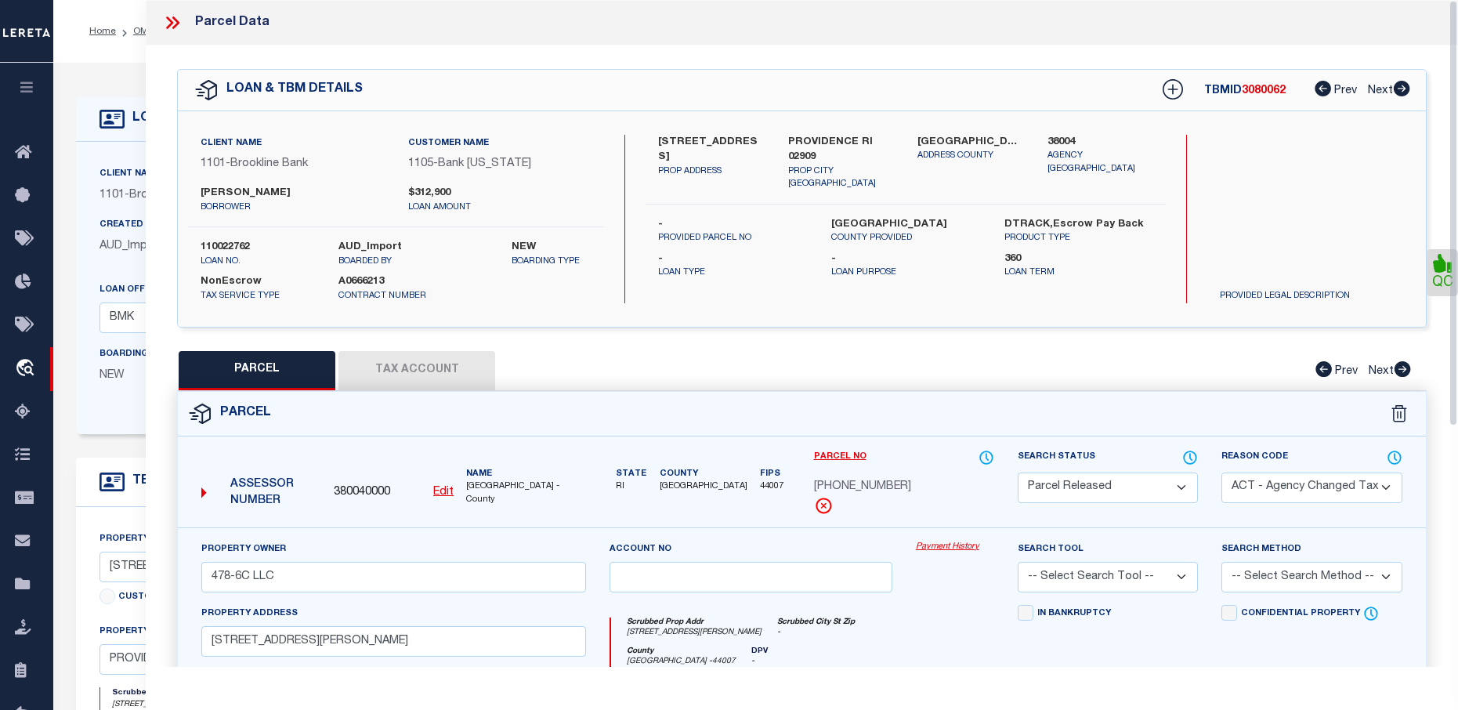
select select "AS"
select select
checkbox input "false"
select select "PR"
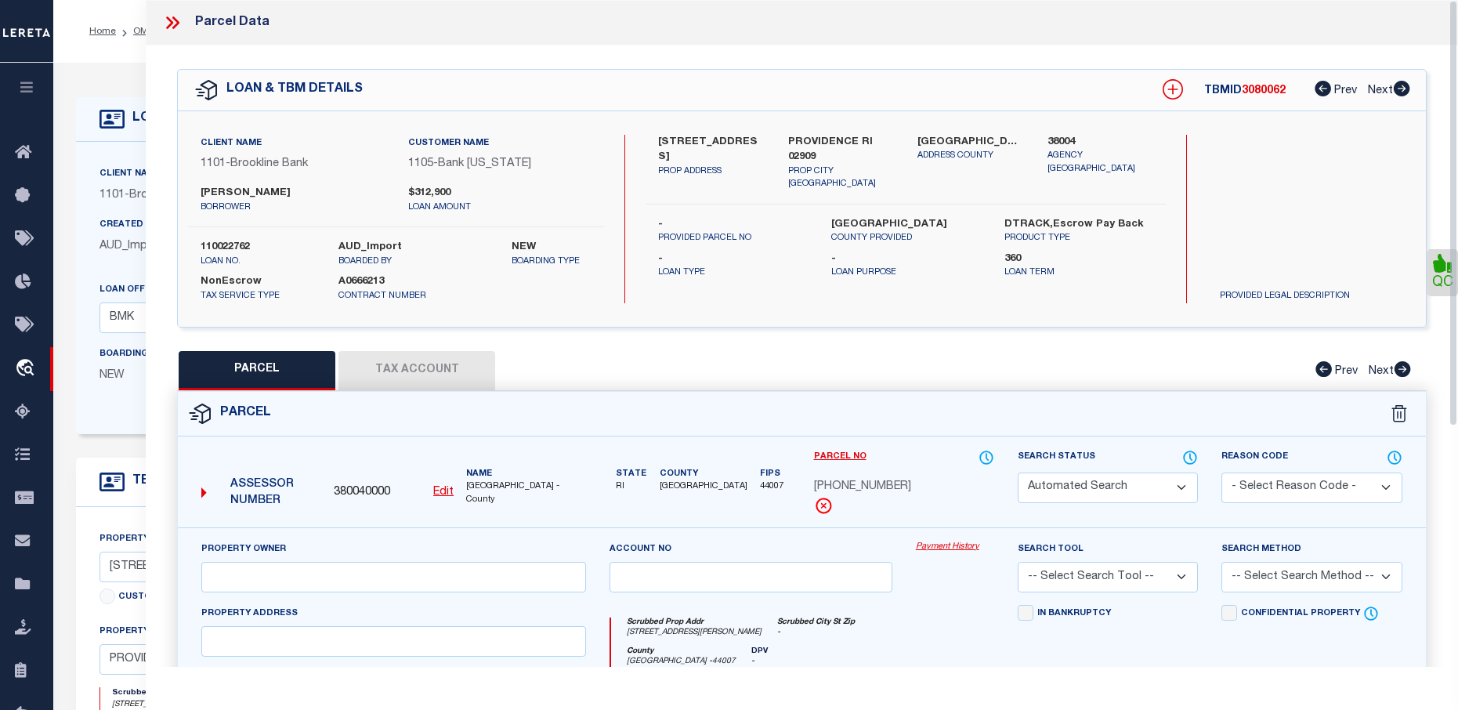
select select "ACT"
type input "478-6C LLC"
select select
type input "[STREET_ADDRESS][PERSON_NAME]"
type input "PROVIDENCE RI 02909"
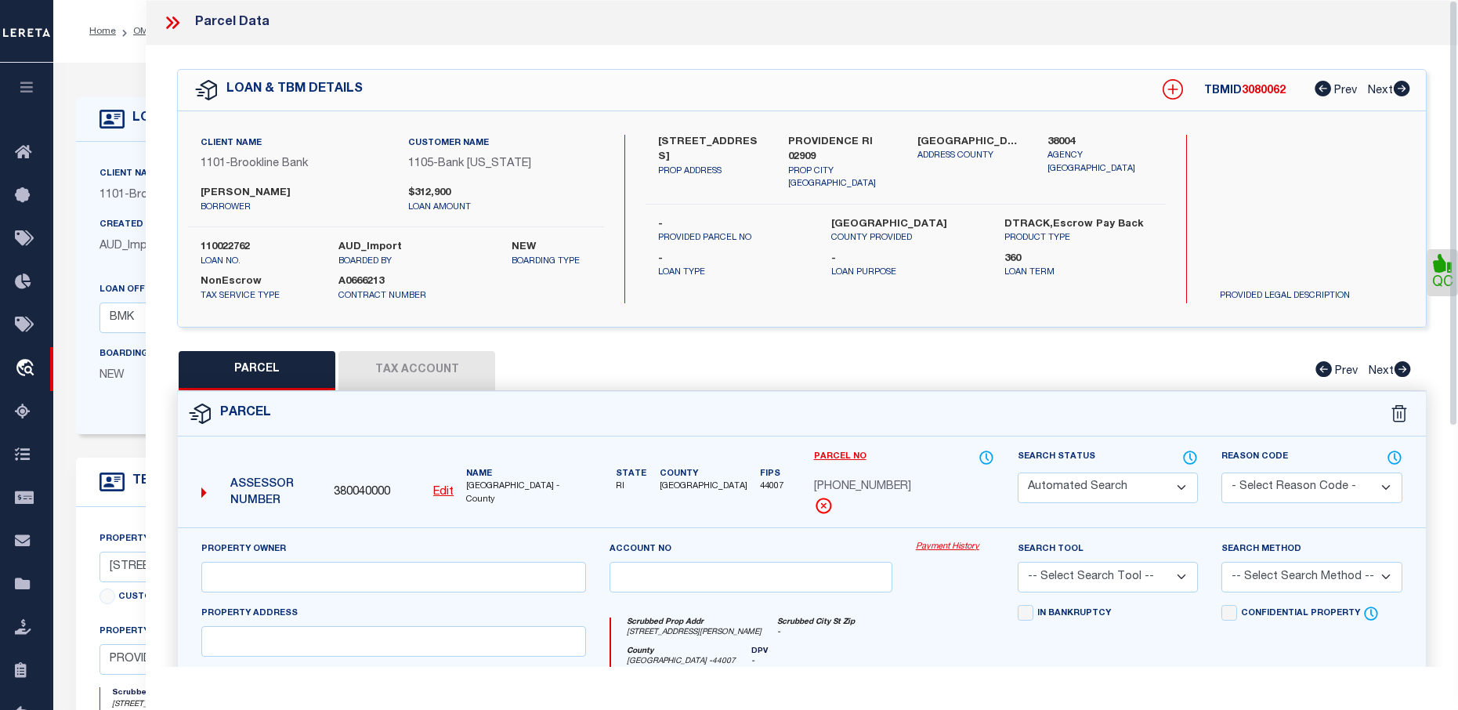
type textarea "Plat Lot Unit -37/ / 367/ / PID -13367"
type textarea "per website we have the inocrrect parcel number"
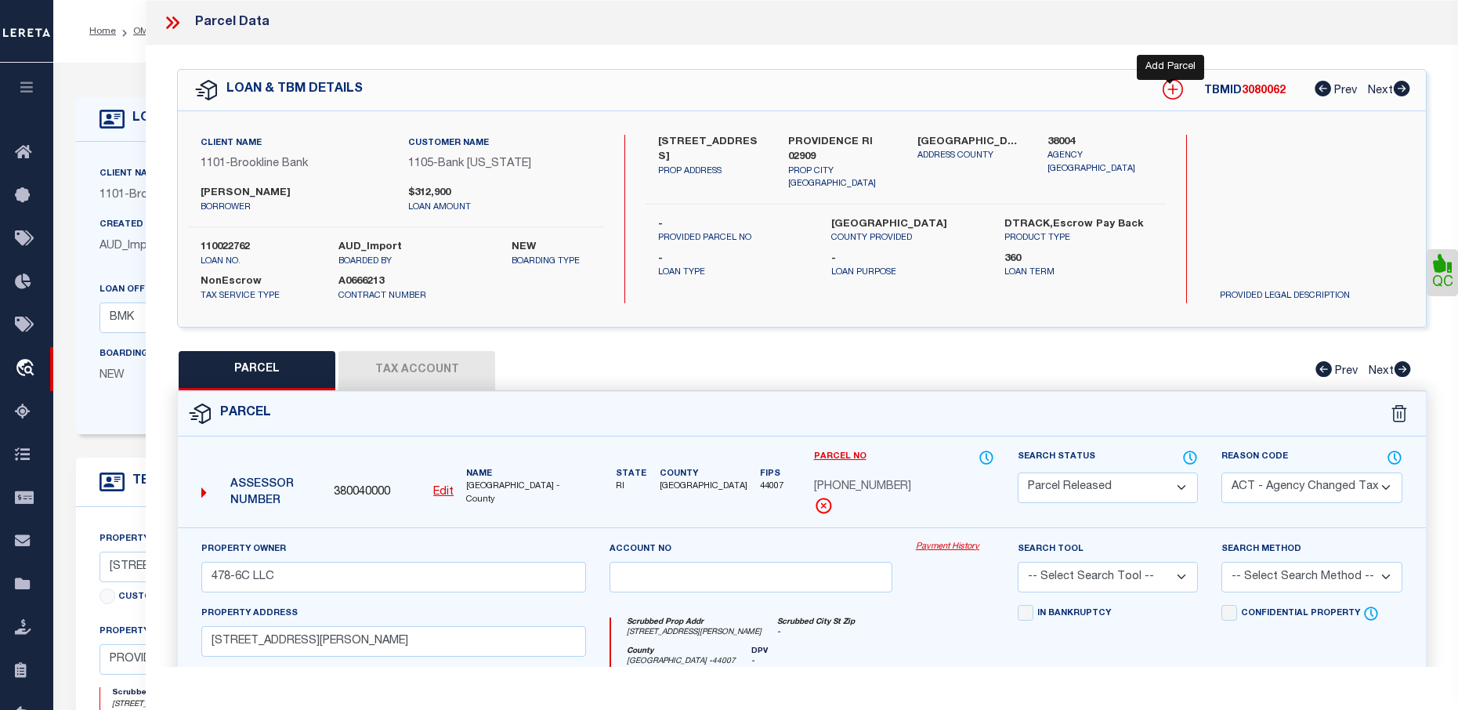
click at [1163, 86] on icon at bounding box center [1173, 89] width 20 height 20
select select "IP"
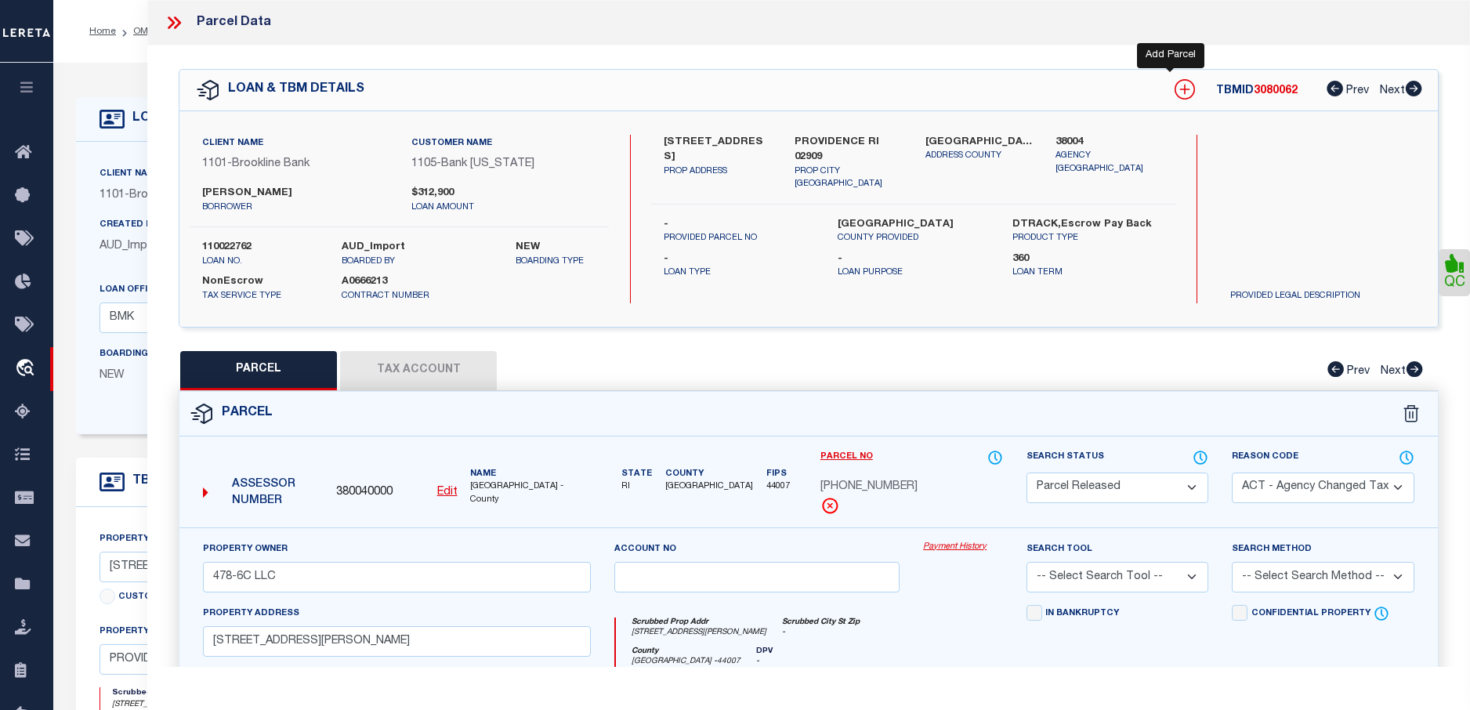
type textarea "-"
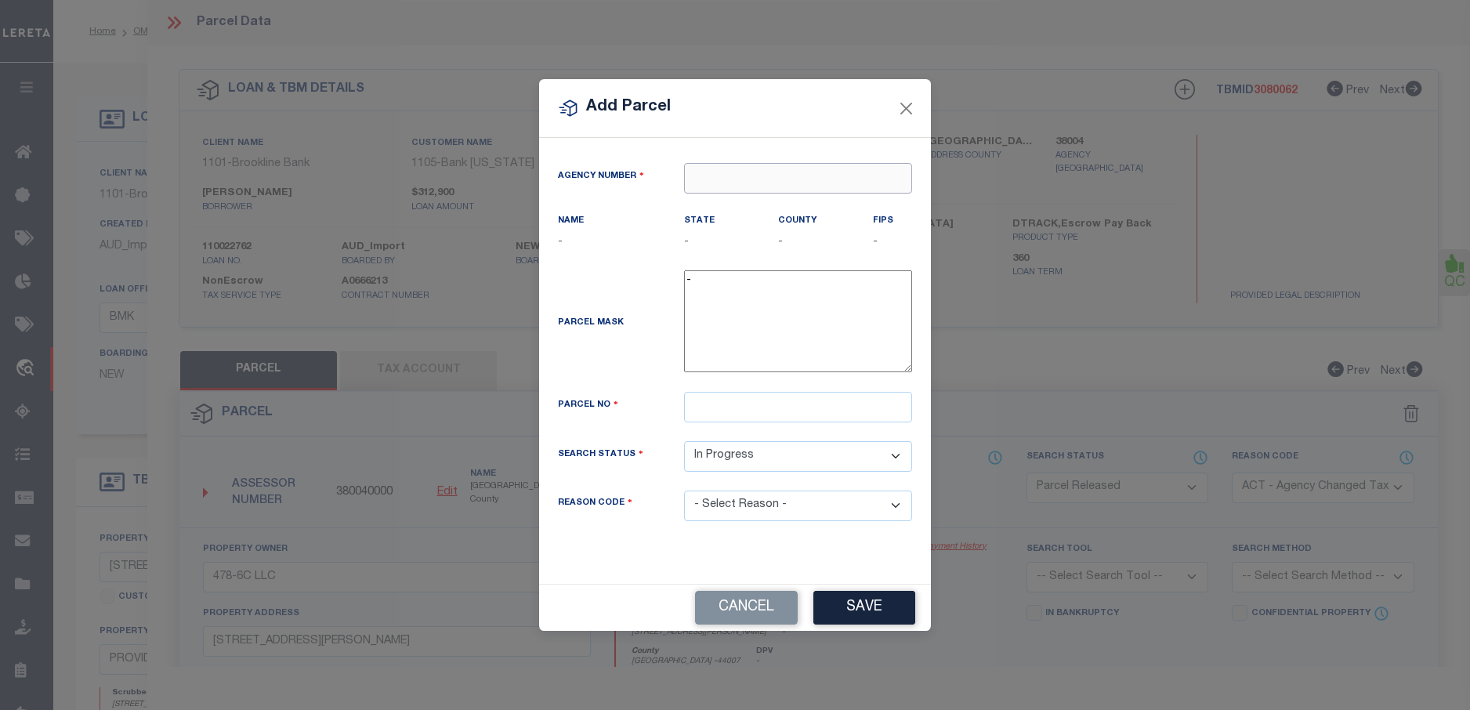
click at [743, 184] on input "text" at bounding box center [798, 178] width 228 height 31
click at [857, 194] on ul "380040000 : [GEOGRAPHIC_DATA]" at bounding box center [807, 207] width 247 height 27
click at [834, 204] on div "380040000 : [GEOGRAPHIC_DATA]" at bounding box center [807, 207] width 245 height 25
type input "380040000"
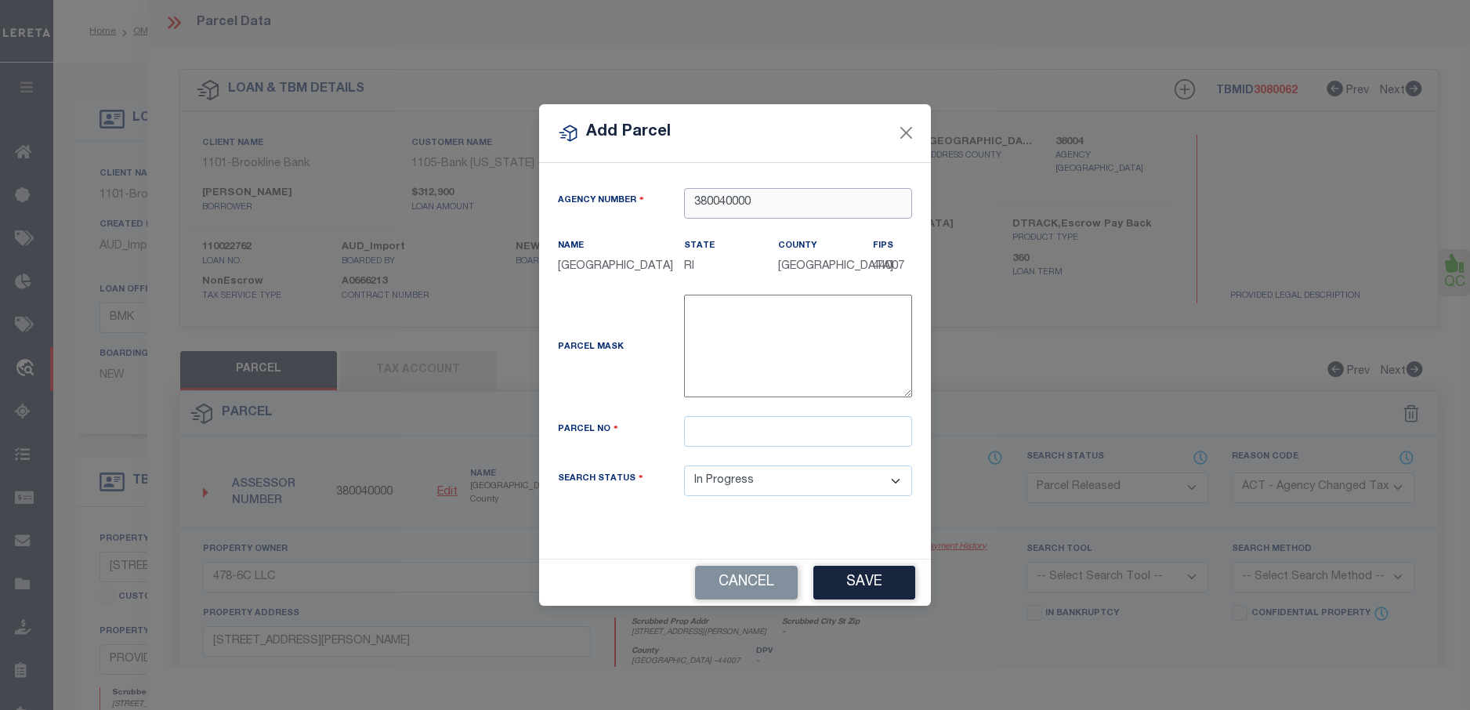
type input "380040000"
click at [703, 440] on input "text" at bounding box center [798, 431] width 228 height 31
type input "03708330000"
click at [846, 583] on button "Save" at bounding box center [864, 583] width 102 height 34
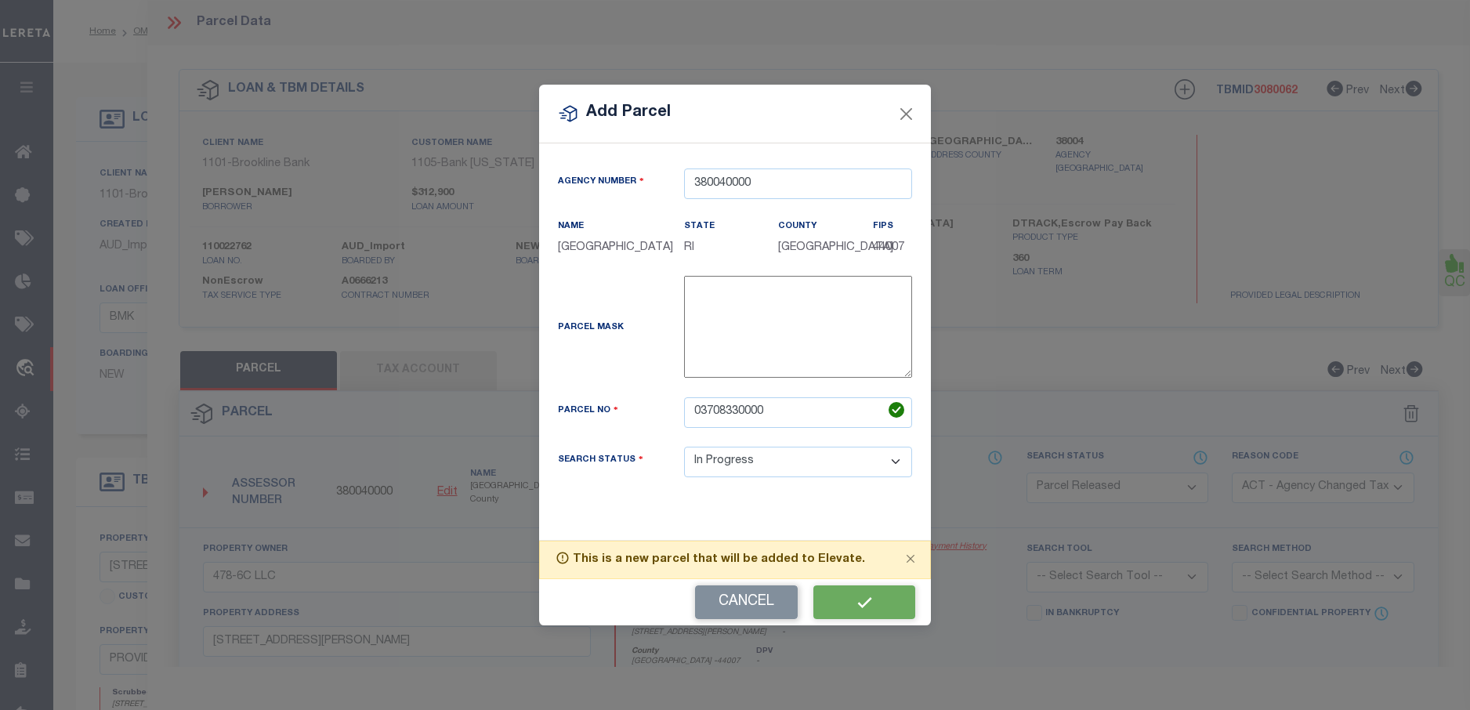
select select "IP"
select select
checkbox input "false"
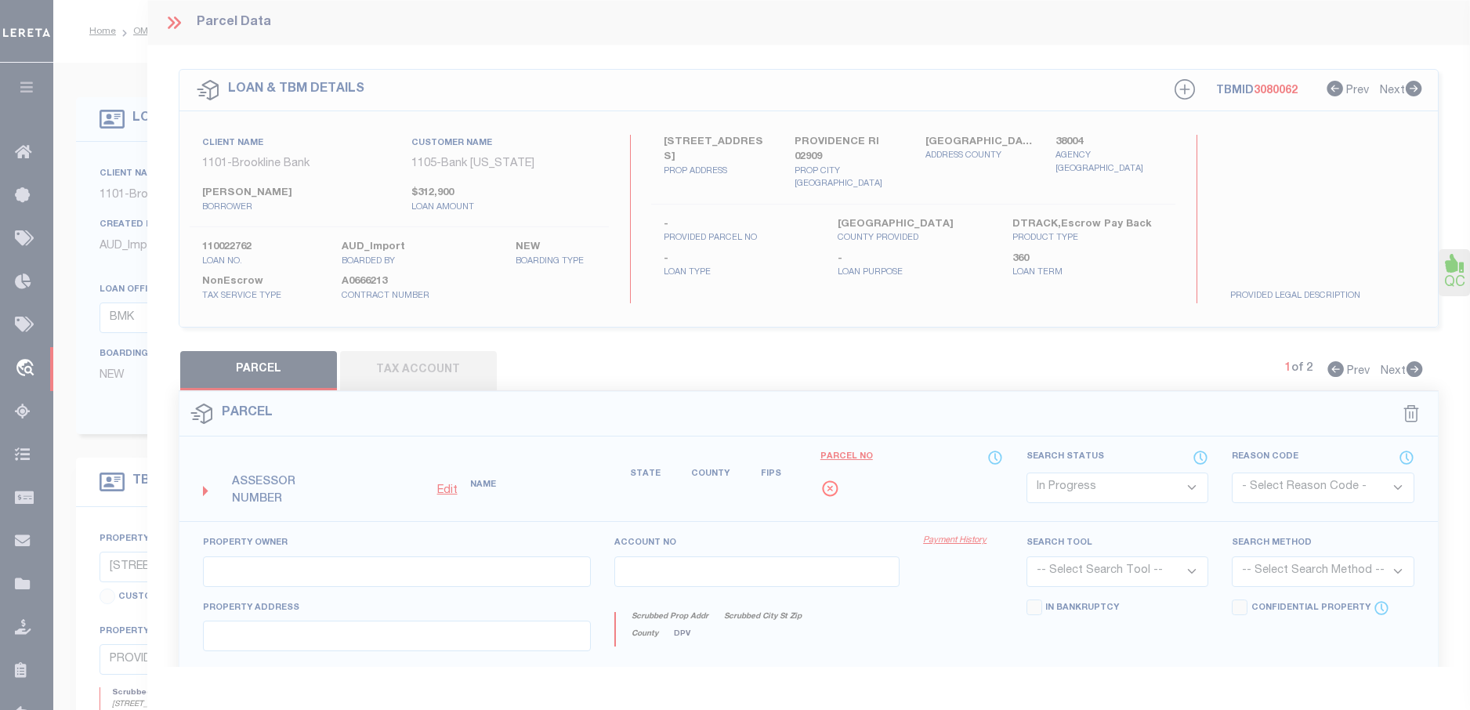
checkbox input "false"
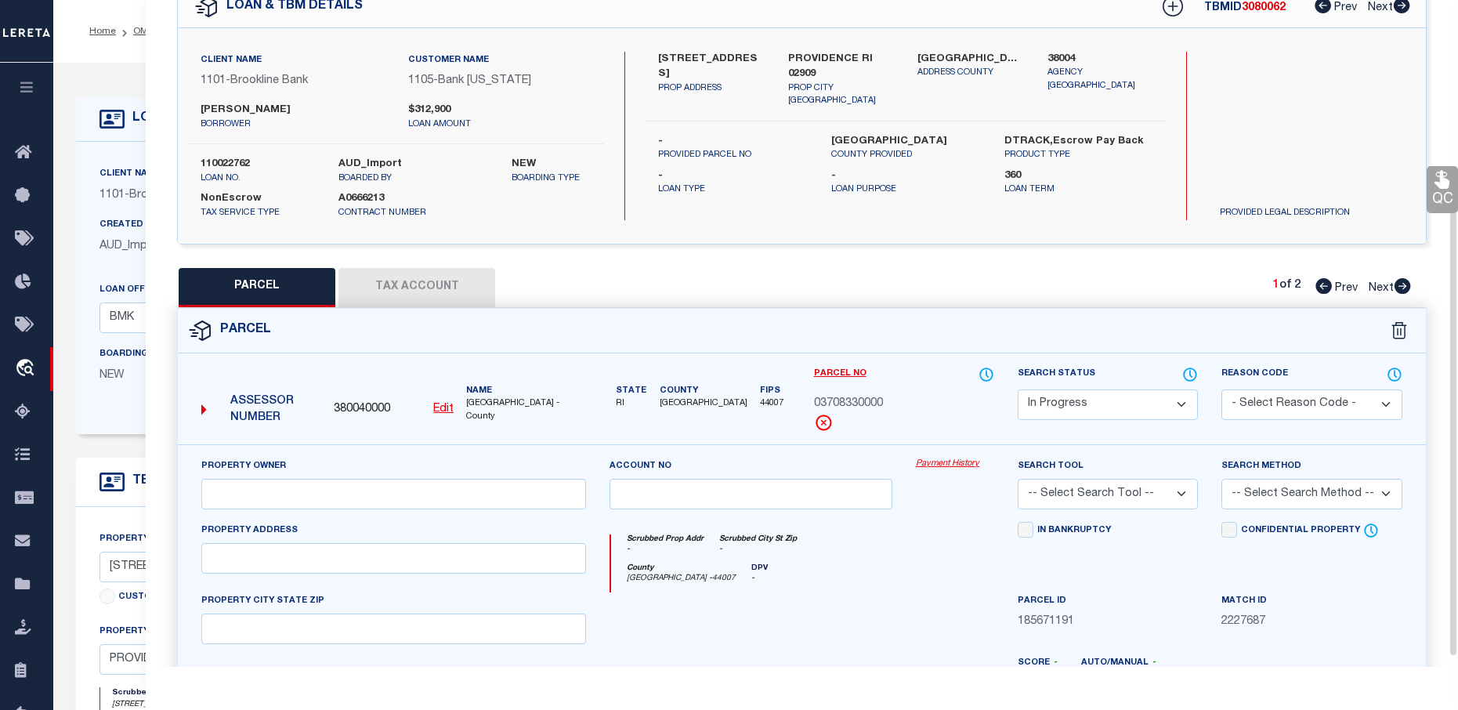
scroll to position [313, 0]
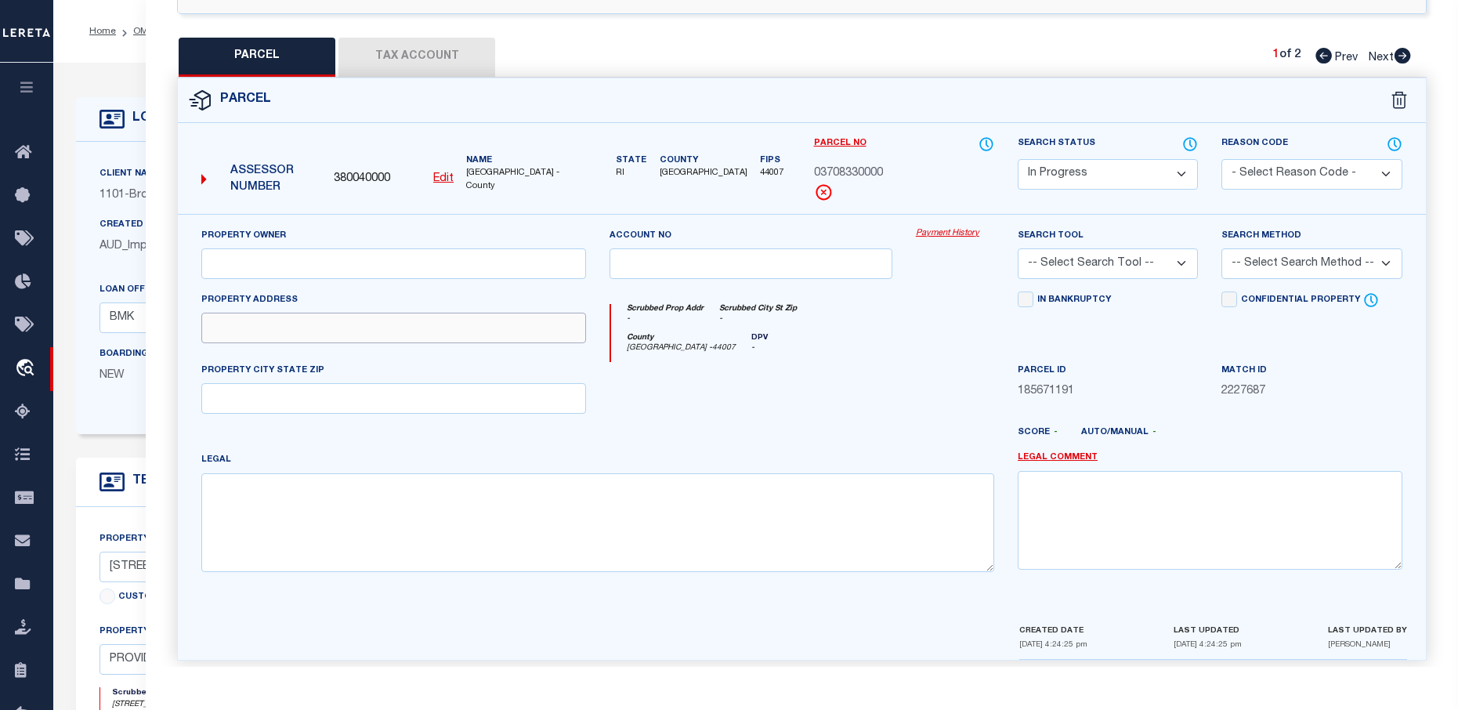
click at [241, 328] on input "text" at bounding box center [393, 328] width 385 height 31
type input "172 Willow St."
click at [458, 410] on input "text" at bounding box center [393, 398] width 385 height 31
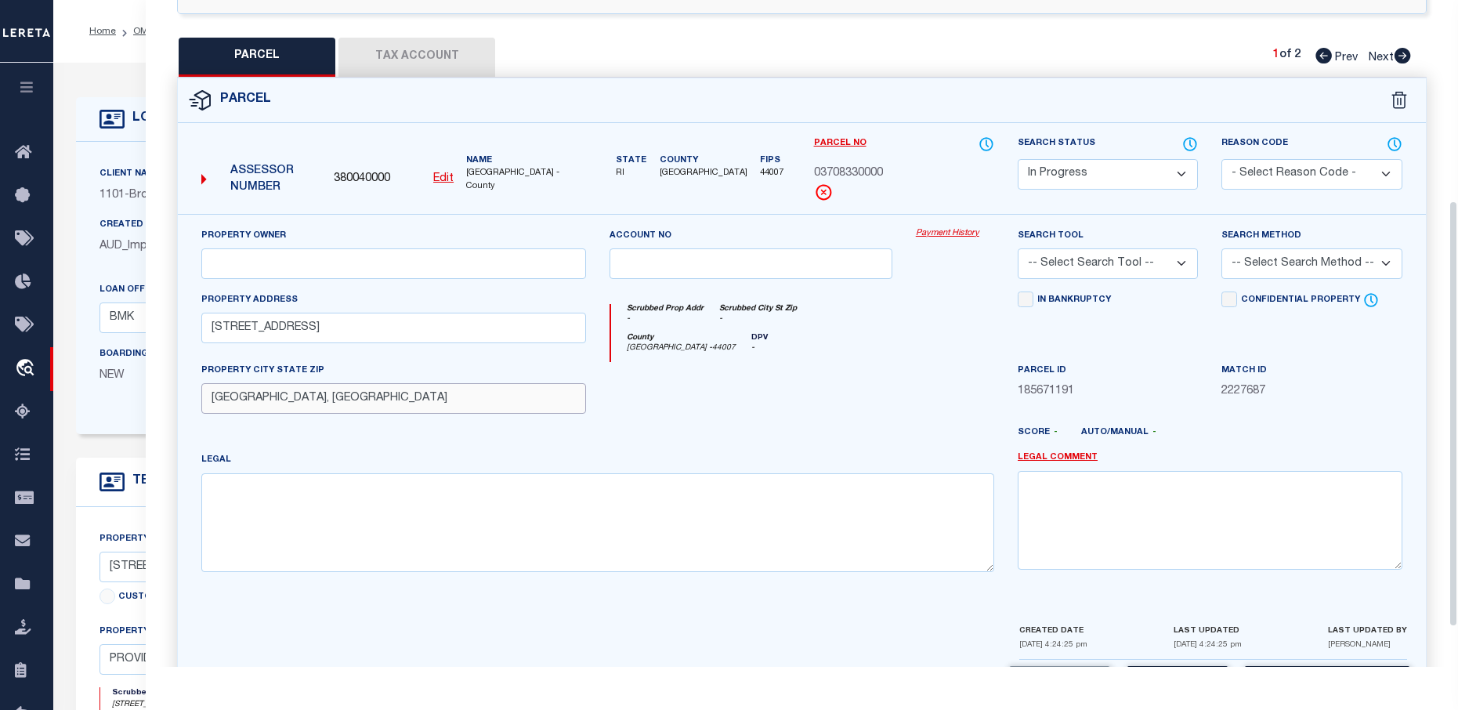
type input "Providence, RI"
click at [332, 266] on input "text" at bounding box center [393, 263] width 385 height 31
click at [284, 270] on input "text" at bounding box center [393, 263] width 385 height 31
type input "478 6C LLC"
click at [513, 496] on textarea at bounding box center [597, 522] width 793 height 99
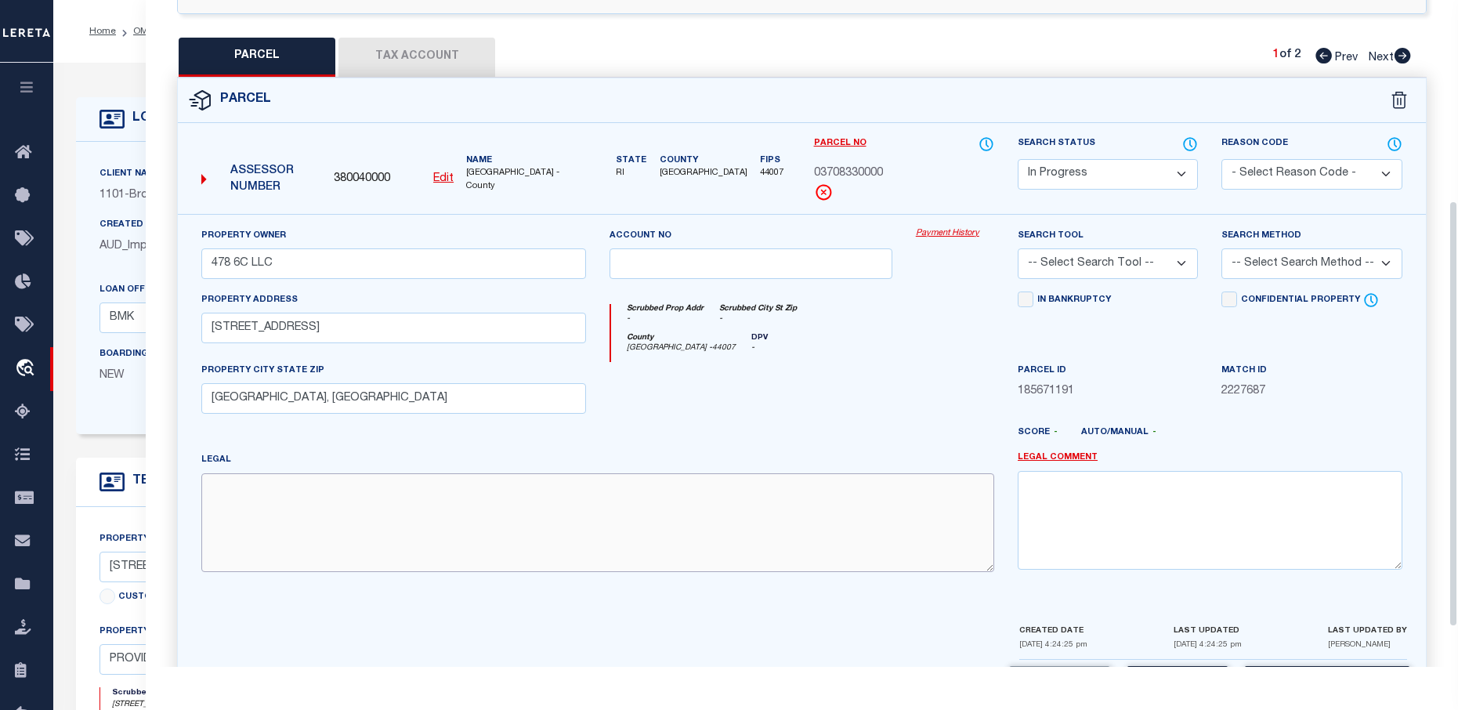
click at [338, 507] on textarea at bounding box center [597, 522] width 793 height 99
type textarea "O"
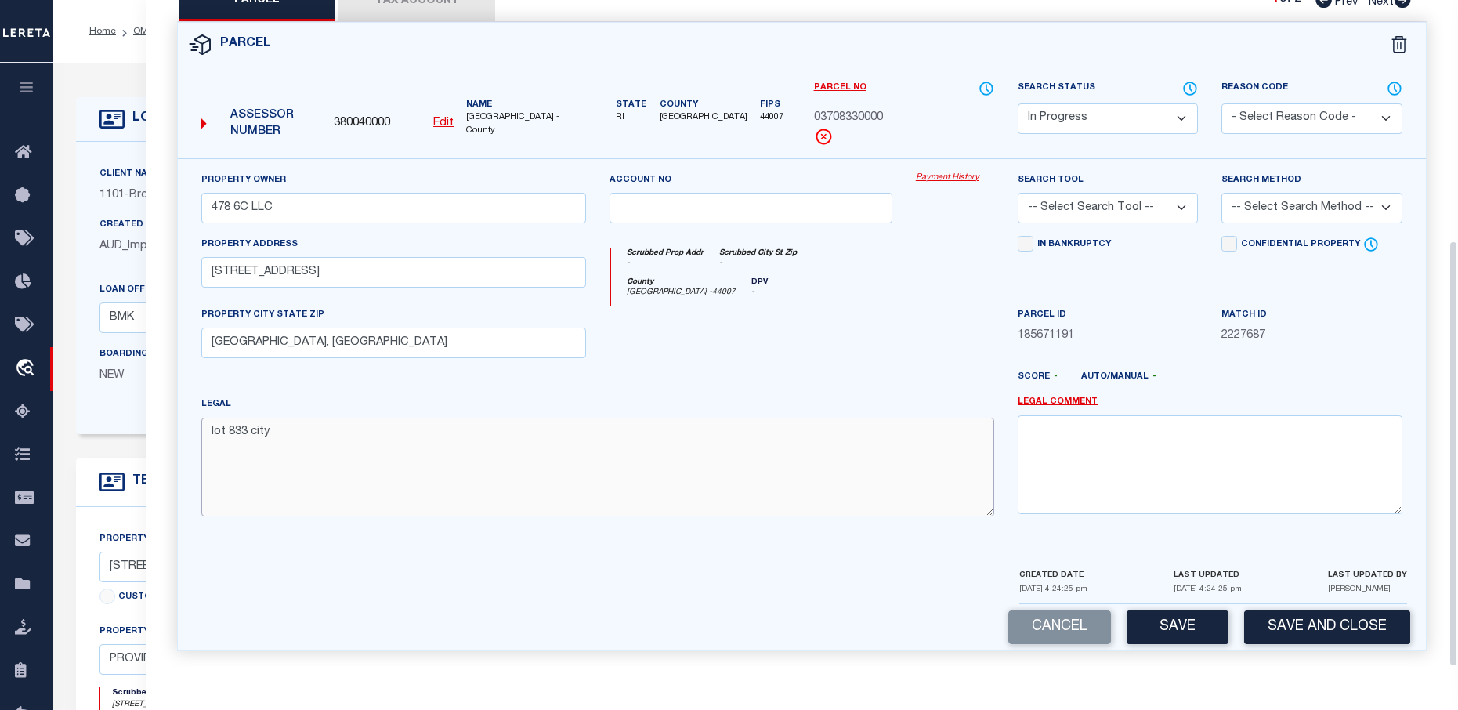
scroll to position [374, 0]
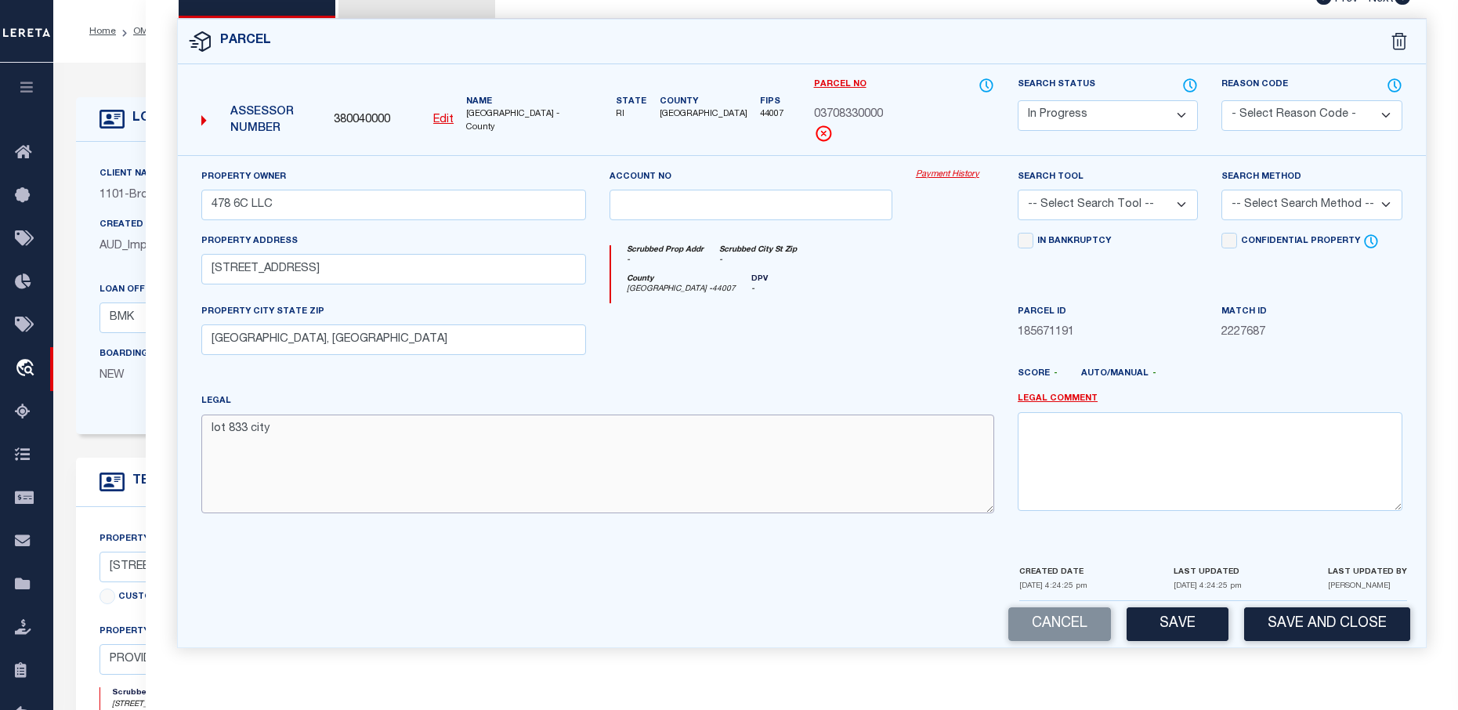
type textarea "lot 833 city"
click at [1101, 202] on select "-- Select Search Tool -- 3rd Party Website Agency File Agency Website ATLS CNV-…" at bounding box center [1108, 205] width 180 height 31
select select "AGF"
click at [1018, 190] on select "-- Select Search Tool -- 3rd Party Website Agency File Agency Website ATLS CNV-…" at bounding box center [1108, 205] width 180 height 31
click at [1338, 206] on select "-- Select Search Method -- Property Address Legal Liability Info Provided" at bounding box center [1311, 205] width 180 height 31
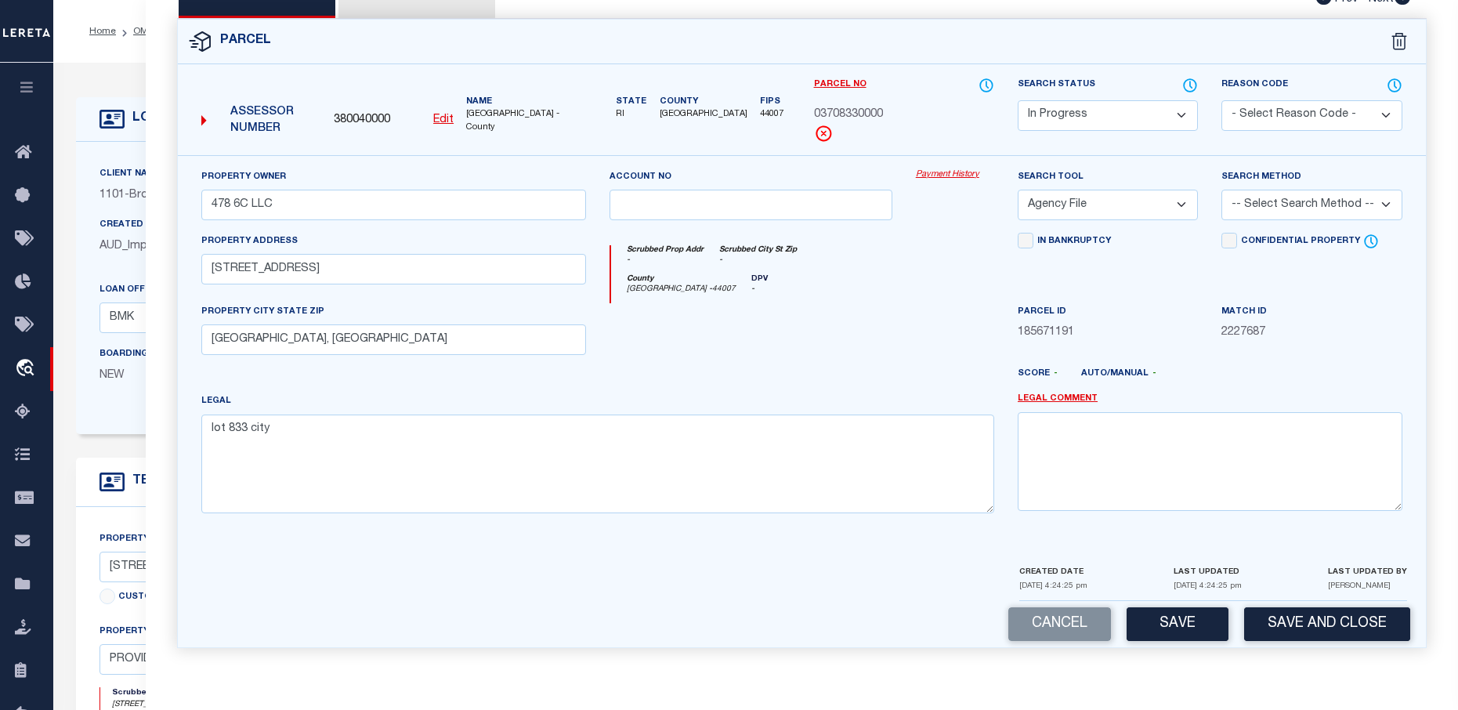
select select "ADD"
click at [1221, 190] on select "-- Select Search Method -- Property Address Legal Liability Info Provided" at bounding box center [1311, 205] width 180 height 31
click at [1161, 637] on button "Save" at bounding box center [1178, 624] width 102 height 34
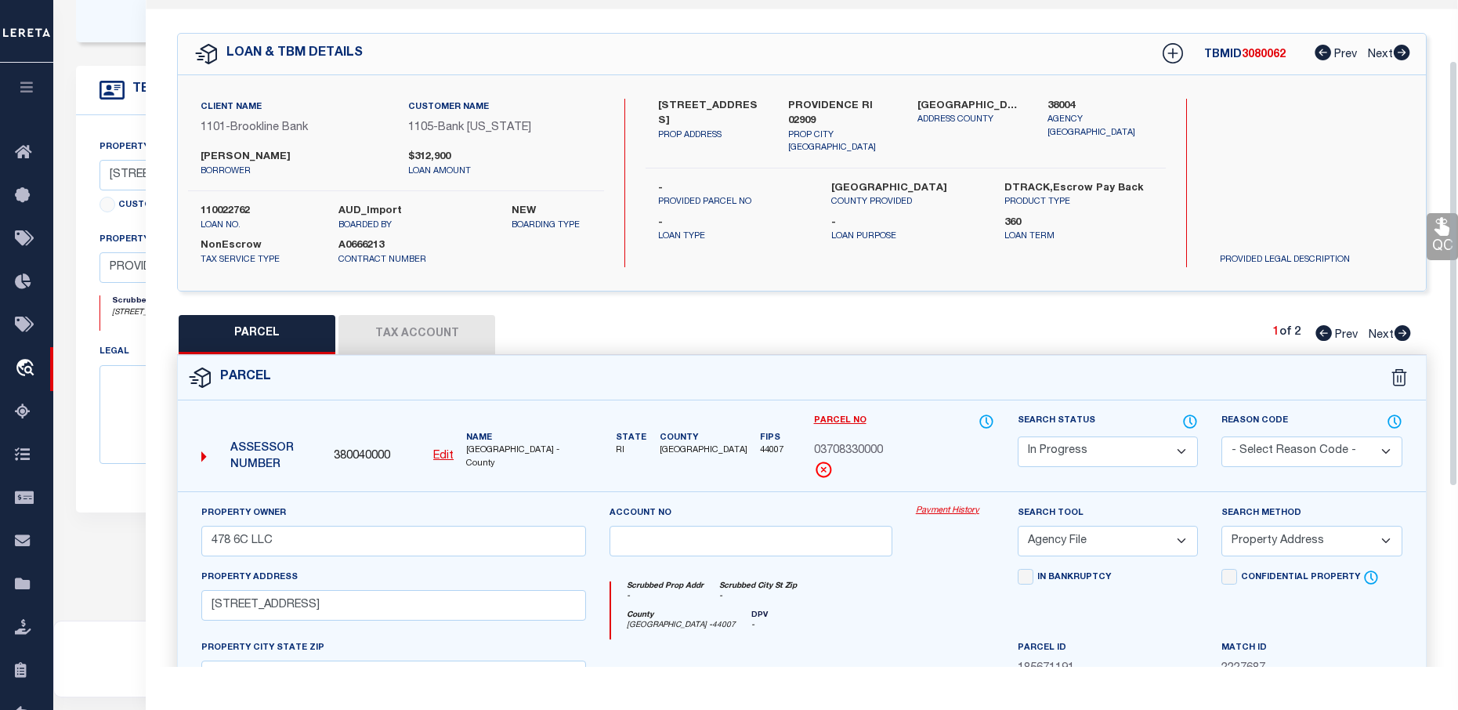
scroll to position [0, 0]
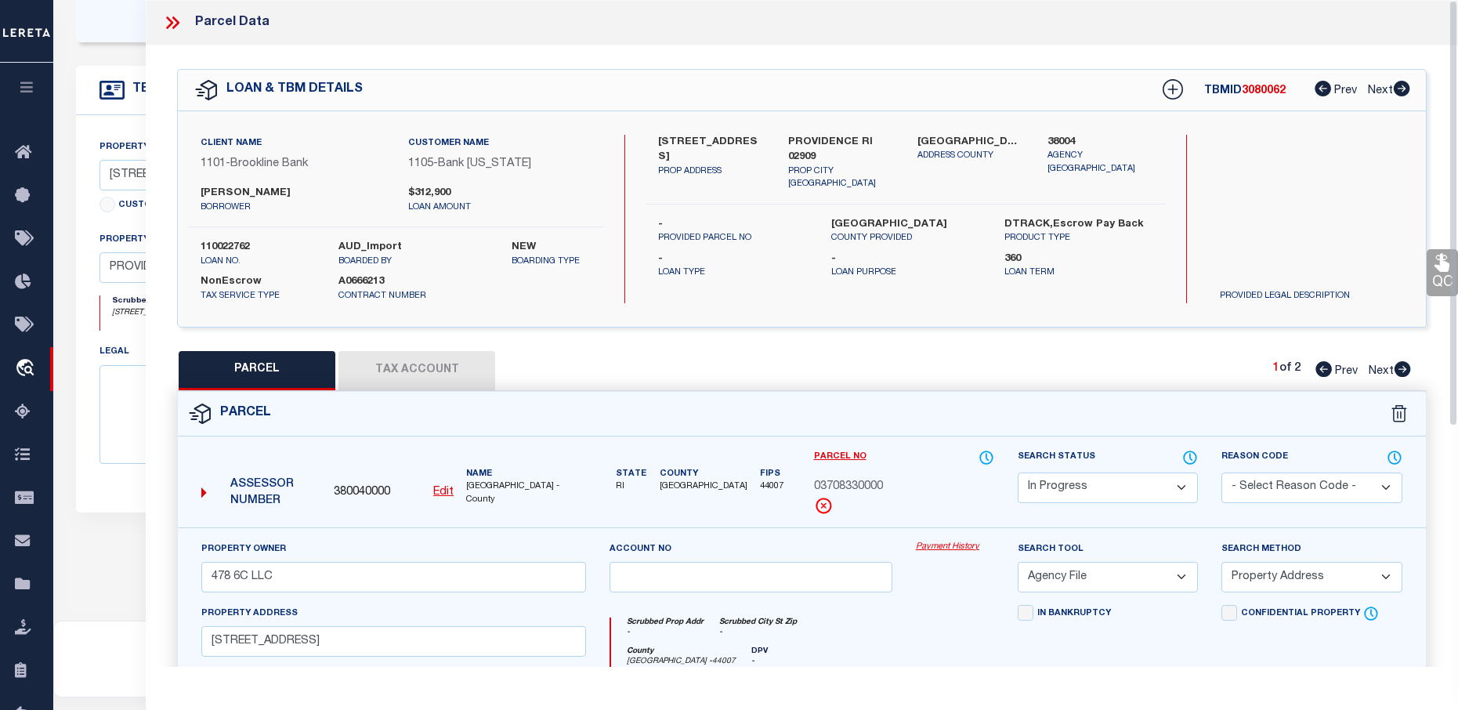
click at [402, 363] on button "Tax Account" at bounding box center [416, 370] width 157 height 39
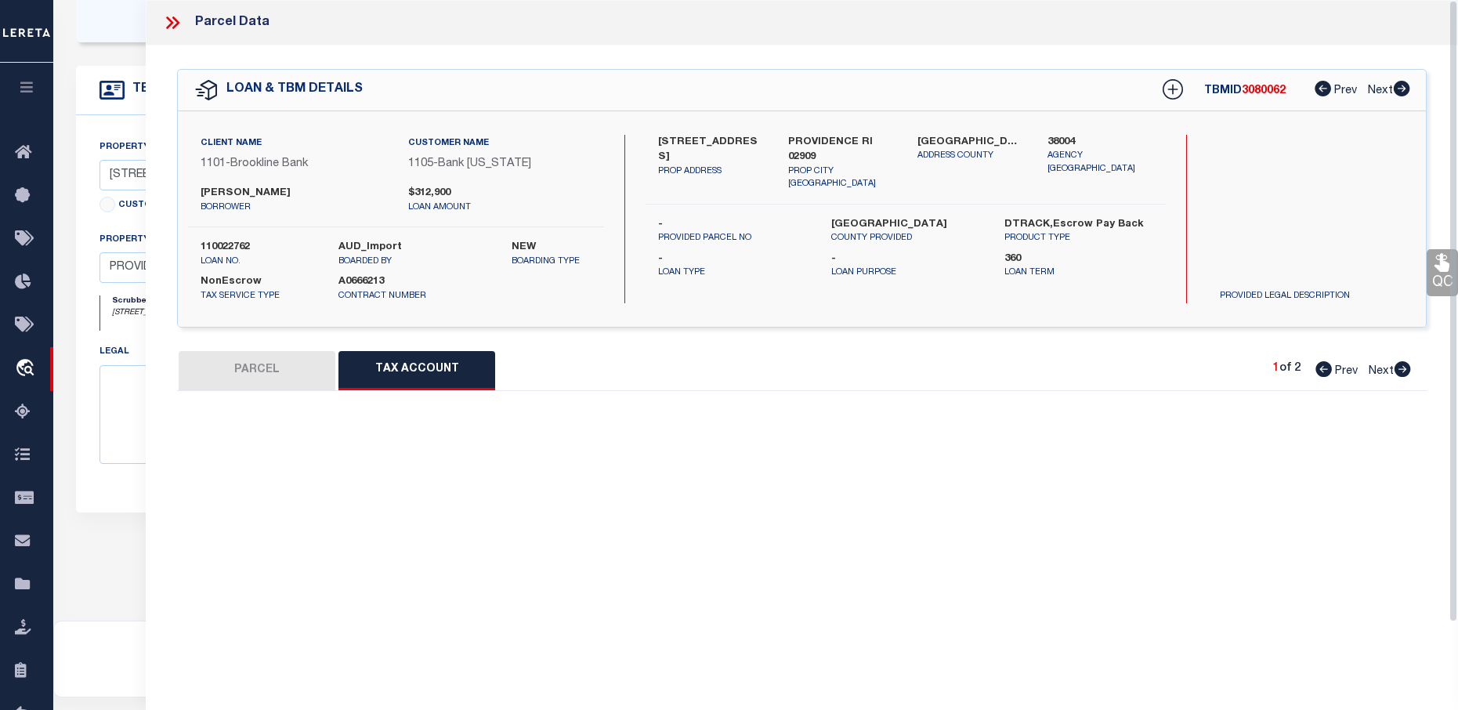
select select "100"
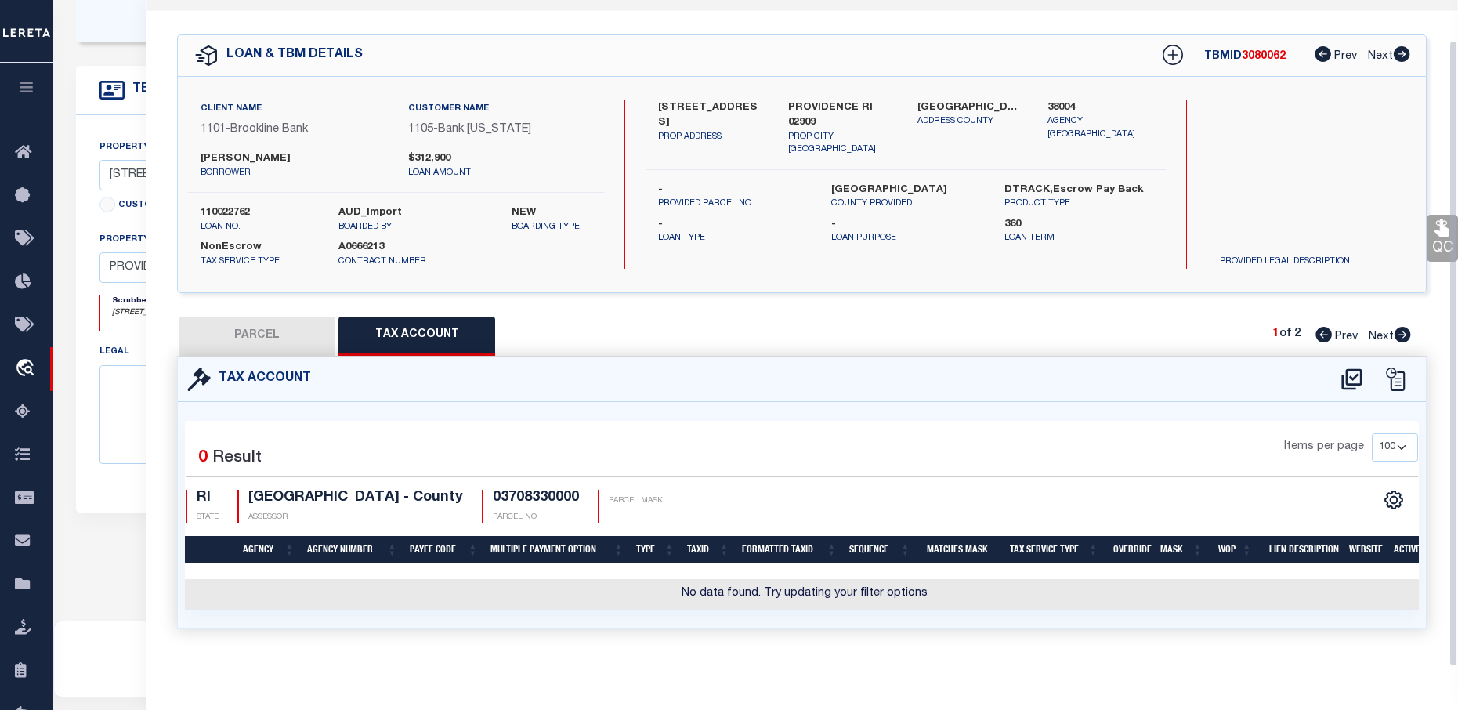
scroll to position [42, 0]
click at [253, 343] on button "PARCEL" at bounding box center [257, 335] width 157 height 39
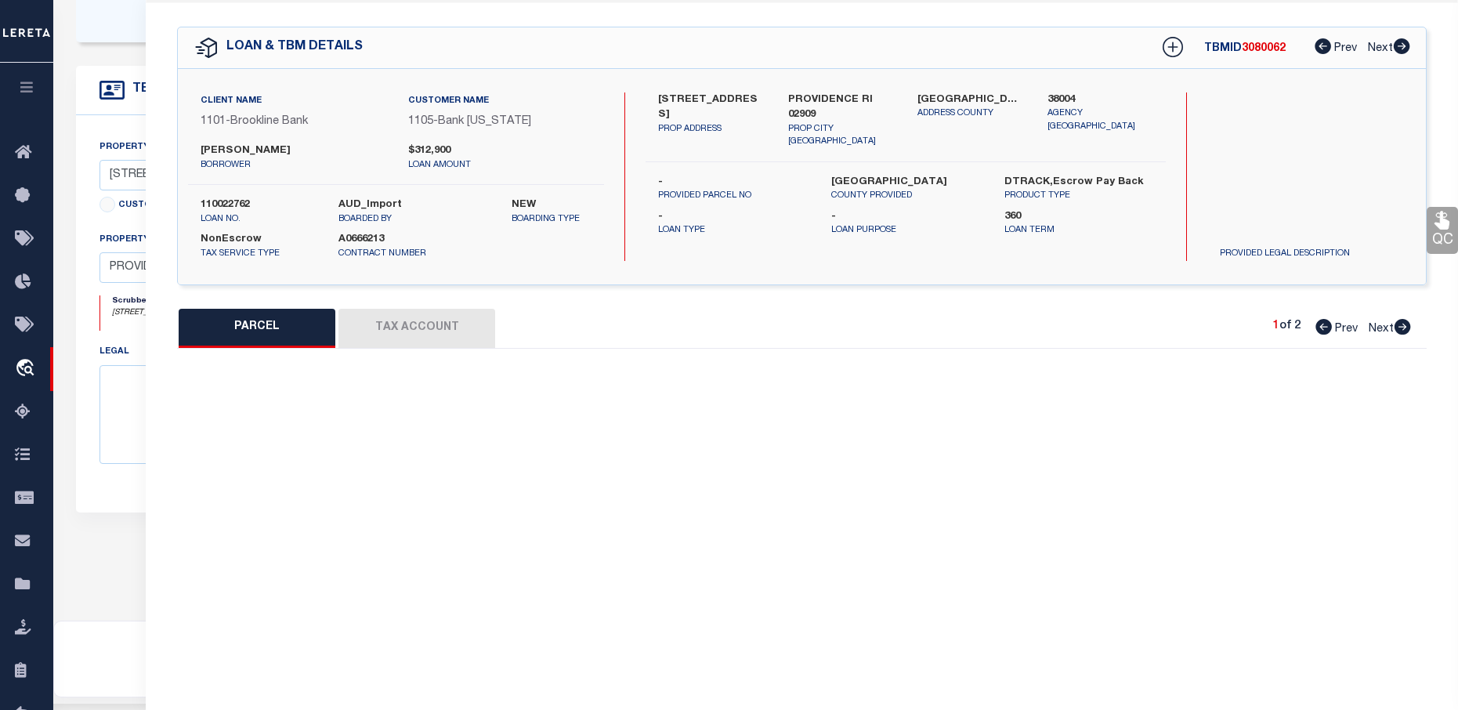
click at [259, 327] on button "PARCEL" at bounding box center [257, 328] width 157 height 39
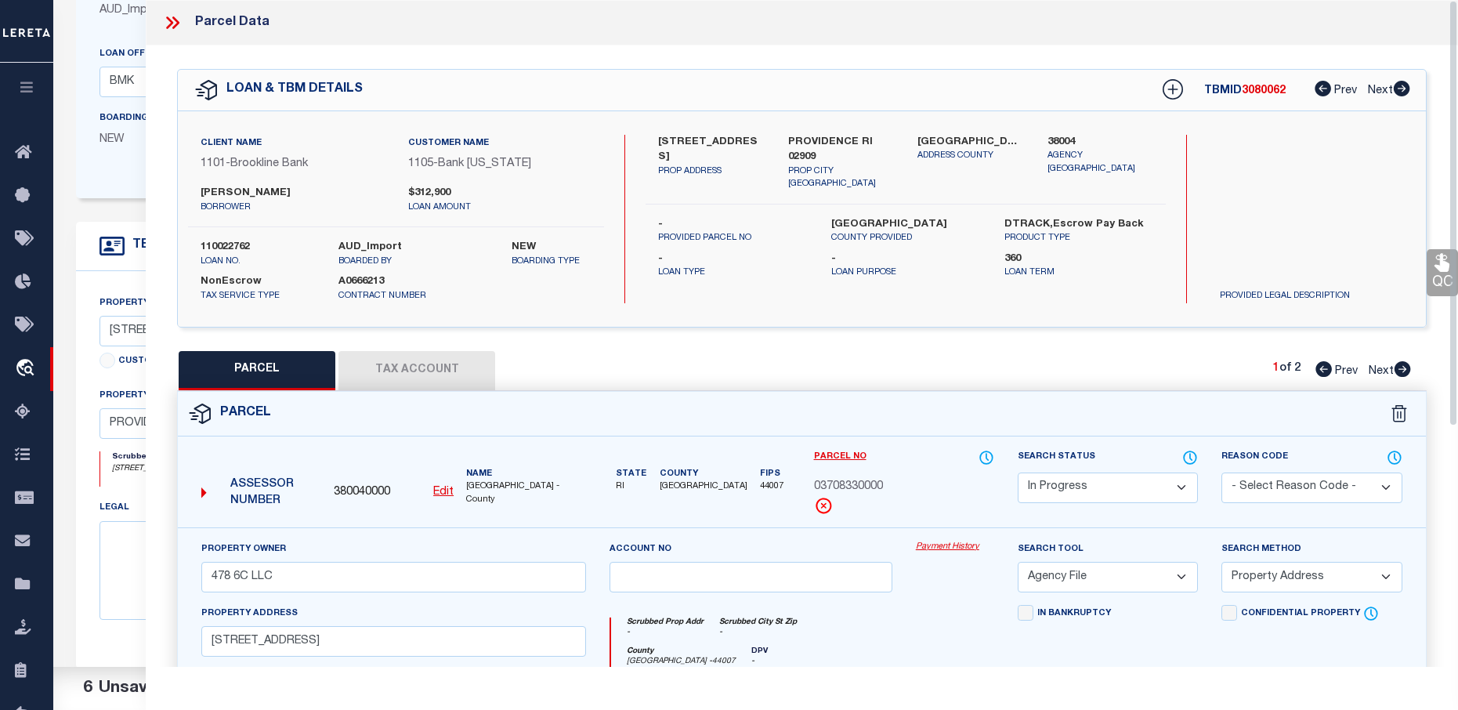
scroll to position [157, 0]
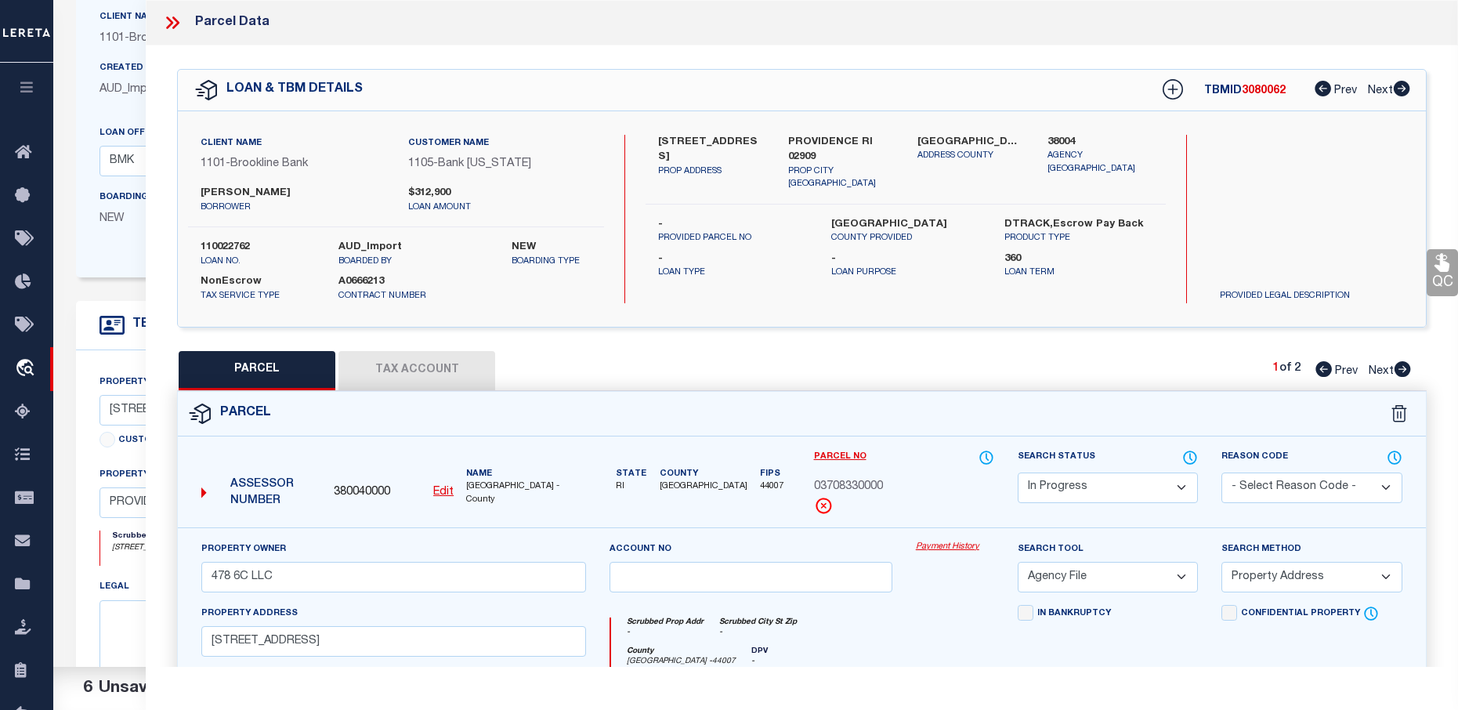
click at [183, 23] on icon at bounding box center [172, 23] width 20 height 20
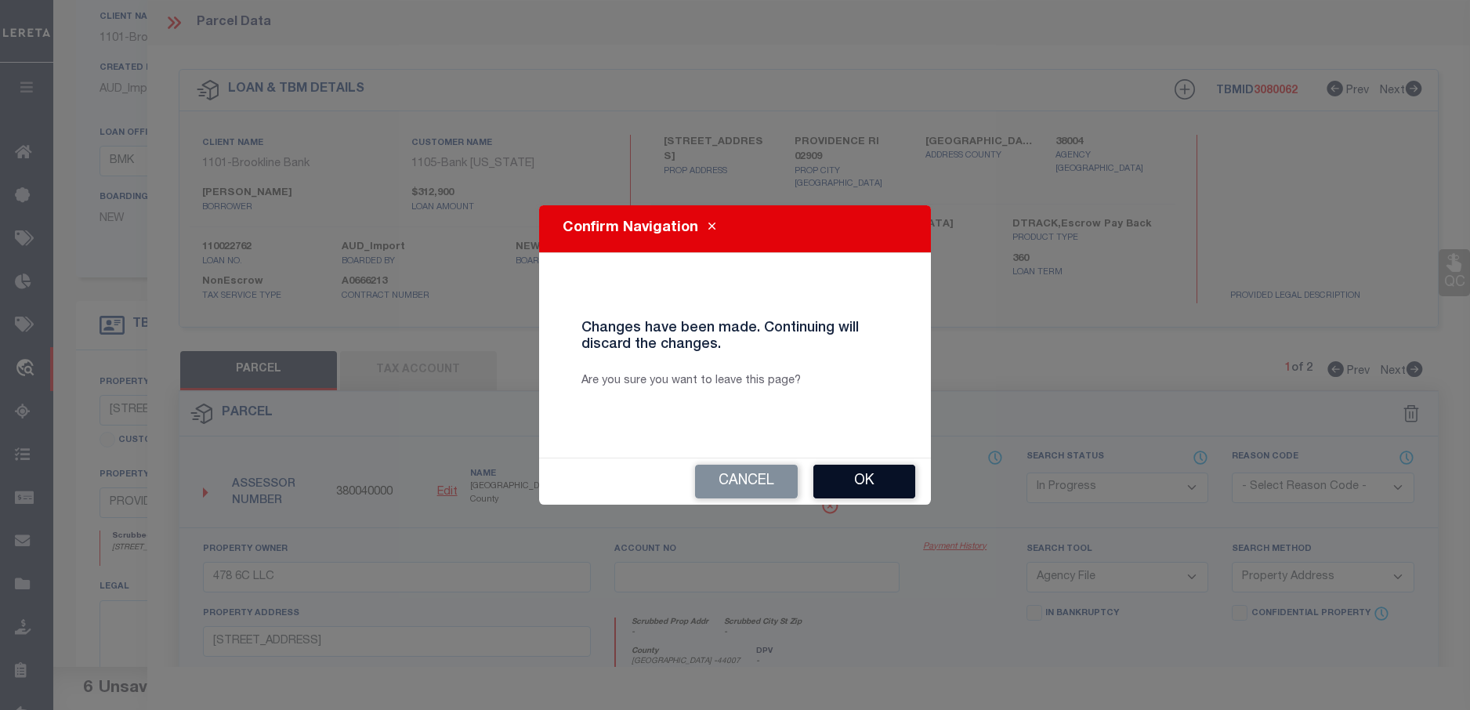
click at [864, 487] on button "Ok" at bounding box center [864, 482] width 102 height 34
select select
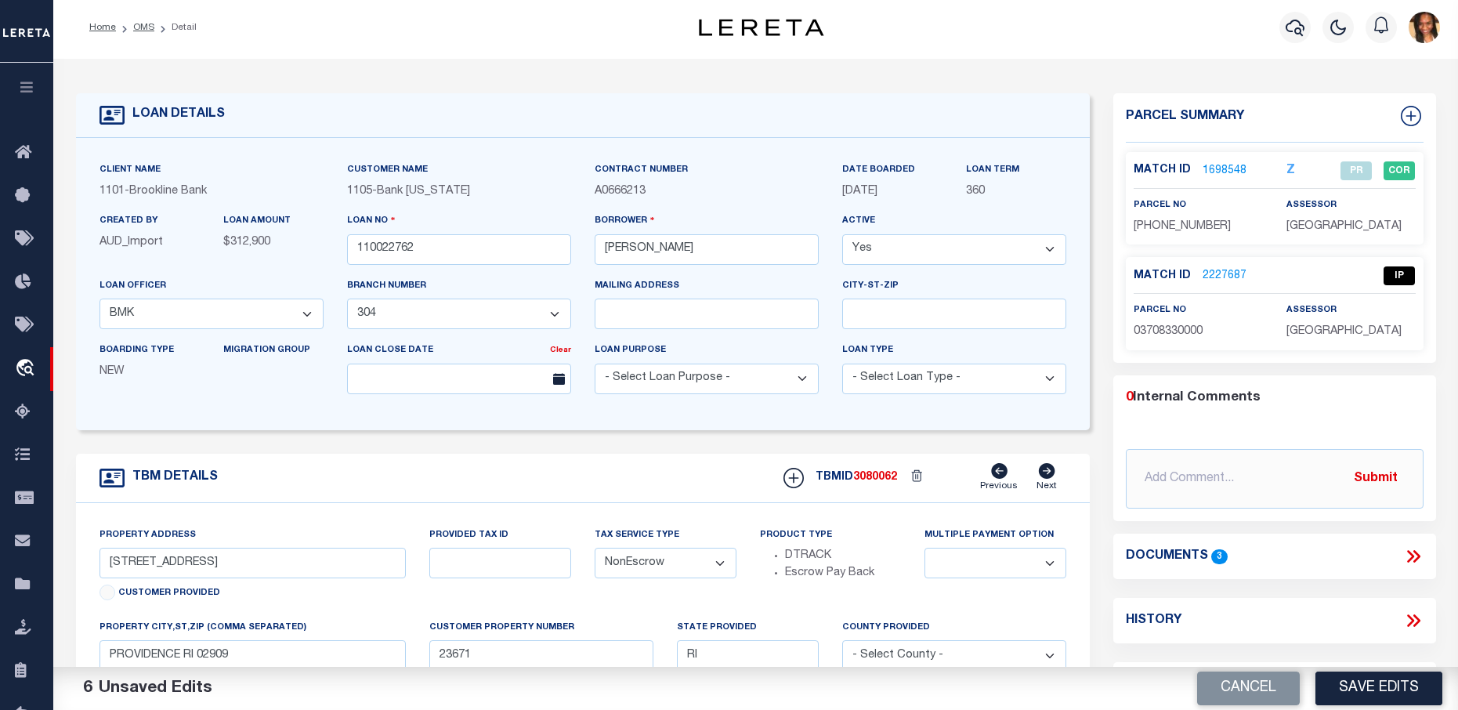
scroll to position [0, 0]
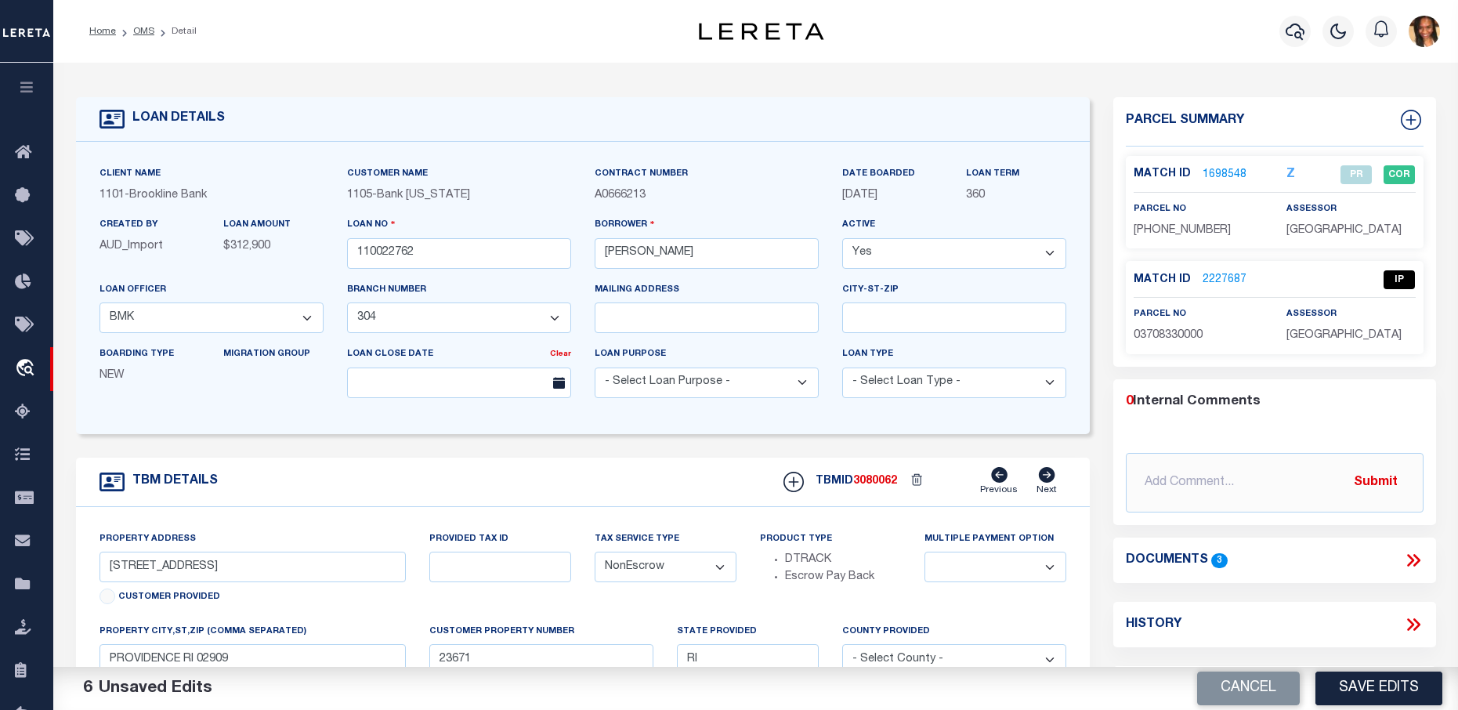
click at [1210, 280] on link "2227687" at bounding box center [1225, 280] width 44 height 16
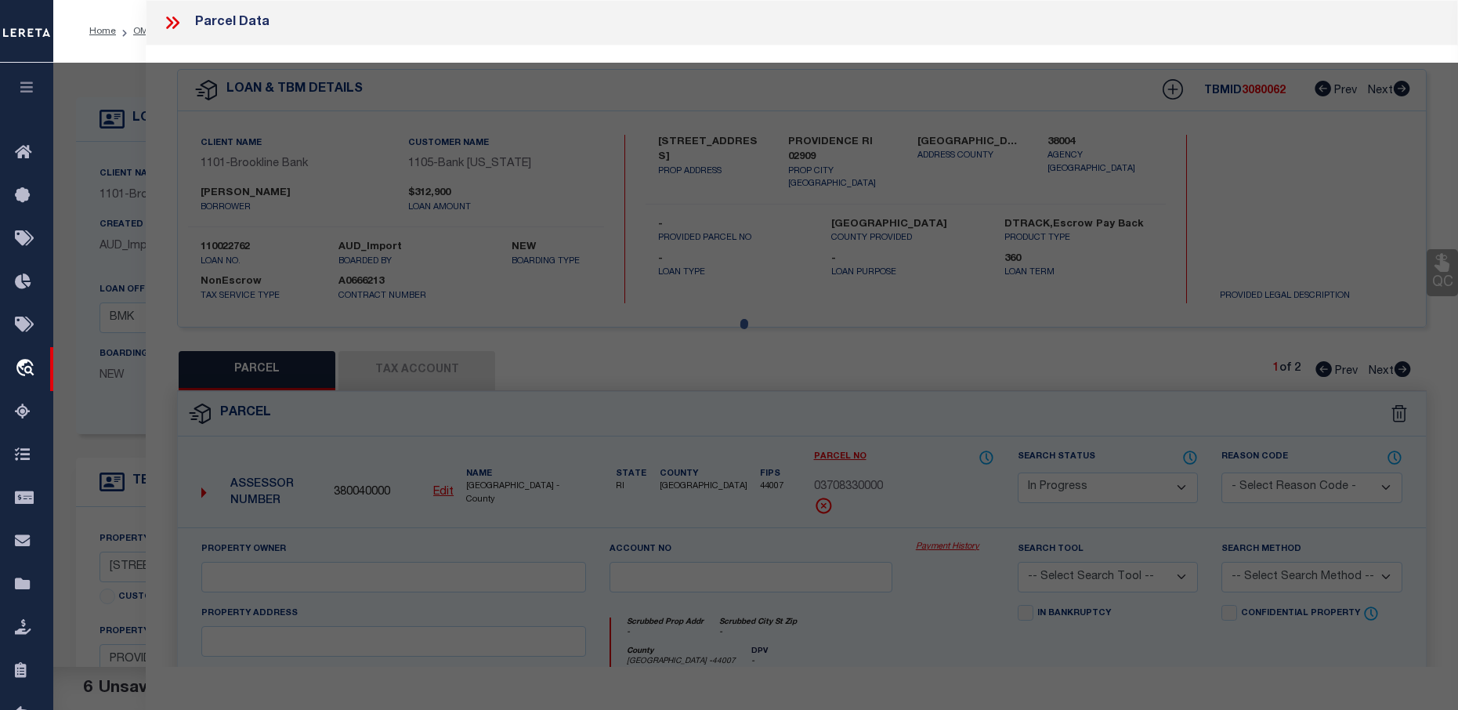
select select "AS"
checkbox input "false"
select select "IP"
checkbox input "false"
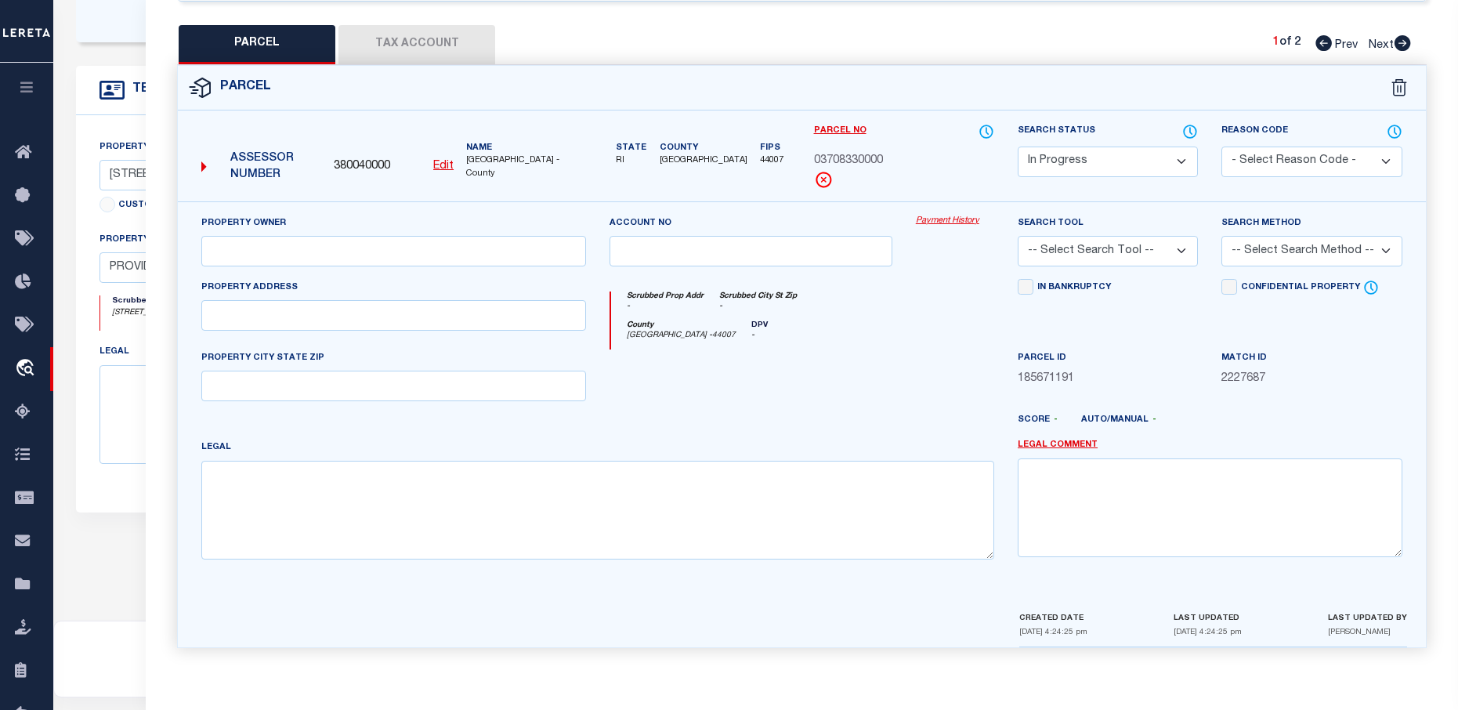
scroll to position [313, 0]
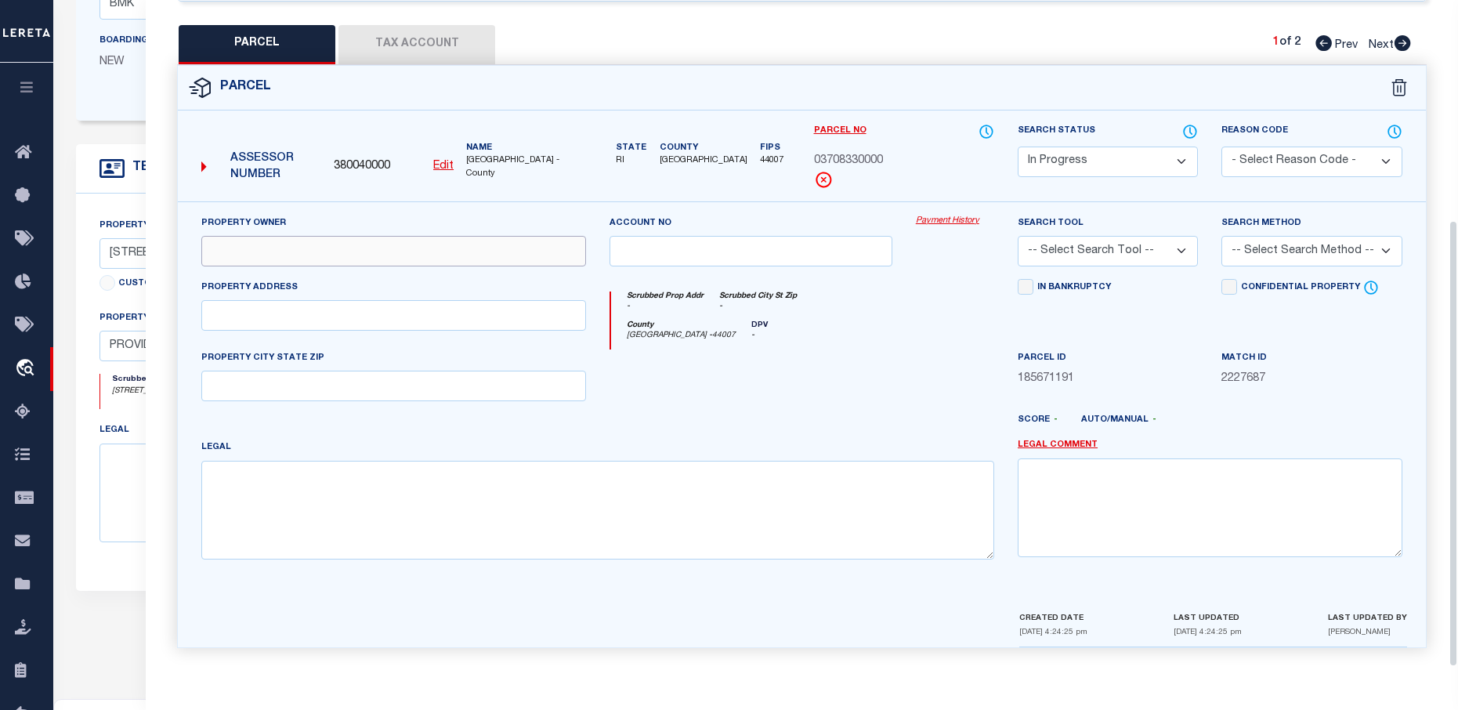
click at [248, 244] on input "text" at bounding box center [393, 251] width 385 height 31
type input "478 6C LLC"
type input "172 Willow St."
type input "Providence, RI"
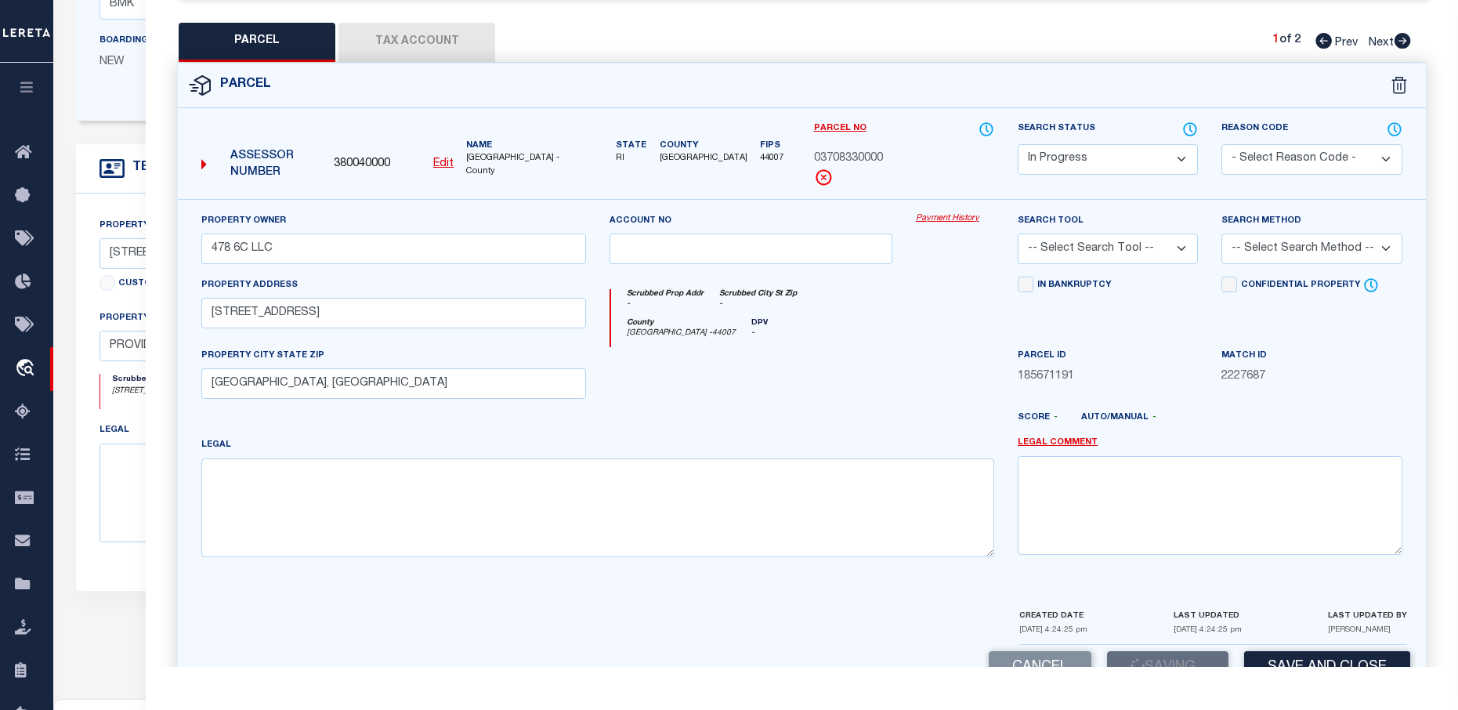
click at [1152, 241] on select "-- Select Search Tool -- 3rd Party Website Agency File Agency Website ATLS CNV-…" at bounding box center [1108, 248] width 180 height 31
select select "AGF"
click at [1018, 233] on select "-- Select Search Tool -- 3rd Party Website Agency File Agency Website ATLS CNV-…" at bounding box center [1108, 248] width 180 height 31
click at [1291, 247] on select "-- Select Search Method -- Property Address Legal Liability Info Provided" at bounding box center [1311, 248] width 180 height 31
select select "ADD"
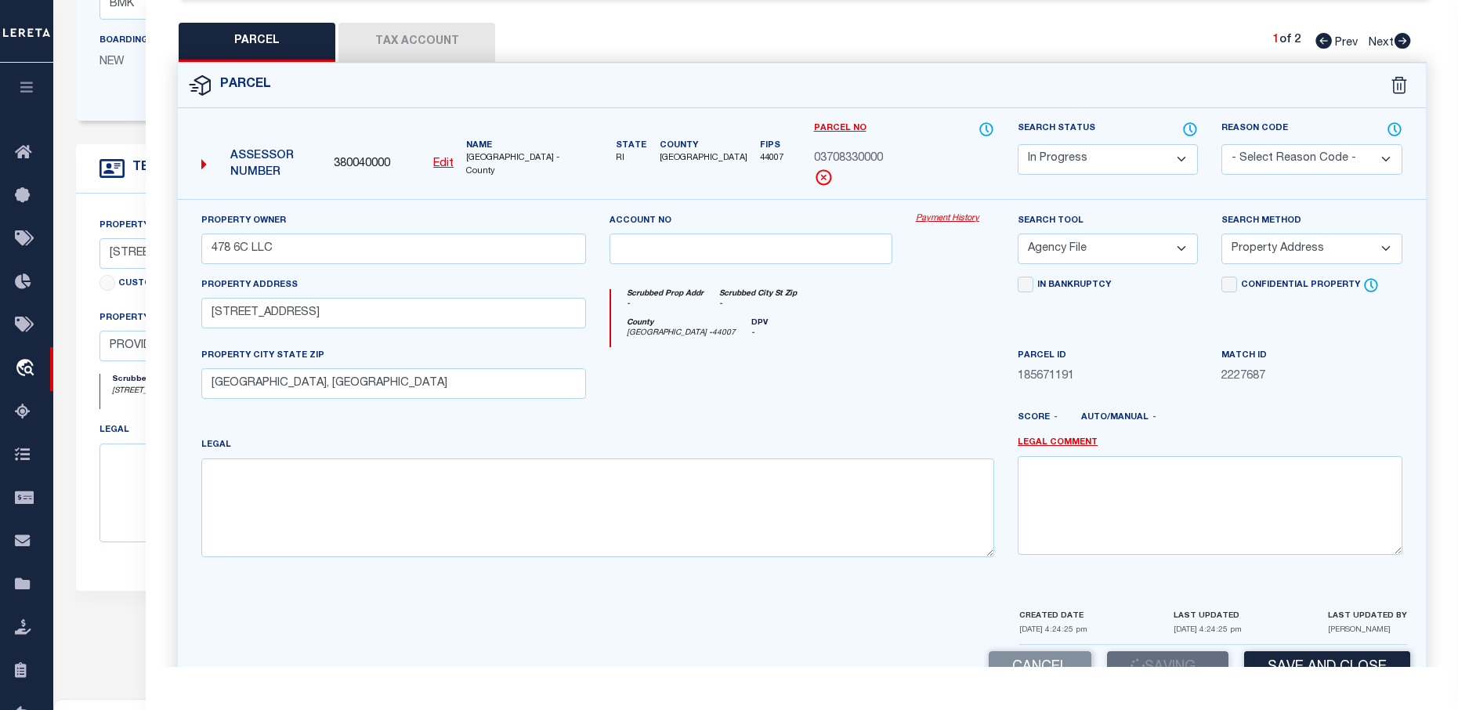
click at [1221, 233] on select "-- Select Search Method -- Property Address Legal Liability Info Provided" at bounding box center [1311, 248] width 180 height 31
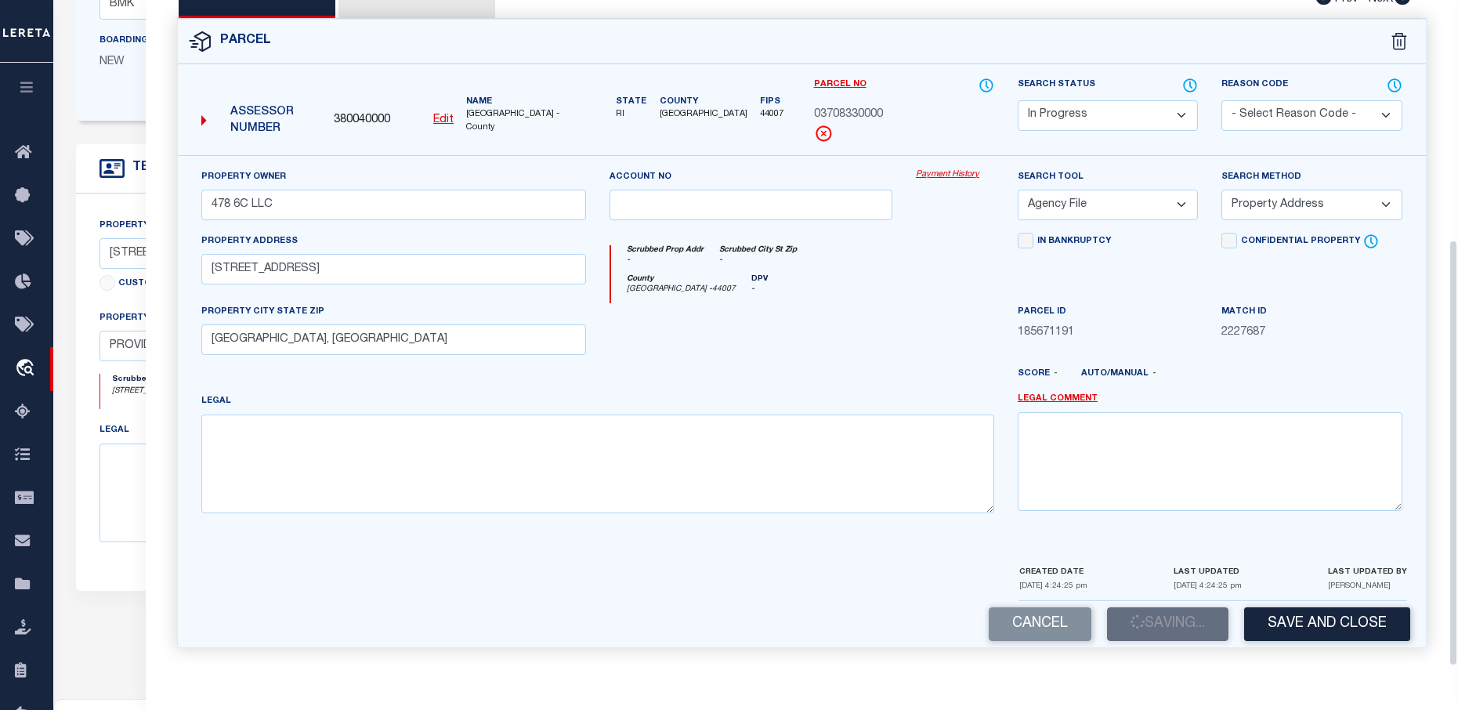
scroll to position [374, 0]
click at [1166, 630] on div "Cancel Saving... Save and Close" at bounding box center [802, 624] width 1248 height 46
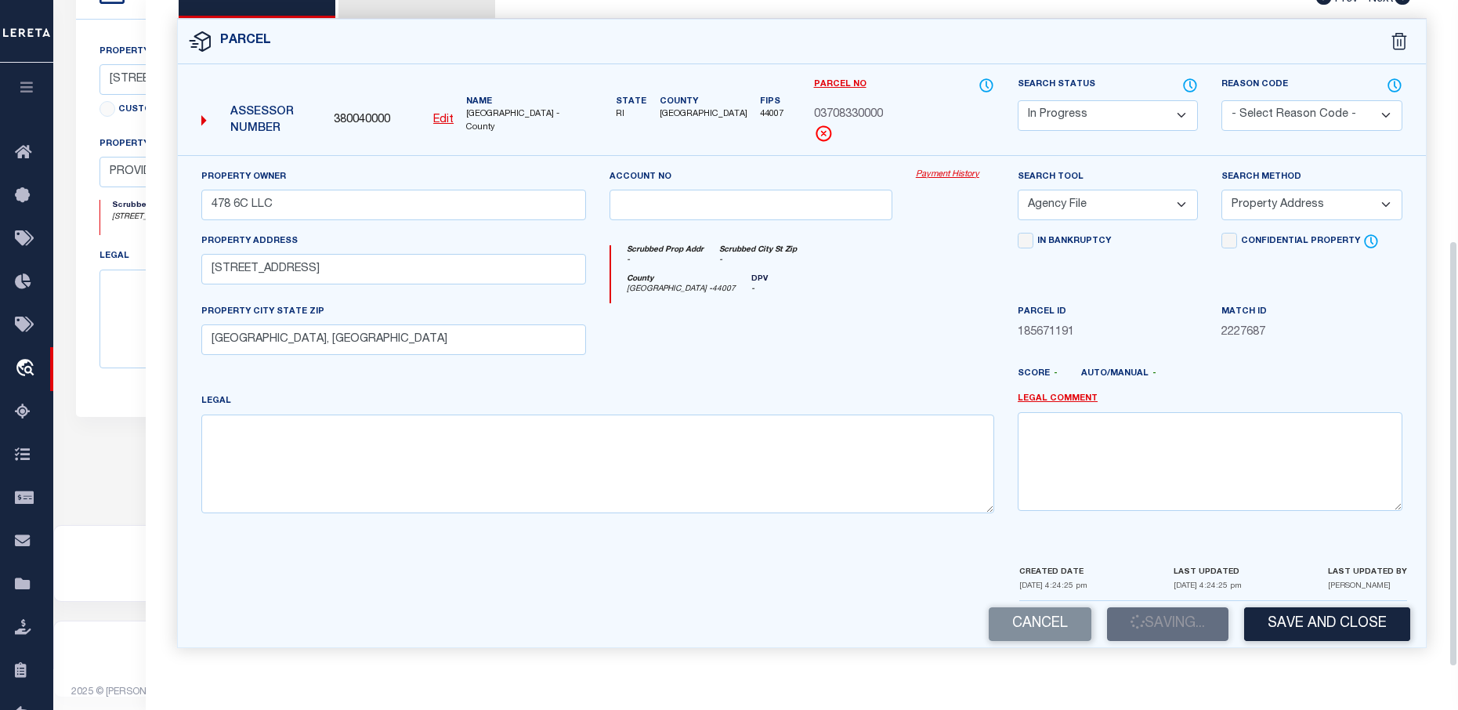
scroll to position [488, 0]
click at [1190, 625] on div "Cancel Saving... Save and Close" at bounding box center [802, 624] width 1248 height 46
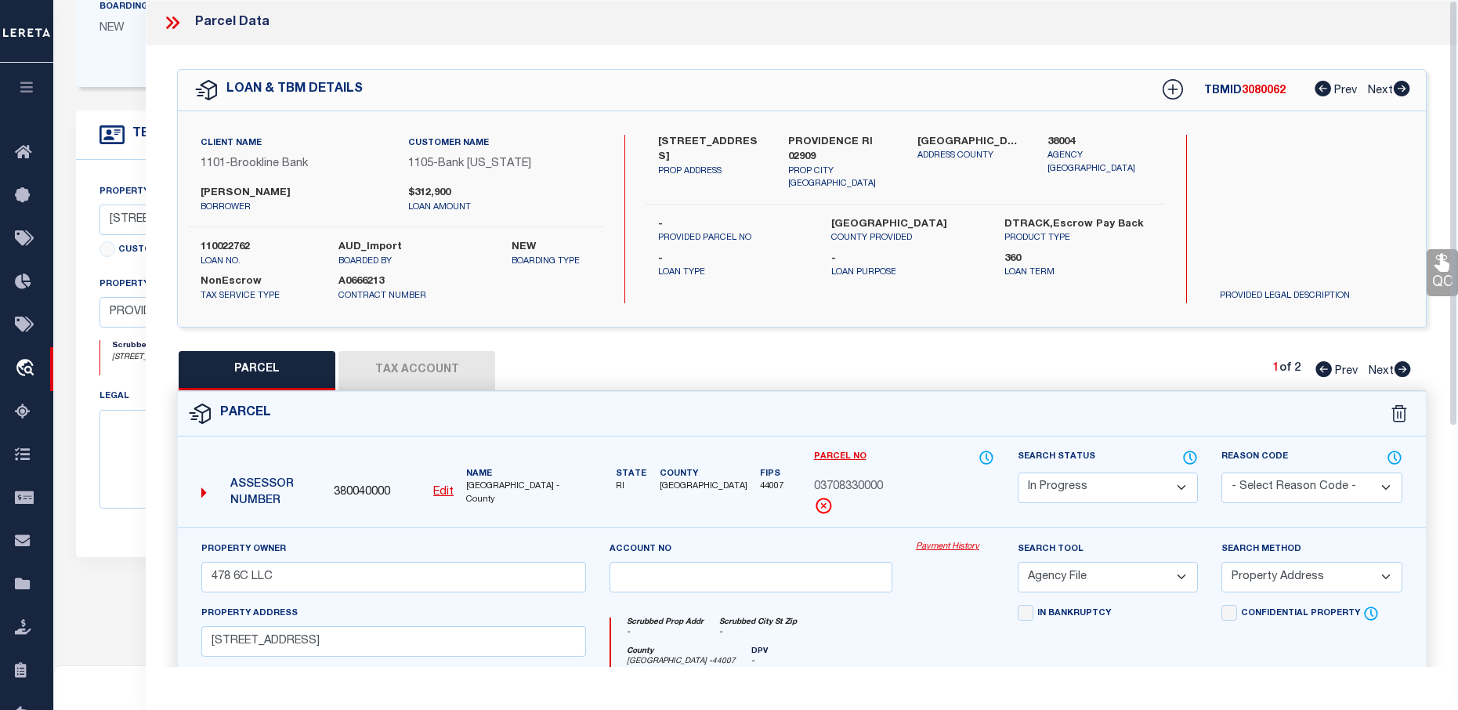
scroll to position [331, 0]
click at [176, 19] on icon at bounding box center [172, 23] width 20 height 20
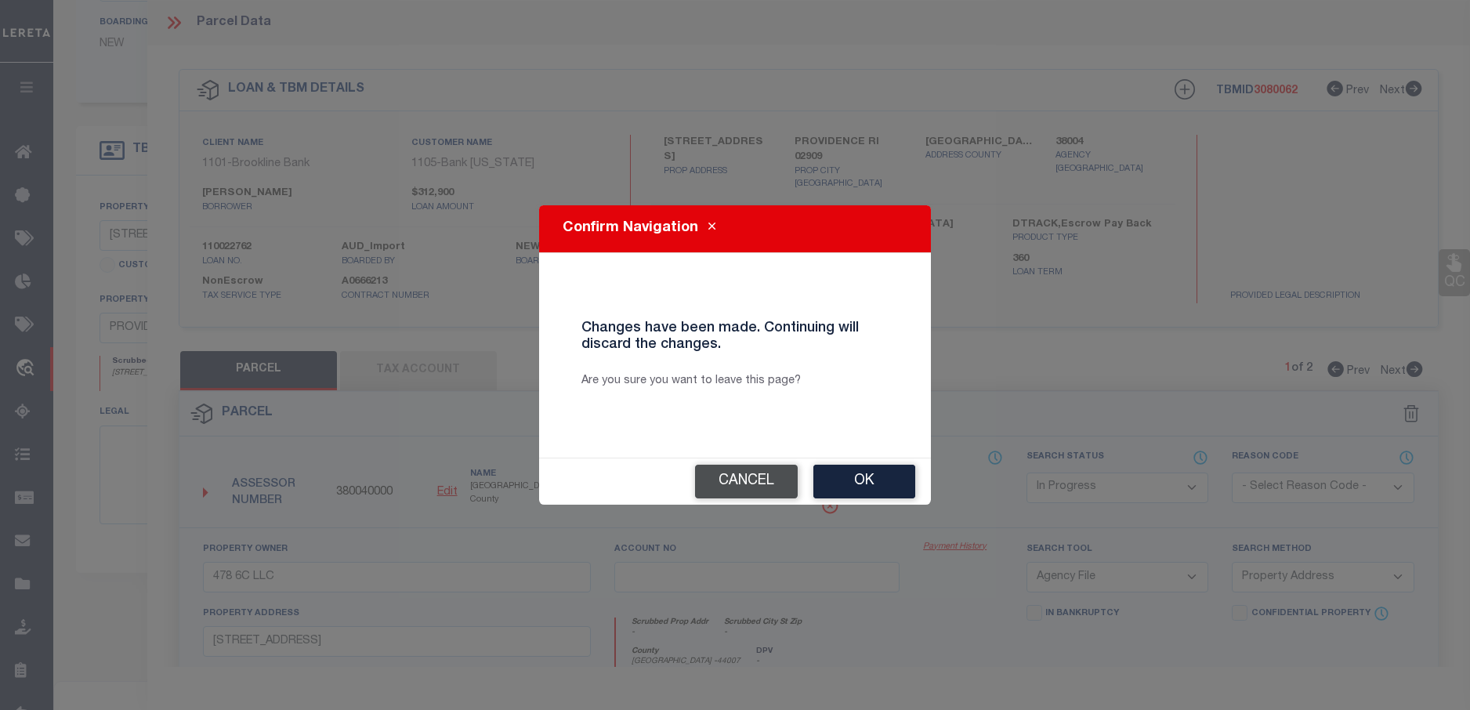
click at [751, 478] on button "Cancel" at bounding box center [746, 482] width 103 height 34
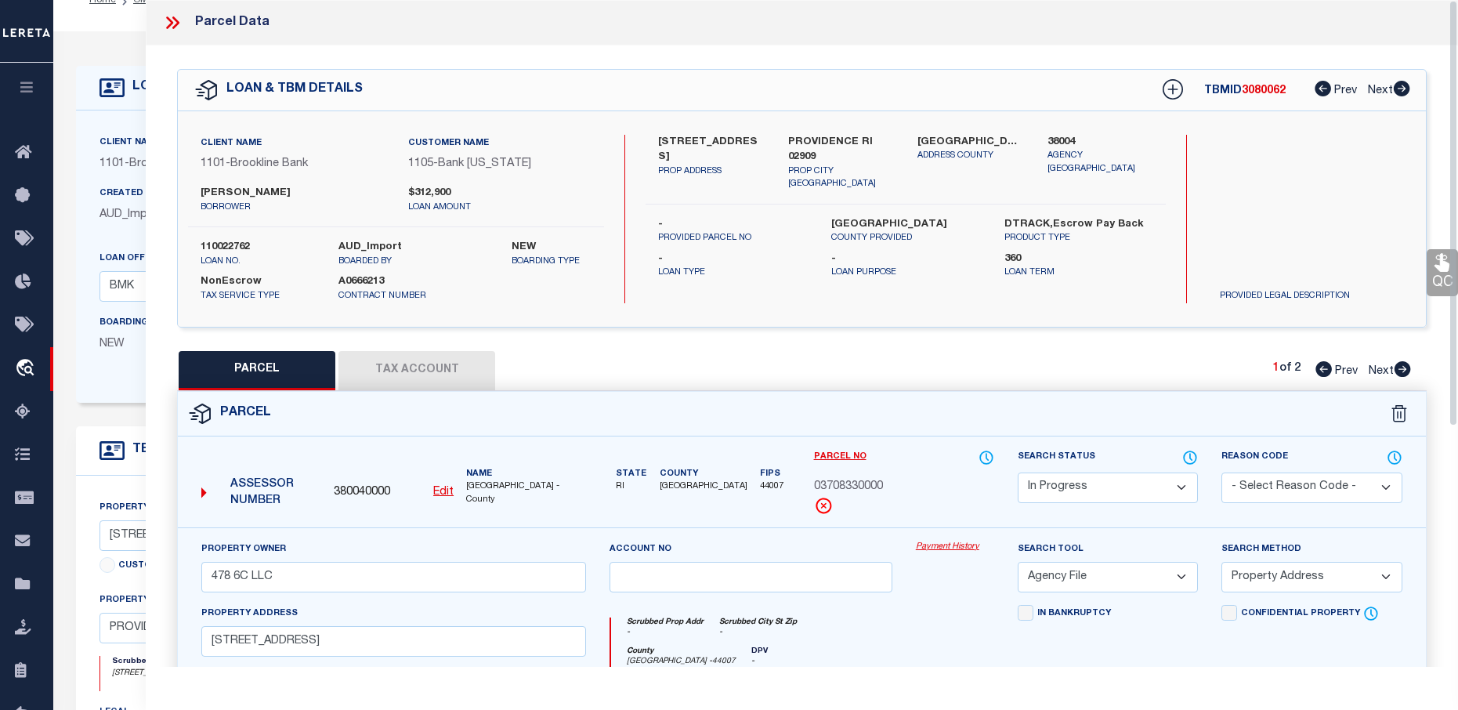
scroll to position [18, 0]
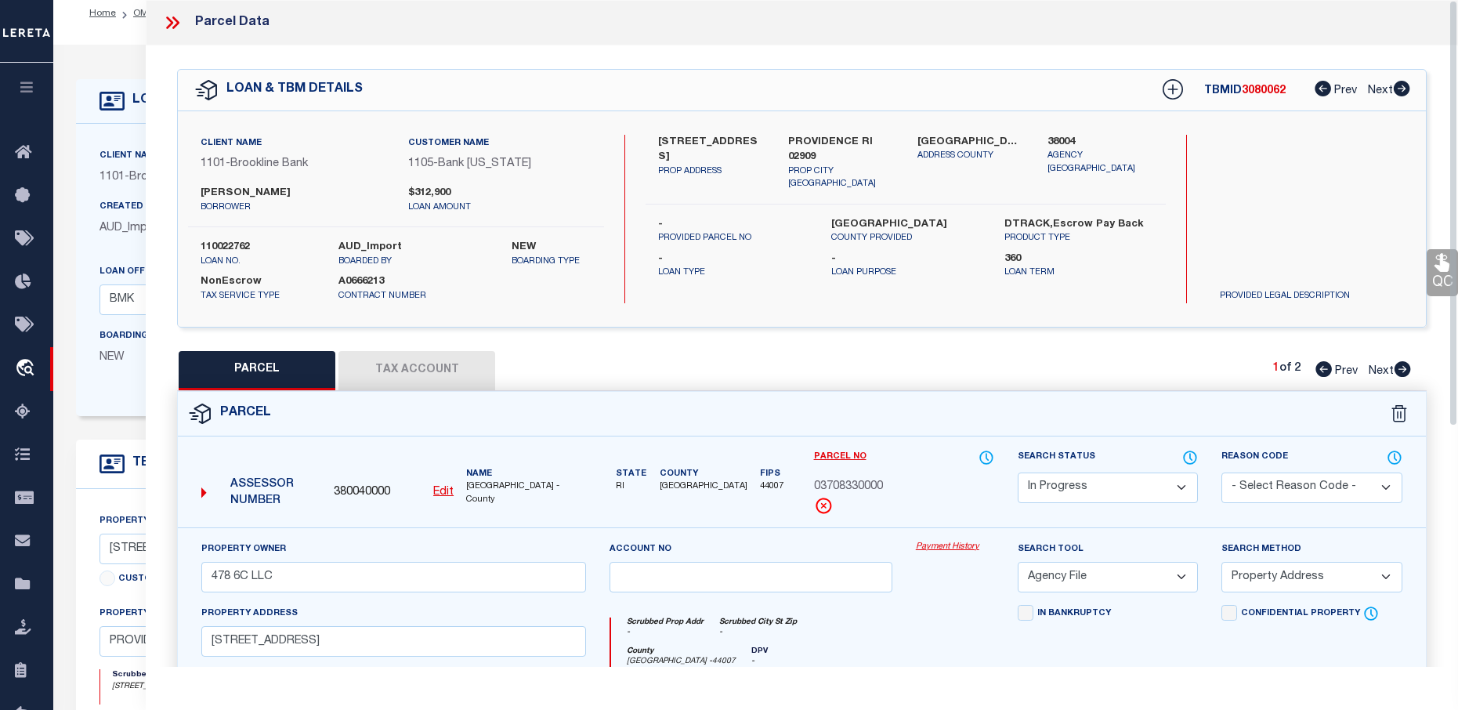
click at [182, 21] on icon at bounding box center [172, 23] width 20 height 20
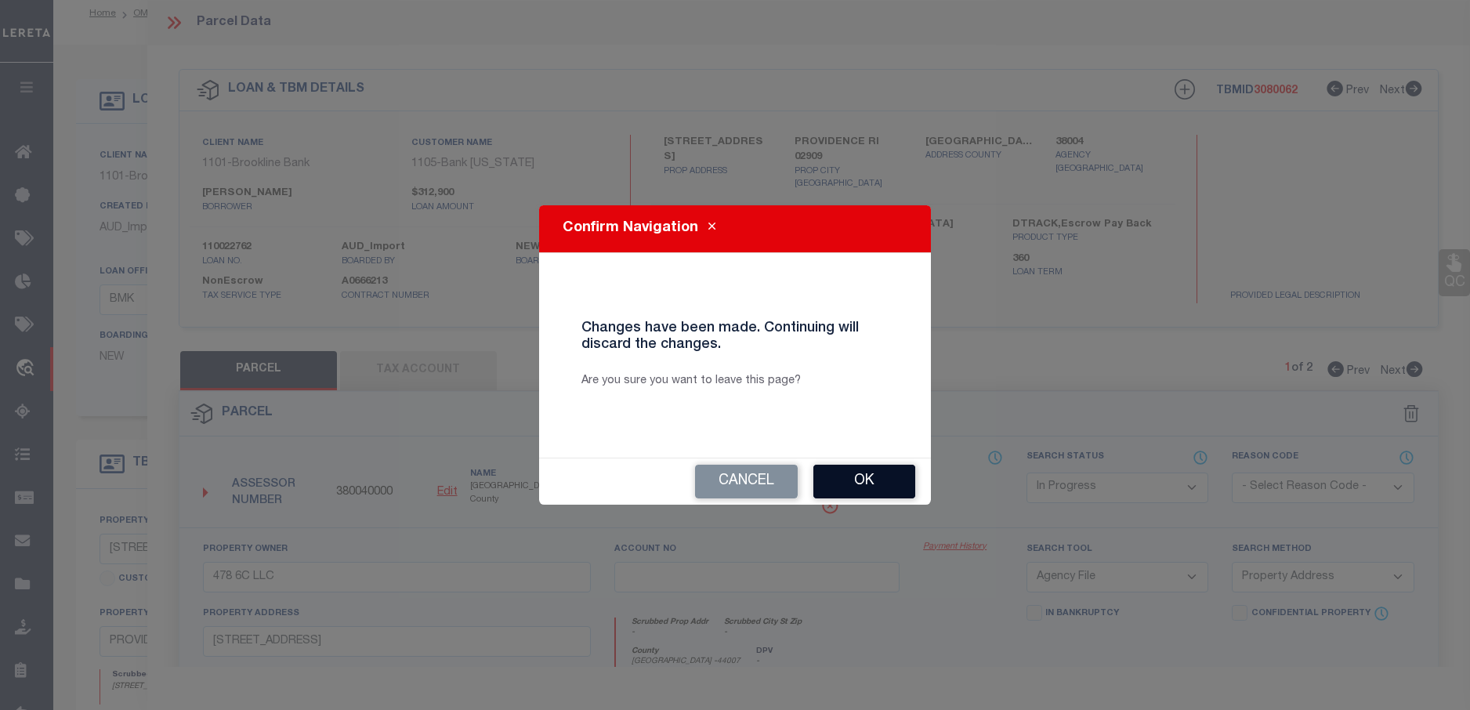
click at [848, 479] on button "Ok" at bounding box center [864, 482] width 102 height 34
select select
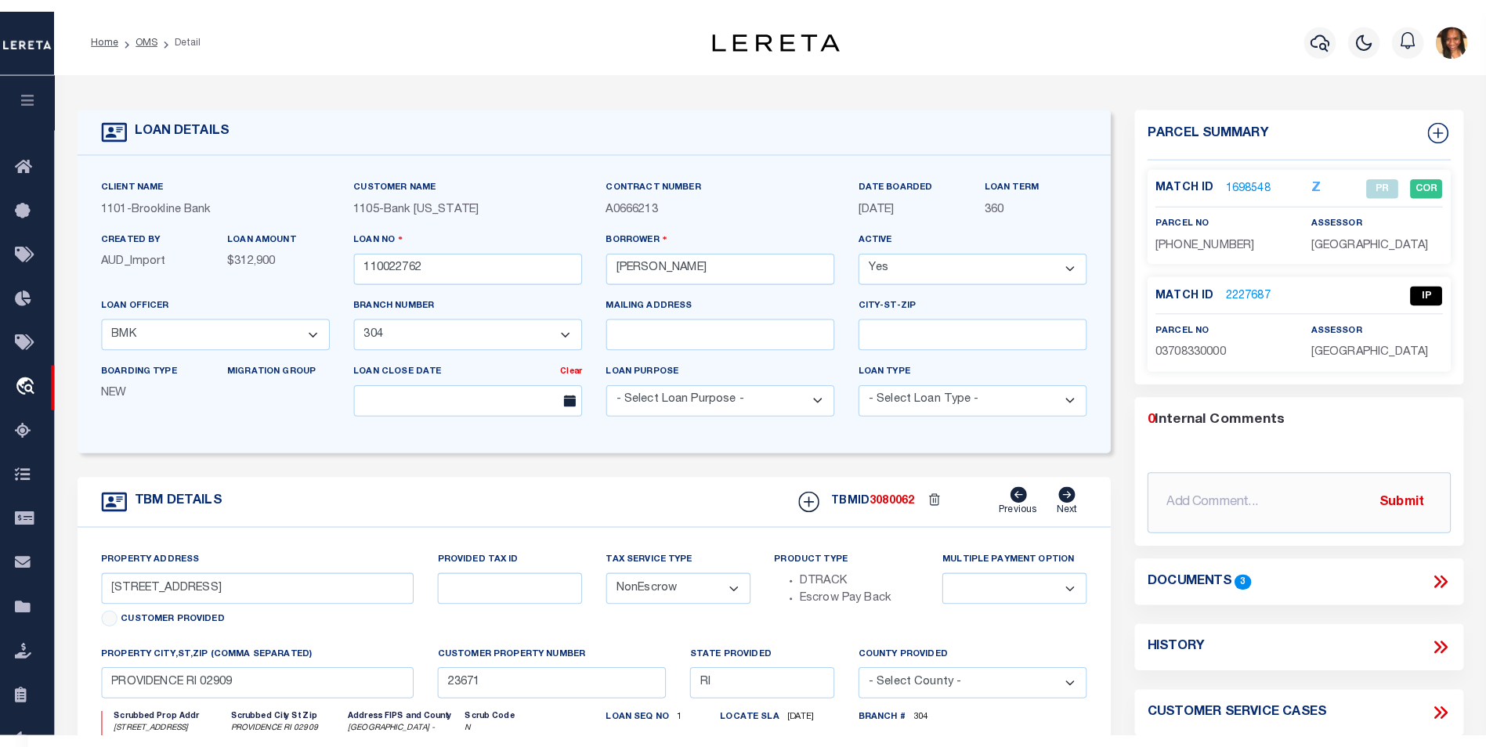
scroll to position [0, 0]
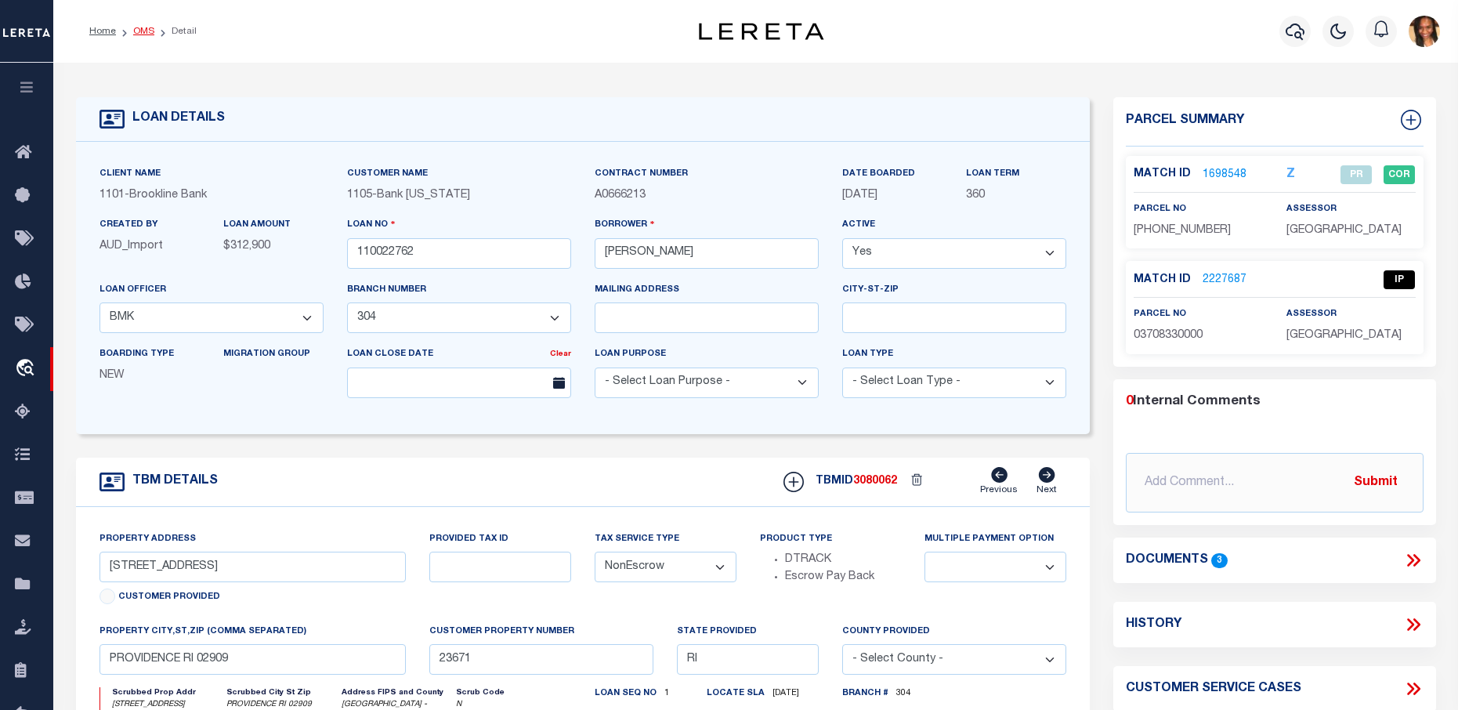
click at [143, 29] on link "OMS" at bounding box center [143, 31] width 21 height 9
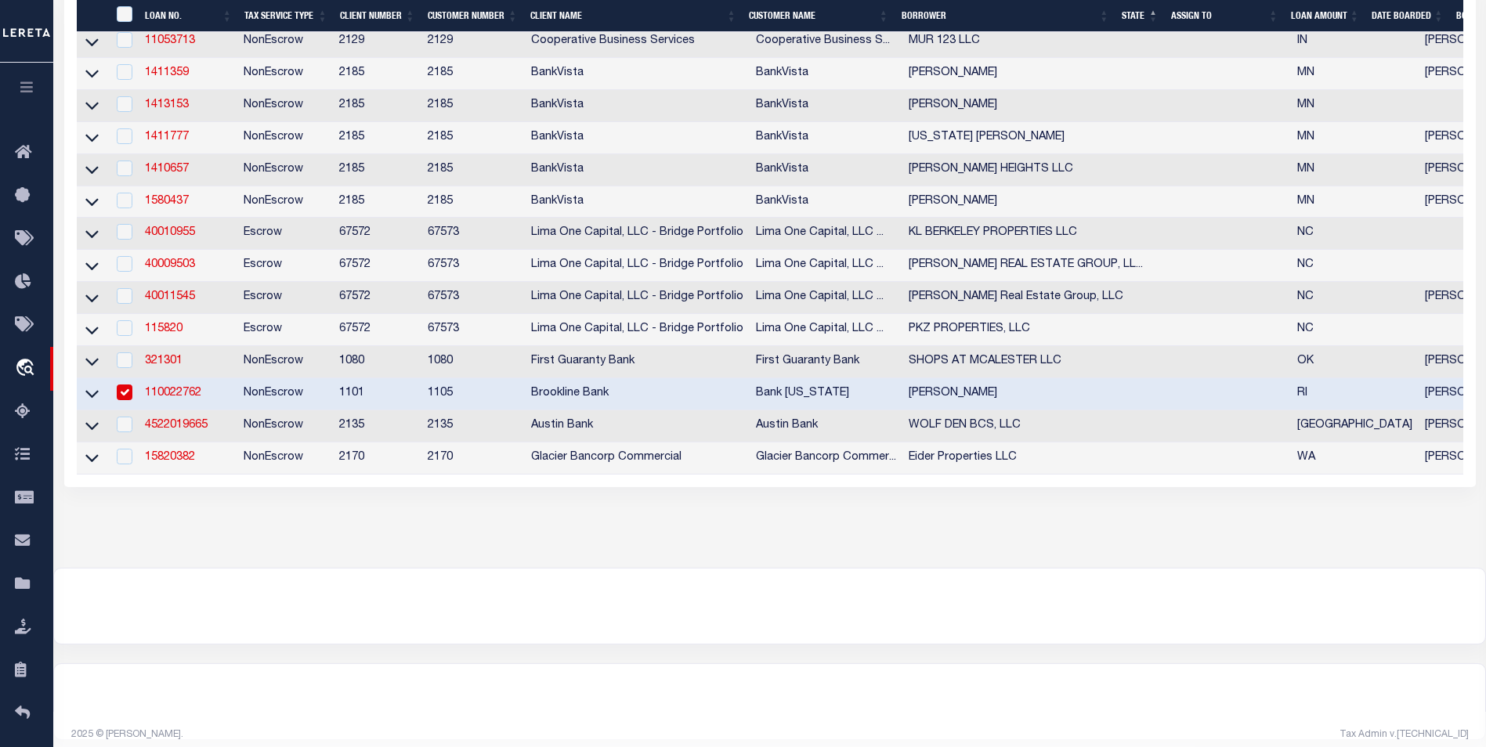
scroll to position [671, 0]
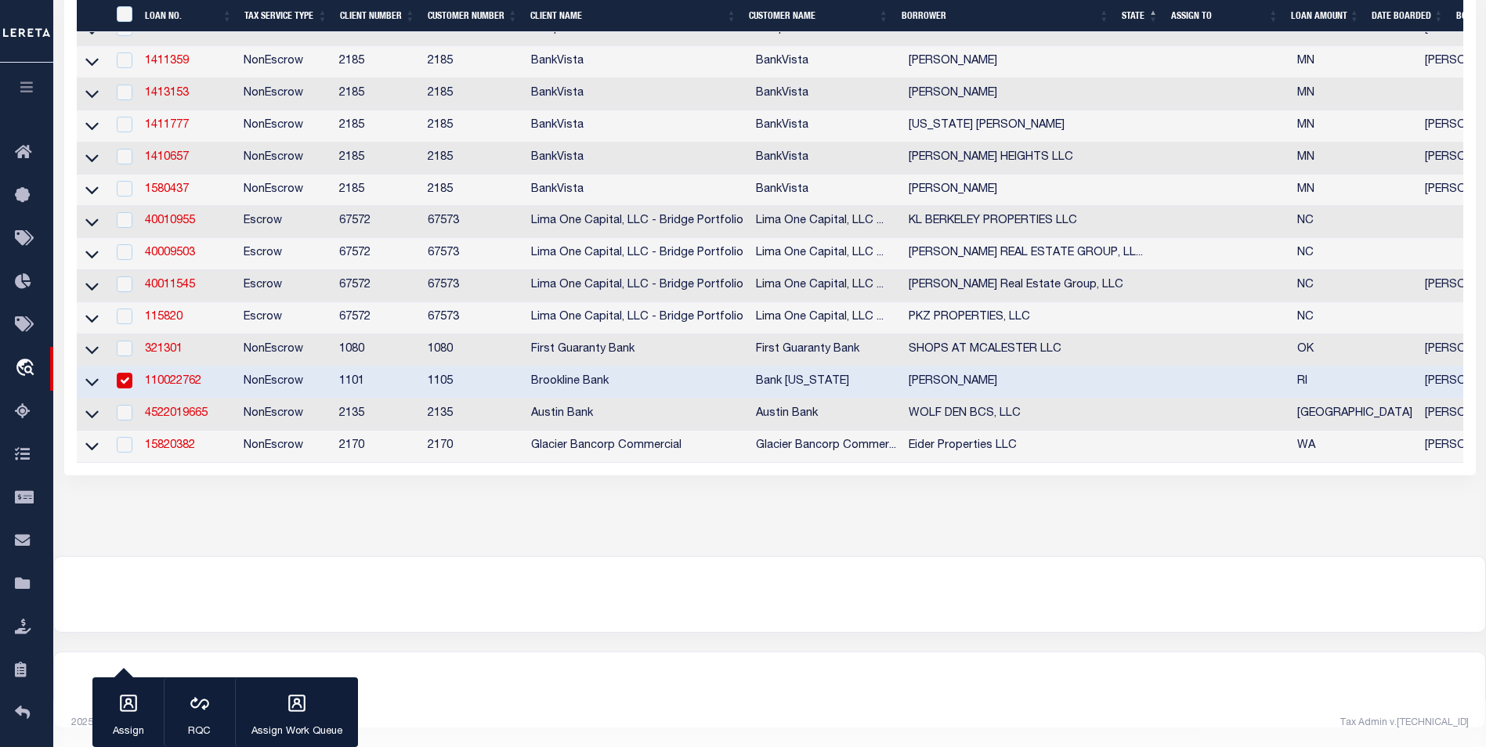
click at [132, 373] on input "checkbox" at bounding box center [125, 381] width 16 height 16
checkbox input "false"
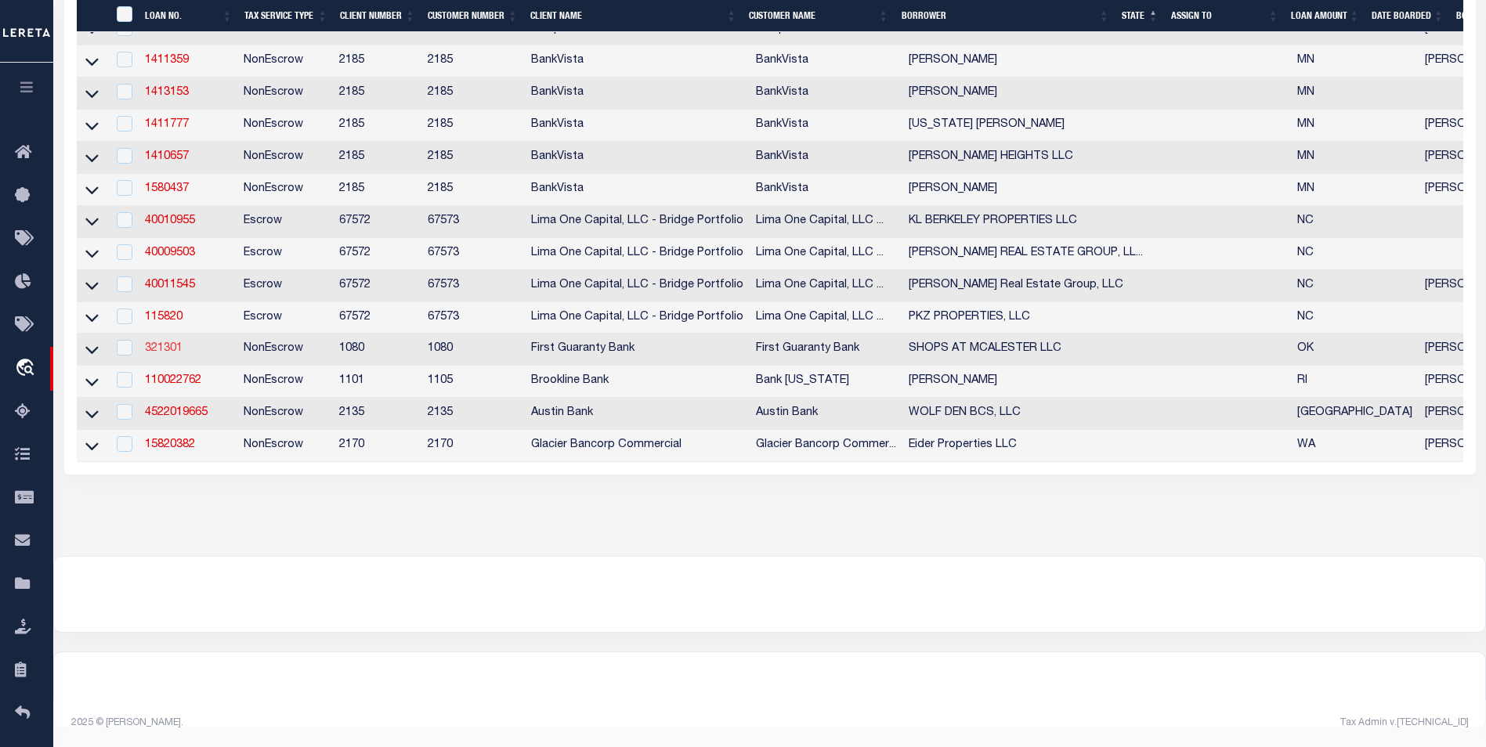
click at [174, 343] on link "321301" at bounding box center [164, 348] width 38 height 11
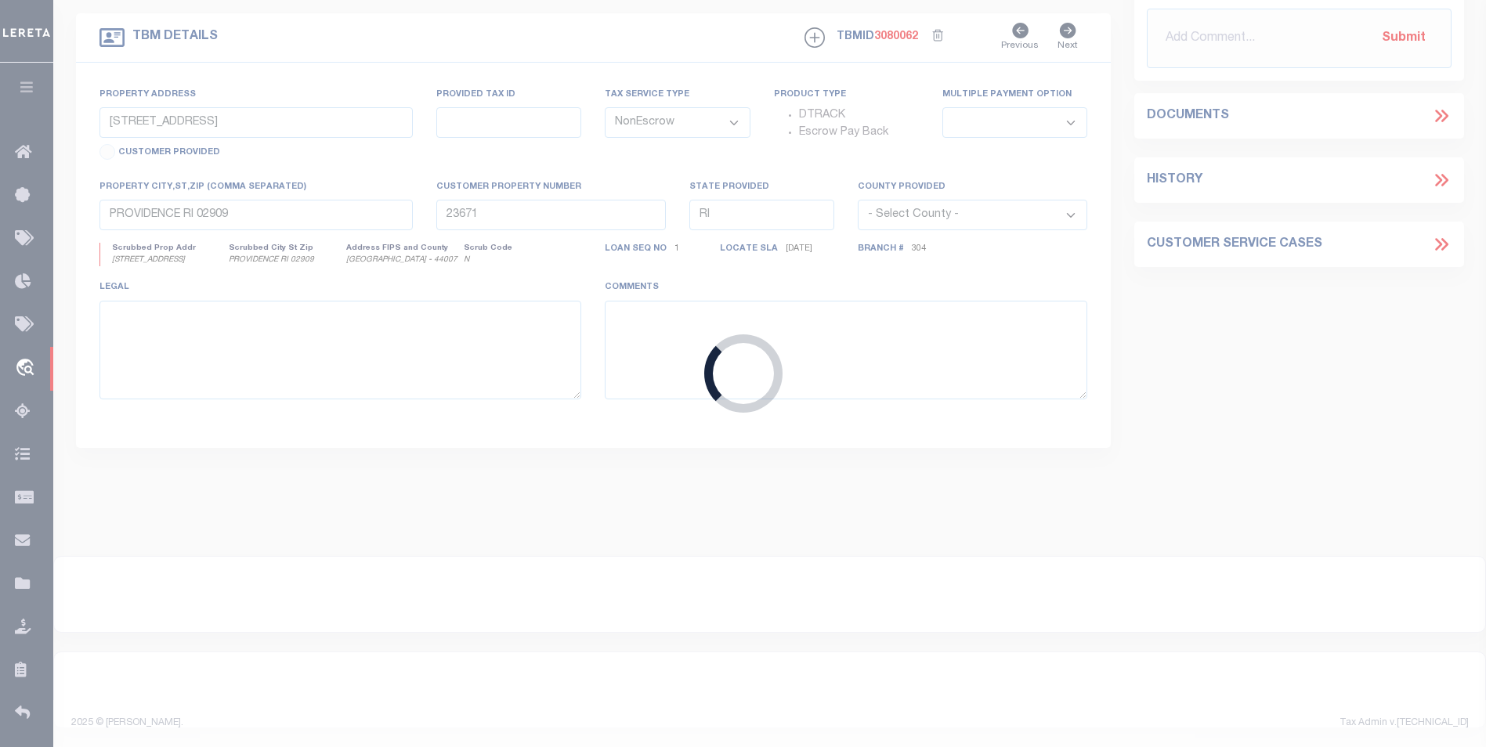
type input "321301"
type input "SHOPS AT MCALESTER LLC"
select select
select select "10"
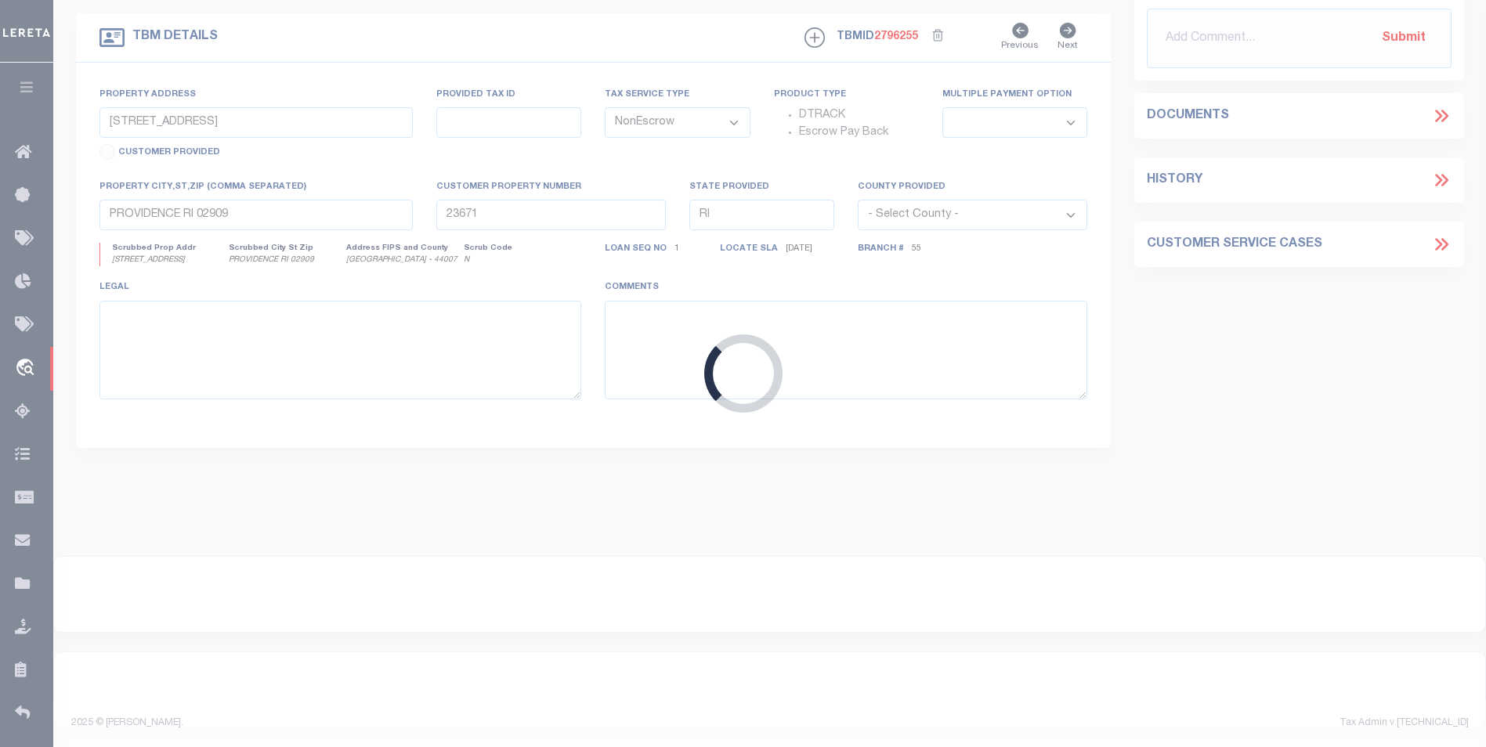
type input "SW CORNER OF S 14TH & US HWY 69"
type input "0000-19-05N-15E-0-101-01"
select select
type input "MCALESTER OK 74501"
type input "206290819"
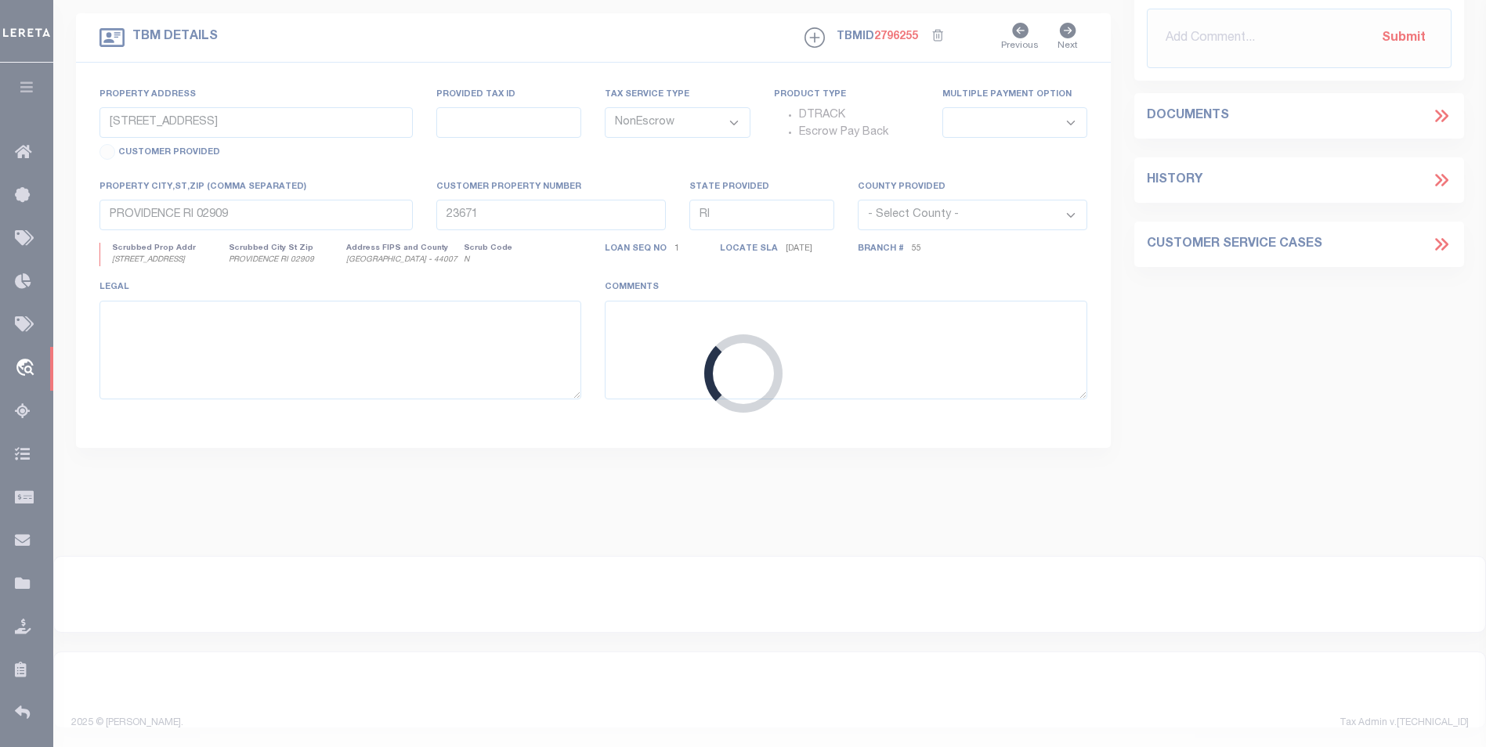
type input "OK"
select select
select select "7089"
select select "2525"
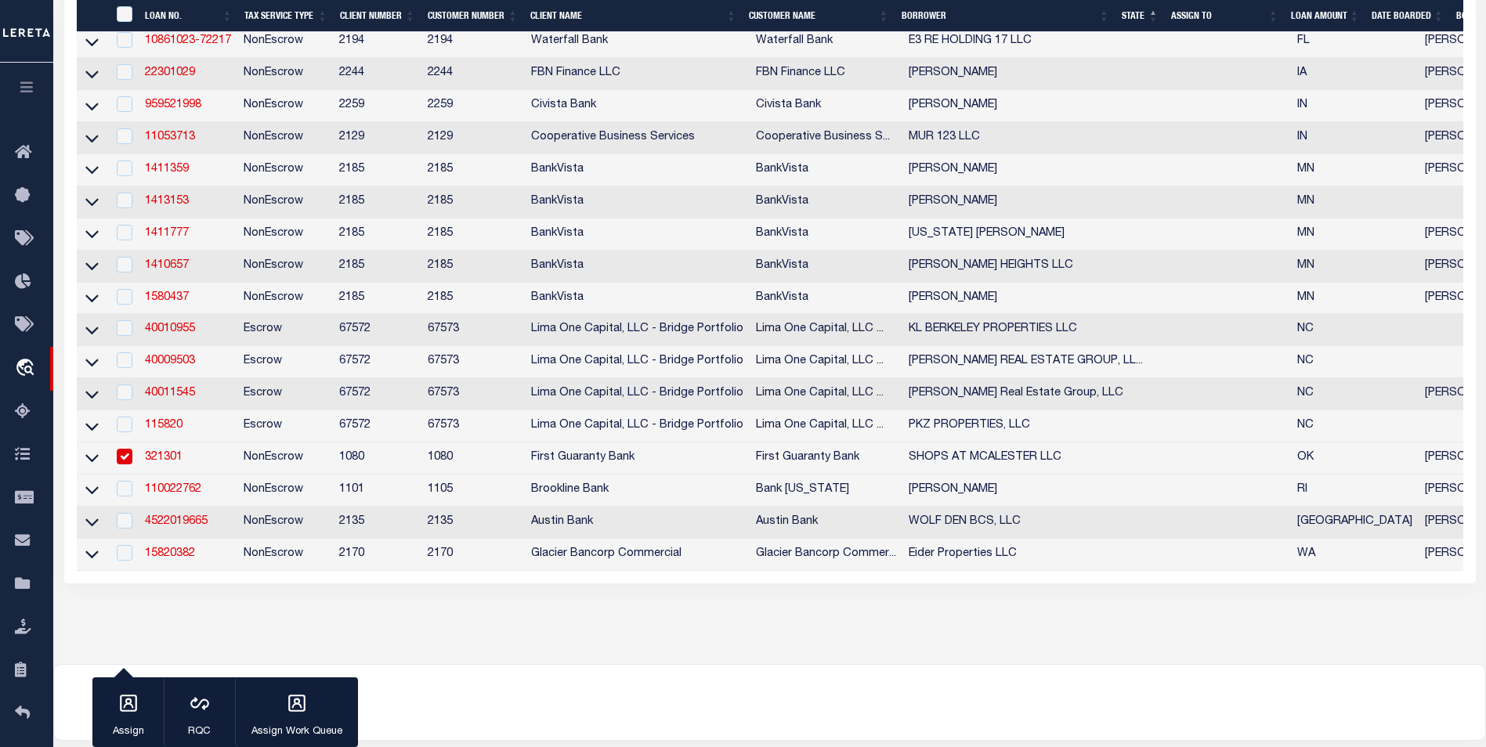
scroll to position [671, 0]
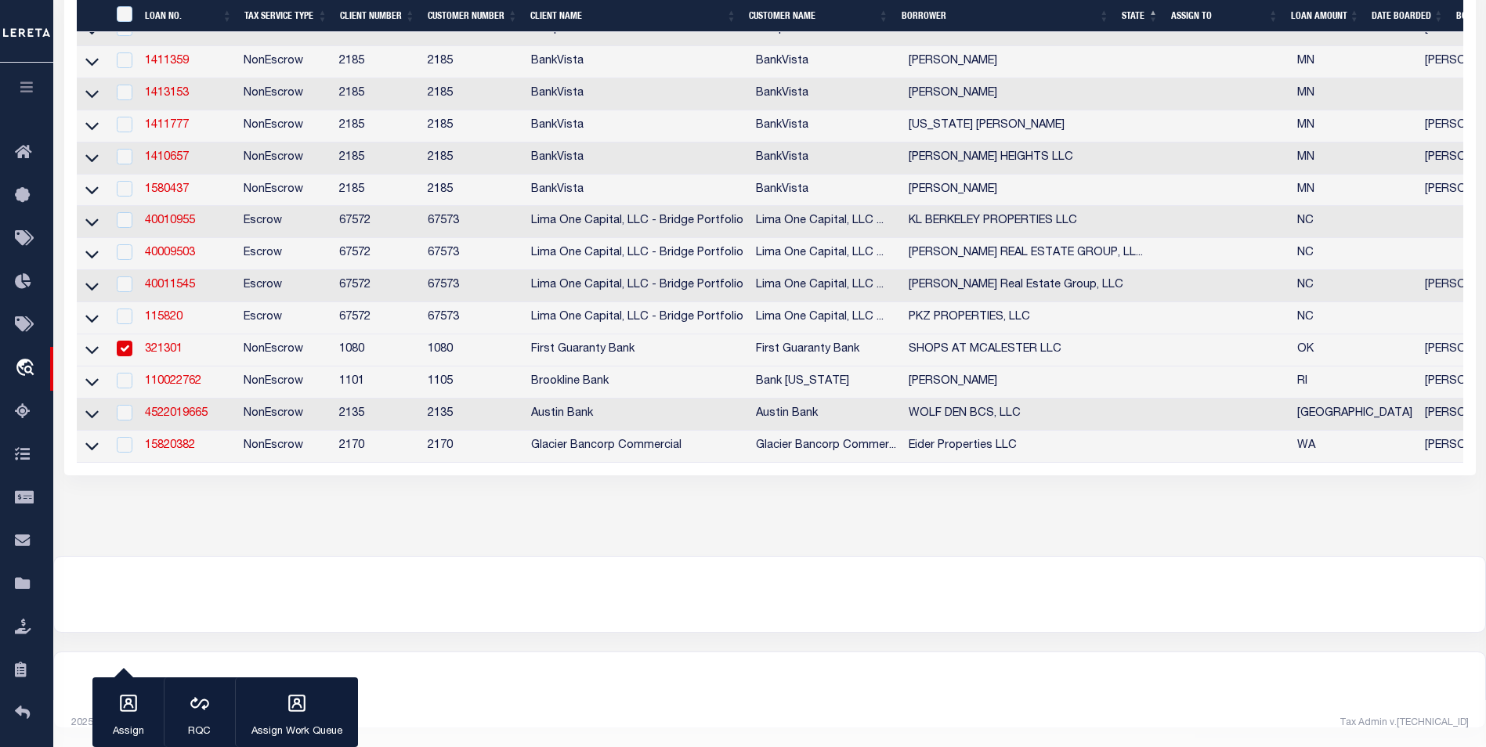
click at [123, 341] on input "checkbox" at bounding box center [125, 349] width 16 height 16
checkbox input "false"
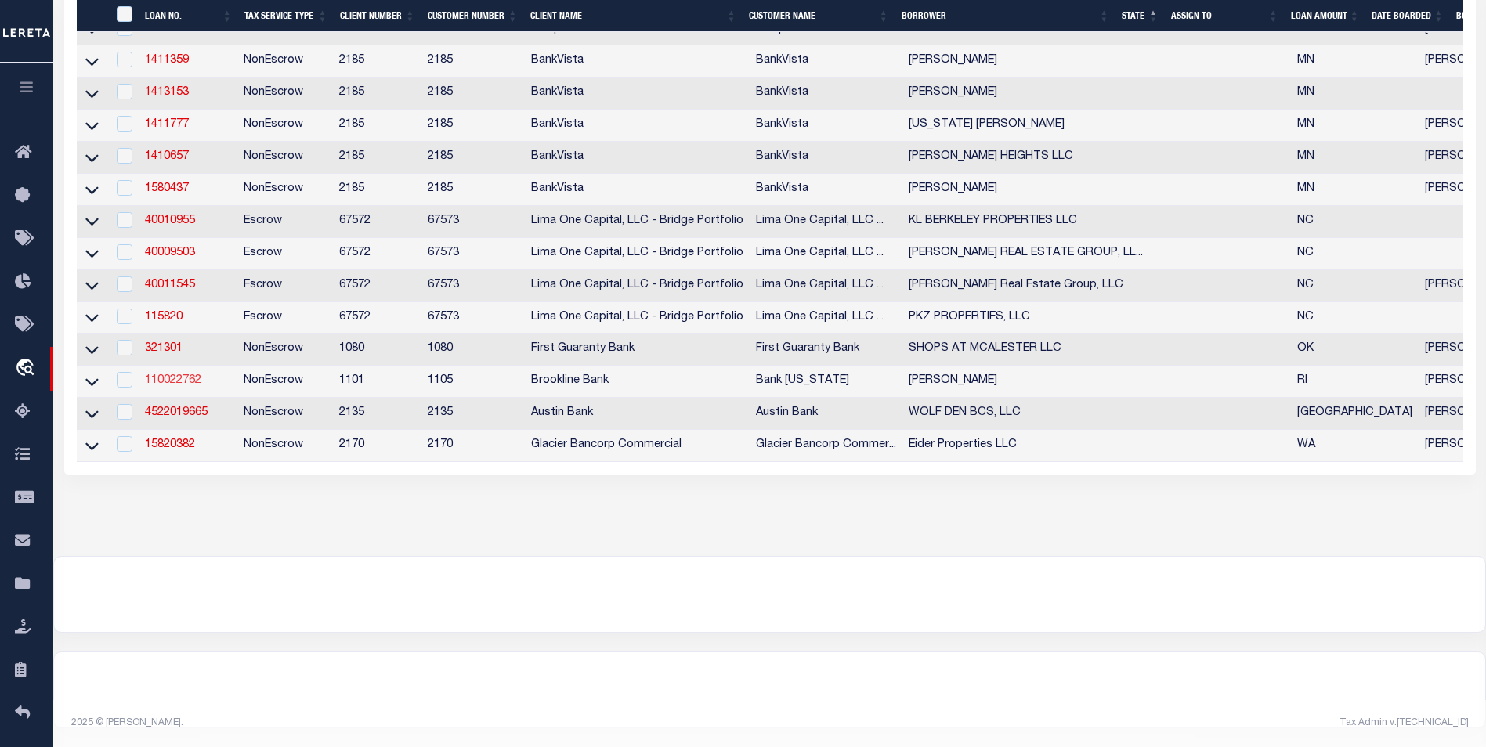
click at [186, 375] on link "110022762" at bounding box center [173, 380] width 56 height 11
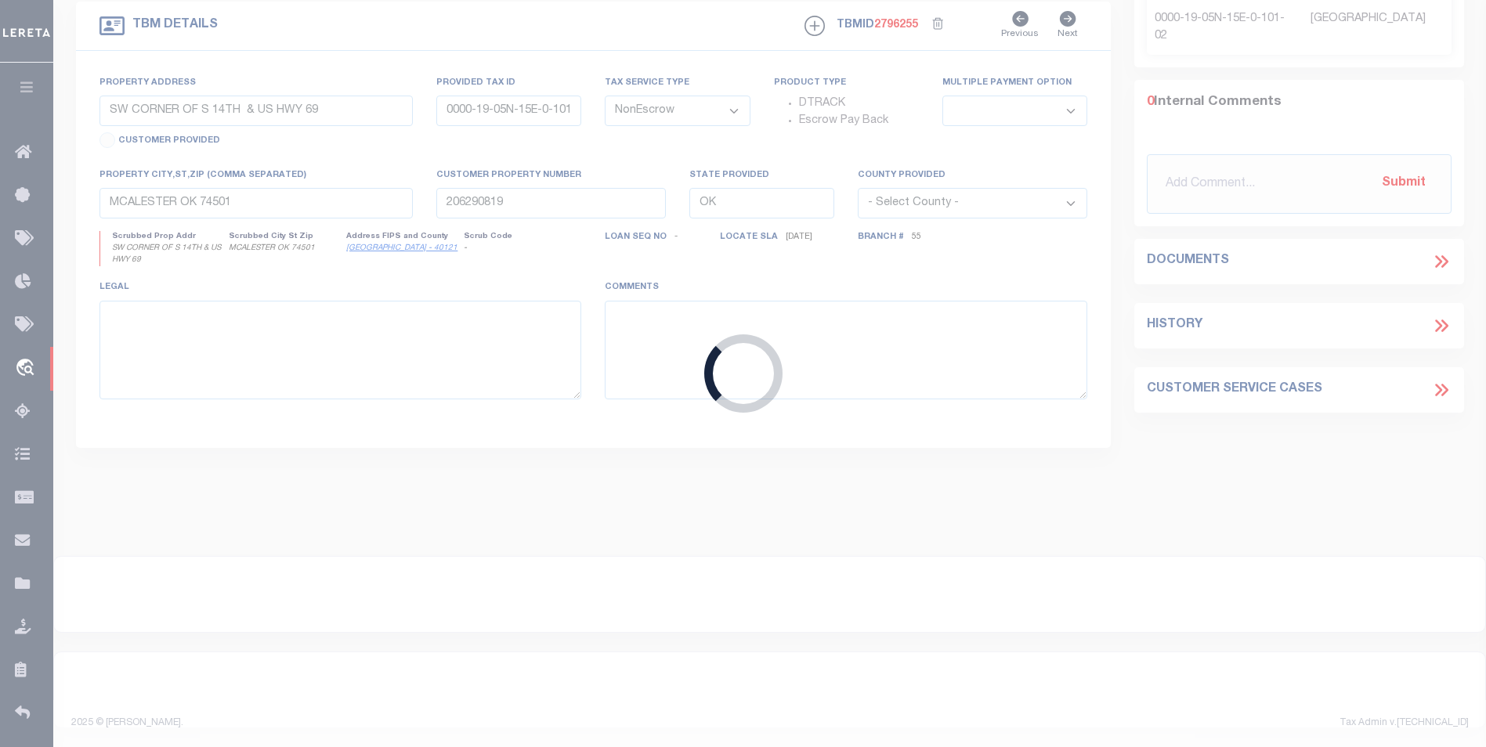
type input "110022762"
type input "MOTWANI VINOD"
select select
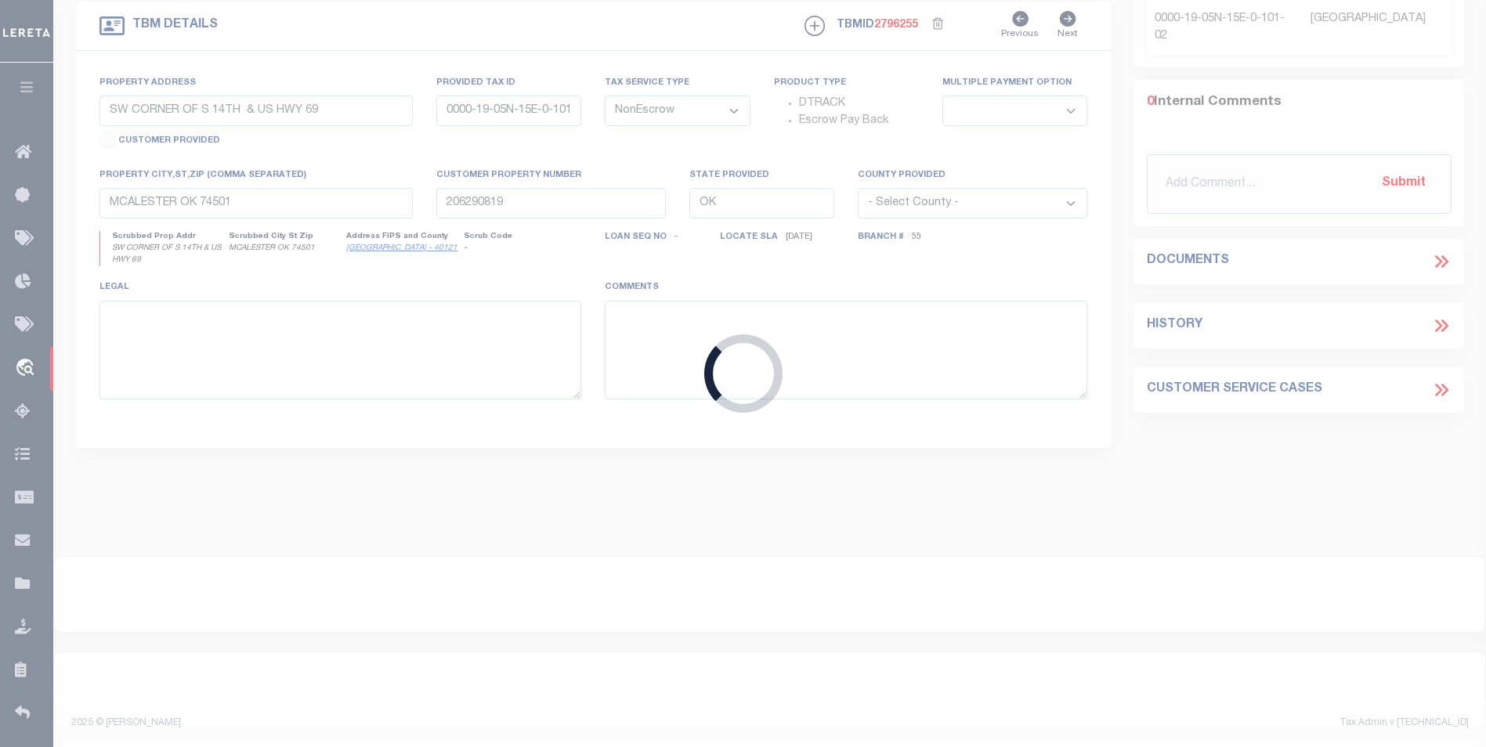
type input "172 WILLOW STREET"
type input "PROVIDENCE RI 02909"
type input "23671"
type input "RI"
select select
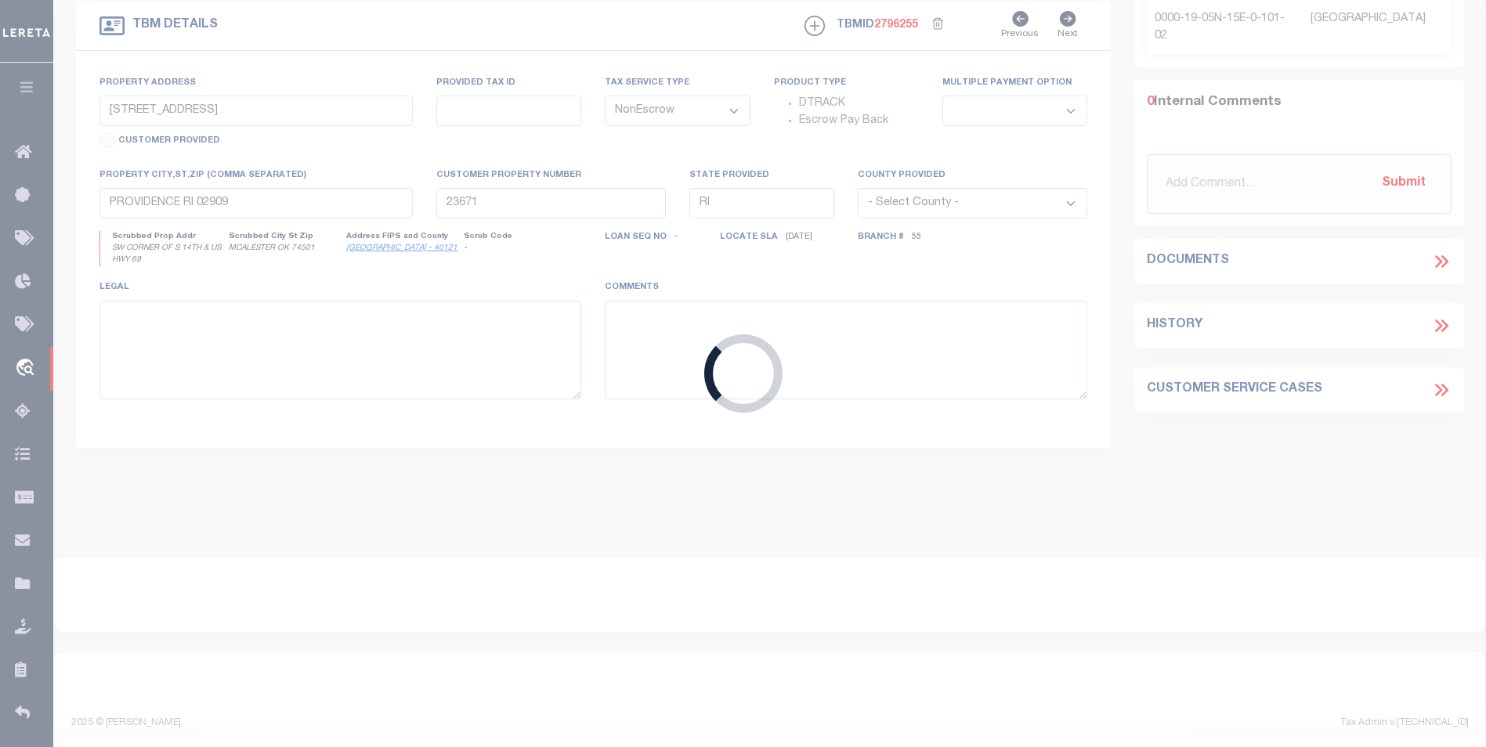
select select "9086"
select select "1755"
select select
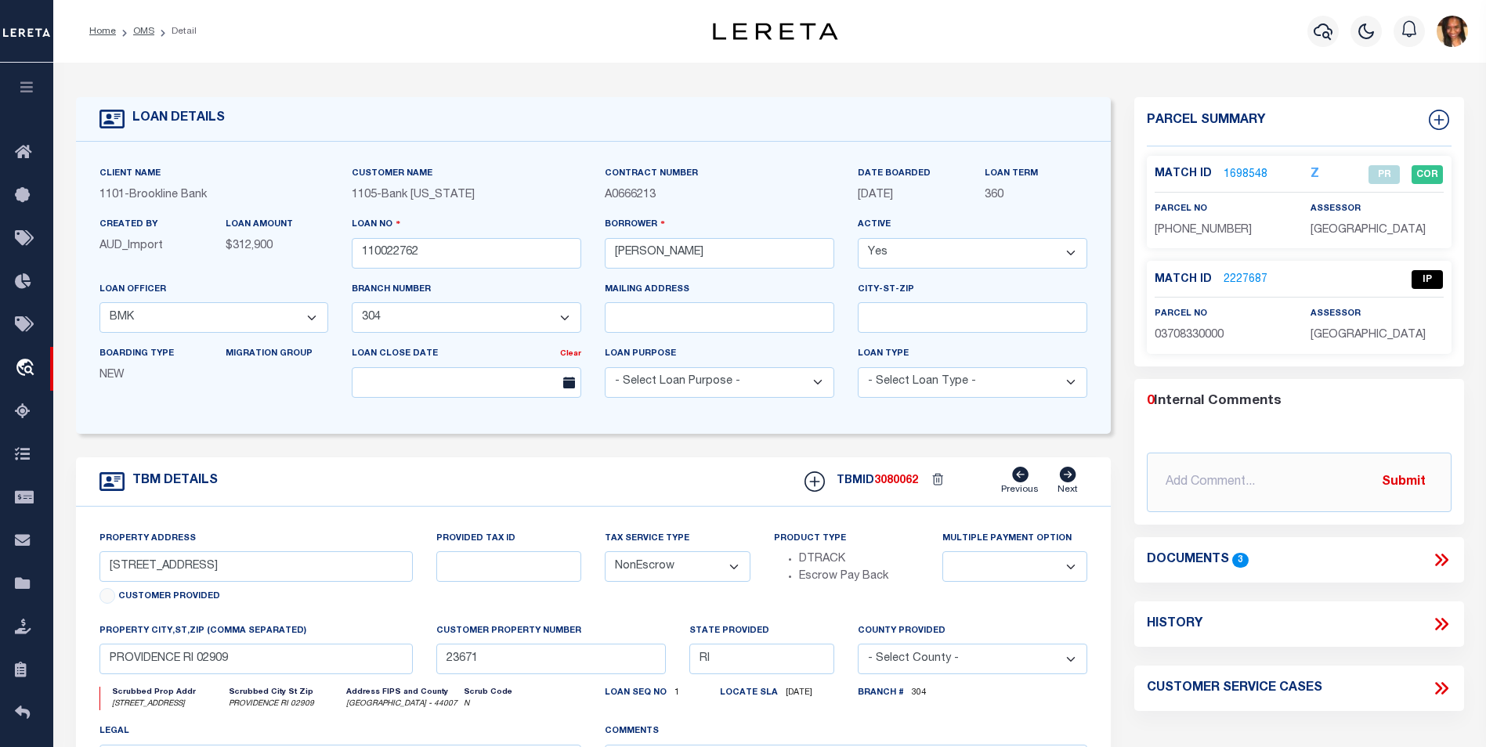
click at [1250, 278] on link "2227687" at bounding box center [1246, 280] width 44 height 16
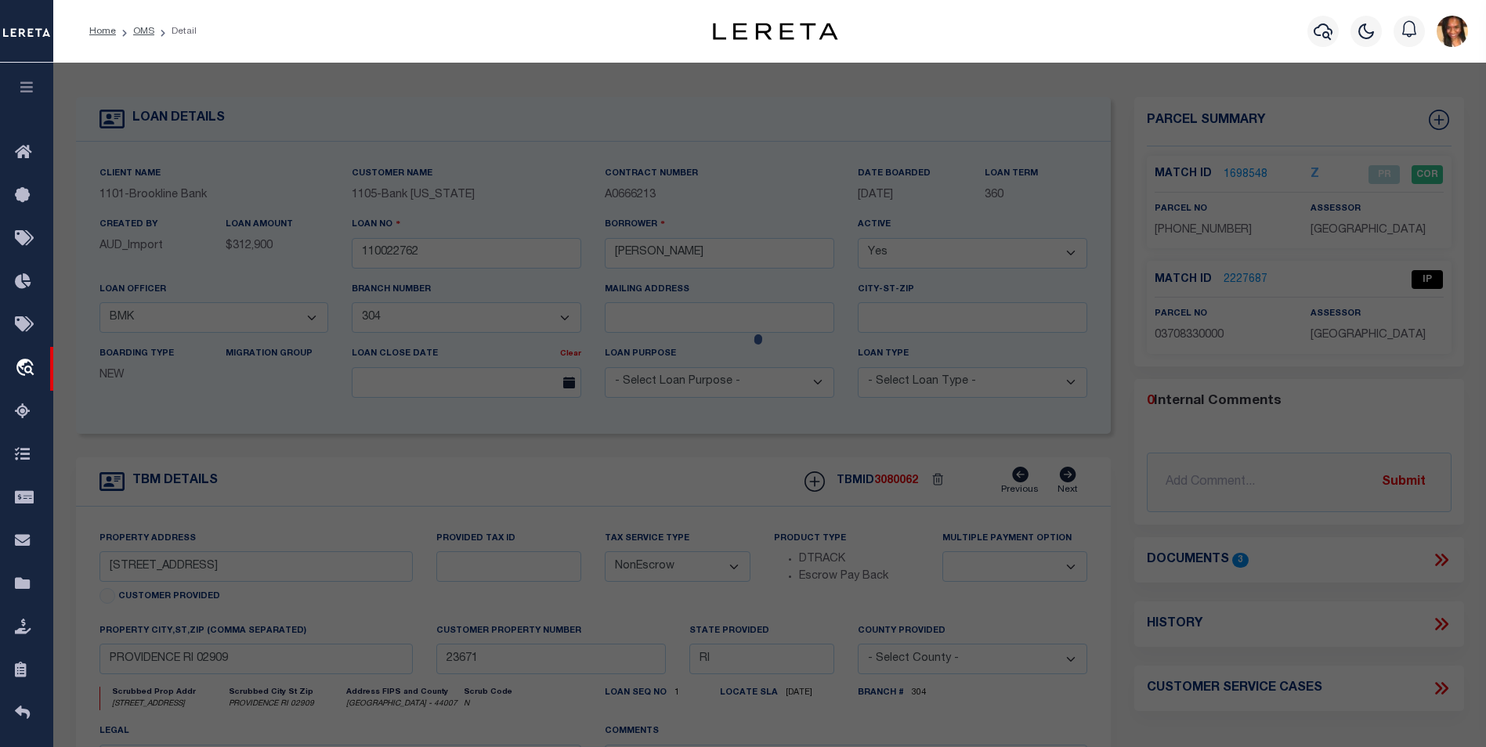
select select "AS"
checkbox input "false"
select select "IP"
checkbox input "false"
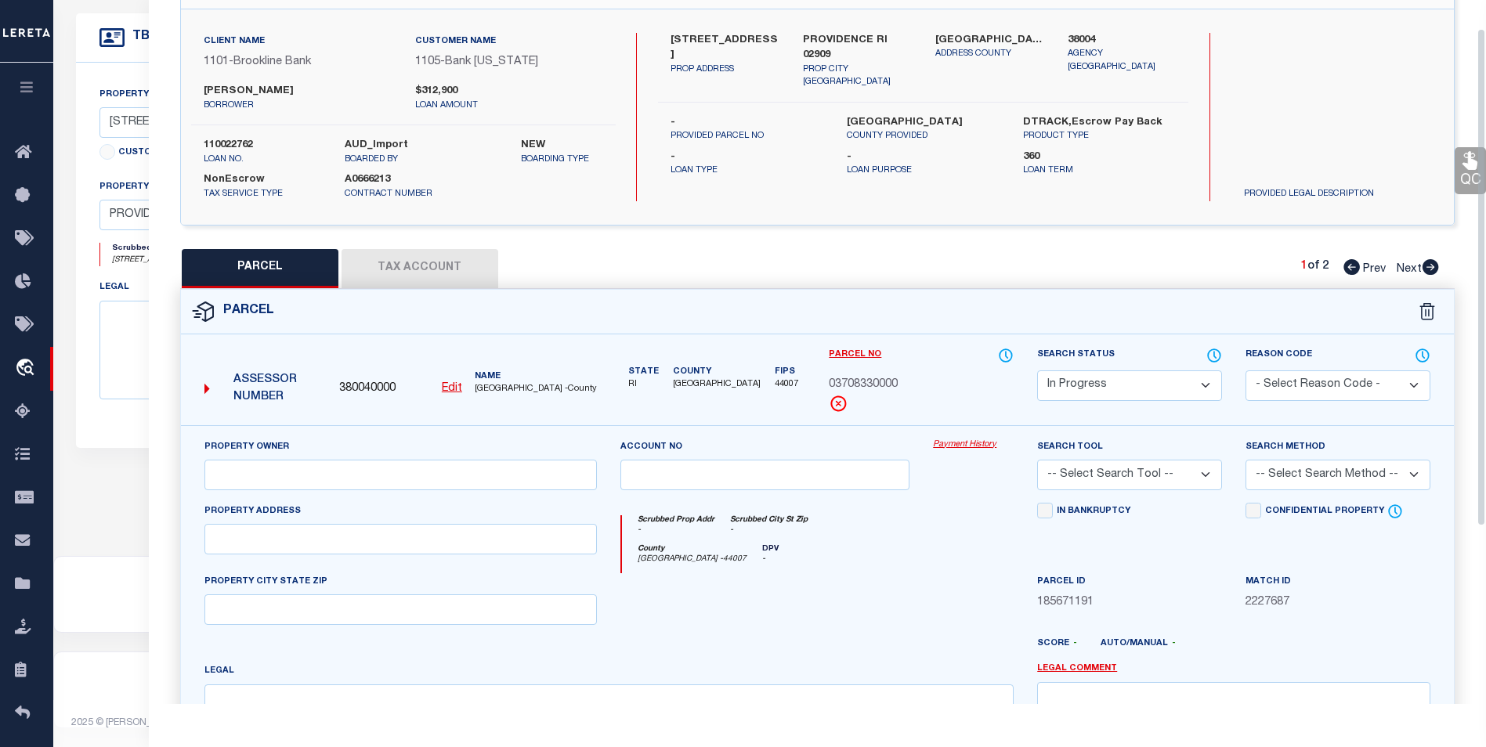
scroll to position [291, 0]
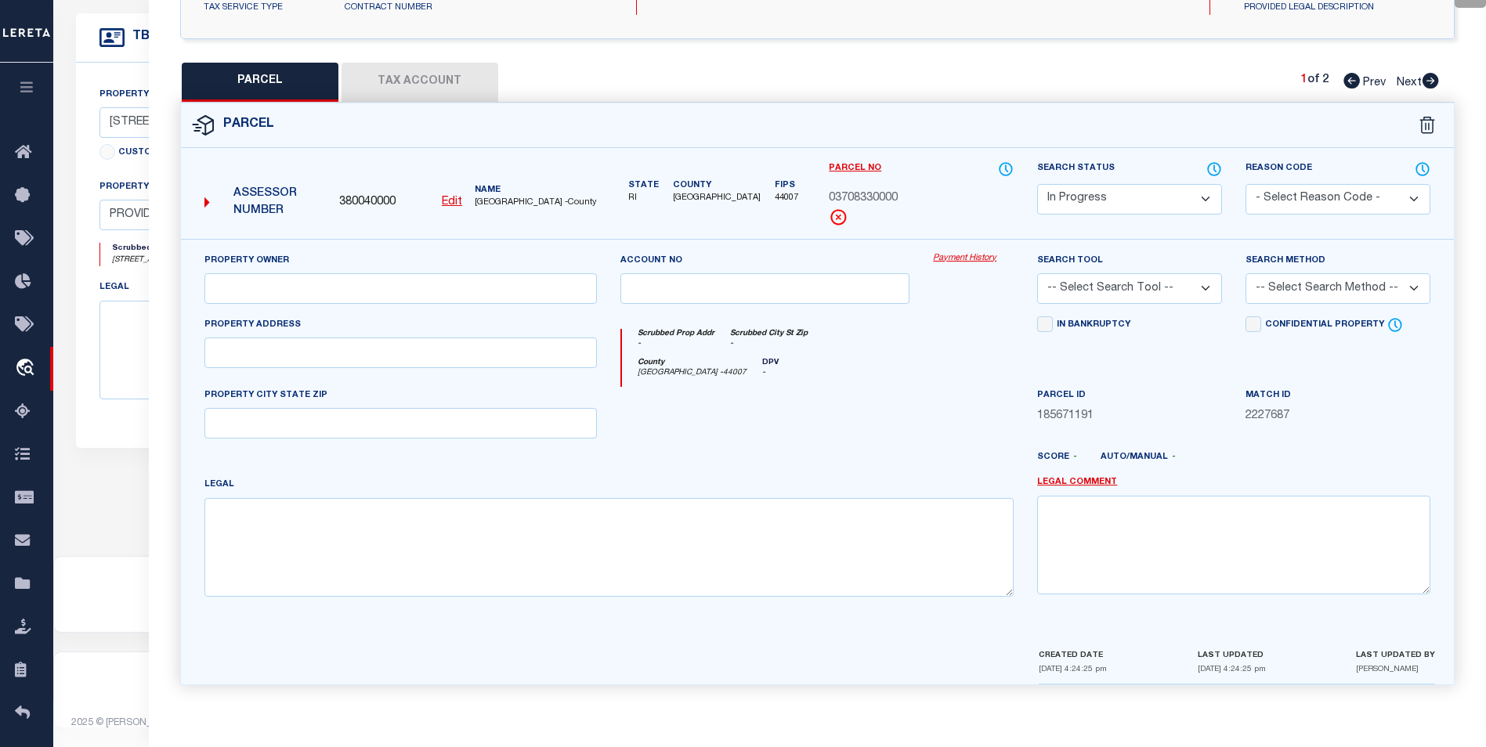
click at [454, 84] on button "Tax Account" at bounding box center [420, 82] width 157 height 39
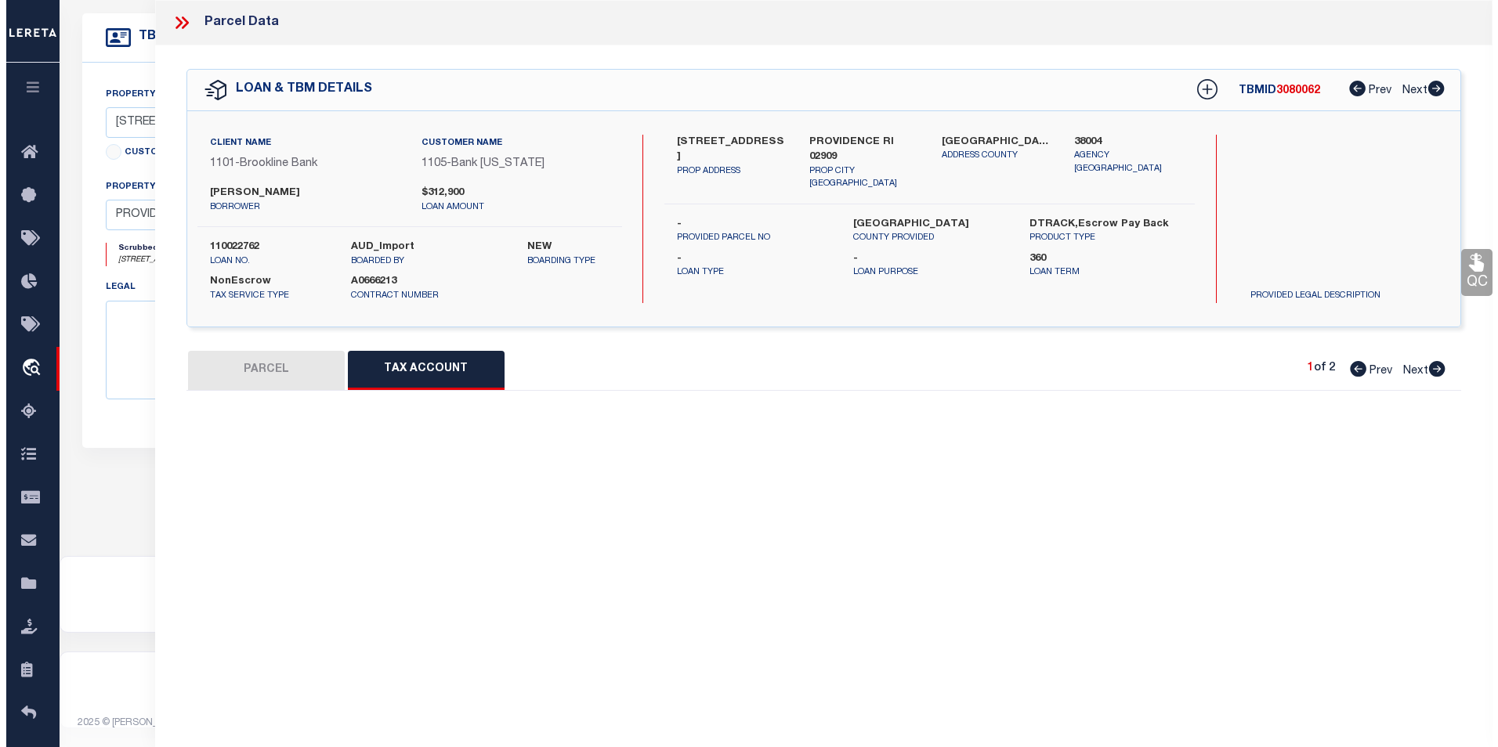
scroll to position [0, 0]
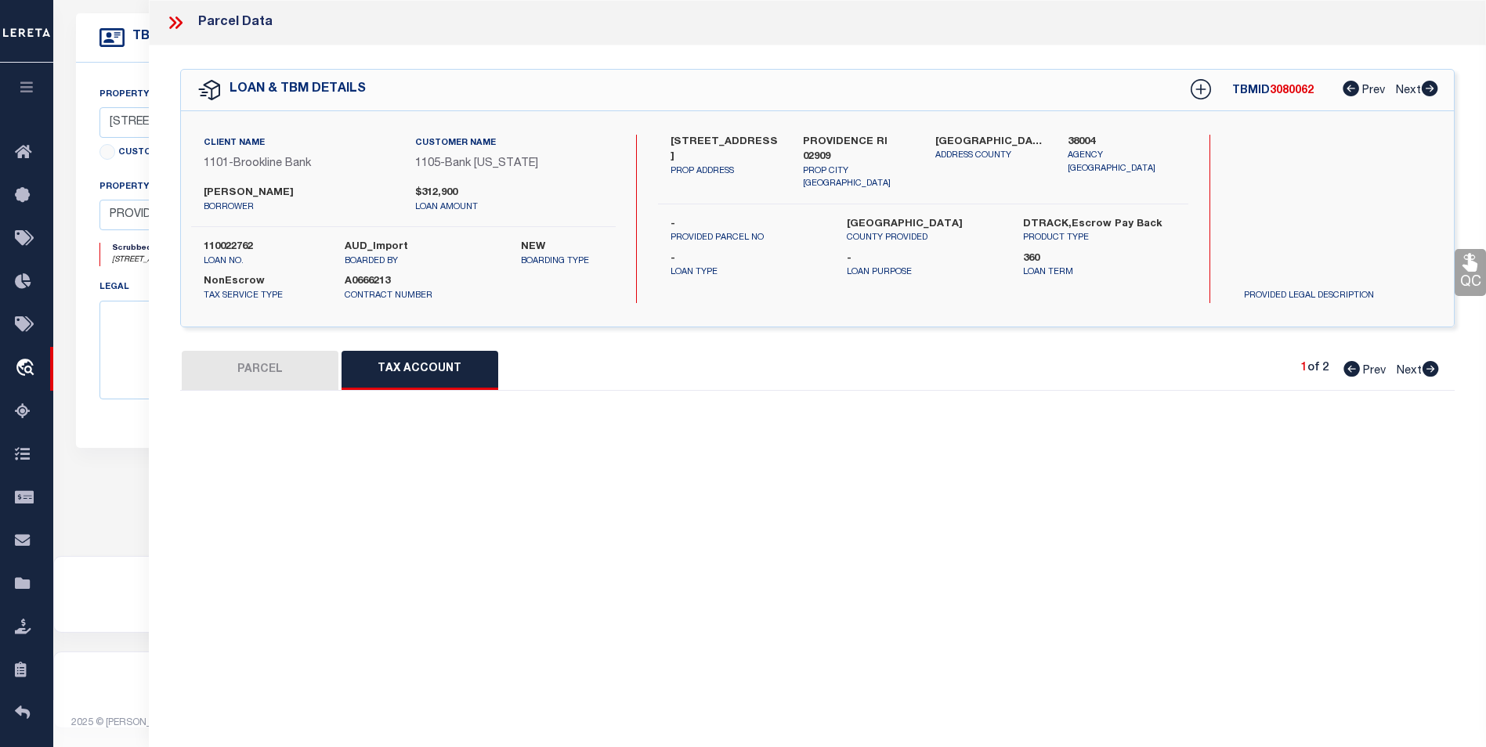
select select "100"
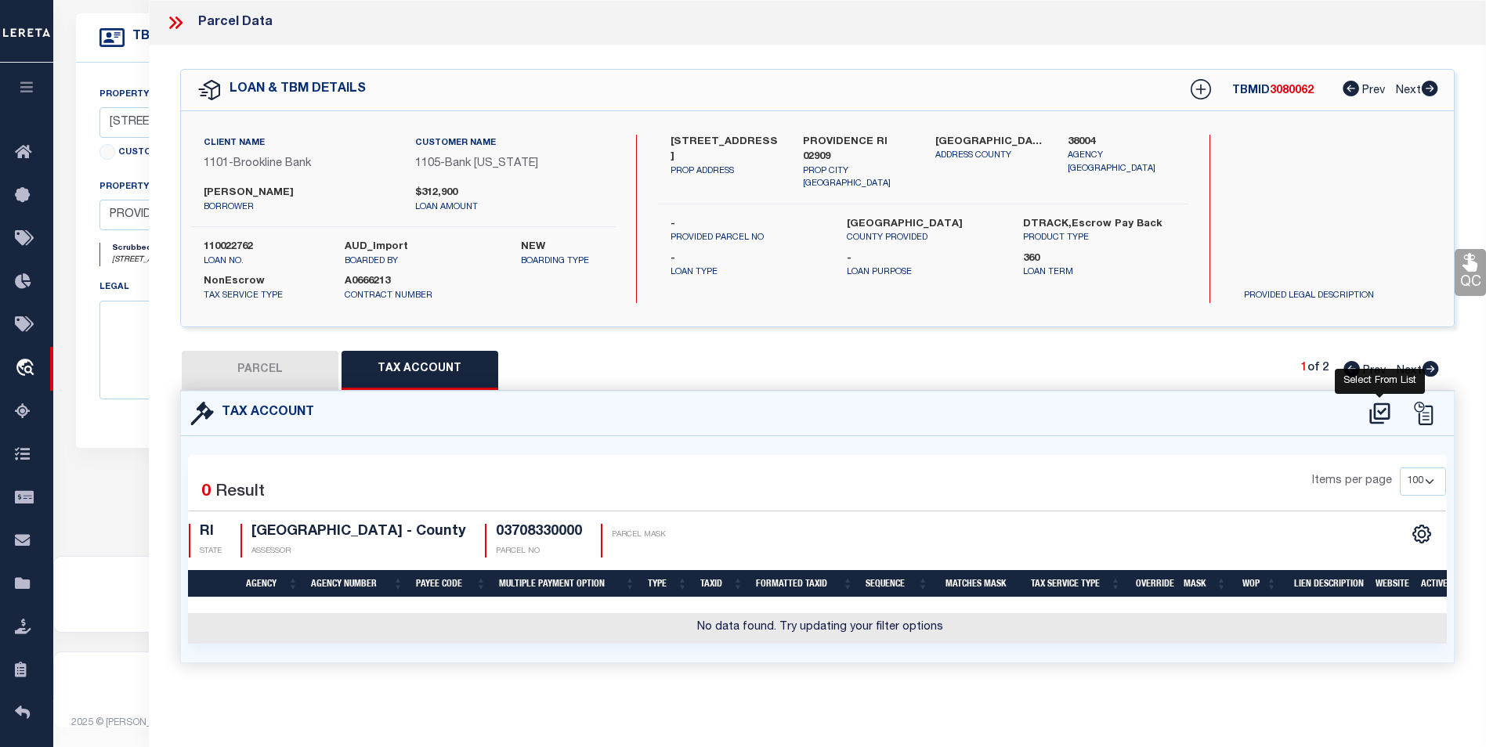
click at [1370, 415] on icon at bounding box center [1379, 413] width 20 height 21
select select "100"
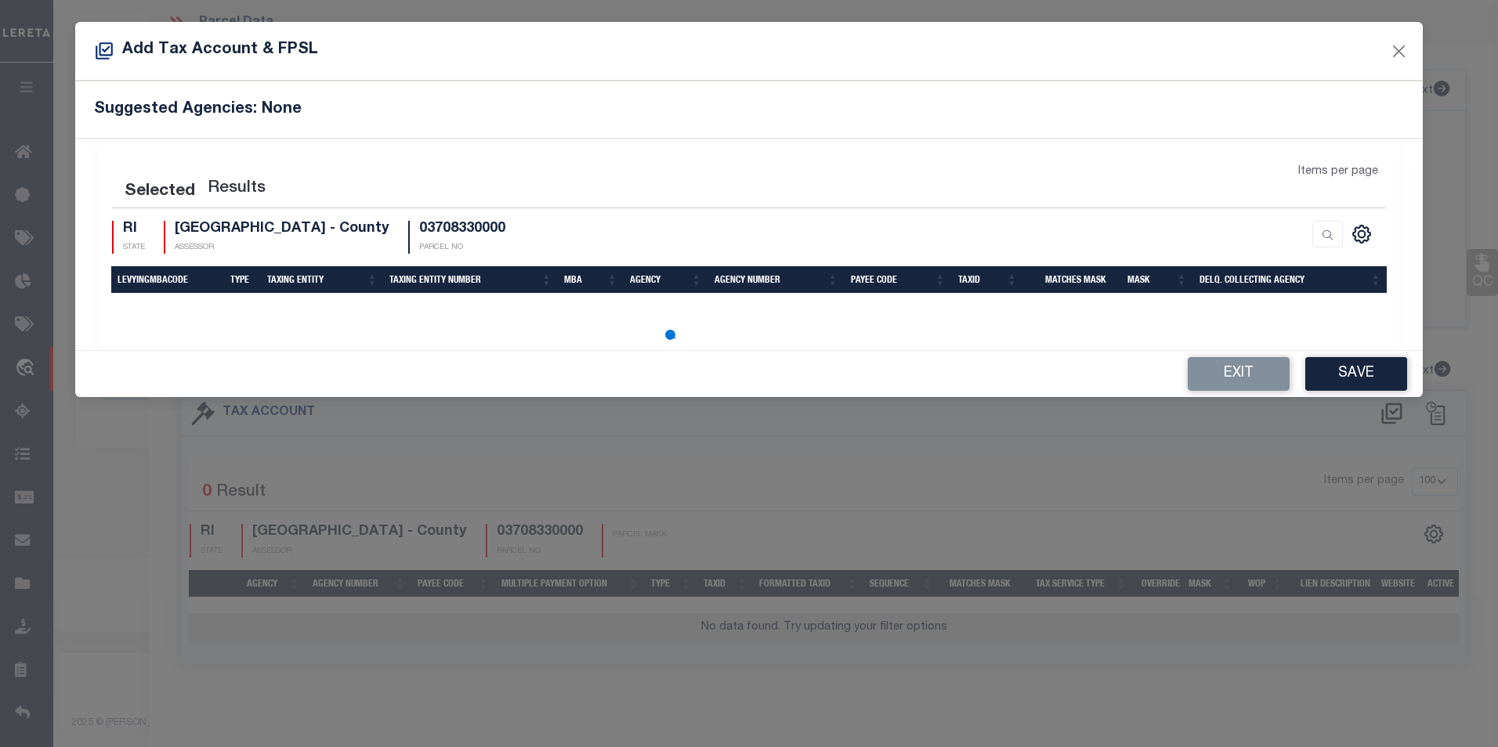
select select "100"
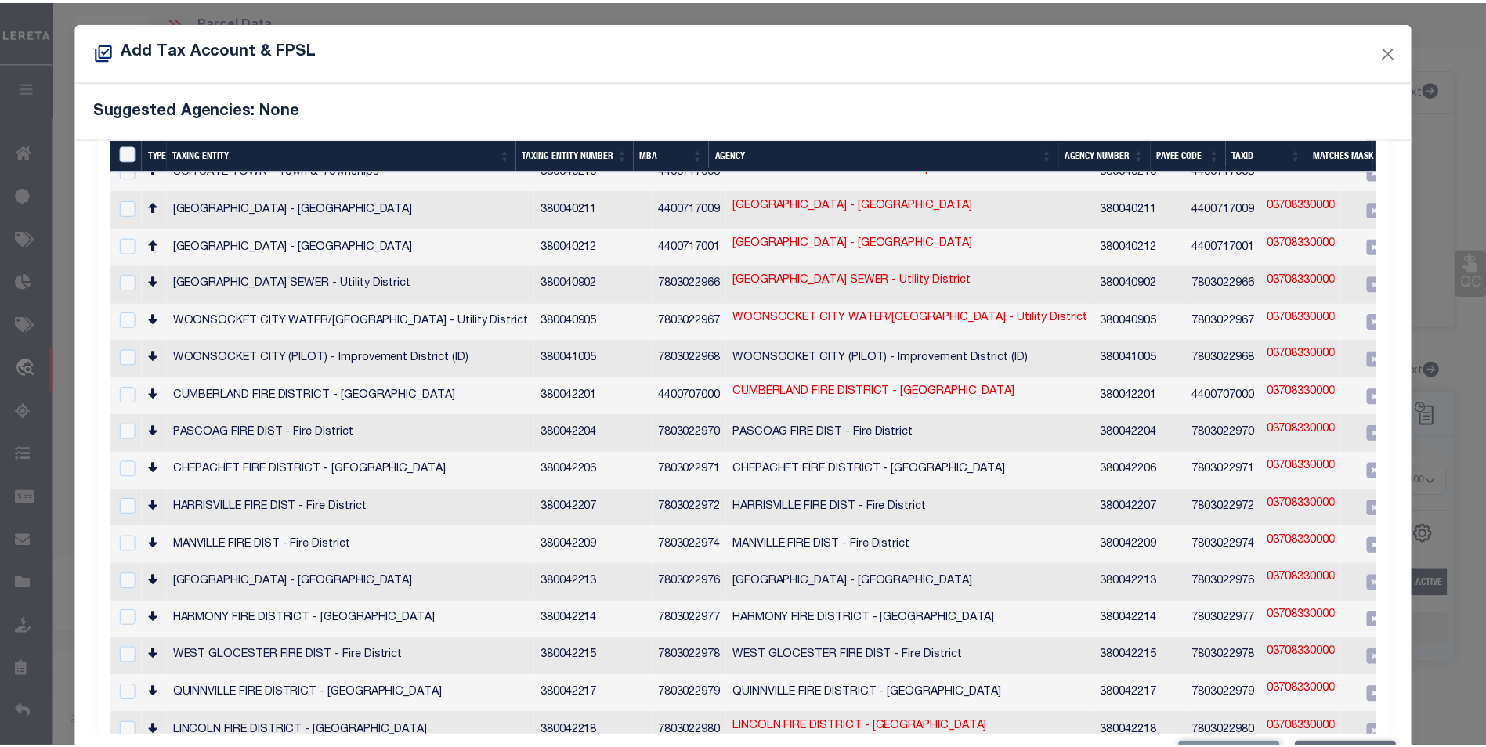
scroll to position [672, 0]
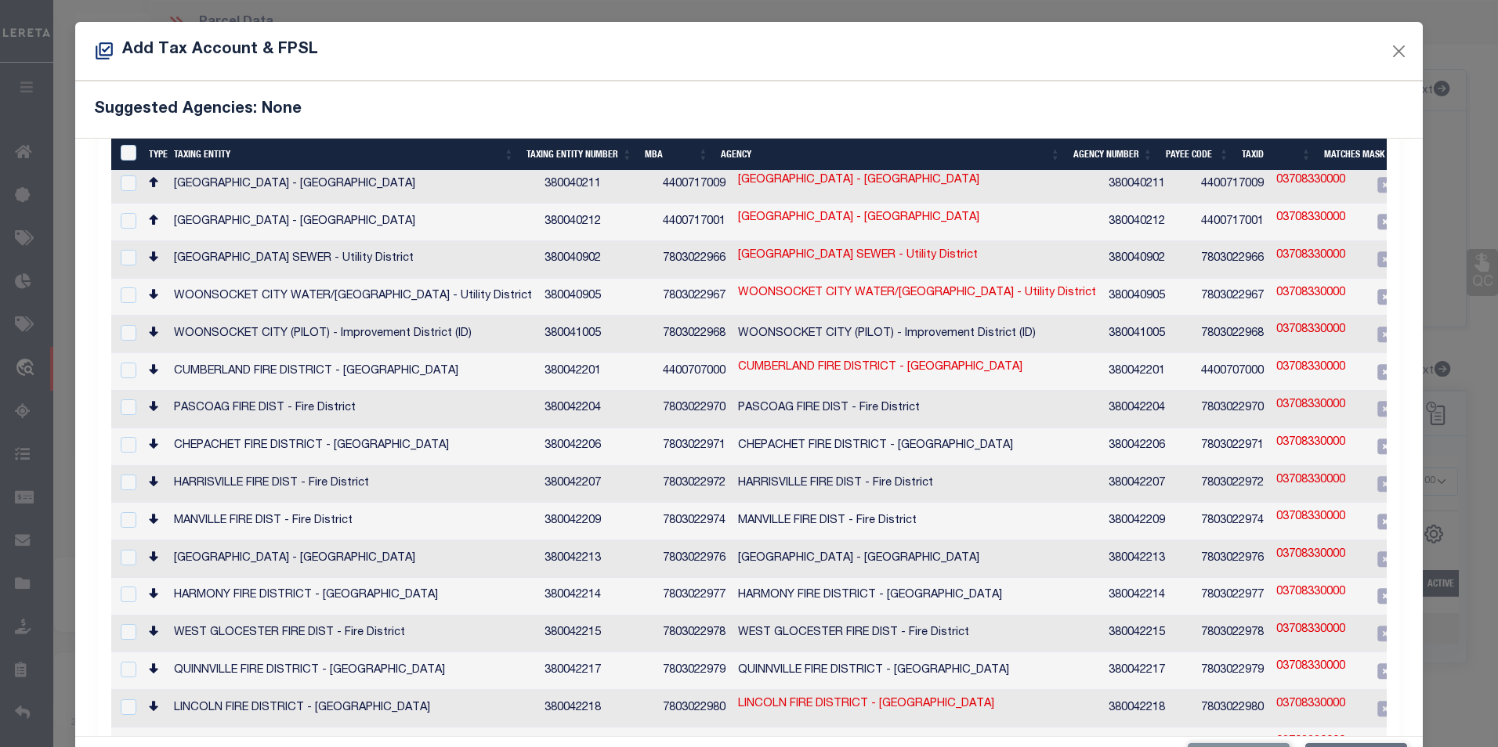
click at [1398, 50] on div "Add Tax Account & FPSL" at bounding box center [749, 51] width 1348 height 59
click at [1388, 56] on button "Close" at bounding box center [1398, 51] width 20 height 20
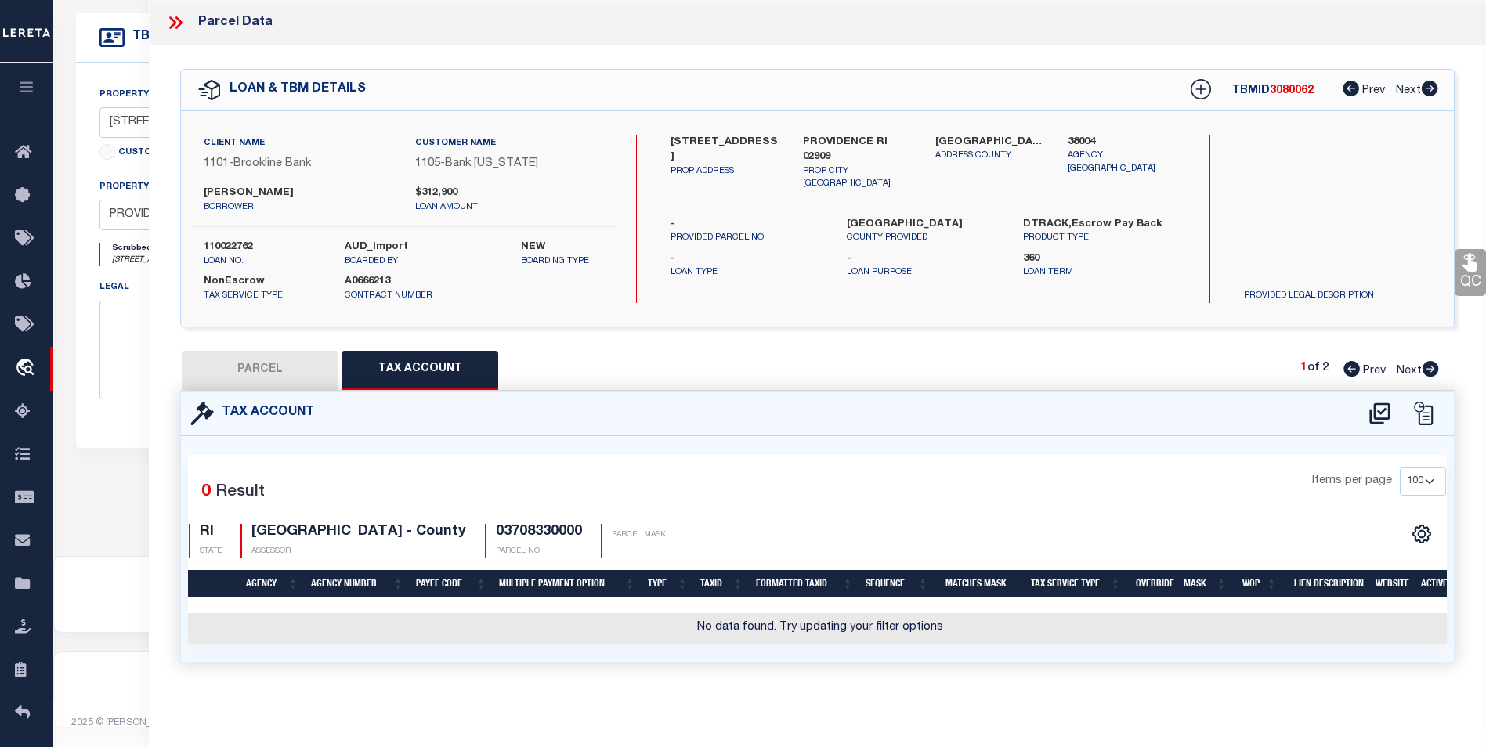
click at [1389, 53] on div "QC QC QC" at bounding box center [817, 373] width 1337 height 656
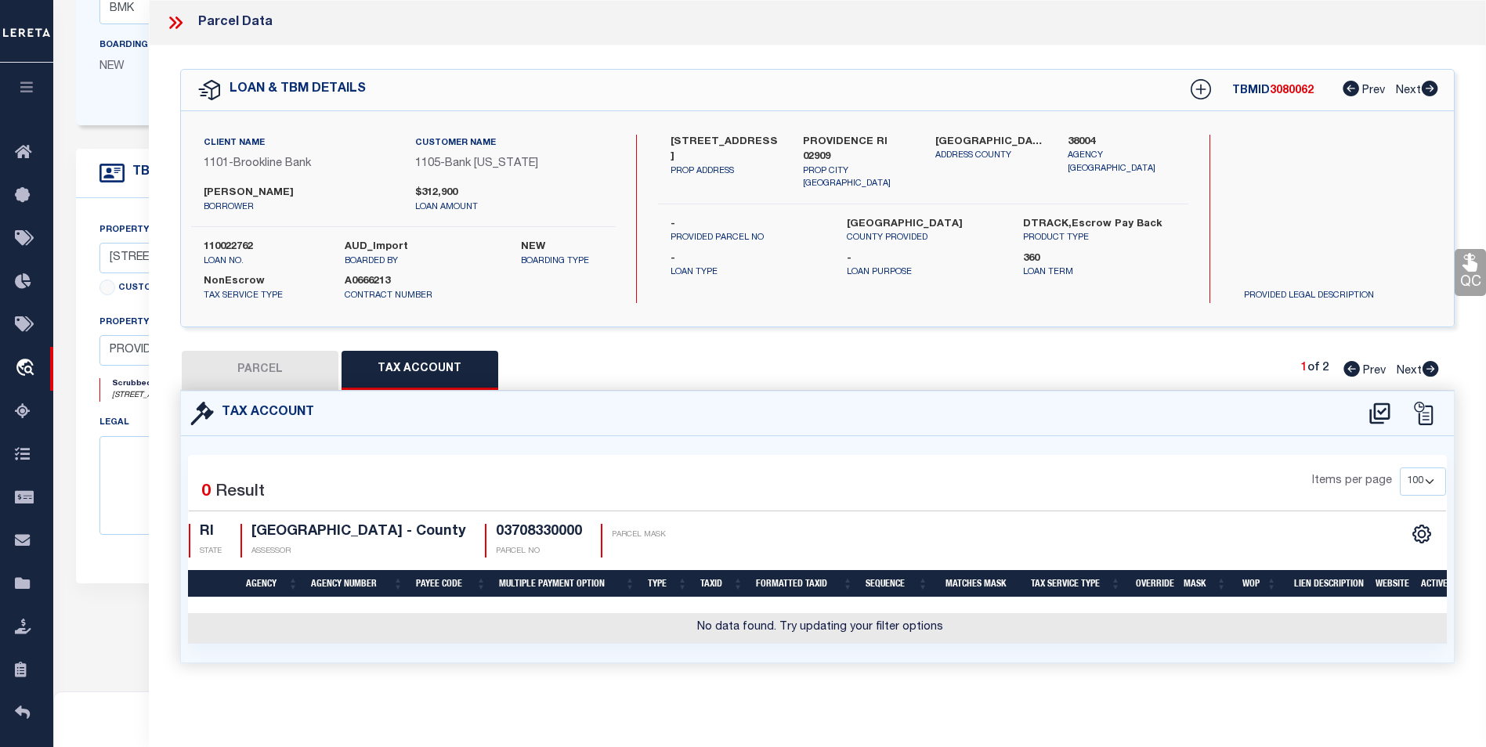
scroll to position [294, 0]
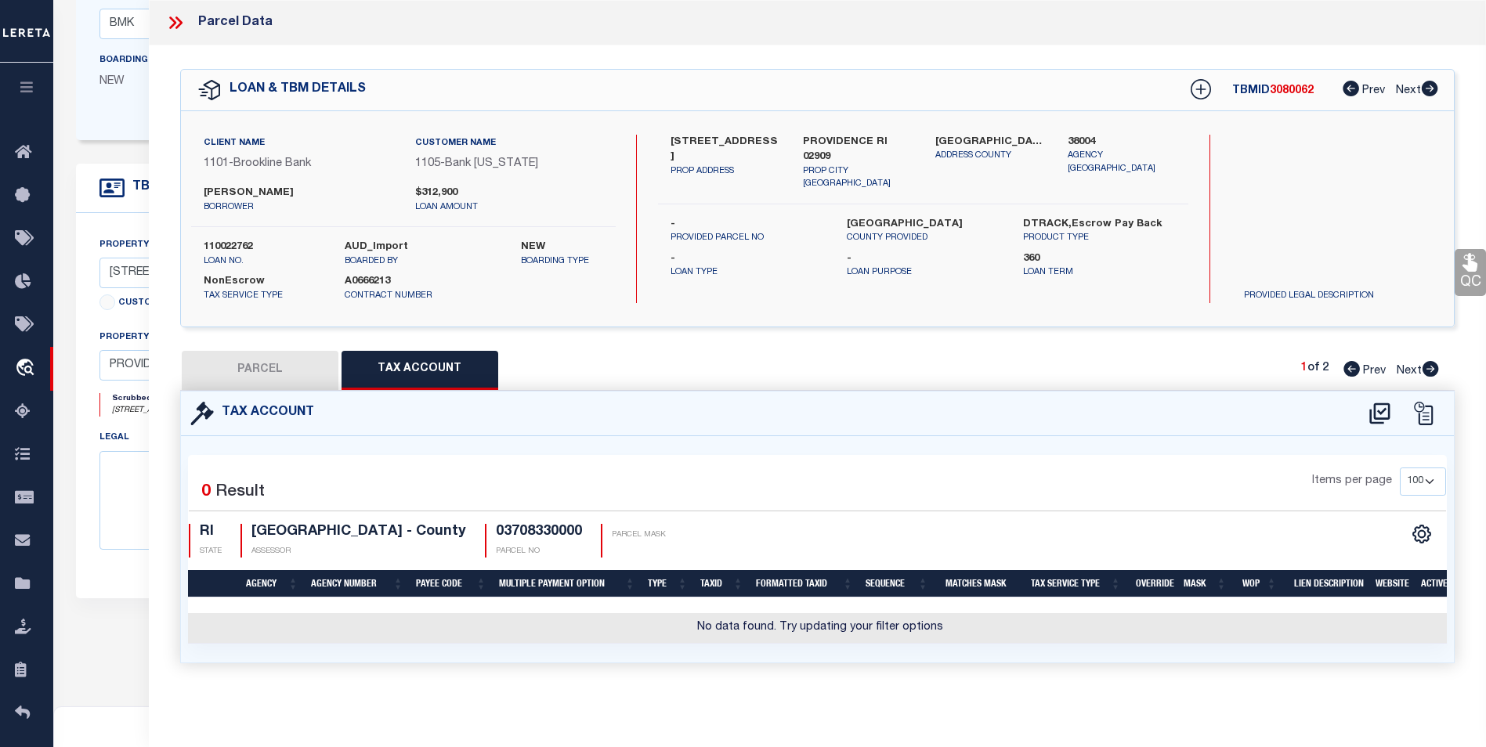
click at [325, 370] on button "PARCEL" at bounding box center [260, 370] width 157 height 39
select select "AS"
checkbox input "false"
select select "IP"
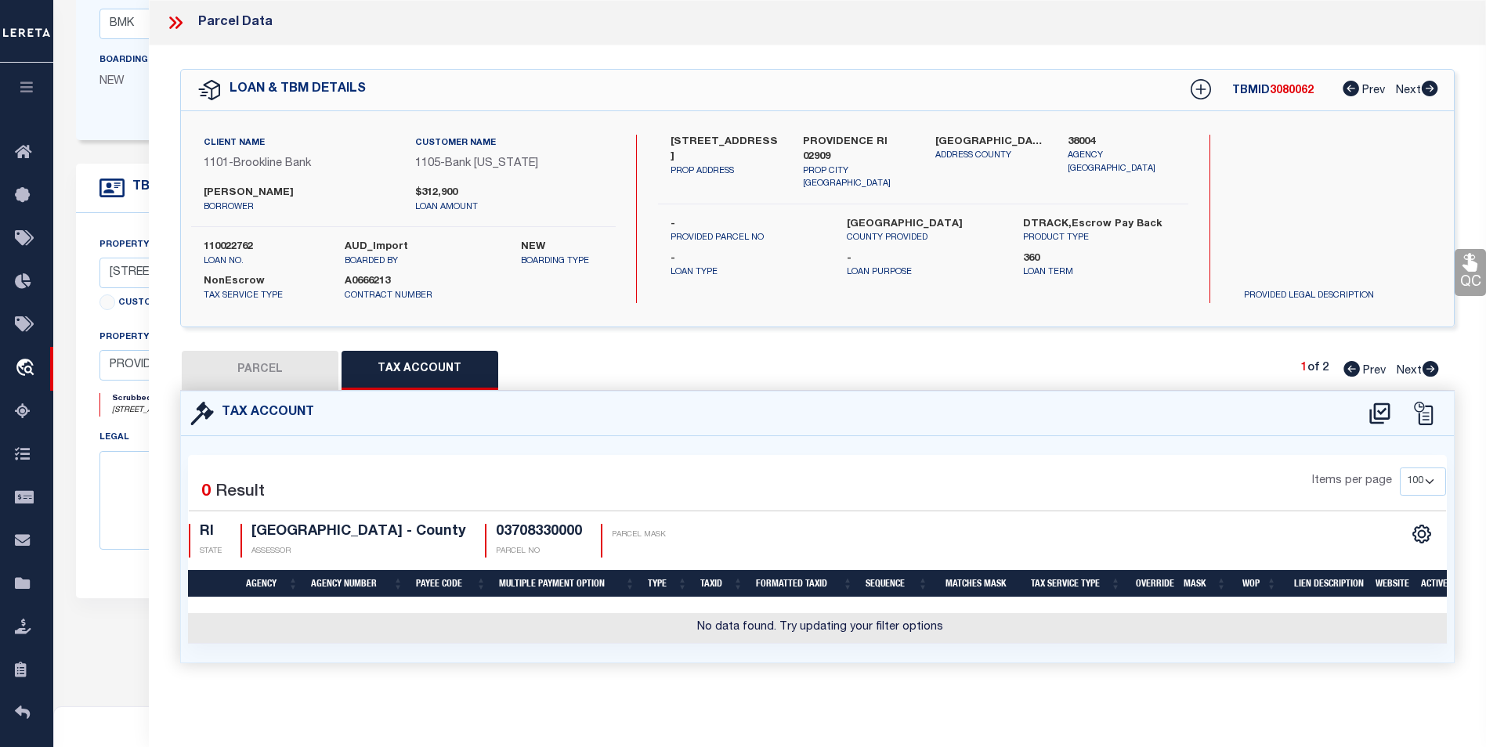
checkbox input "false"
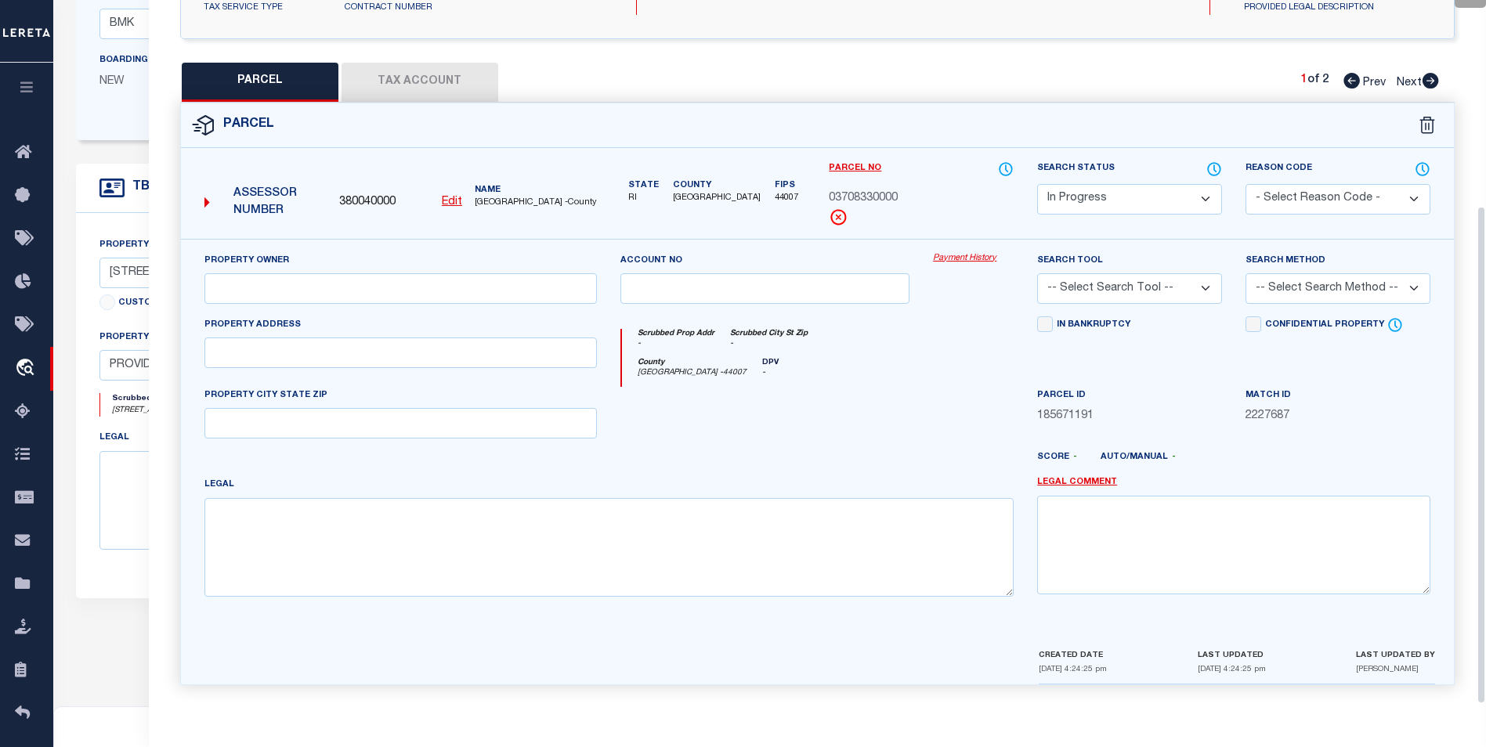
scroll to position [291, 0]
click at [439, 275] on input "text" at bounding box center [400, 288] width 393 height 31
type input "MY FLIPS LLC"
type input "1528 HAAK ST"
type input "Reading, PA 19602"
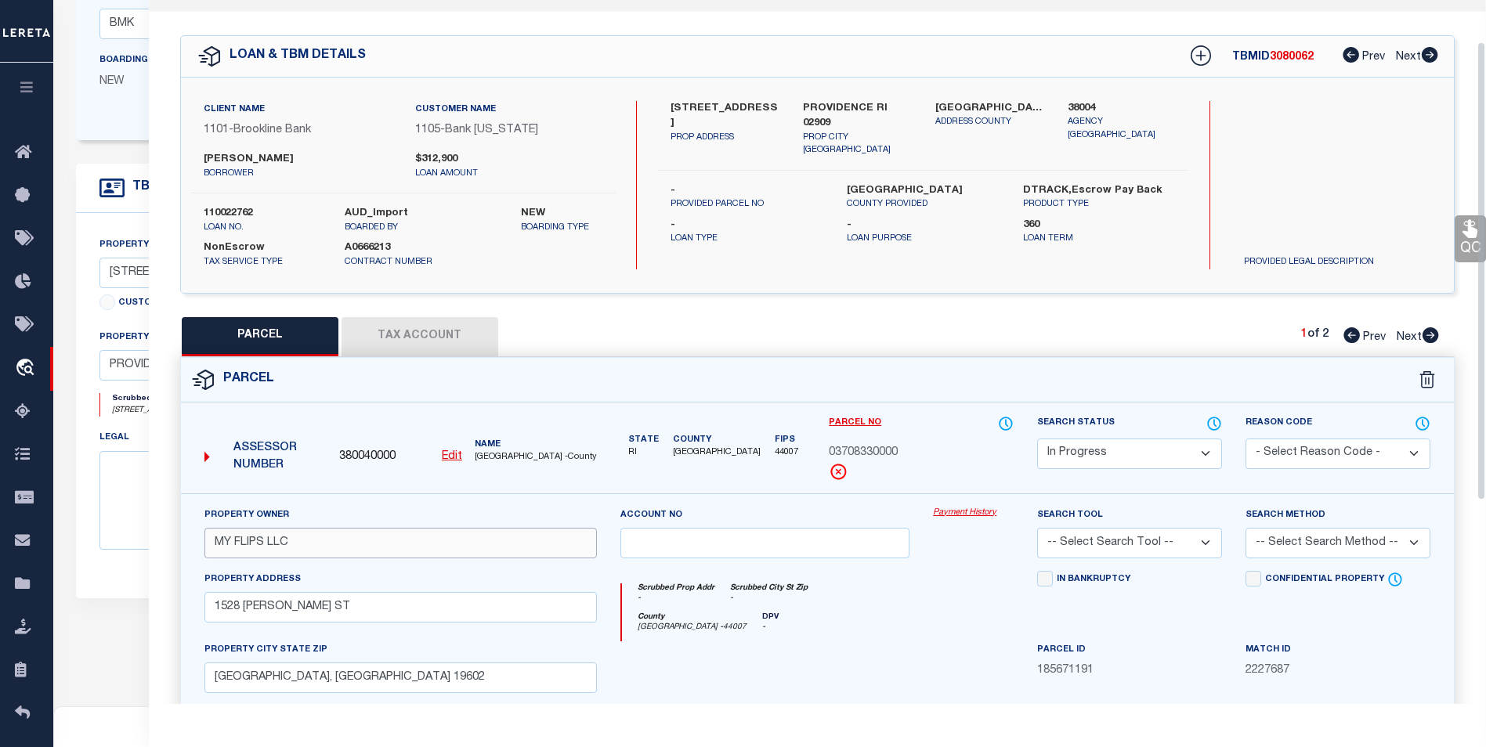
scroll to position [0, 0]
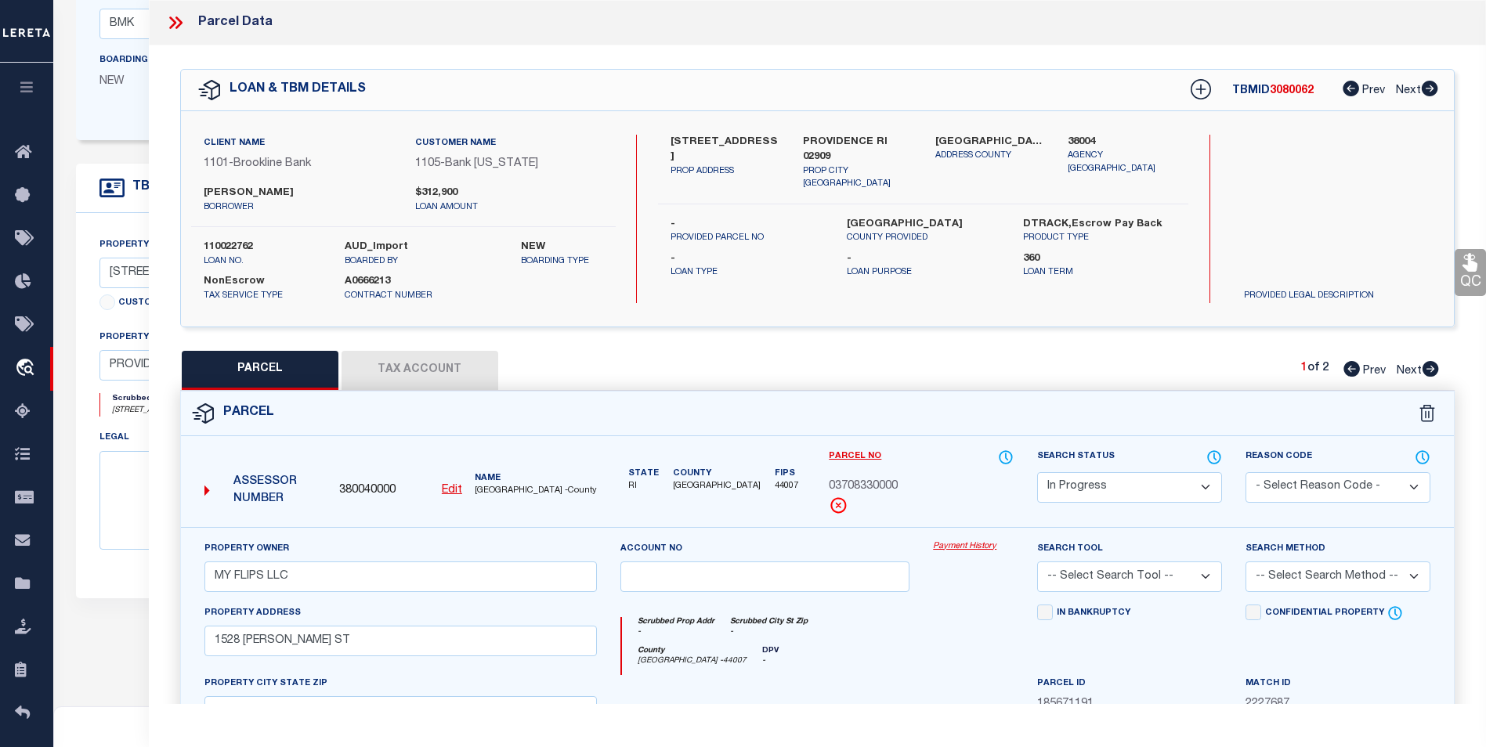
click at [478, 363] on button "Tax Account" at bounding box center [420, 370] width 157 height 39
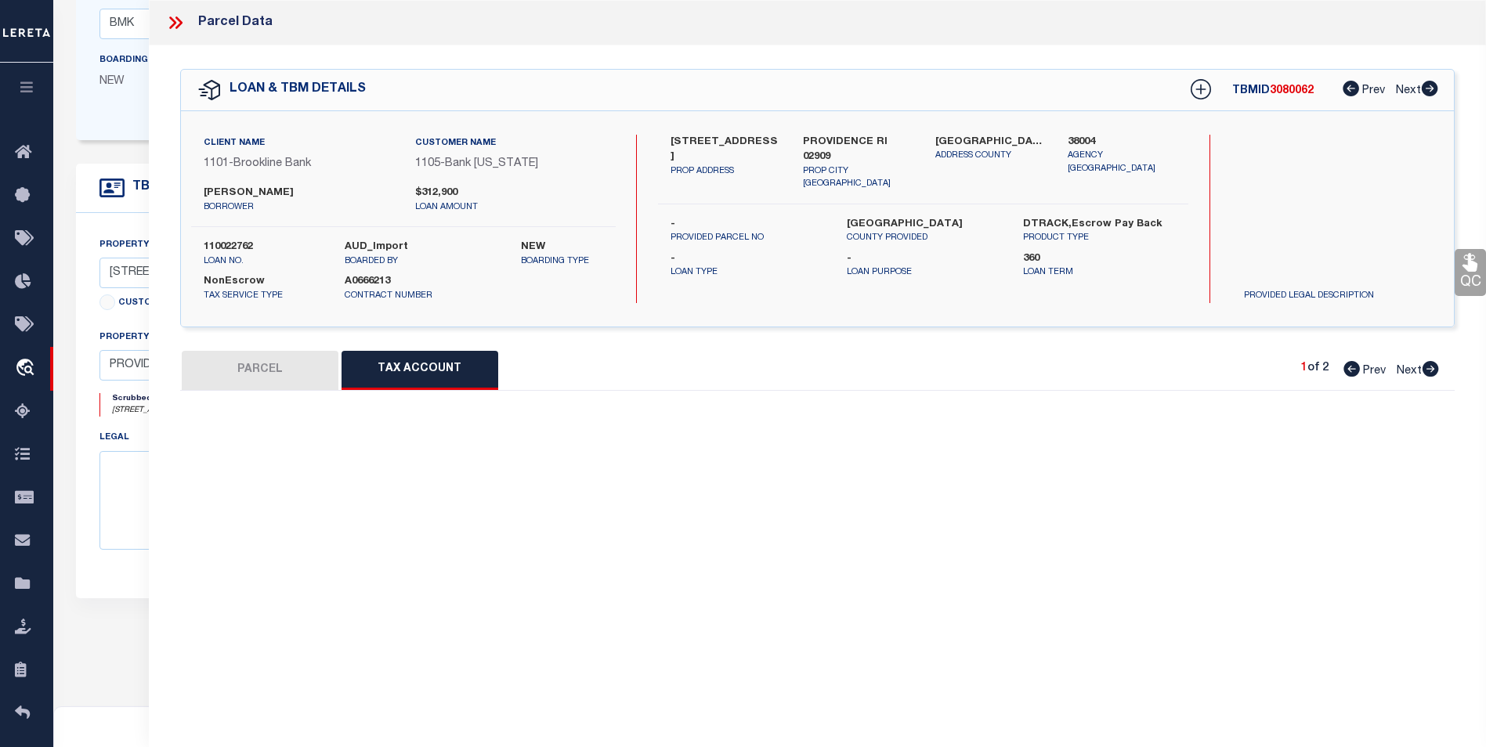
select select "100"
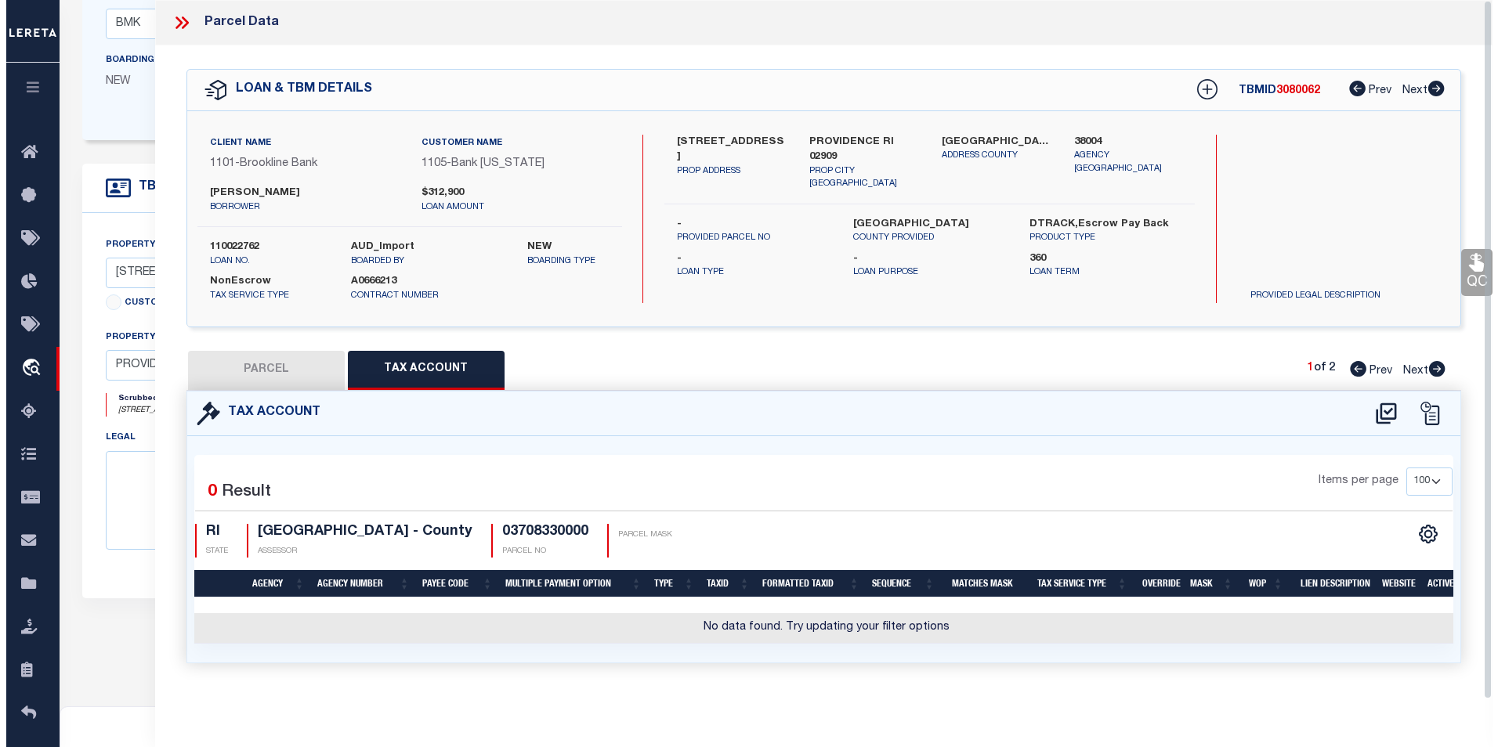
scroll to position [5, 0]
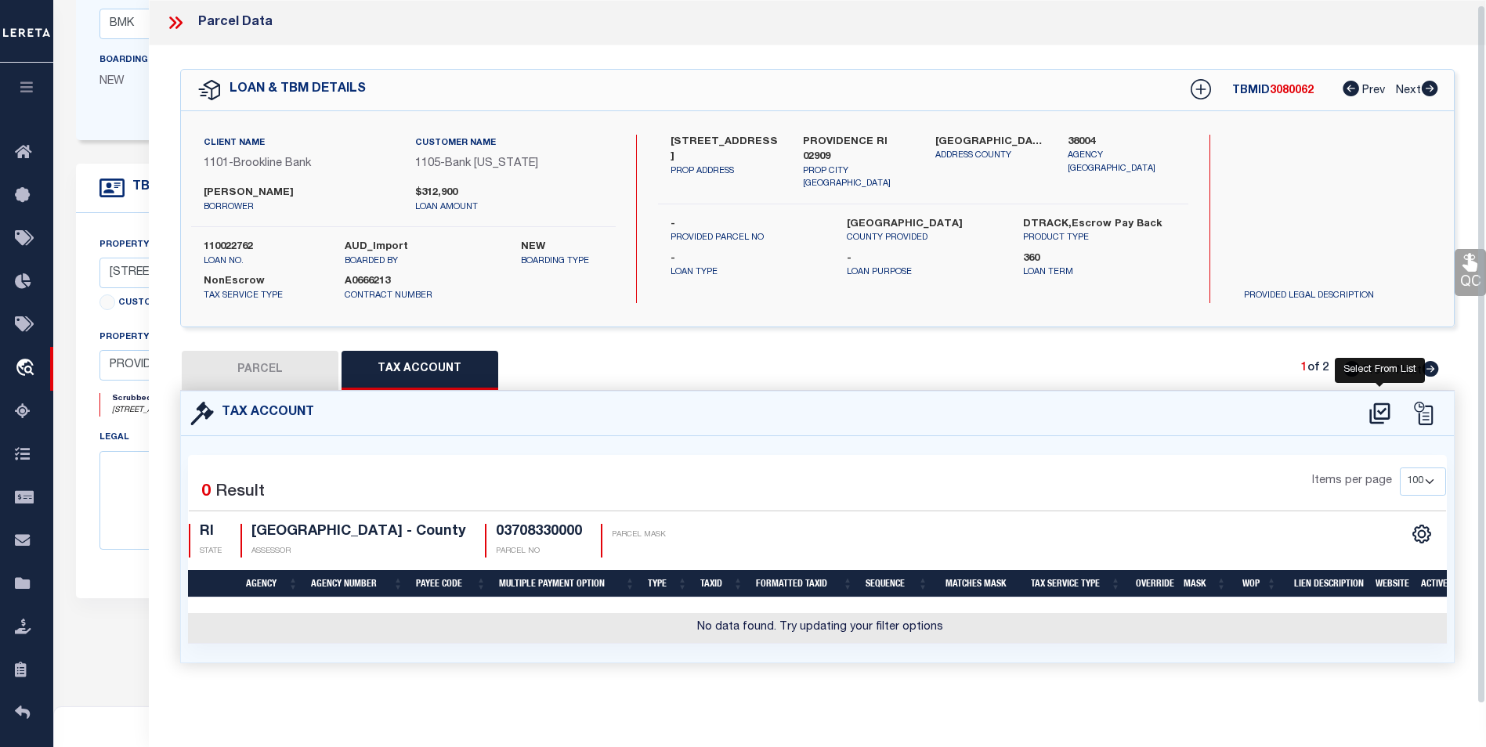
click at [1387, 407] on icon at bounding box center [1380, 413] width 26 height 25
select select "100"
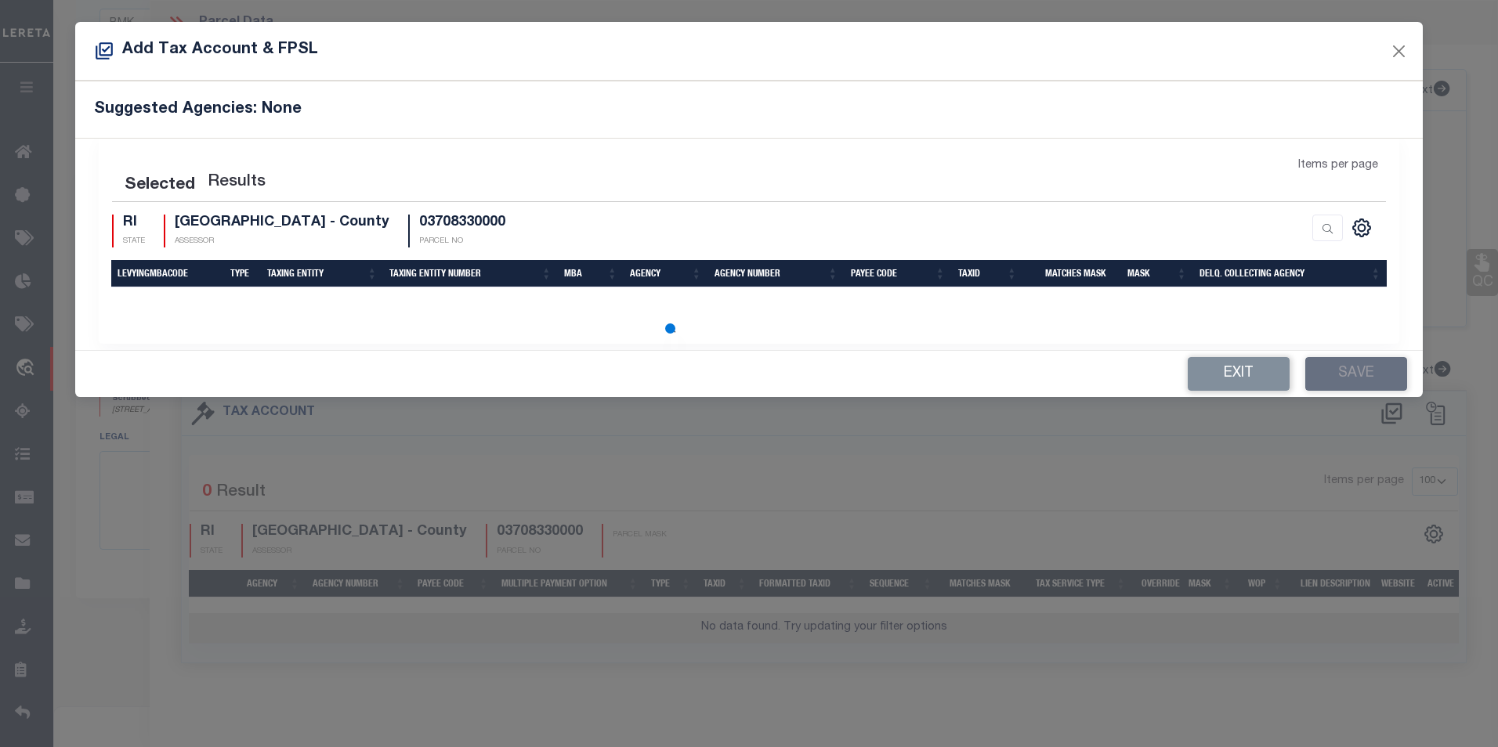
scroll to position [6, 0]
select select "100"
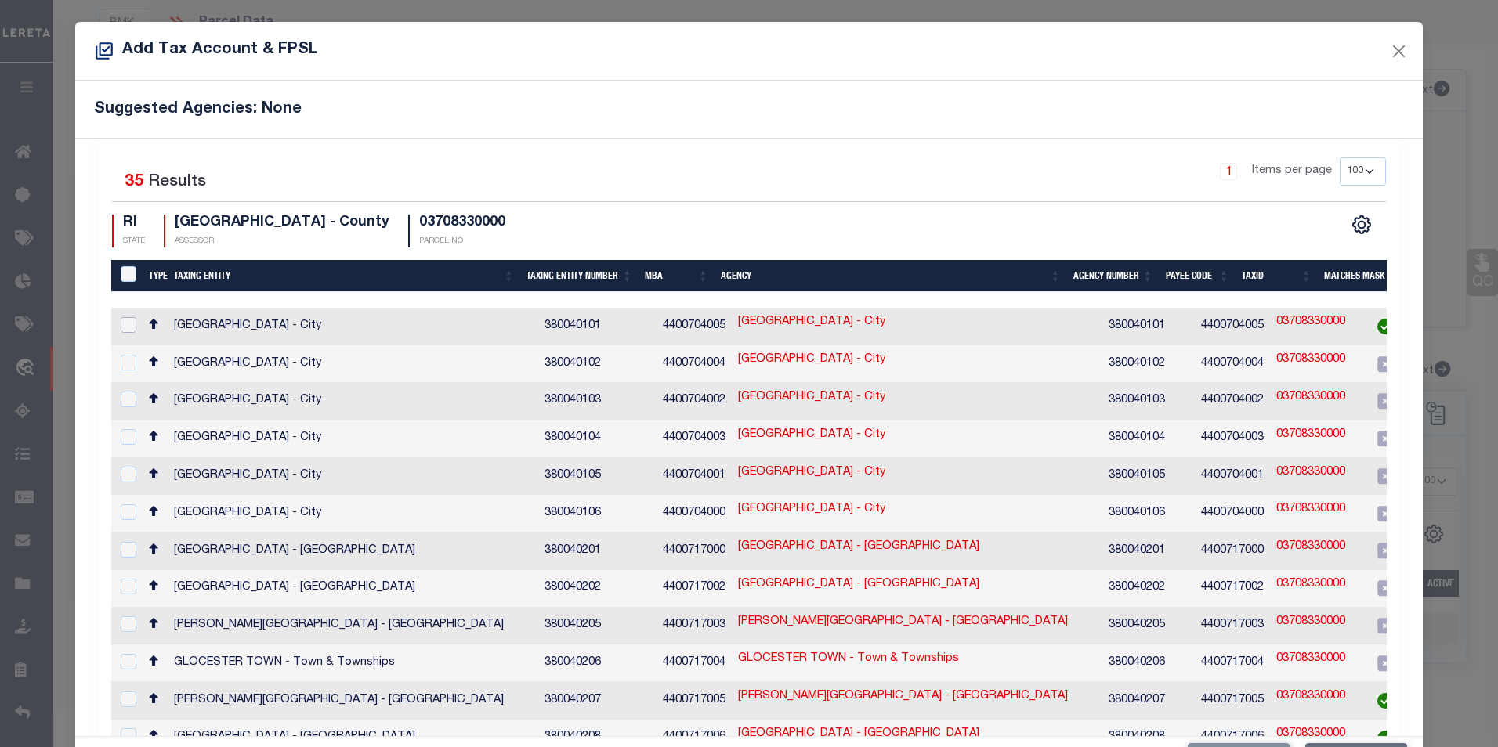
click at [135, 323] on input "checkbox" at bounding box center [129, 325] width 16 height 16
checkbox input "true"
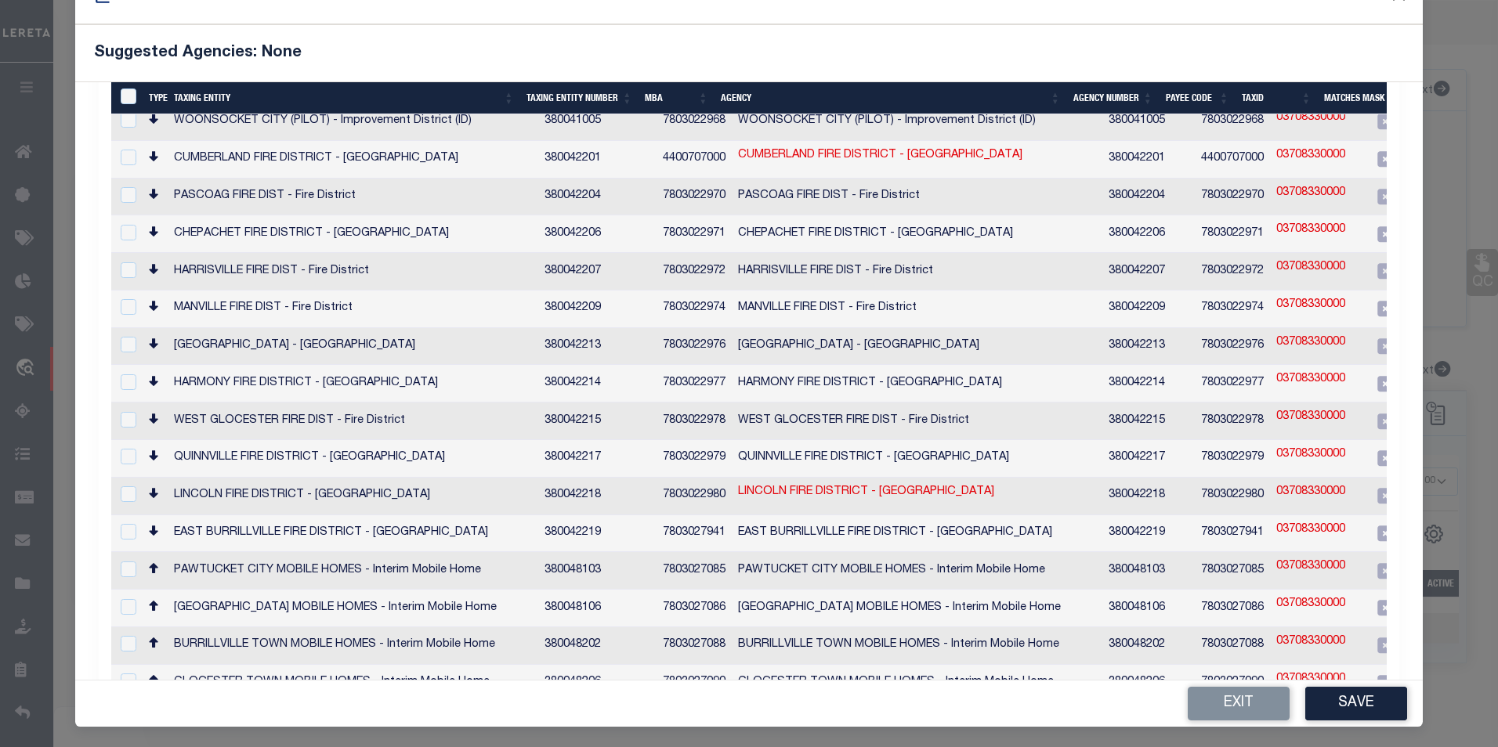
scroll to position [58, 0]
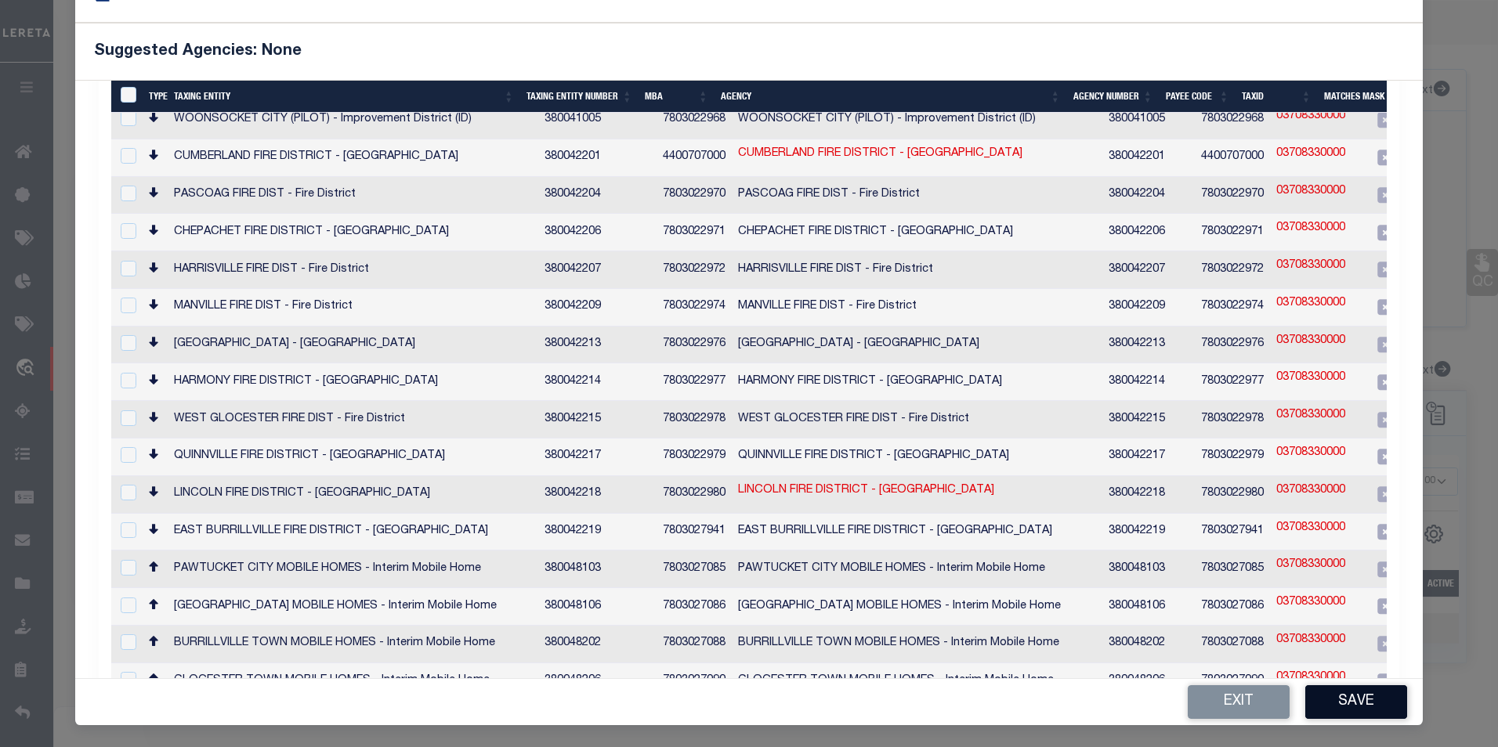
click at [1349, 696] on button "Save" at bounding box center [1356, 702] width 102 height 34
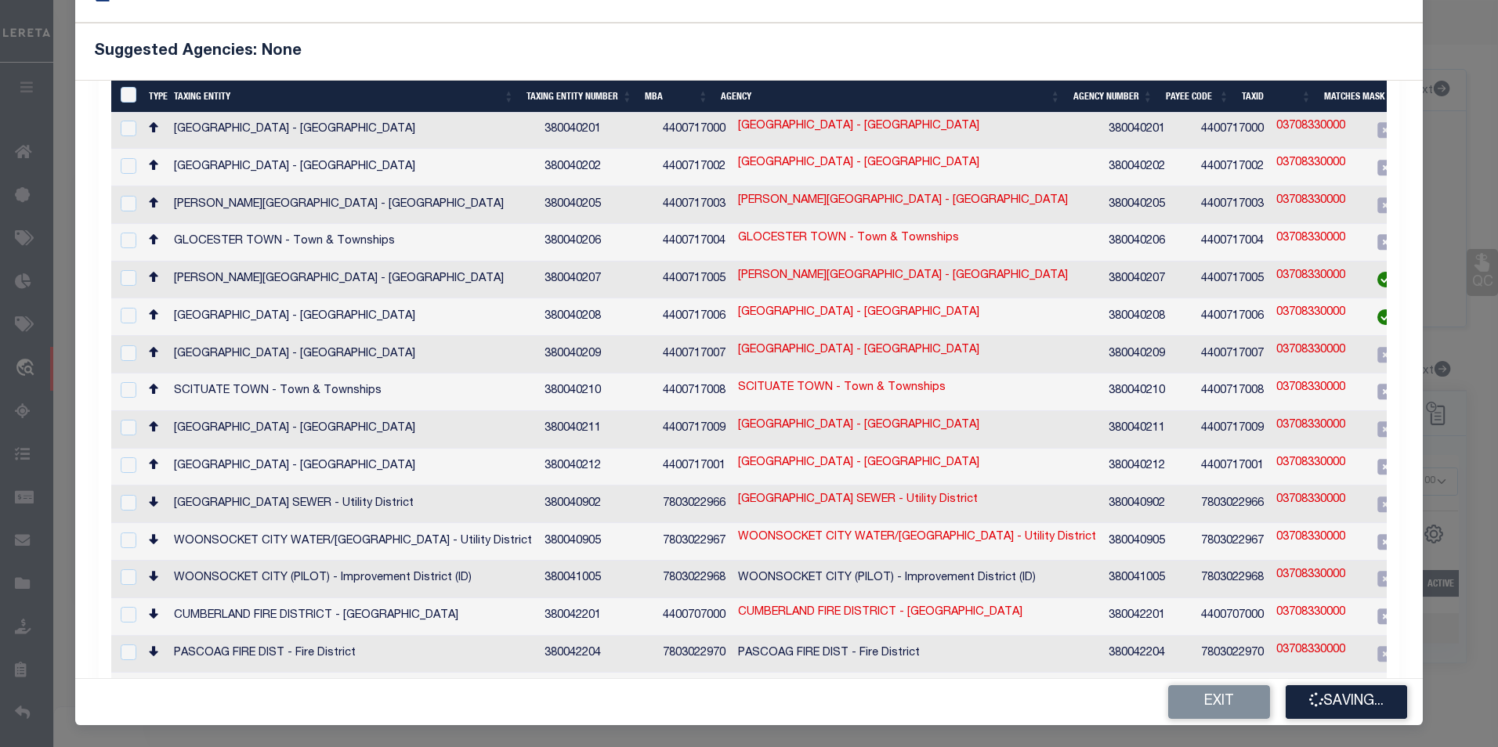
scroll to position [277, 0]
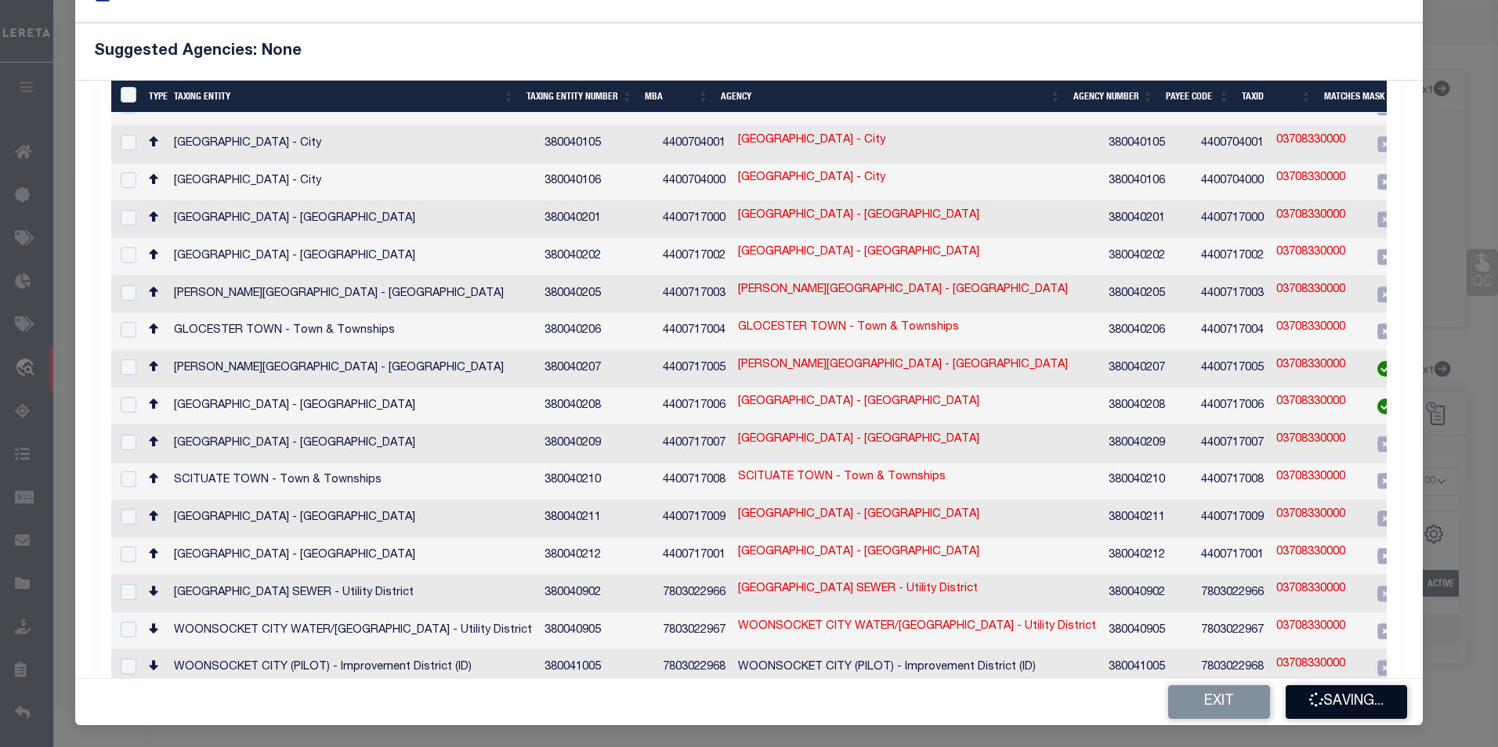
click at [1329, 706] on button "Saving..." at bounding box center [1346, 702] width 121 height 34
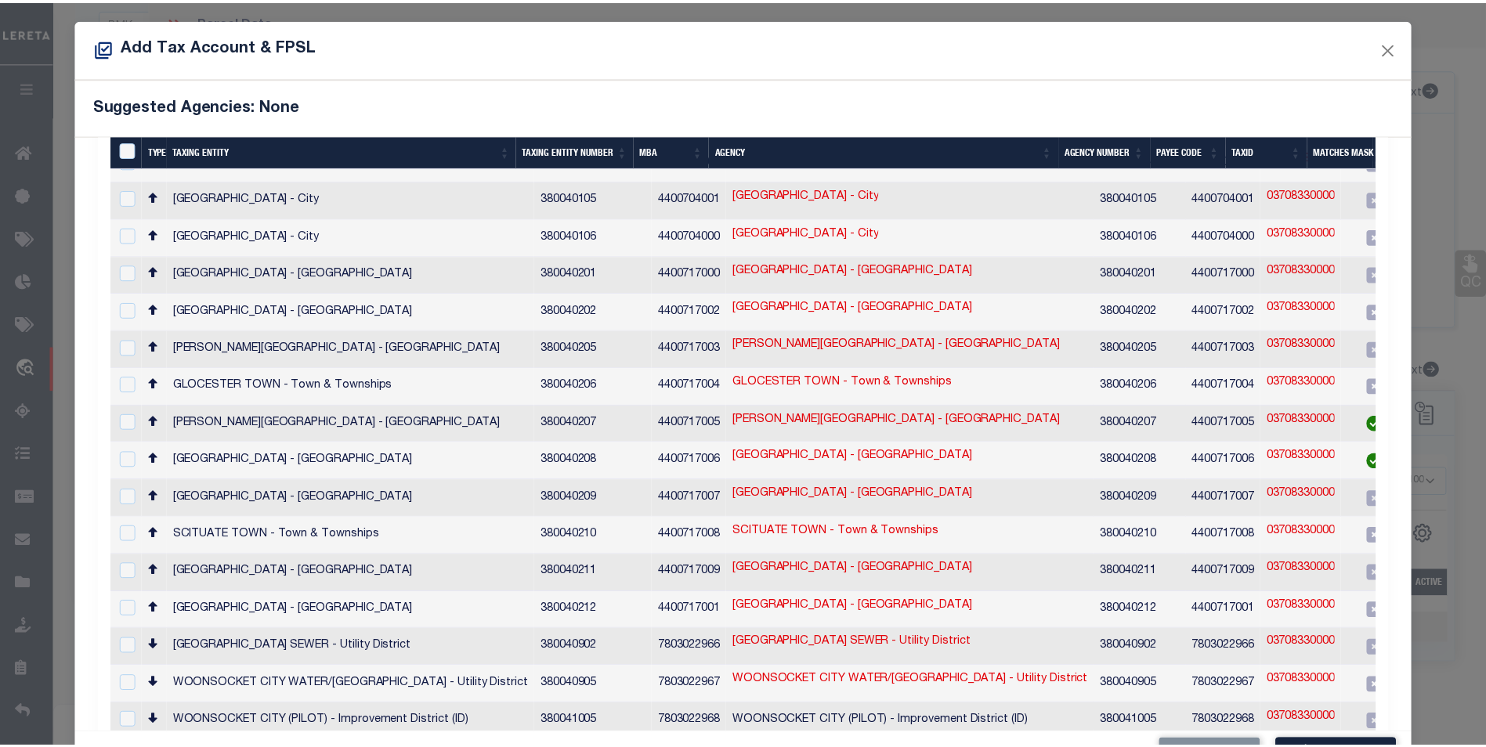
scroll to position [0, 0]
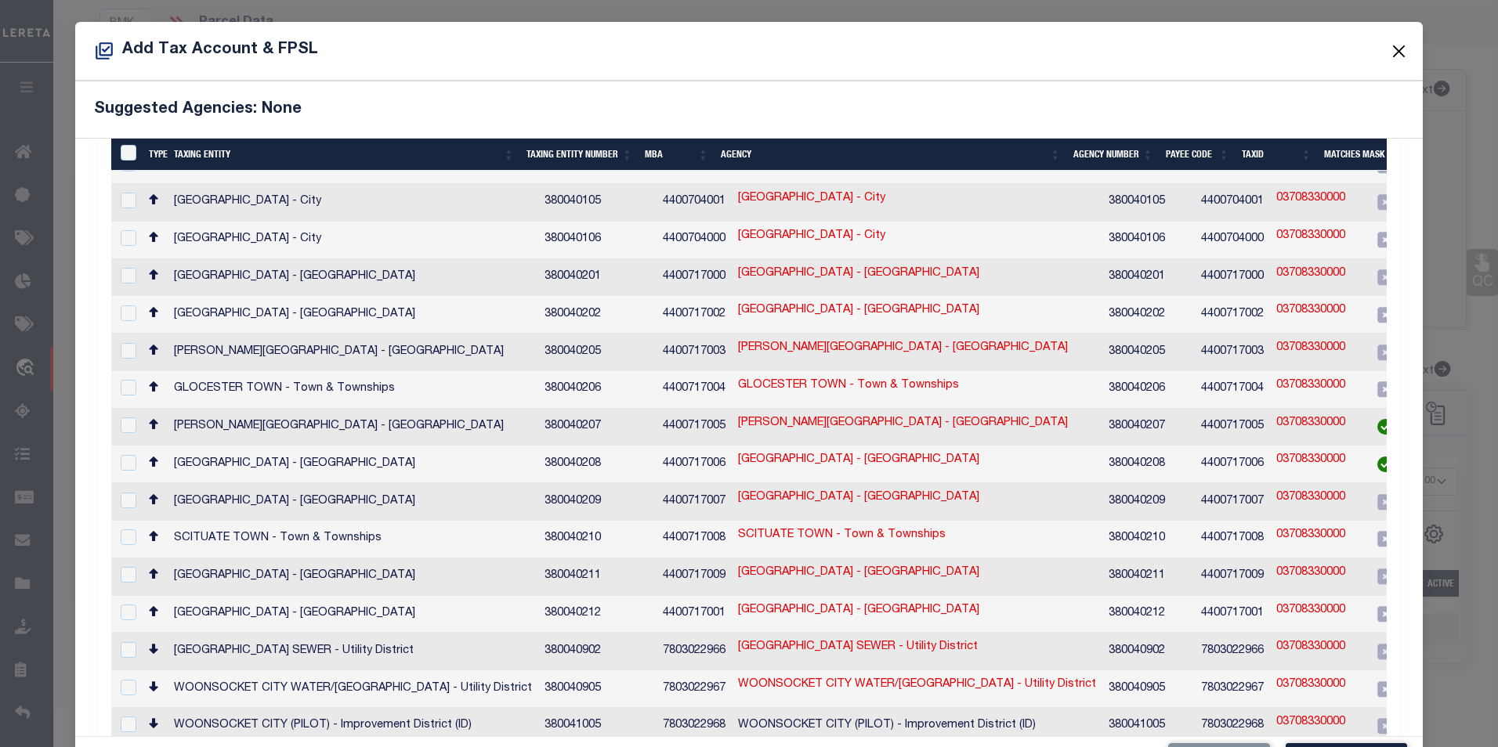
click at [1388, 52] on button "Close" at bounding box center [1398, 51] width 20 height 20
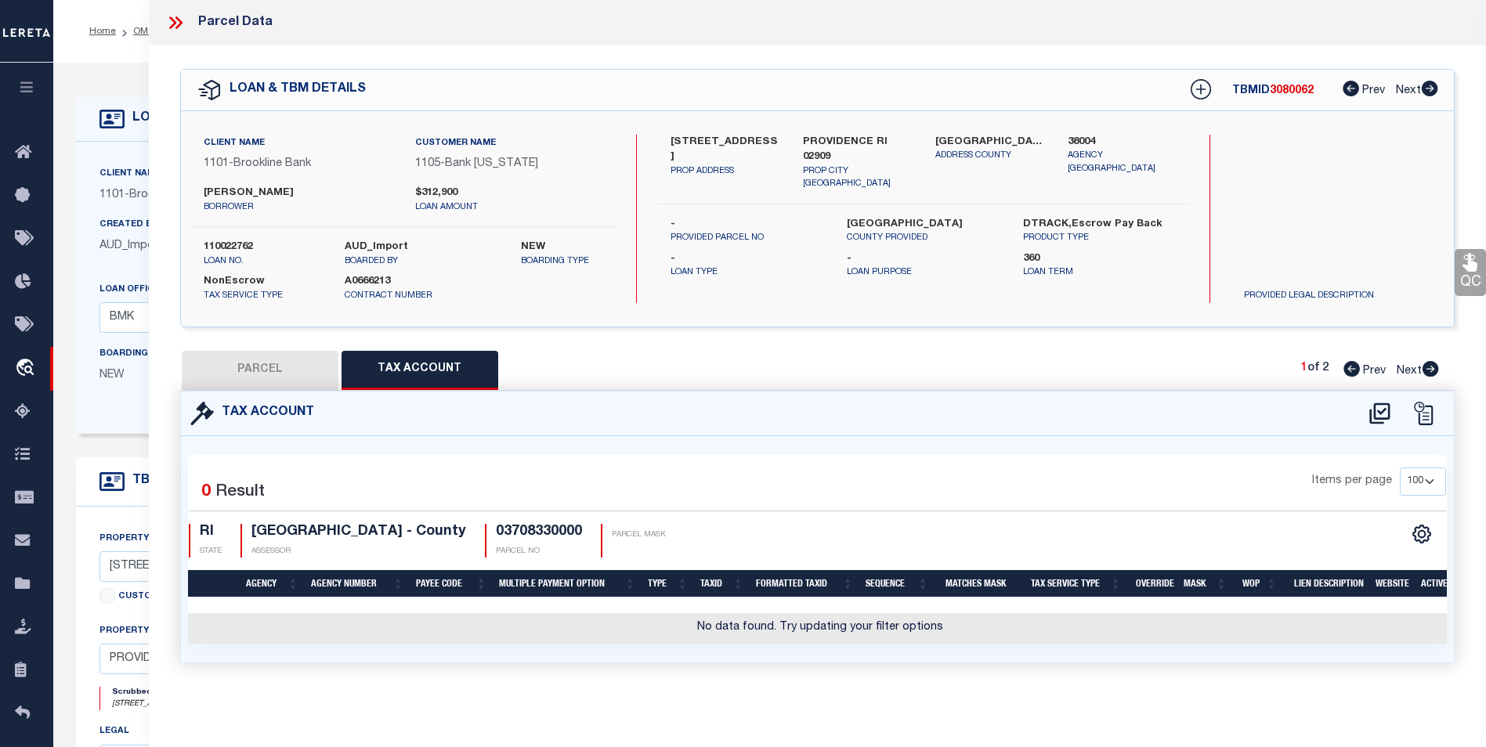
click at [185, 25] on icon at bounding box center [175, 23] width 20 height 20
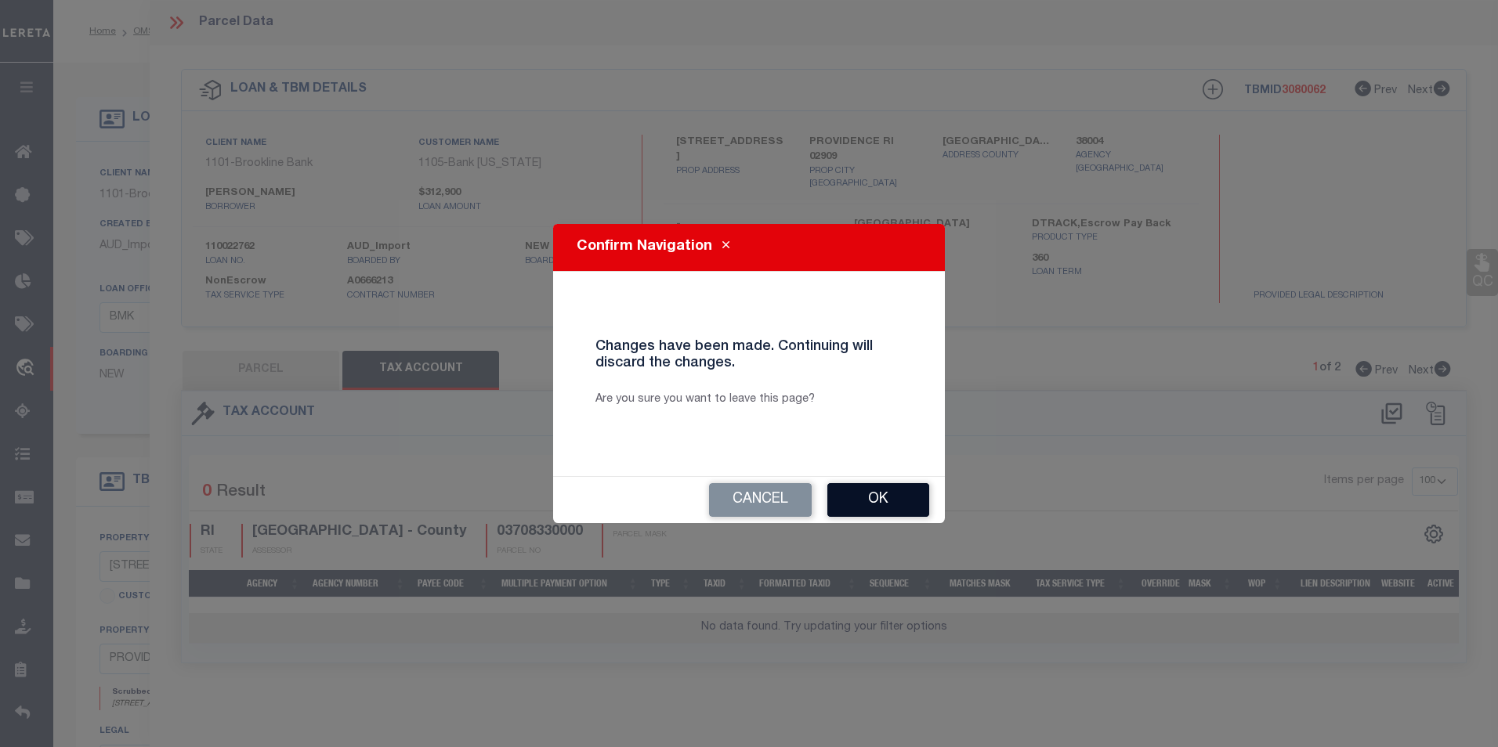
click at [891, 501] on button "Ok" at bounding box center [878, 500] width 102 height 34
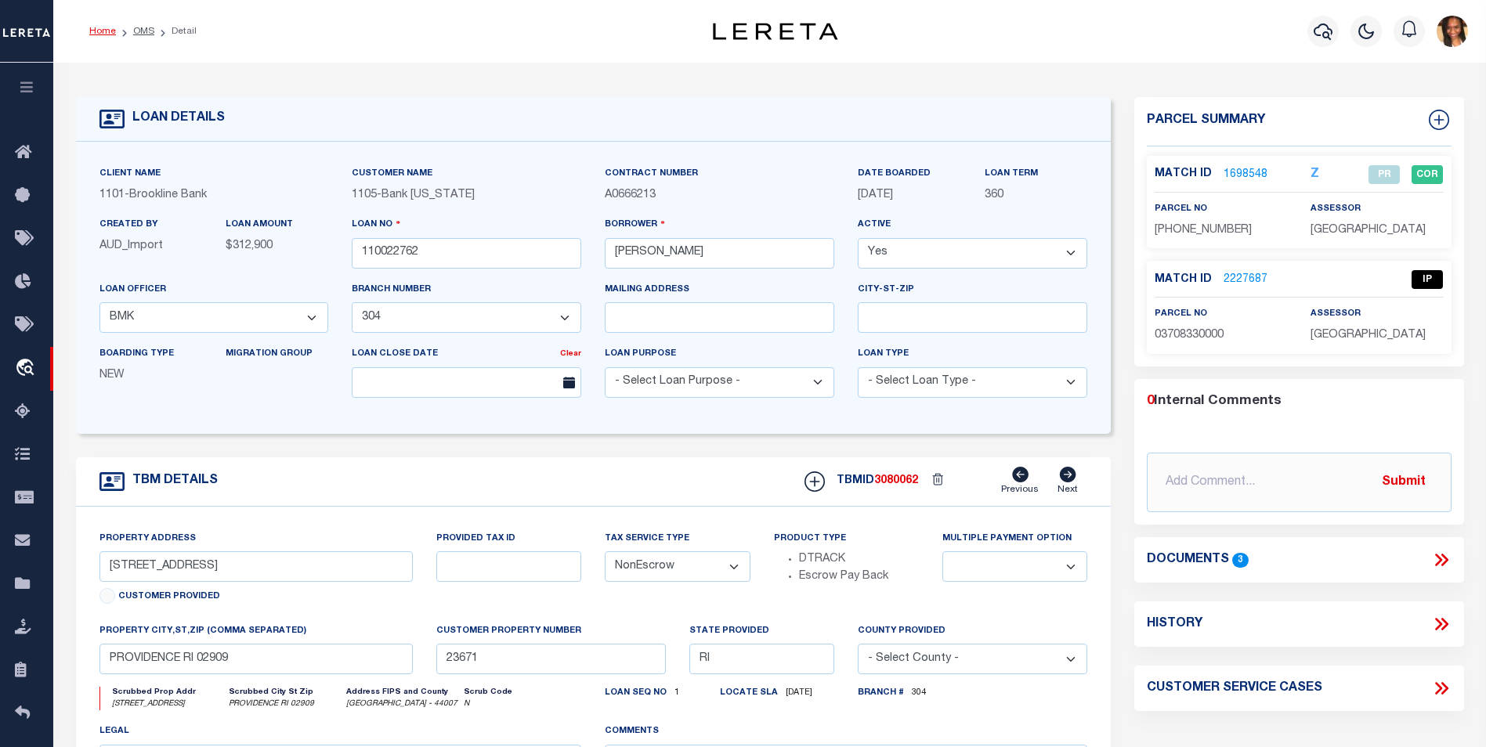
click at [99, 32] on link "Home" at bounding box center [102, 31] width 27 height 9
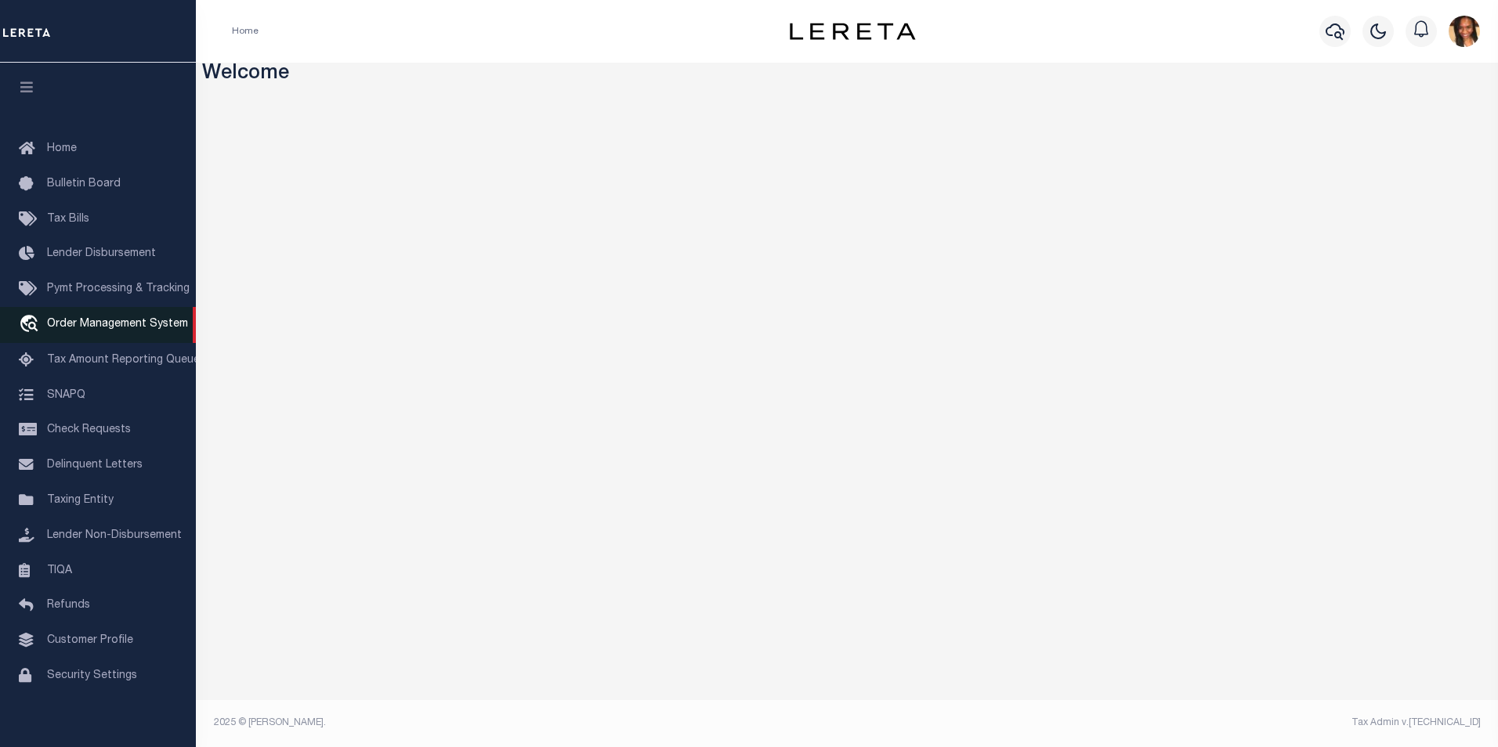
click at [120, 327] on span "Order Management System" at bounding box center [117, 324] width 141 height 11
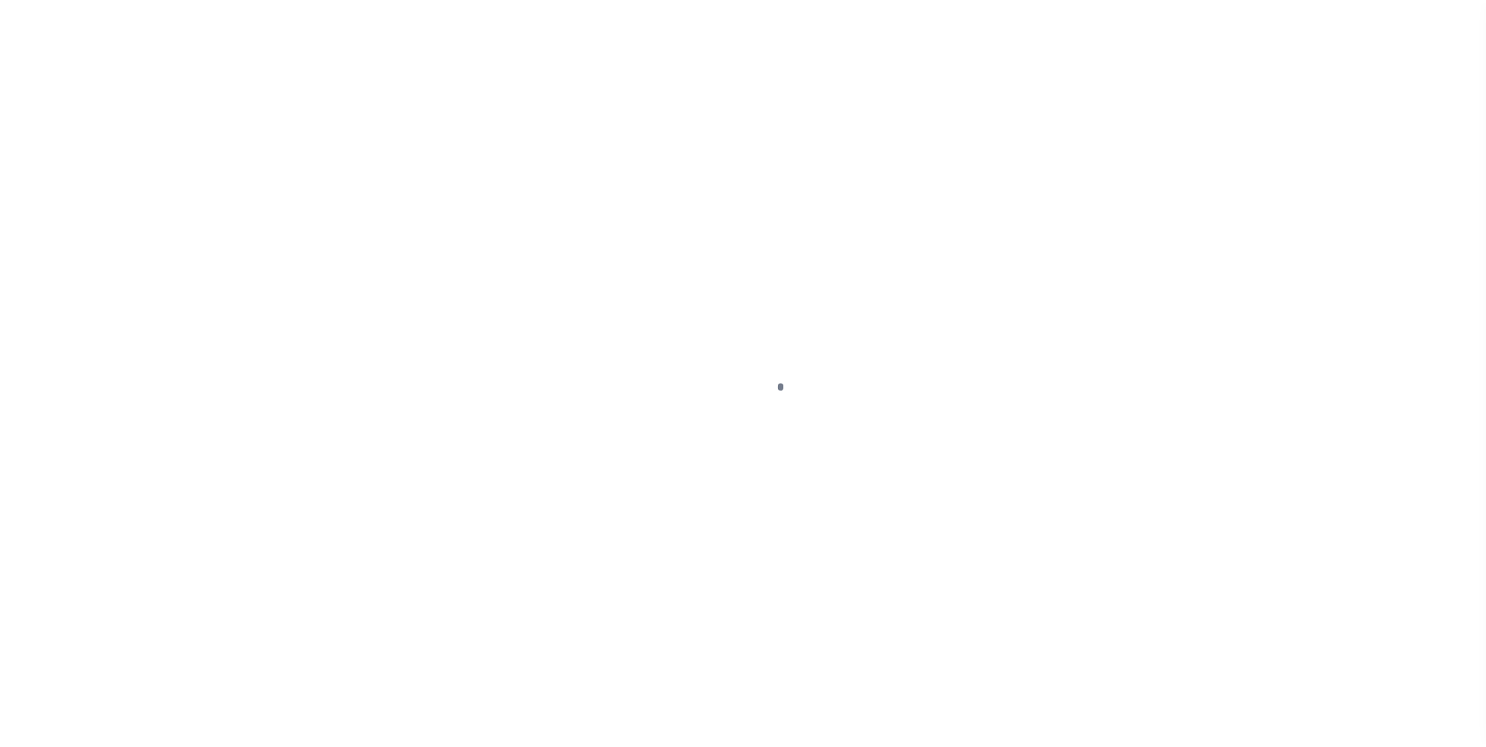
scroll to position [16, 0]
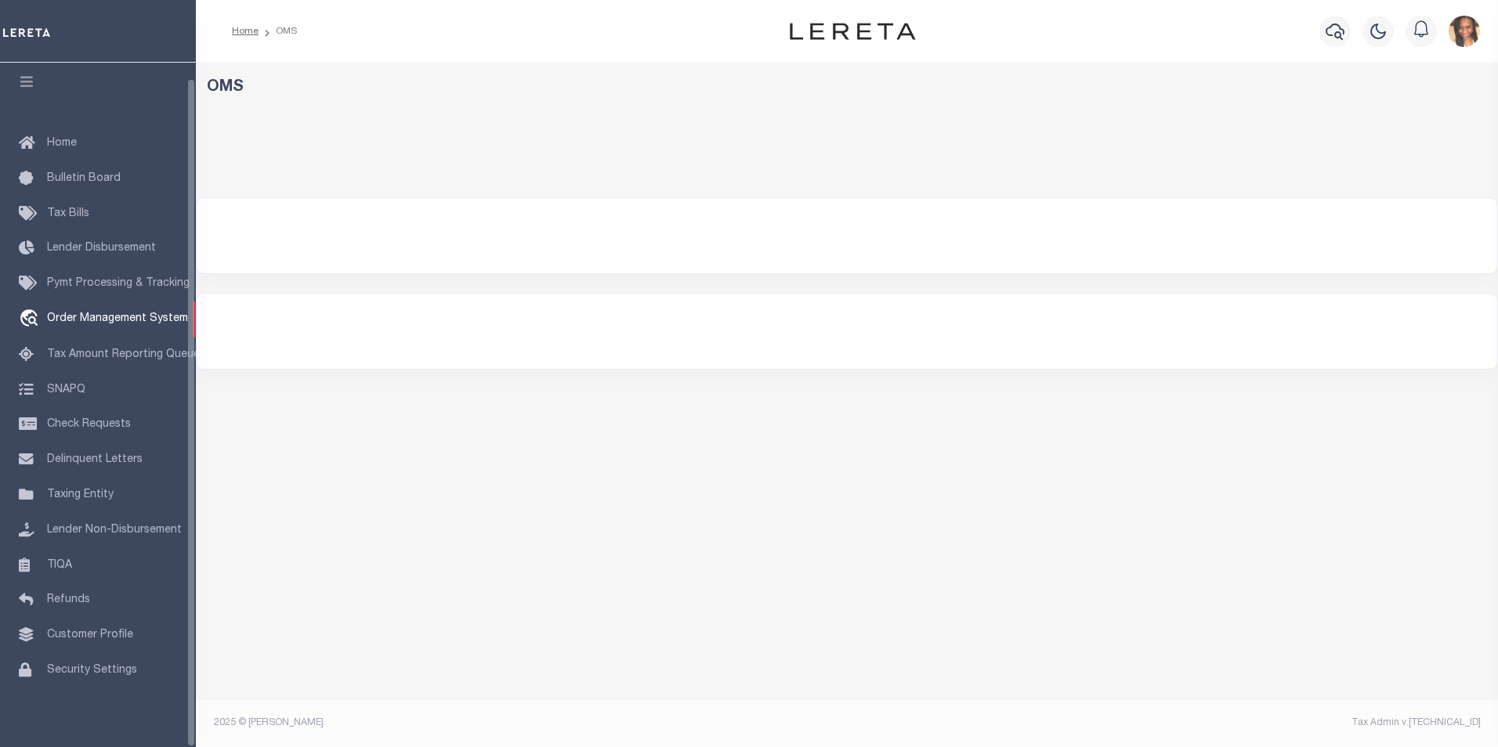
select select "200"
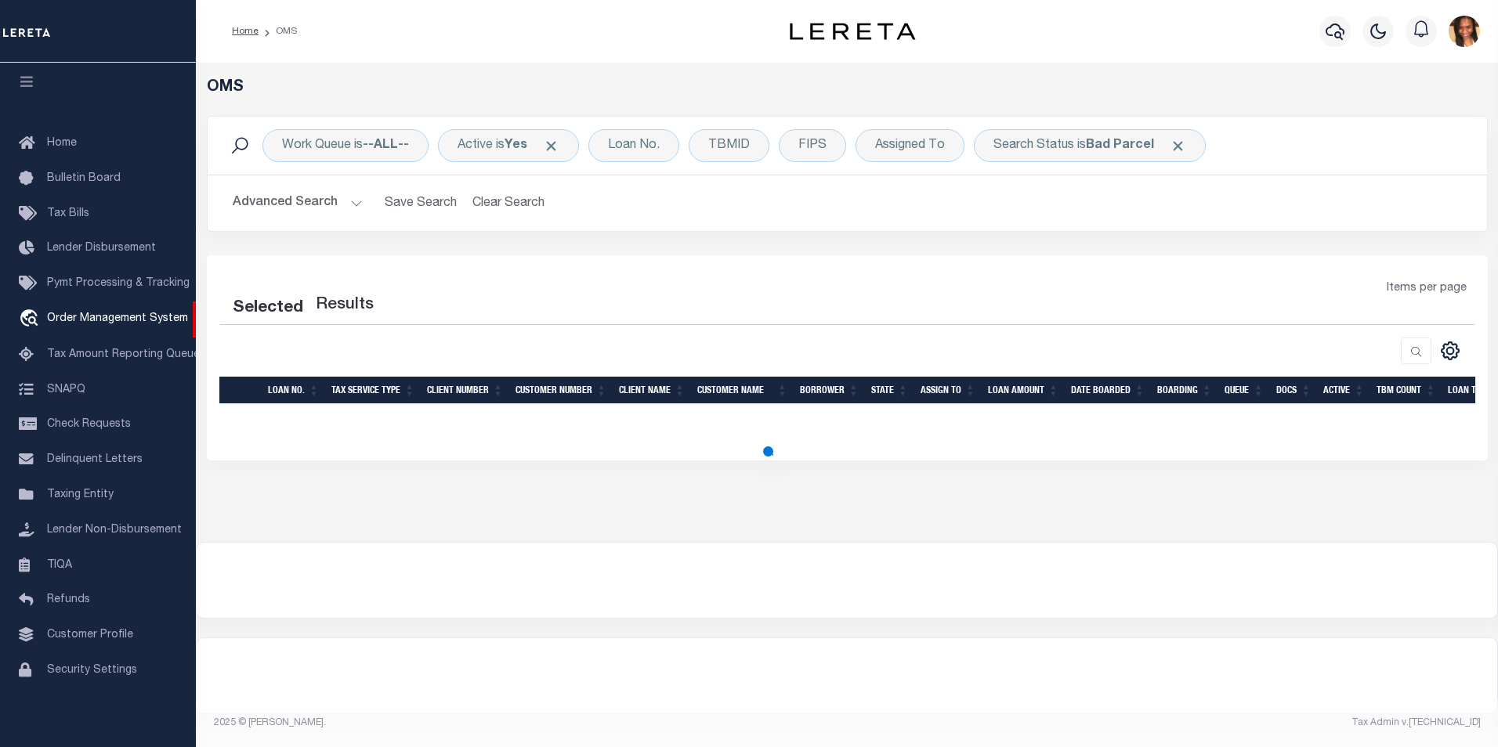
select select "200"
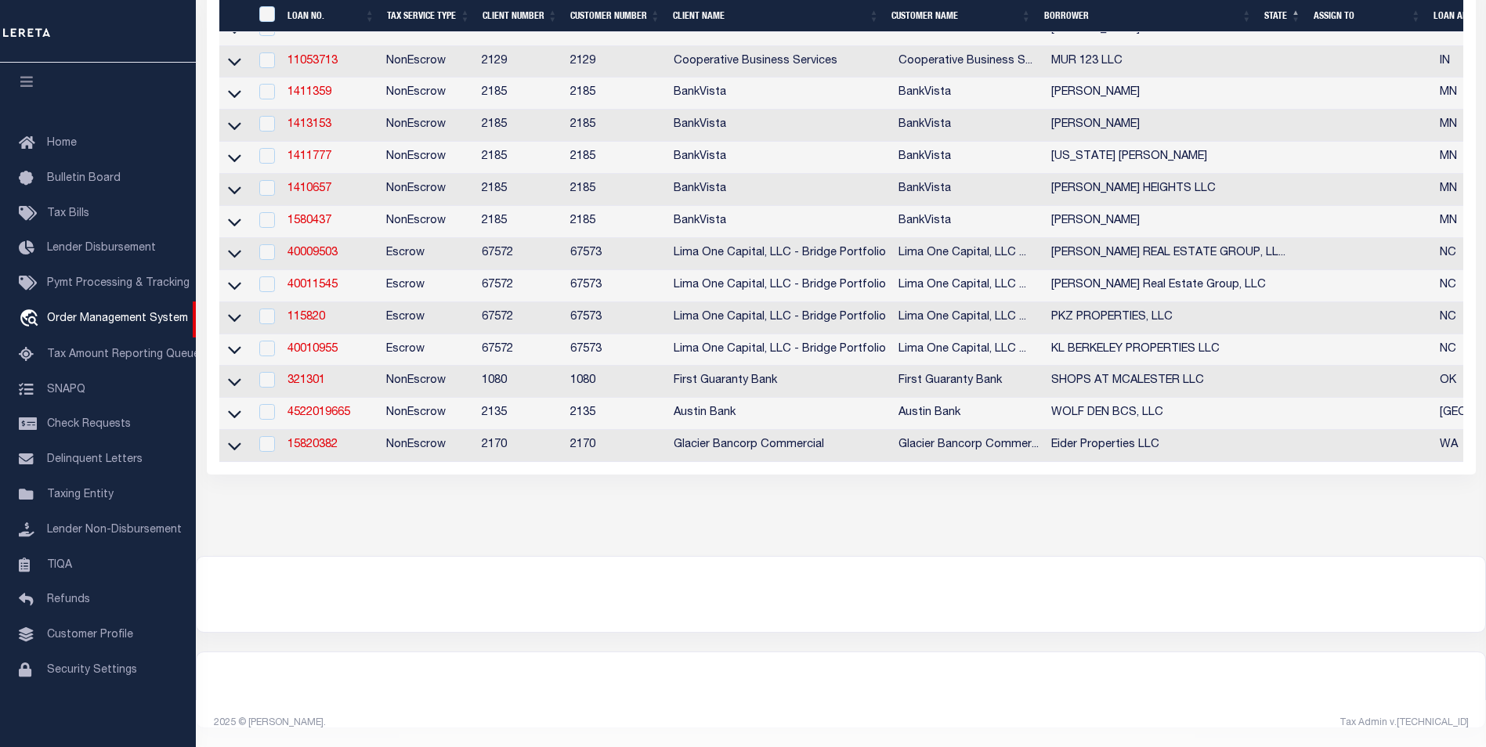
scroll to position [640, 0]
click at [333, 407] on link "4522019665" at bounding box center [319, 412] width 63 height 11
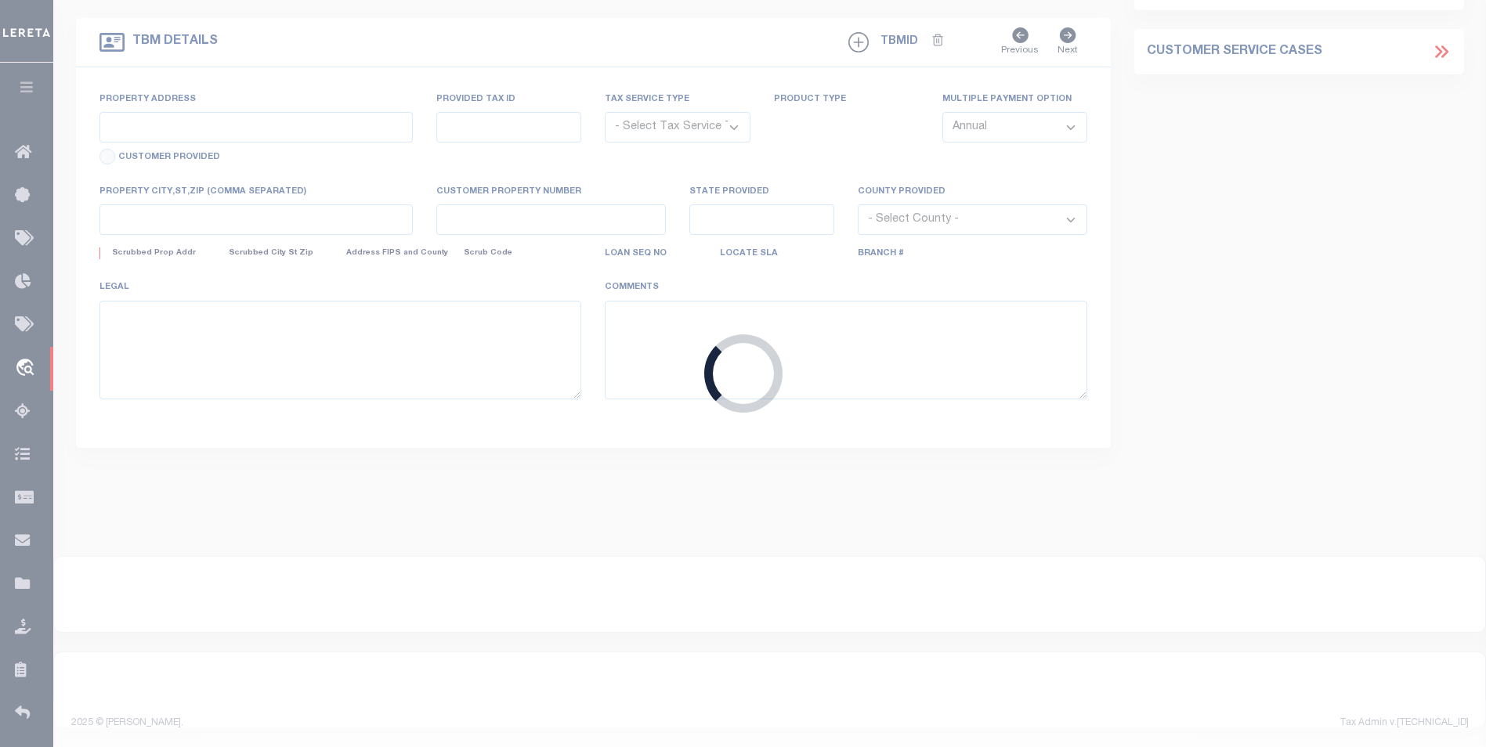
type input "4522019665"
type input "WOLF DEN BCS, LLC"
select select
type input "1580 [PERSON_NAME] PKWY"
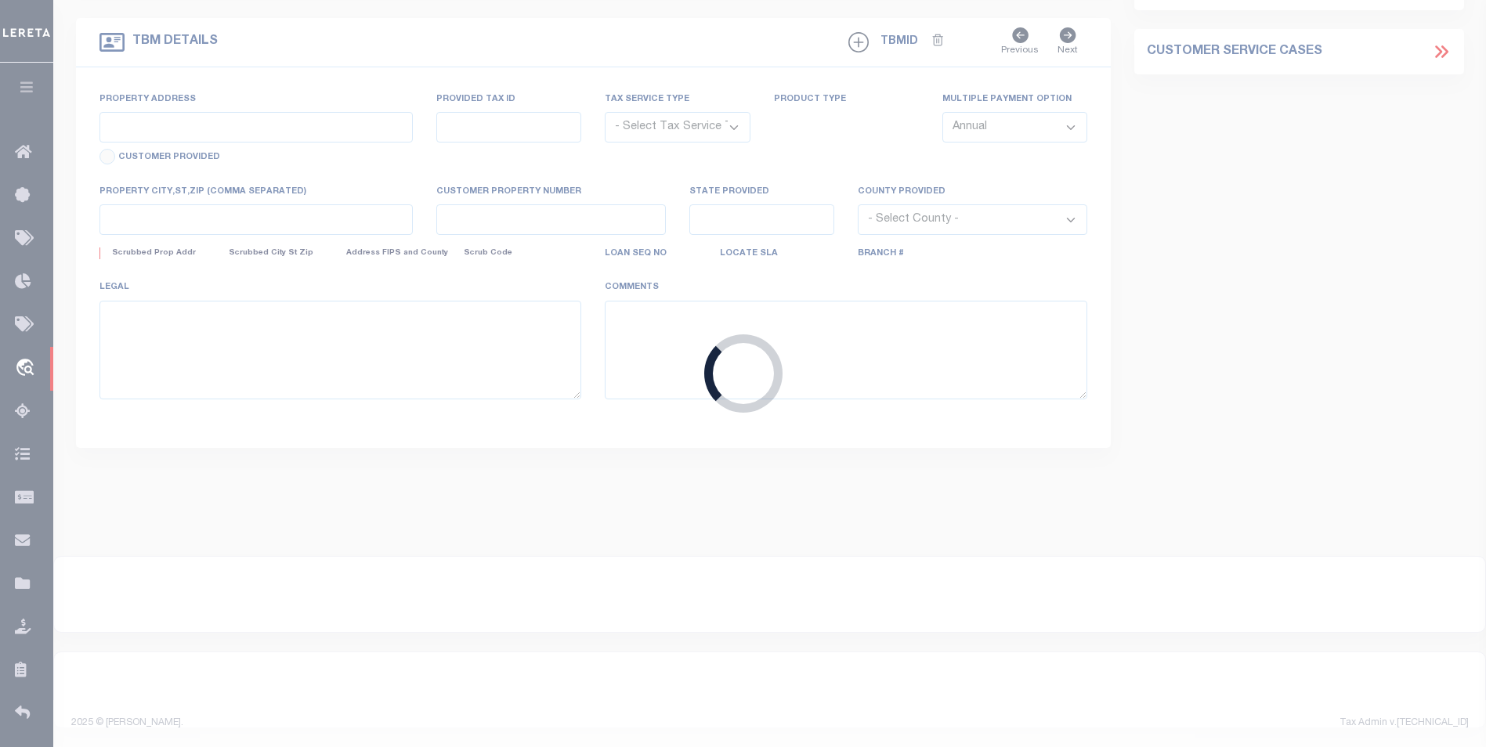
type input "[GEOGRAPHIC_DATA]"
select select "NonEscrow"
type input "[STREET_ADDRESS][PERSON_NAME]"
select select
type input "[GEOGRAPHIC_DATA] 77845"
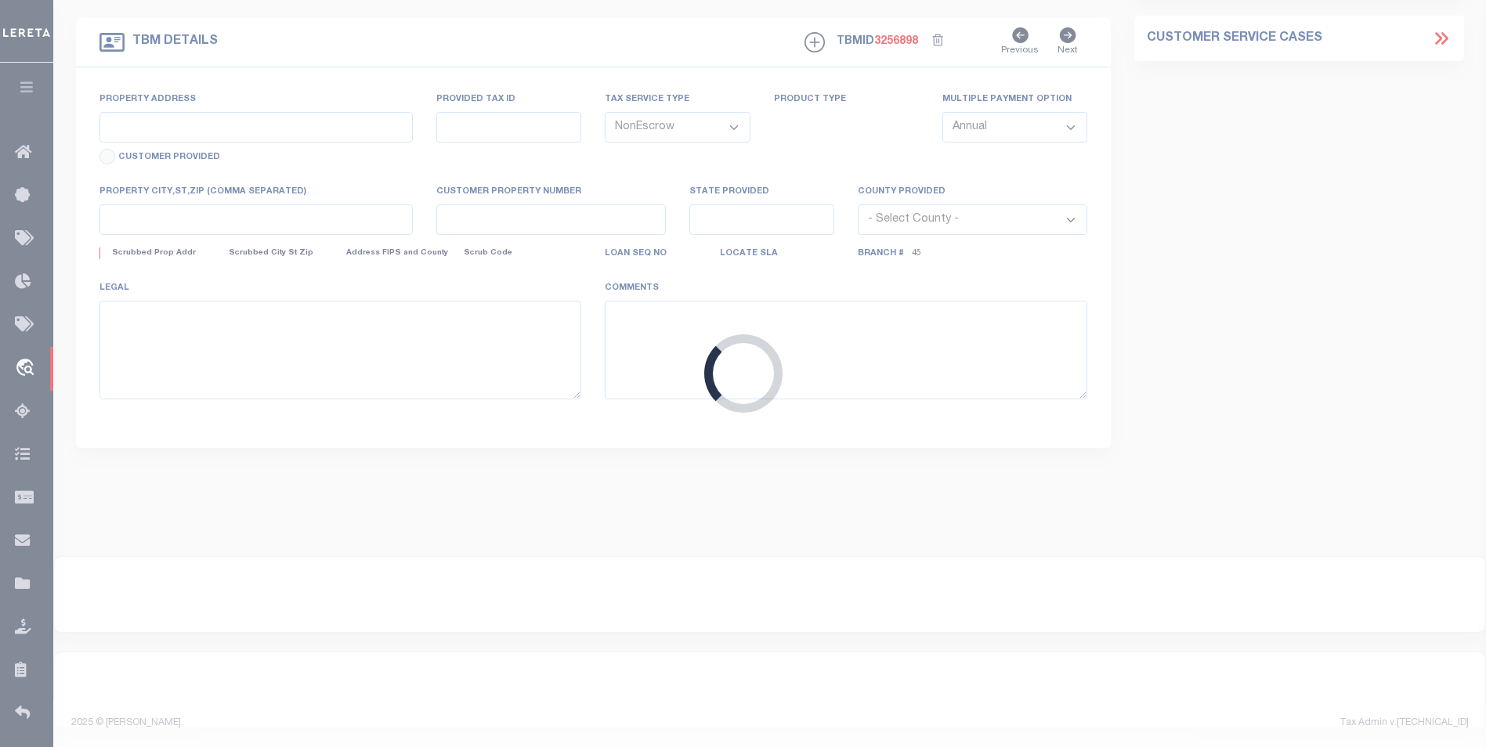
type input "[GEOGRAPHIC_DATA]"
select select
type textarea "DT 4.9977 AC [PERSON_NAME] SVY A-54"
select select "5757"
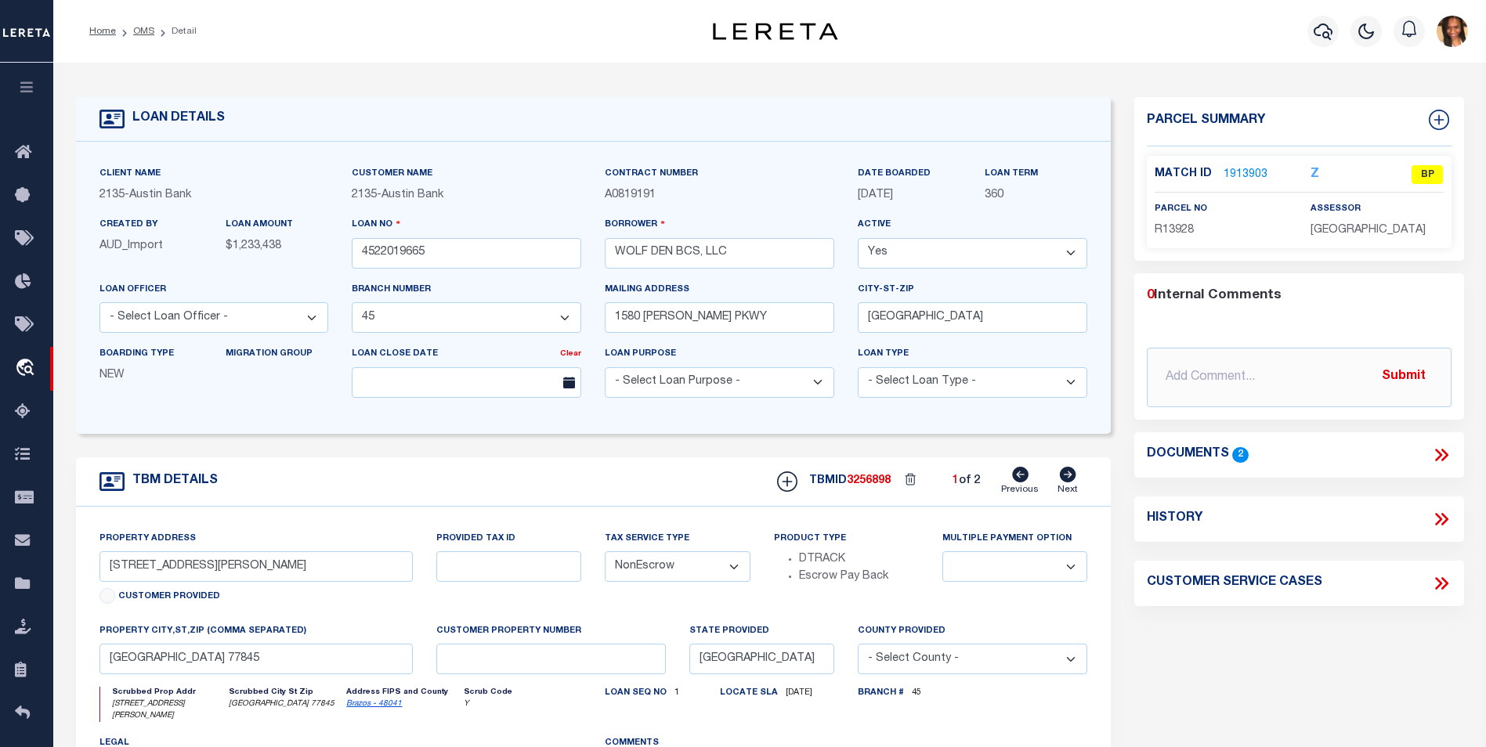
click at [1229, 167] on link "1913903" at bounding box center [1246, 175] width 44 height 16
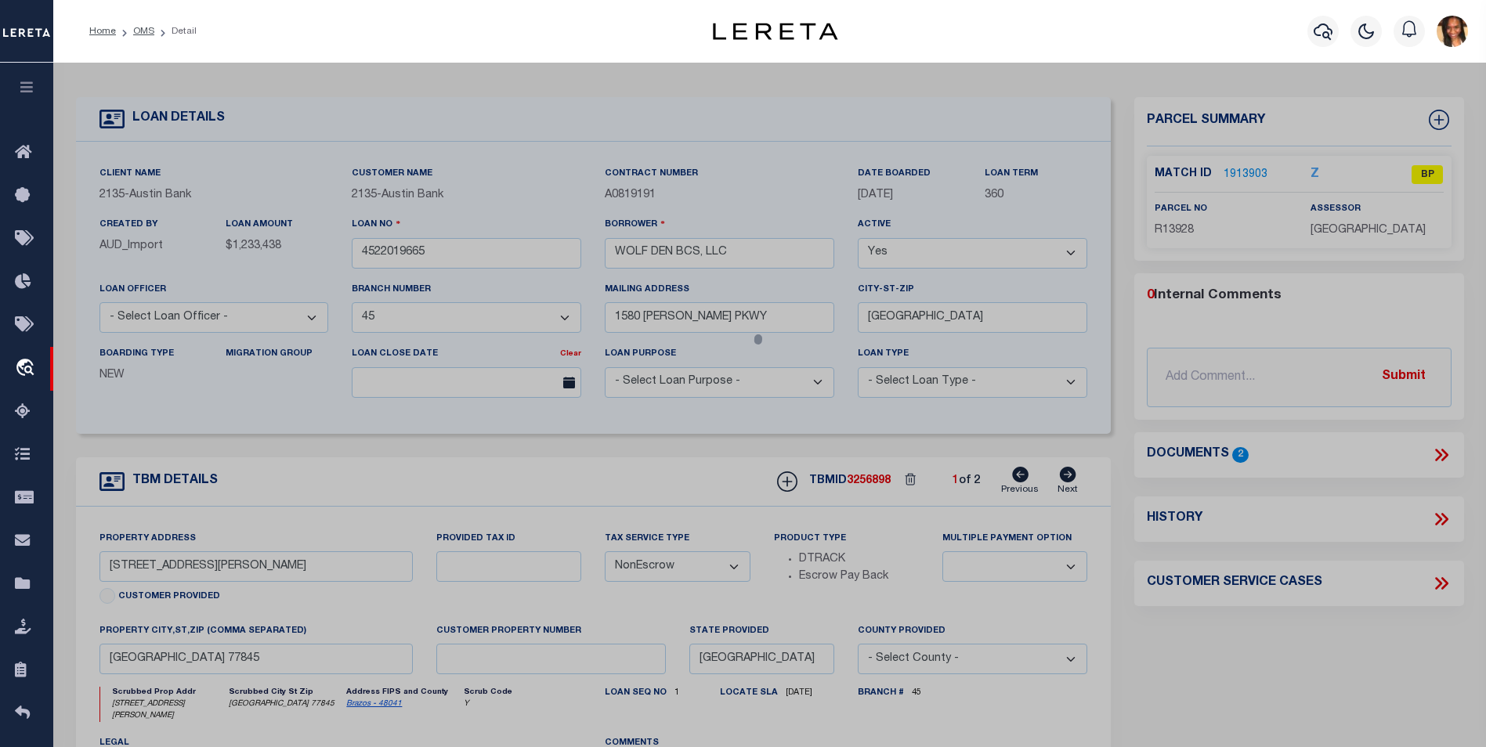
checkbox input "false"
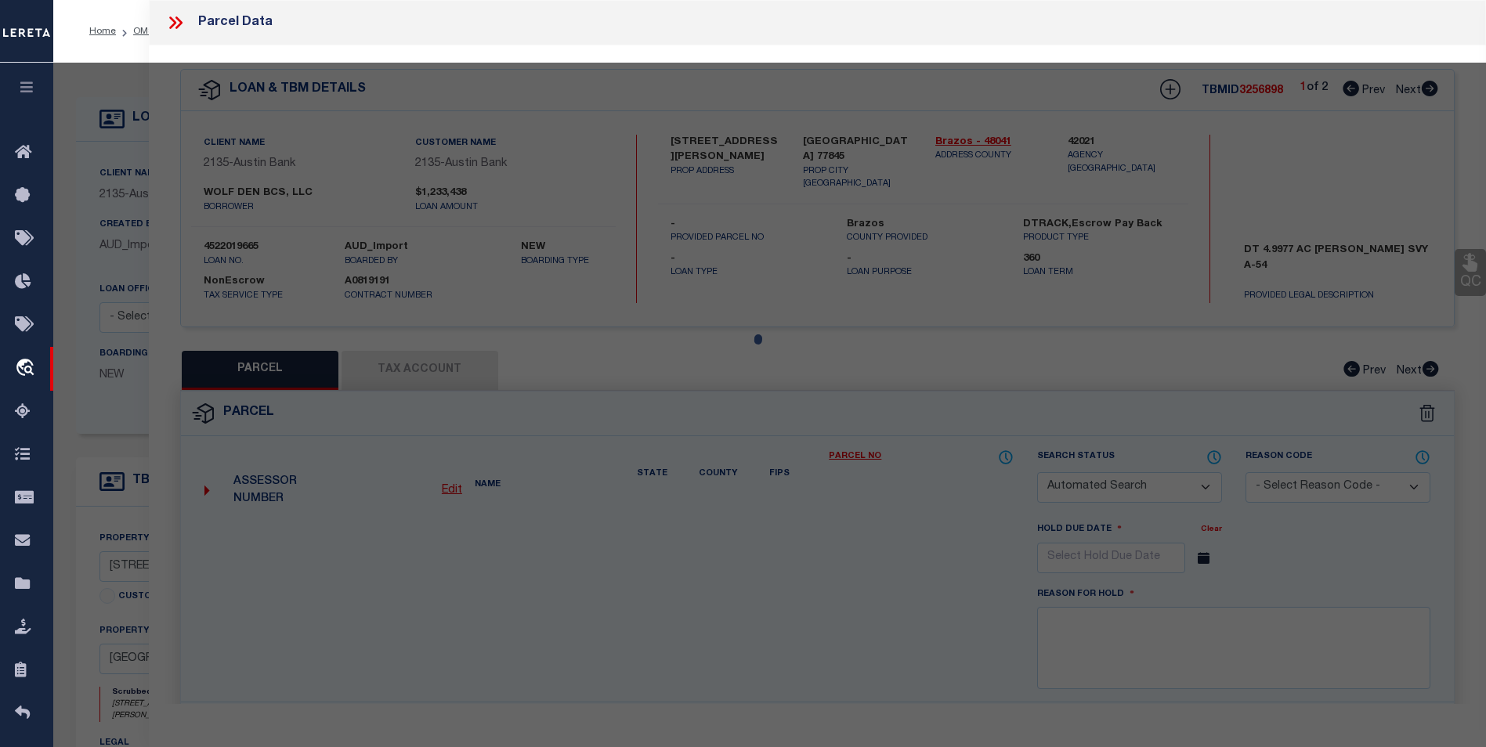
select select "BP"
type input "WOLF DEN BCS LLC"
select select
type input "3006 NORTON (PVT) LN"
checkbox input "false"
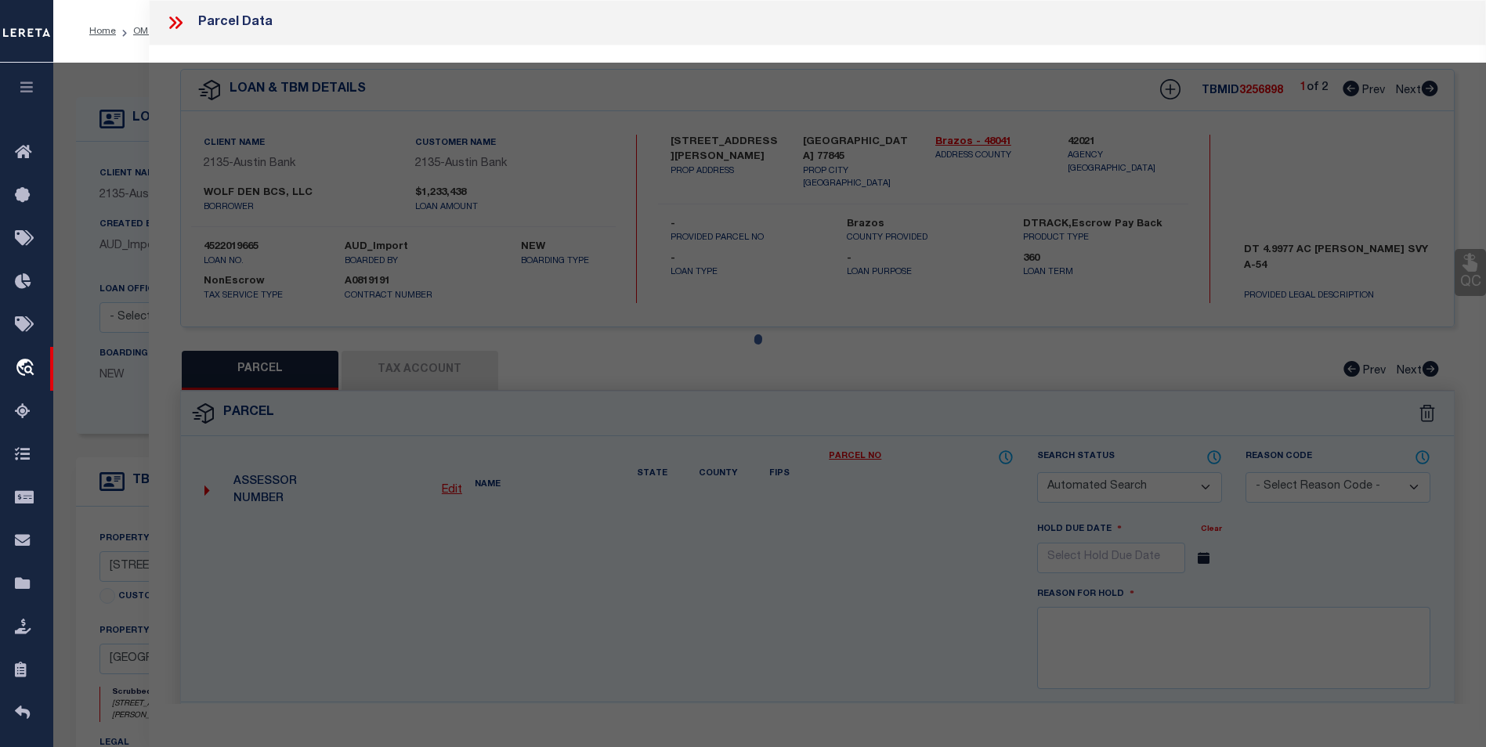
type input "[GEOGRAPHIC_DATA] 77845"
type textarea "A005401, [PERSON_NAME] (ICL), TRACT 72, 5. ACRES"
type textarea "As per Assessor Parcel is Deleted for 2024"
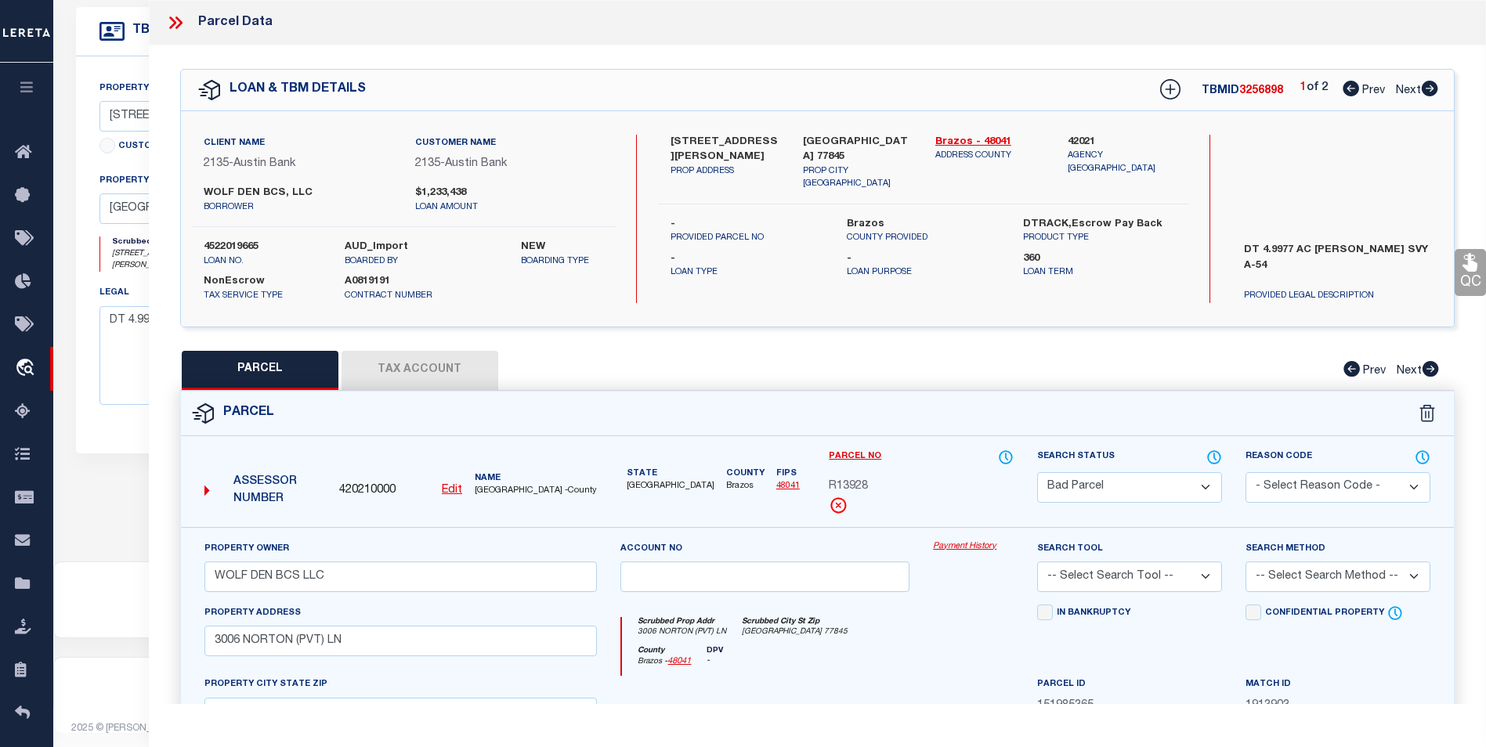
click at [439, 360] on button "Tax Account" at bounding box center [420, 370] width 157 height 39
select select "100"
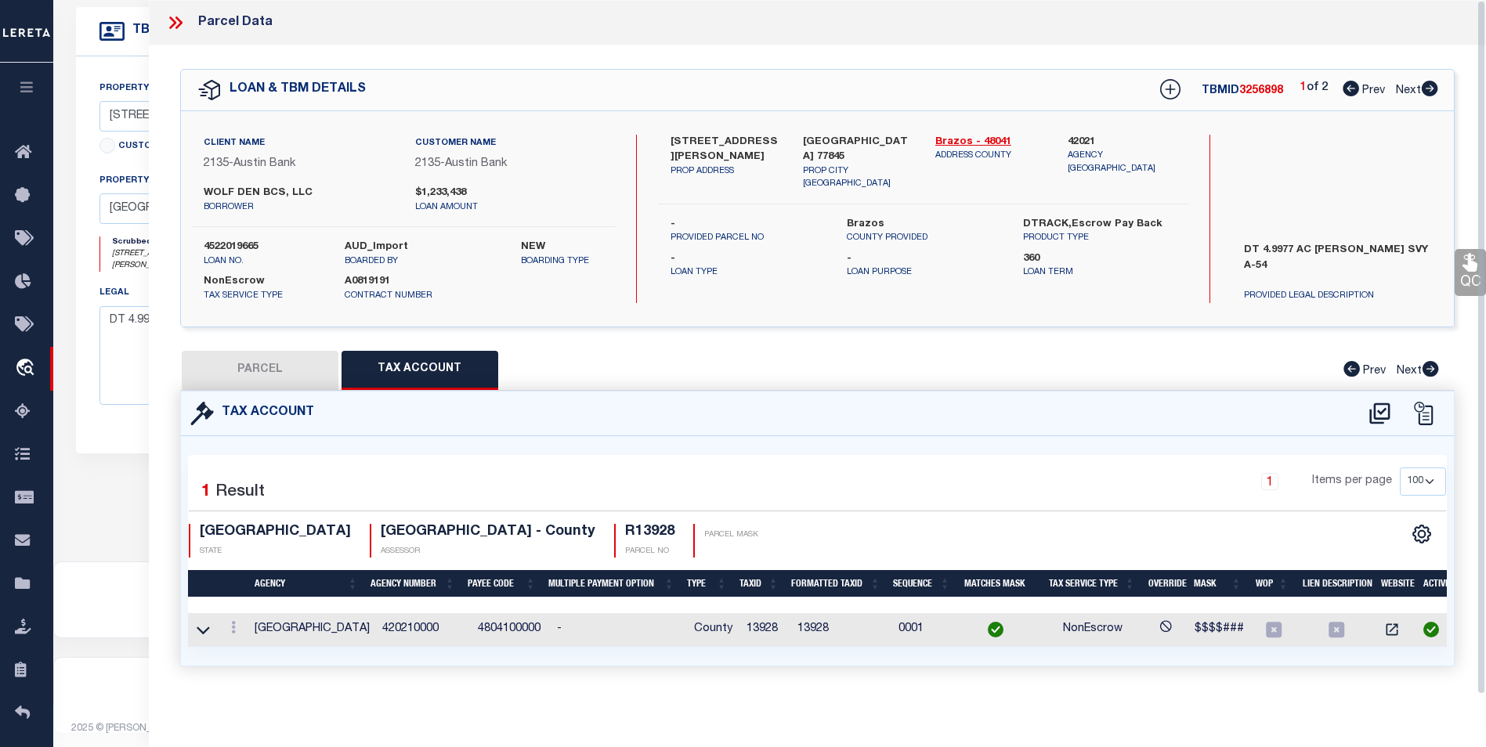
click at [168, 23] on icon at bounding box center [175, 23] width 20 height 20
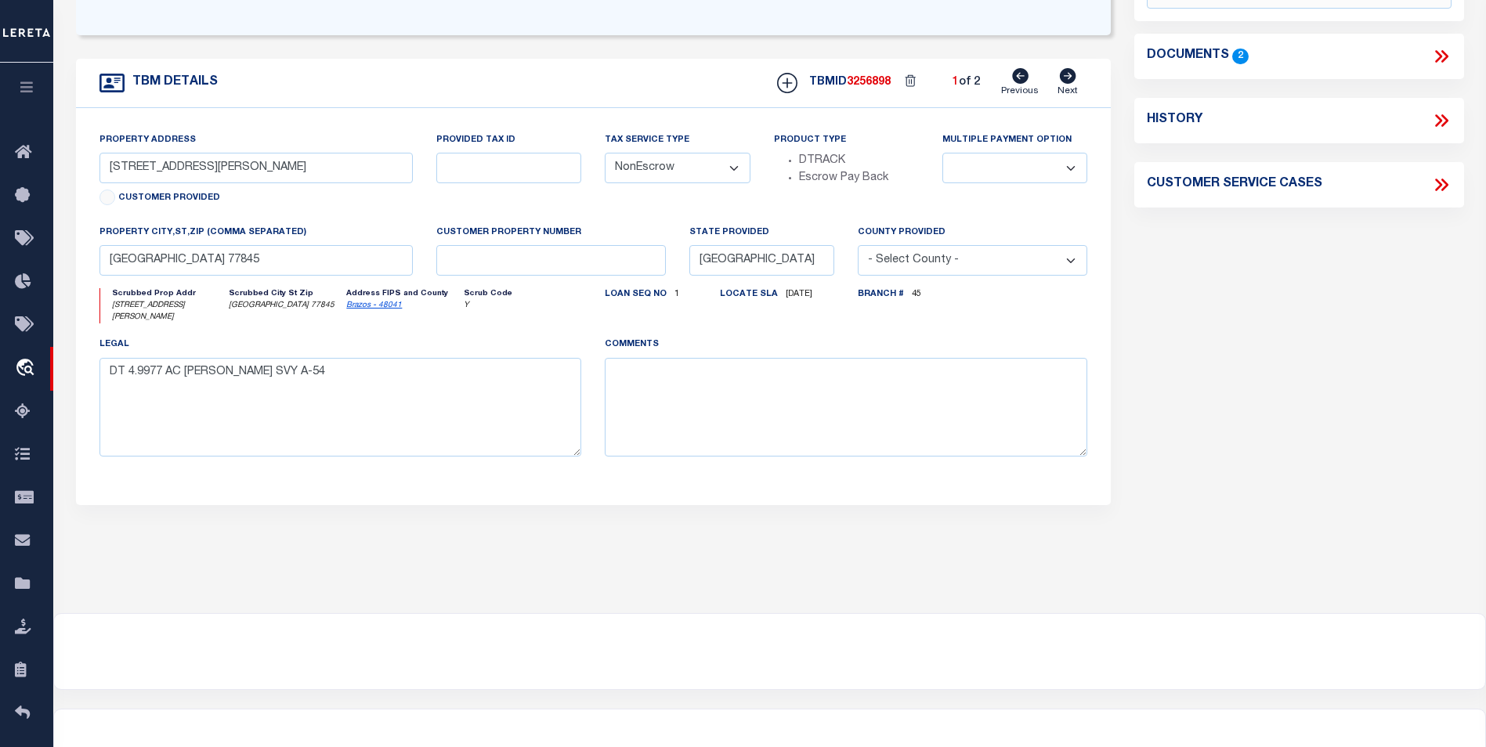
scroll to position [294, 0]
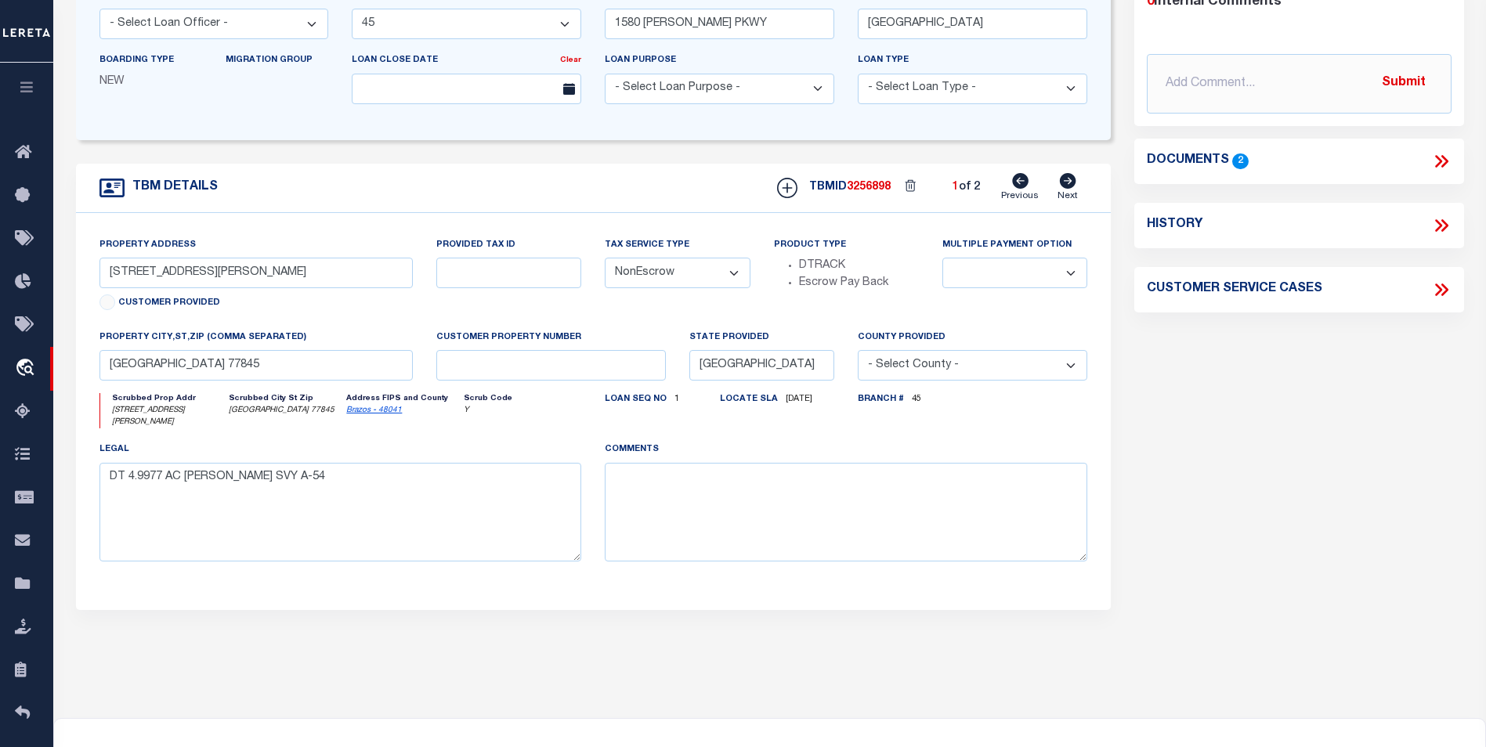
click at [1431, 154] on icon at bounding box center [1441, 161] width 20 height 20
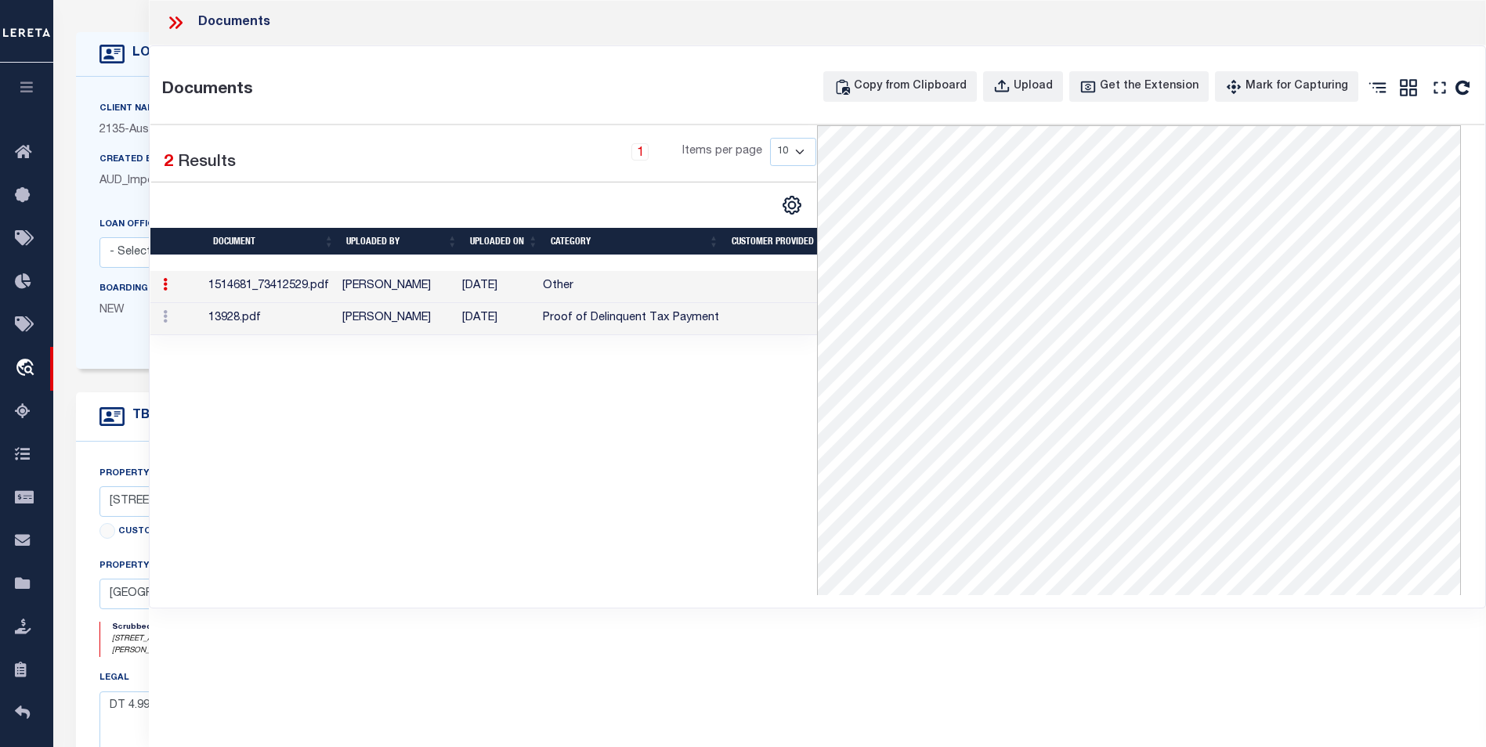
scroll to position [59, 0]
click at [180, 17] on icon at bounding box center [175, 23] width 20 height 20
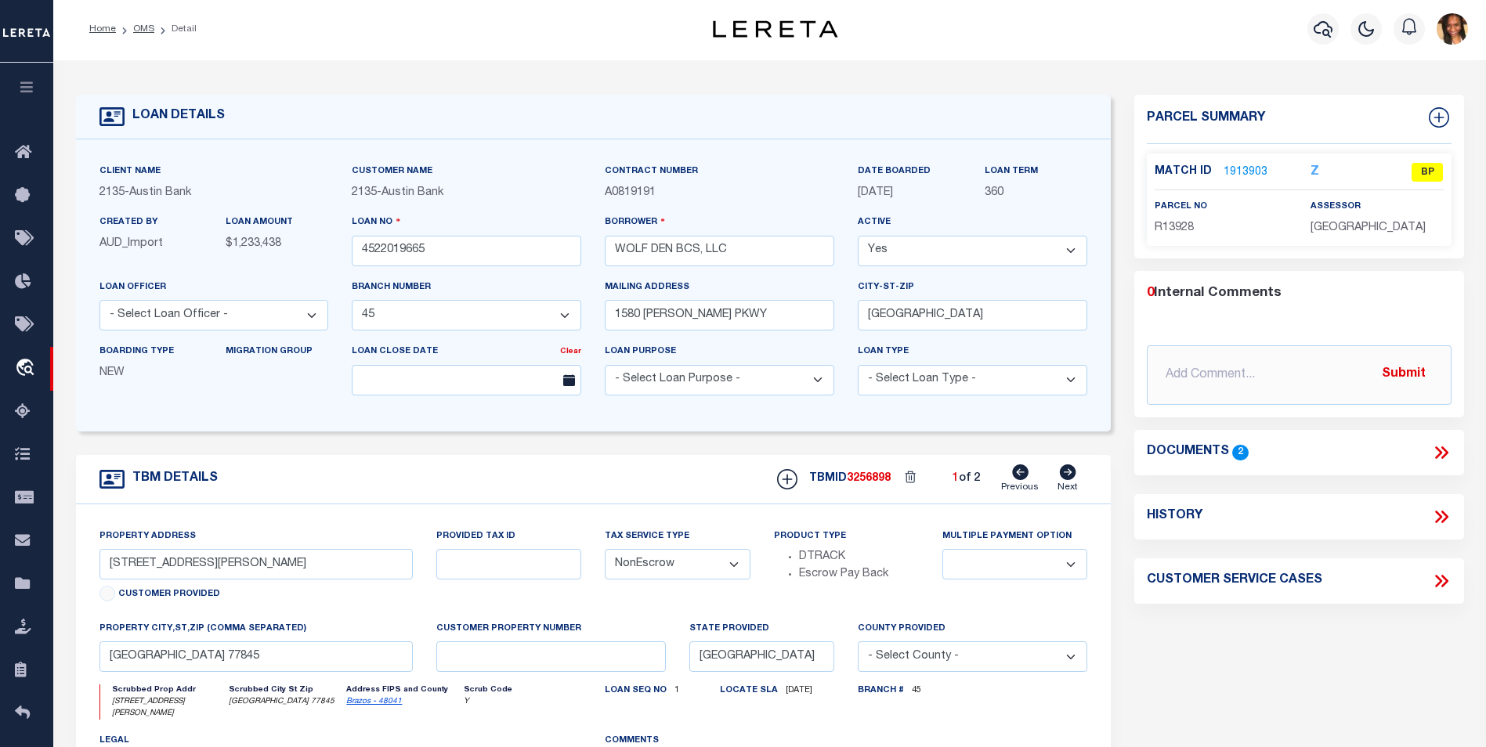
scroll to position [0, 0]
click at [1245, 167] on link "1913903" at bounding box center [1246, 175] width 44 height 16
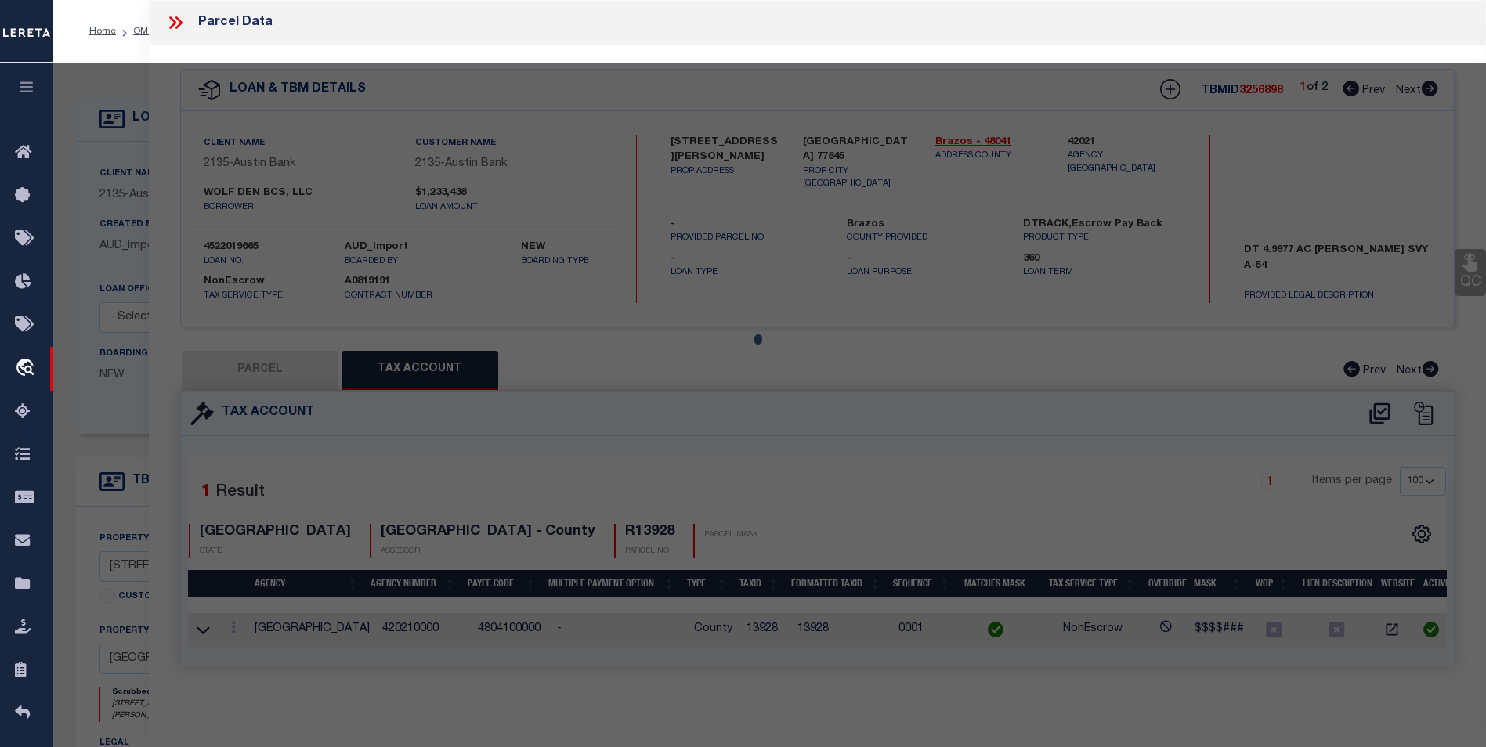
select select "AS"
checkbox input "false"
select select "BP"
type input "WOLF DEN BCS LLC"
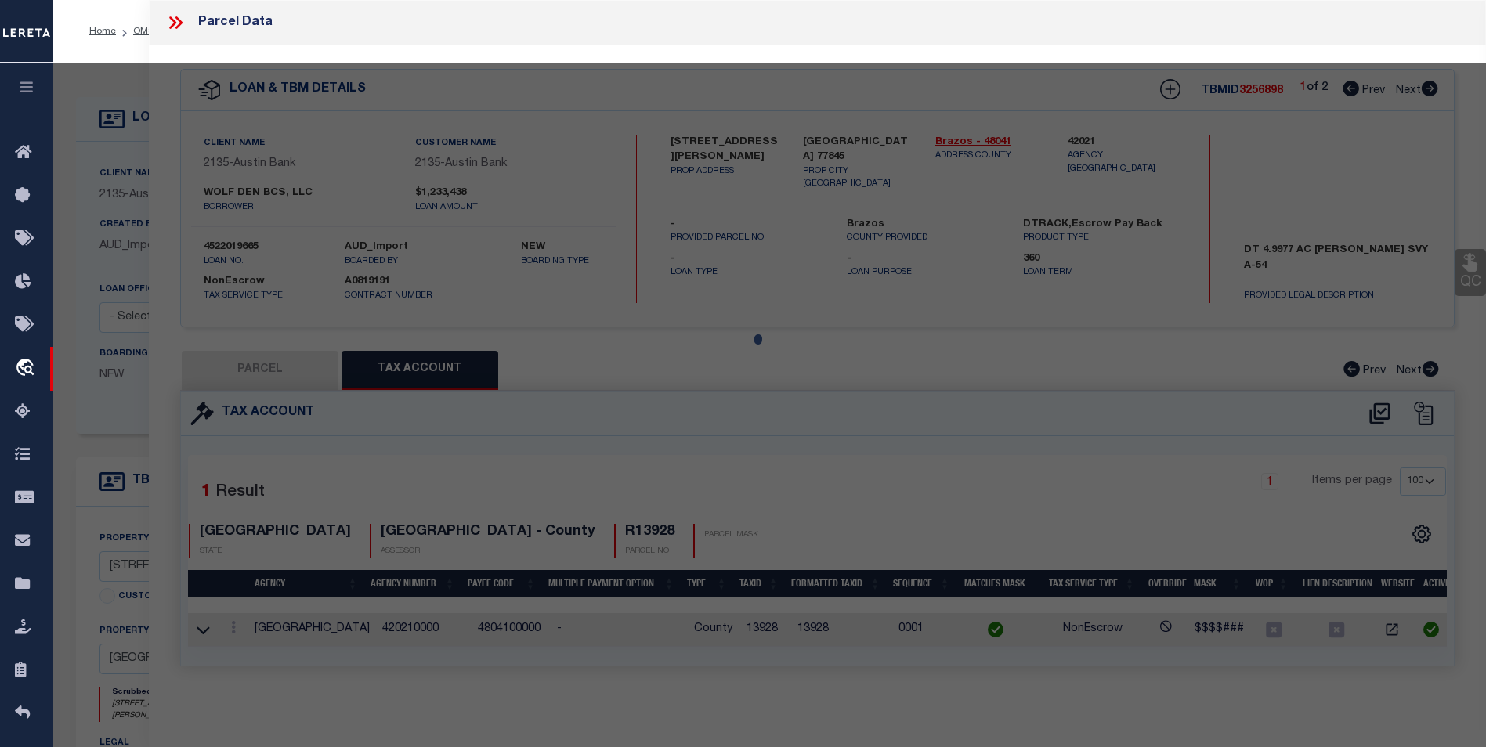
select select
type input "3006 NORTON (PVT) LN"
checkbox input "false"
type input "[GEOGRAPHIC_DATA] 77845"
type textarea "A005401, [PERSON_NAME] (ICL), TRACT 72, 5. ACRES"
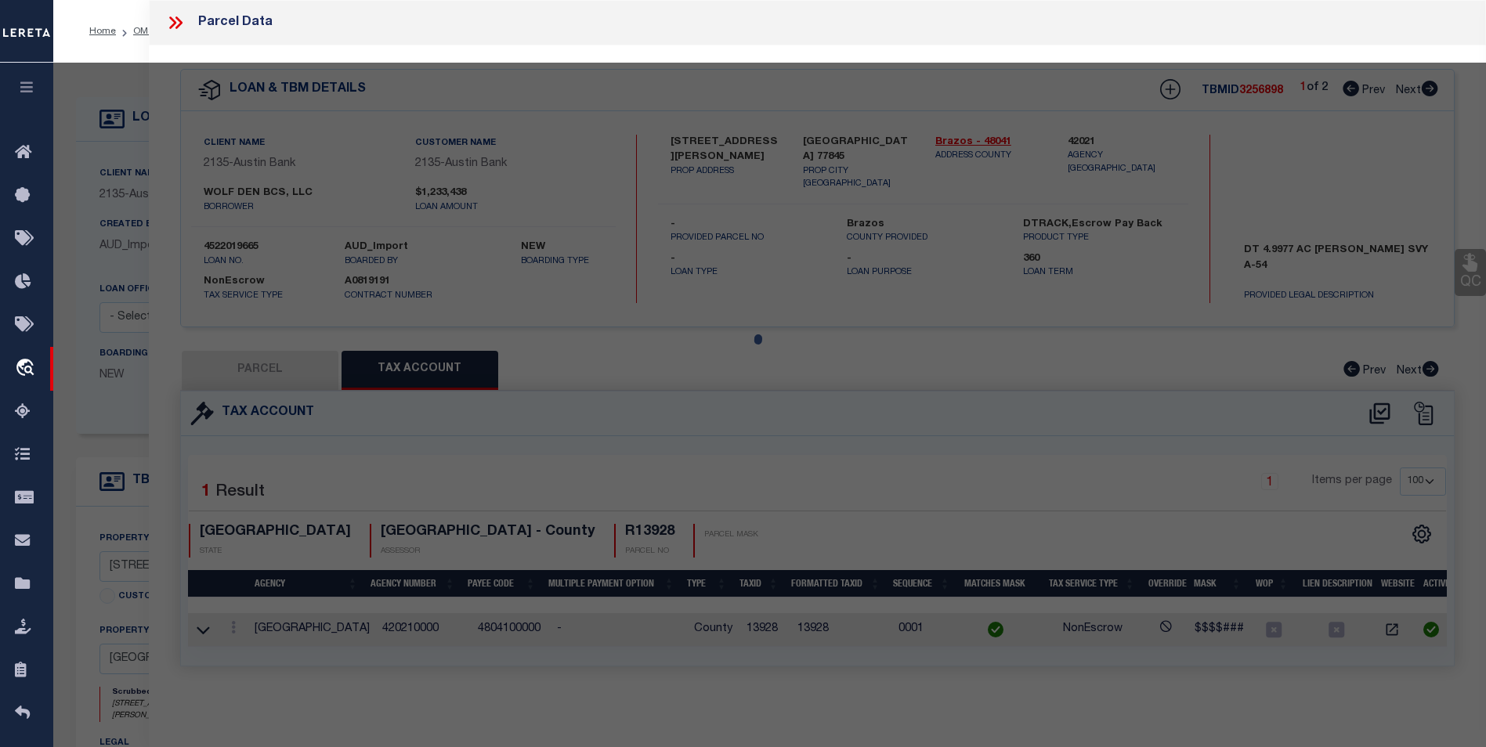
type textarea "As per Assessor Parcel is Deleted for 2024"
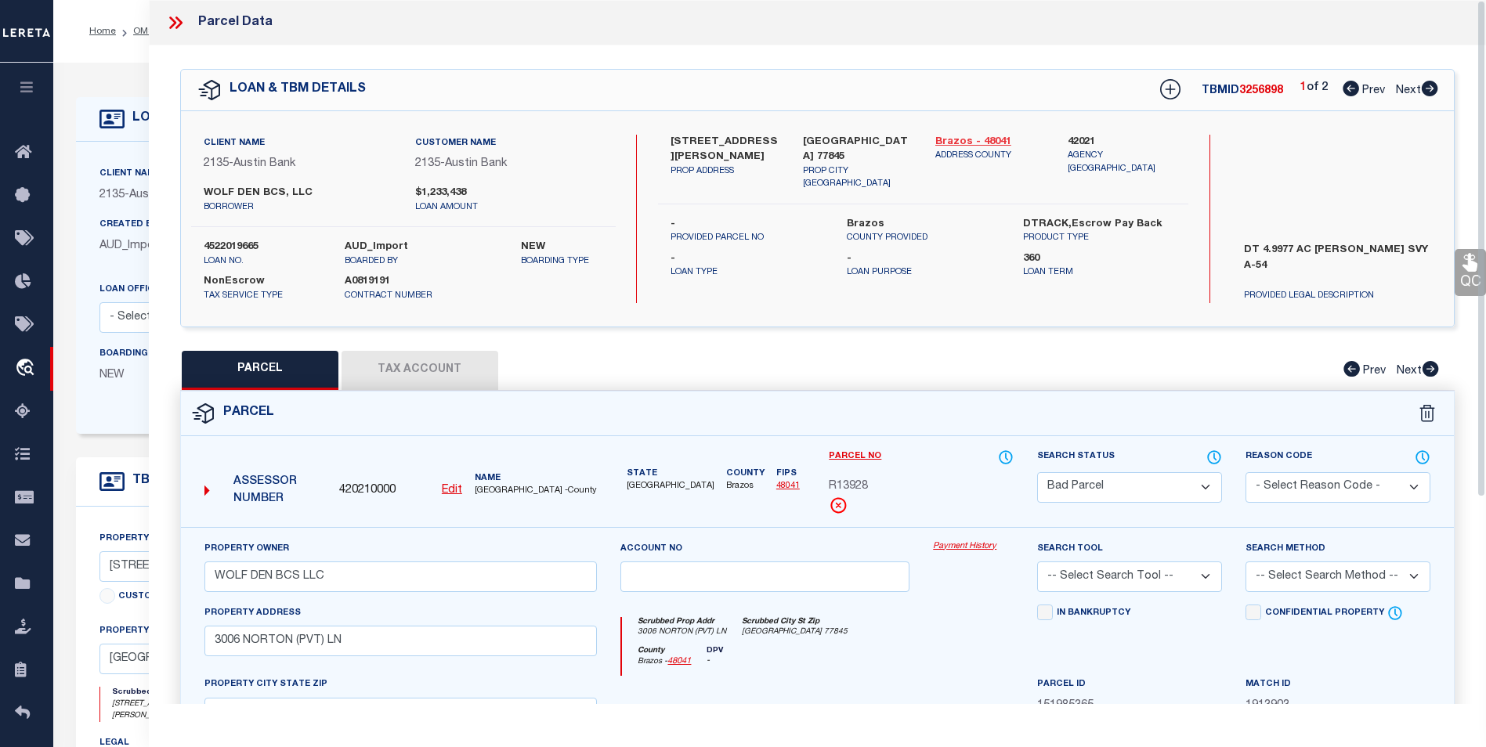
click at [963, 141] on link "Brazos - 48041" at bounding box center [989, 143] width 109 height 16
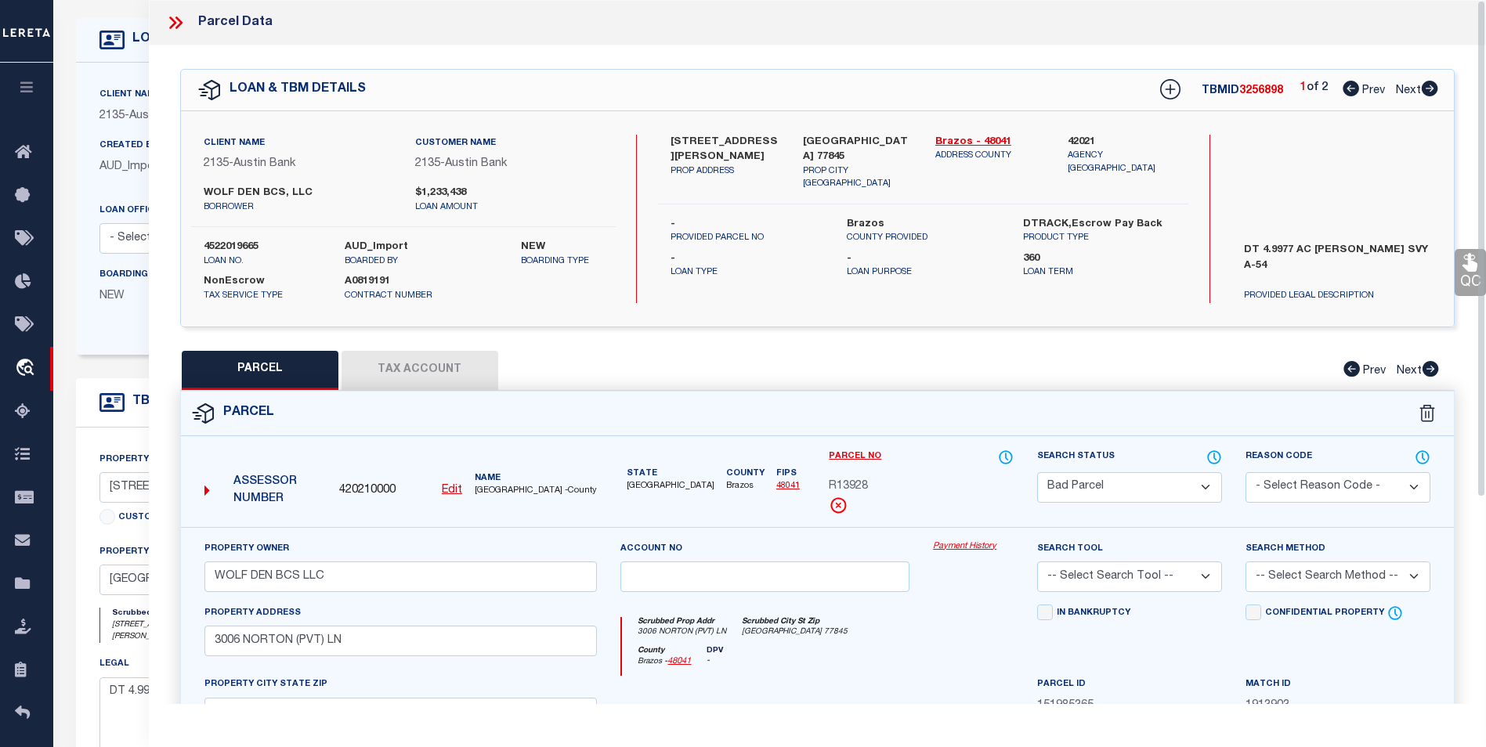
scroll to position [78, 0]
click at [171, 24] on icon at bounding box center [175, 23] width 20 height 20
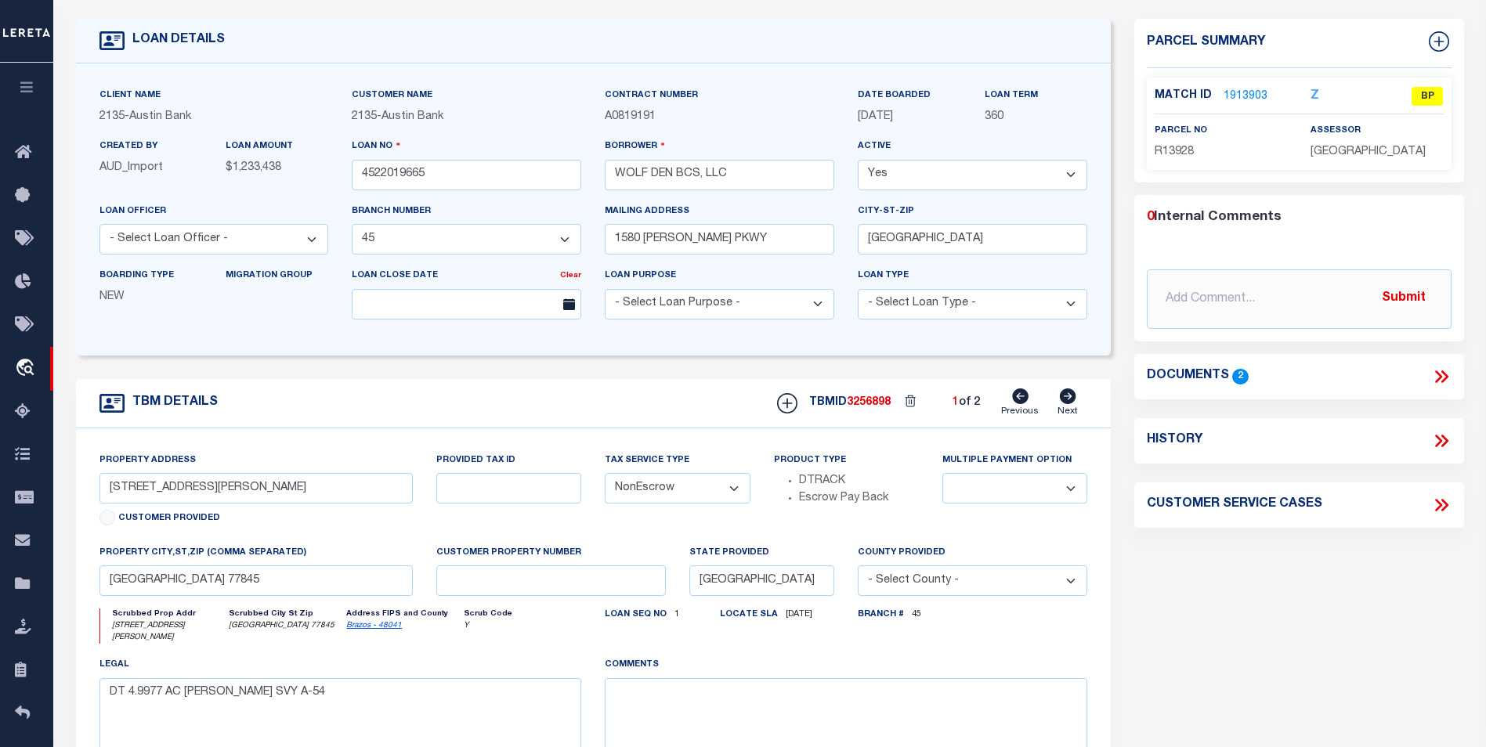
click at [1452, 373] on div "Documents 2" at bounding box center [1299, 377] width 330 height 20
click at [1442, 377] on icon at bounding box center [1441, 377] width 20 height 20
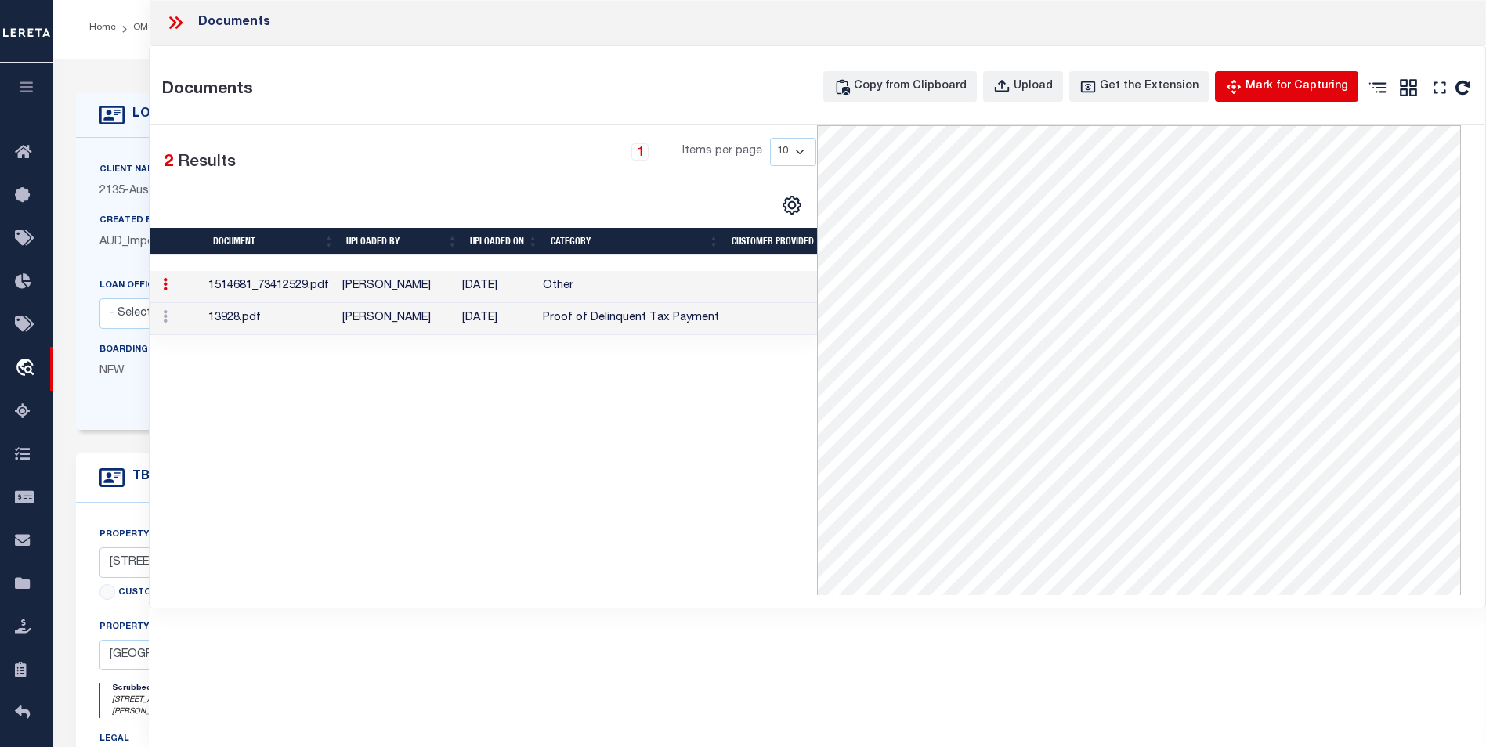
scroll to position [0, 0]
click at [172, 25] on icon at bounding box center [175, 23] width 20 height 20
